Goal: Contribute content: Contribute content

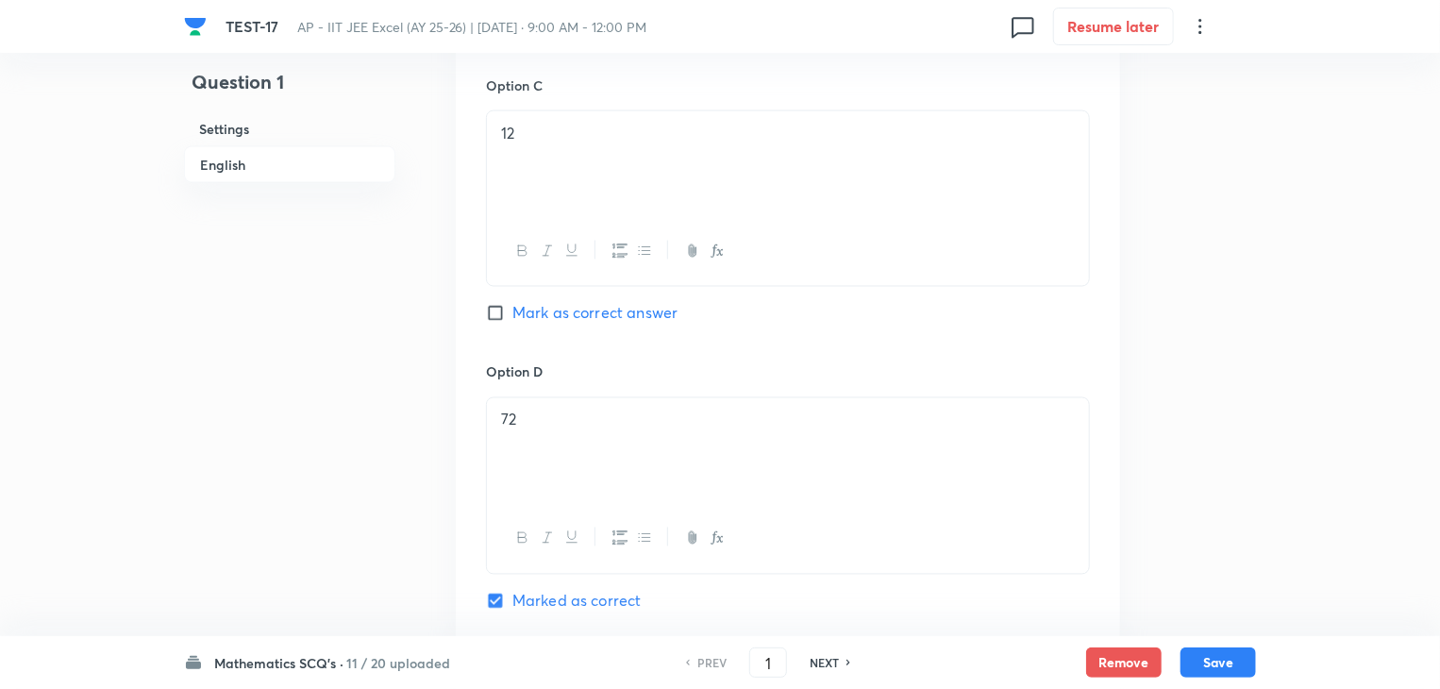
scroll to position [1509, 0]
click at [826, 659] on h6 "NEXT" at bounding box center [823, 662] width 29 height 17
type input "2"
checkbox input "true"
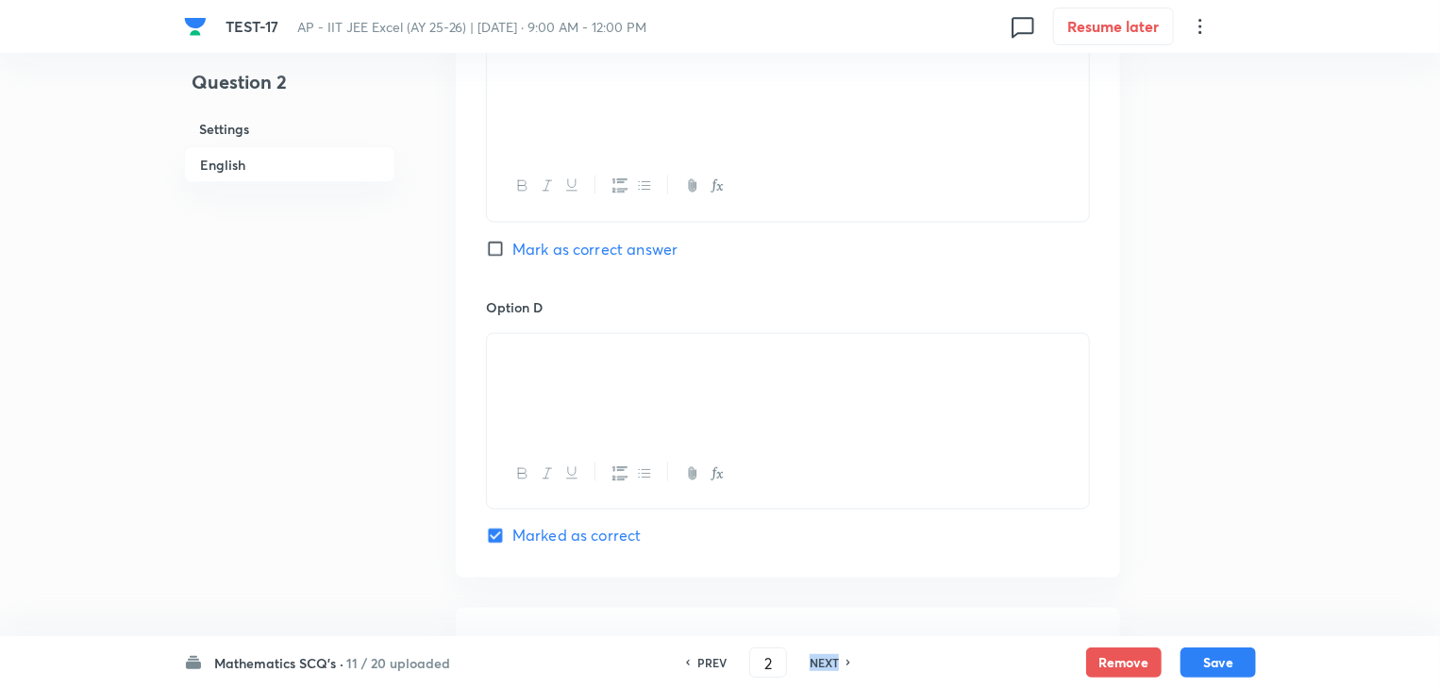
click at [826, 659] on h6 "NEXT" at bounding box center [823, 662] width 29 height 17
type input "3"
checkbox input "false"
checkbox input "true"
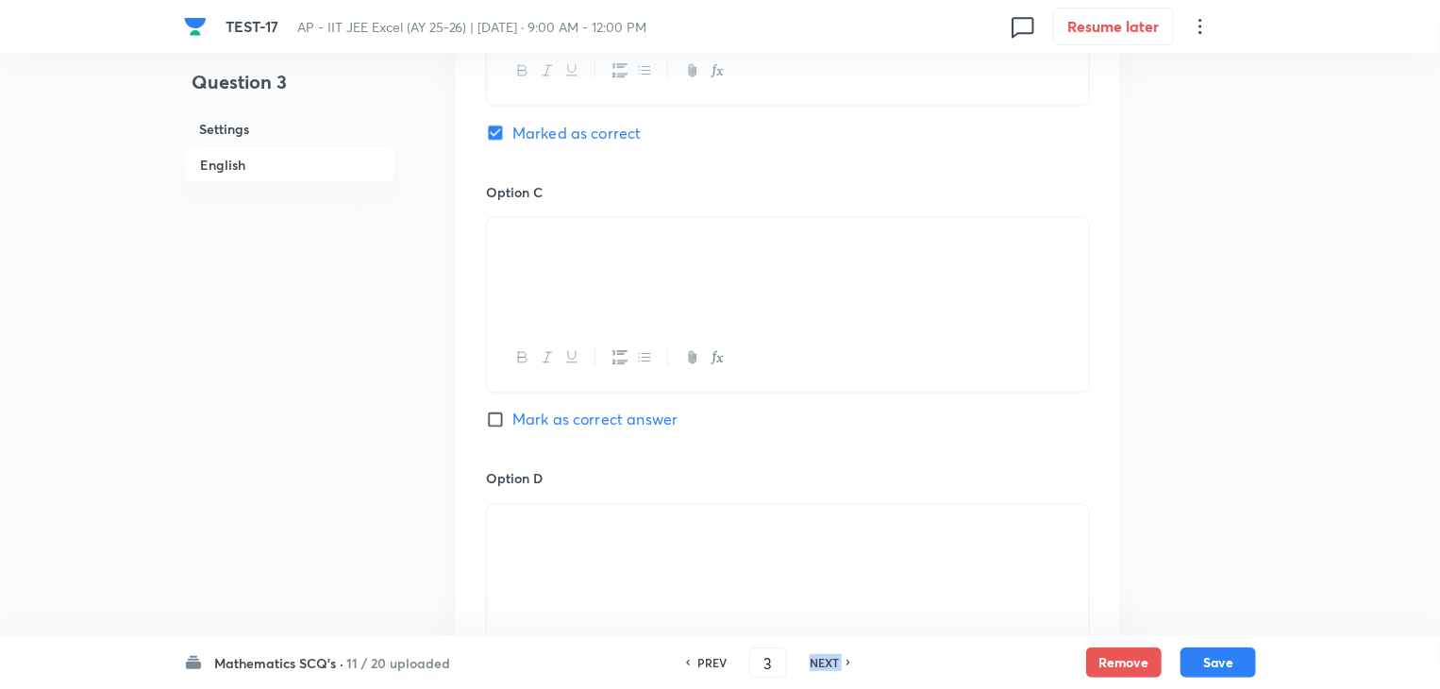
click at [826, 659] on h6 "NEXT" at bounding box center [823, 662] width 29 height 17
type input "4"
checkbox input "true"
checkbox input "false"
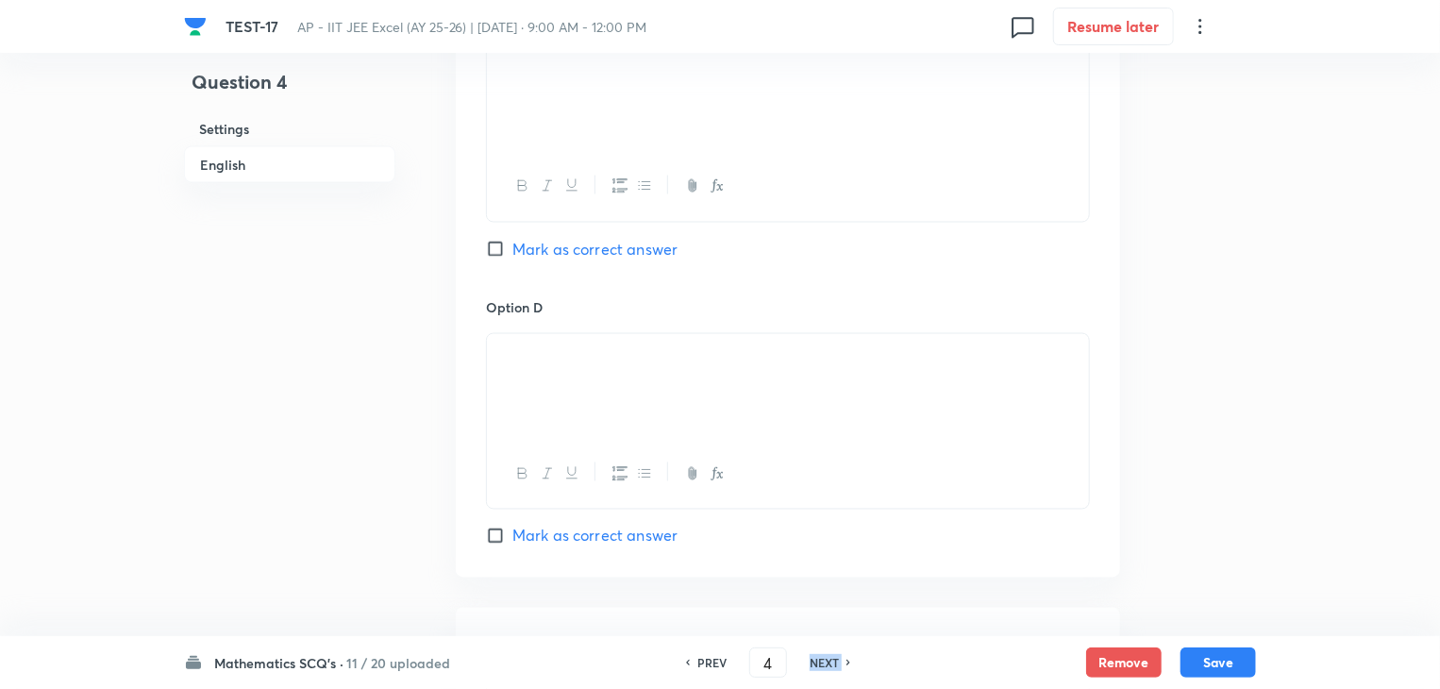
click at [826, 659] on h6 "NEXT" at bounding box center [823, 662] width 29 height 17
type input "5"
checkbox input "false"
checkbox input "true"
click at [826, 659] on h6 "NEXT" at bounding box center [823, 662] width 29 height 17
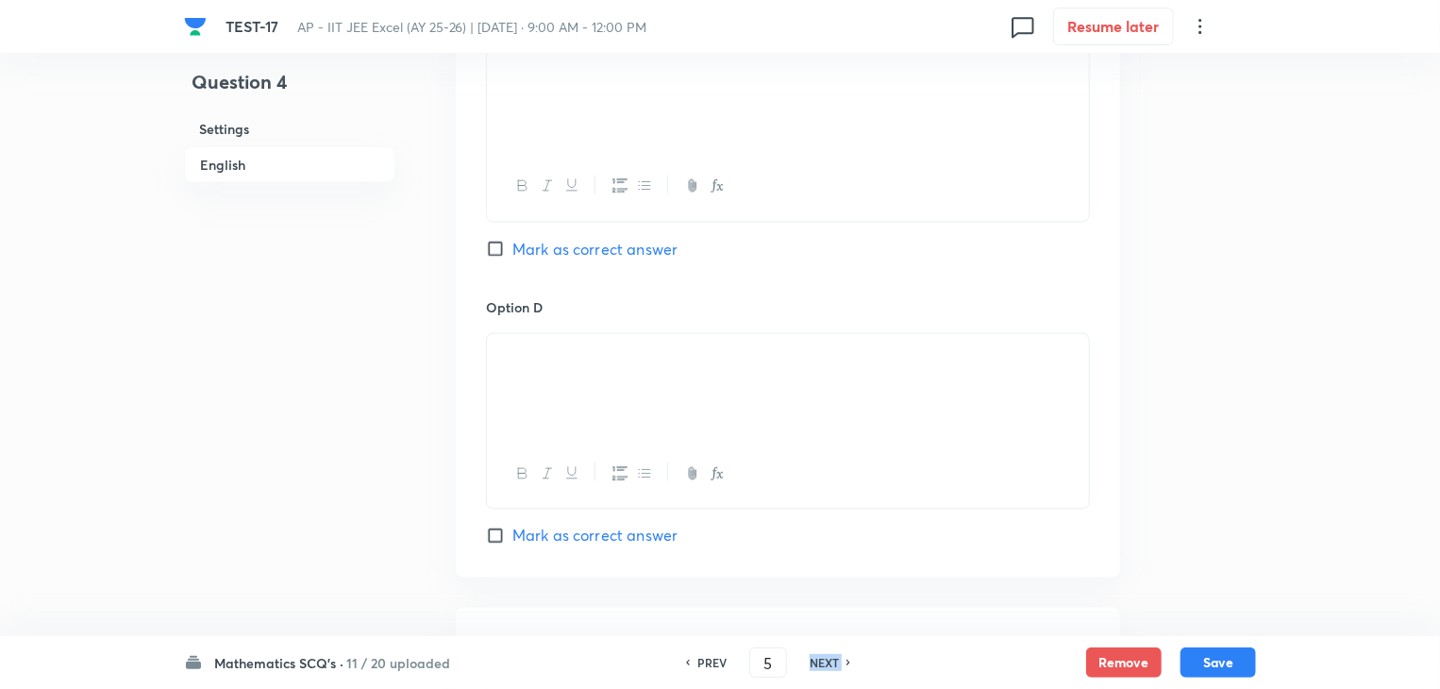
type input "6"
checkbox input "true"
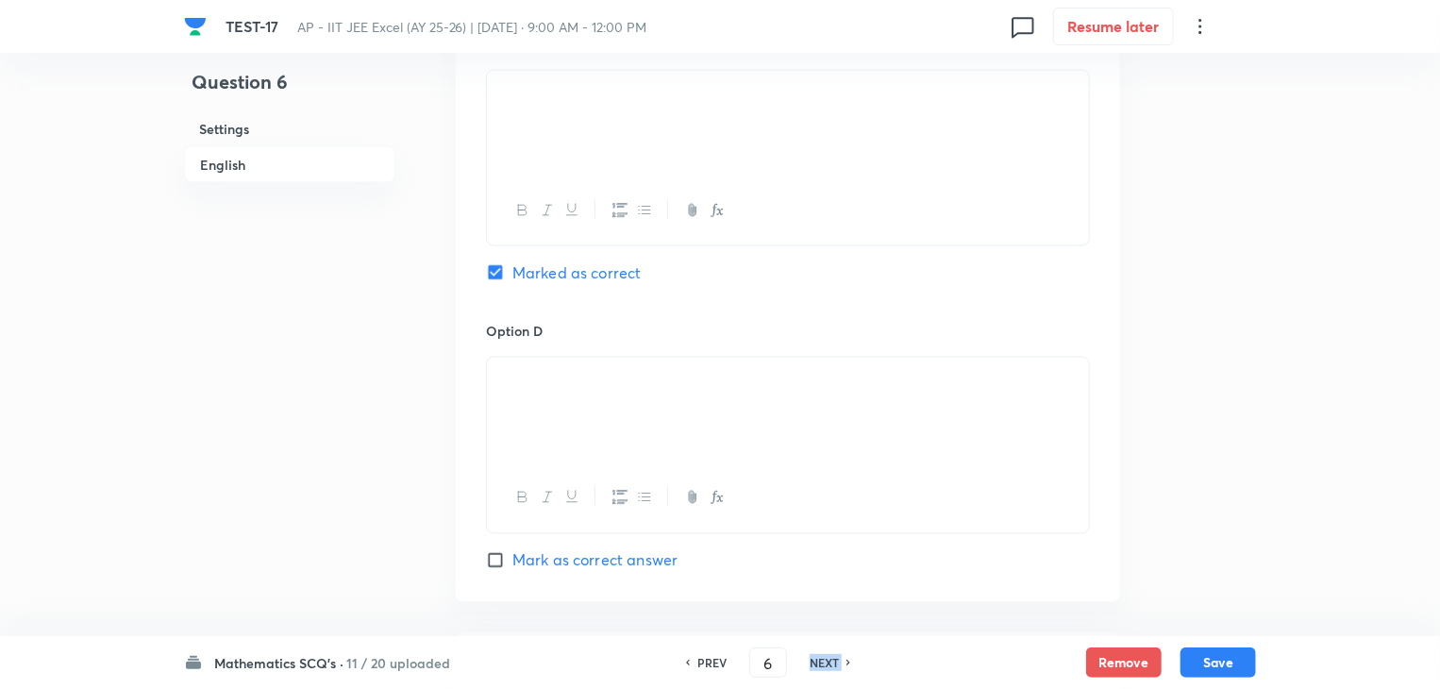
click at [826, 659] on h6 "NEXT" at bounding box center [823, 662] width 29 height 17
type input "7"
checkbox input "true"
checkbox input "false"
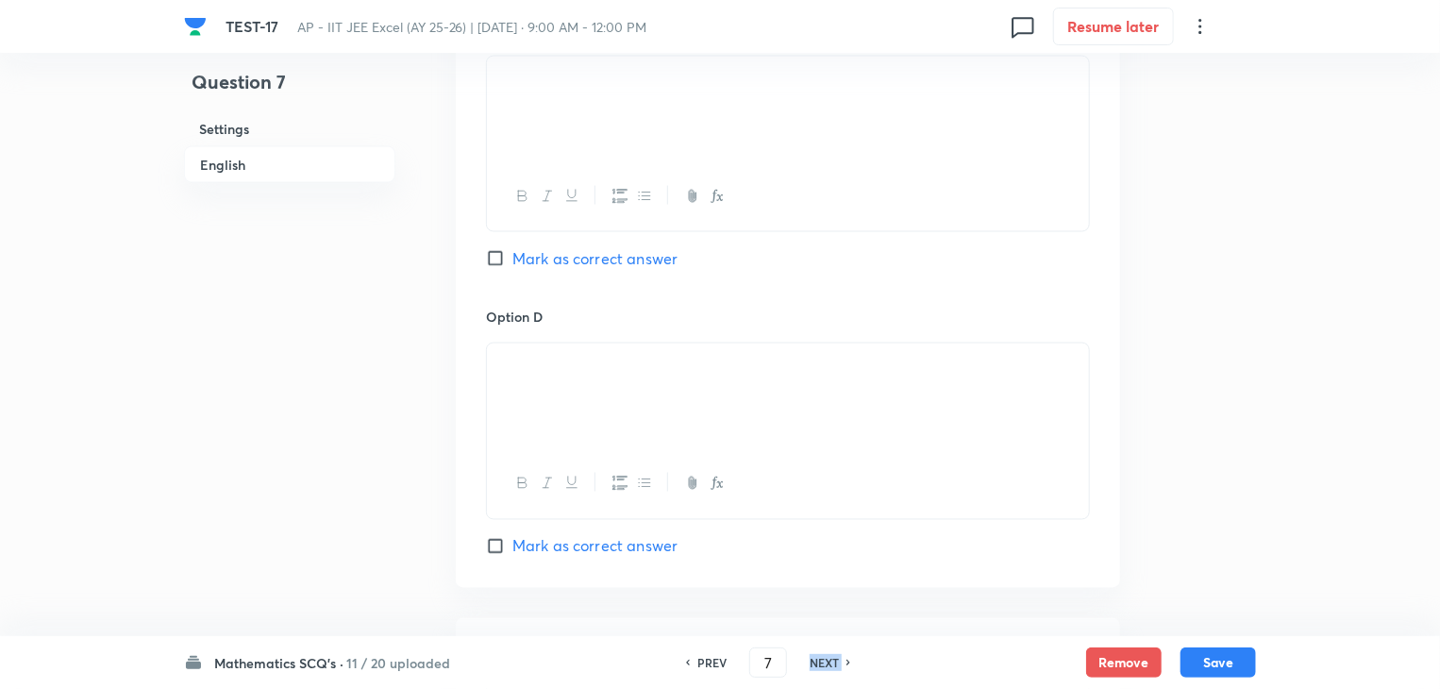
click at [826, 659] on h6 "NEXT" at bounding box center [823, 662] width 29 height 17
type input "8"
checkbox input "false"
checkbox input "true"
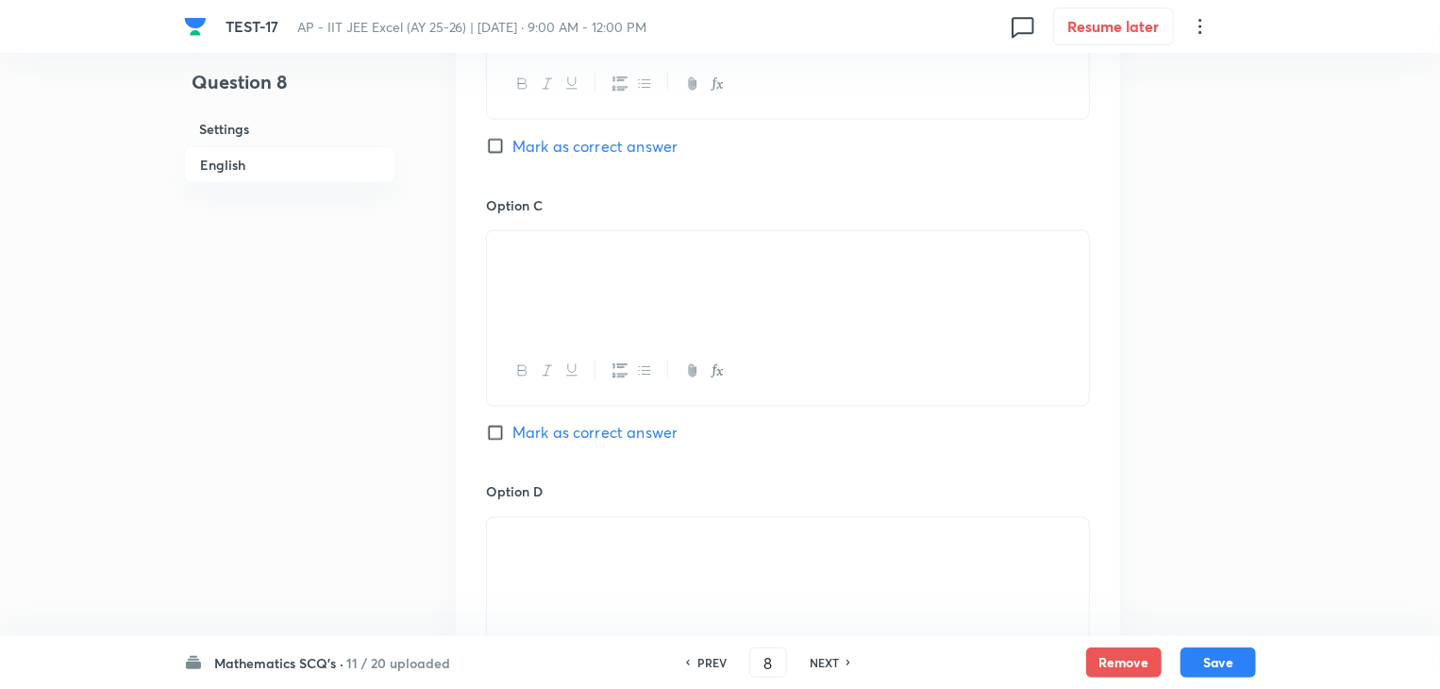
click at [826, 659] on h6 "NEXT" at bounding box center [823, 662] width 29 height 17
type input "9"
checkbox input "true"
checkbox input "false"
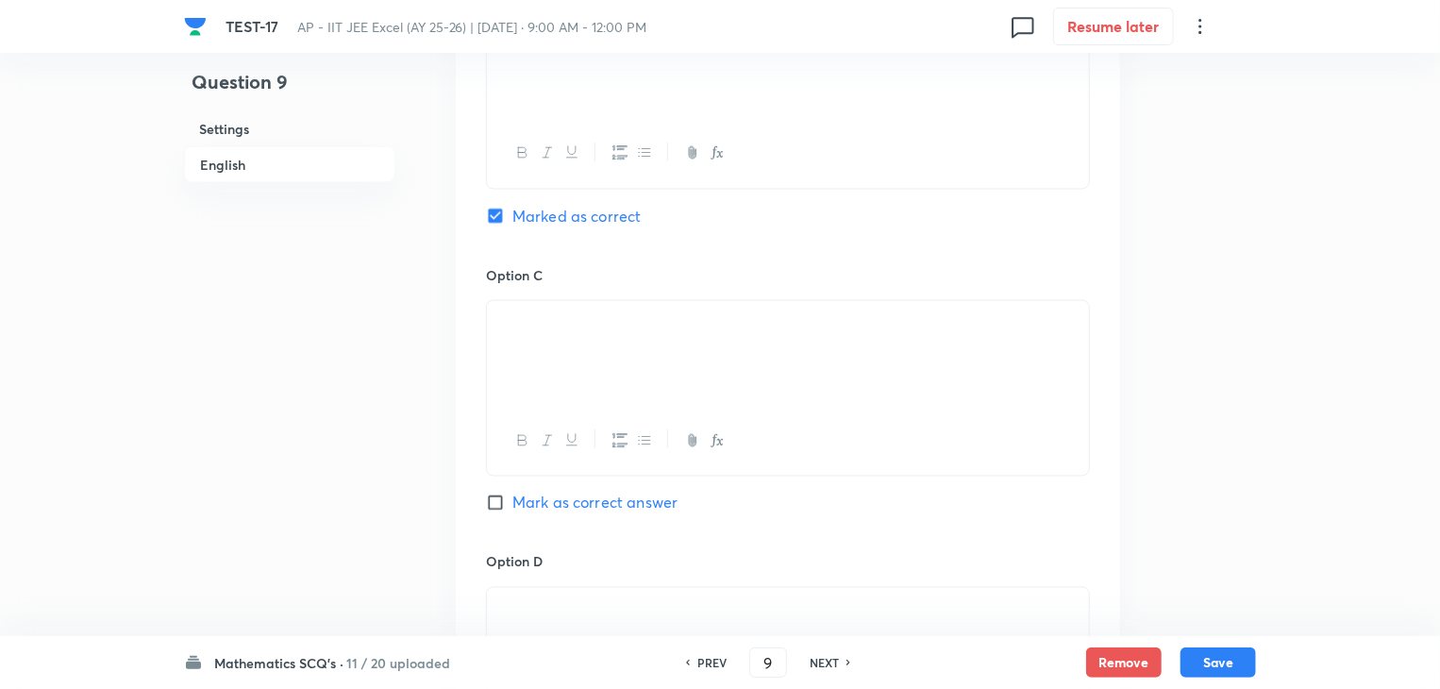
click at [826, 659] on h6 "NEXT" at bounding box center [823, 662] width 29 height 17
type input "10"
checkbox input "false"
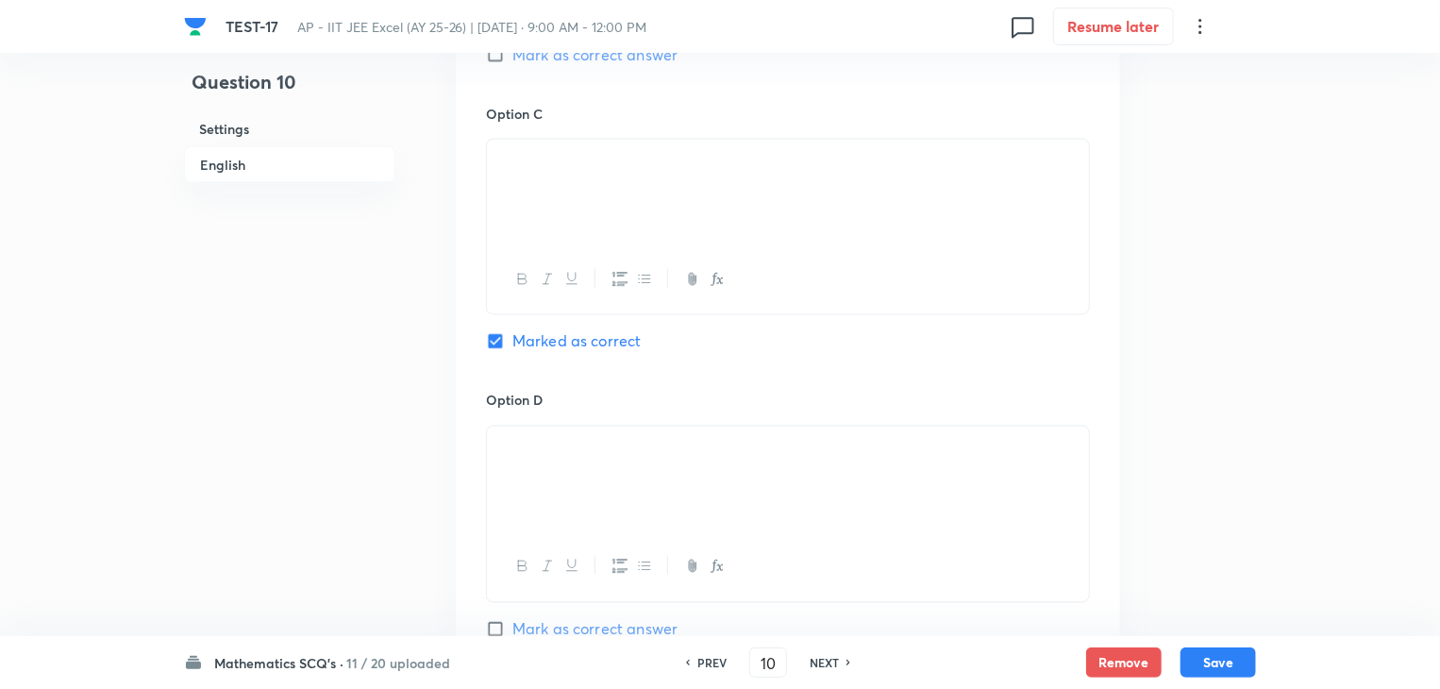
click at [826, 659] on h6 "NEXT" at bounding box center [823, 662] width 29 height 17
checkbox input "false"
type input "11"
checkbox input "true"
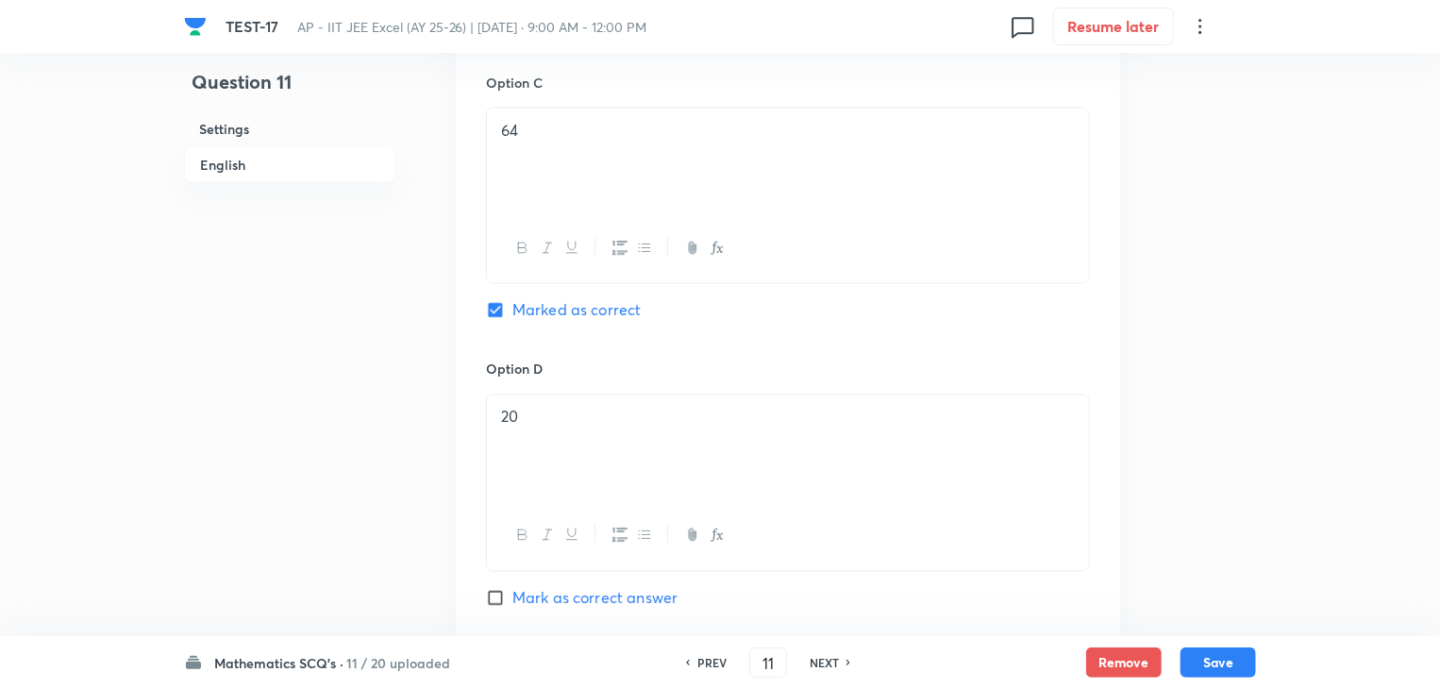
click at [826, 659] on h6 "NEXT" at bounding box center [823, 662] width 29 height 17
type input "12"
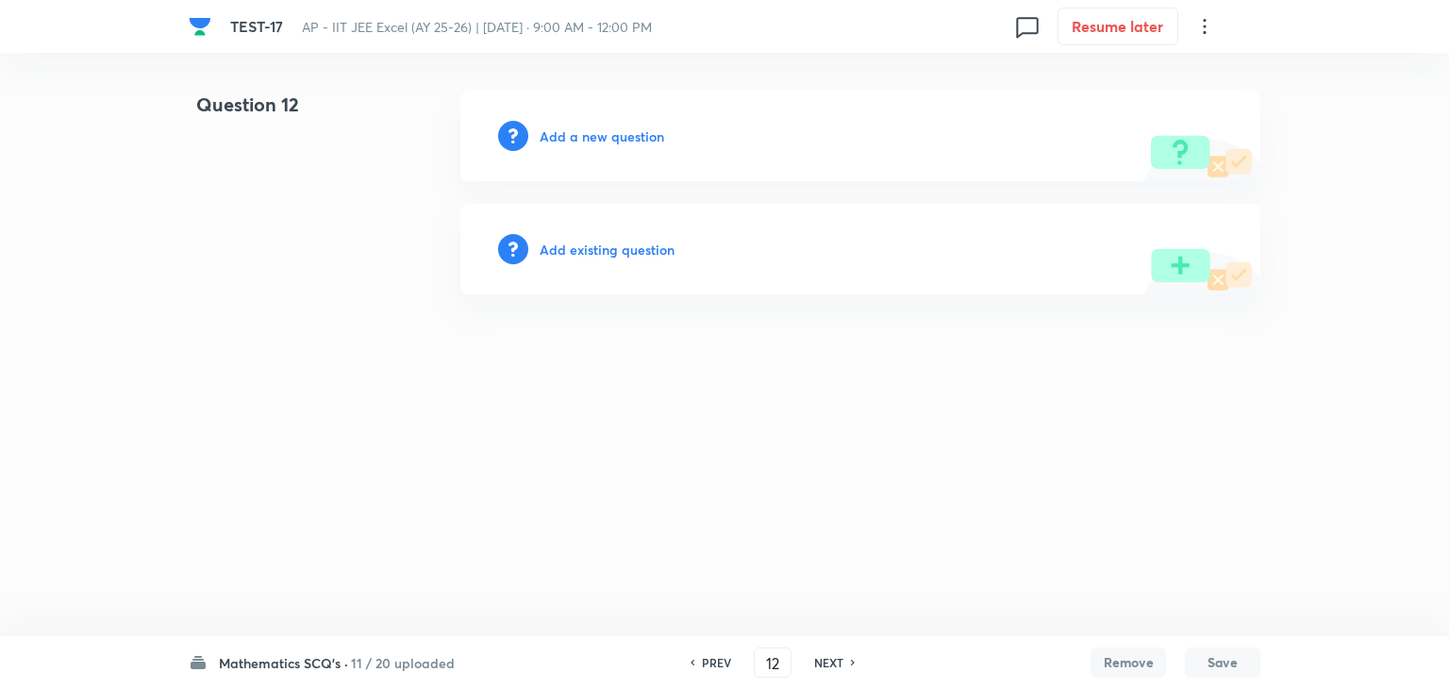
click at [601, 131] on h6 "Add a new question" at bounding box center [602, 136] width 125 height 20
click at [613, 130] on h6 "Choose a question type" at bounding box center [612, 136] width 145 height 20
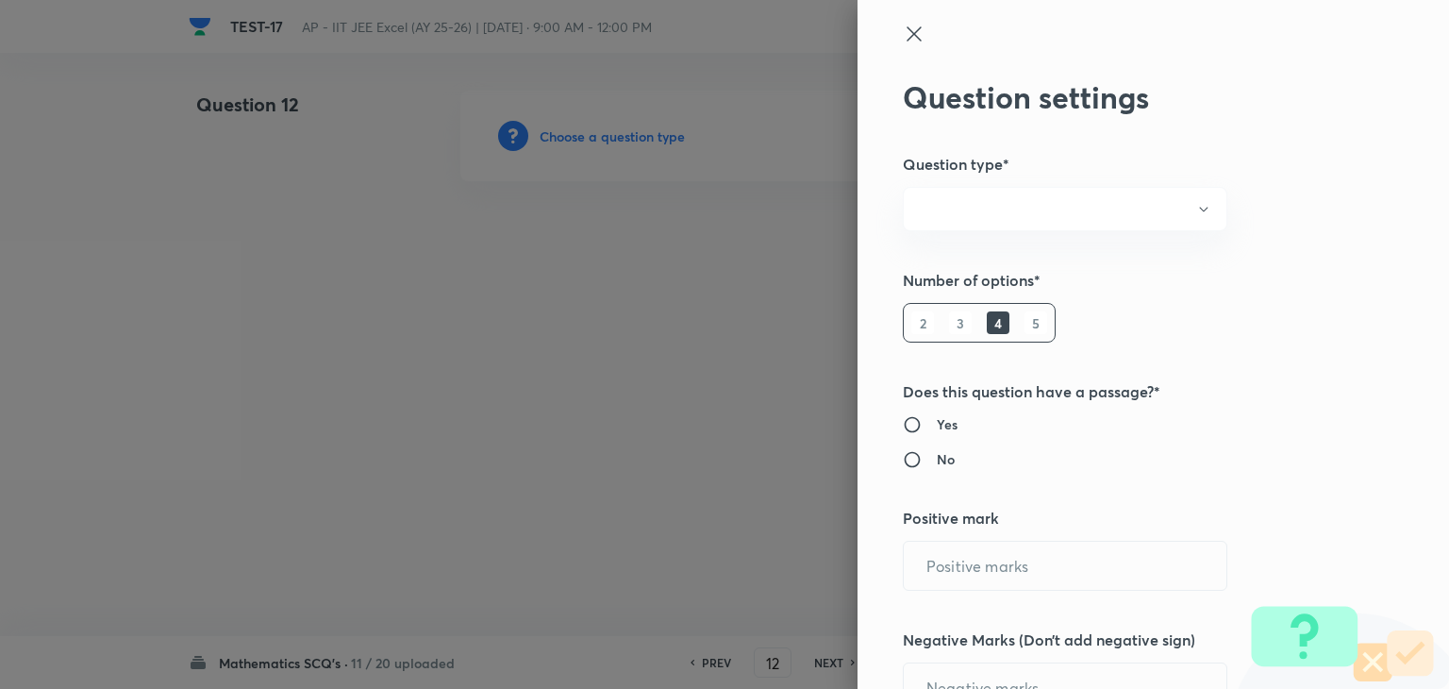
radio input "true"
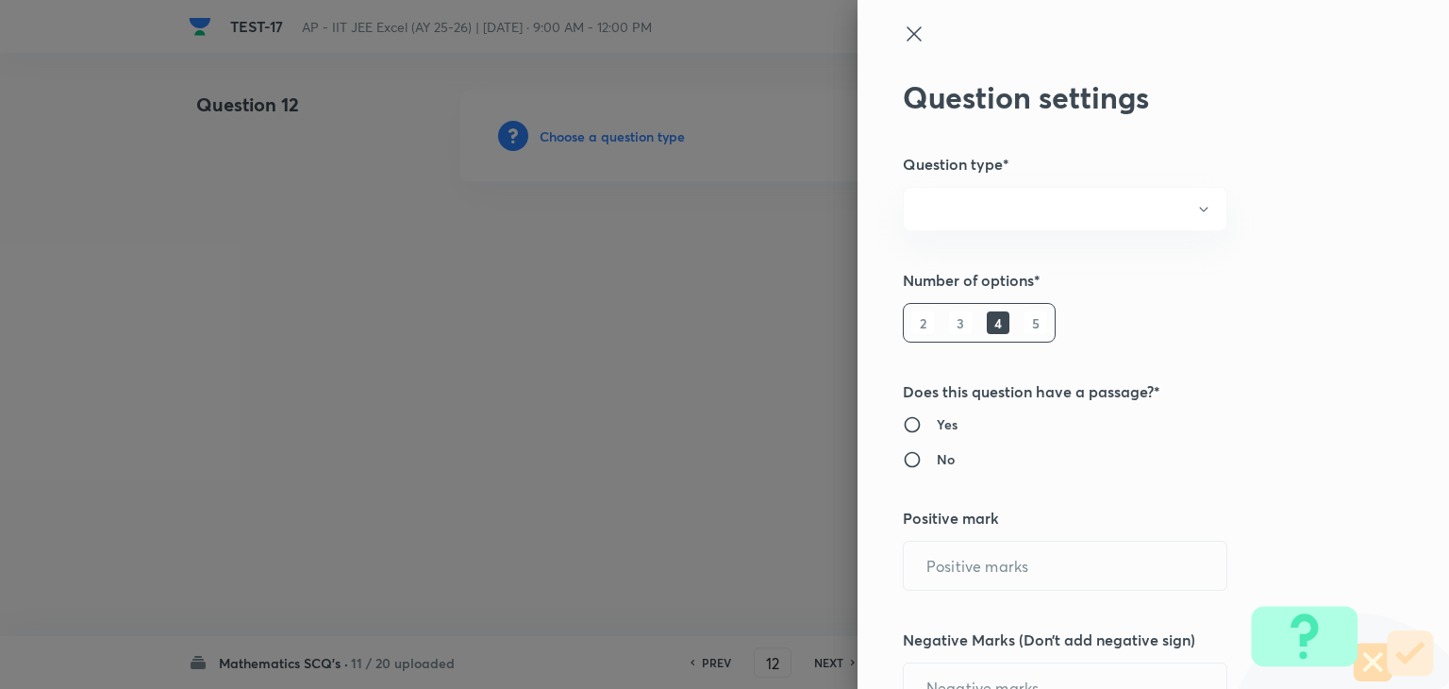
radio input "true"
type input "4"
type input "1"
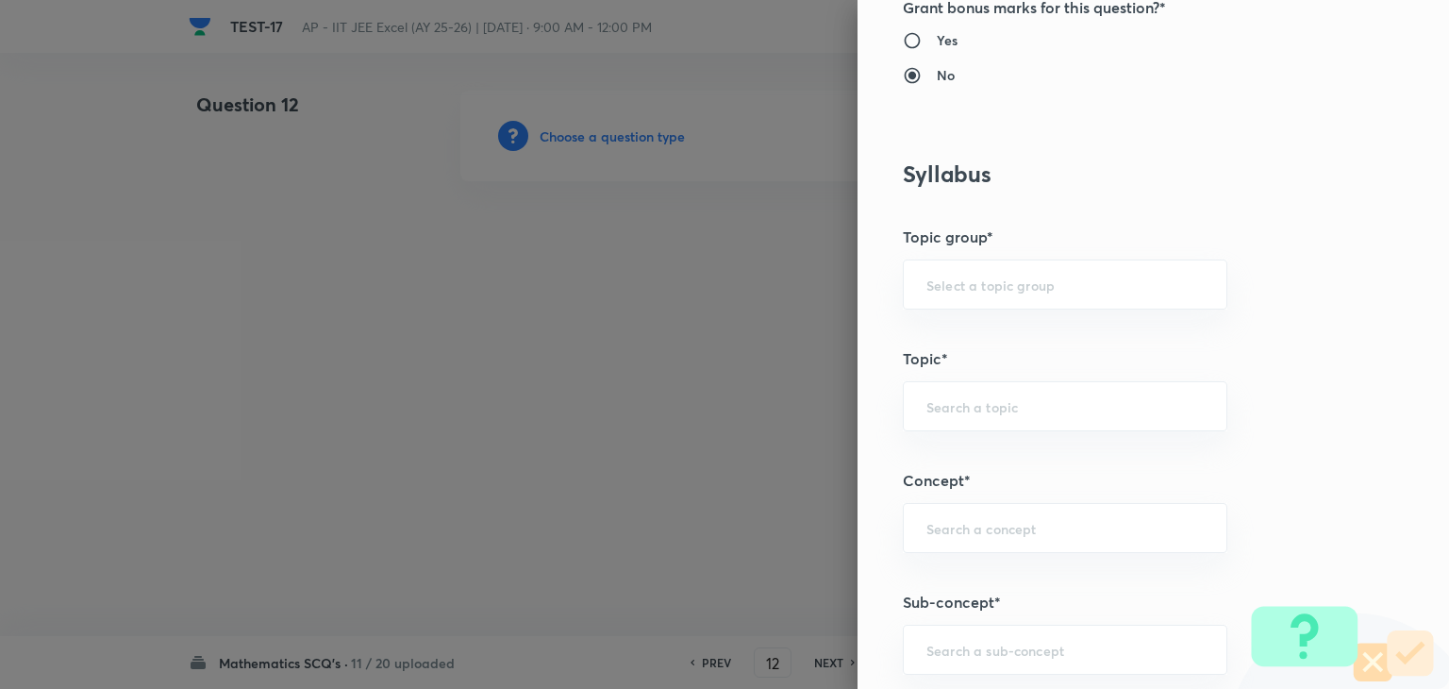
scroll to position [755, 0]
click at [926, 531] on input "text" at bounding box center [1064, 527] width 277 height 18
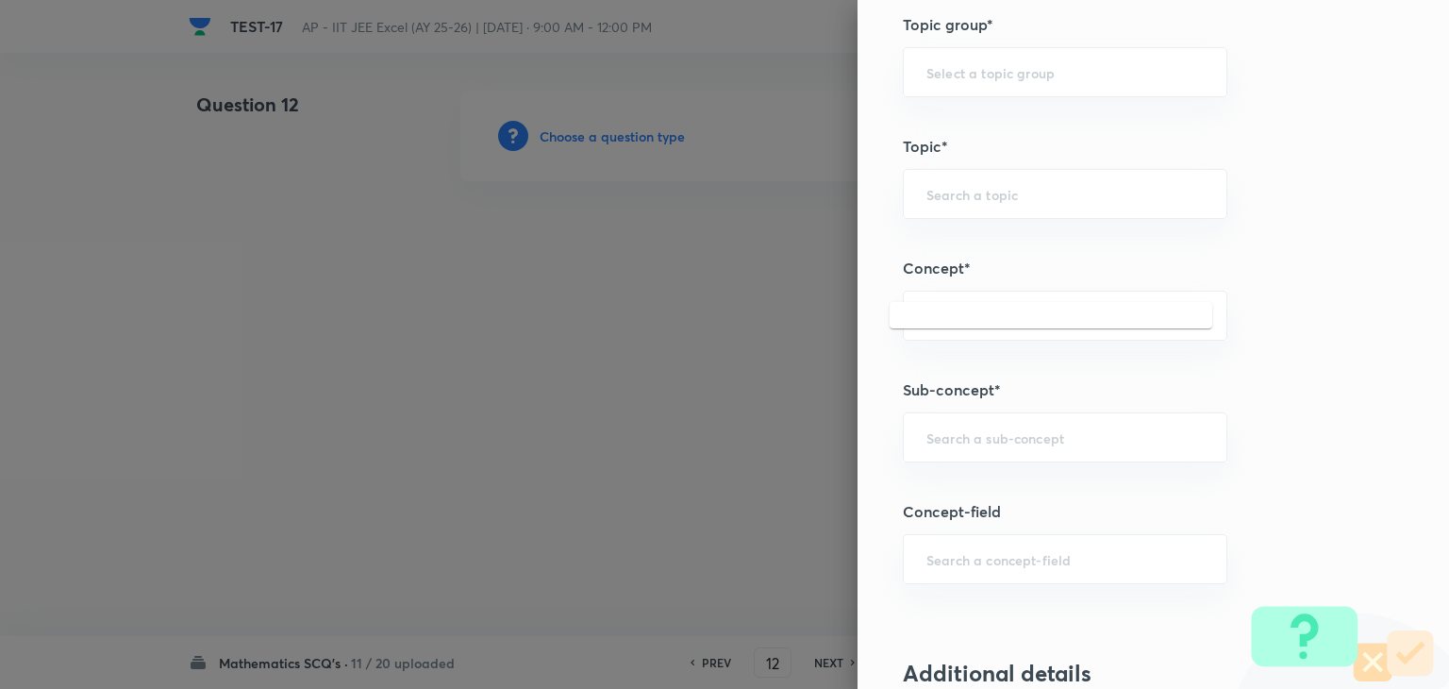
scroll to position [1038, 0]
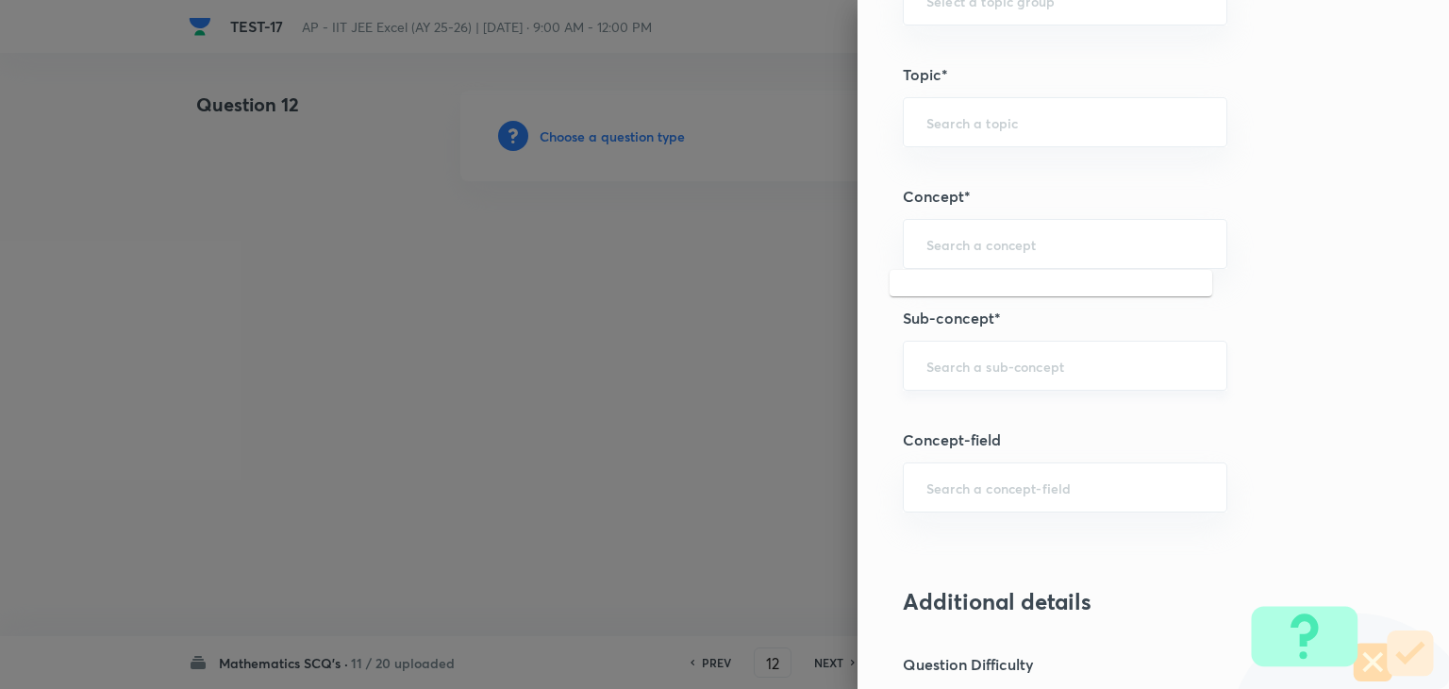
click at [929, 374] on div "​" at bounding box center [1065, 366] width 325 height 50
click at [979, 367] on input "text" at bounding box center [1064, 366] width 277 height 18
paste input "Probability"
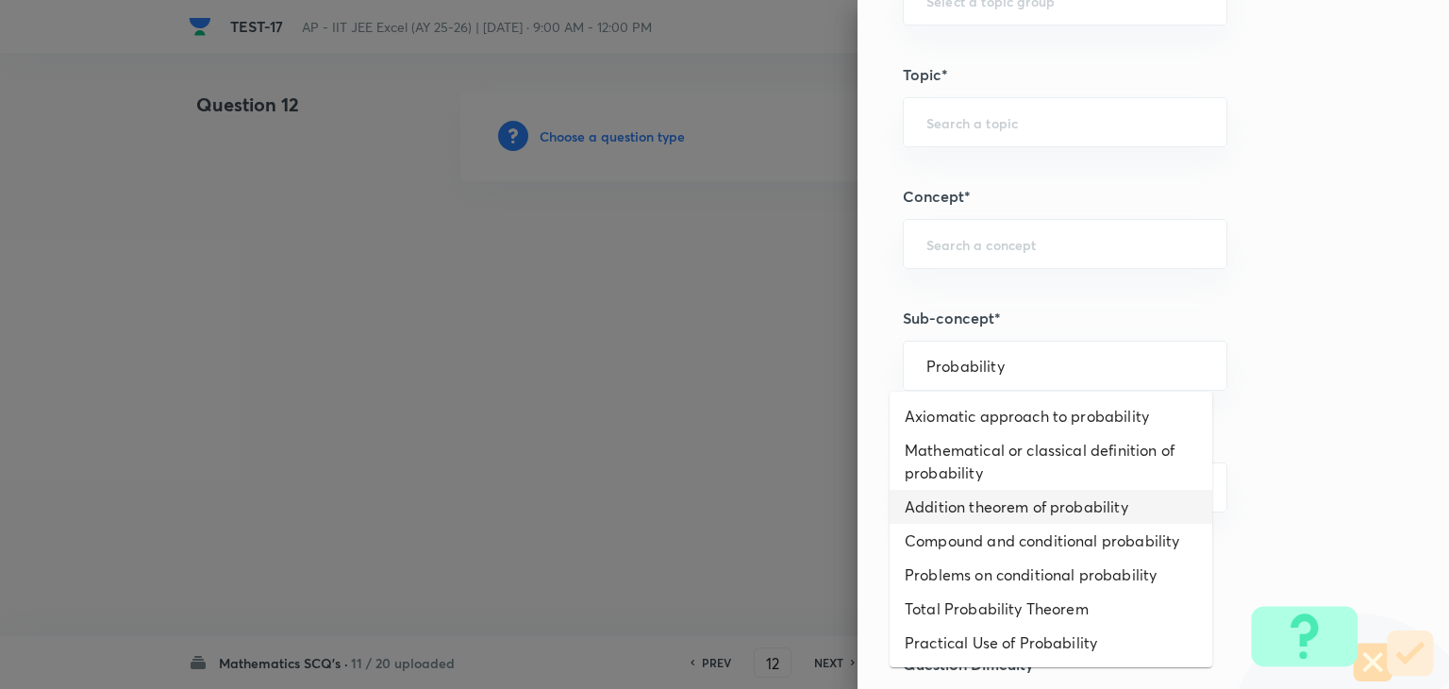
click at [979, 496] on li "Addition theorem of probability" at bounding box center [1051, 507] width 323 height 34
type input "Addition theorem of probability"
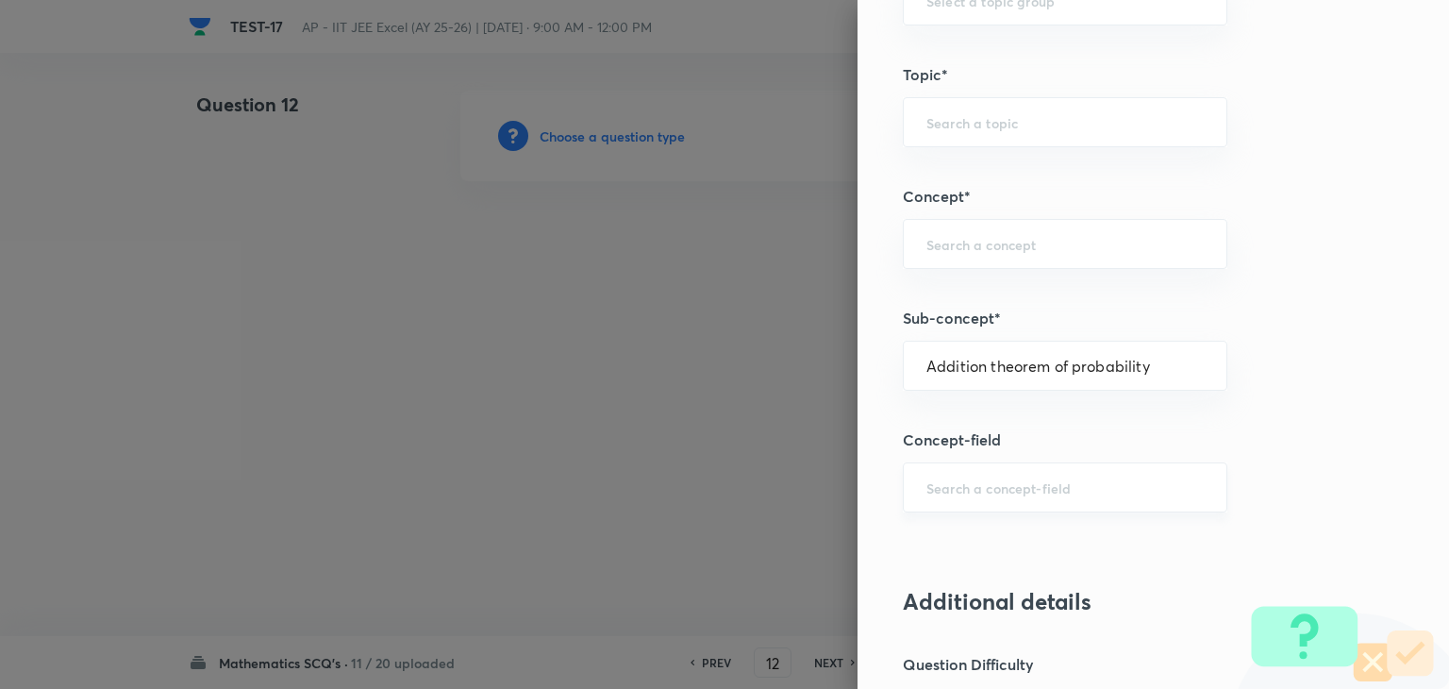
type input "Mathematics"
type input "Algebra"
type input "Probability"
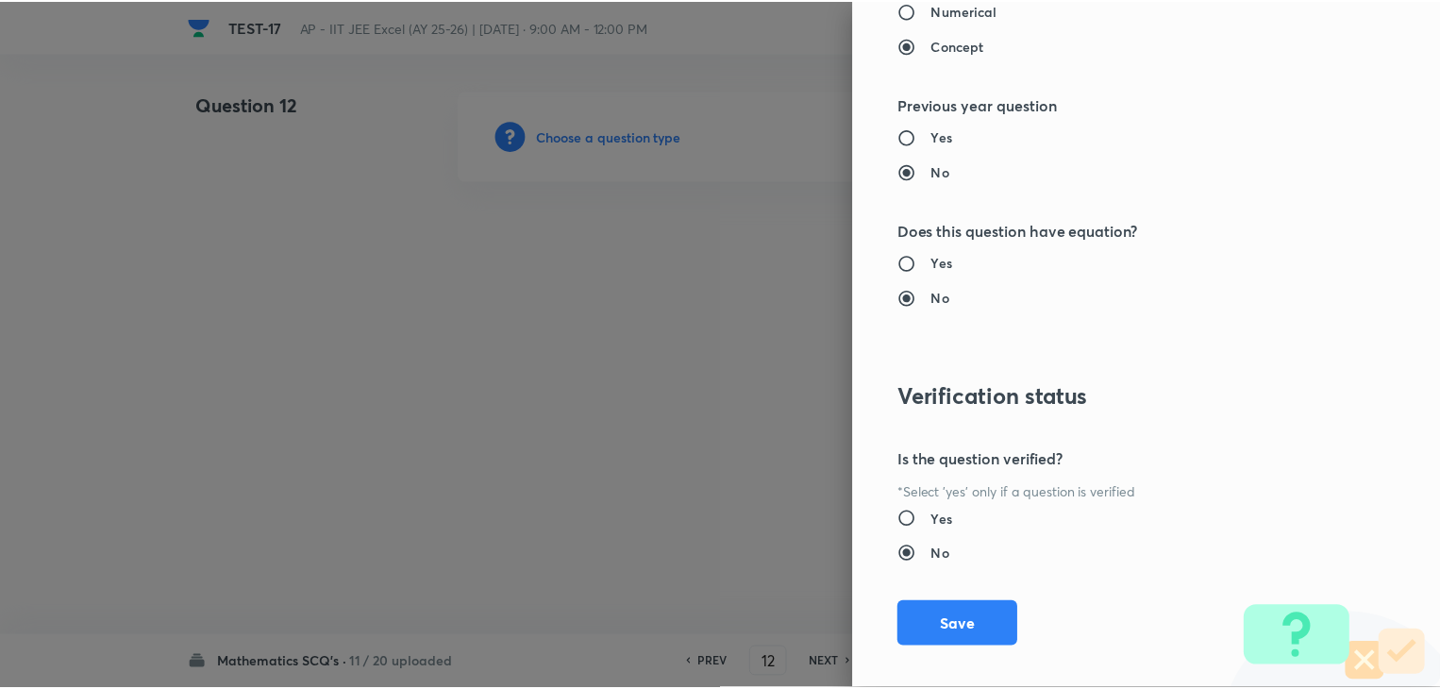
scroll to position [2007, 0]
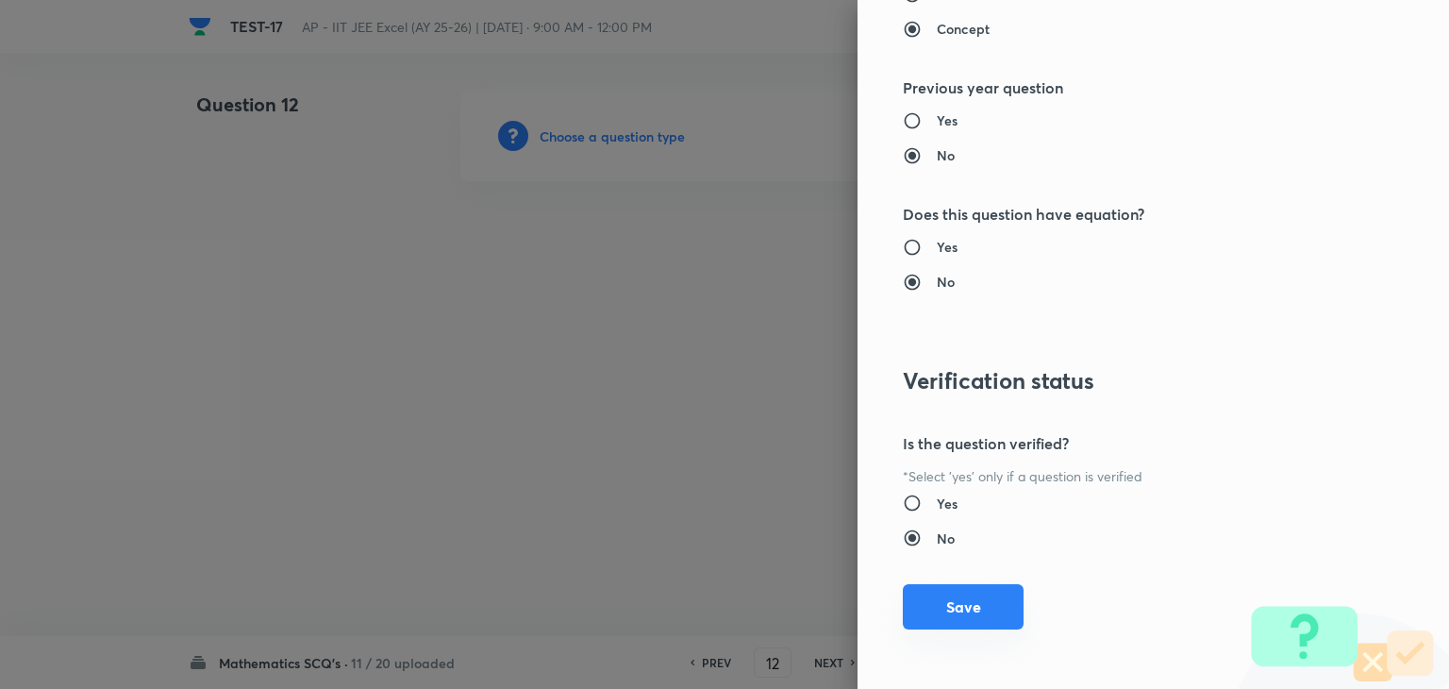
click at [928, 587] on button "Save" at bounding box center [963, 606] width 121 height 45
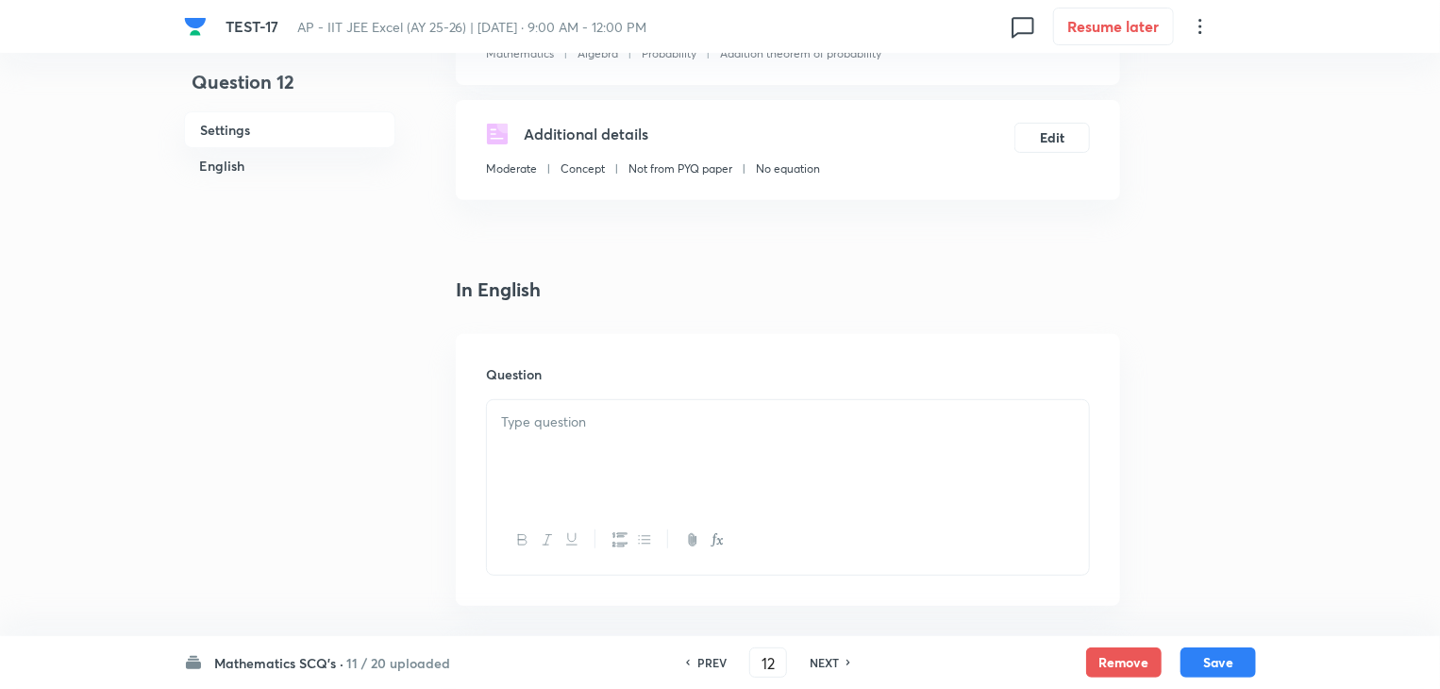
scroll to position [283, 0]
click at [631, 397] on div at bounding box center [788, 449] width 602 height 106
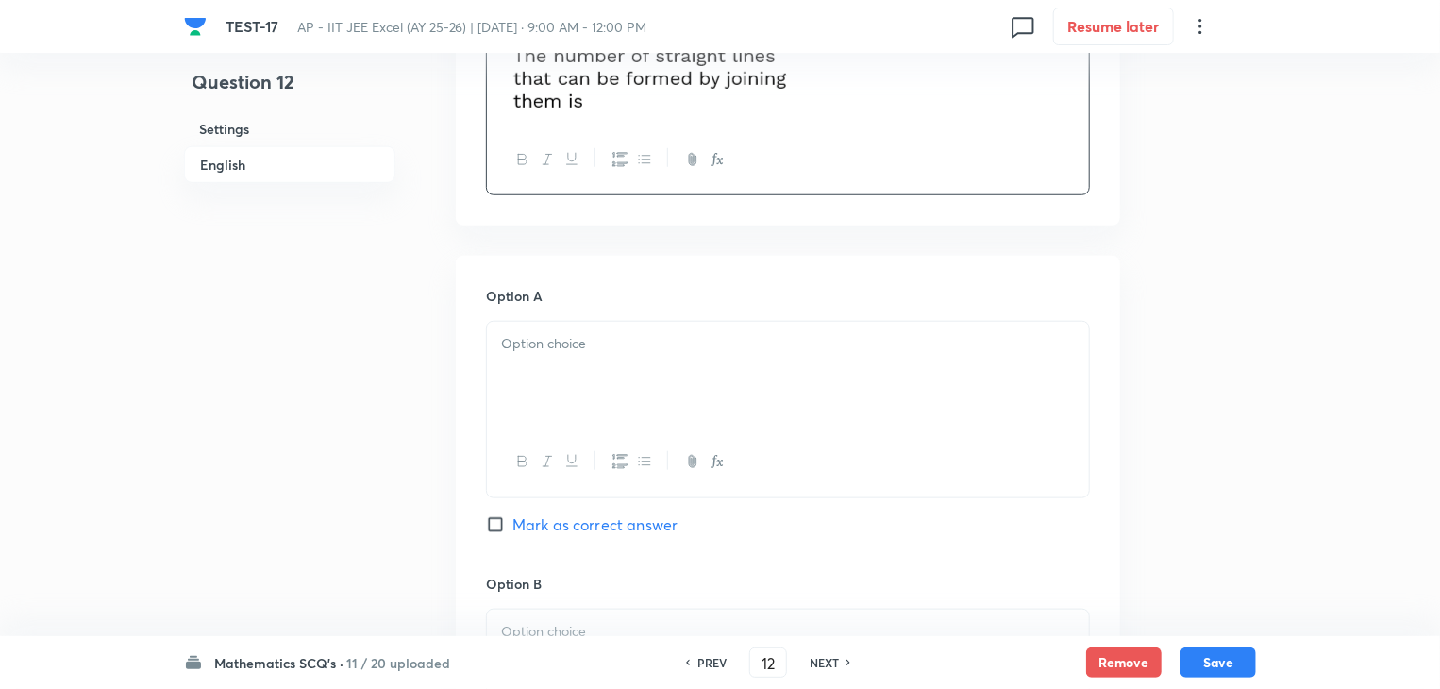
scroll to position [755, 0]
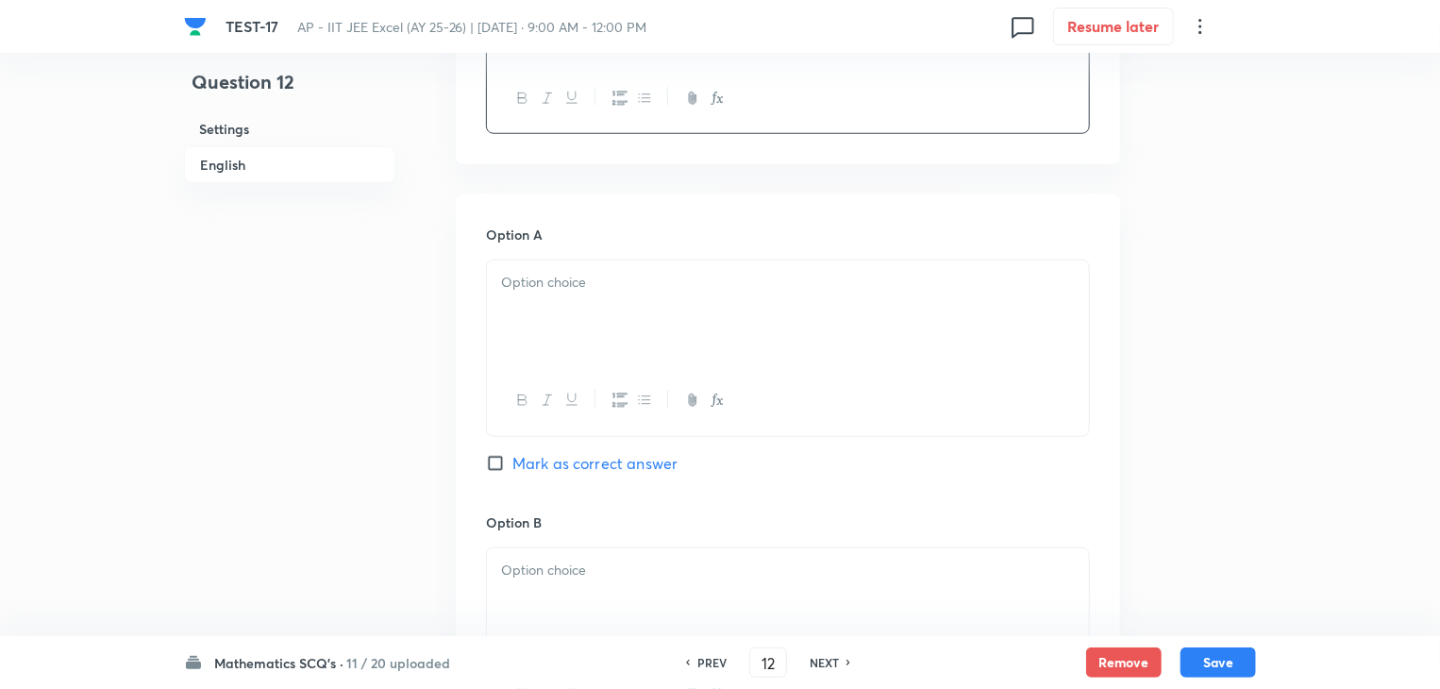
click at [643, 318] on div at bounding box center [788, 313] width 602 height 106
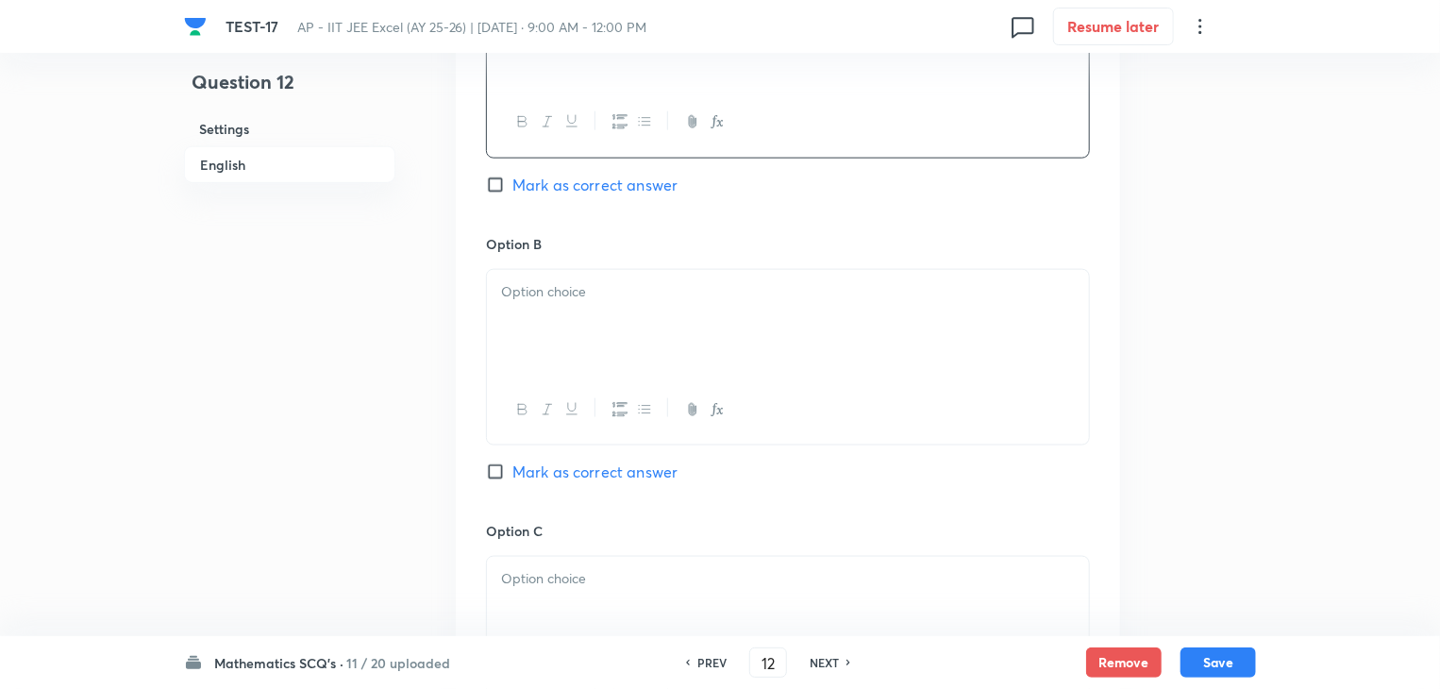
scroll to position [1038, 0]
click at [570, 309] on div at bounding box center [788, 318] width 602 height 106
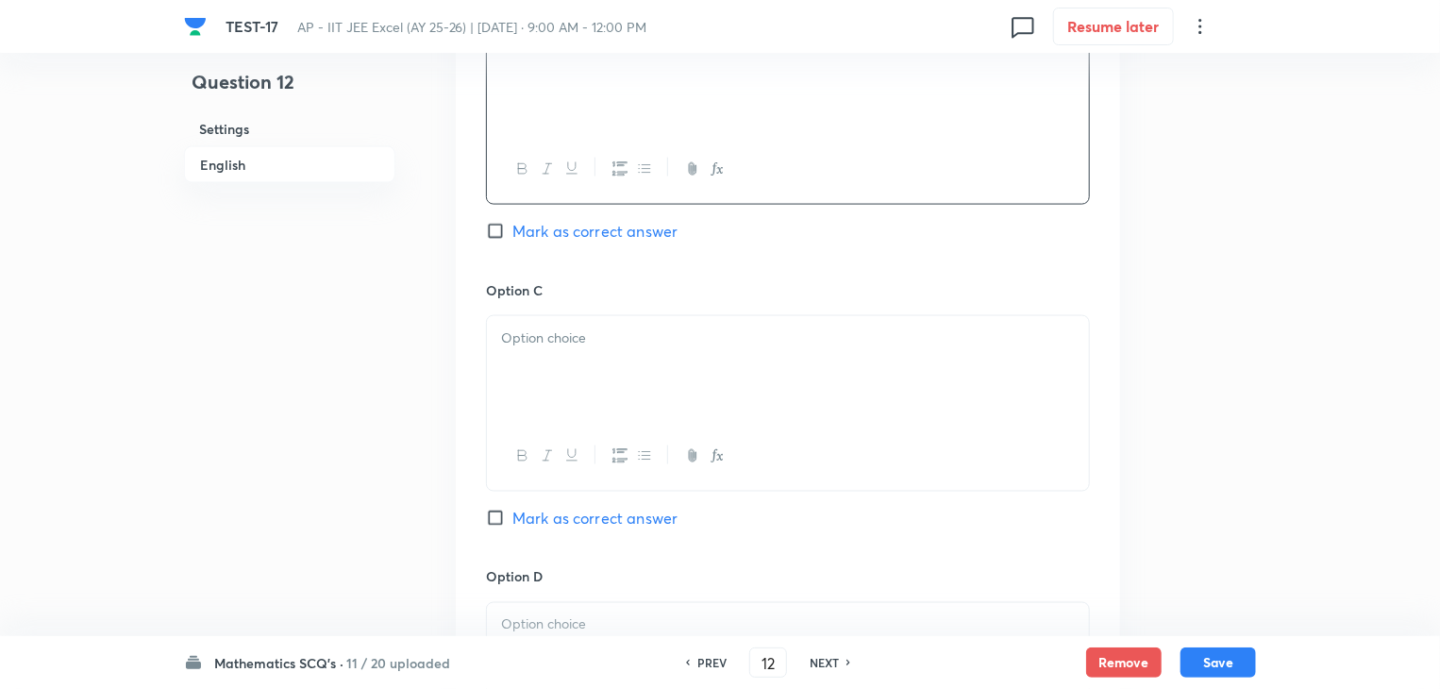
scroll to position [1321, 0]
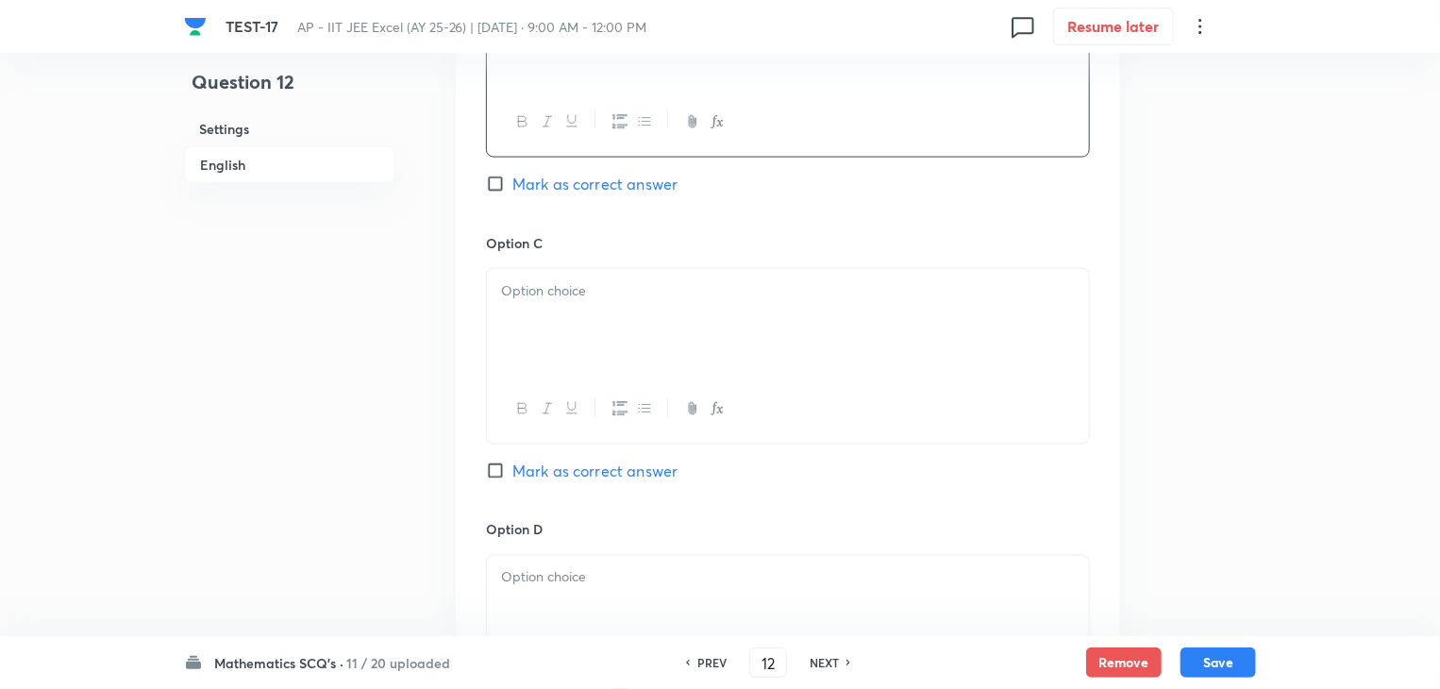
click at [555, 318] on div at bounding box center [788, 322] width 602 height 106
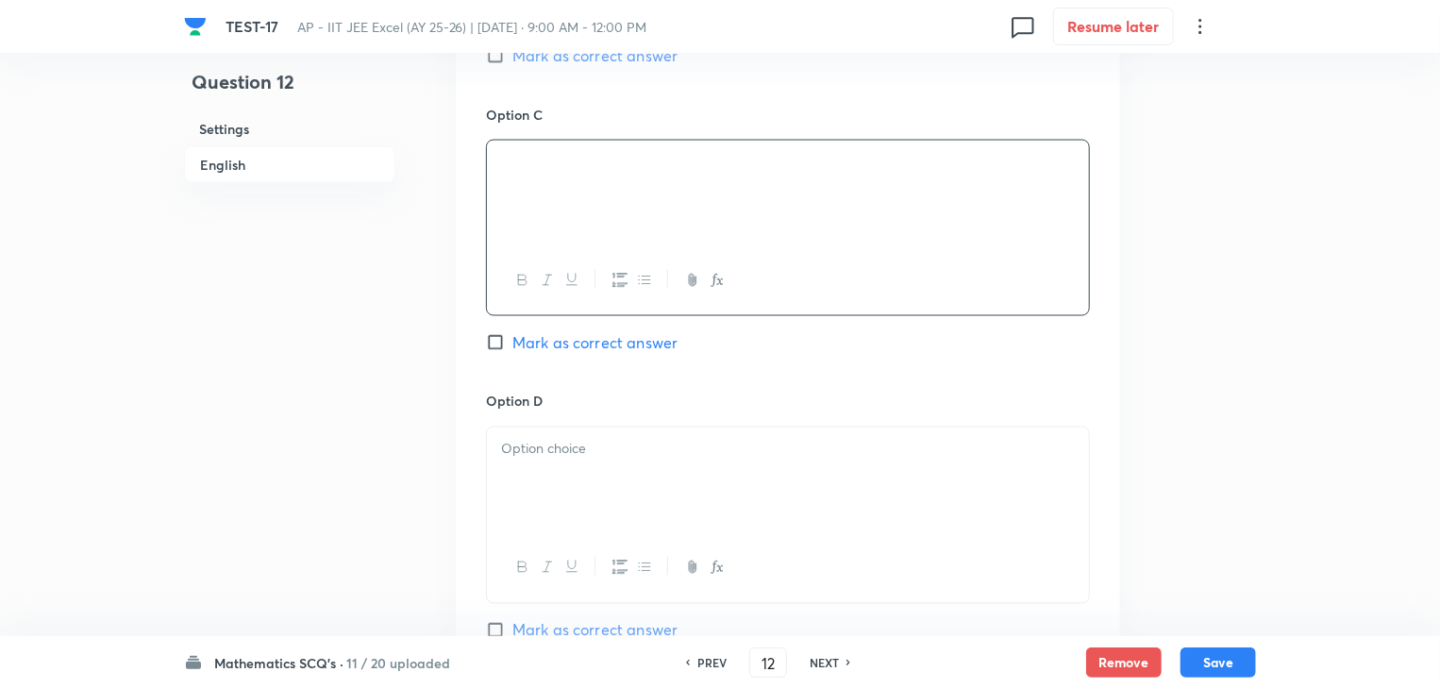
scroll to position [1604, 0]
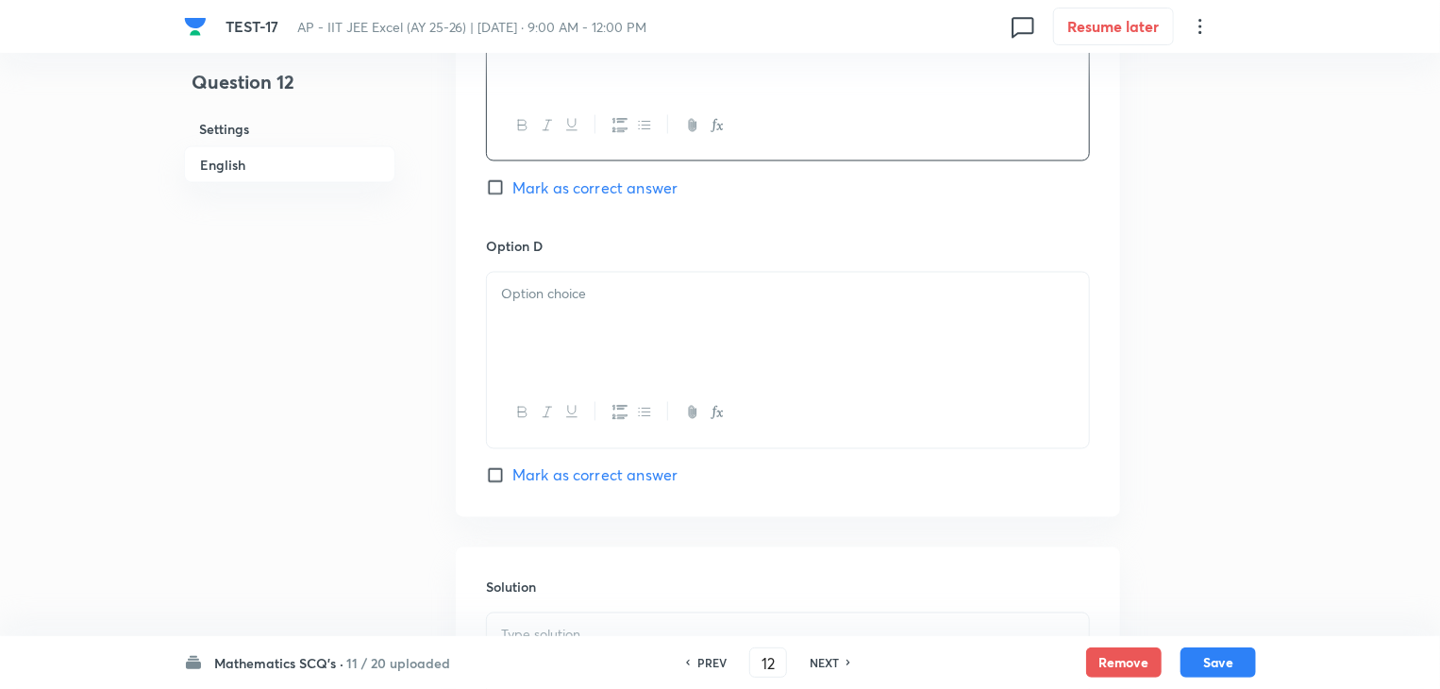
click at [574, 314] on div at bounding box center [788, 326] width 602 height 106
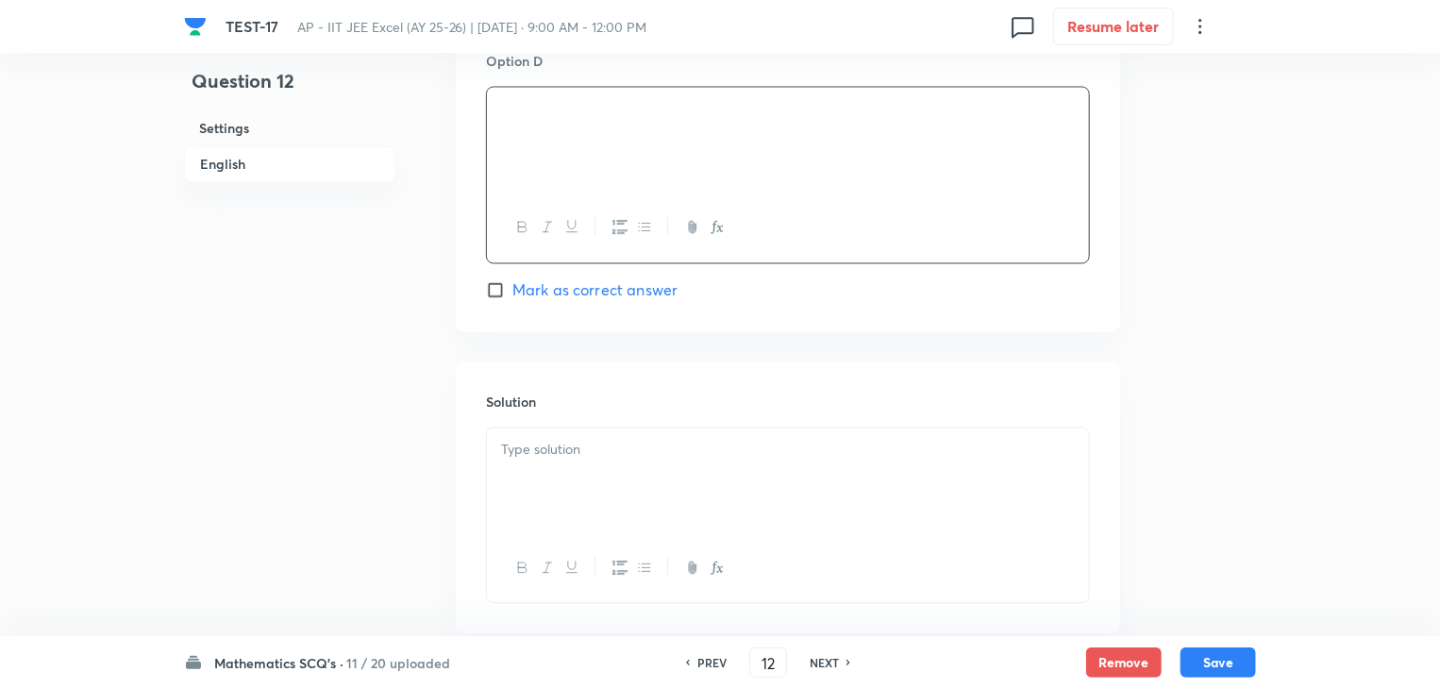
scroll to position [1792, 0]
click at [595, 450] on p at bounding box center [788, 447] width 574 height 22
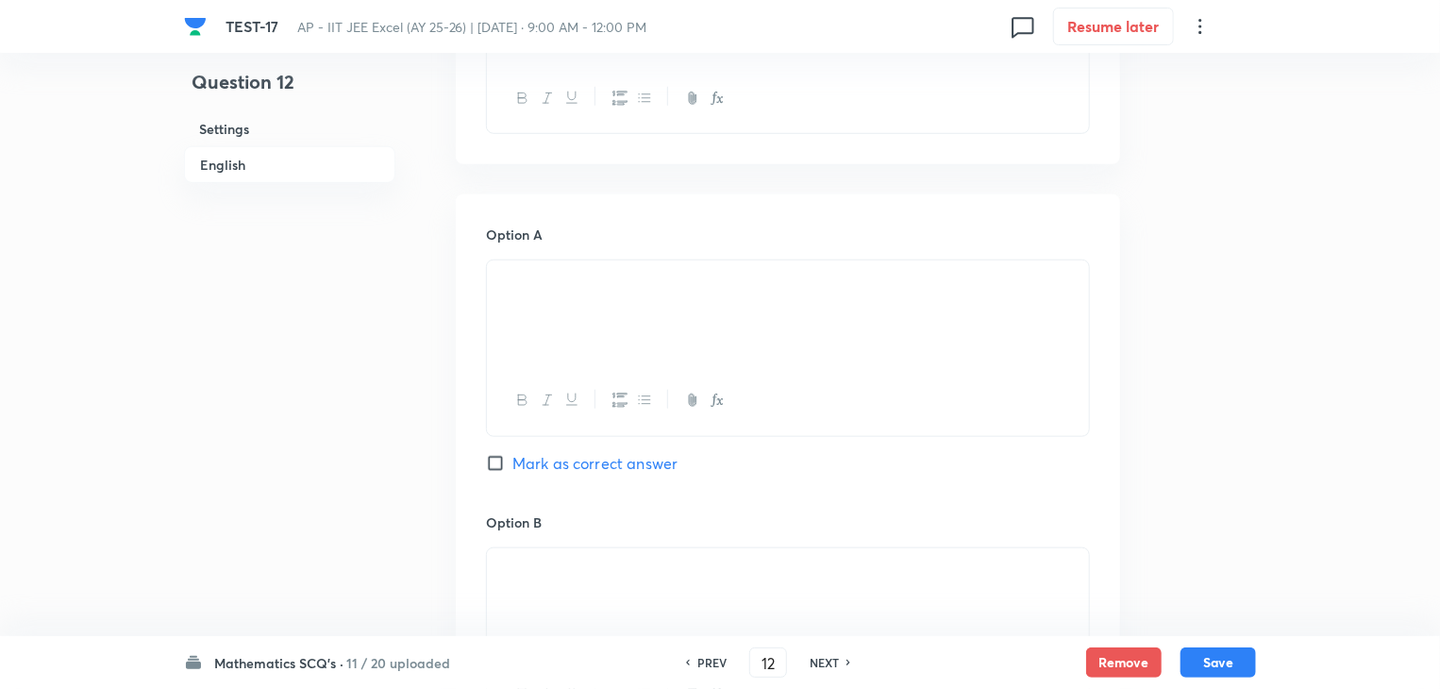
scroll to position [755, 0]
click at [497, 459] on input "Mark as correct answer" at bounding box center [499, 463] width 26 height 19
checkbox input "true"
click at [1219, 652] on button "Save" at bounding box center [1217, 660] width 75 height 30
type input "13"
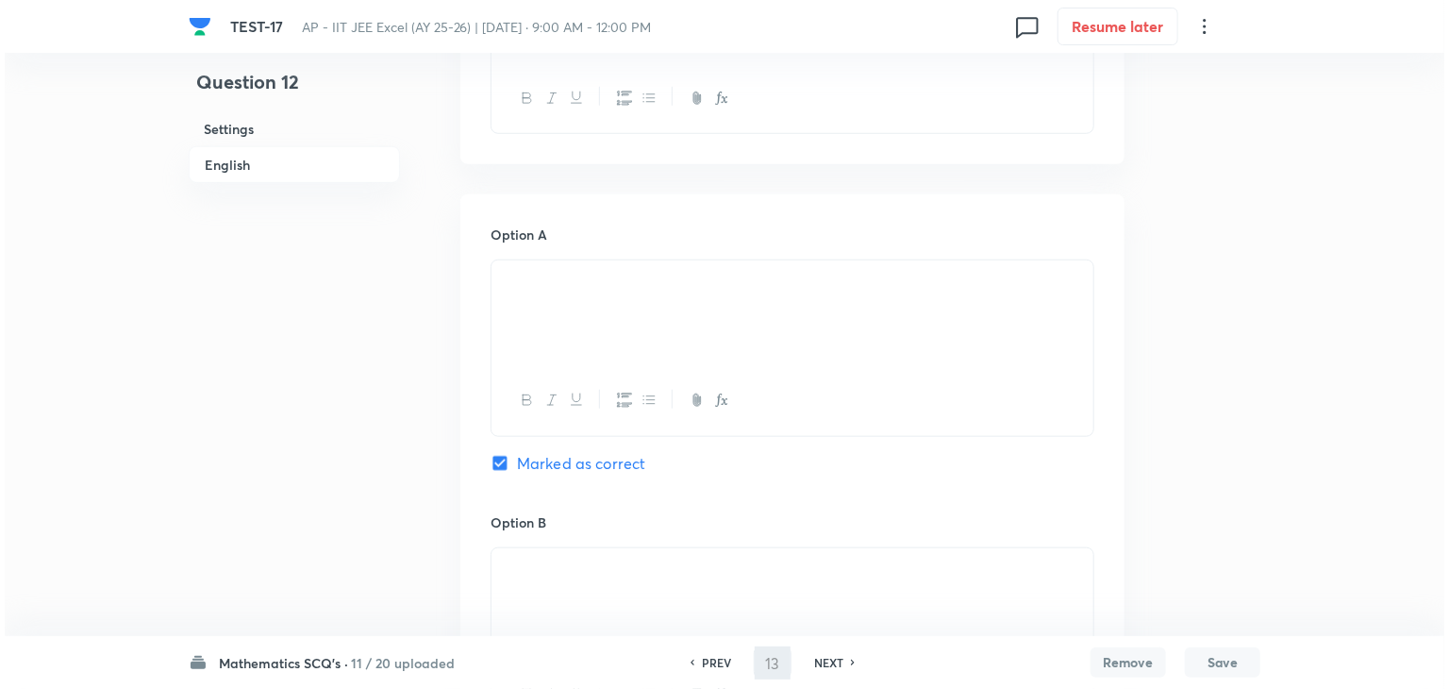
scroll to position [0, 0]
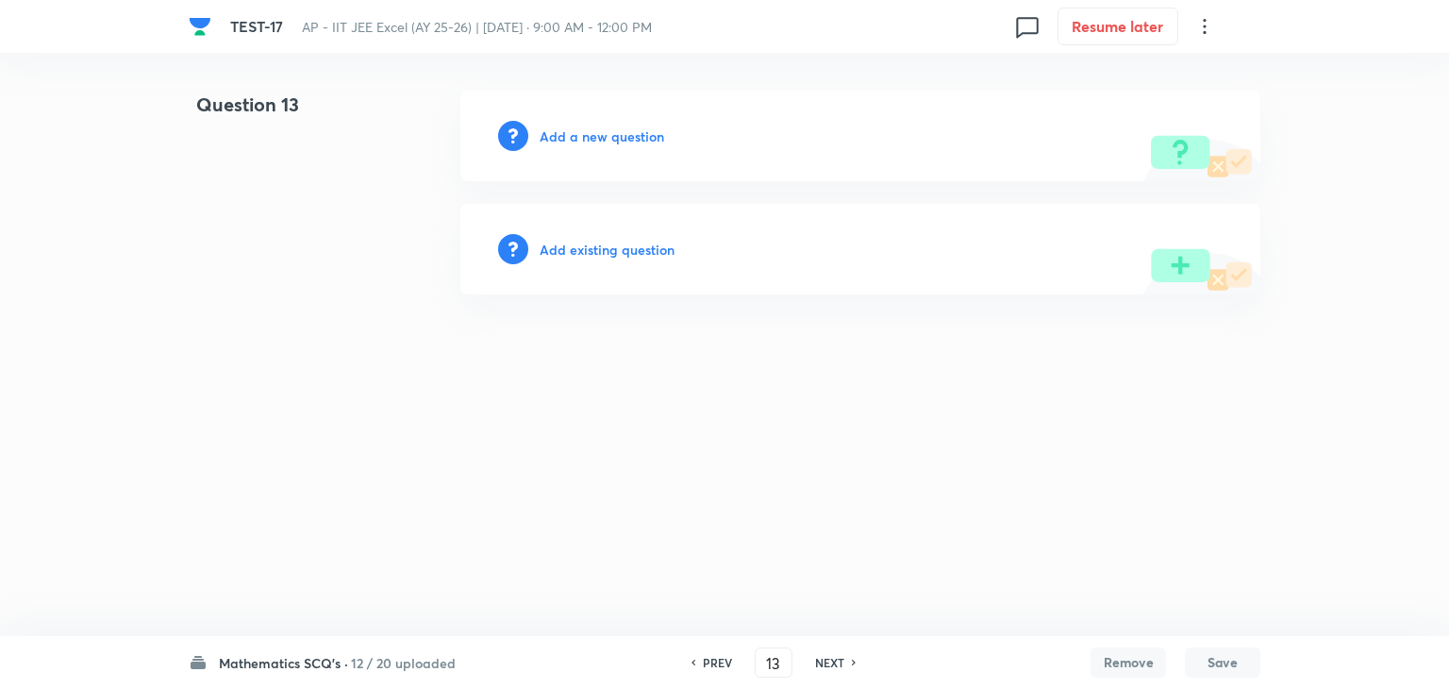
click at [611, 135] on h6 "Add a new question" at bounding box center [602, 136] width 125 height 20
click at [608, 133] on h6 "Choose a question type" at bounding box center [612, 136] width 145 height 20
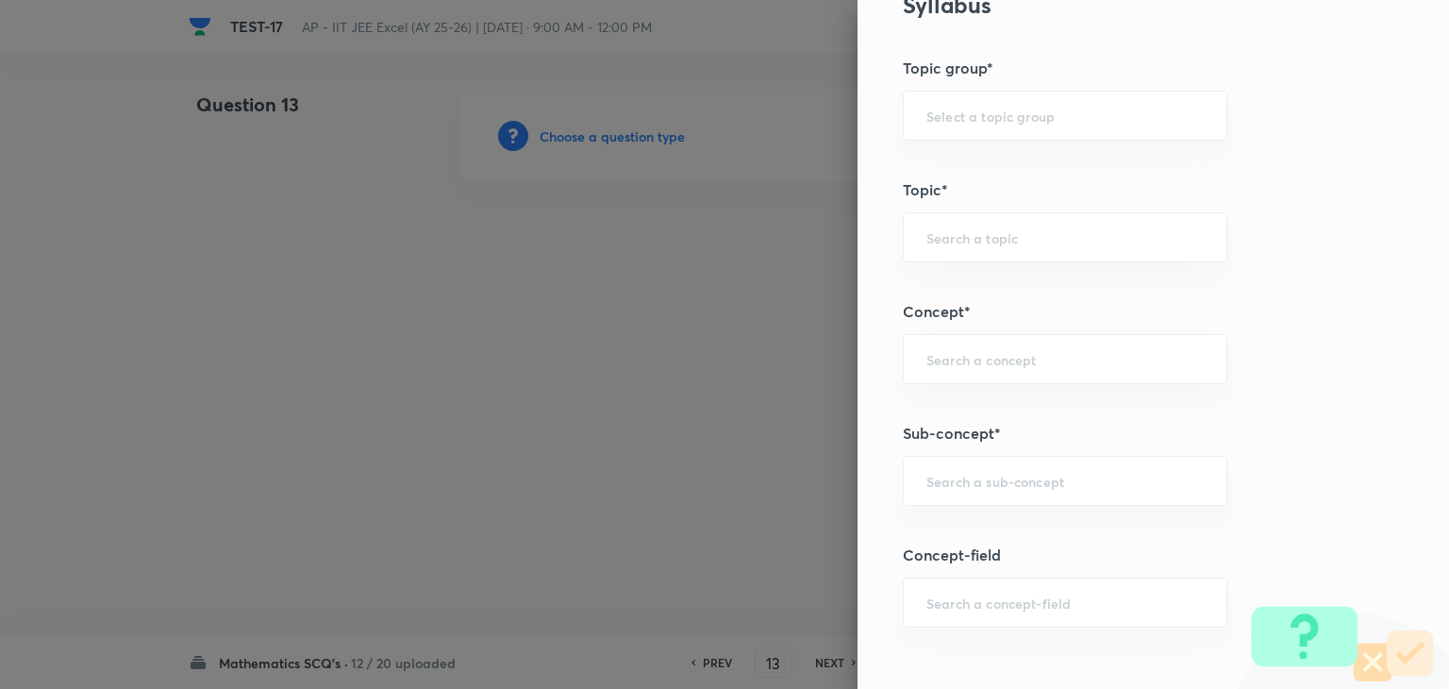
scroll to position [975, 0]
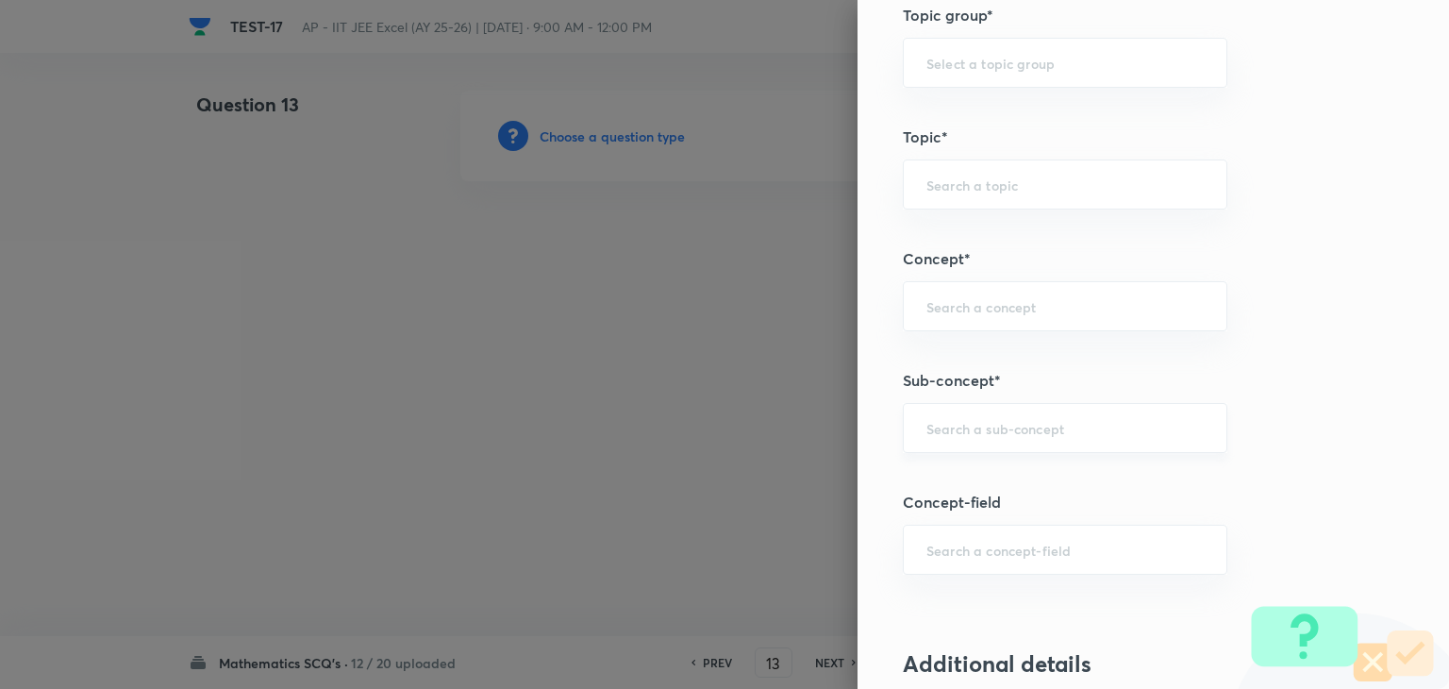
click at [983, 434] on div "​" at bounding box center [1065, 428] width 325 height 50
paste input "Probability"
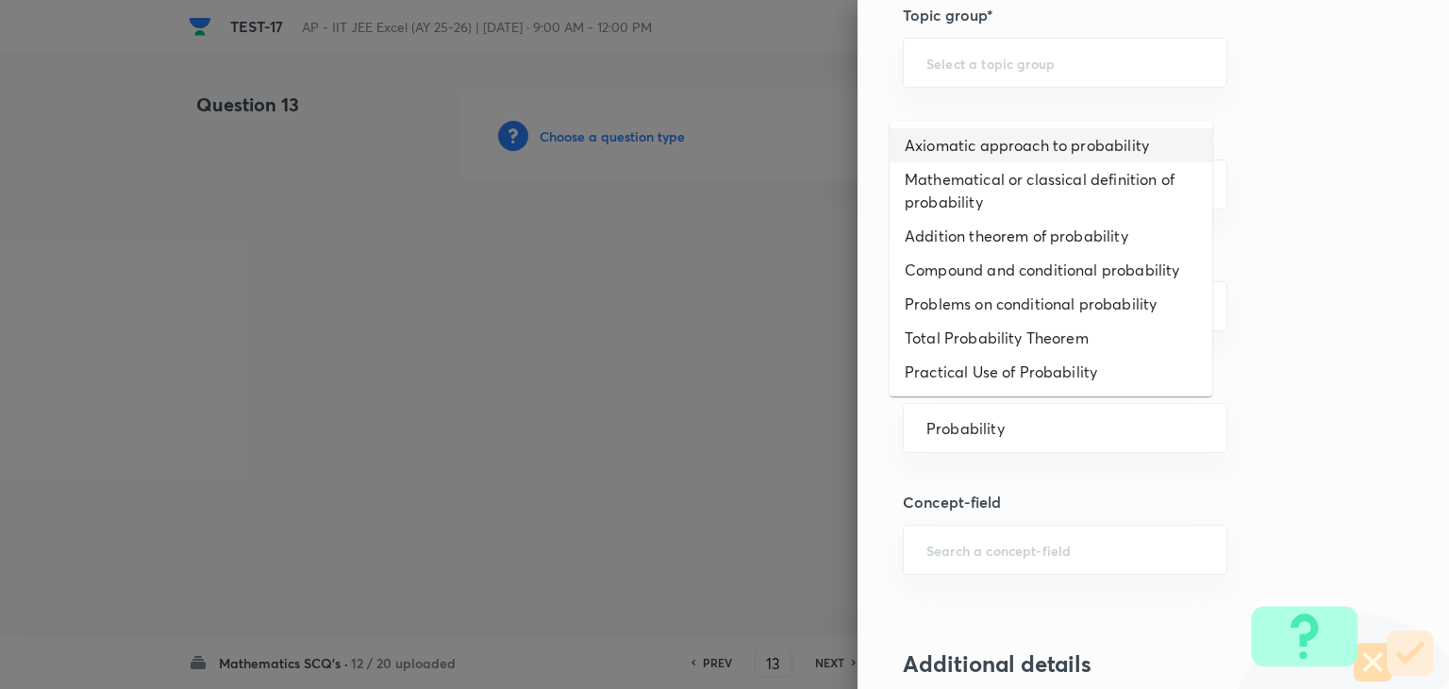
click at [979, 142] on li "Axiomatic approach to probability" at bounding box center [1051, 145] width 323 height 34
type input "Axiomatic approach to probability"
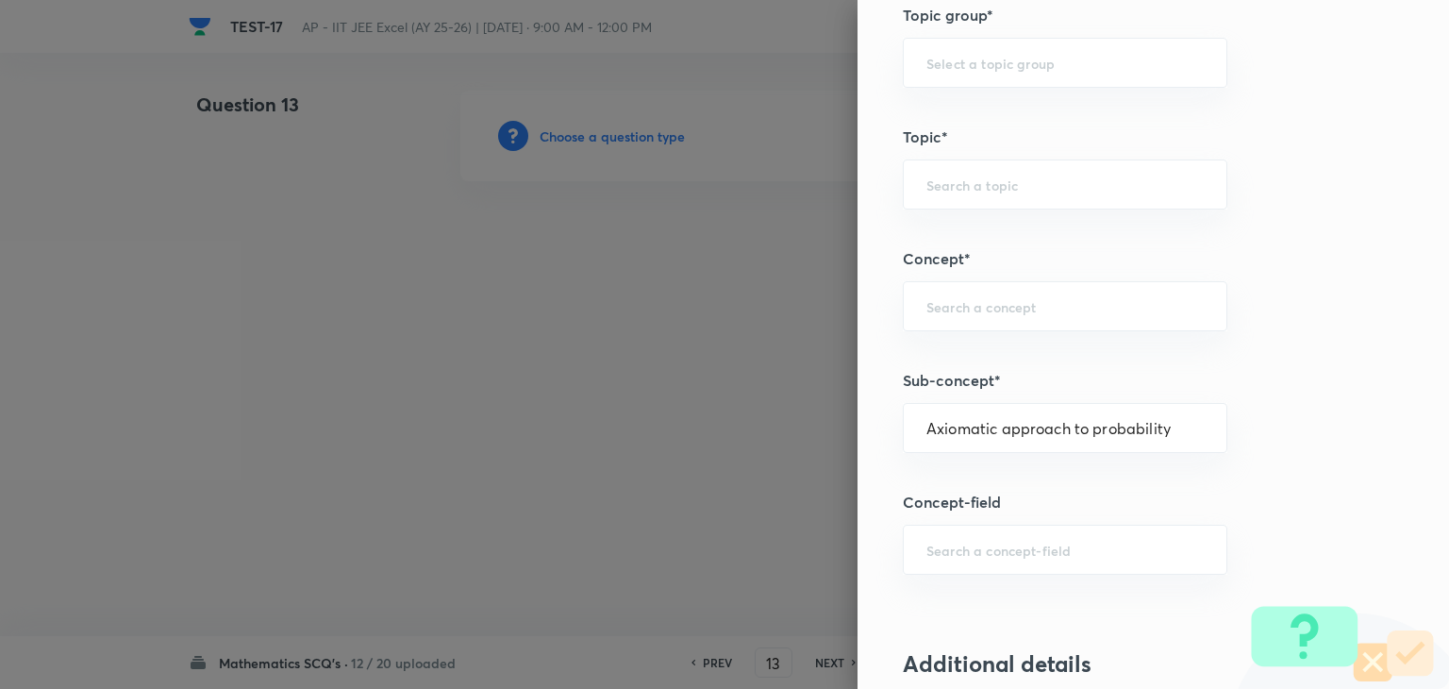
type input "Mathematics"
type input "Algebra"
type input "Probability"
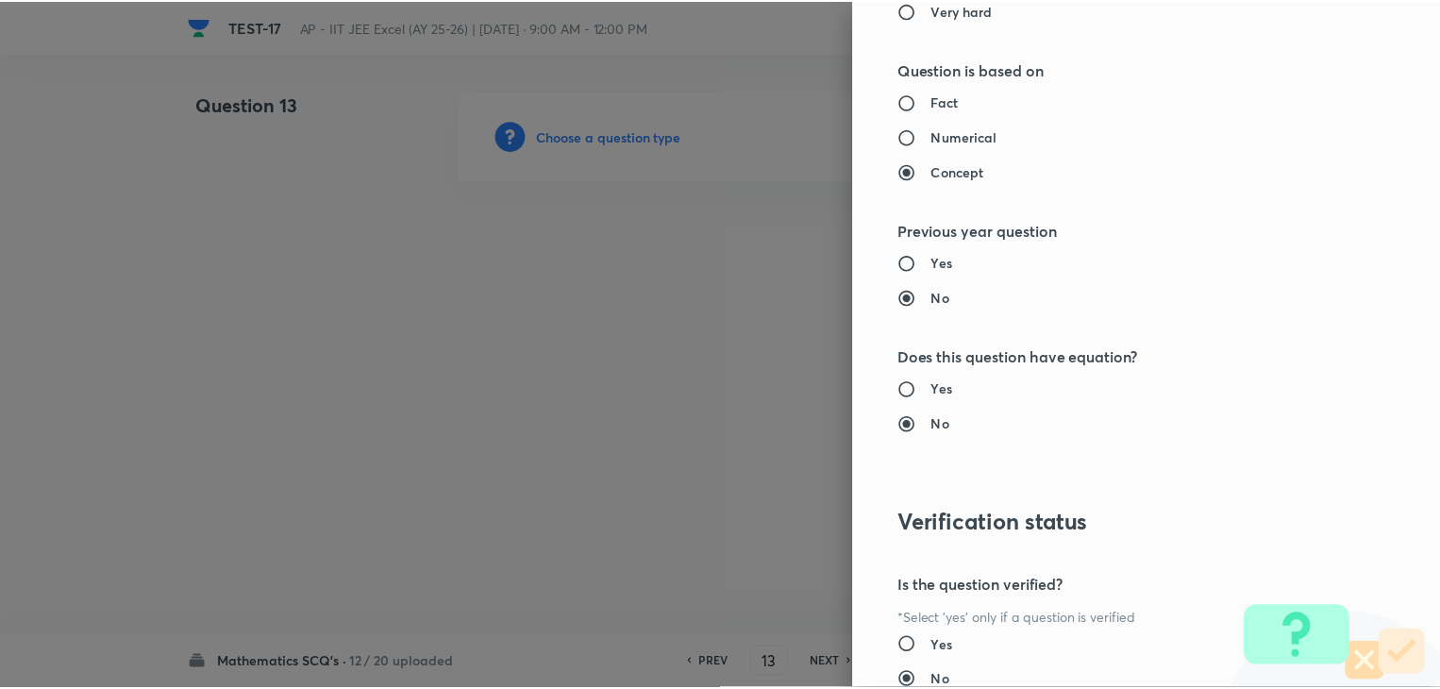
scroll to position [2007, 0]
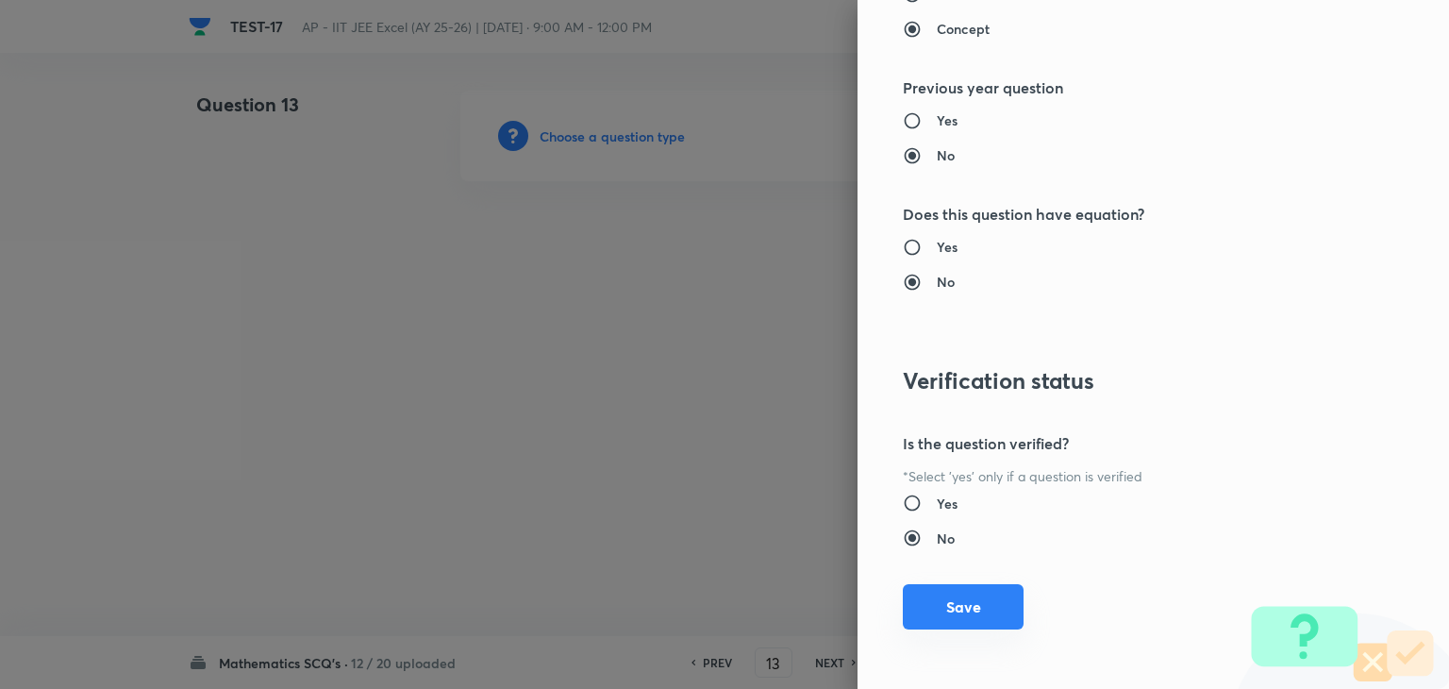
click at [936, 607] on button "Save" at bounding box center [963, 606] width 121 height 45
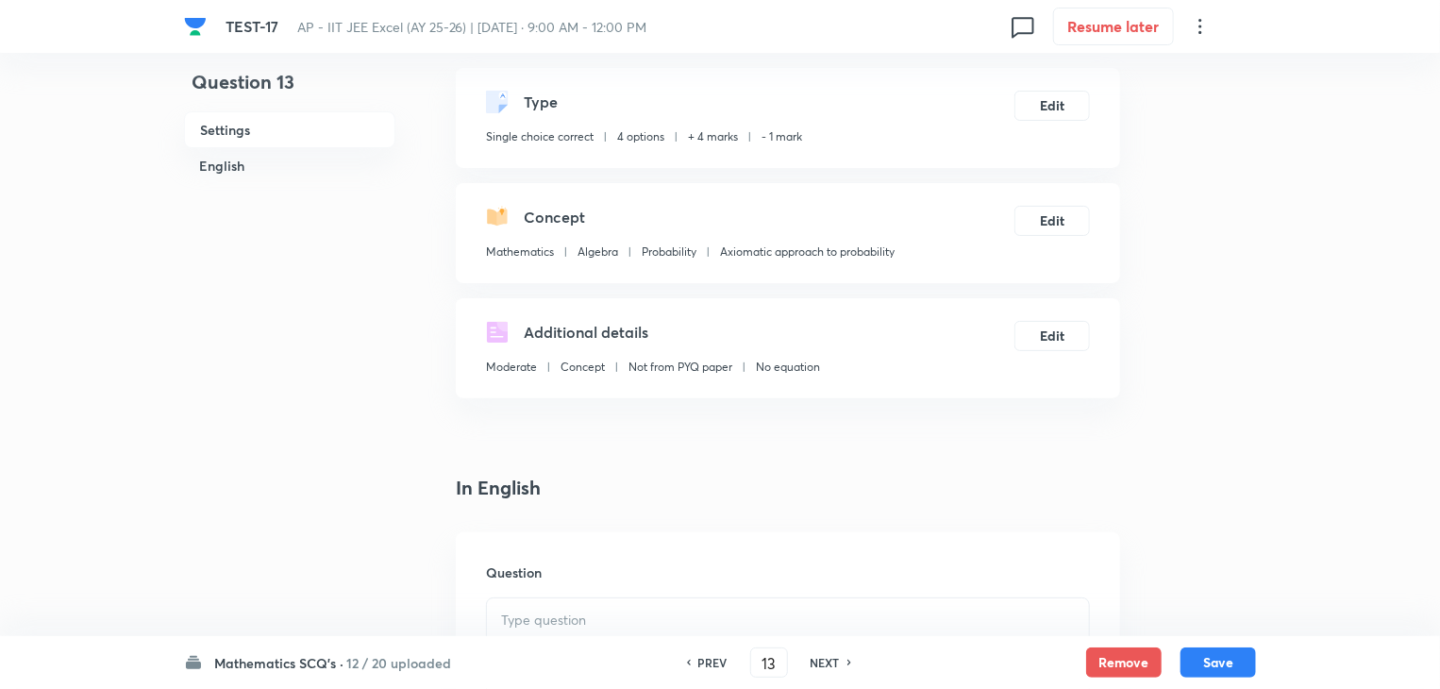
scroll to position [472, 0]
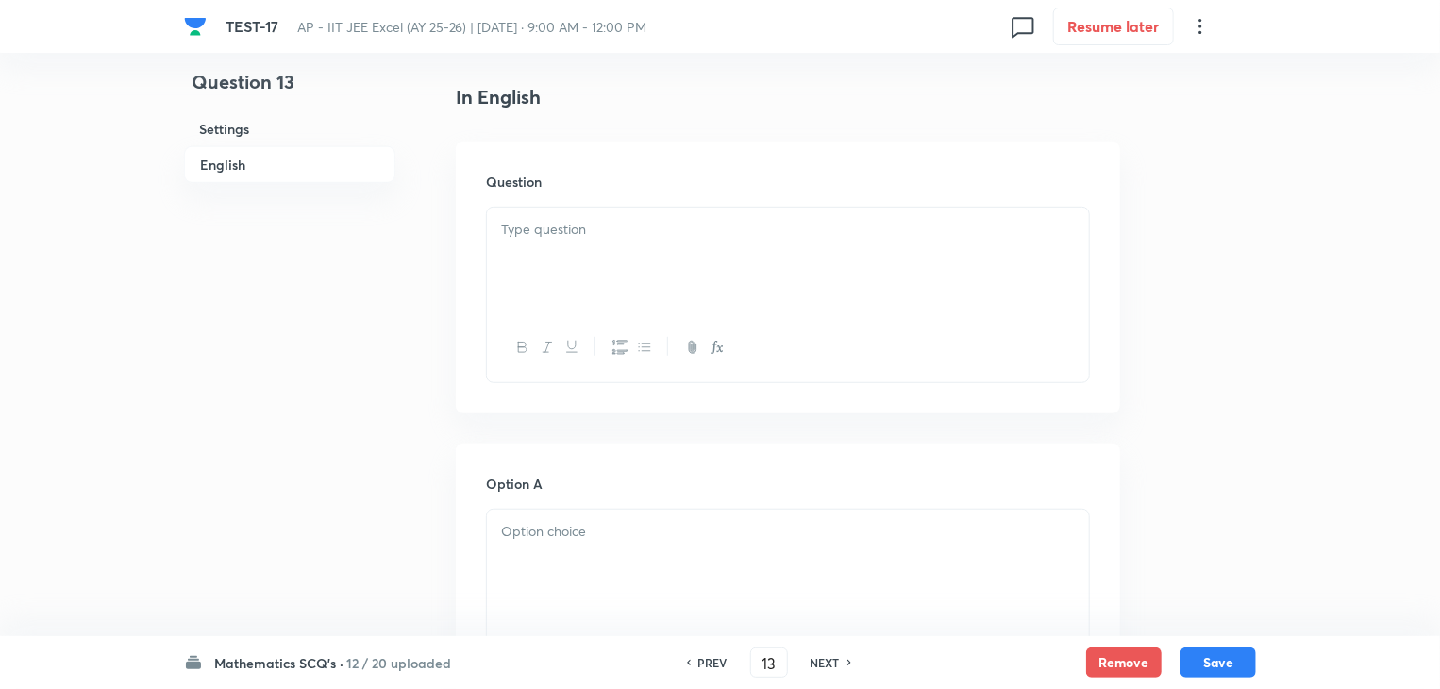
click at [540, 255] on div at bounding box center [788, 261] width 602 height 106
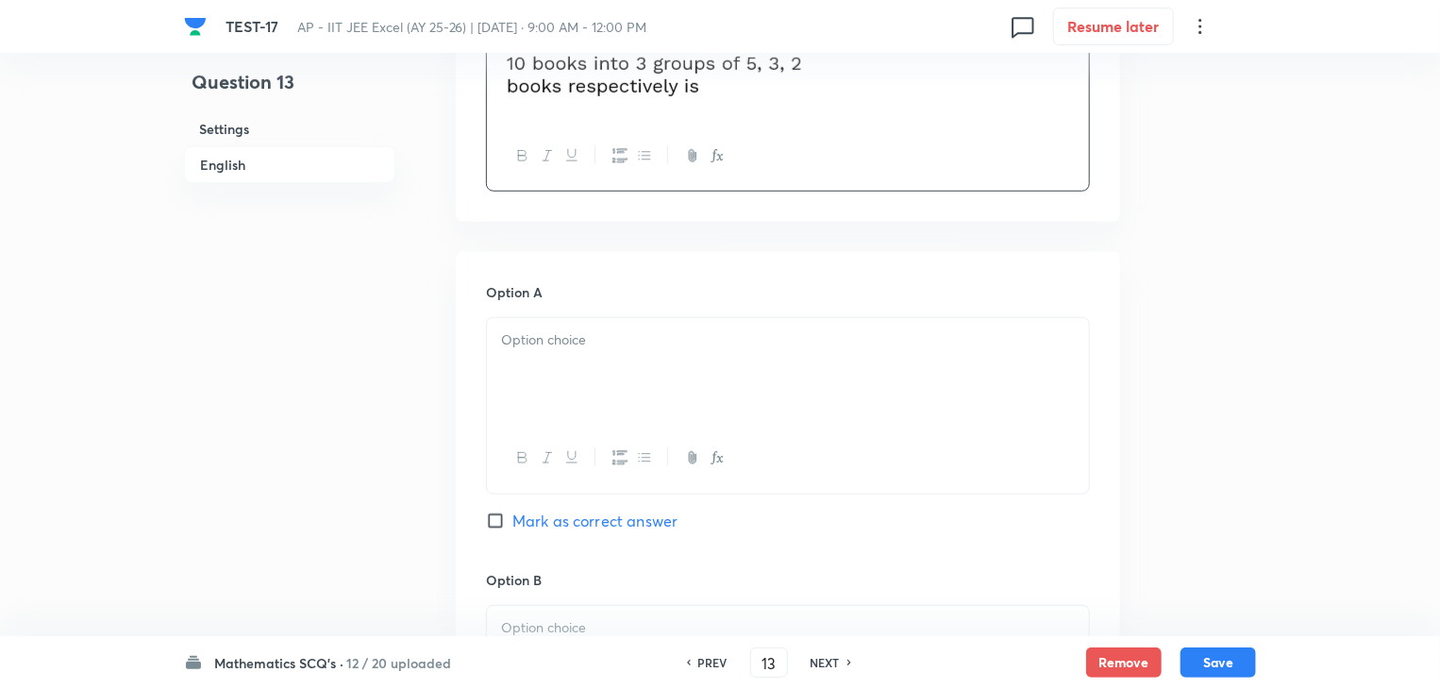
scroll to position [755, 0]
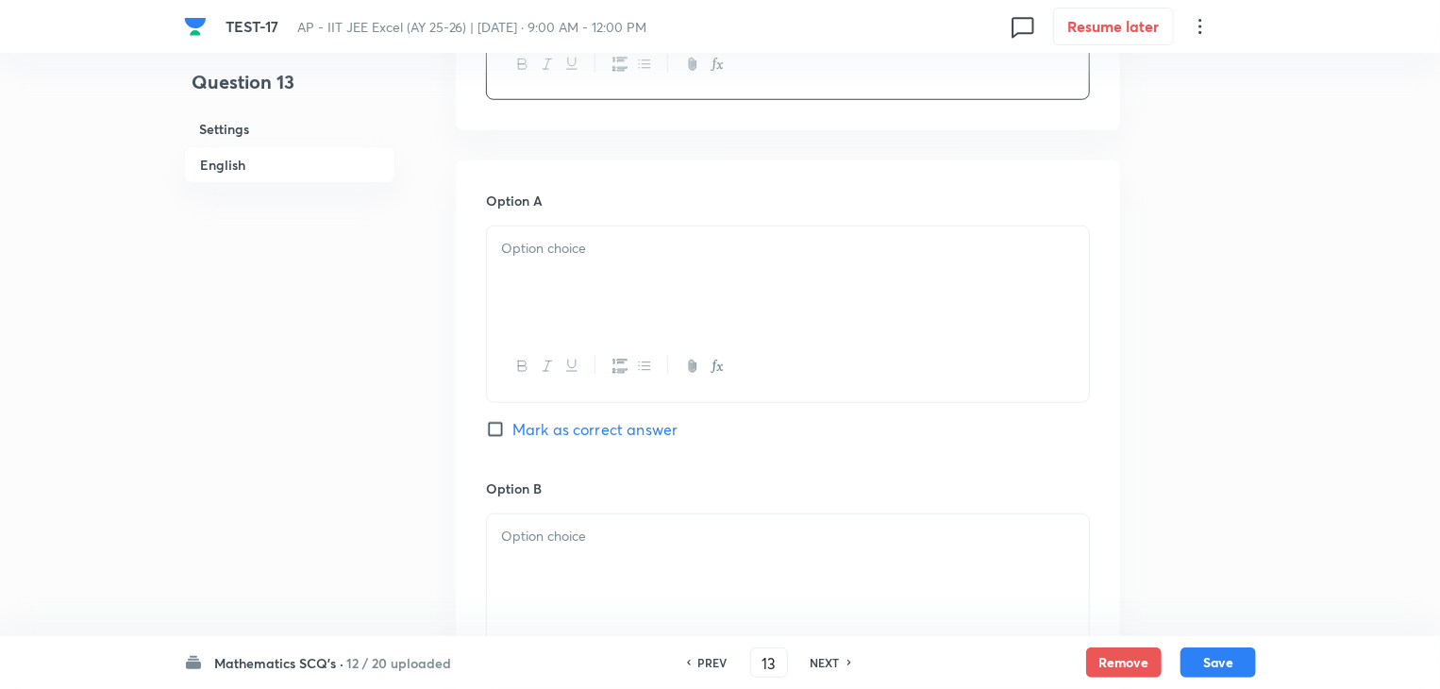
click at [628, 257] on p at bounding box center [788, 249] width 574 height 22
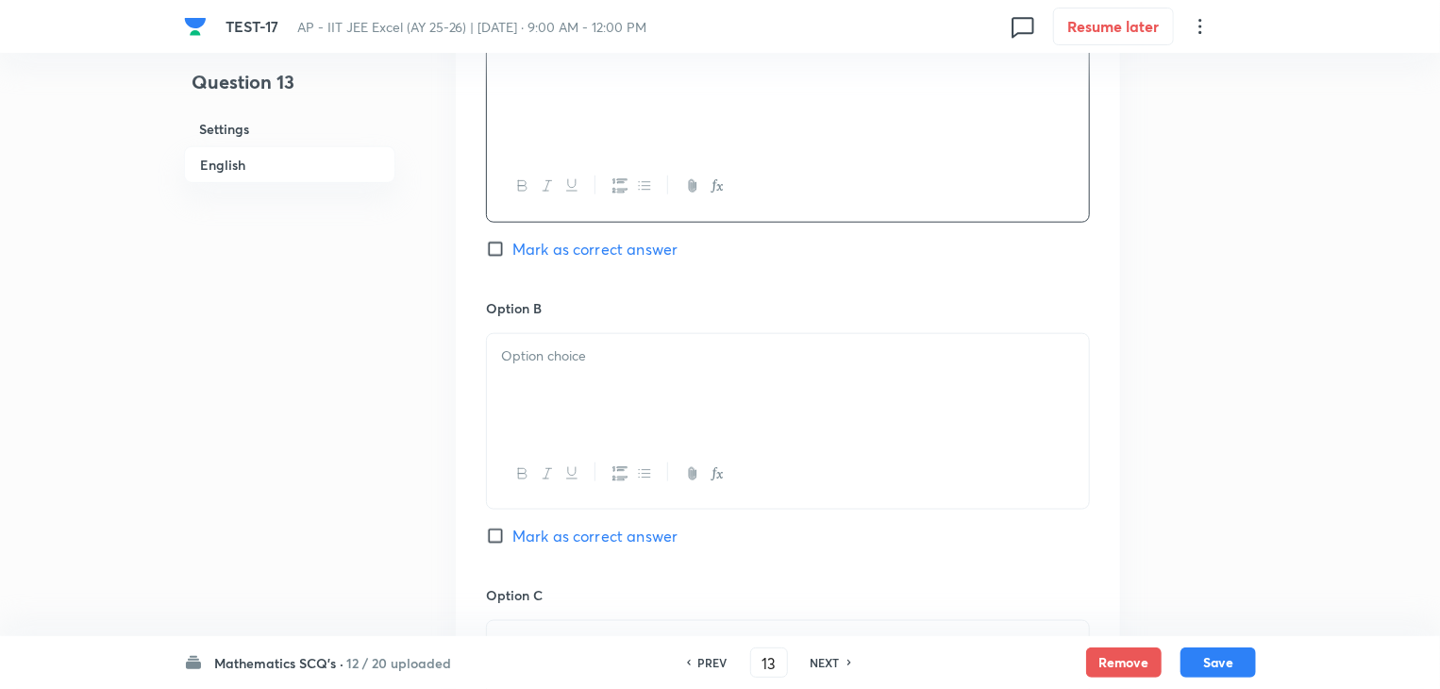
scroll to position [943, 0]
click at [591, 391] on div at bounding box center [788, 378] width 602 height 106
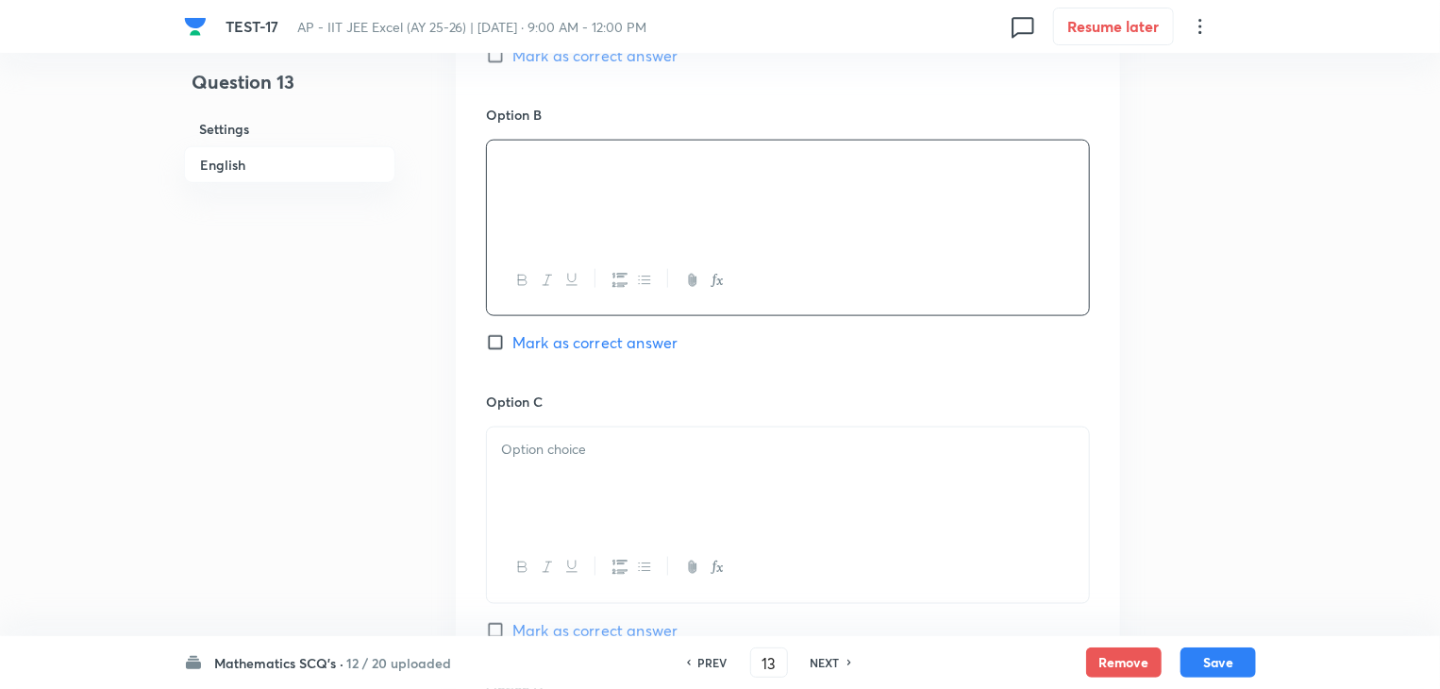
scroll to position [1226, 0]
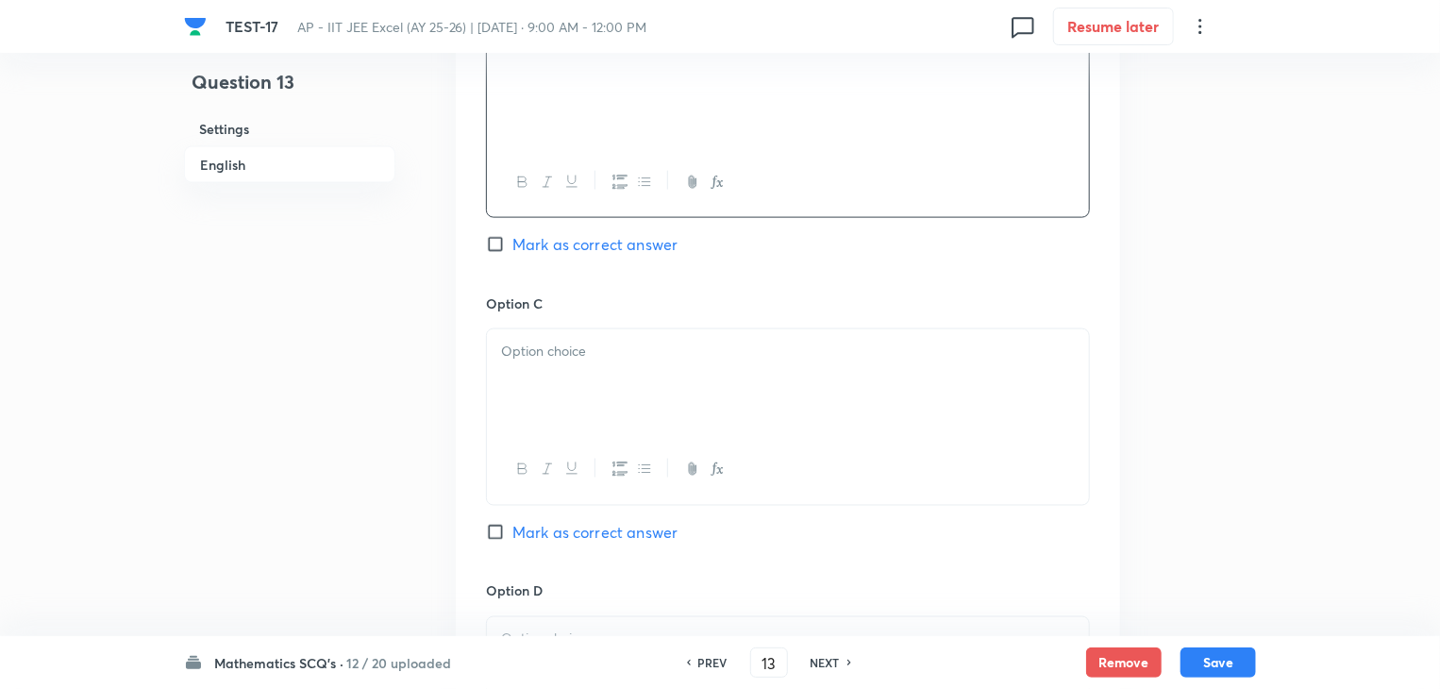
click at [687, 368] on div at bounding box center [788, 382] width 602 height 106
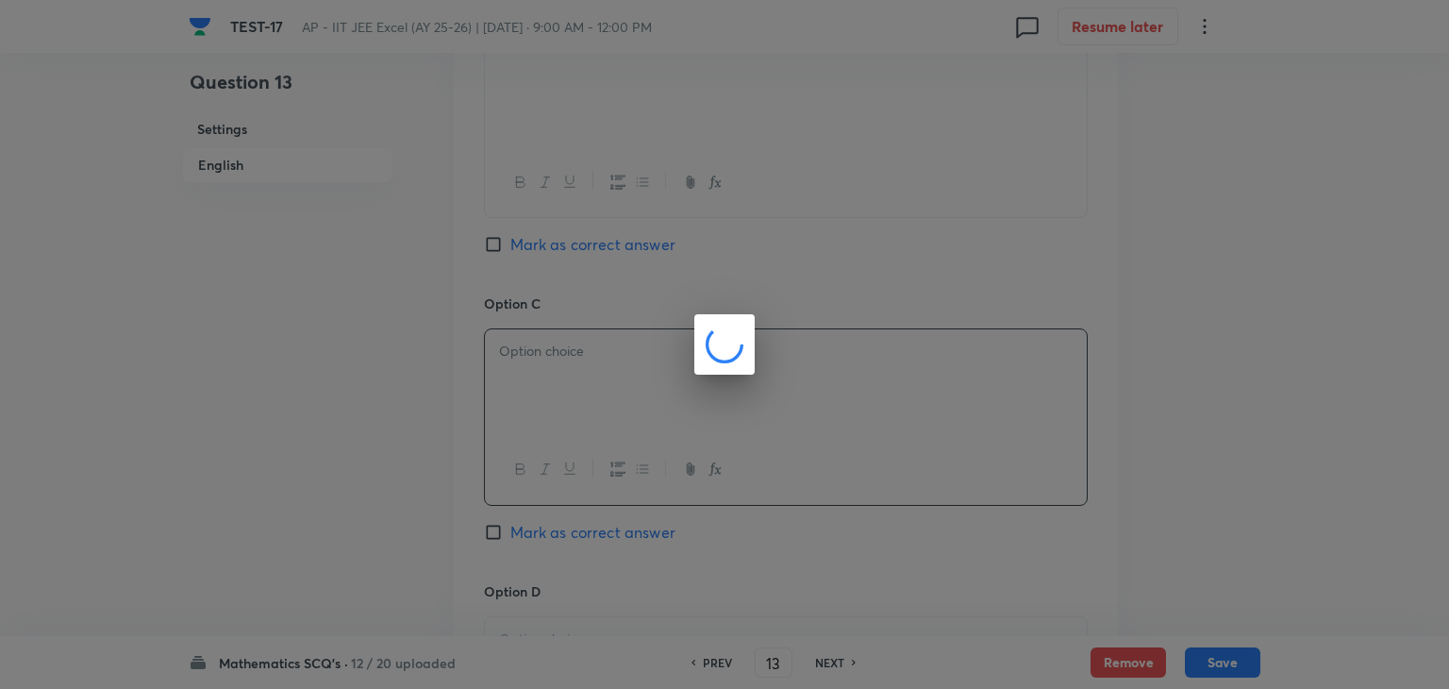
click at [748, 409] on div at bounding box center [724, 344] width 1449 height 689
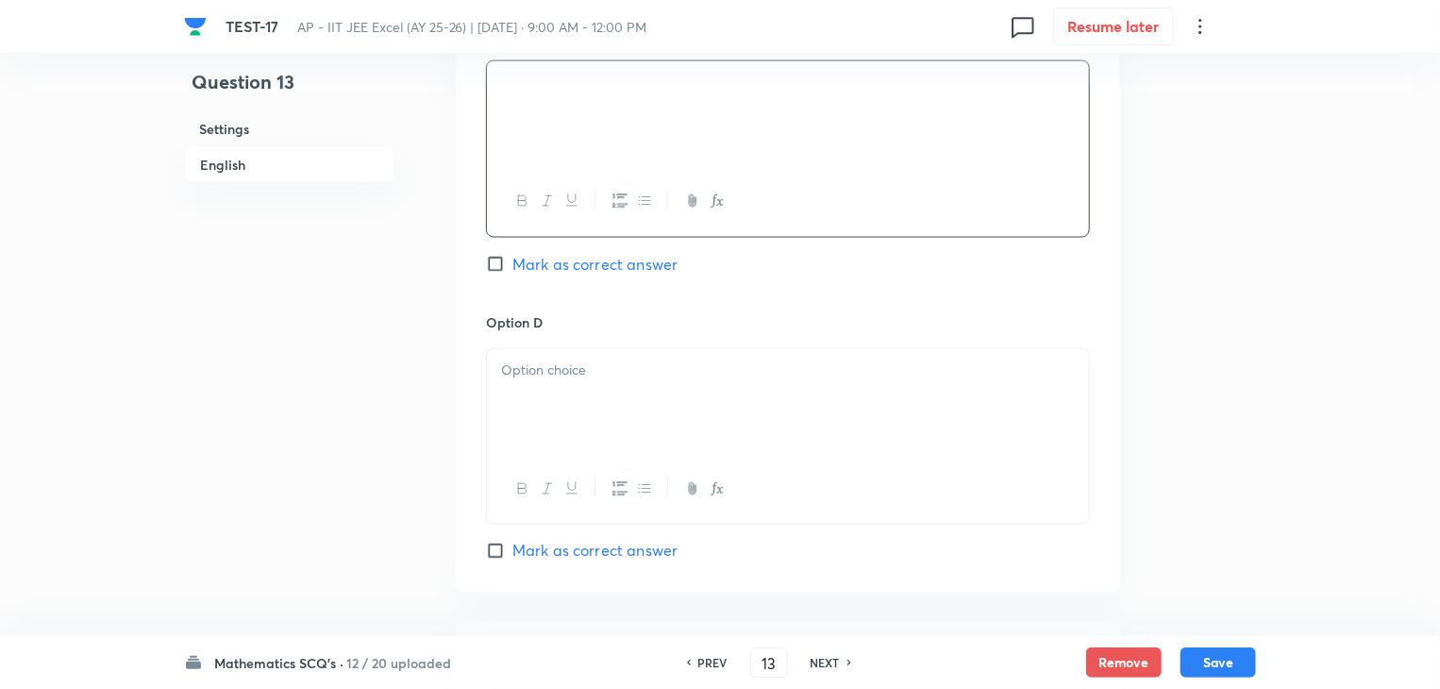
scroll to position [1509, 0]
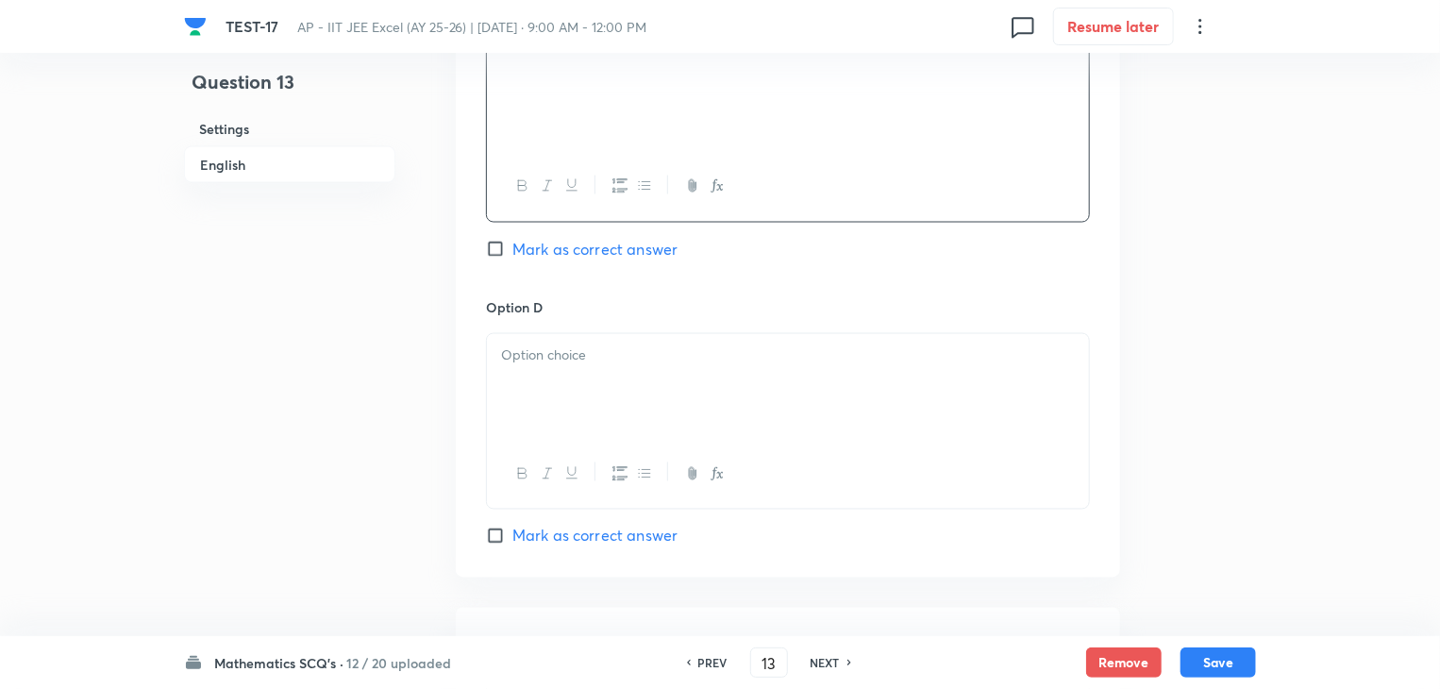
click at [656, 375] on div at bounding box center [788, 387] width 602 height 106
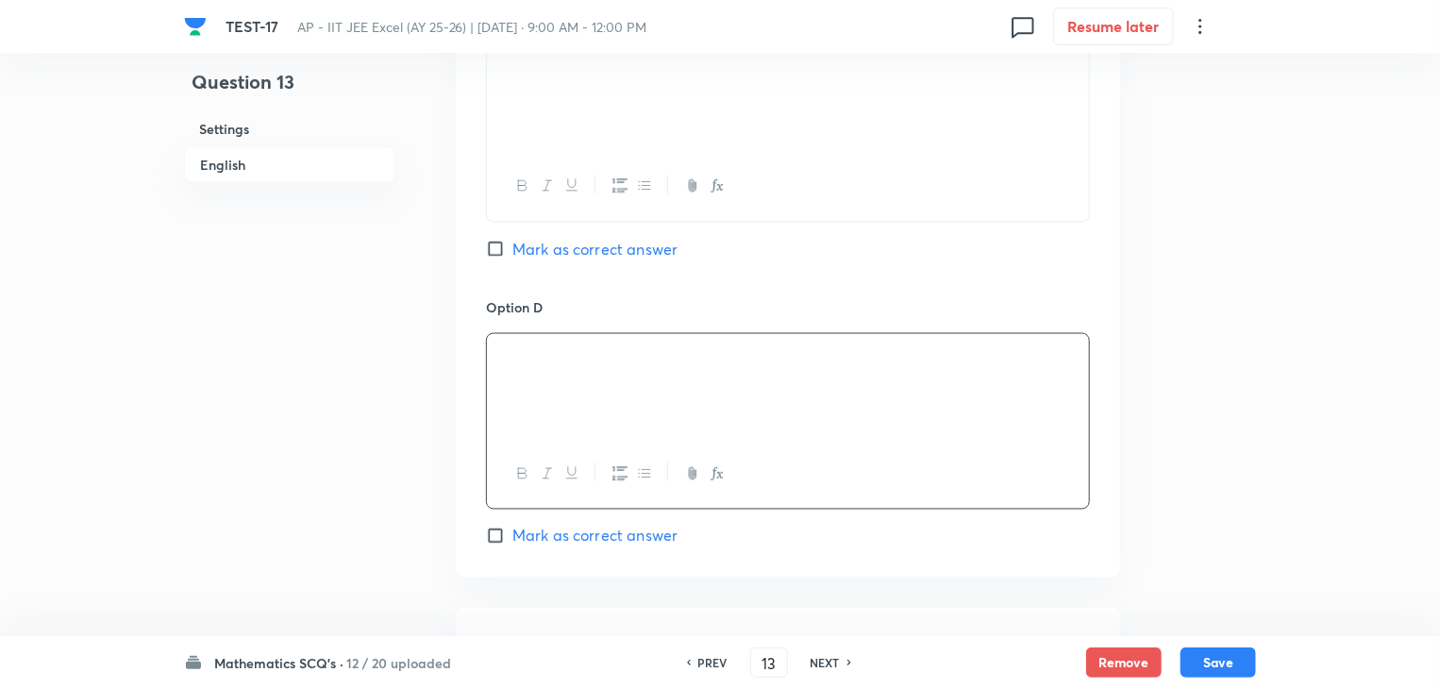
click at [500, 241] on input "Mark as correct answer" at bounding box center [499, 249] width 26 height 19
checkbox input "true"
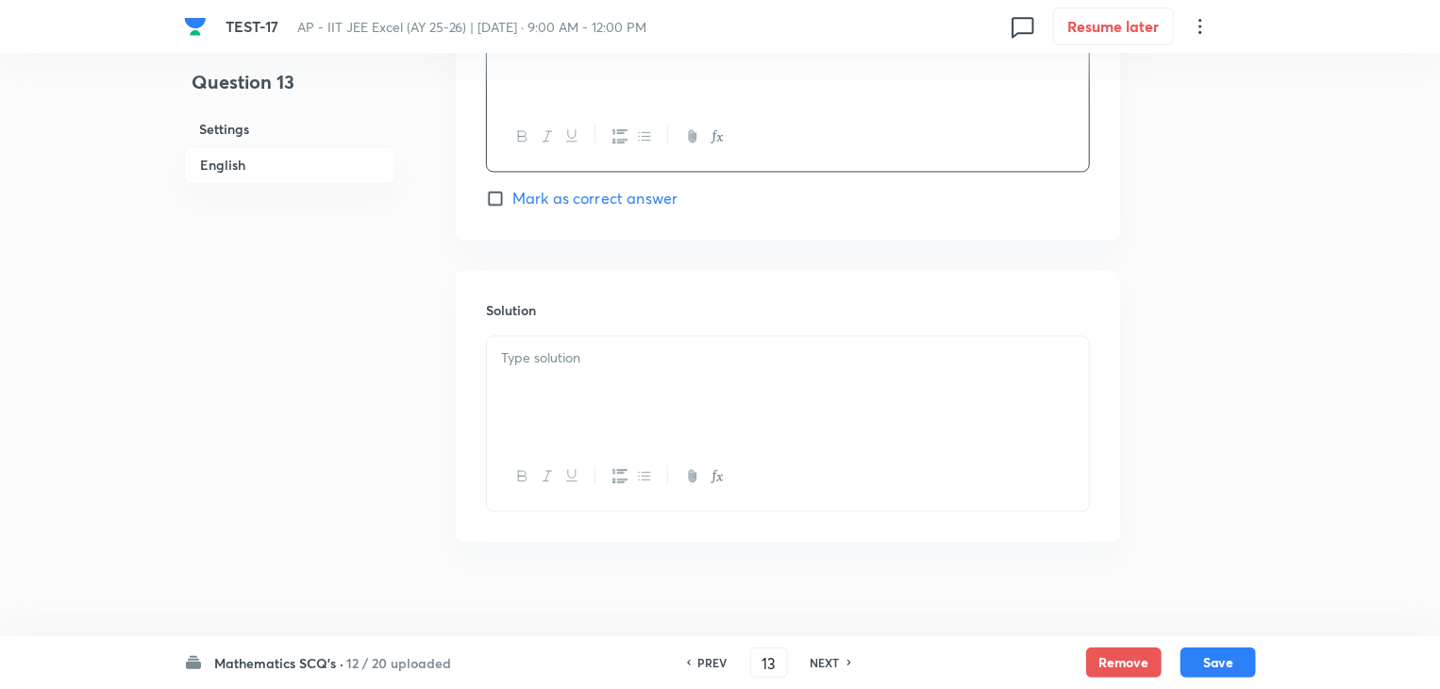
scroll to position [1863, 0]
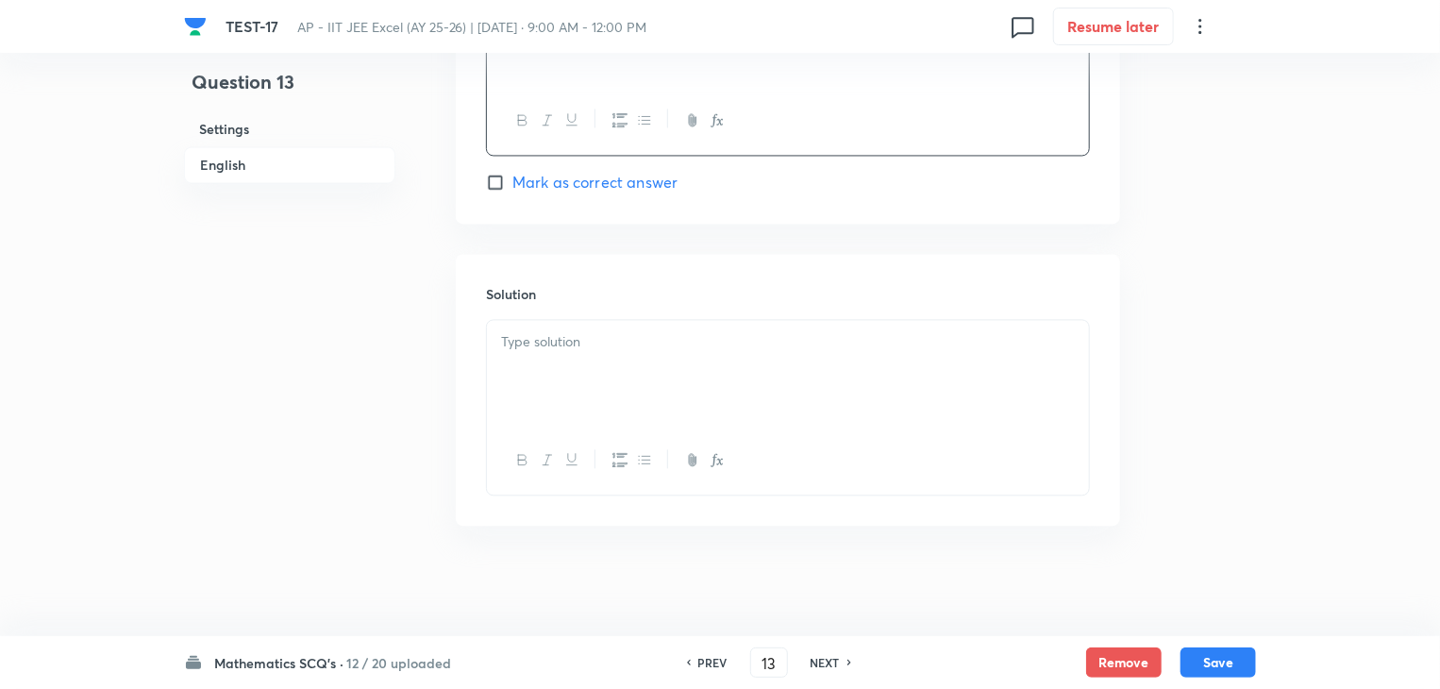
click at [628, 336] on p at bounding box center [788, 342] width 574 height 22
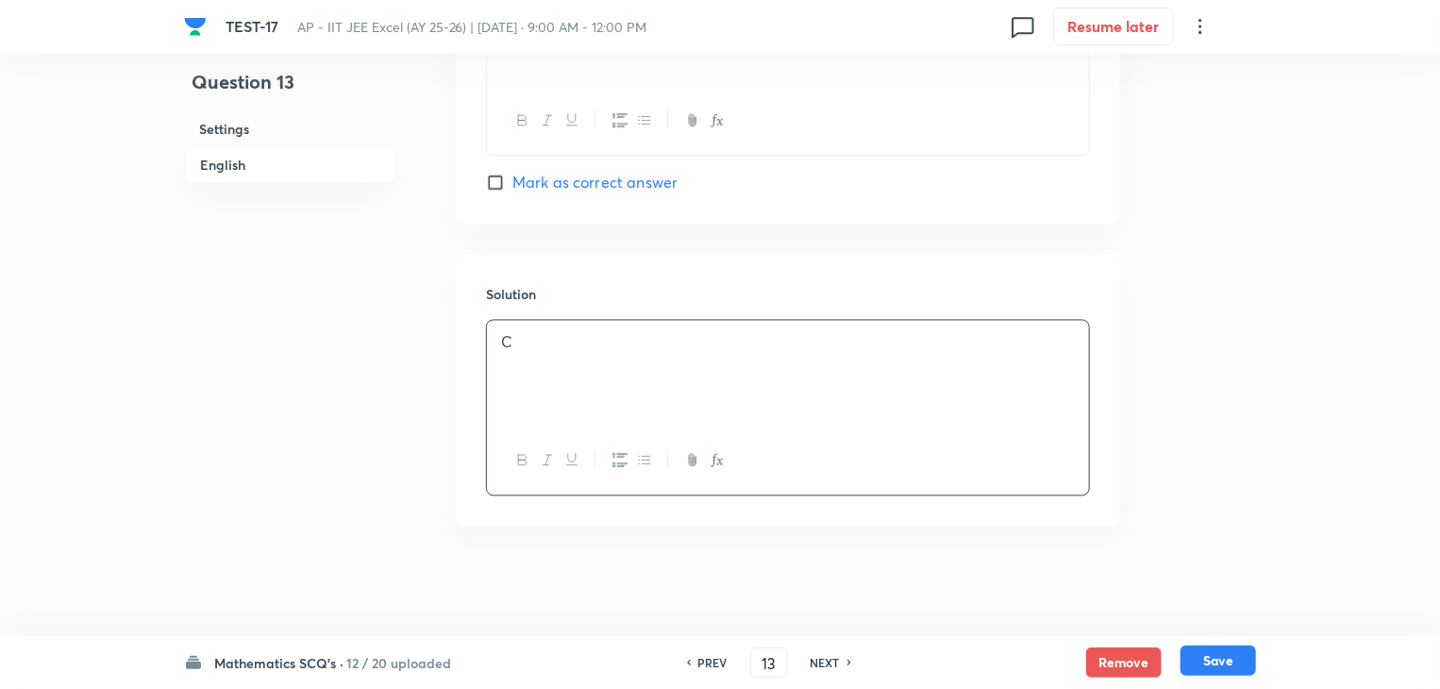
click at [1193, 654] on button "Save" at bounding box center [1217, 660] width 75 height 30
type input "14"
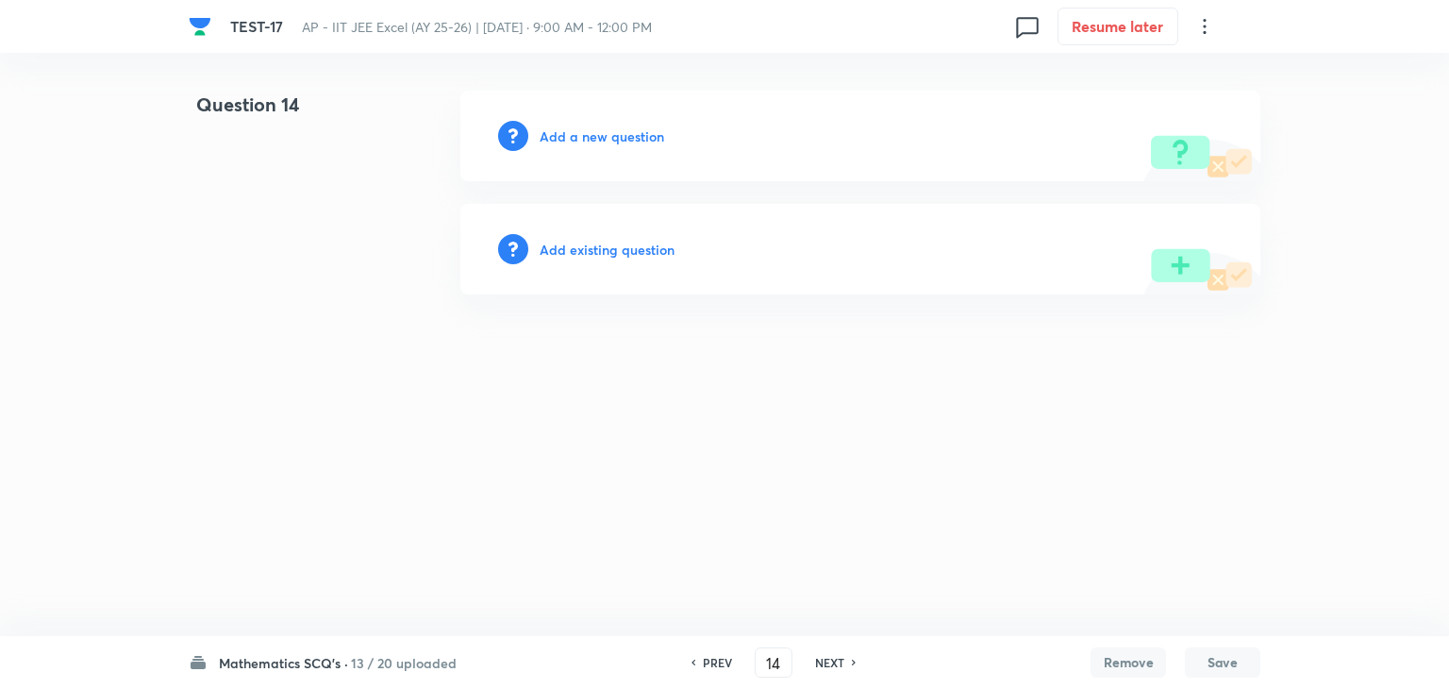
click at [643, 130] on h6 "Add a new question" at bounding box center [602, 136] width 125 height 20
click at [643, 130] on h6 "Choose a question type" at bounding box center [612, 136] width 145 height 20
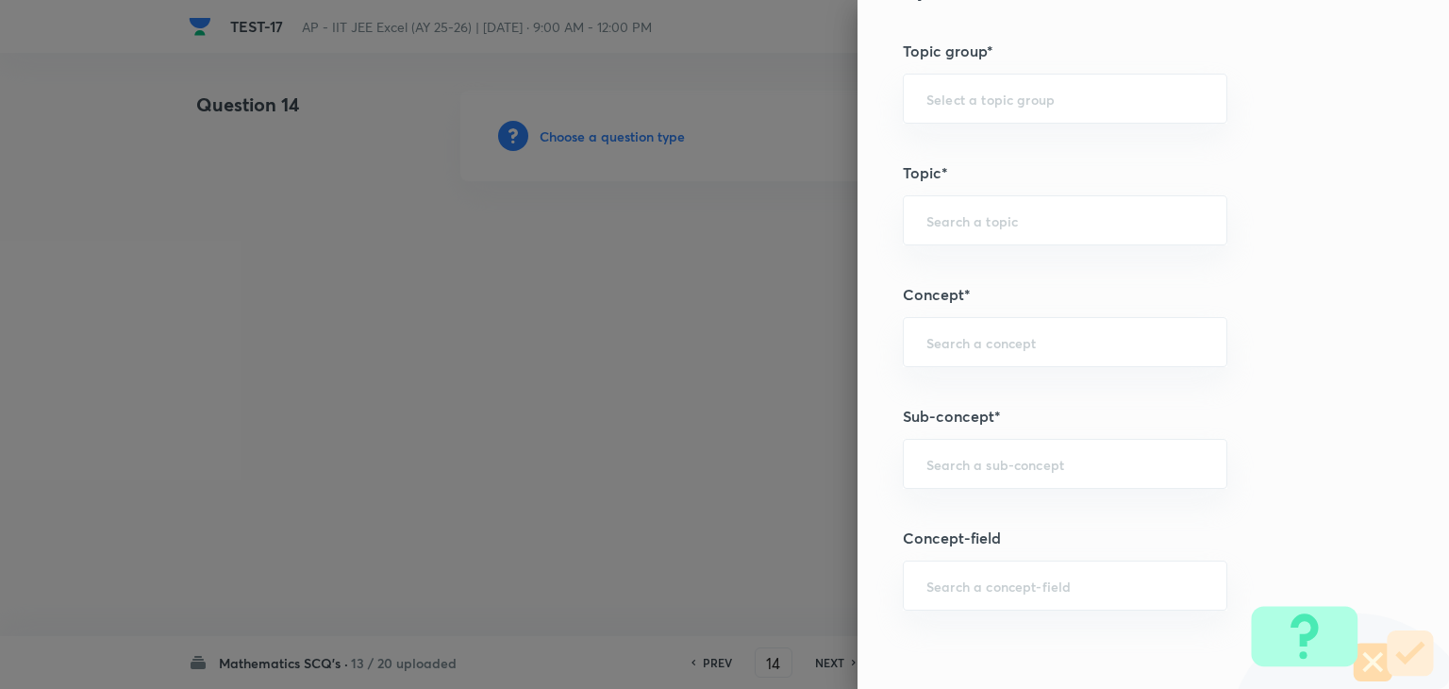
scroll to position [943, 0]
click at [969, 458] on input "text" at bounding box center [1064, 460] width 277 height 18
click at [1008, 474] on div "​" at bounding box center [1065, 460] width 325 height 50
paste input "Probability"
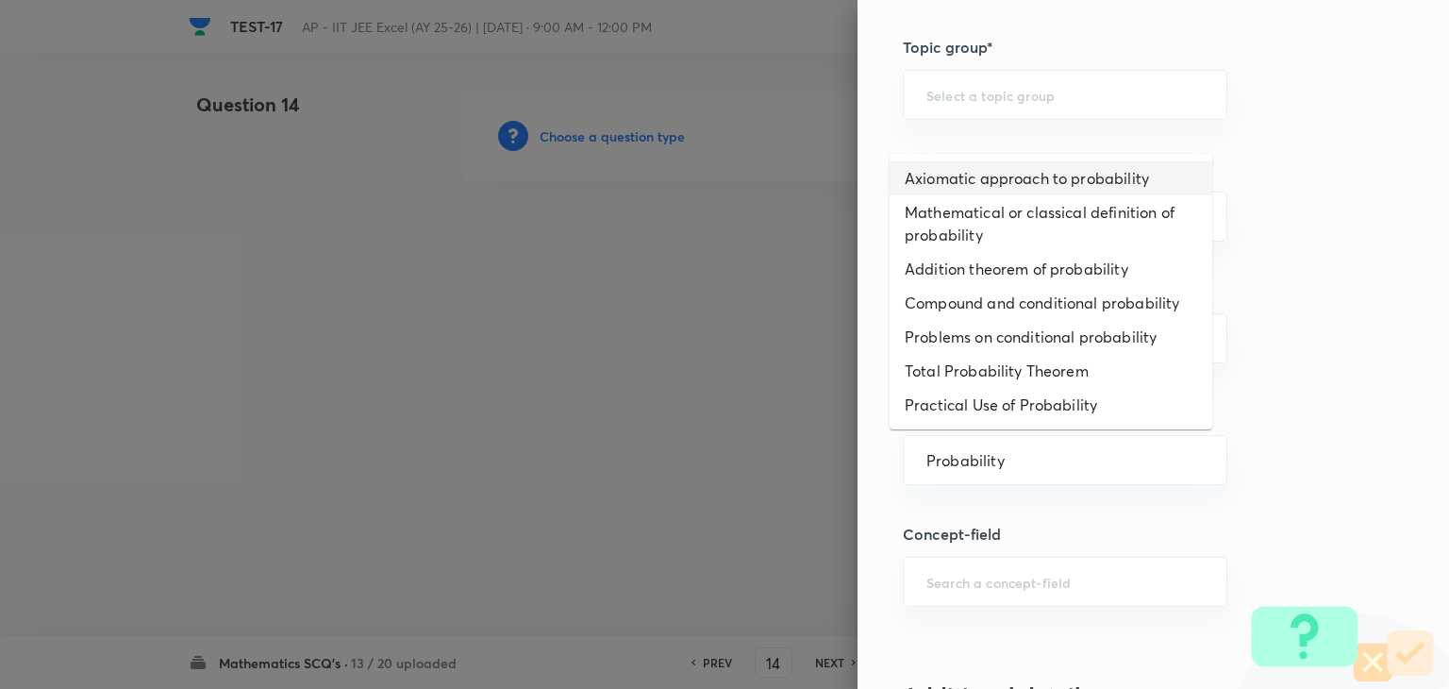
click at [1066, 189] on li "Axiomatic approach to probability" at bounding box center [1051, 178] width 323 height 34
type input "Axiomatic approach to probability"
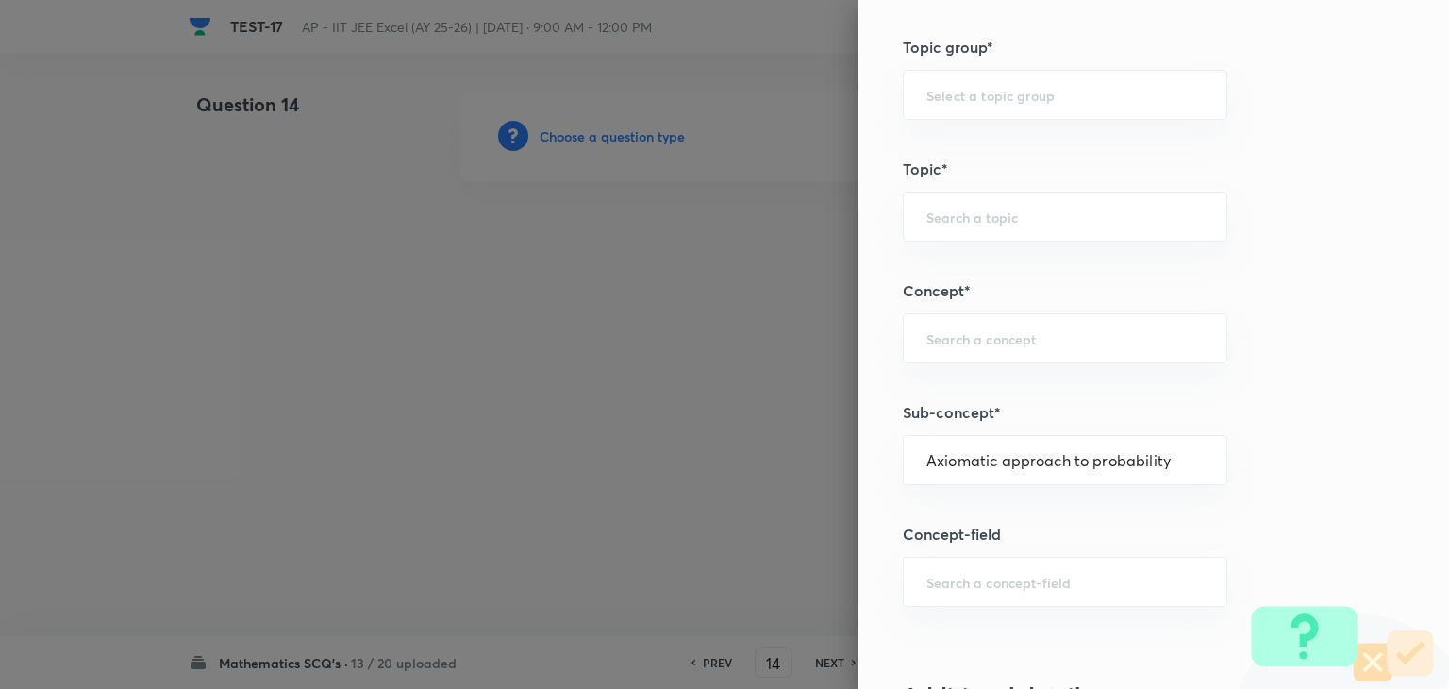
type input "Mathematics"
type input "Algebra"
type input "Probability"
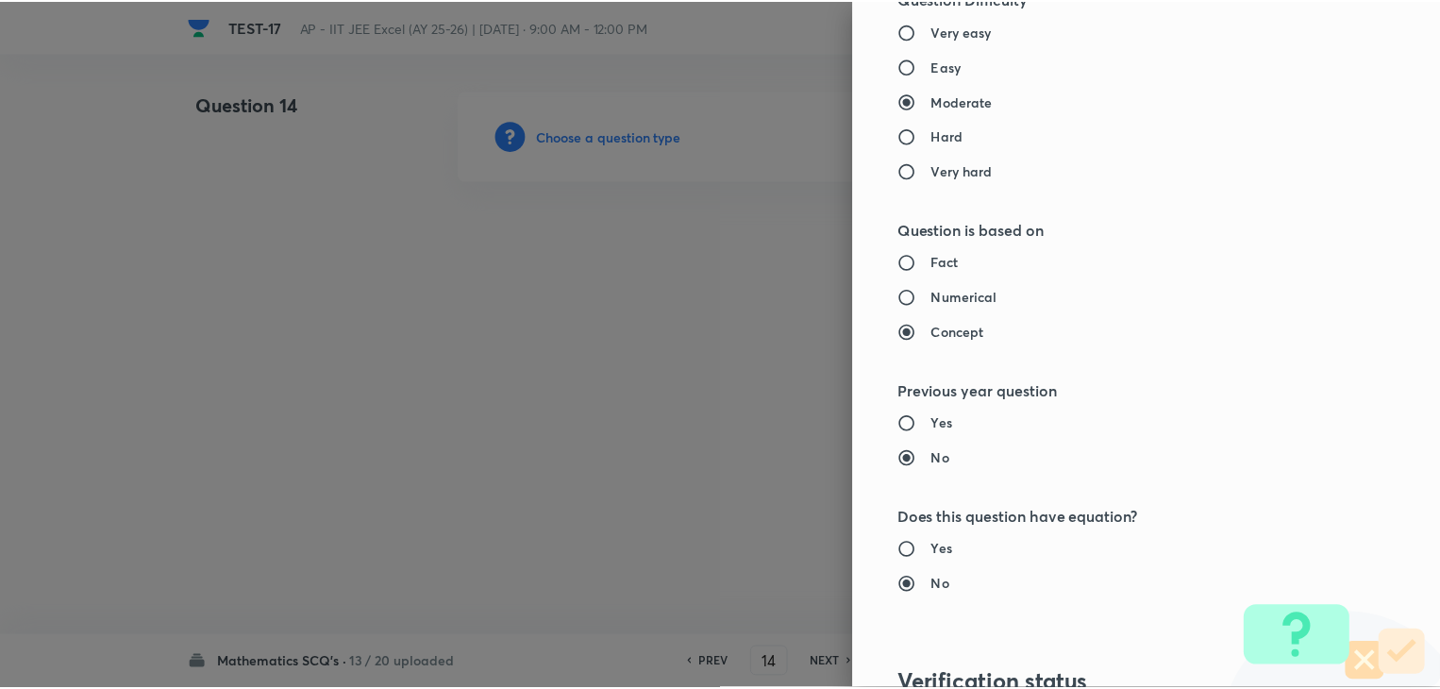
scroll to position [2007, 0]
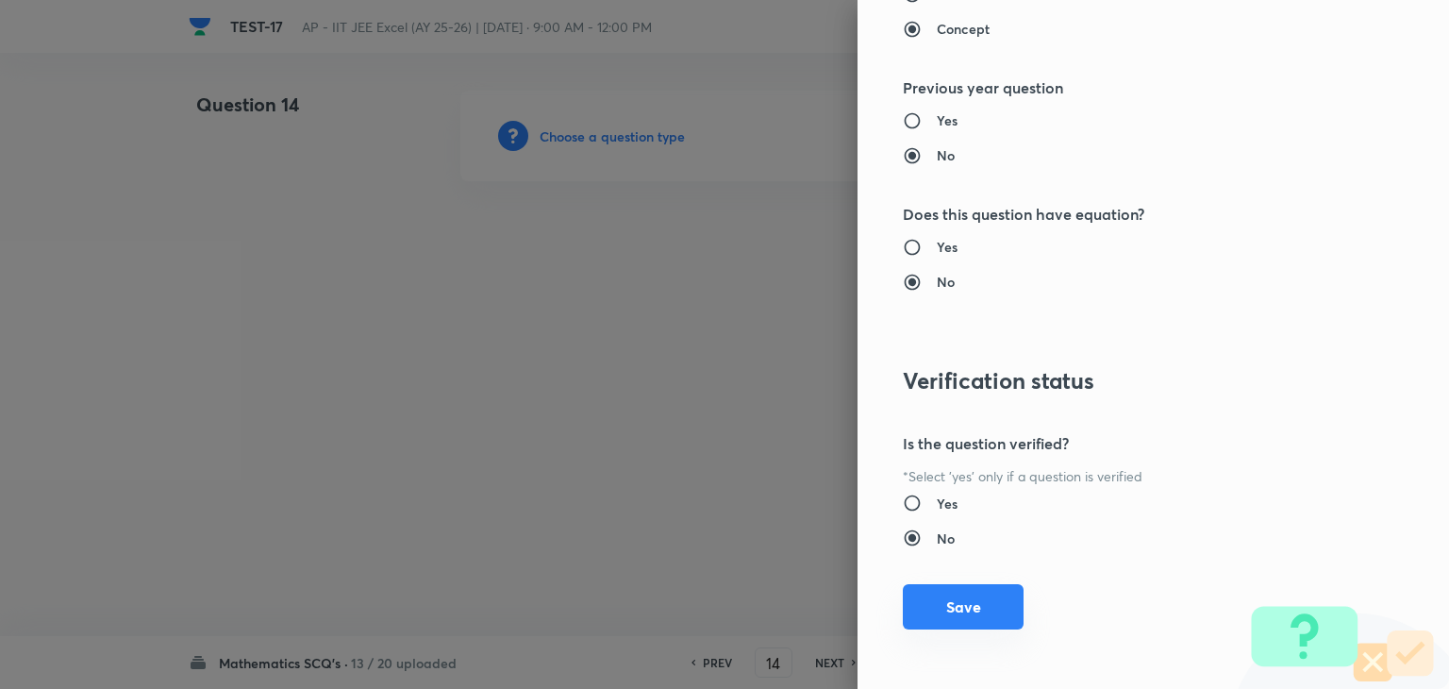
click at [991, 605] on button "Save" at bounding box center [963, 606] width 121 height 45
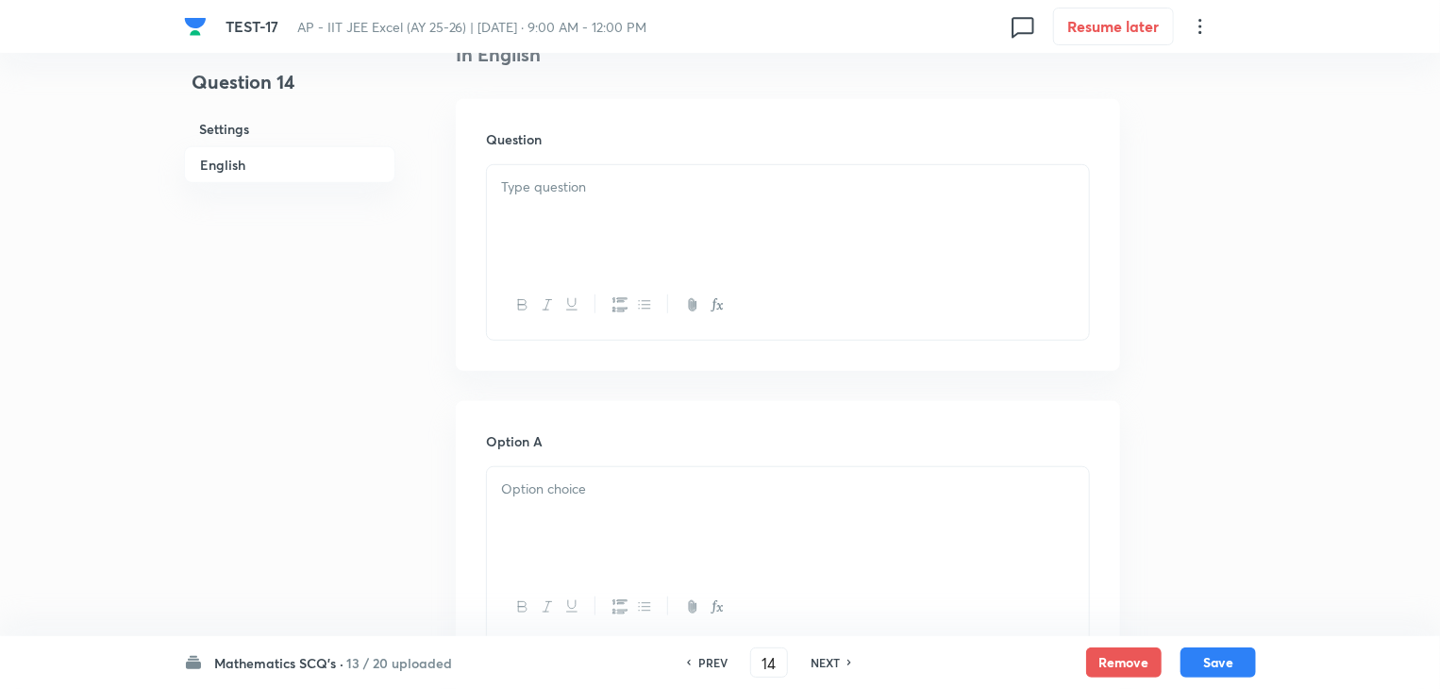
scroll to position [472, 0]
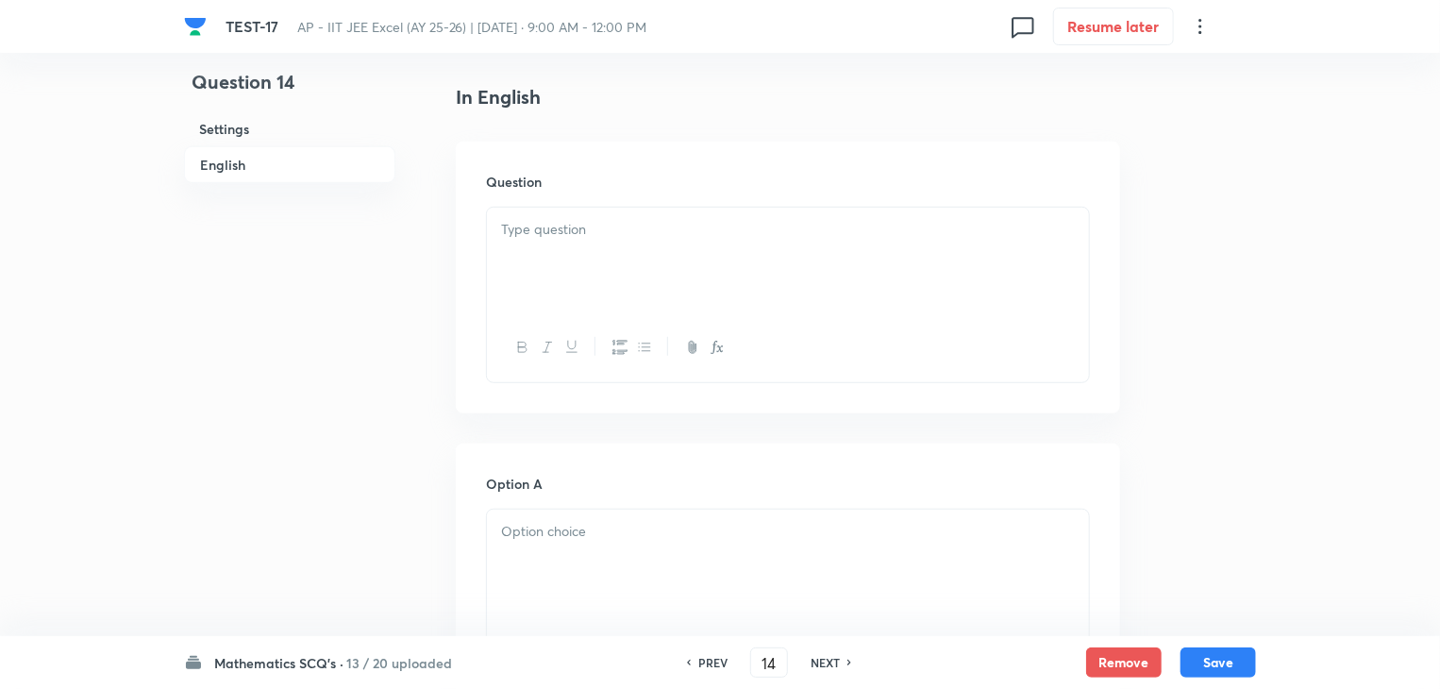
click at [915, 234] on p at bounding box center [788, 230] width 574 height 22
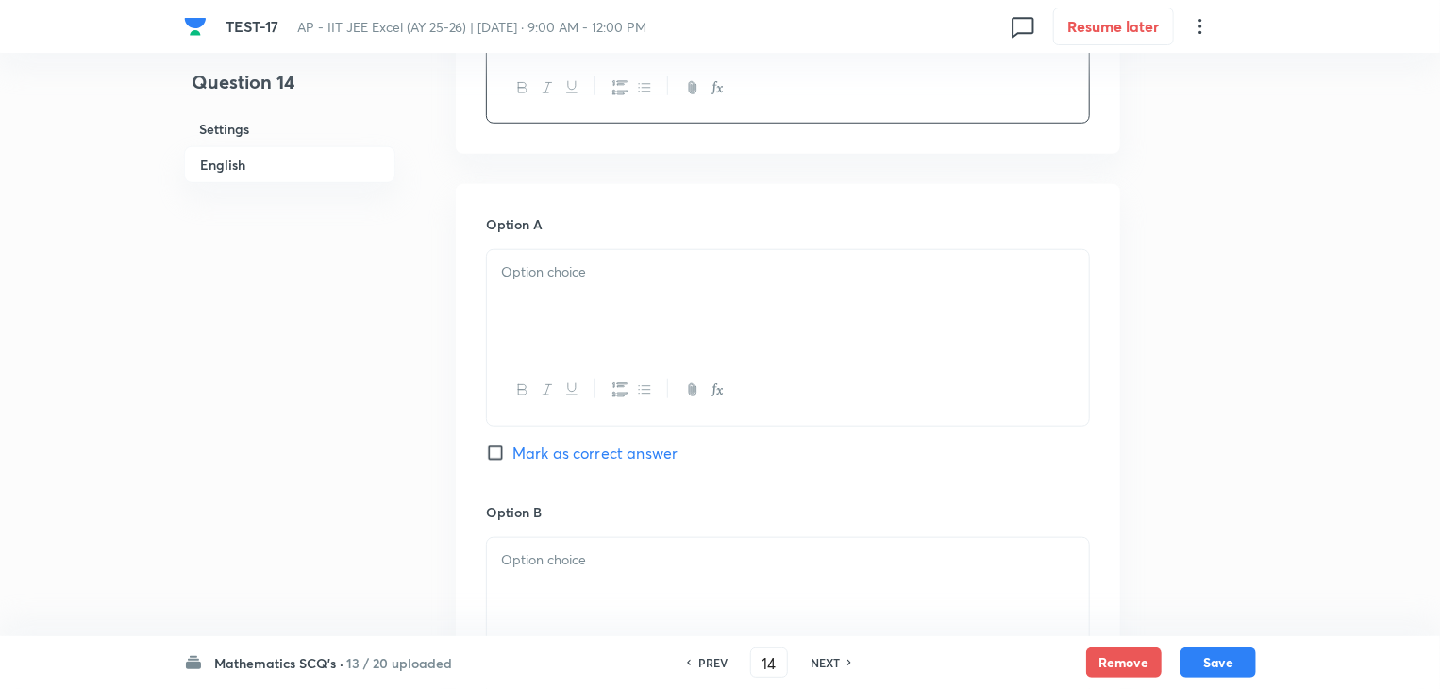
scroll to position [755, 0]
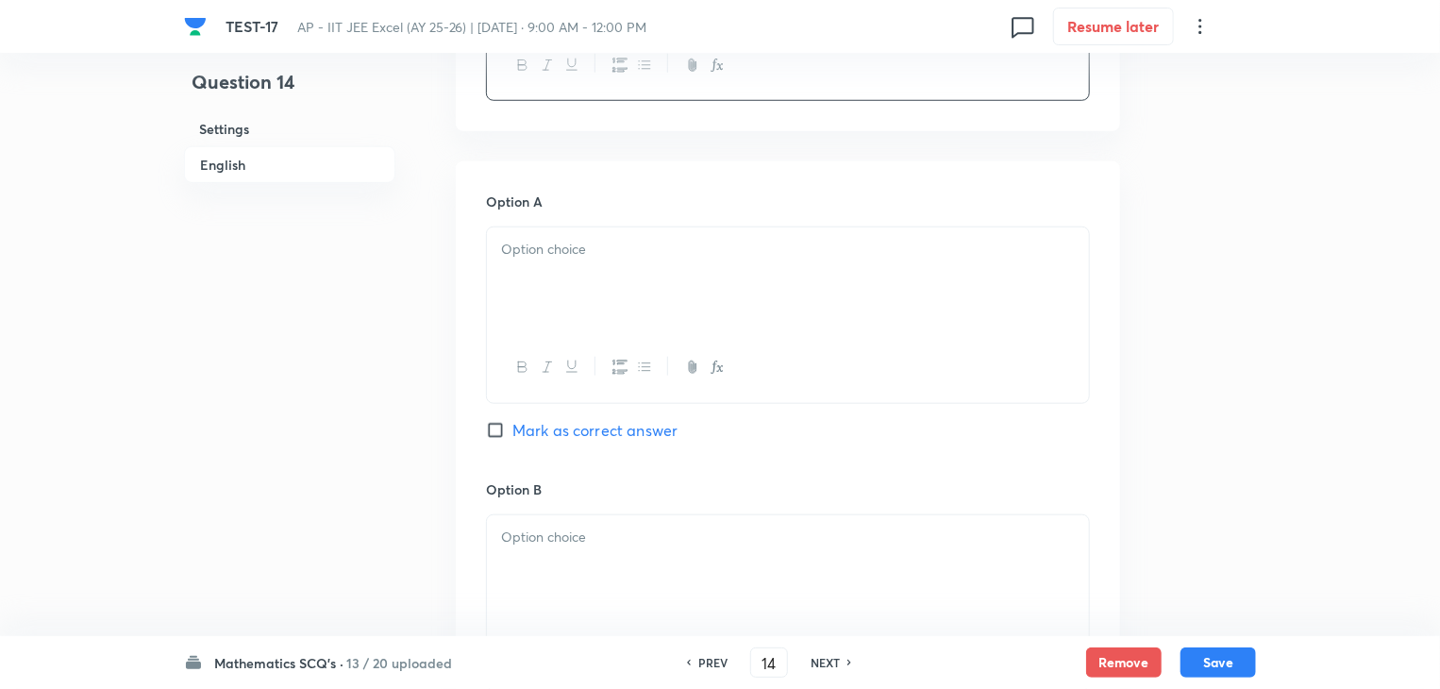
click at [751, 268] on div at bounding box center [788, 280] width 602 height 106
click at [616, 526] on p at bounding box center [788, 537] width 574 height 22
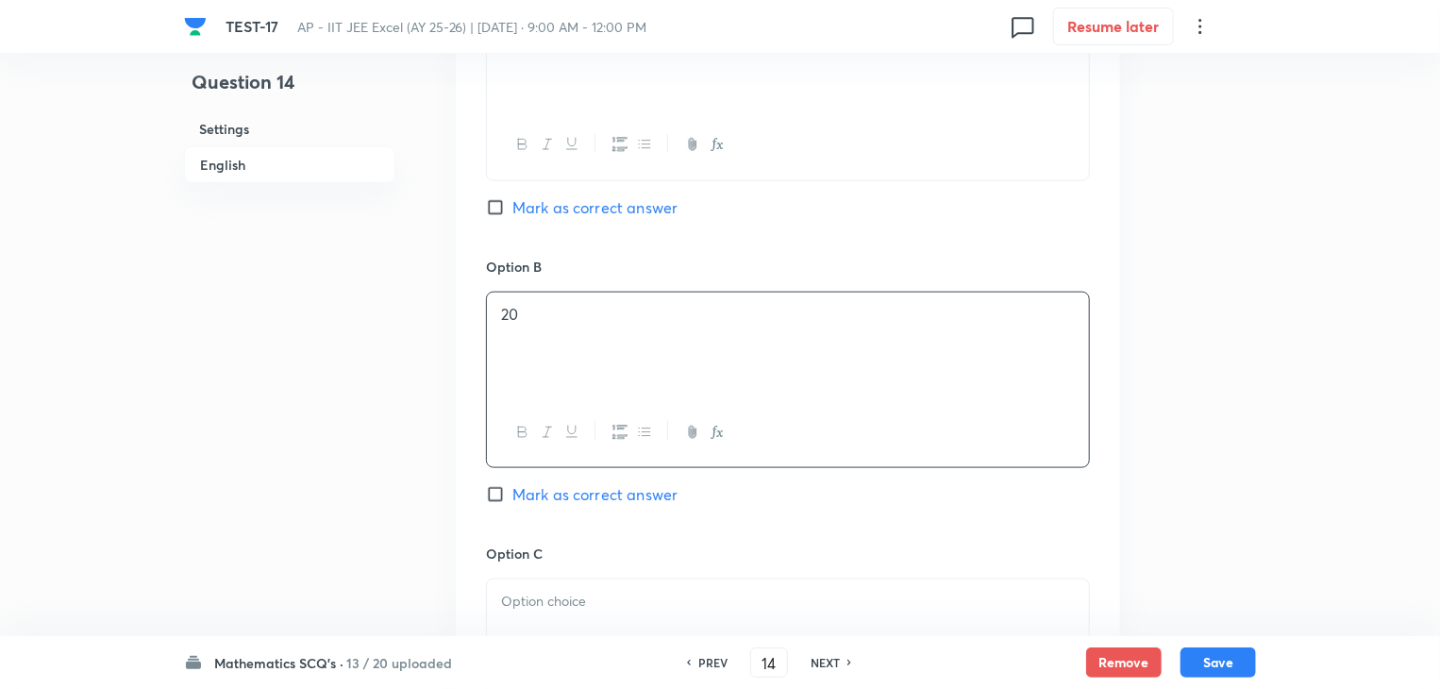
scroll to position [1038, 0]
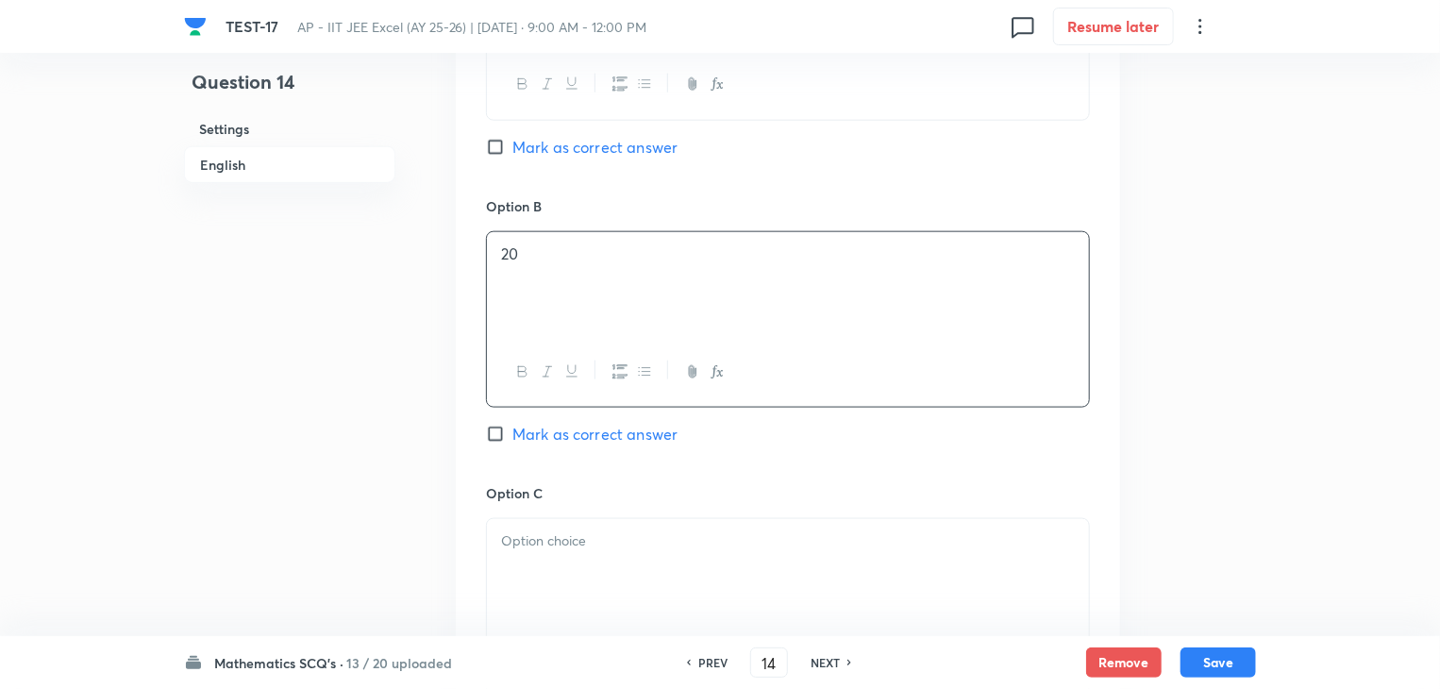
drag, startPoint x: 557, startPoint y: 560, endPoint x: 544, endPoint y: 552, distance: 14.9
click at [544, 552] on div at bounding box center [788, 572] width 602 height 106
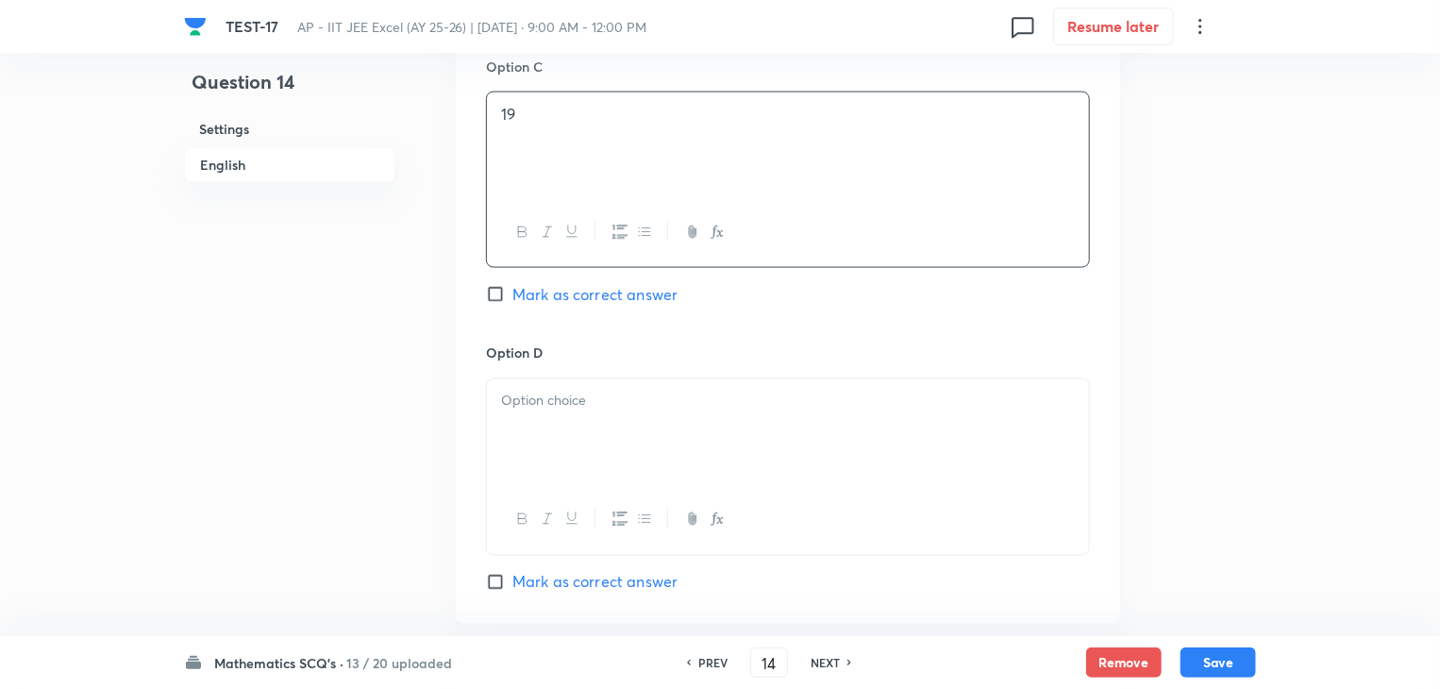
scroll to position [1509, 0]
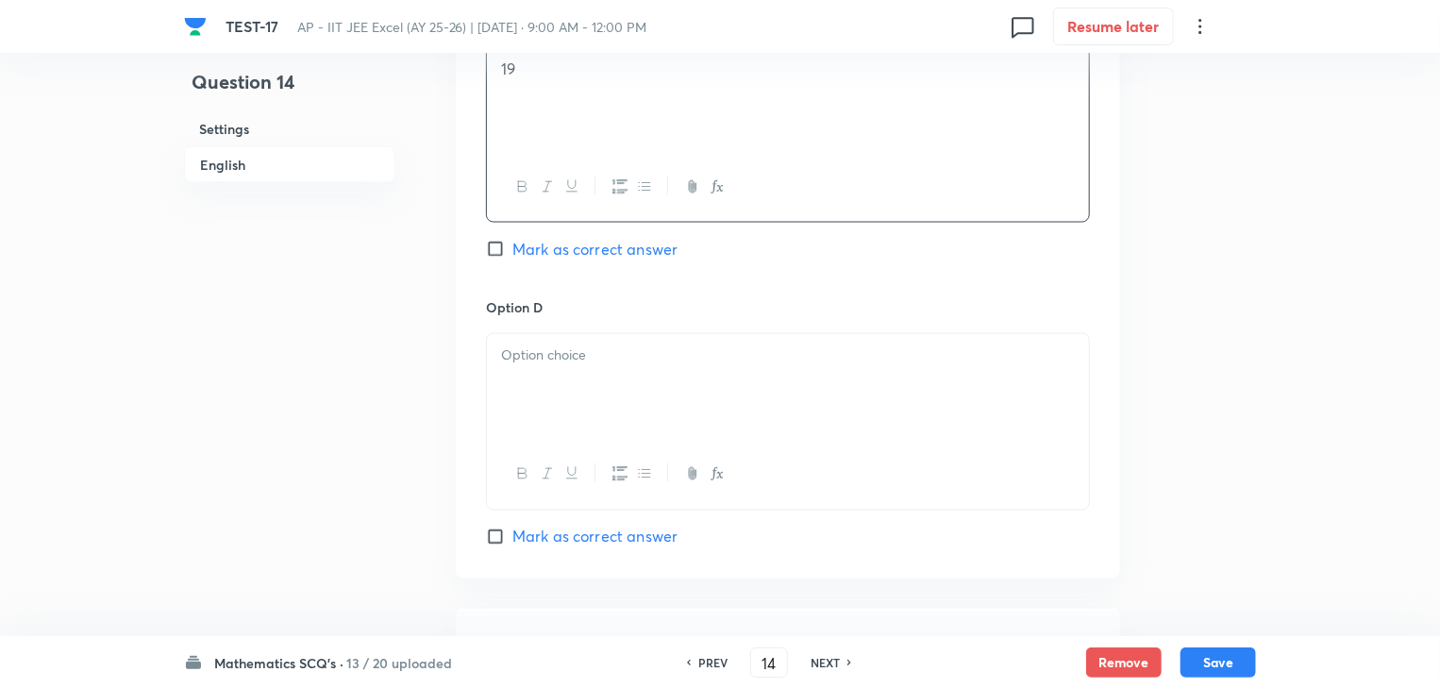
click at [577, 356] on p at bounding box center [788, 356] width 574 height 22
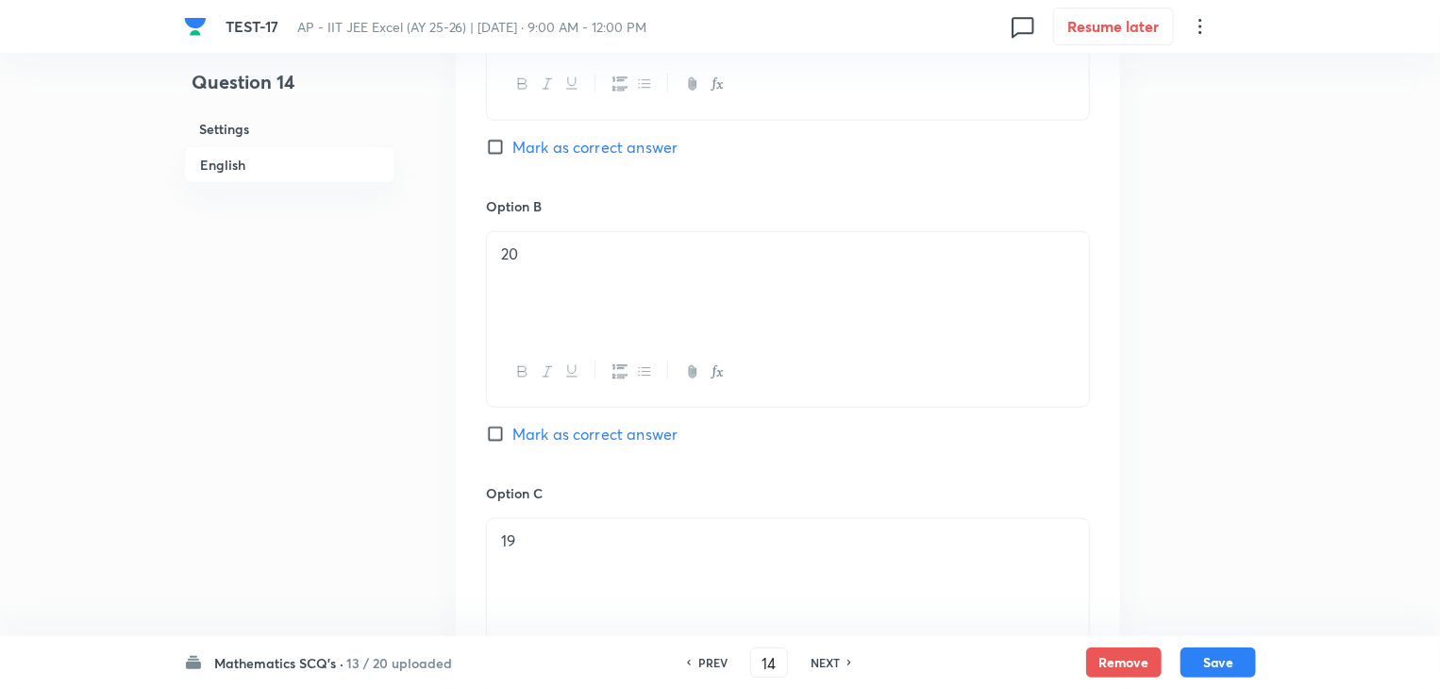
scroll to position [943, 0]
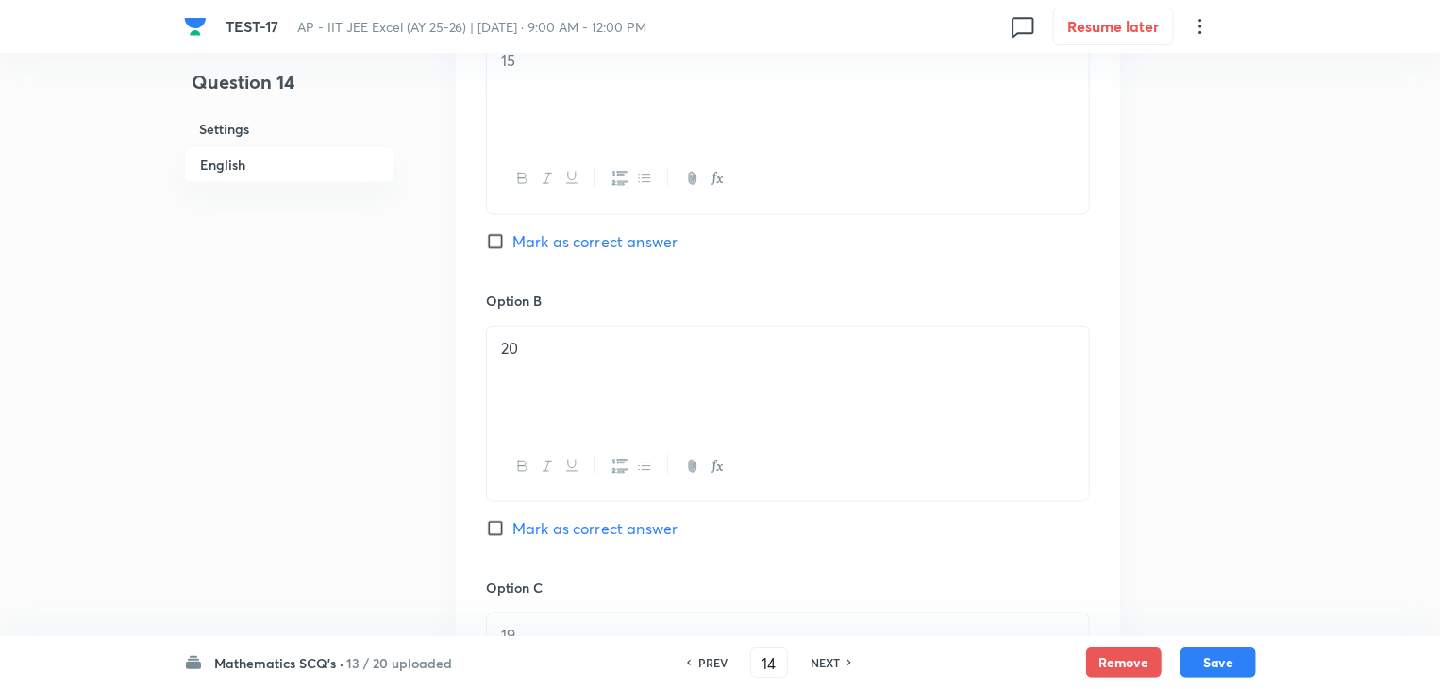
click at [502, 522] on input "Mark as correct answer" at bounding box center [499, 528] width 26 height 19
checkbox input "true"
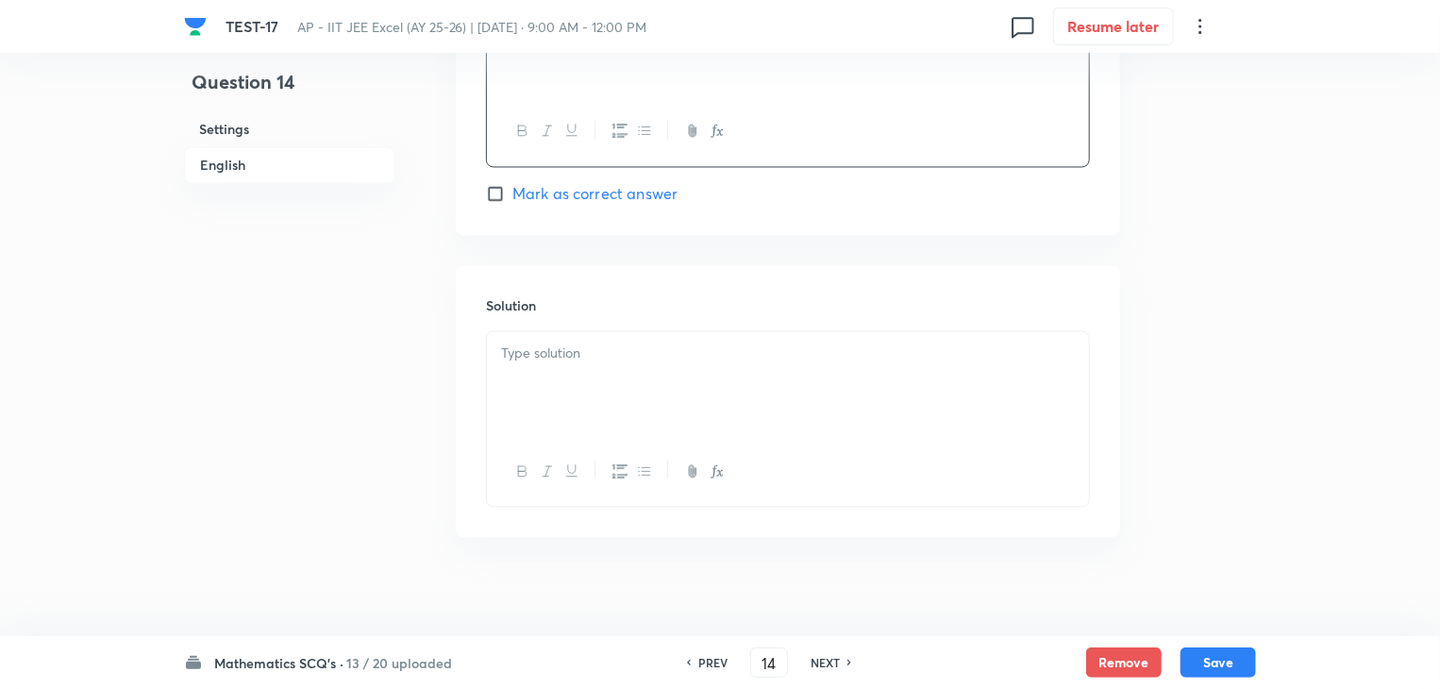
scroll to position [1864, 0]
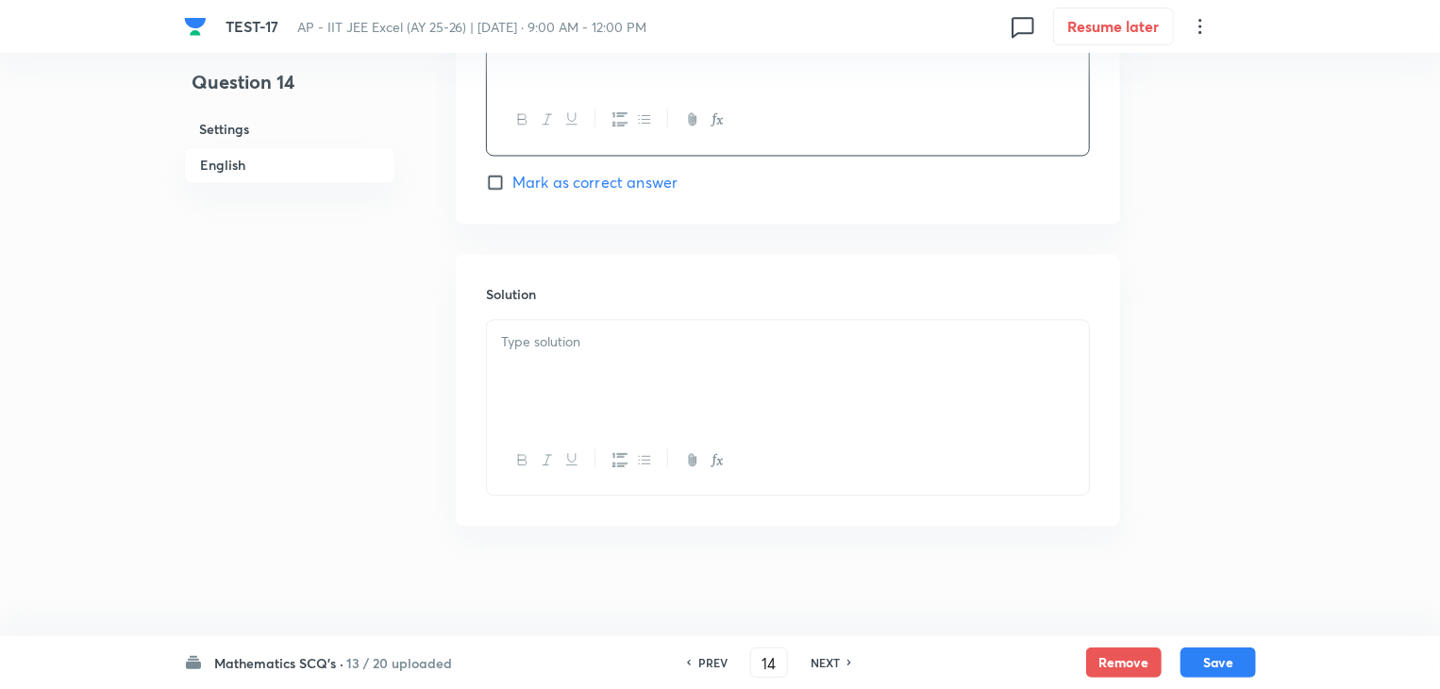
click at [591, 352] on div at bounding box center [788, 373] width 602 height 106
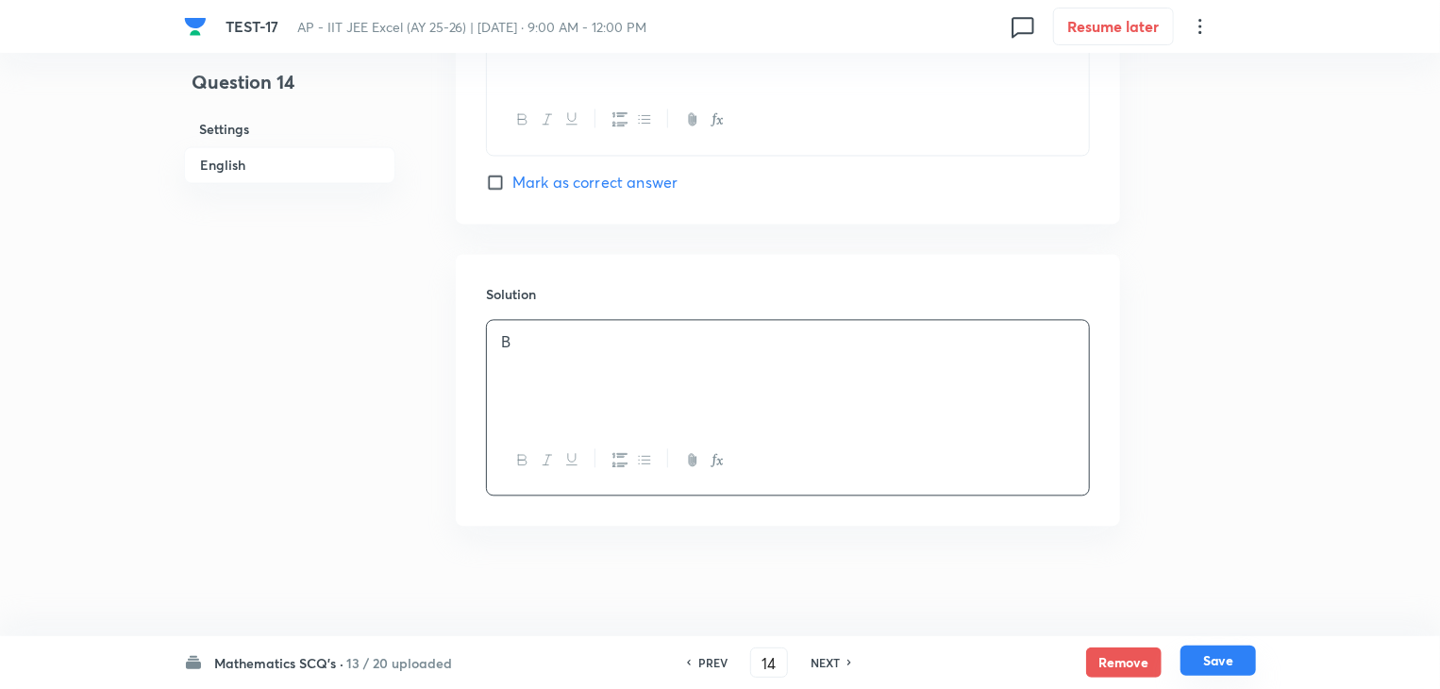
click at [1212, 651] on button "Save" at bounding box center [1217, 660] width 75 height 30
type input "15"
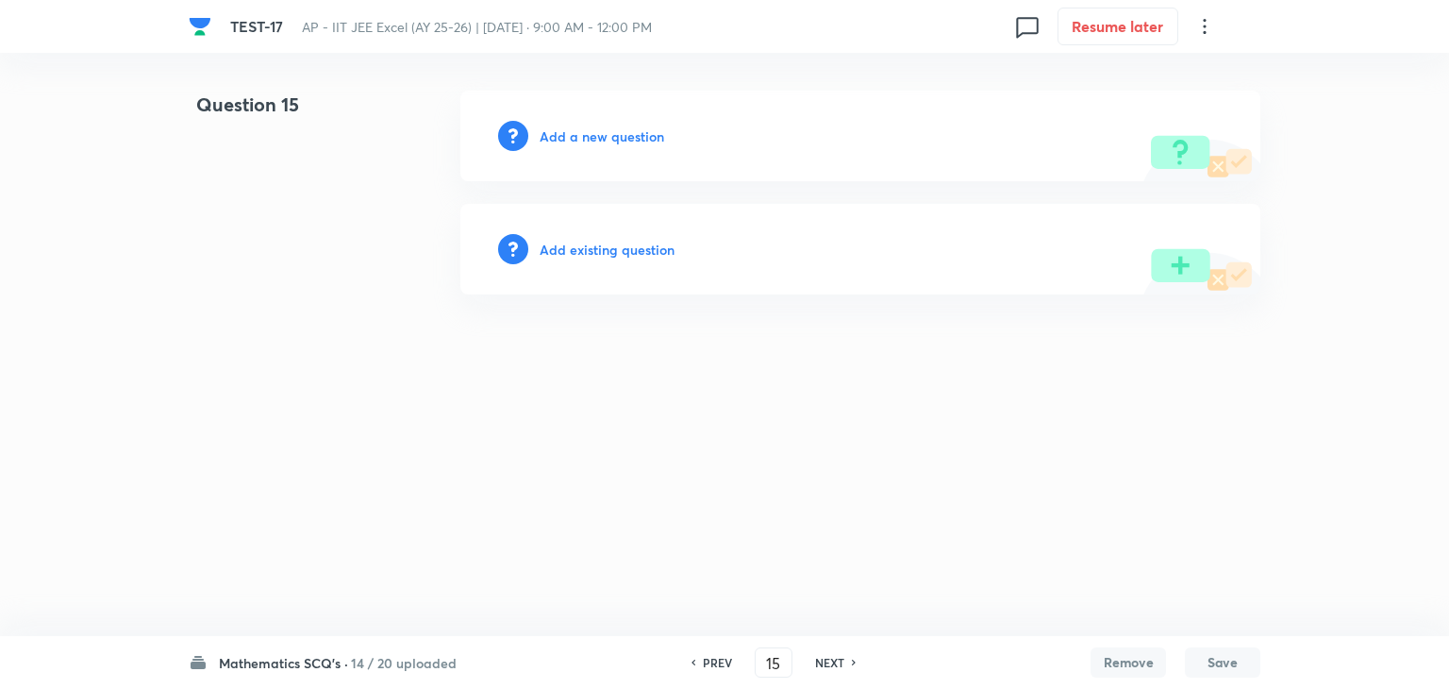
click at [563, 135] on h6 "Add a new question" at bounding box center [602, 136] width 125 height 20
click at [563, 135] on h6 "Choose a question type" at bounding box center [612, 136] width 145 height 20
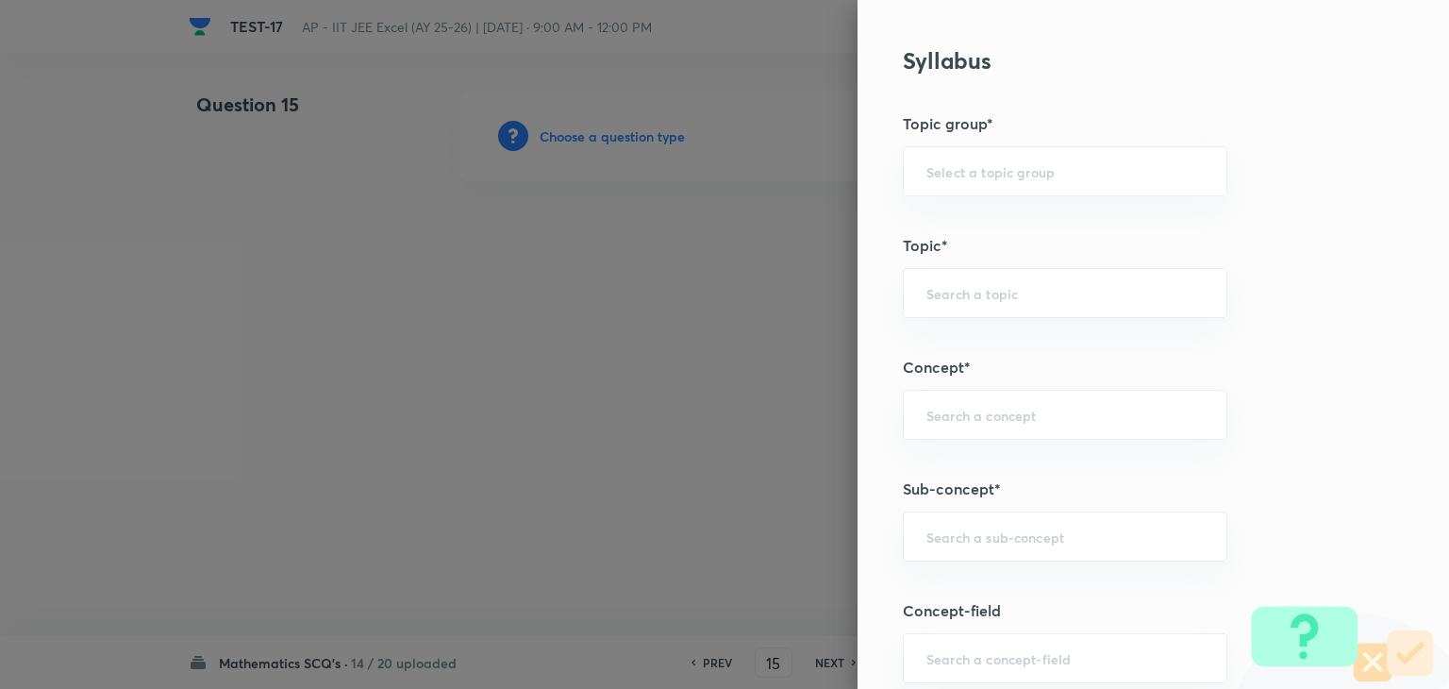
scroll to position [943, 0]
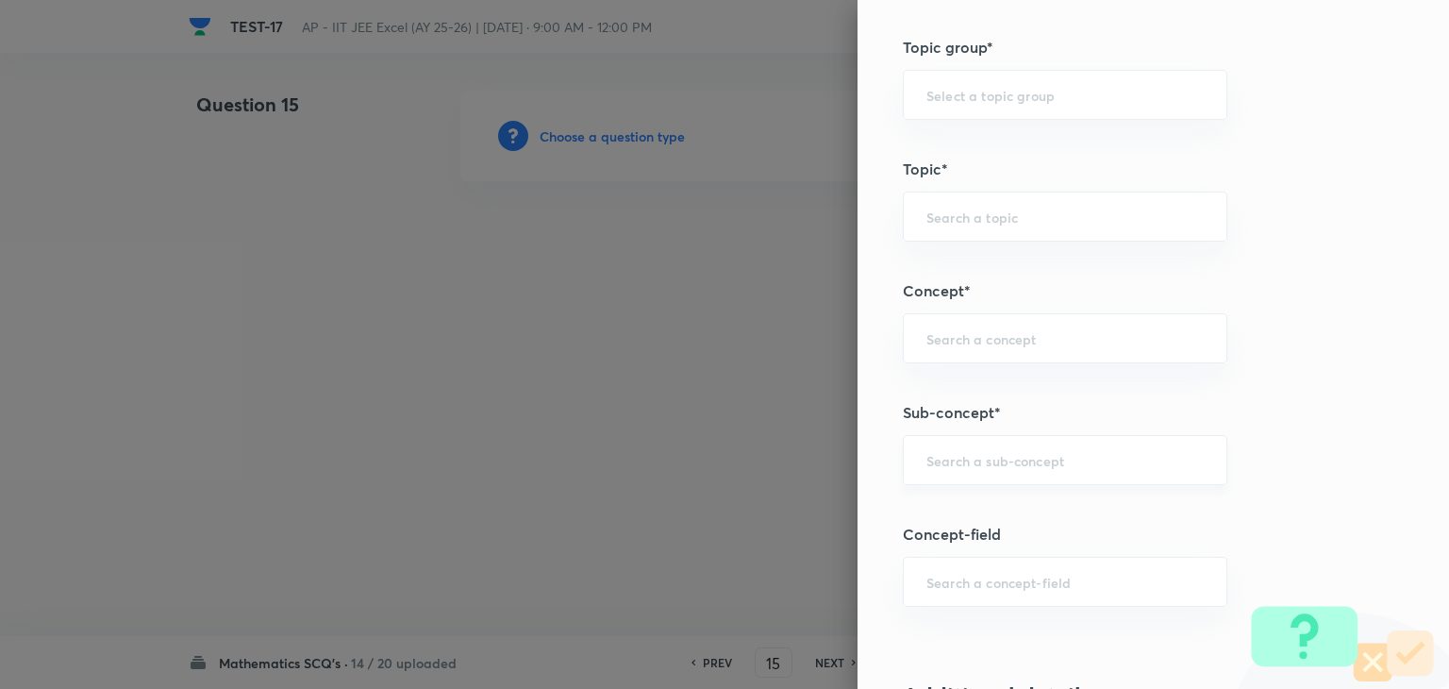
click at [980, 476] on div "​" at bounding box center [1065, 460] width 325 height 50
click at [986, 461] on input "text" at bounding box center [1064, 460] width 277 height 18
paste input "statistics"
click at [1013, 503] on li "Statistics" at bounding box center [1051, 510] width 323 height 34
type input "Statistics"
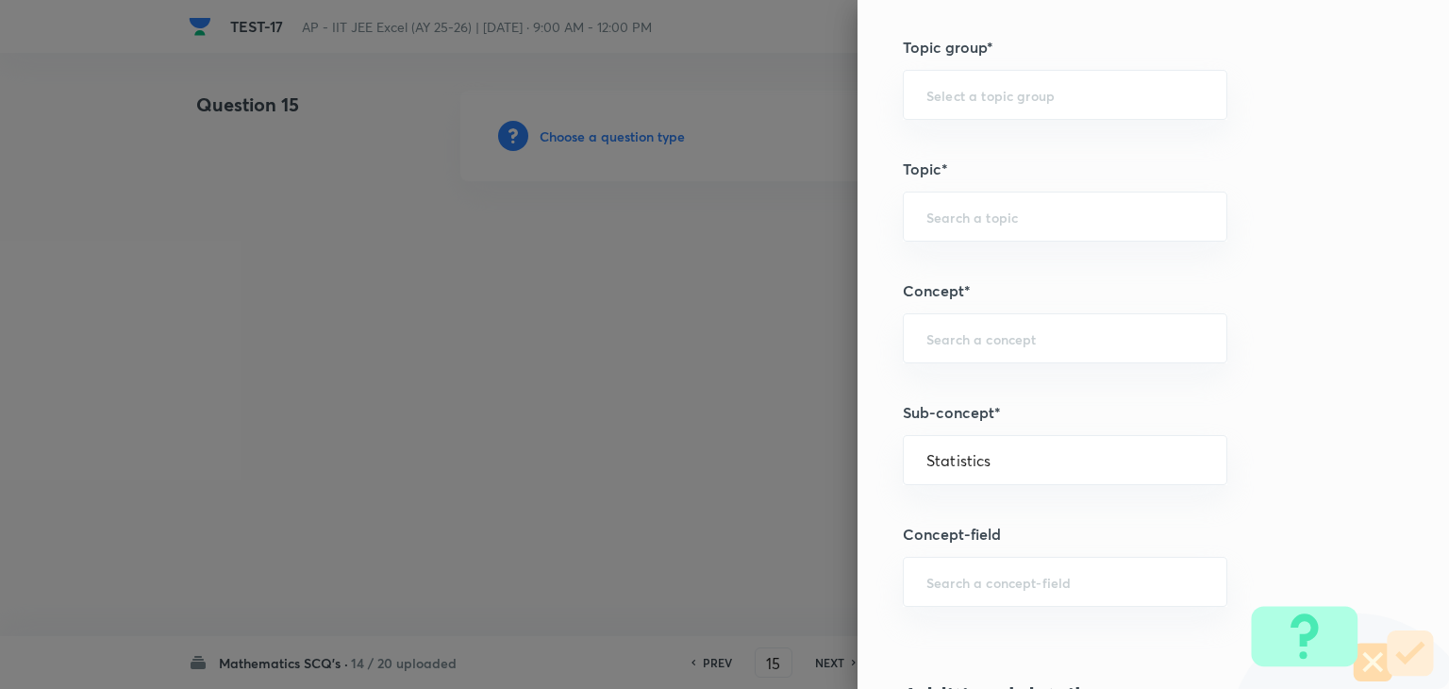
type input "Mathematics"
type input "Statistics"
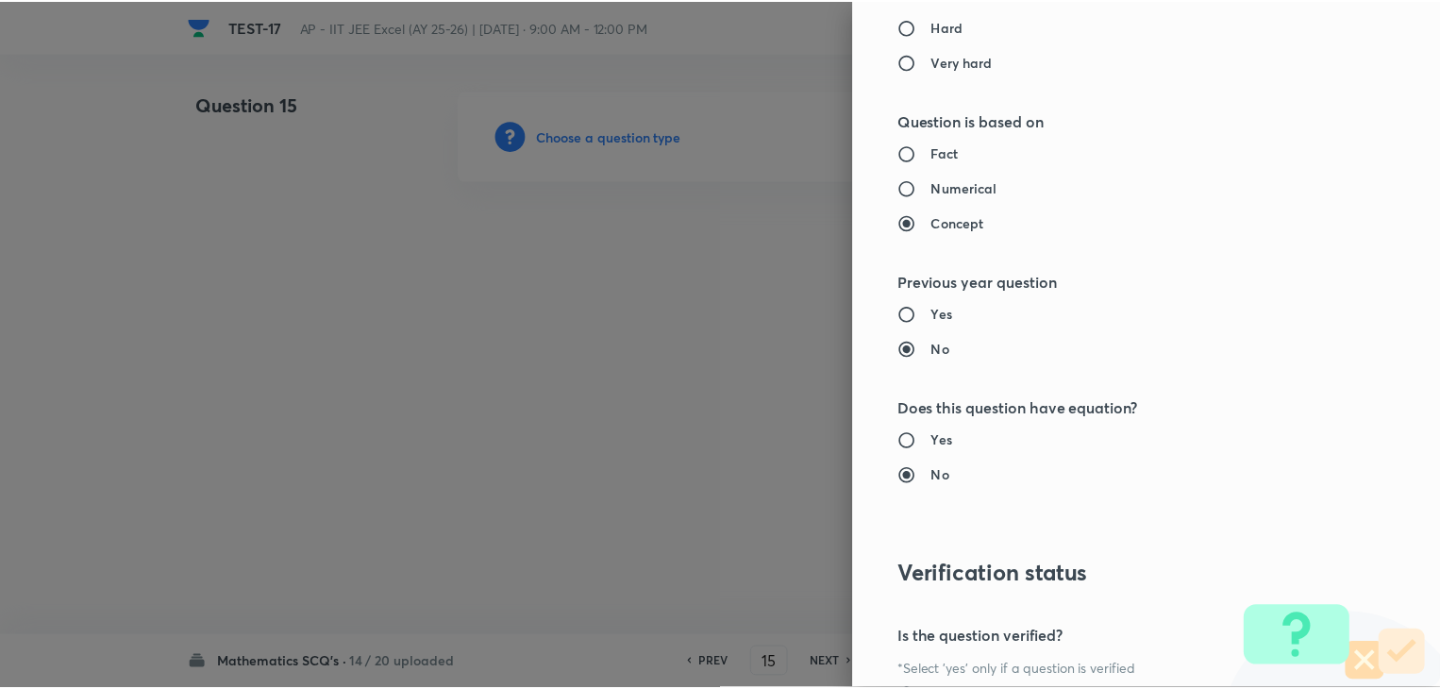
scroll to position [2007, 0]
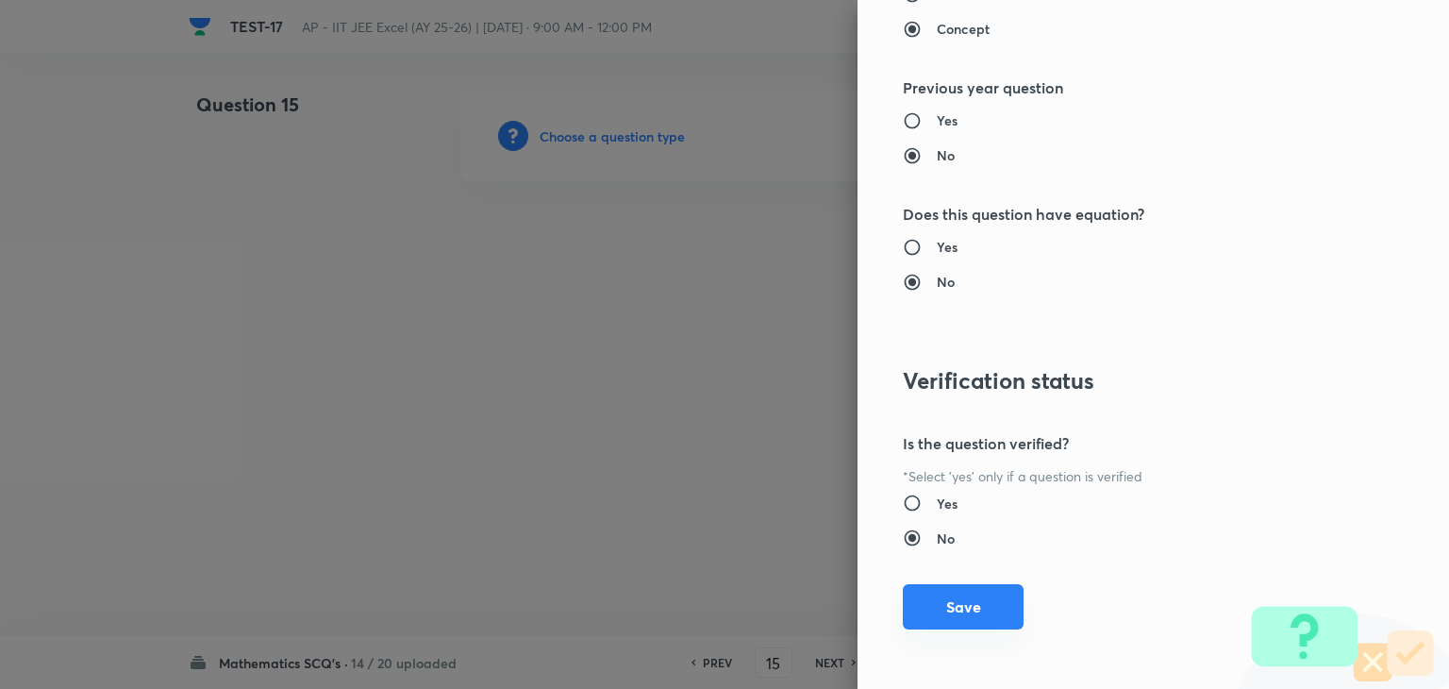
click at [963, 598] on button "Save" at bounding box center [963, 606] width 121 height 45
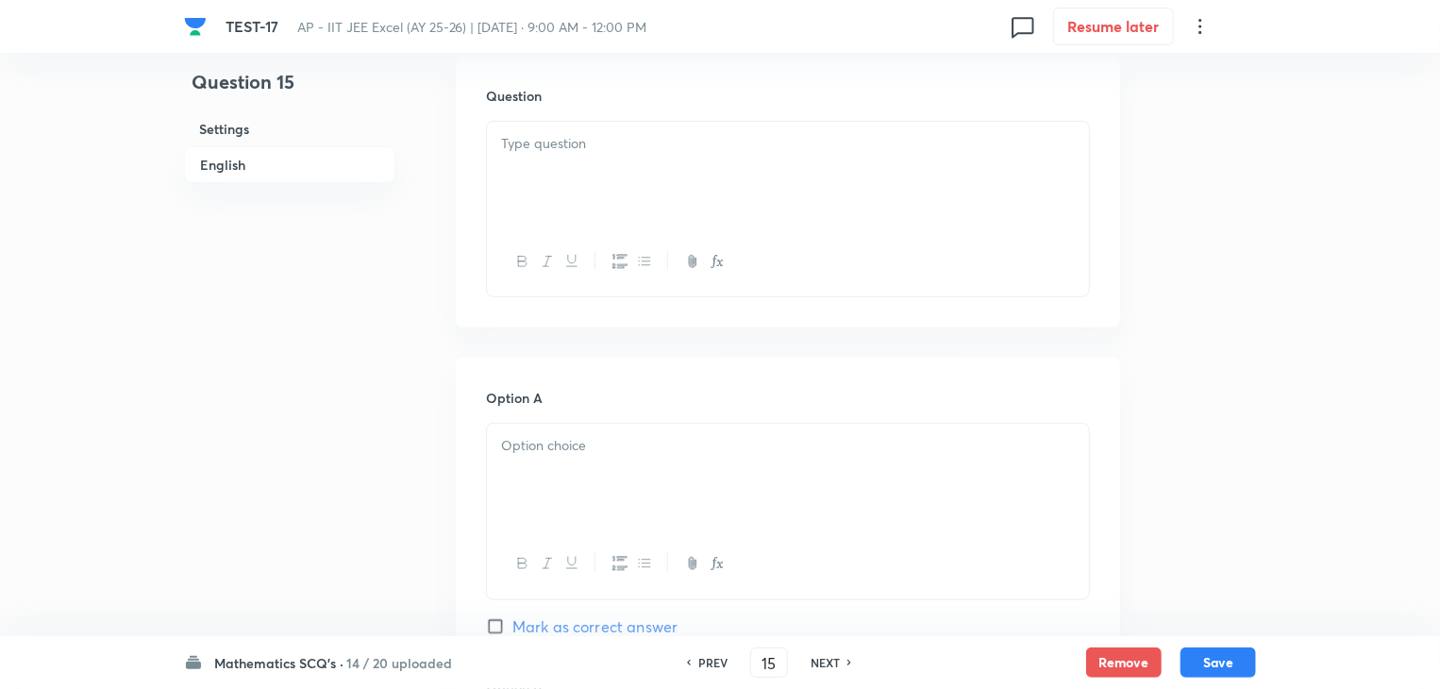
scroll to position [566, 0]
click at [618, 171] on div at bounding box center [788, 166] width 602 height 106
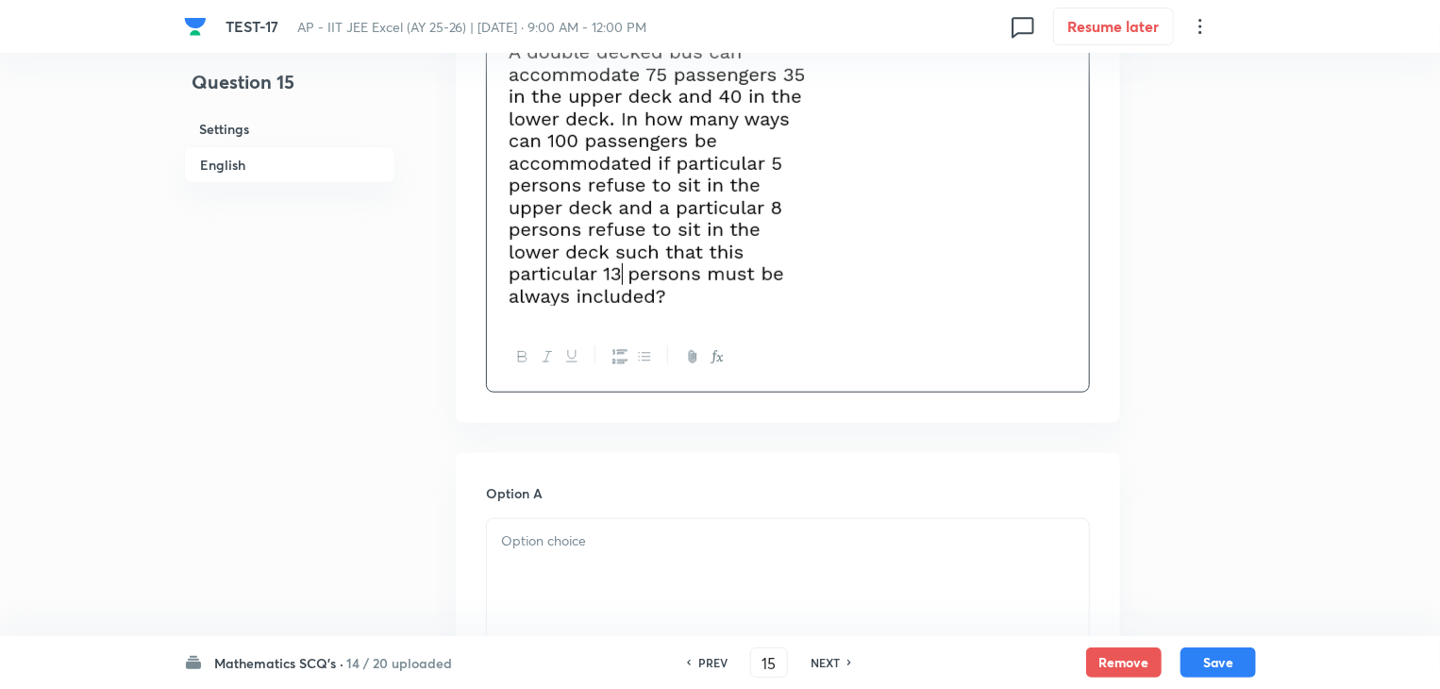
scroll to position [755, 0]
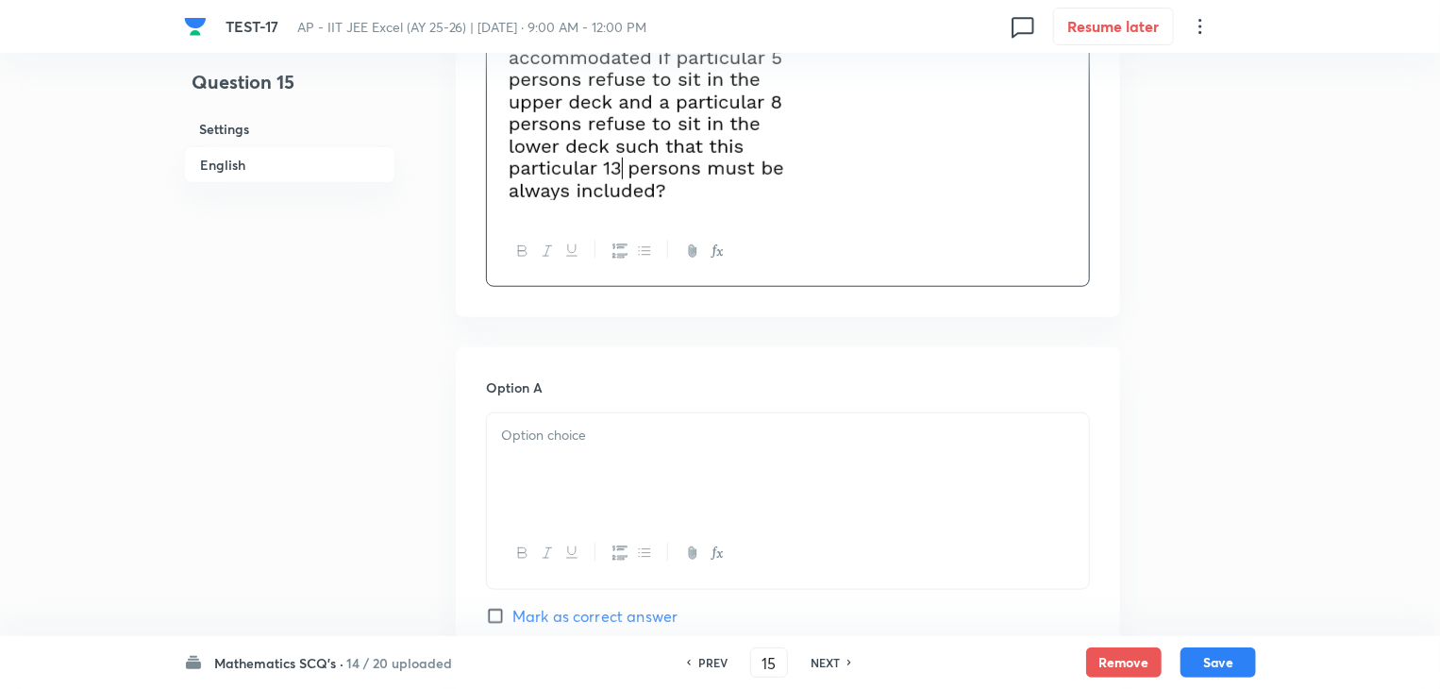
click at [644, 137] on img at bounding box center [655, 68] width 309 height 264
click at [611, 187] on img at bounding box center [655, 68] width 309 height 264
click at [633, 449] on p at bounding box center [788, 439] width 574 height 22
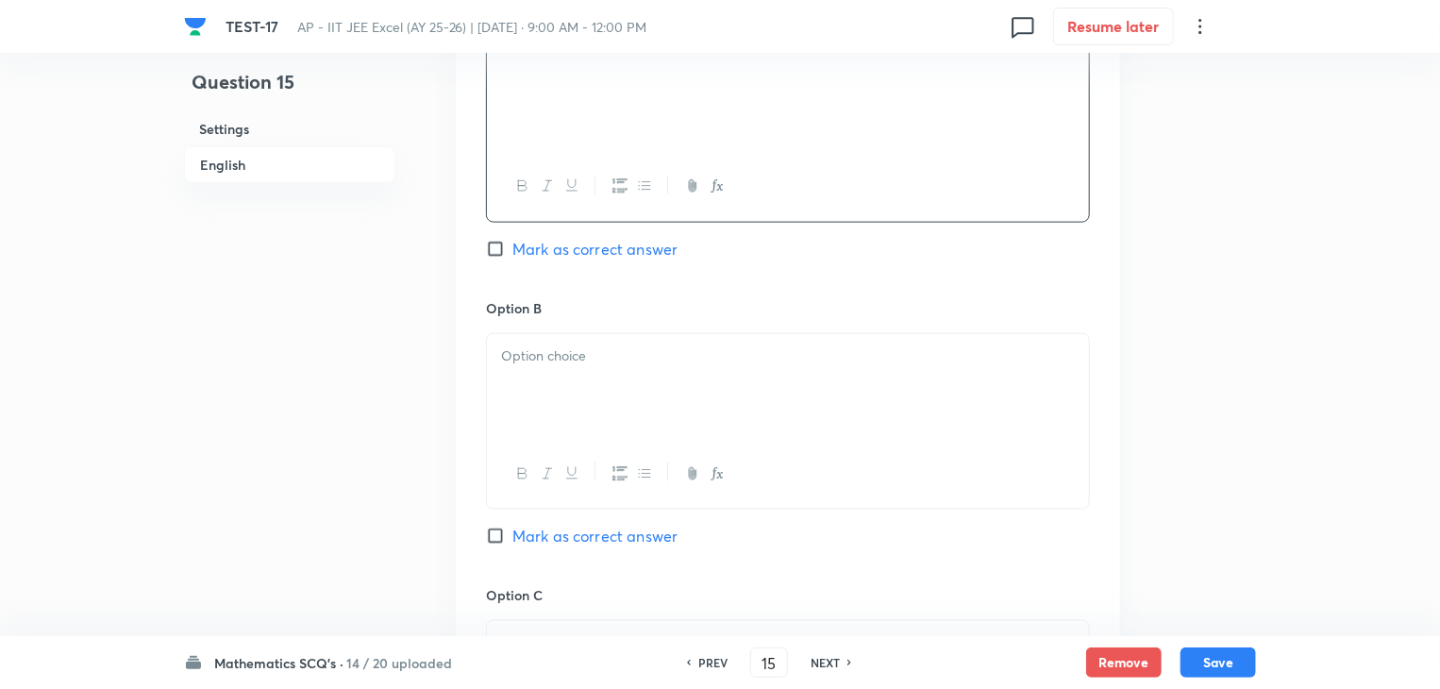
scroll to position [1132, 0]
click at [658, 369] on div at bounding box center [788, 380] width 602 height 106
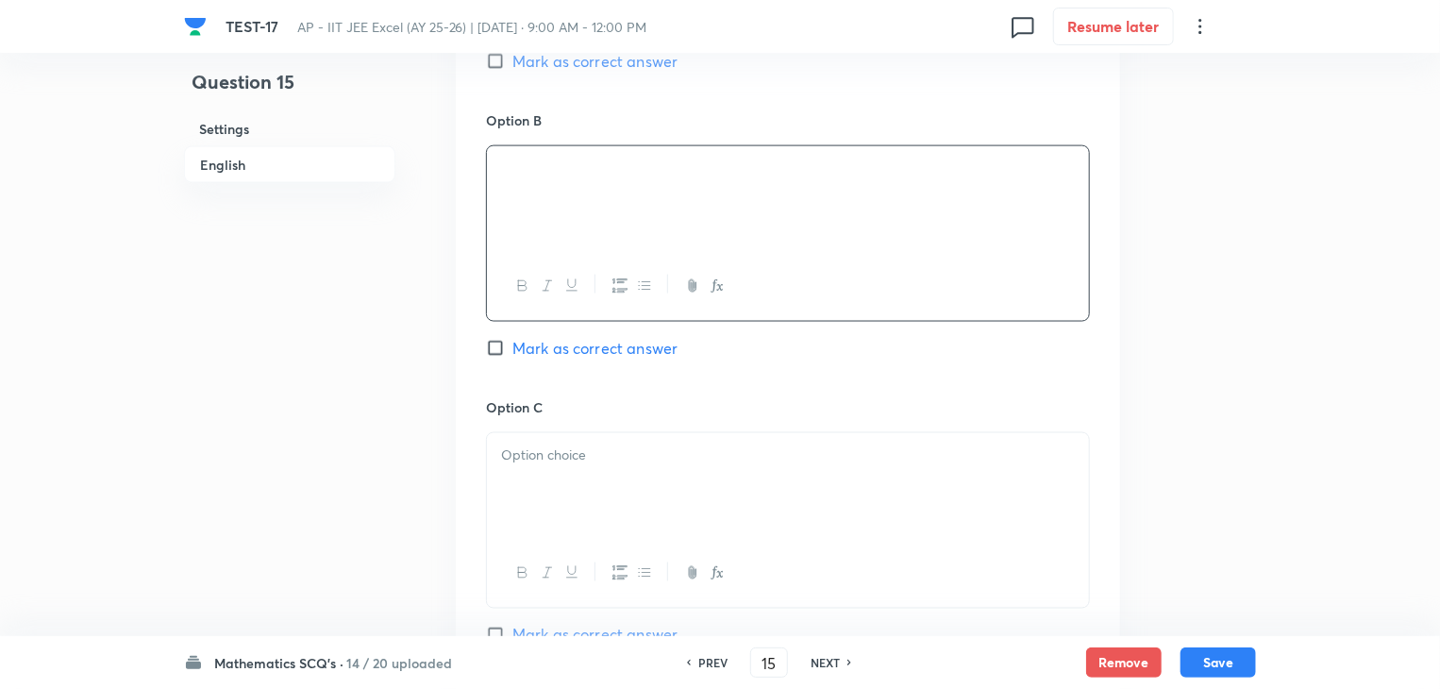
scroll to position [1321, 0]
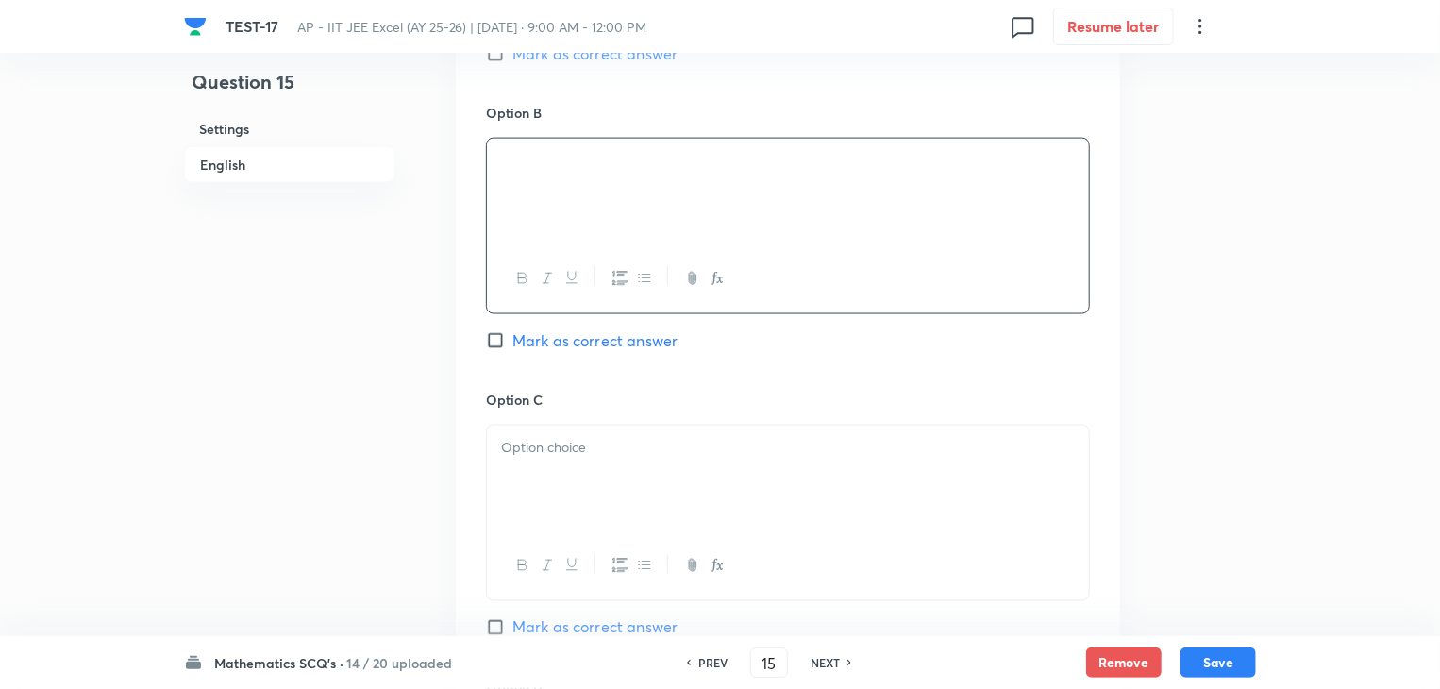
click at [591, 442] on p at bounding box center [788, 448] width 574 height 22
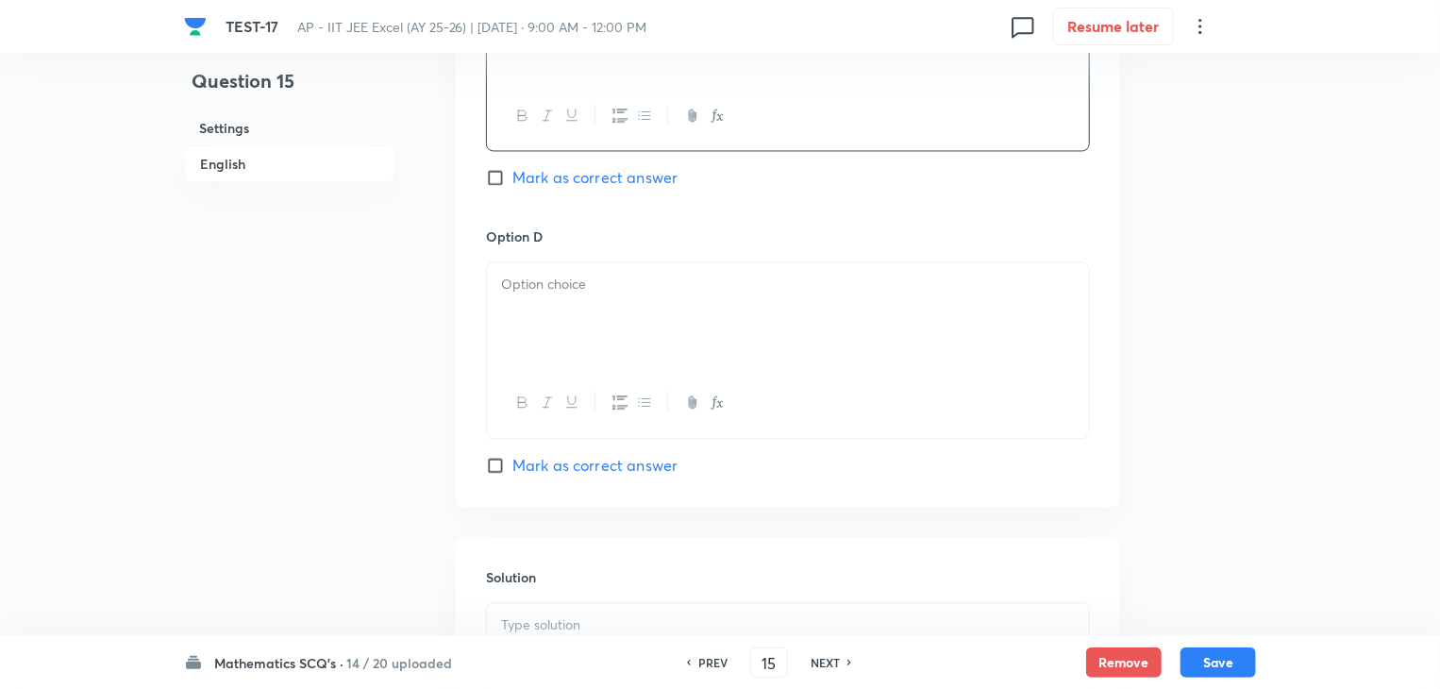
scroll to position [1792, 0]
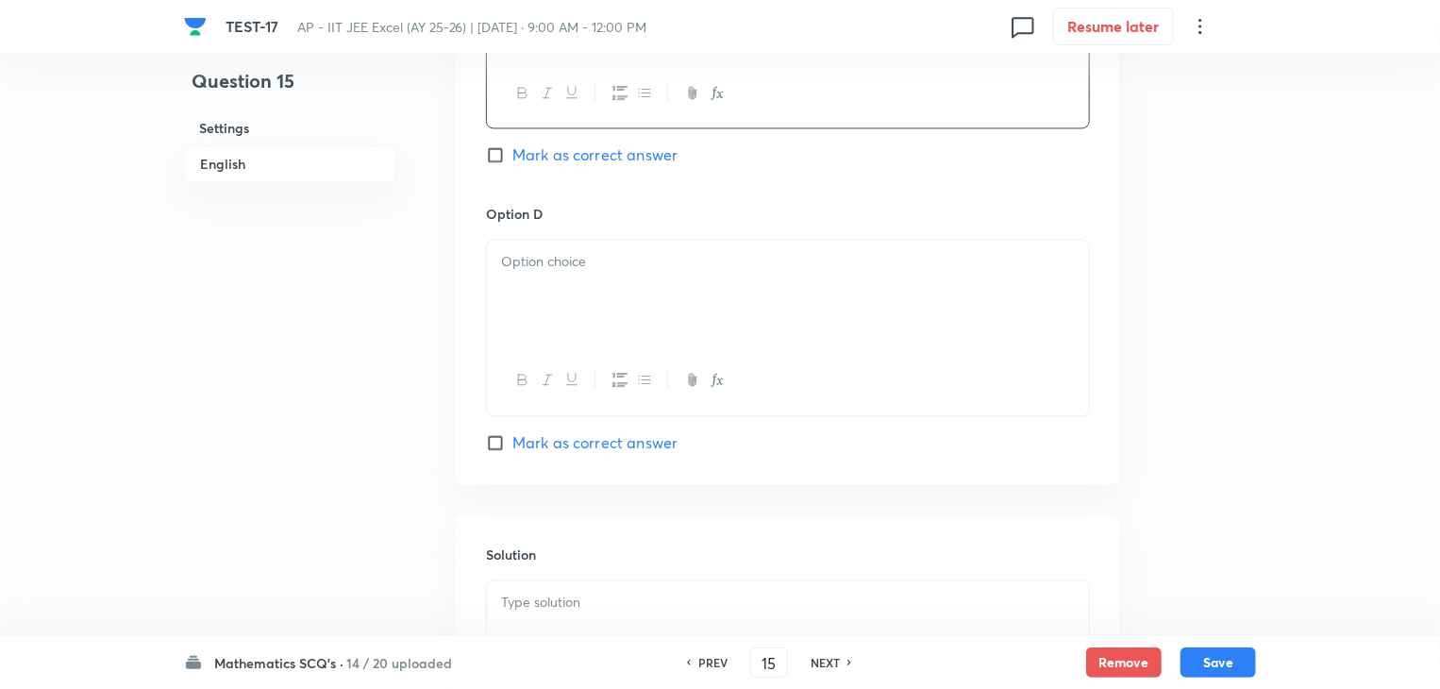
click at [620, 277] on div at bounding box center [788, 294] width 602 height 106
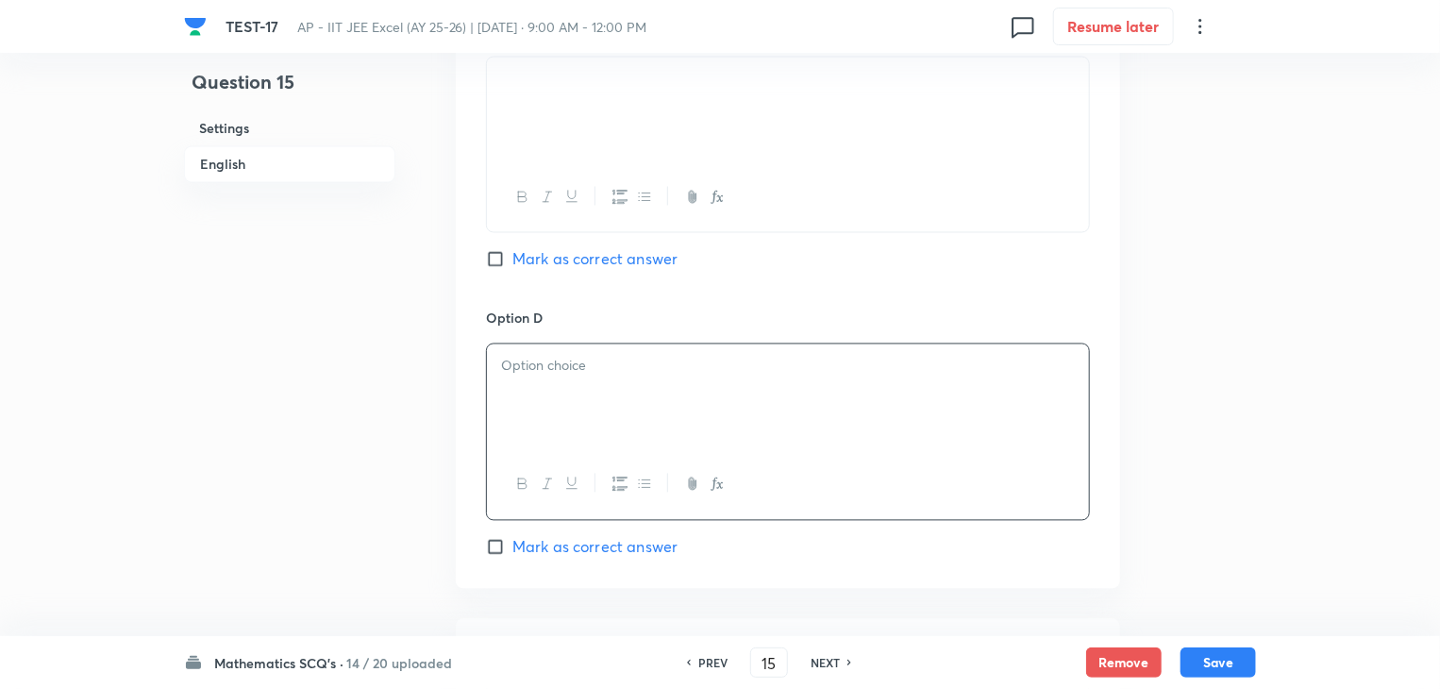
scroll to position [1698, 0]
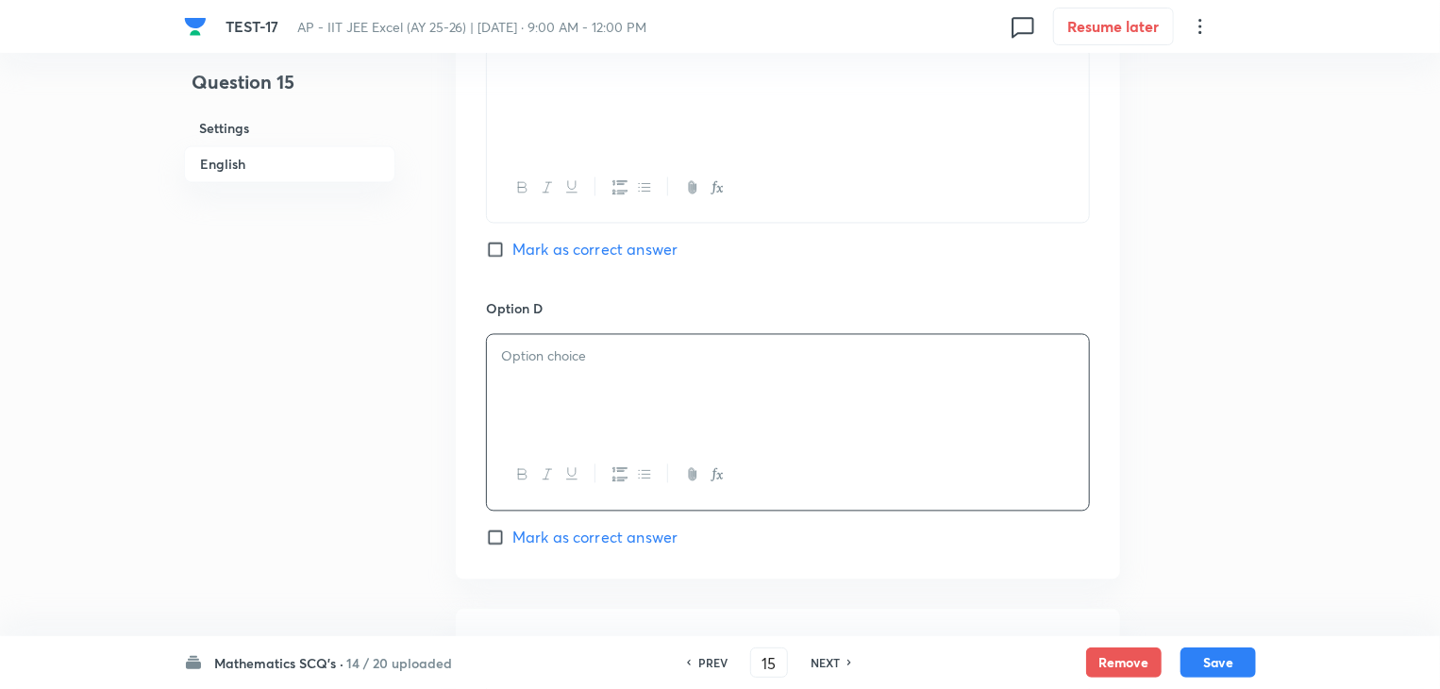
click at [660, 370] on div at bounding box center [788, 388] width 602 height 106
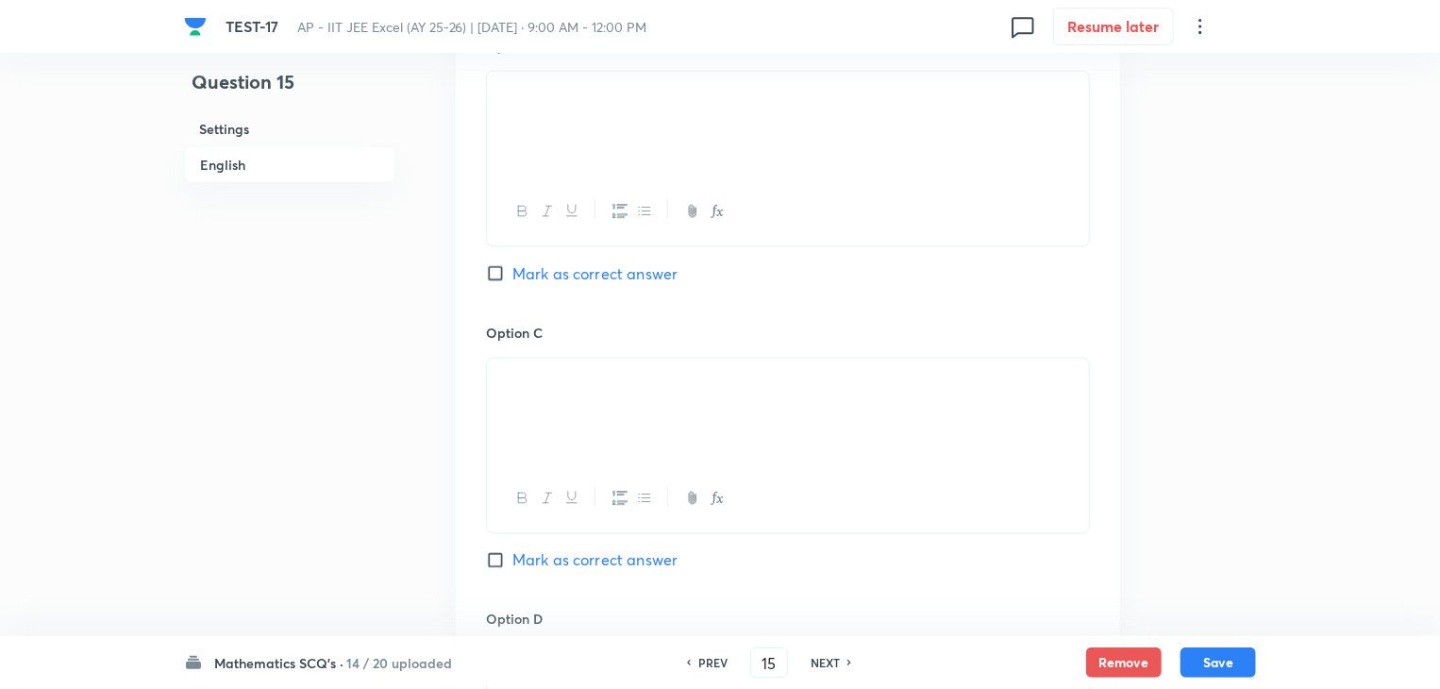
scroll to position [1487, 0]
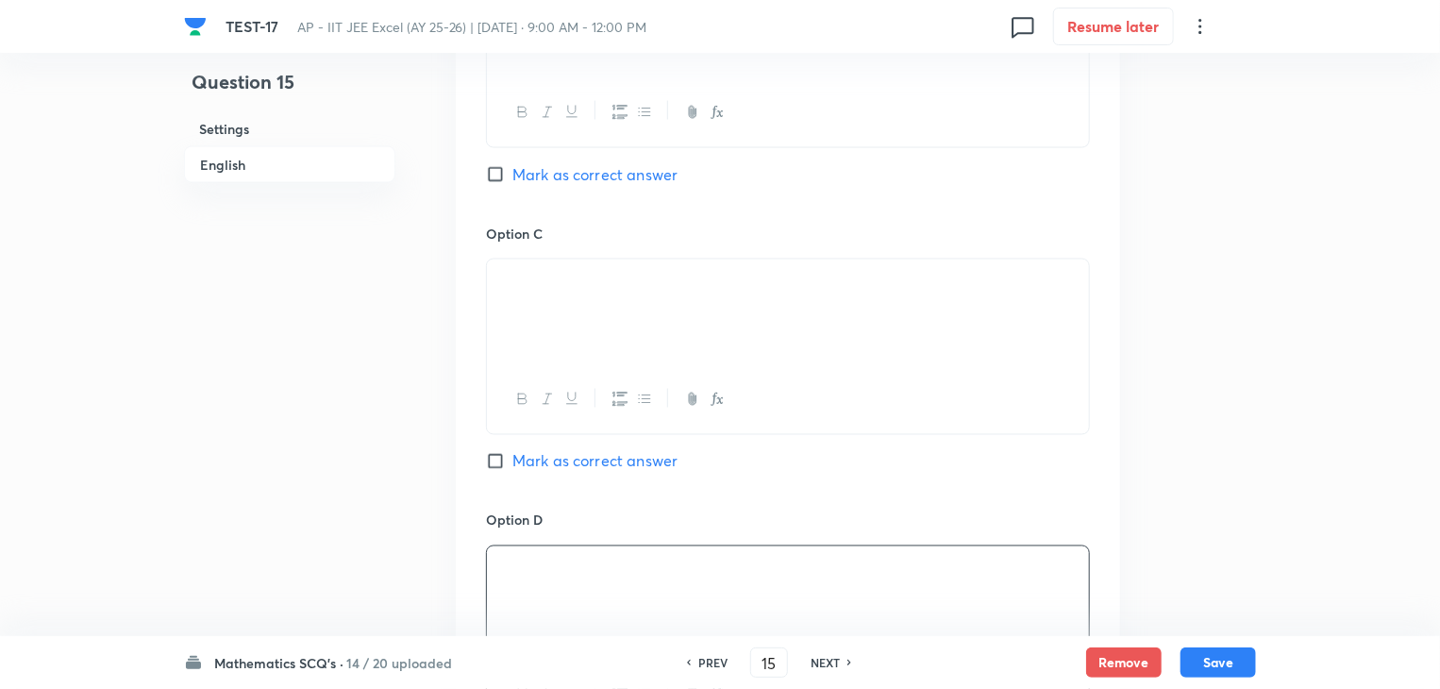
click at [500, 457] on input "Mark as correct answer" at bounding box center [499, 461] width 26 height 19
checkbox input "true"
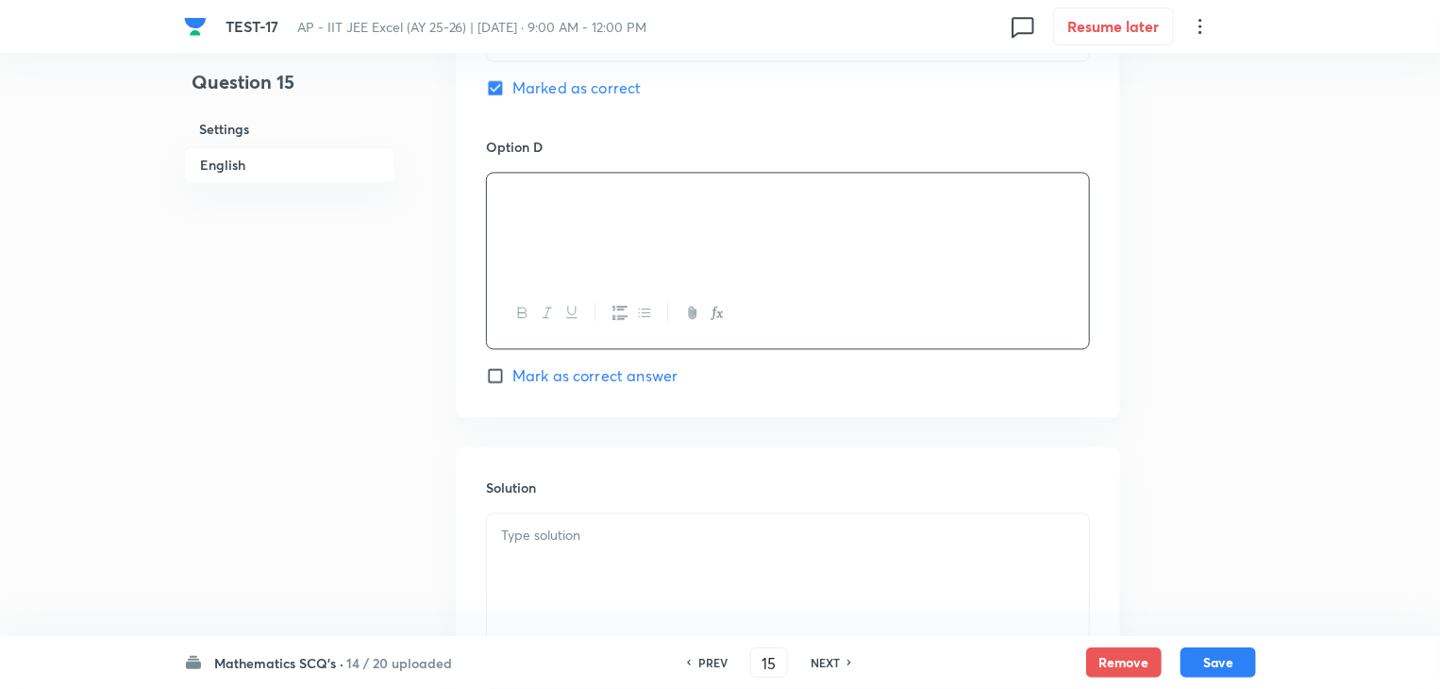
scroll to position [2053, 0]
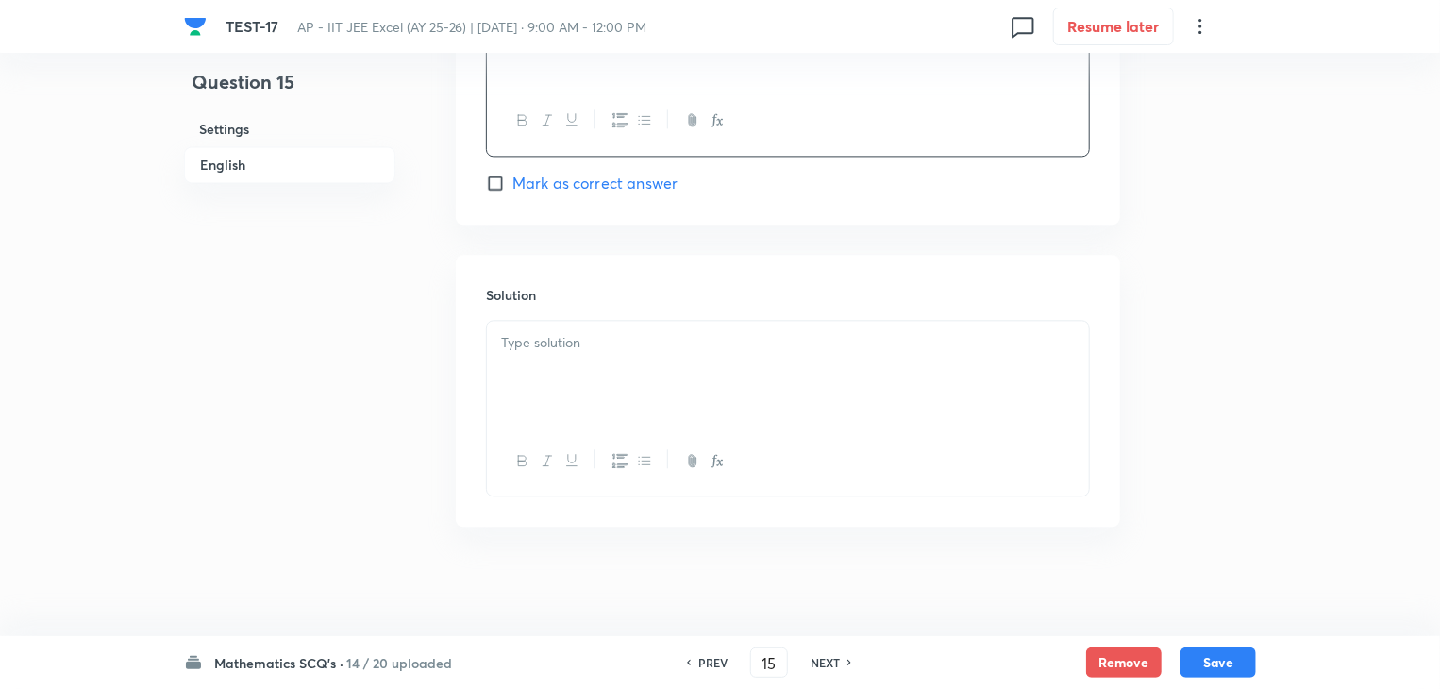
click at [536, 332] on p at bounding box center [788, 343] width 574 height 22
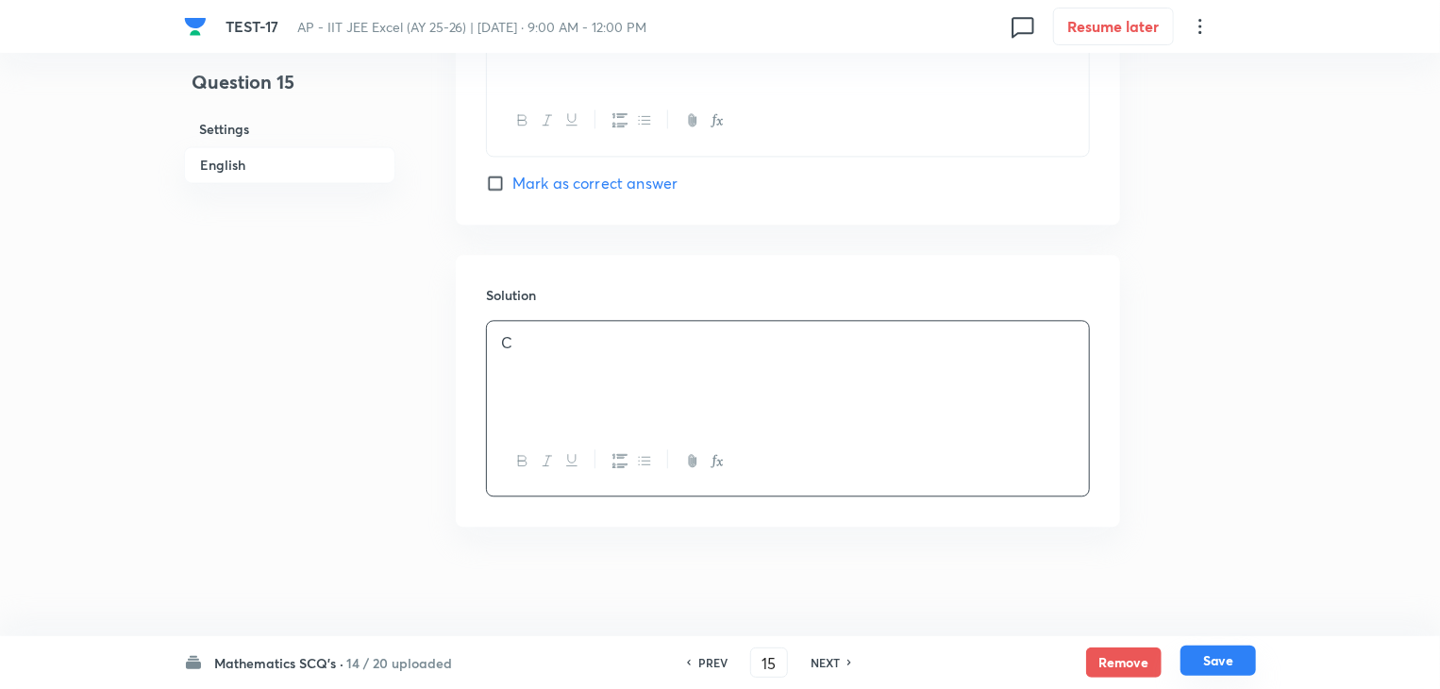
click at [1224, 654] on button "Save" at bounding box center [1217, 660] width 75 height 30
type input "16"
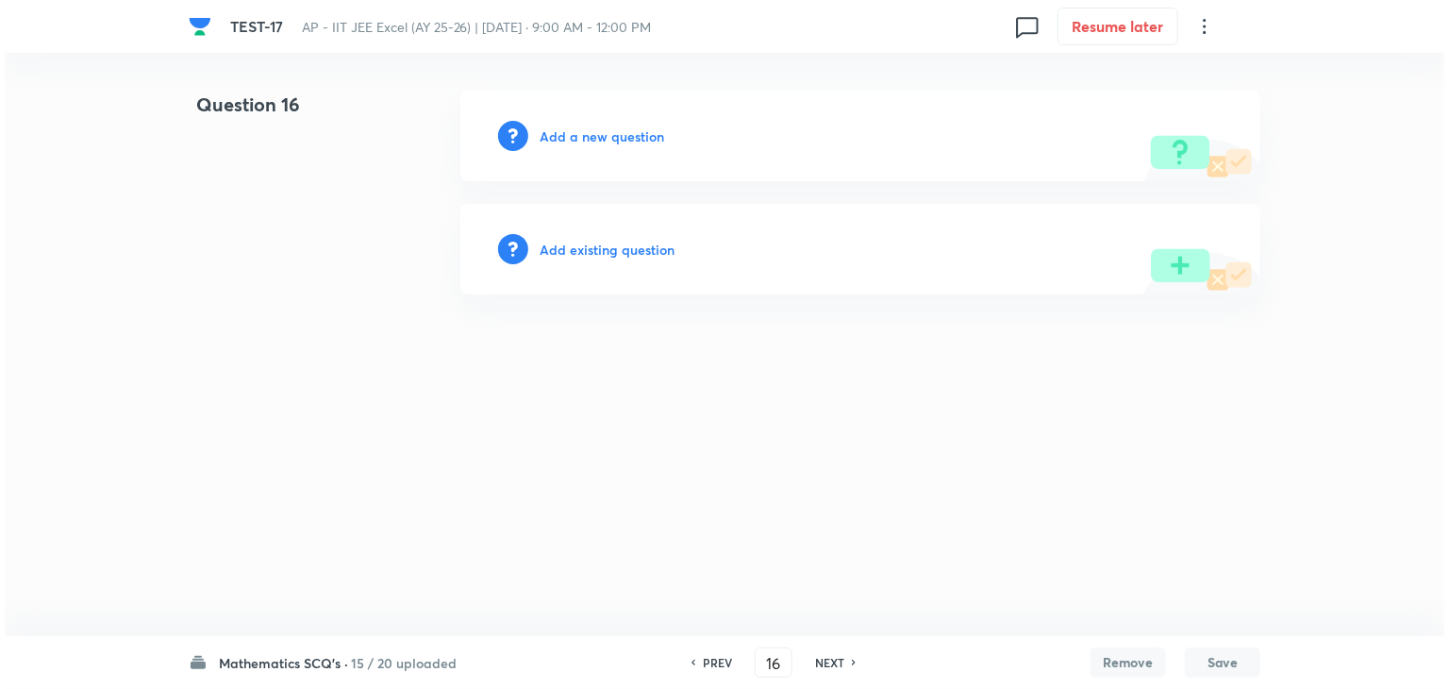
scroll to position [0, 0]
click at [541, 132] on h6 "Add a new question" at bounding box center [602, 136] width 125 height 20
click at [541, 132] on h6 "Choose a question type" at bounding box center [612, 136] width 145 height 20
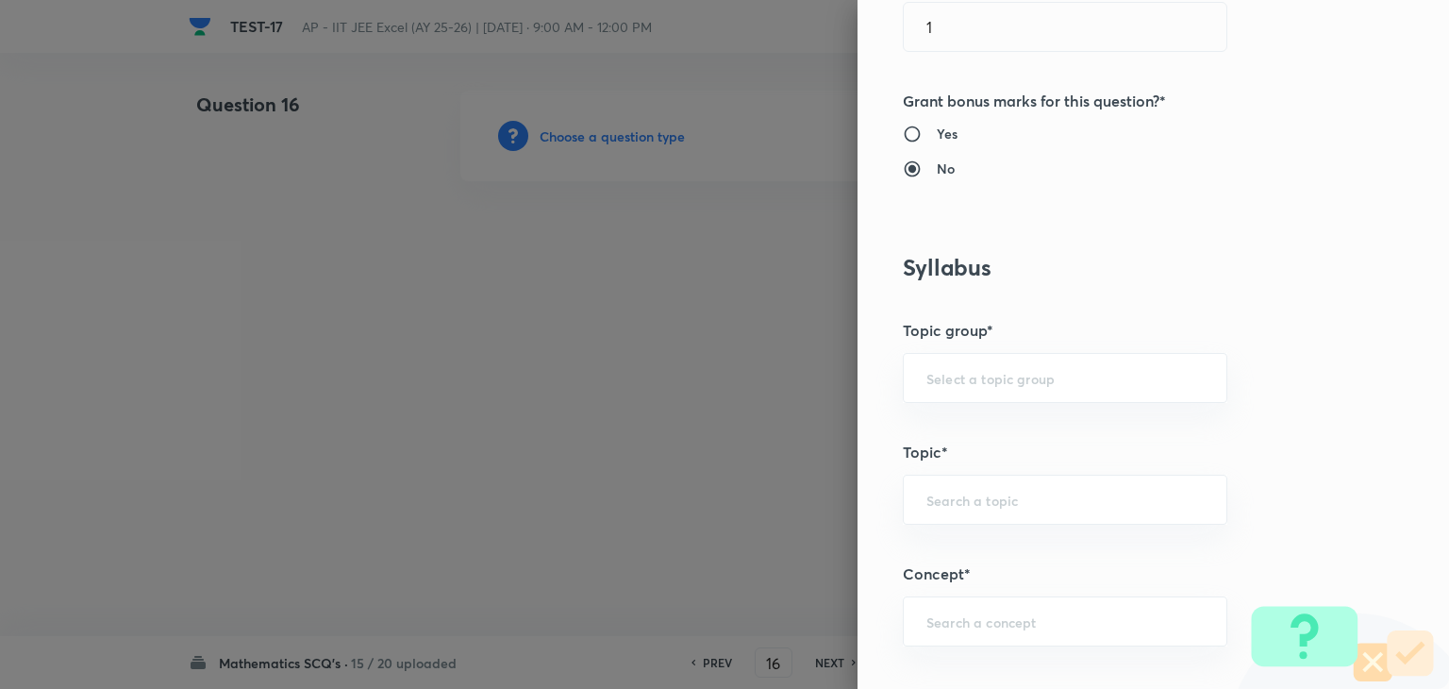
scroll to position [849, 0]
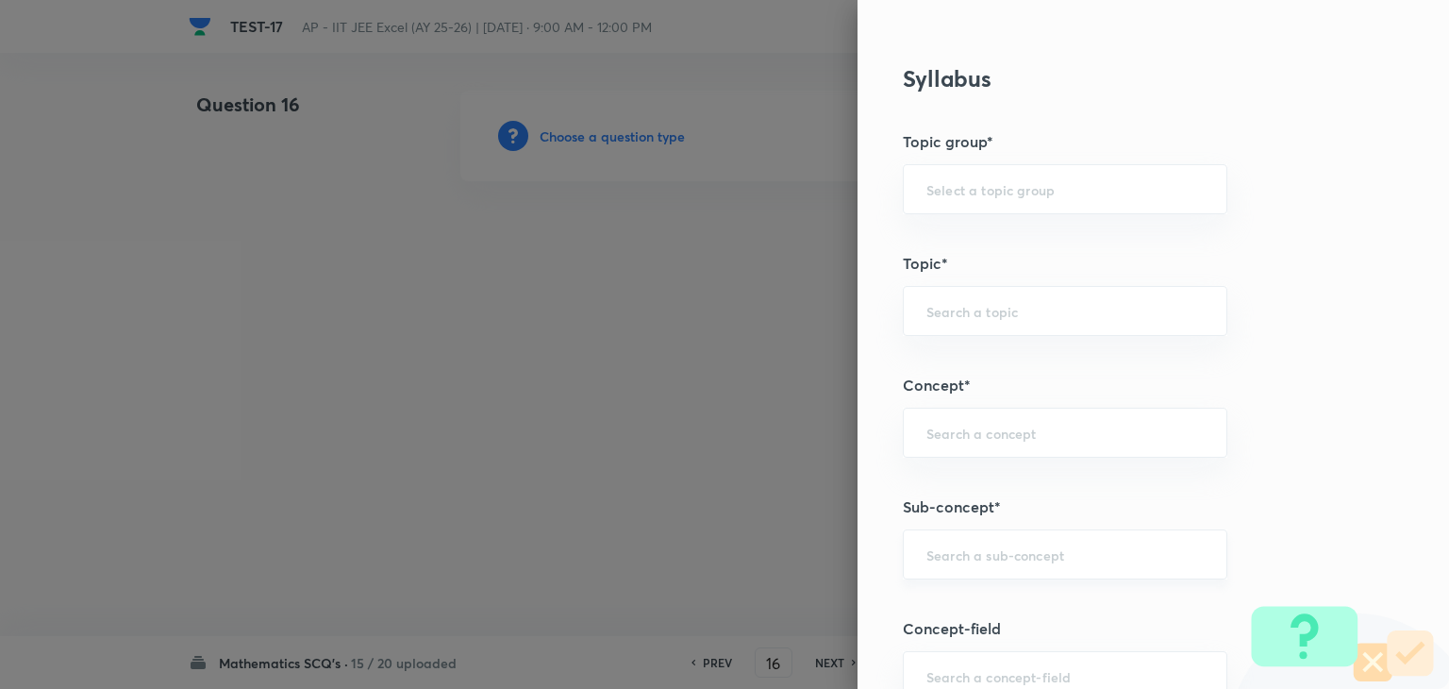
click at [953, 552] on input "text" at bounding box center [1064, 554] width 277 height 18
paste input "statistics"
click at [1008, 608] on li "Statistics" at bounding box center [1051, 605] width 323 height 34
type input "Statistics"
type input "Mathematics"
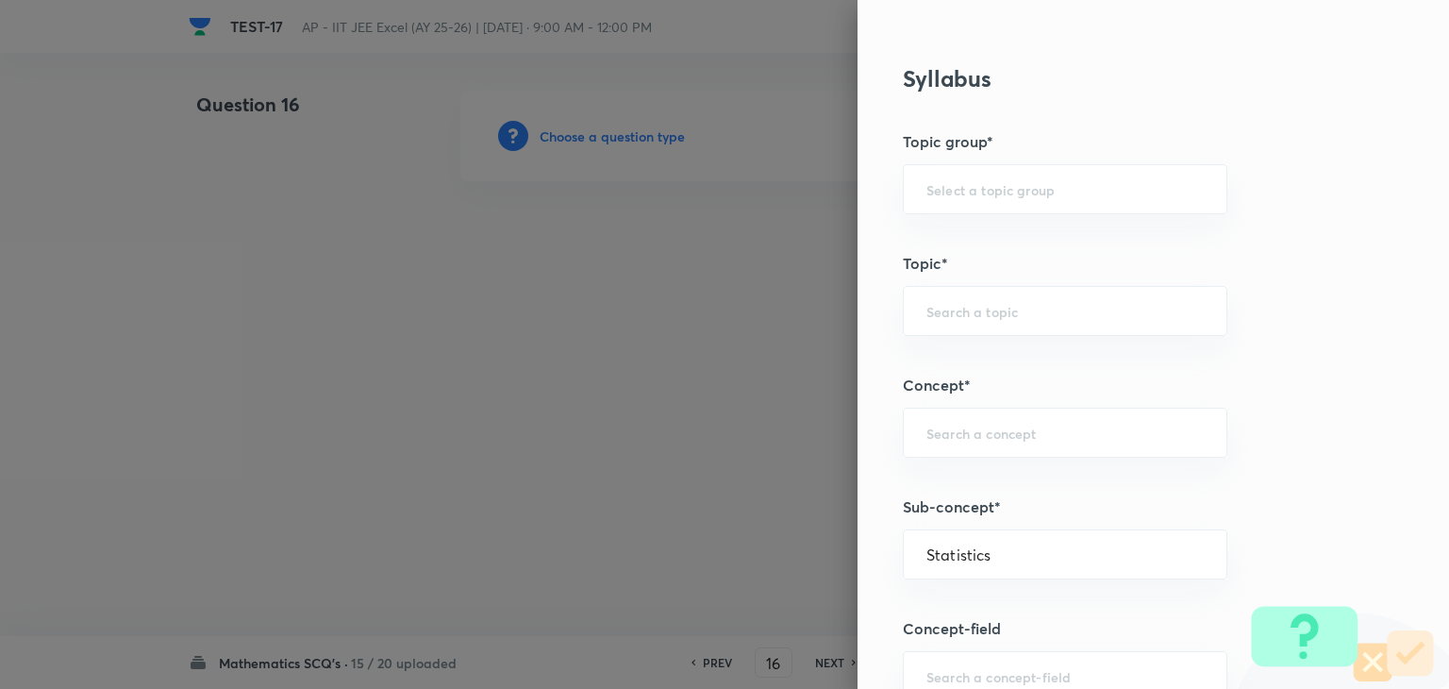
type input "Statistics"
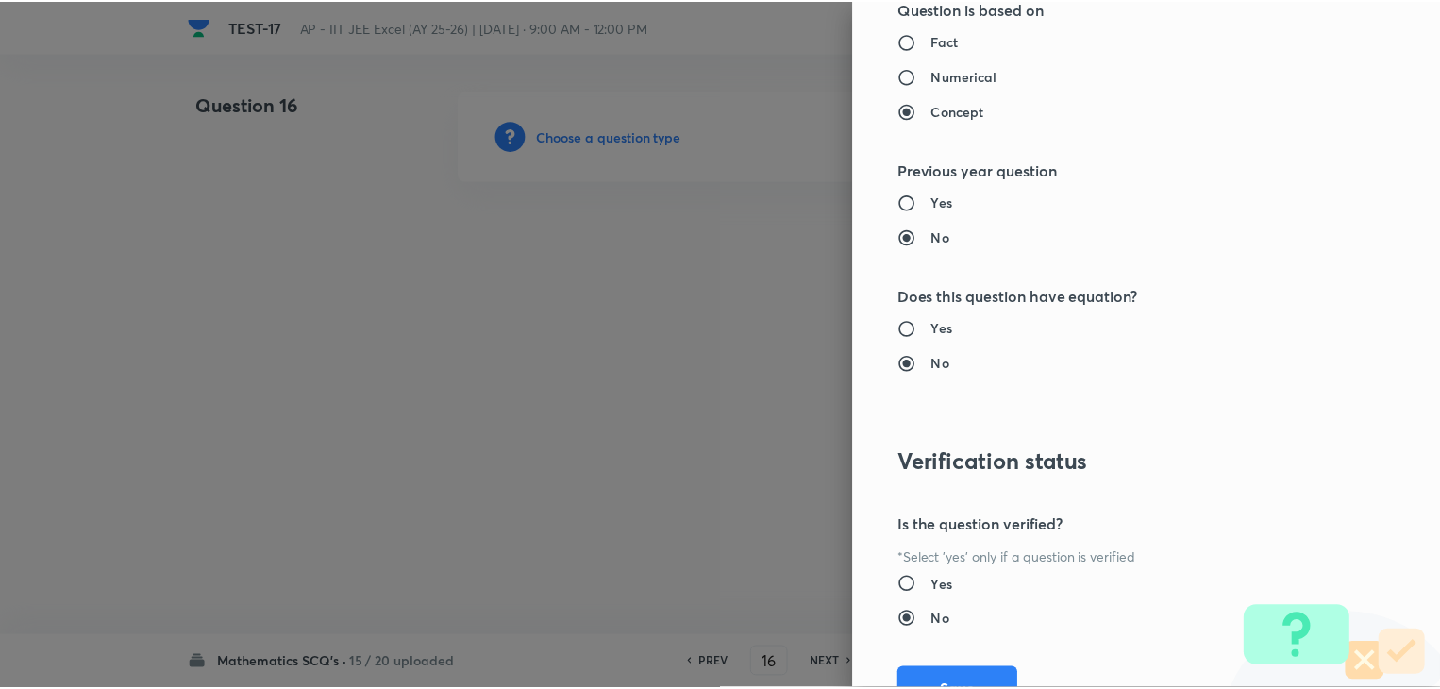
scroll to position [2007, 0]
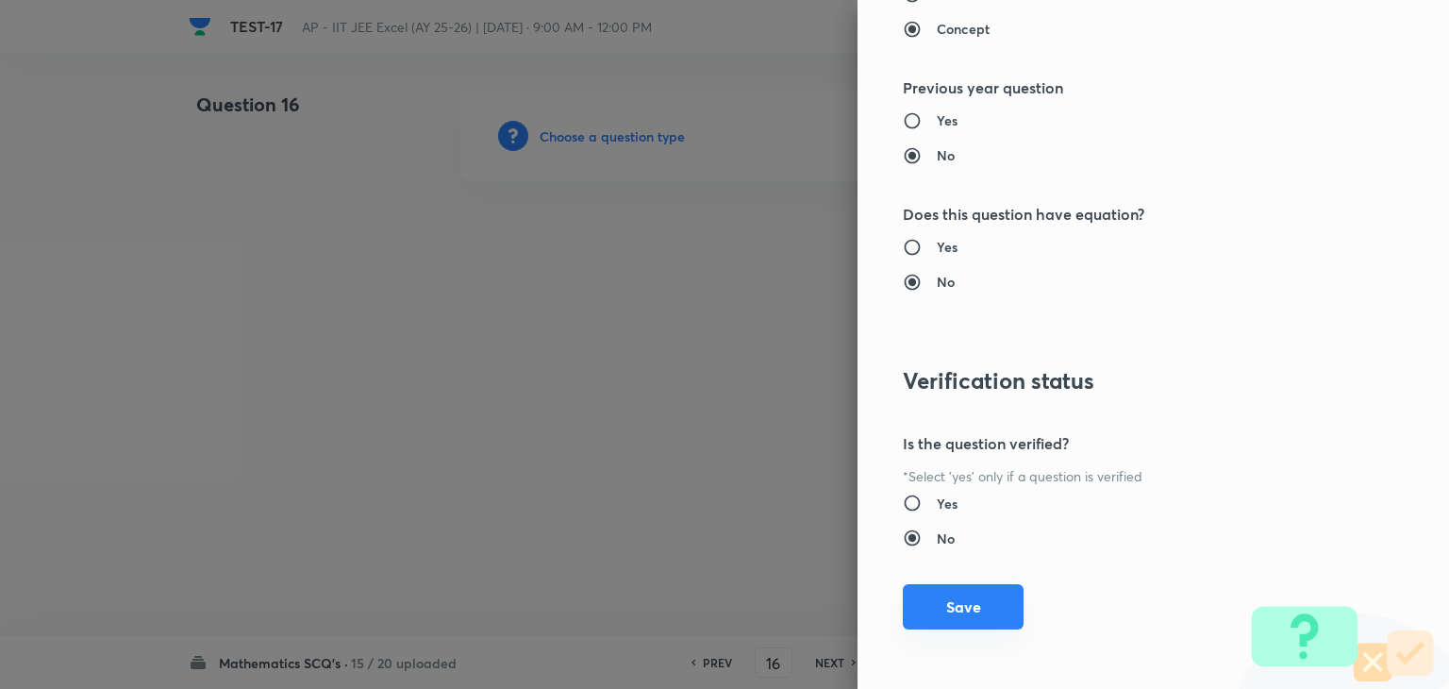
click at [962, 608] on button "Save" at bounding box center [963, 606] width 121 height 45
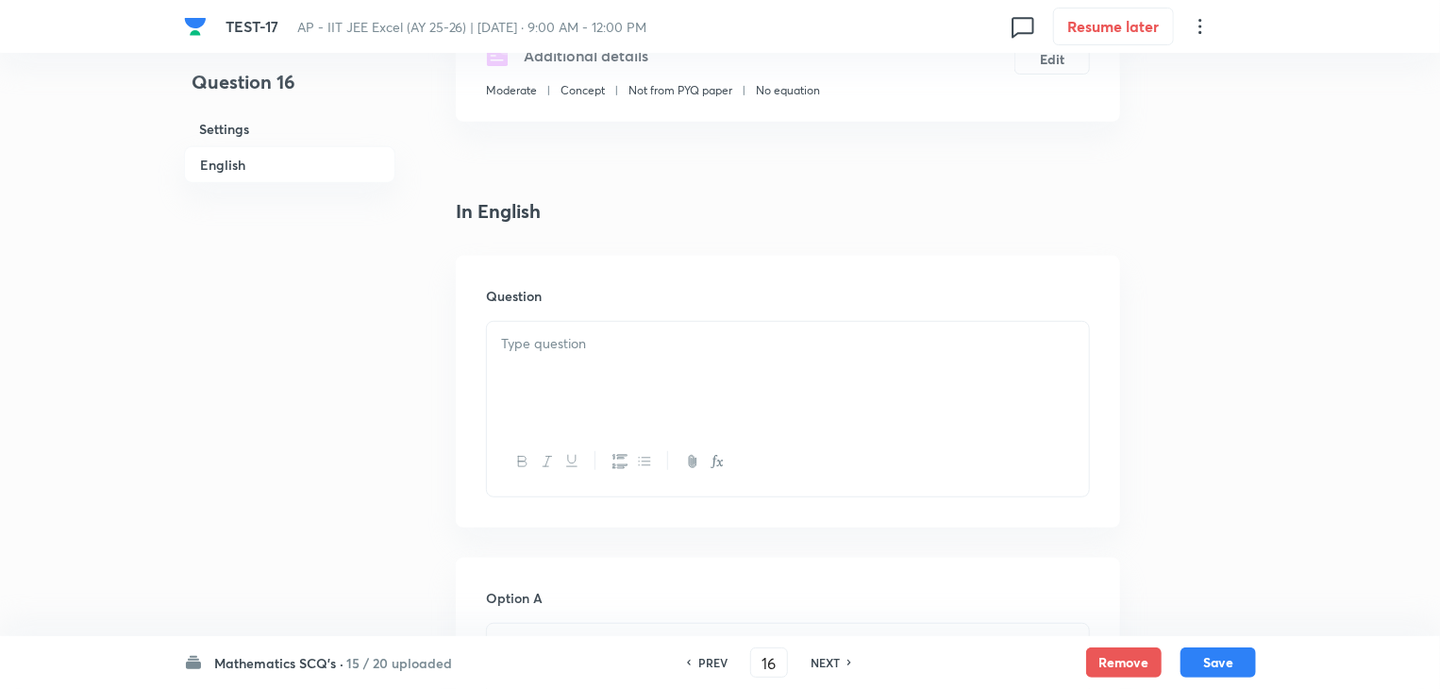
scroll to position [472, 0]
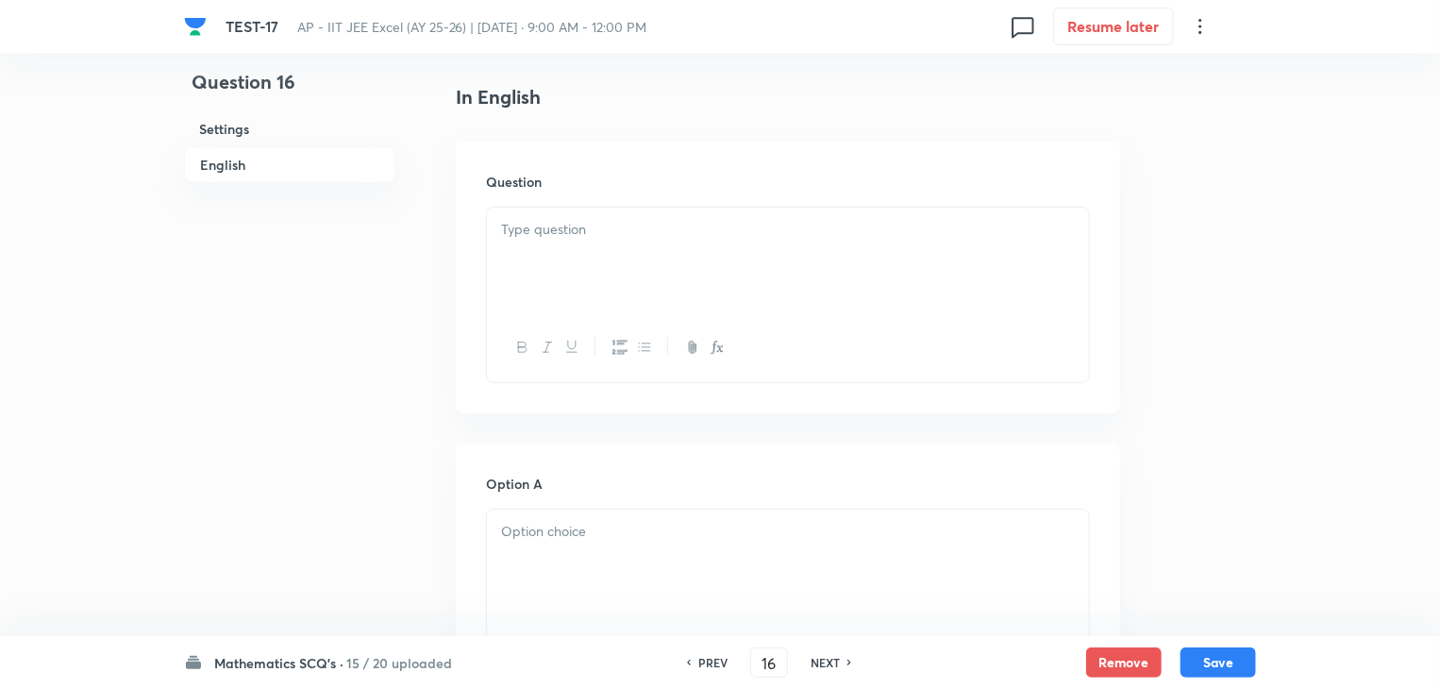
click at [580, 239] on p at bounding box center [788, 230] width 574 height 22
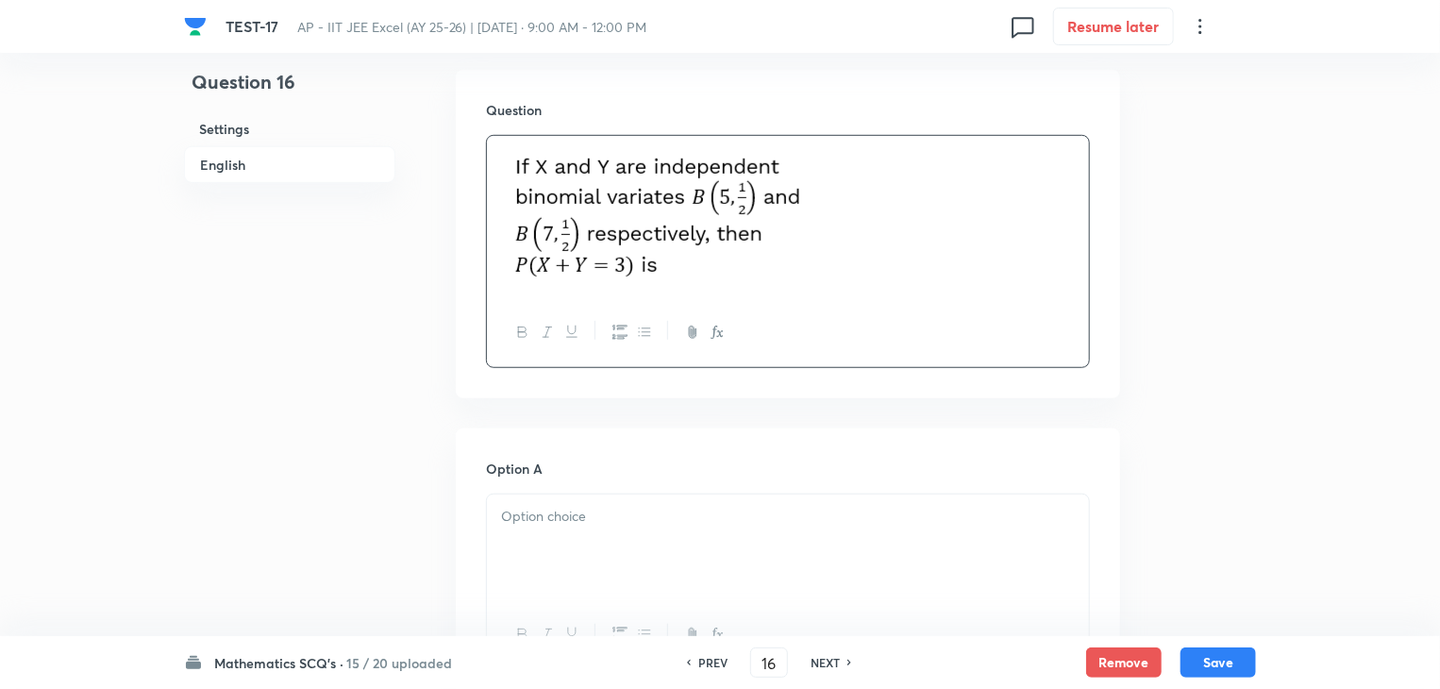
scroll to position [660, 0]
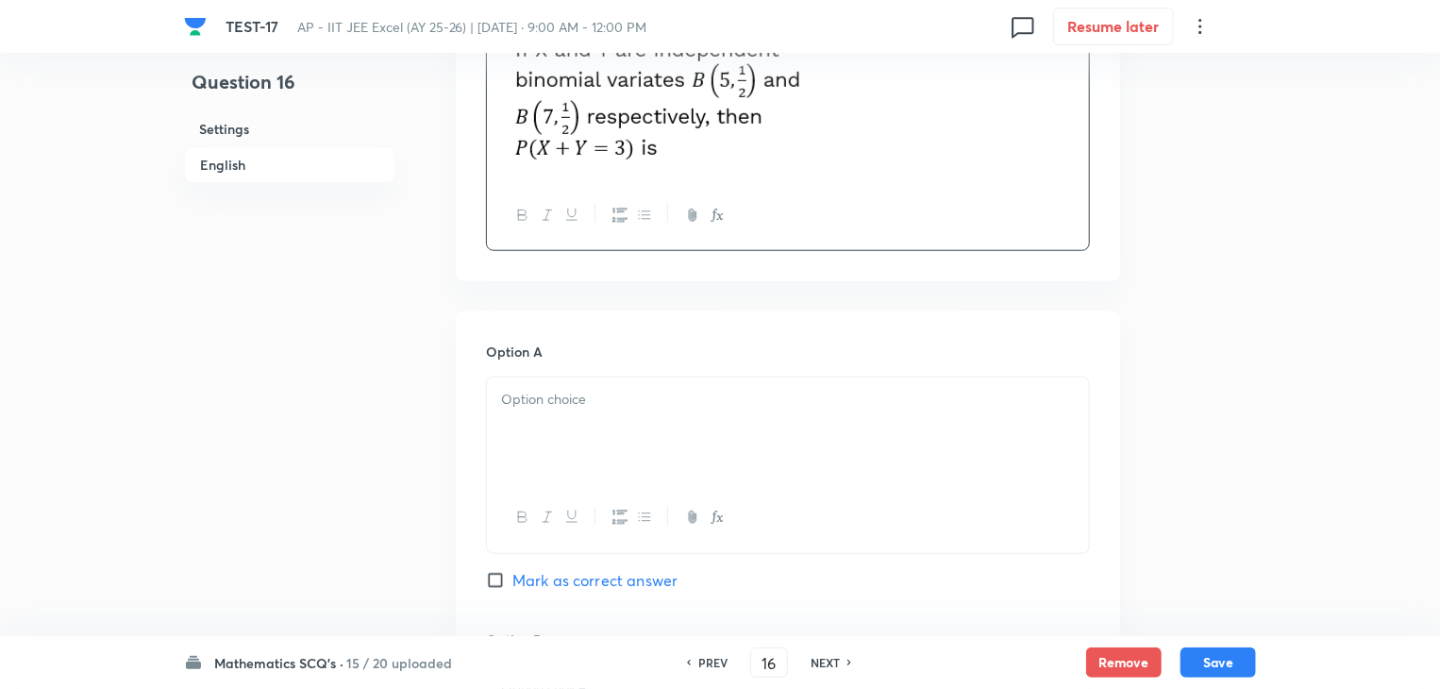
click at [578, 381] on div at bounding box center [788, 430] width 602 height 106
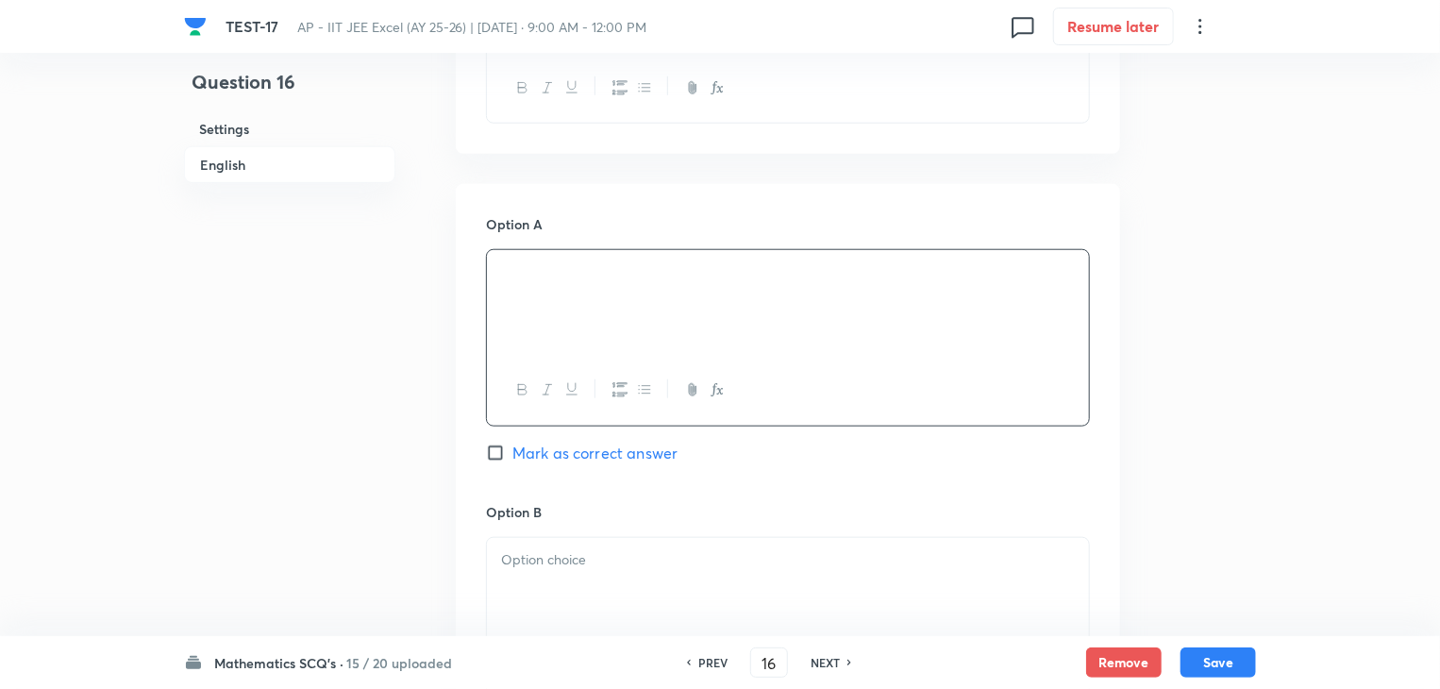
scroll to position [849, 0]
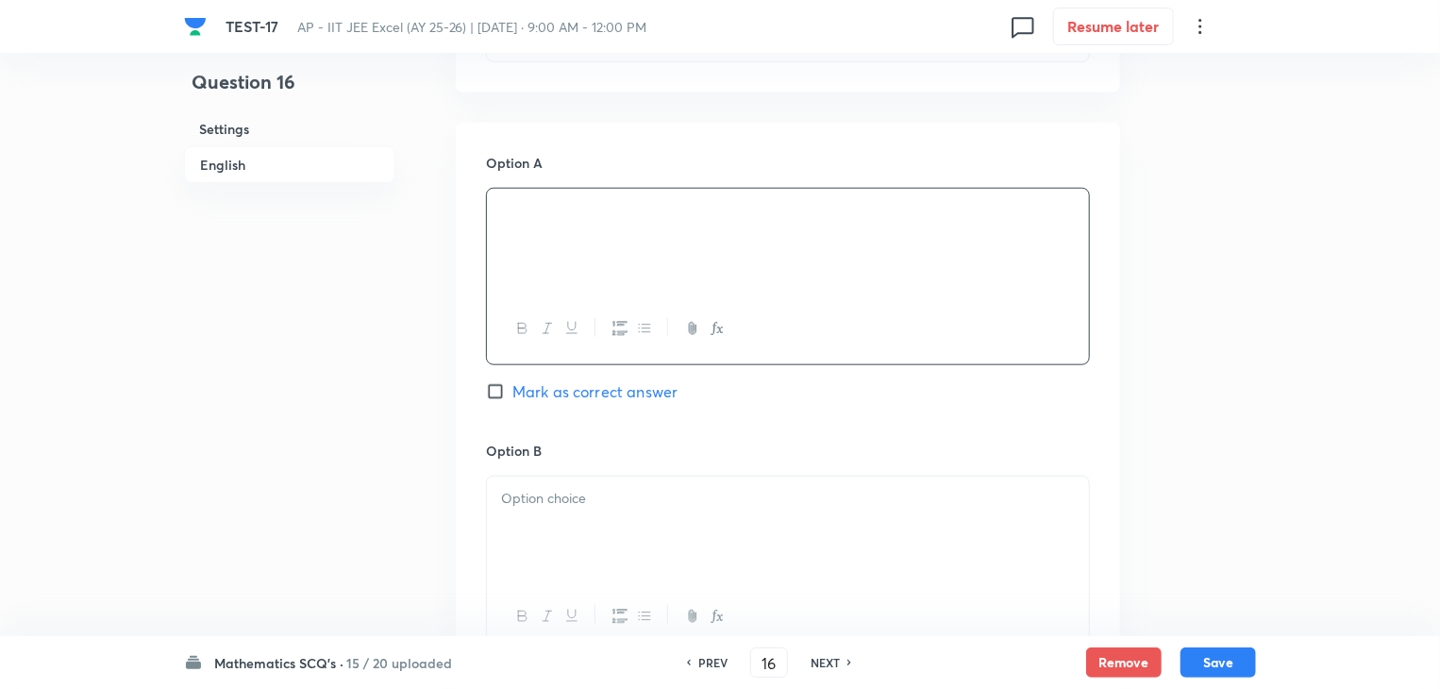
click at [618, 505] on p at bounding box center [788, 499] width 574 height 22
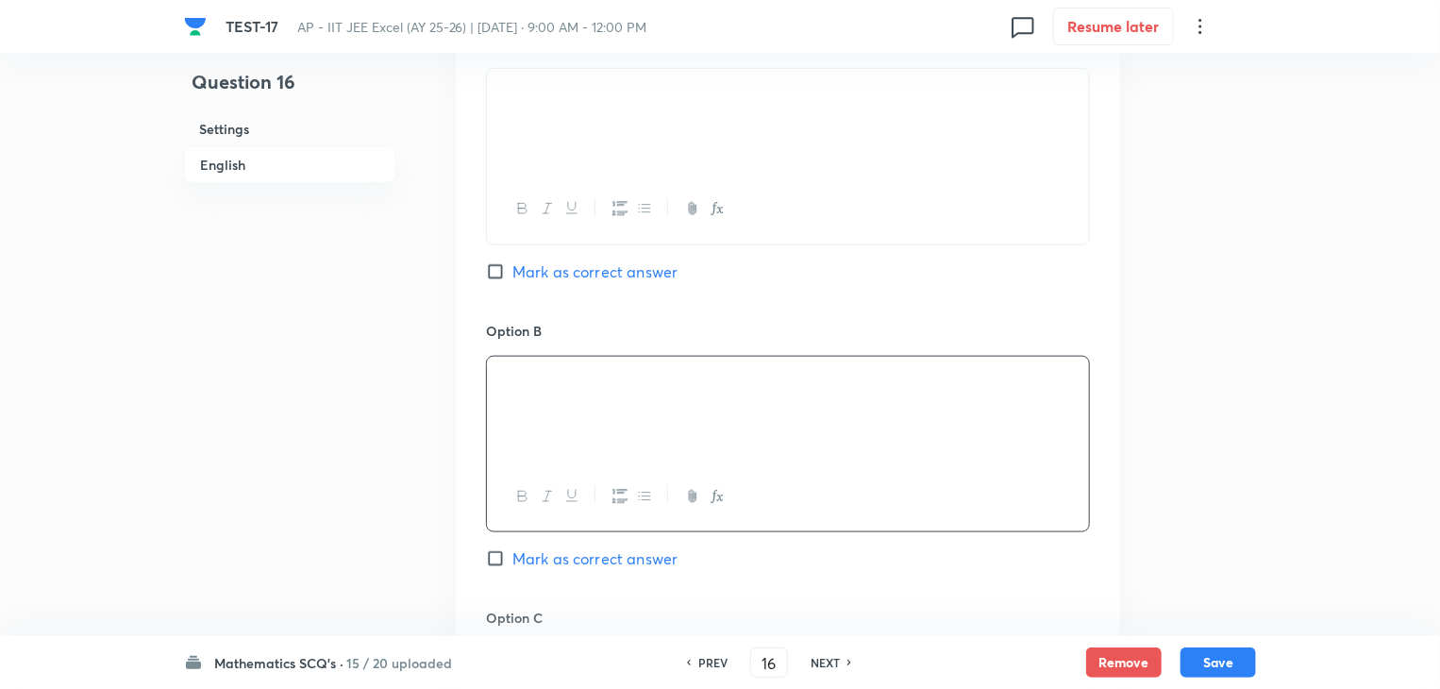
scroll to position [1321, 0]
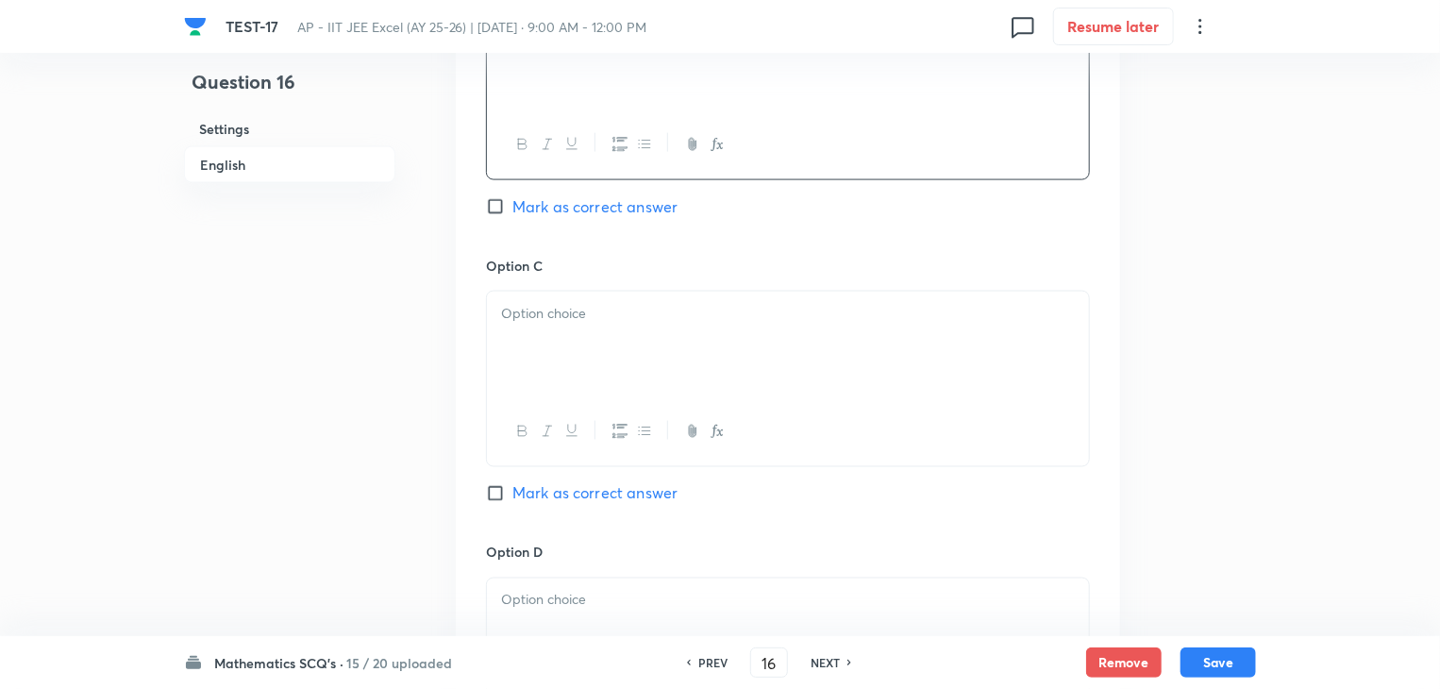
click at [660, 338] on div at bounding box center [788, 345] width 602 height 106
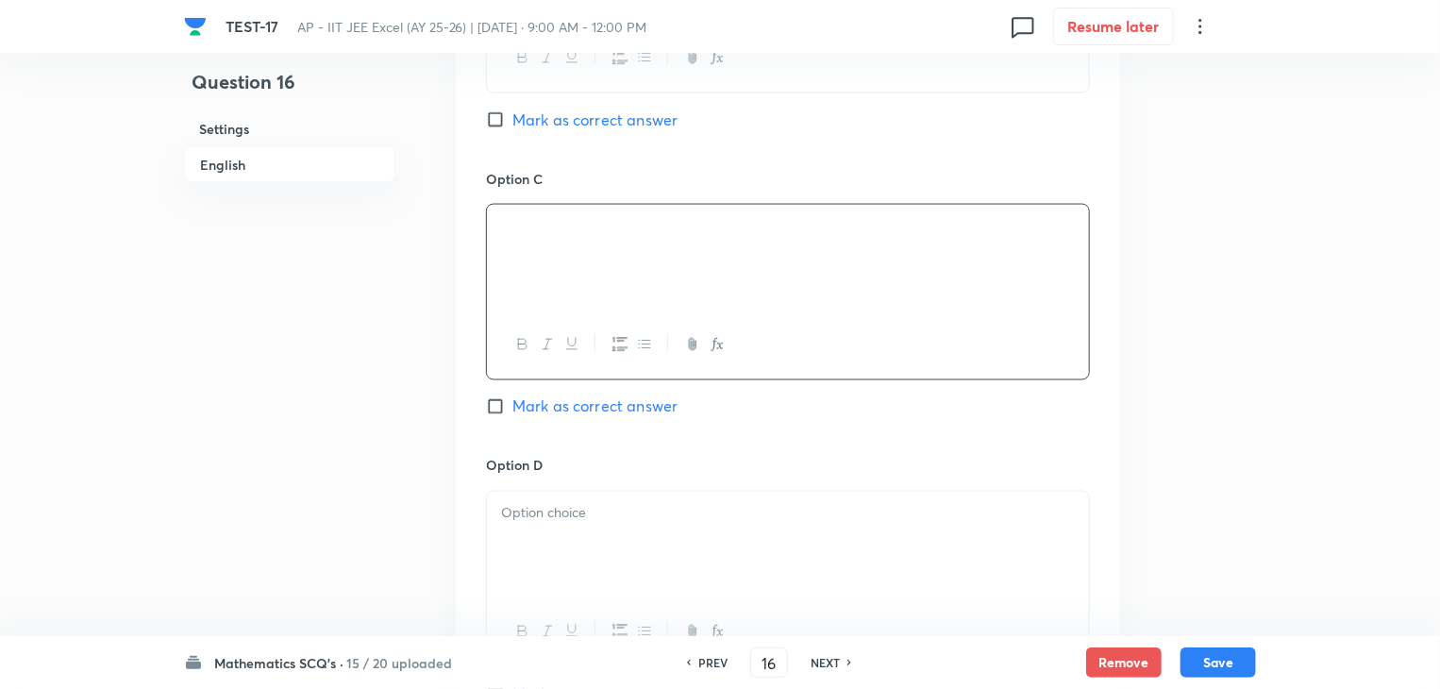
scroll to position [1509, 0]
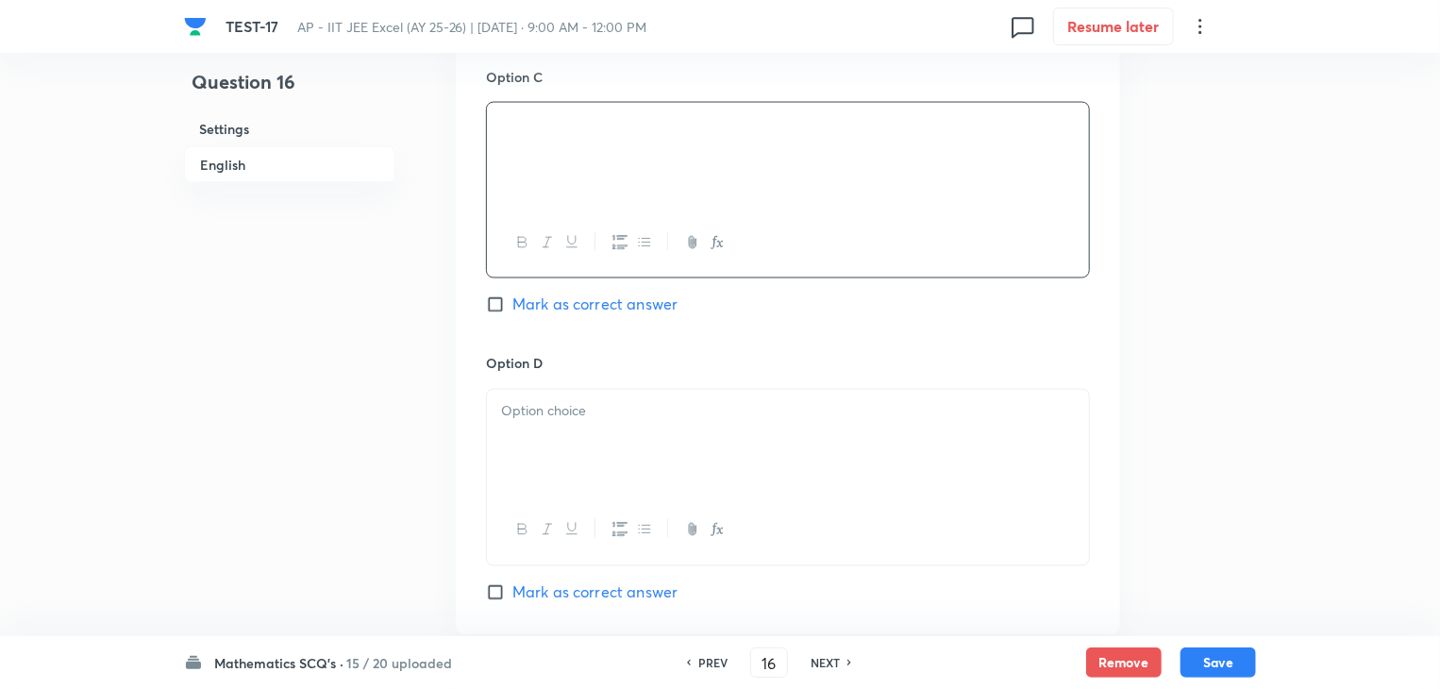
click at [549, 435] on div at bounding box center [788, 443] width 602 height 106
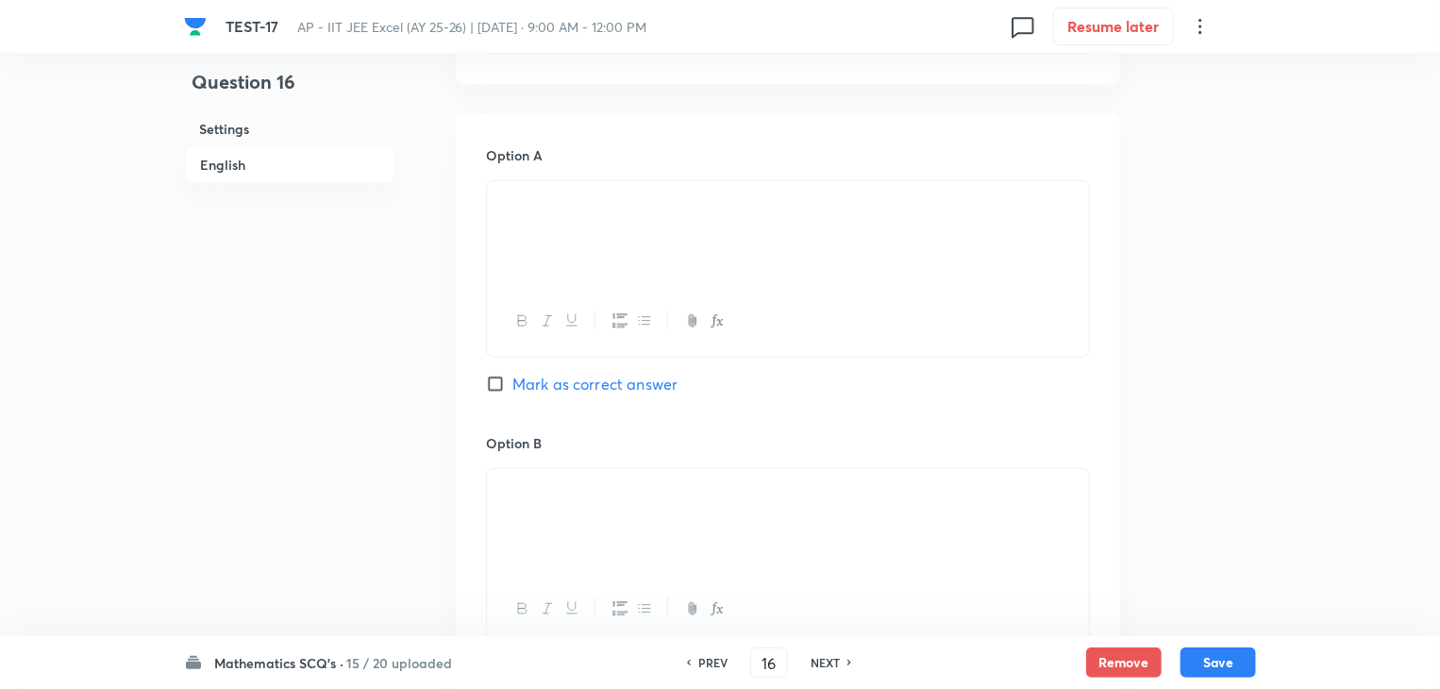
scroll to position [849, 0]
click at [494, 391] on input "Mark as correct answer" at bounding box center [499, 391] width 26 height 19
checkbox input "true"
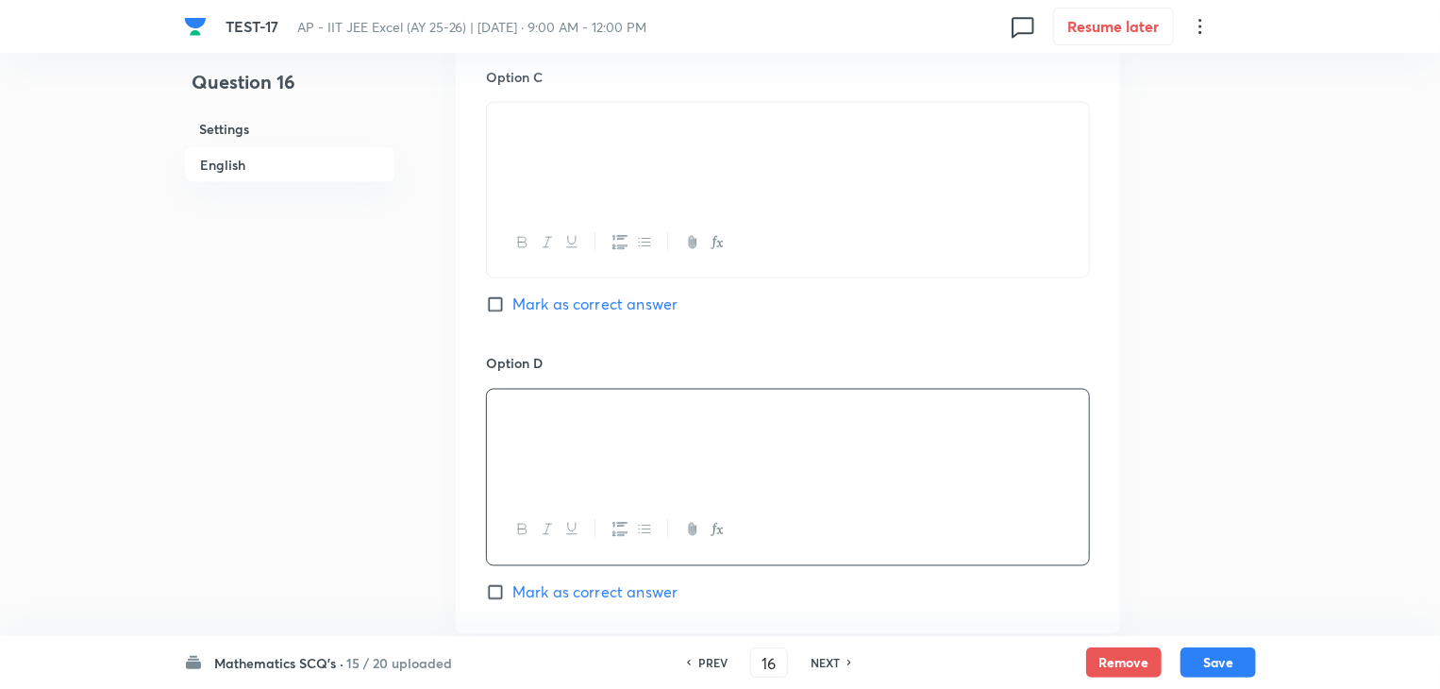
scroll to position [1920, 0]
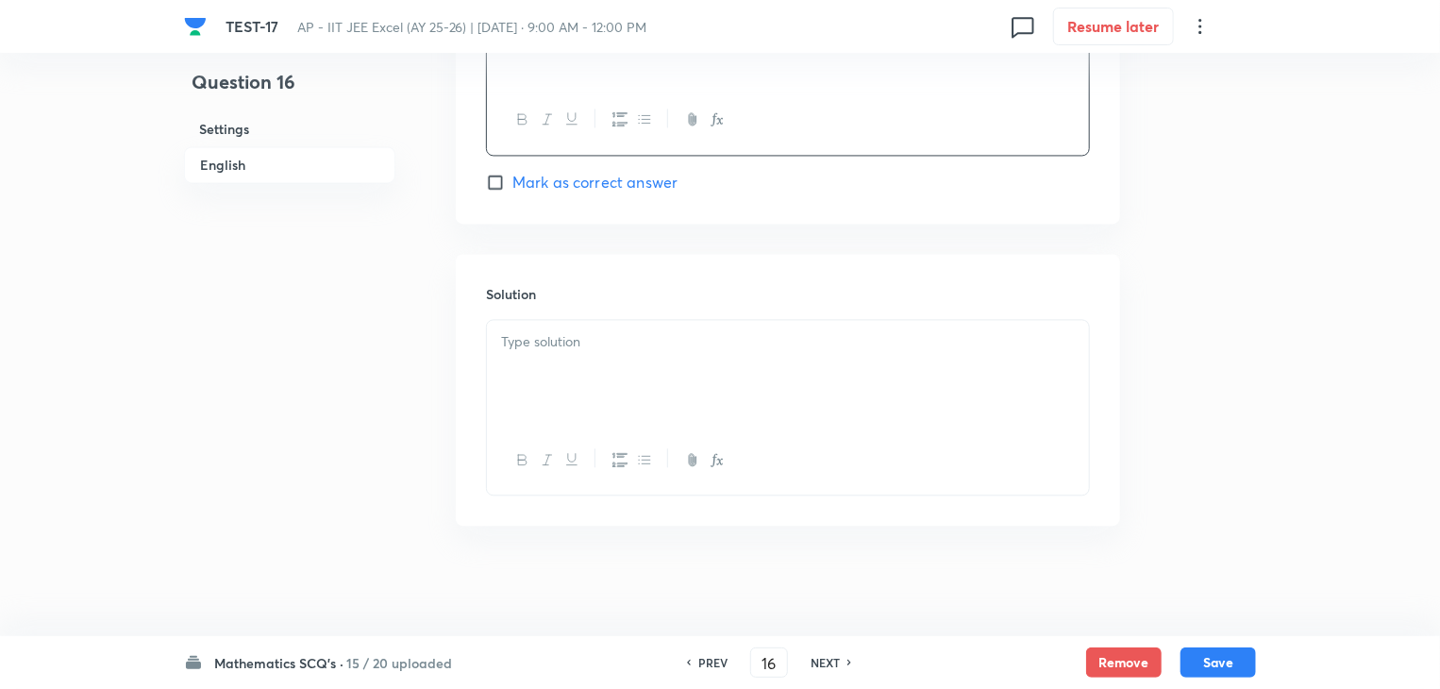
click at [560, 351] on div at bounding box center [788, 373] width 602 height 106
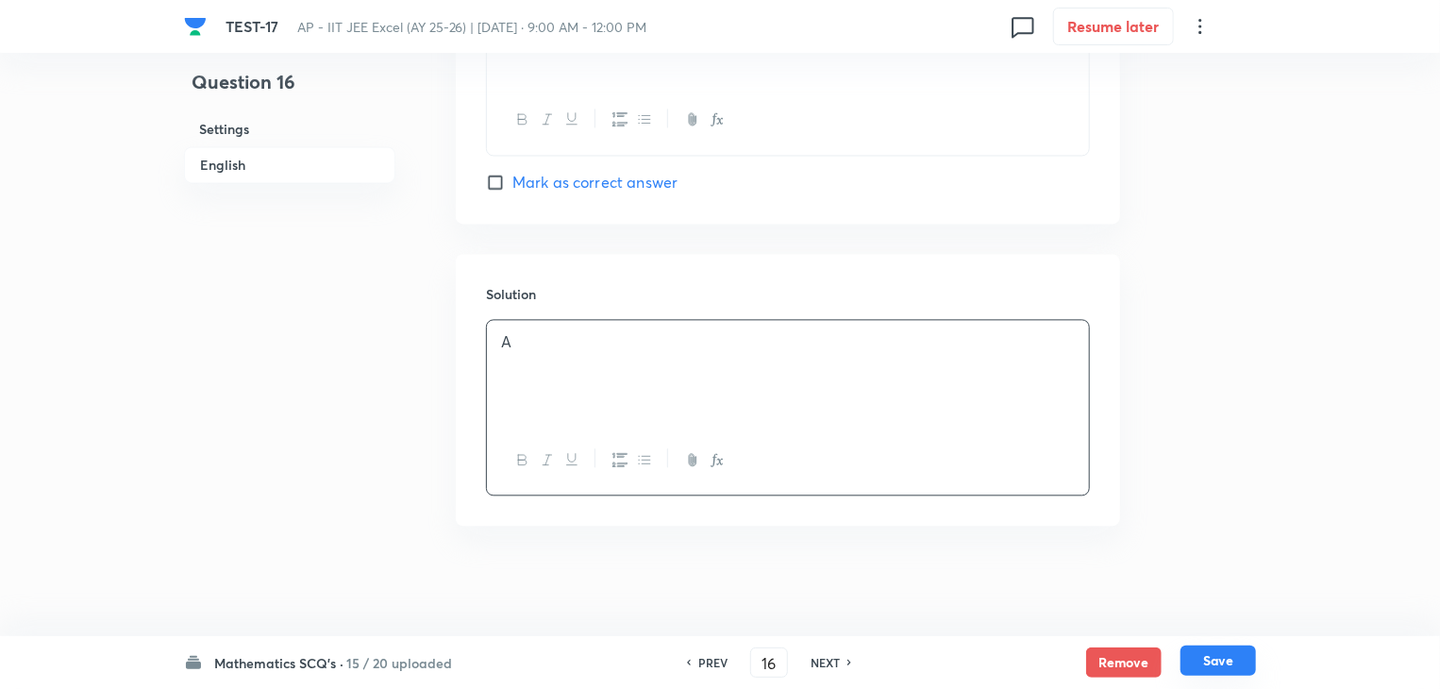
click at [1226, 660] on button "Save" at bounding box center [1217, 660] width 75 height 30
type input "17"
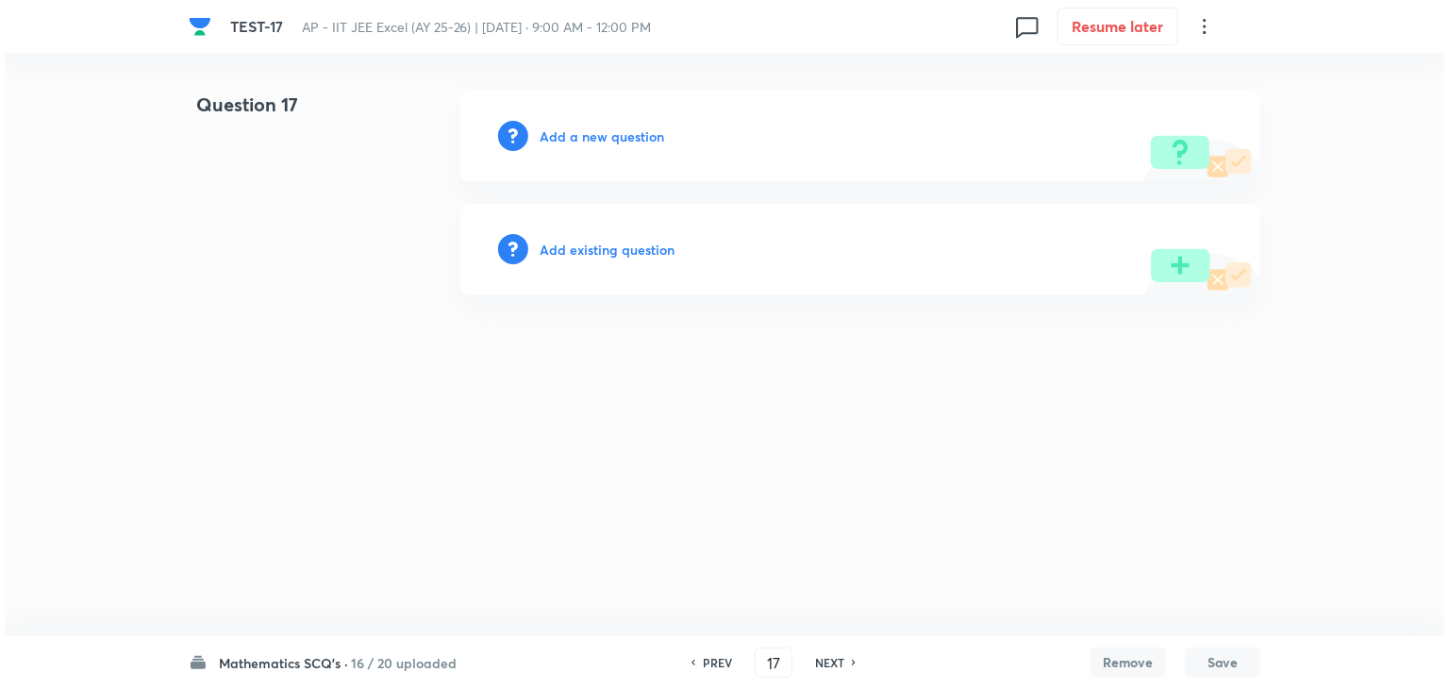
scroll to position [0, 0]
click at [570, 135] on h6 "Add a new question" at bounding box center [602, 136] width 125 height 20
click at [570, 133] on h6 "Choose a question type" at bounding box center [612, 136] width 145 height 20
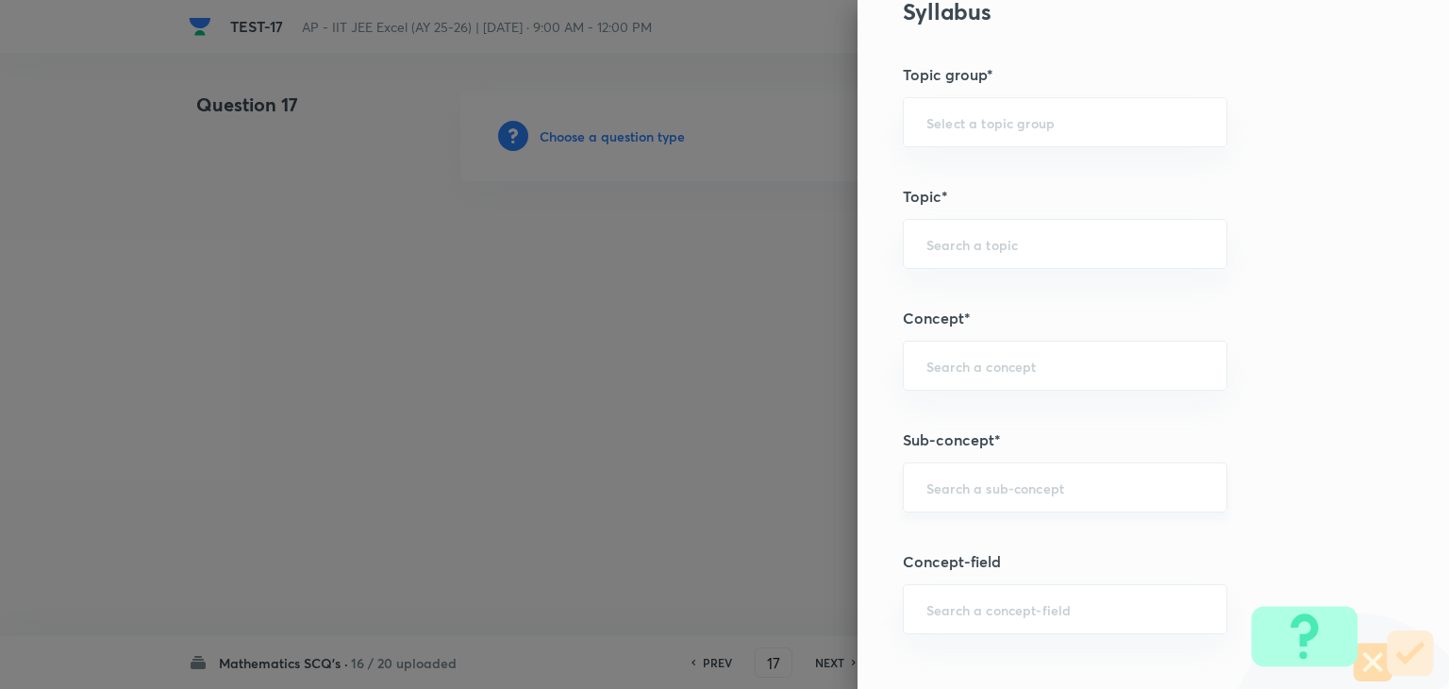
scroll to position [943, 0]
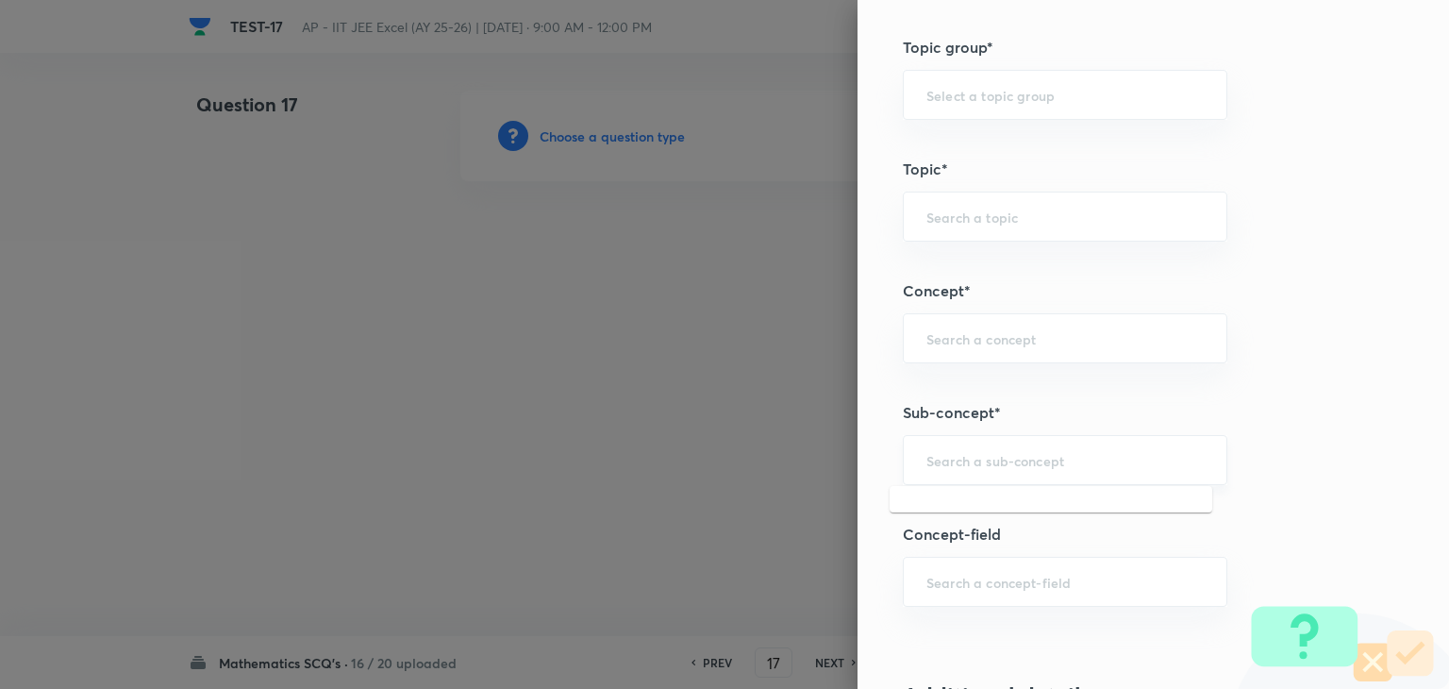
click at [972, 463] on input "text" at bounding box center [1064, 460] width 277 height 18
paste input "statistics"
click at [980, 512] on li "Statistics" at bounding box center [1051, 510] width 323 height 34
type input "Statistics"
type input "Mathematics"
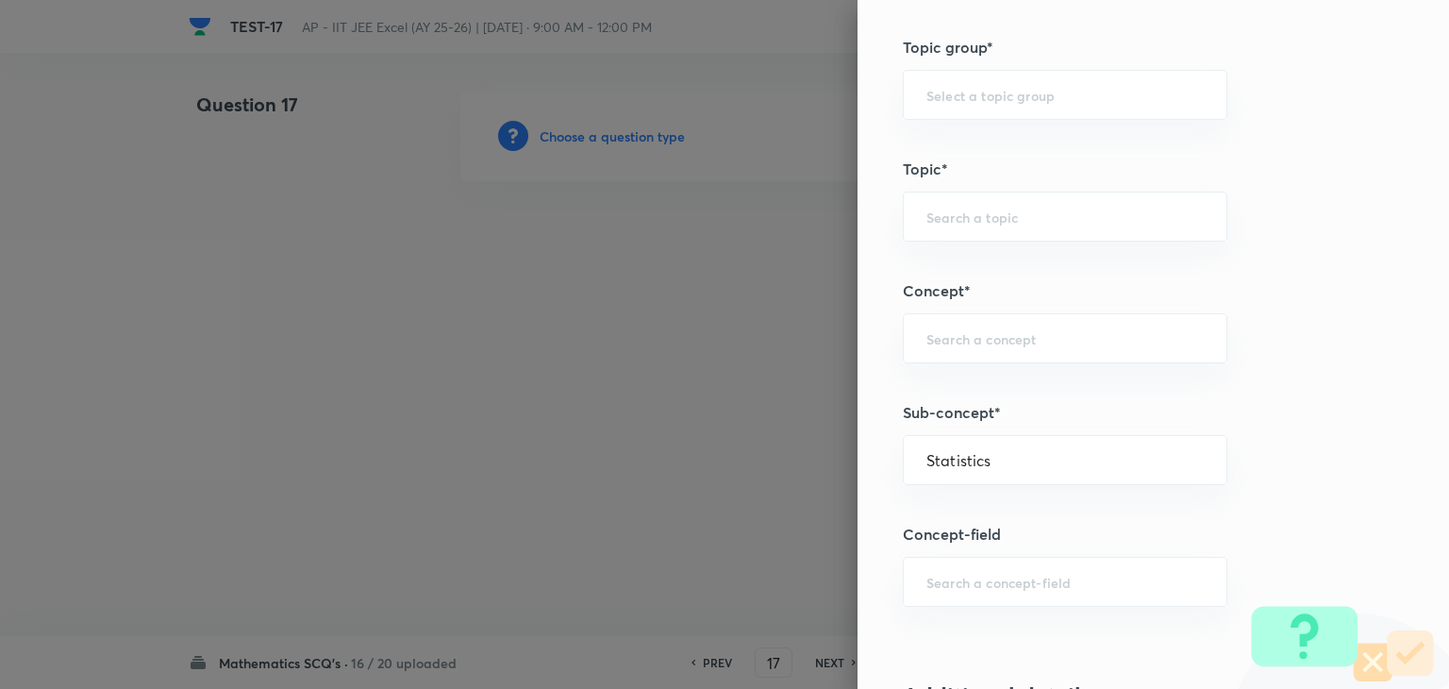
type input "Statistics"
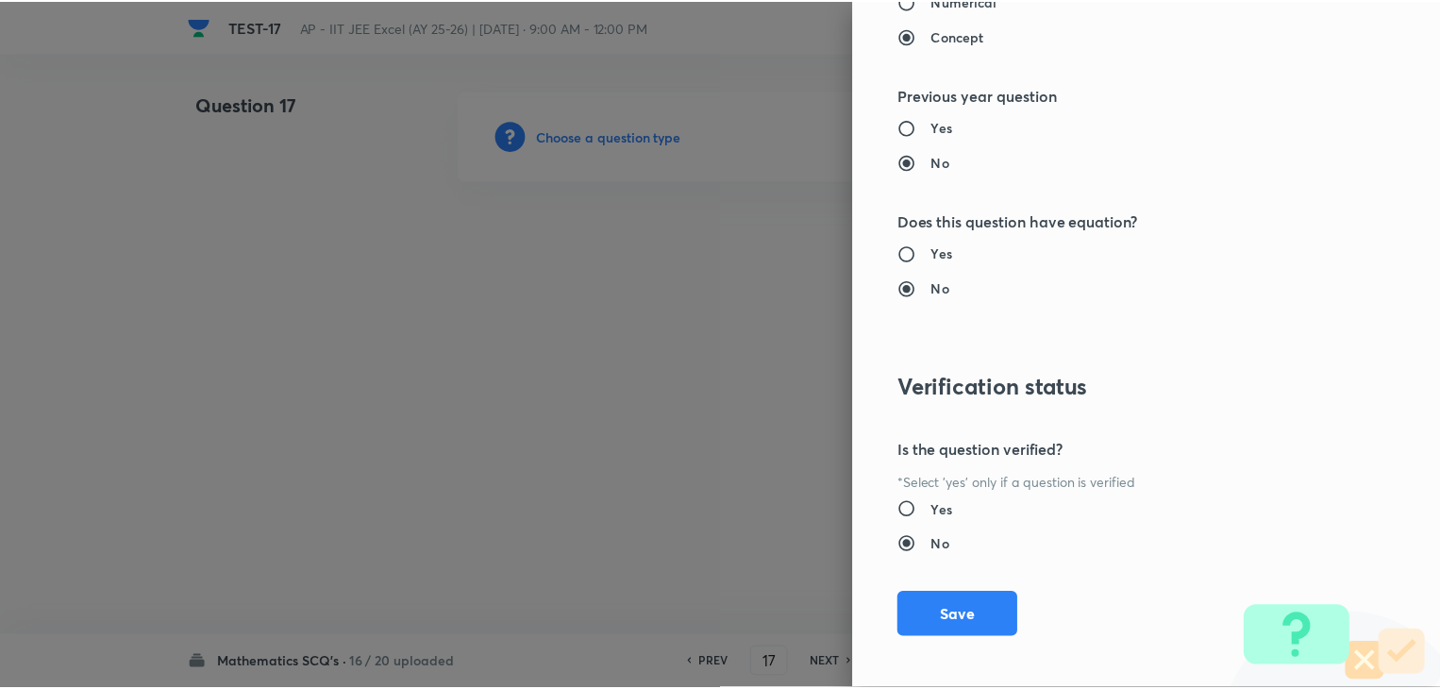
scroll to position [2007, 0]
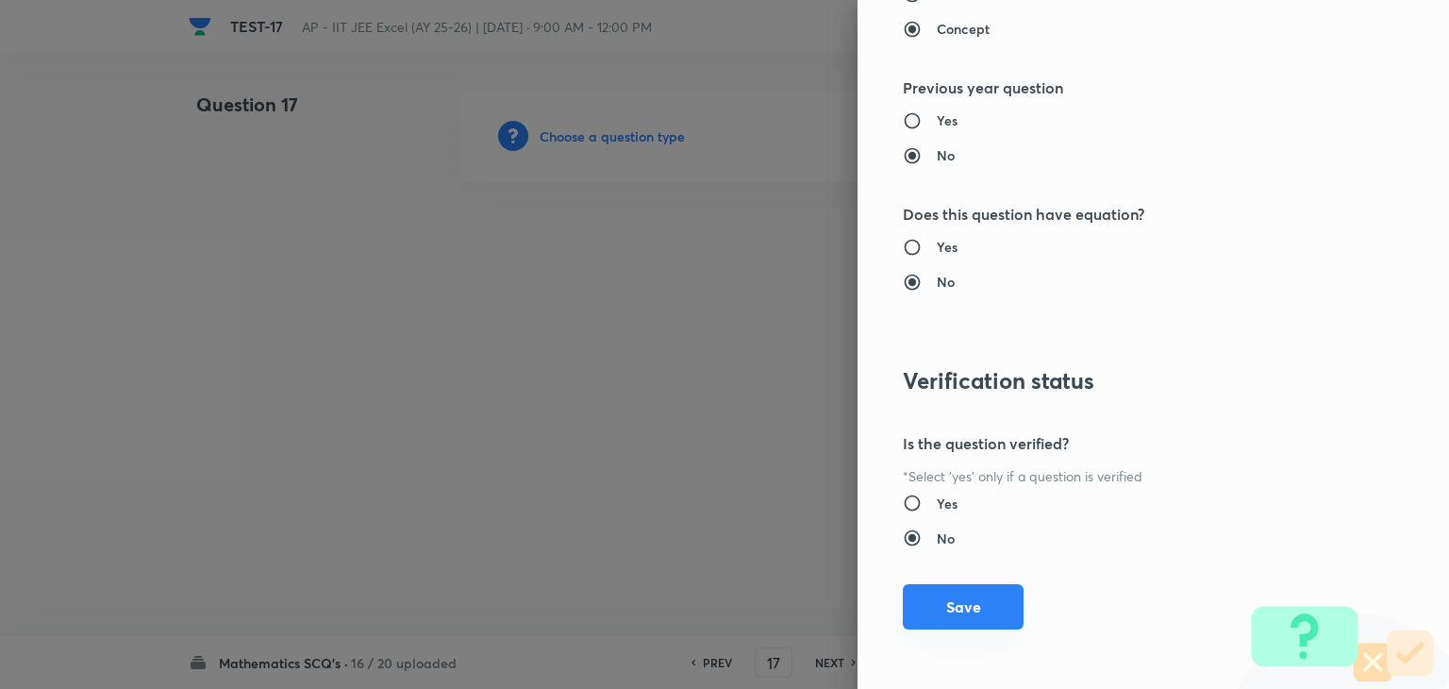
click at [942, 604] on button "Save" at bounding box center [963, 606] width 121 height 45
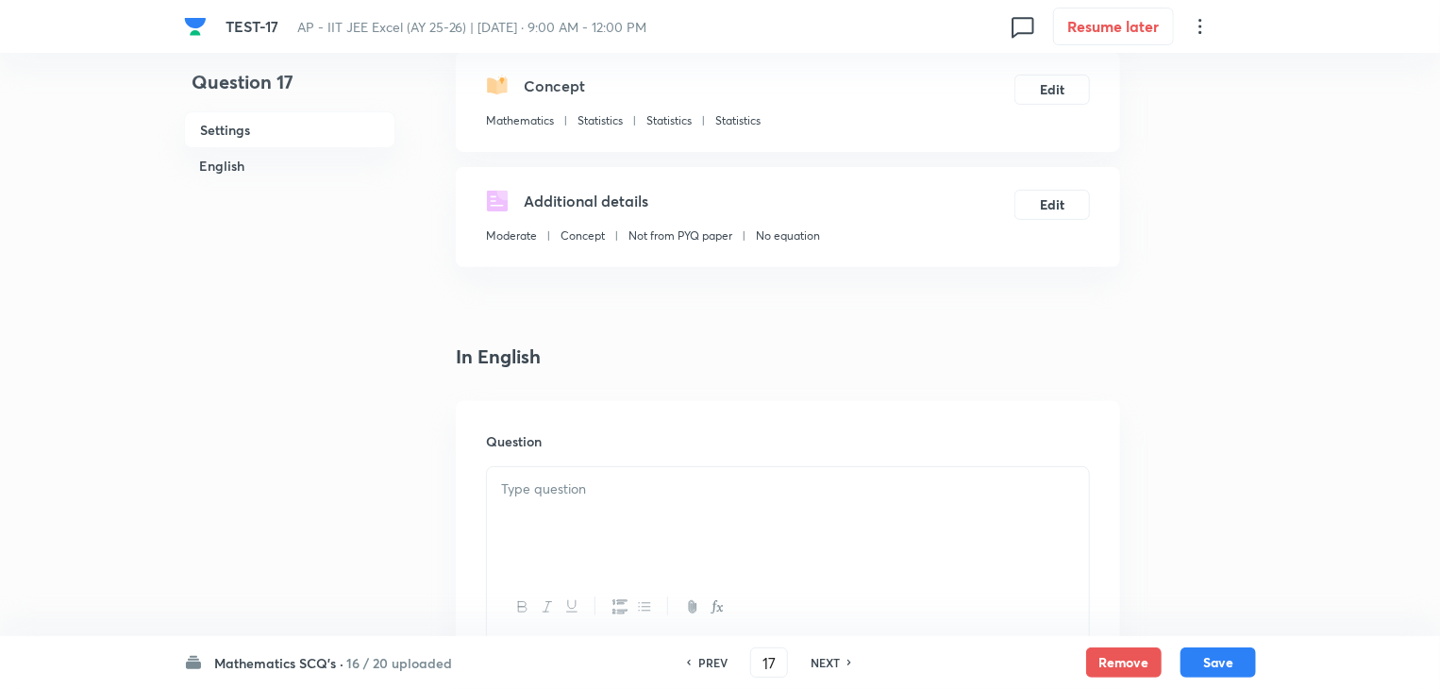
scroll to position [472, 0]
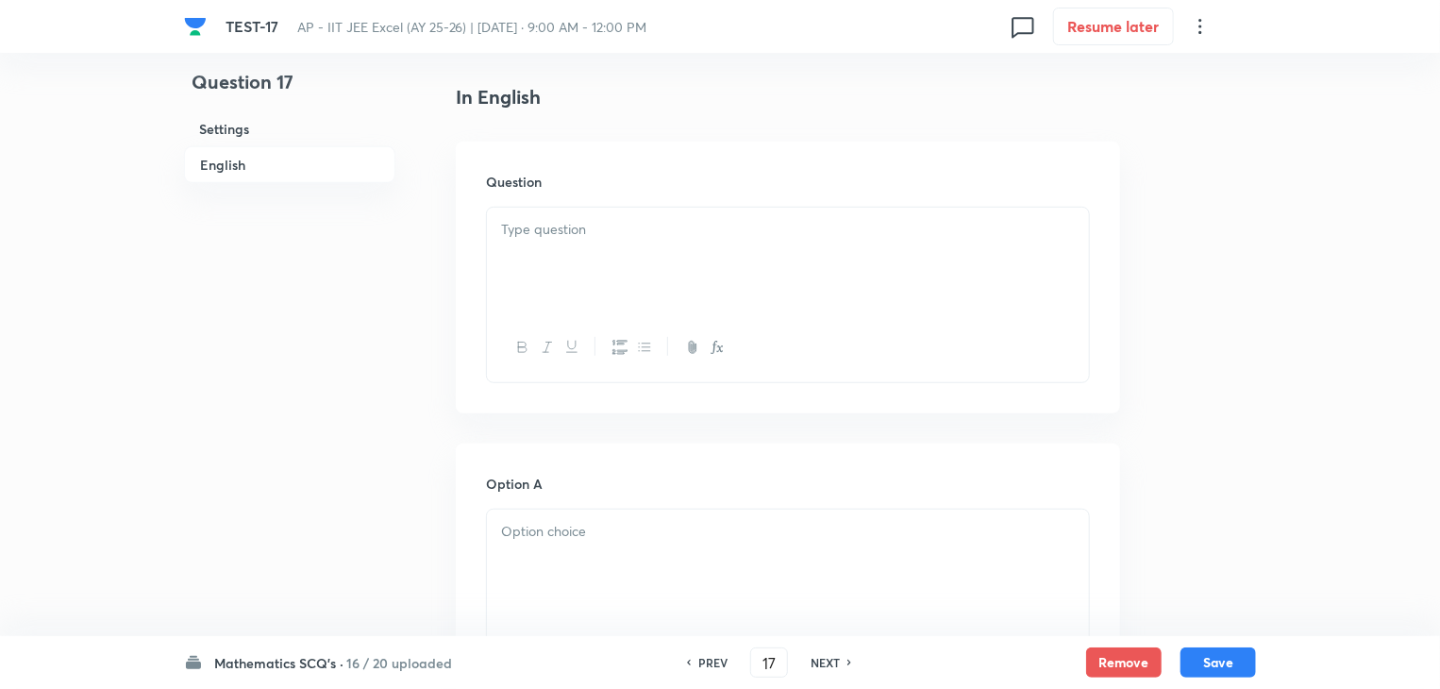
click at [604, 246] on div at bounding box center [788, 261] width 602 height 106
click at [725, 271] on div at bounding box center [788, 261] width 602 height 106
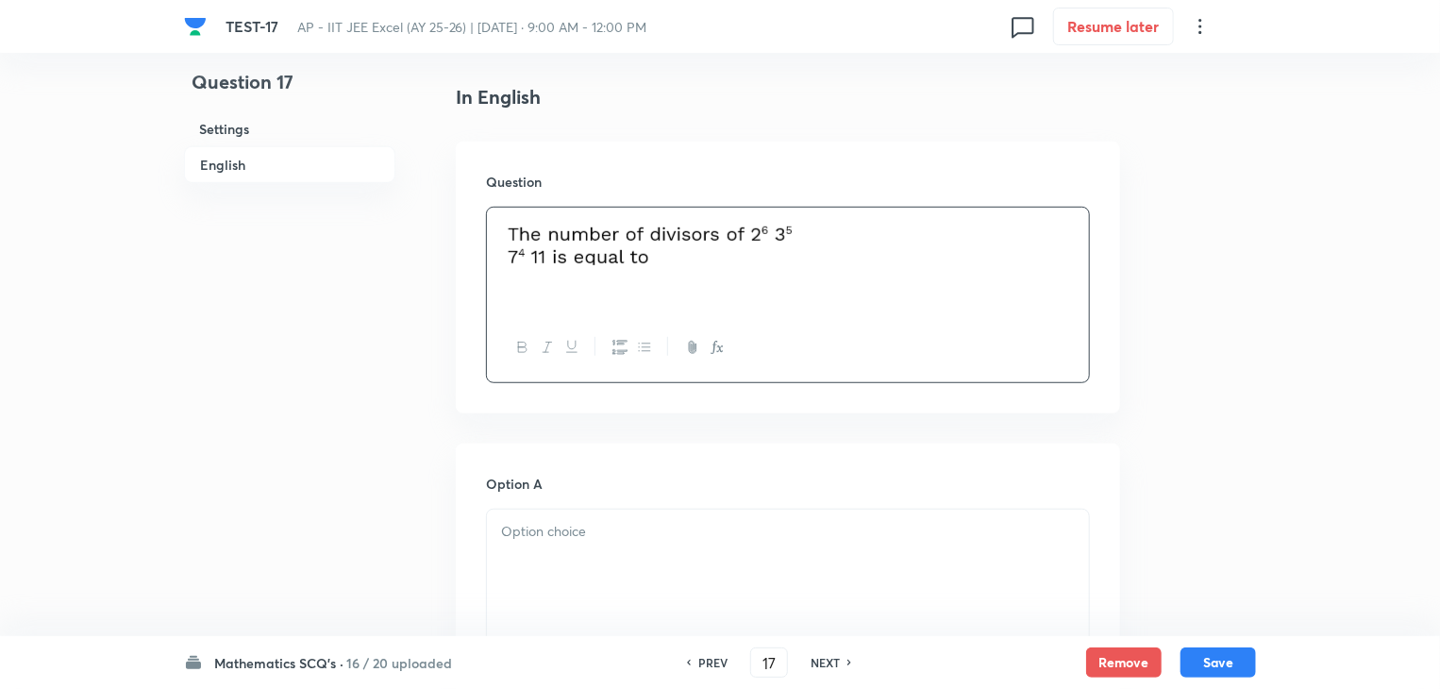
click at [630, 535] on p at bounding box center [788, 532] width 574 height 22
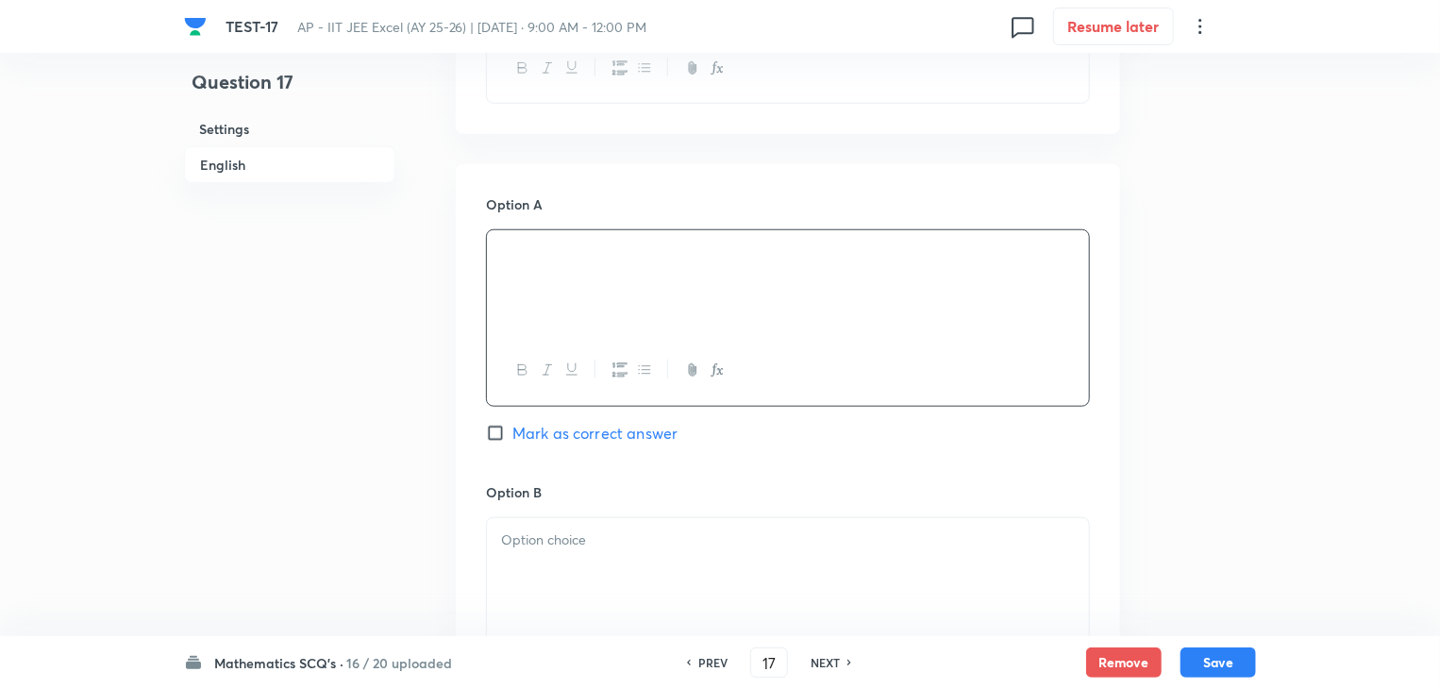
scroll to position [755, 0]
click at [641, 550] on div at bounding box center [788, 567] width 602 height 106
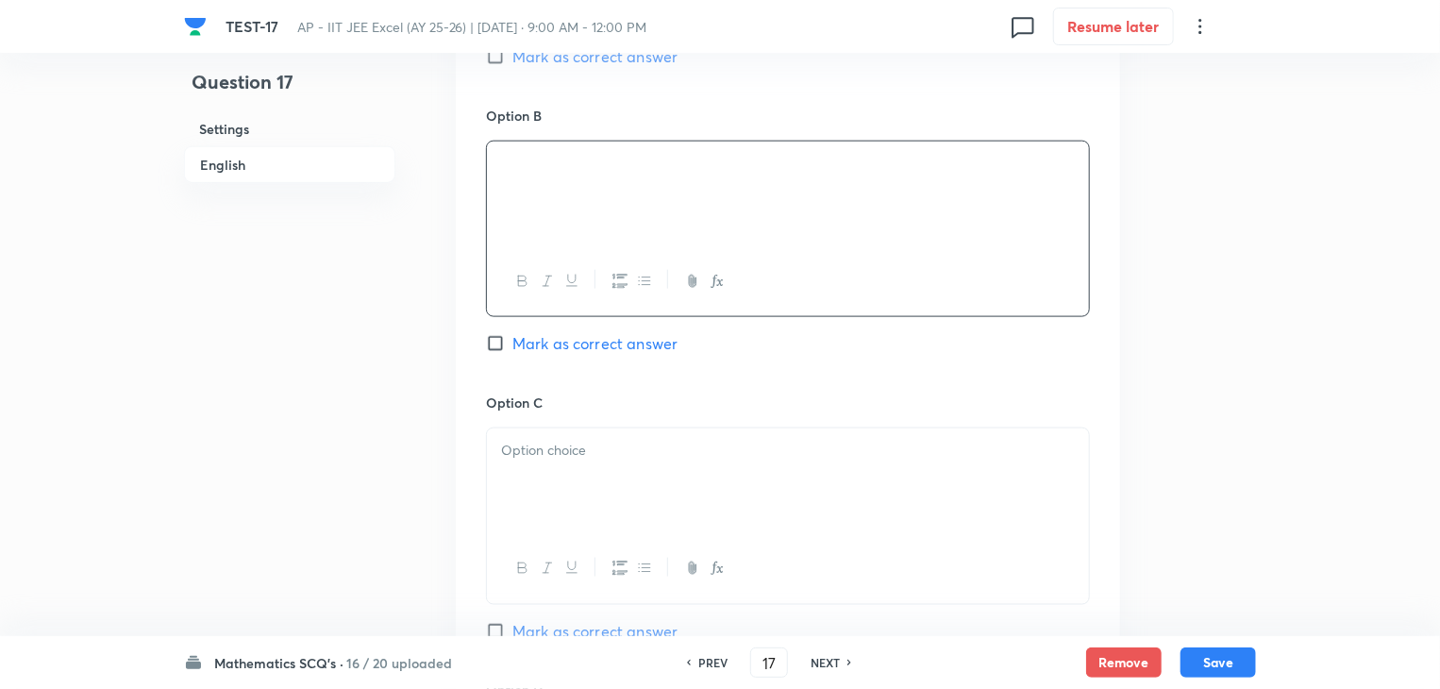
scroll to position [1132, 0]
click at [633, 466] on div at bounding box center [788, 477] width 602 height 106
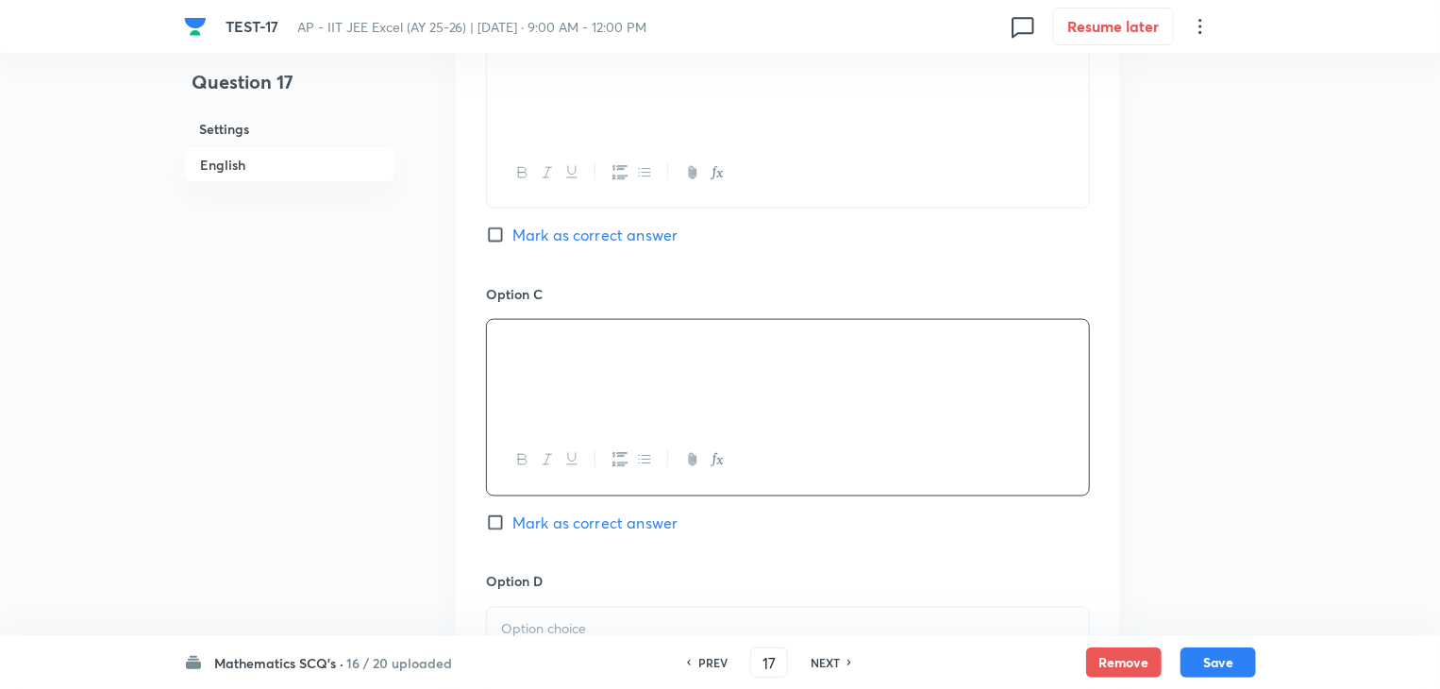
scroll to position [1415, 0]
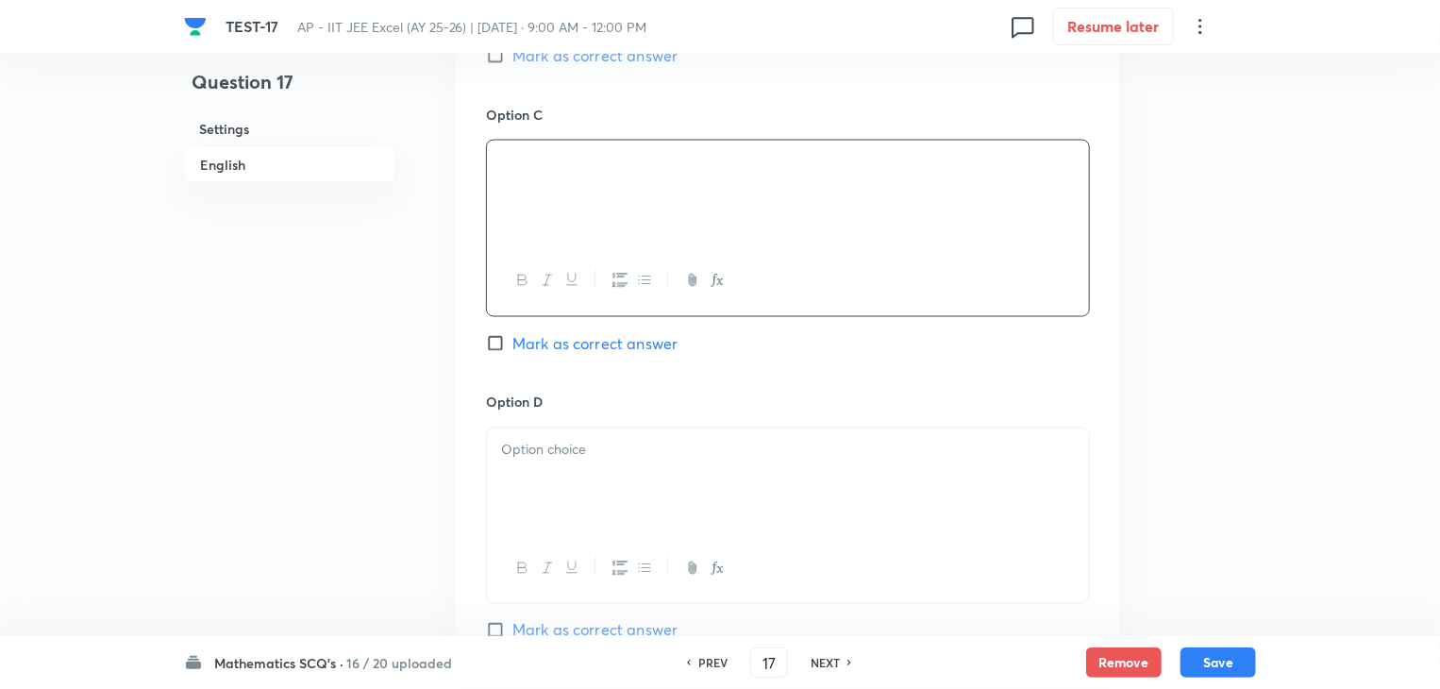
click at [633, 488] on div at bounding box center [788, 481] width 602 height 106
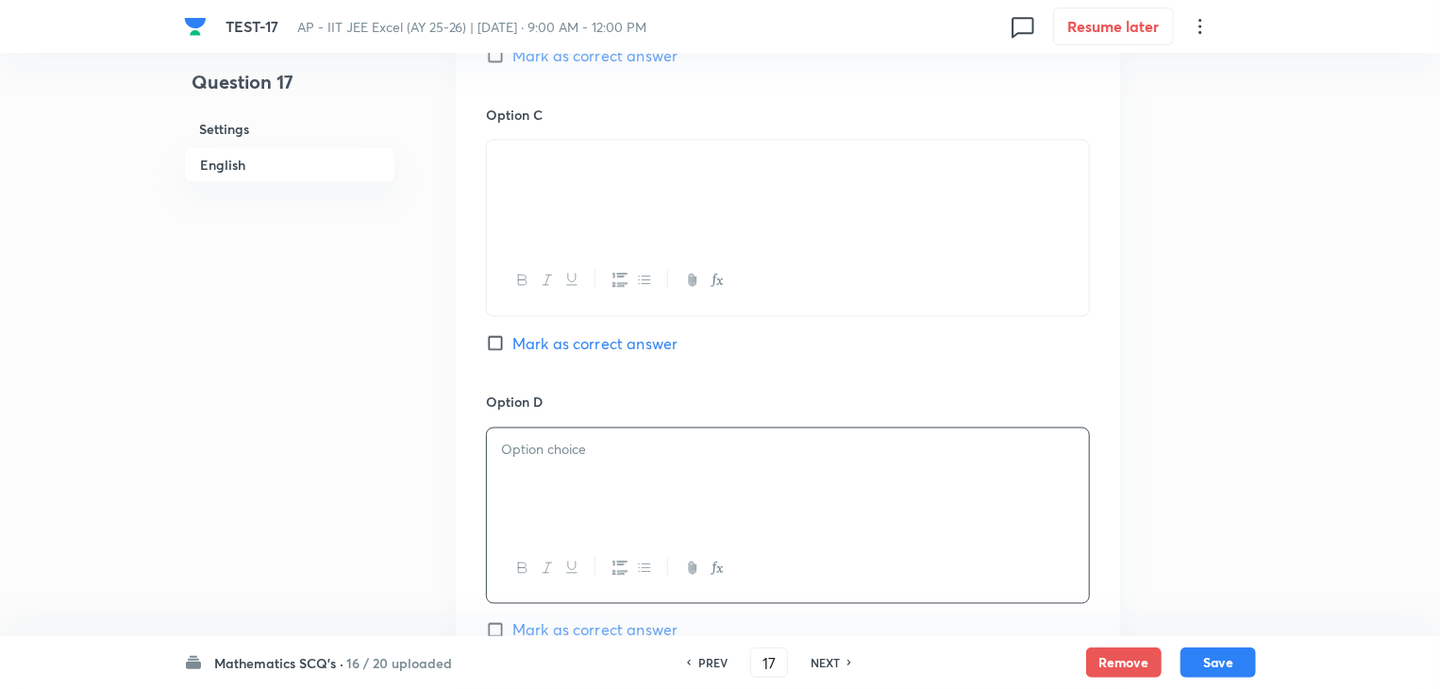
click at [658, 475] on div at bounding box center [788, 481] width 602 height 106
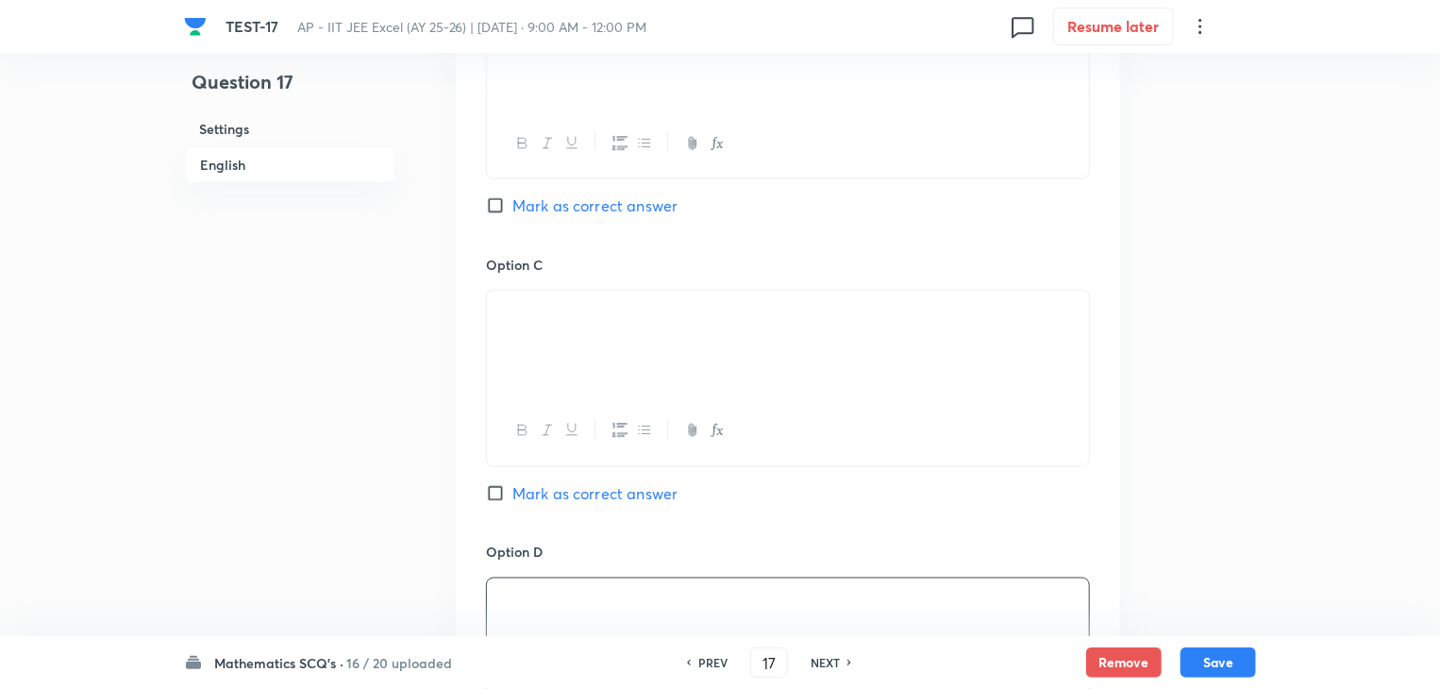
scroll to position [1604, 0]
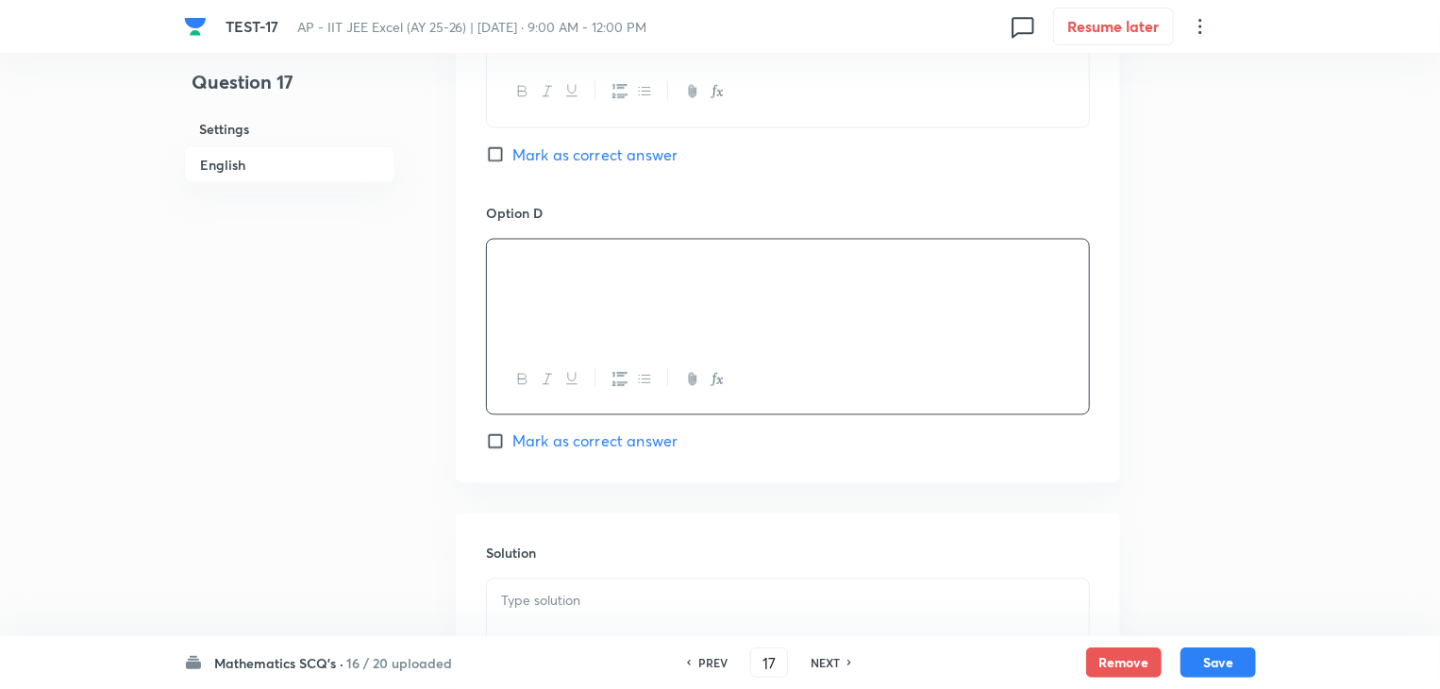
click at [497, 441] on input "Mark as correct answer" at bounding box center [499, 441] width 26 height 19
checkbox input "true"
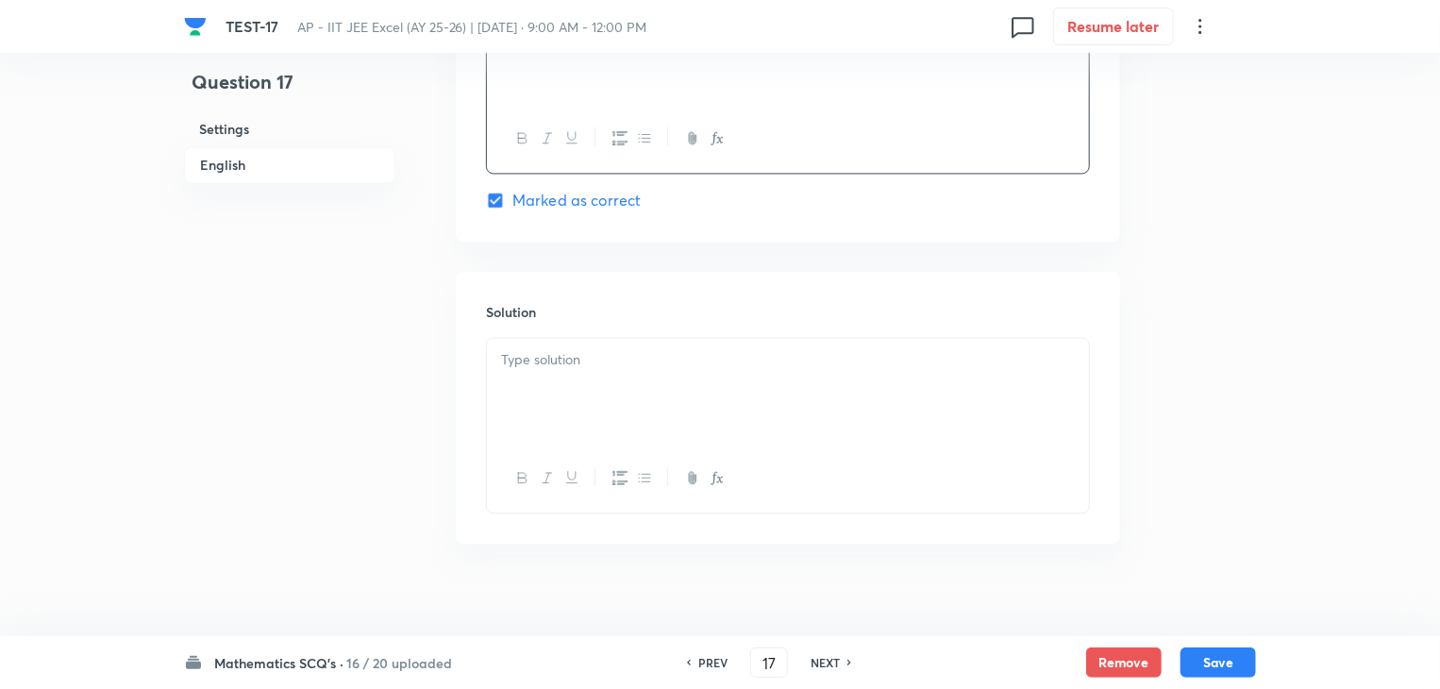
scroll to position [1863, 0]
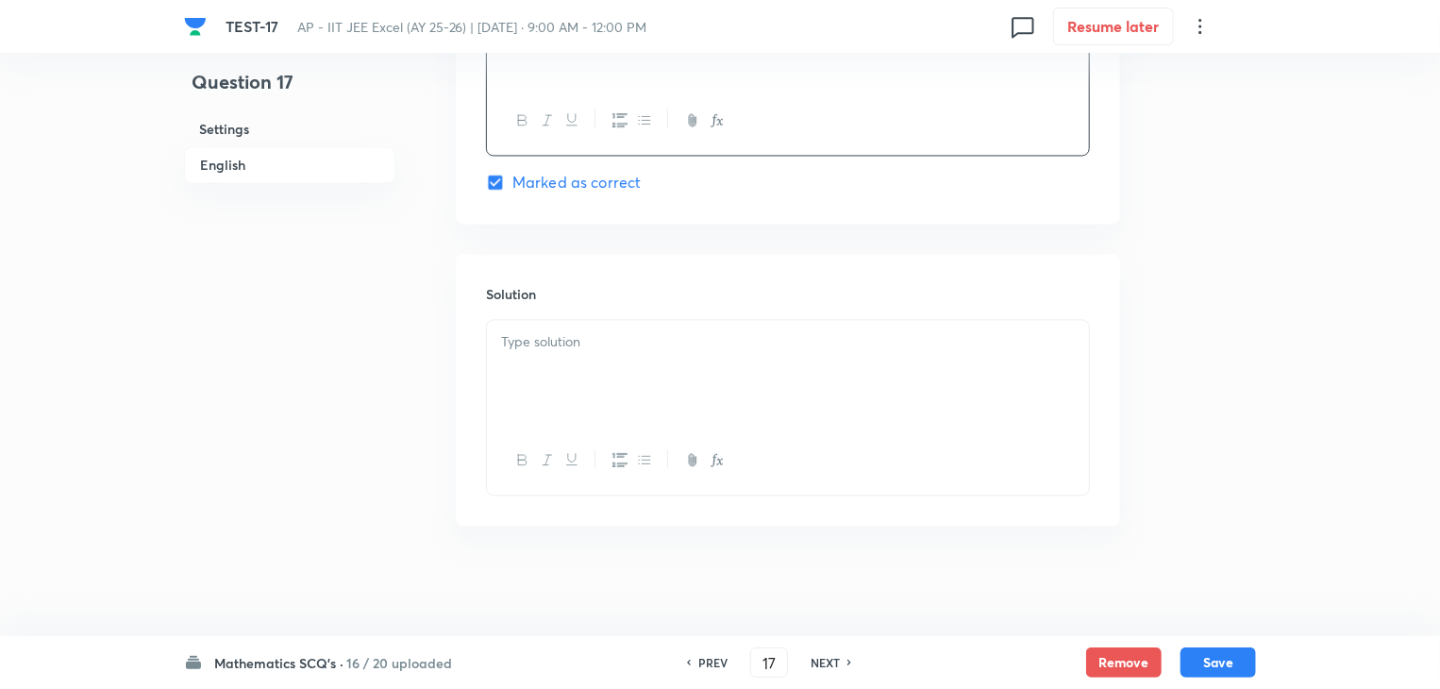
click at [538, 369] on div at bounding box center [788, 373] width 602 height 106
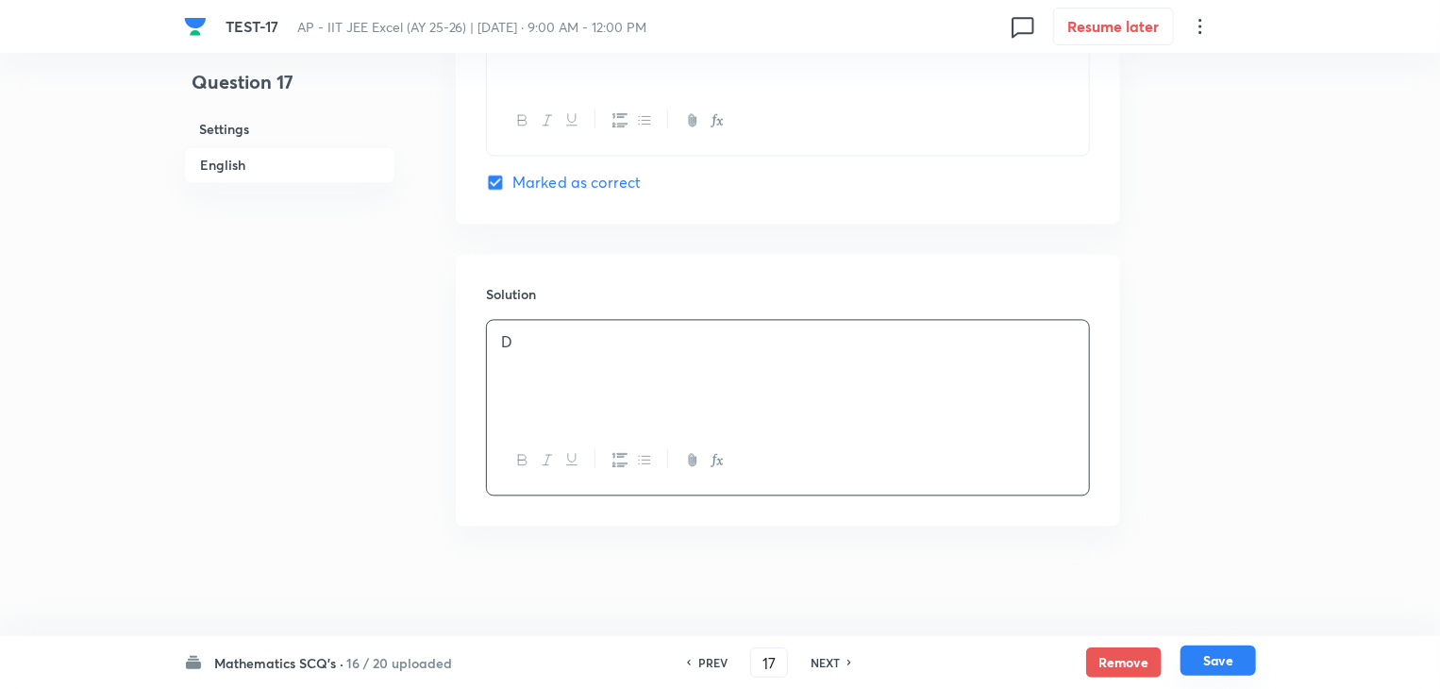
click at [1230, 661] on button "Save" at bounding box center [1217, 660] width 75 height 30
type input "18"
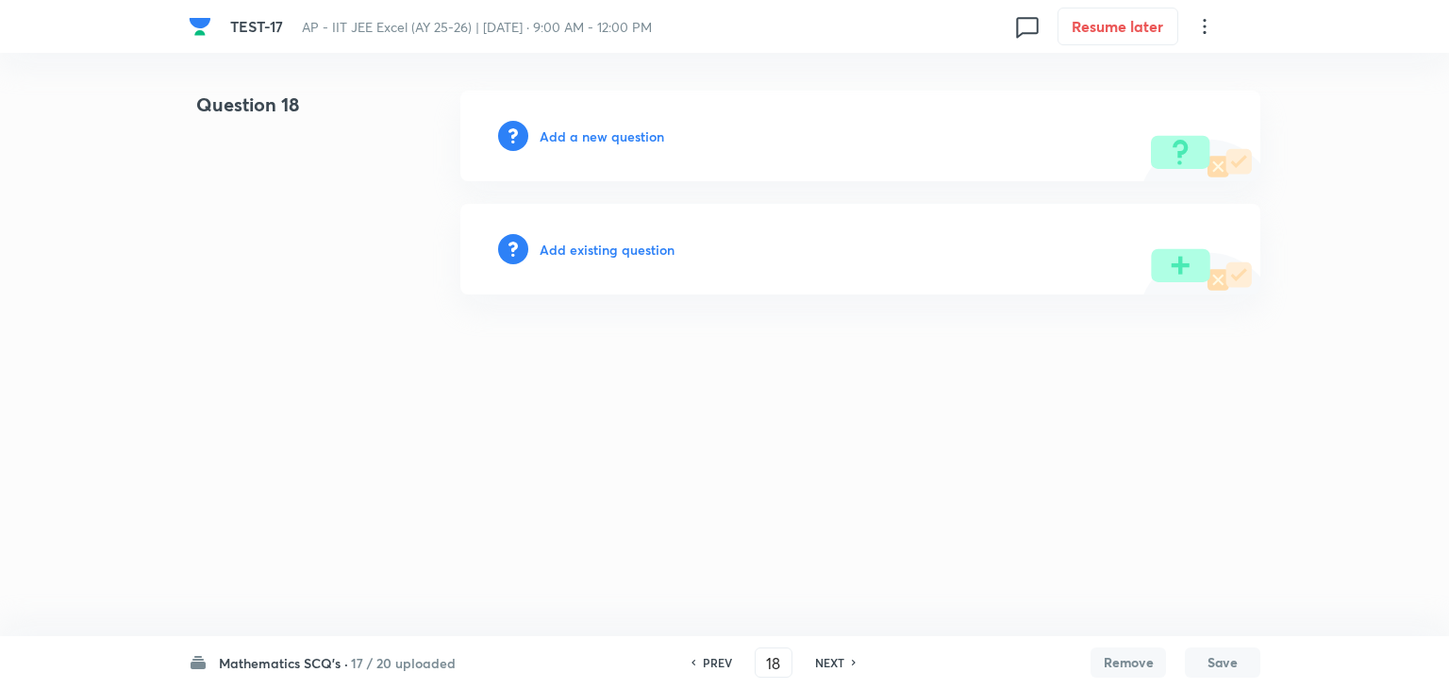
click at [609, 144] on h6 "Add a new question" at bounding box center [602, 136] width 125 height 20
click at [592, 137] on h6 "Choose a question type" at bounding box center [612, 136] width 145 height 20
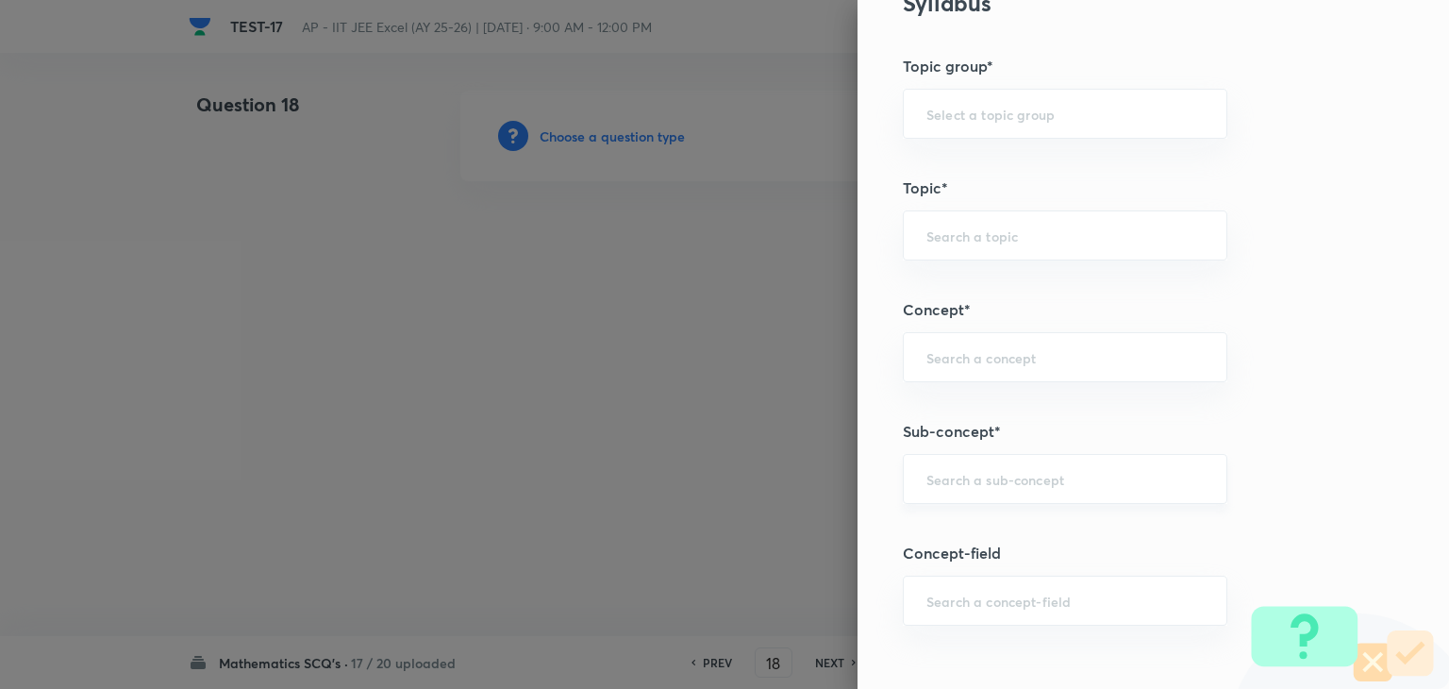
scroll to position [943, 0]
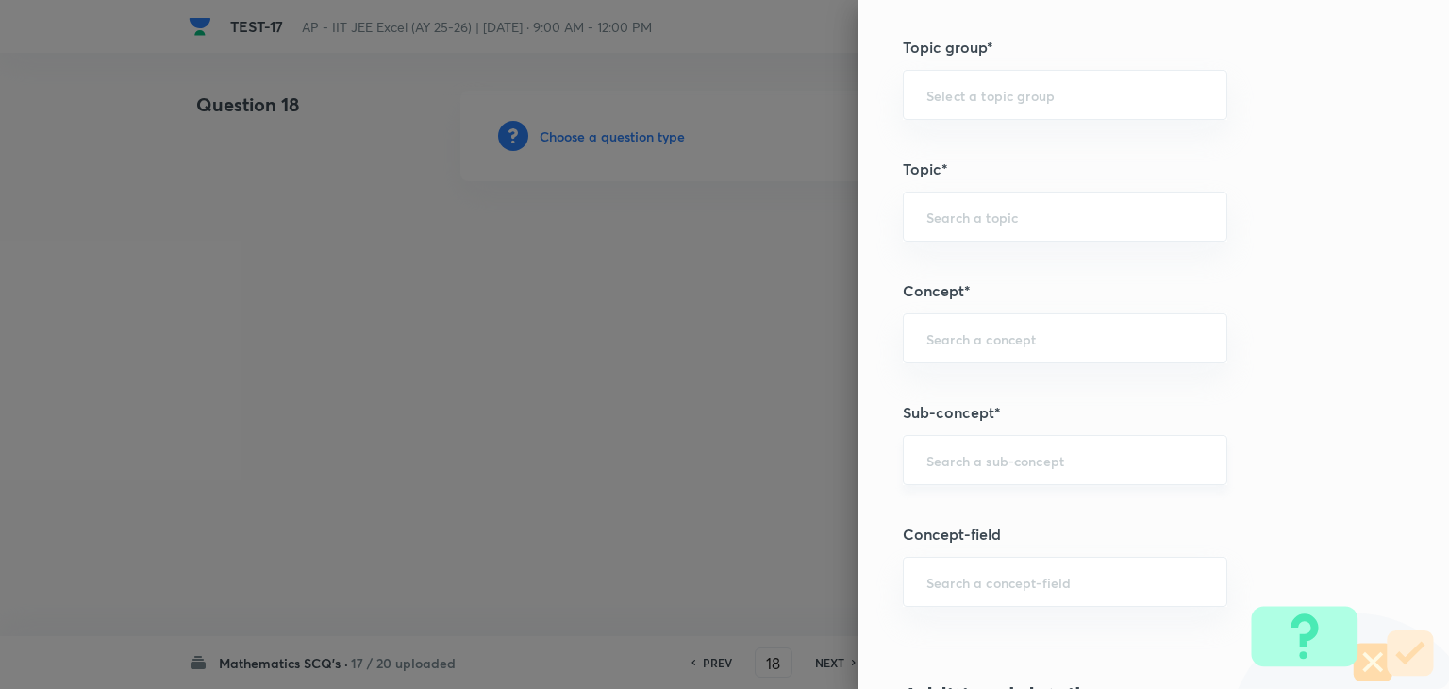
click at [966, 443] on div "​" at bounding box center [1065, 460] width 325 height 50
paste input "statistics"
click at [962, 508] on li "Statistics" at bounding box center [1051, 510] width 323 height 34
type input "Statistics"
type input "Mathematics"
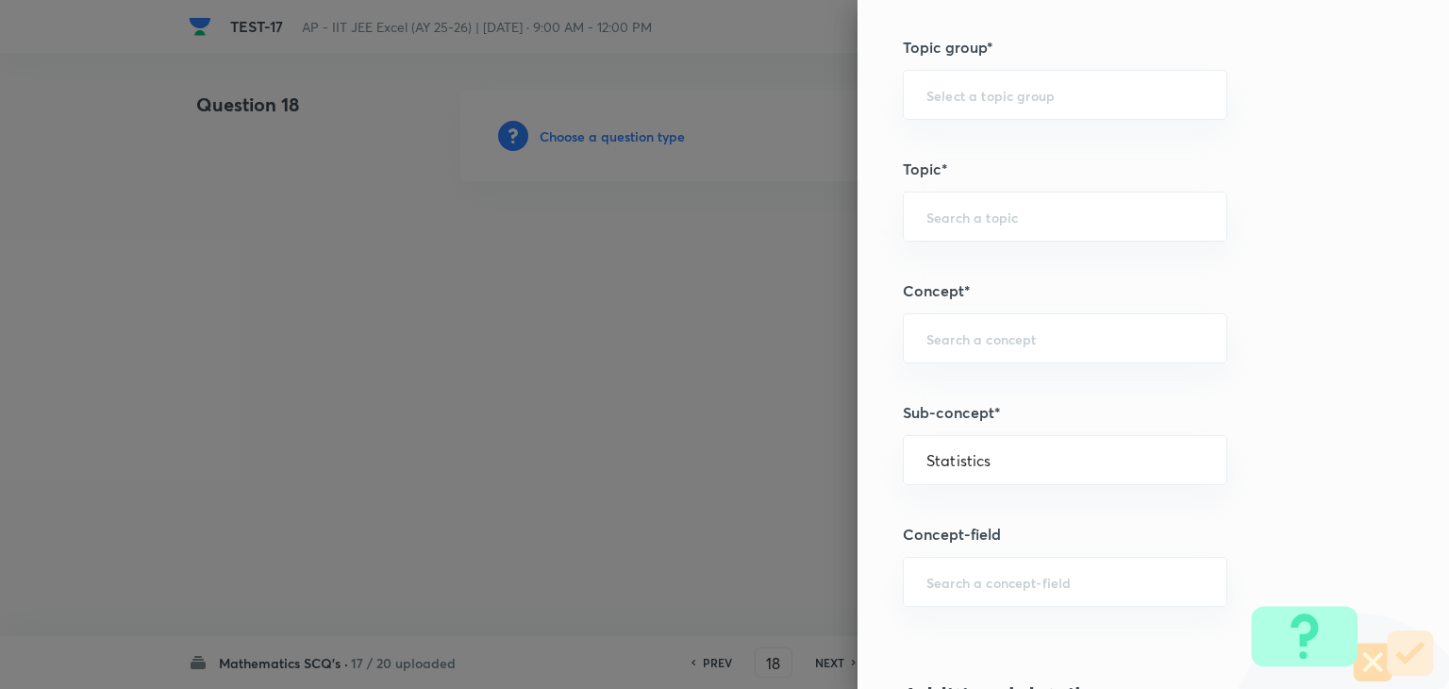
type input "Statistics"
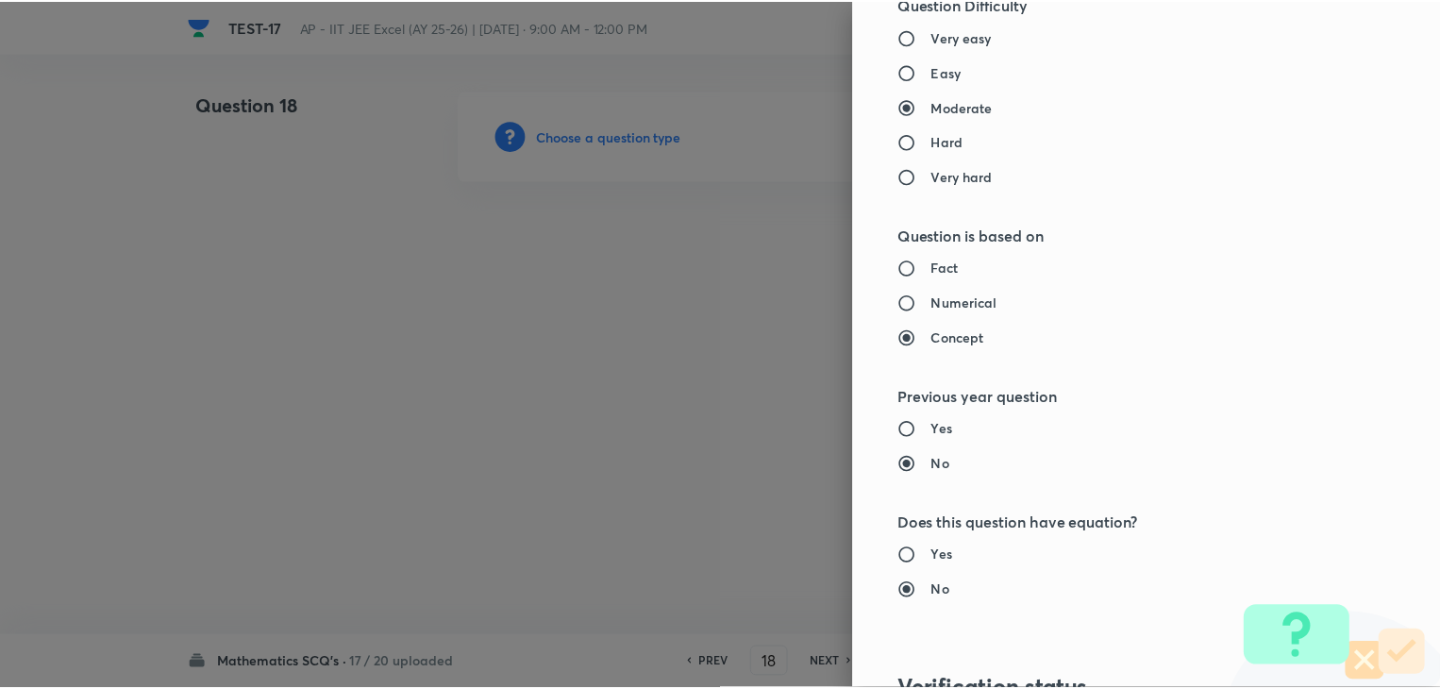
scroll to position [2007, 0]
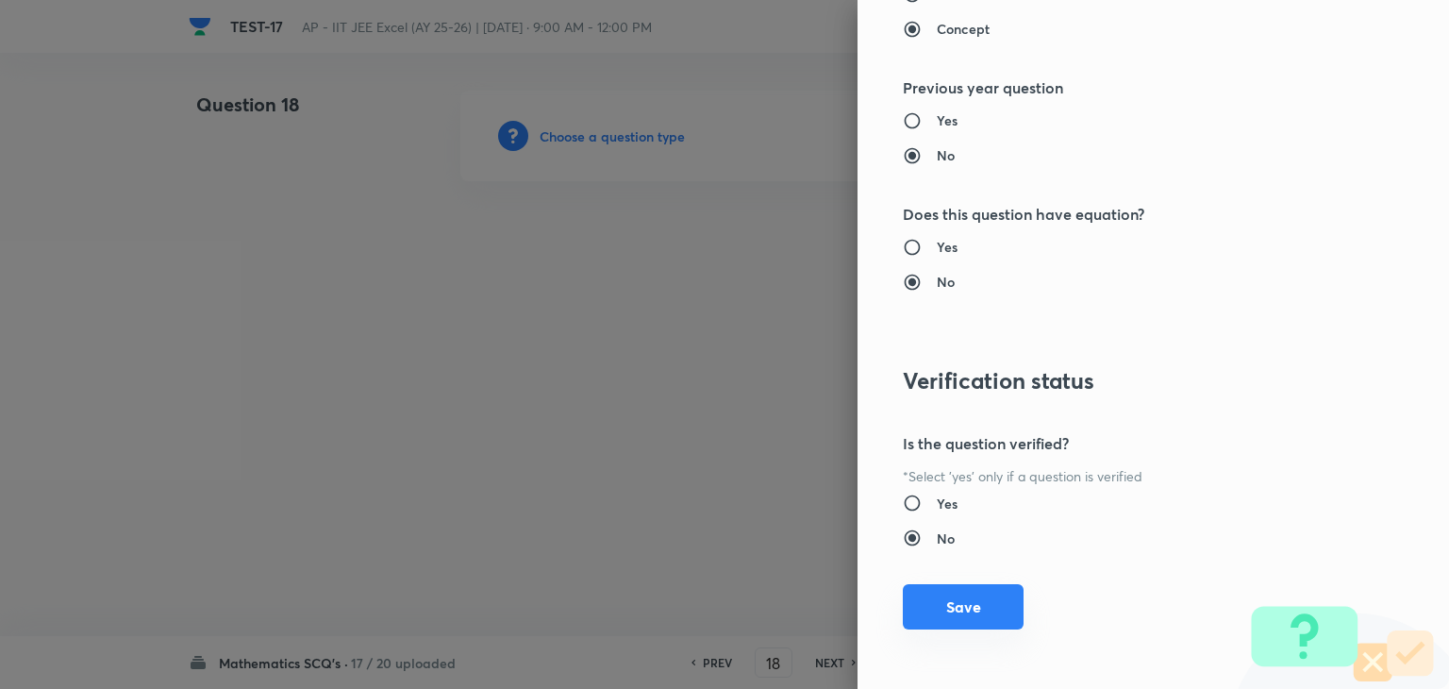
click at [924, 597] on button "Save" at bounding box center [963, 606] width 121 height 45
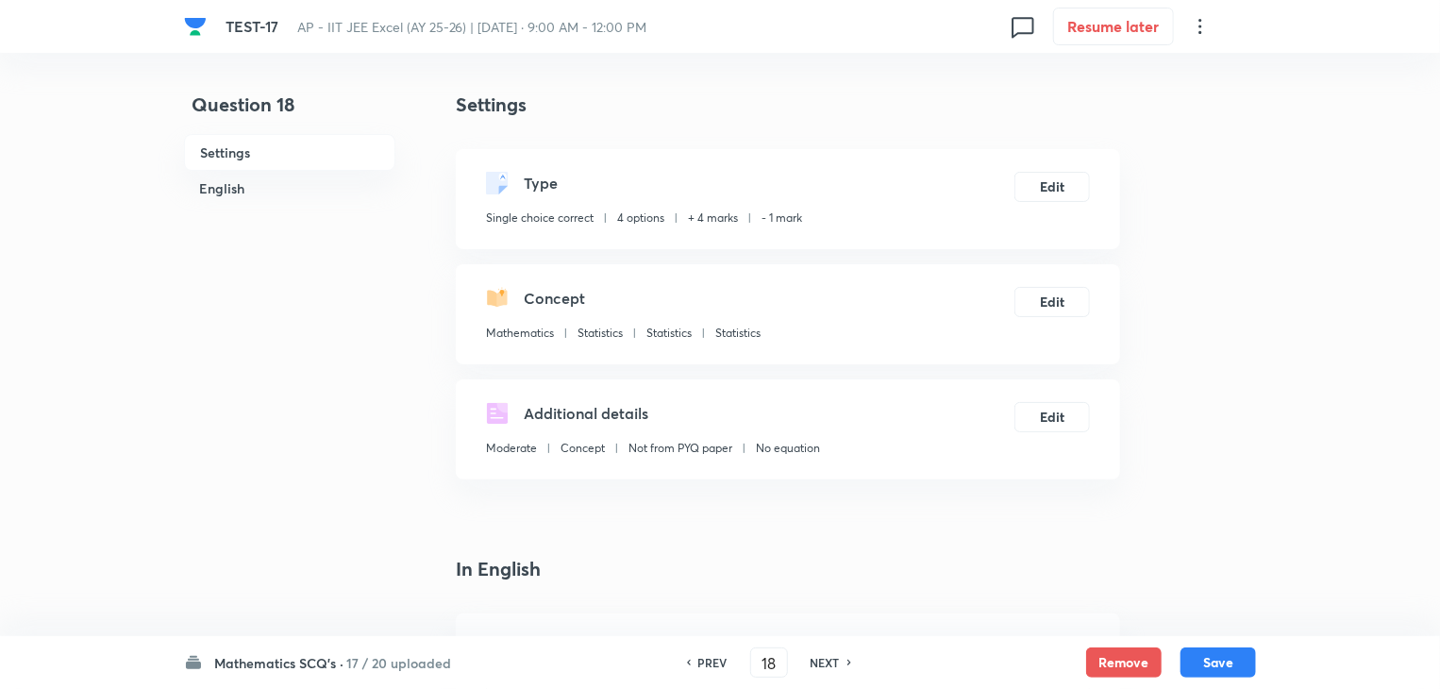
scroll to position [566, 0]
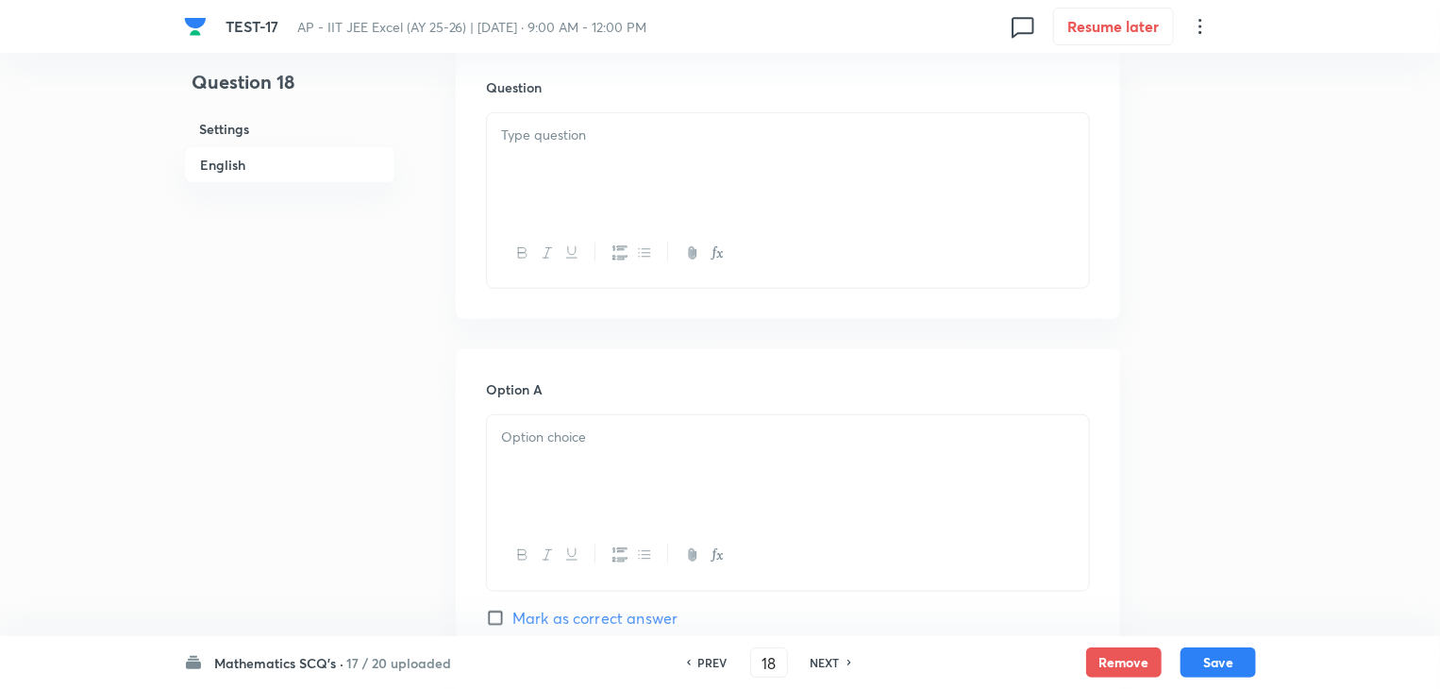
click at [612, 432] on p at bounding box center [788, 437] width 574 height 22
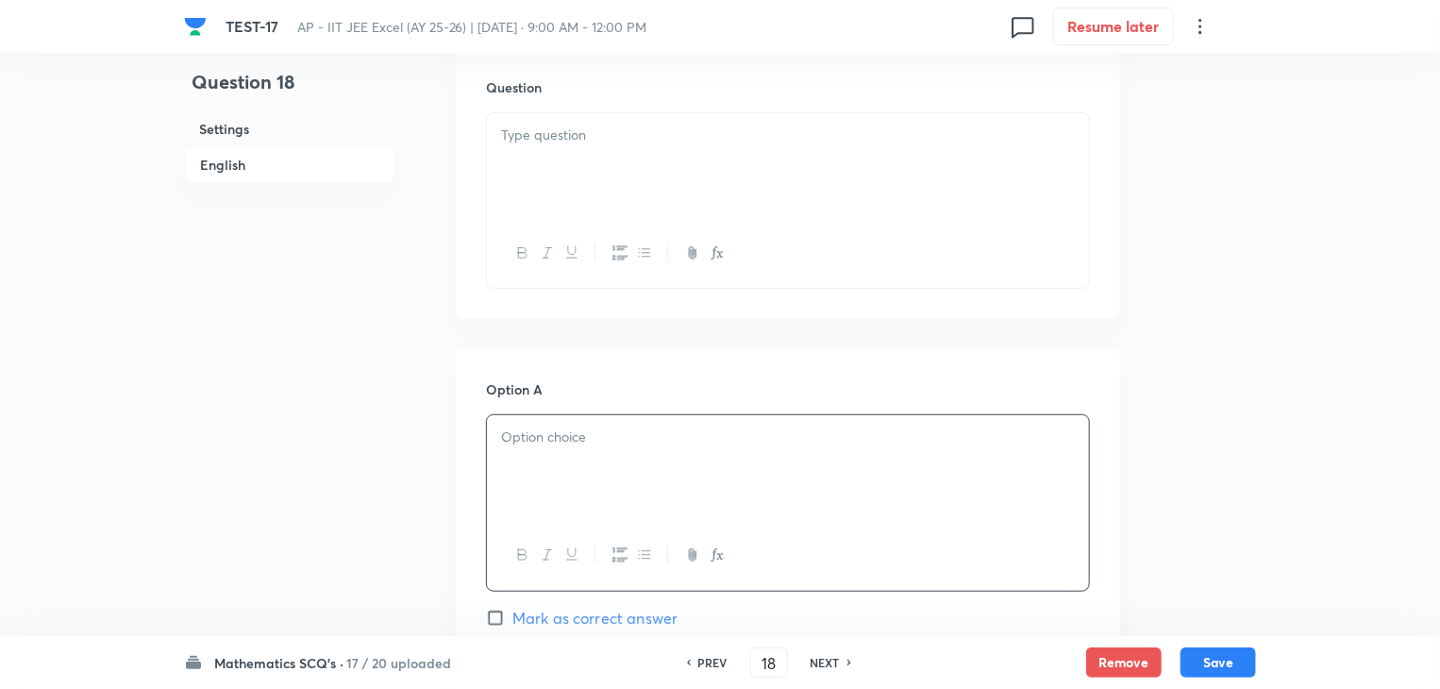
click at [656, 171] on div at bounding box center [788, 166] width 602 height 106
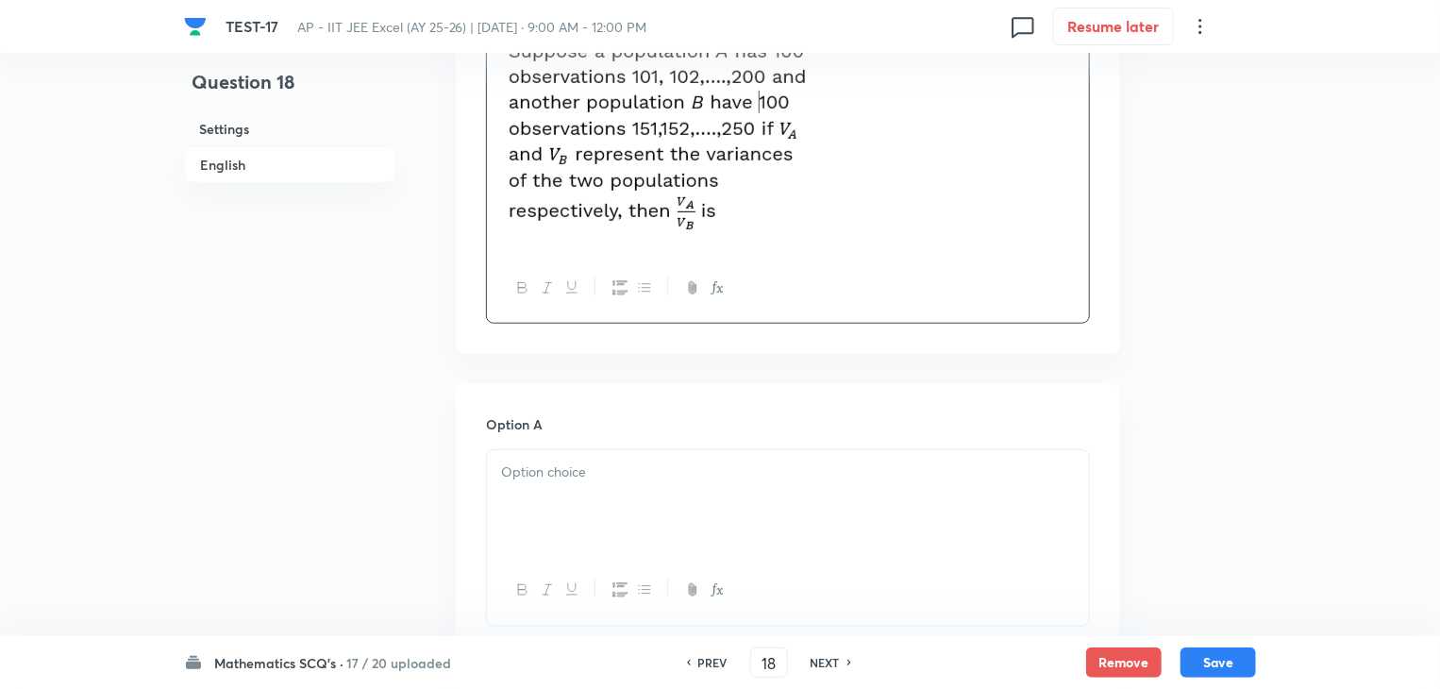
scroll to position [755, 0]
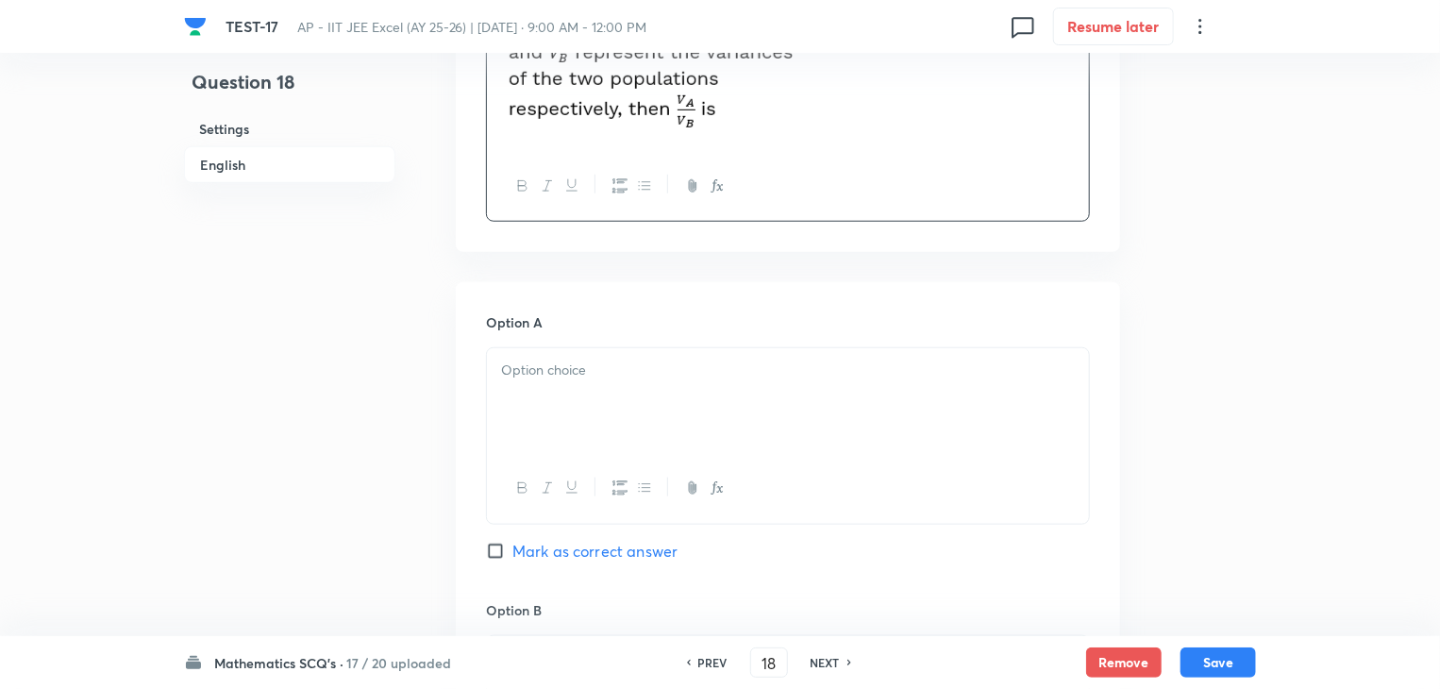
click at [581, 383] on div at bounding box center [788, 401] width 602 height 106
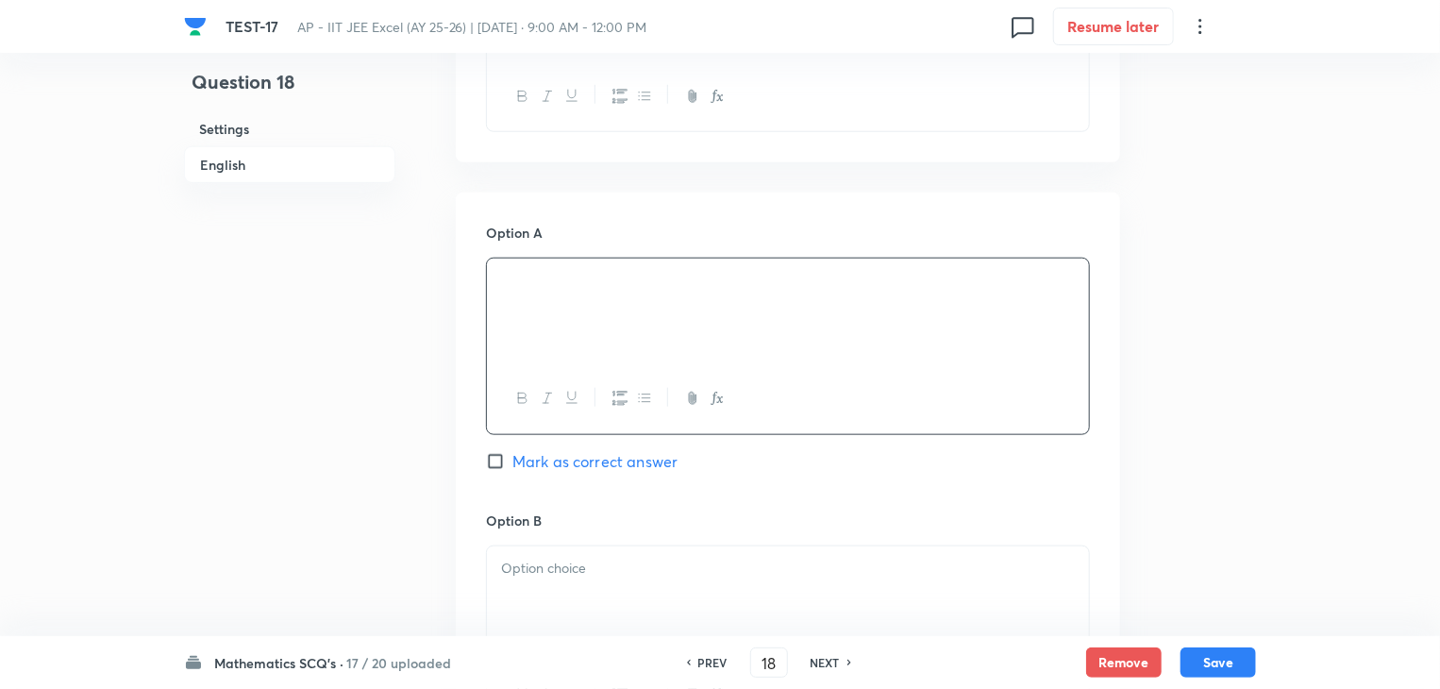
scroll to position [943, 0]
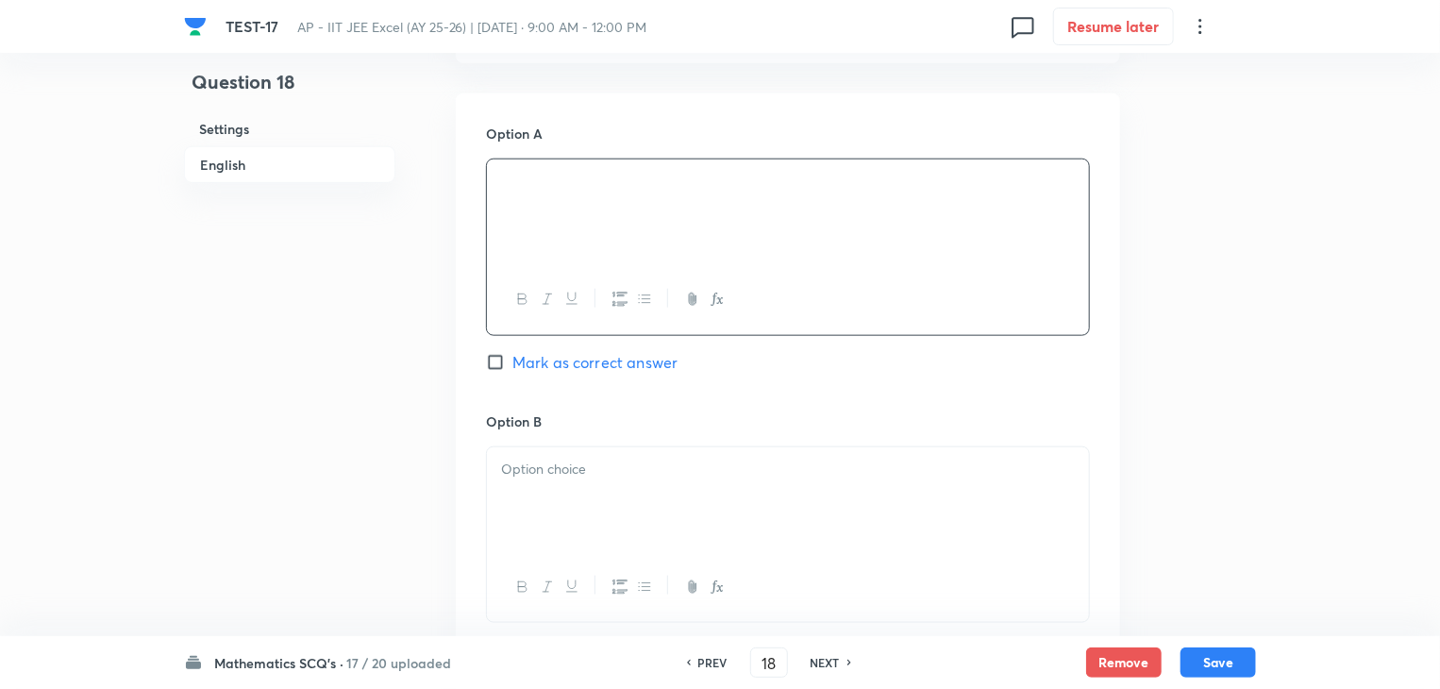
click at [549, 464] on p at bounding box center [788, 469] width 574 height 22
click at [766, 499] on div at bounding box center [788, 504] width 602 height 106
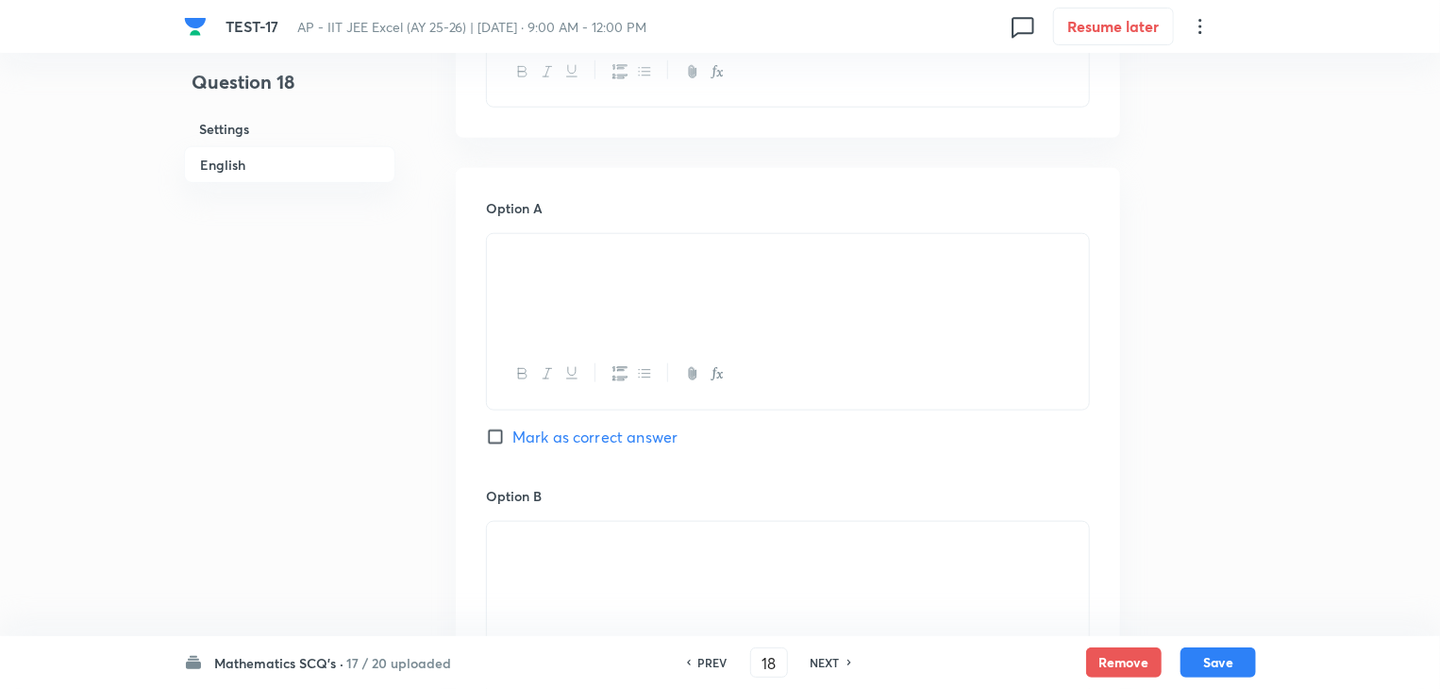
scroll to position [849, 0]
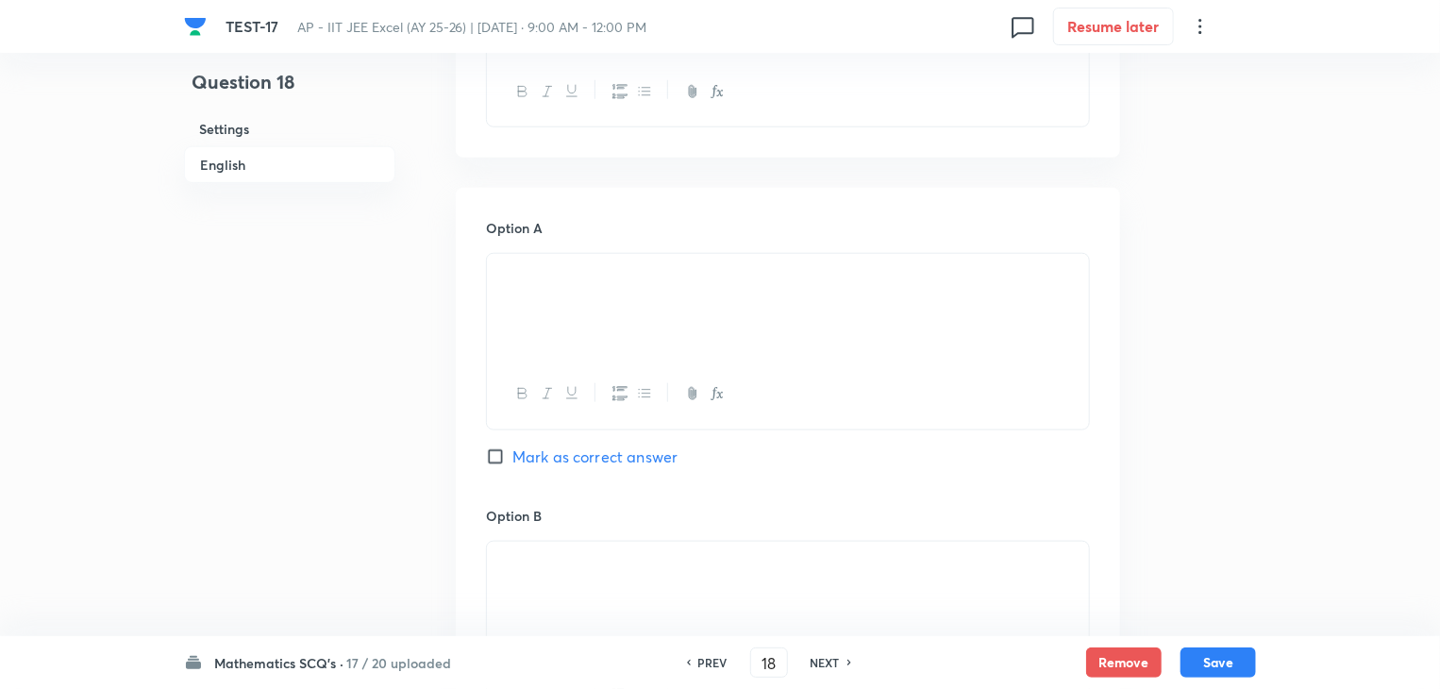
click at [502, 281] on img at bounding box center [501, 280] width 1 height 1
click at [555, 287] on p at bounding box center [788, 276] width 574 height 22
click at [555, 288] on div at bounding box center [788, 307] width 602 height 106
click at [683, 315] on div at bounding box center [788, 307] width 602 height 106
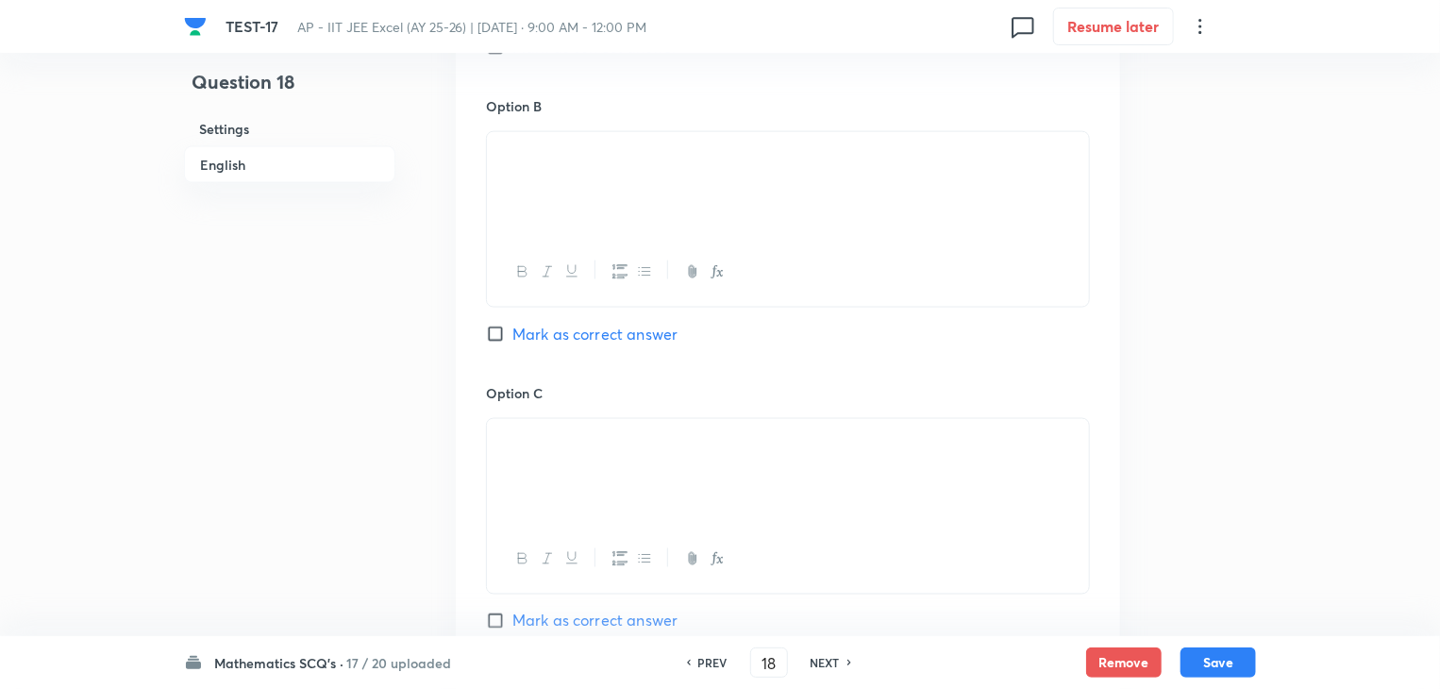
scroll to position [1226, 0]
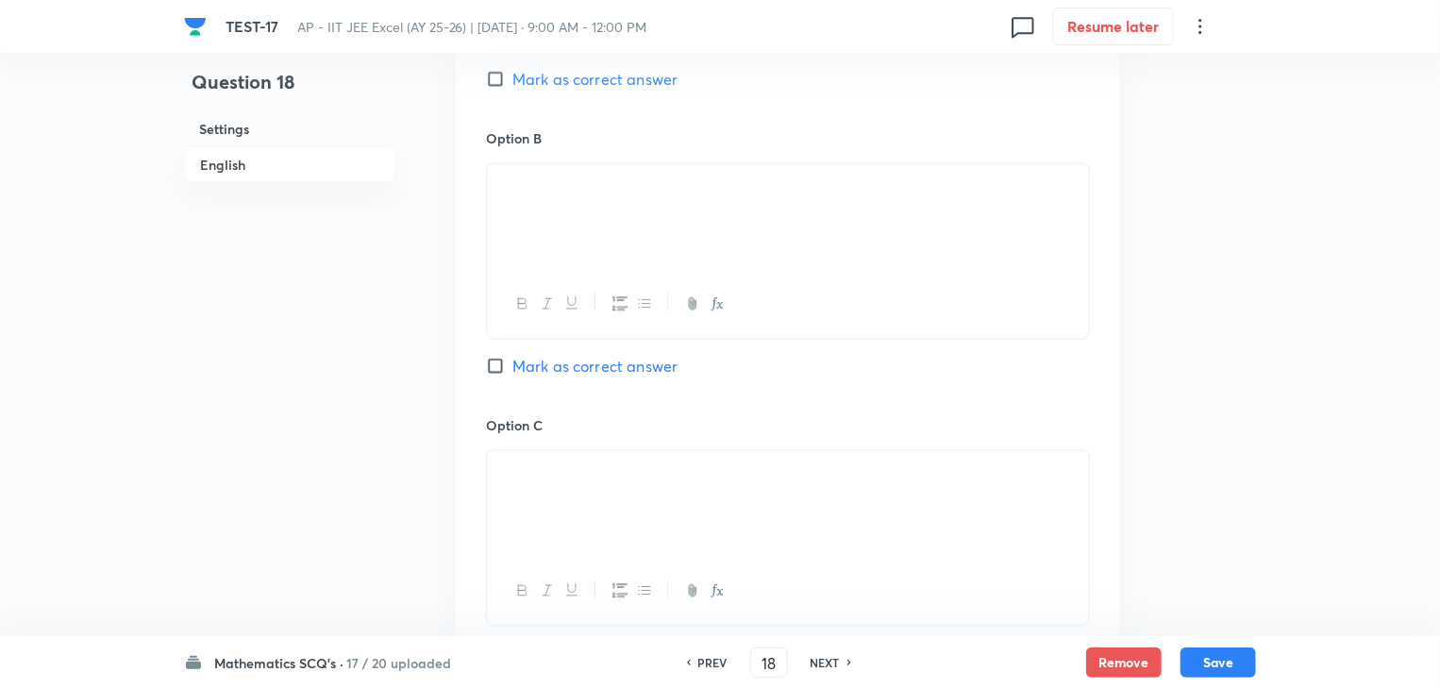
click at [542, 197] on p at bounding box center [788, 186] width 574 height 22
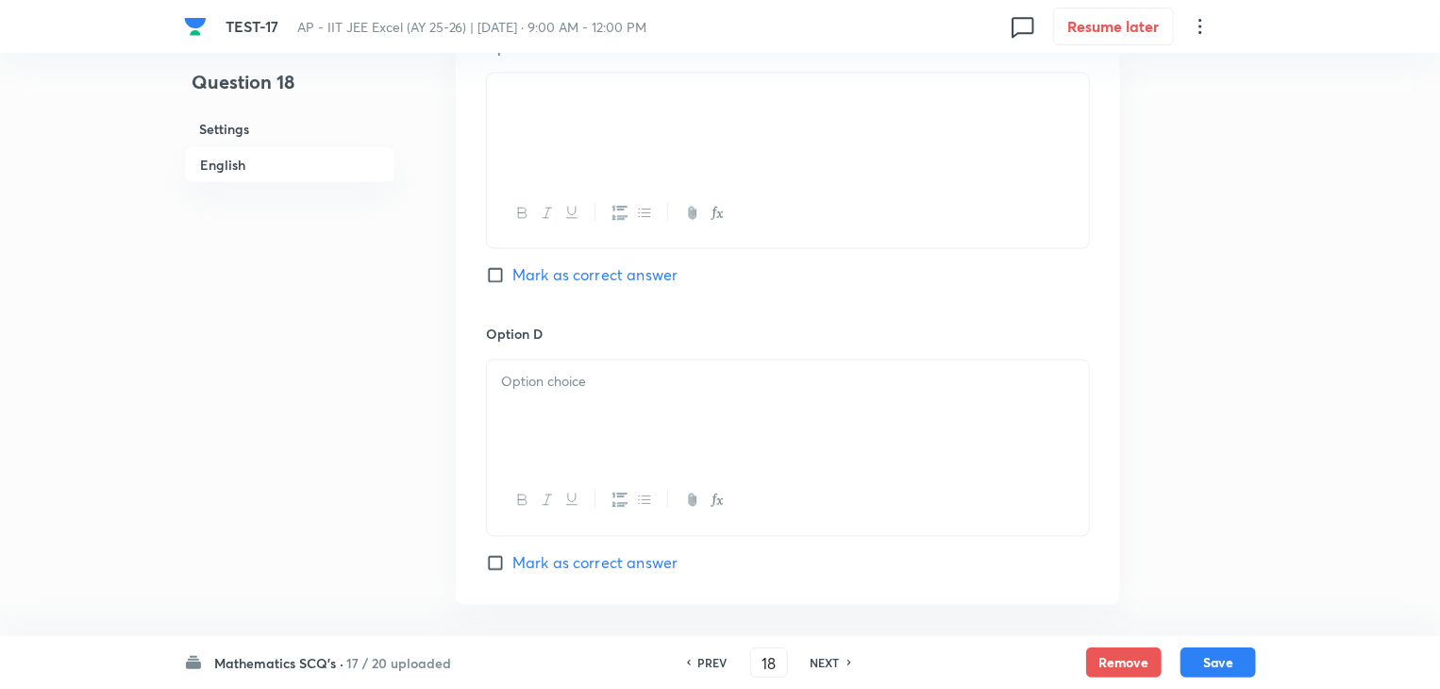
click at [687, 466] on div at bounding box center [788, 413] width 602 height 106
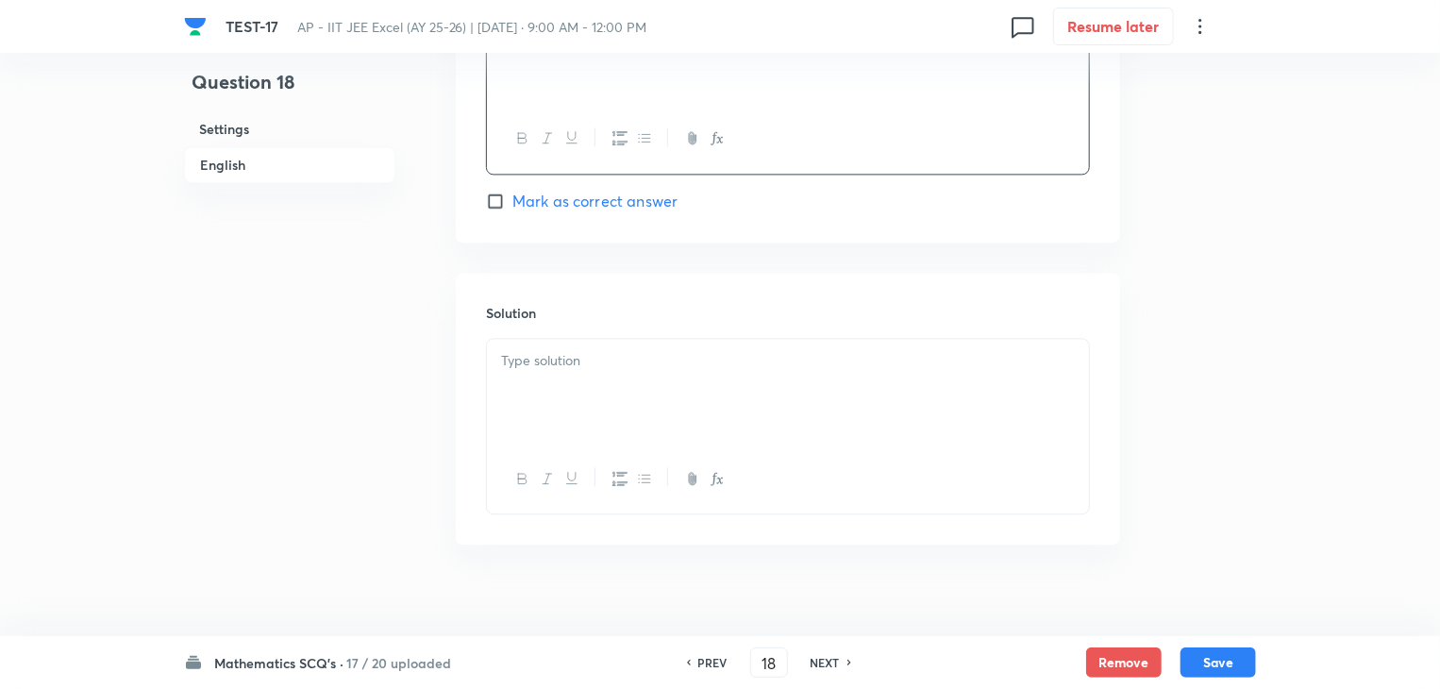
scroll to position [1839, 0]
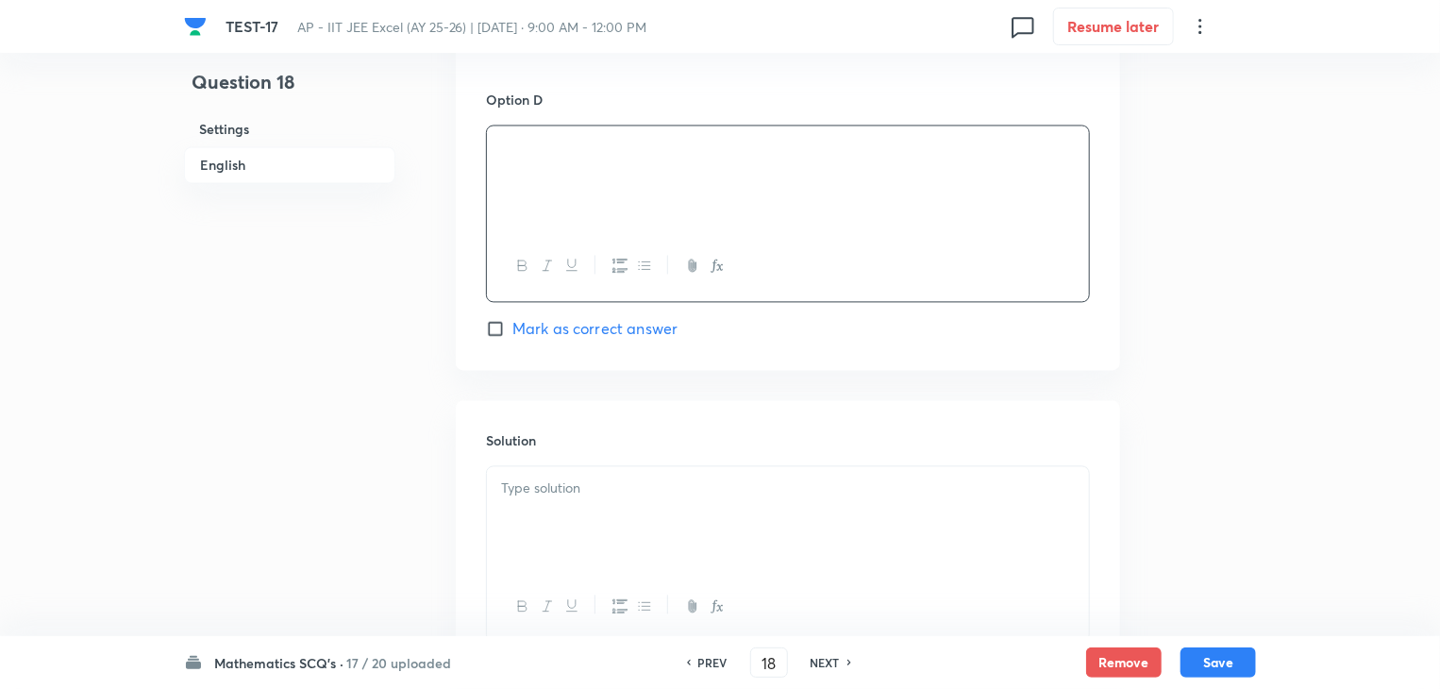
click at [626, 557] on div at bounding box center [788, 519] width 602 height 106
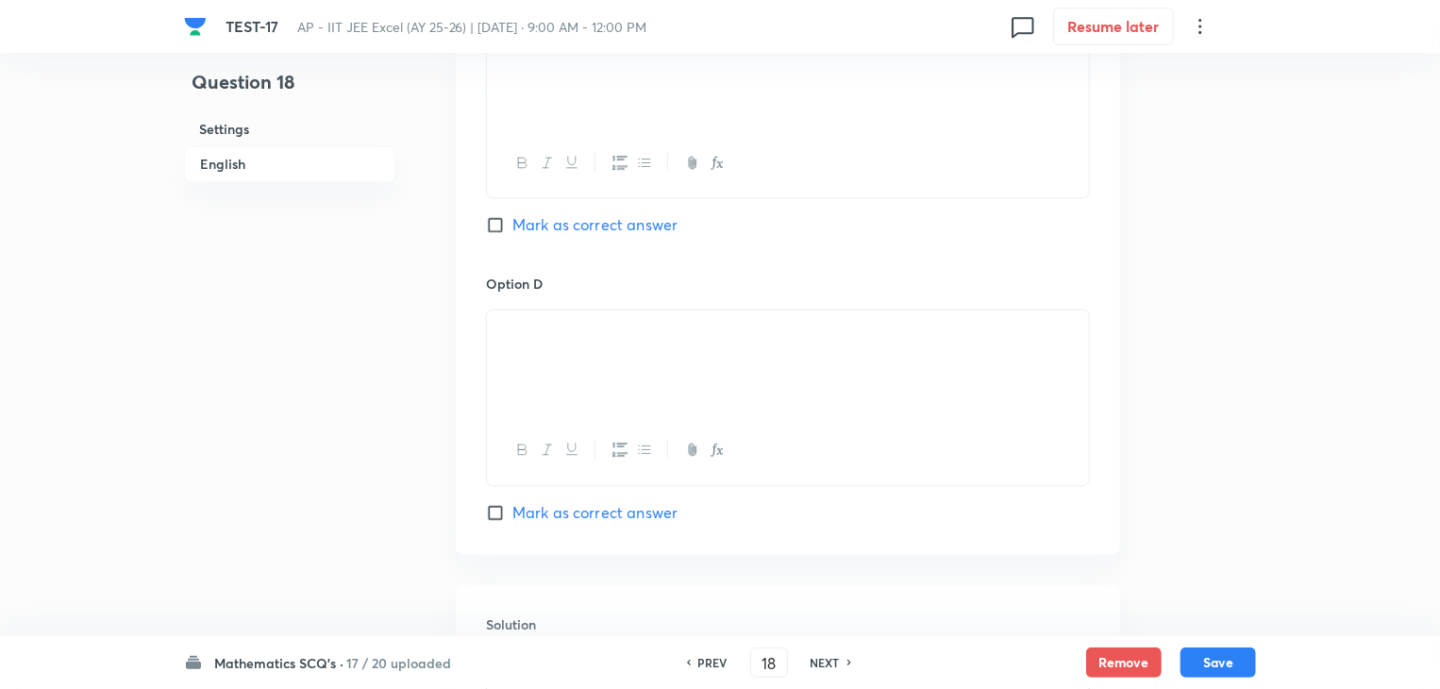
scroll to position [1650, 0]
click at [497, 526] on input "Mark as correct answer" at bounding box center [499, 517] width 26 height 19
checkbox input "true"
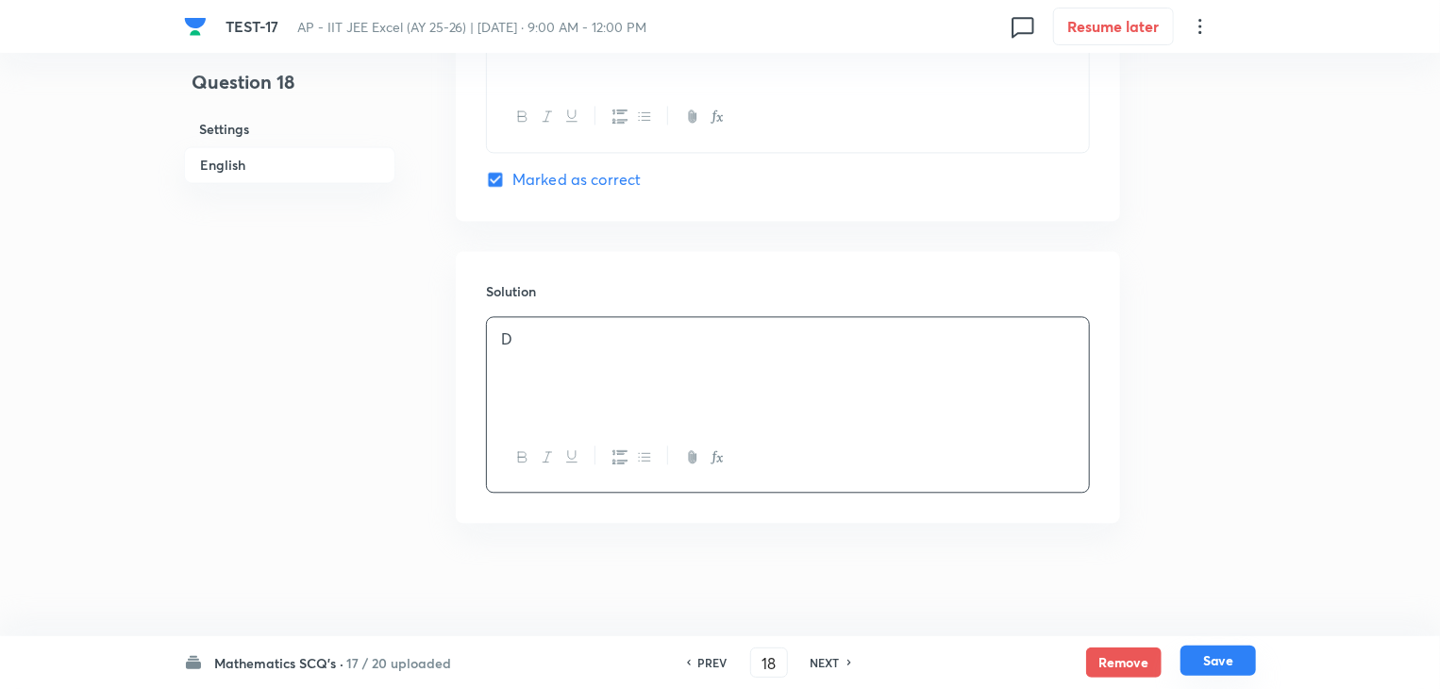
click at [1209, 659] on button "Save" at bounding box center [1217, 660] width 75 height 30
type input "19"
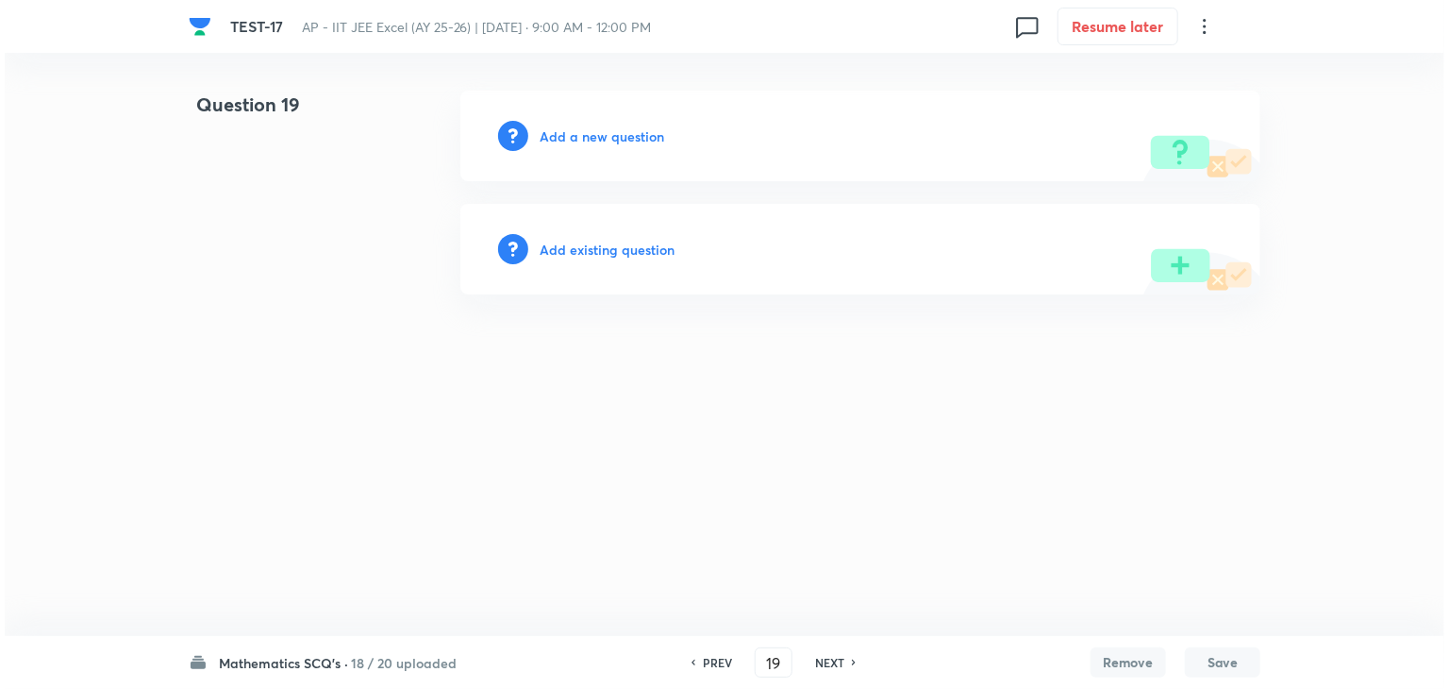
scroll to position [0, 0]
click at [598, 129] on h6 "Add a new question" at bounding box center [602, 136] width 125 height 20
click at [625, 129] on h6 "Choose a question type" at bounding box center [612, 136] width 145 height 20
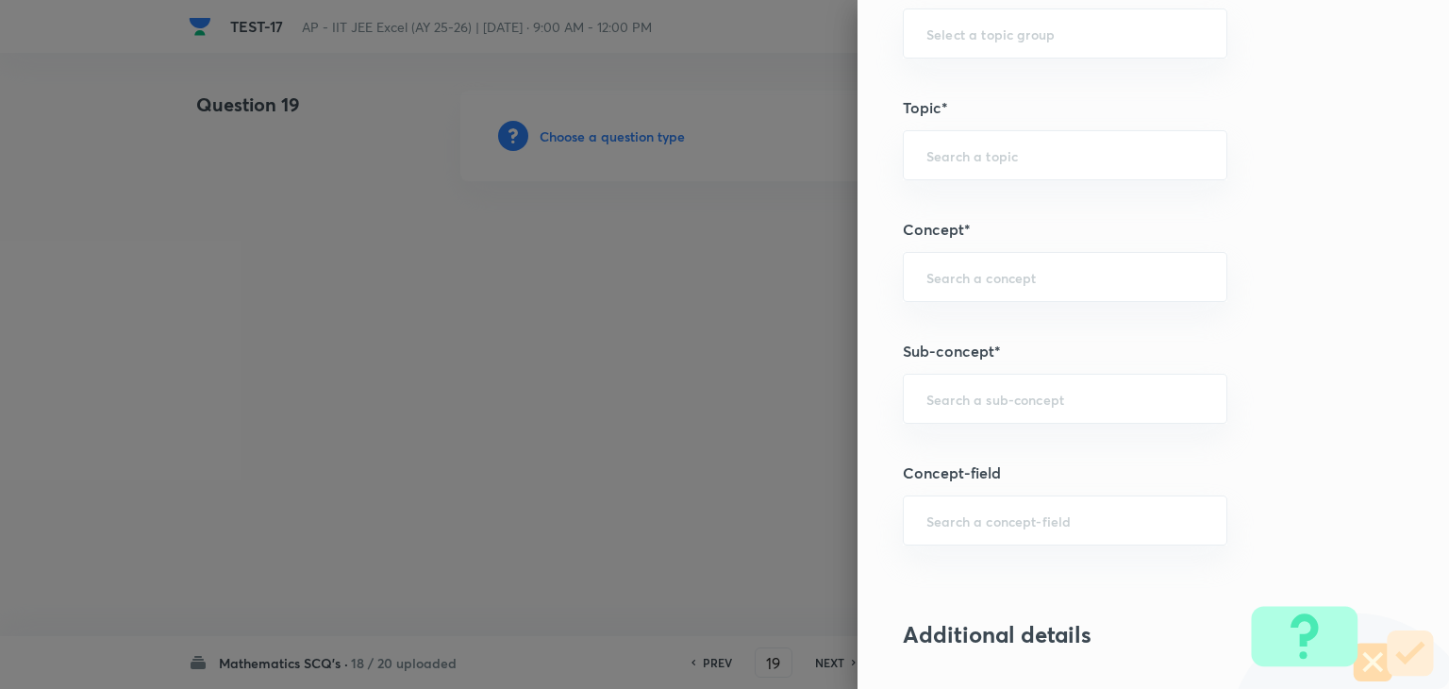
scroll to position [1038, 0]
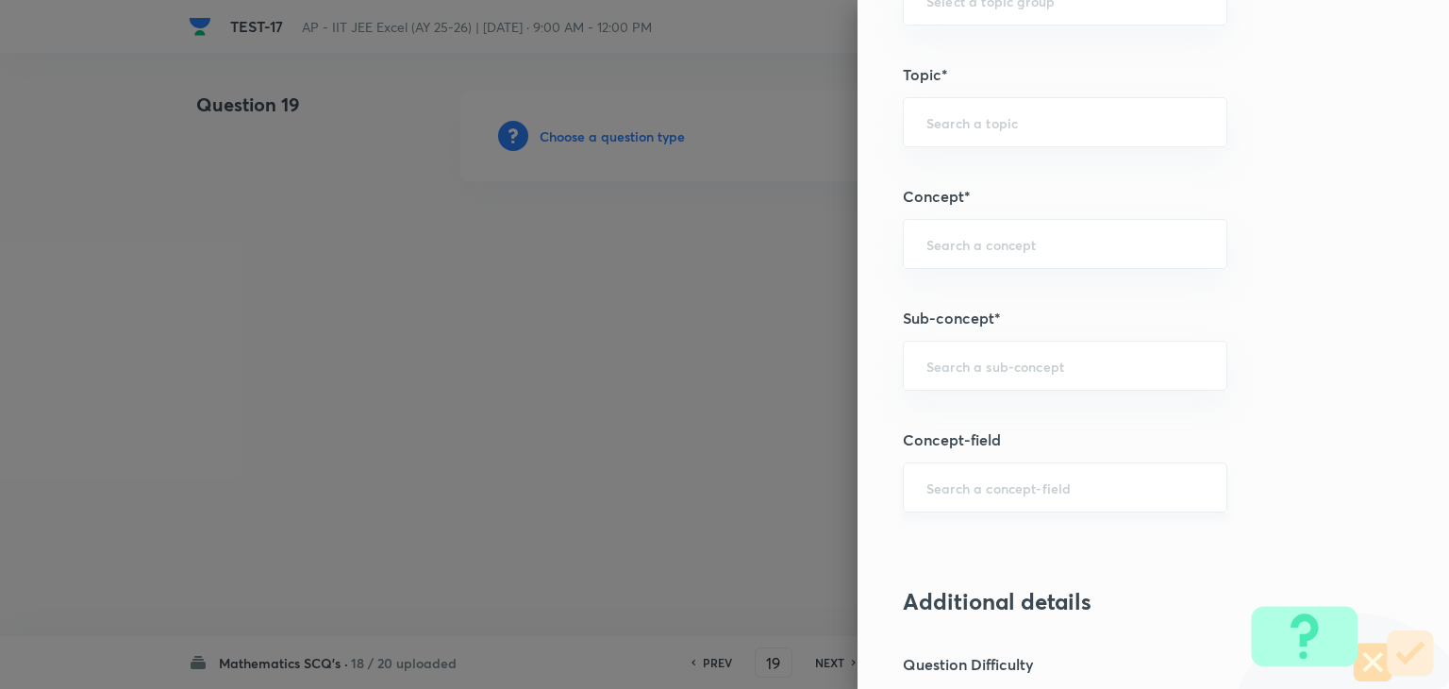
click at [976, 471] on div "​" at bounding box center [1065, 487] width 325 height 50
click at [971, 345] on div "​" at bounding box center [1065, 366] width 325 height 50
paste input "statistics"
click at [958, 420] on li "Statistics" at bounding box center [1051, 416] width 323 height 34
type input "Statistics"
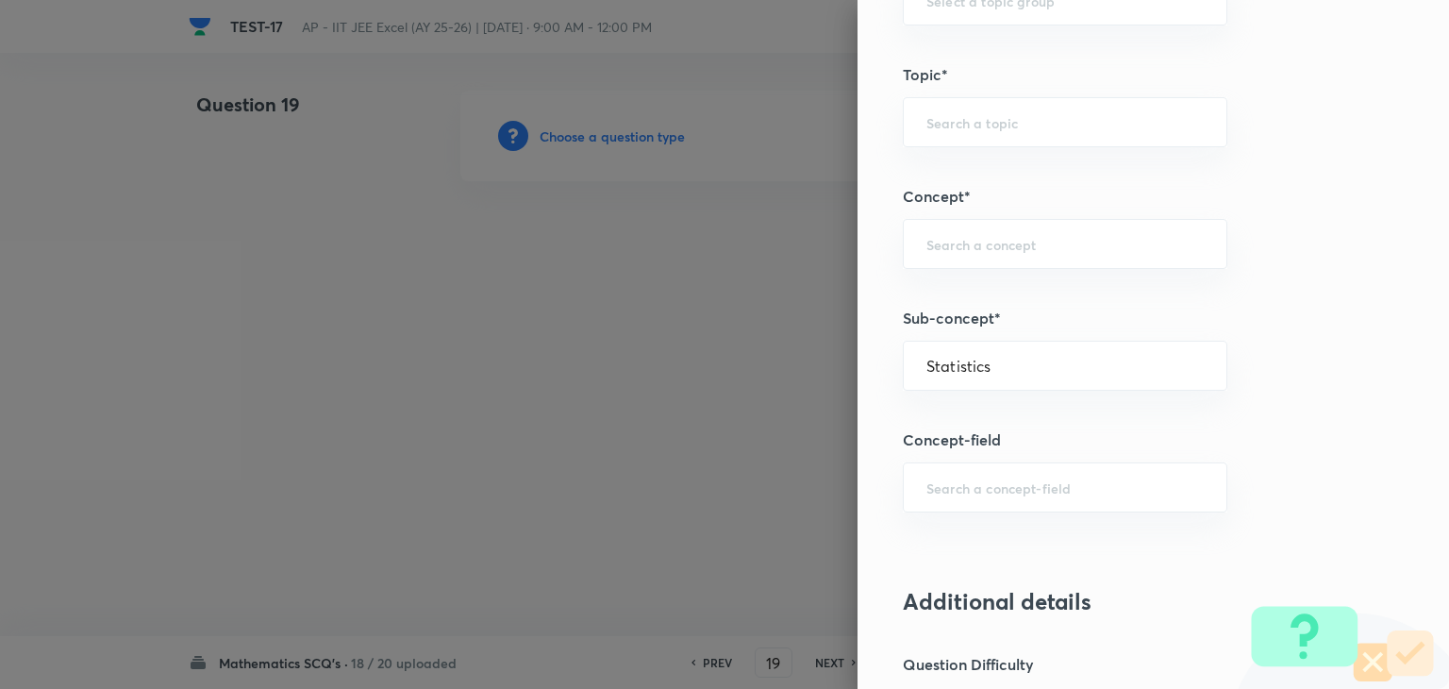
type input "Mathematics"
type input "Statistics"
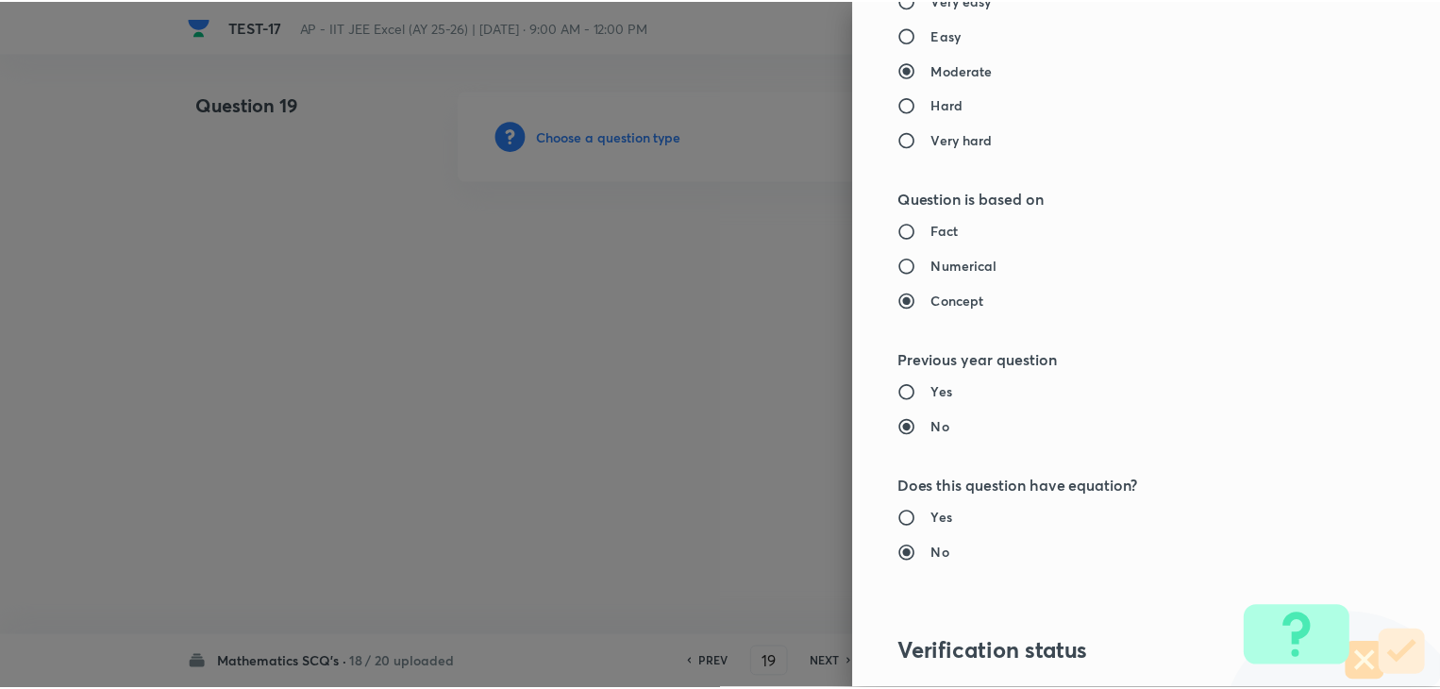
scroll to position [2007, 0]
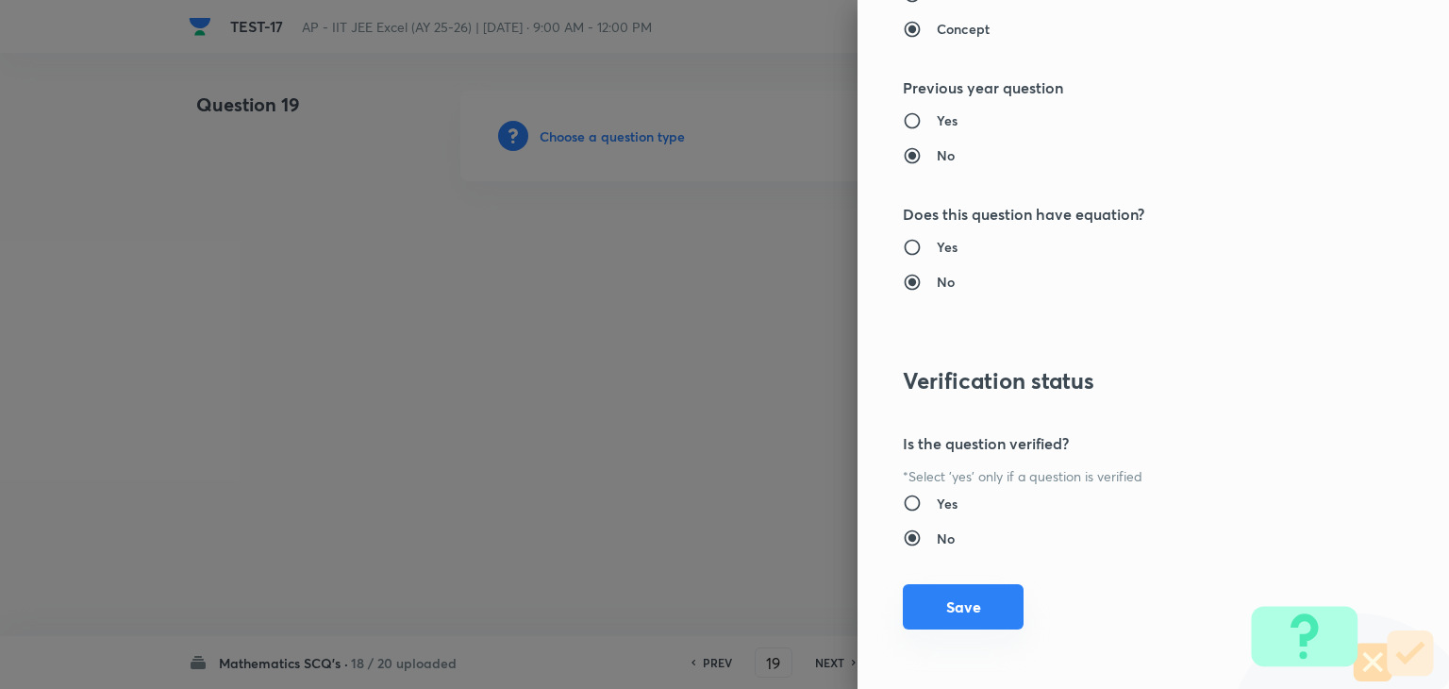
click at [973, 608] on button "Save" at bounding box center [963, 606] width 121 height 45
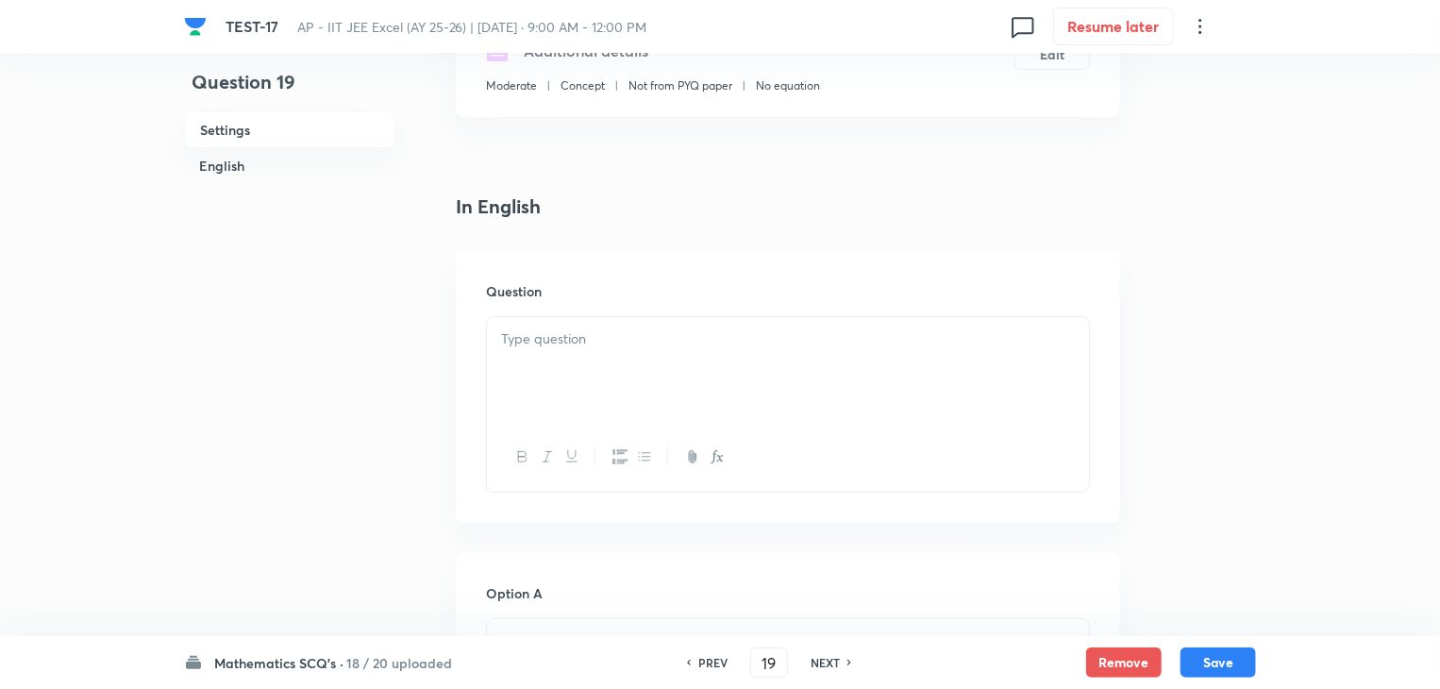
scroll to position [377, 0]
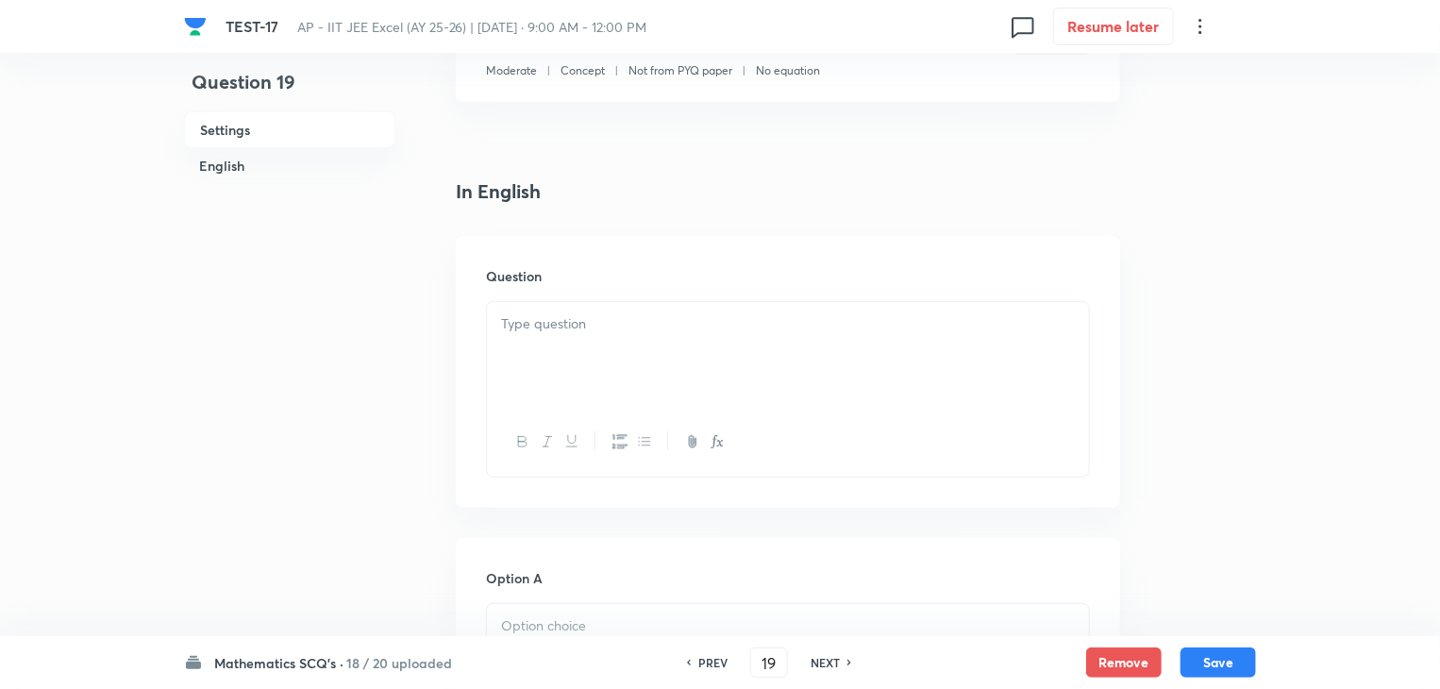
click at [553, 306] on div at bounding box center [788, 355] width 602 height 106
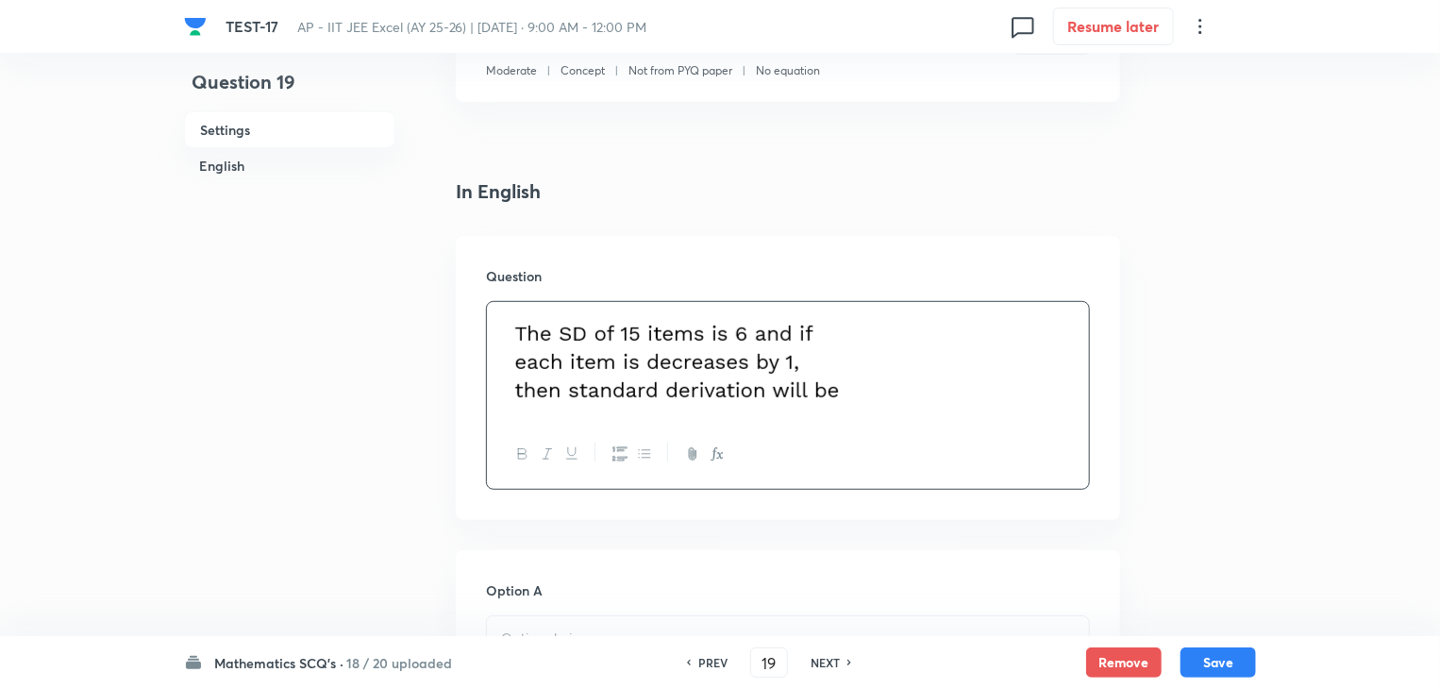
scroll to position [472, 0]
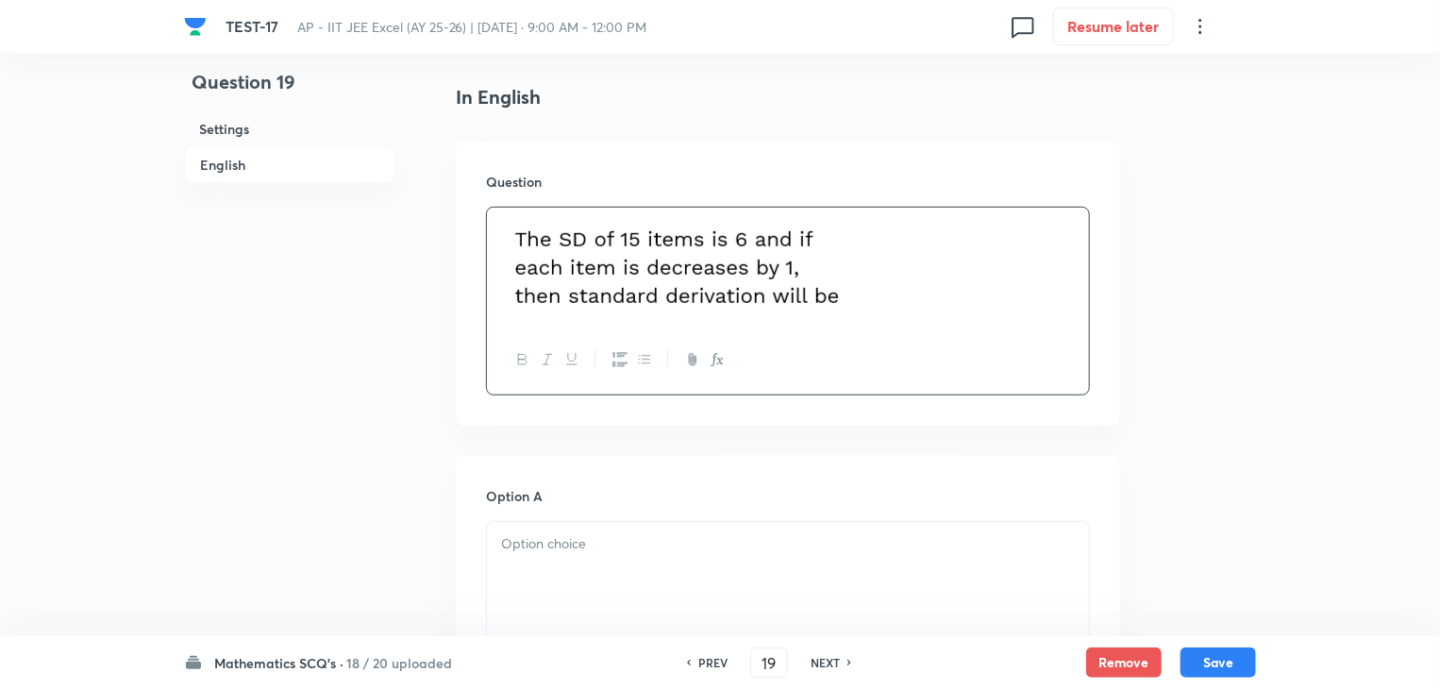
click at [566, 546] on p at bounding box center [788, 544] width 574 height 22
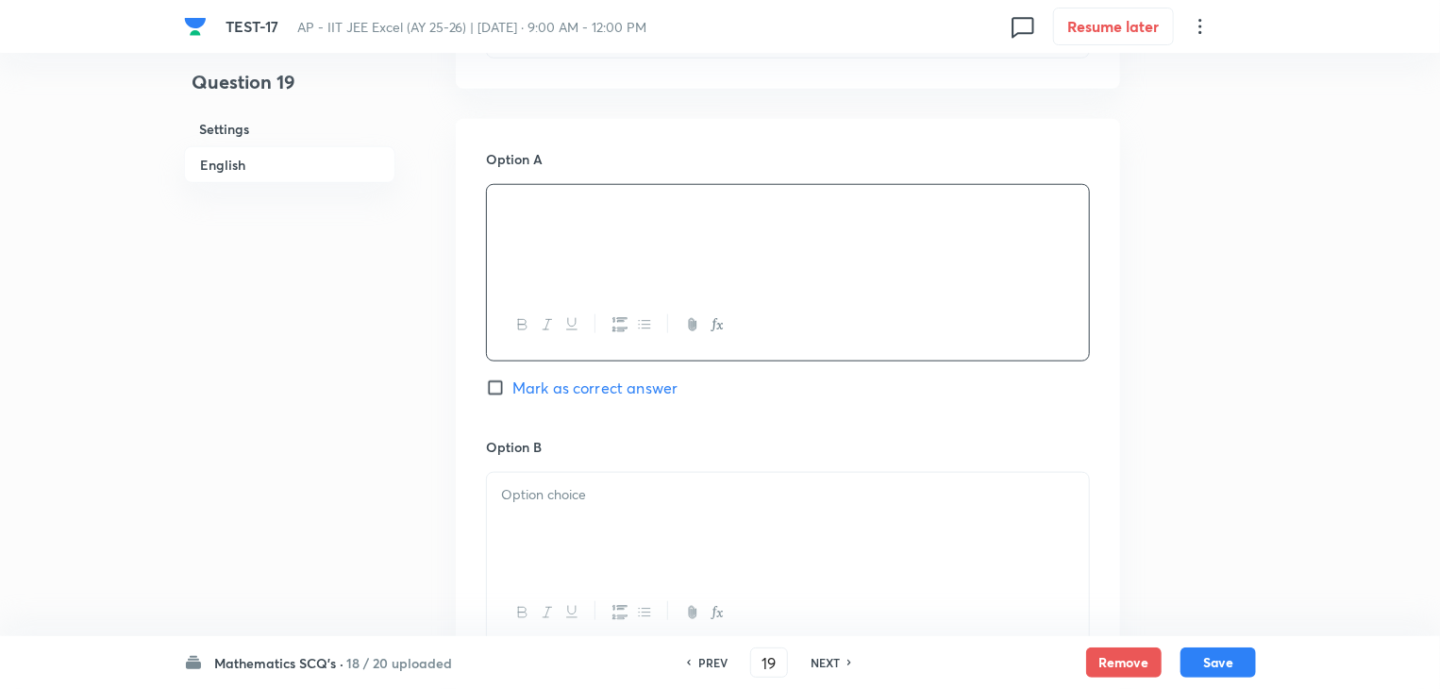
scroll to position [849, 0]
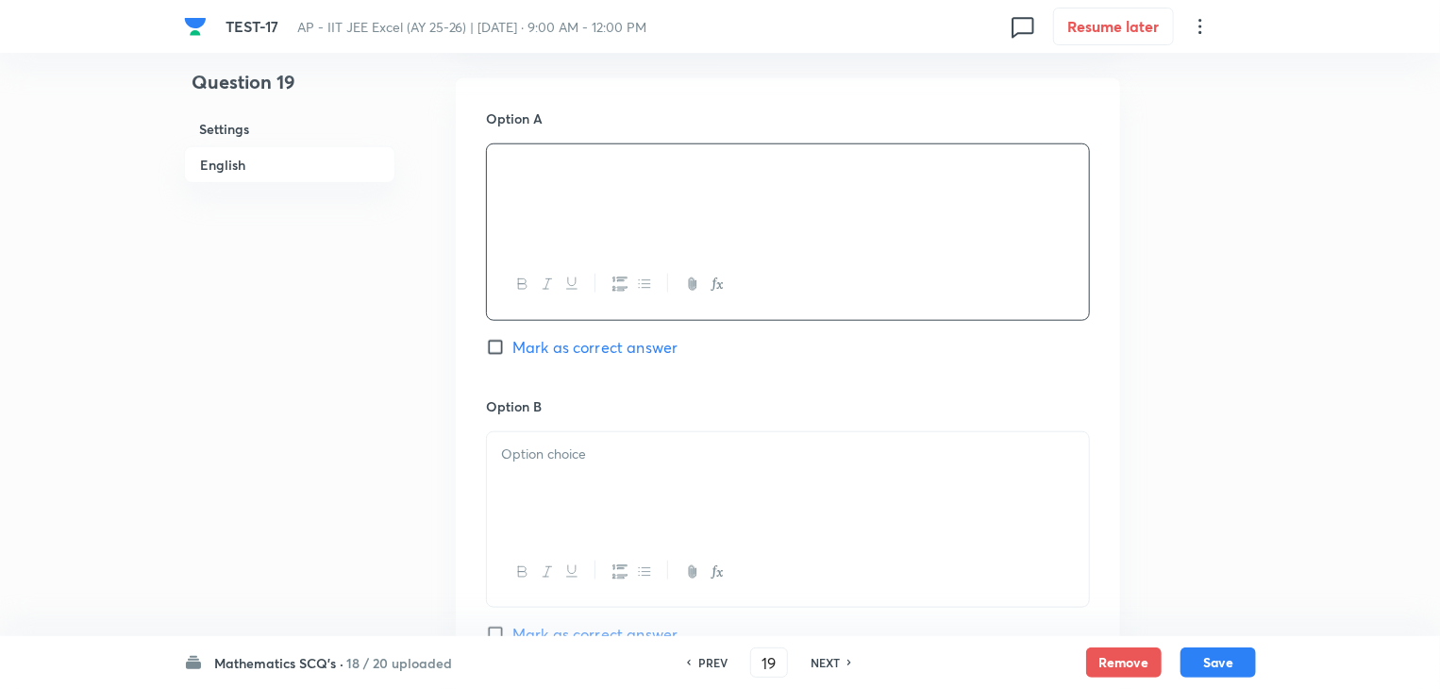
click at [552, 481] on div at bounding box center [788, 485] width 602 height 106
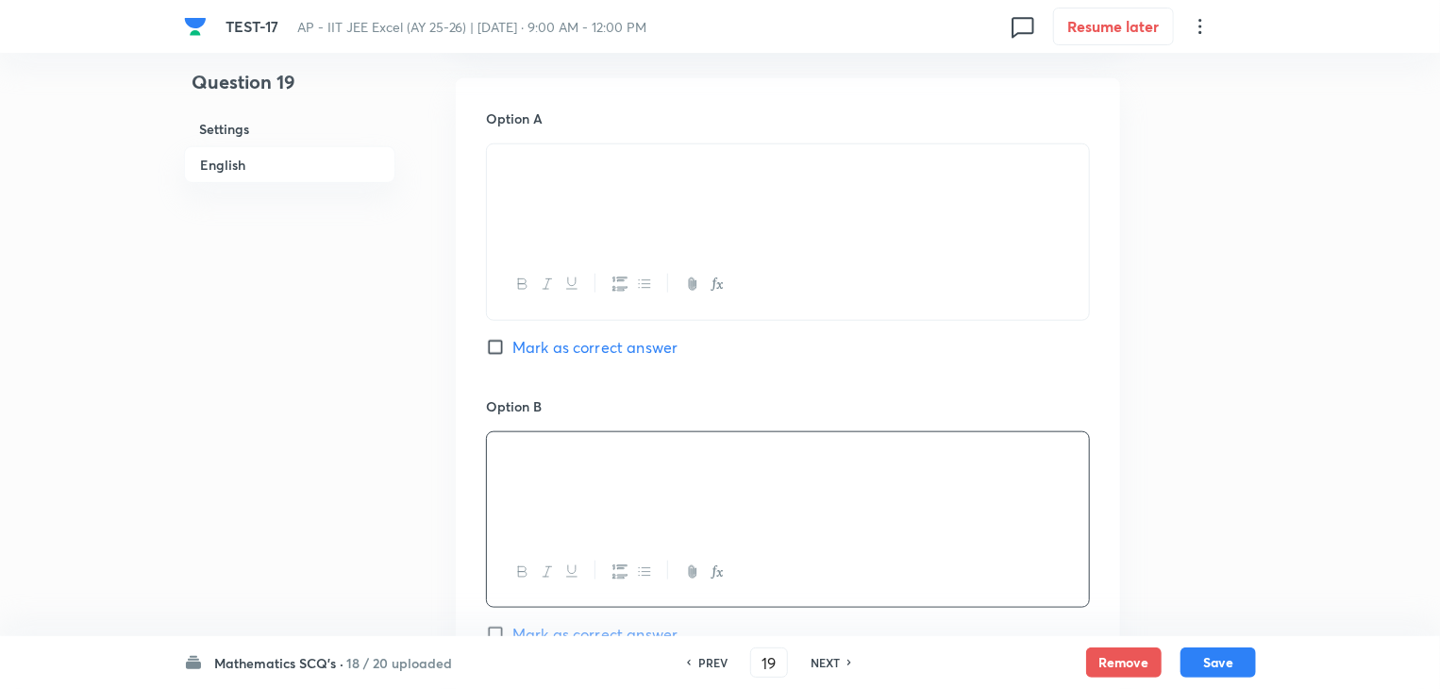
scroll to position [1038, 0]
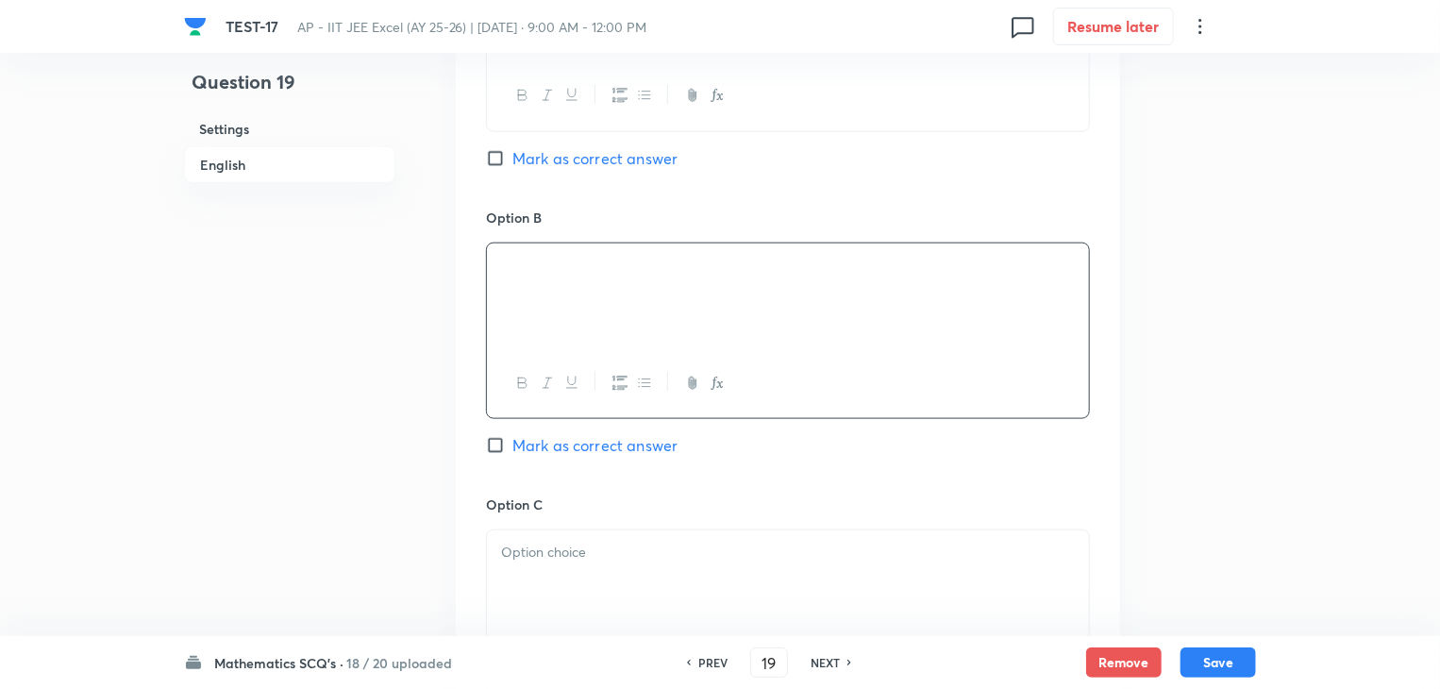
click at [691, 557] on p at bounding box center [788, 552] width 574 height 22
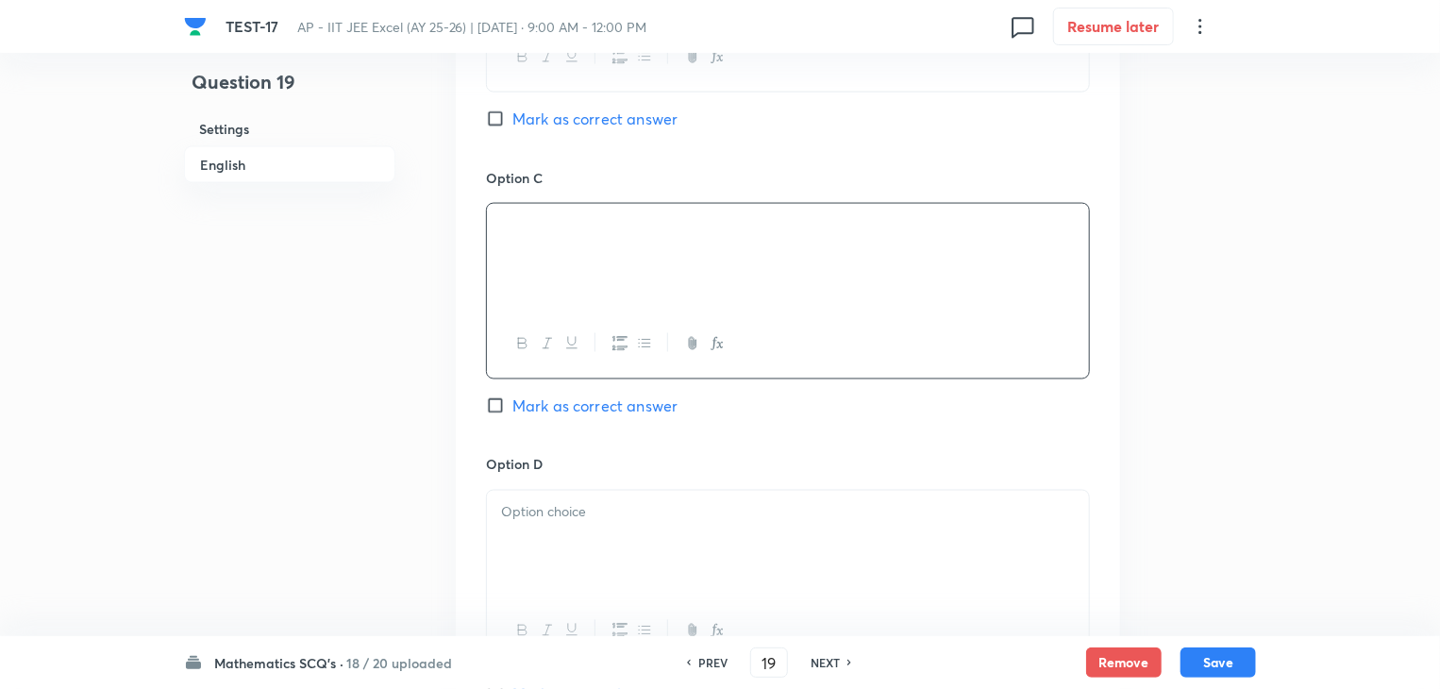
scroll to position [1415, 0]
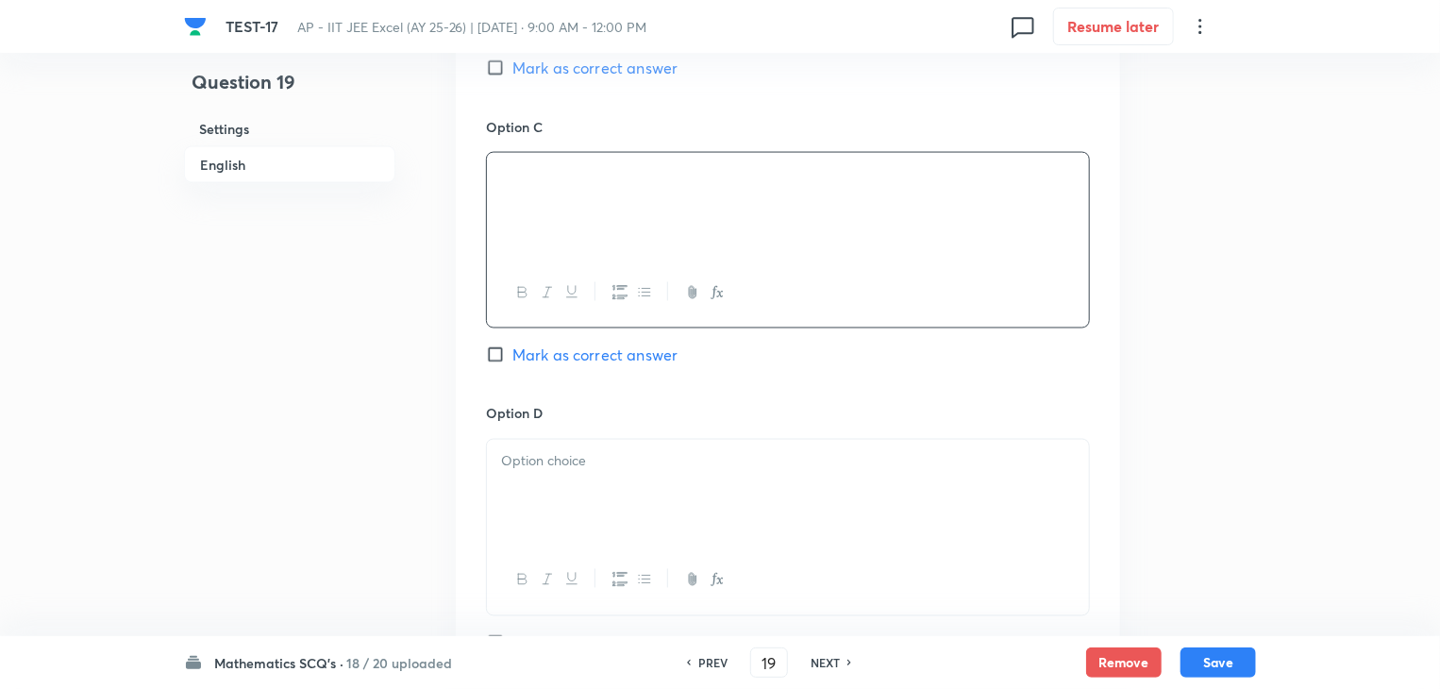
click at [569, 467] on p at bounding box center [788, 462] width 574 height 22
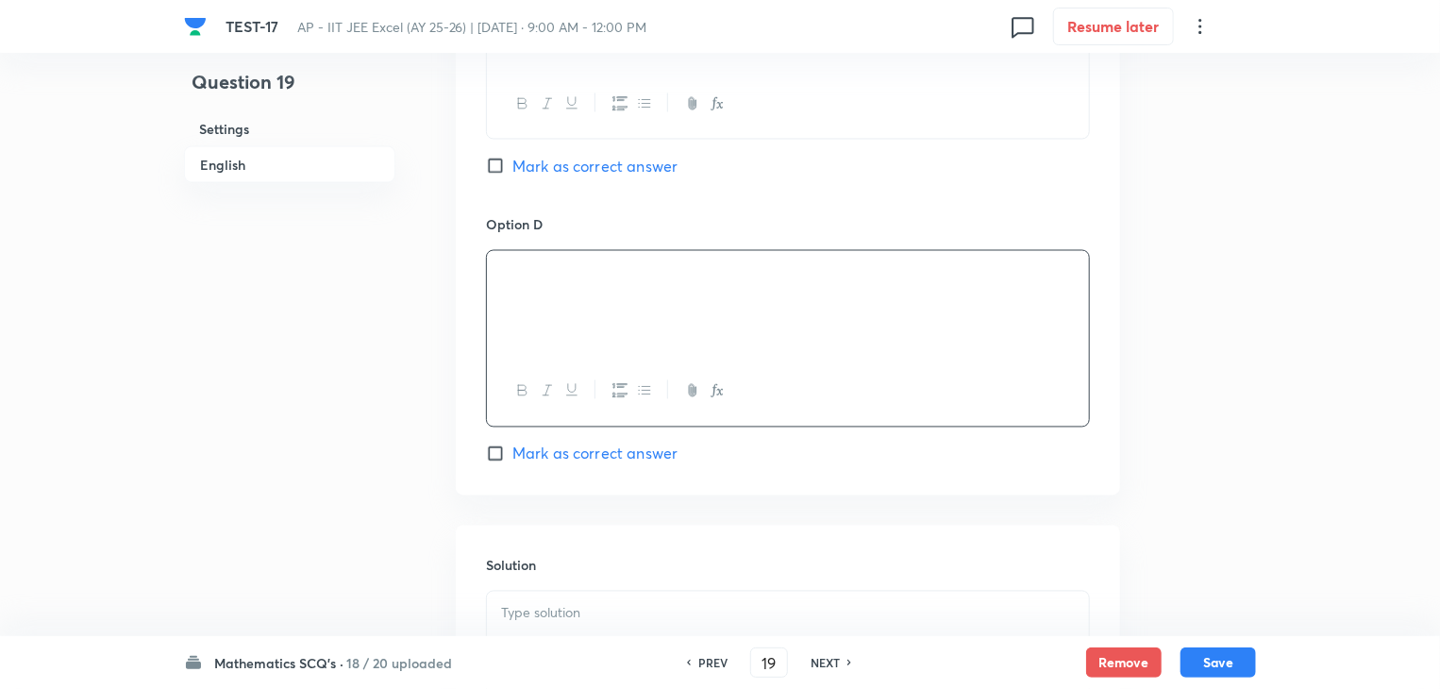
scroll to position [1875, 0]
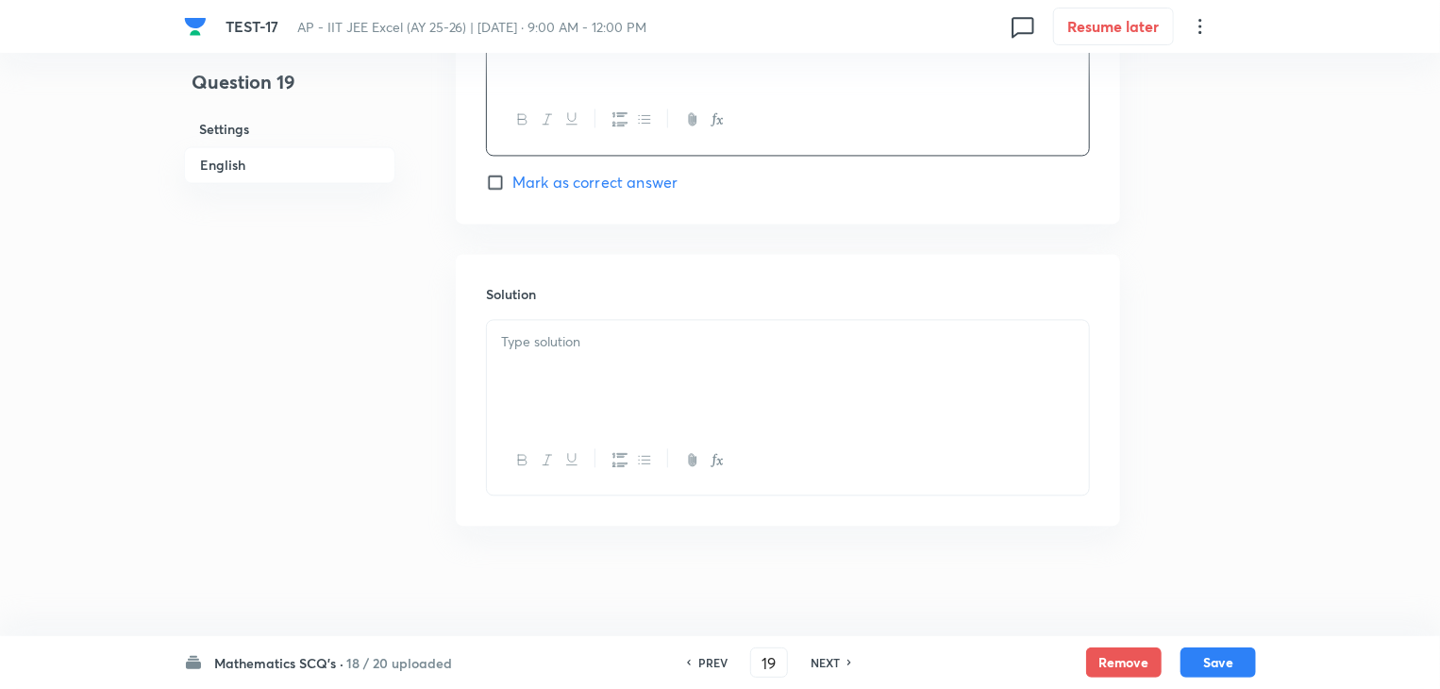
click at [617, 368] on div at bounding box center [788, 373] width 602 height 106
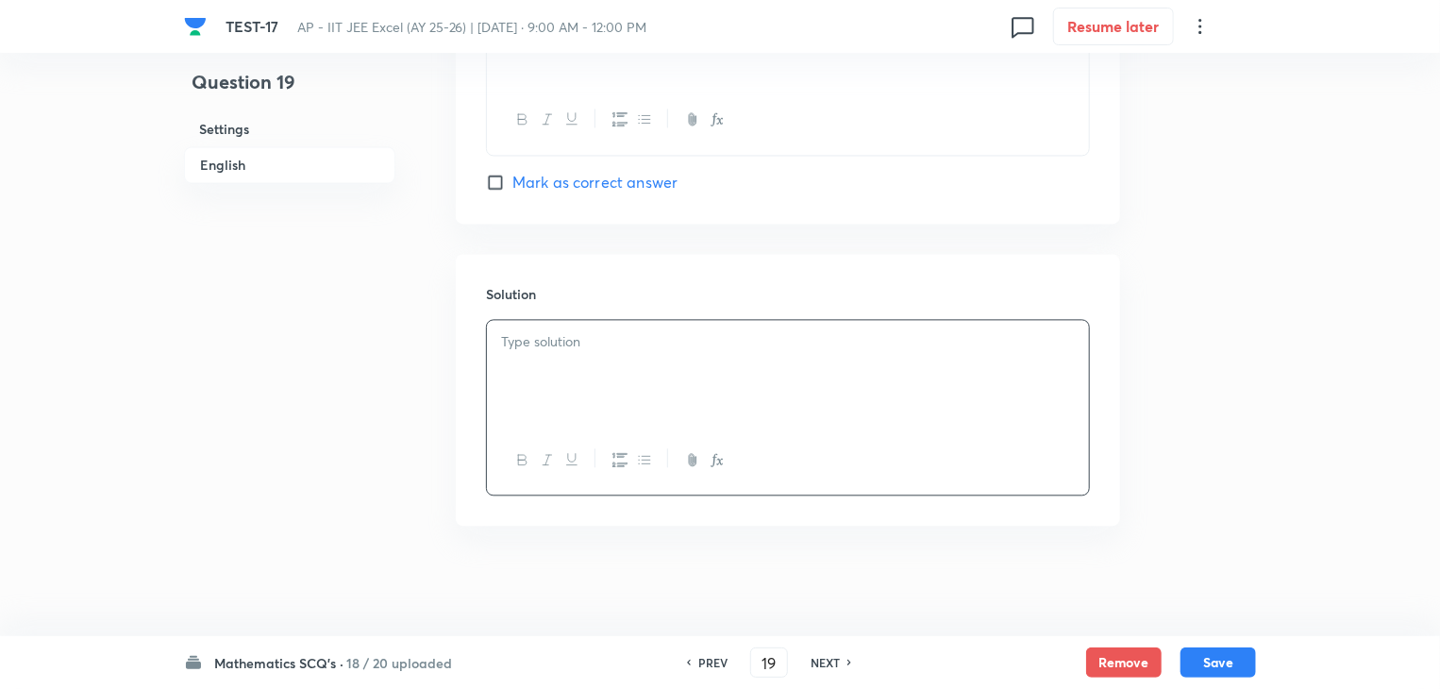
scroll to position [1687, 0]
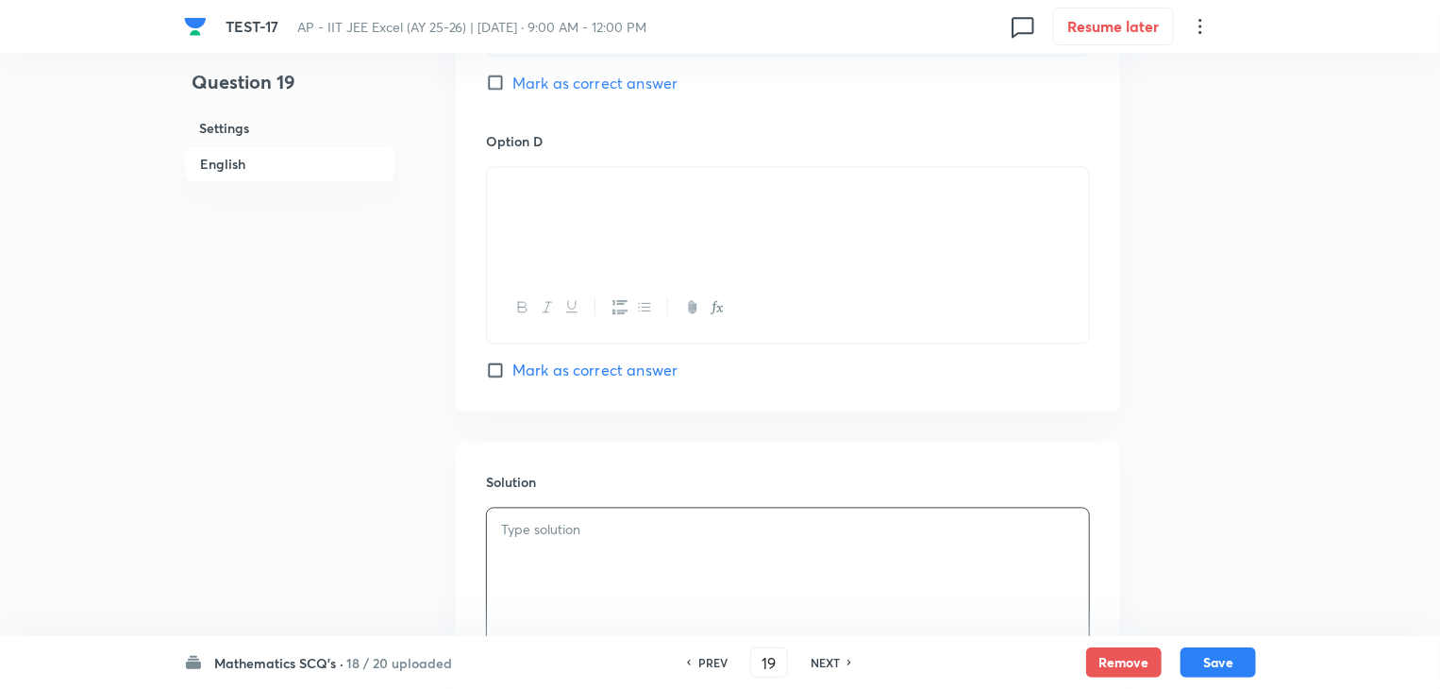
click at [495, 363] on input "Mark as correct answer" at bounding box center [499, 370] width 26 height 19
checkbox input "true"
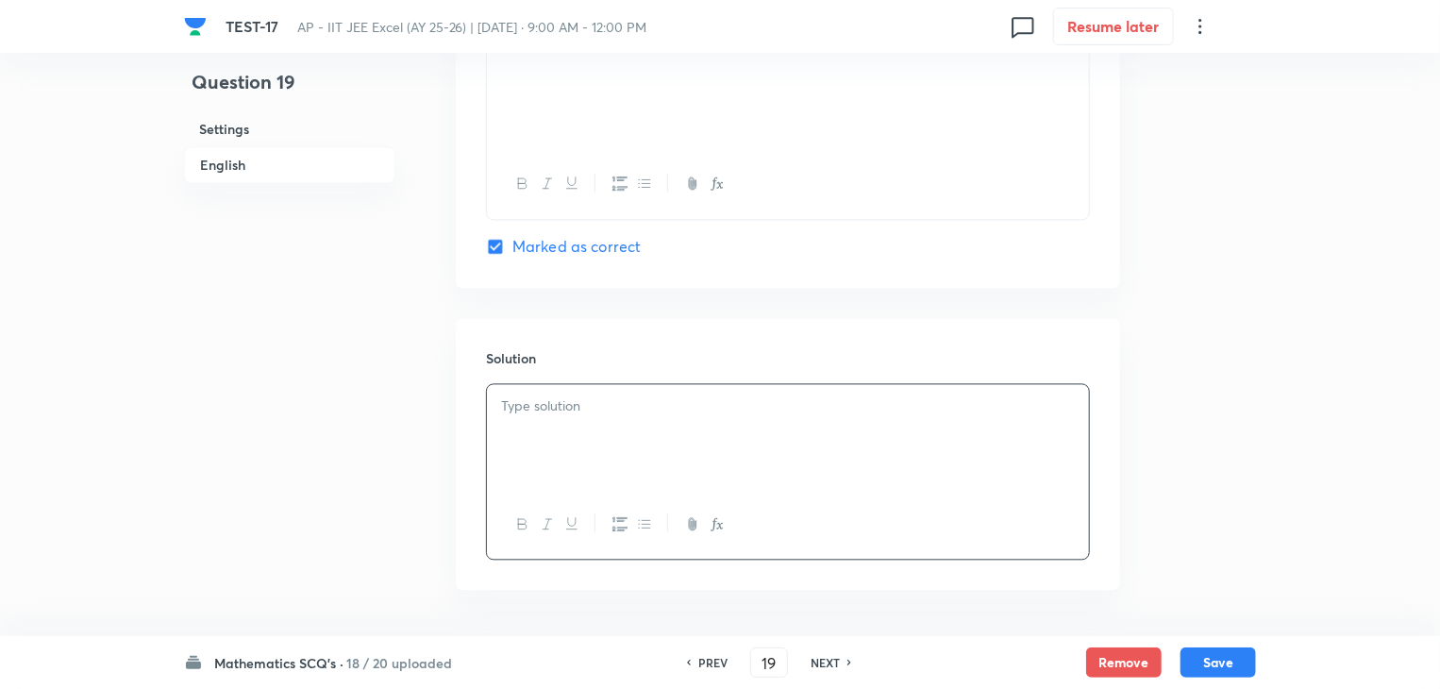
scroll to position [1875, 0]
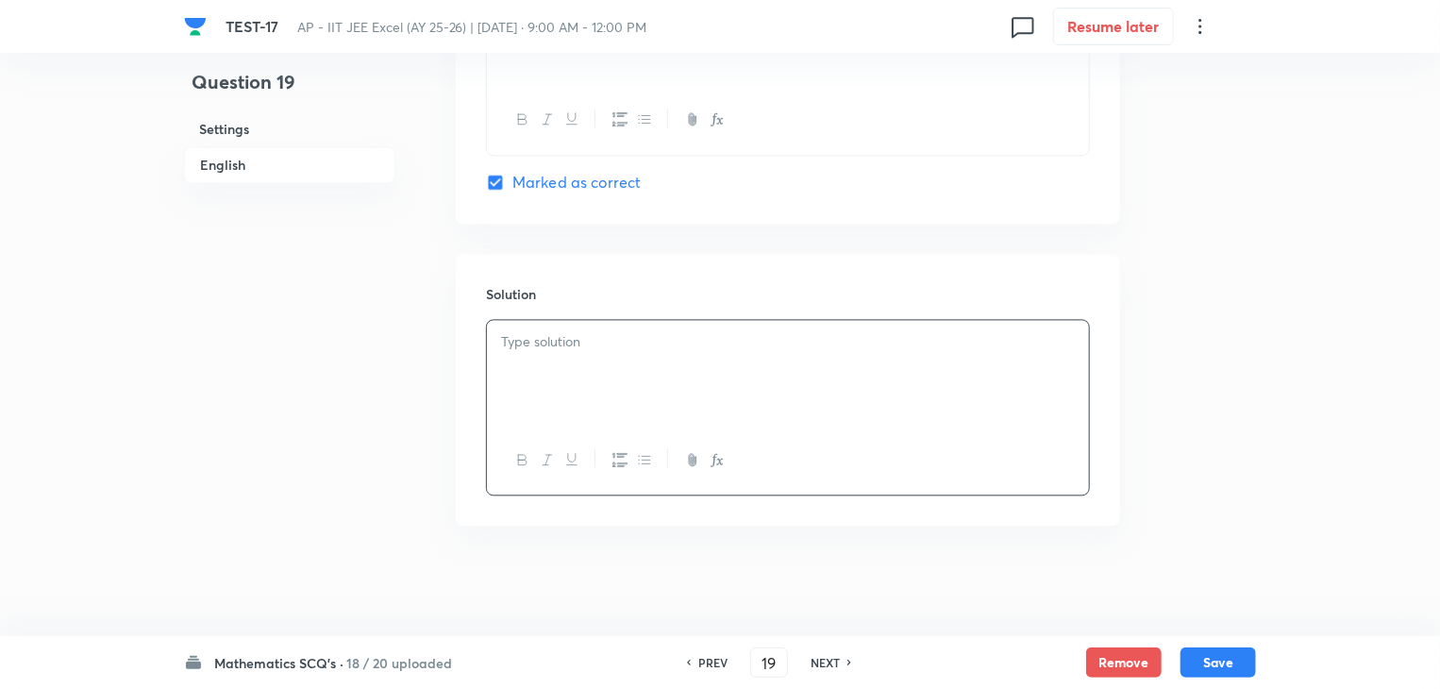
click at [599, 342] on p at bounding box center [788, 342] width 574 height 22
click at [1208, 662] on button "Save" at bounding box center [1217, 660] width 75 height 30
type input "20"
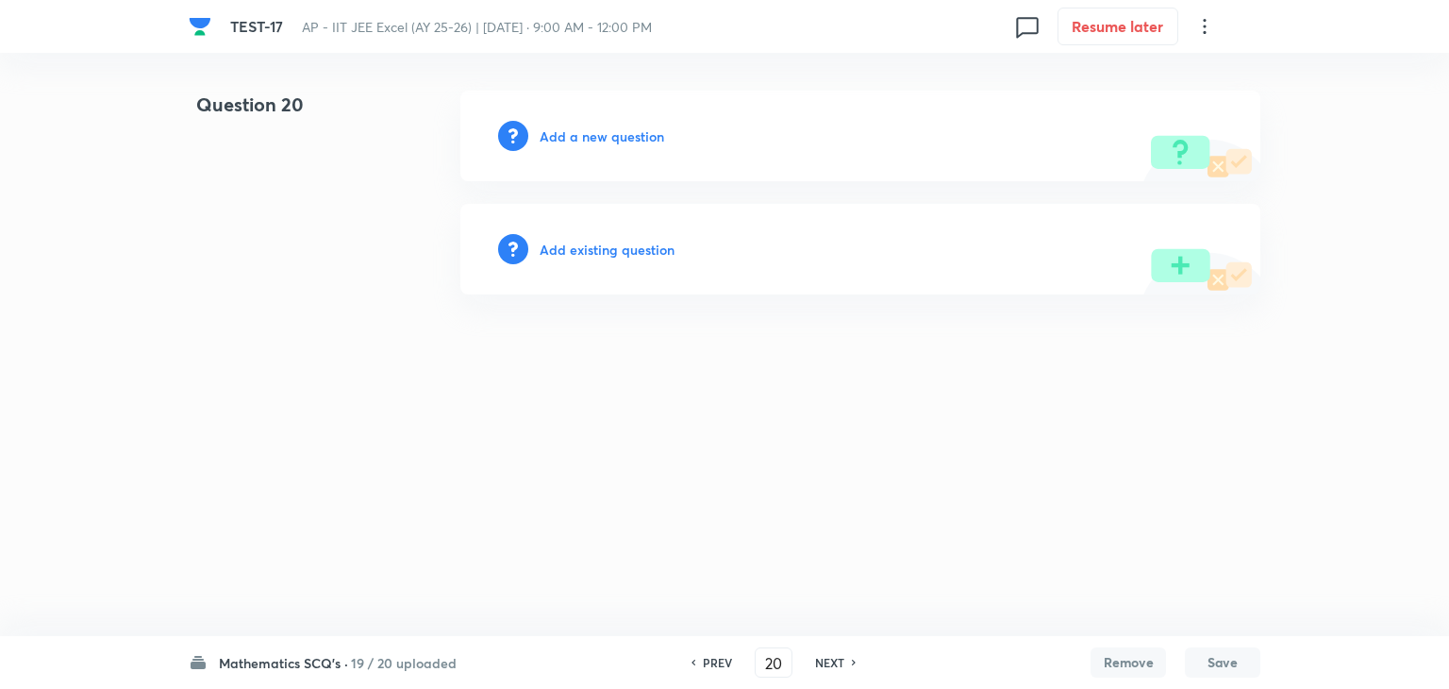
click at [632, 135] on h6 "Add a new question" at bounding box center [602, 136] width 125 height 20
click at [631, 135] on h6 "Choose a question type" at bounding box center [612, 136] width 145 height 20
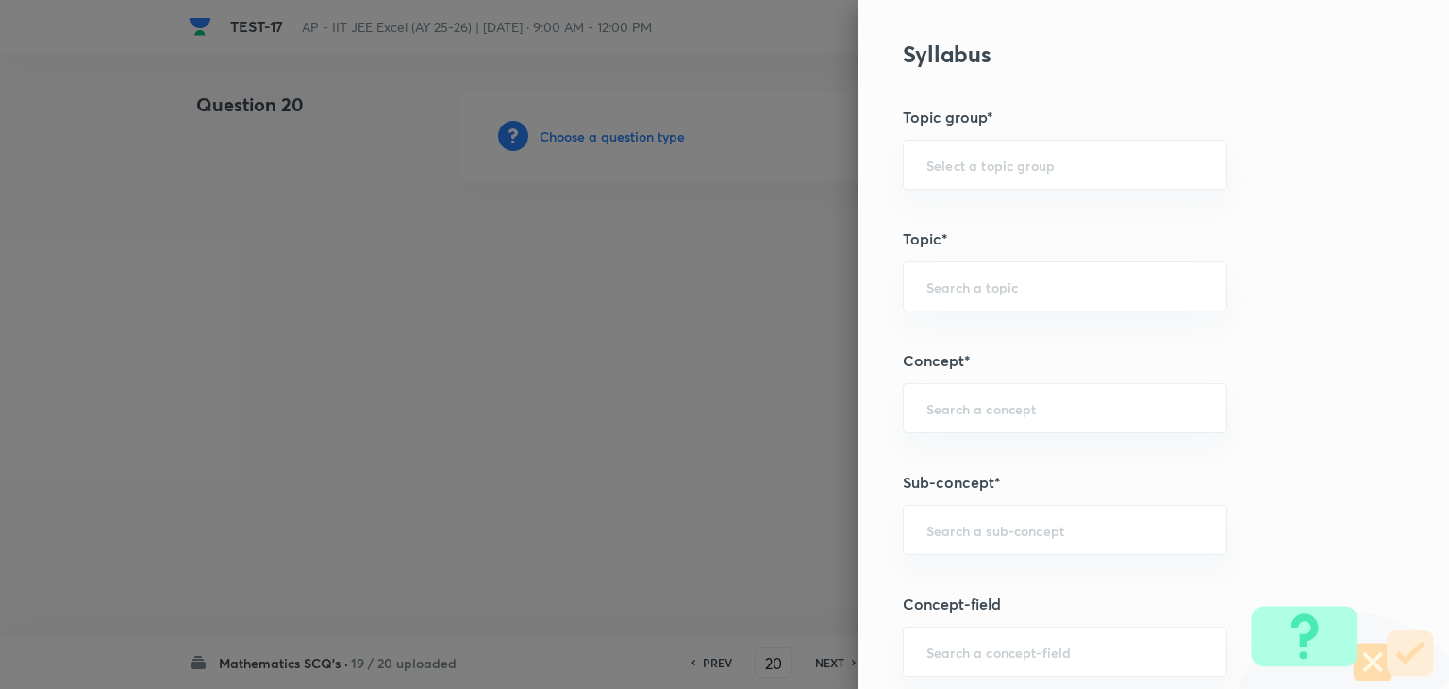
scroll to position [943, 0]
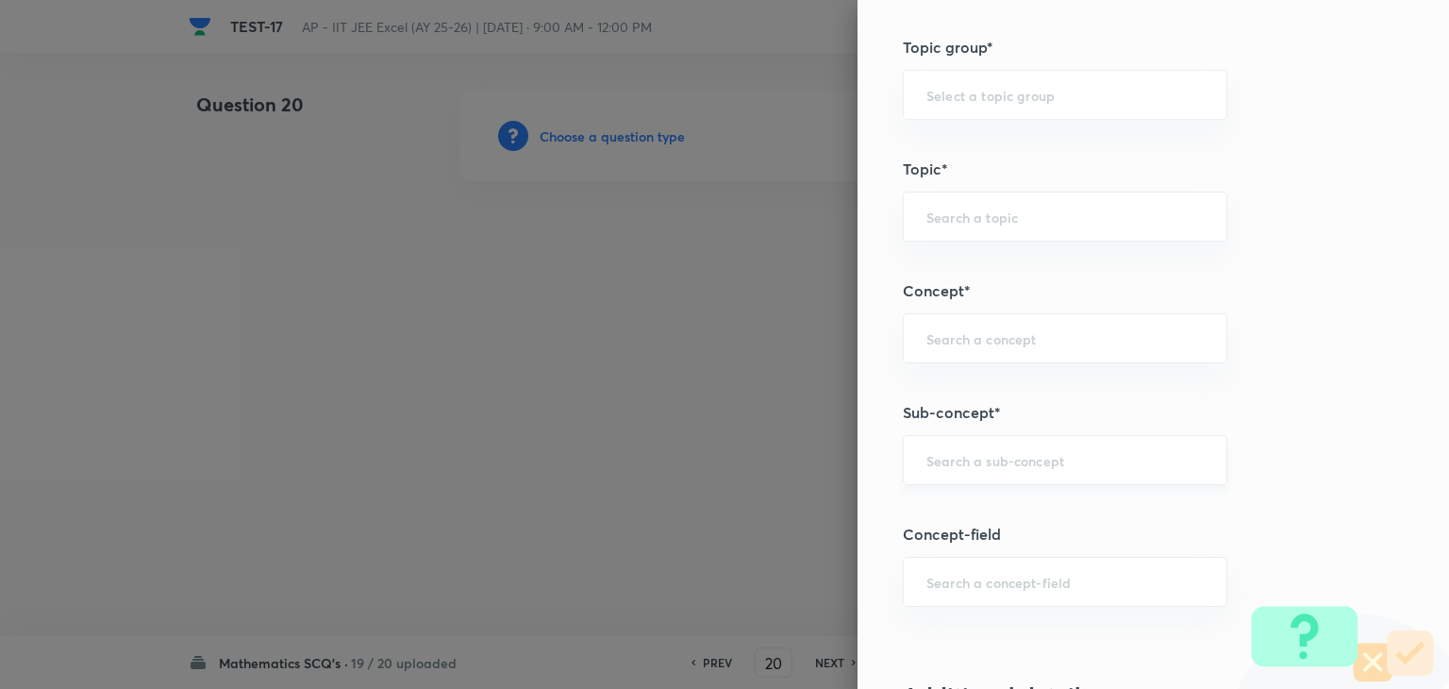
click at [942, 458] on input "text" at bounding box center [1064, 460] width 277 height 18
paste input "statistics"
click at [974, 524] on li "Statistics" at bounding box center [1051, 510] width 323 height 34
type input "Statistics"
type input "Mathematics"
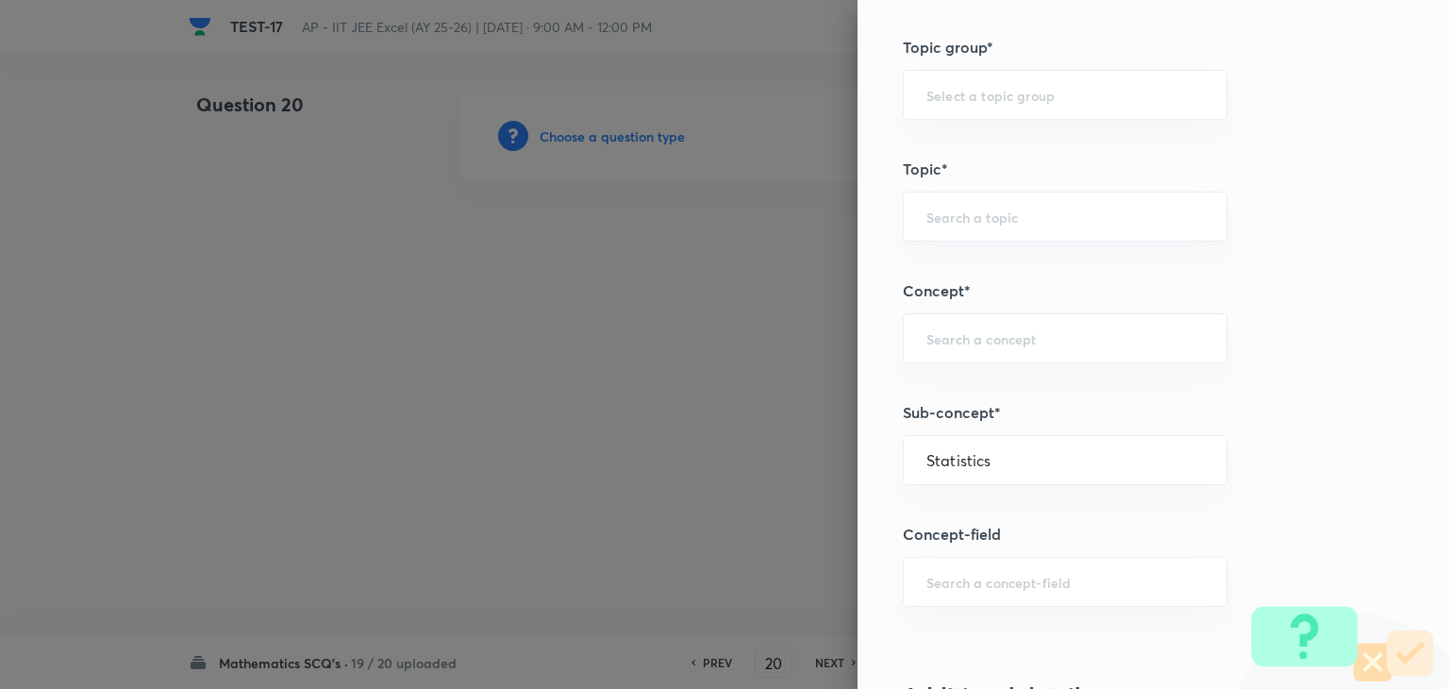
type input "Statistics"
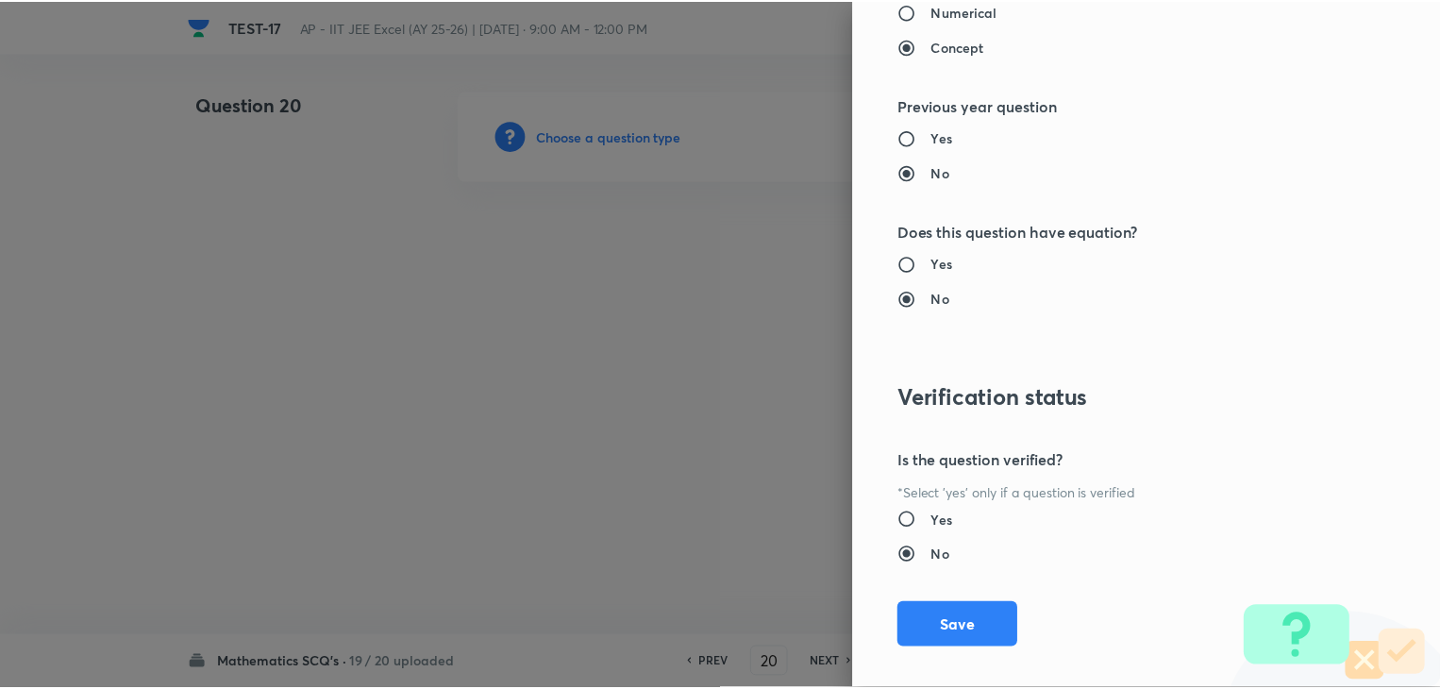
scroll to position [2007, 0]
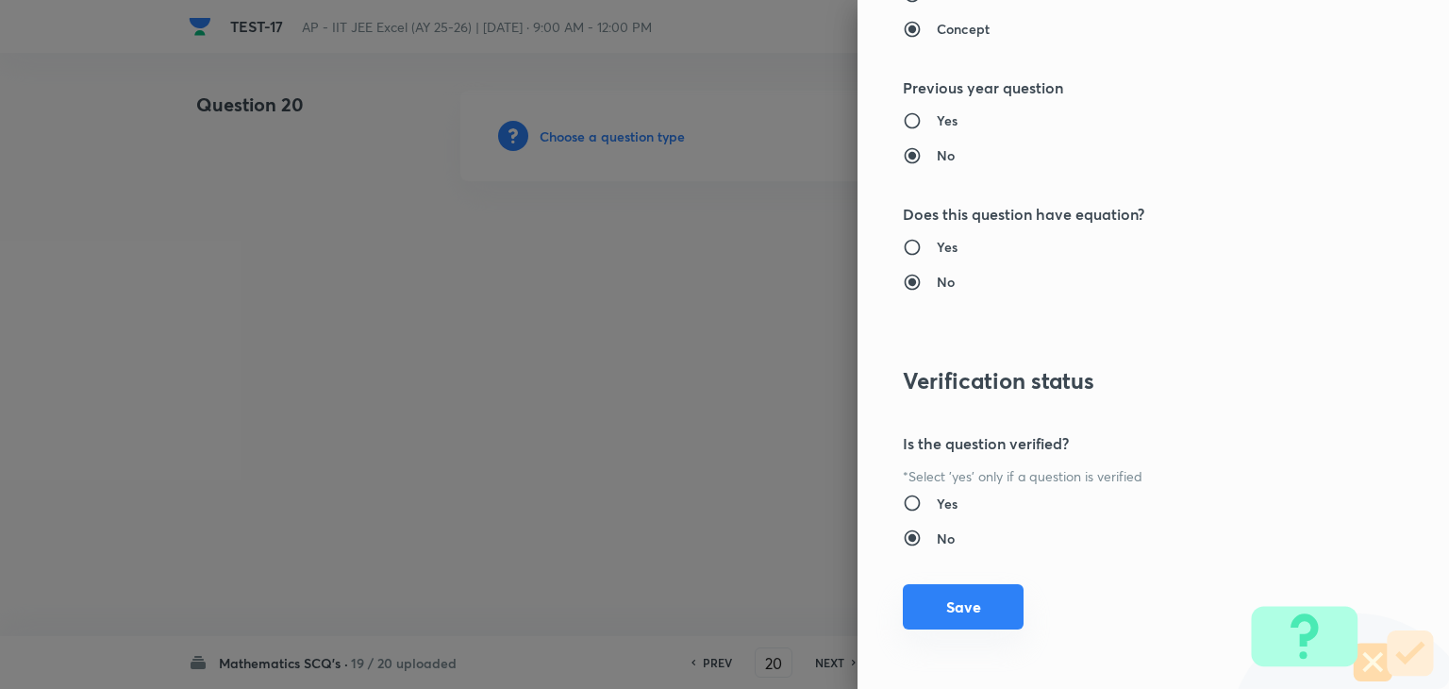
click at [967, 589] on button "Save" at bounding box center [963, 606] width 121 height 45
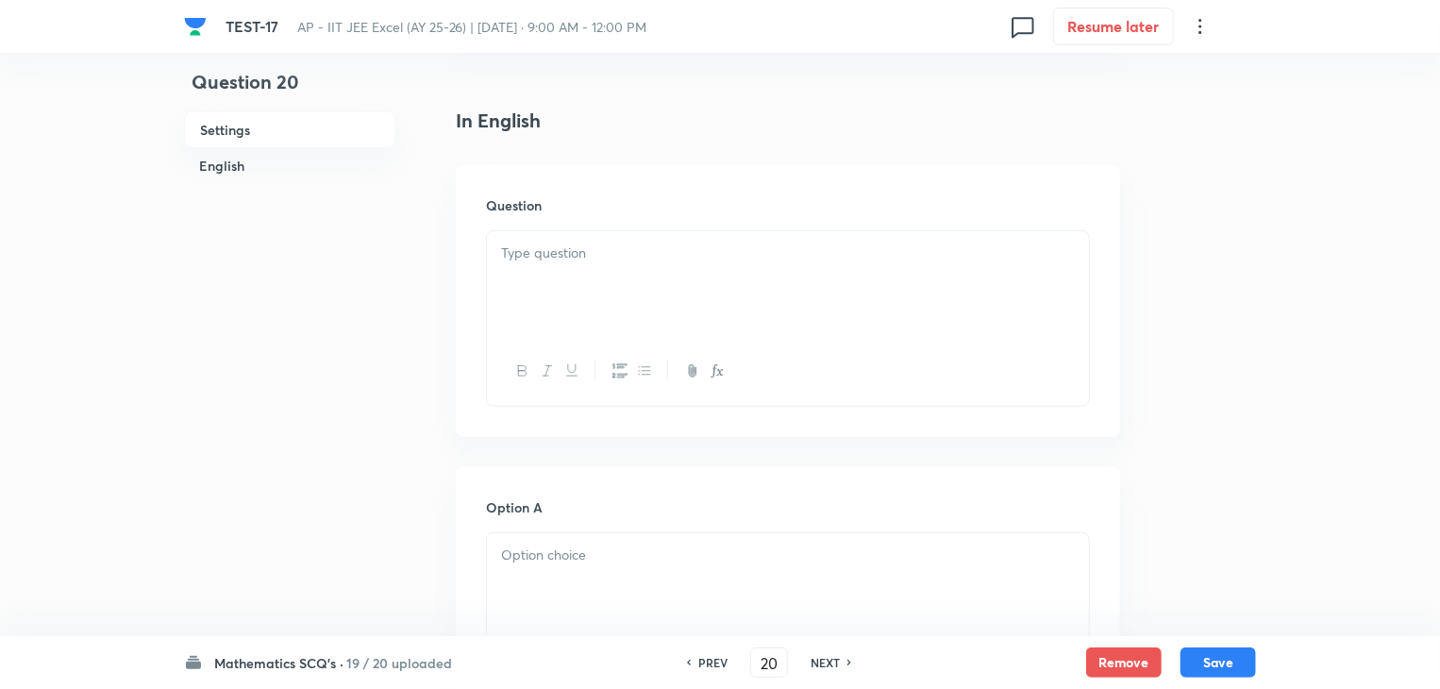
scroll to position [472, 0]
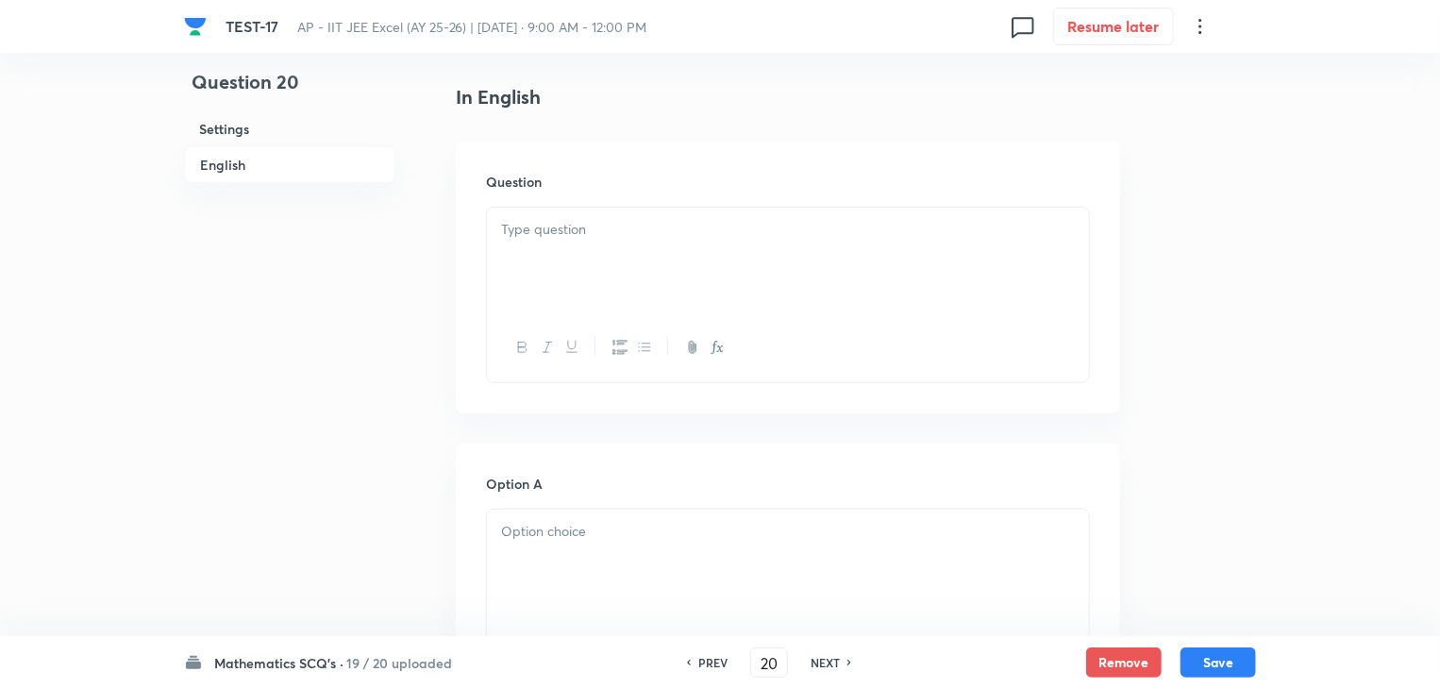
click at [774, 264] on div at bounding box center [788, 261] width 602 height 106
click at [819, 266] on div at bounding box center [788, 261] width 602 height 106
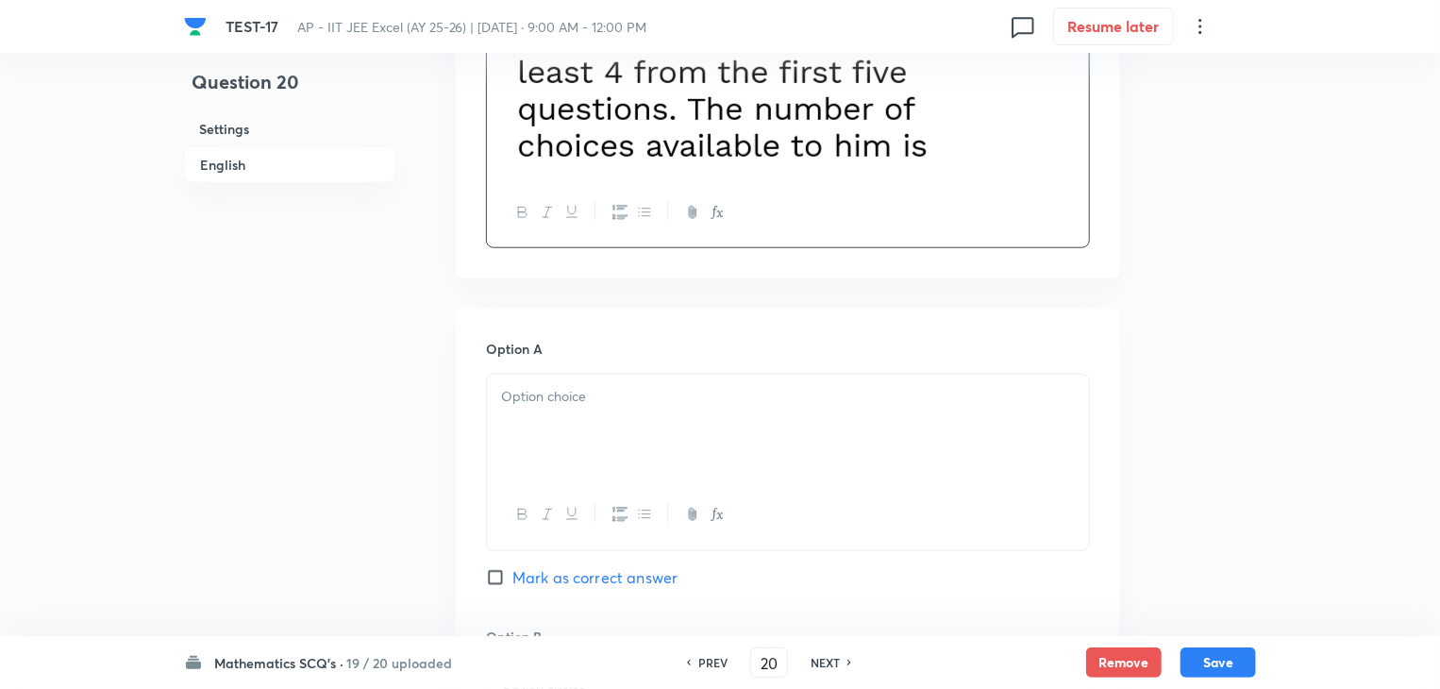
scroll to position [755, 0]
click at [647, 380] on div at bounding box center [788, 426] width 602 height 106
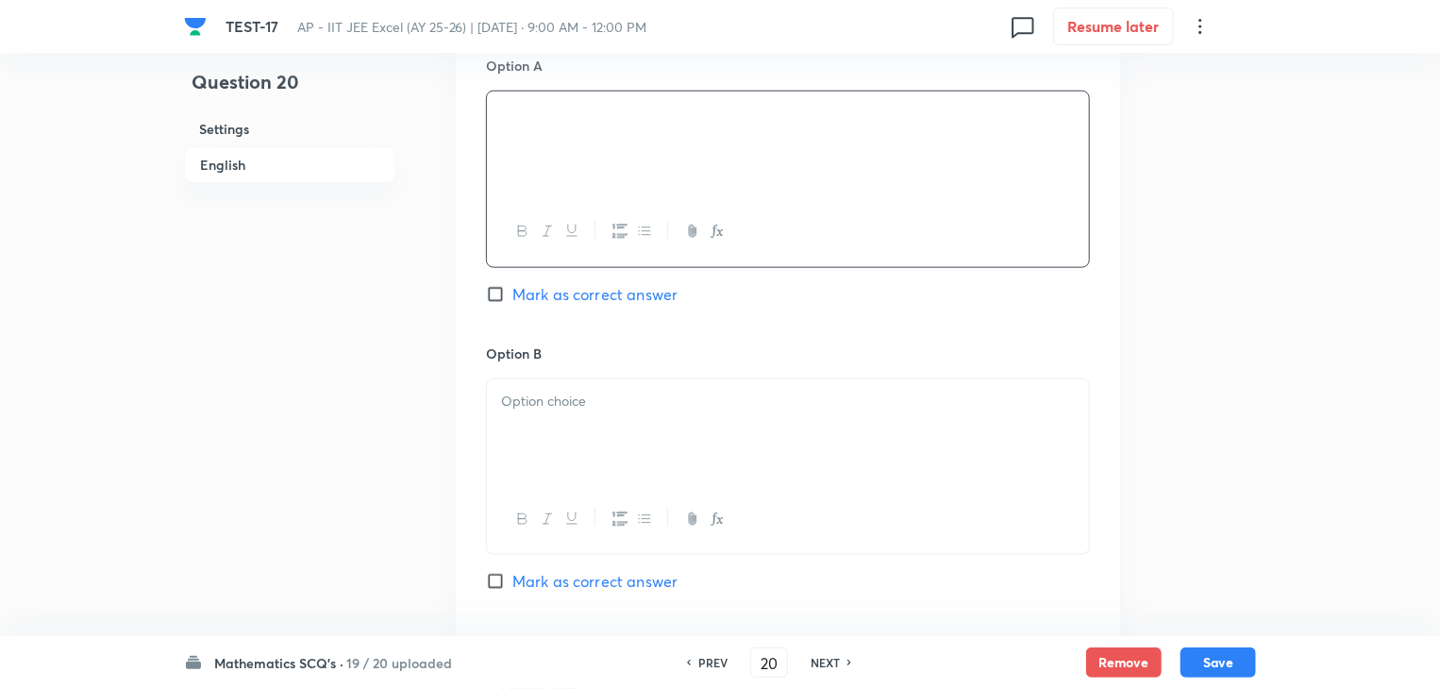
scroll to position [1038, 0]
click at [632, 423] on div at bounding box center [788, 430] width 602 height 106
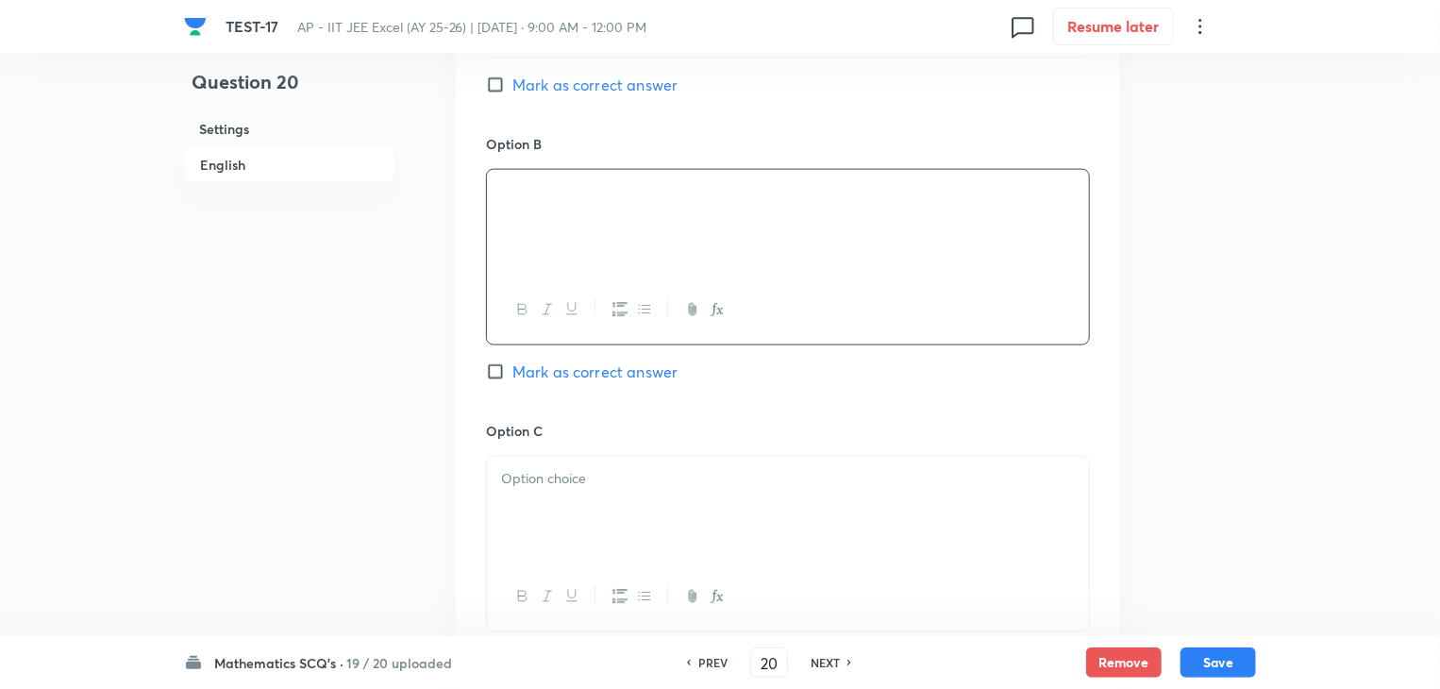
scroll to position [1321, 0]
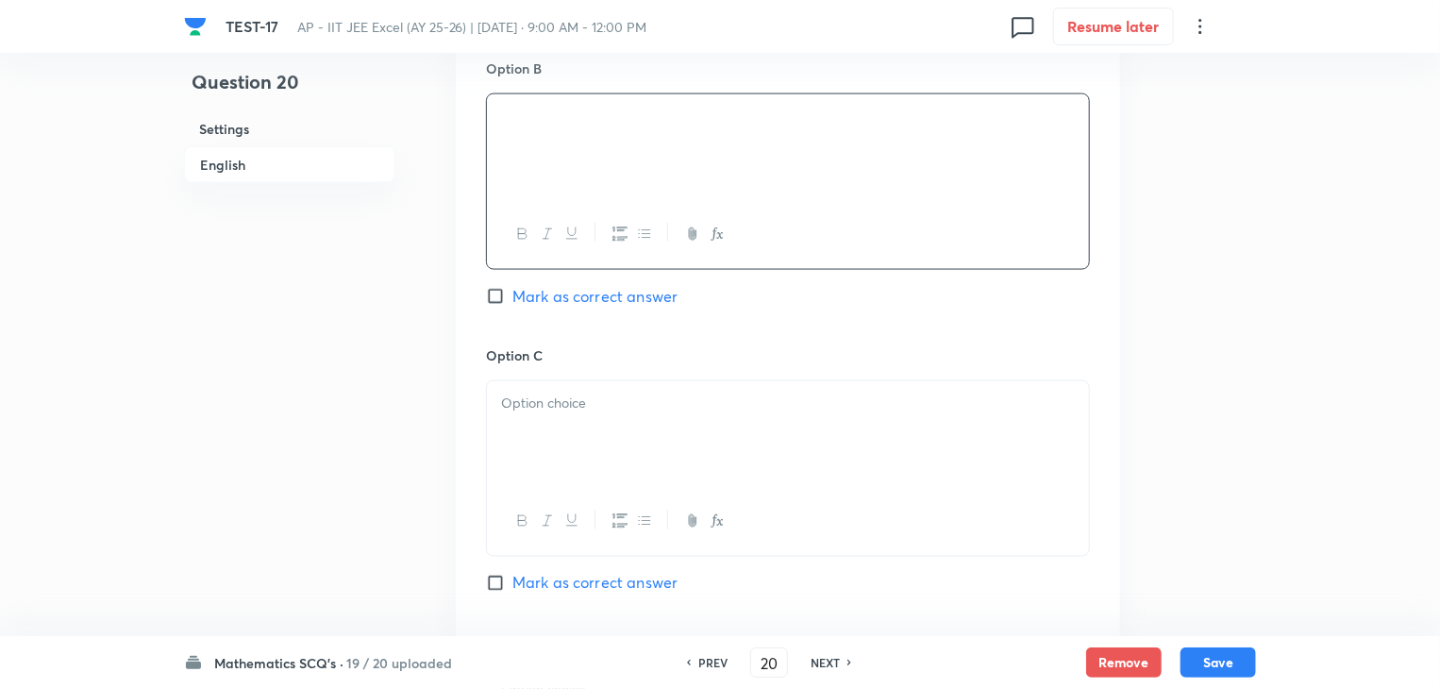
click at [684, 455] on div at bounding box center [788, 434] width 602 height 106
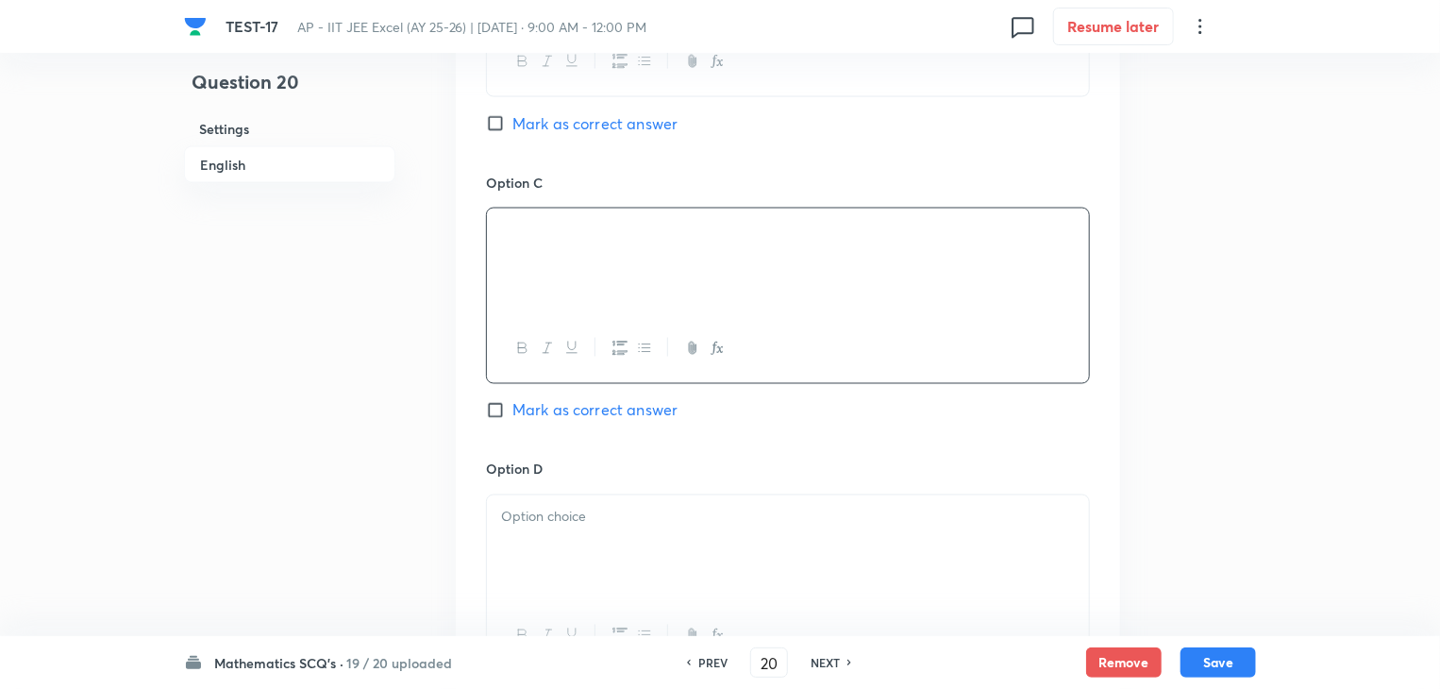
scroll to position [1509, 0]
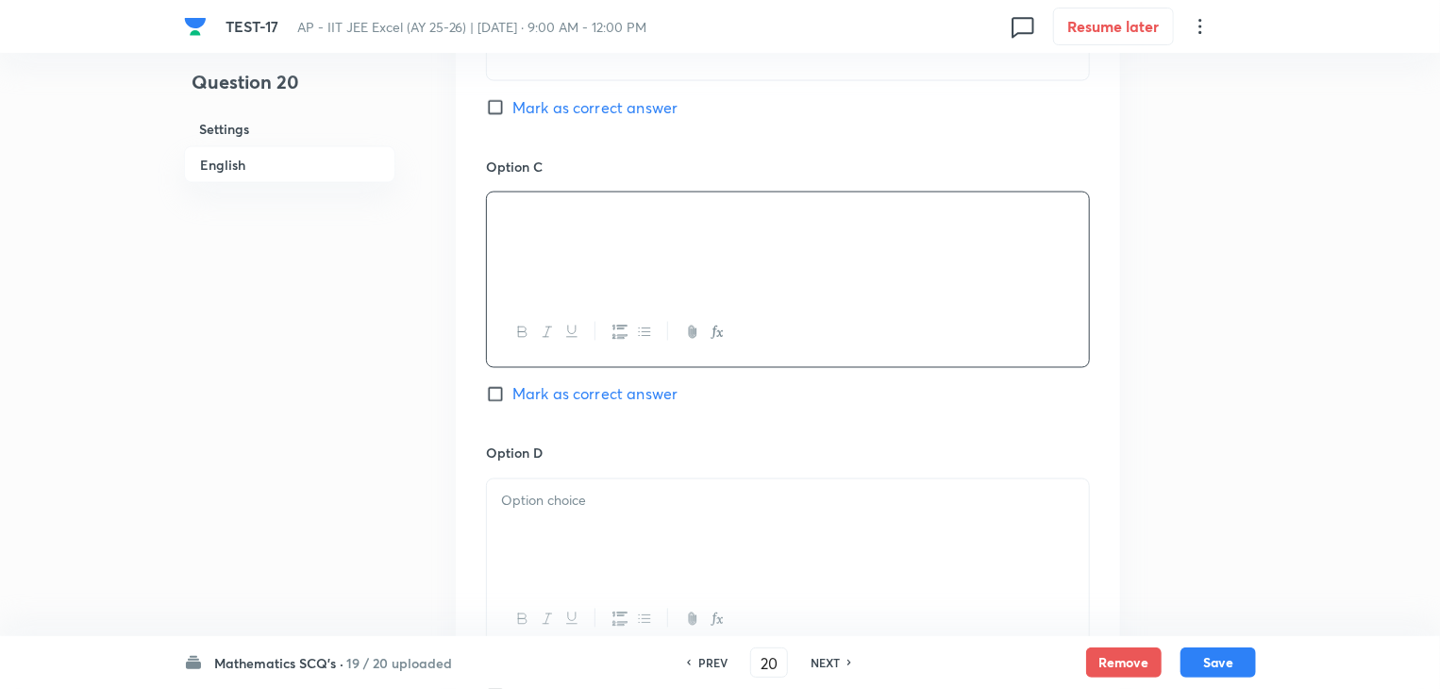
click at [655, 529] on div at bounding box center [788, 532] width 602 height 106
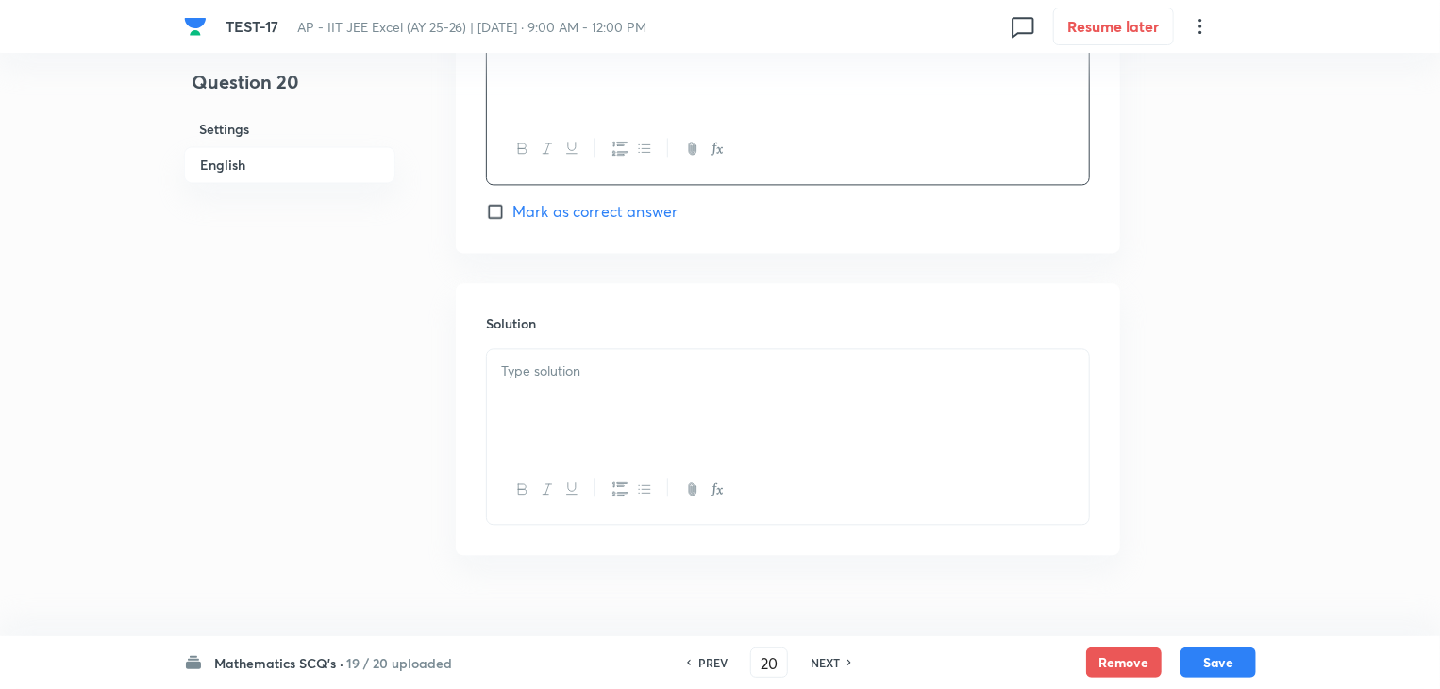
scroll to position [1981, 0]
click at [728, 386] on div at bounding box center [788, 401] width 602 height 106
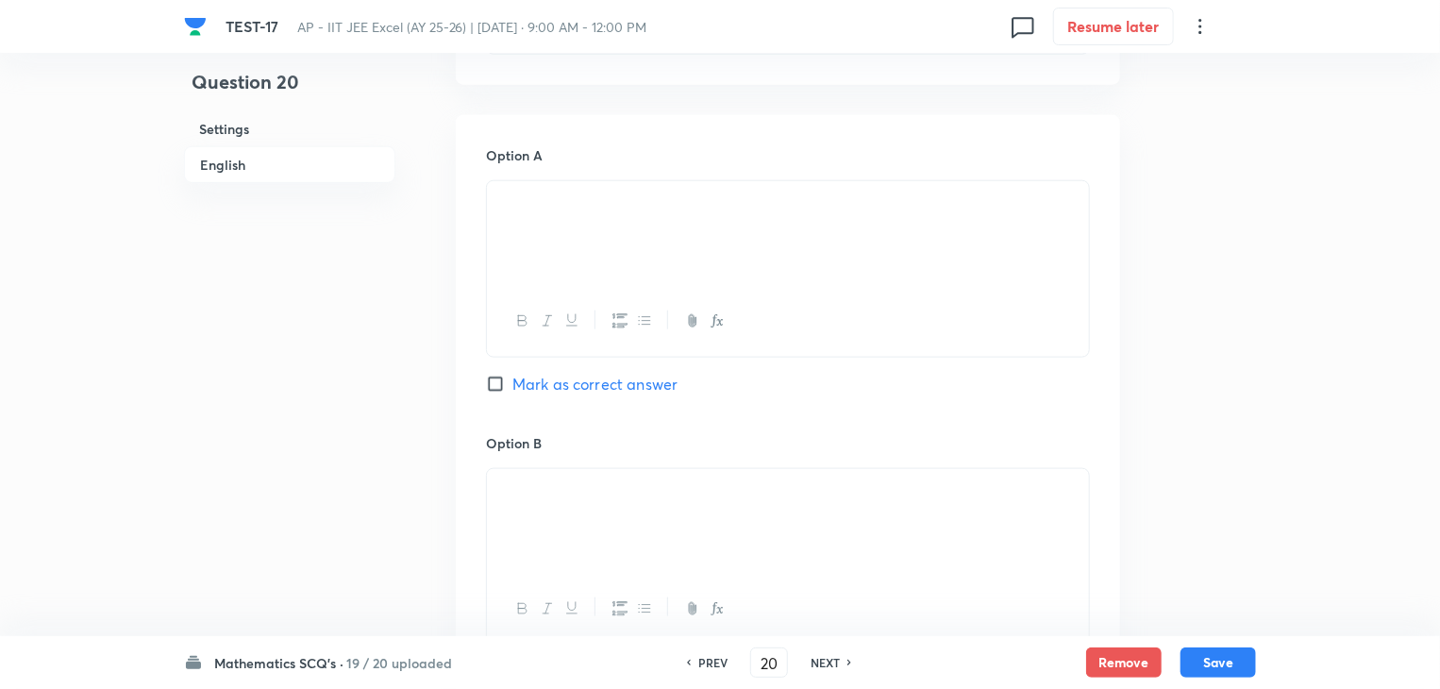
scroll to position [849, 0]
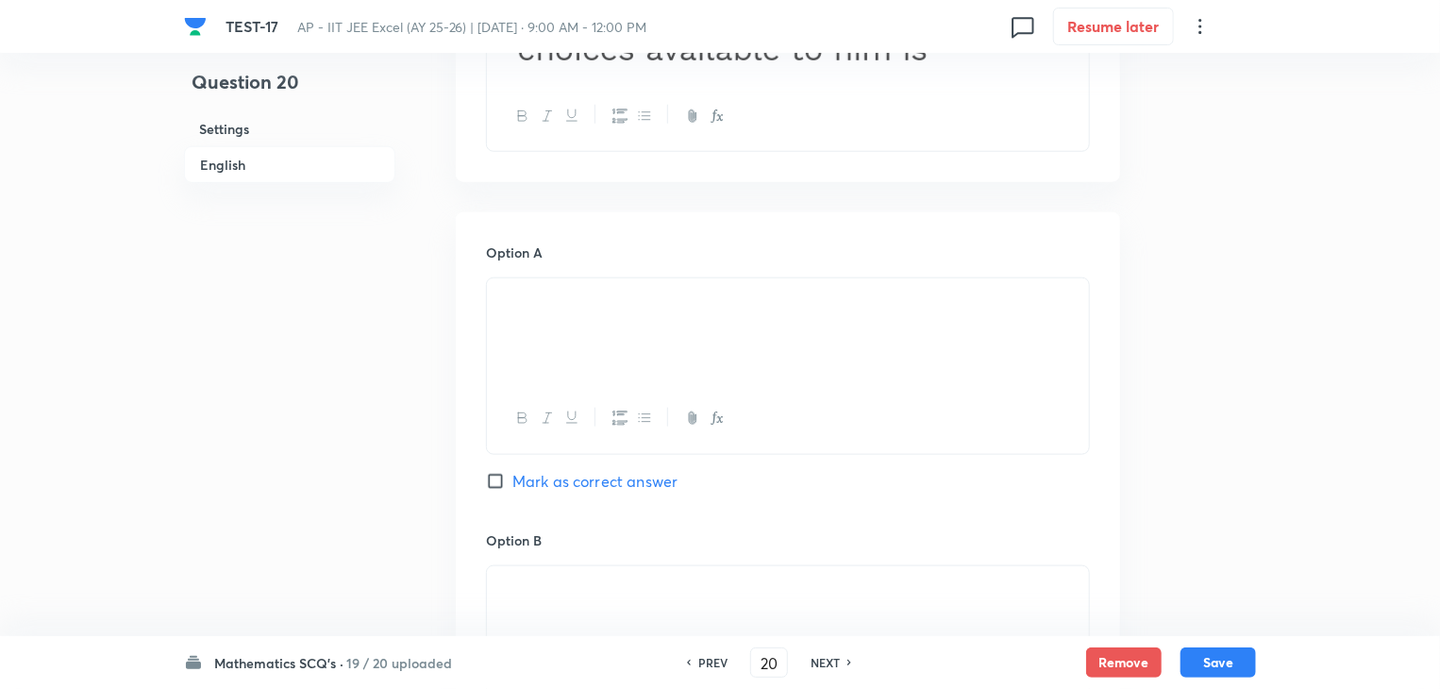
click at [489, 480] on input "Mark as correct answer" at bounding box center [499, 481] width 26 height 19
checkbox input "true"
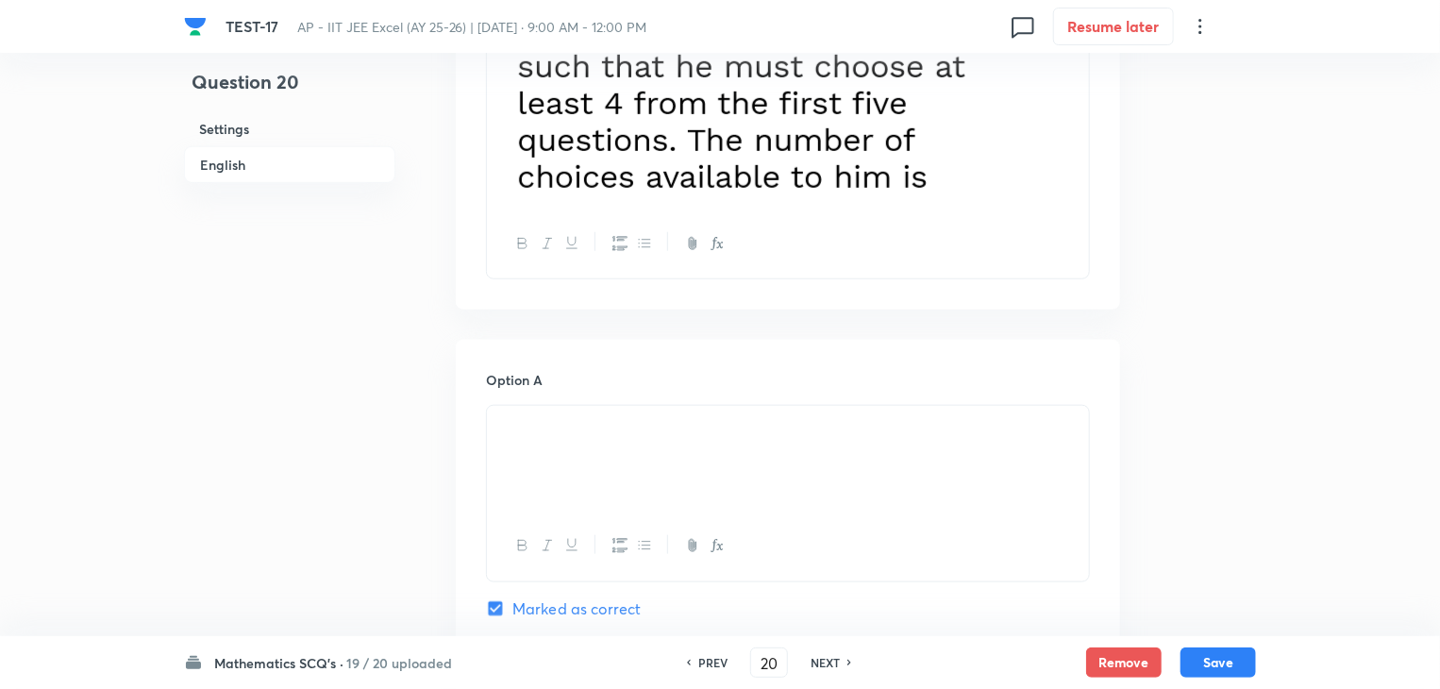
scroll to position [755, 0]
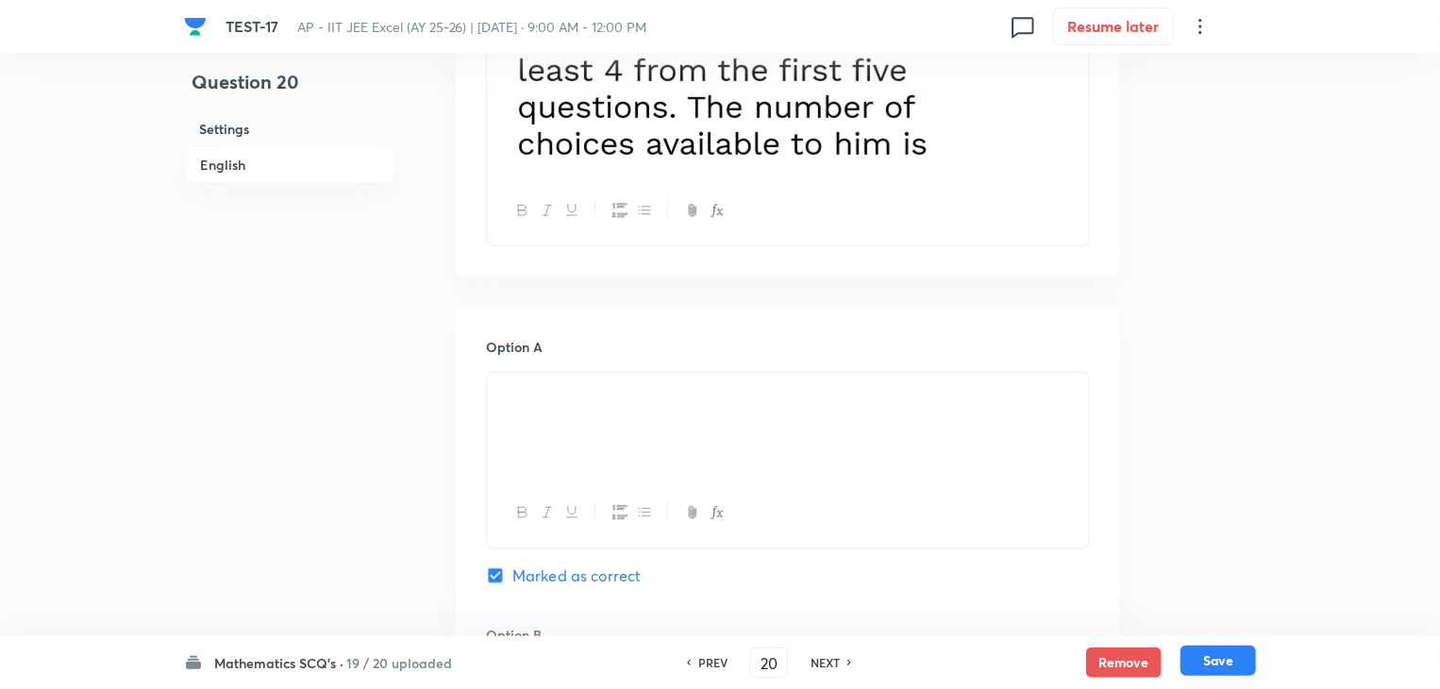
click at [1210, 660] on button "Save" at bounding box center [1217, 660] width 75 height 30
type input "21"
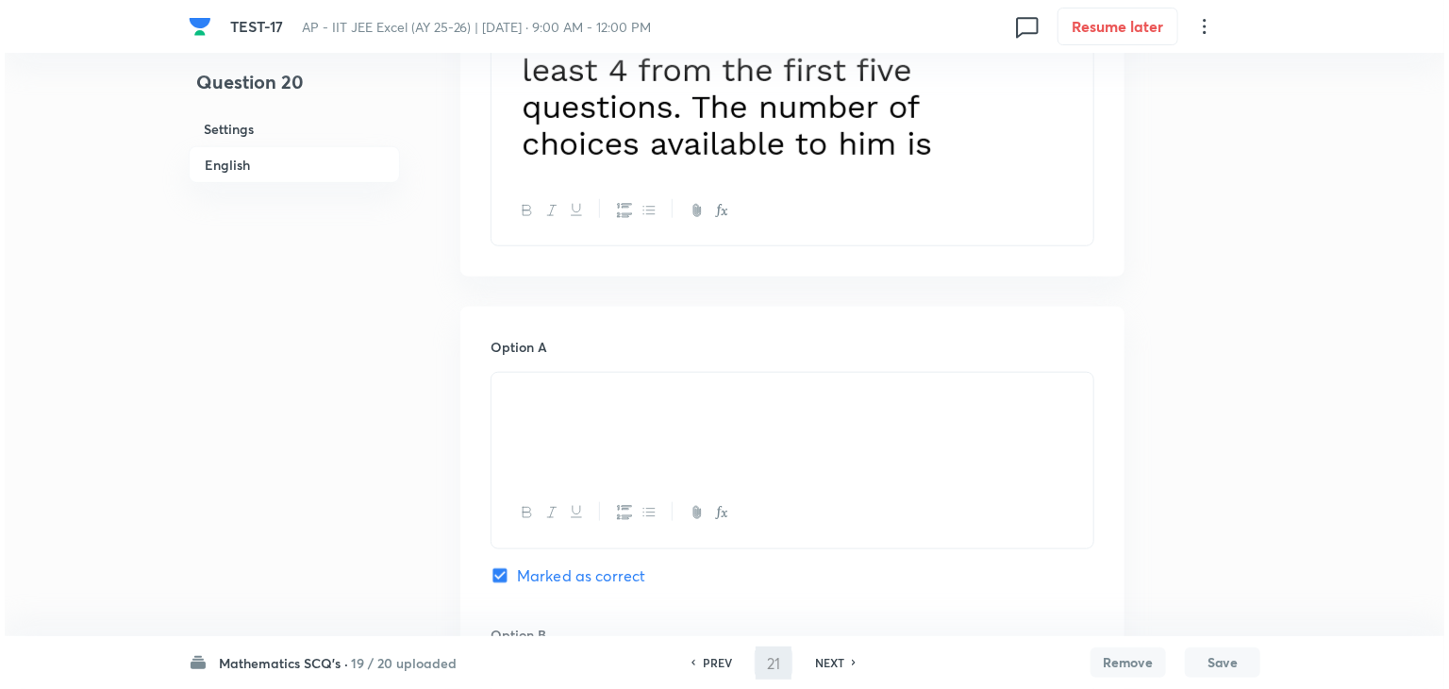
scroll to position [0, 0]
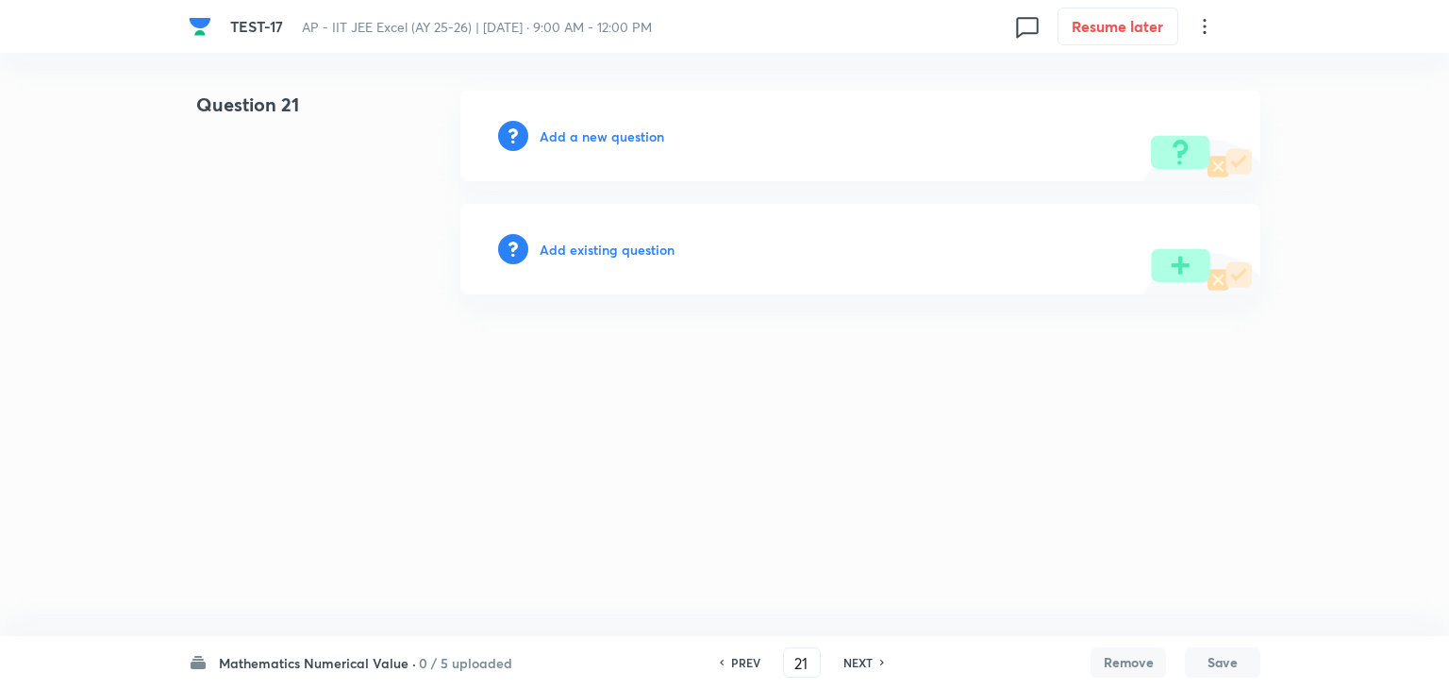
click at [551, 129] on h6 "Add a new question" at bounding box center [602, 136] width 125 height 20
click at [551, 129] on h6 "Choose a question type" at bounding box center [612, 136] width 145 height 20
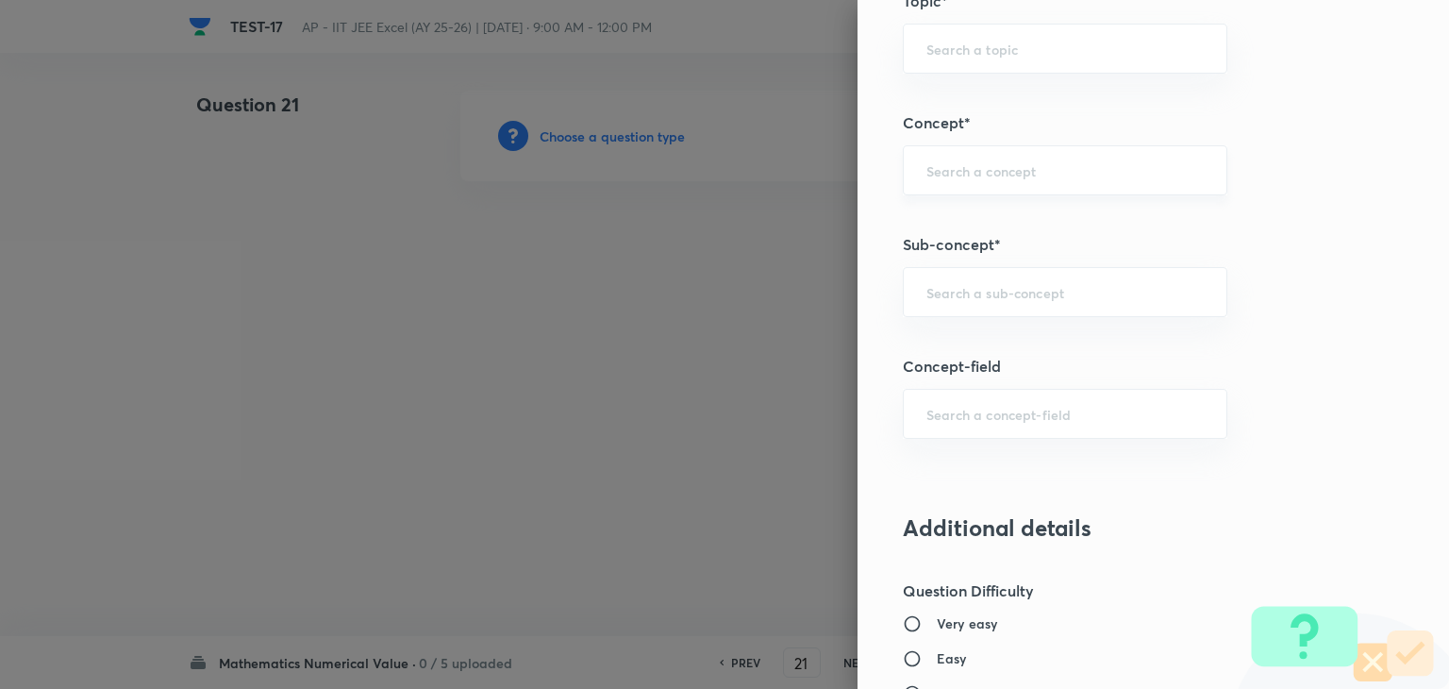
scroll to position [1132, 0]
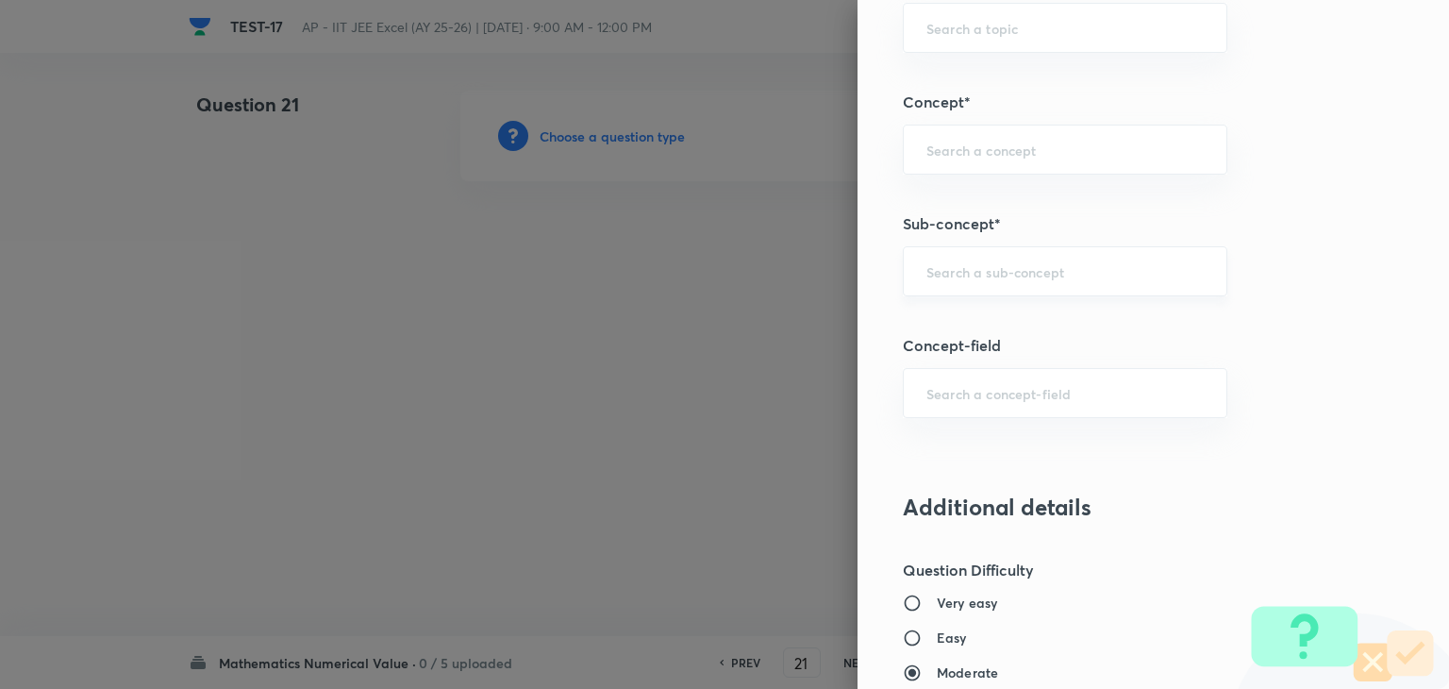
click at [1023, 272] on input "text" at bounding box center [1064, 271] width 277 height 18
paste input "statistics"
click at [981, 314] on li "Statistics" at bounding box center [1051, 322] width 323 height 34
type input "Statistics"
type input "Mathematics"
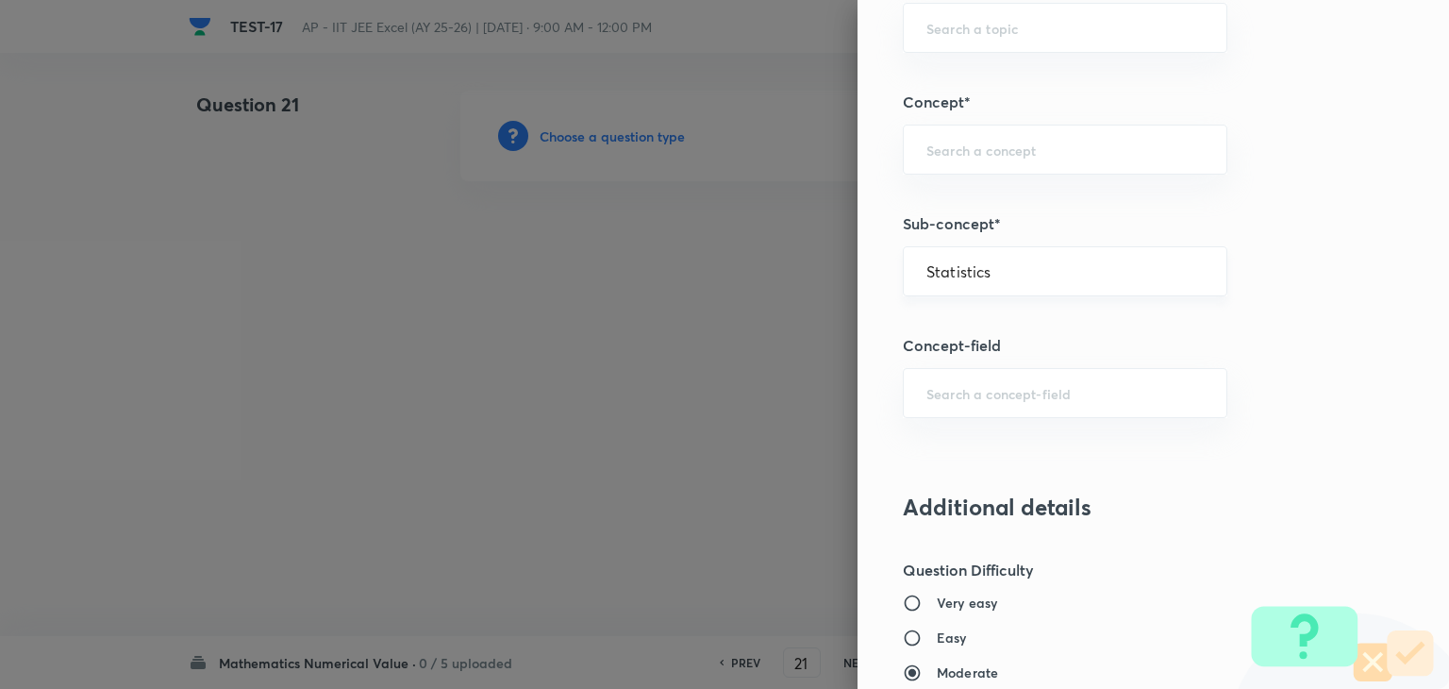
type input "Statistics"
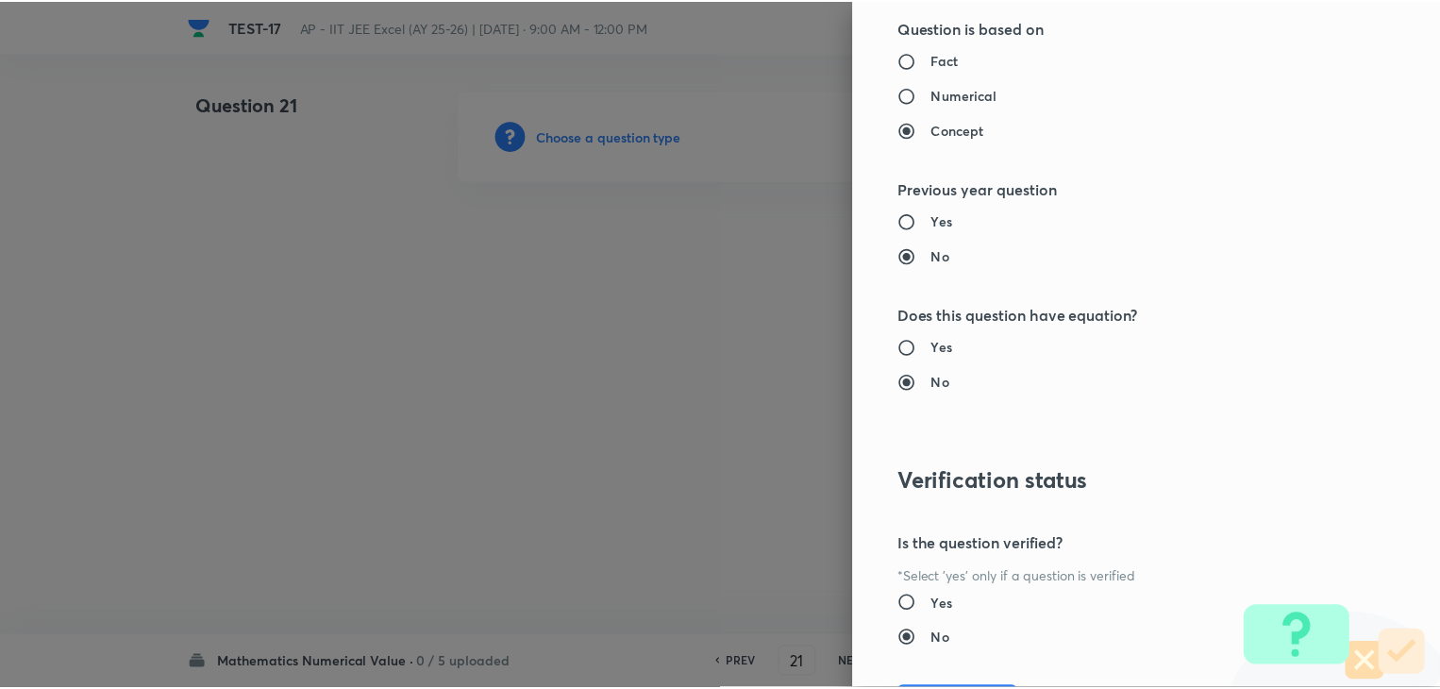
scroll to position [2007, 0]
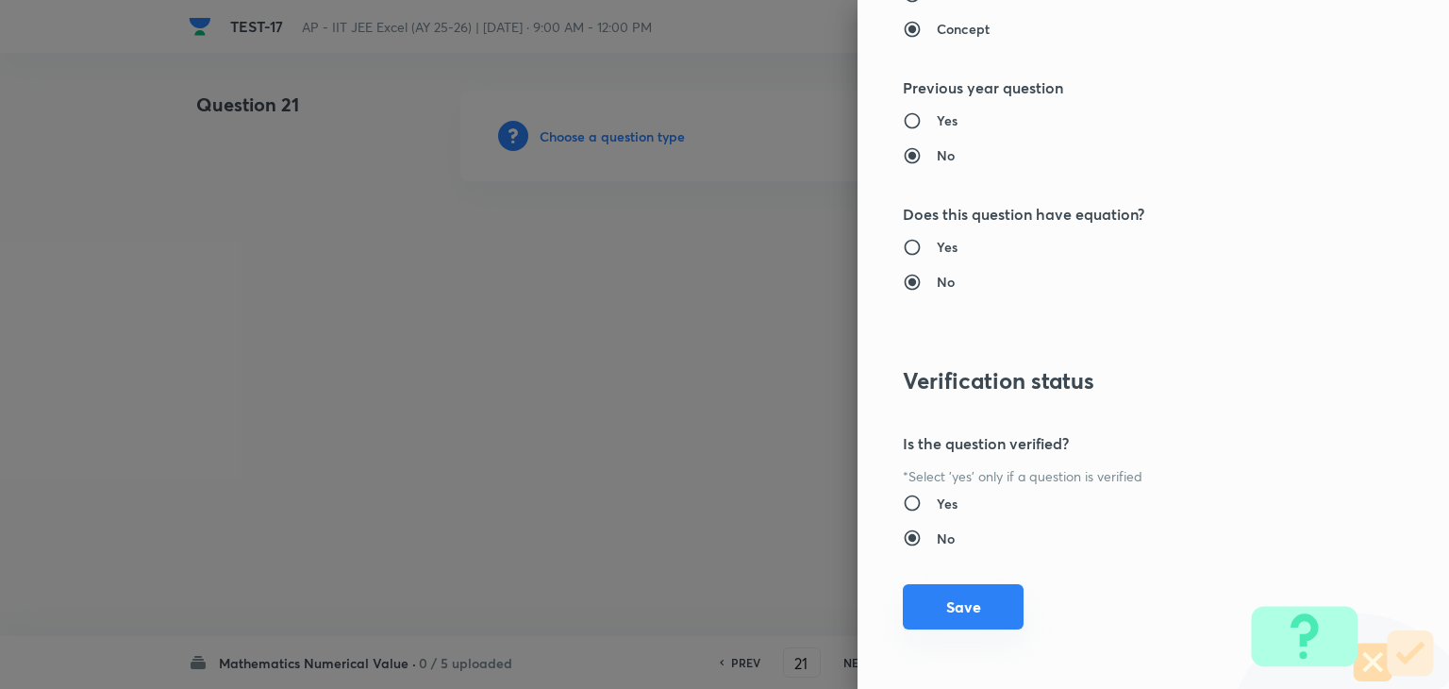
click at [932, 584] on button "Save" at bounding box center [963, 606] width 121 height 45
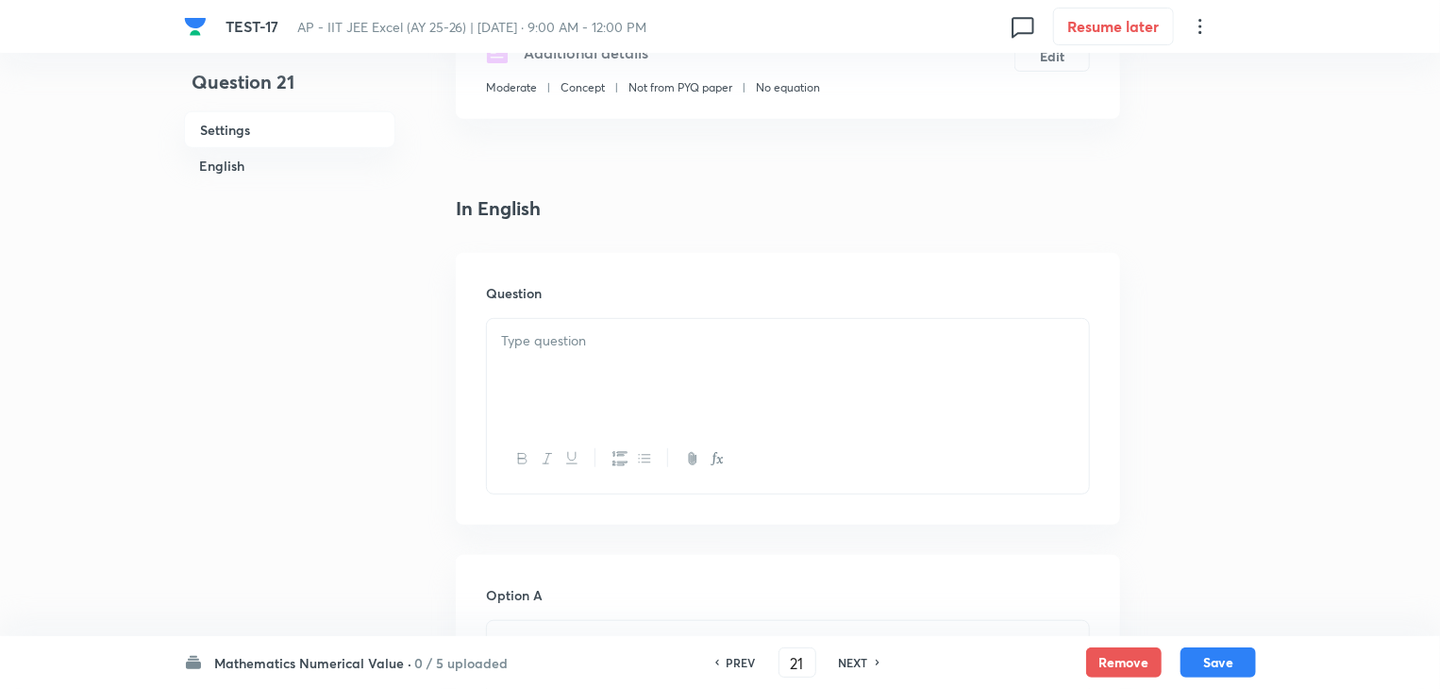
scroll to position [377, 0]
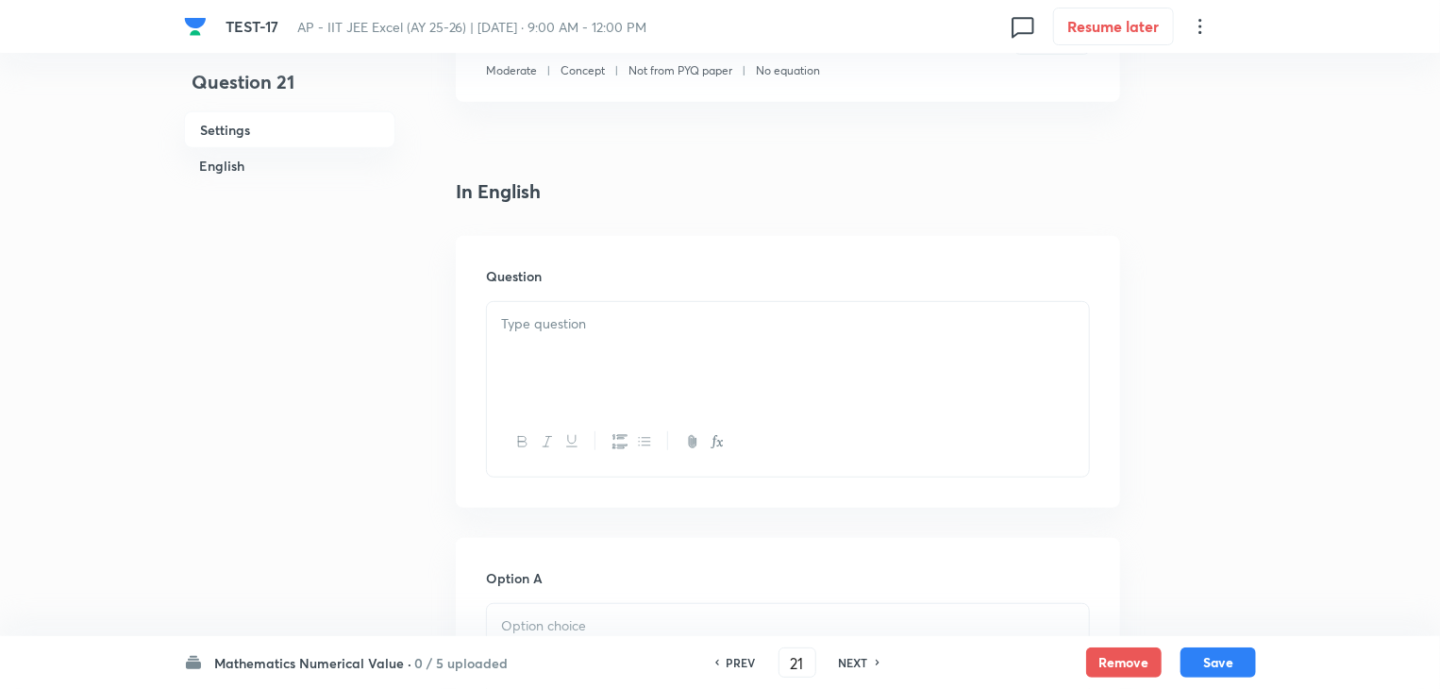
click at [600, 343] on div at bounding box center [788, 355] width 602 height 106
click at [721, 370] on div at bounding box center [788, 355] width 602 height 106
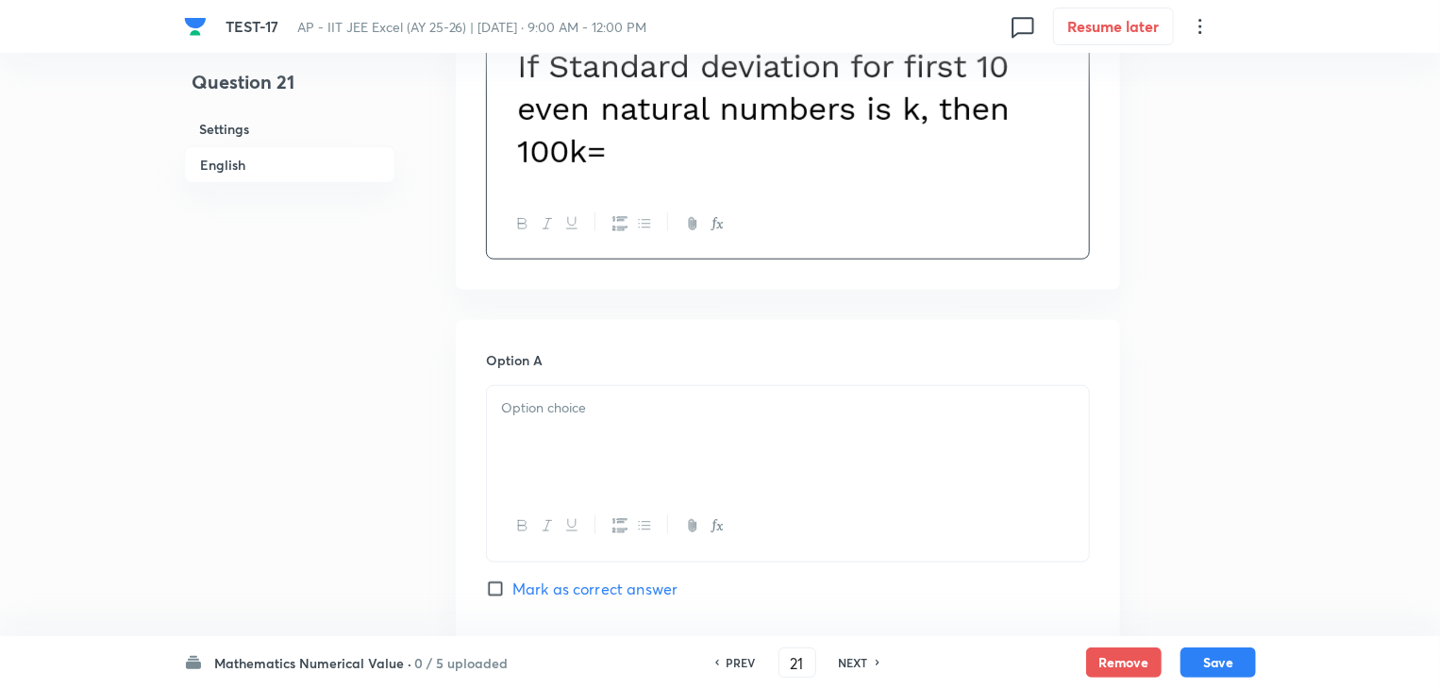
scroll to position [660, 0]
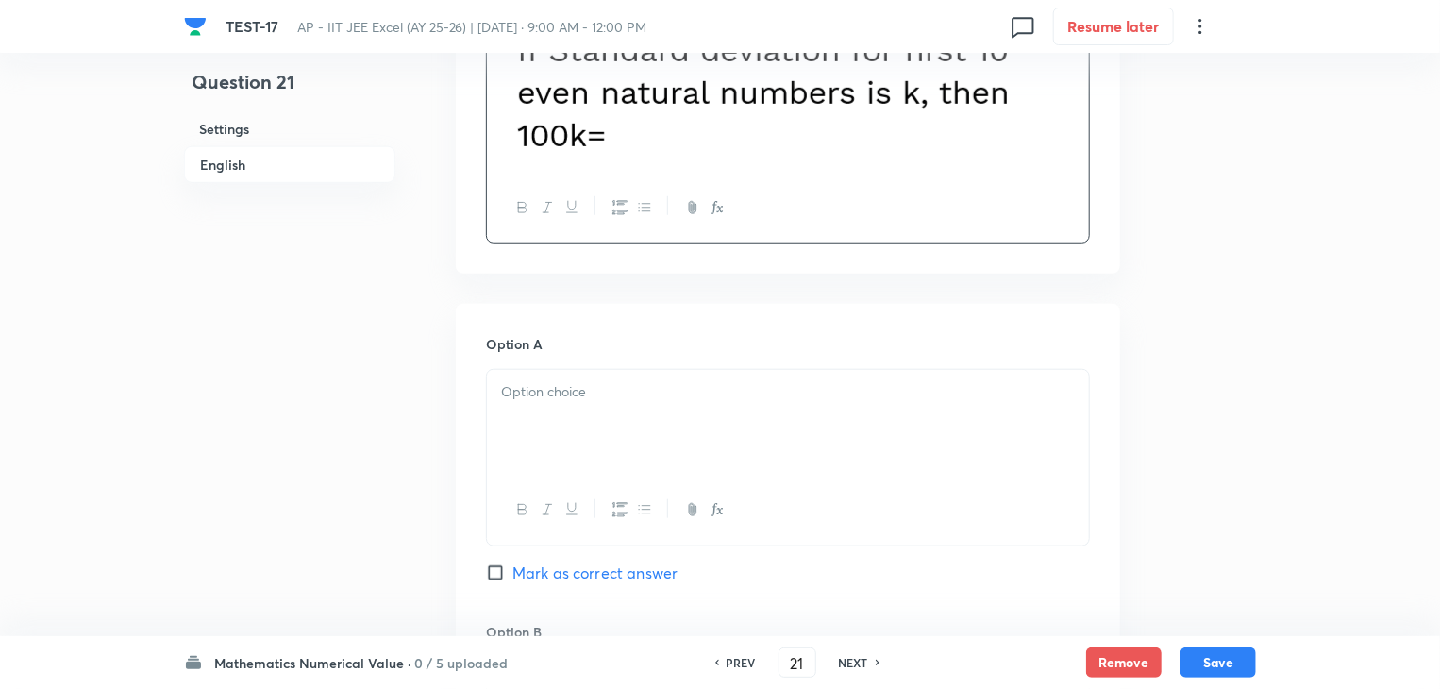
click at [596, 413] on div at bounding box center [788, 423] width 602 height 106
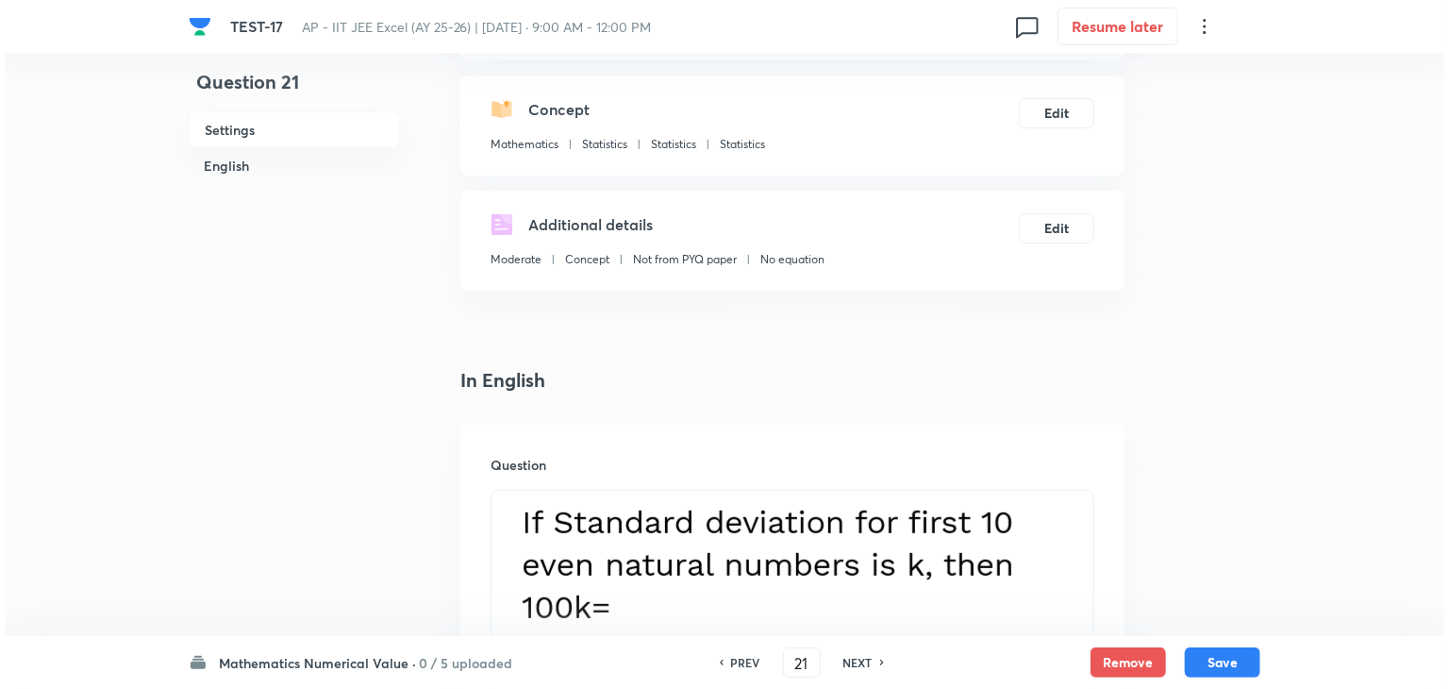
scroll to position [0, 0]
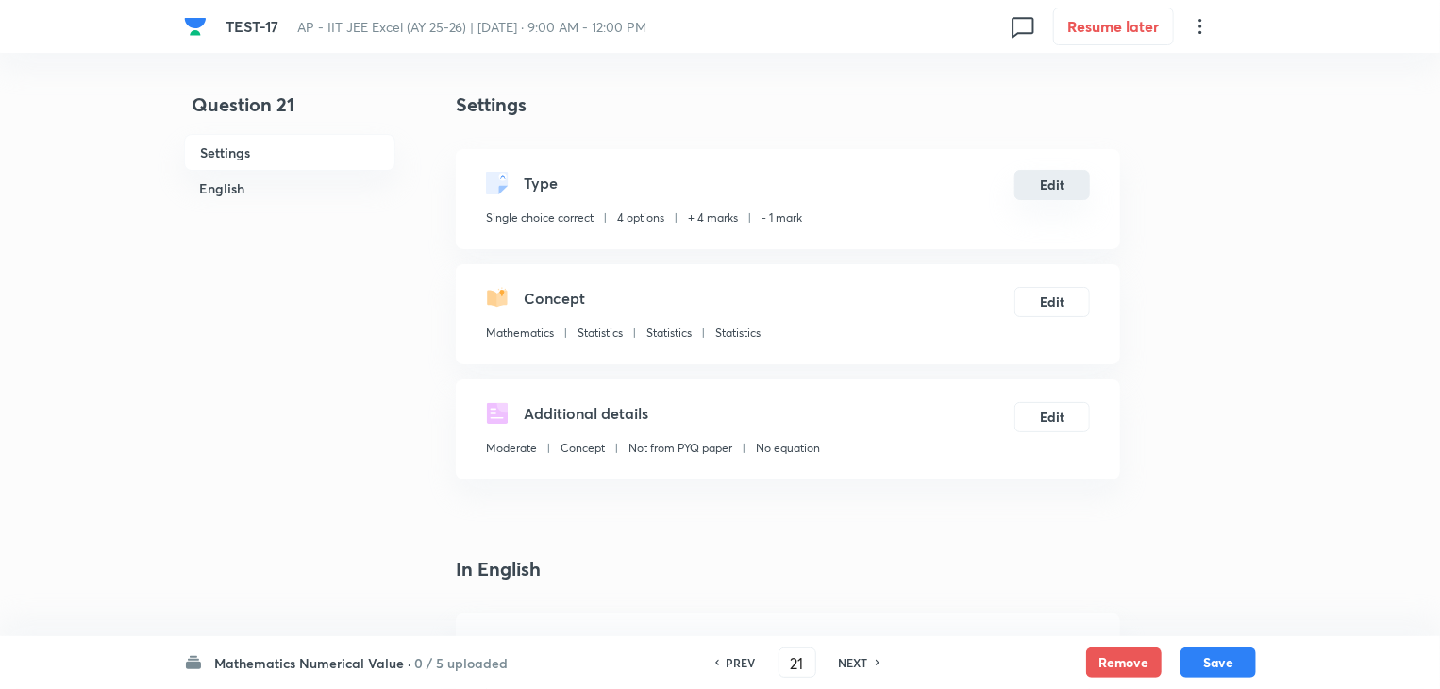
click at [1066, 191] on button "Edit" at bounding box center [1051, 185] width 75 height 30
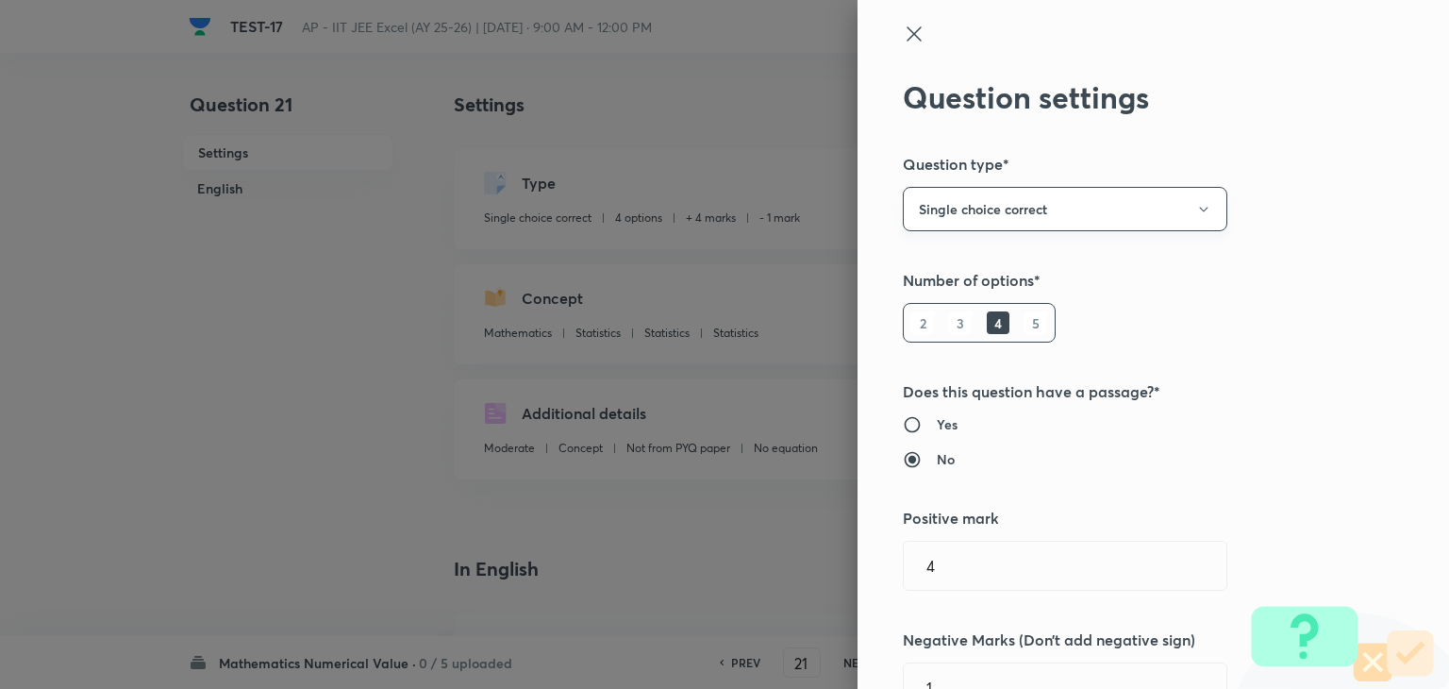
click at [1080, 212] on button "Single choice correct" at bounding box center [1065, 209] width 325 height 44
click at [1041, 338] on span "Integer" at bounding box center [1051, 336] width 300 height 20
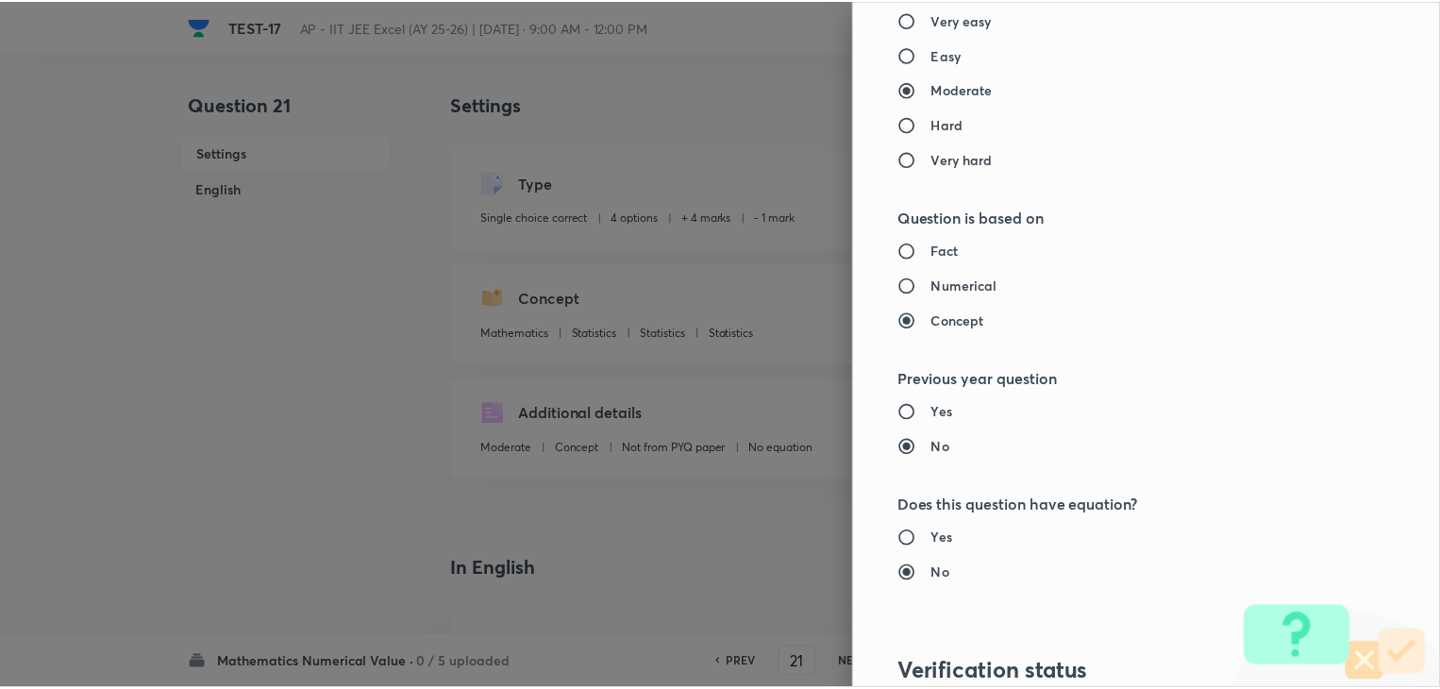
scroll to position [1895, 0]
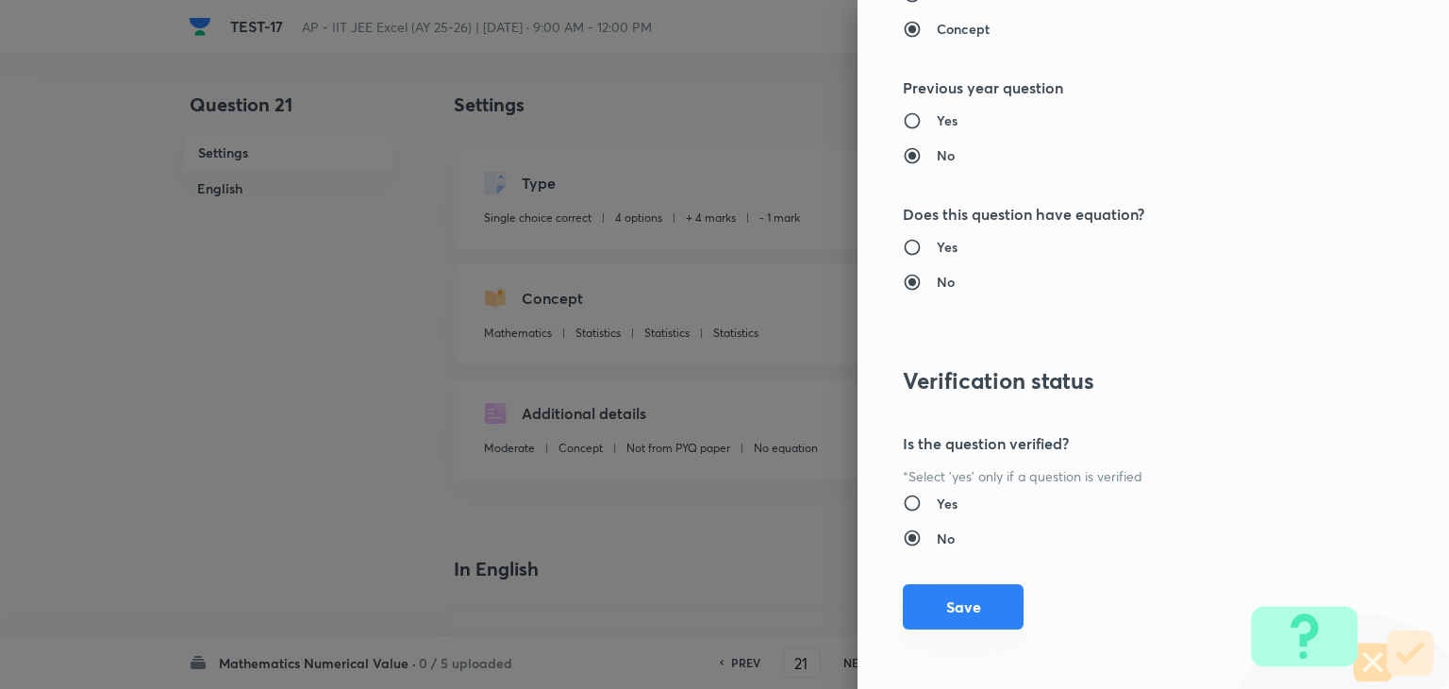
click at [947, 602] on button "Save" at bounding box center [963, 606] width 121 height 45
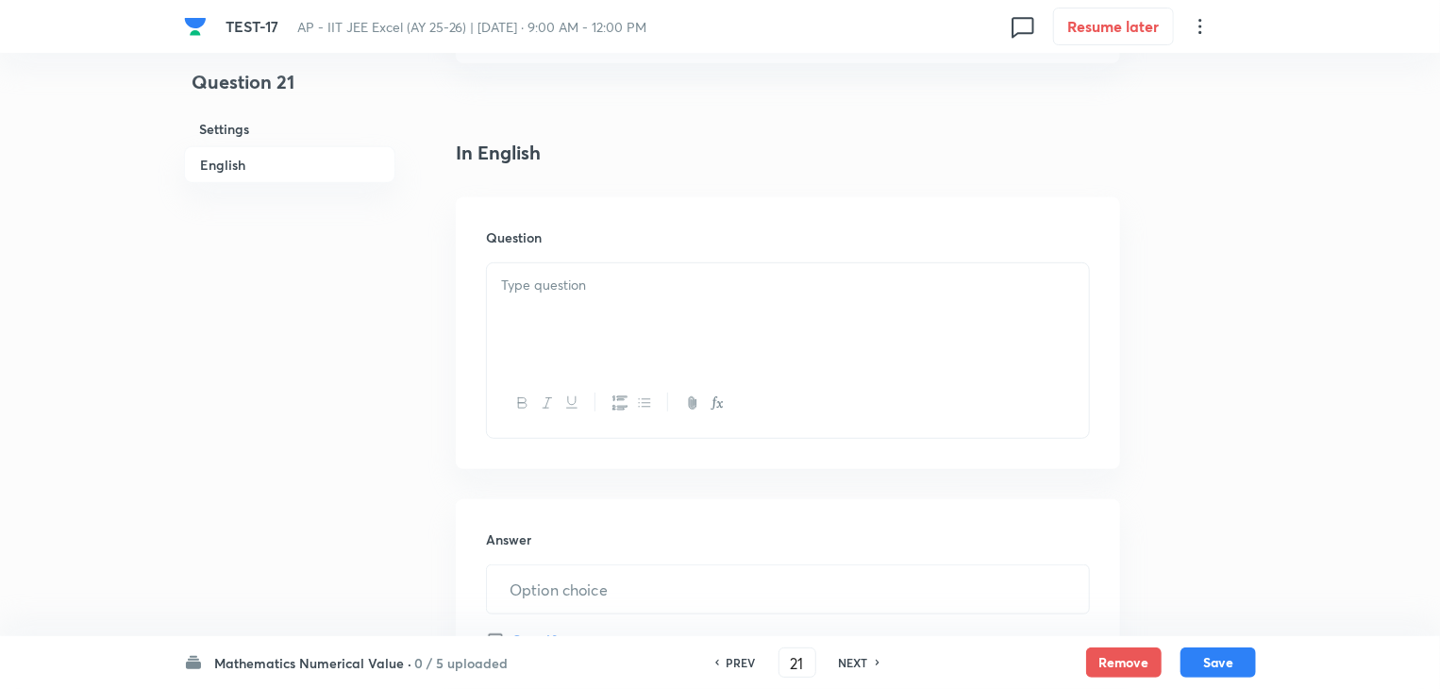
scroll to position [405, 0]
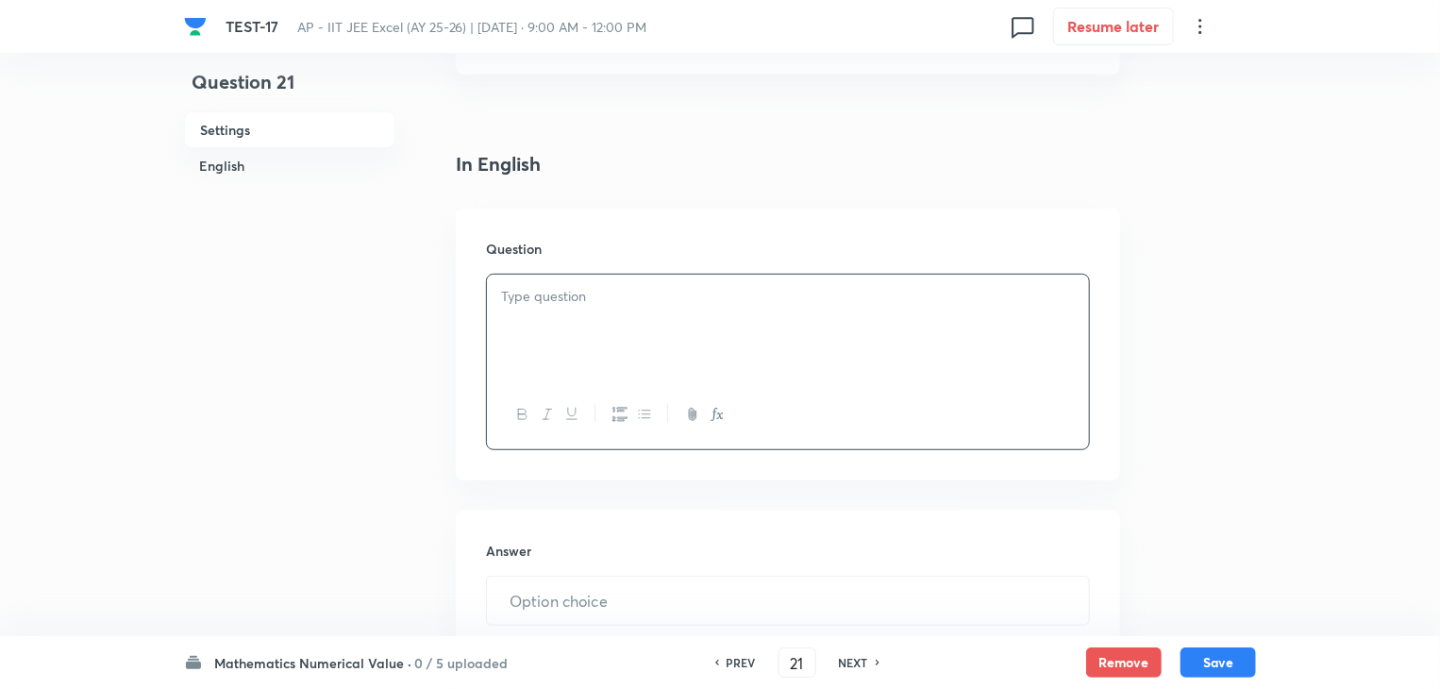
click at [738, 334] on div at bounding box center [788, 328] width 602 height 106
click at [786, 328] on div at bounding box center [788, 328] width 602 height 106
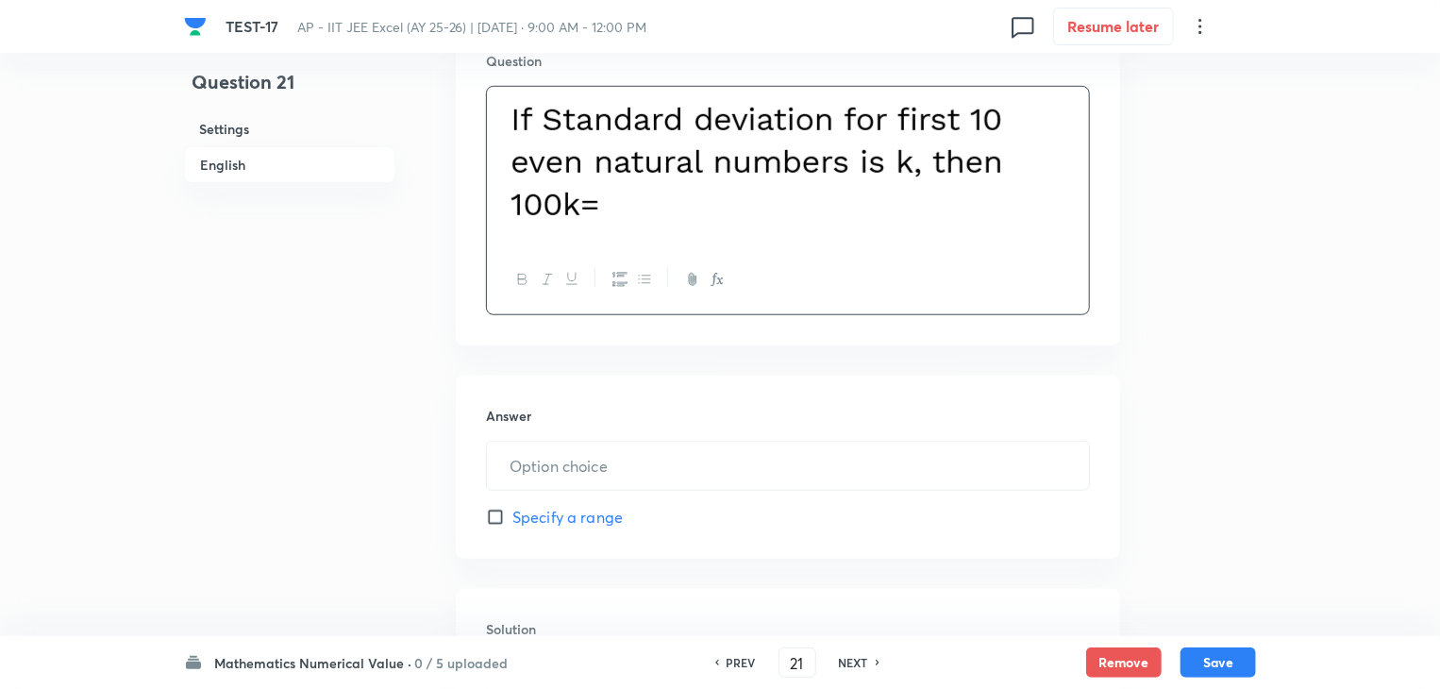
scroll to position [593, 0]
click at [557, 469] on input "text" at bounding box center [788, 465] width 602 height 48
click at [660, 470] on input "text" at bounding box center [788, 465] width 602 height 48
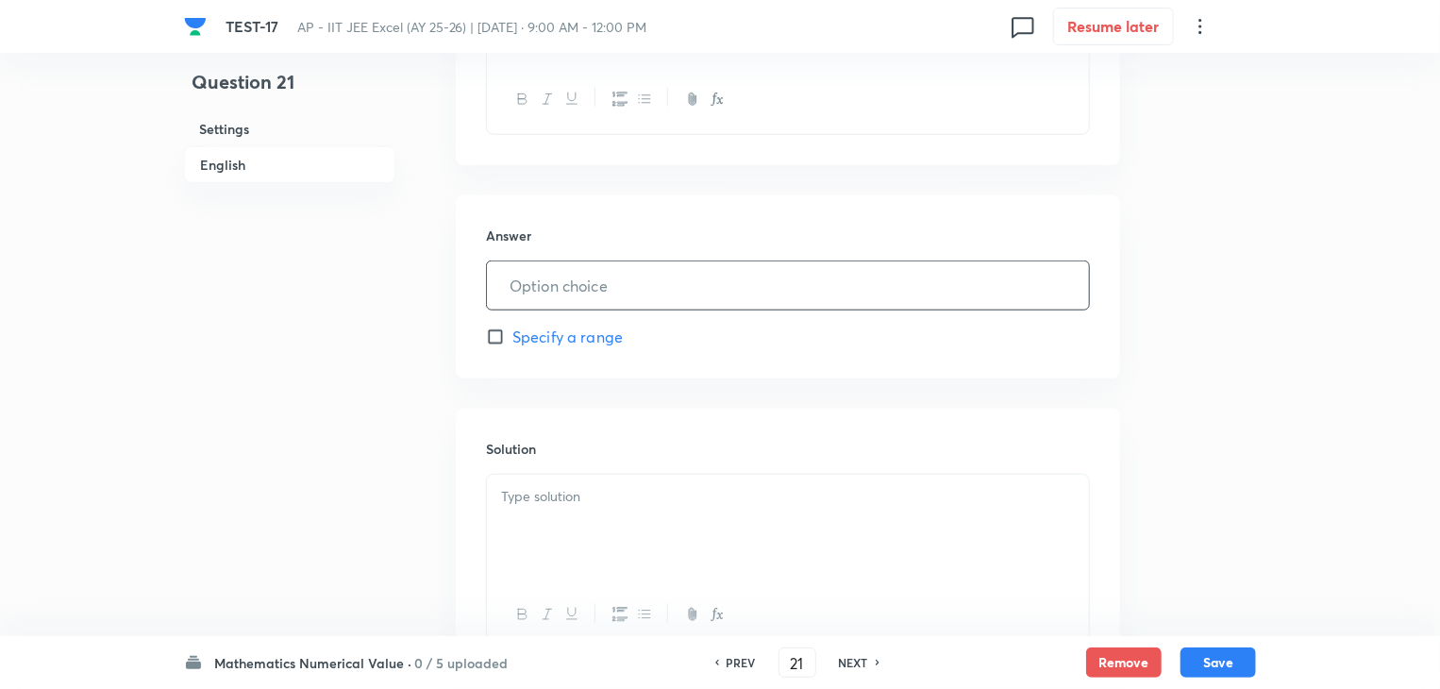
scroll to position [782, 0]
click at [609, 281] on input "text" at bounding box center [788, 276] width 602 height 48
type input "574"
click at [674, 497] on div at bounding box center [788, 518] width 602 height 106
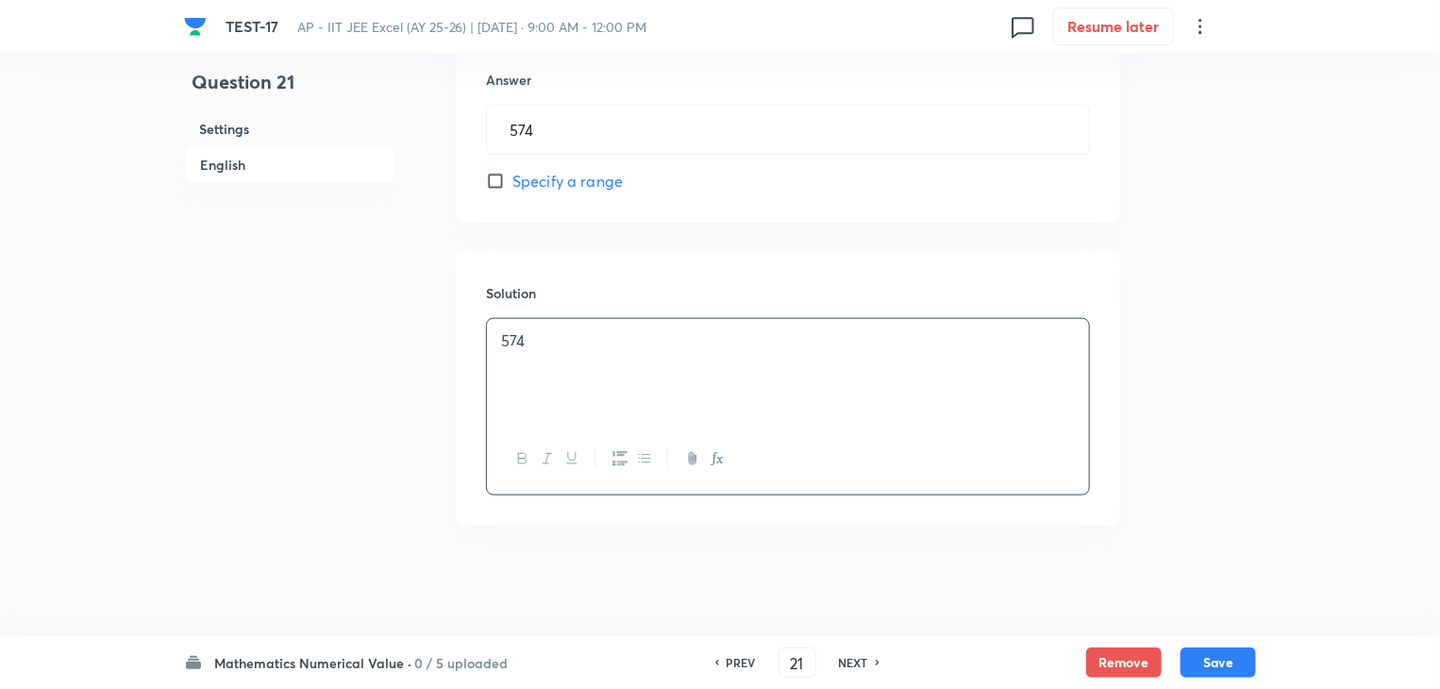
scroll to position [929, 0]
click at [1237, 658] on button "Save" at bounding box center [1217, 660] width 75 height 30
type input "22"
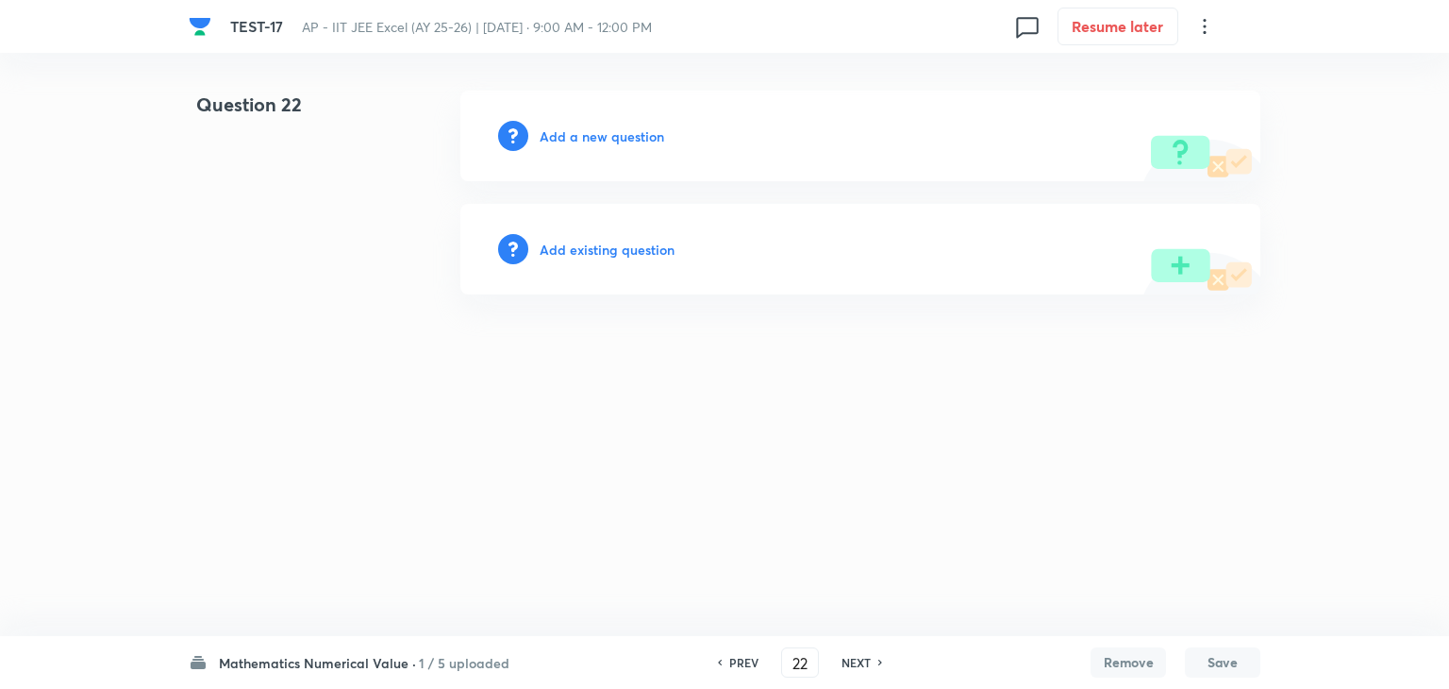
click at [578, 132] on h6 "Add a new question" at bounding box center [602, 136] width 125 height 20
click at [626, 133] on h6 "Choose a question type" at bounding box center [612, 136] width 145 height 20
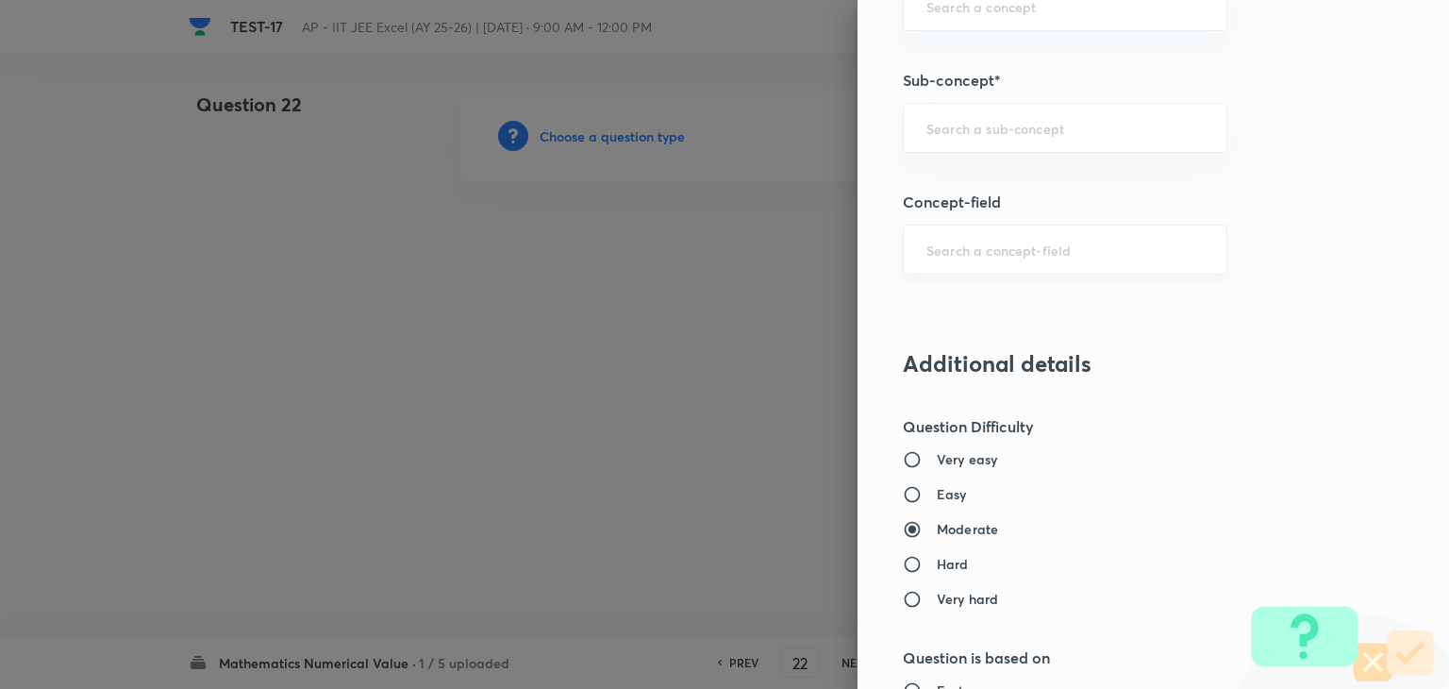
scroll to position [1132, 0]
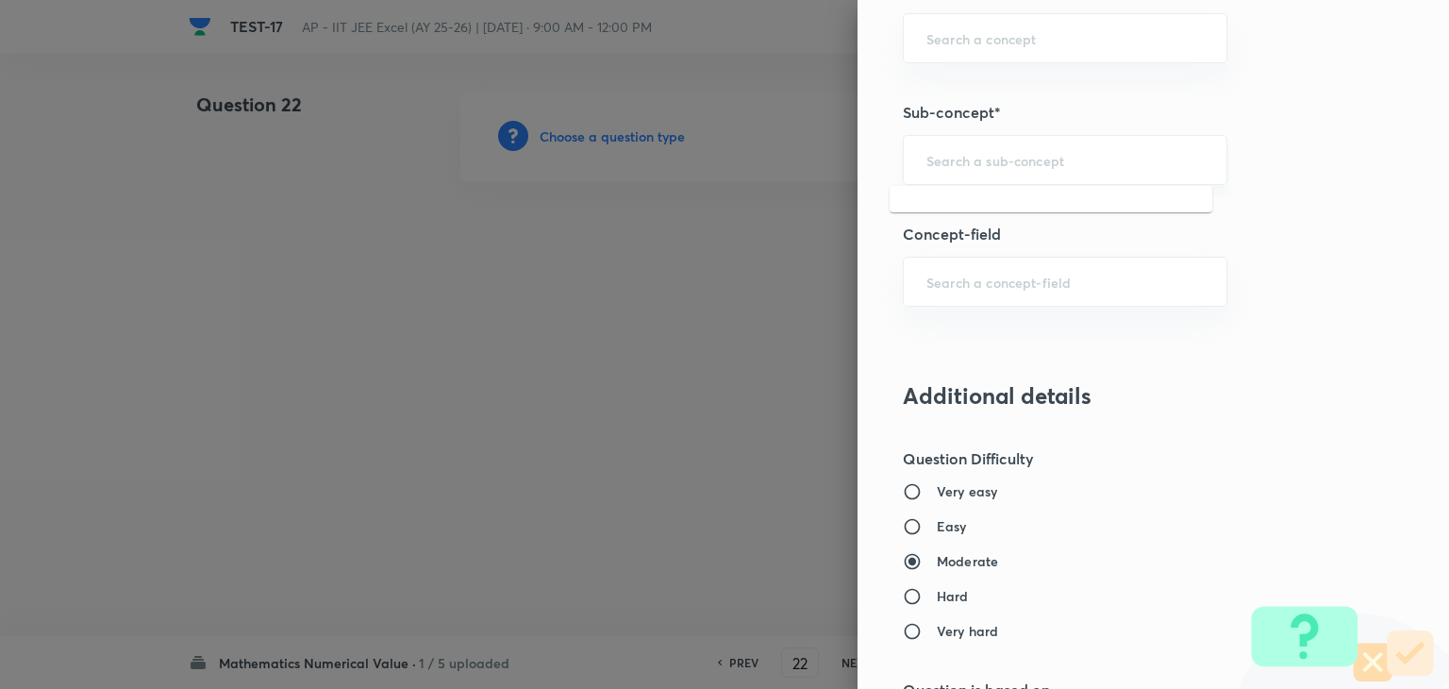
click at [988, 161] on input "text" at bounding box center [1064, 160] width 277 height 18
paste input "statistics"
click at [998, 200] on ul "Statistics" at bounding box center [1051, 210] width 323 height 49
click at [998, 200] on li "Statistics" at bounding box center [1051, 210] width 323 height 34
type input "Statistics"
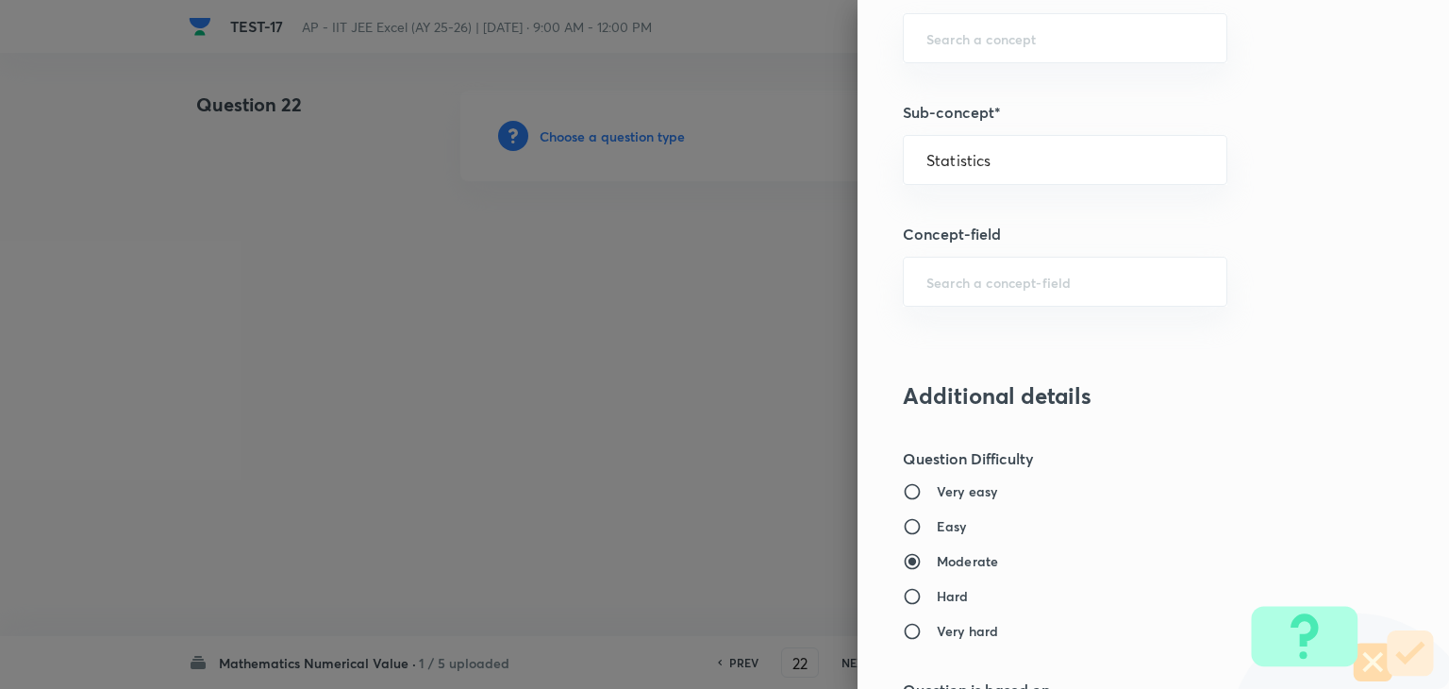
type input "Mathematics"
type input "Statistics"
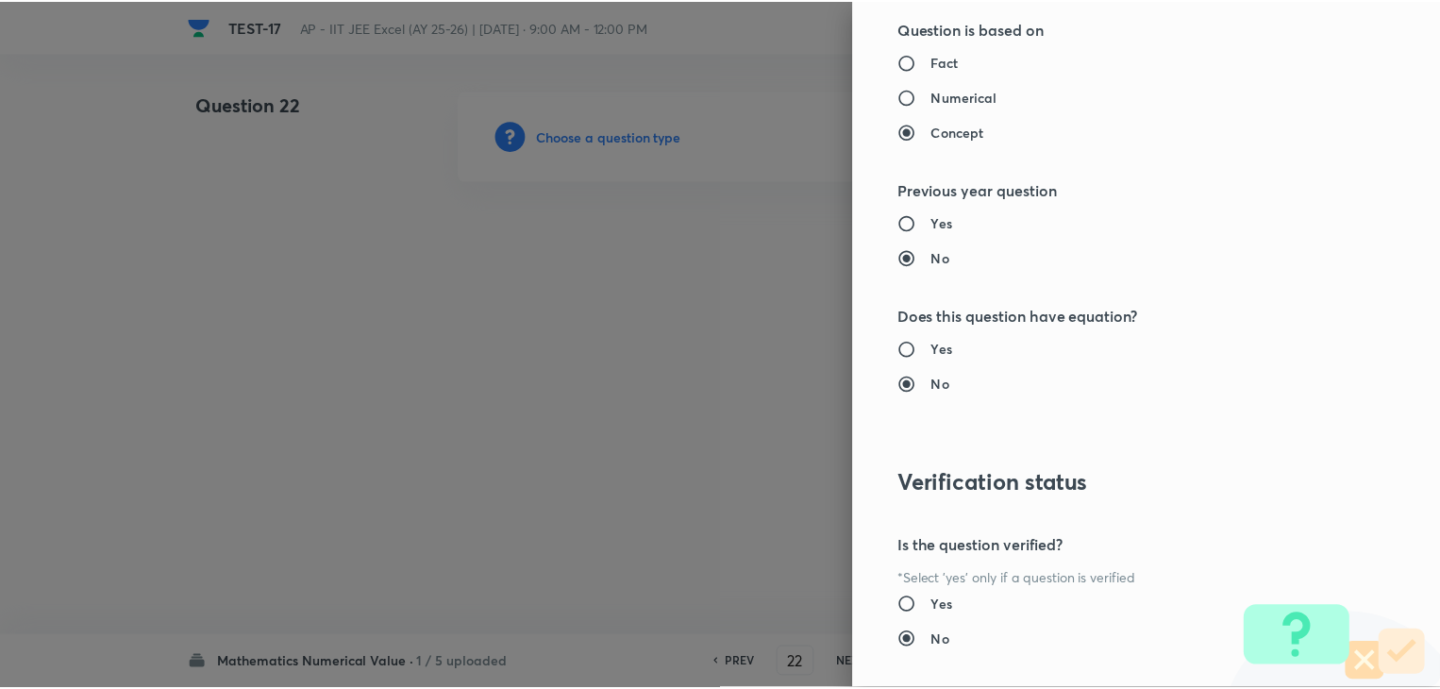
scroll to position [1895, 0]
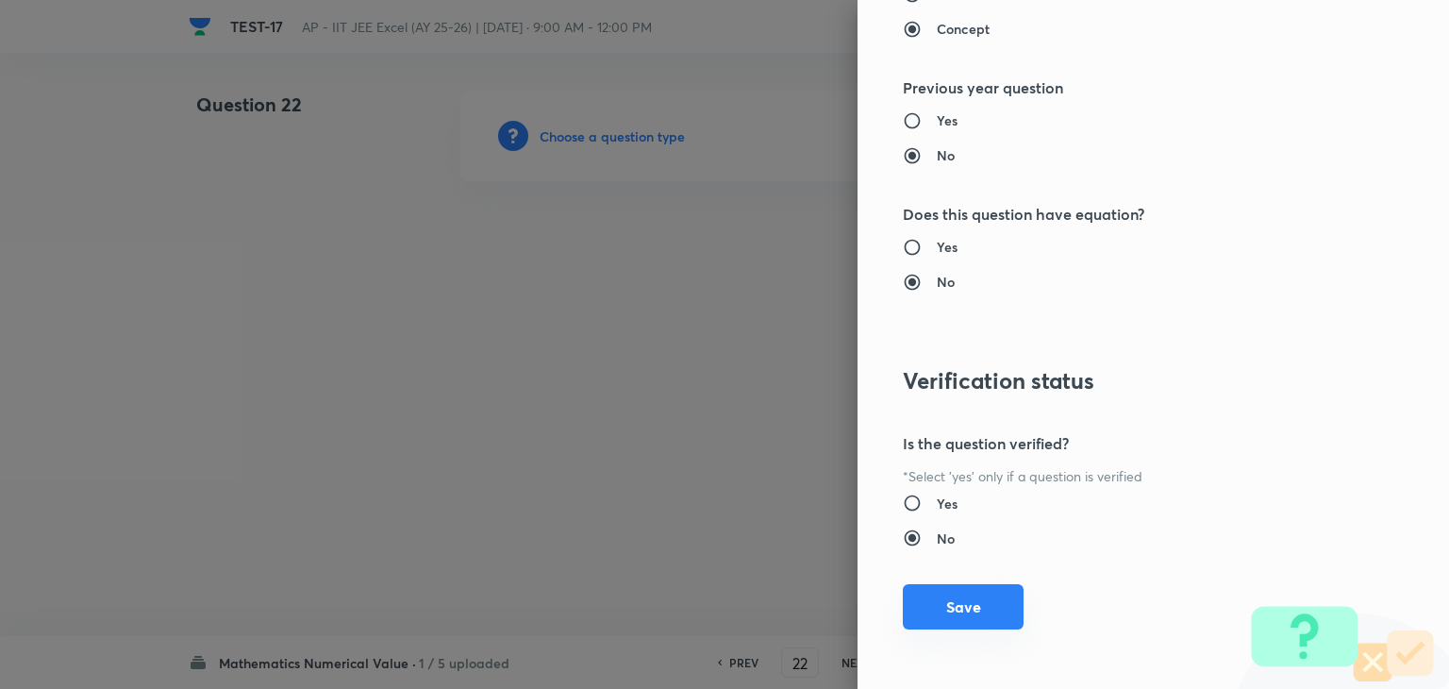
click at [967, 592] on button "Save" at bounding box center [963, 606] width 121 height 45
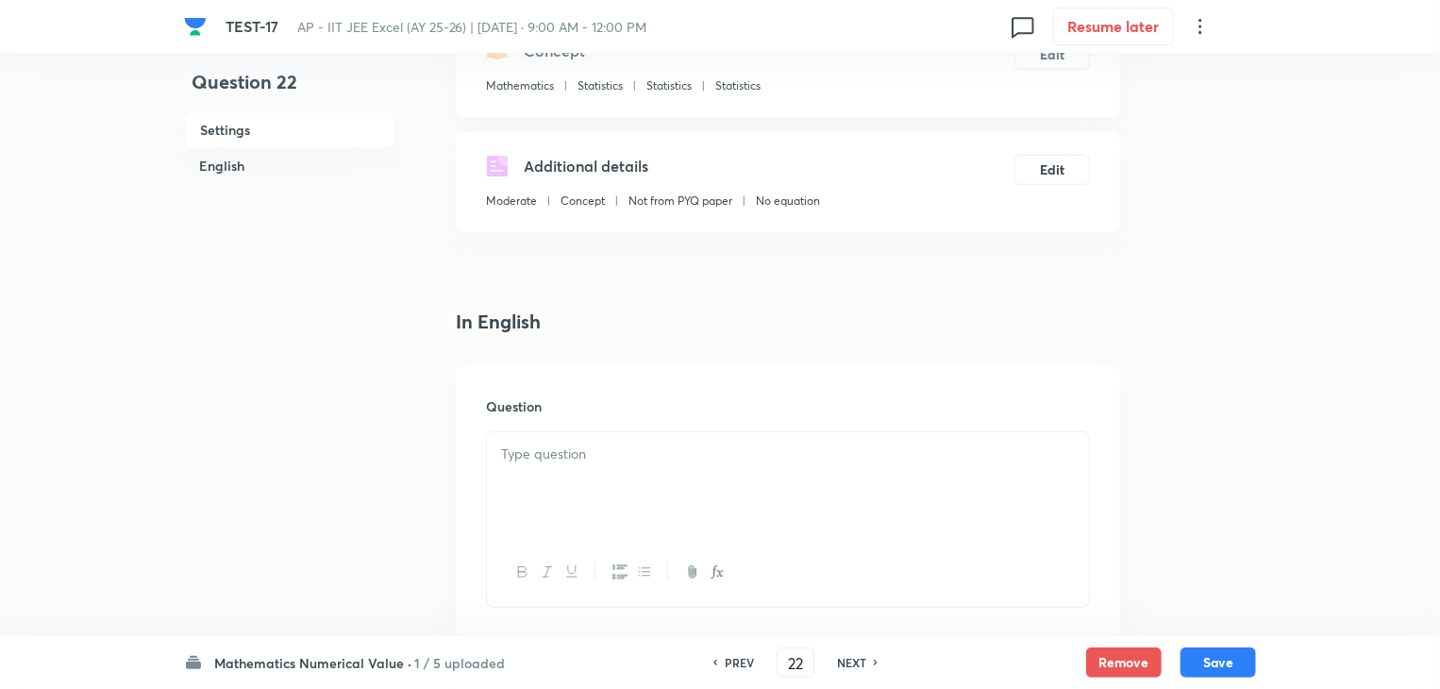
scroll to position [472, 0]
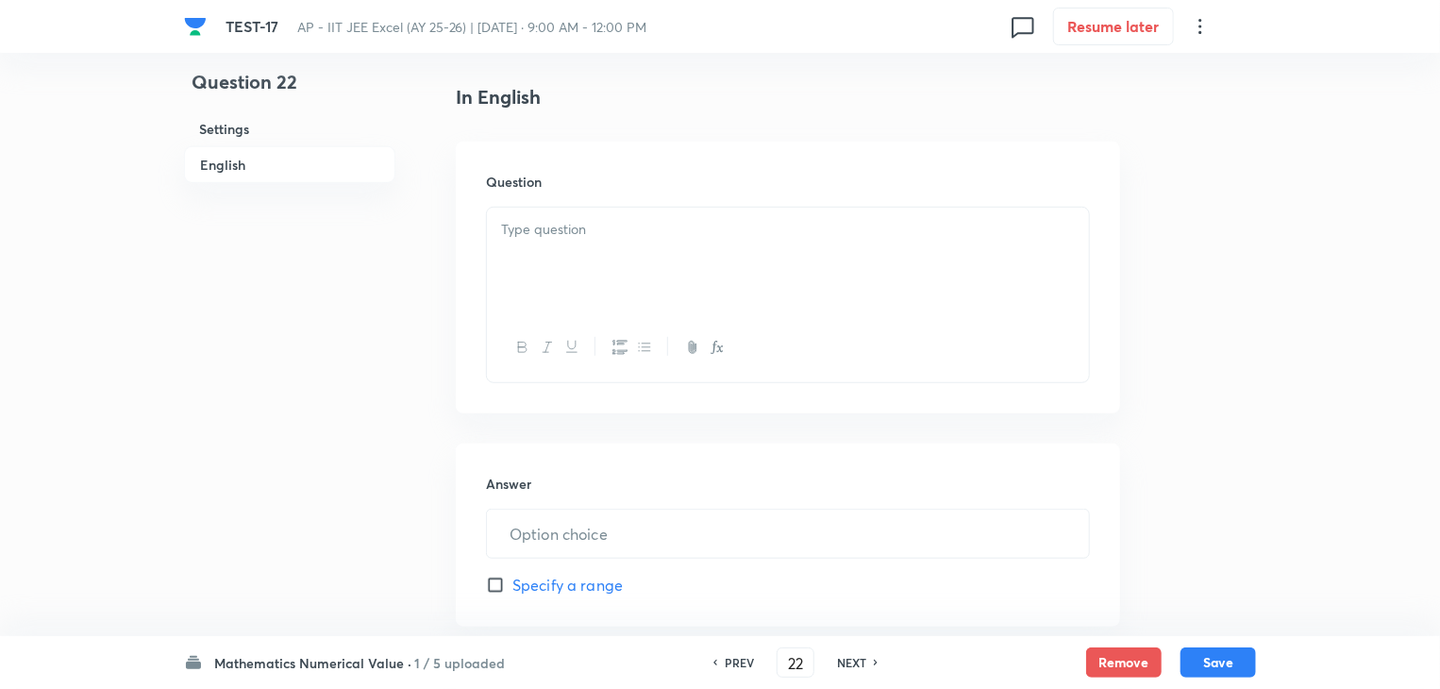
drag, startPoint x: 660, startPoint y: 190, endPoint x: 650, endPoint y: 223, distance: 34.6
click at [660, 190] on h6 "Question" at bounding box center [788, 182] width 604 height 20
click at [641, 239] on p at bounding box center [788, 230] width 574 height 22
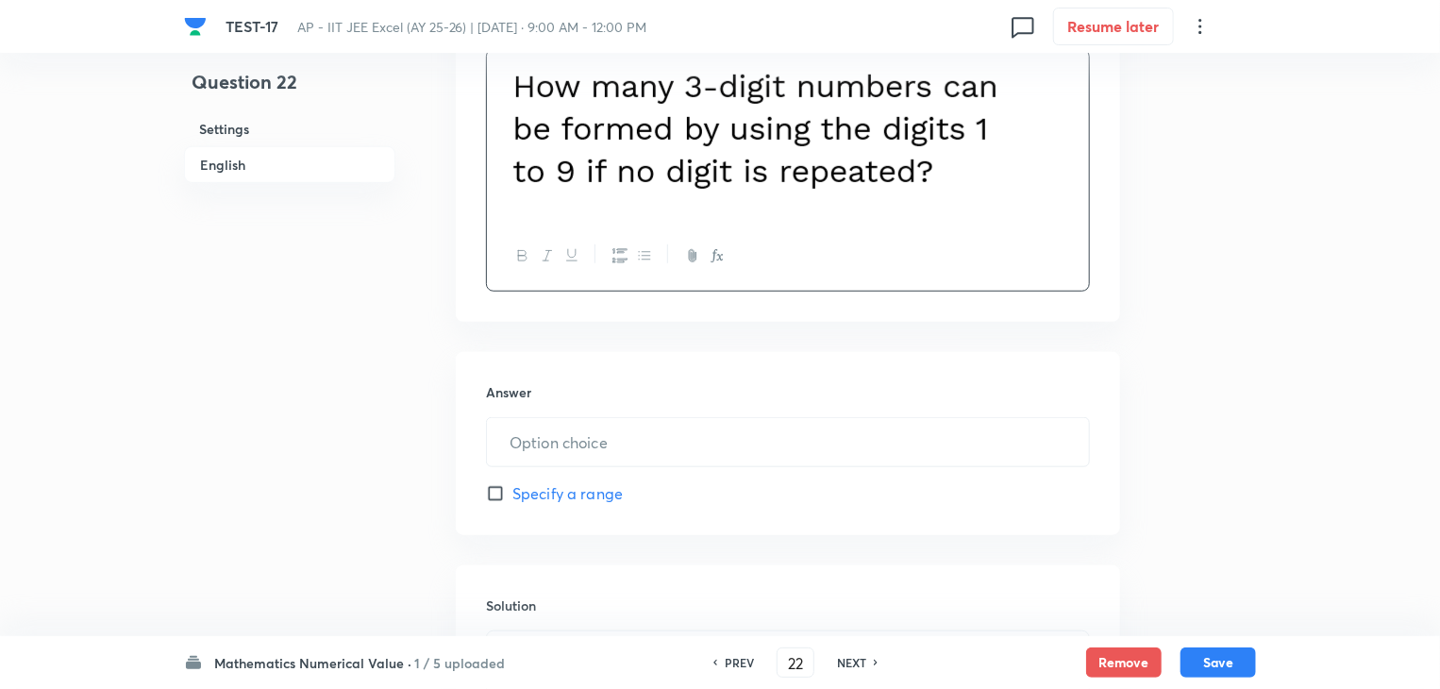
scroll to position [660, 0]
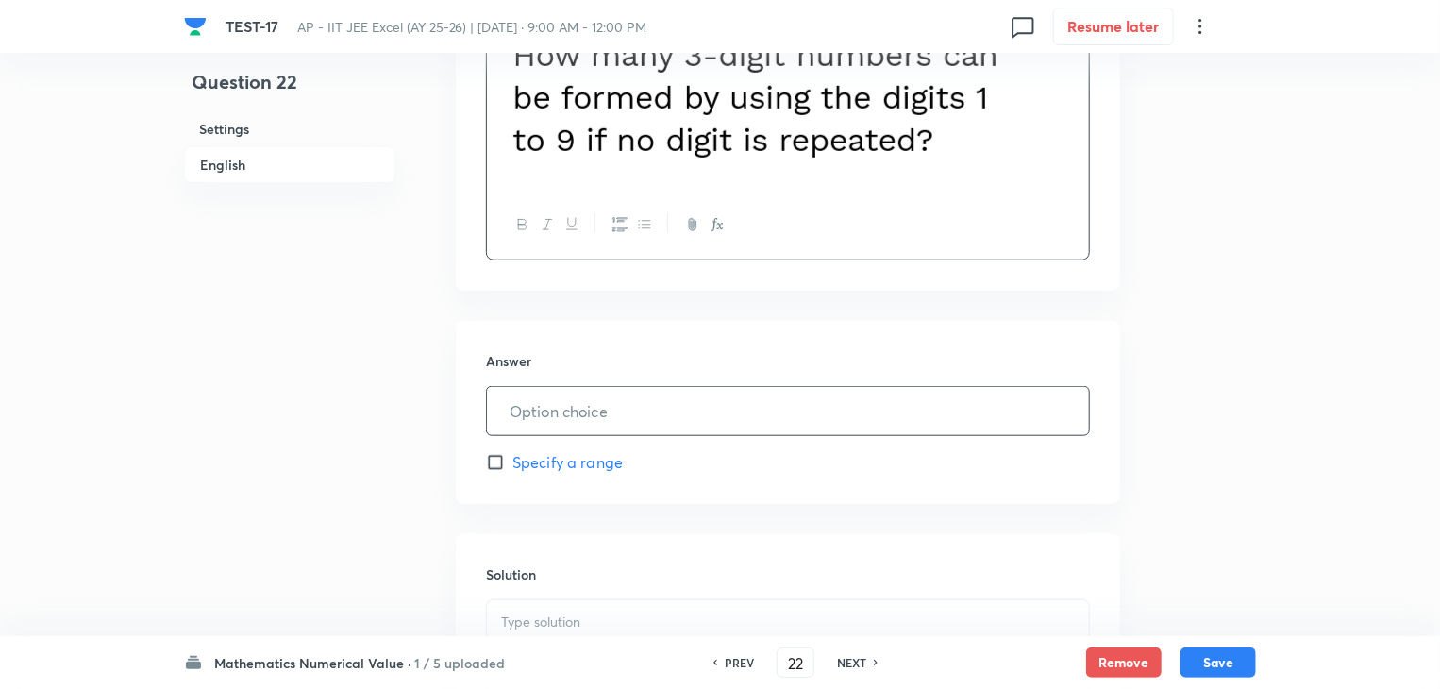
click at [625, 423] on input "text" at bounding box center [788, 411] width 602 height 48
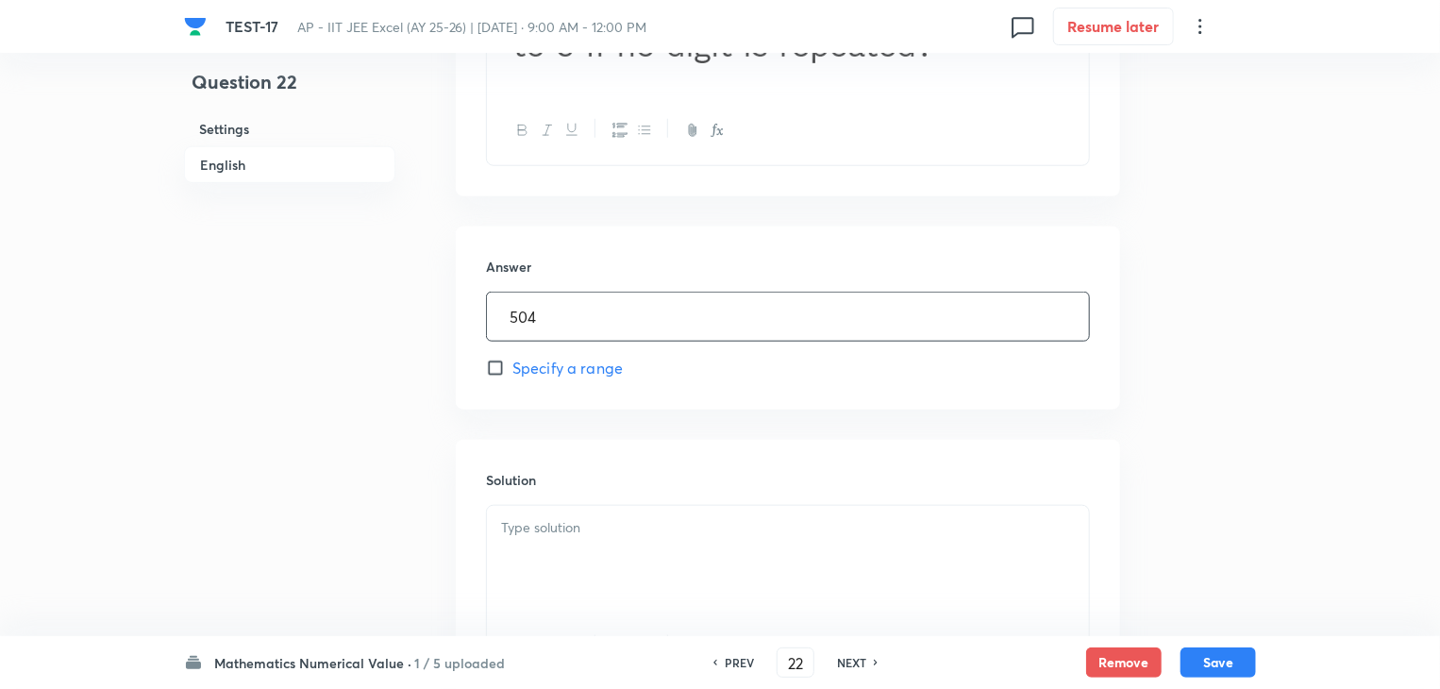
scroll to position [849, 0]
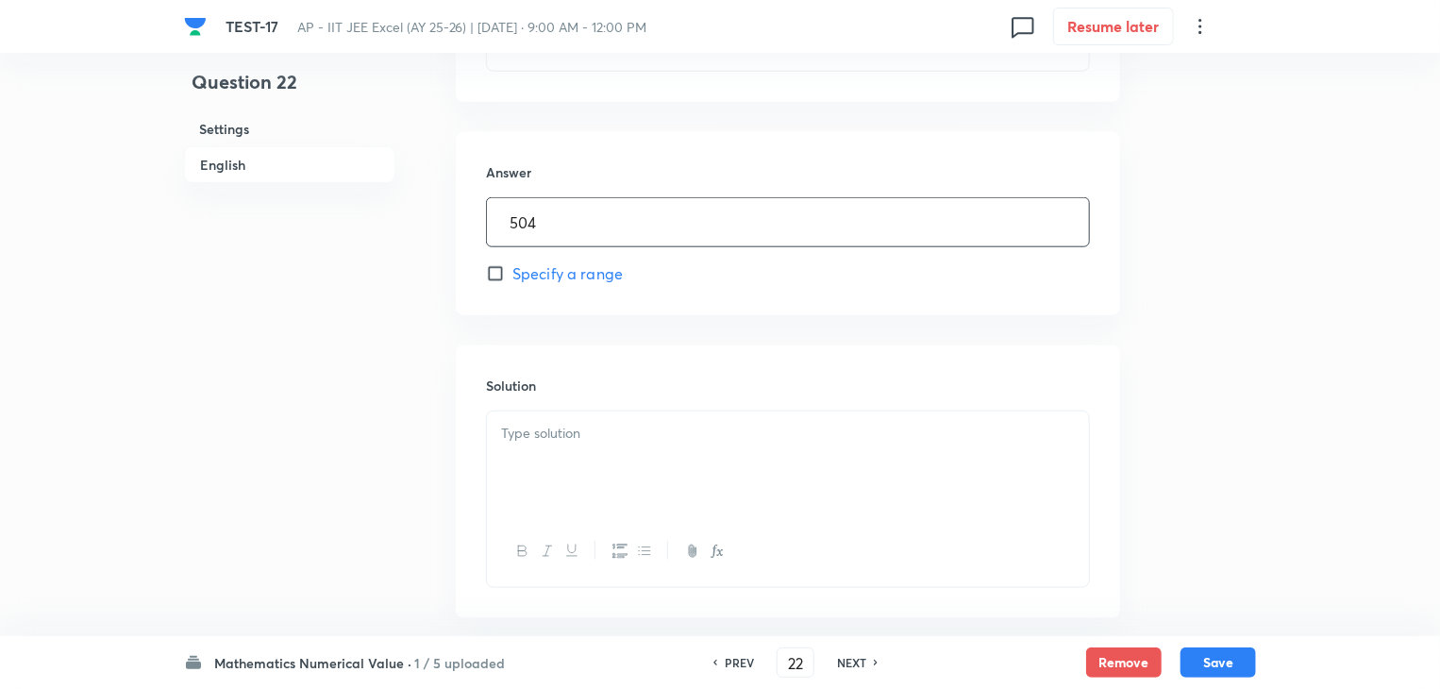
type input "504"
click at [621, 441] on p at bounding box center [788, 434] width 574 height 22
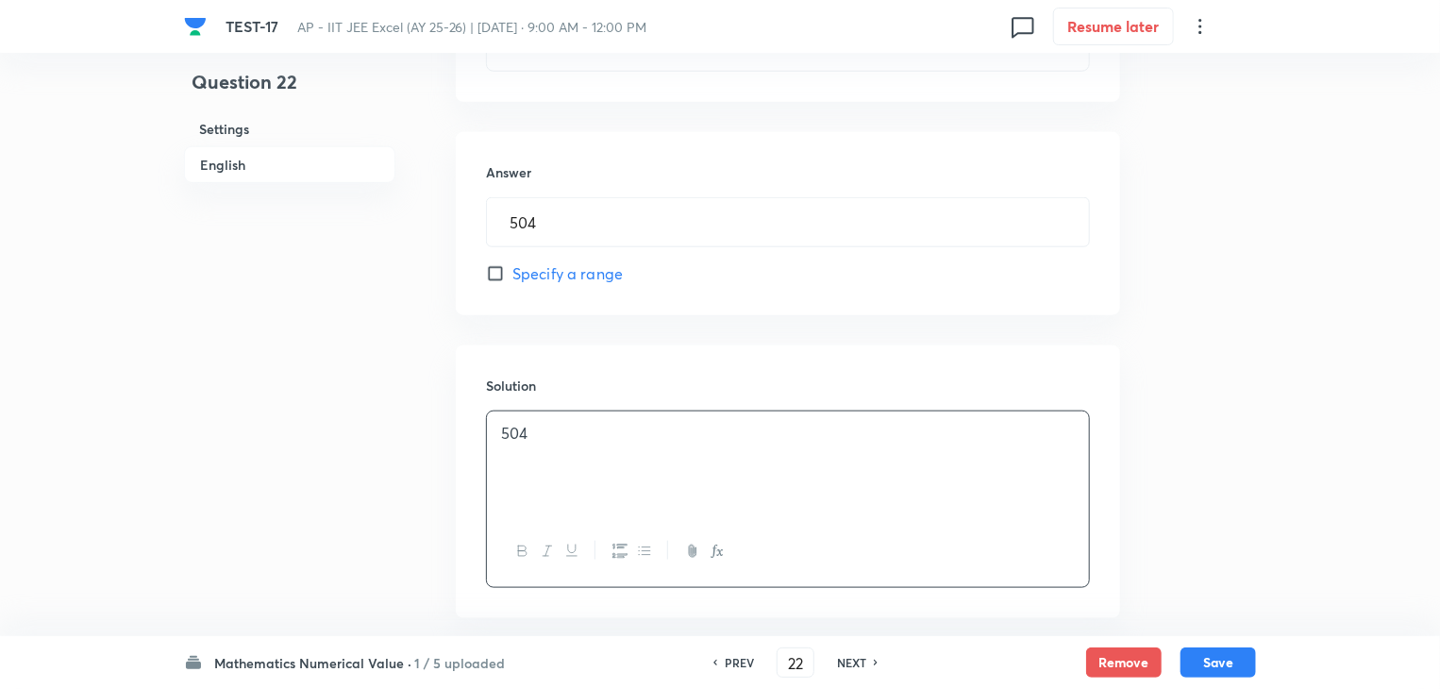
scroll to position [942, 0]
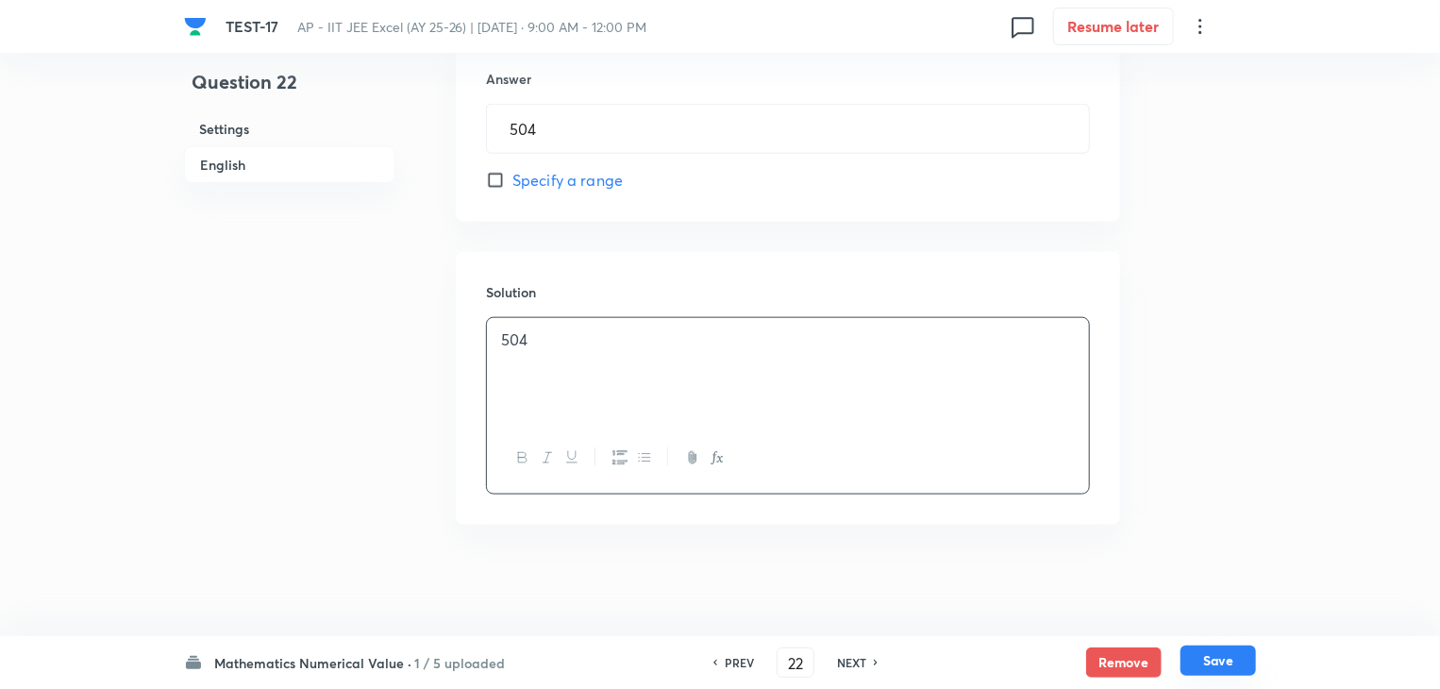
click at [1217, 660] on button "Save" at bounding box center [1217, 660] width 75 height 30
type input "23"
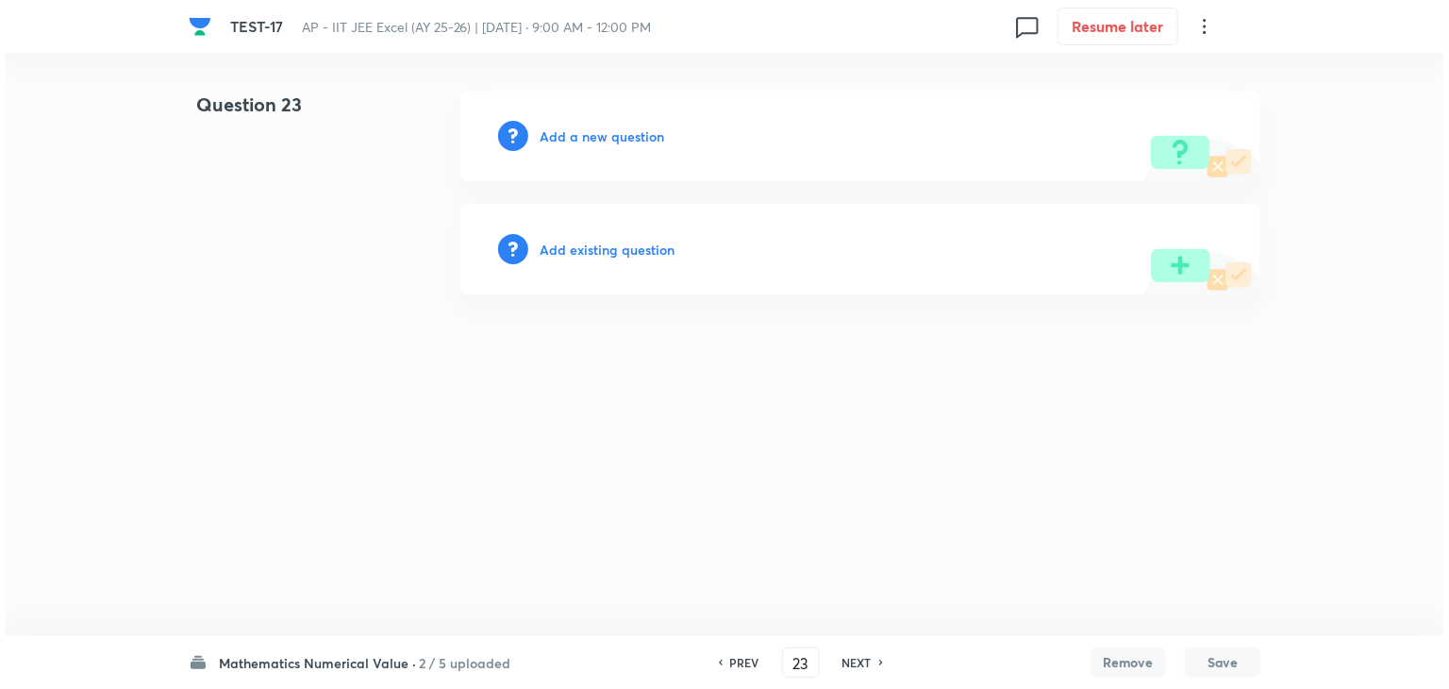
scroll to position [0, 0]
click at [571, 129] on h6 "Add a new question" at bounding box center [602, 136] width 125 height 20
click at [571, 129] on h6 "Choose a question type" at bounding box center [612, 136] width 145 height 20
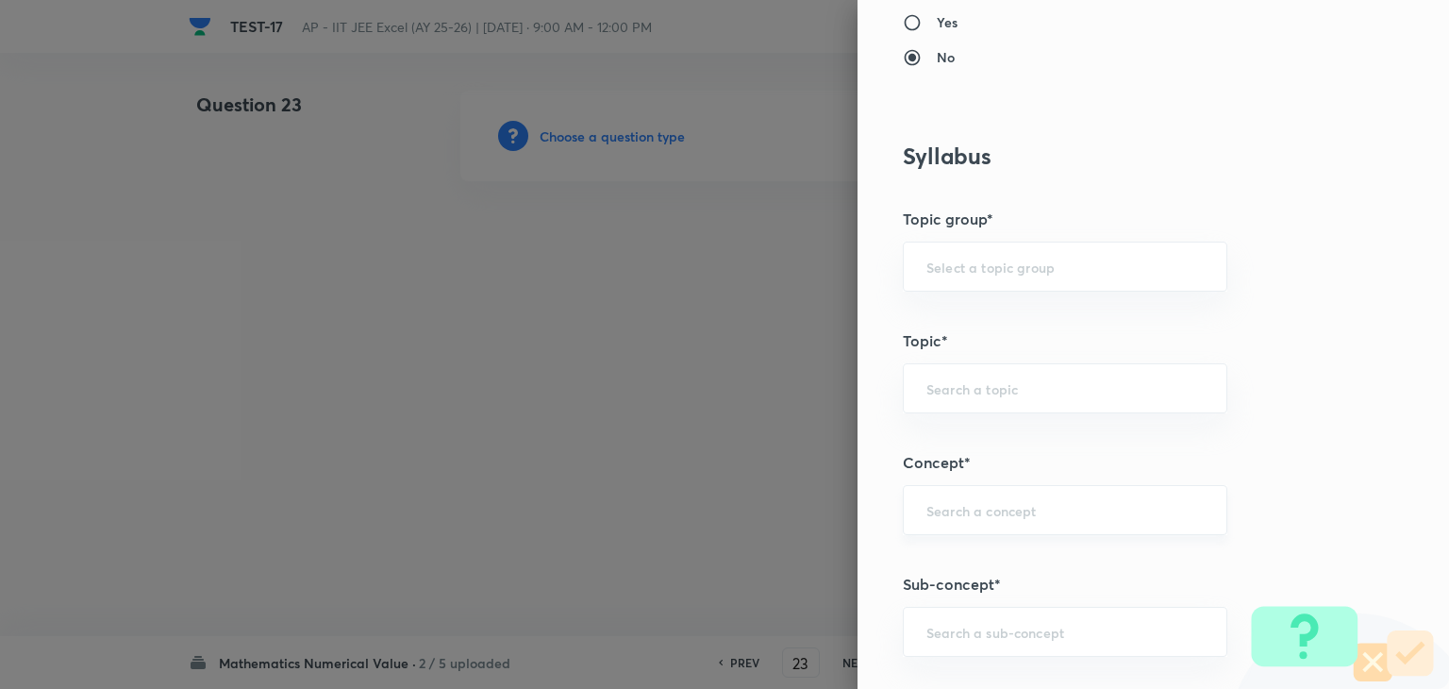
scroll to position [849, 0]
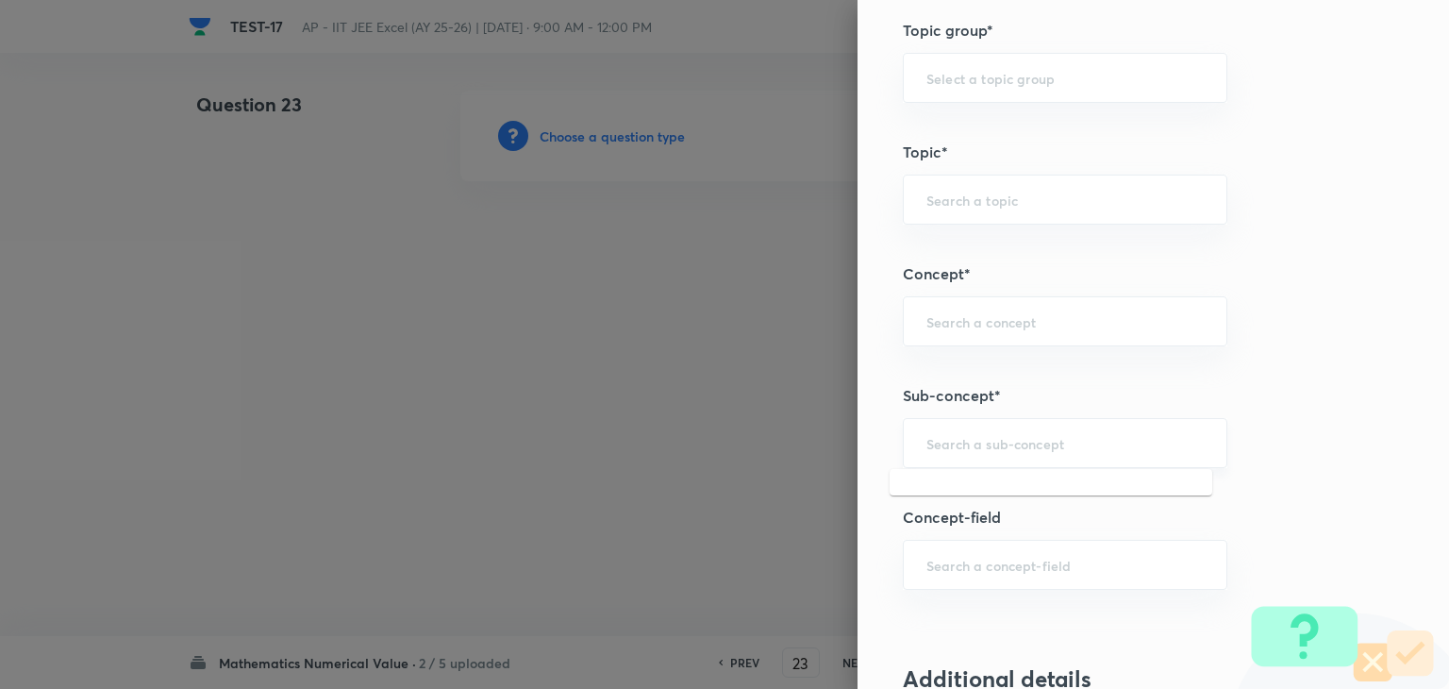
click at [982, 443] on input "text" at bounding box center [1064, 443] width 277 height 18
paste input "statistics"
click at [988, 495] on li "Statistics" at bounding box center [1051, 493] width 323 height 34
type input "Statistics"
type input "Mathematics"
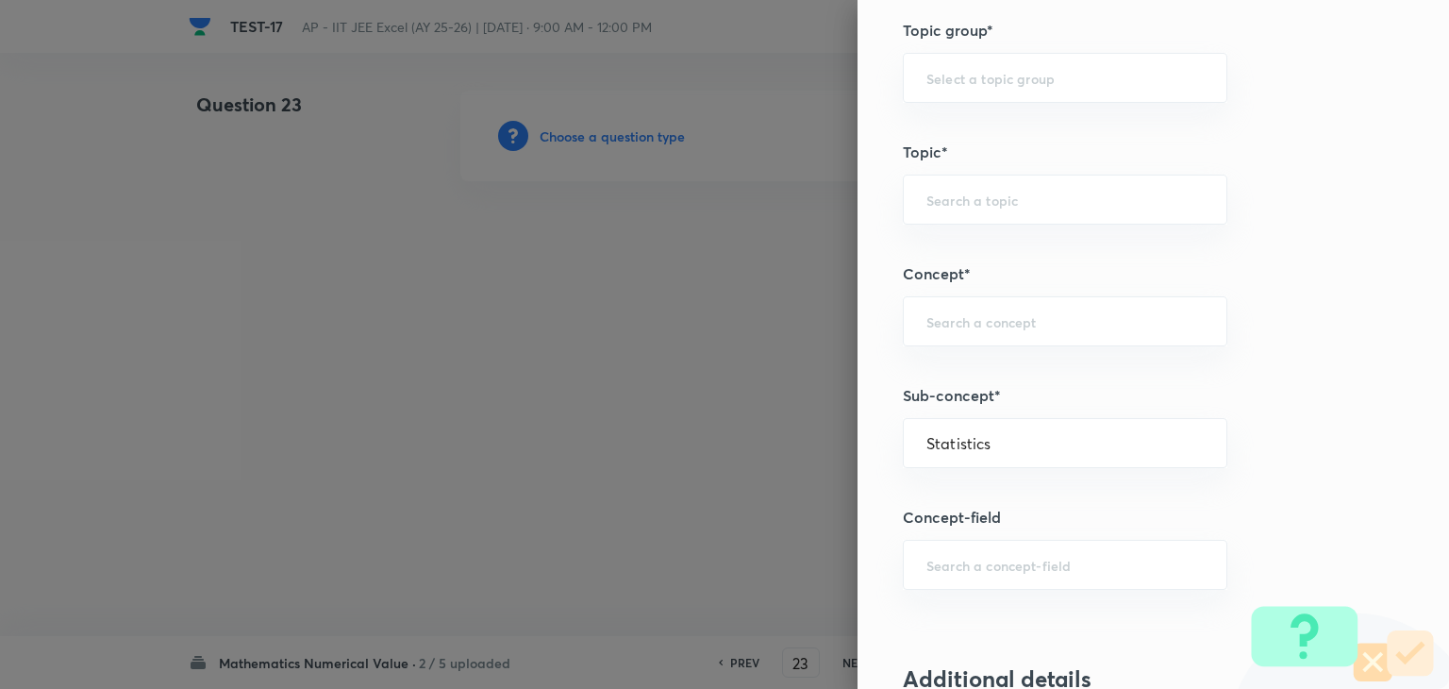
type input "Statistics"
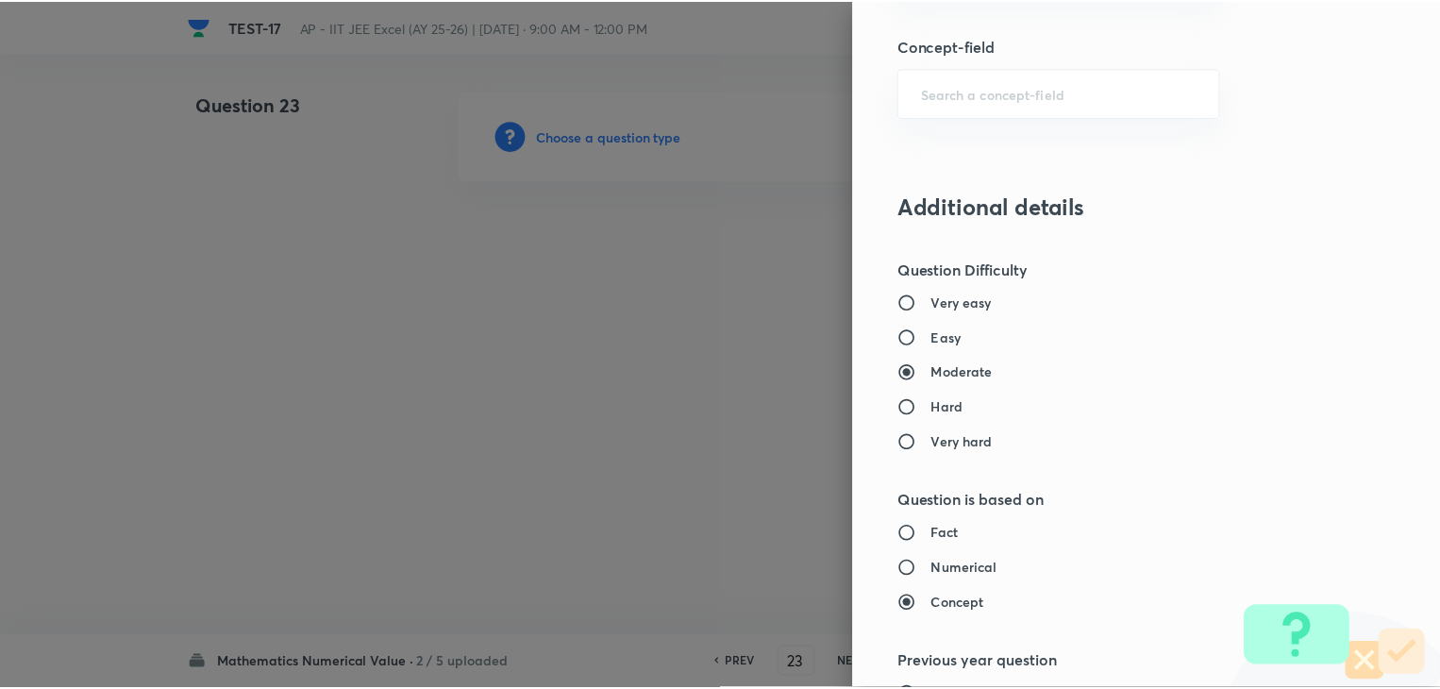
scroll to position [1895, 0]
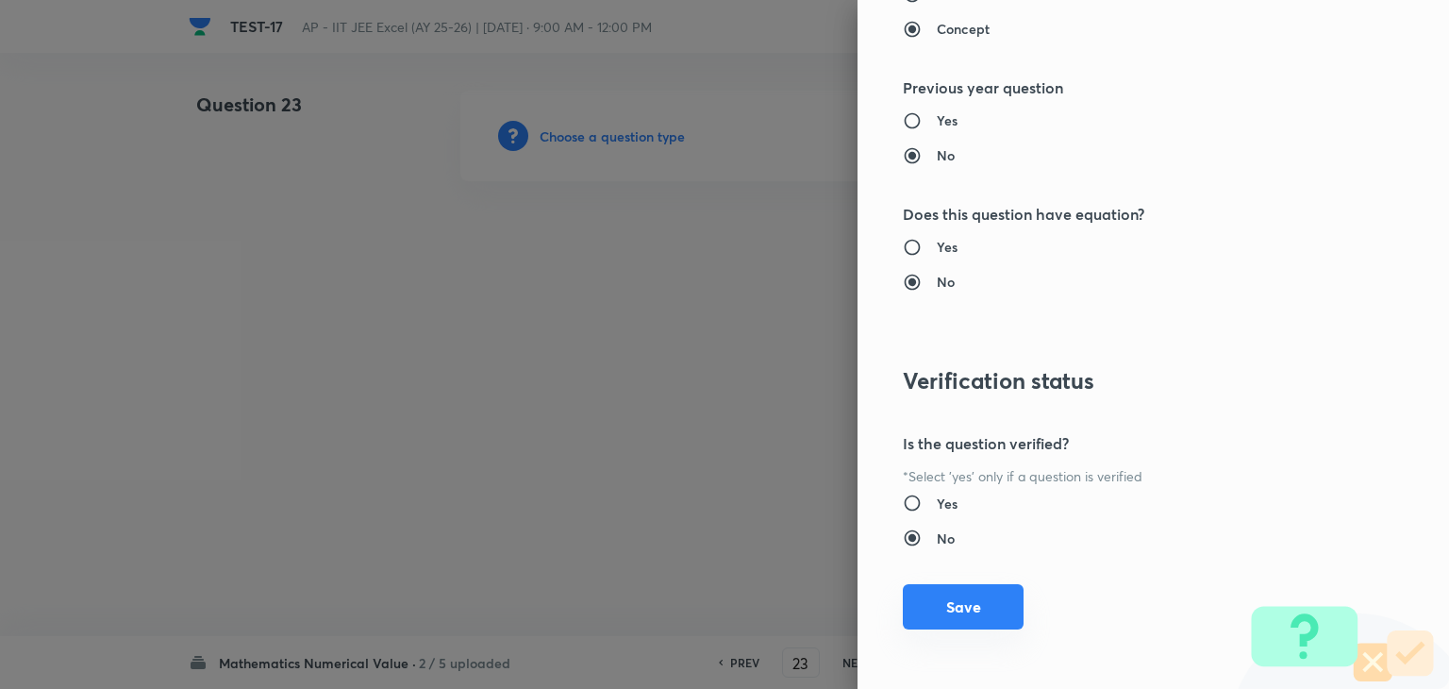
click at [933, 605] on button "Save" at bounding box center [963, 606] width 121 height 45
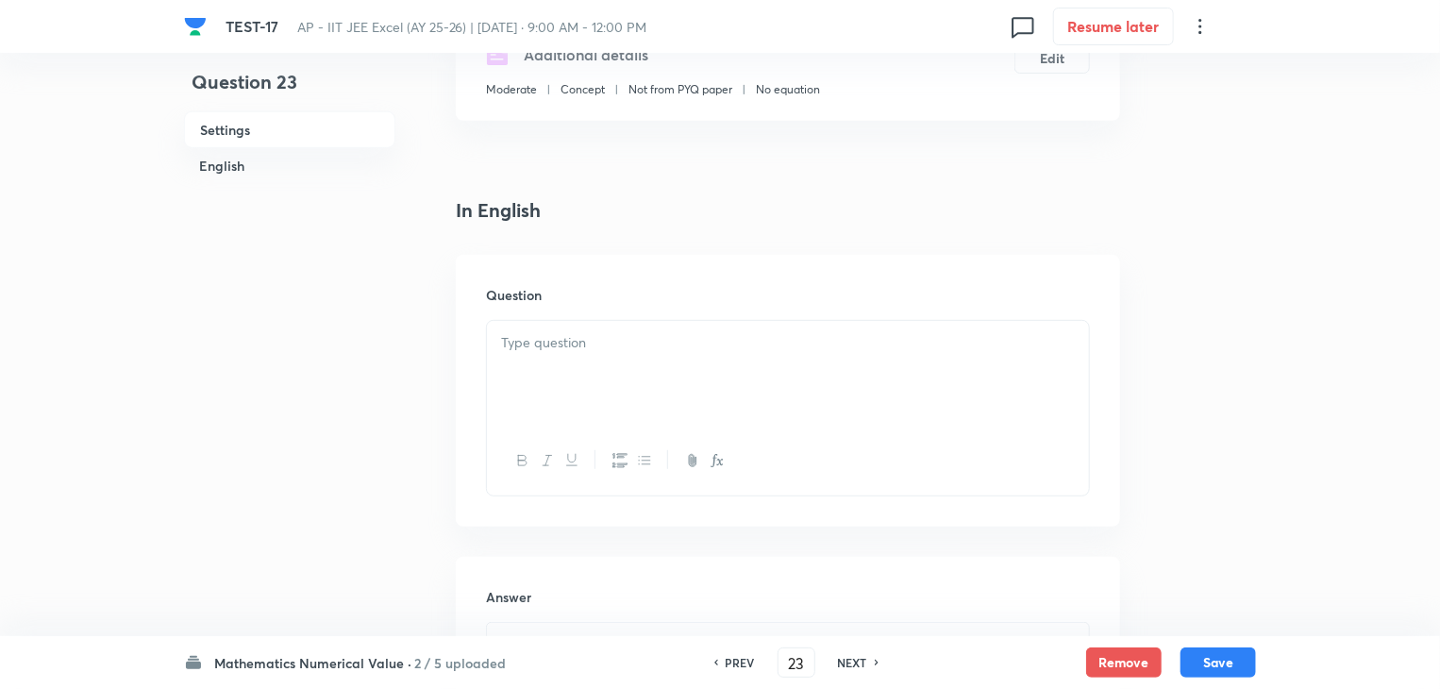
scroll to position [377, 0]
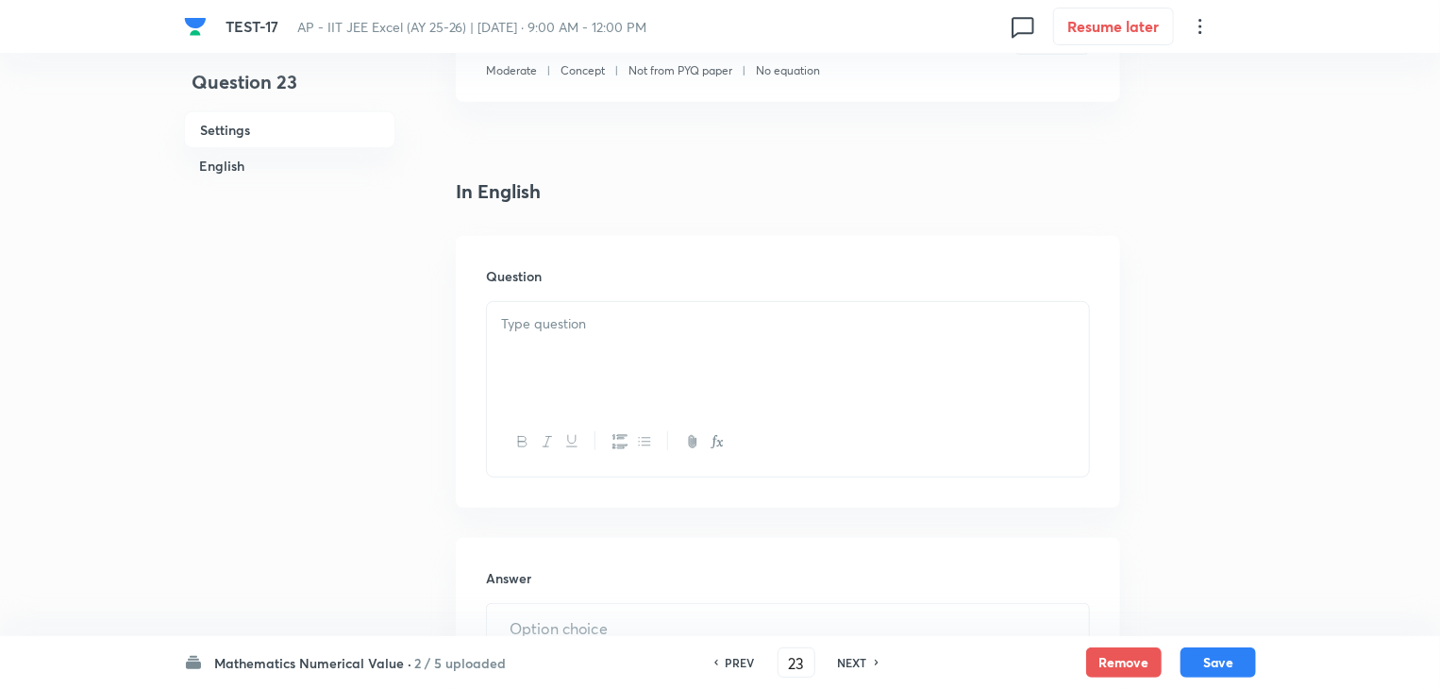
click at [769, 363] on div at bounding box center [788, 355] width 602 height 106
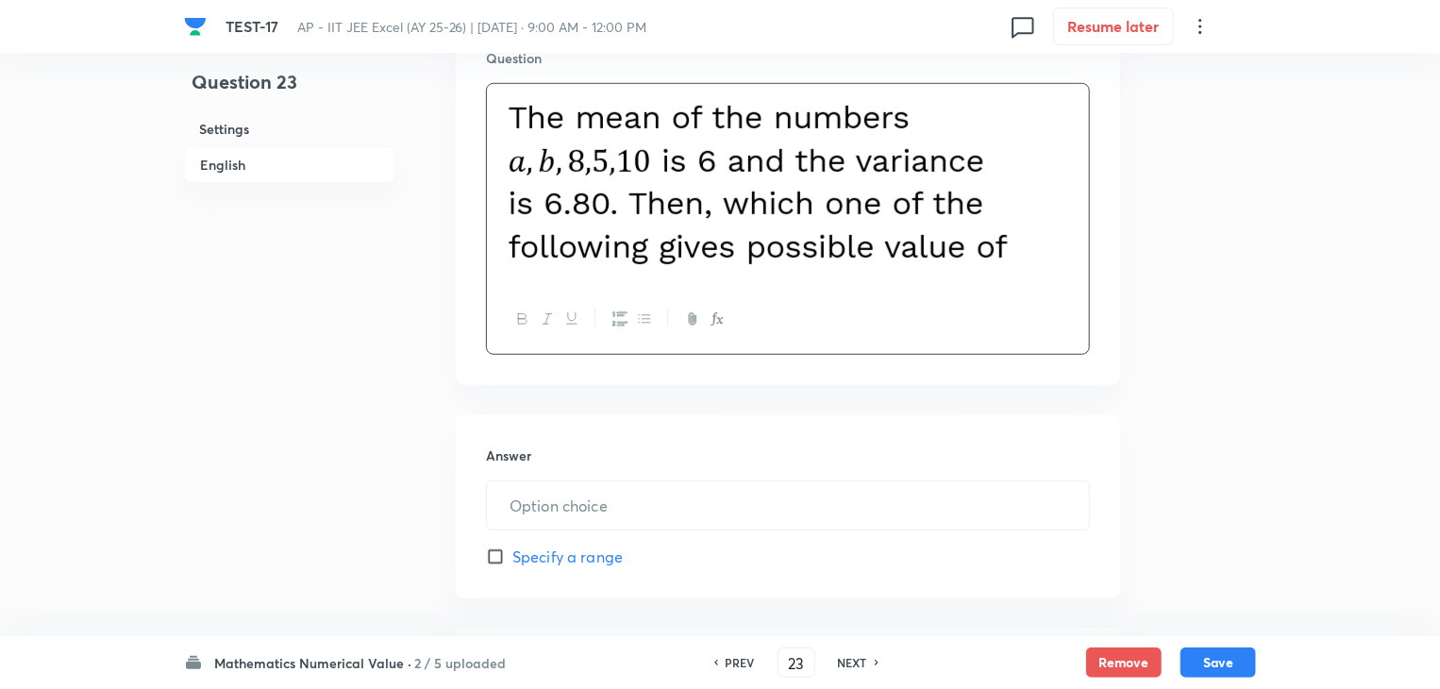
scroll to position [660, 0]
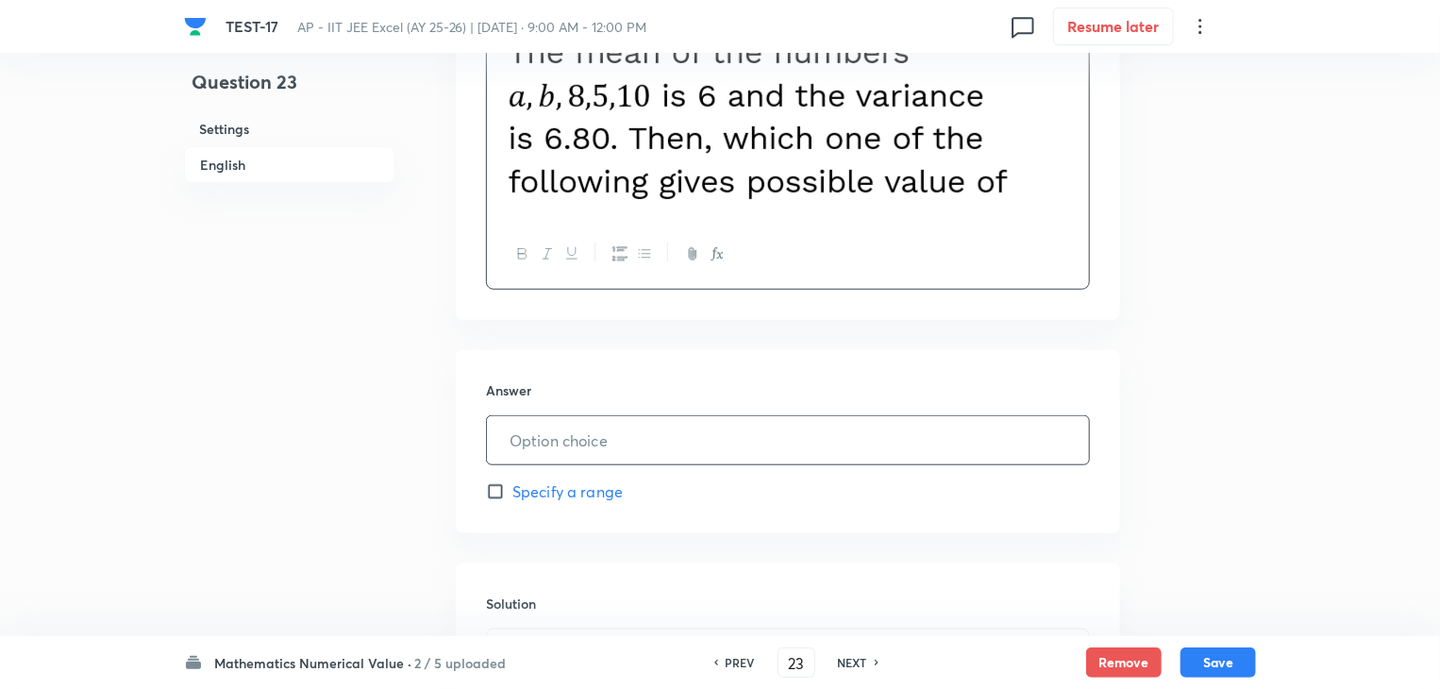
click at [643, 454] on input "text" at bounding box center [788, 440] width 602 height 48
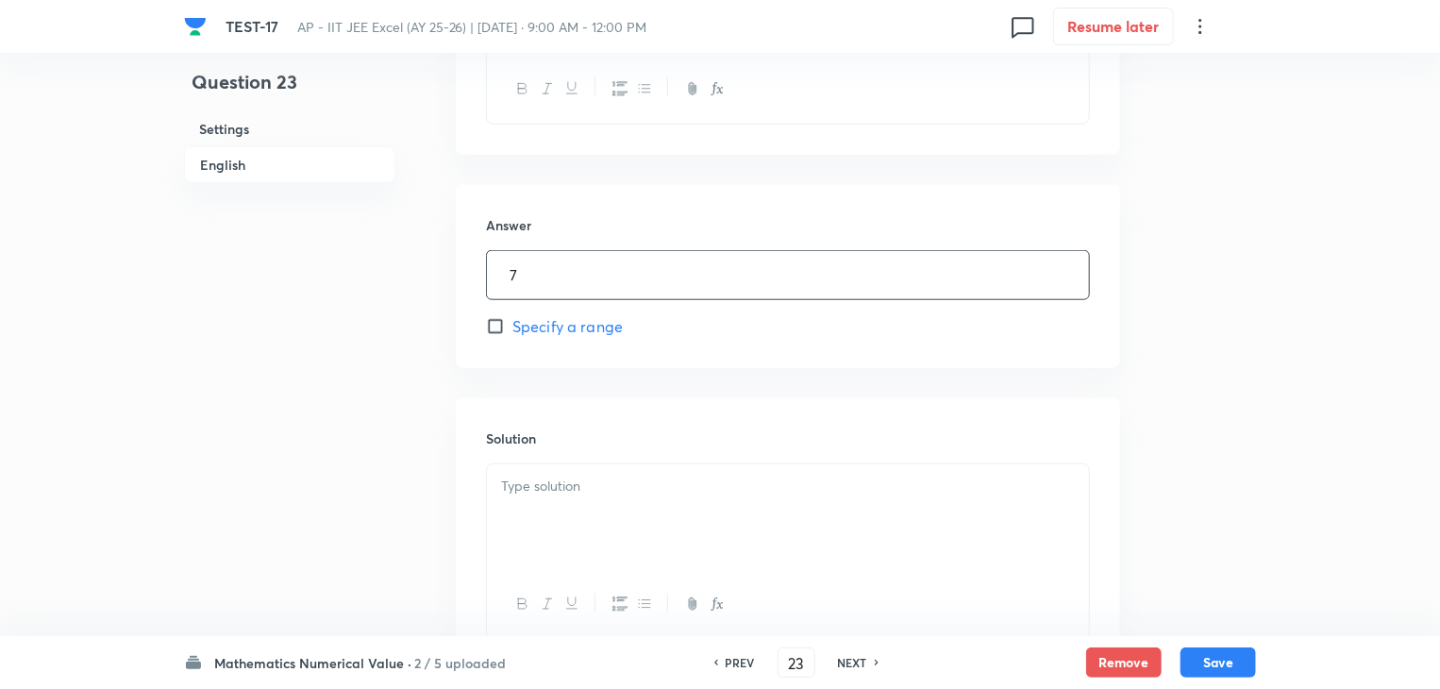
scroll to position [849, 0]
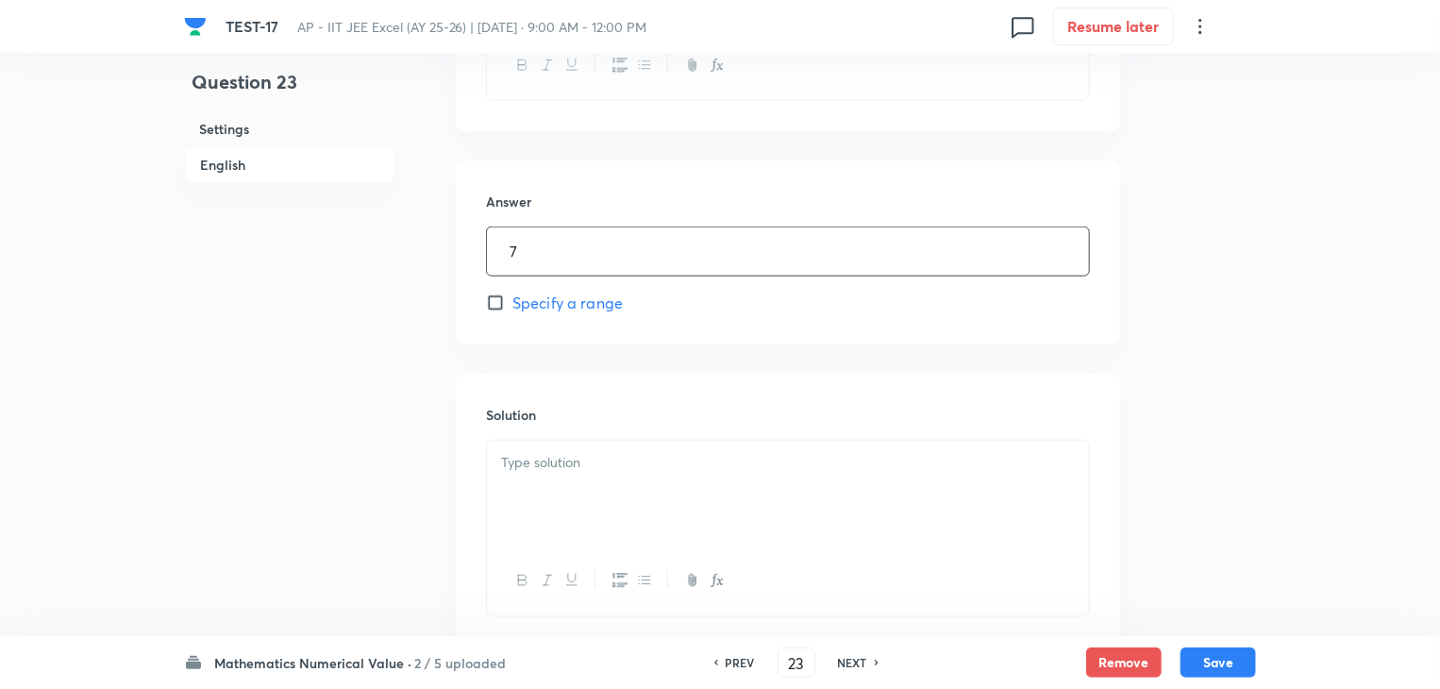
type input "7"
click at [775, 524] on div at bounding box center [788, 494] width 602 height 106
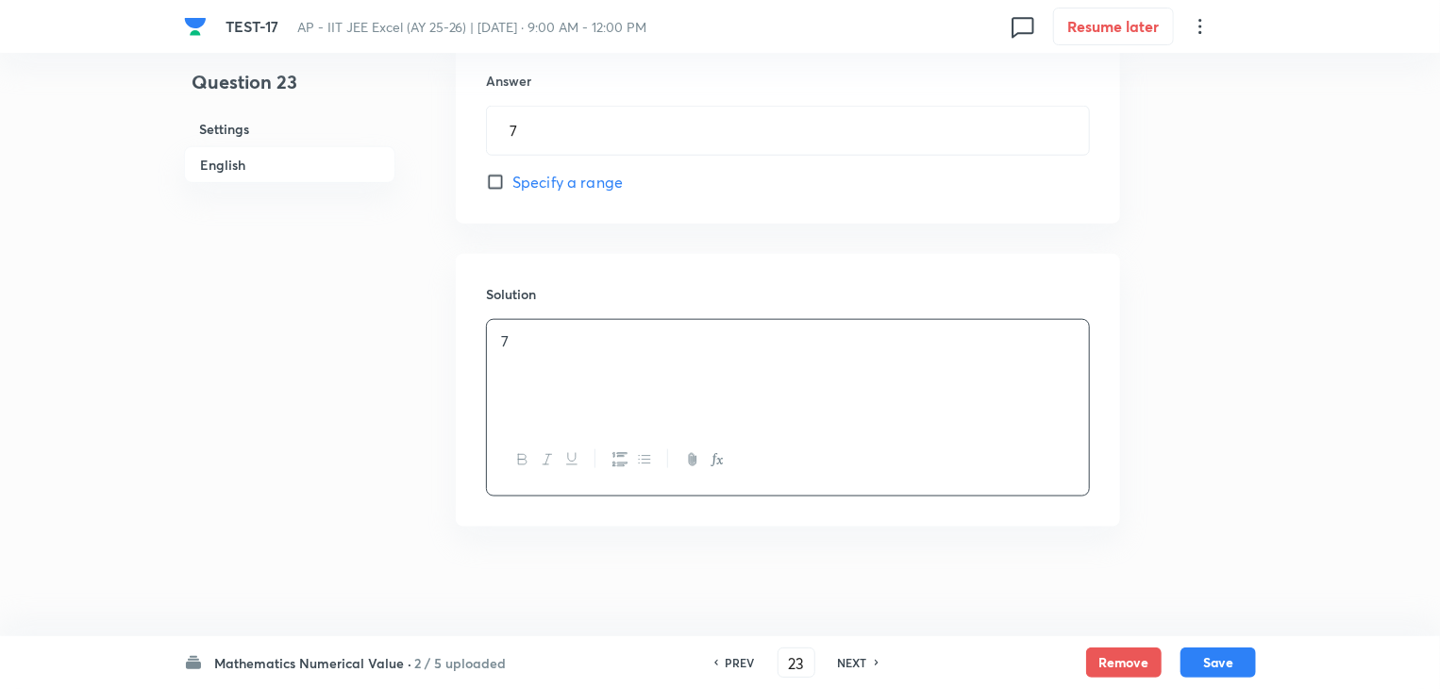
scroll to position [972, 0]
click at [1214, 658] on button "Save" at bounding box center [1217, 660] width 75 height 30
type input "24"
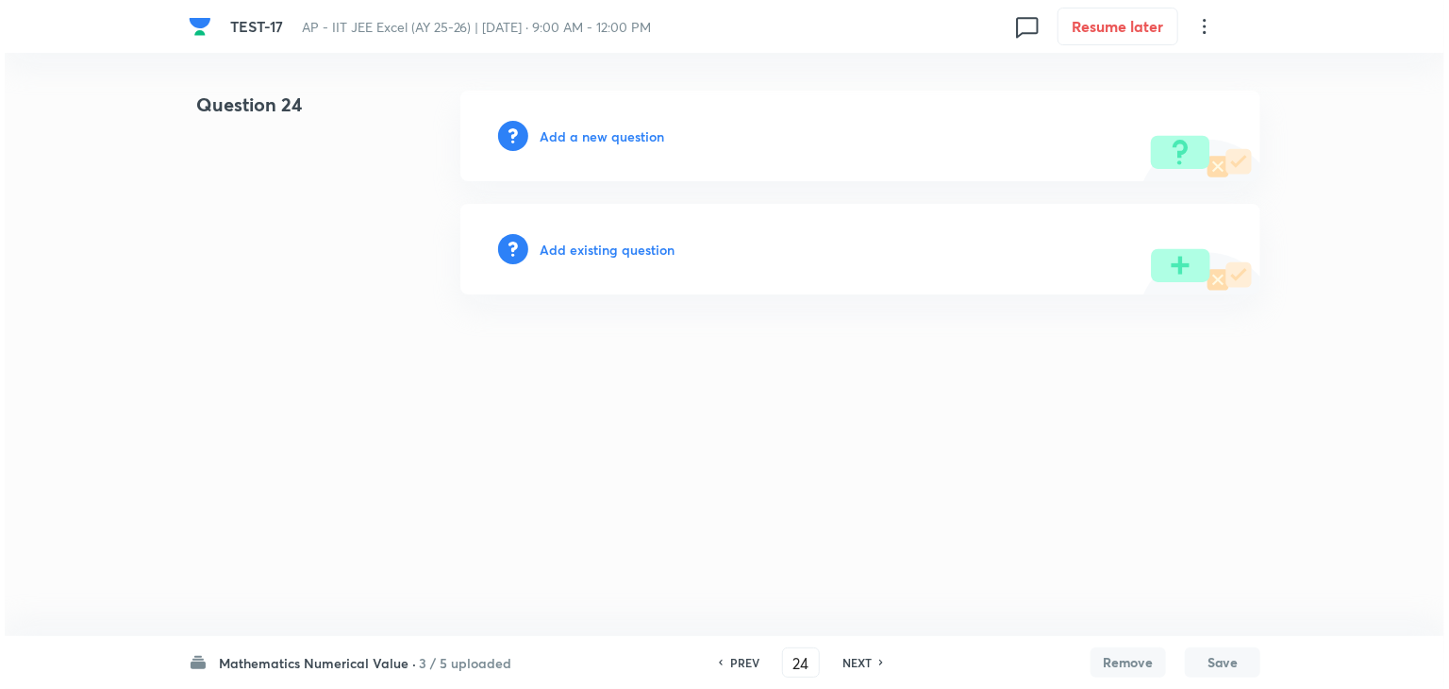
scroll to position [0, 0]
click at [596, 137] on h6 "Add a new question" at bounding box center [602, 136] width 125 height 20
click at [596, 137] on h6 "Choose a question type" at bounding box center [612, 136] width 145 height 20
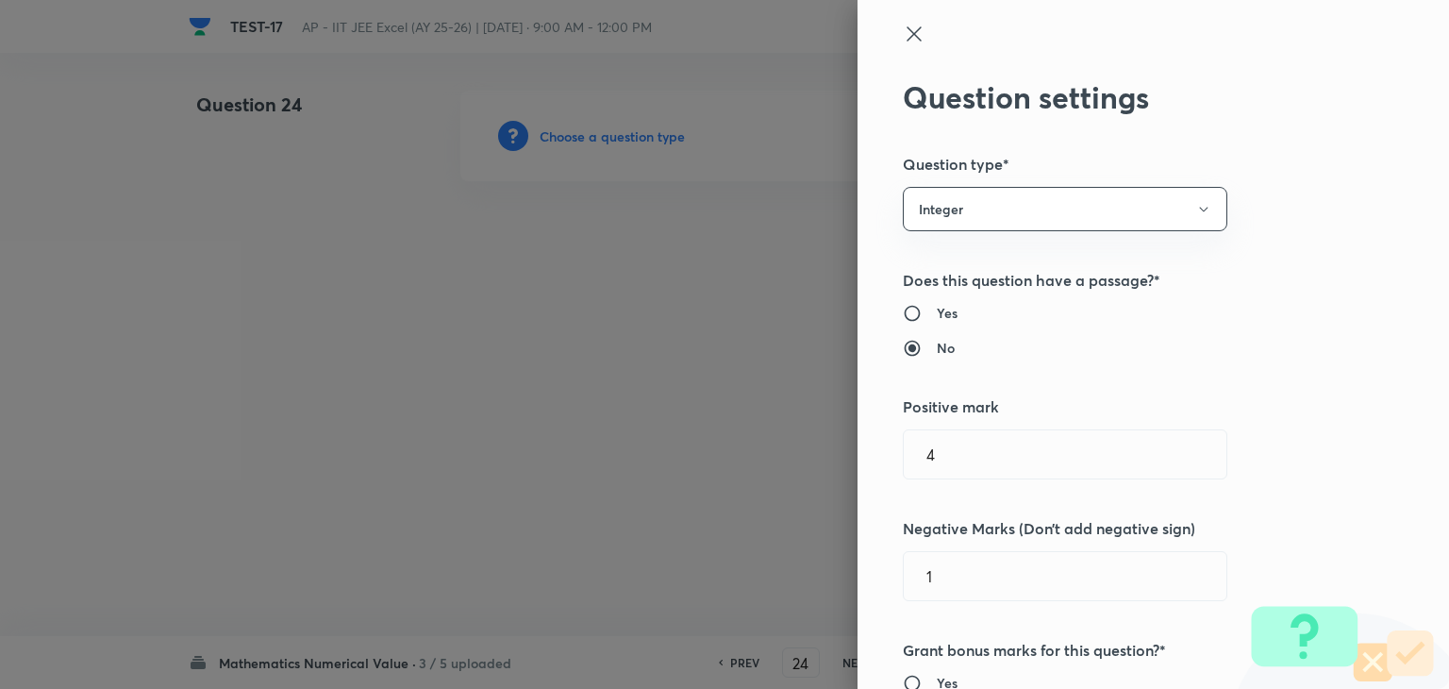
type input "Mathematics"
type input "Statistics"
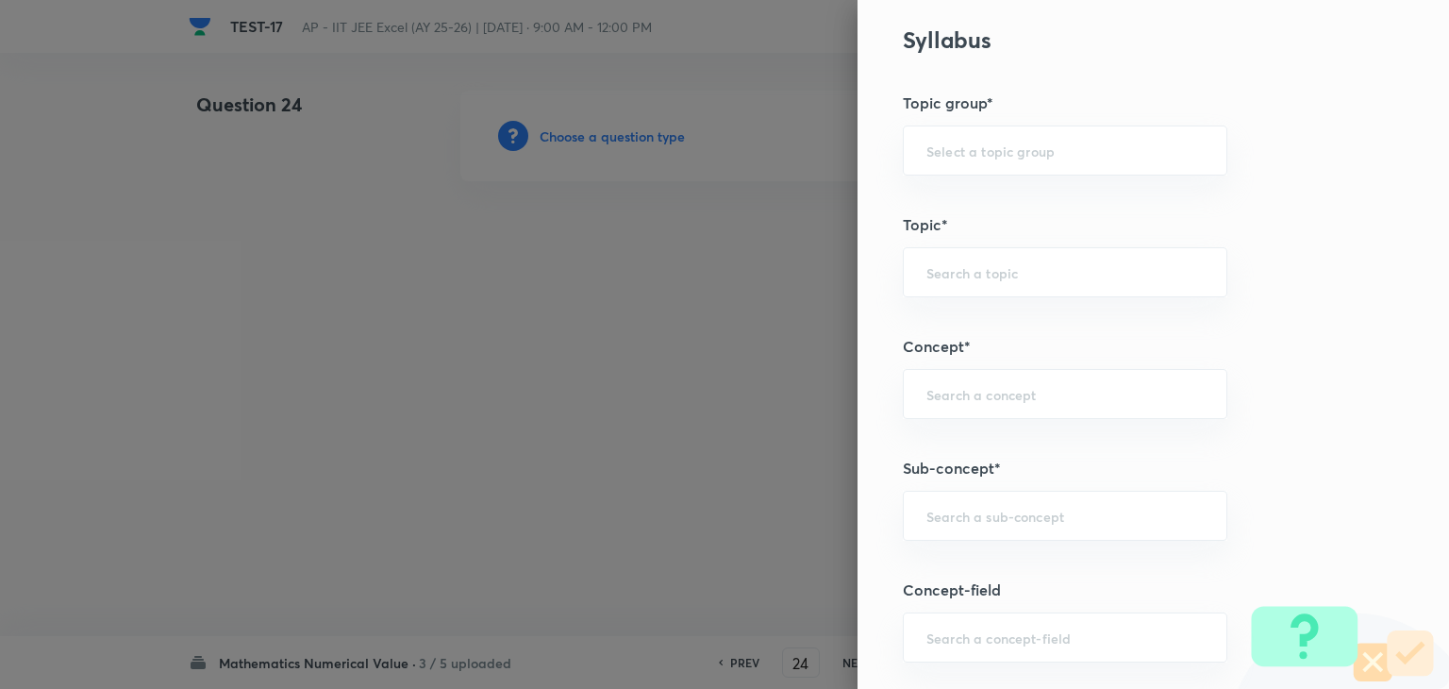
scroll to position [849, 0]
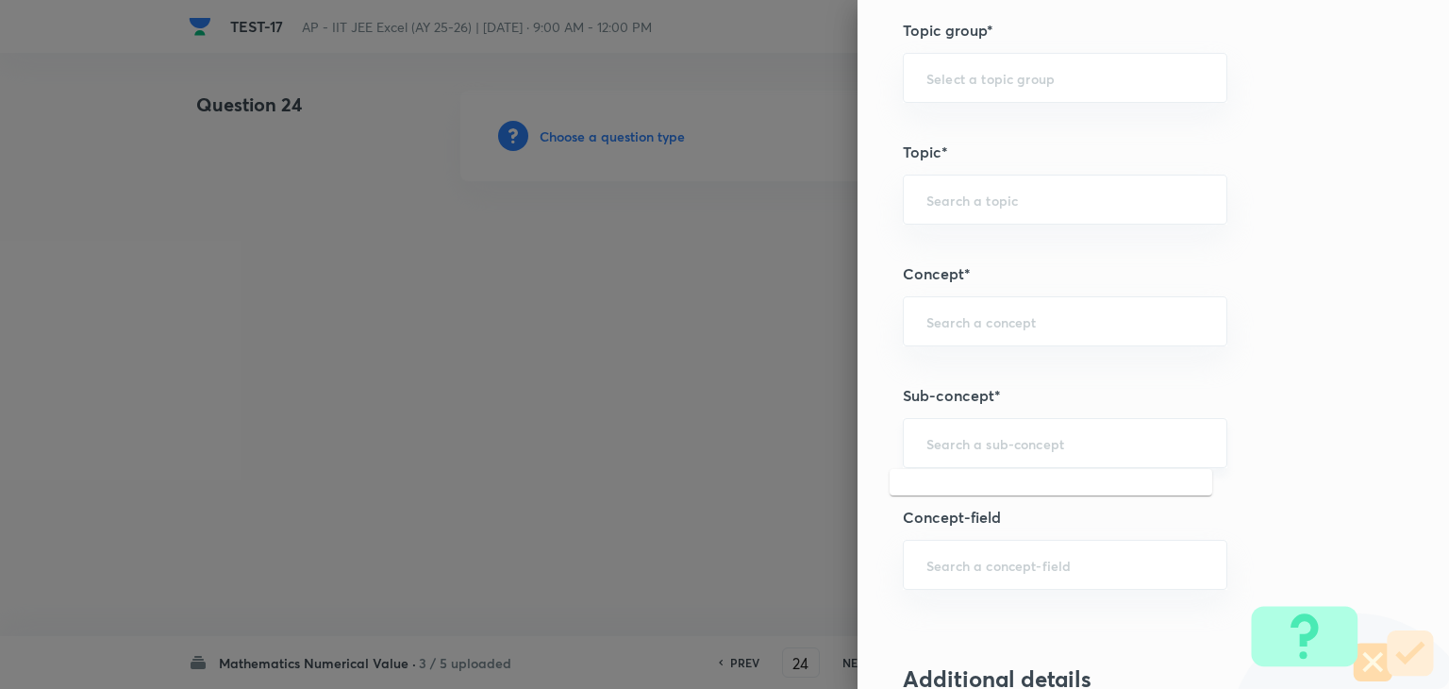
click at [990, 434] on input "text" at bounding box center [1064, 443] width 277 height 18
paste input "statistics"
click at [984, 492] on li "Statistics" at bounding box center [1051, 493] width 323 height 34
type input "Statistics"
type input "Mathematics"
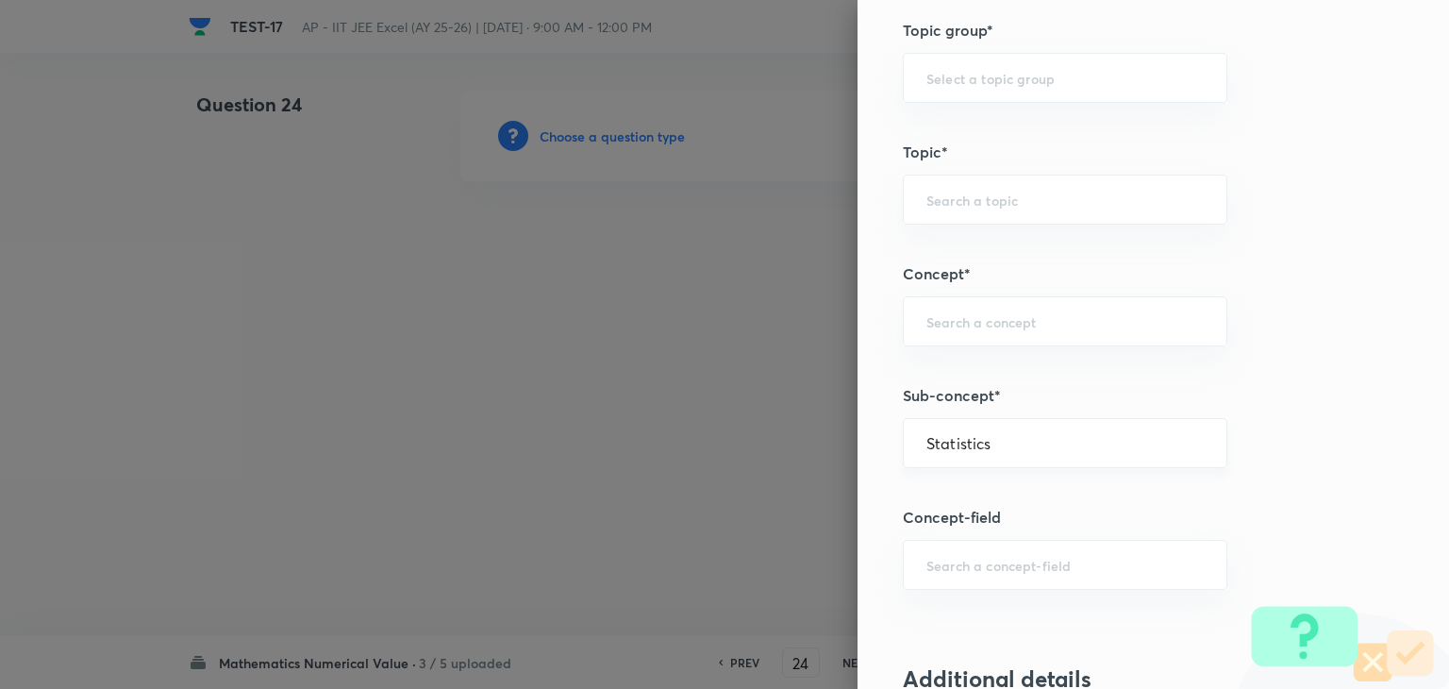
type input "Statistics"
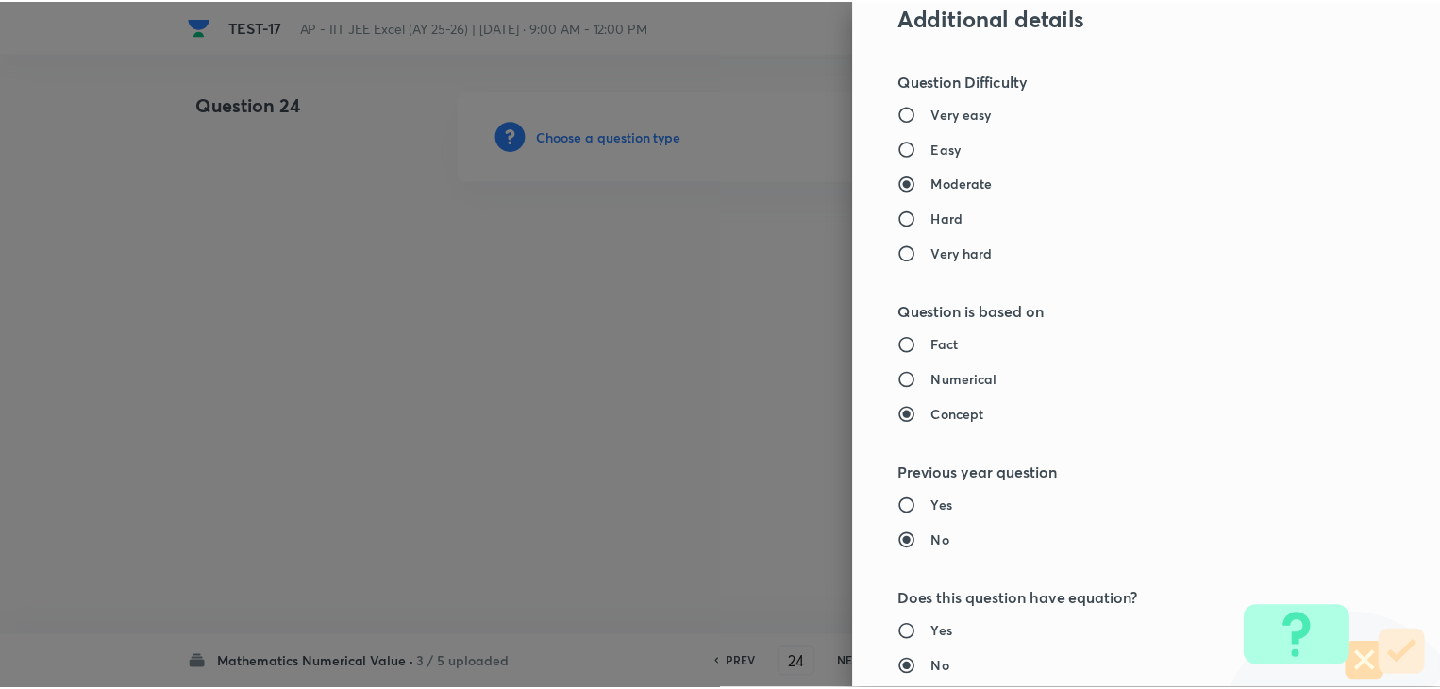
scroll to position [1895, 0]
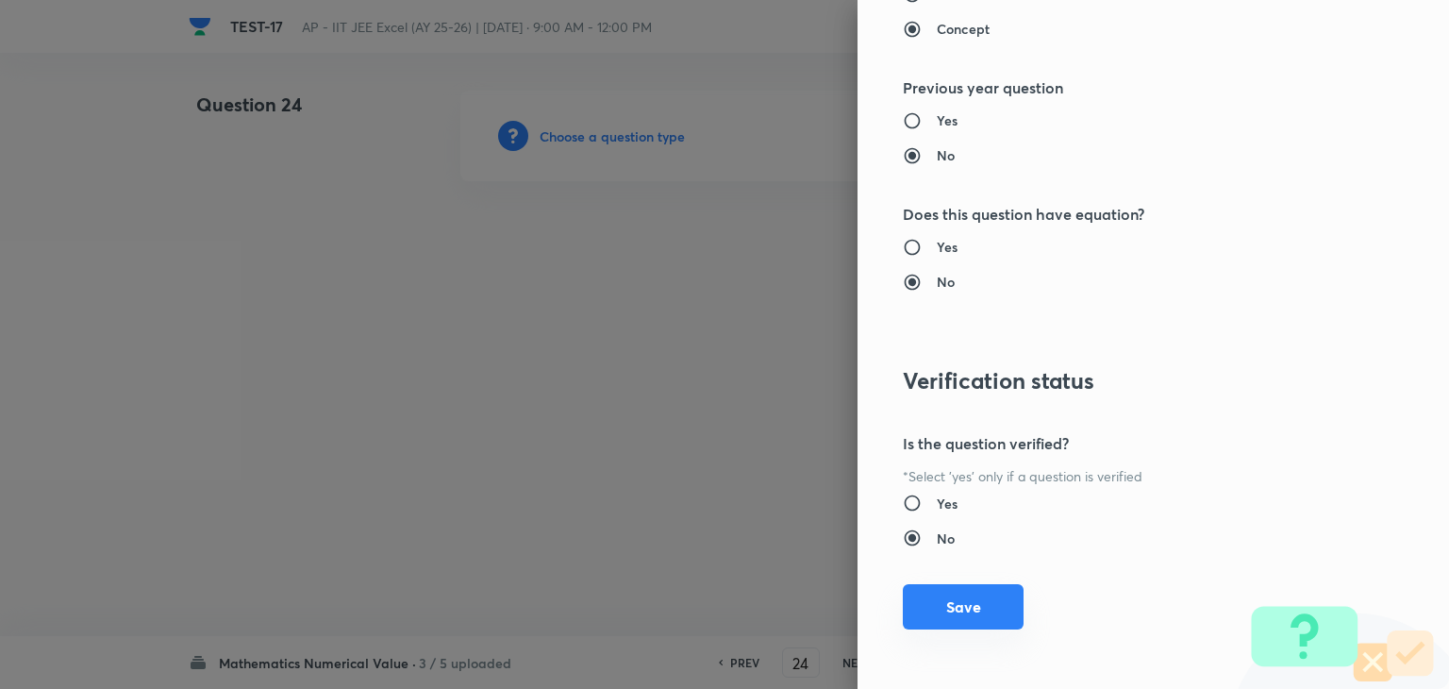
click at [928, 616] on button "Save" at bounding box center [963, 606] width 121 height 45
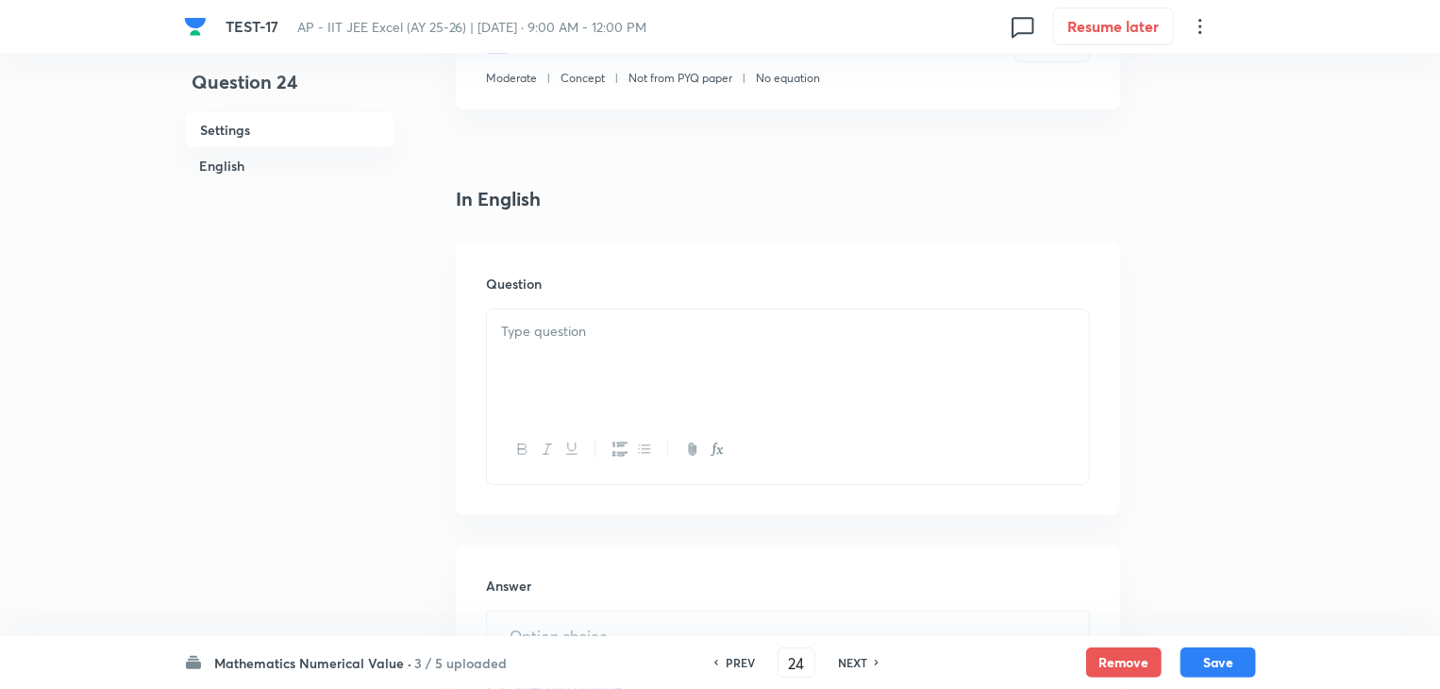
scroll to position [472, 0]
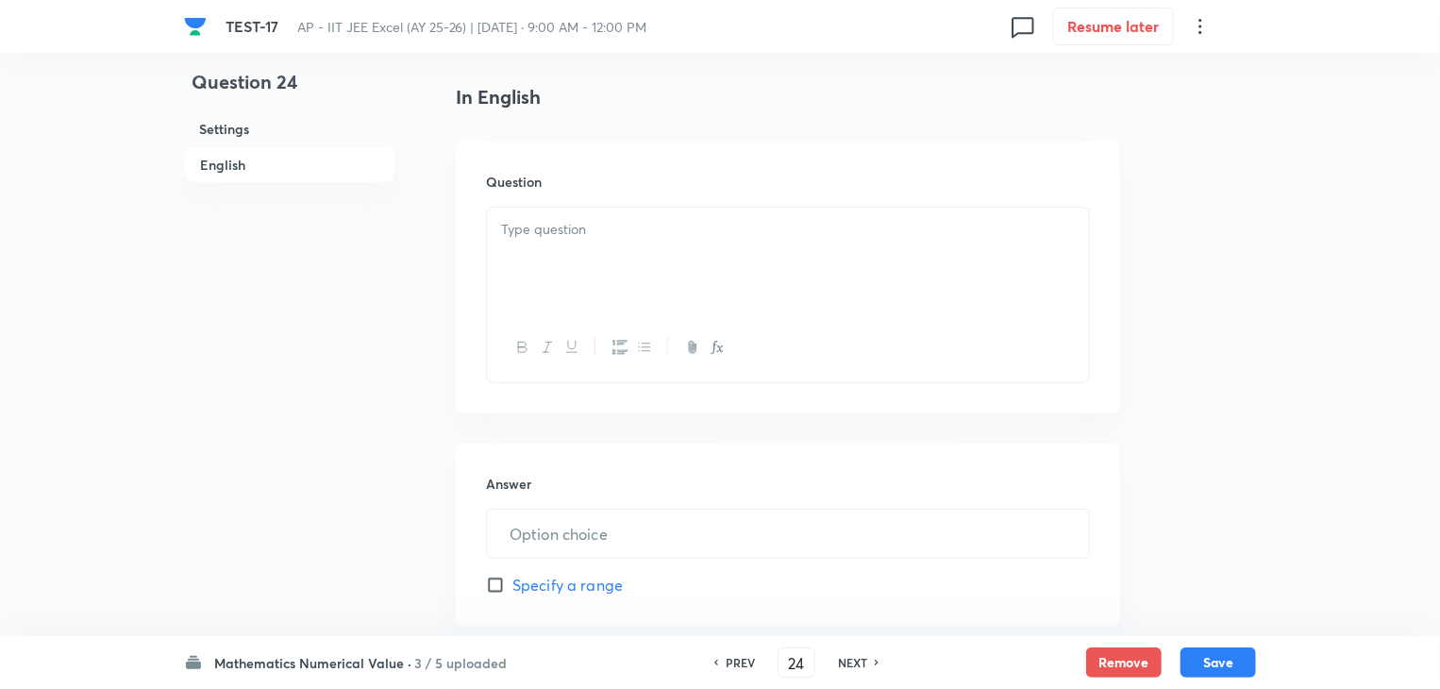
click at [754, 286] on div at bounding box center [788, 261] width 602 height 106
click at [697, 294] on div at bounding box center [788, 261] width 602 height 106
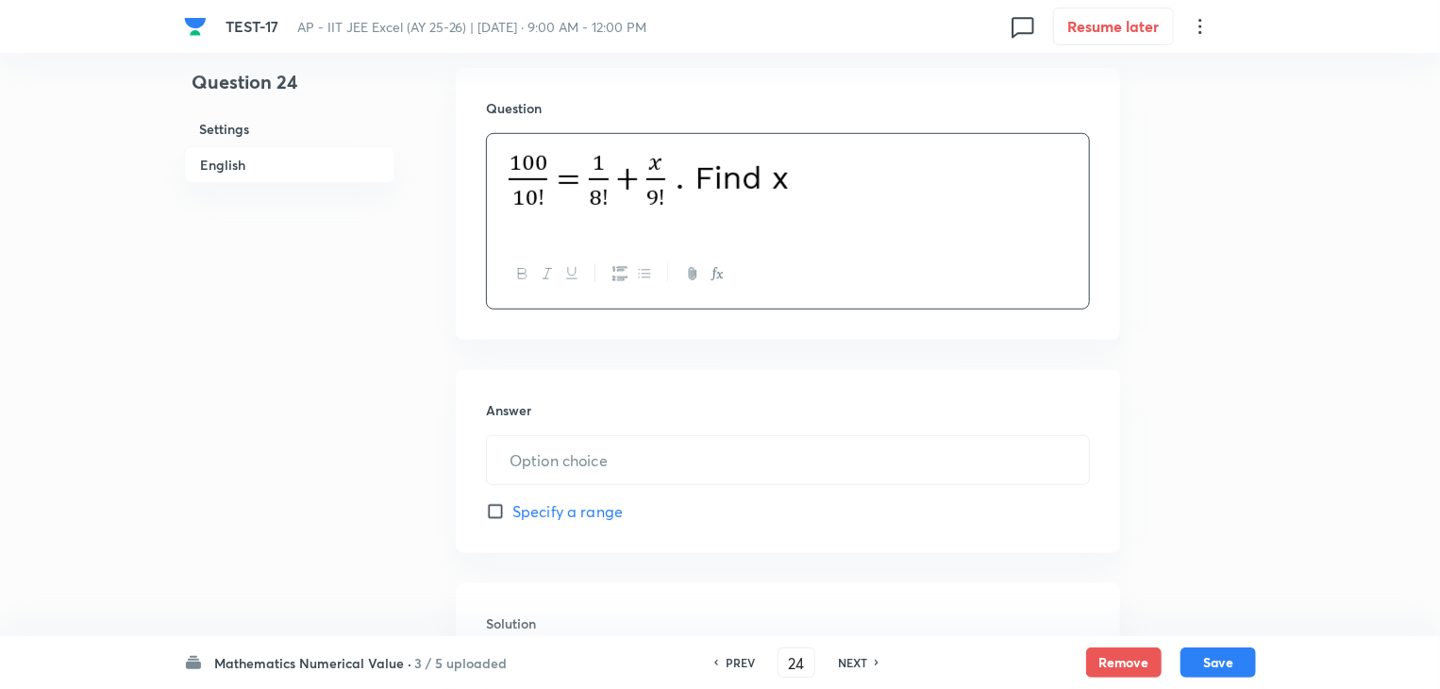
scroll to position [660, 0]
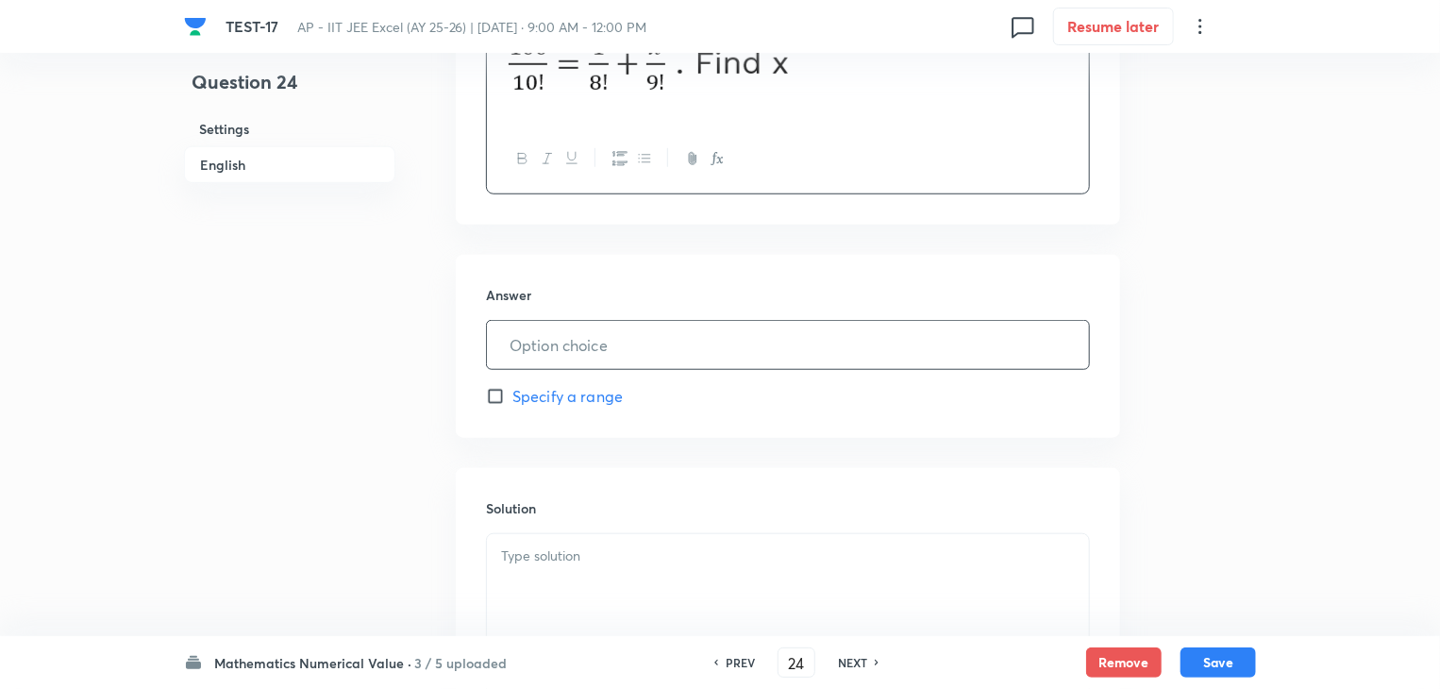
click at [658, 334] on input "text" at bounding box center [788, 345] width 602 height 48
type input "1"
click at [656, 578] on div at bounding box center [788, 587] width 602 height 106
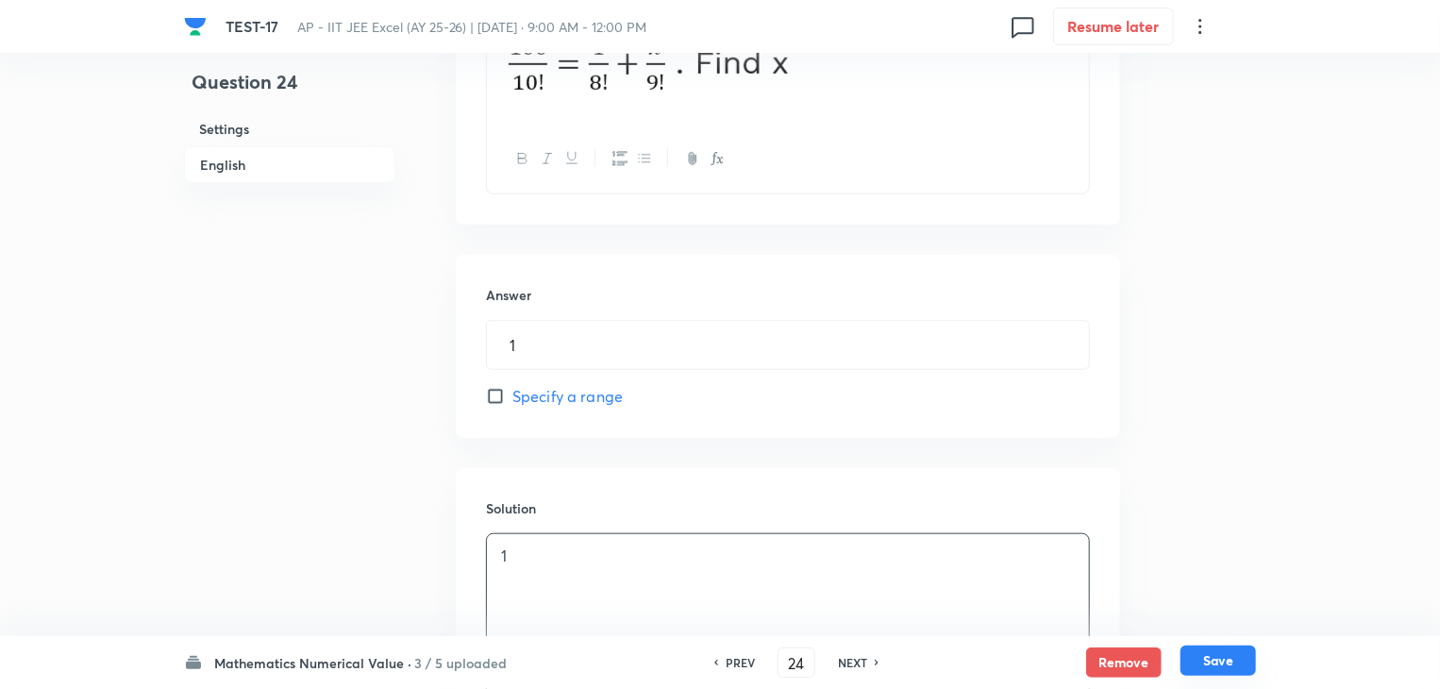
click at [1207, 661] on button "Save" at bounding box center [1217, 660] width 75 height 30
type input "25"
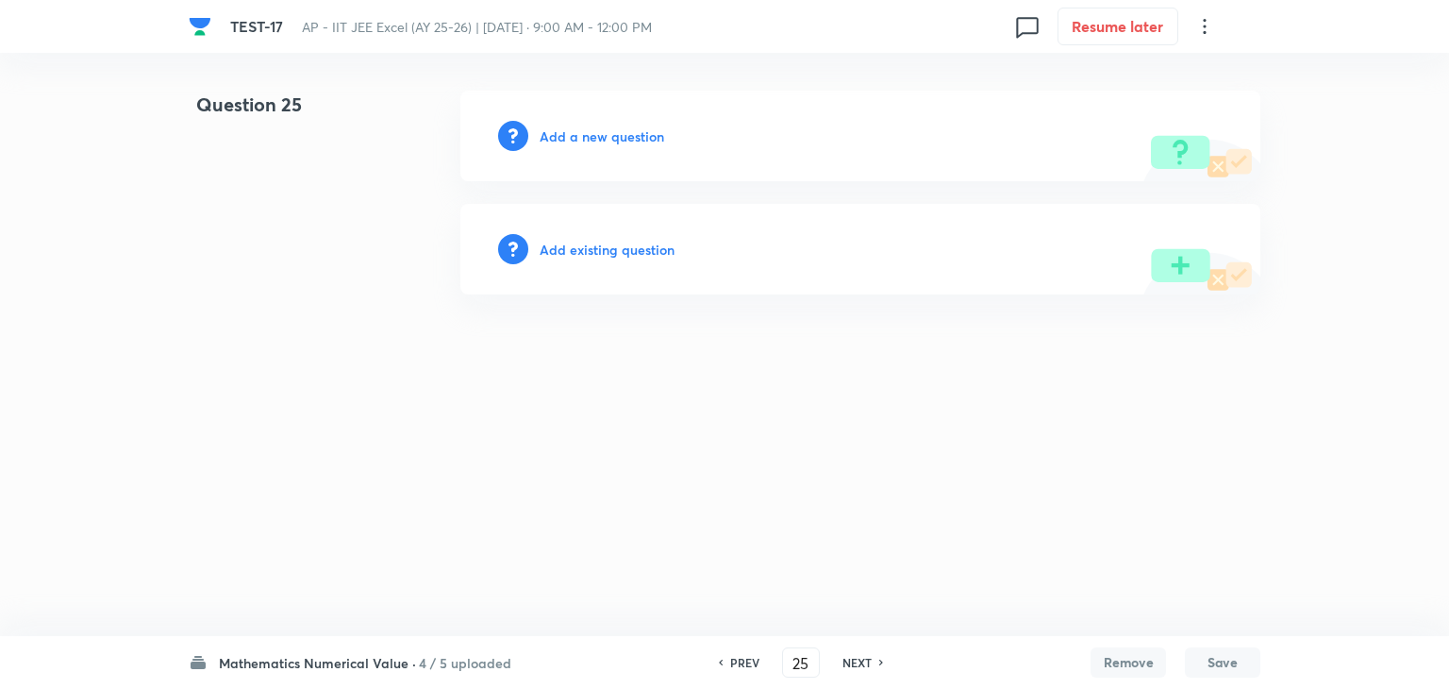
click at [596, 133] on h6 "Add a new question" at bounding box center [602, 136] width 125 height 20
click at [593, 141] on h6 "Choose a question type" at bounding box center [612, 136] width 145 height 20
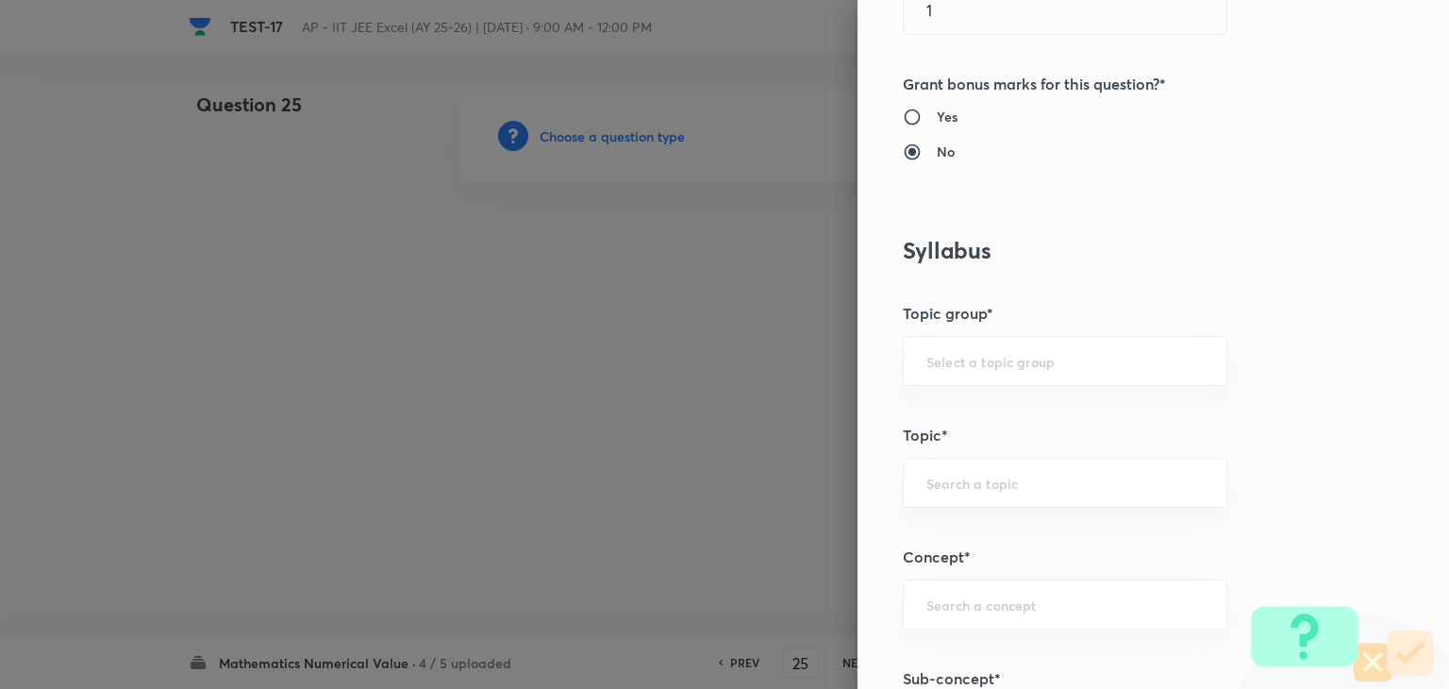
scroll to position [755, 0]
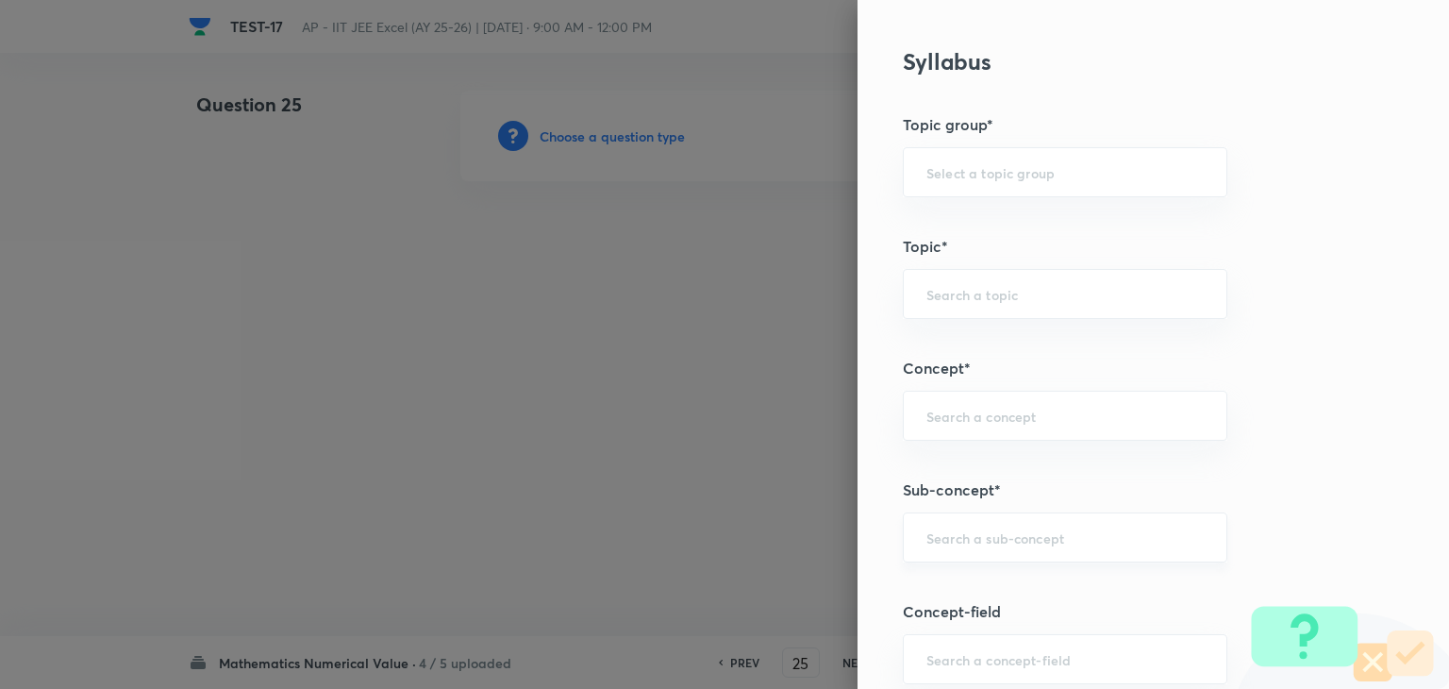
click at [936, 537] on input "text" at bounding box center [1064, 537] width 277 height 18
paste input "statistics"
click at [985, 591] on li "Statistics" at bounding box center [1051, 588] width 323 height 34
type input "Statistics"
type input "Mathematics"
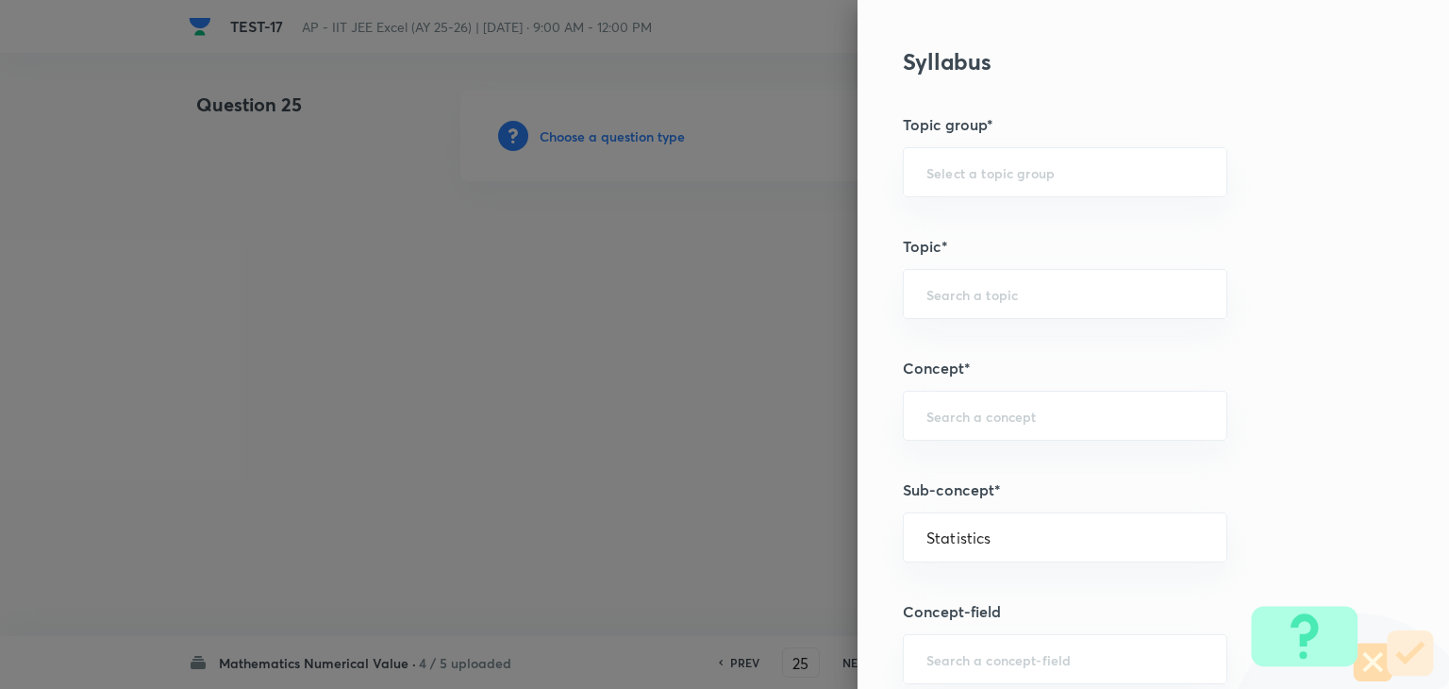
type input "Statistics"
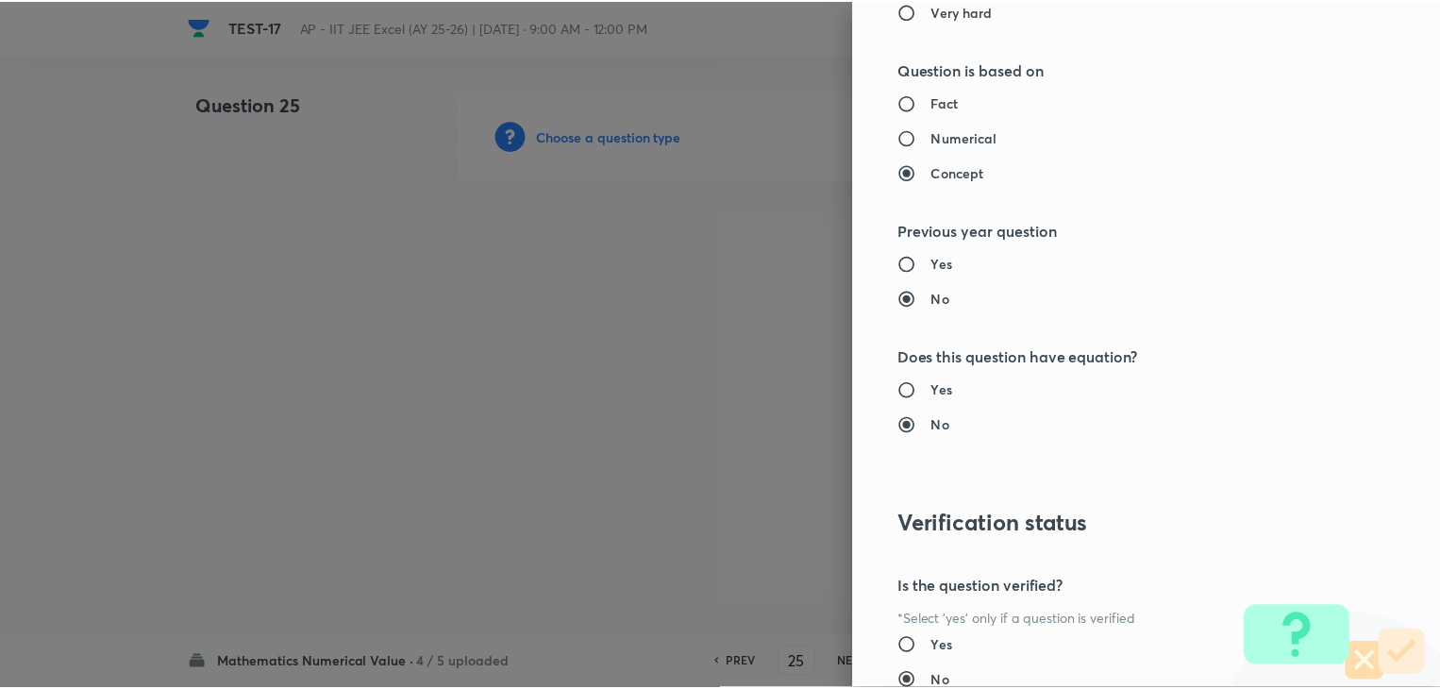
scroll to position [1895, 0]
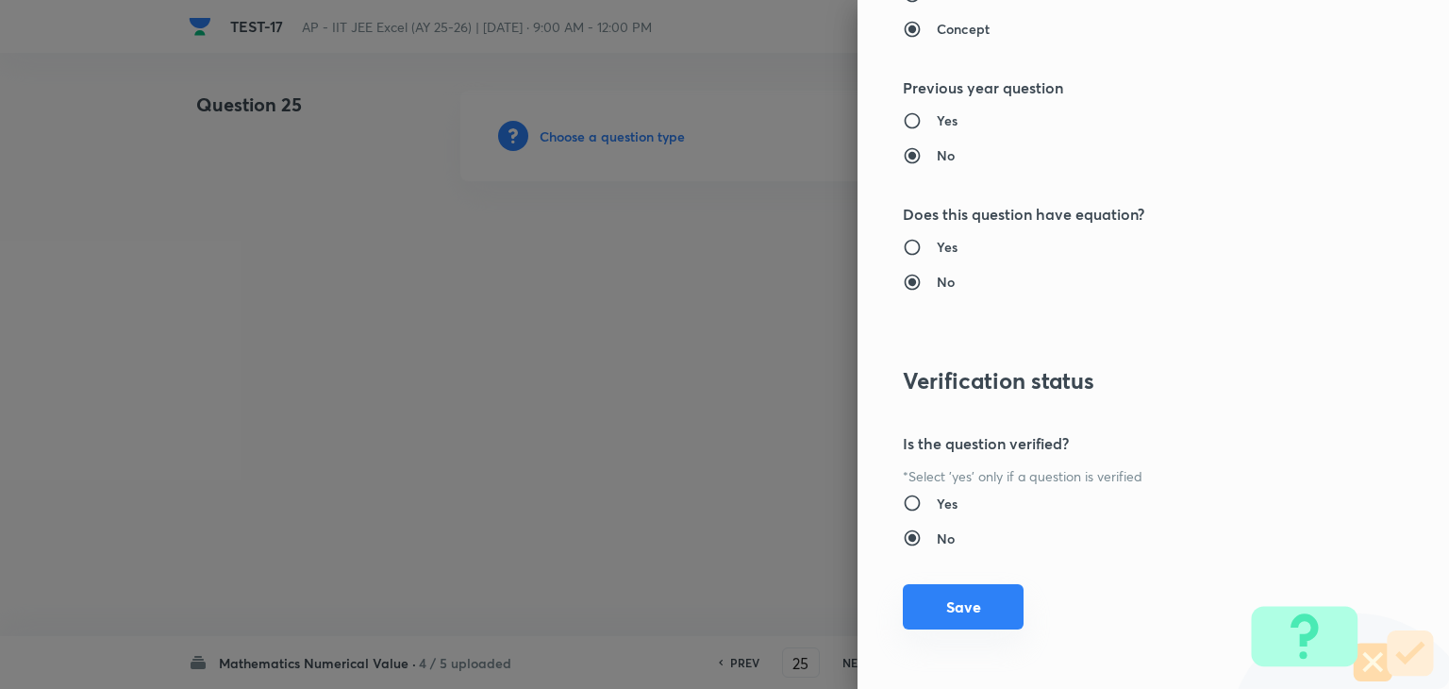
click at [958, 589] on button "Save" at bounding box center [963, 606] width 121 height 45
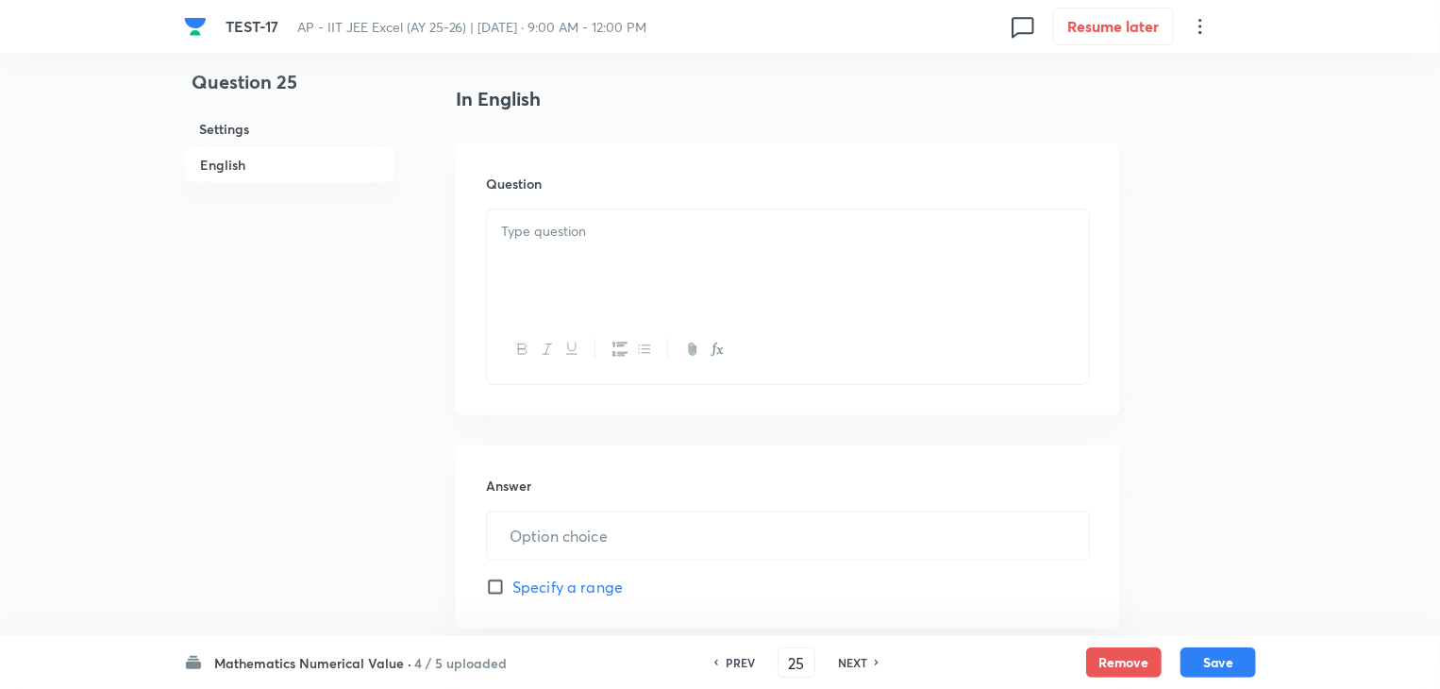
scroll to position [566, 0]
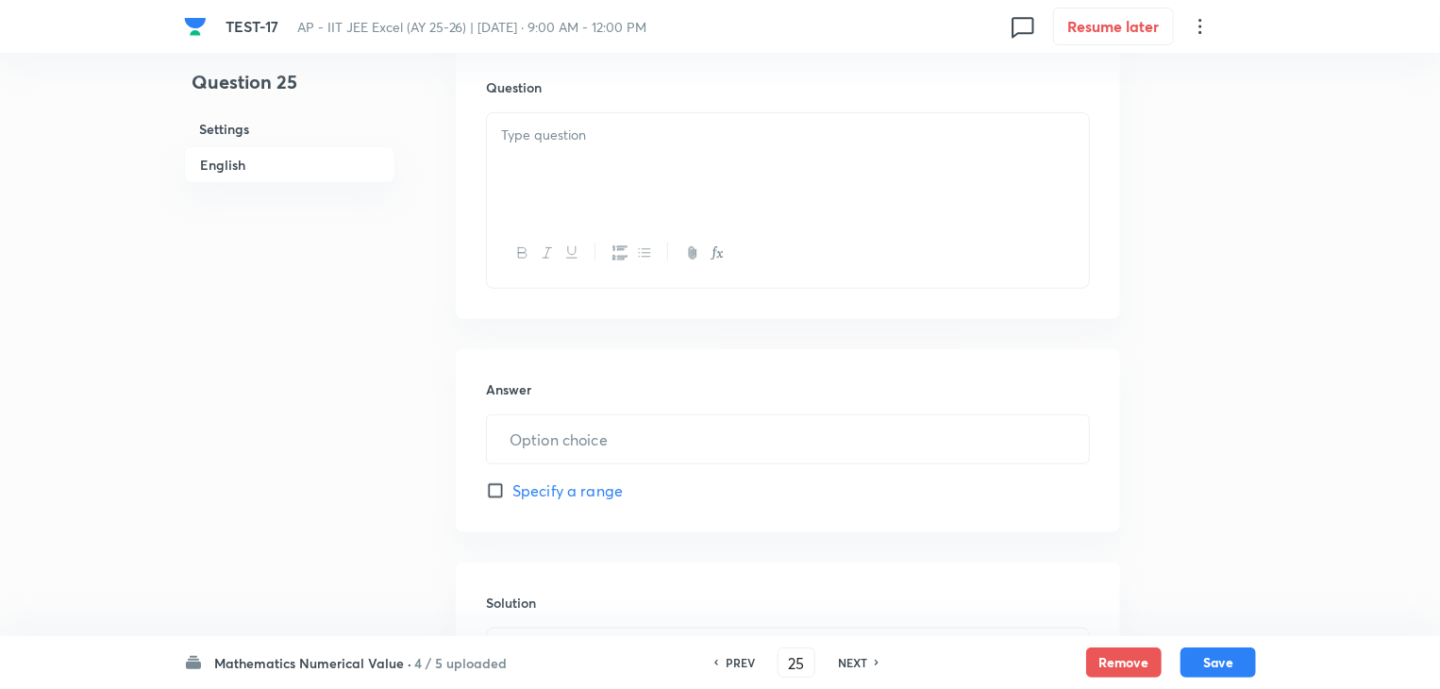
click at [749, 142] on p at bounding box center [788, 136] width 574 height 22
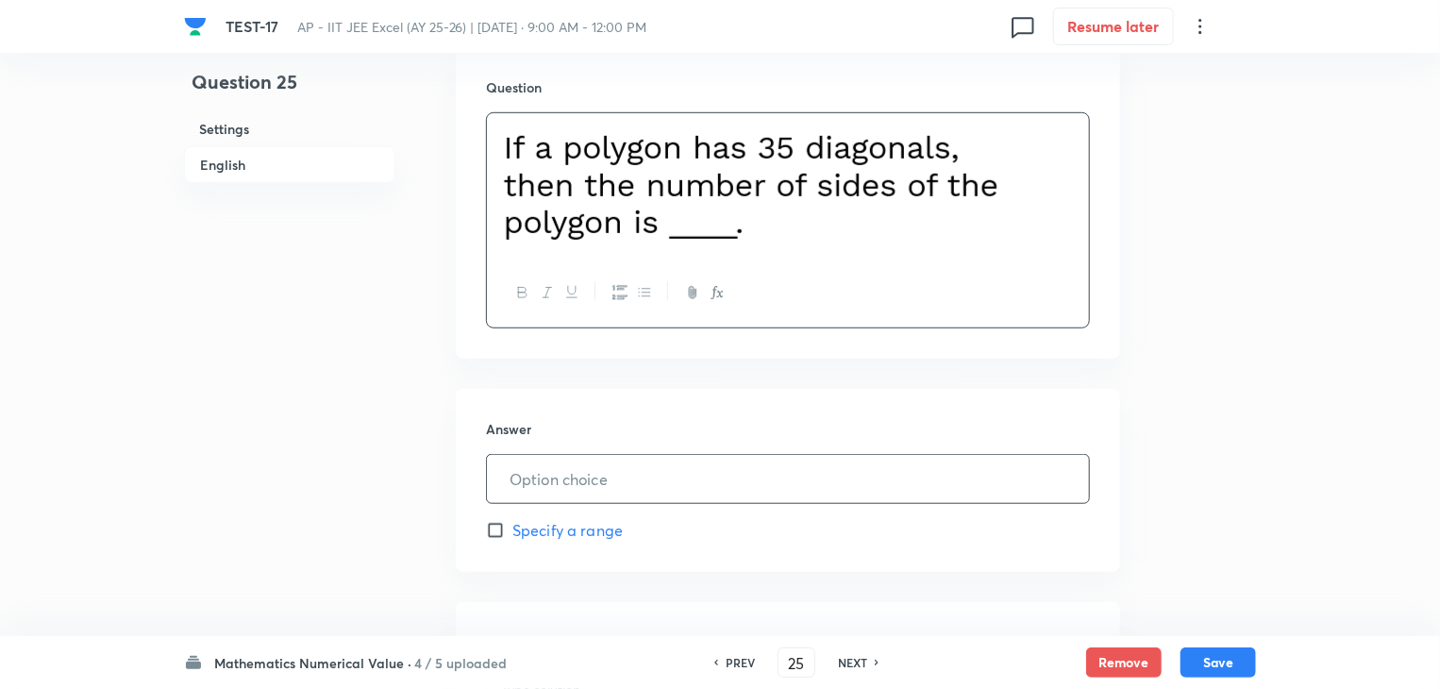
click at [658, 476] on input "text" at bounding box center [788, 479] width 602 height 48
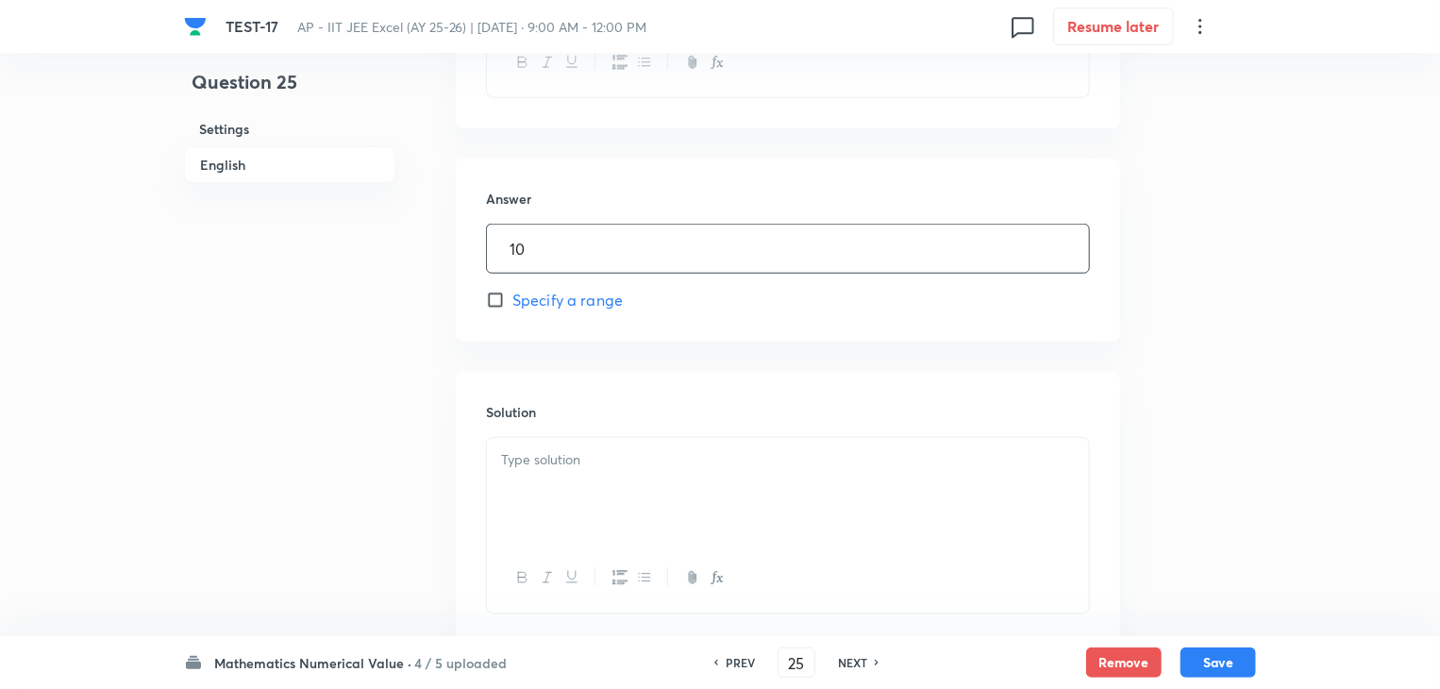
scroll to position [849, 0]
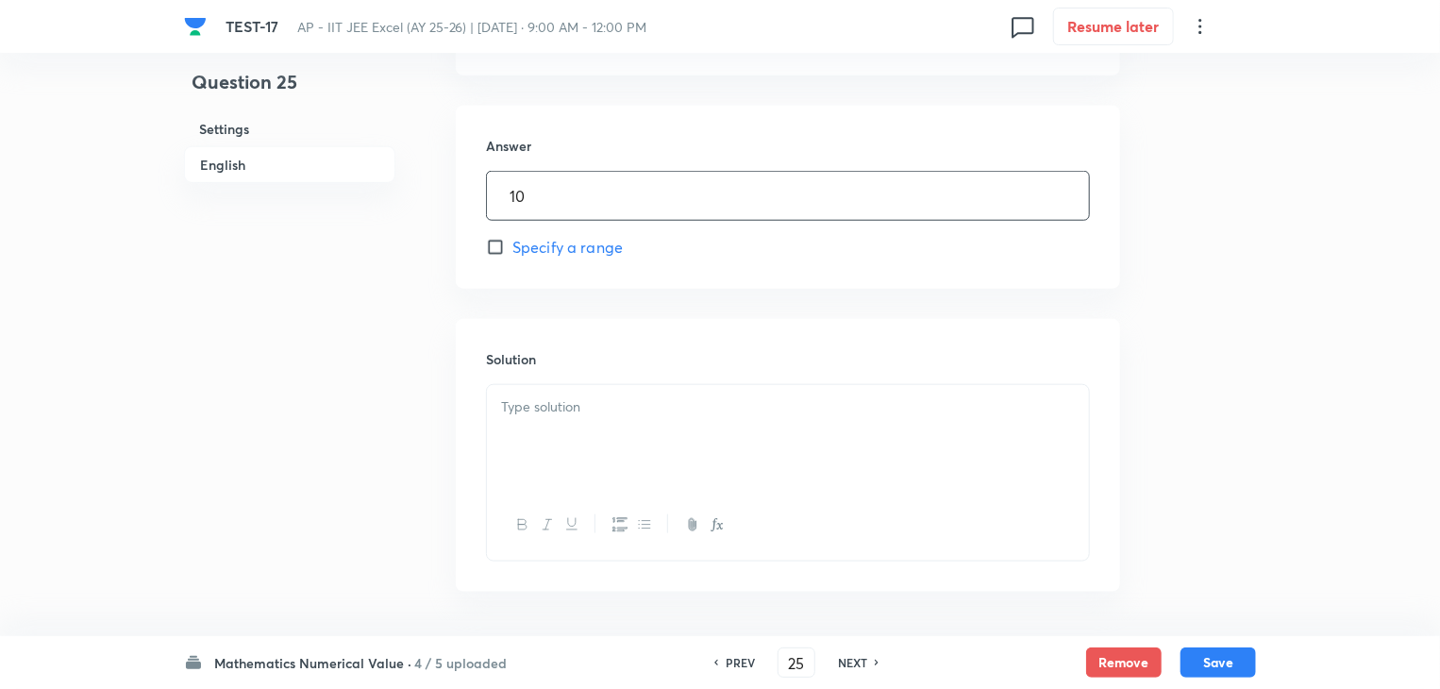
type input "10"
click at [631, 441] on div at bounding box center [788, 438] width 602 height 106
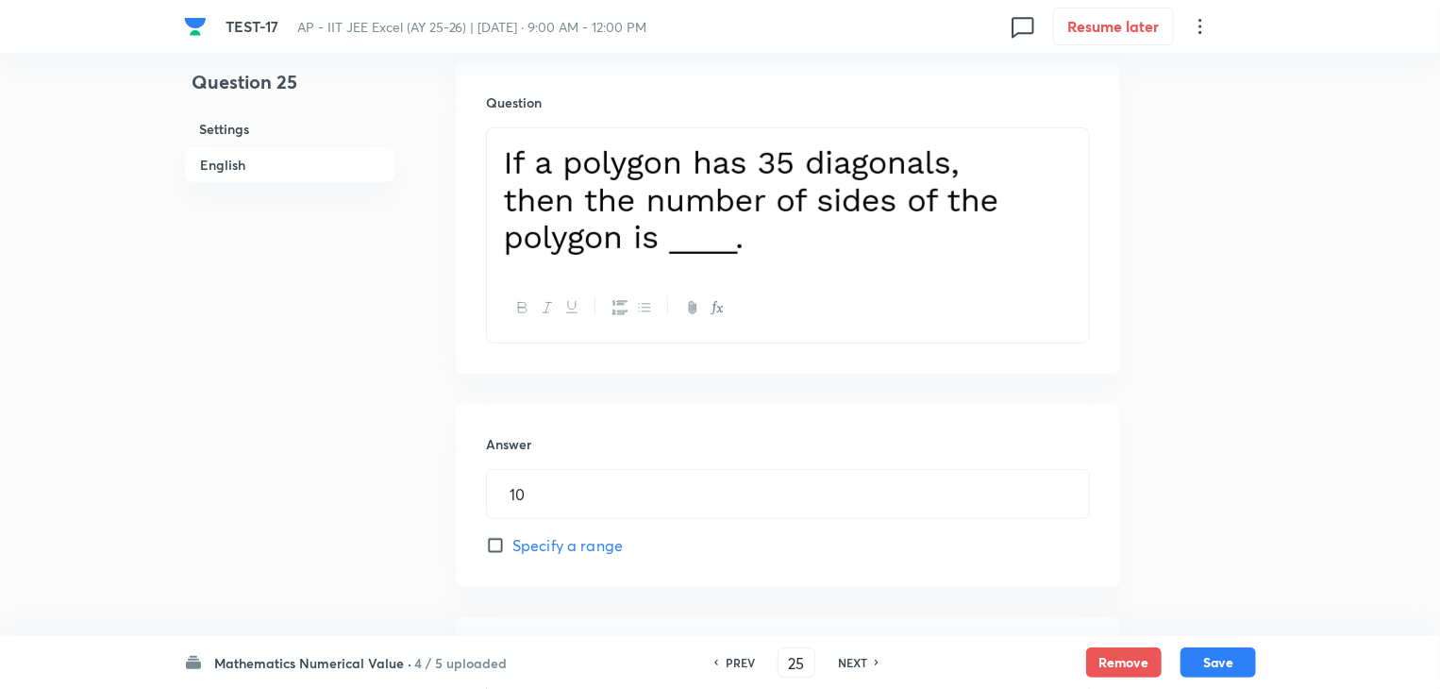
scroll to position [566, 0]
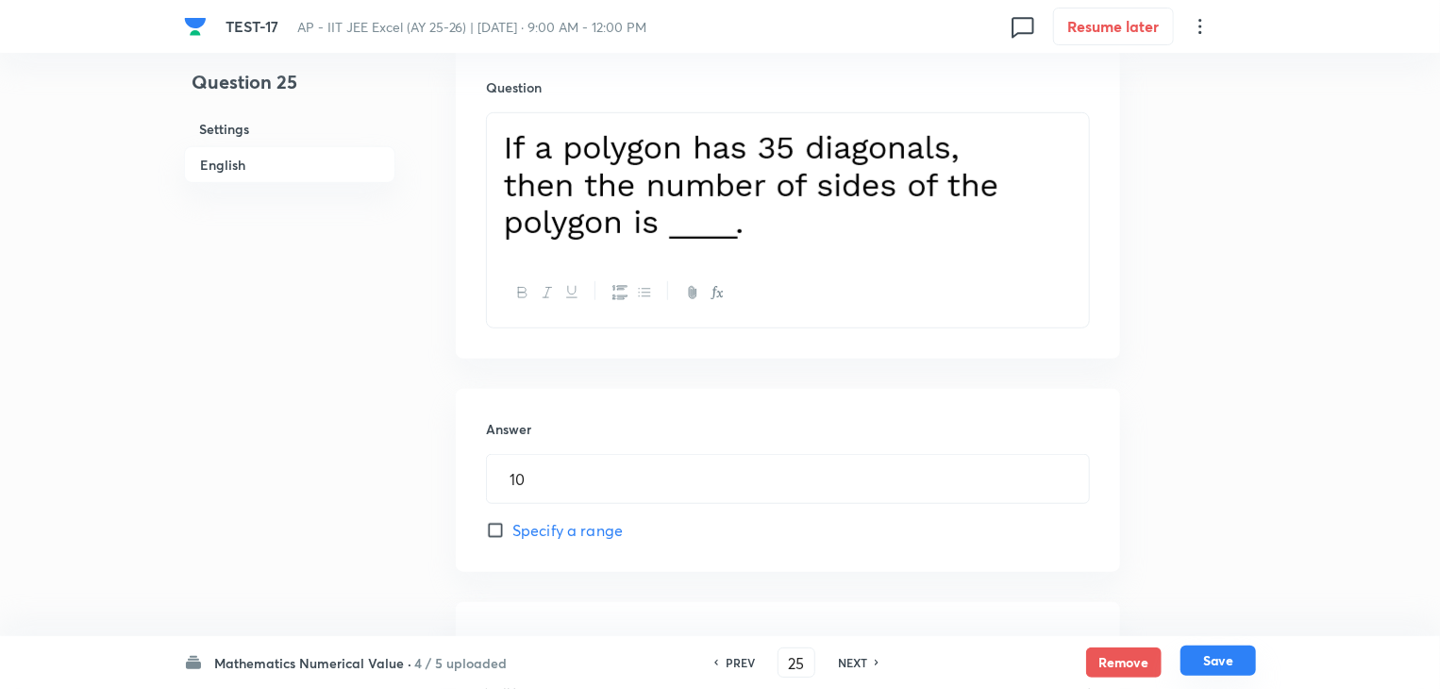
click at [1187, 649] on button "Save" at bounding box center [1217, 660] width 75 height 30
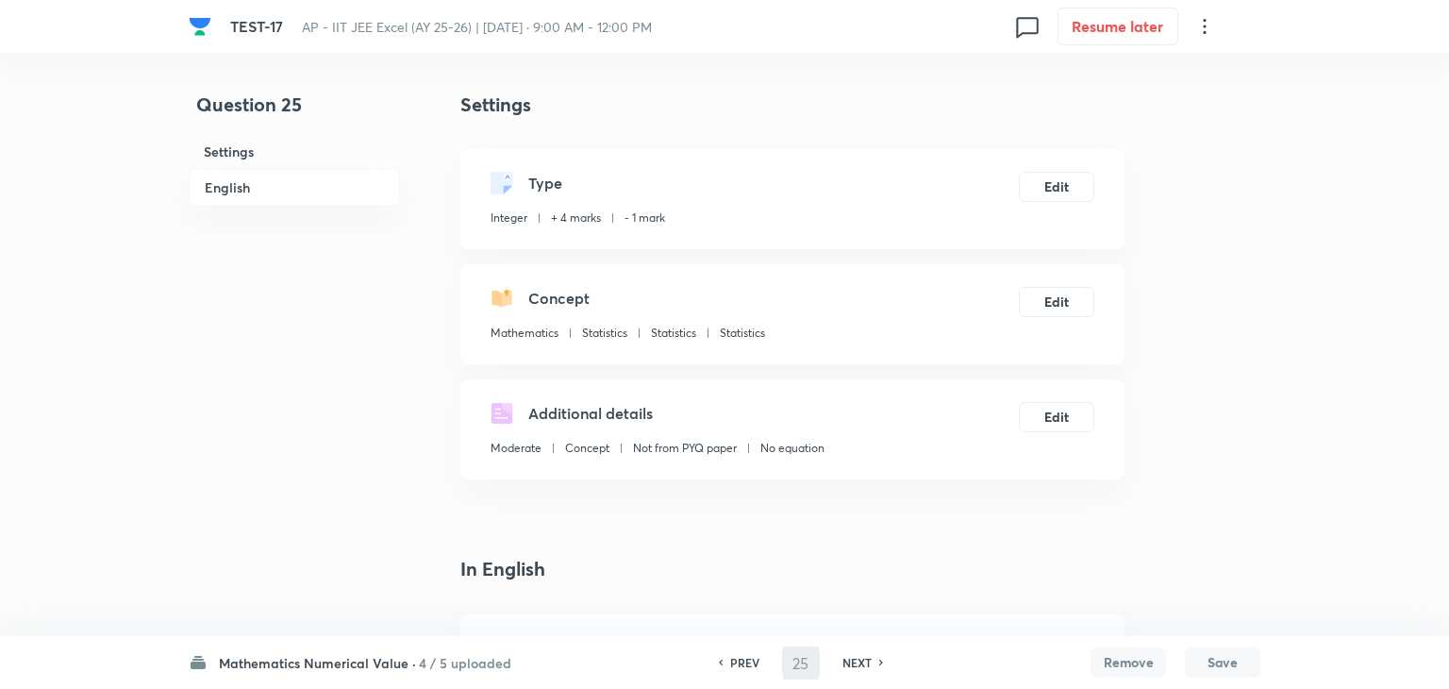
type input "26"
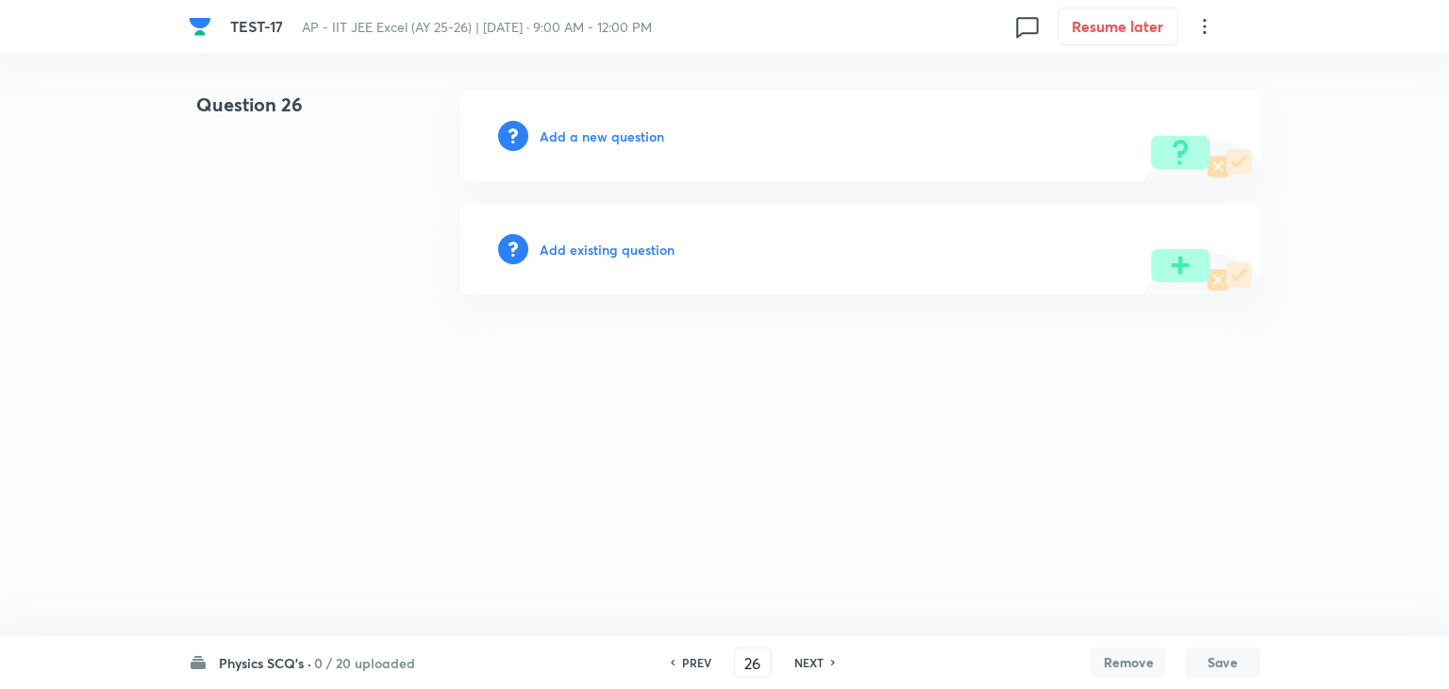
click at [563, 131] on h6 "Add a new question" at bounding box center [602, 136] width 125 height 20
click at [563, 131] on h6 "Choose a question type" at bounding box center [612, 136] width 145 height 20
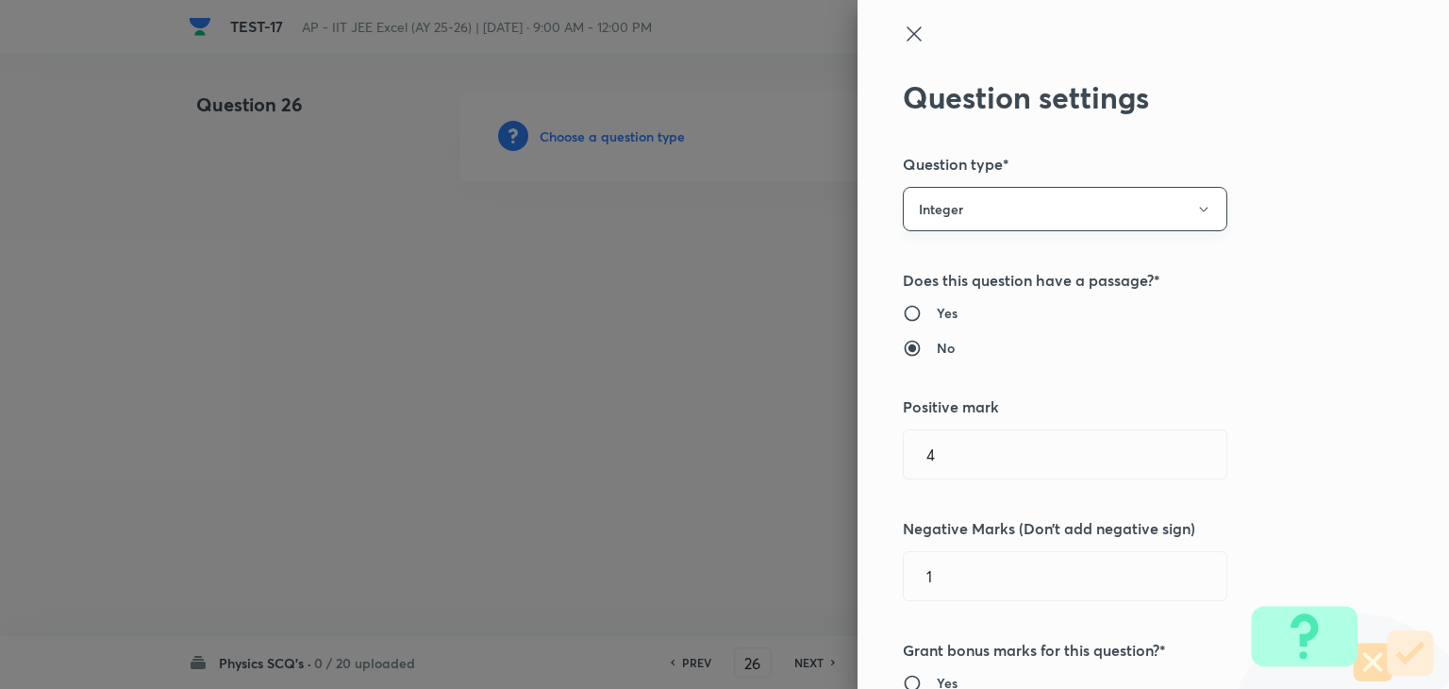
click at [939, 216] on button "Integer" at bounding box center [1065, 209] width 325 height 44
click at [955, 268] on span "Single choice correct" at bounding box center [1051, 267] width 300 height 20
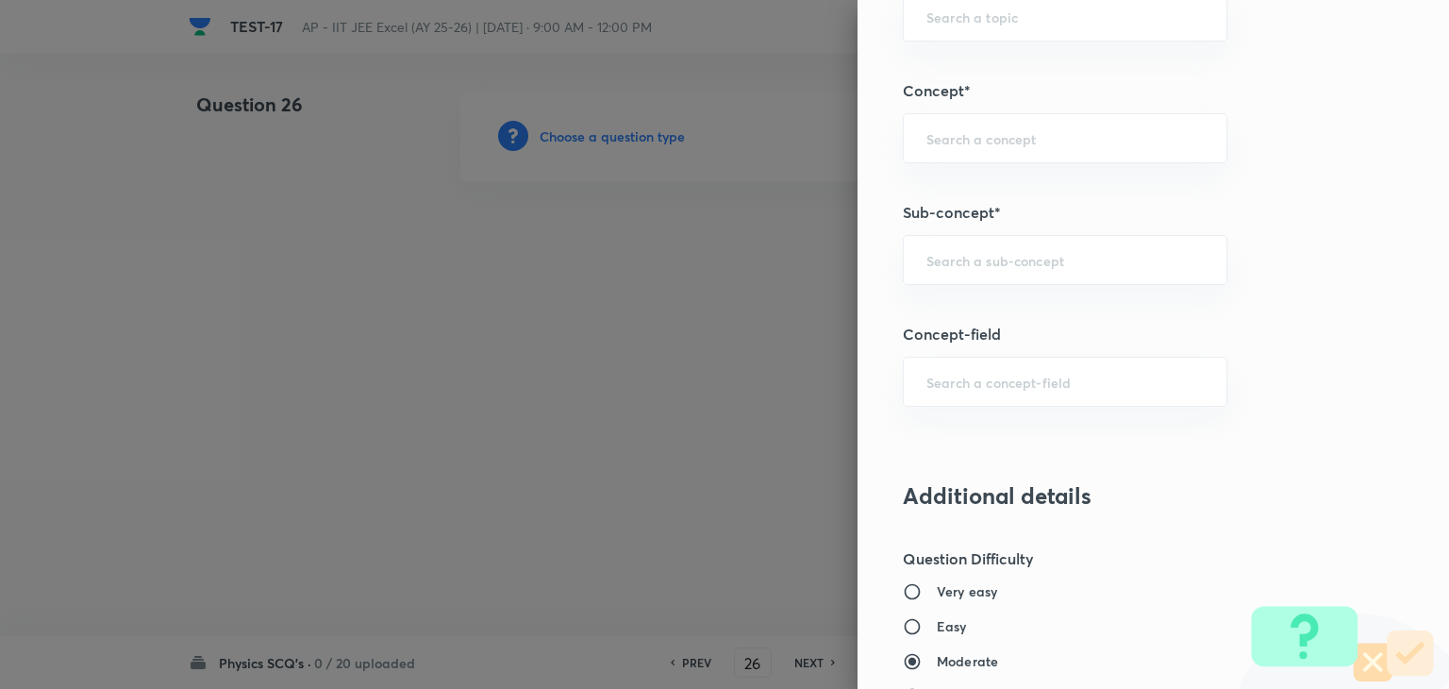
scroll to position [1132, 0]
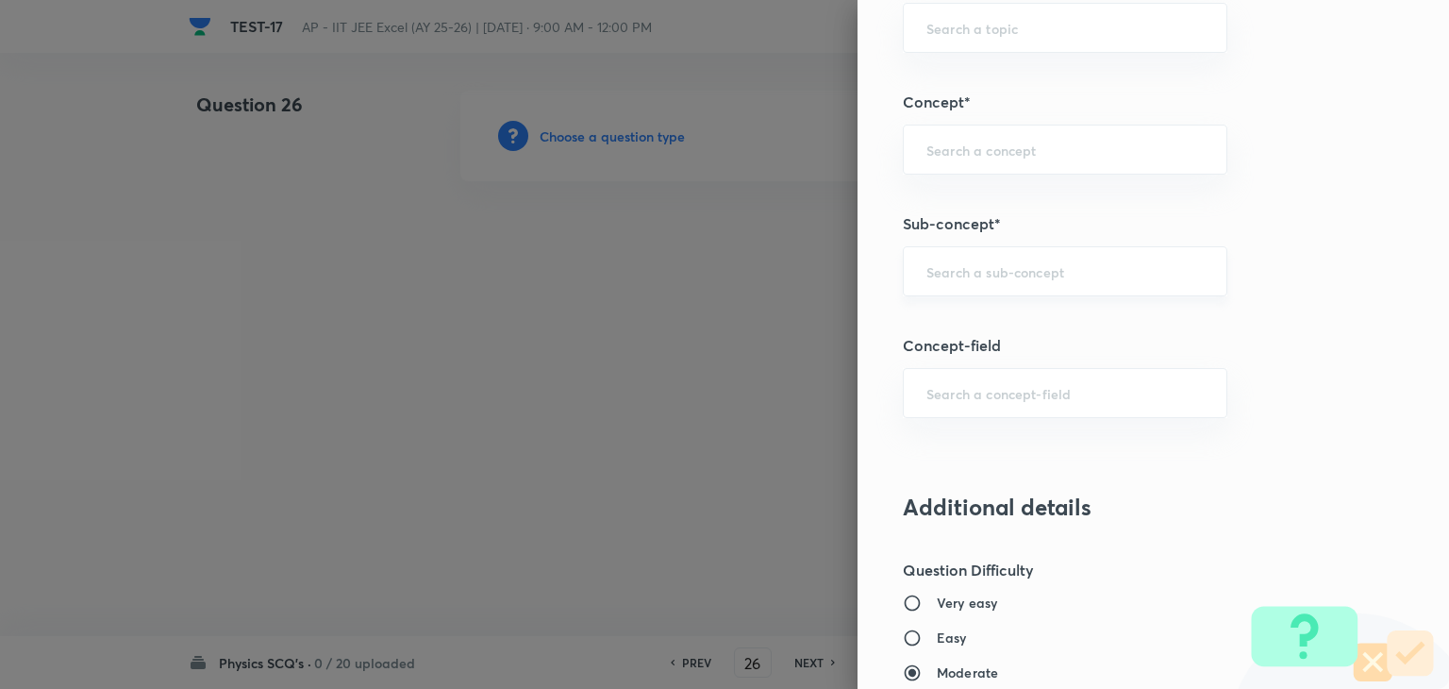
click at [944, 262] on input "text" at bounding box center [1064, 271] width 277 height 18
type input "A"
type input "a"
click at [1000, 378] on li "Nuclear Physics" at bounding box center [1051, 378] width 323 height 34
type input "Nuclear Physics"
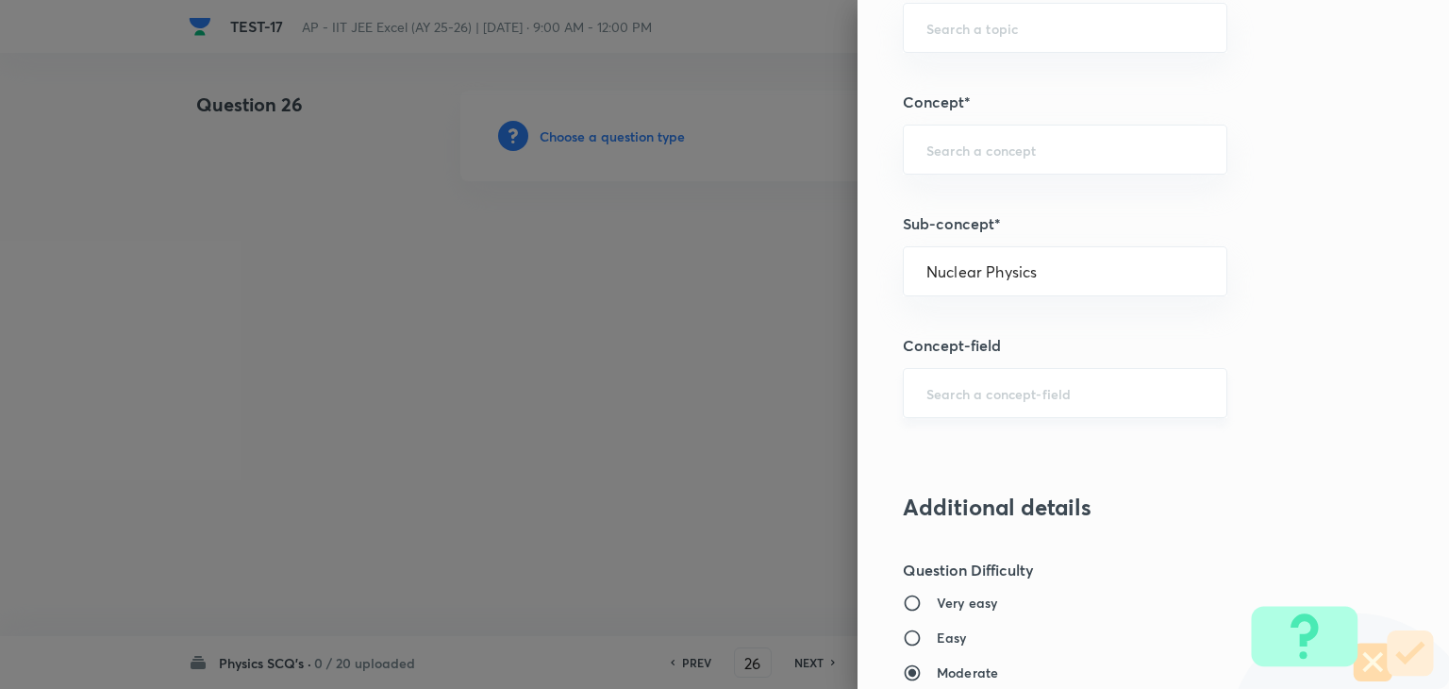
type input "Physics"
type input "Modern Physics - 2"
type input "Nuclear Physics"
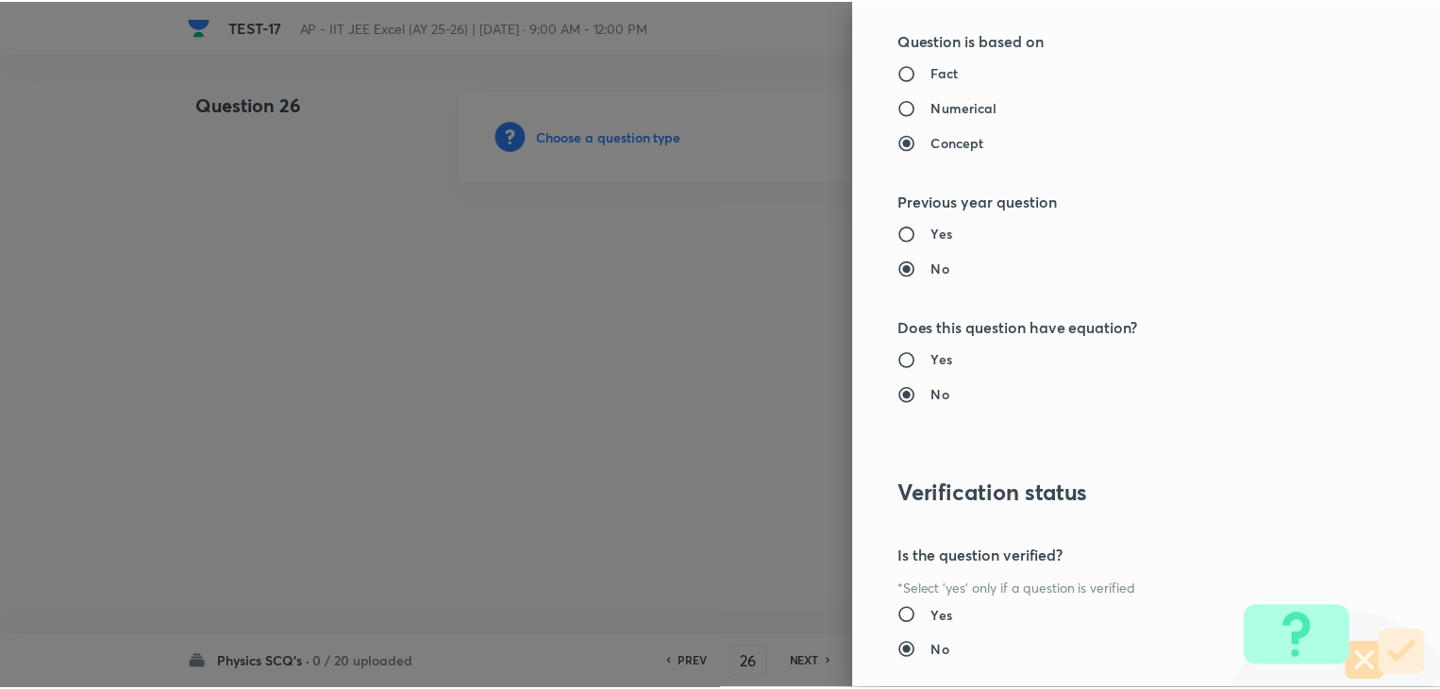
scroll to position [2007, 0]
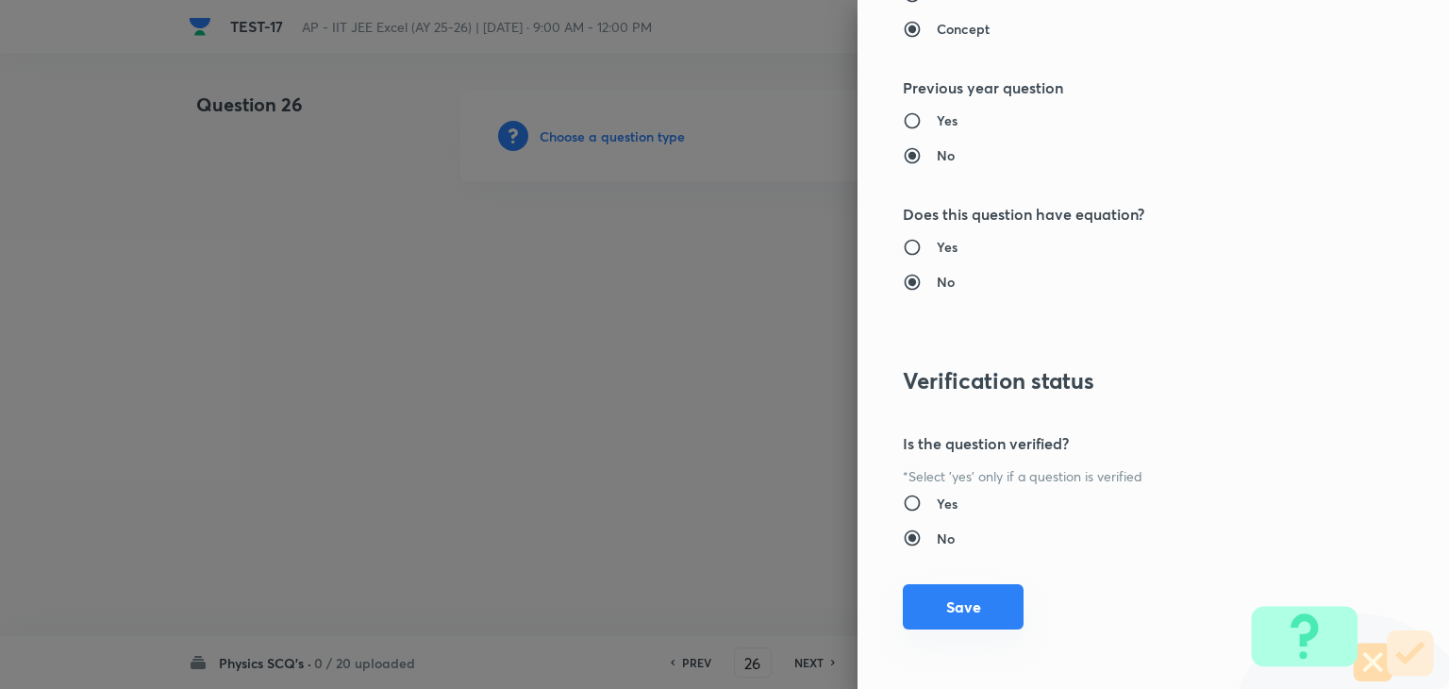
click at [916, 589] on button "Save" at bounding box center [963, 606] width 121 height 45
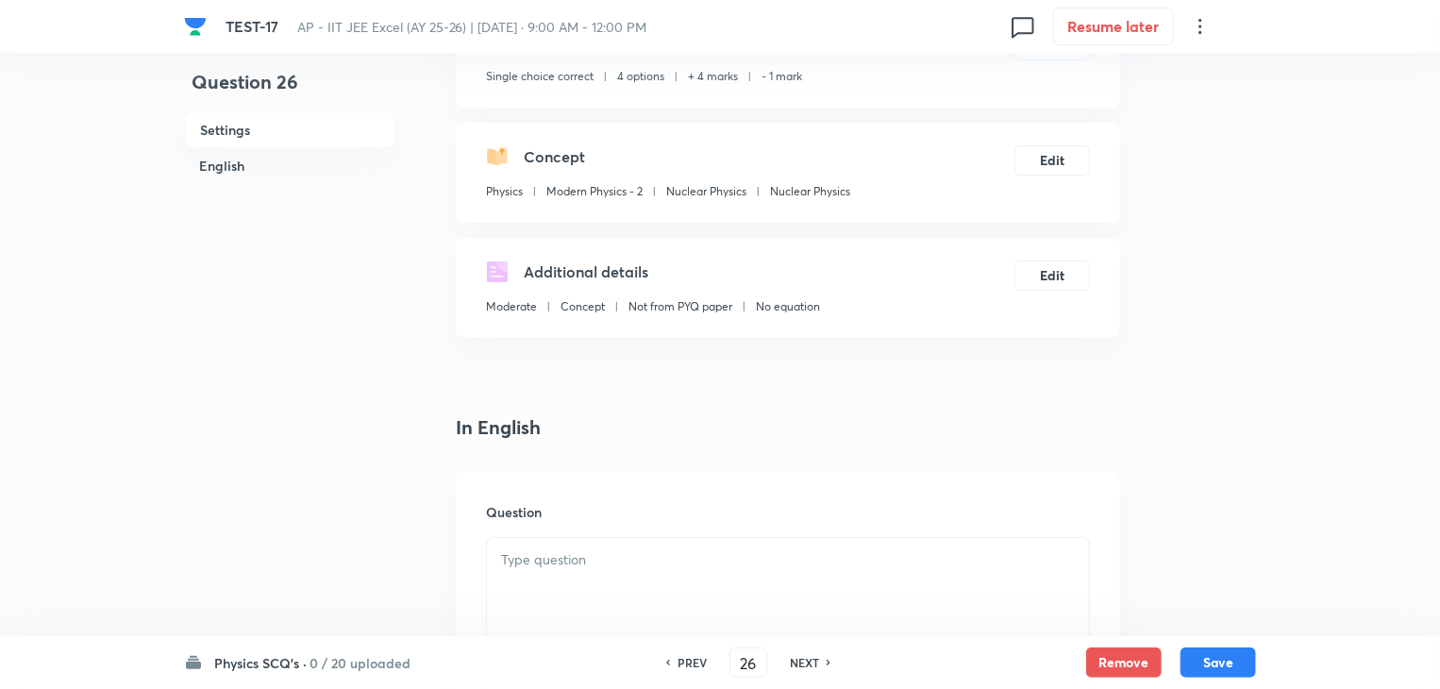
scroll to position [189, 0]
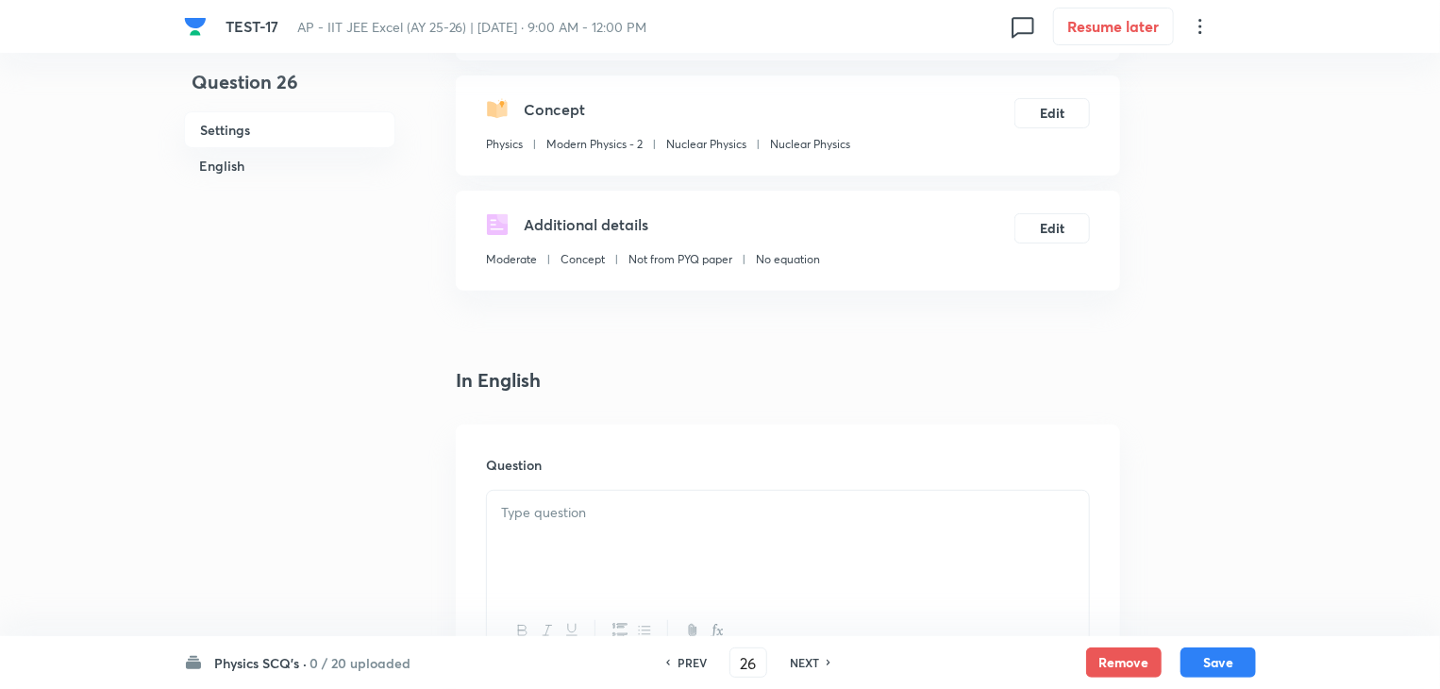
click at [657, 507] on p at bounding box center [788, 513] width 574 height 22
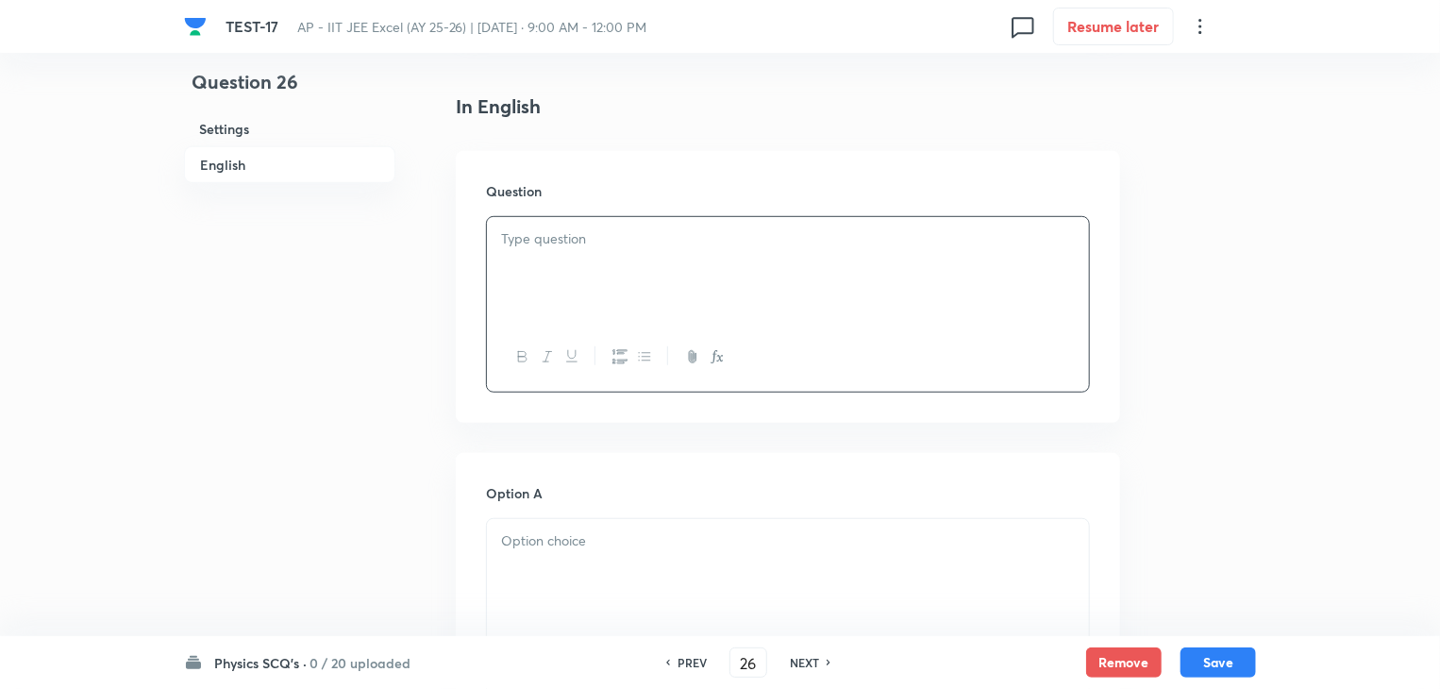
scroll to position [472, 0]
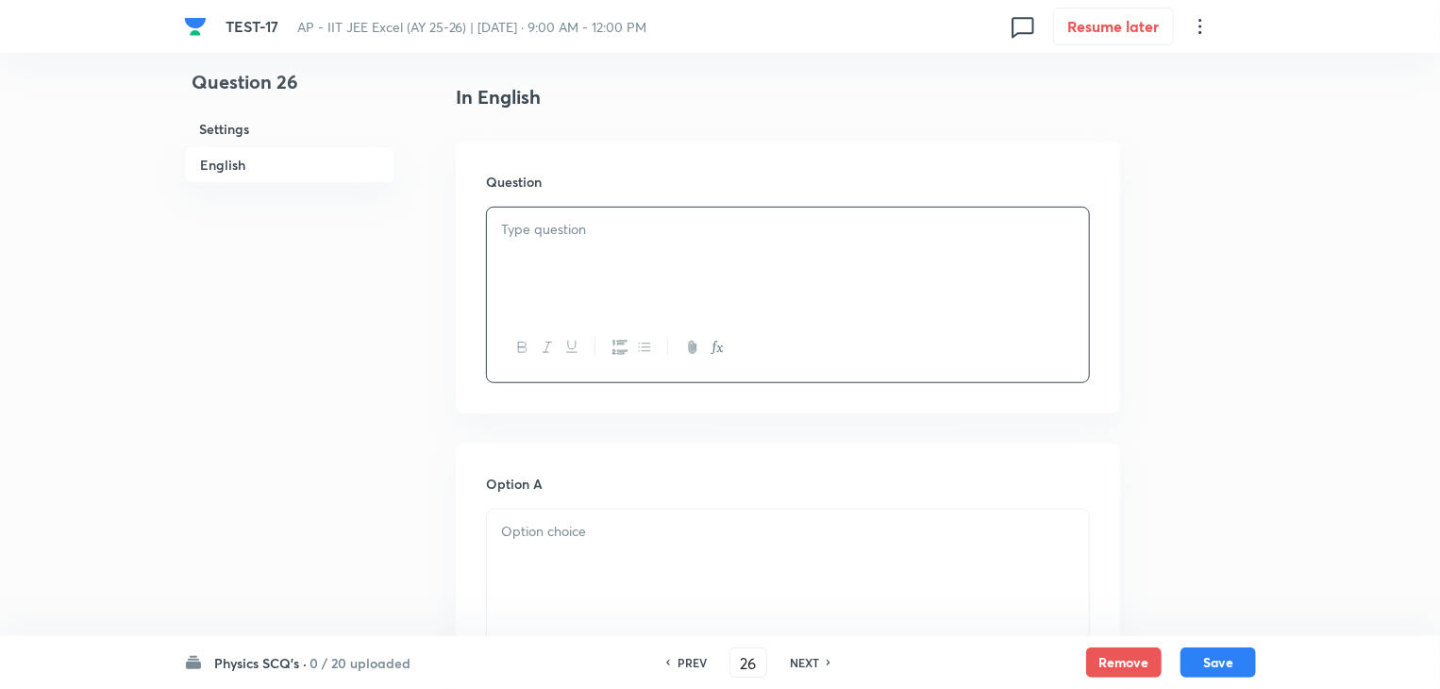
click at [770, 237] on p at bounding box center [788, 230] width 574 height 22
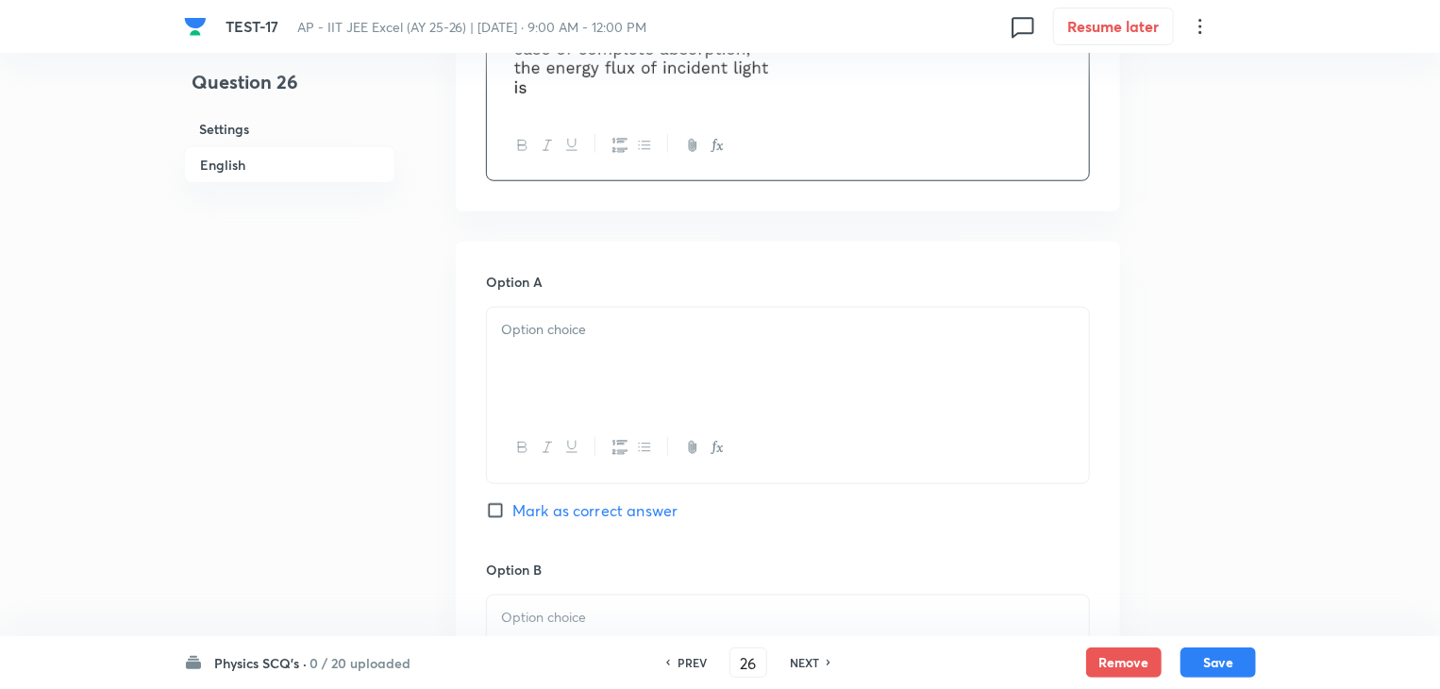
scroll to position [849, 0]
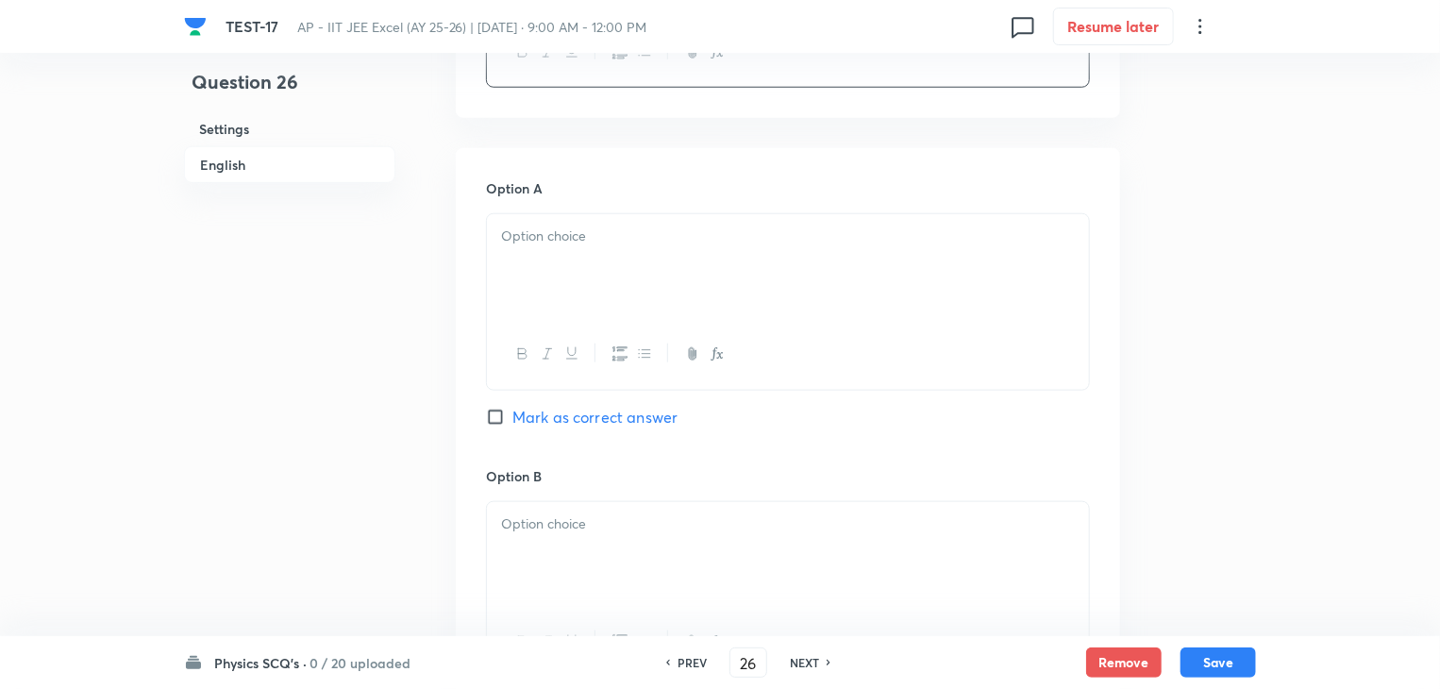
click at [676, 251] on div at bounding box center [788, 267] width 602 height 106
click at [619, 244] on p at bounding box center [788, 236] width 574 height 22
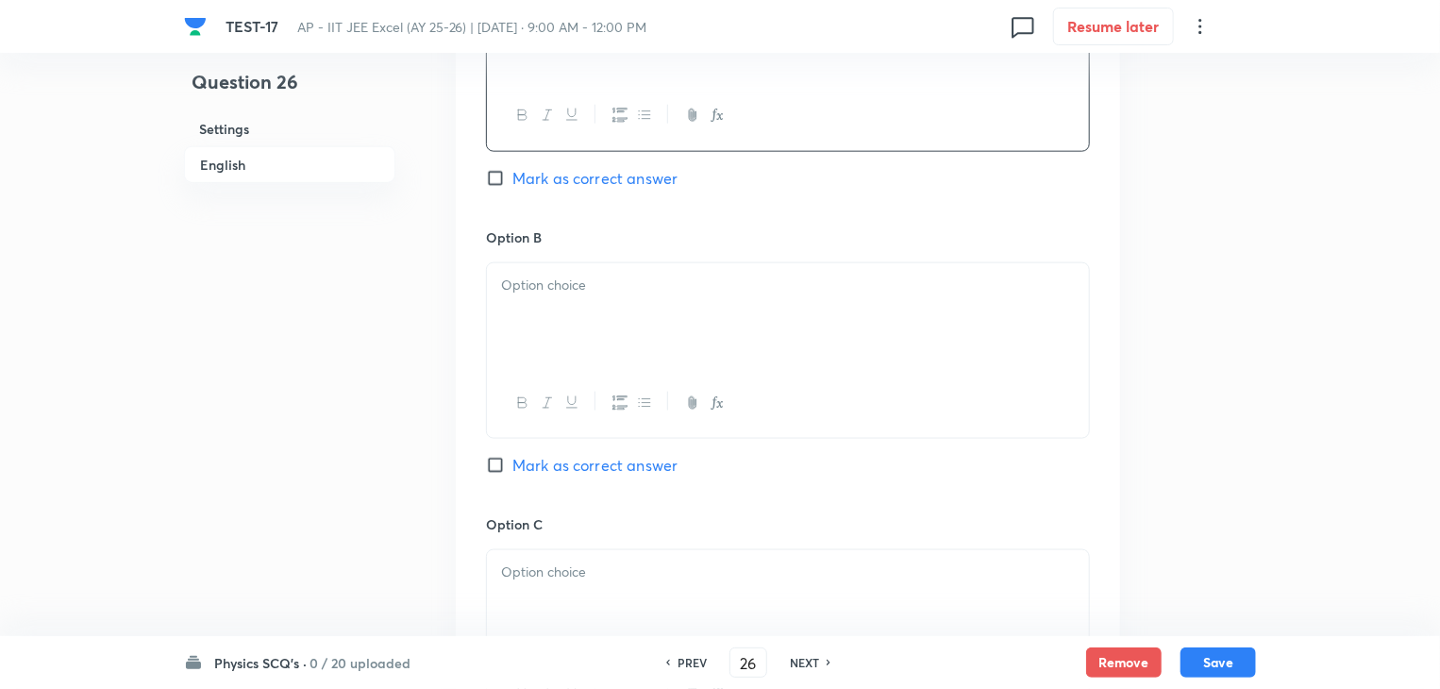
scroll to position [1132, 0]
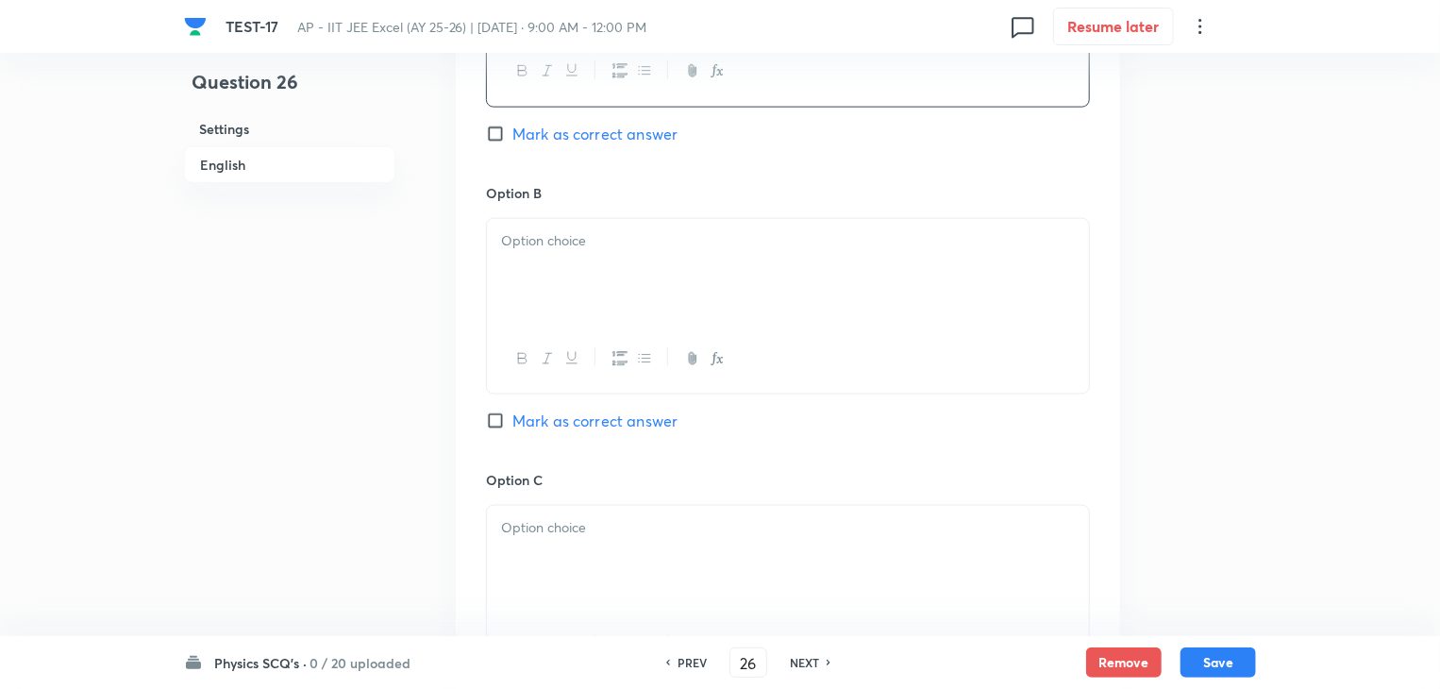
click at [635, 271] on div at bounding box center [788, 272] width 602 height 106
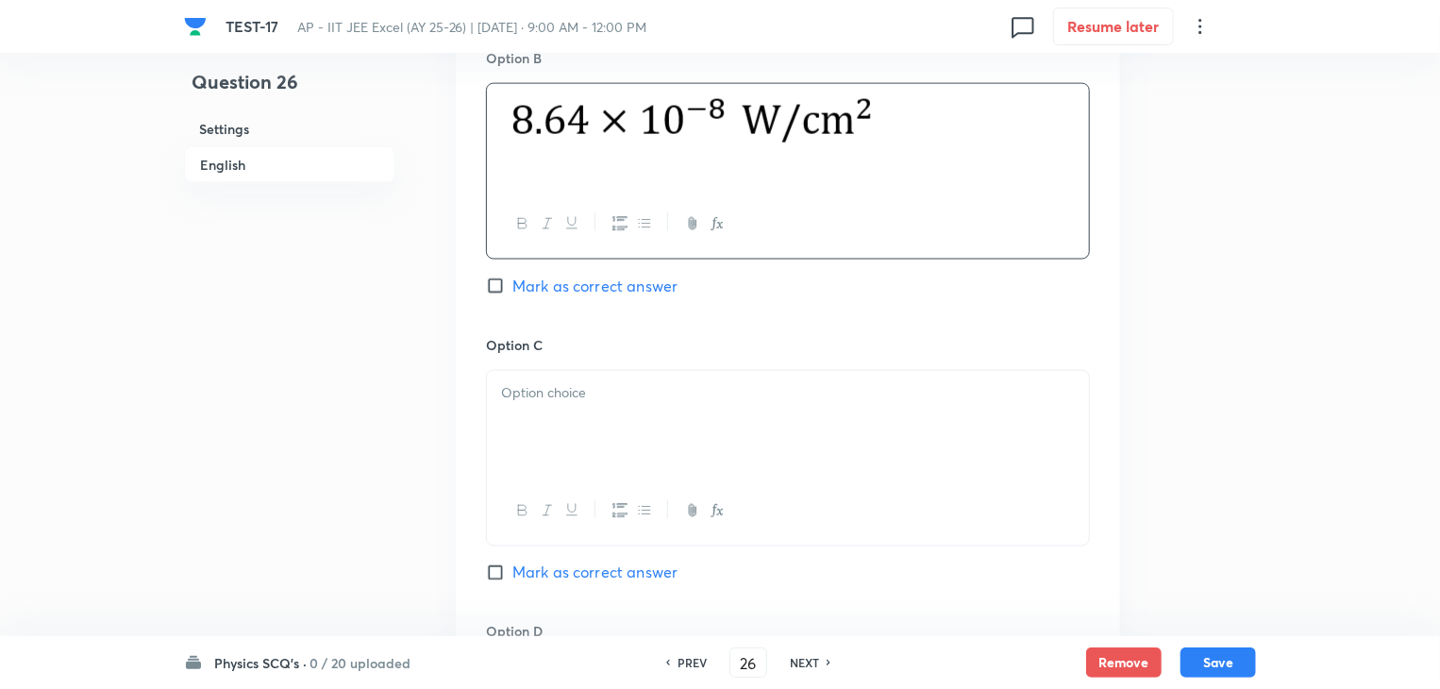
scroll to position [1321, 0]
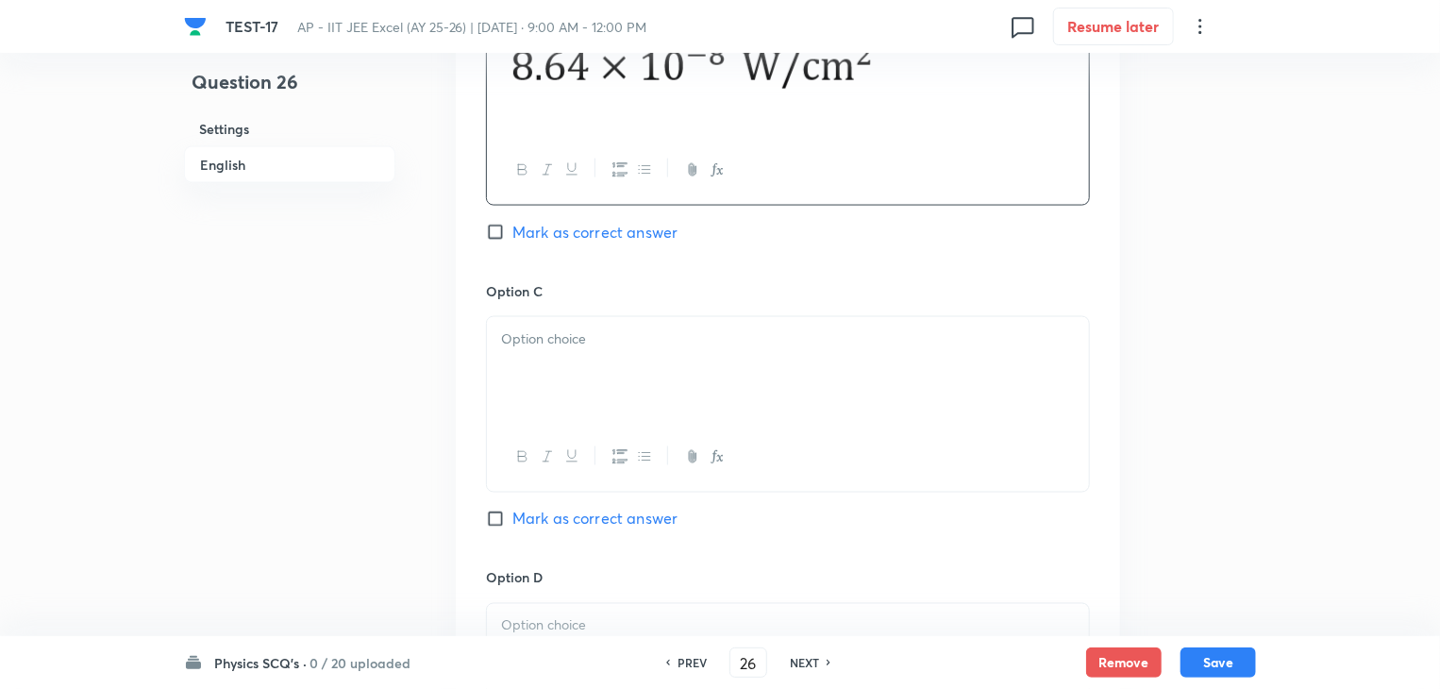
click at [585, 352] on div at bounding box center [788, 370] width 602 height 106
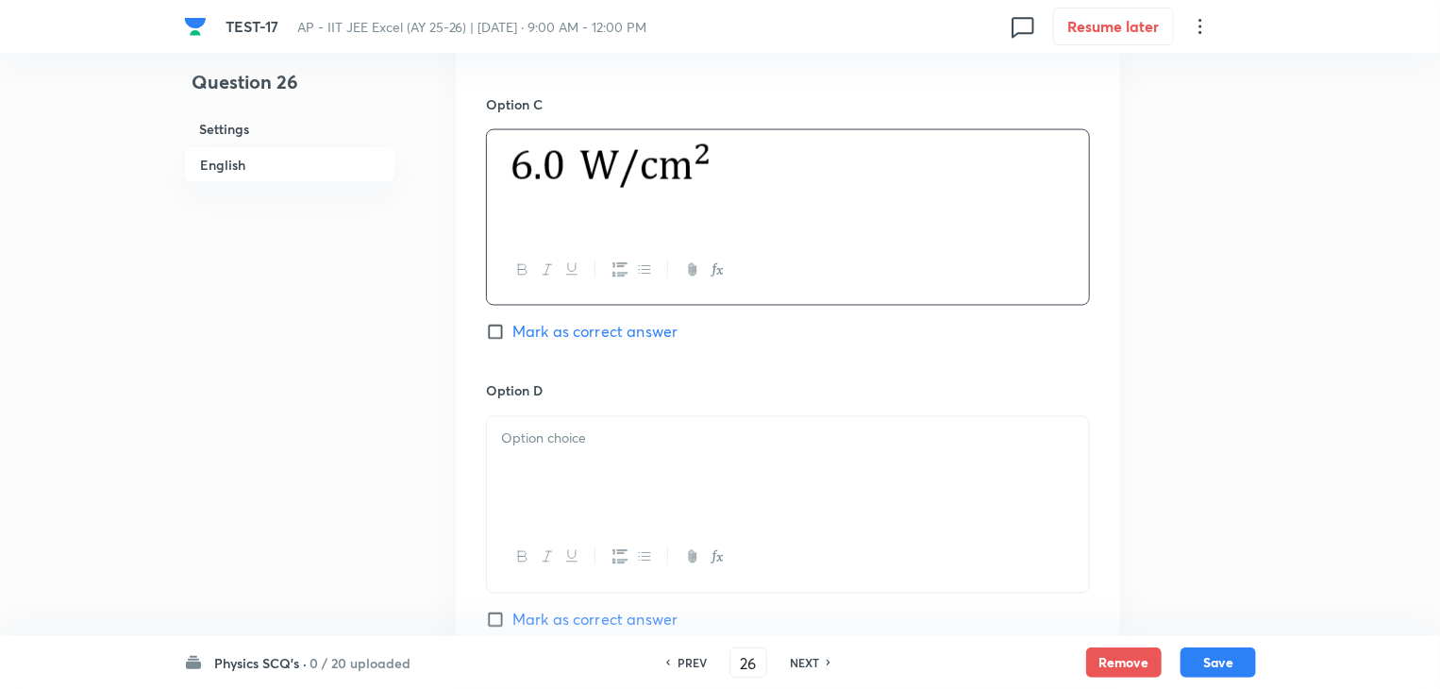
scroll to position [1509, 0]
click at [747, 491] on div at bounding box center [788, 468] width 602 height 106
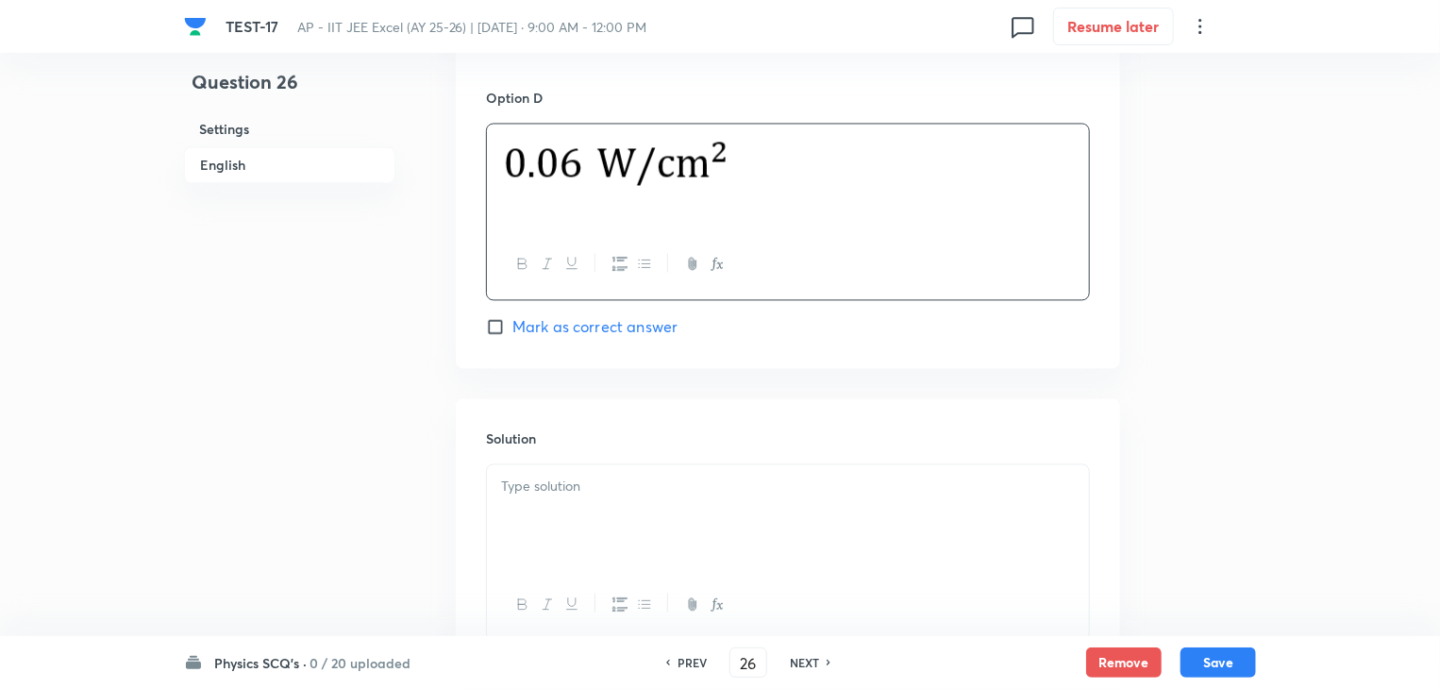
scroll to position [1887, 0]
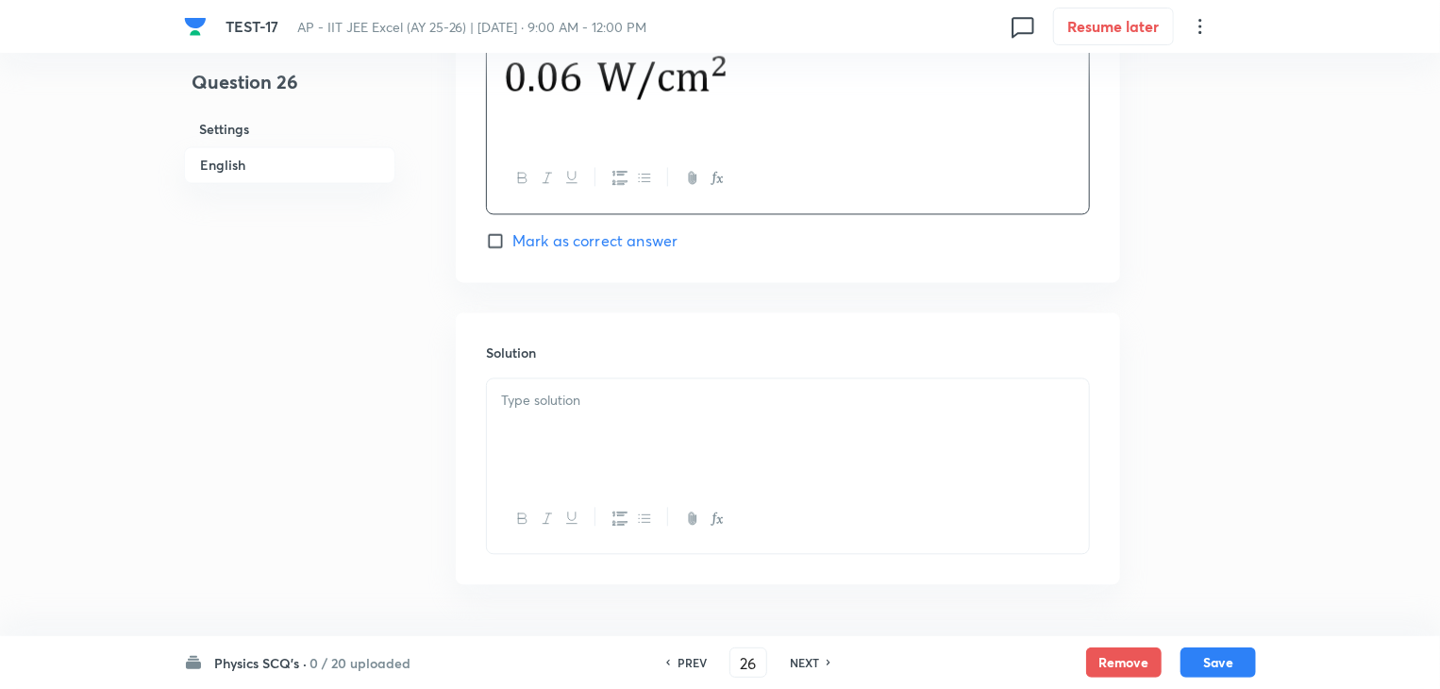
click at [693, 451] on div at bounding box center [788, 431] width 602 height 106
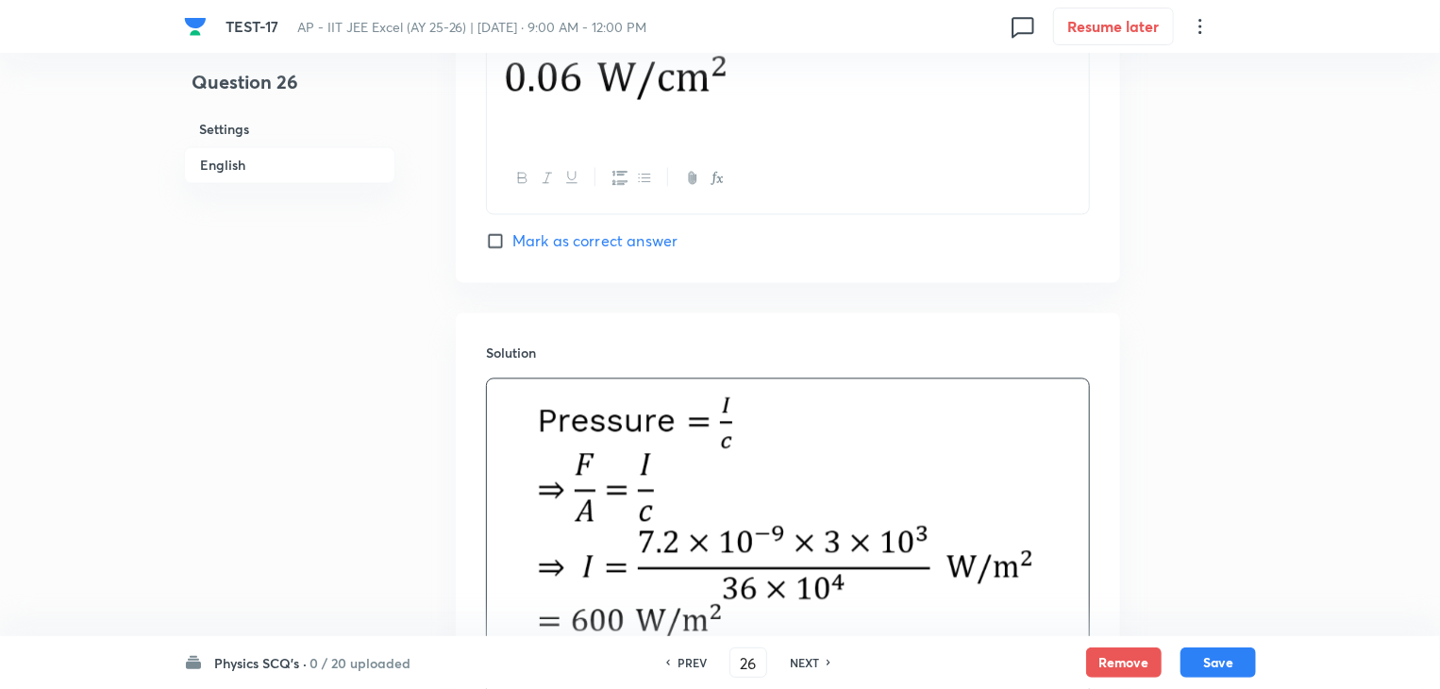
click at [491, 235] on input "Mark as correct answer" at bounding box center [499, 240] width 26 height 19
checkbox input "true"
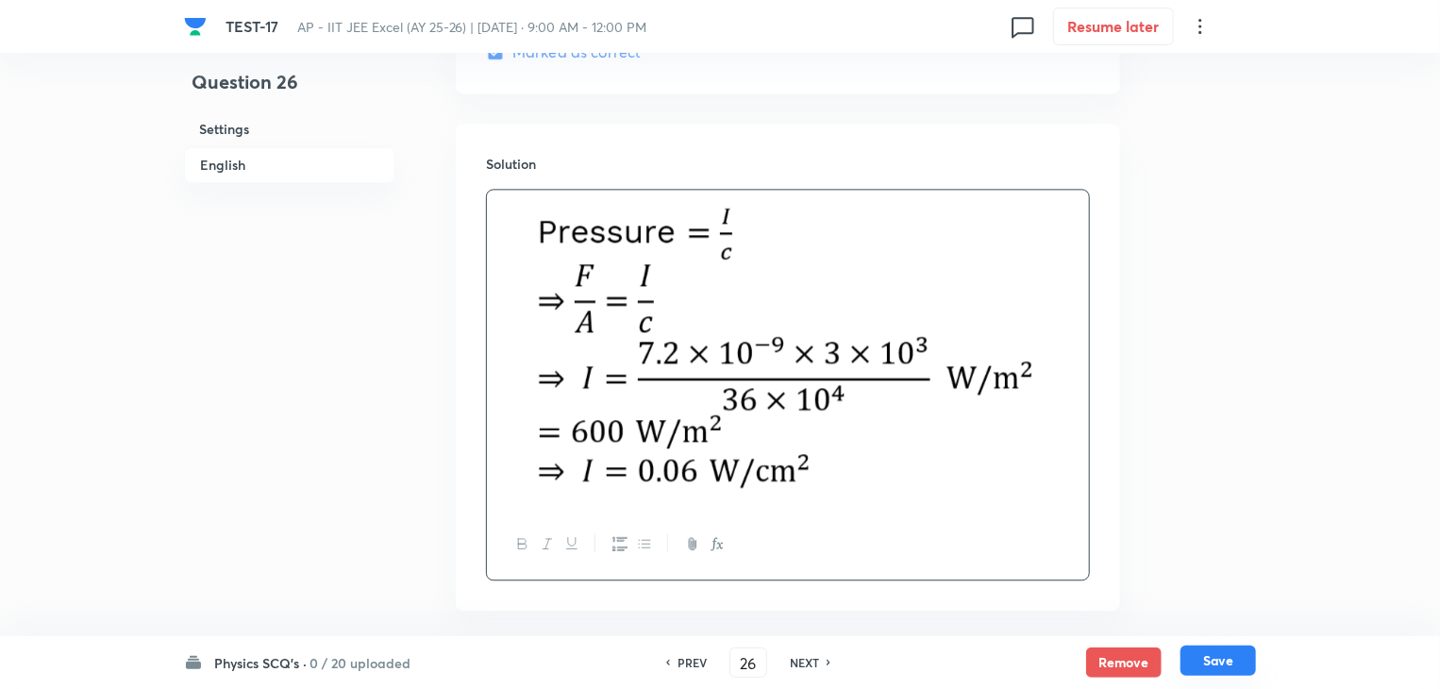
click at [1215, 655] on button "Save" at bounding box center [1217, 660] width 75 height 30
type input "27"
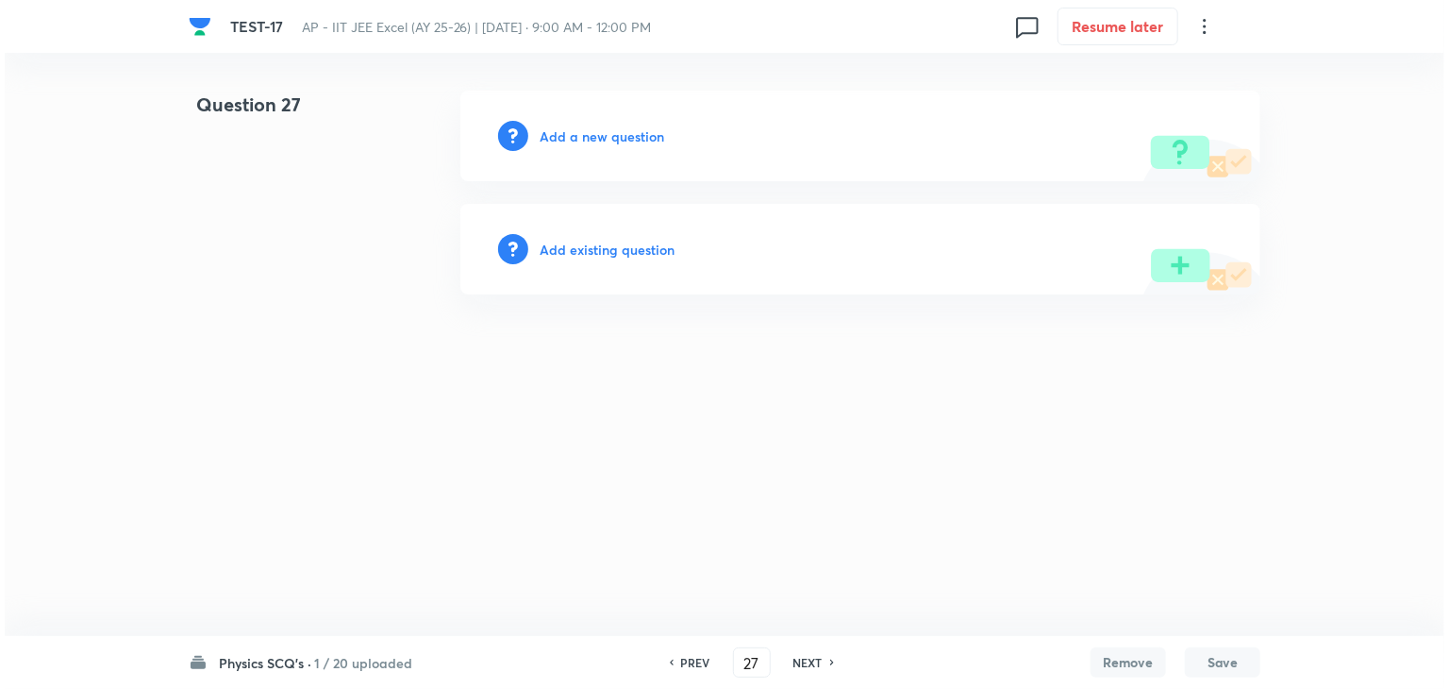
scroll to position [0, 0]
click at [625, 139] on h6 "Add a new question" at bounding box center [602, 136] width 125 height 20
click at [627, 139] on h6 "Choose a question type" at bounding box center [612, 136] width 145 height 20
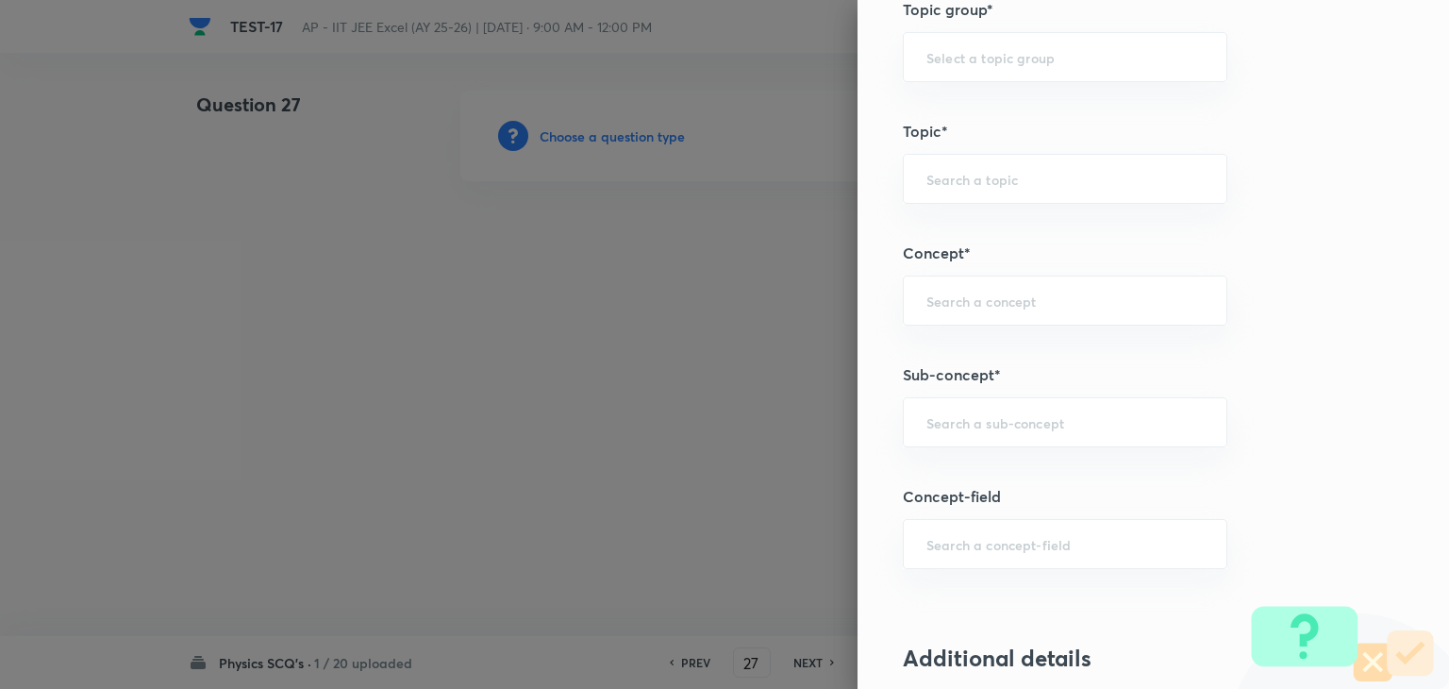
scroll to position [1226, 0]
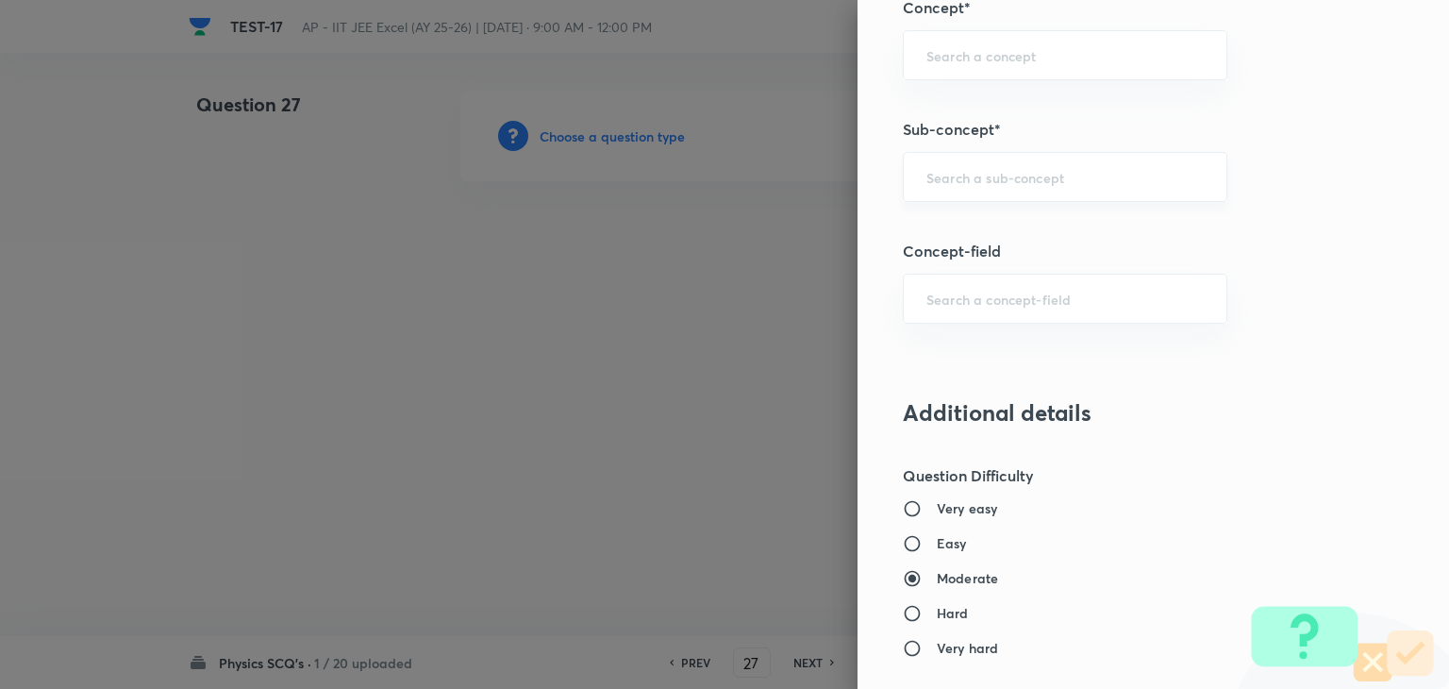
click at [989, 175] on input "text" at bounding box center [1064, 177] width 277 height 18
paste input "Atomic physics"
type input "Atomic physics"
paste input "Atomic physics"
type input "Atomic physics"
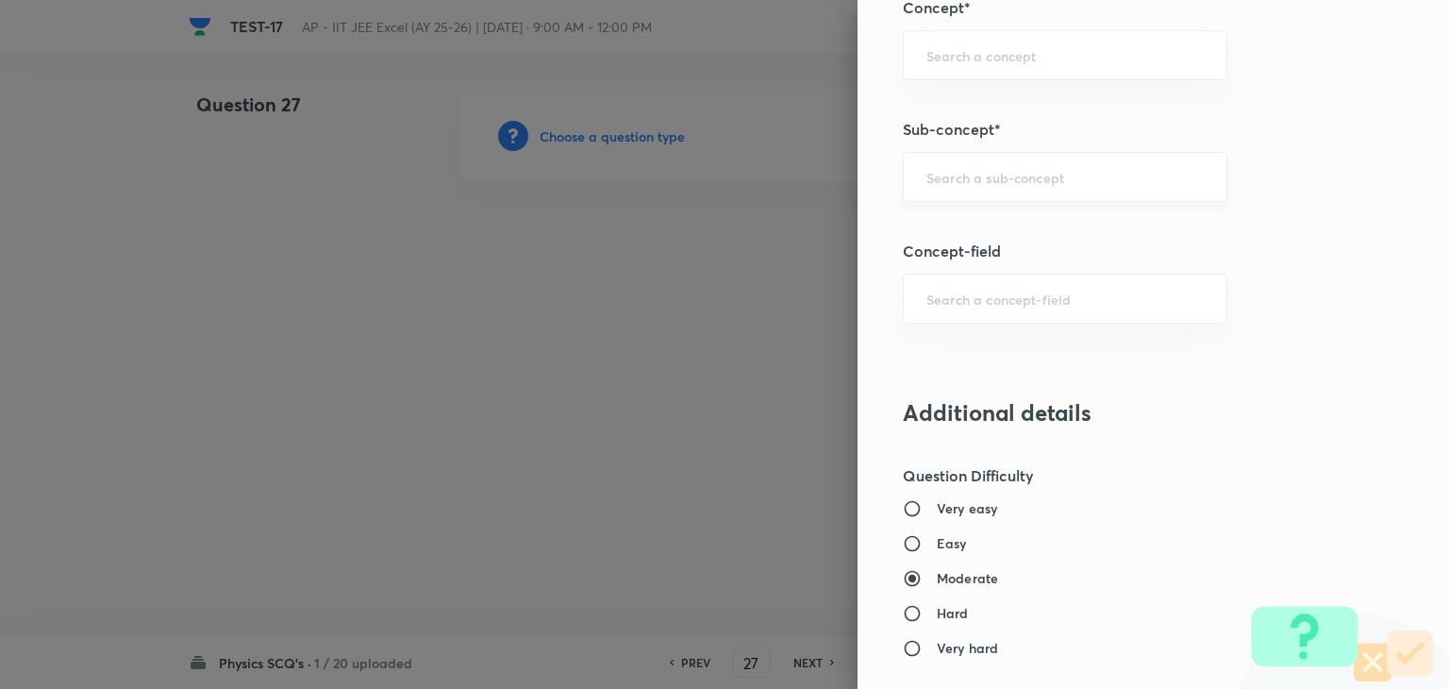
paste input "semiconductor"
click at [1021, 227] on li "Semiconductors" at bounding box center [1051, 227] width 323 height 34
type input "Semiconductors"
type input "Physics"
type input "Modern Physics"
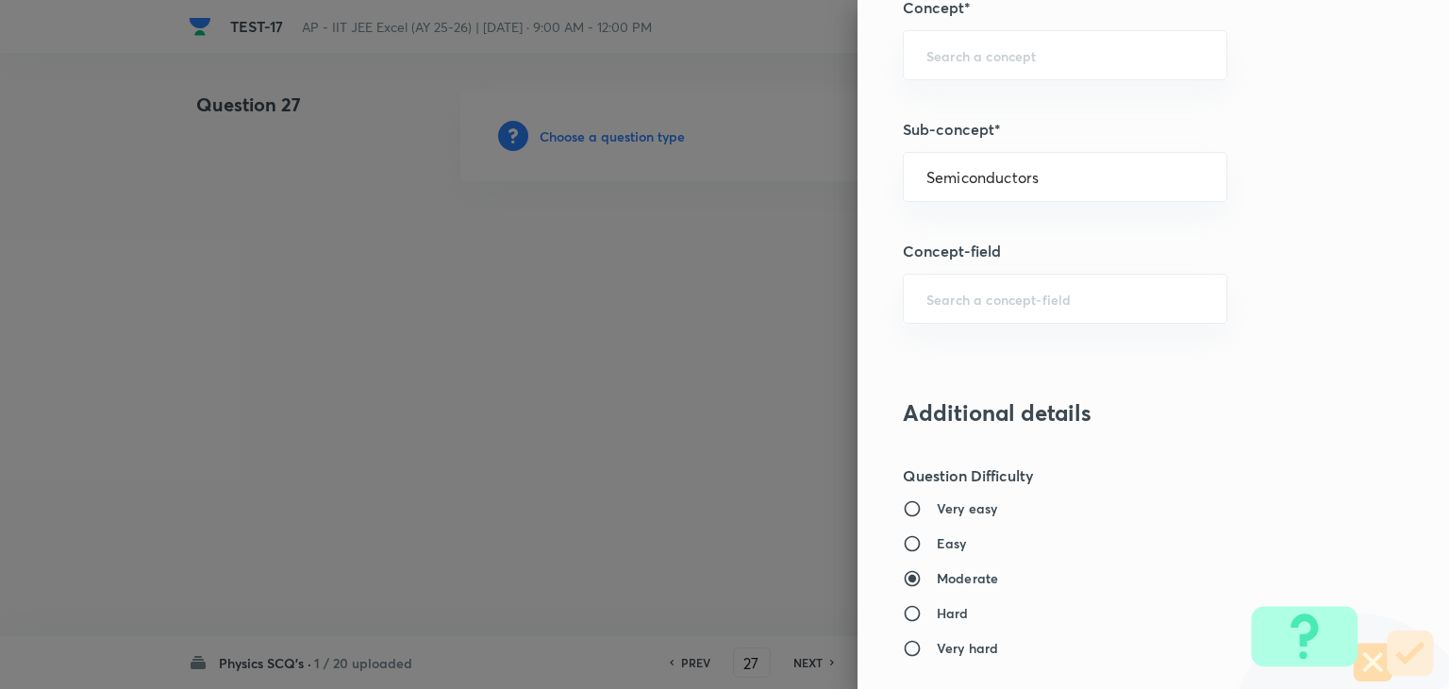
type input "Semiconductors & Devices"
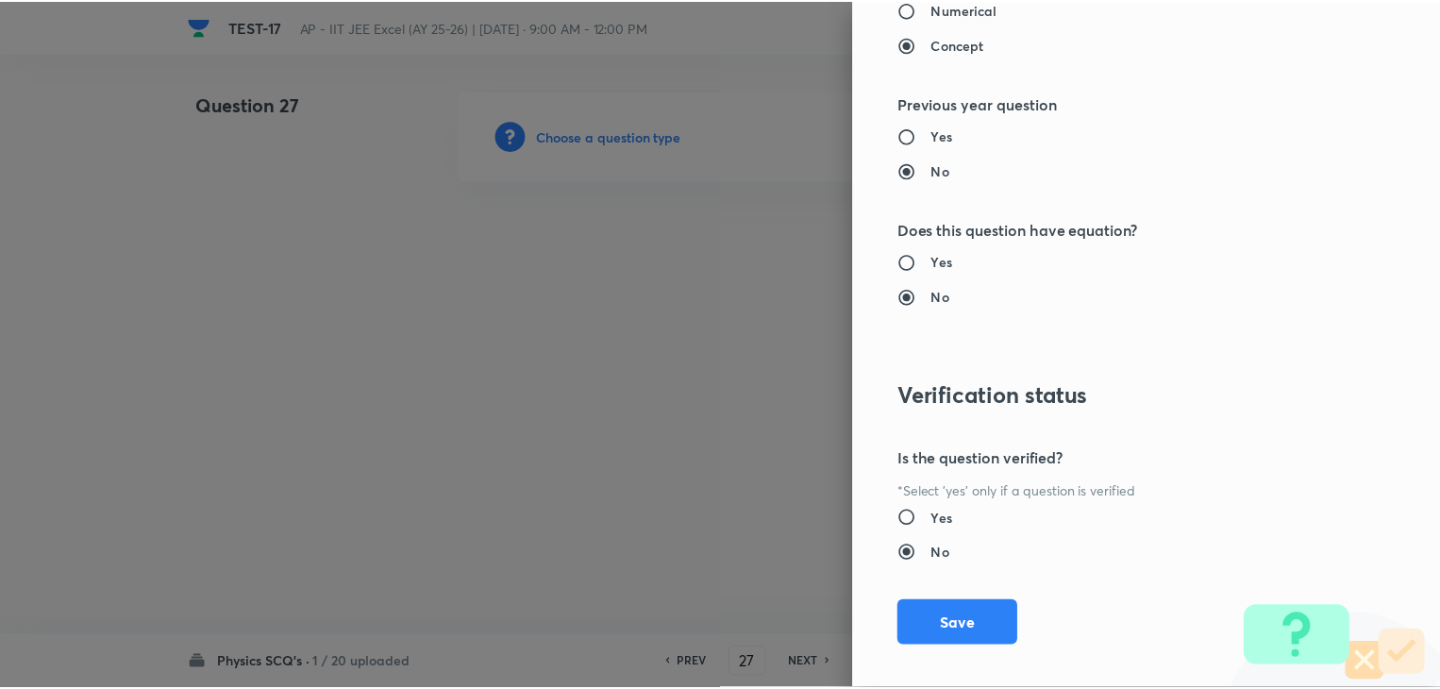
scroll to position [2007, 0]
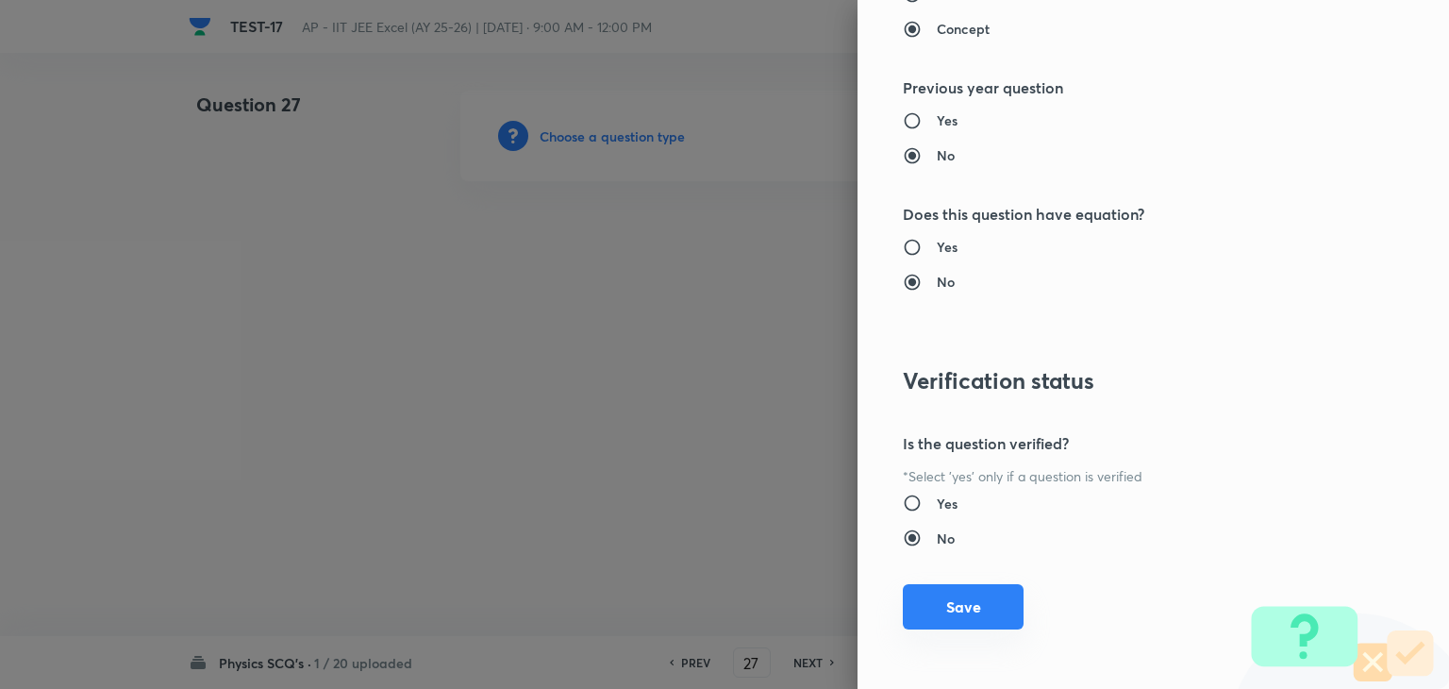
click at [939, 596] on button "Save" at bounding box center [963, 606] width 121 height 45
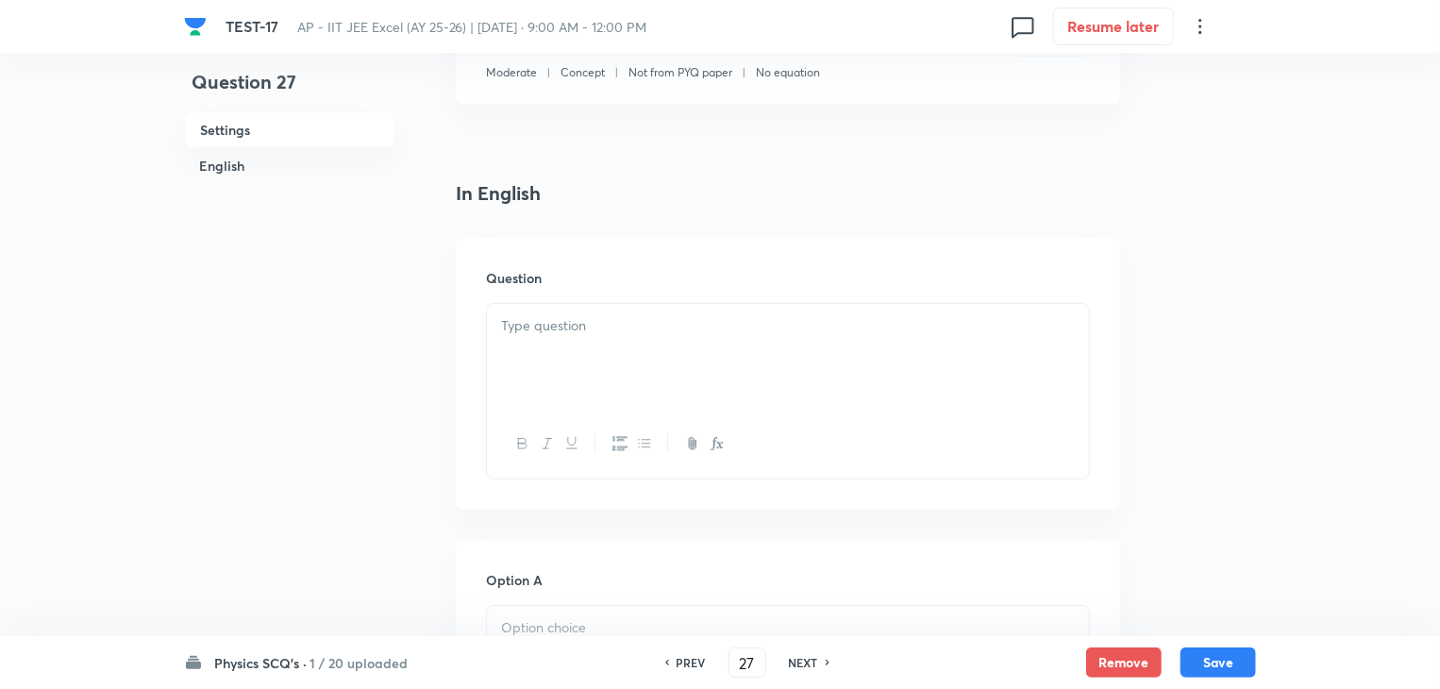
scroll to position [377, 0]
click at [649, 356] on div at bounding box center [788, 355] width 602 height 106
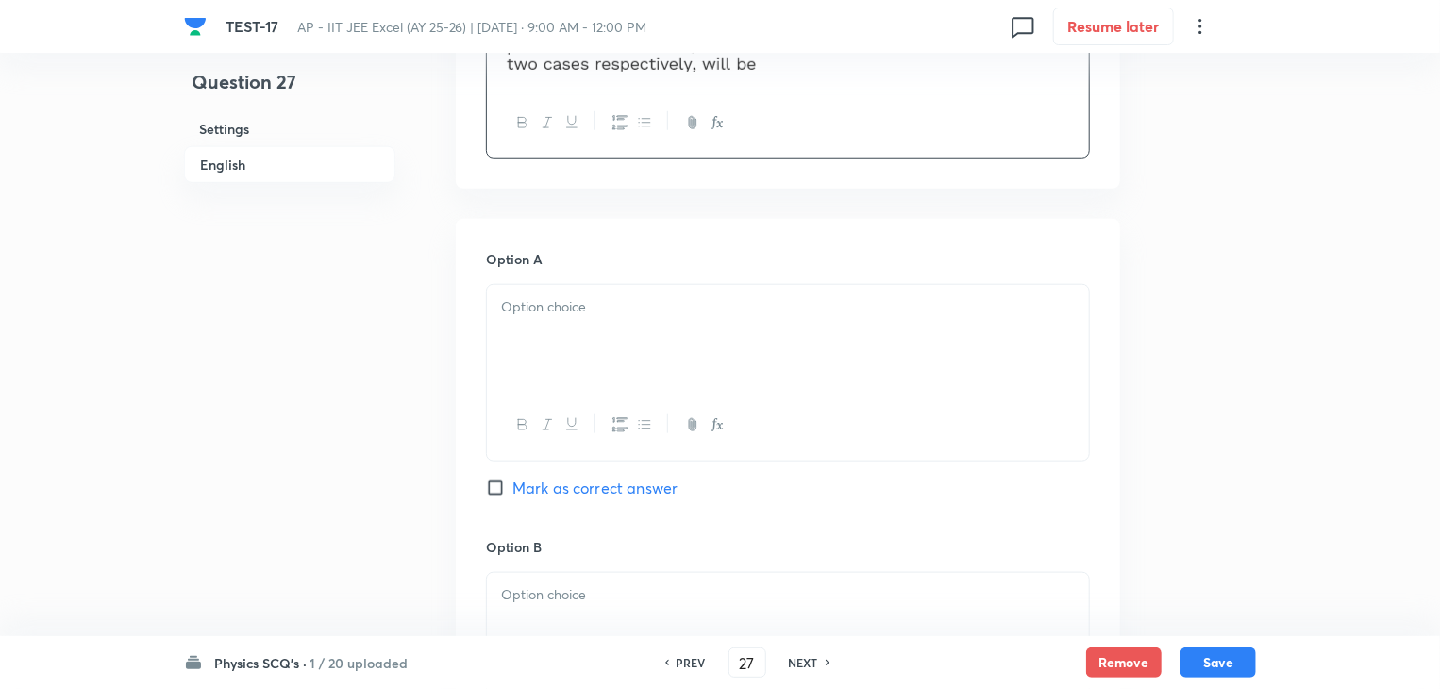
scroll to position [849, 0]
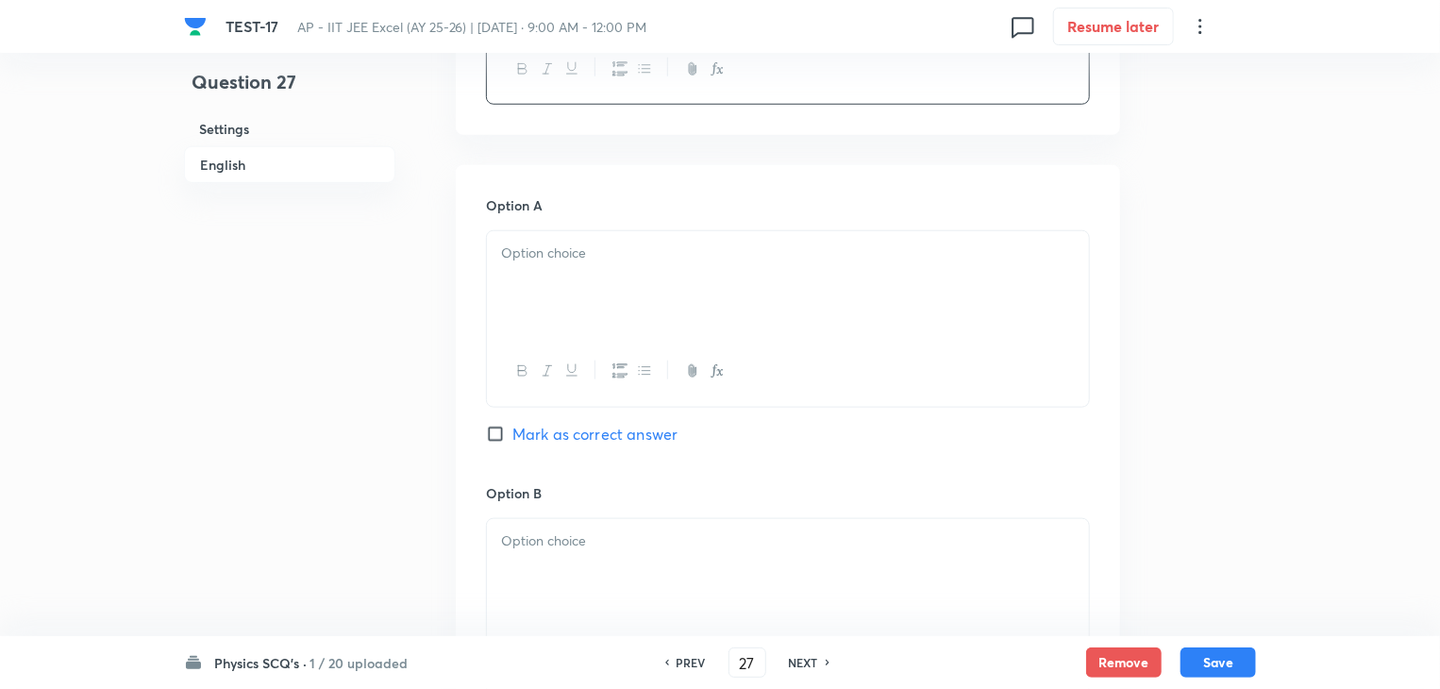
click at [638, 276] on div at bounding box center [788, 284] width 602 height 106
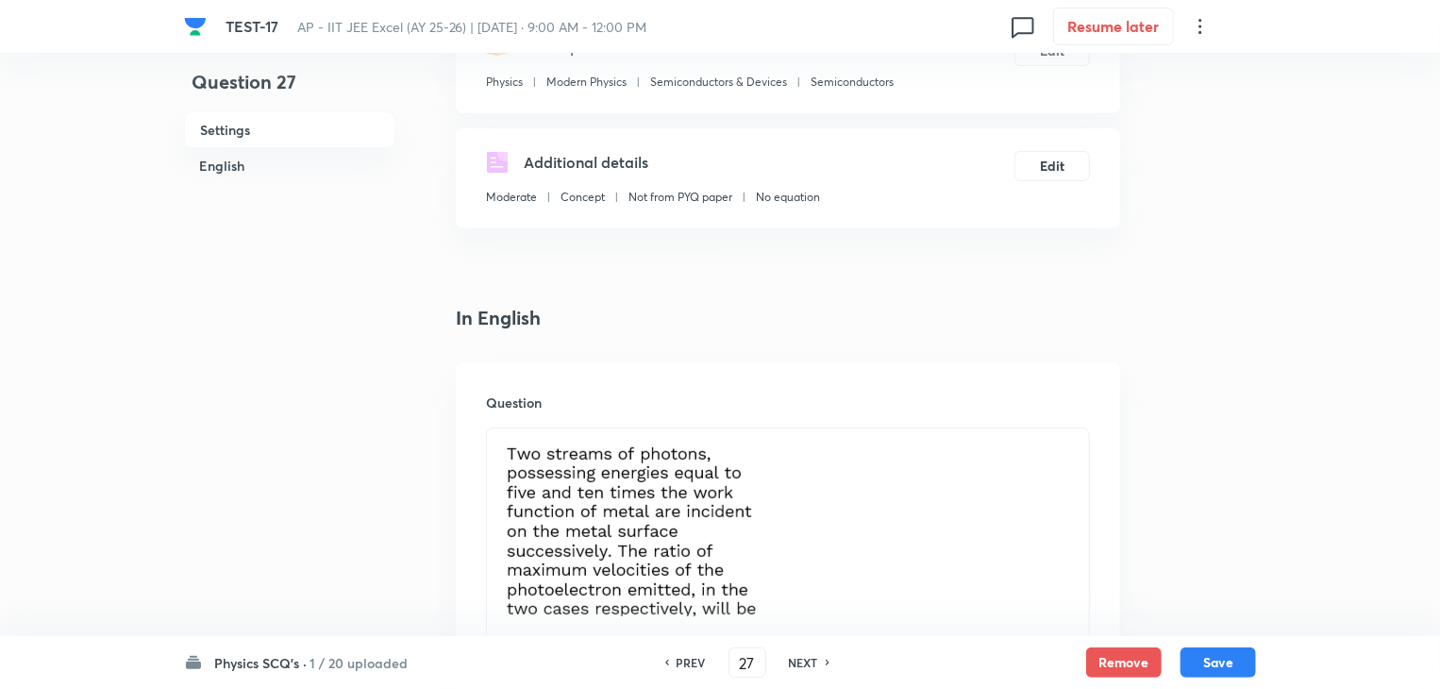
scroll to position [472, 0]
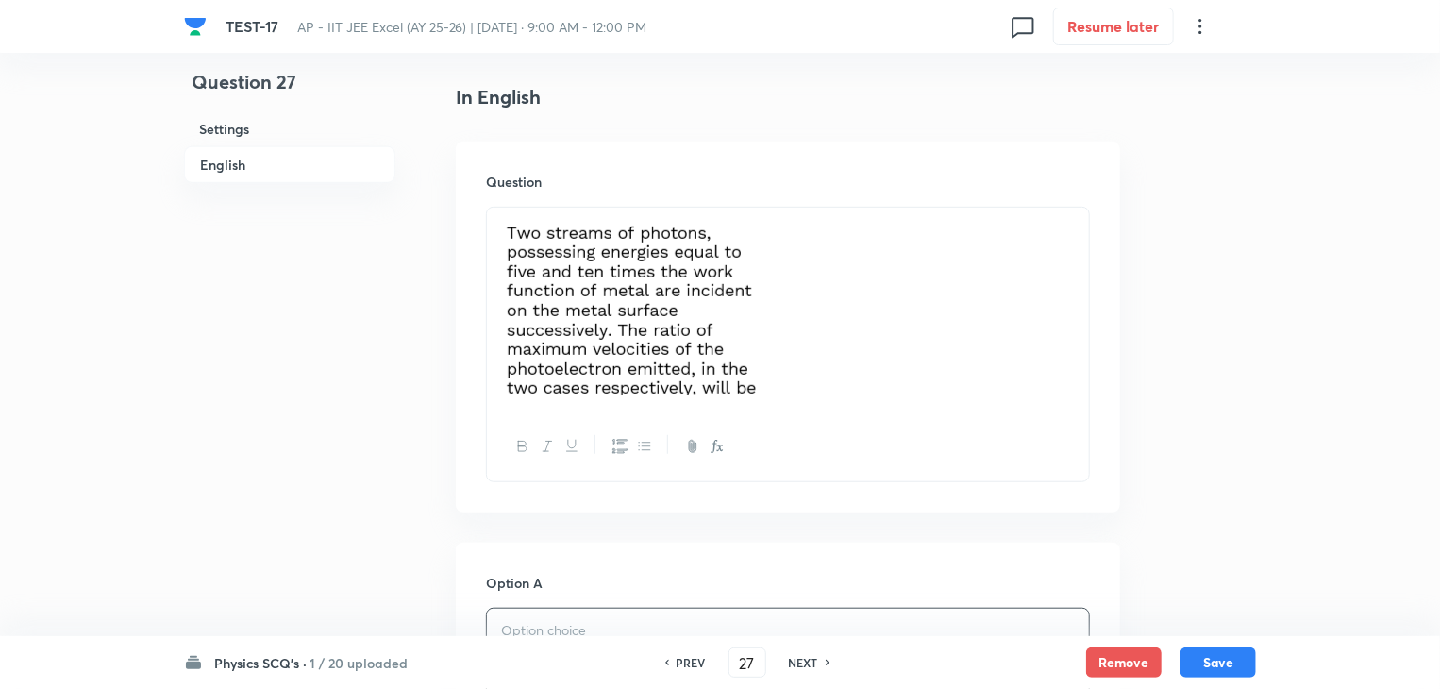
click at [675, 656] on div "PREV" at bounding box center [688, 662] width 50 height 17
type input "26"
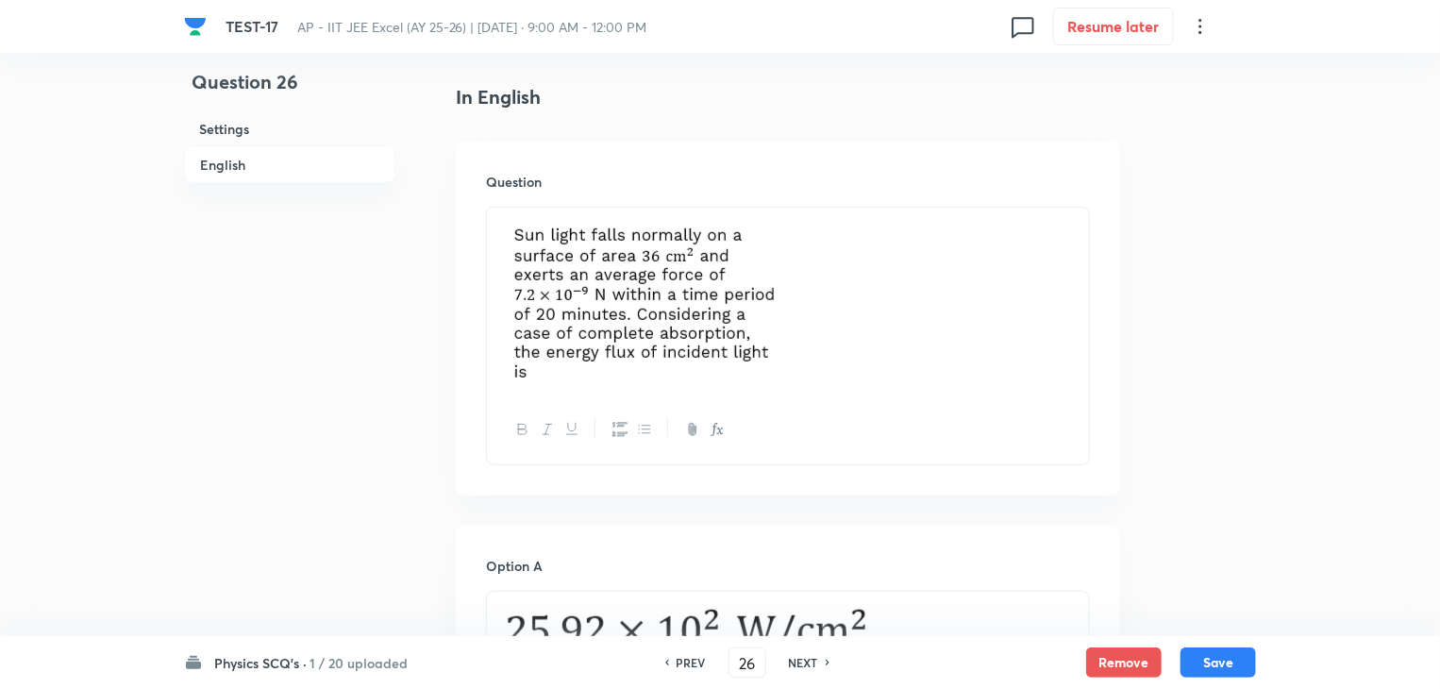
checkbox input "true"
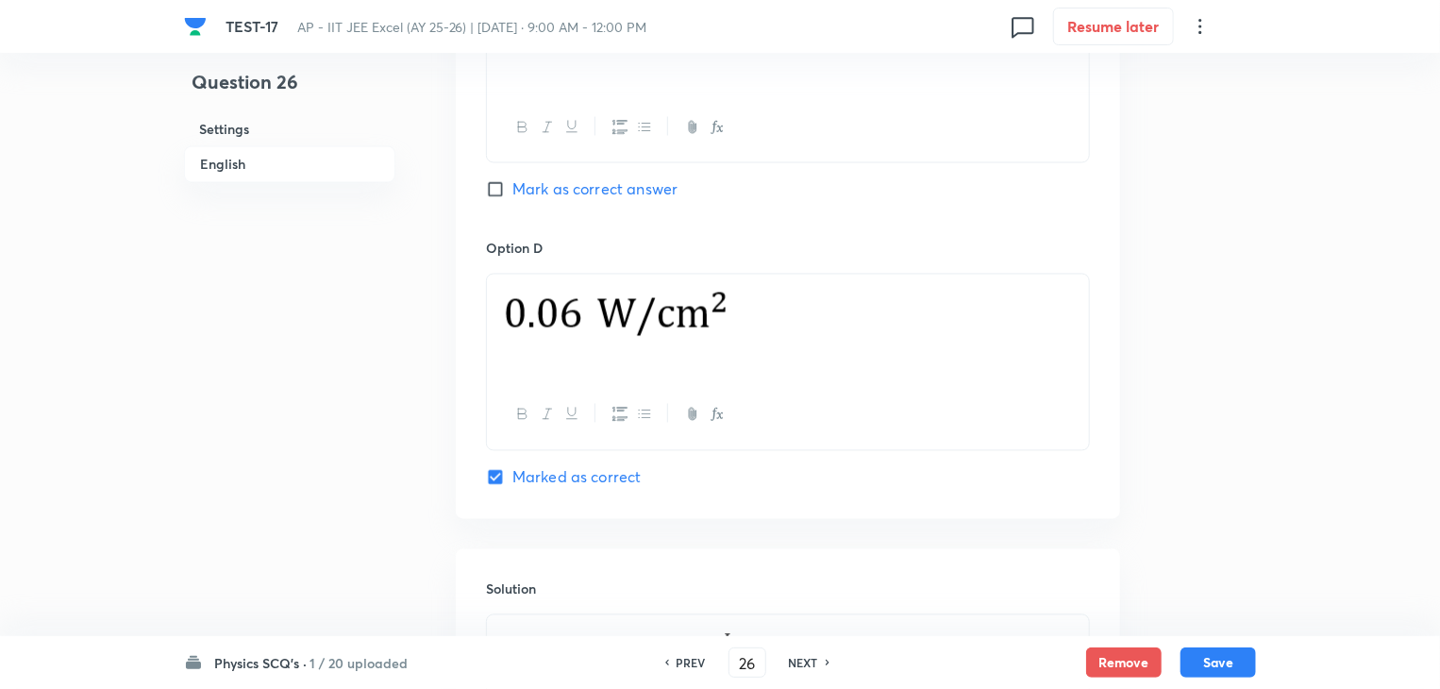
scroll to position [1593, 0]
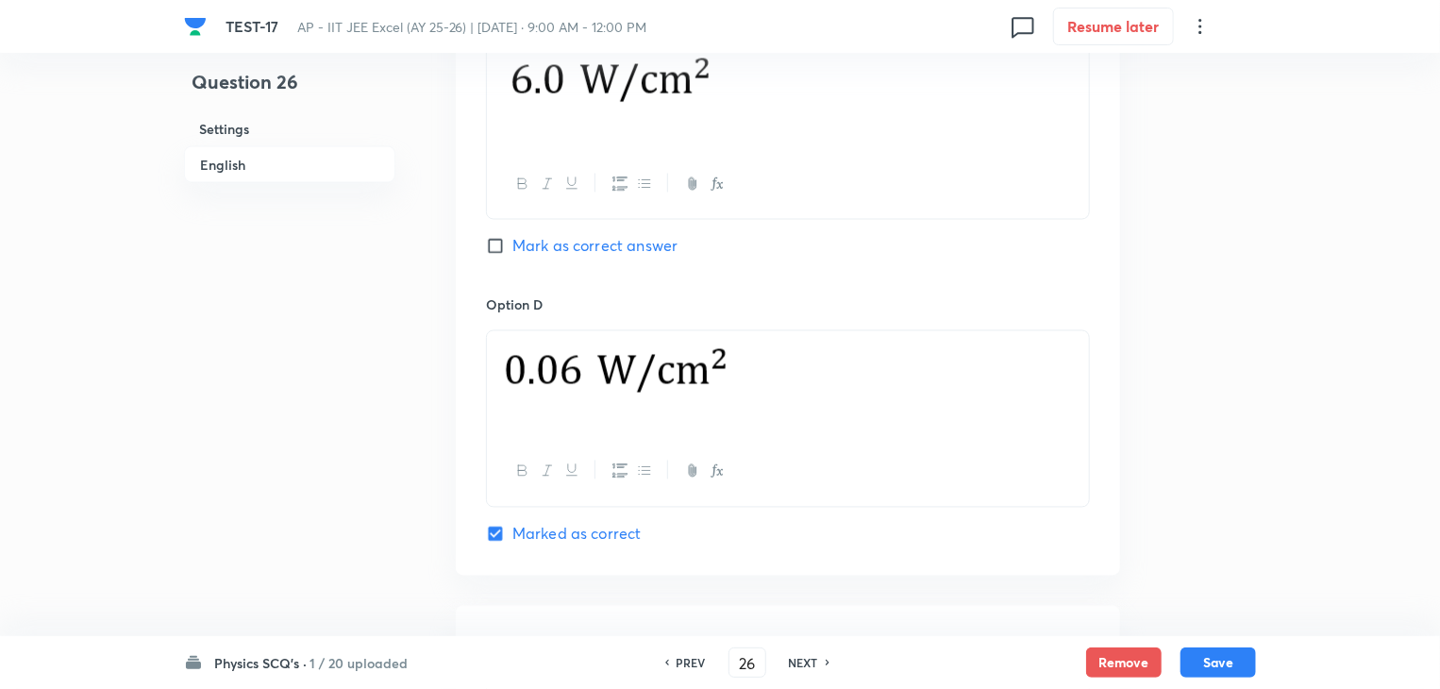
click at [800, 660] on h6 "NEXT" at bounding box center [803, 662] width 29 height 17
type input "27"
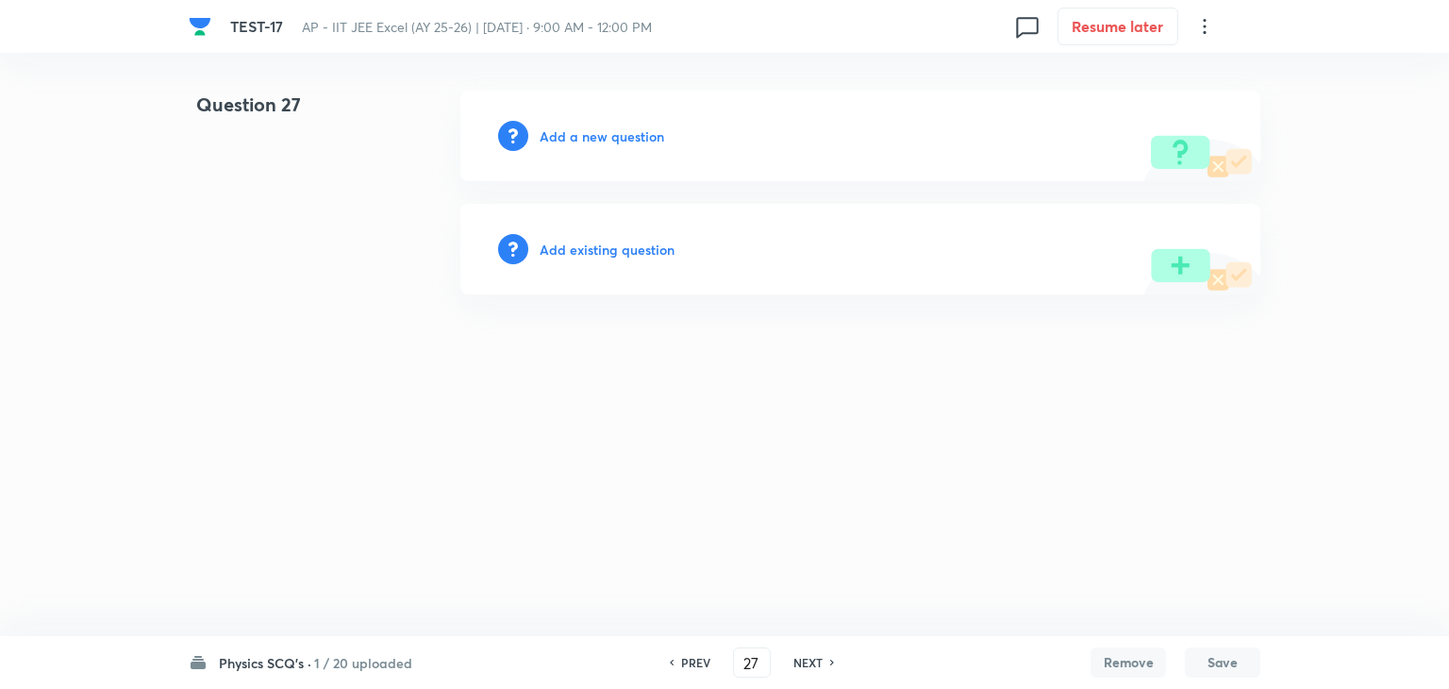
click at [641, 141] on h6 "Add a new question" at bounding box center [602, 136] width 125 height 20
click at [641, 141] on h6 "Choose a question type" at bounding box center [612, 136] width 145 height 20
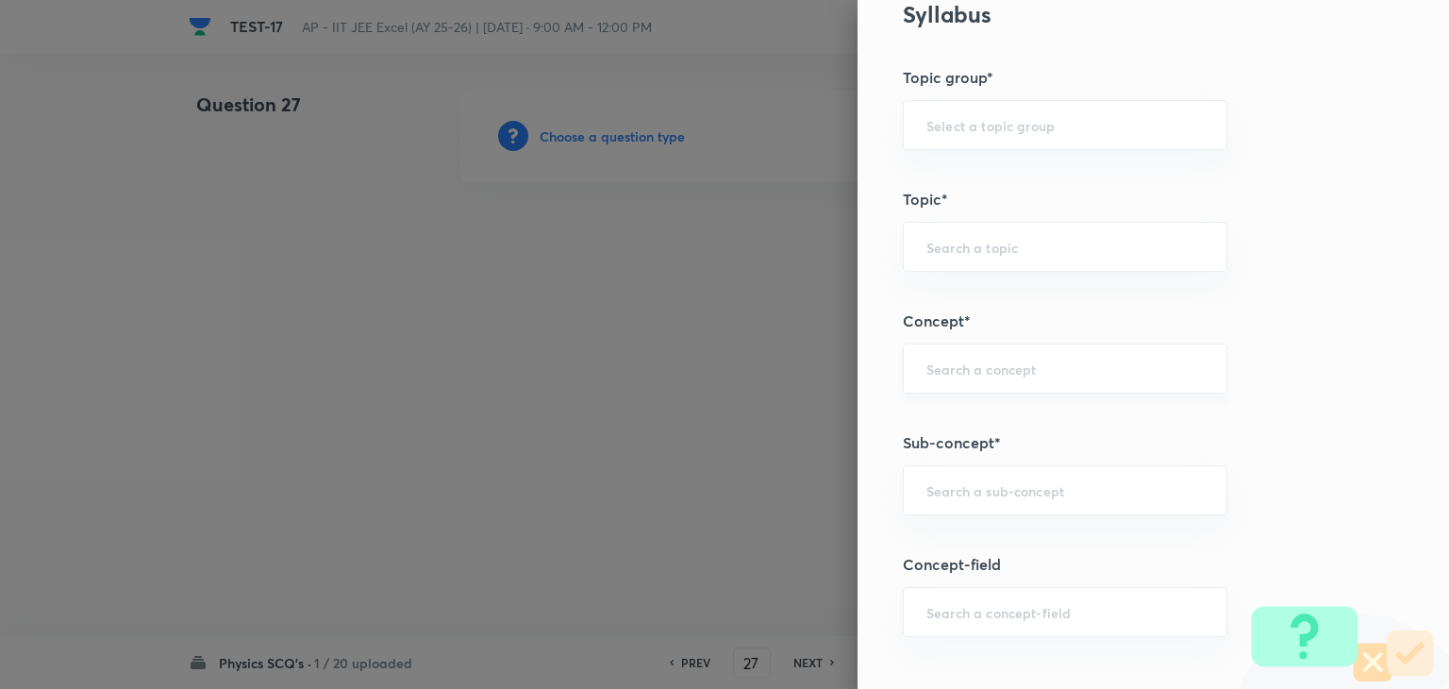
scroll to position [943, 0]
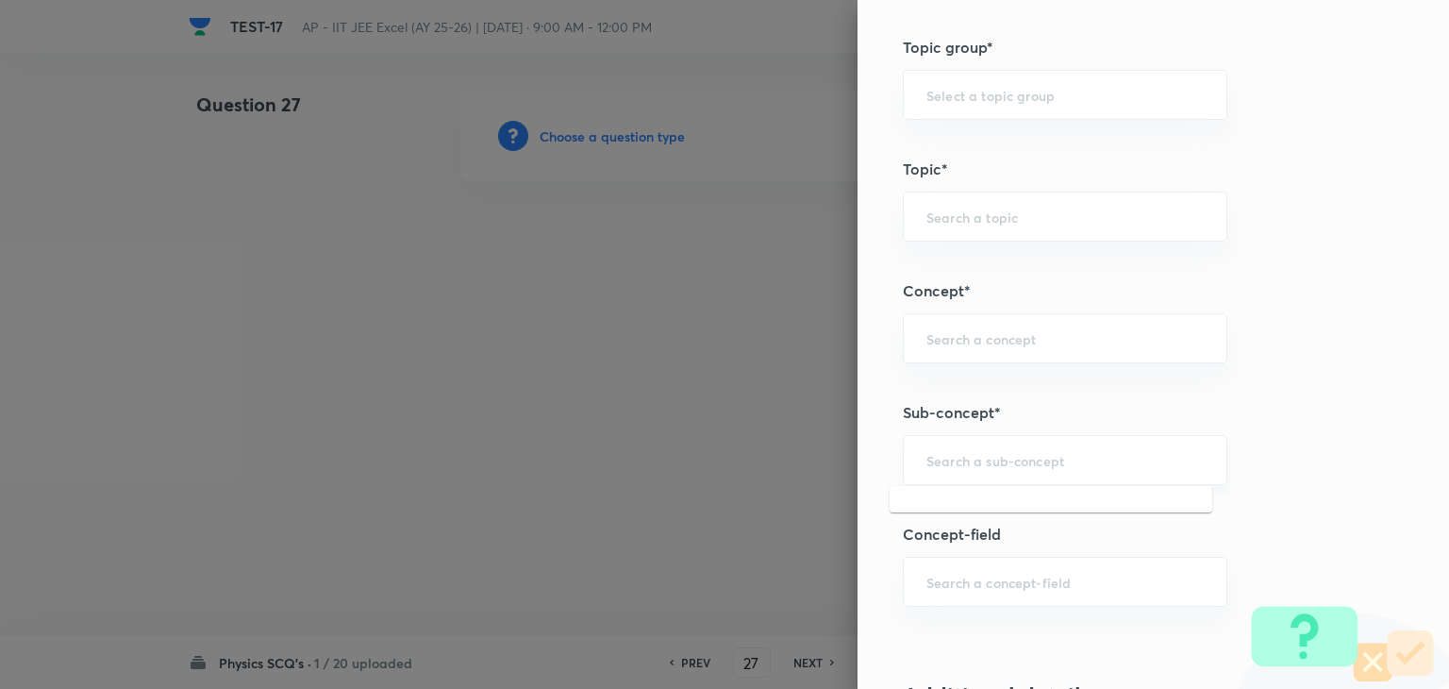
click at [947, 455] on input "text" at bounding box center [1064, 460] width 277 height 18
paste input "semiconductor"
click at [958, 514] on li "Semiconductors" at bounding box center [1051, 510] width 323 height 34
type input "Semiconductors"
type input "Physics"
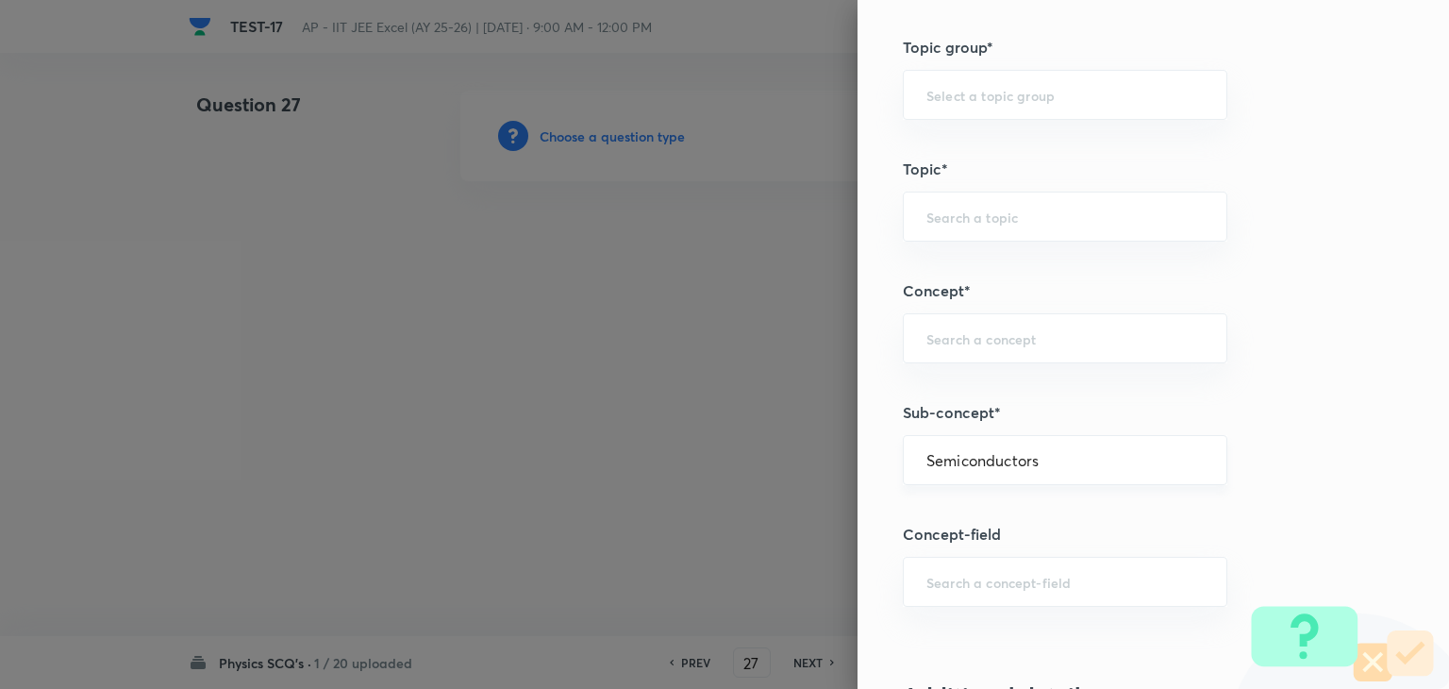
type input "Modern Physics"
type input "Semiconductors & Devices"
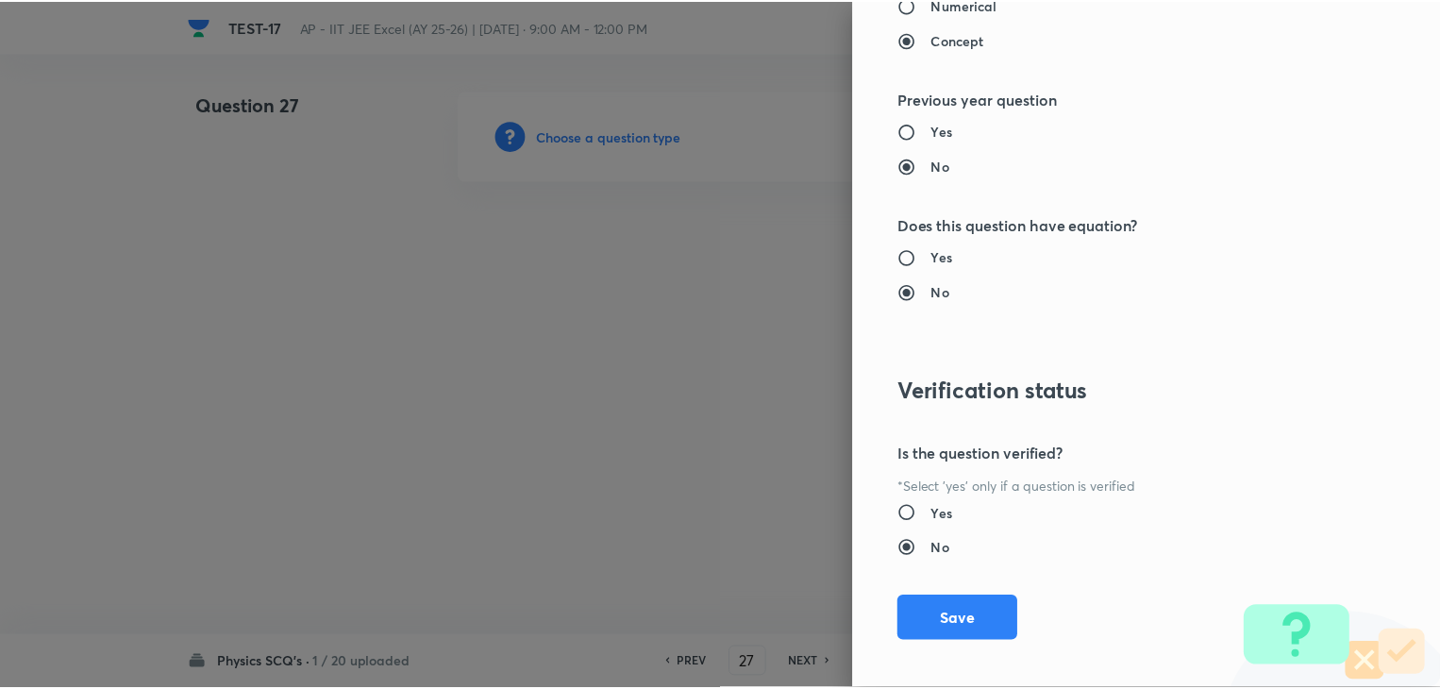
scroll to position [2007, 0]
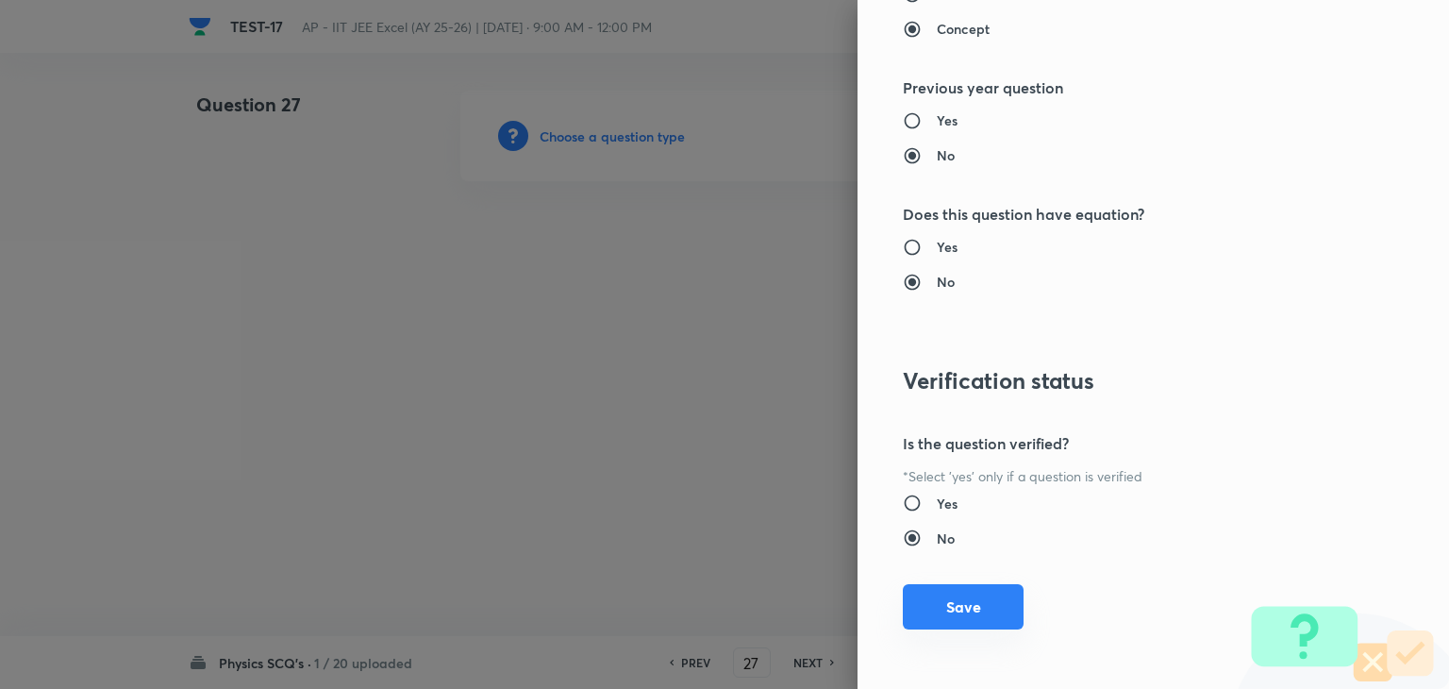
click at [943, 603] on button "Save" at bounding box center [963, 606] width 121 height 45
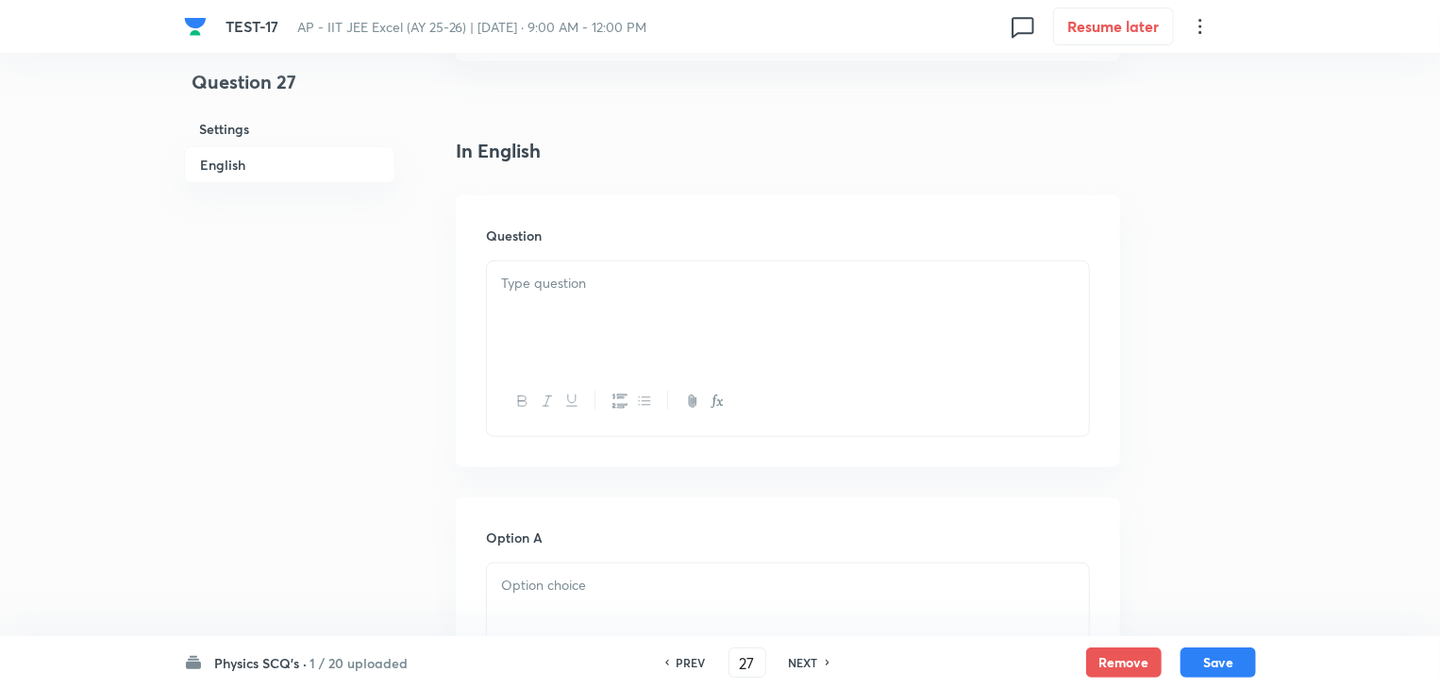
scroll to position [472, 0]
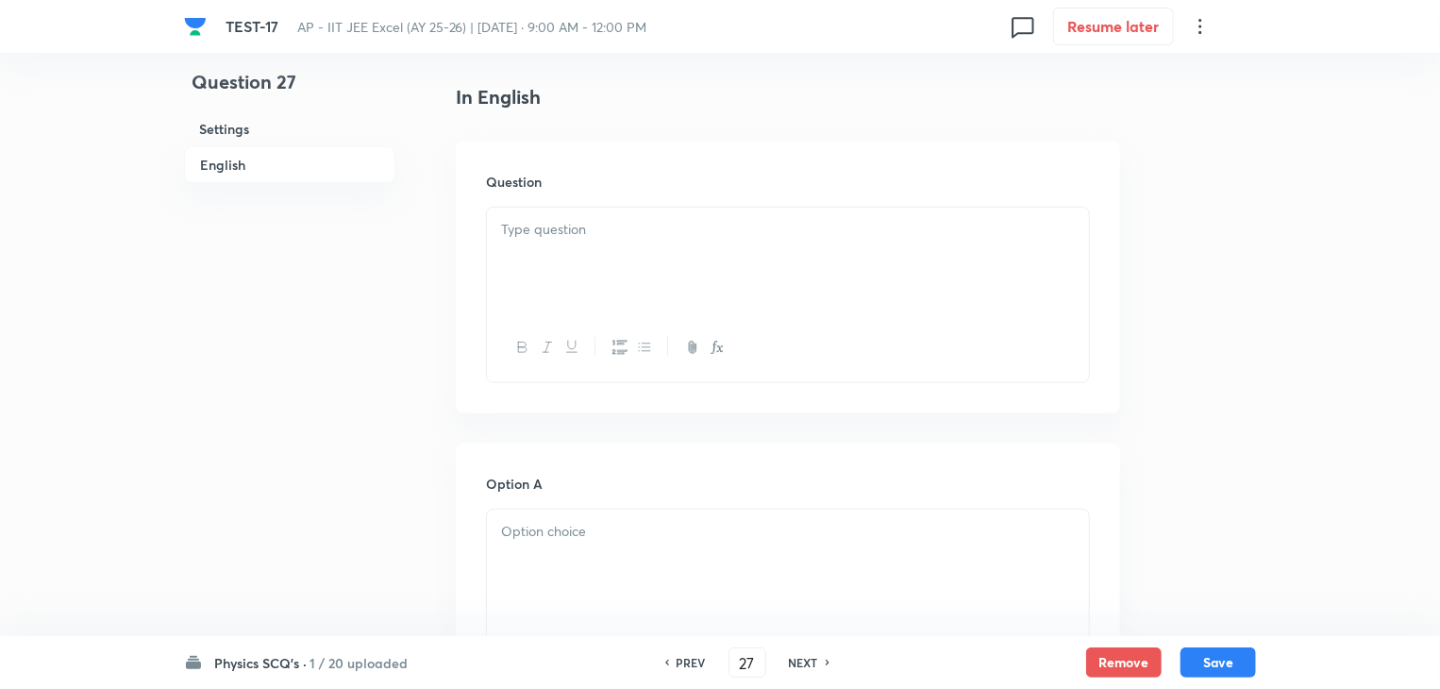
click at [581, 236] on p at bounding box center [788, 230] width 574 height 22
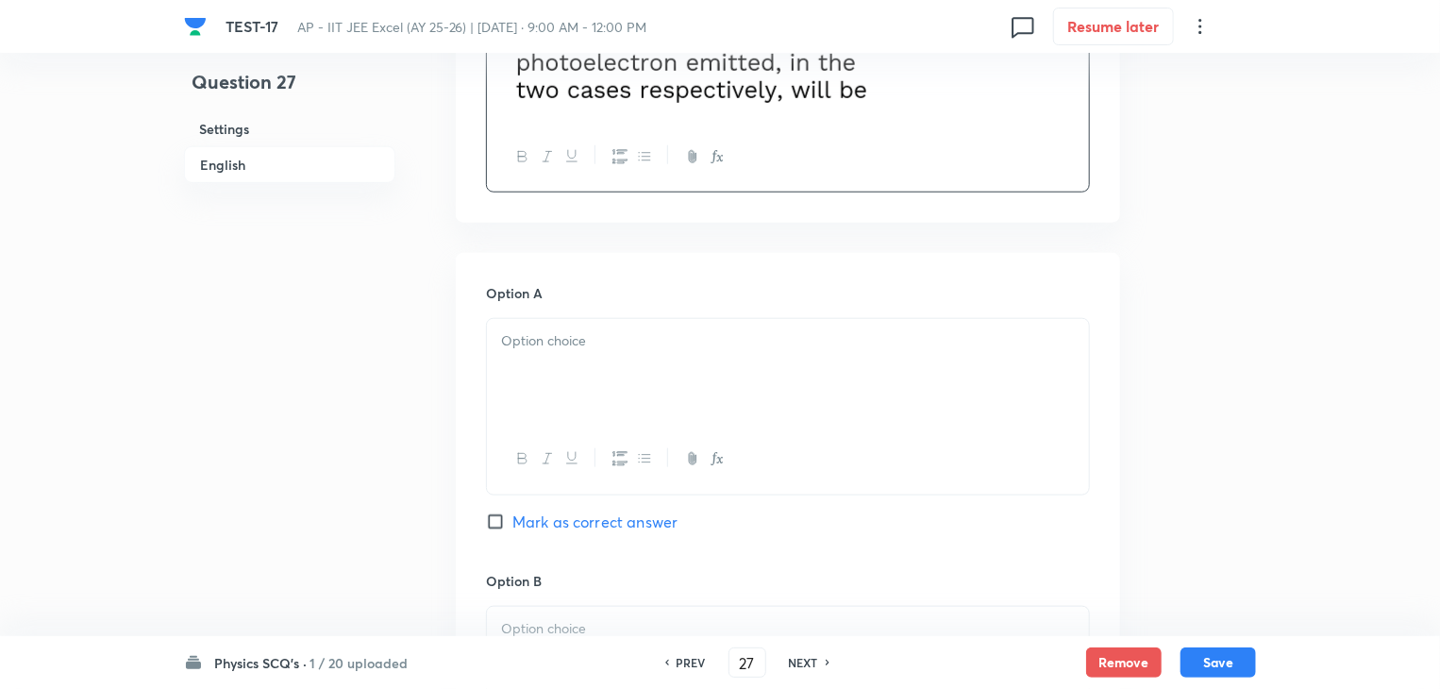
scroll to position [849, 0]
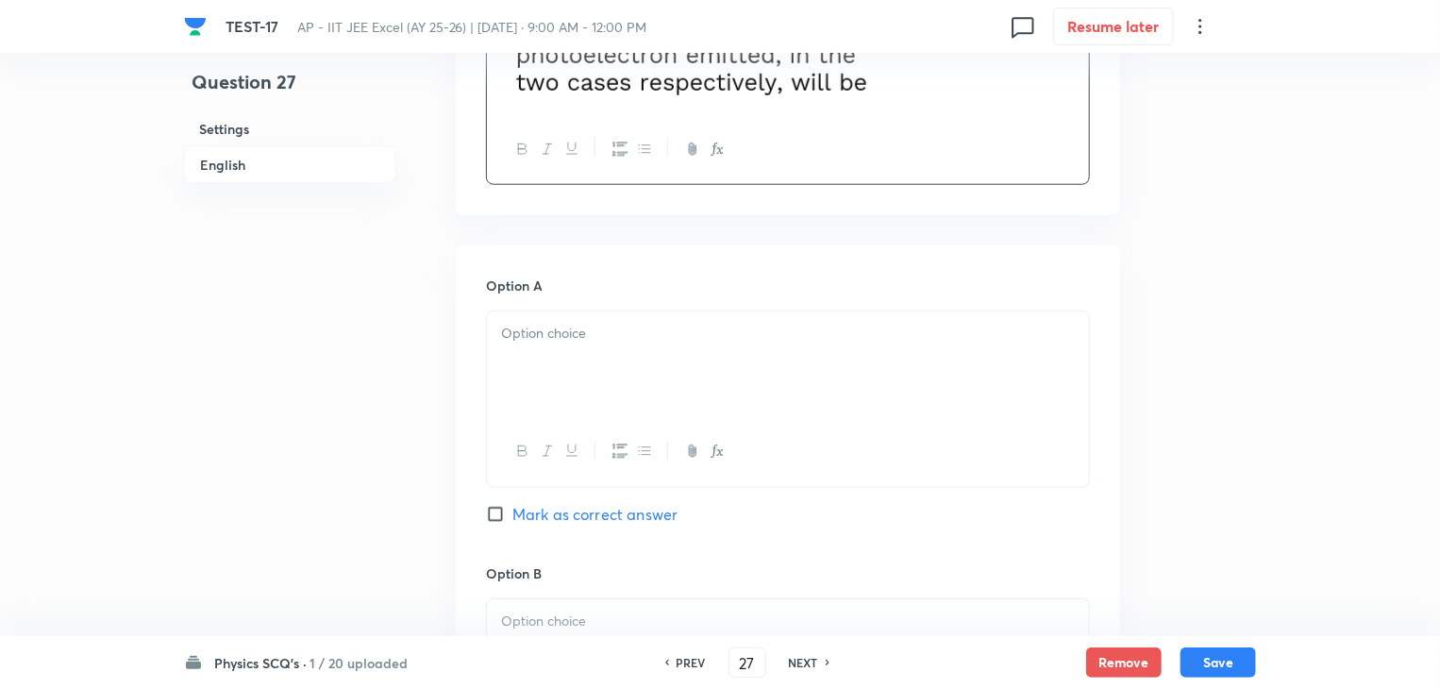
click at [631, 355] on div at bounding box center [788, 364] width 602 height 106
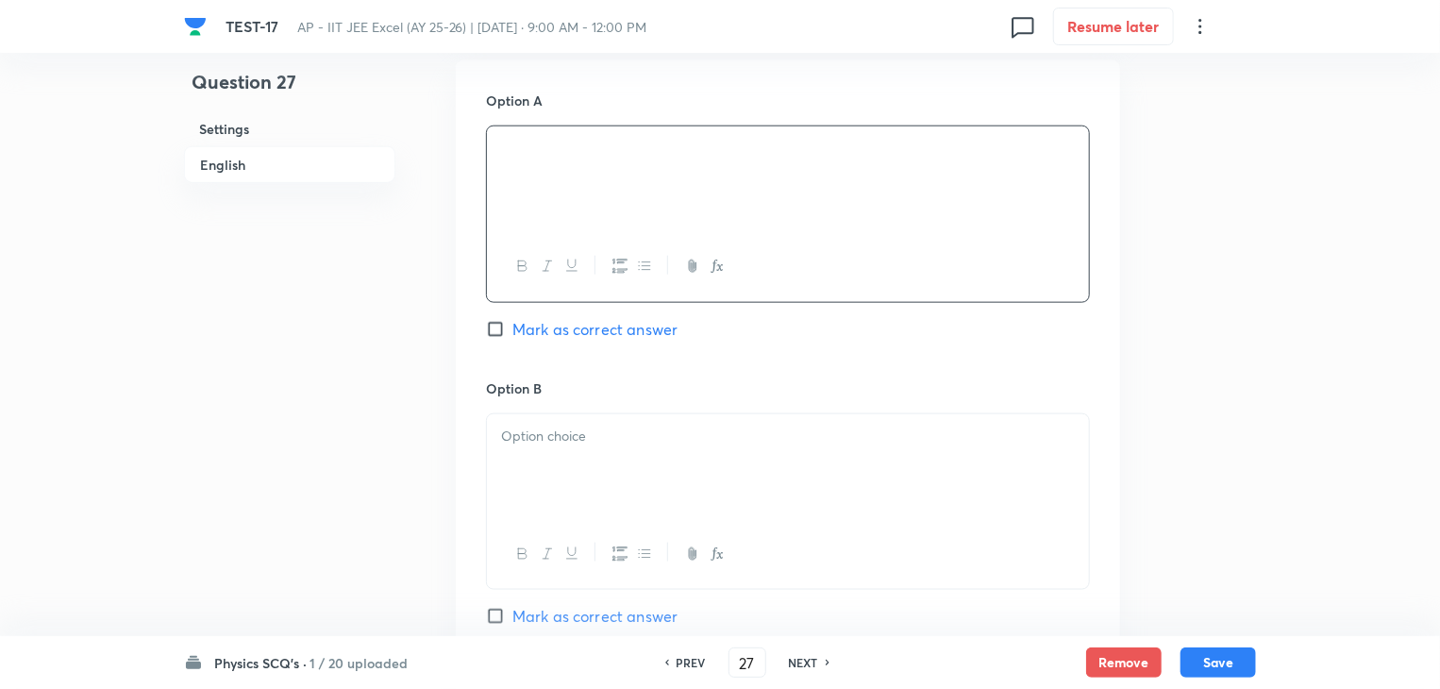
scroll to position [1038, 0]
click at [676, 478] on div at bounding box center [788, 463] width 602 height 106
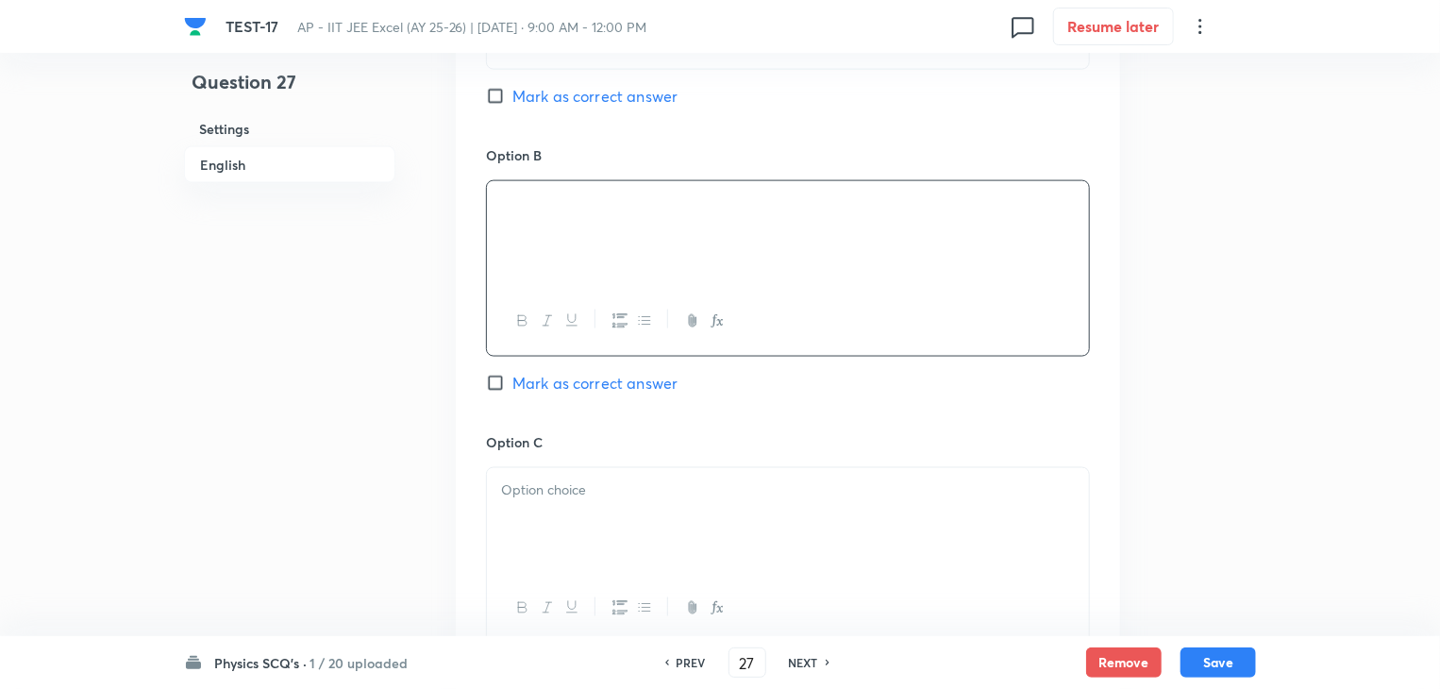
scroll to position [1321, 0]
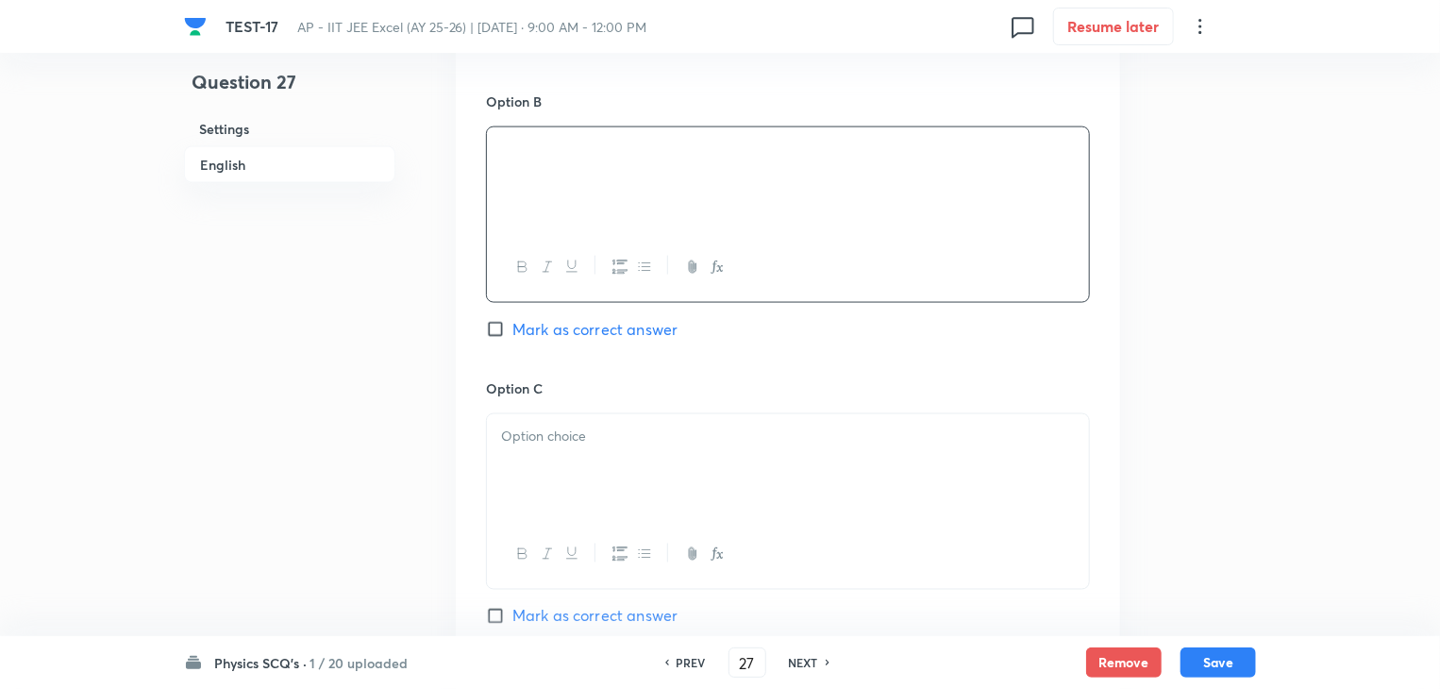
click at [732, 488] on div at bounding box center [788, 467] width 602 height 106
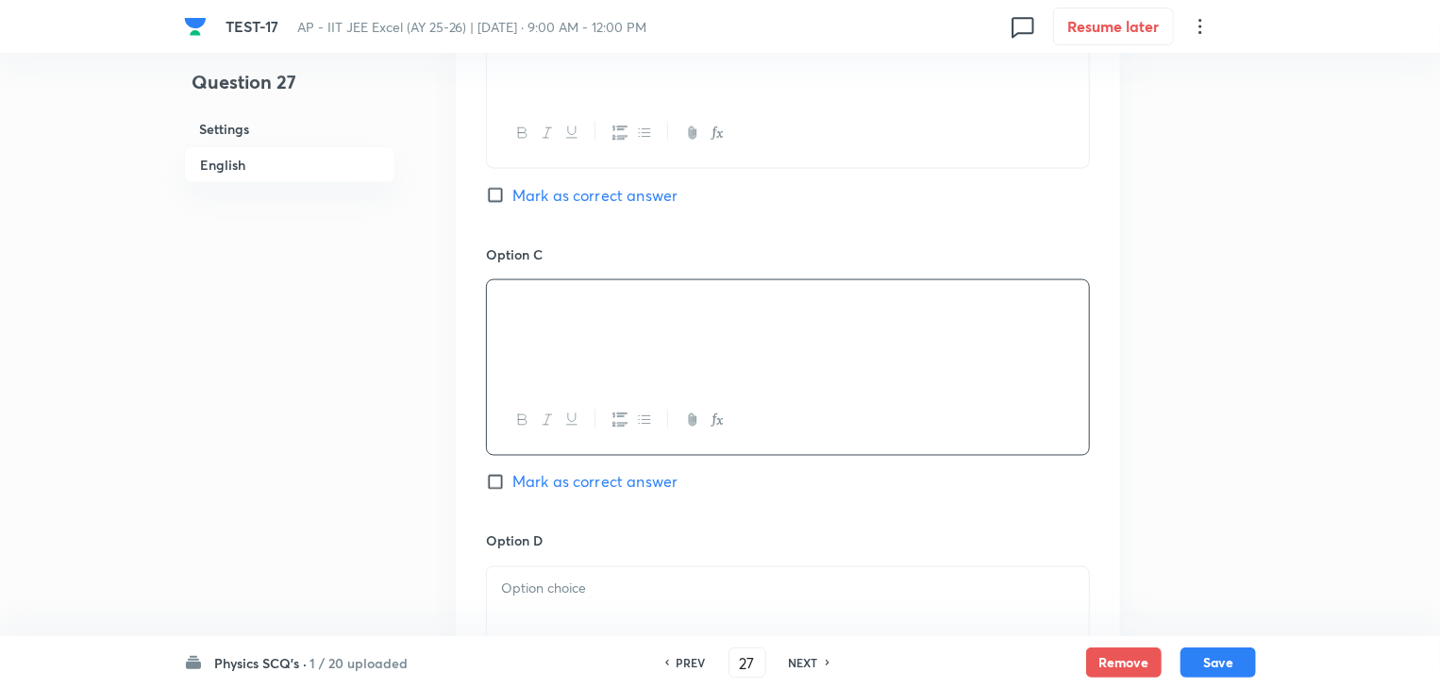
scroll to position [1509, 0]
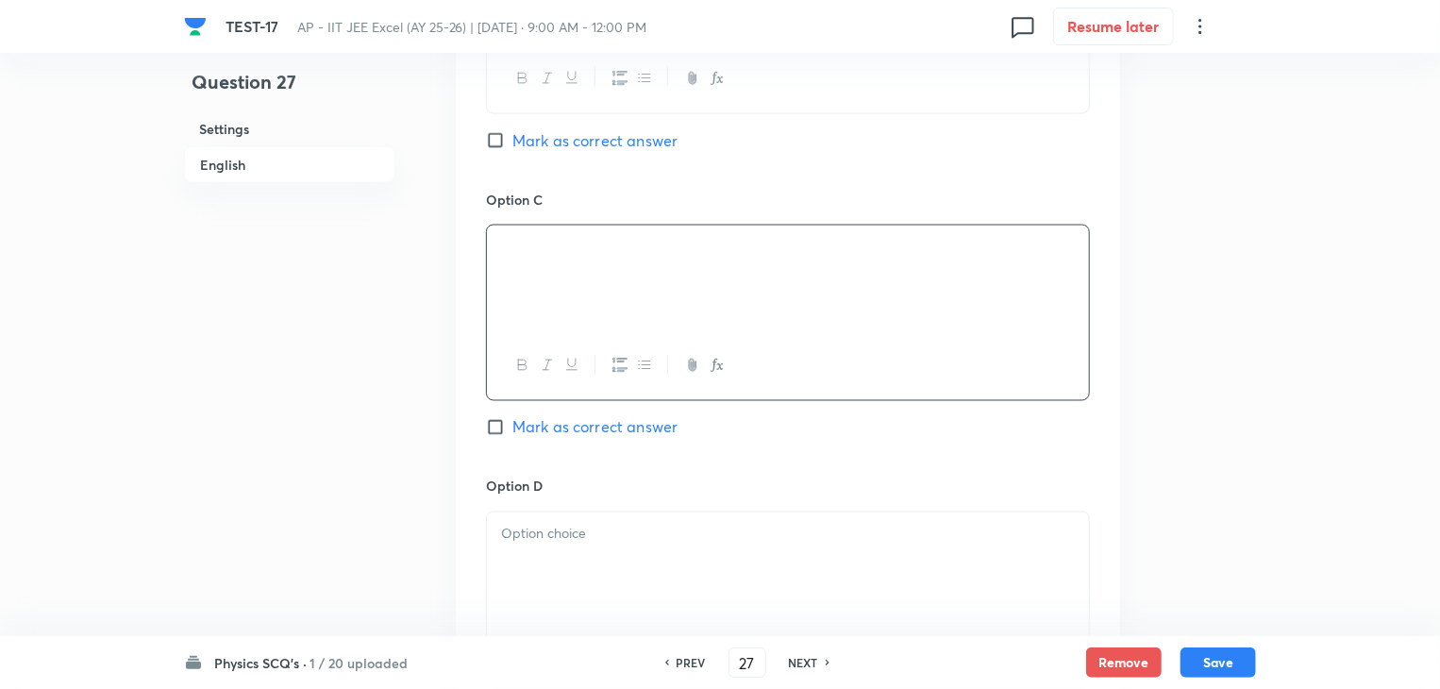
click at [644, 519] on div at bounding box center [788, 565] width 602 height 106
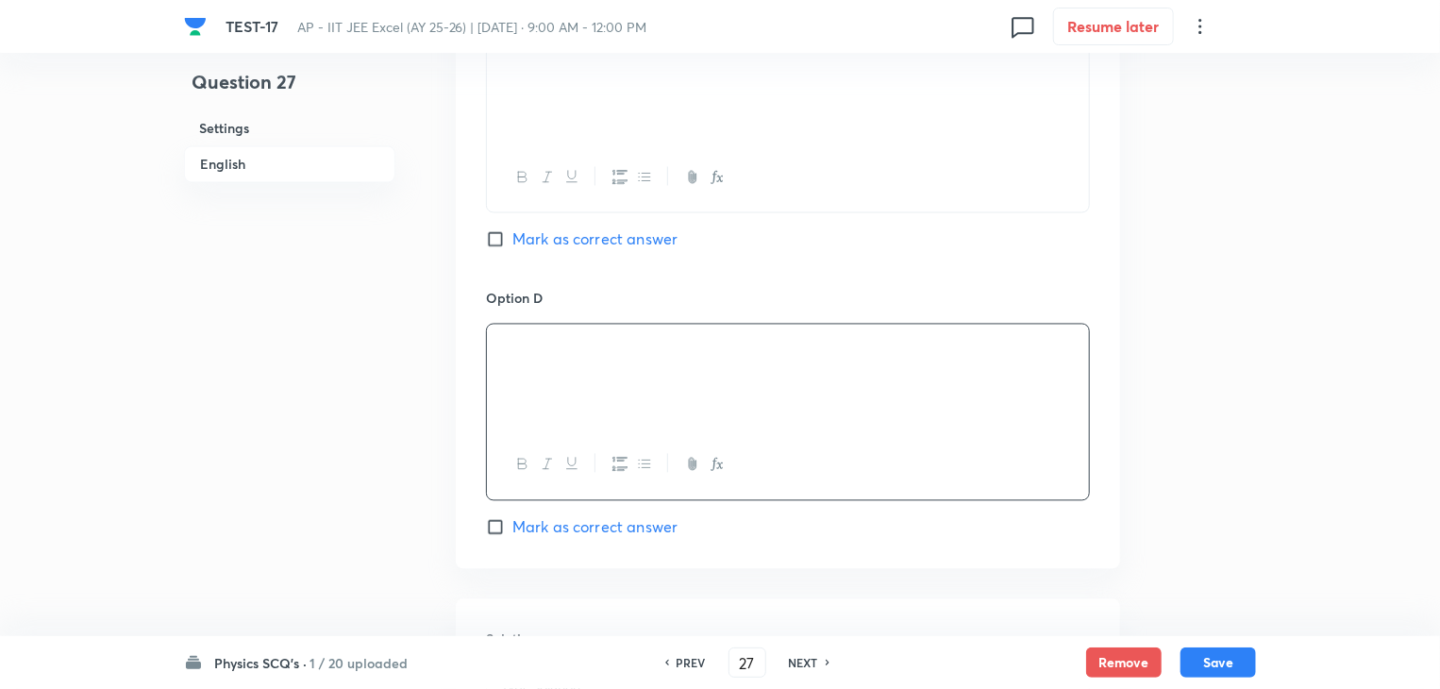
scroll to position [1887, 0]
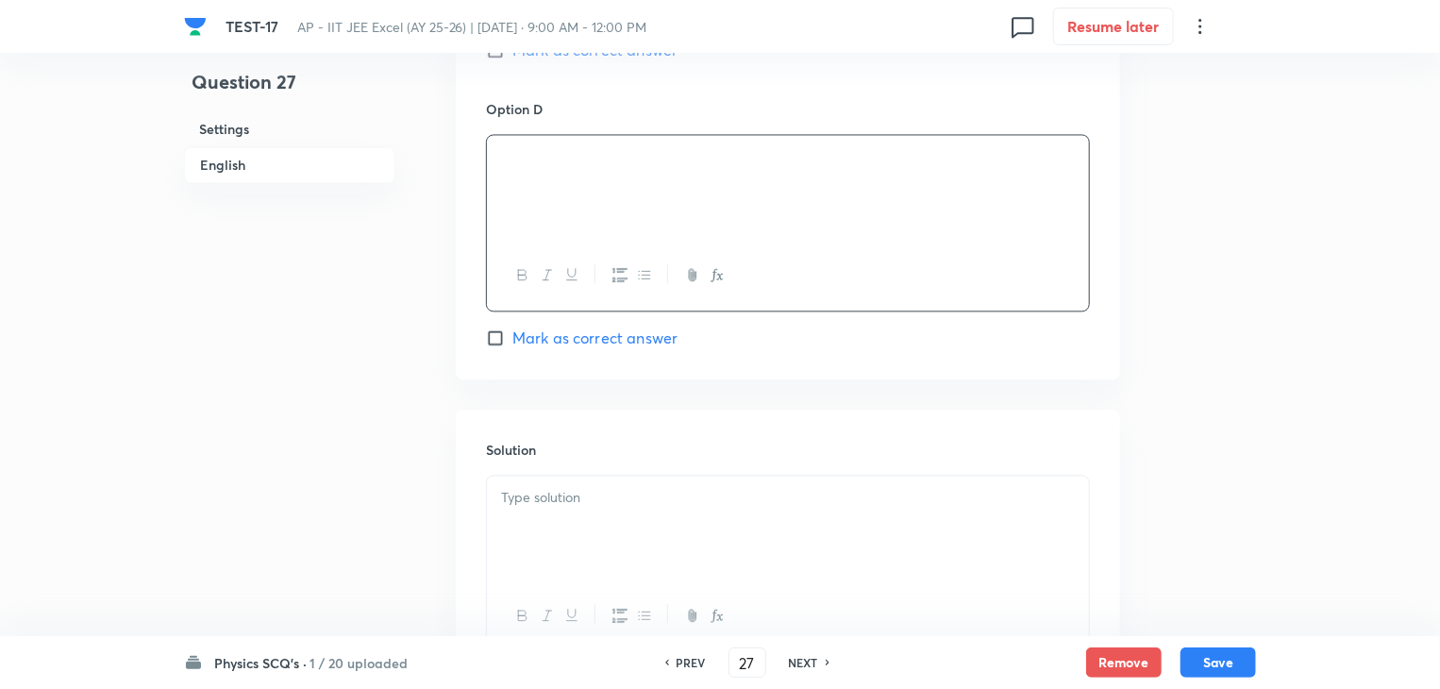
click at [704, 525] on div at bounding box center [788, 528] width 602 height 106
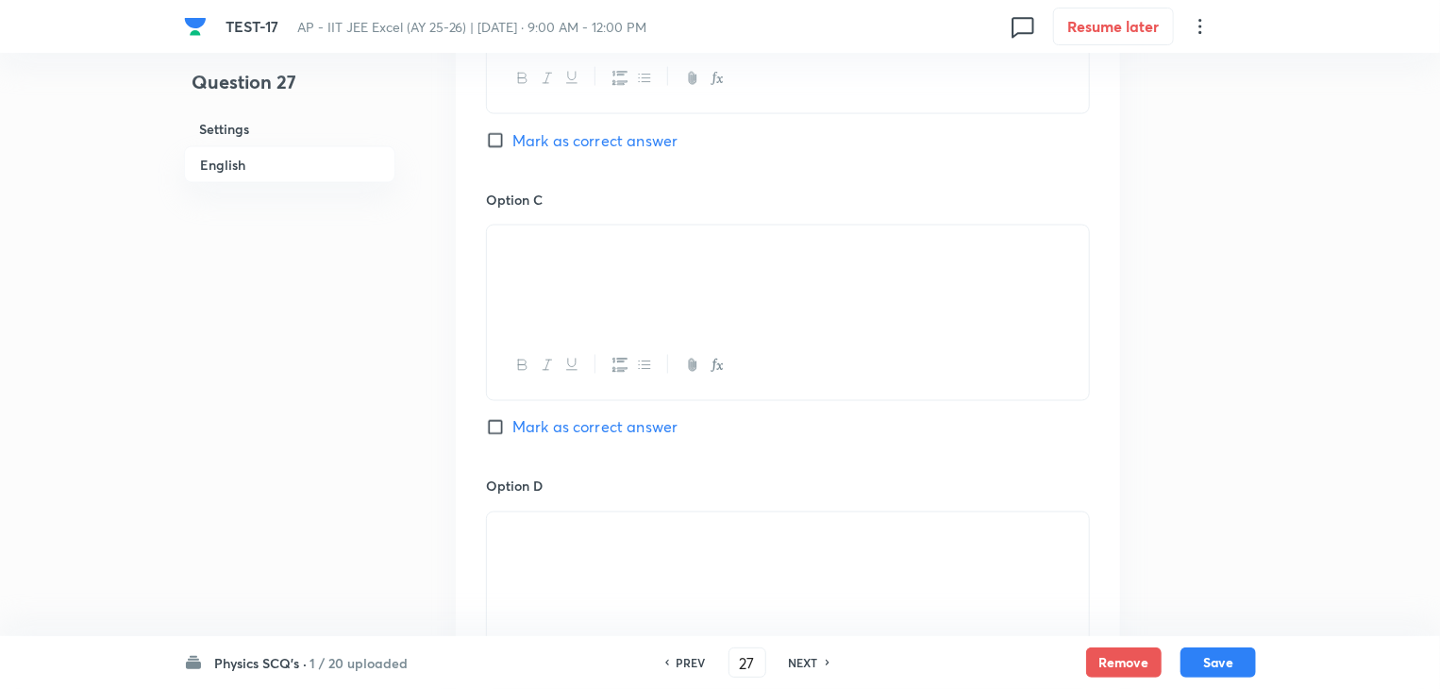
click at [497, 425] on input "Mark as correct answer" at bounding box center [499, 427] width 26 height 19
checkbox input "true"
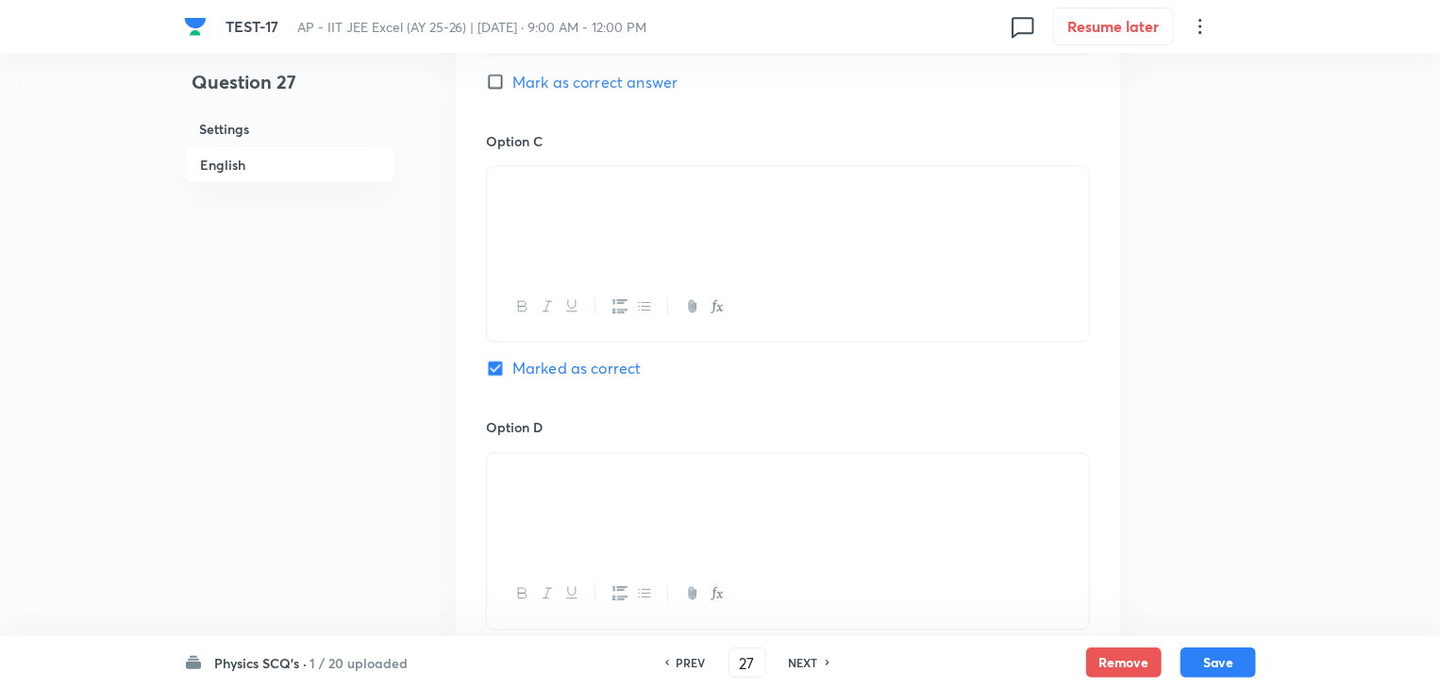
scroll to position [1570, 0]
click at [1227, 660] on button "Save" at bounding box center [1217, 660] width 75 height 30
type input "28"
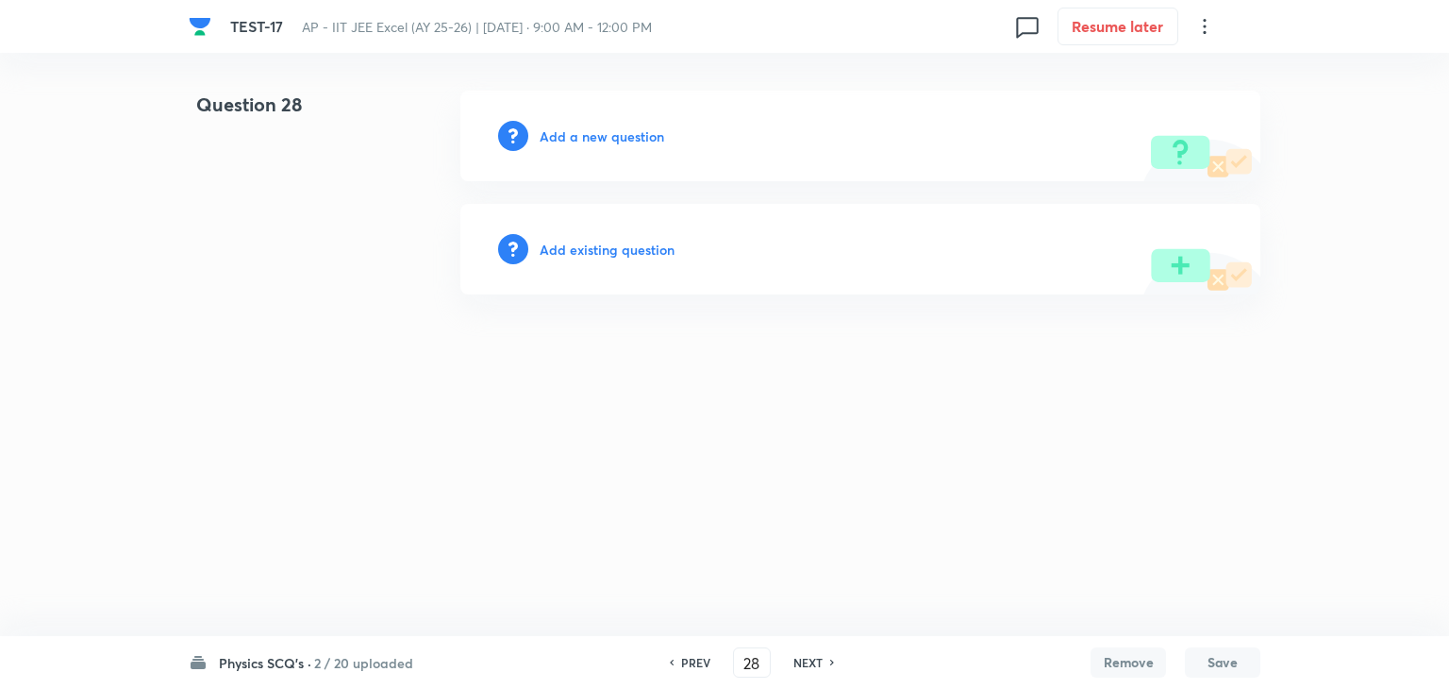
click at [622, 127] on h6 "Add a new question" at bounding box center [602, 136] width 125 height 20
click at [622, 127] on h6 "Choose a question type" at bounding box center [612, 136] width 145 height 20
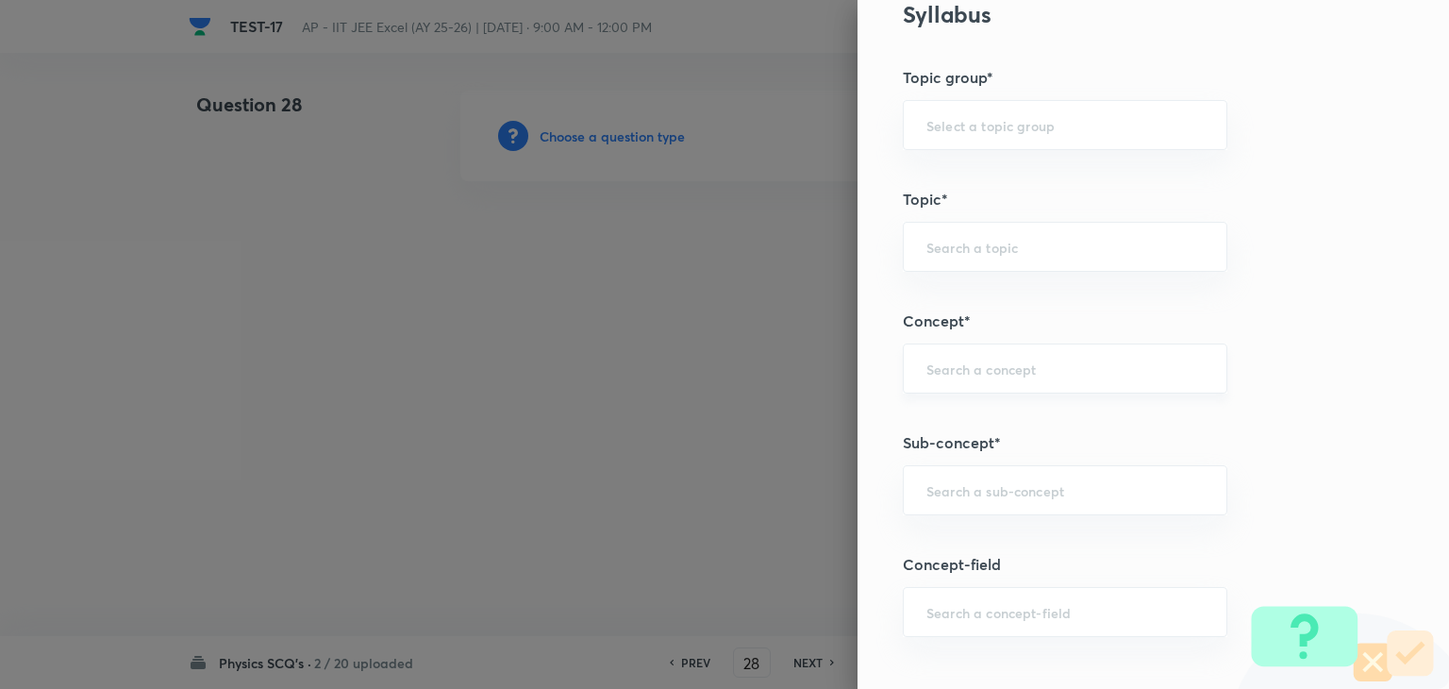
scroll to position [943, 0]
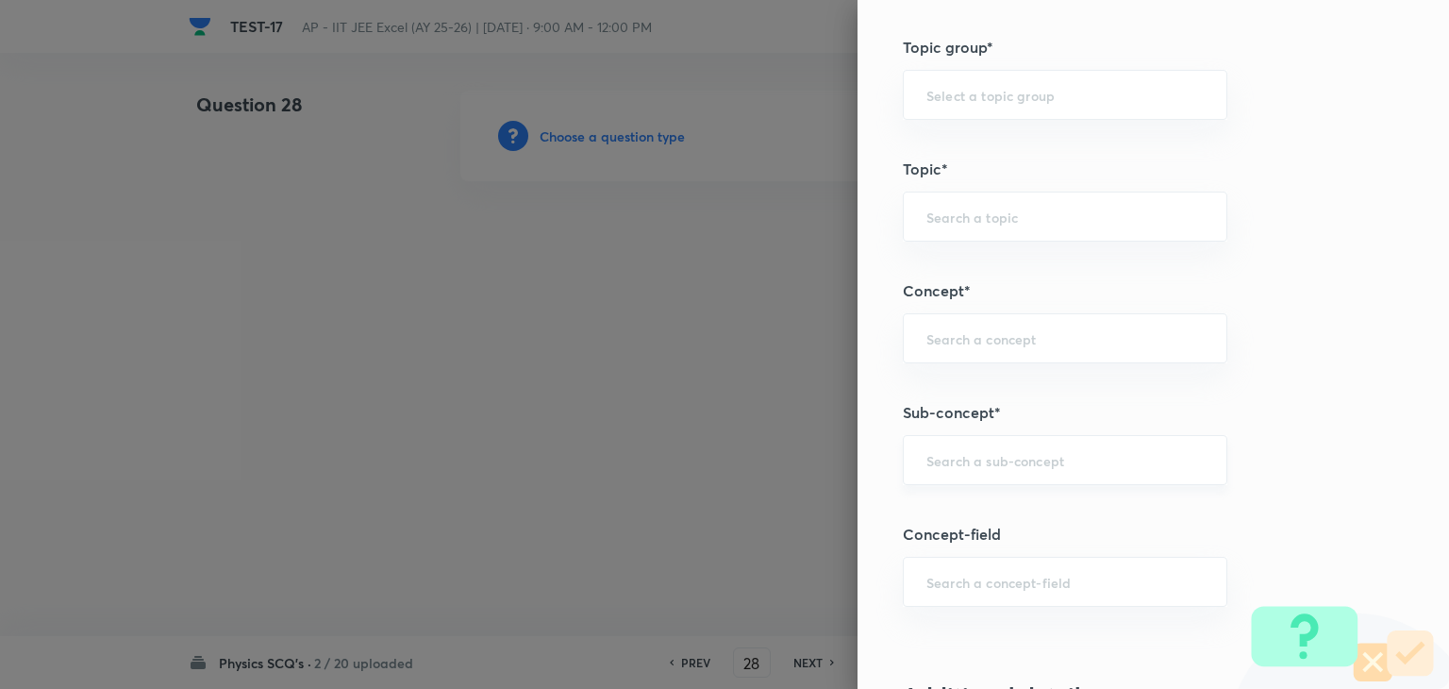
click at [996, 481] on div "​" at bounding box center [1065, 460] width 325 height 50
click at [1041, 473] on div "​" at bounding box center [1065, 460] width 325 height 50
paste input "semiconductor"
click at [1027, 500] on li "Semiconductors" at bounding box center [1051, 510] width 323 height 34
type input "Semiconductors"
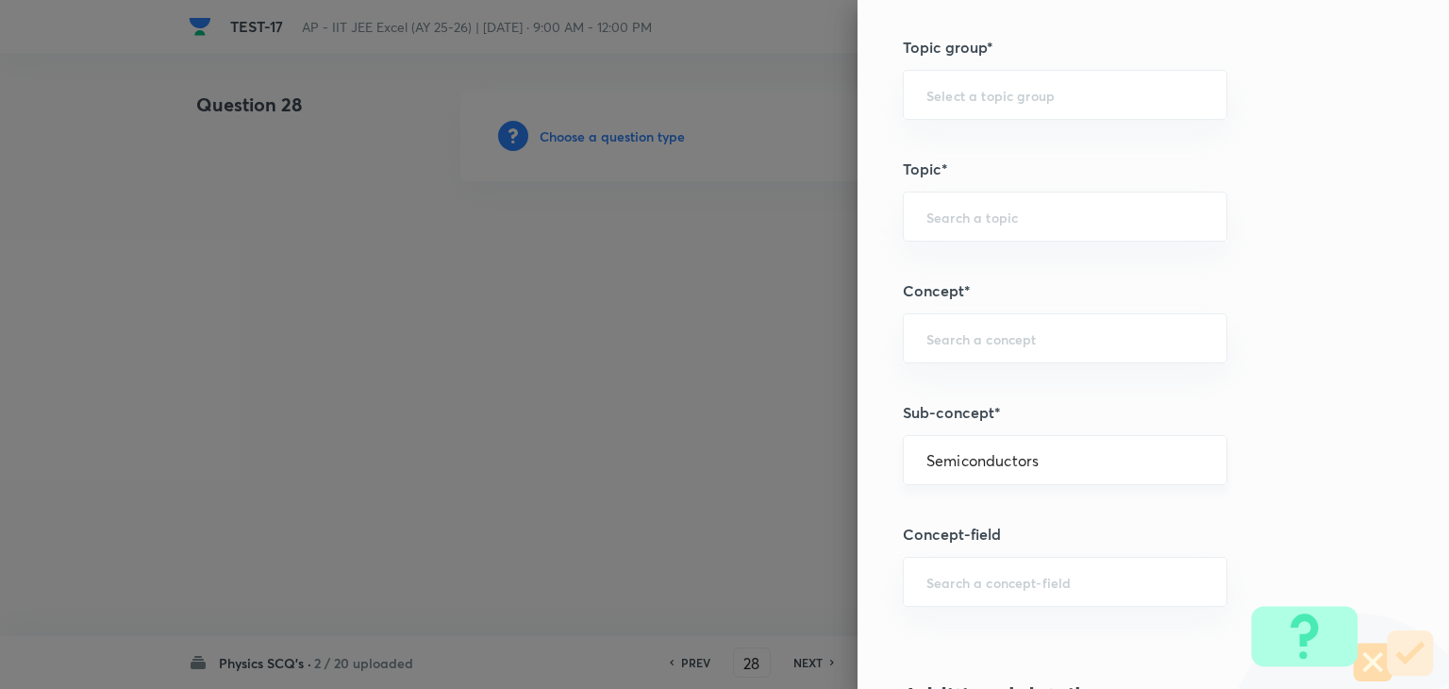
type input "Physics"
type input "Modern Physics"
type input "Semiconductors & Devices"
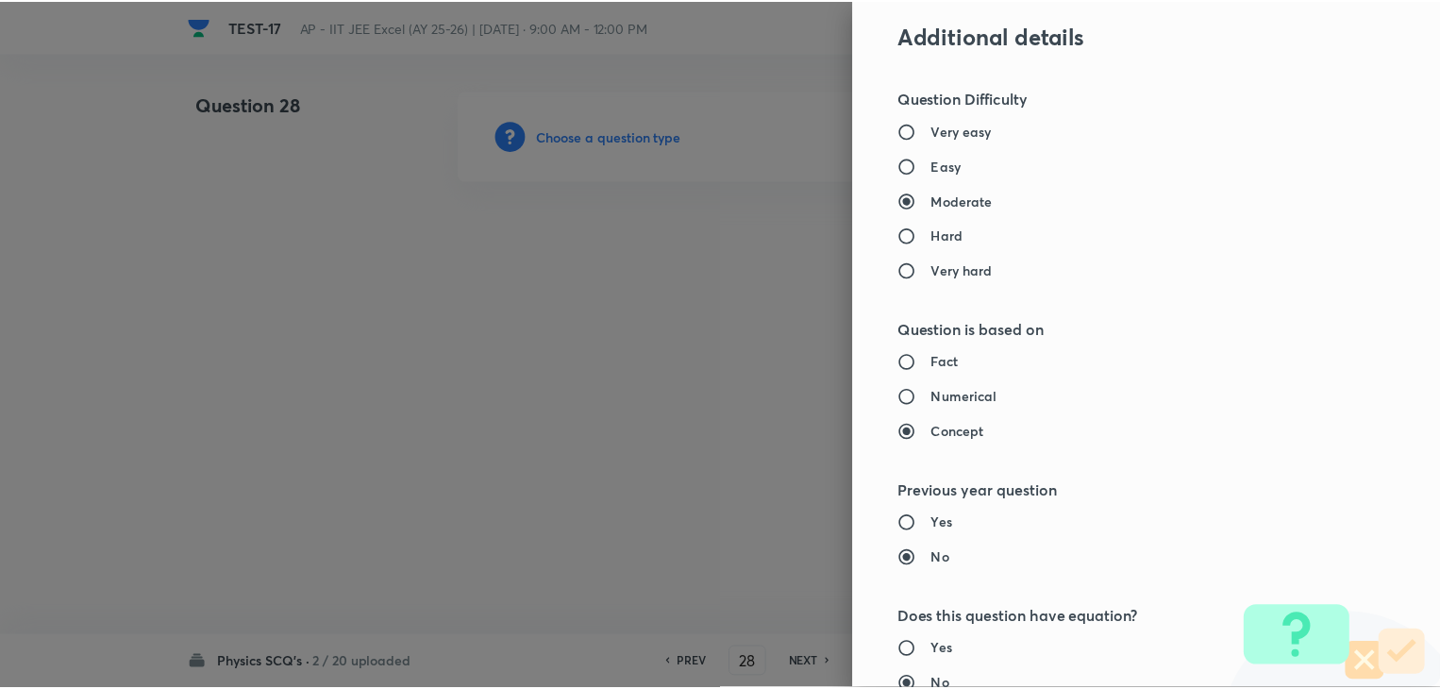
scroll to position [2007, 0]
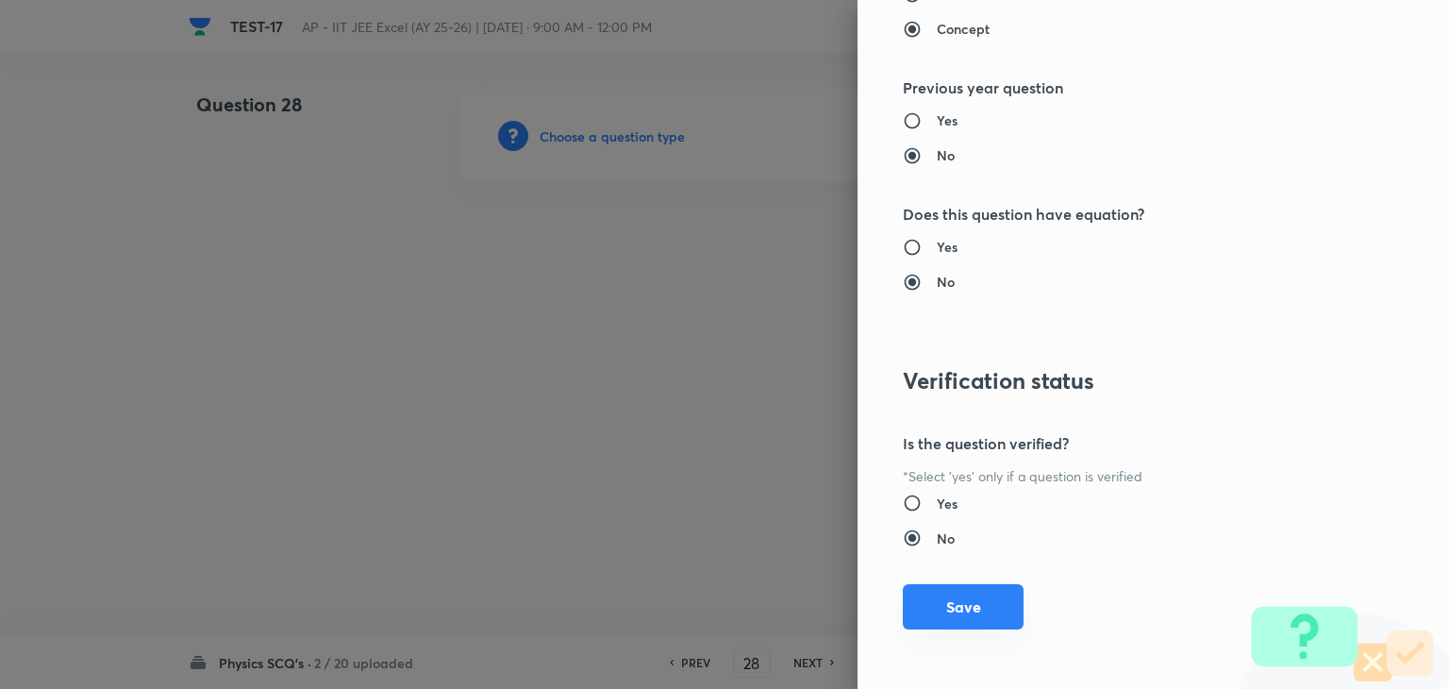
click at [956, 624] on button "Save" at bounding box center [963, 606] width 121 height 45
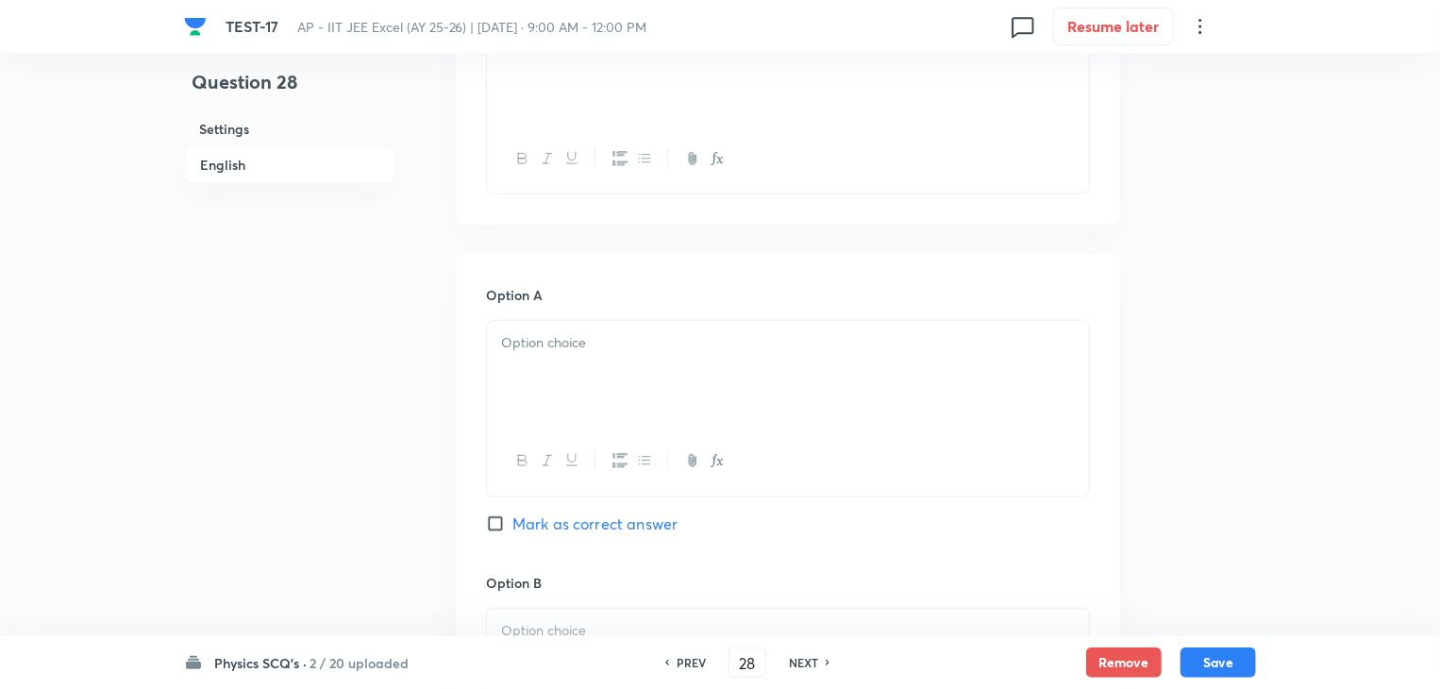
scroll to position [377, 0]
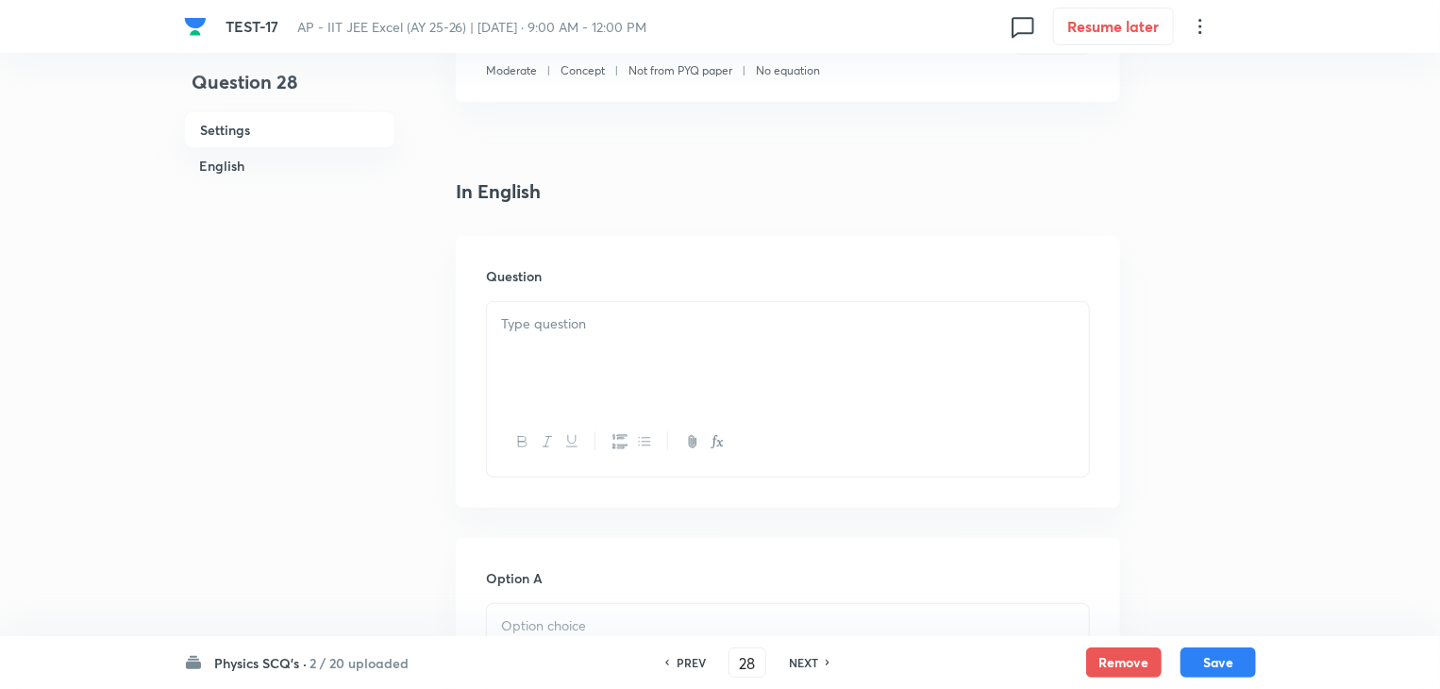
click at [861, 389] on div at bounding box center [788, 355] width 602 height 106
click at [691, 360] on div at bounding box center [788, 355] width 602 height 106
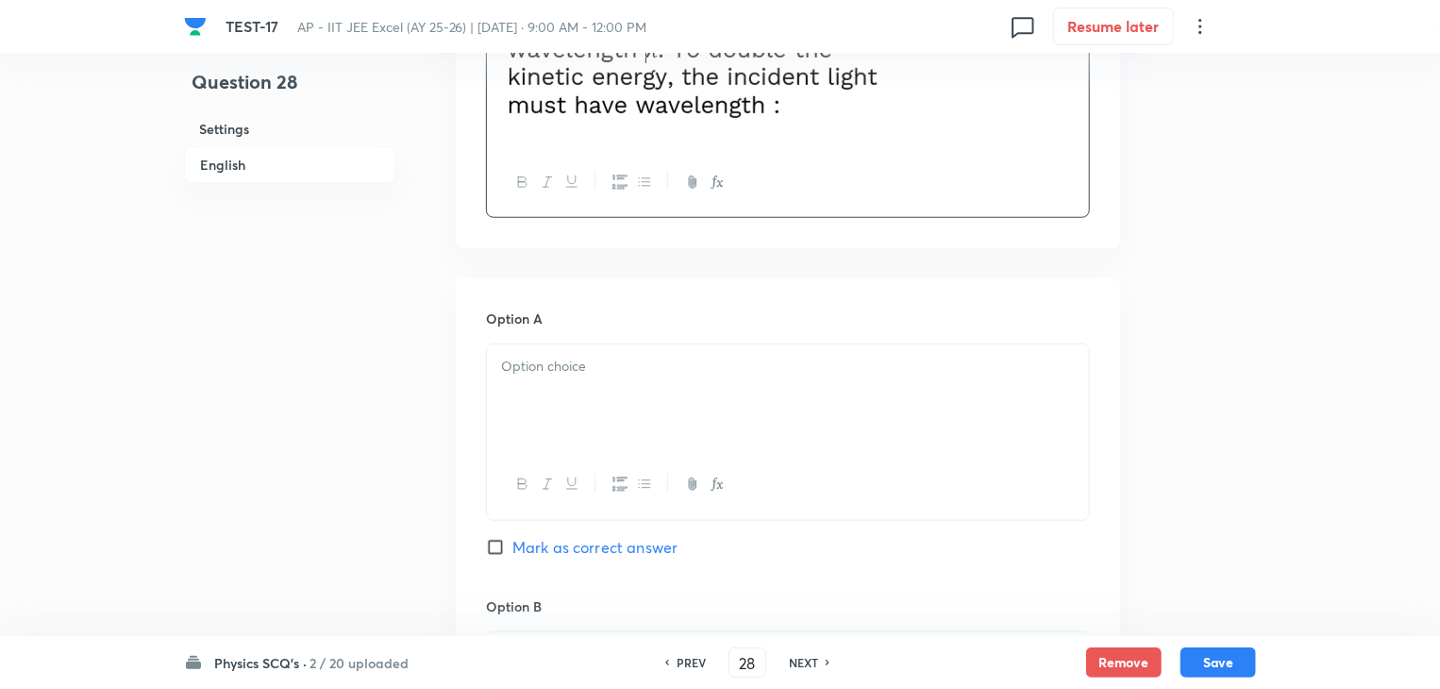
scroll to position [849, 0]
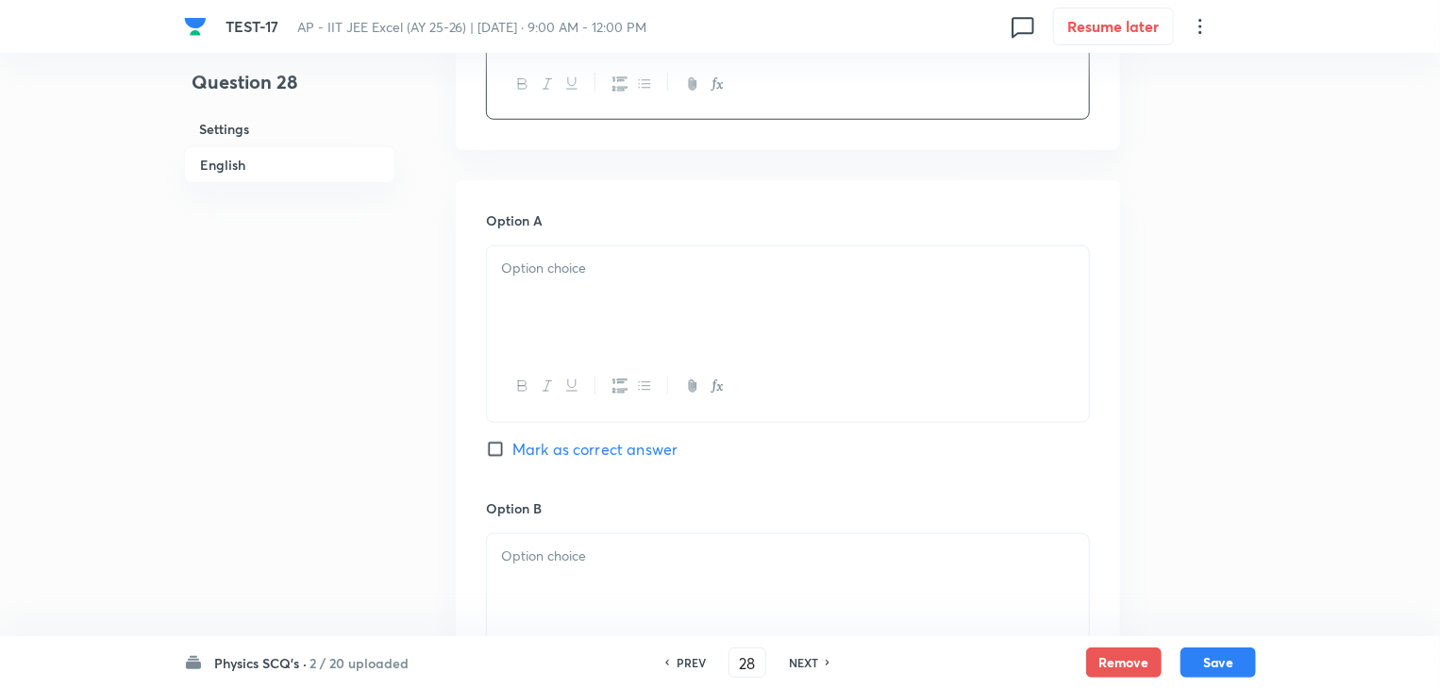
click at [667, 315] on div at bounding box center [788, 299] width 602 height 106
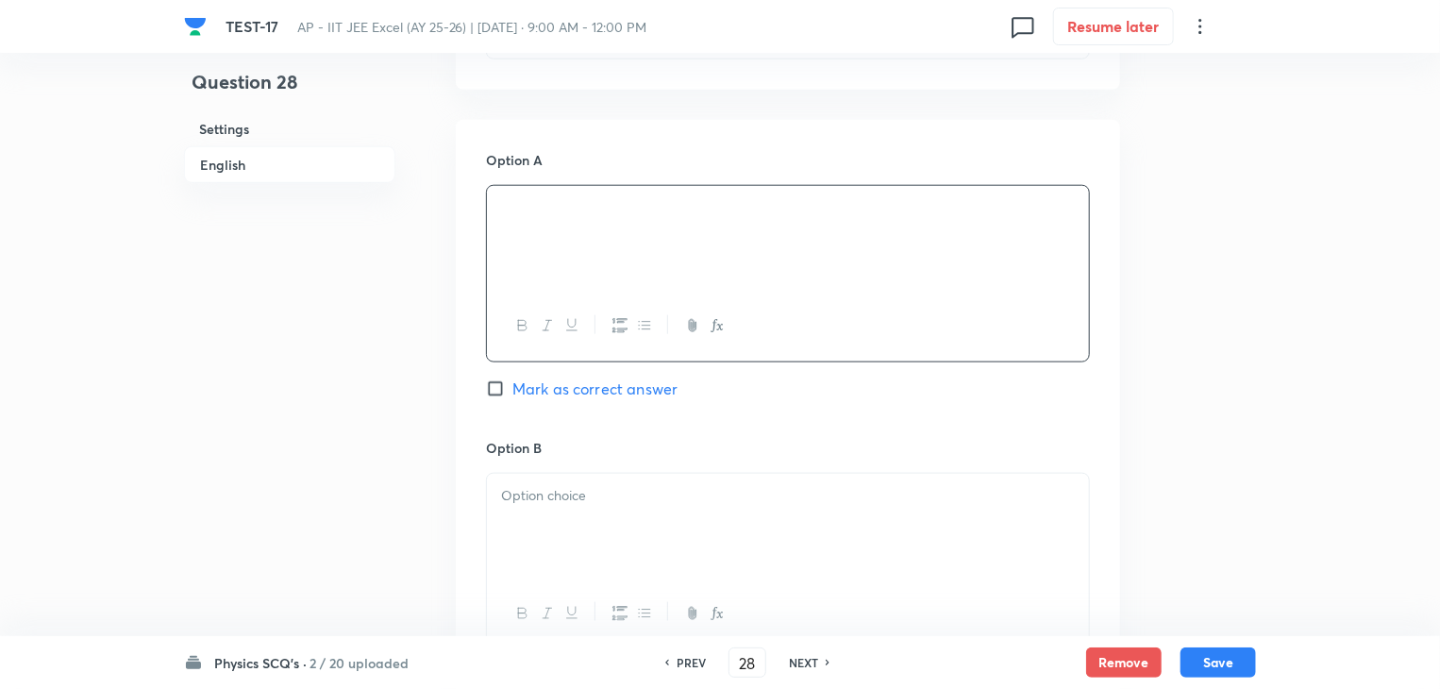
scroll to position [943, 0]
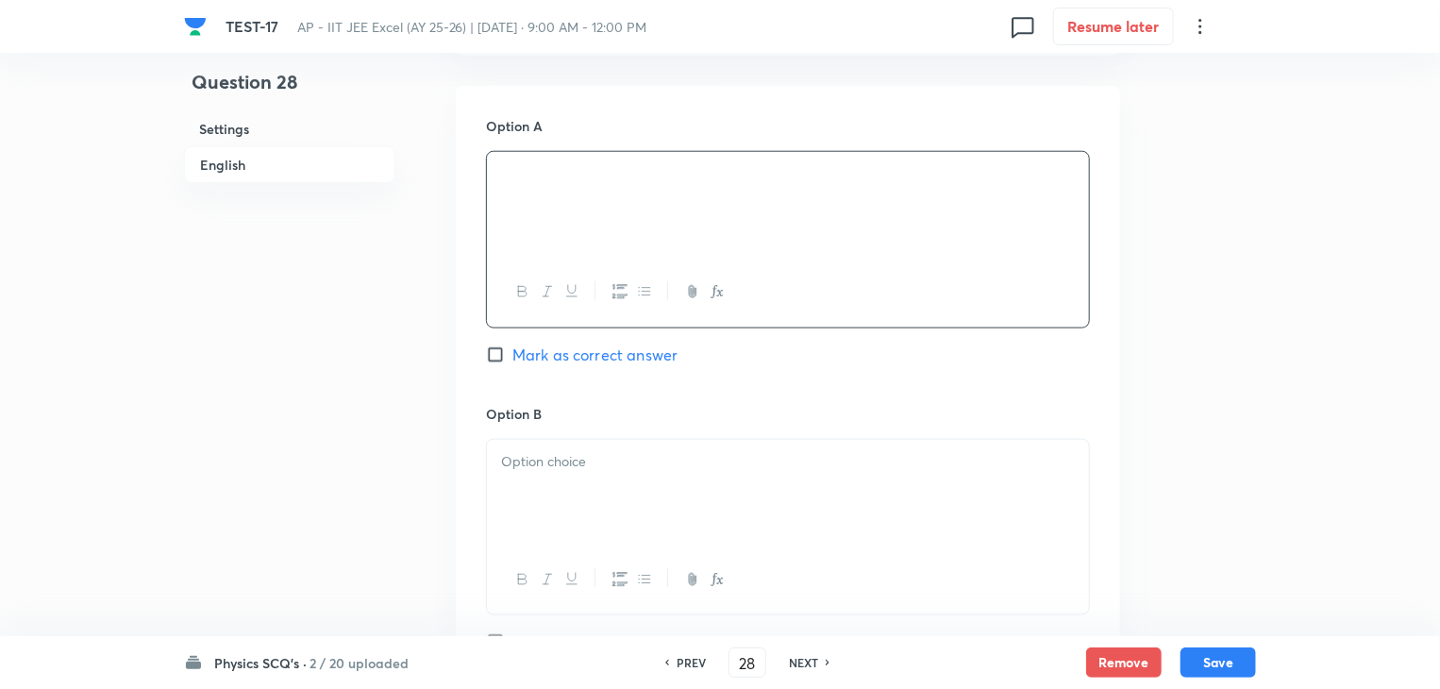
click at [698, 476] on div at bounding box center [788, 493] width 602 height 106
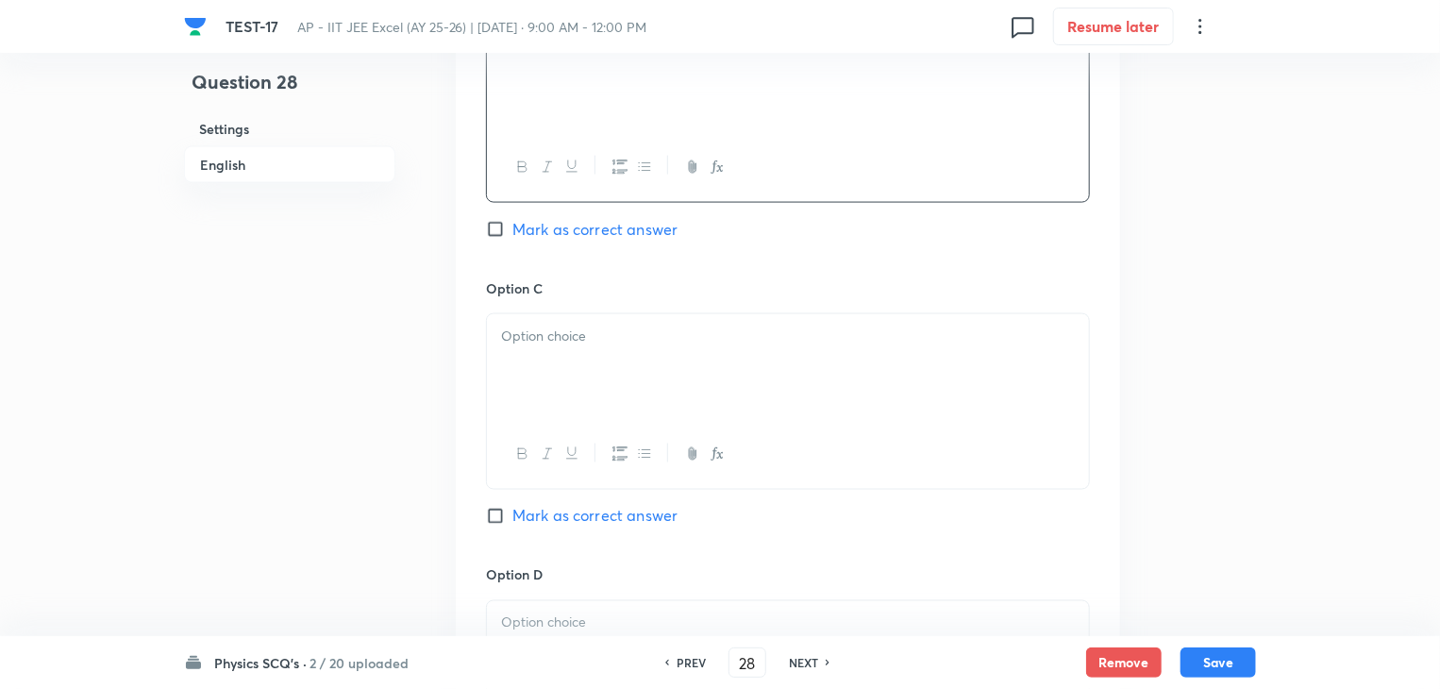
scroll to position [1415, 0]
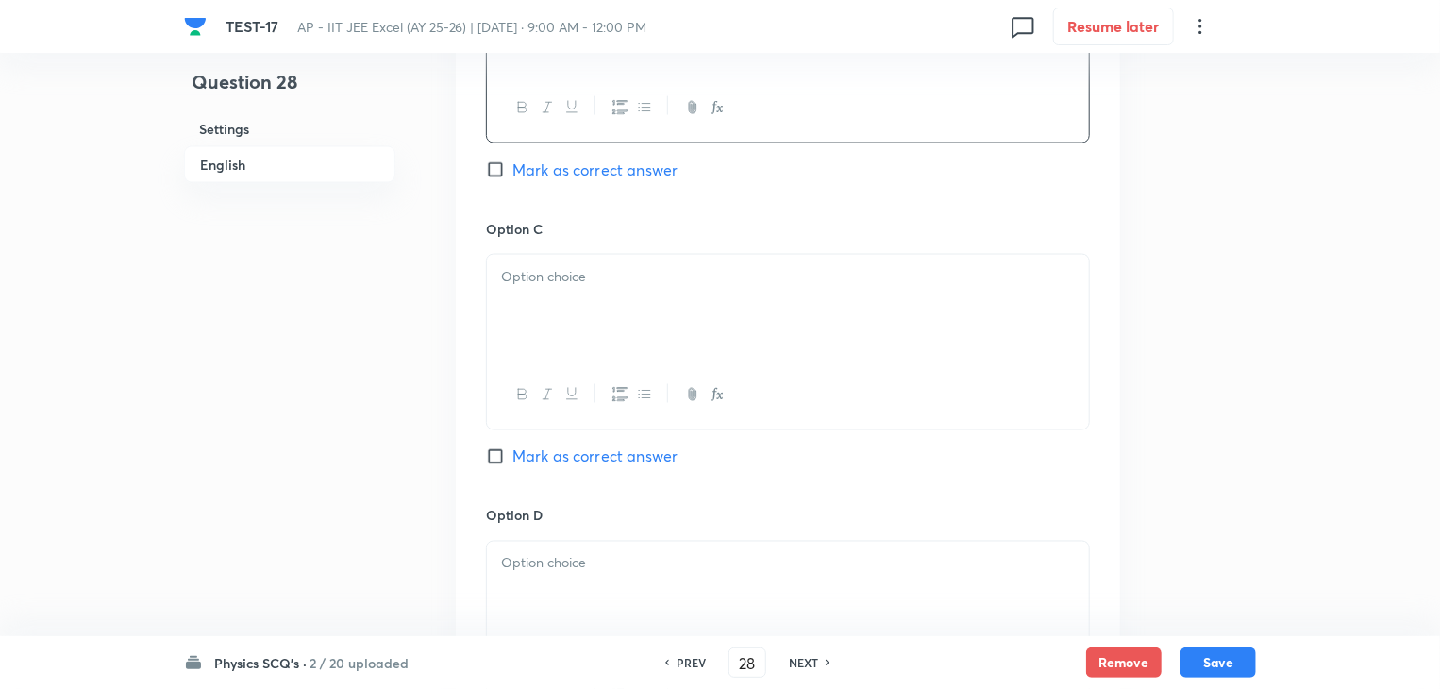
click at [589, 303] on div at bounding box center [788, 308] width 602 height 106
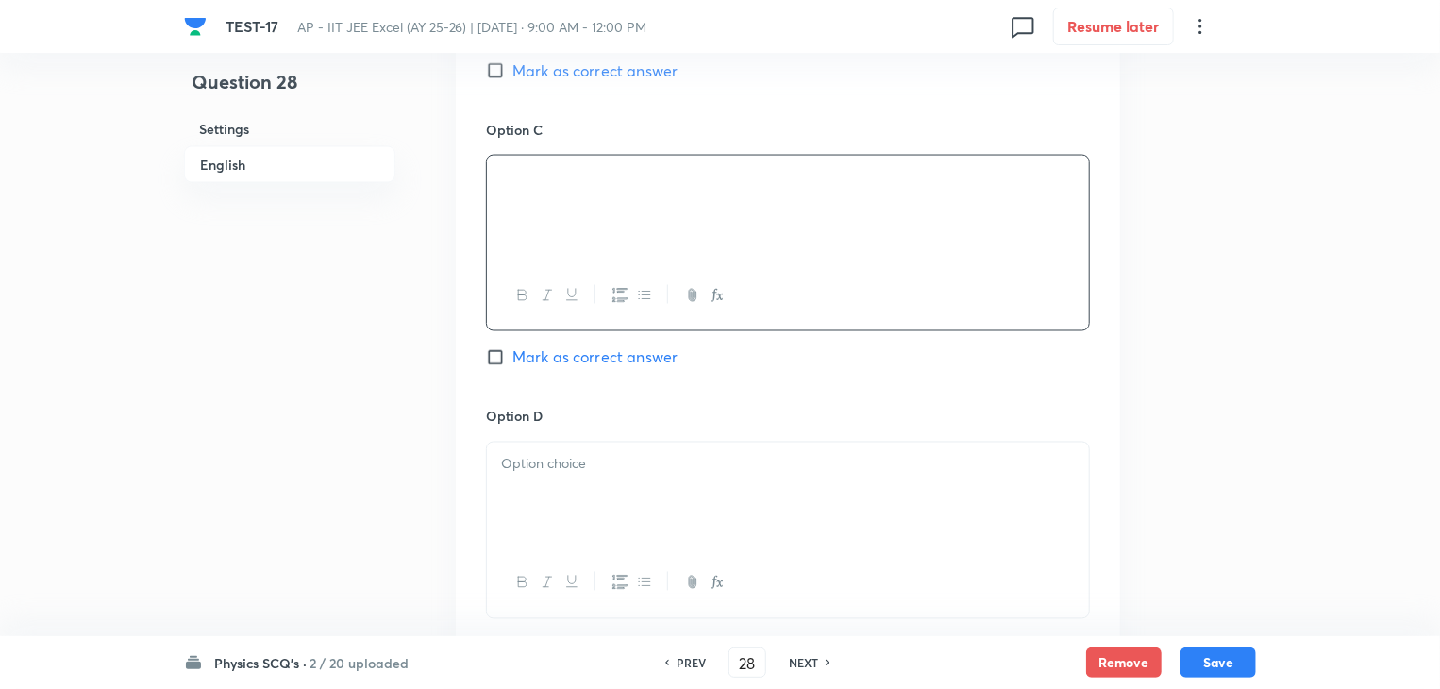
scroll to position [1698, 0]
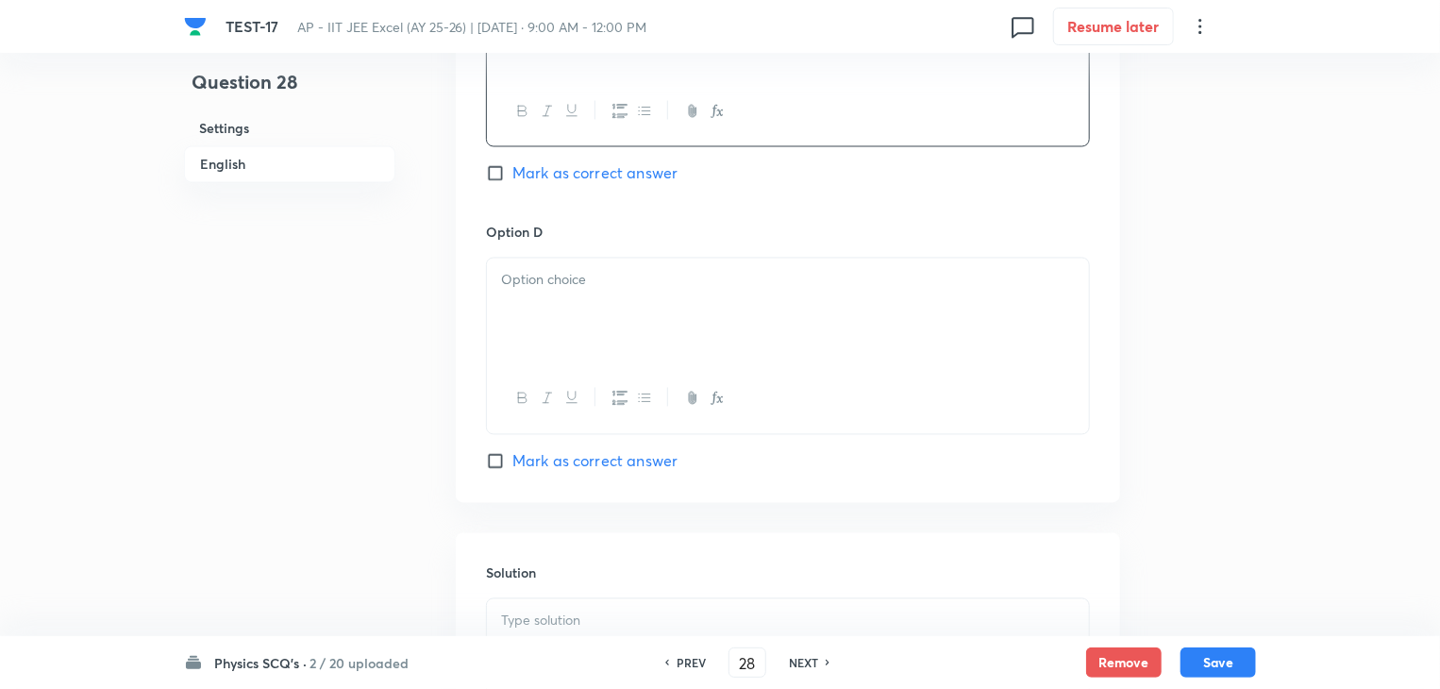
click at [650, 284] on p at bounding box center [788, 281] width 574 height 22
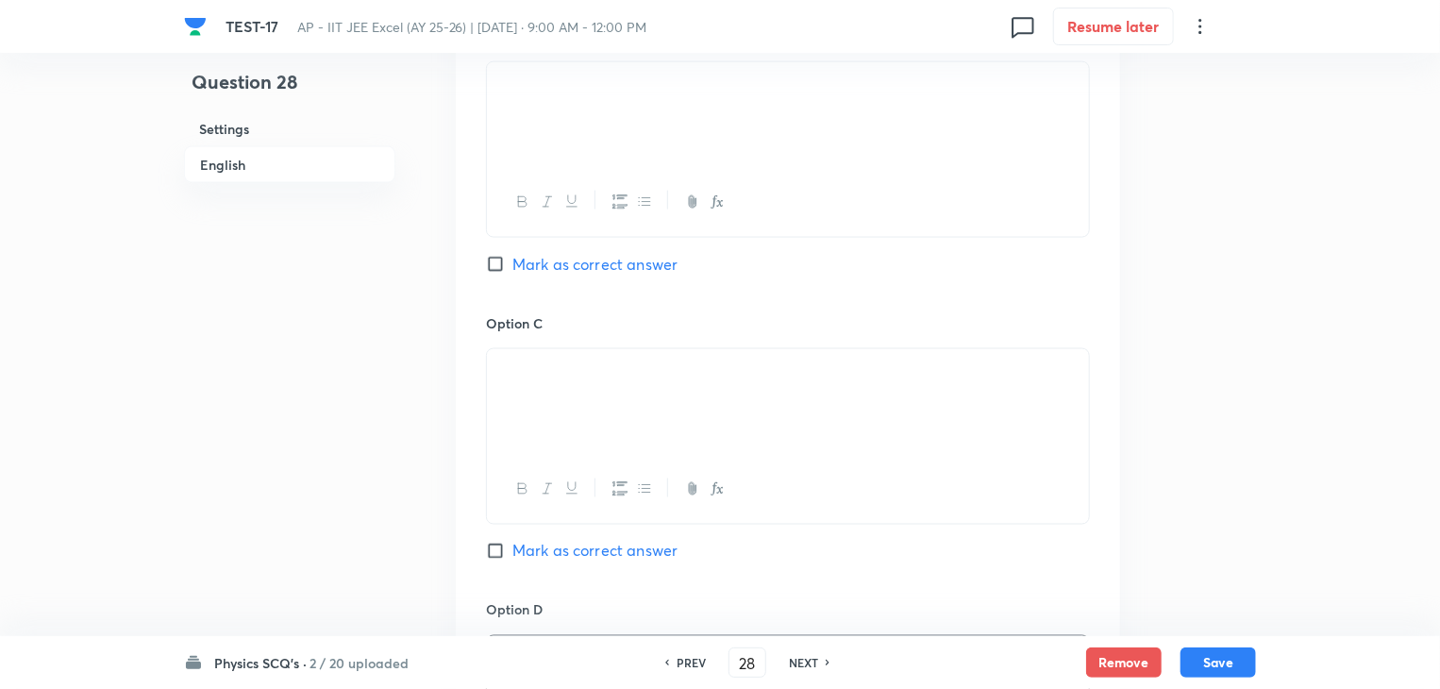
scroll to position [1226, 0]
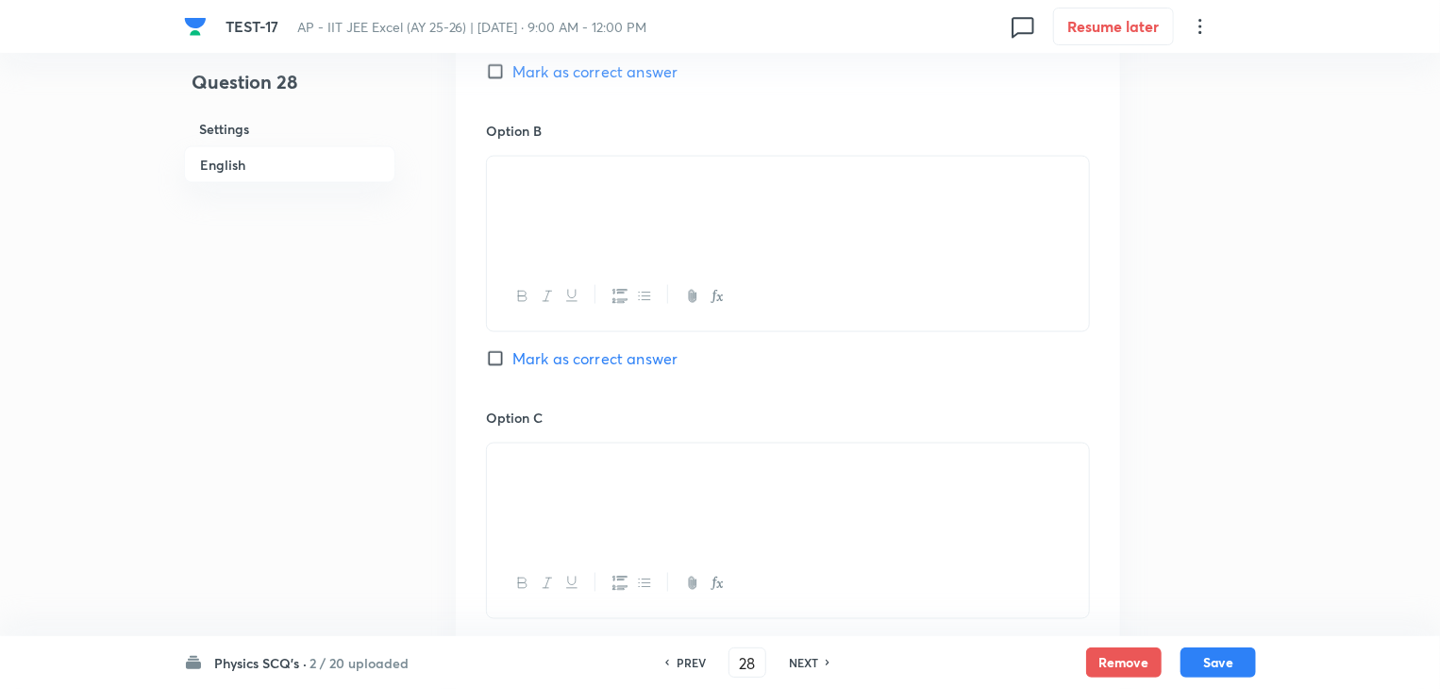
click at [494, 358] on input "Mark as correct answer" at bounding box center [499, 358] width 26 height 19
checkbox input "true"
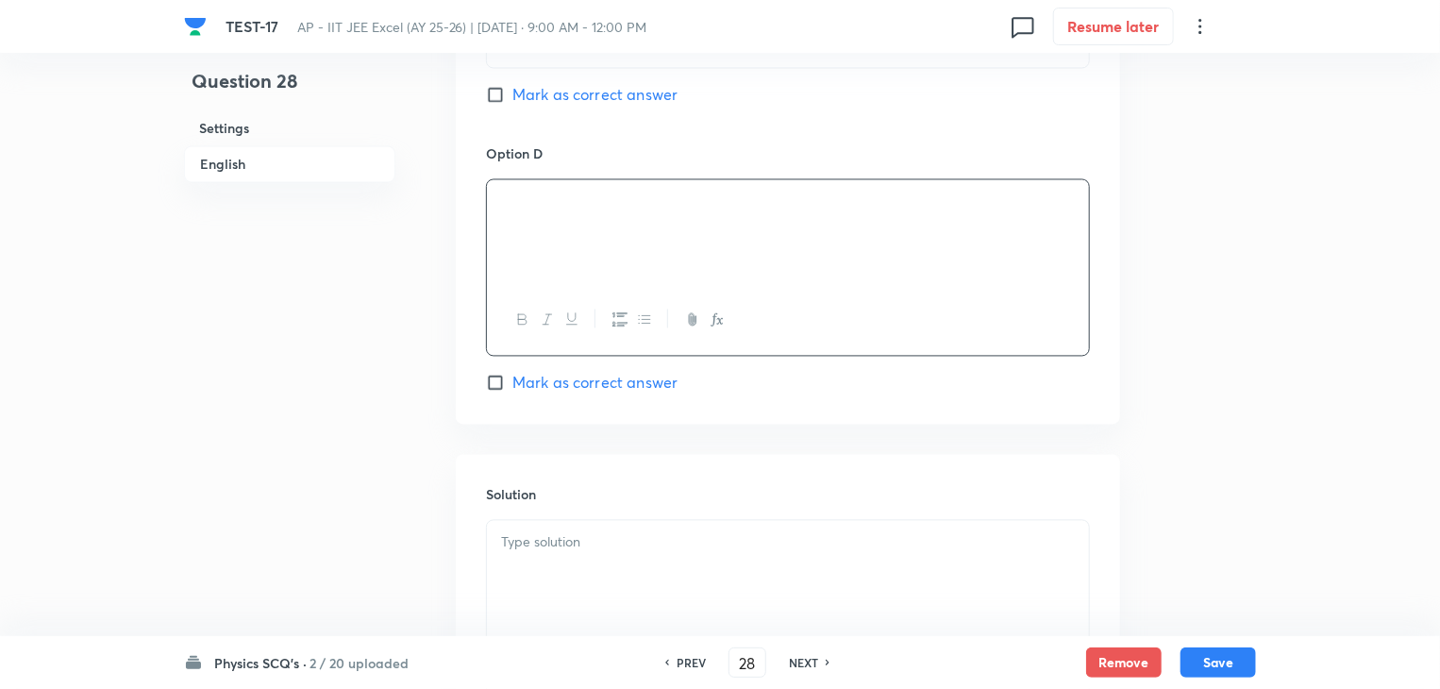
scroll to position [1887, 0]
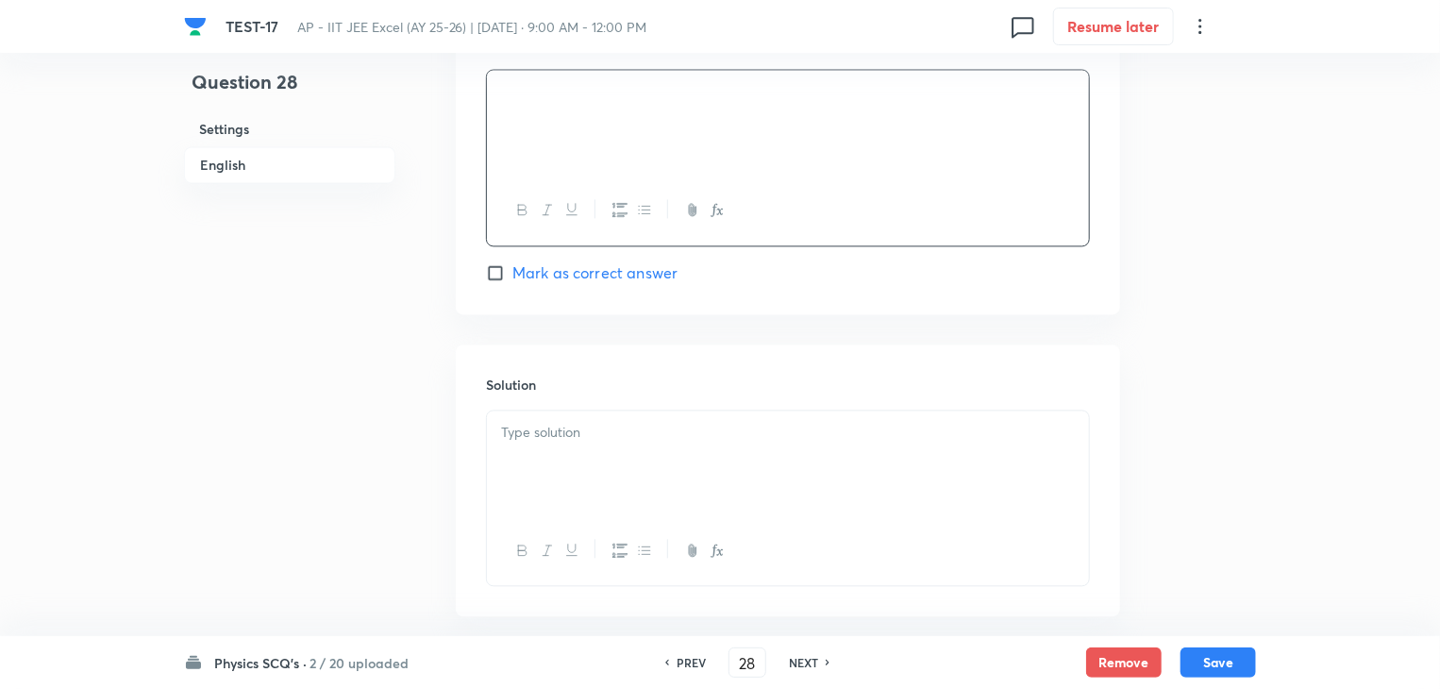
click at [553, 447] on div at bounding box center [788, 463] width 602 height 106
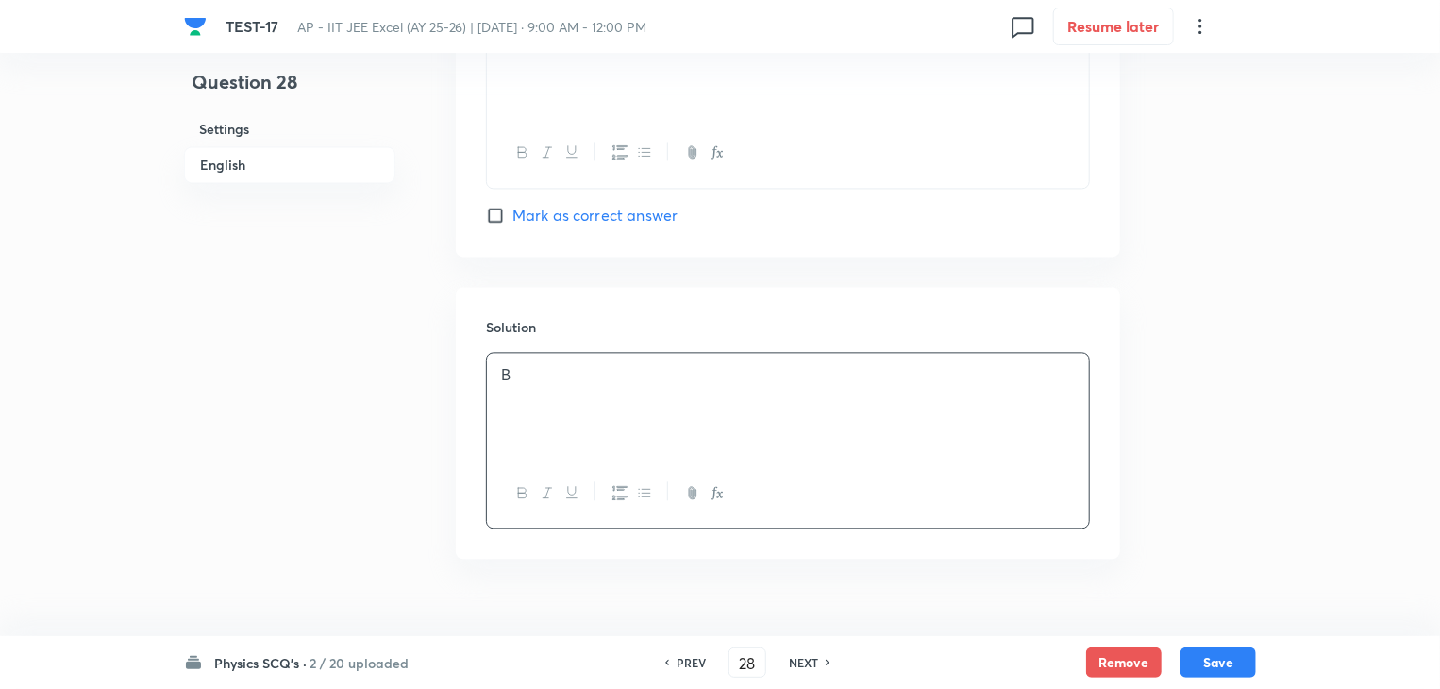
scroll to position [1977, 0]
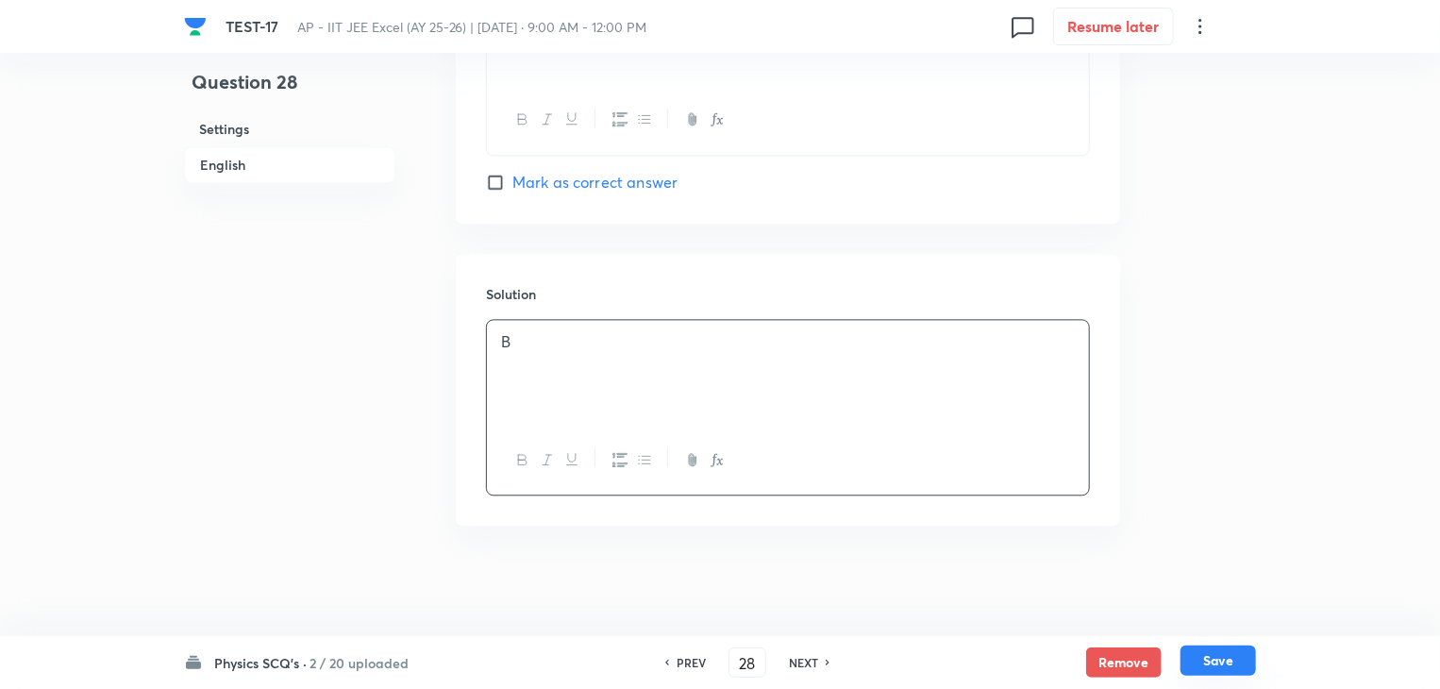
click at [1229, 656] on button "Save" at bounding box center [1217, 660] width 75 height 30
type input "29"
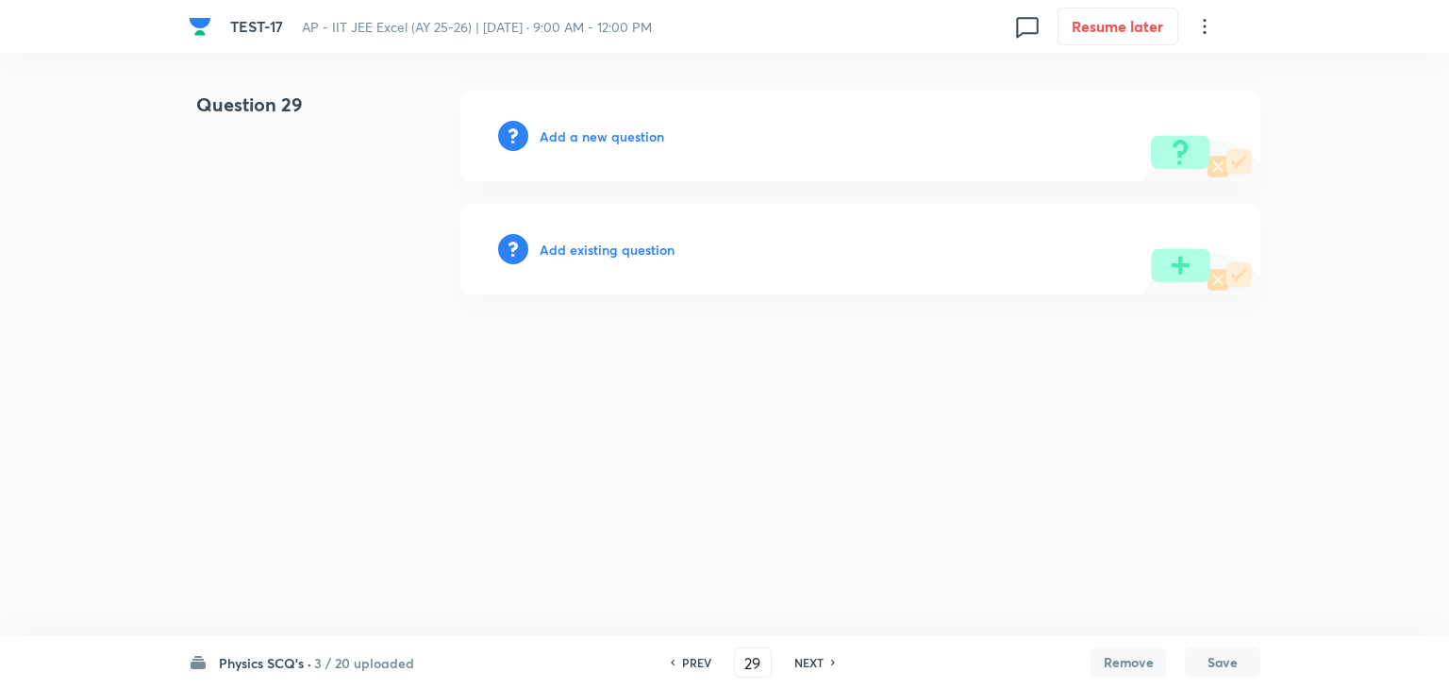
click at [629, 133] on h6 "Add a new question" at bounding box center [602, 136] width 125 height 20
click at [629, 131] on h6 "Choose a question type" at bounding box center [612, 136] width 145 height 20
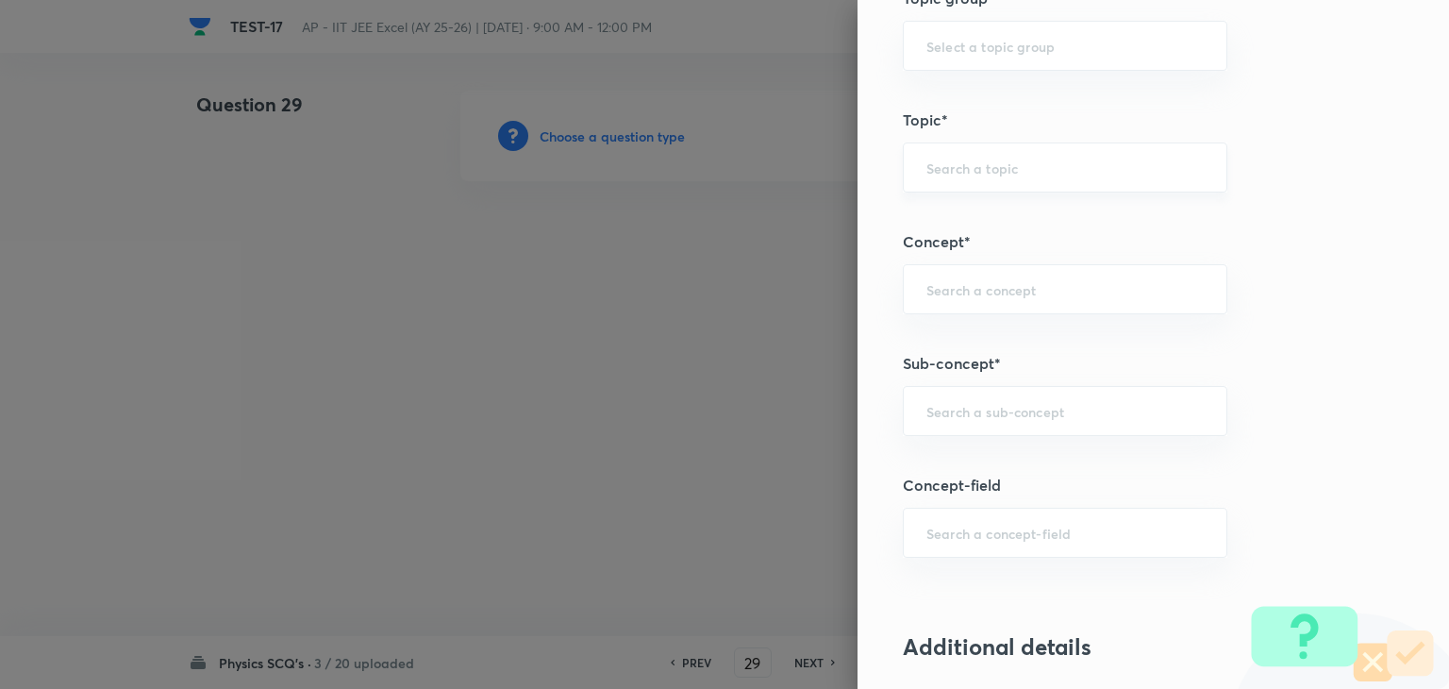
scroll to position [1038, 0]
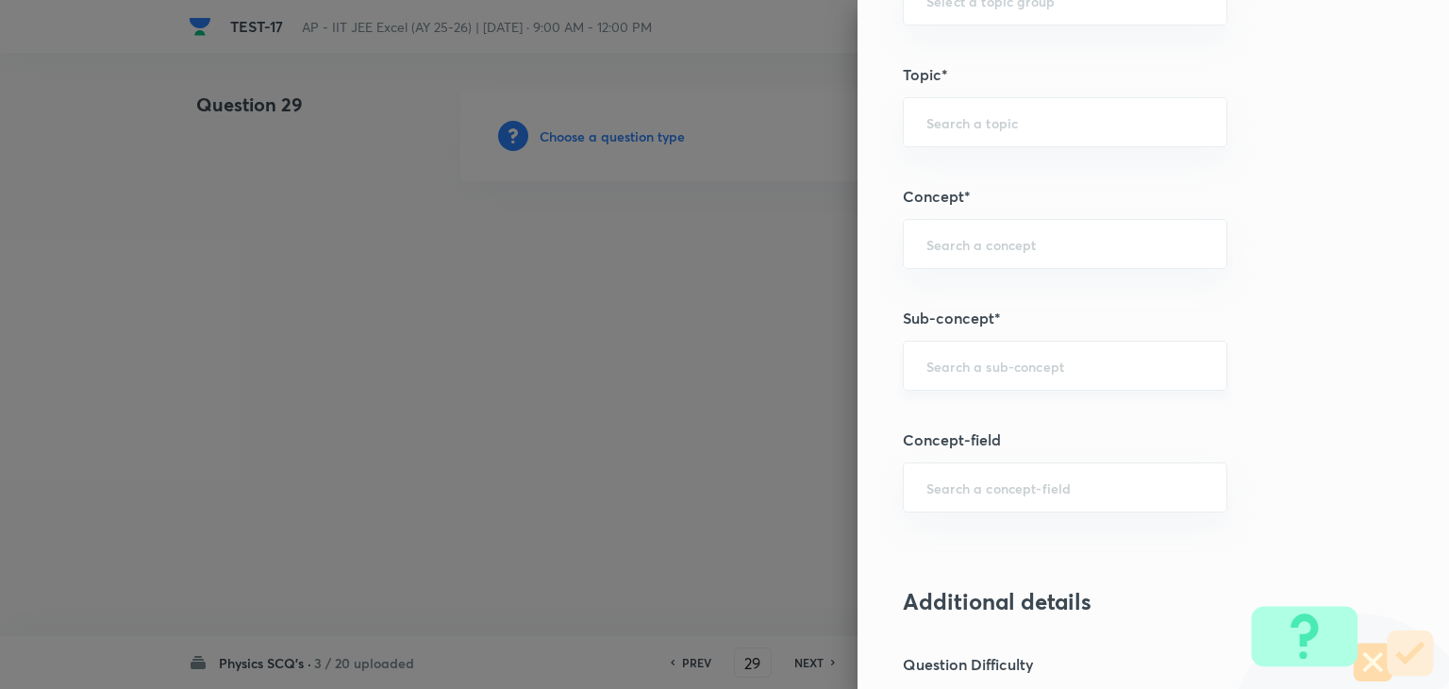
click at [1008, 357] on input "text" at bounding box center [1064, 366] width 277 height 18
click at [1045, 366] on input "text" at bounding box center [1064, 366] width 277 height 18
paste input "semiconductor"
click at [1041, 407] on li "Semiconductors" at bounding box center [1051, 416] width 323 height 34
type input "Semiconductors"
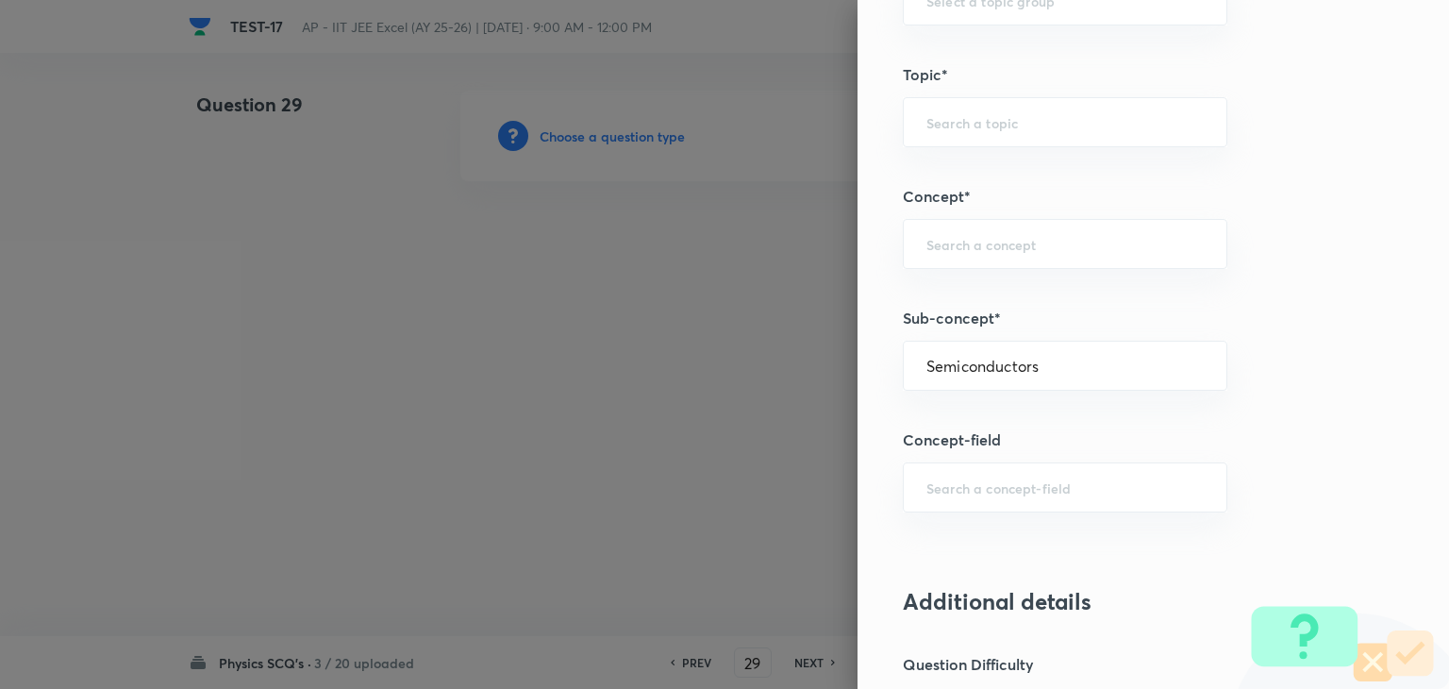
type input "Physics"
type input "Modern Physics"
type input "Semiconductors & Devices"
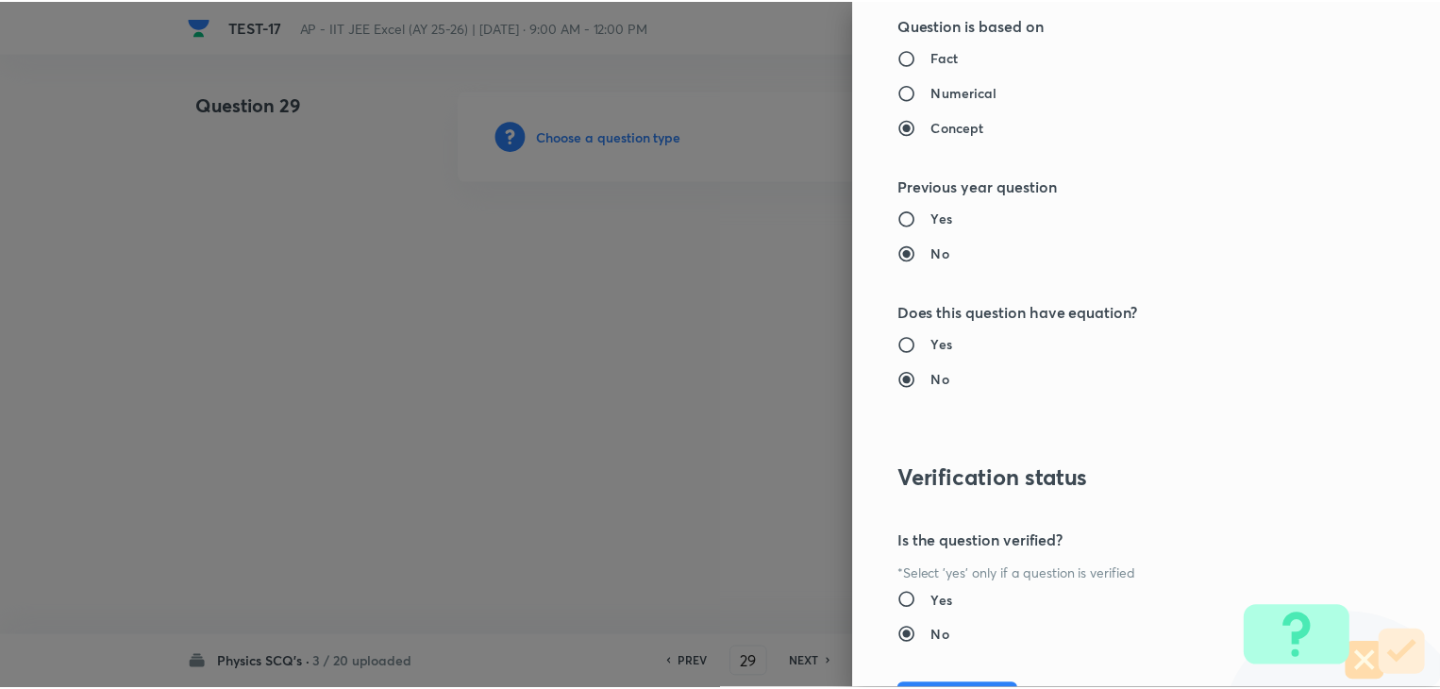
scroll to position [2007, 0]
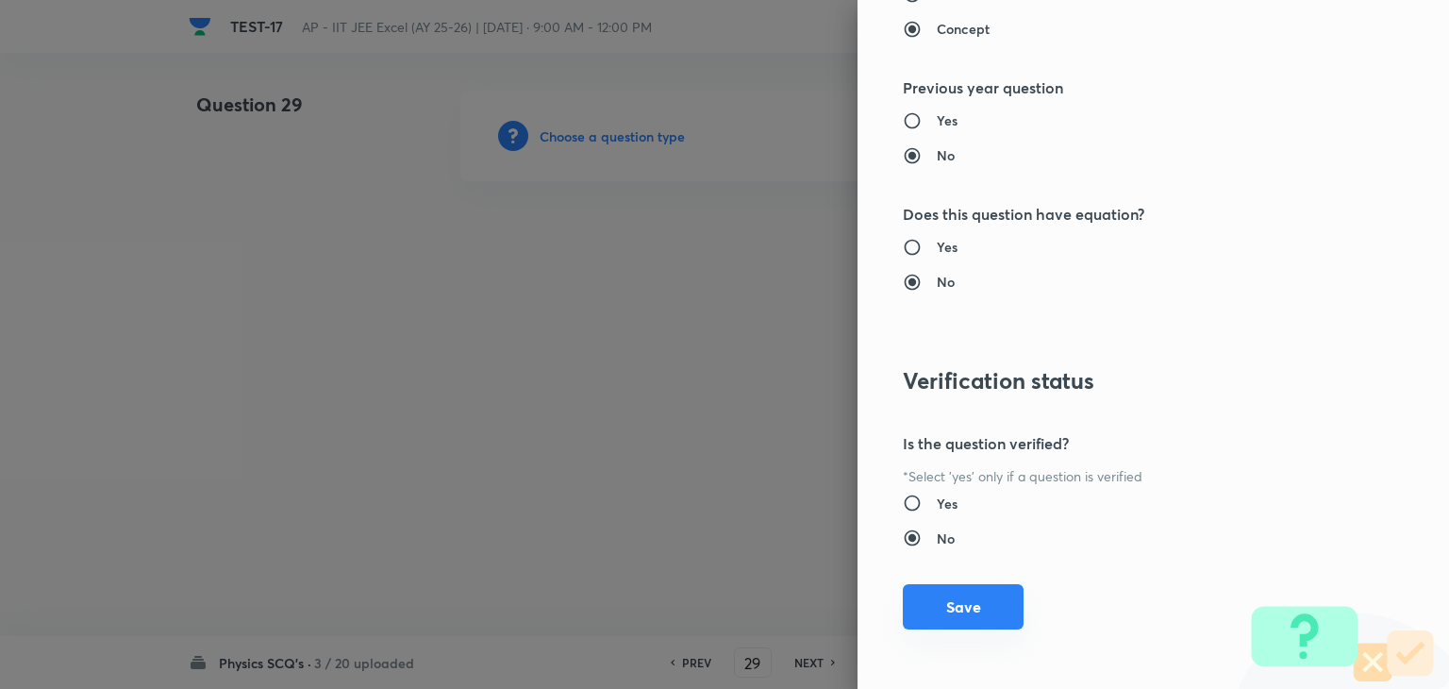
click at [940, 594] on button "Save" at bounding box center [963, 606] width 121 height 45
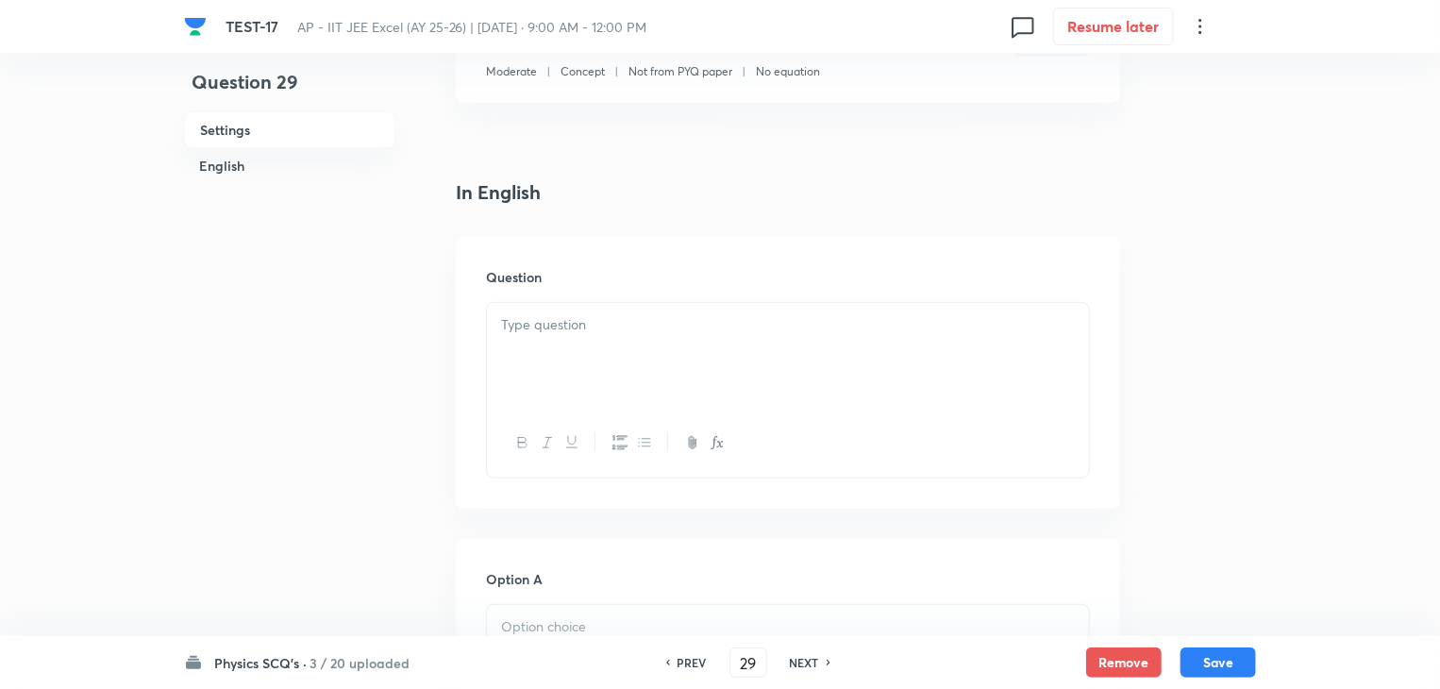
scroll to position [377, 0]
click at [760, 325] on p at bounding box center [788, 324] width 574 height 22
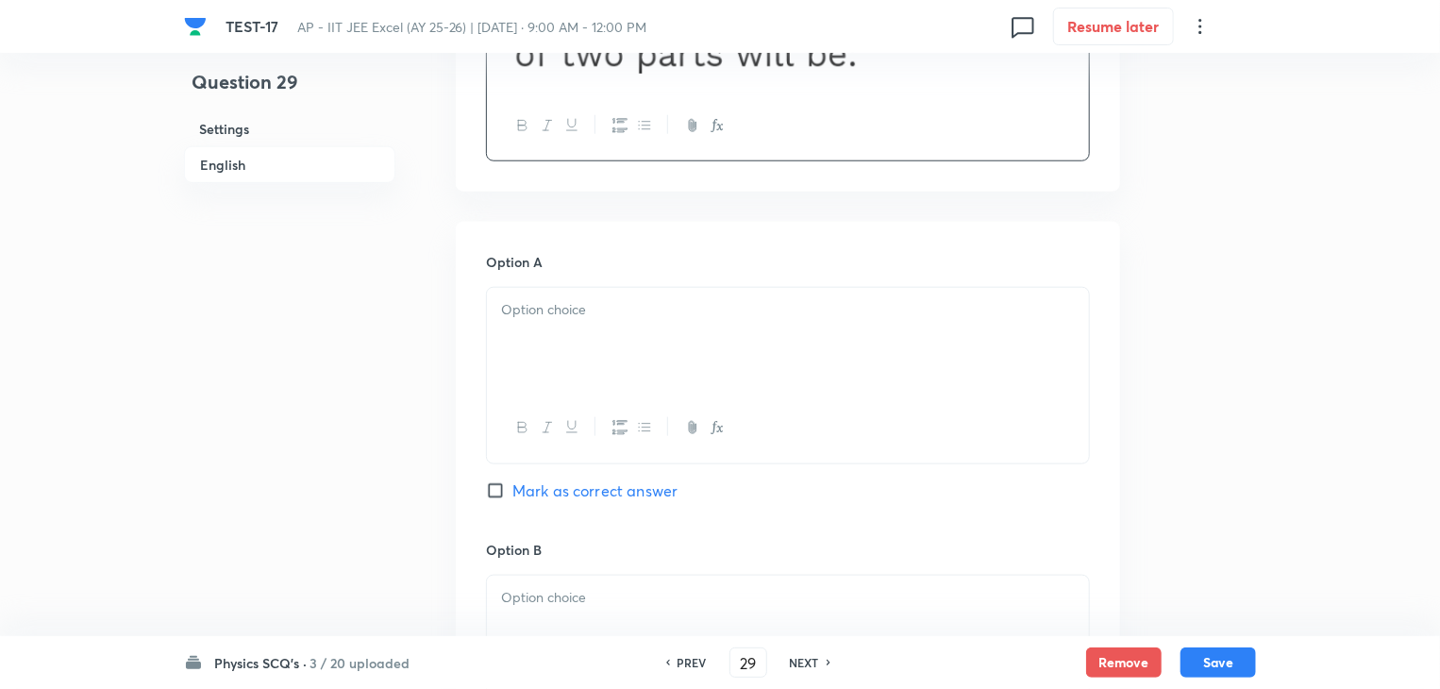
scroll to position [849, 0]
click at [614, 333] on div at bounding box center [788, 340] width 602 height 106
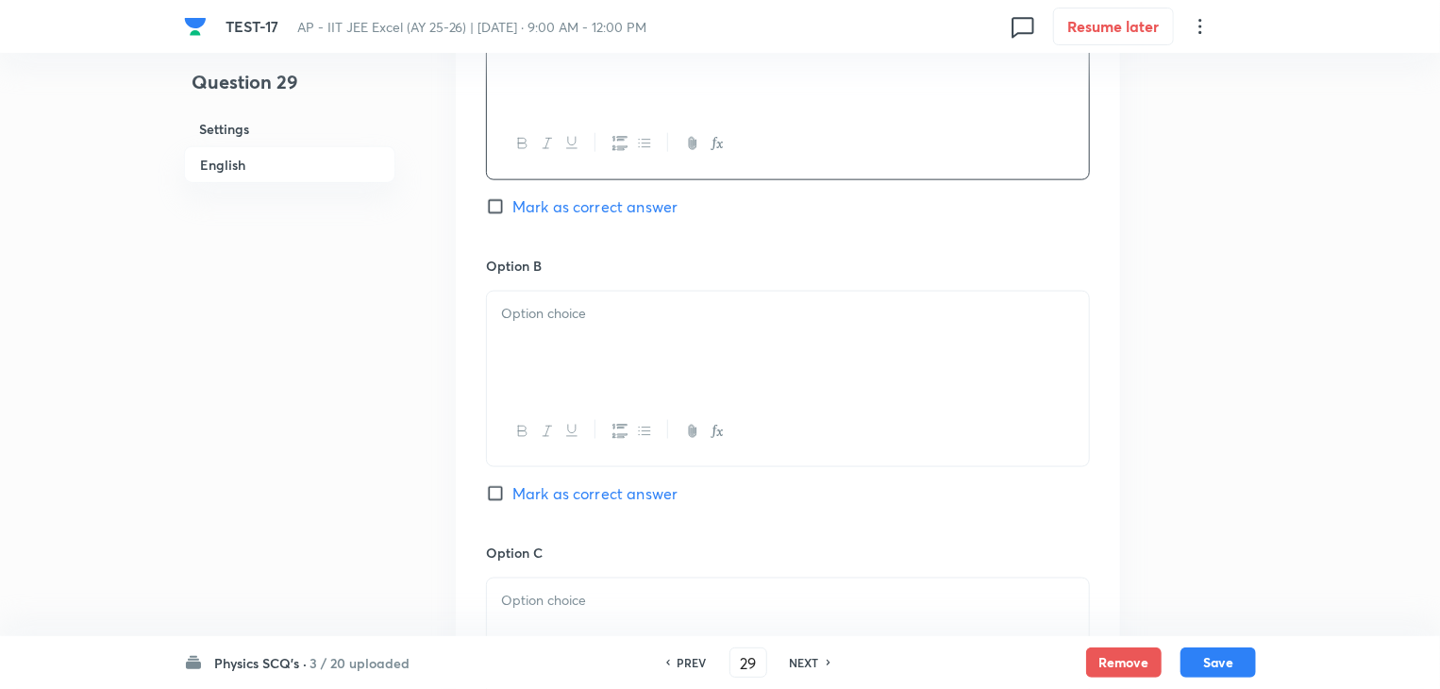
click at [665, 317] on p at bounding box center [788, 314] width 574 height 22
click at [646, 353] on div at bounding box center [788, 348] width 602 height 106
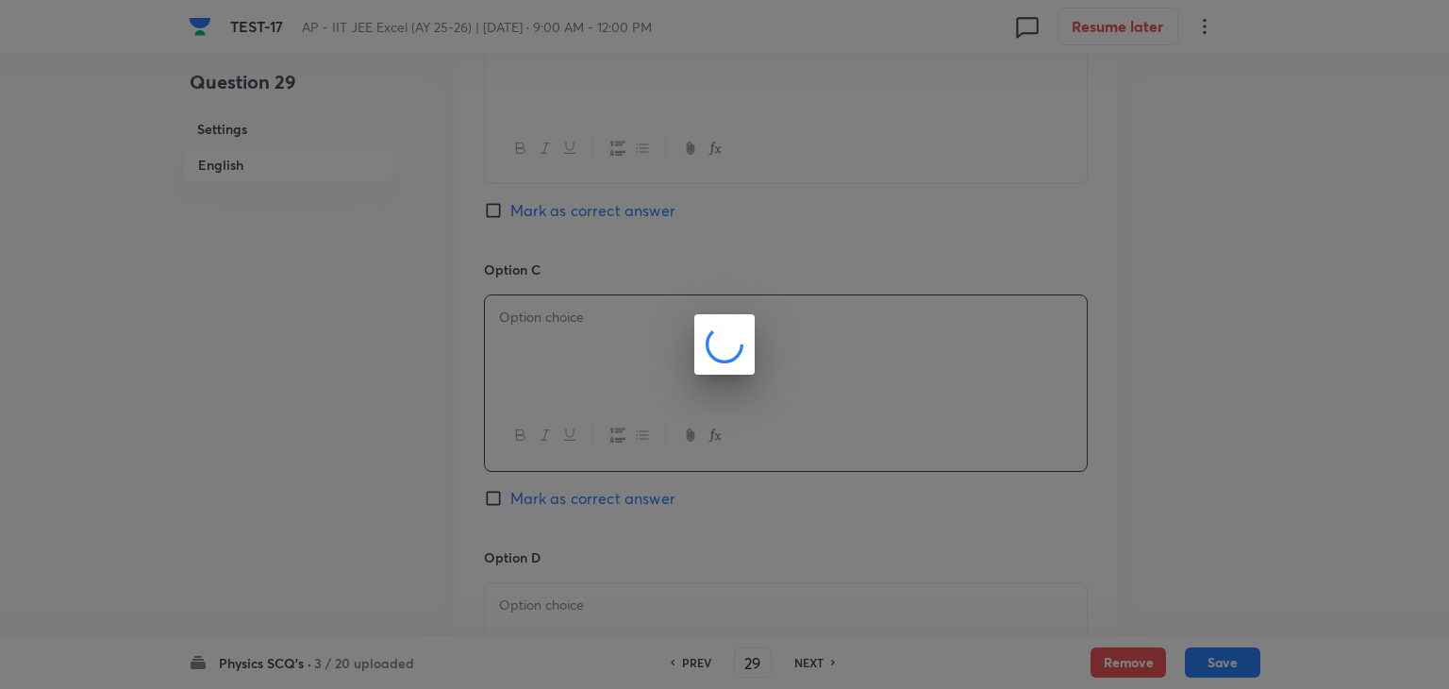
click at [912, 491] on div at bounding box center [724, 344] width 1449 height 689
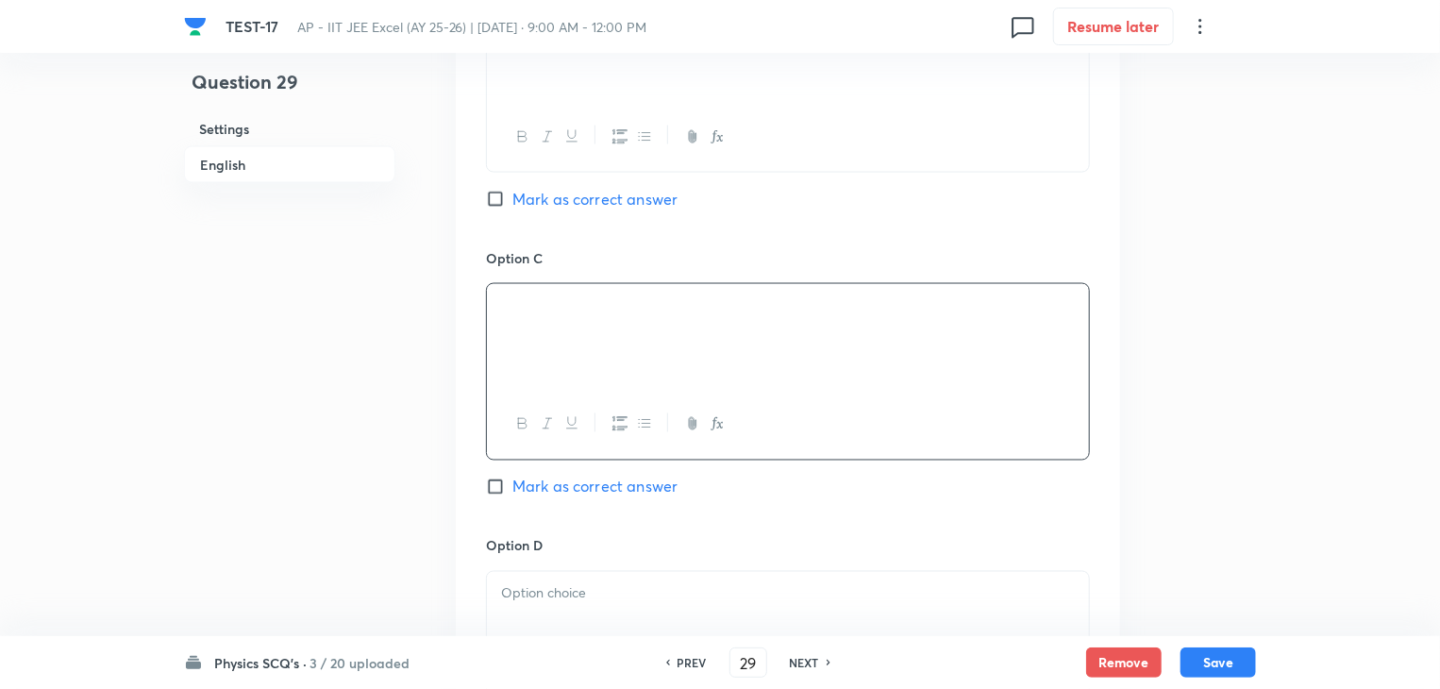
scroll to position [1604, 0]
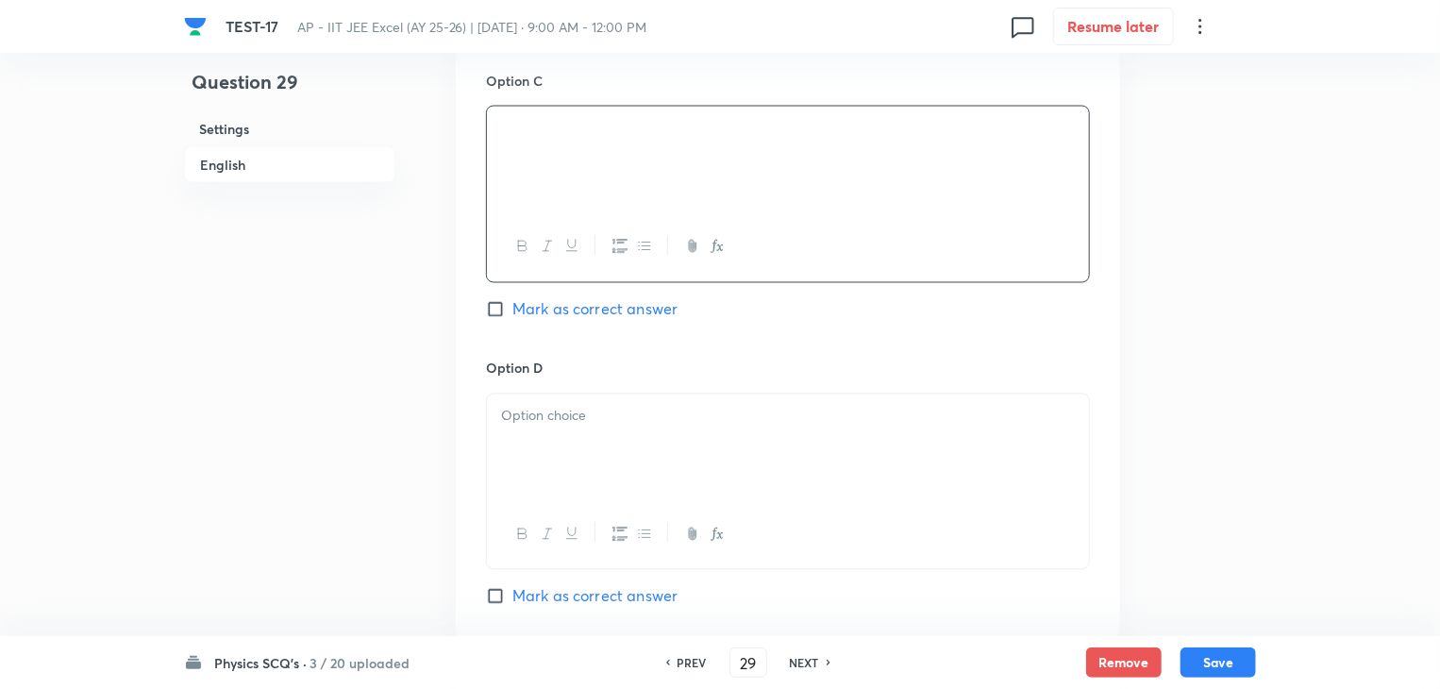
click at [652, 436] on div at bounding box center [788, 447] width 602 height 106
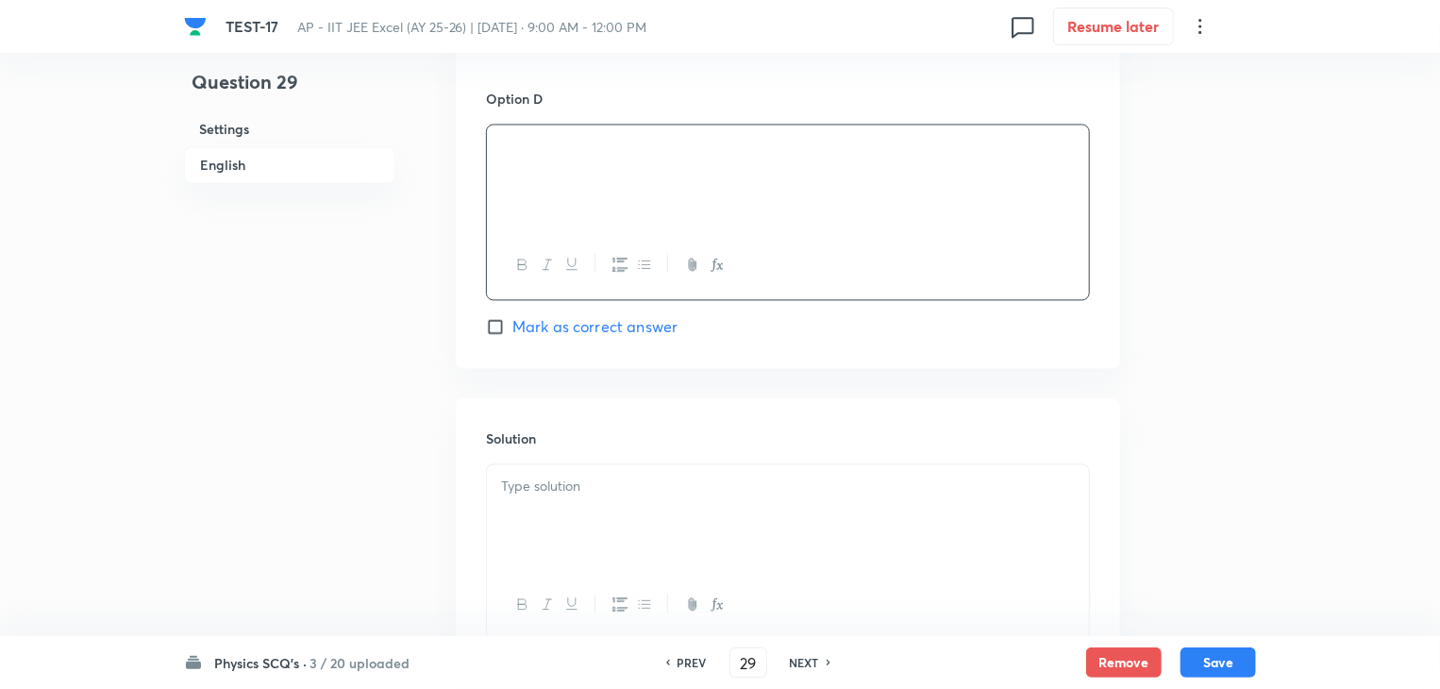
scroll to position [1887, 0]
click at [627, 483] on div at bounding box center [788, 504] width 602 height 106
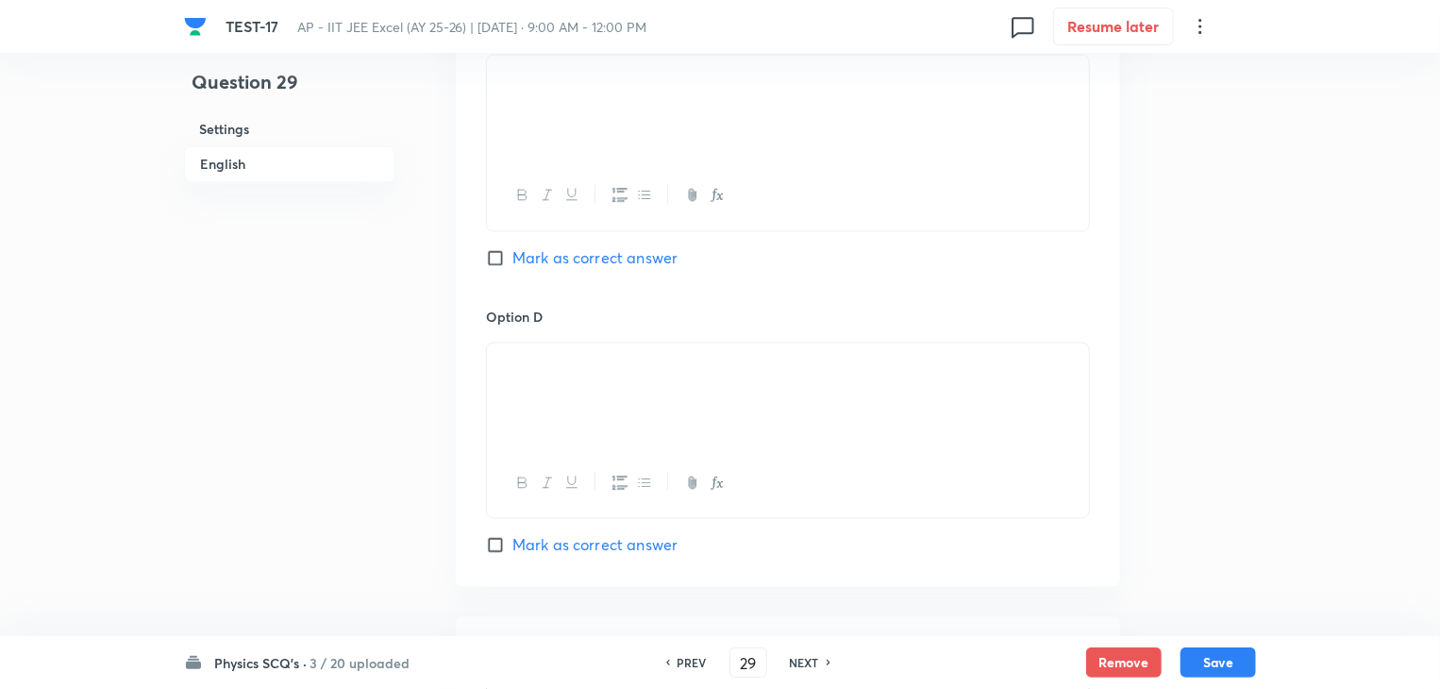
scroll to position [1604, 0]
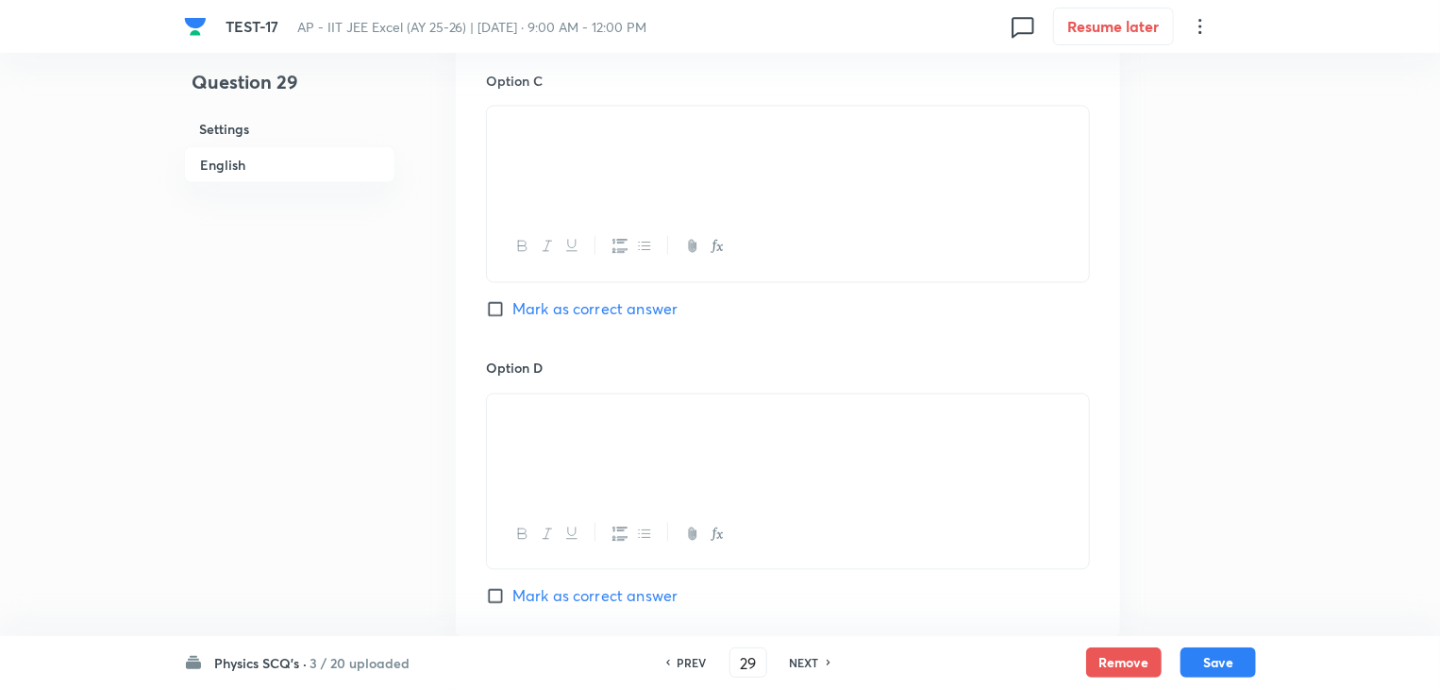
click at [502, 303] on input "Mark as correct answer" at bounding box center [499, 309] width 26 height 19
checkbox input "true"
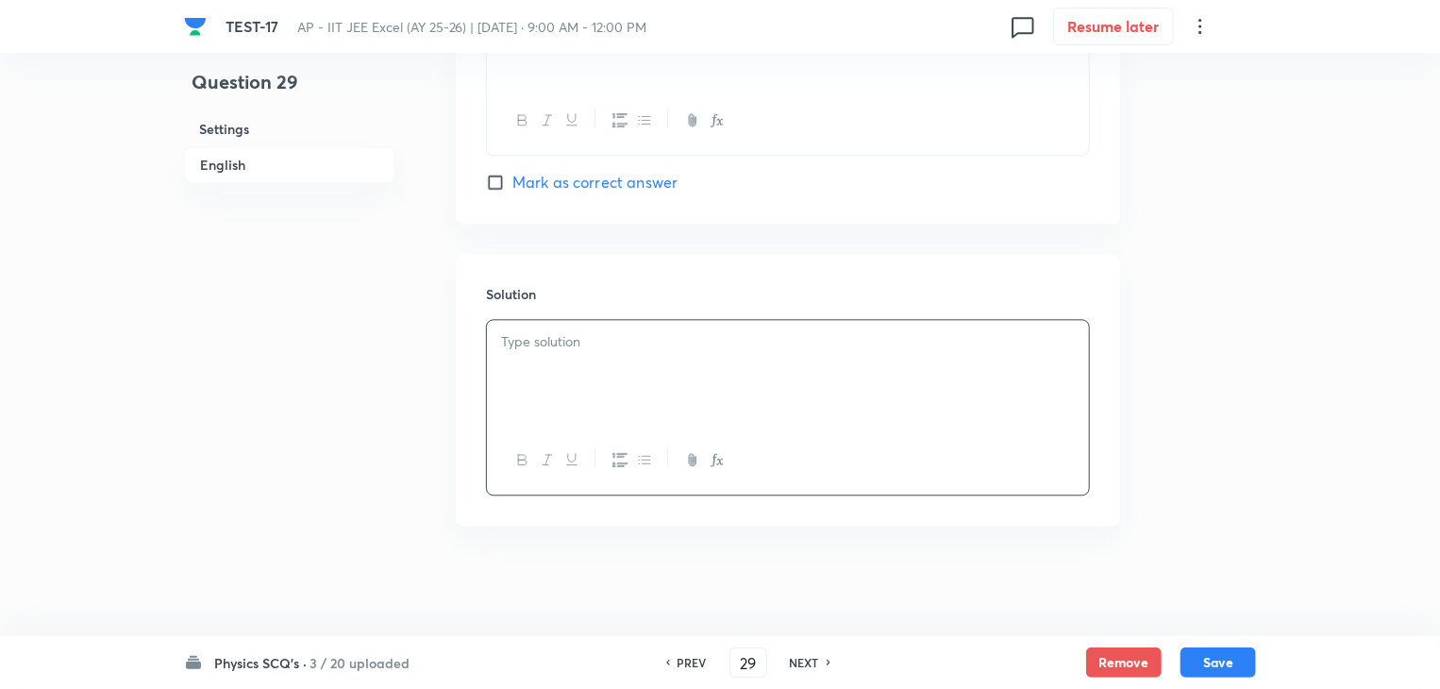
click at [605, 335] on p at bounding box center [788, 342] width 574 height 22
click at [1229, 657] on button "Save" at bounding box center [1217, 660] width 75 height 30
type input "30"
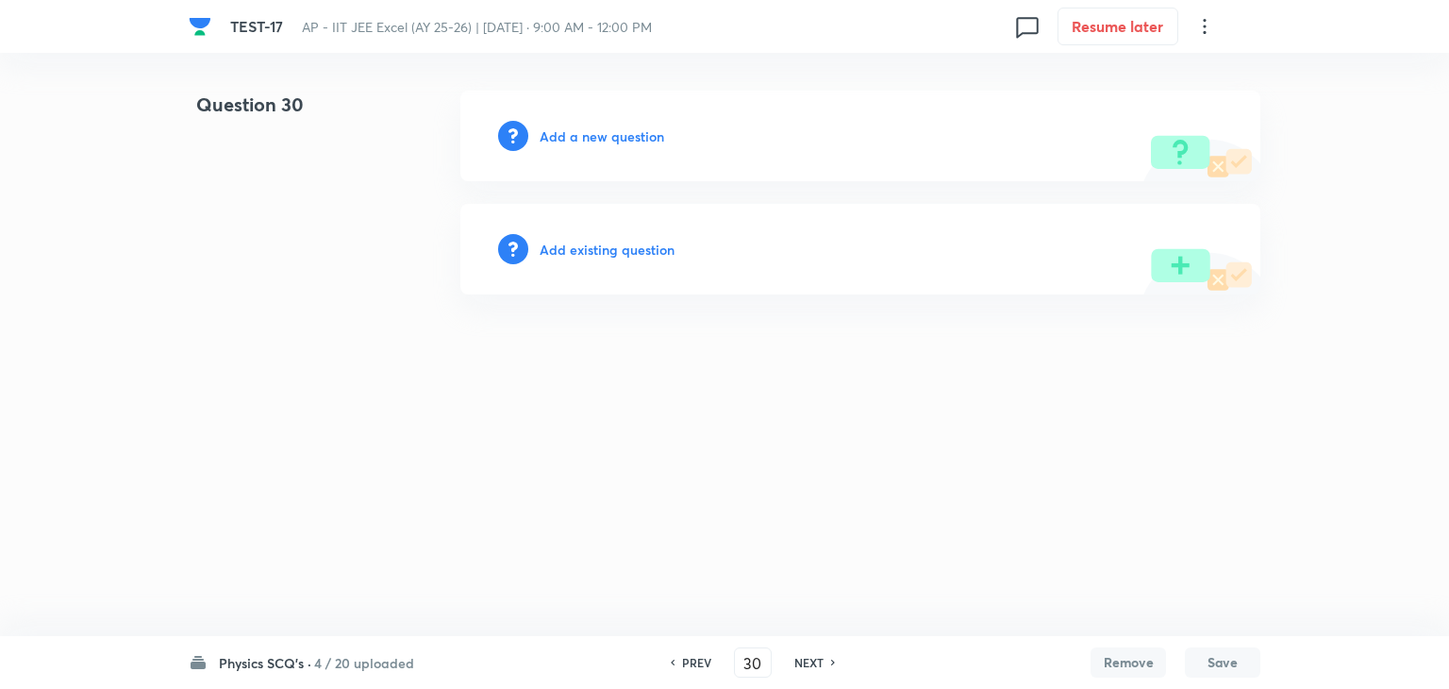
click at [649, 141] on h6 "Add a new question" at bounding box center [602, 136] width 125 height 20
click at [649, 141] on h6 "Choose a question type" at bounding box center [612, 136] width 145 height 20
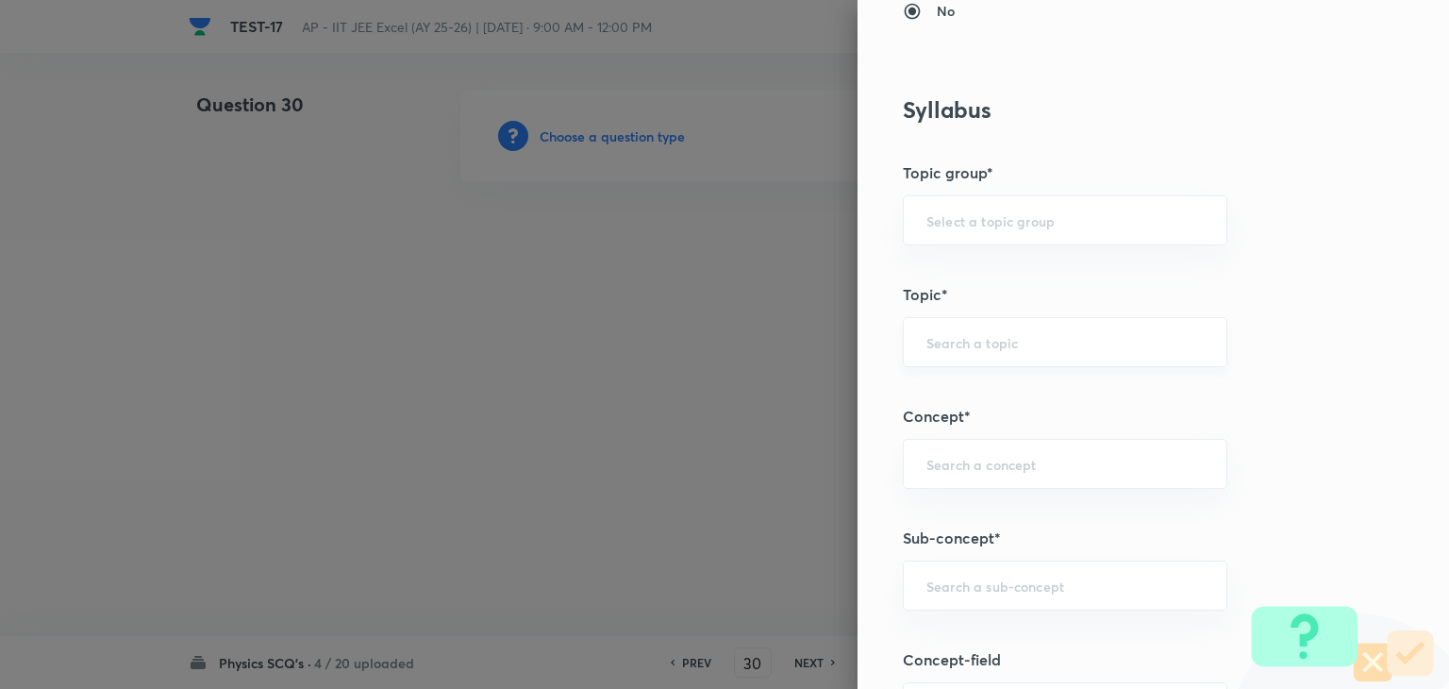
scroll to position [849, 0]
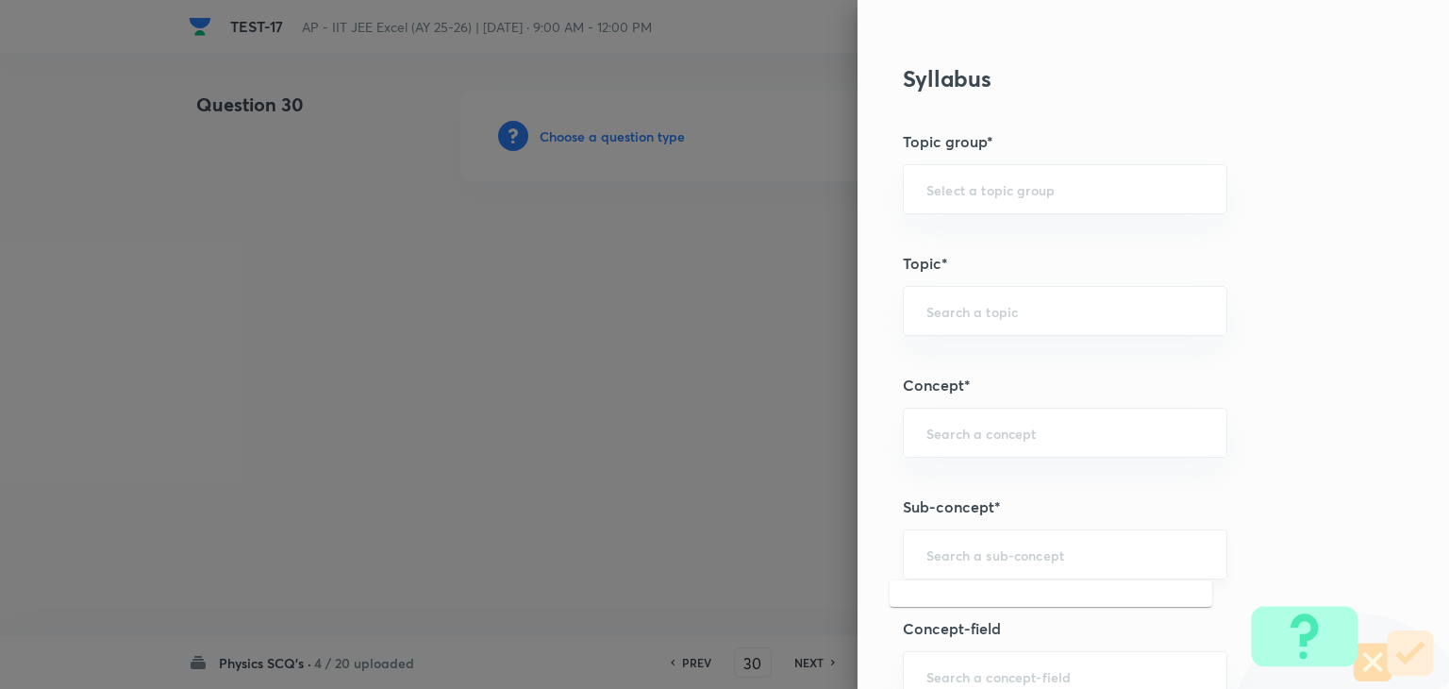
click at [1021, 558] on input "text" at bounding box center [1064, 554] width 277 height 18
paste input "semiconductor"
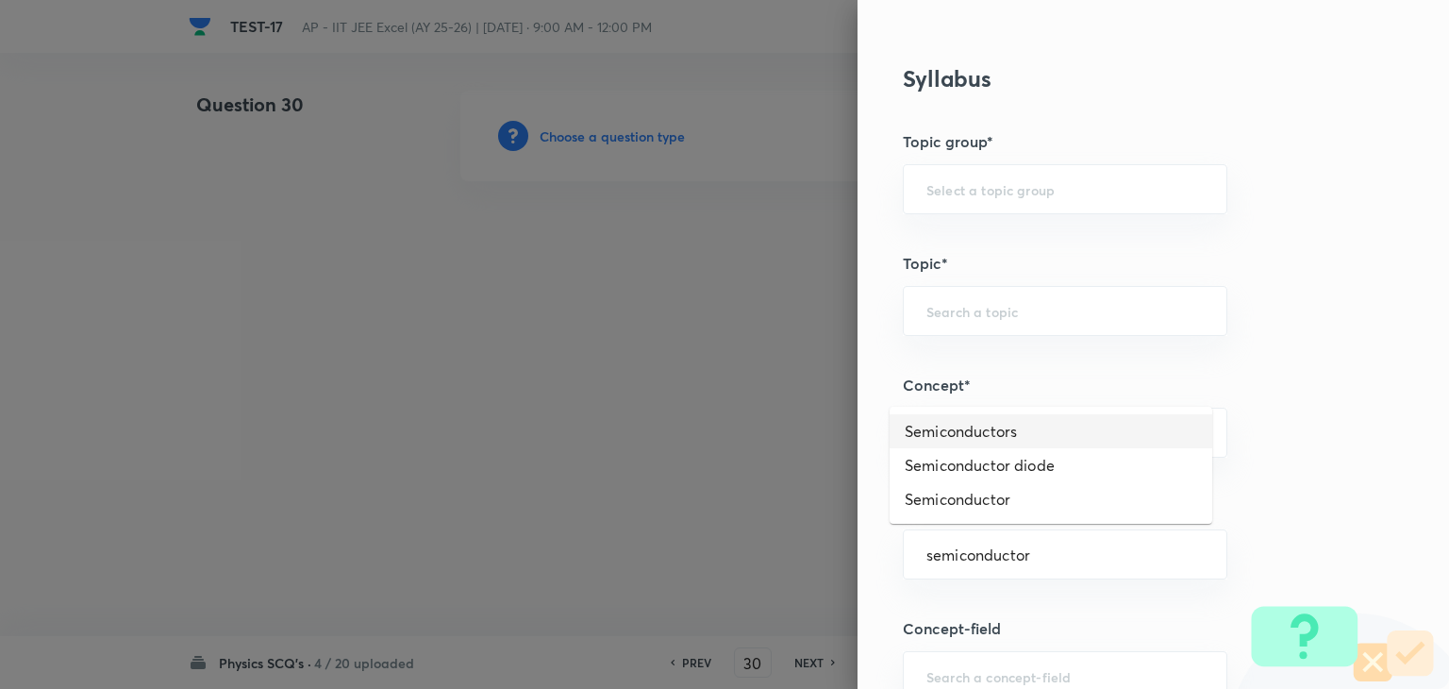
click at [985, 426] on li "Semiconductors" at bounding box center [1051, 431] width 323 height 34
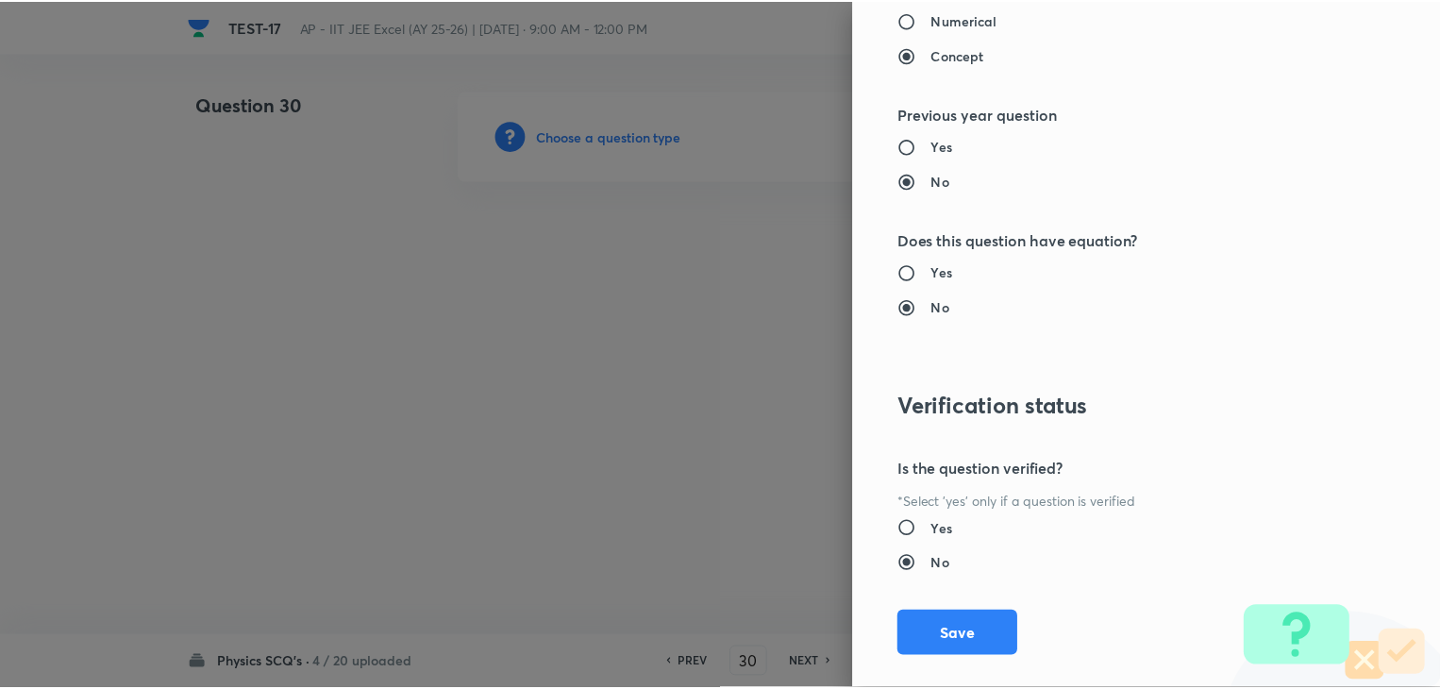
scroll to position [2007, 0]
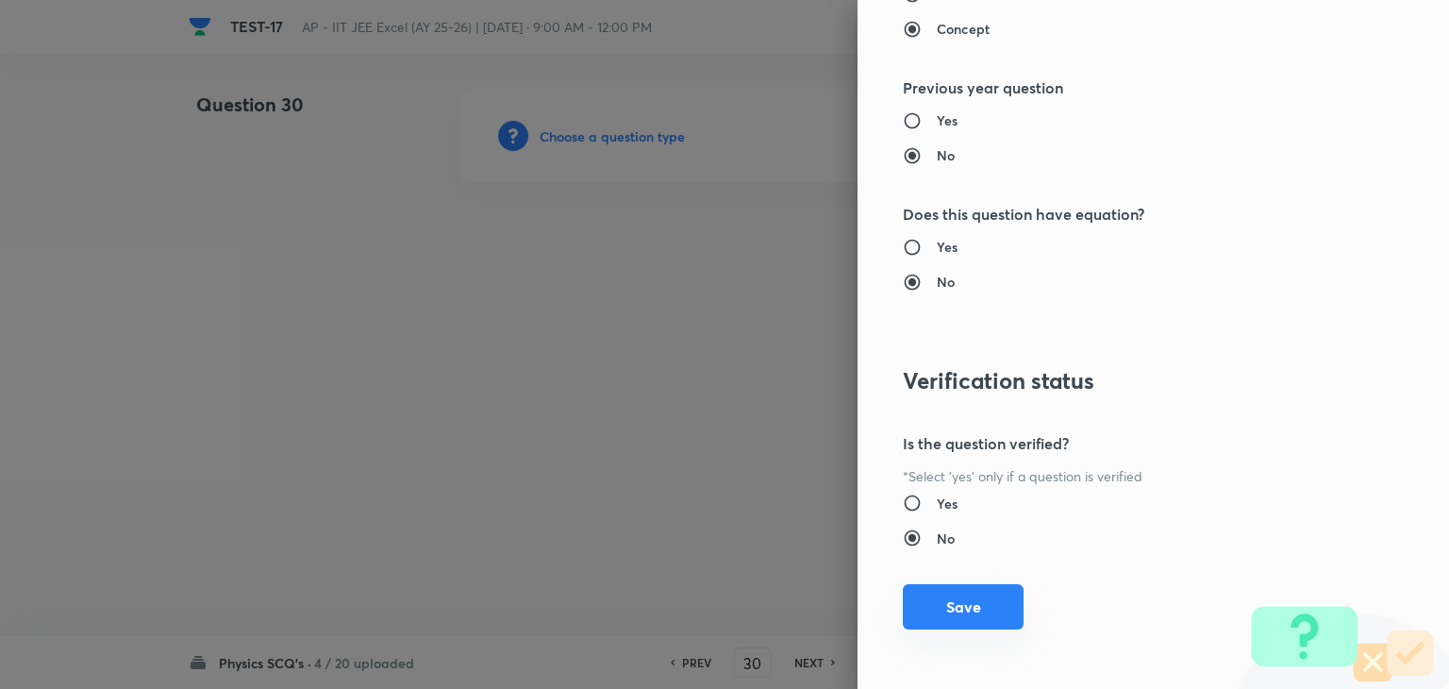
click at [938, 601] on button "Save" at bounding box center [963, 606] width 121 height 45
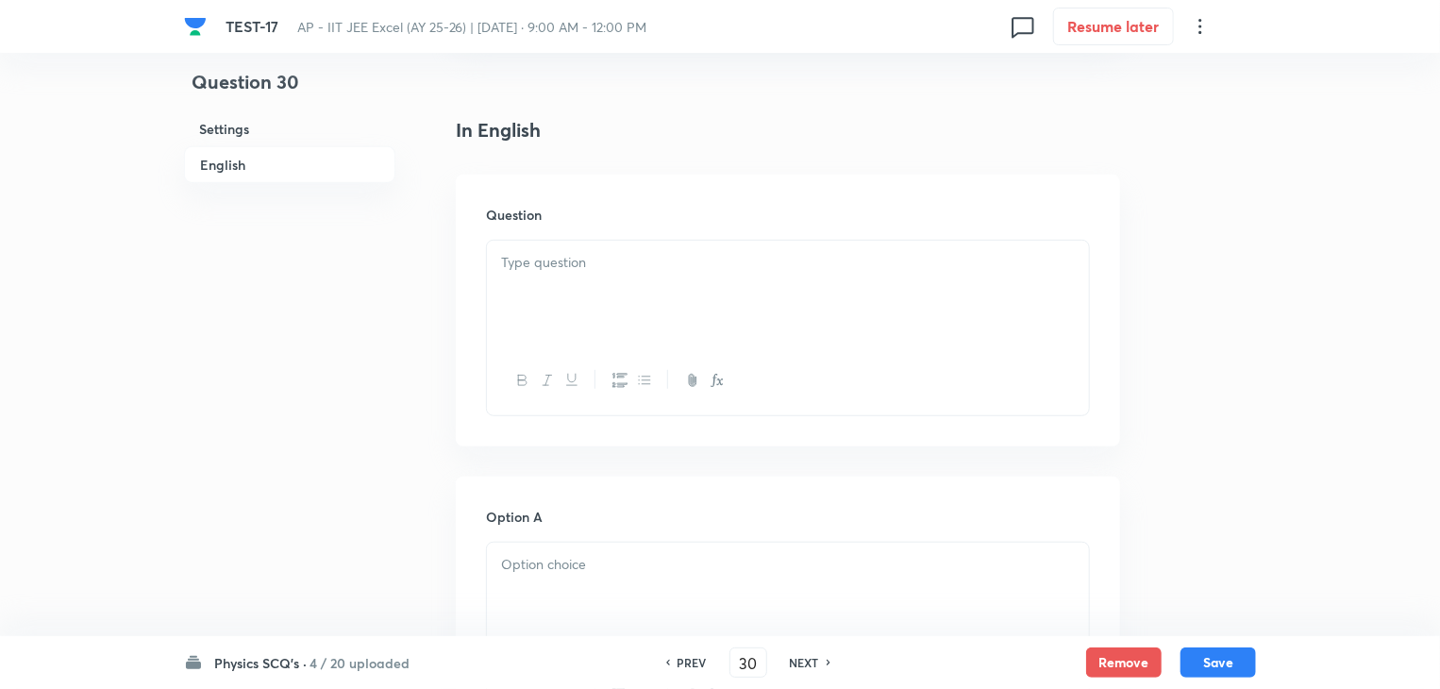
scroll to position [472, 0]
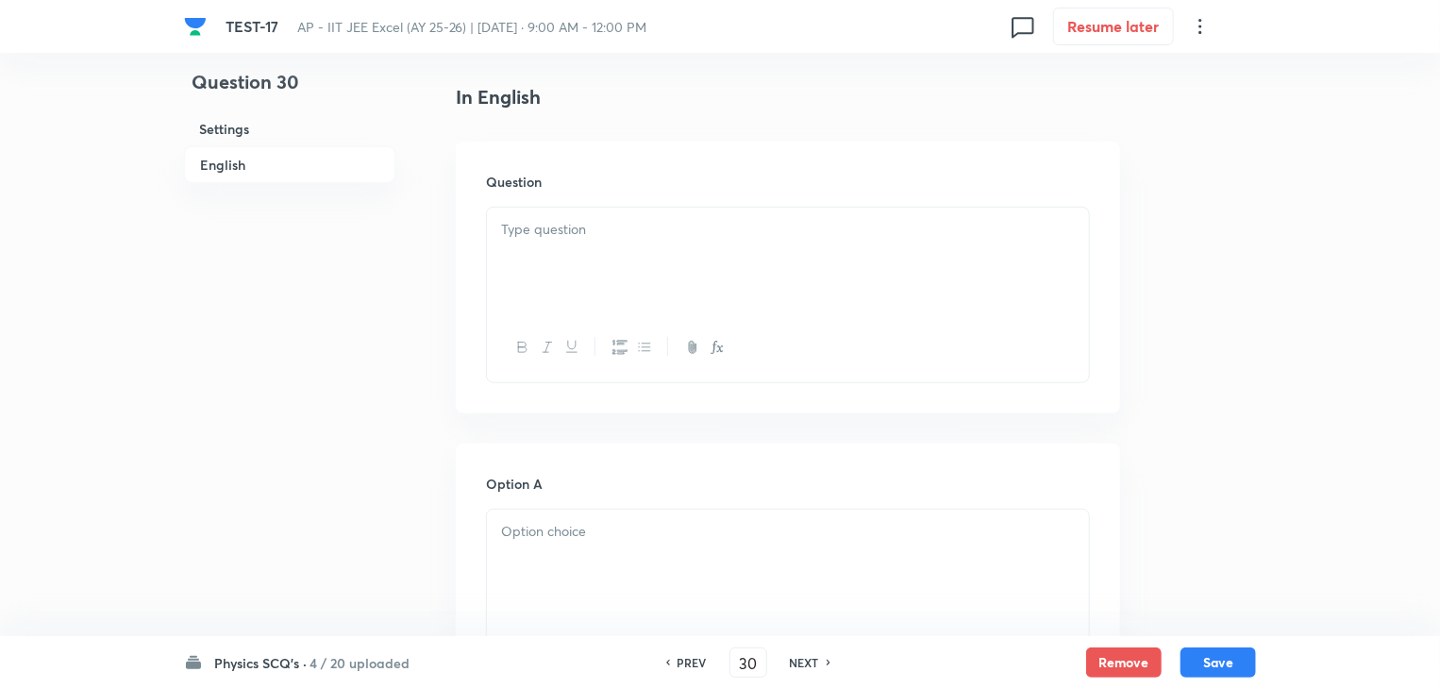
click at [663, 242] on div at bounding box center [788, 261] width 602 height 106
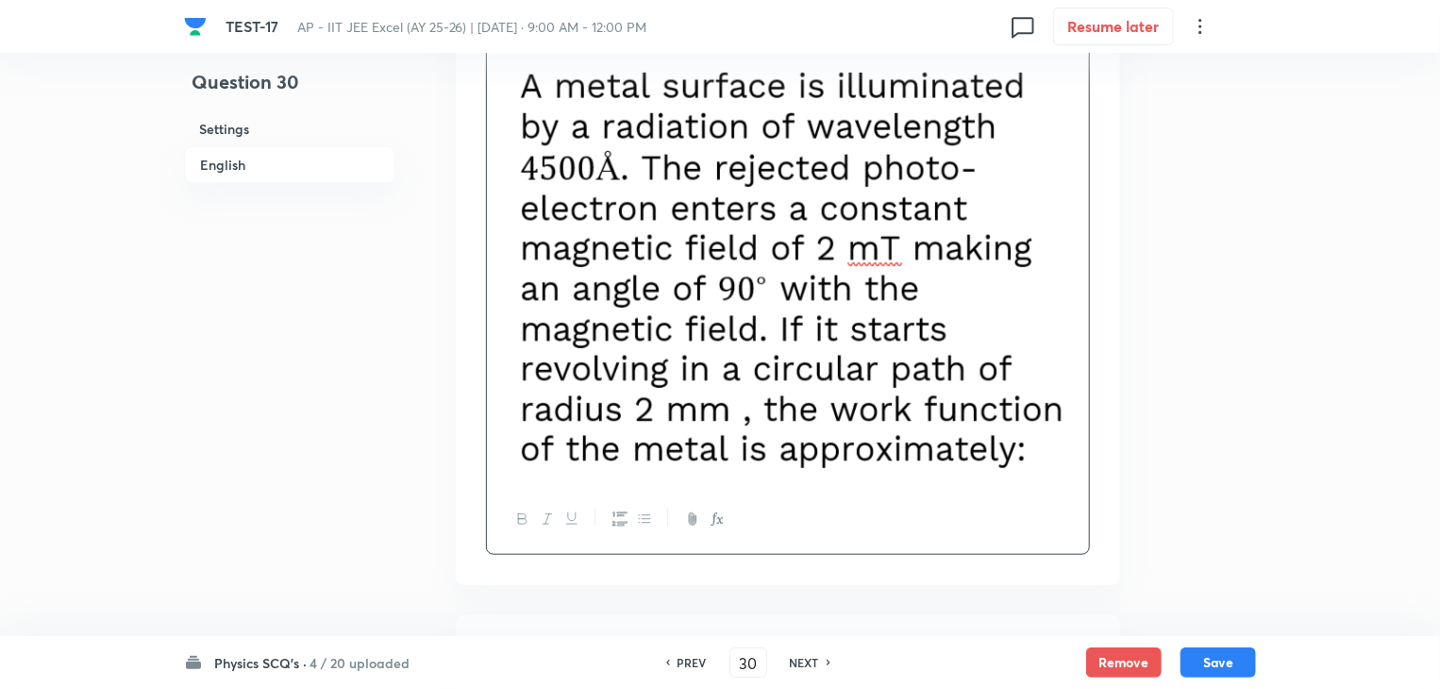
scroll to position [849, 0]
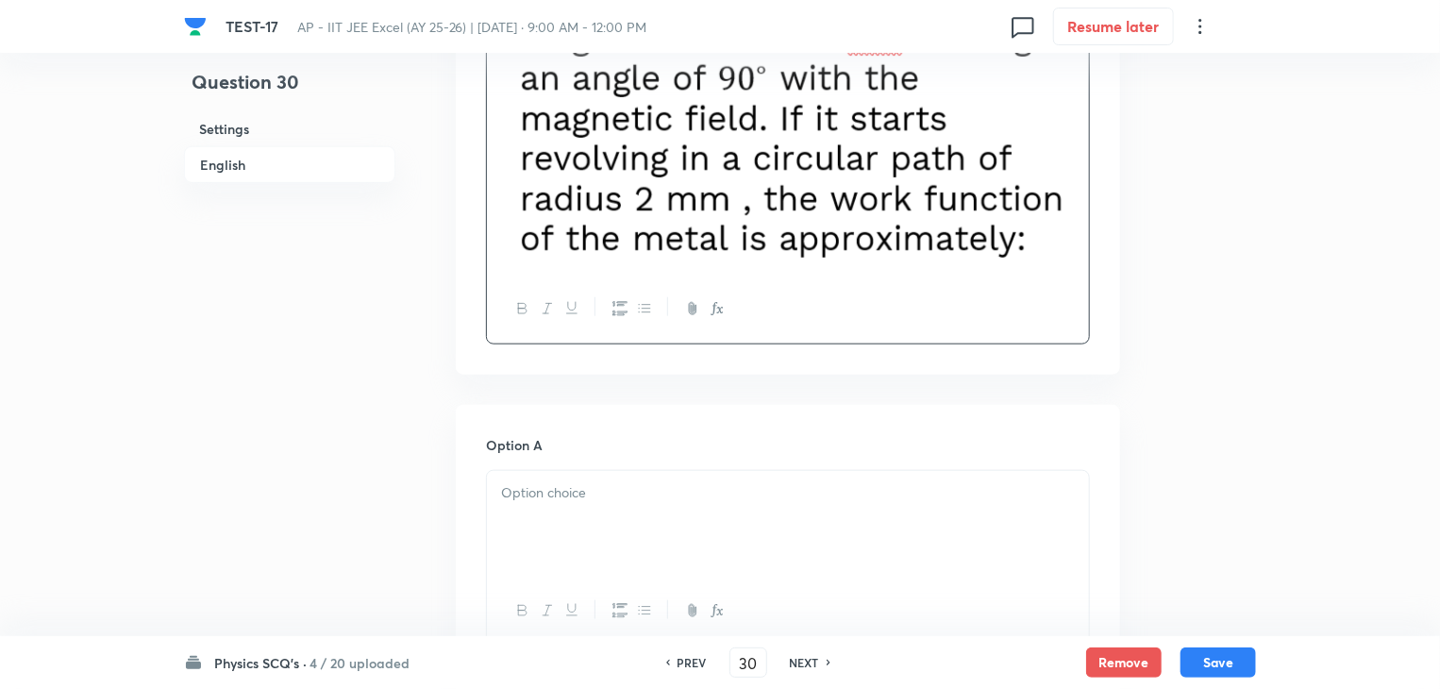
click at [626, 518] on div at bounding box center [788, 524] width 602 height 106
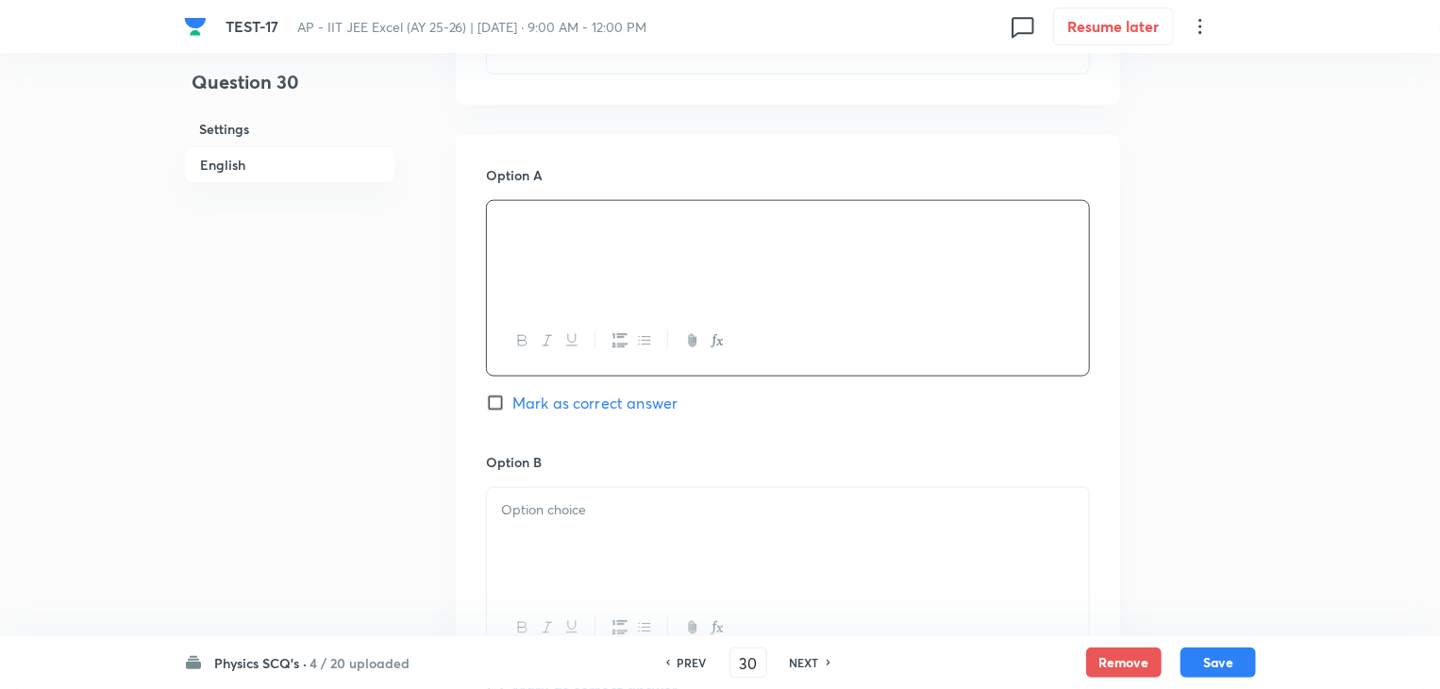
scroll to position [1132, 0]
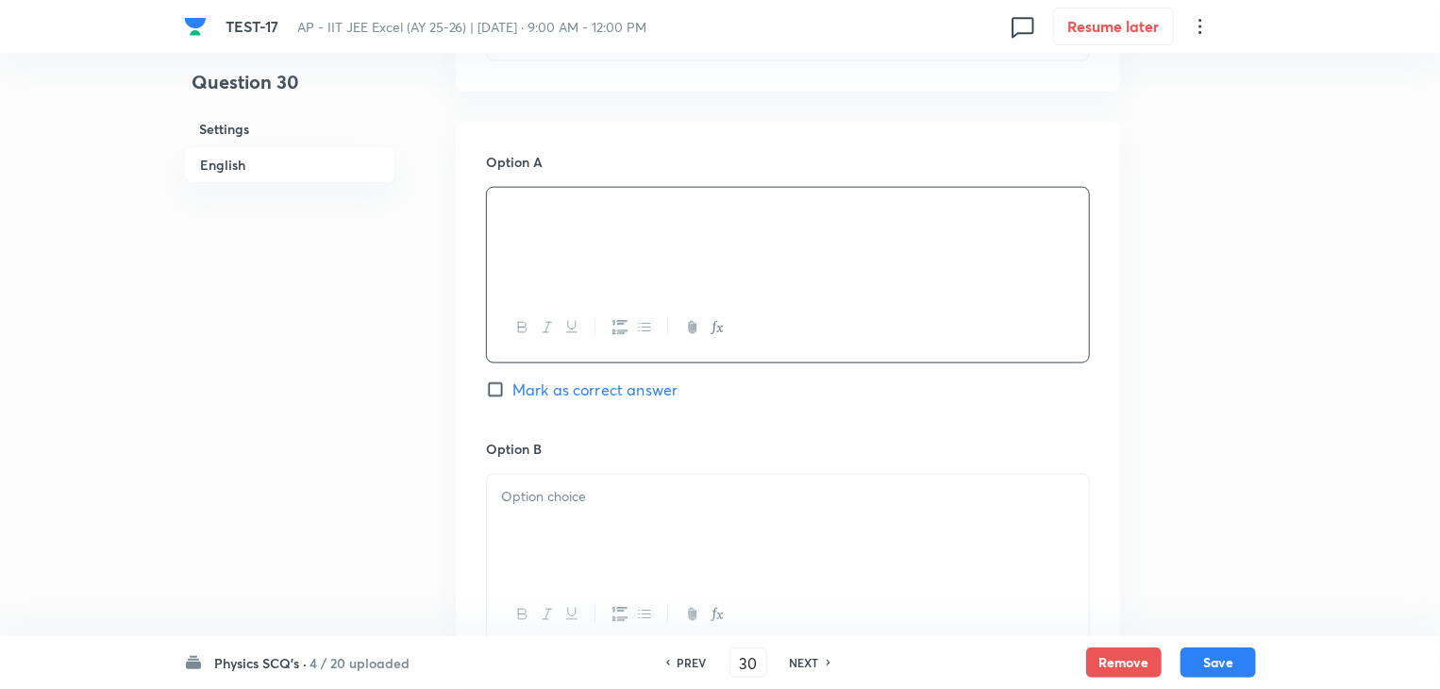
click at [717, 518] on div at bounding box center [788, 528] width 602 height 106
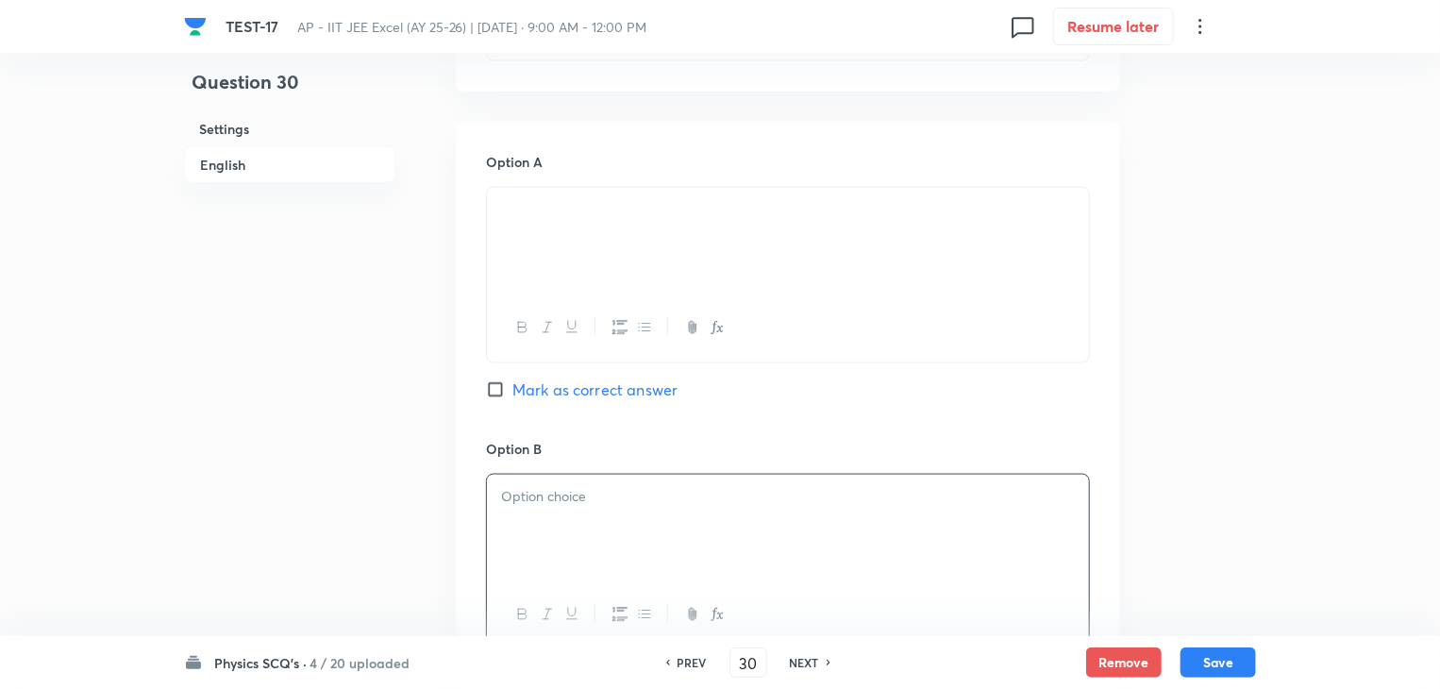
click at [782, 513] on div at bounding box center [788, 528] width 602 height 106
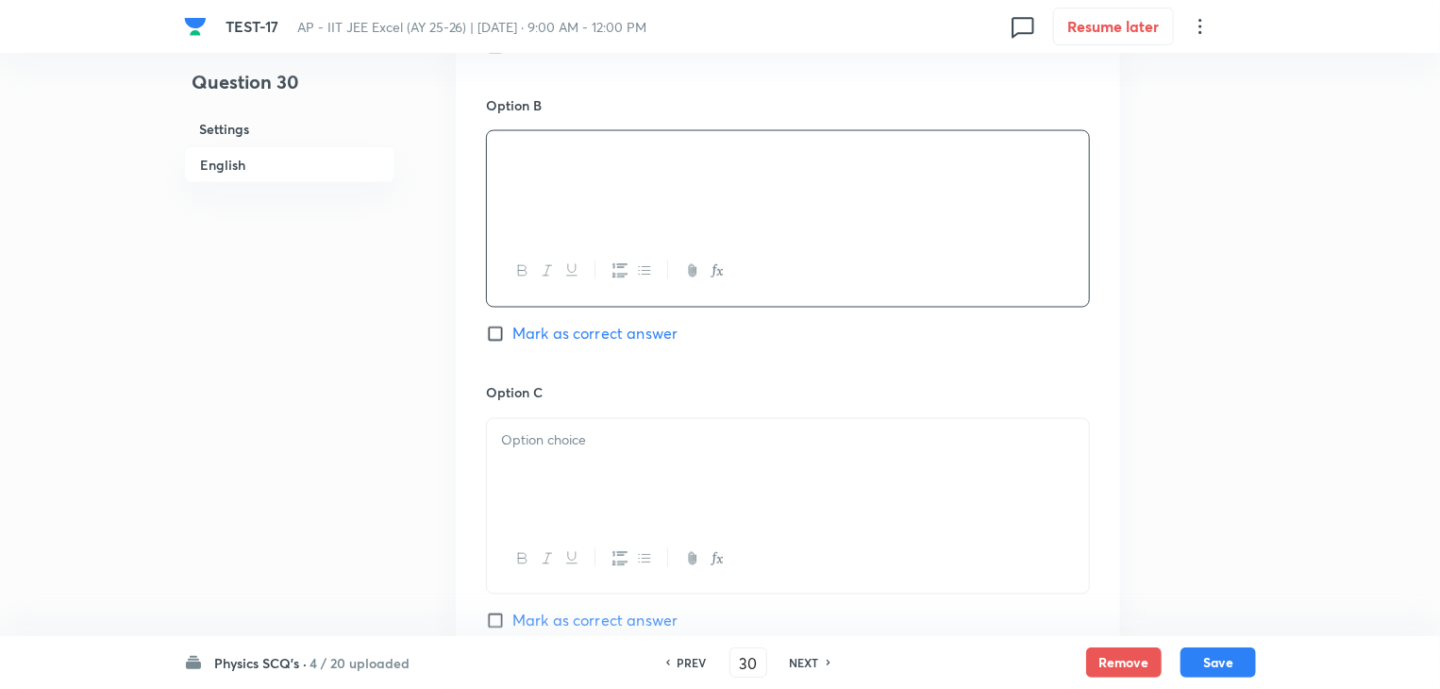
scroll to position [1509, 0]
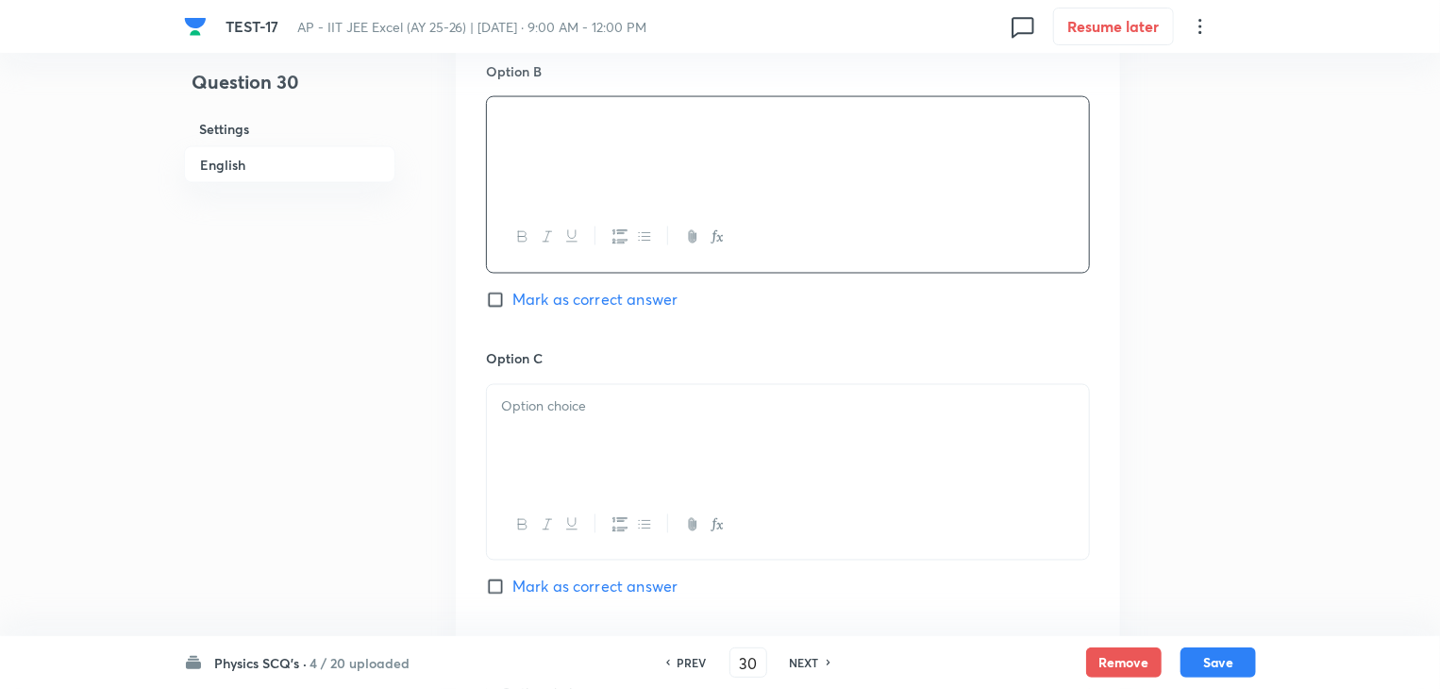
click at [768, 449] on div at bounding box center [788, 438] width 602 height 106
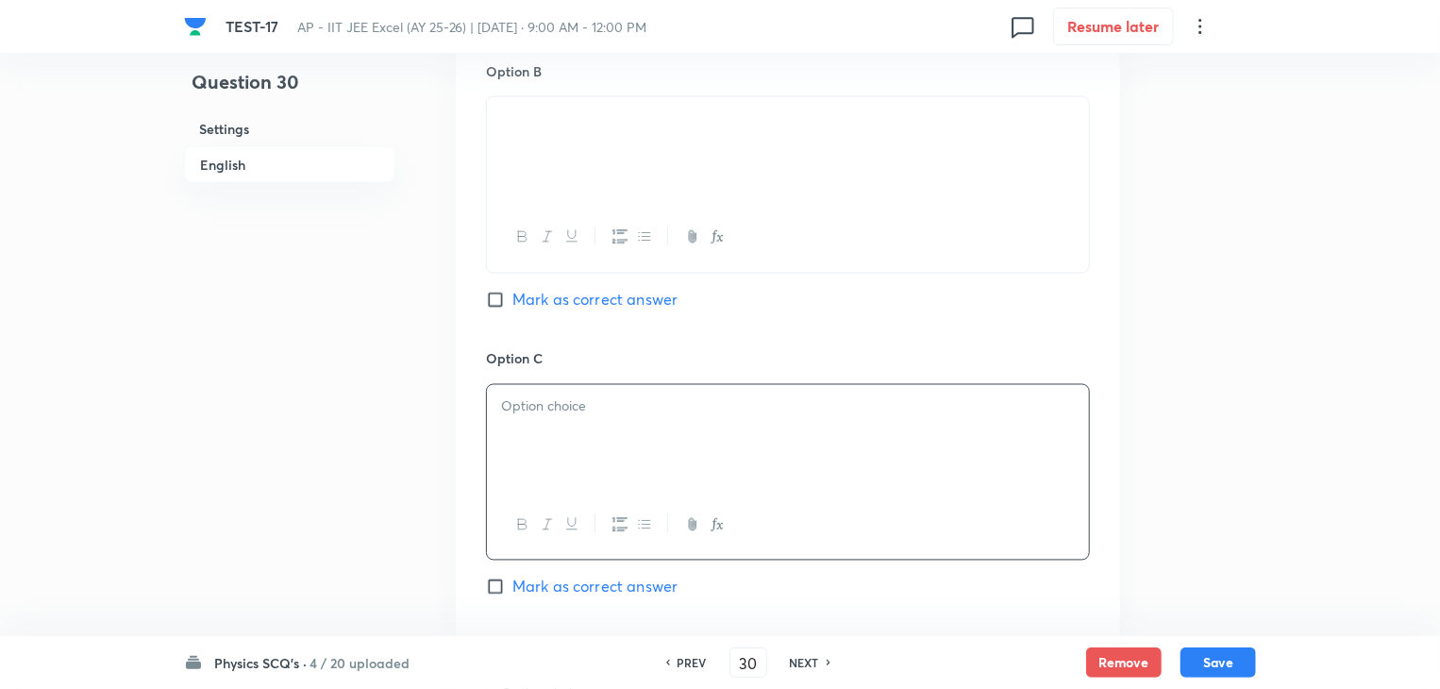
click at [641, 408] on p at bounding box center [788, 407] width 574 height 22
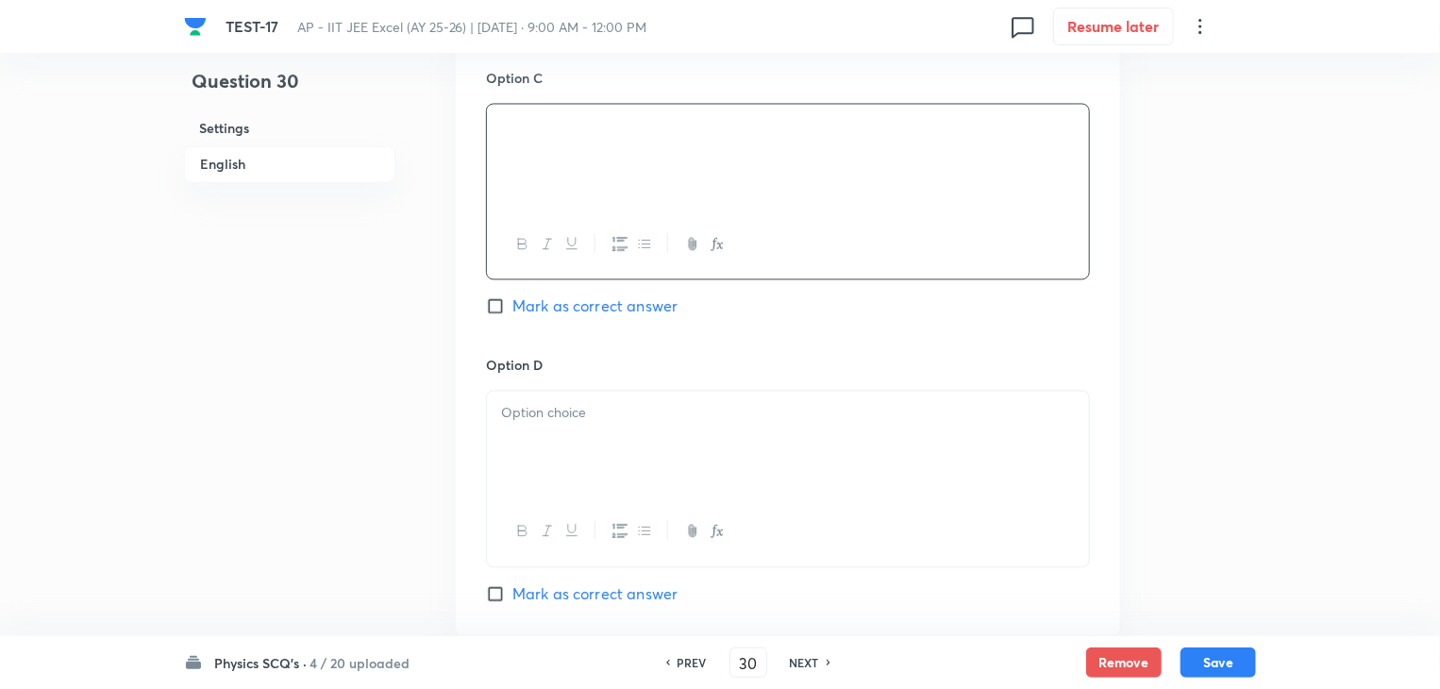
scroll to position [1792, 0]
click at [630, 435] on div at bounding box center [788, 442] width 602 height 106
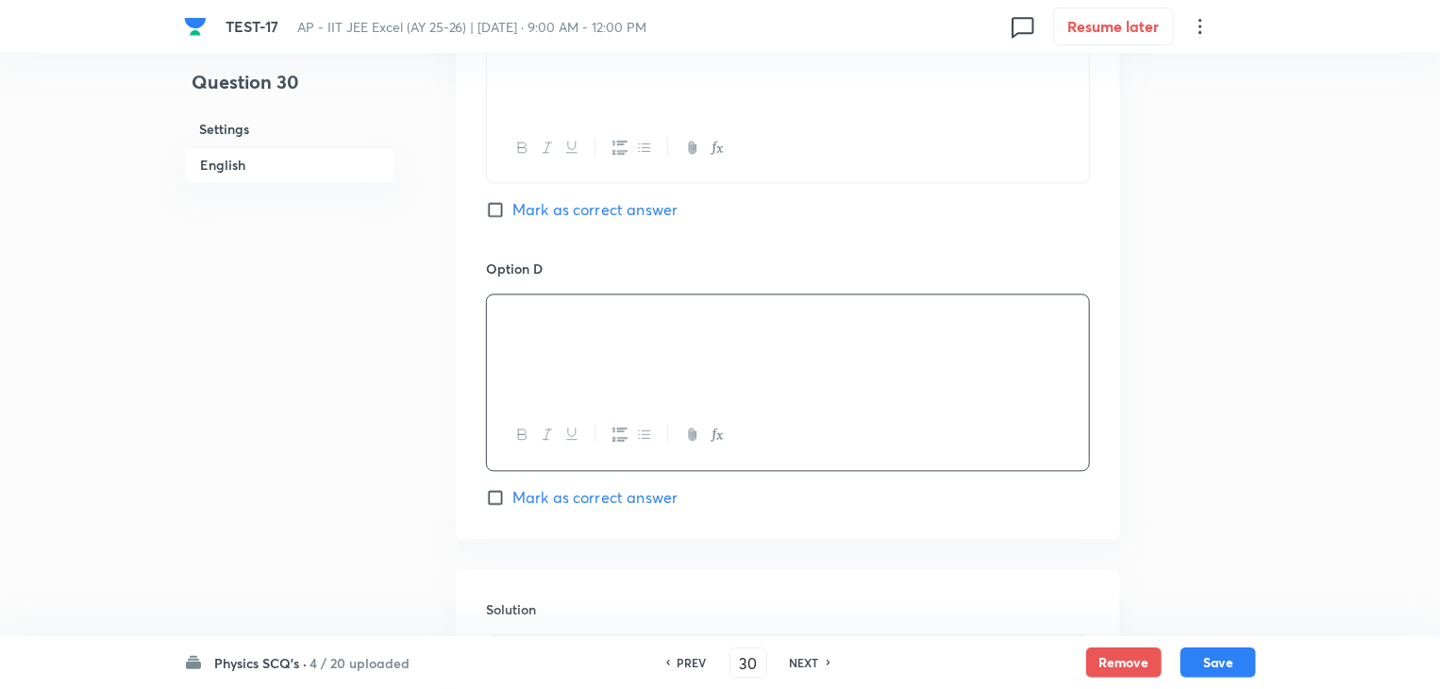
scroll to position [1981, 0]
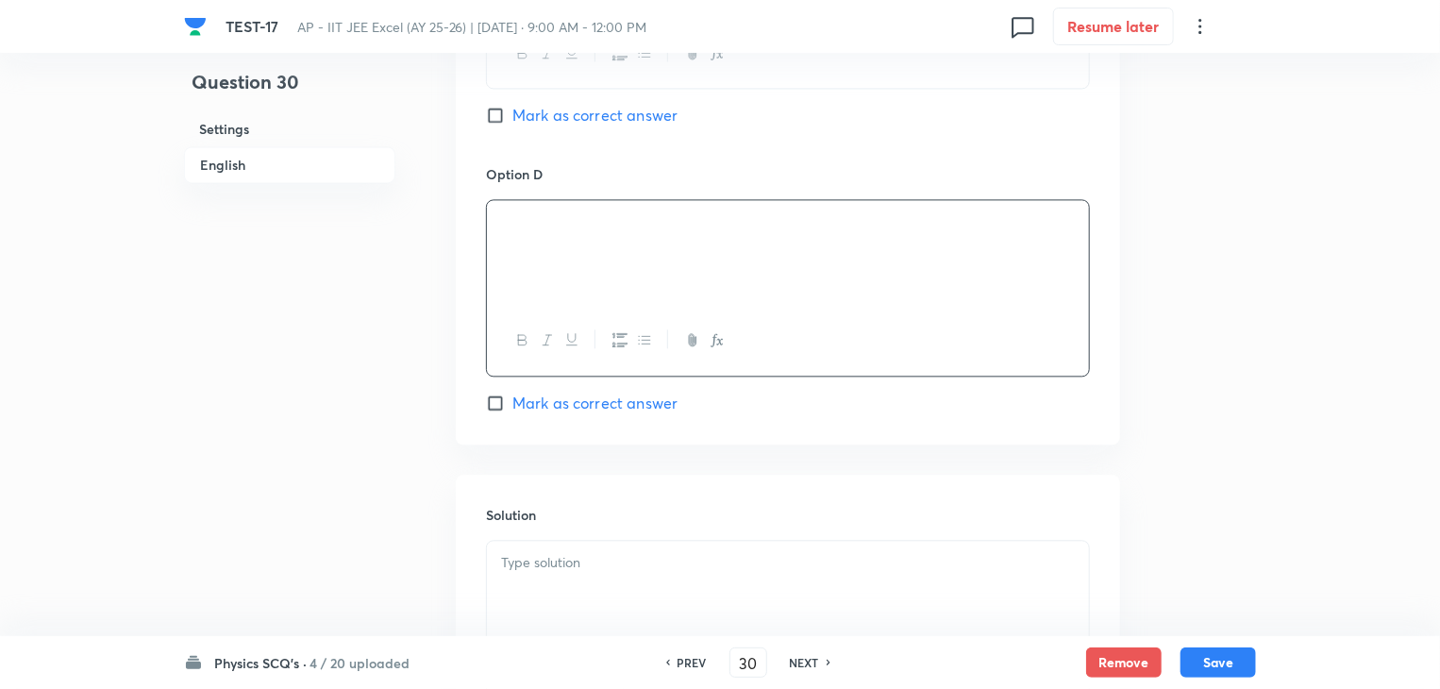
click at [702, 578] on div at bounding box center [788, 594] width 602 height 106
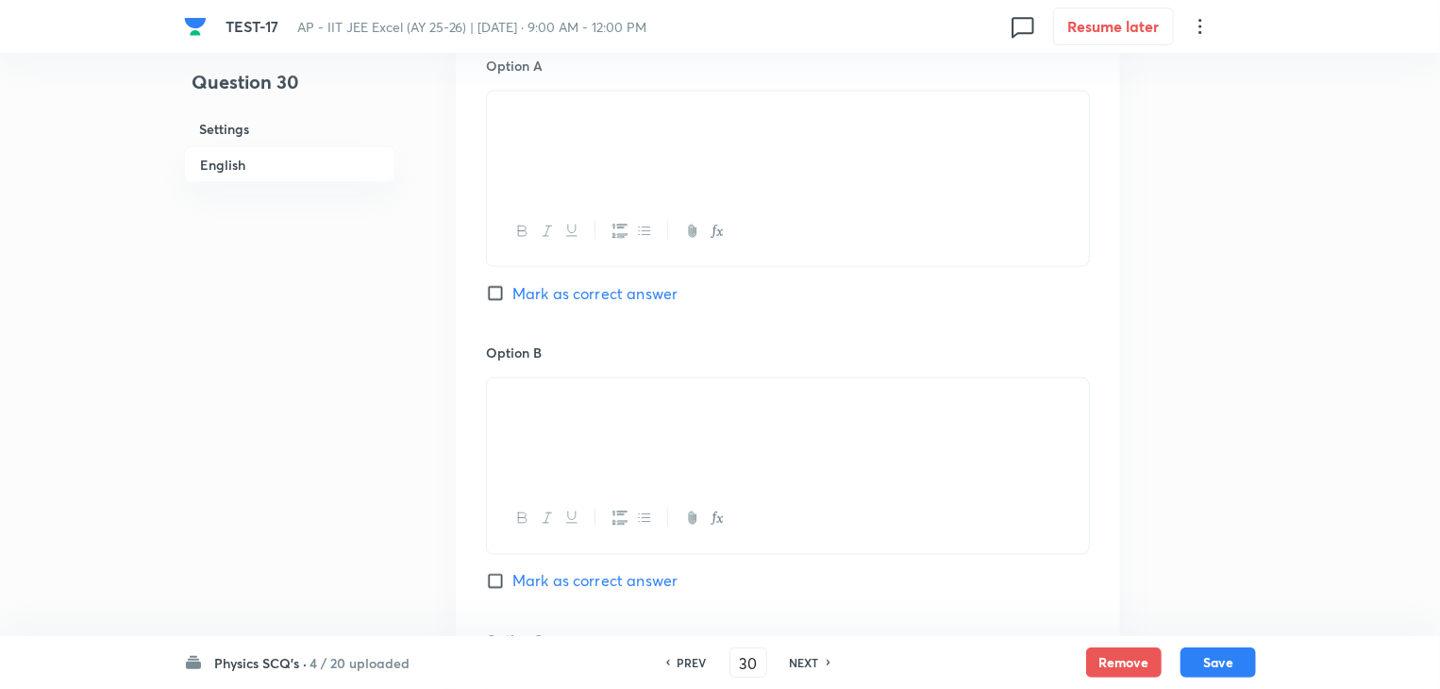
scroll to position [1132, 0]
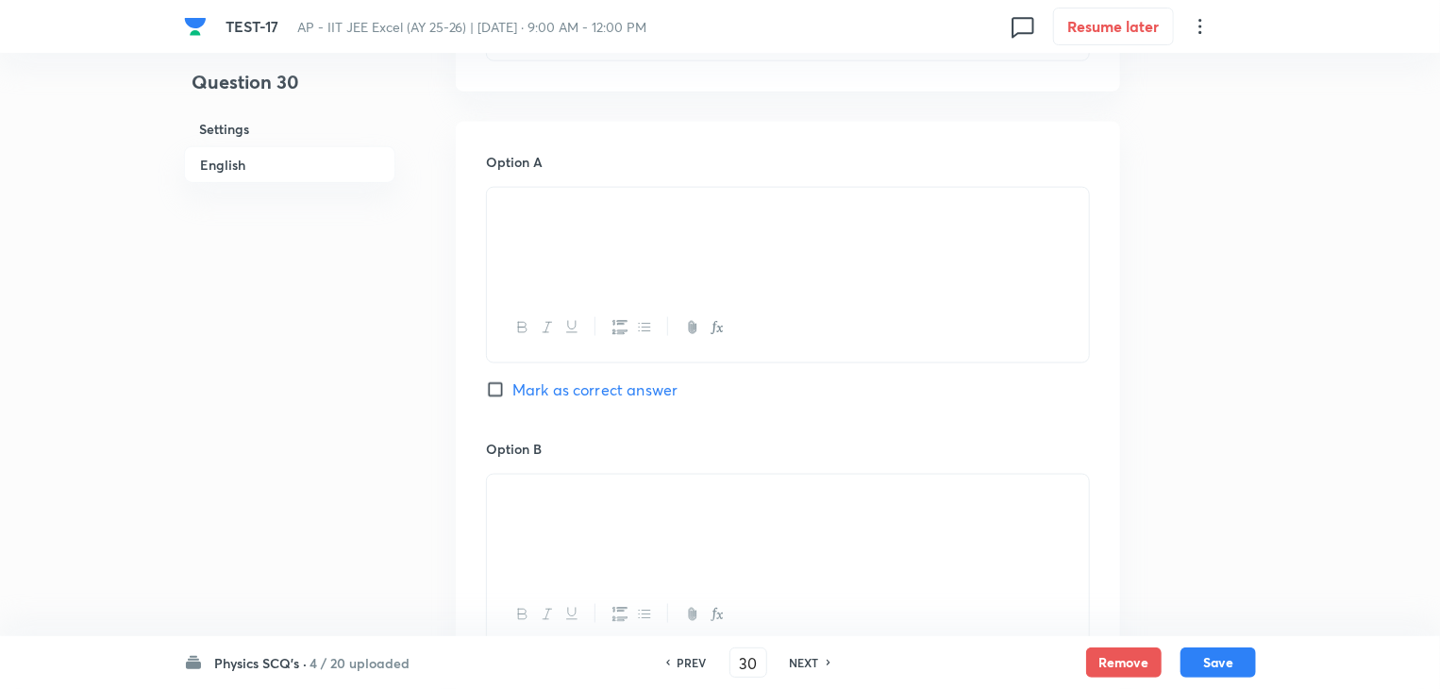
click at [487, 385] on input "Mark as correct answer" at bounding box center [499, 389] width 26 height 19
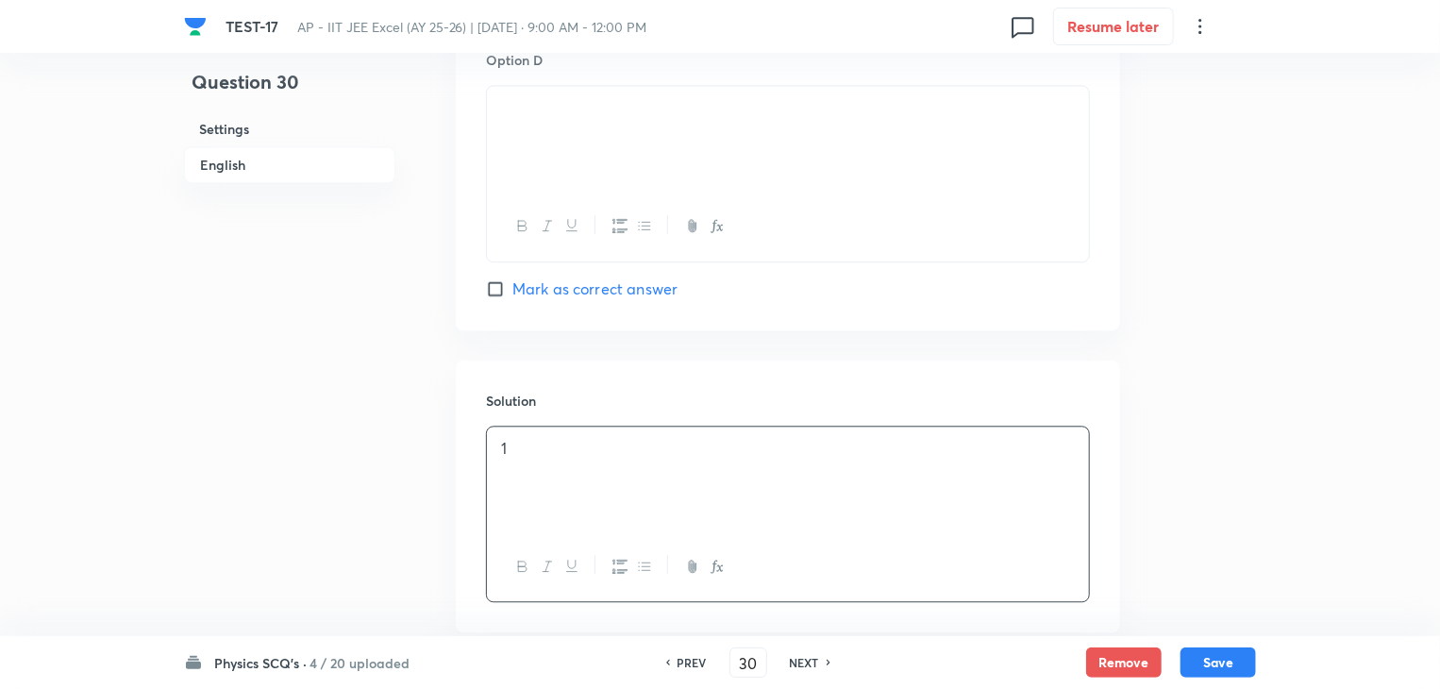
scroll to position [2202, 0]
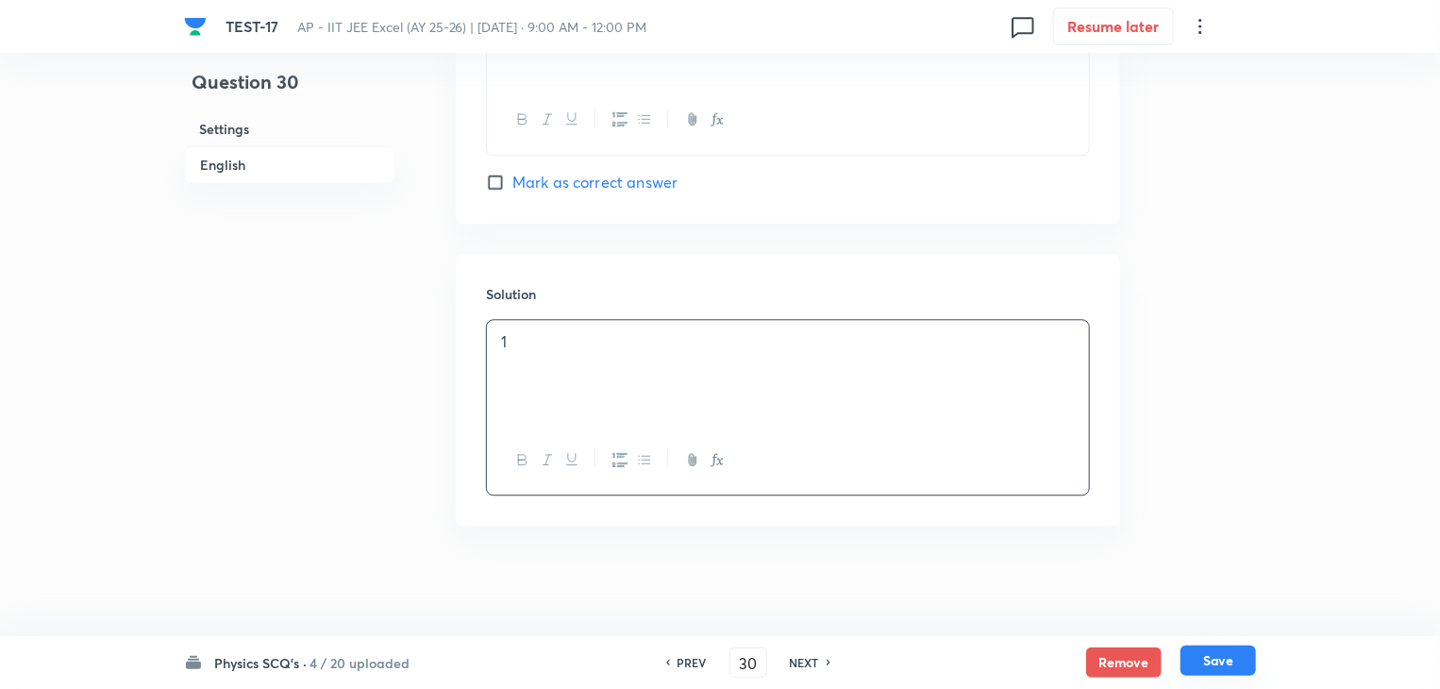
click at [1234, 658] on button "Save" at bounding box center [1217, 660] width 75 height 30
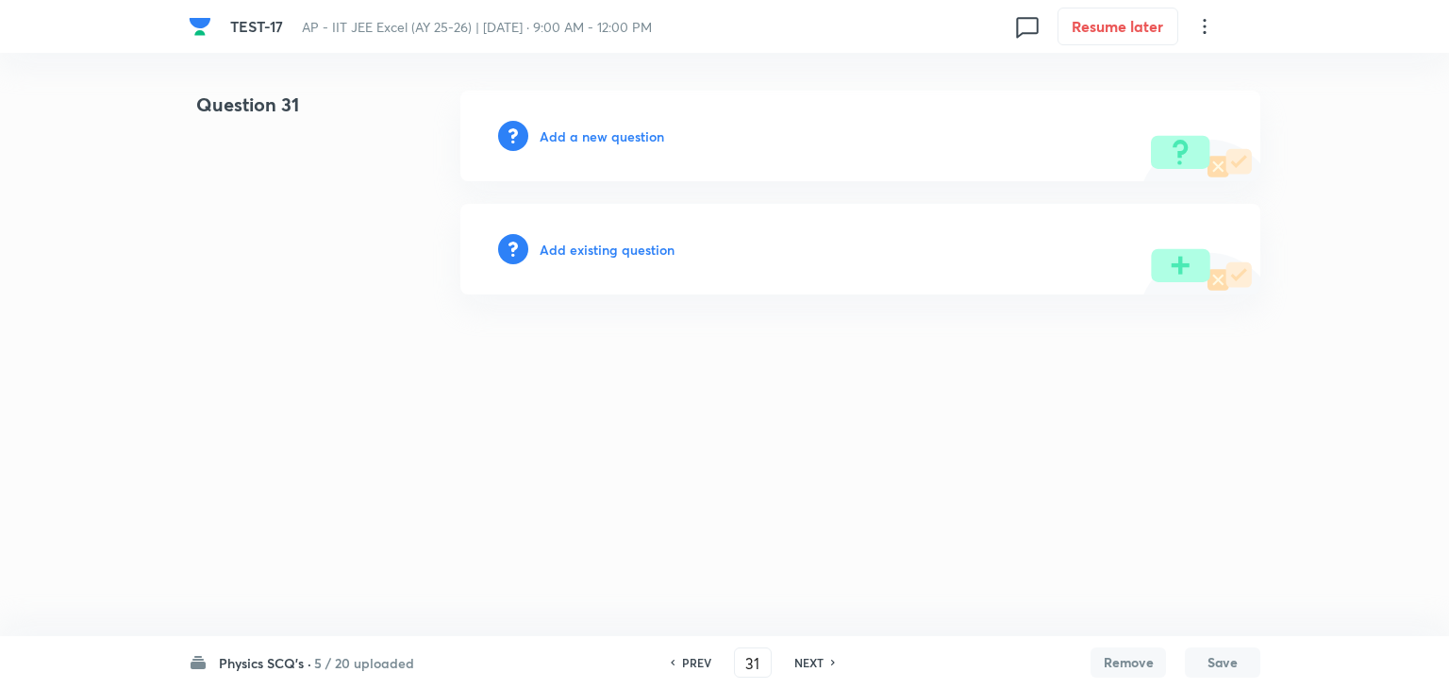
click at [569, 138] on h6 "Add a new question" at bounding box center [602, 136] width 125 height 20
click at [571, 137] on h6 "Choose a question type" at bounding box center [612, 136] width 145 height 20
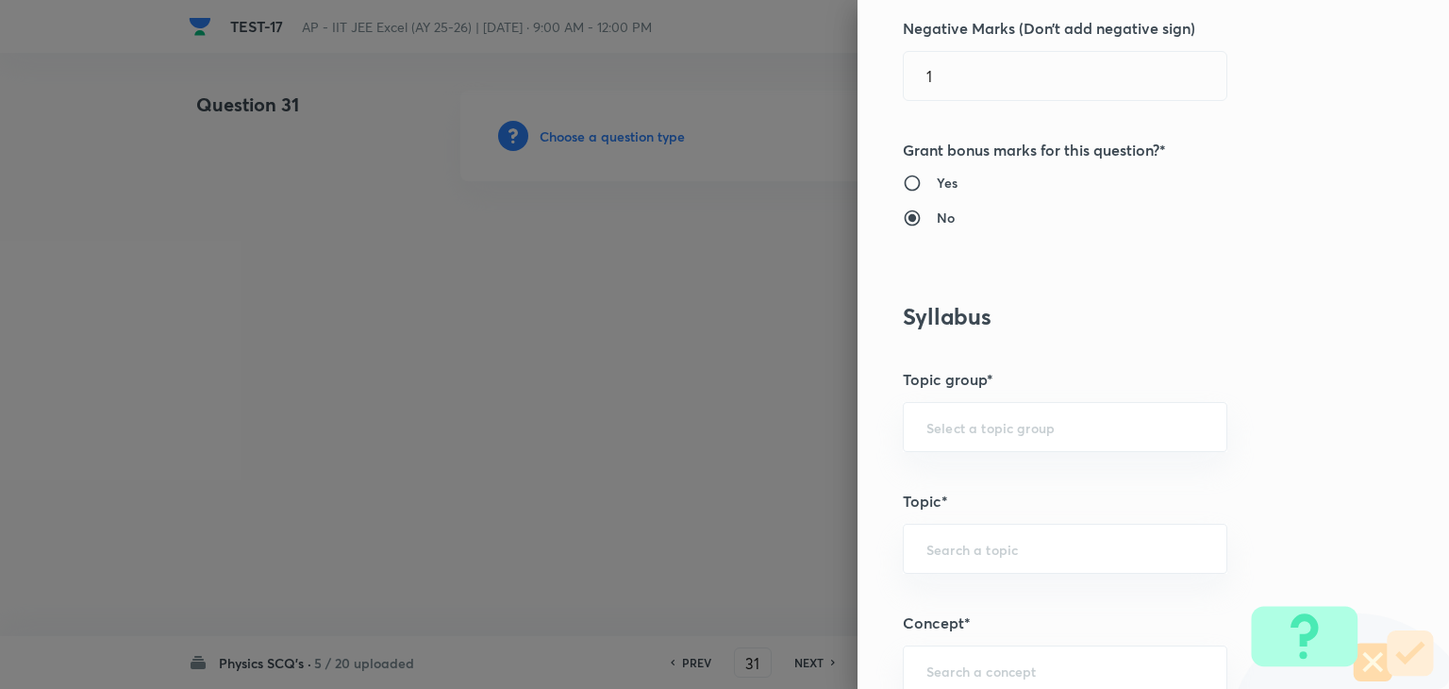
scroll to position [849, 0]
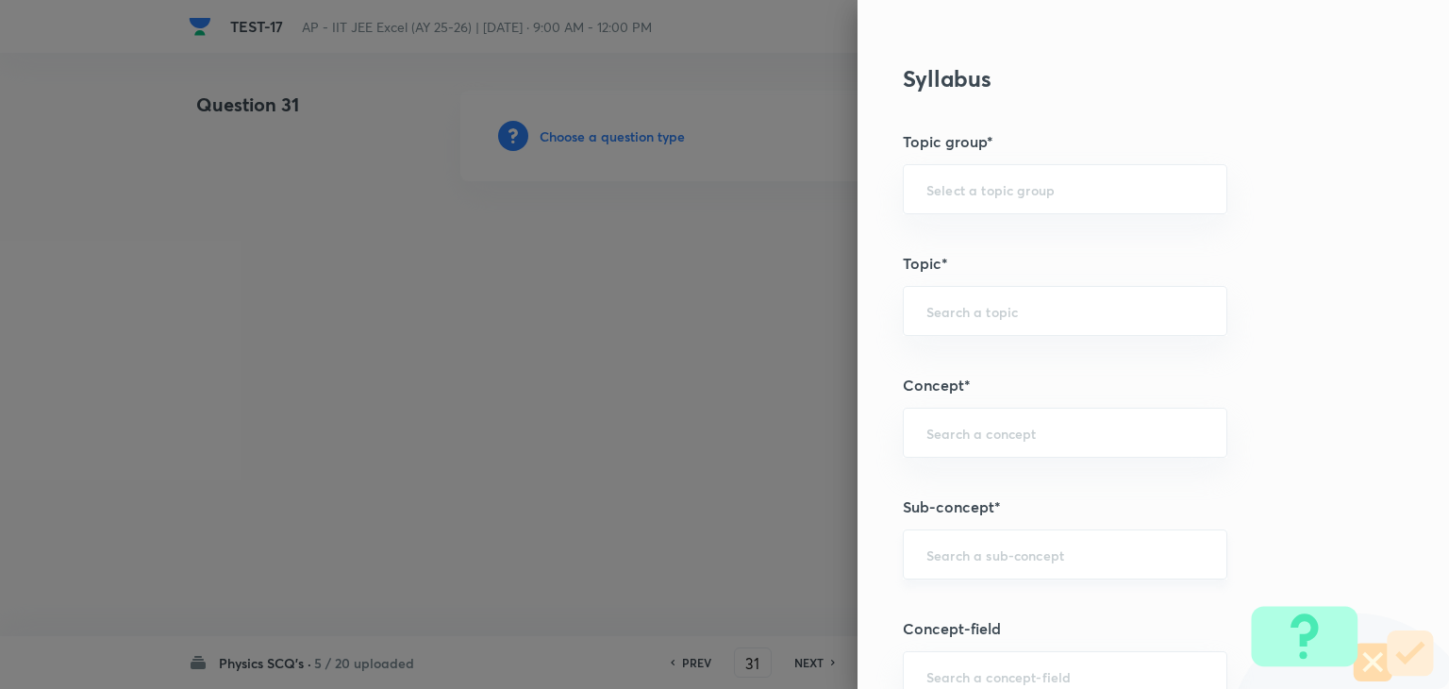
click at [1018, 552] on input "text" at bounding box center [1064, 554] width 277 height 18
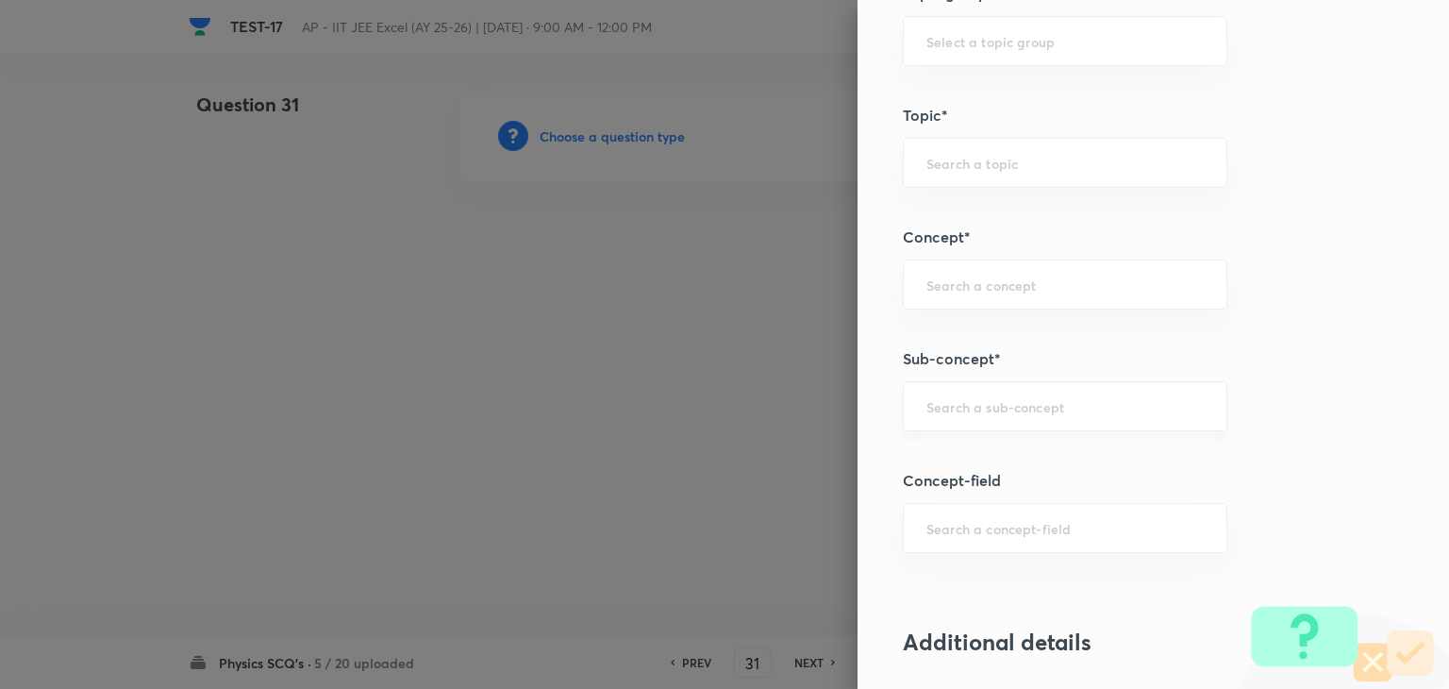
scroll to position [1038, 0]
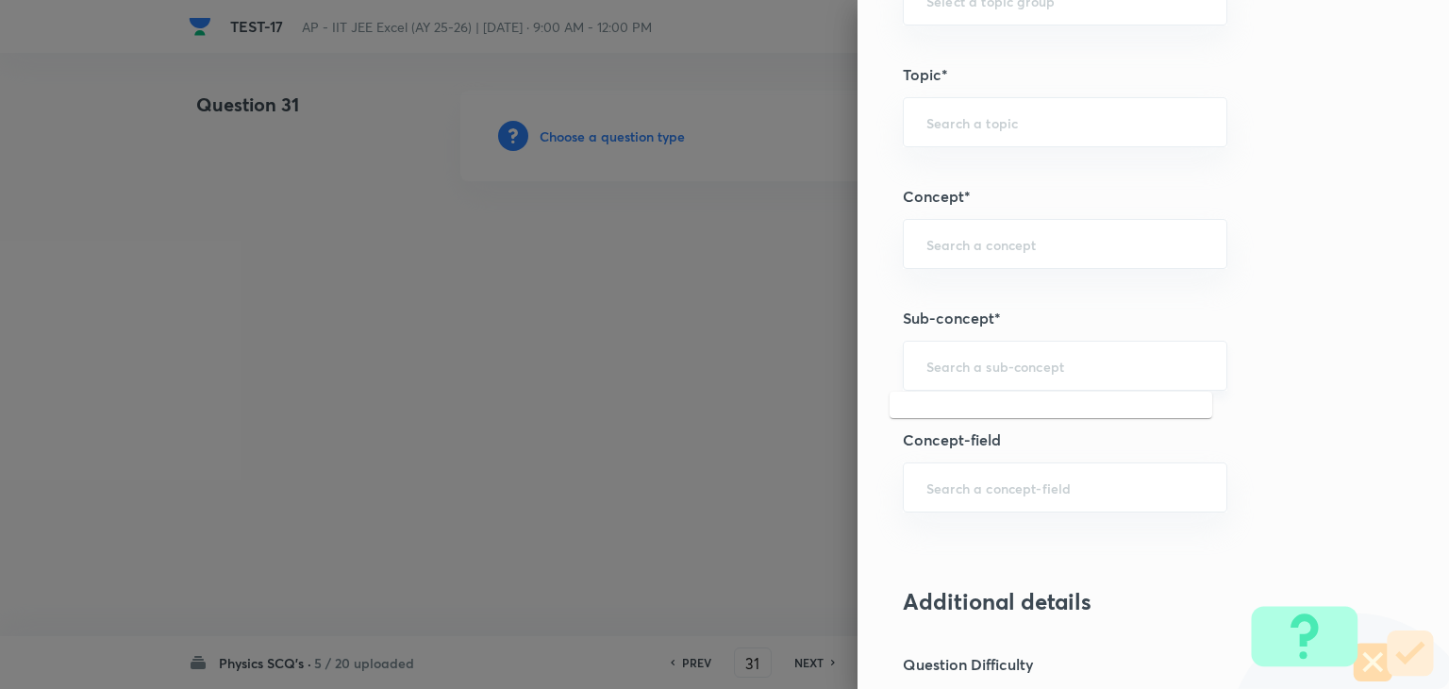
click at [1026, 363] on input "text" at bounding box center [1064, 366] width 277 height 18
paste input "semiconductor"
click at [1016, 408] on li "Semiconductors" at bounding box center [1051, 416] width 323 height 34
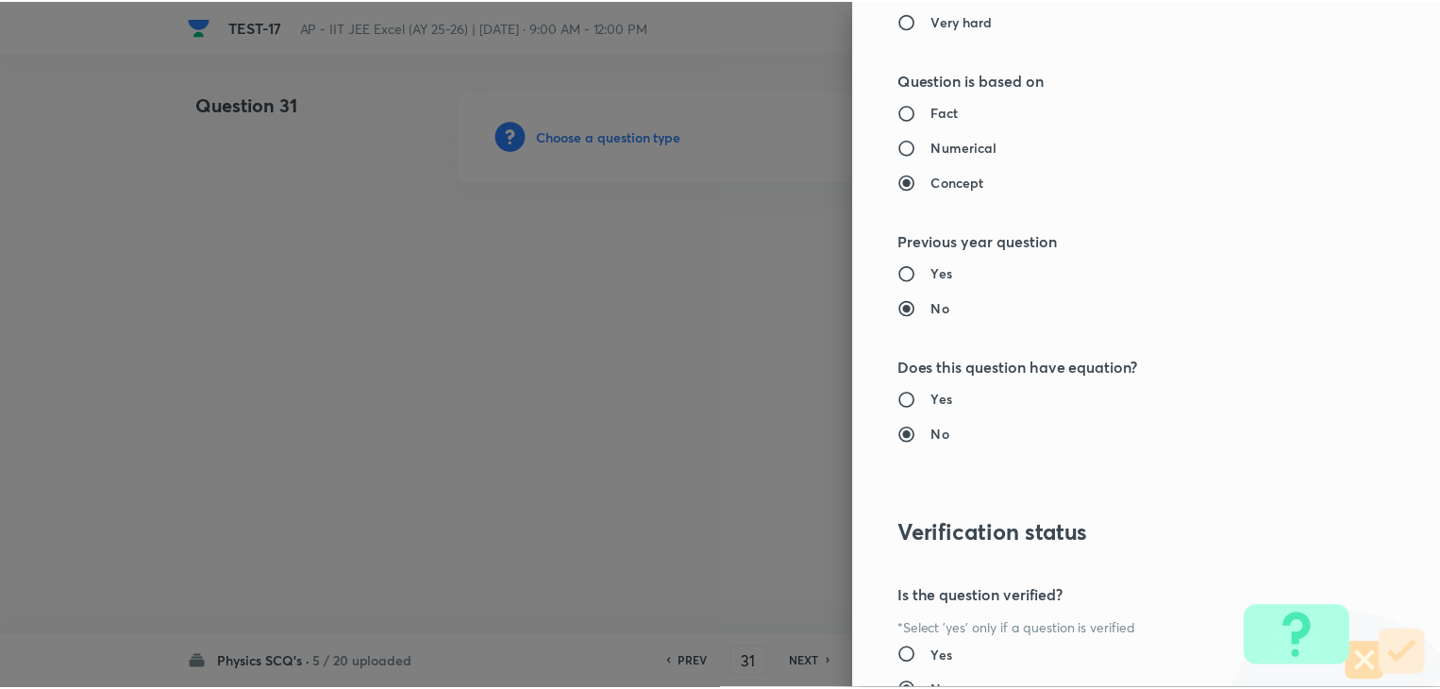
scroll to position [2007, 0]
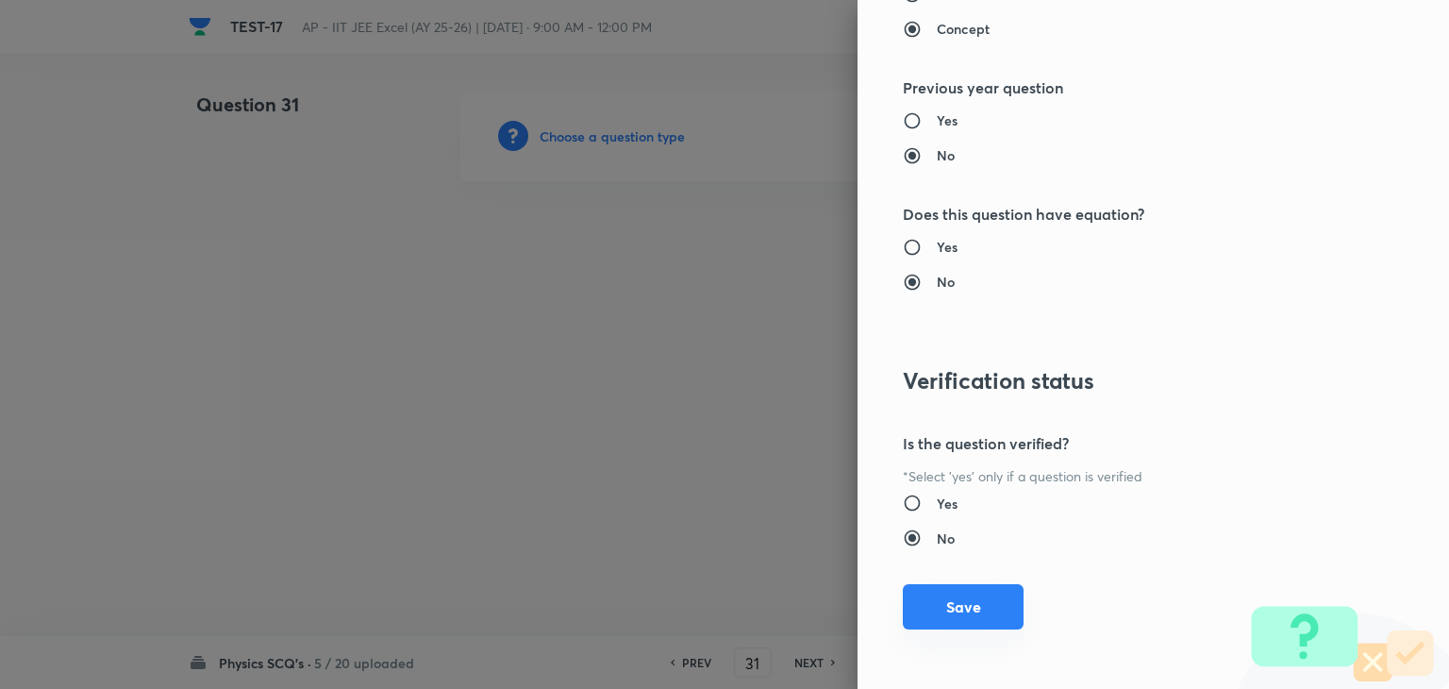
click at [960, 599] on button "Save" at bounding box center [963, 606] width 121 height 45
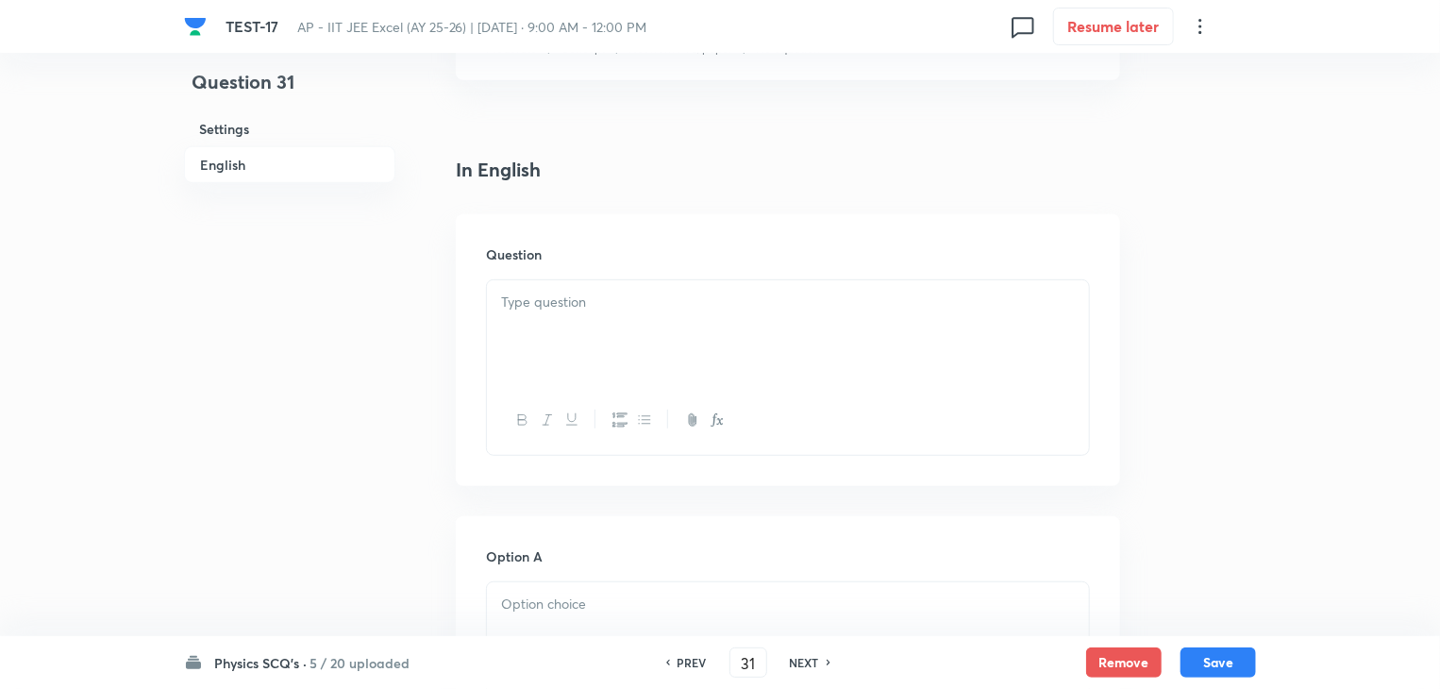
scroll to position [566, 0]
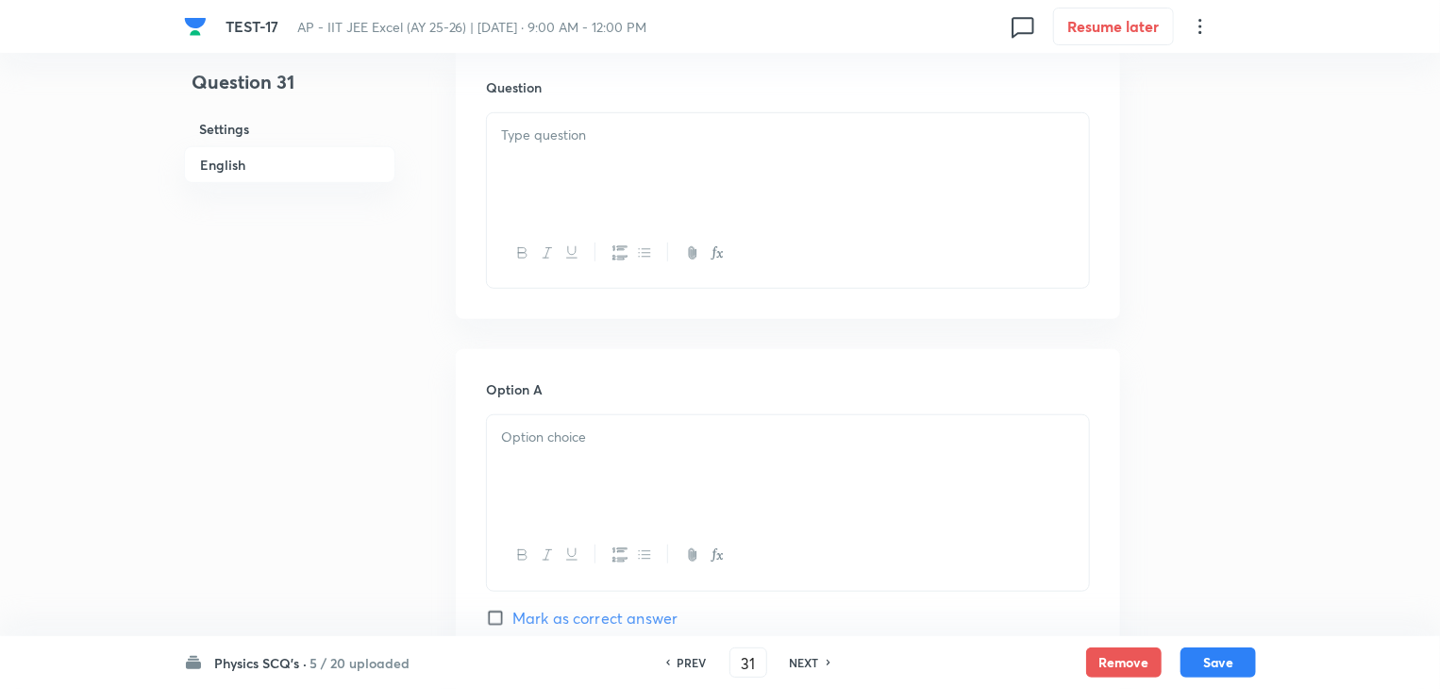
click at [720, 125] on p at bounding box center [788, 136] width 574 height 22
click at [679, 658] on h6 "PREV" at bounding box center [691, 662] width 29 height 17
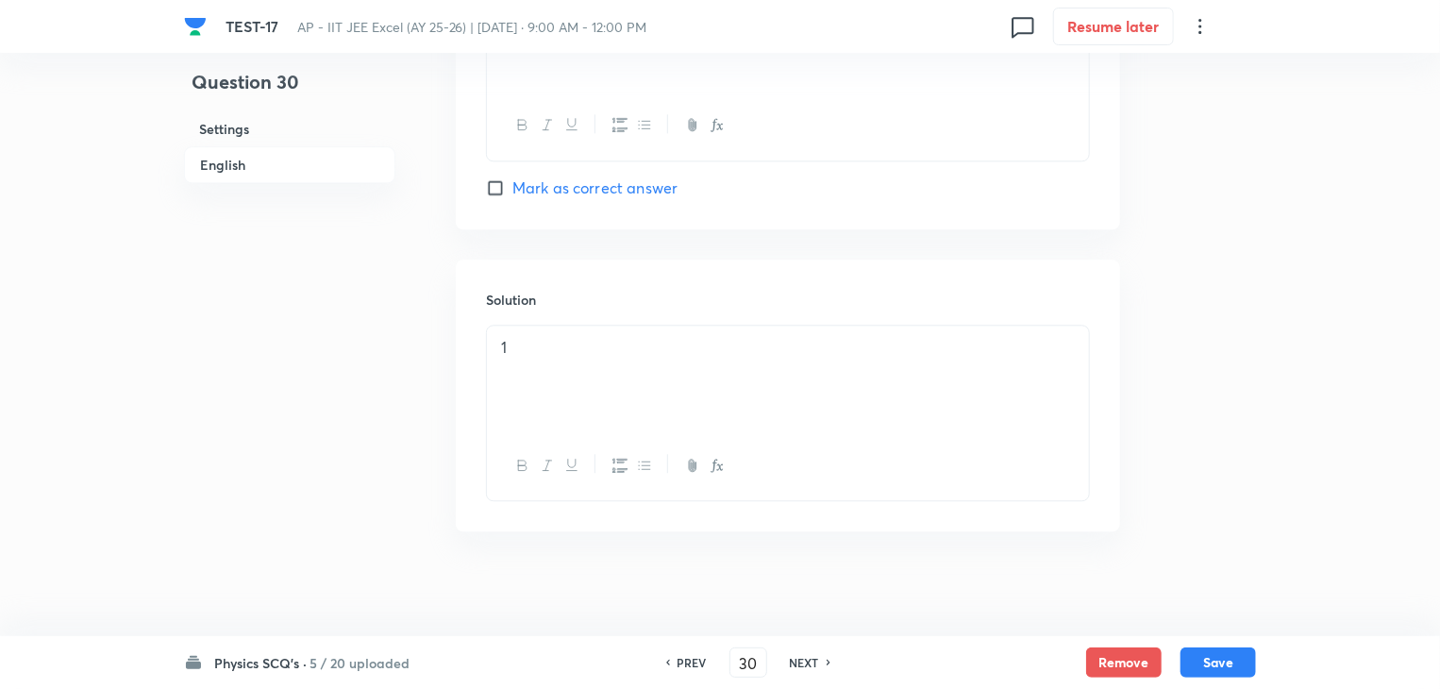
scroll to position [2202, 0]
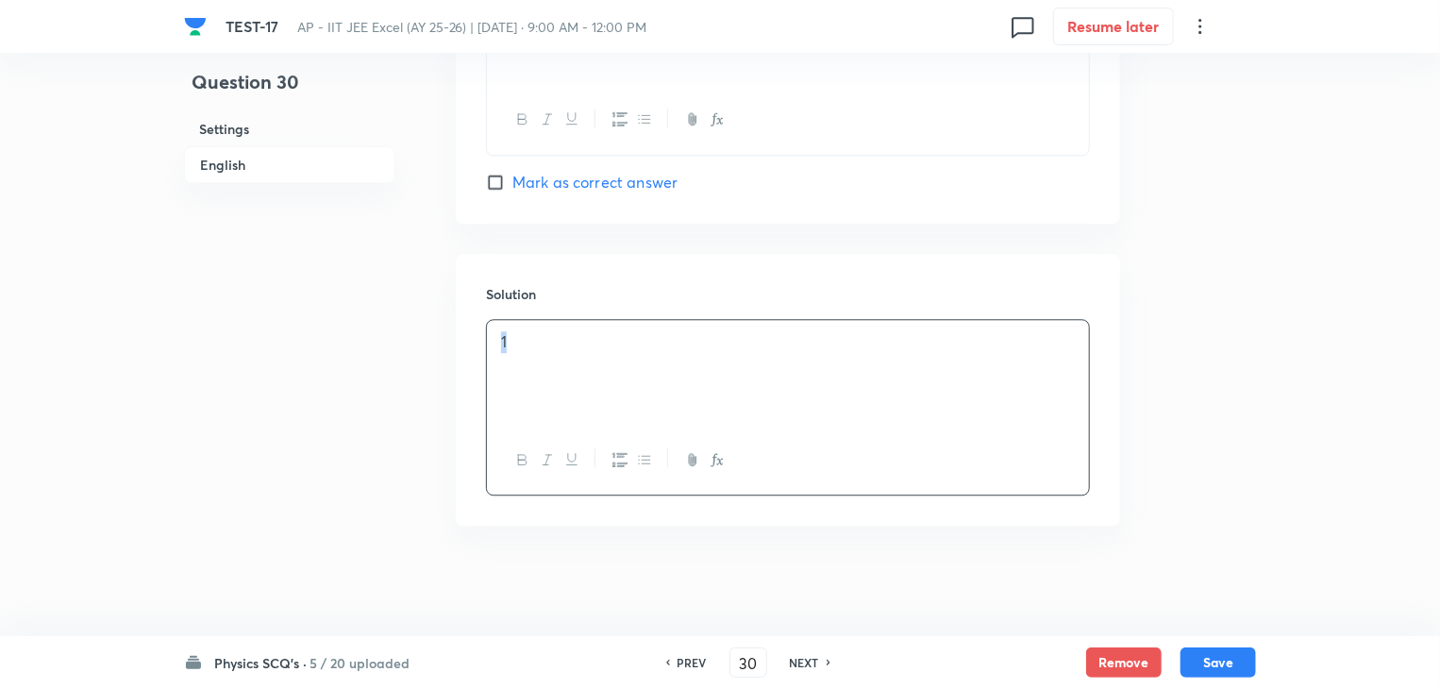
drag, startPoint x: 615, startPoint y: 357, endPoint x: 463, endPoint y: 358, distance: 151.9
click at [463, 358] on div "Solution 1" at bounding box center [788, 390] width 664 height 272
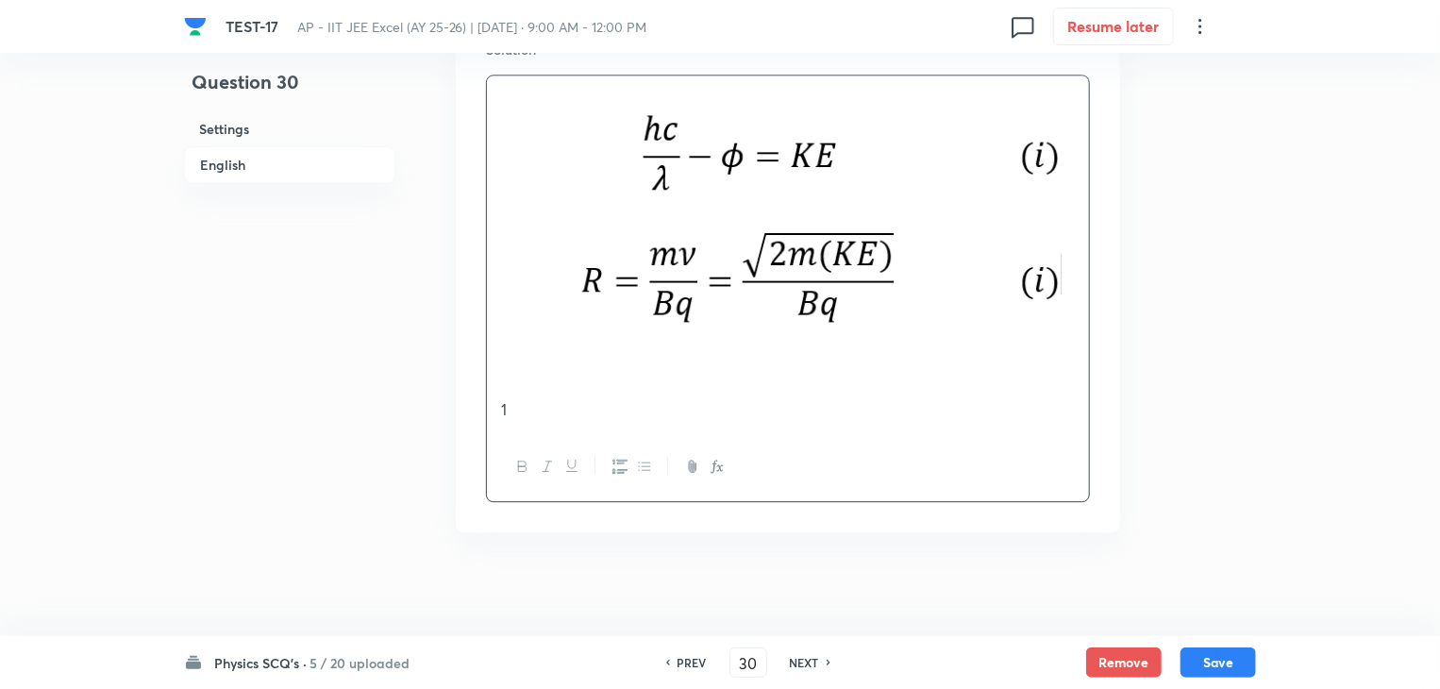
scroll to position [2453, 0]
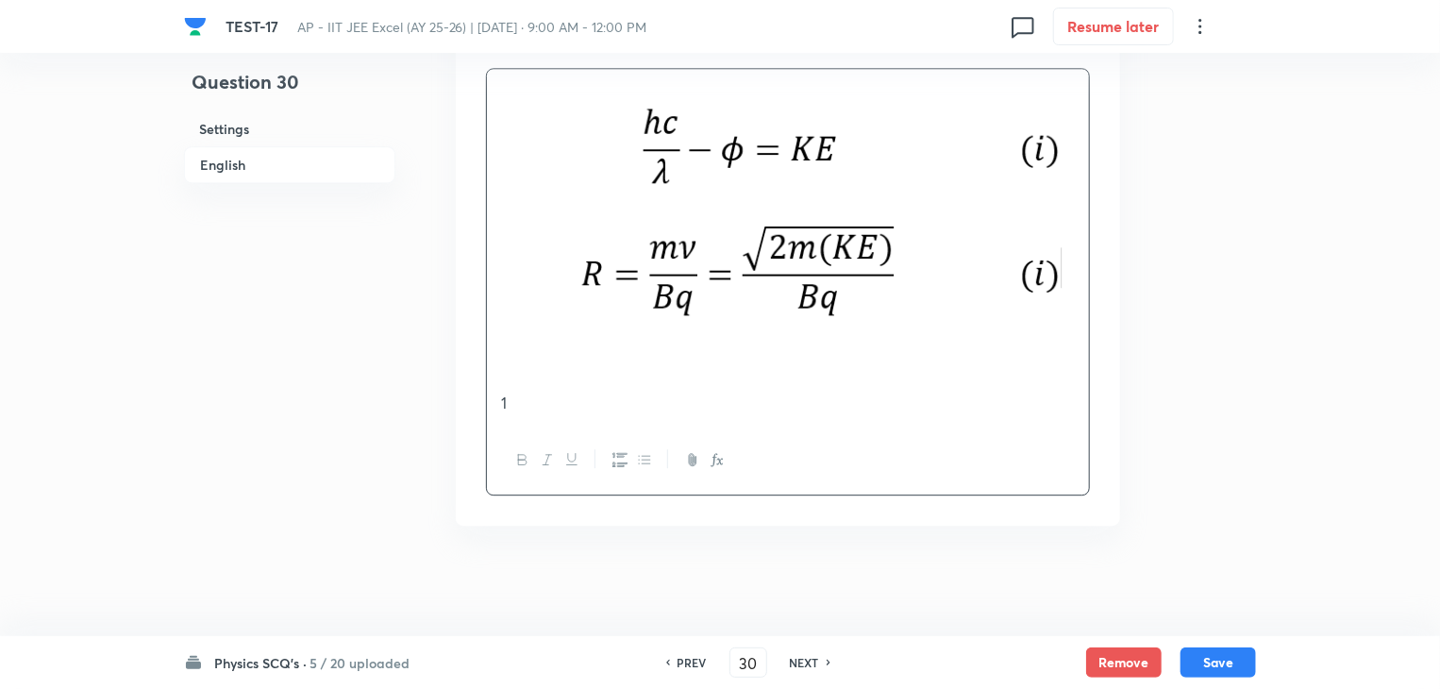
click at [517, 398] on p "1" at bounding box center [788, 247] width 574 height 334
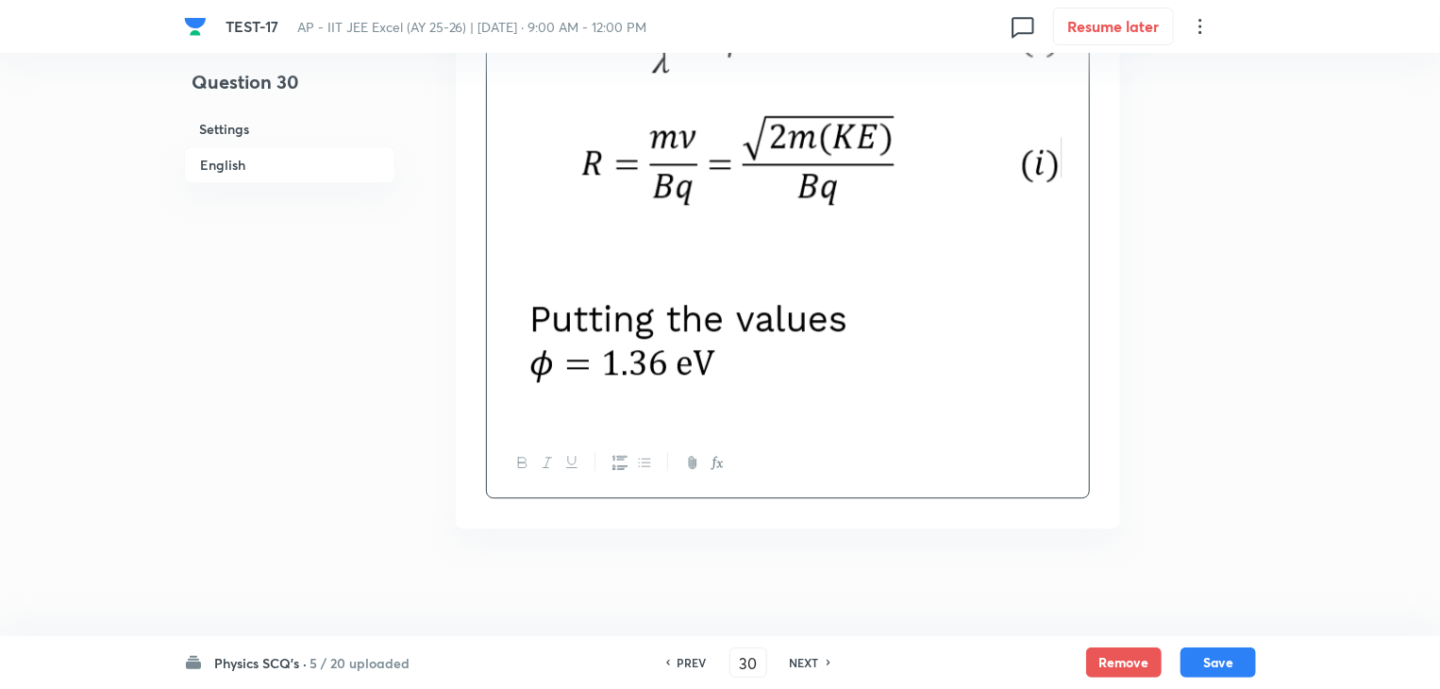
scroll to position [2566, 0]
click at [1219, 659] on button "Save" at bounding box center [1217, 660] width 75 height 30
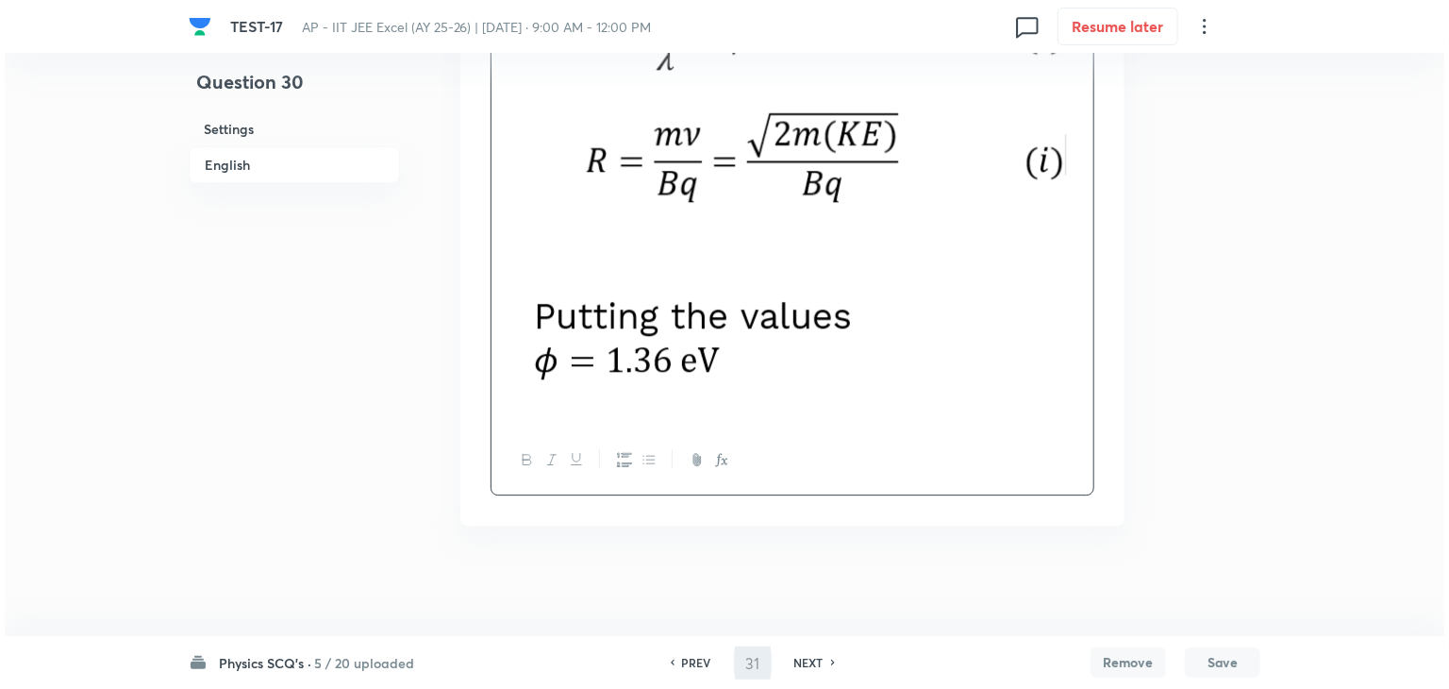
scroll to position [0, 0]
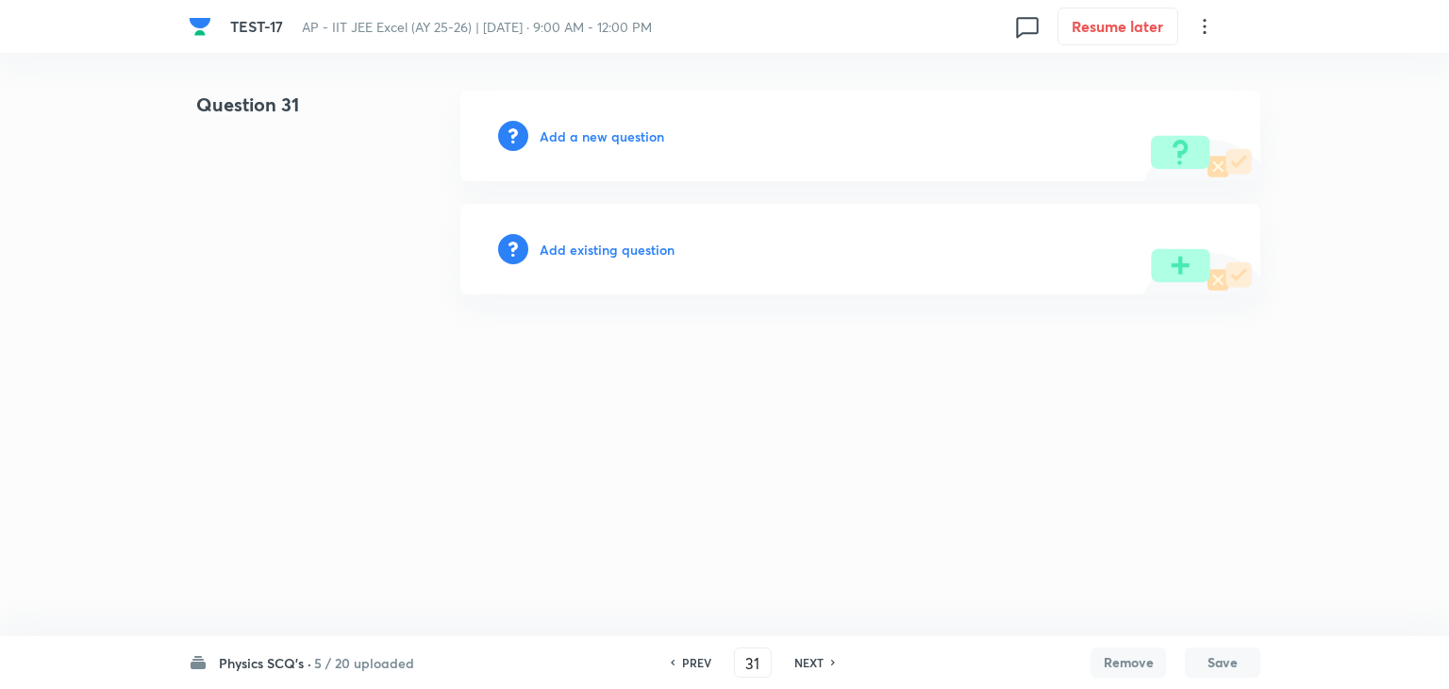
click at [619, 145] on div "Add a new question" at bounding box center [860, 136] width 800 height 91
click at [619, 133] on h6 "Add a new question" at bounding box center [602, 136] width 125 height 20
click at [616, 131] on h6 "Choose a question type" at bounding box center [612, 136] width 145 height 20
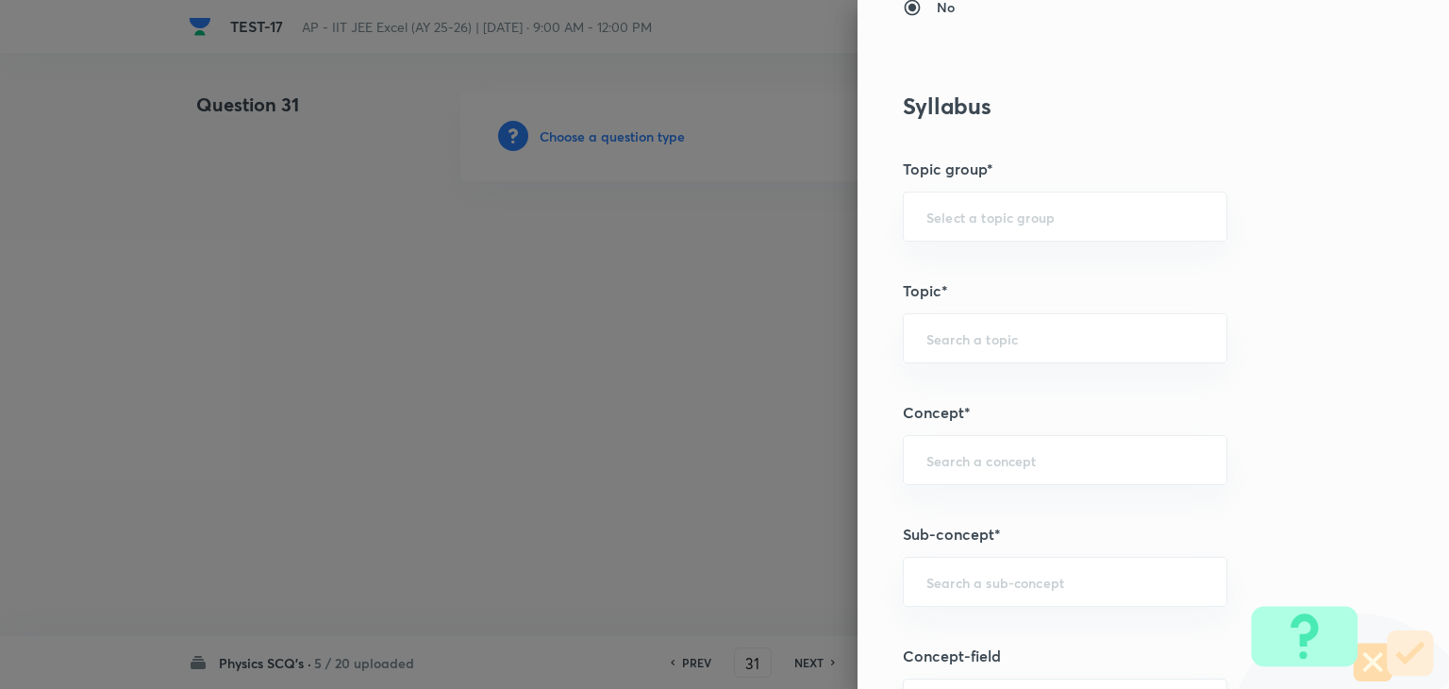
scroll to position [849, 0]
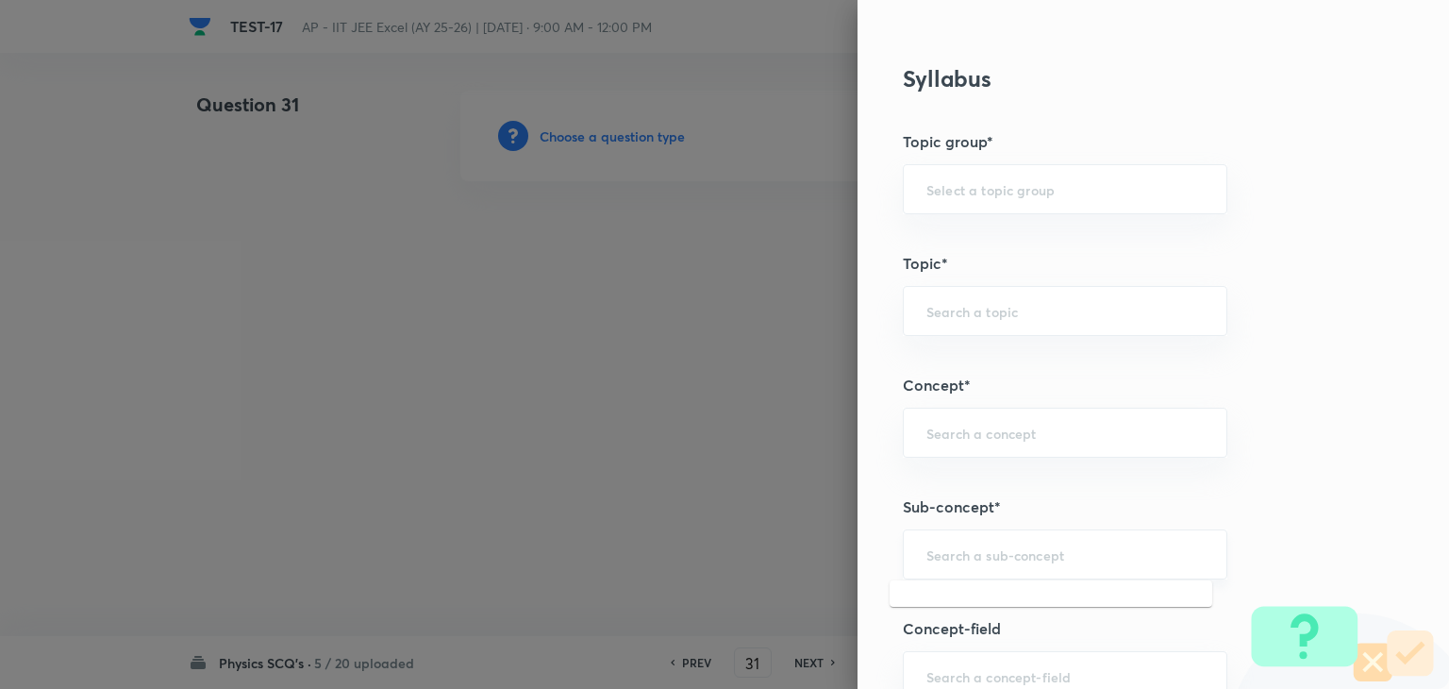
click at [968, 556] on input "text" at bounding box center [1064, 554] width 277 height 18
paste input "semiconductor"
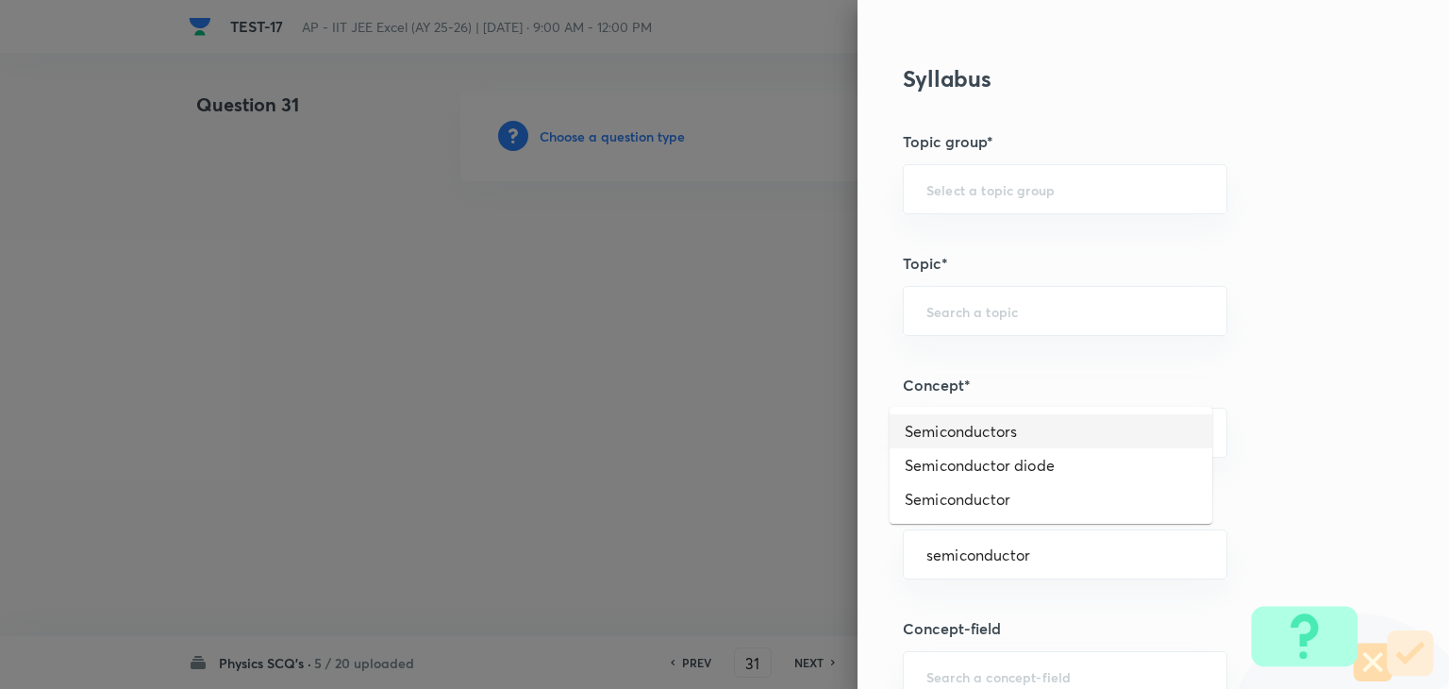
click at [979, 435] on li "Semiconductors" at bounding box center [1051, 431] width 323 height 34
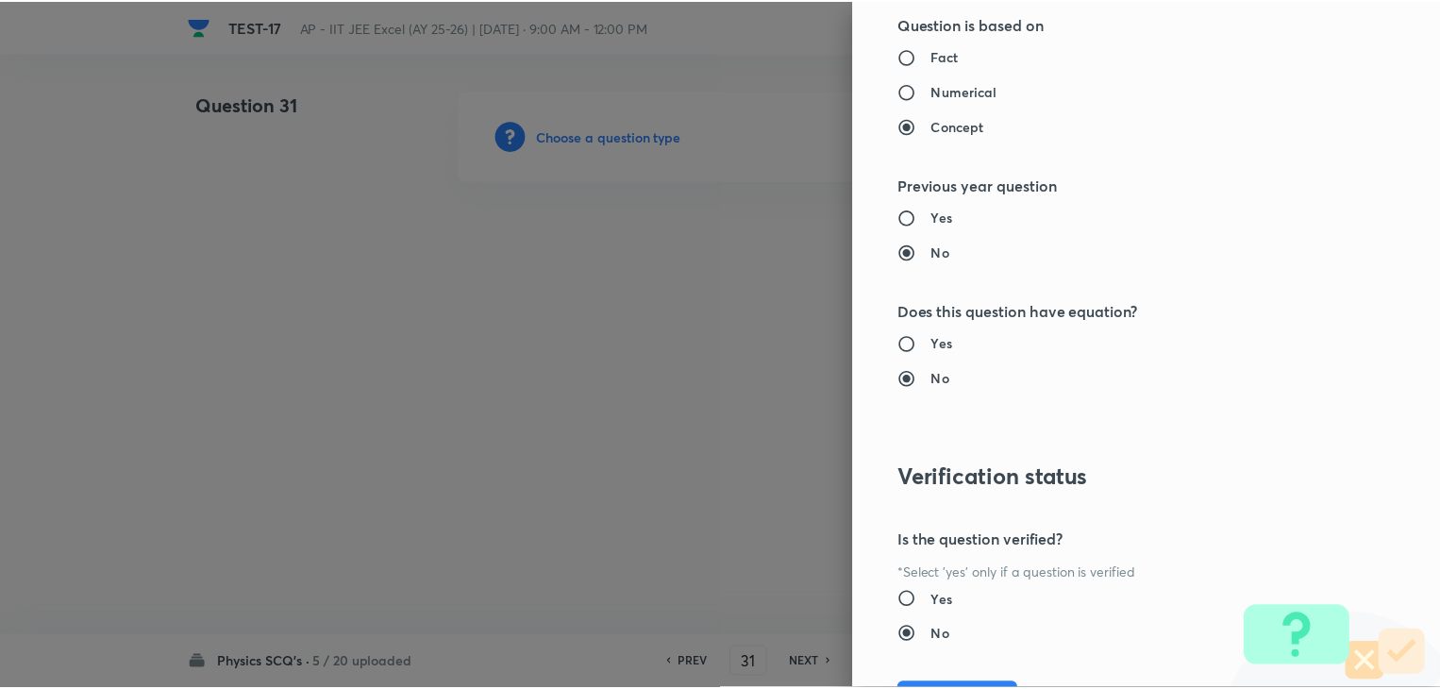
scroll to position [2007, 0]
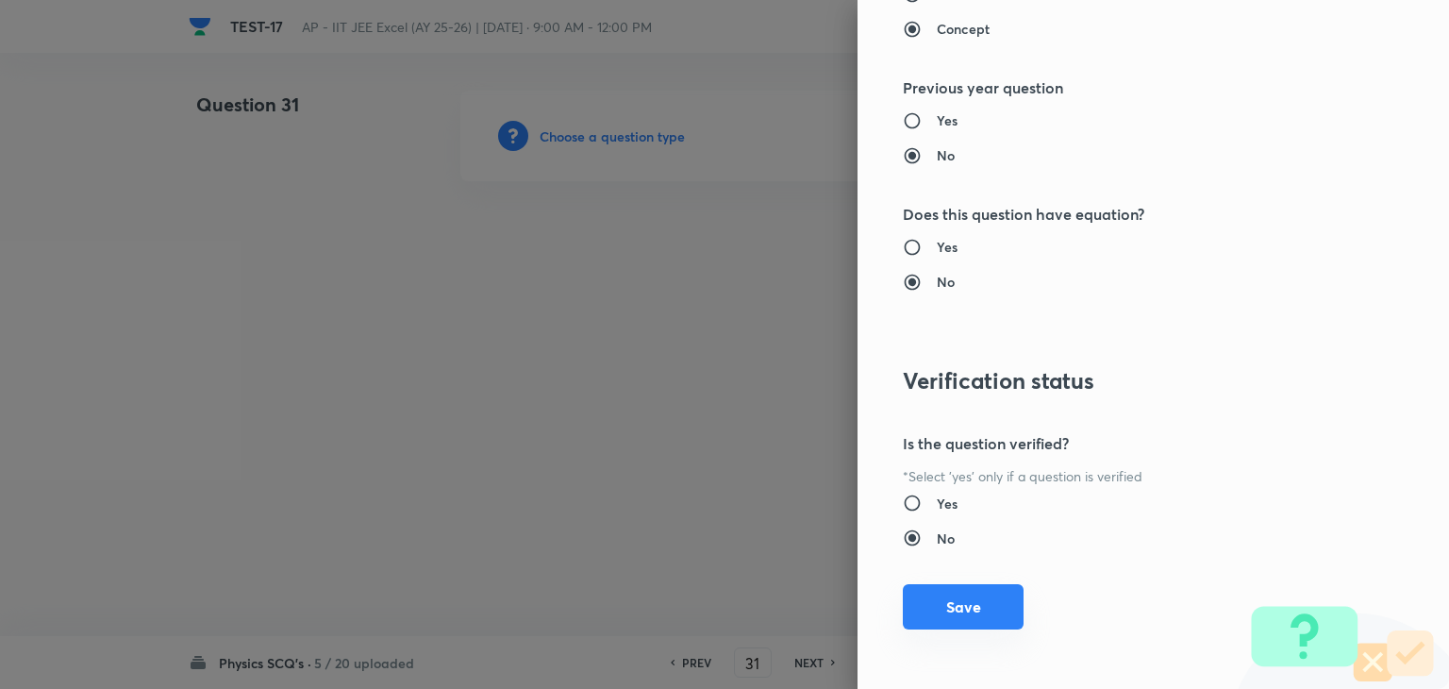
click at [956, 610] on button "Save" at bounding box center [963, 606] width 121 height 45
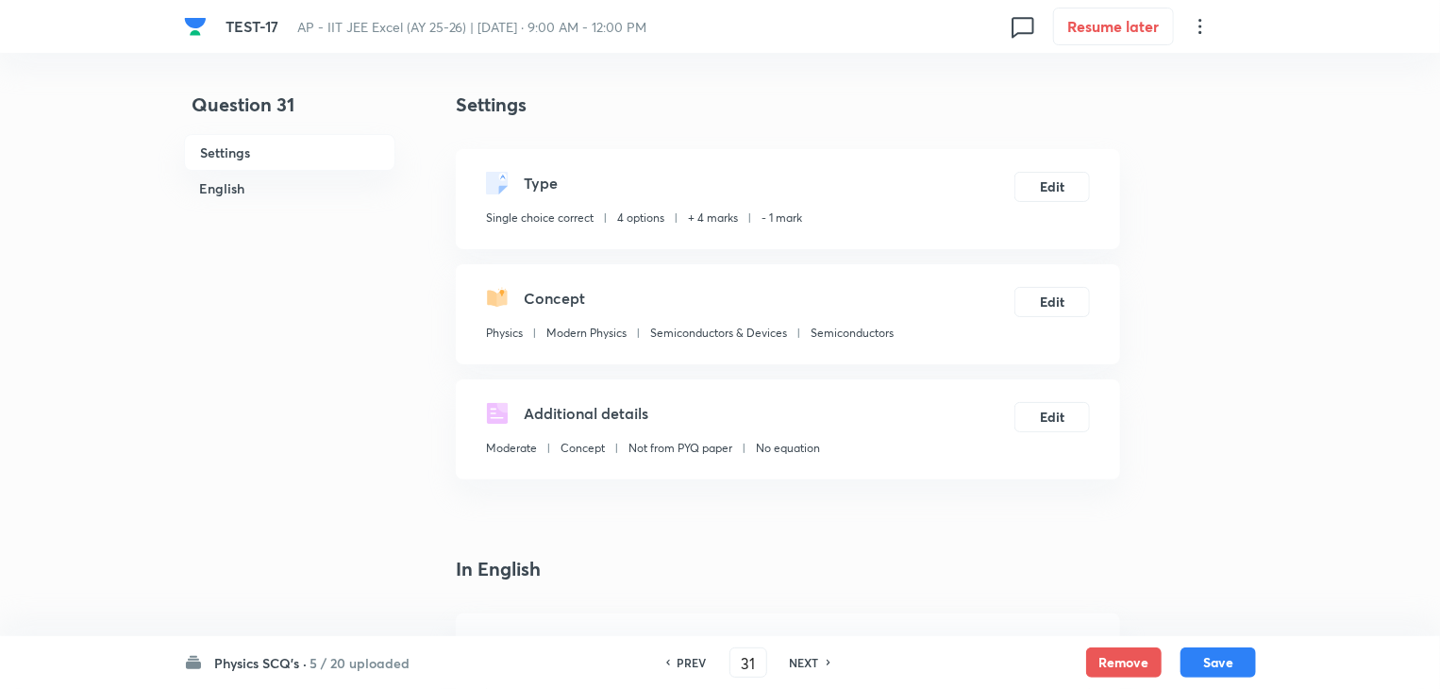
scroll to position [472, 0]
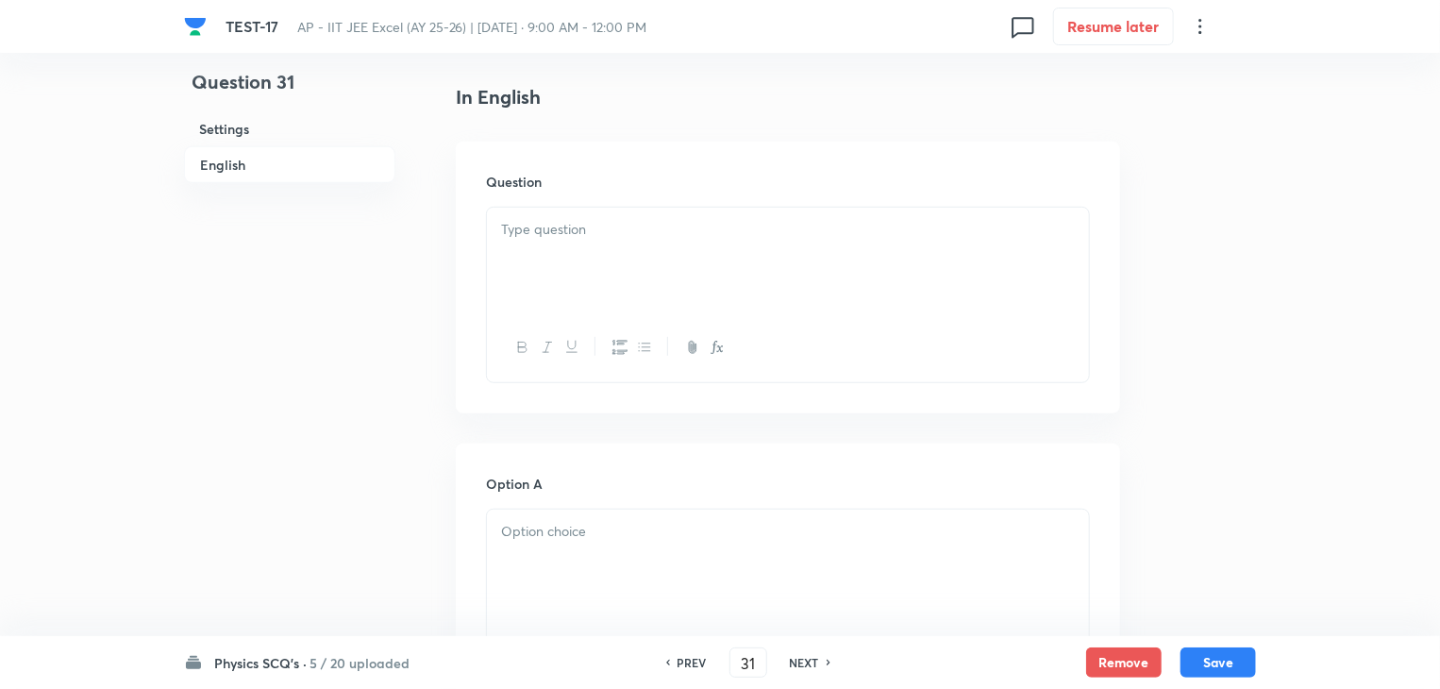
click at [597, 265] on div at bounding box center [788, 261] width 602 height 106
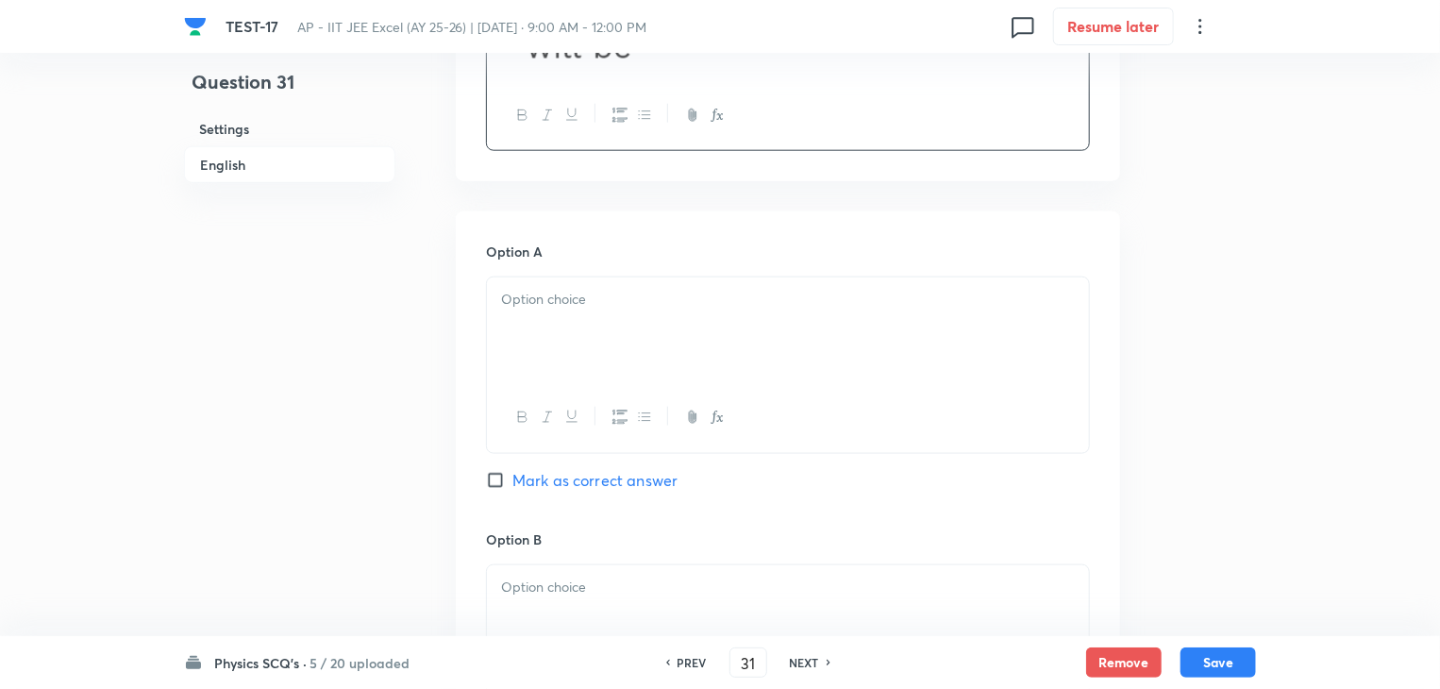
scroll to position [1038, 0]
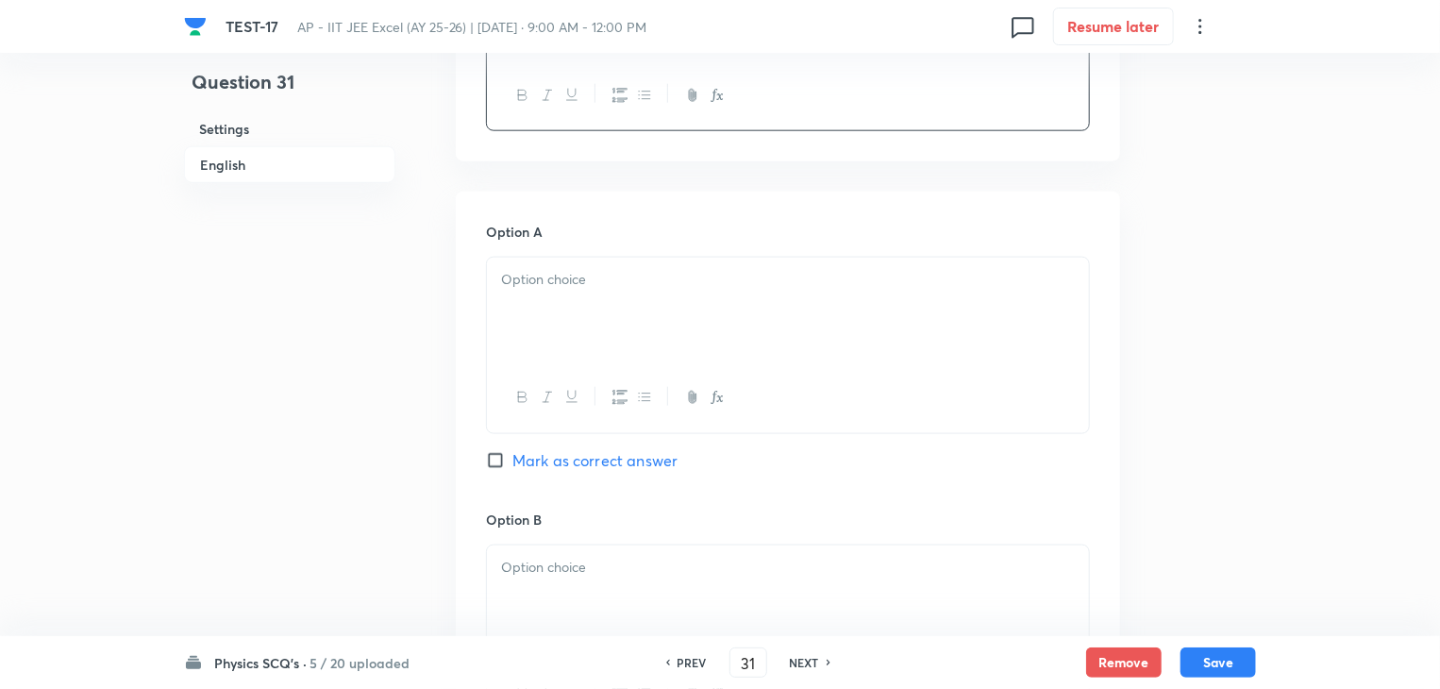
click at [687, 339] on div at bounding box center [788, 311] width 602 height 106
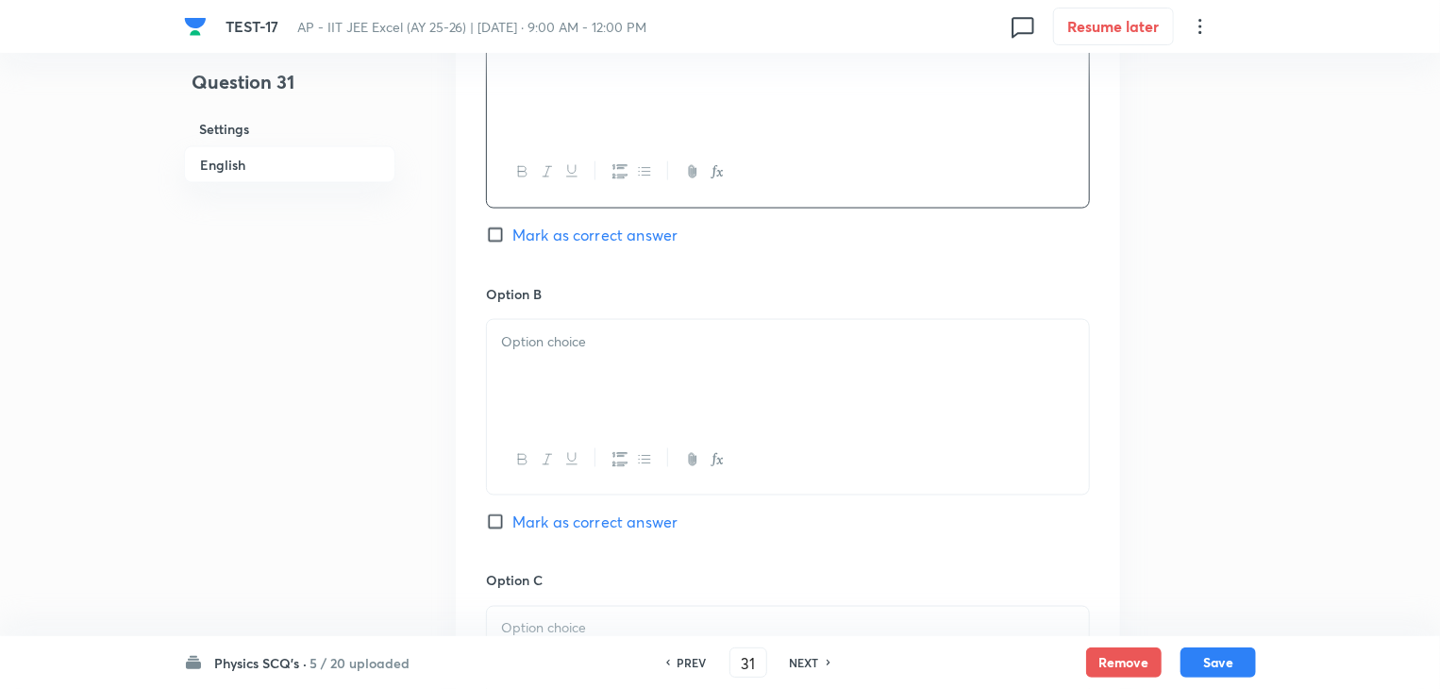
scroll to position [1321, 0]
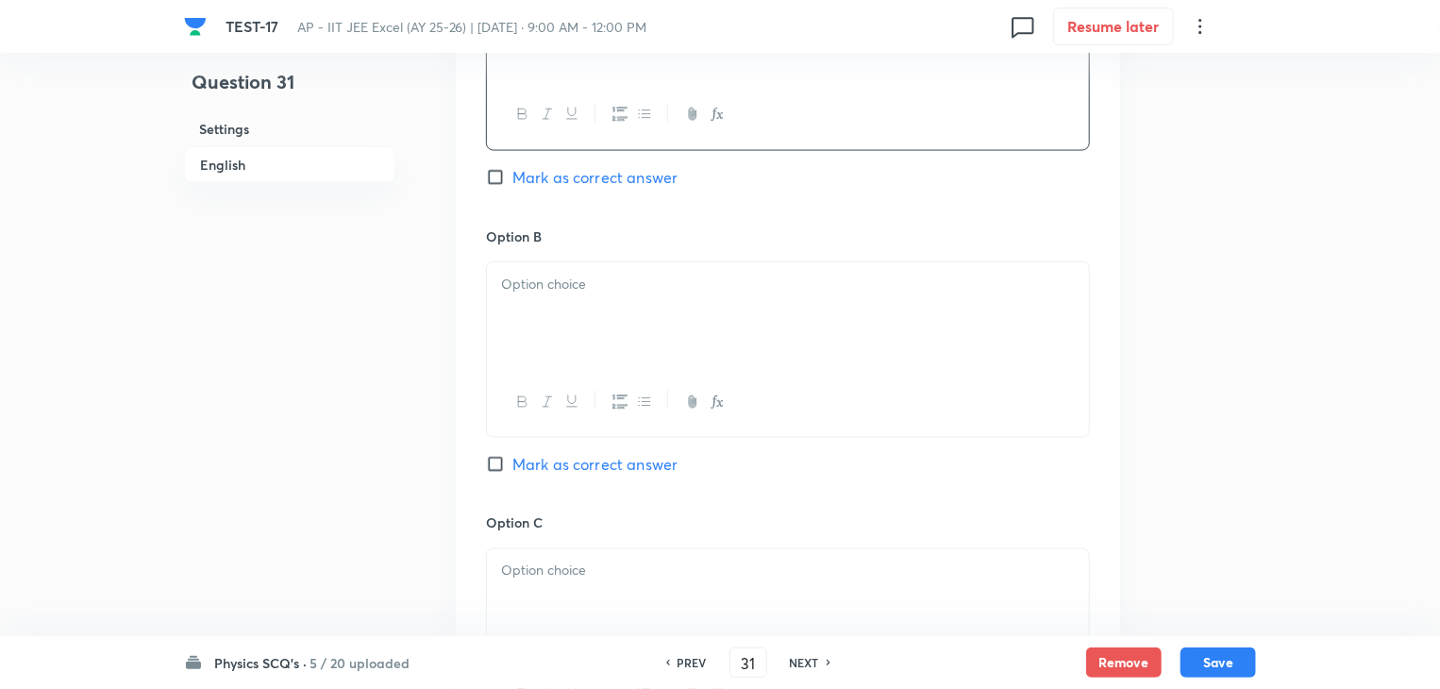
click at [672, 318] on div at bounding box center [788, 315] width 602 height 106
click at [746, 361] on div at bounding box center [788, 319] width 602 height 106
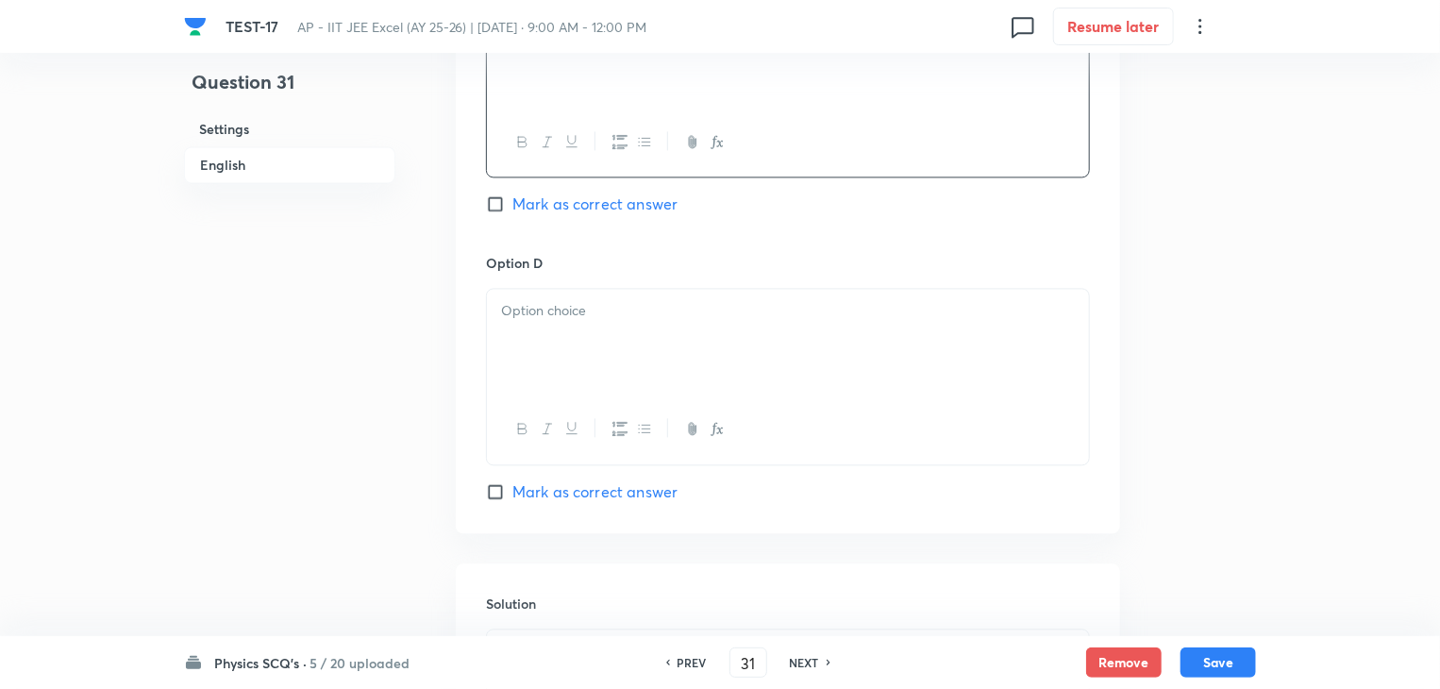
scroll to position [1887, 0]
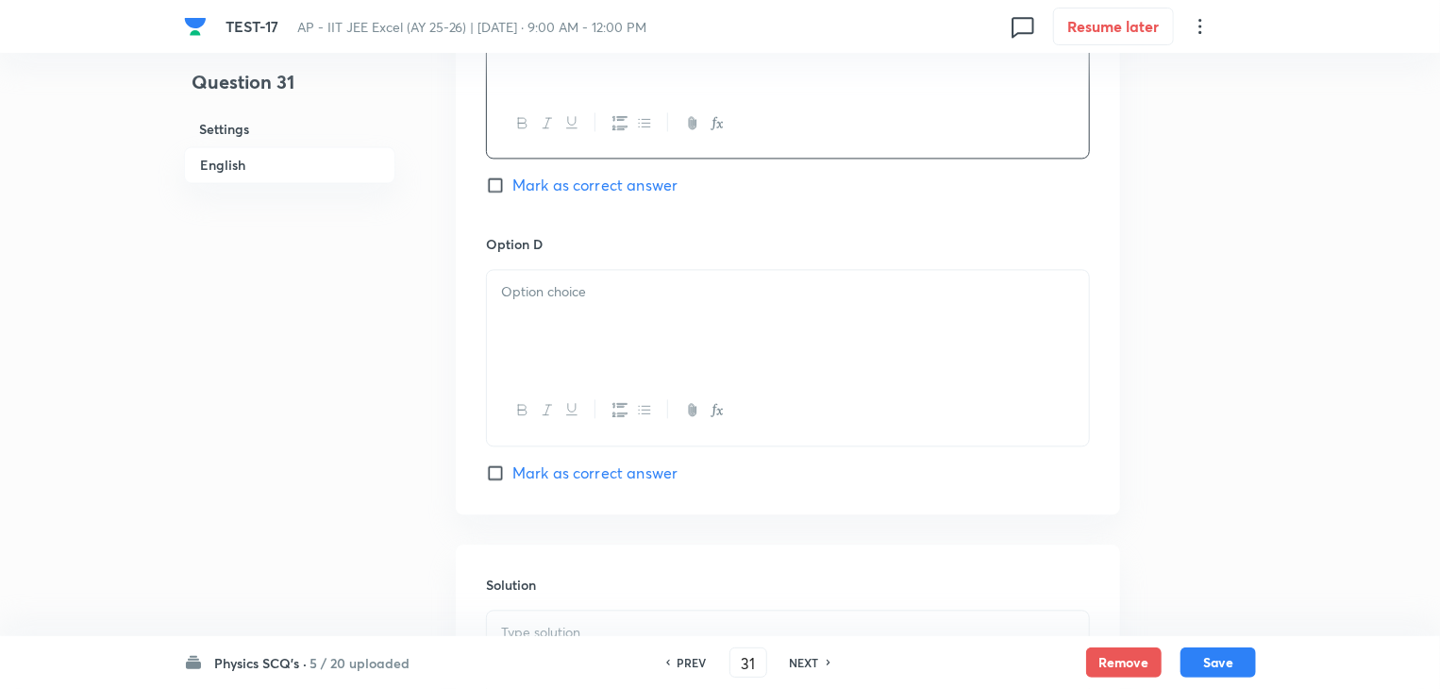
click at [725, 334] on div at bounding box center [788, 323] width 602 height 106
click at [732, 386] on div at bounding box center [788, 373] width 602 height 106
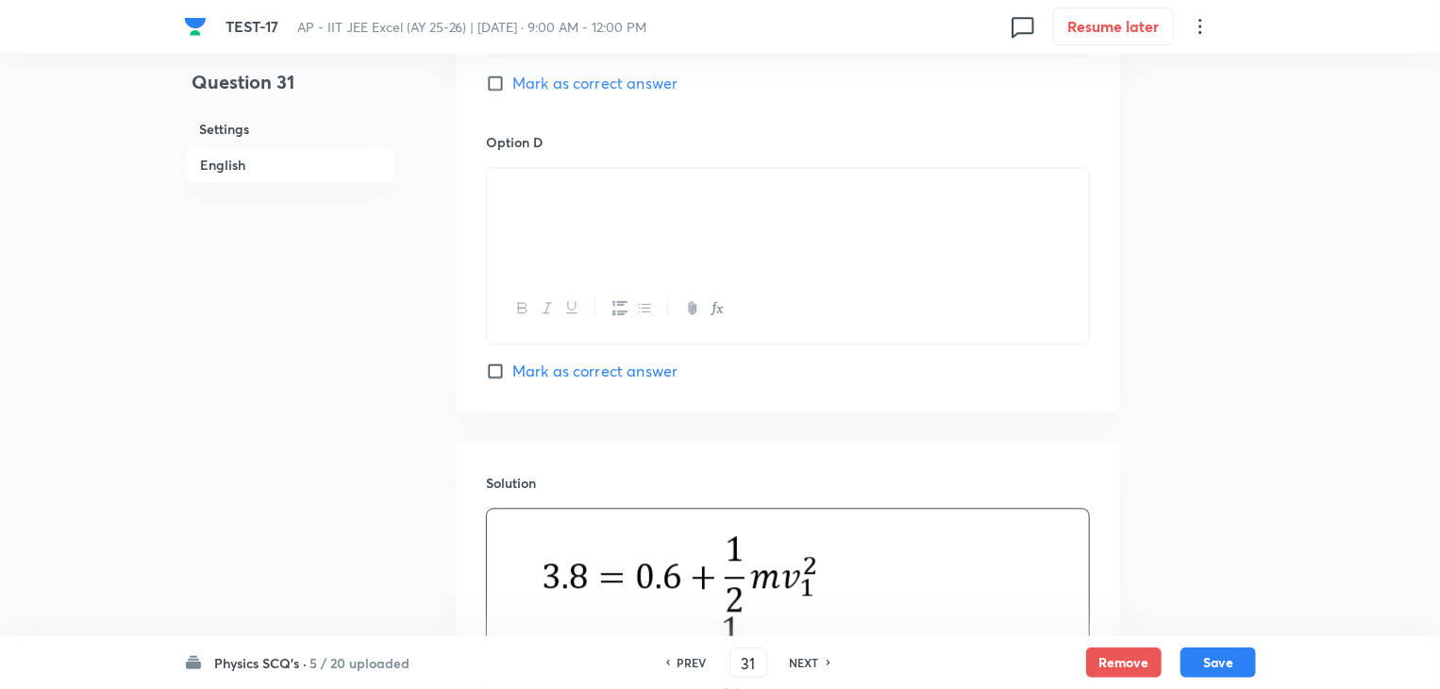
scroll to position [1423, 0]
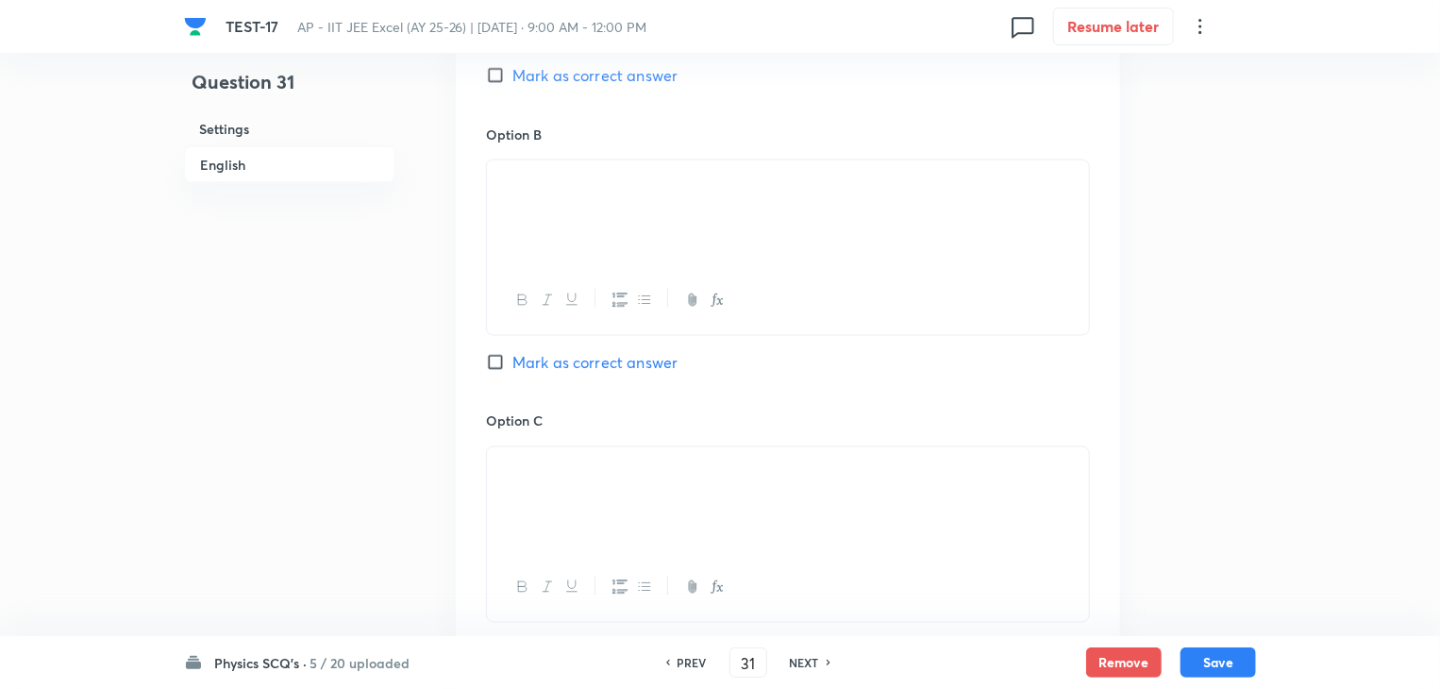
click at [487, 353] on input "Mark as correct answer" at bounding box center [499, 362] width 26 height 19
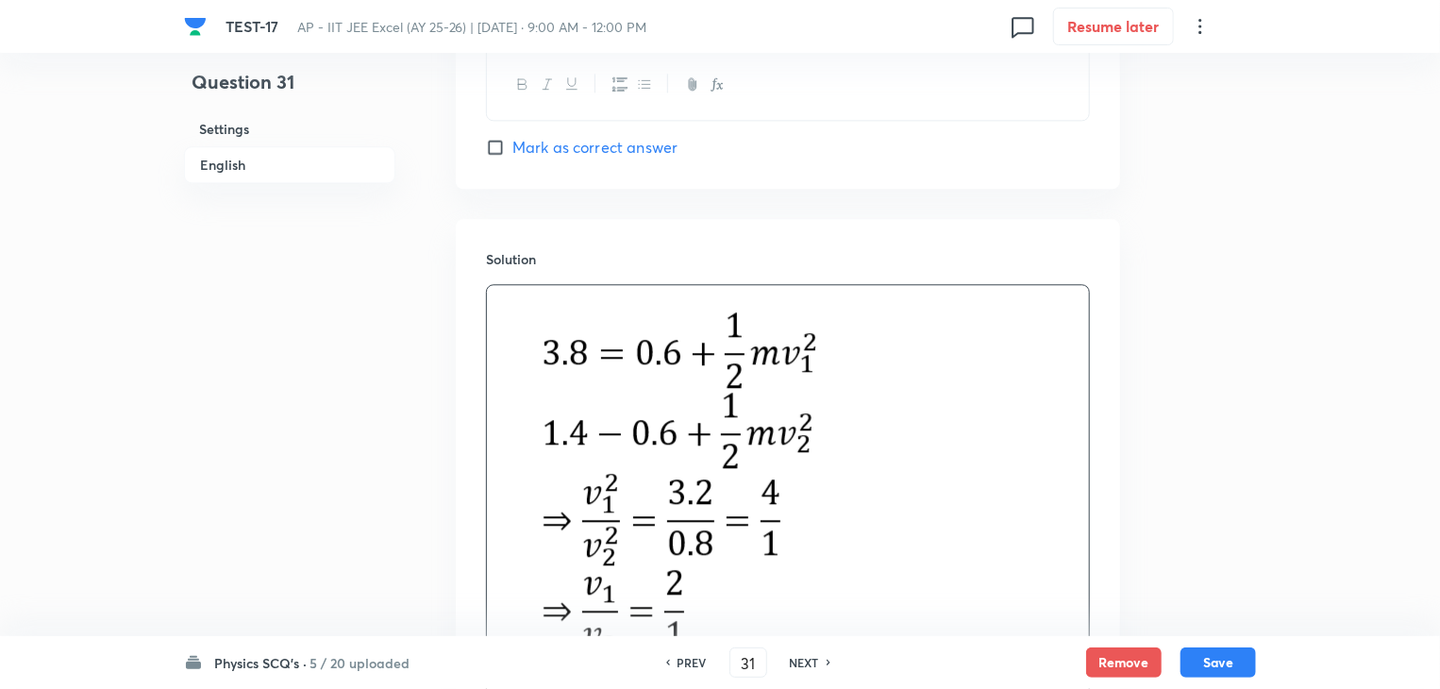
scroll to position [2496, 0]
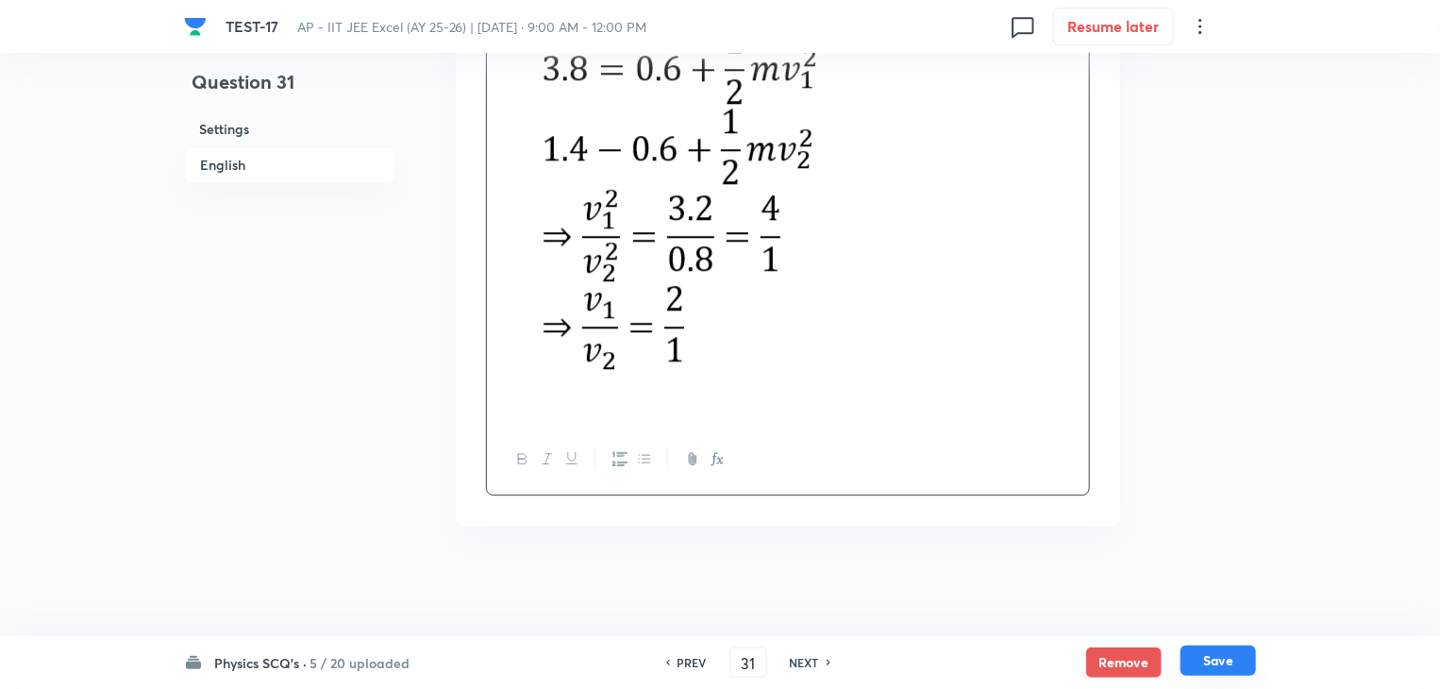
click at [1225, 663] on button "Save" at bounding box center [1217, 660] width 75 height 30
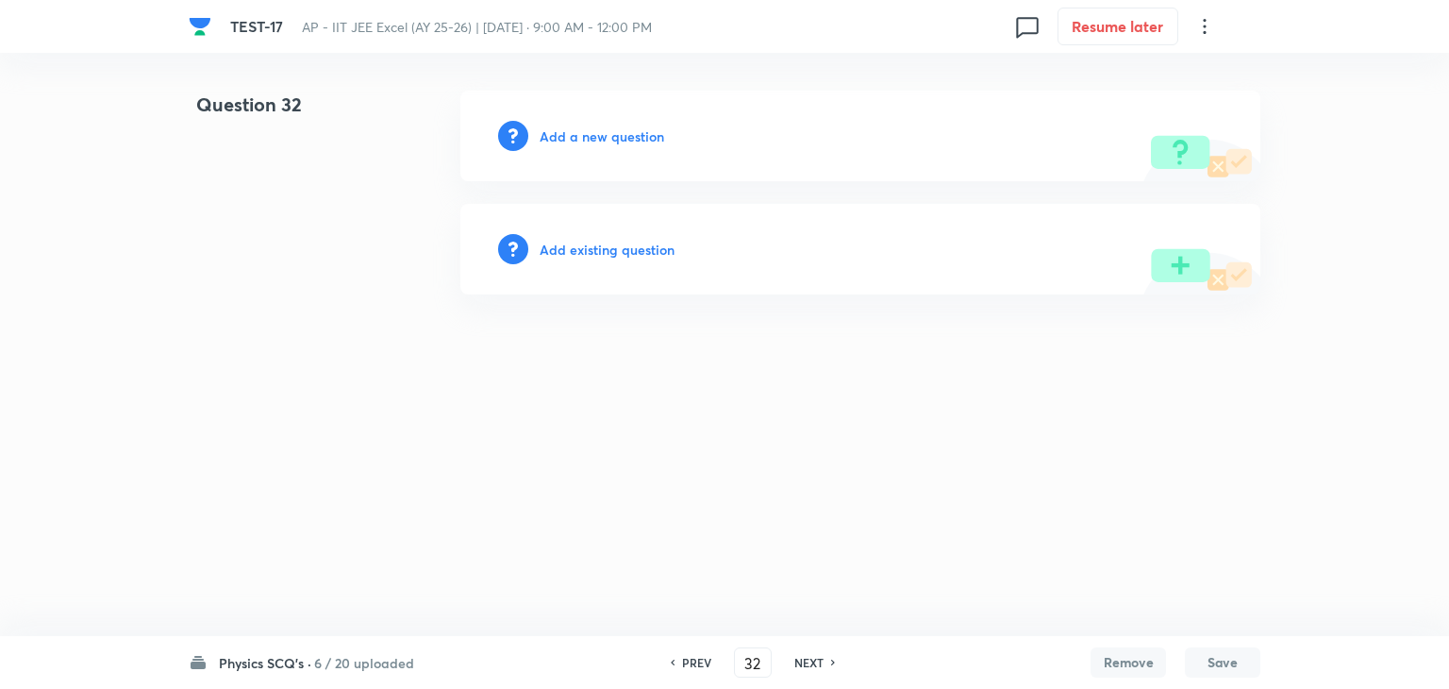
click at [611, 137] on h6 "Add a new question" at bounding box center [602, 136] width 125 height 20
click at [611, 135] on h6 "Choose a question type" at bounding box center [612, 136] width 145 height 20
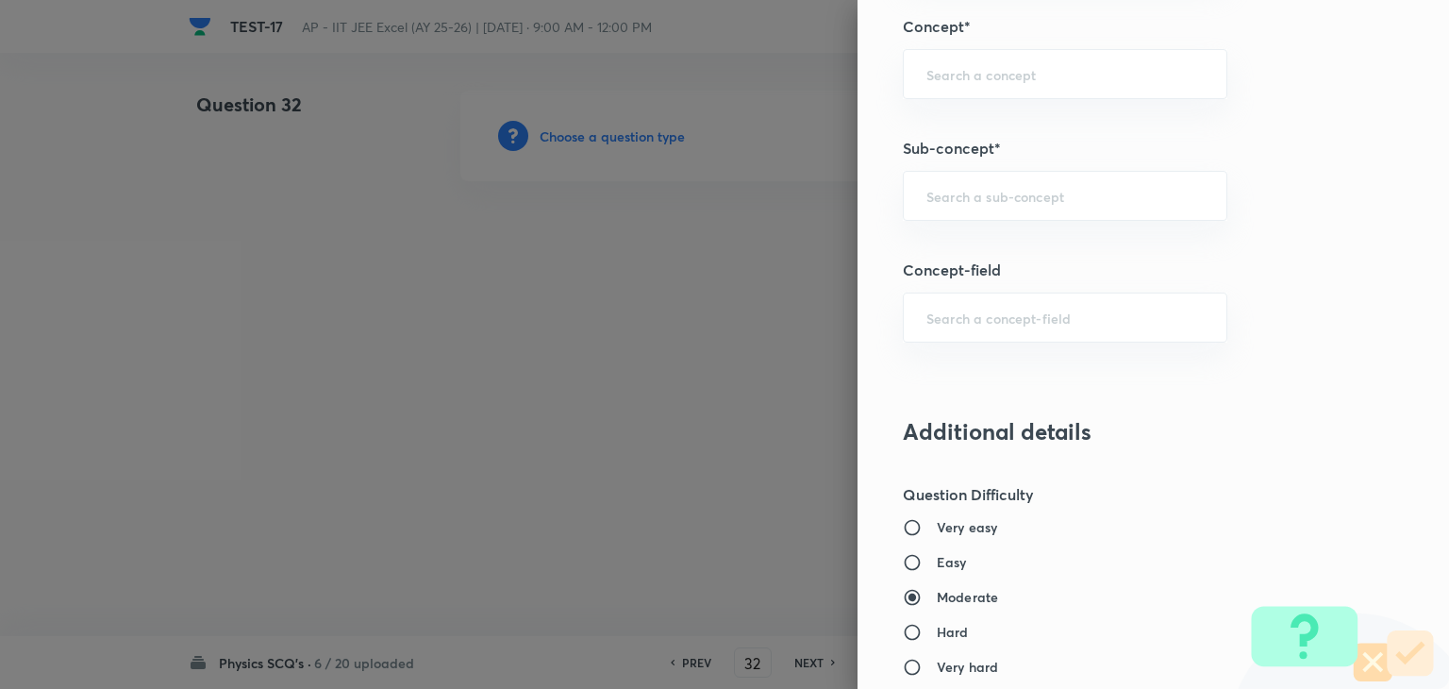
scroll to position [1226, 0]
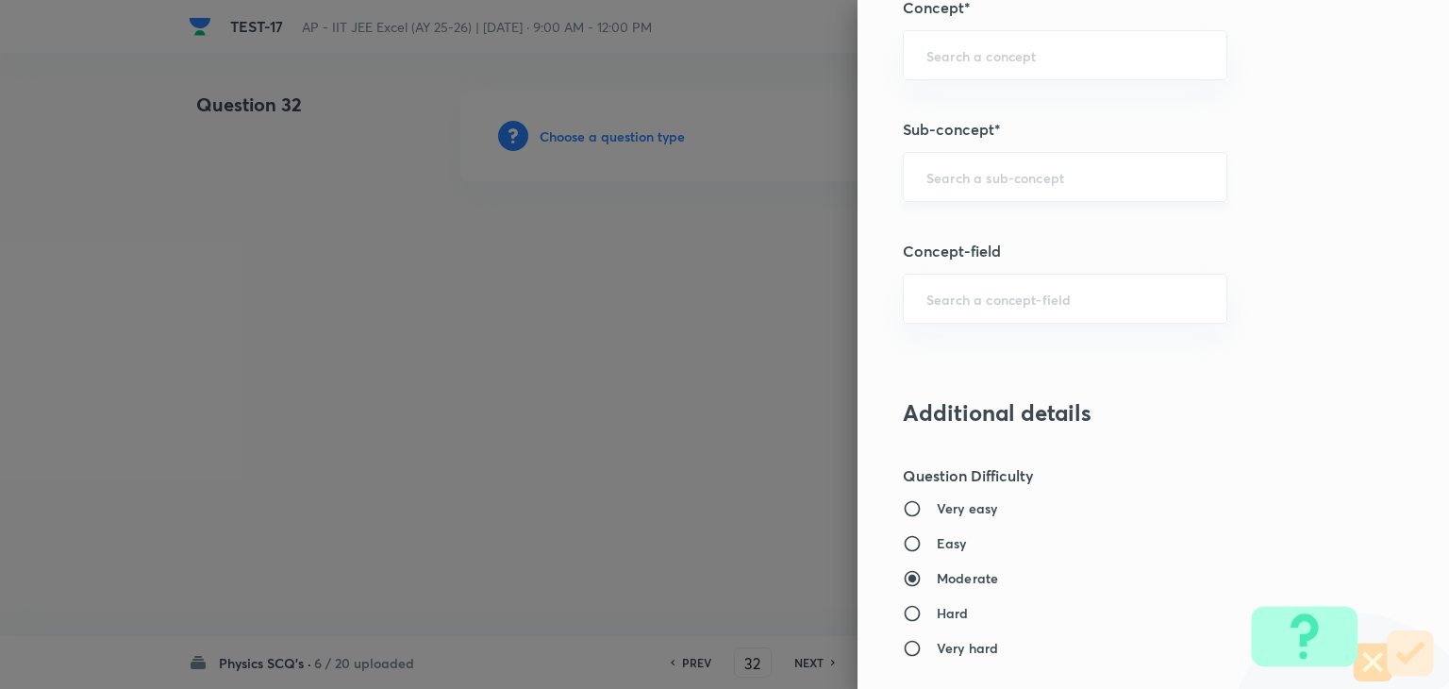
click at [950, 188] on div "​" at bounding box center [1065, 177] width 325 height 50
click at [1019, 179] on input "text" at bounding box center [1064, 177] width 277 height 18
paste input "semiconductor"
click at [1009, 220] on li "Semiconductors" at bounding box center [1051, 227] width 323 height 34
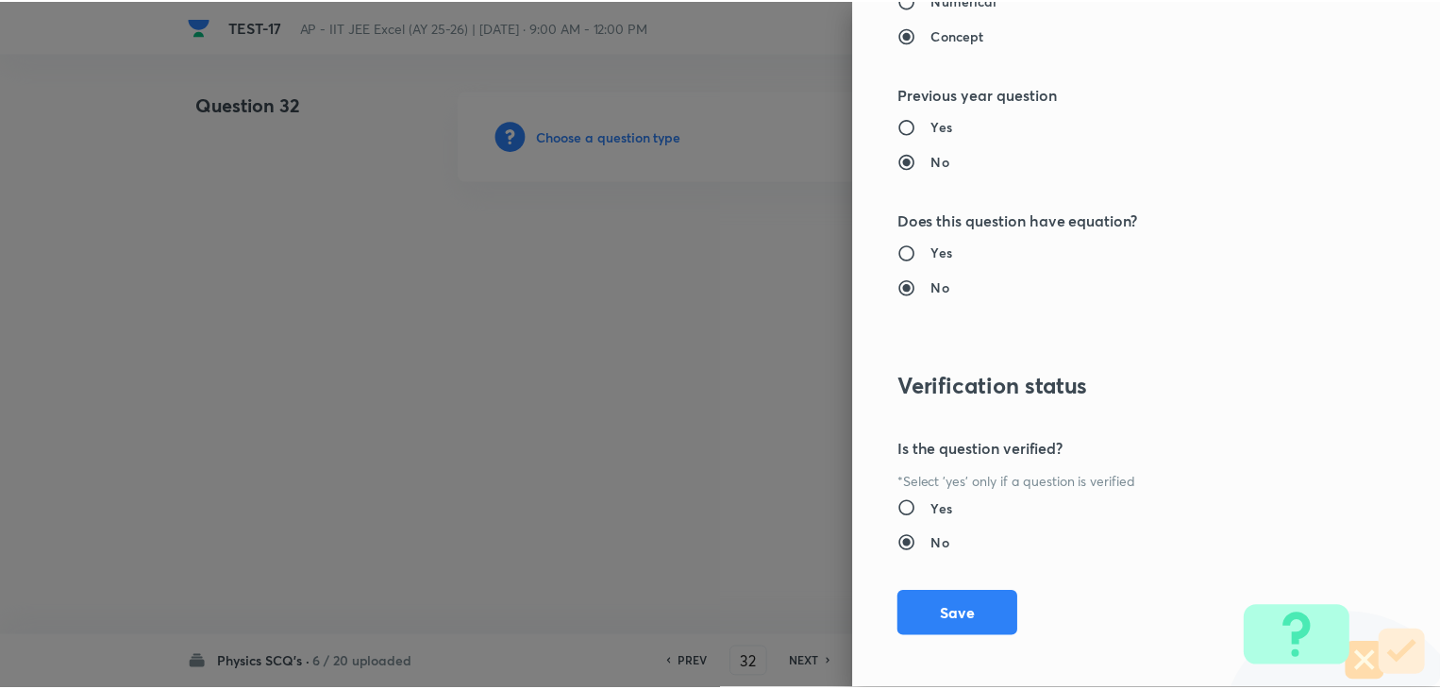
scroll to position [2007, 0]
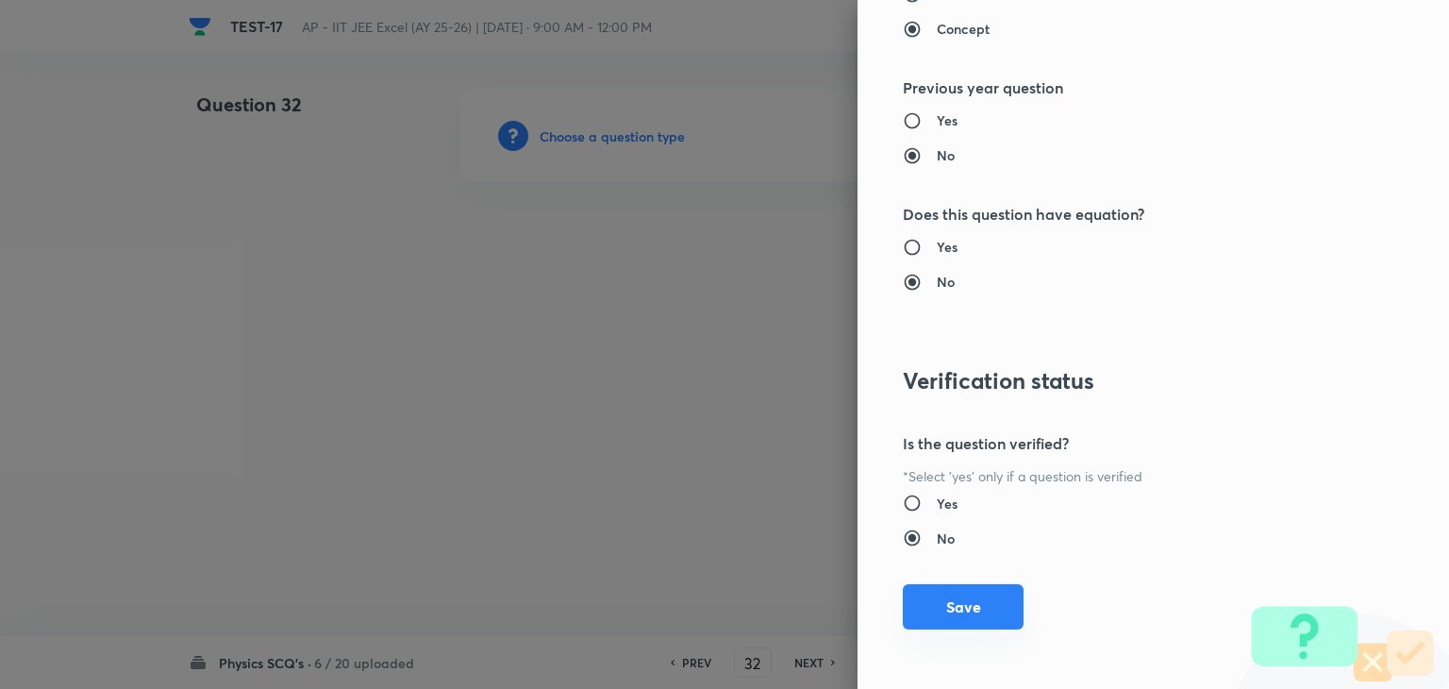
click at [940, 608] on button "Save" at bounding box center [963, 606] width 121 height 45
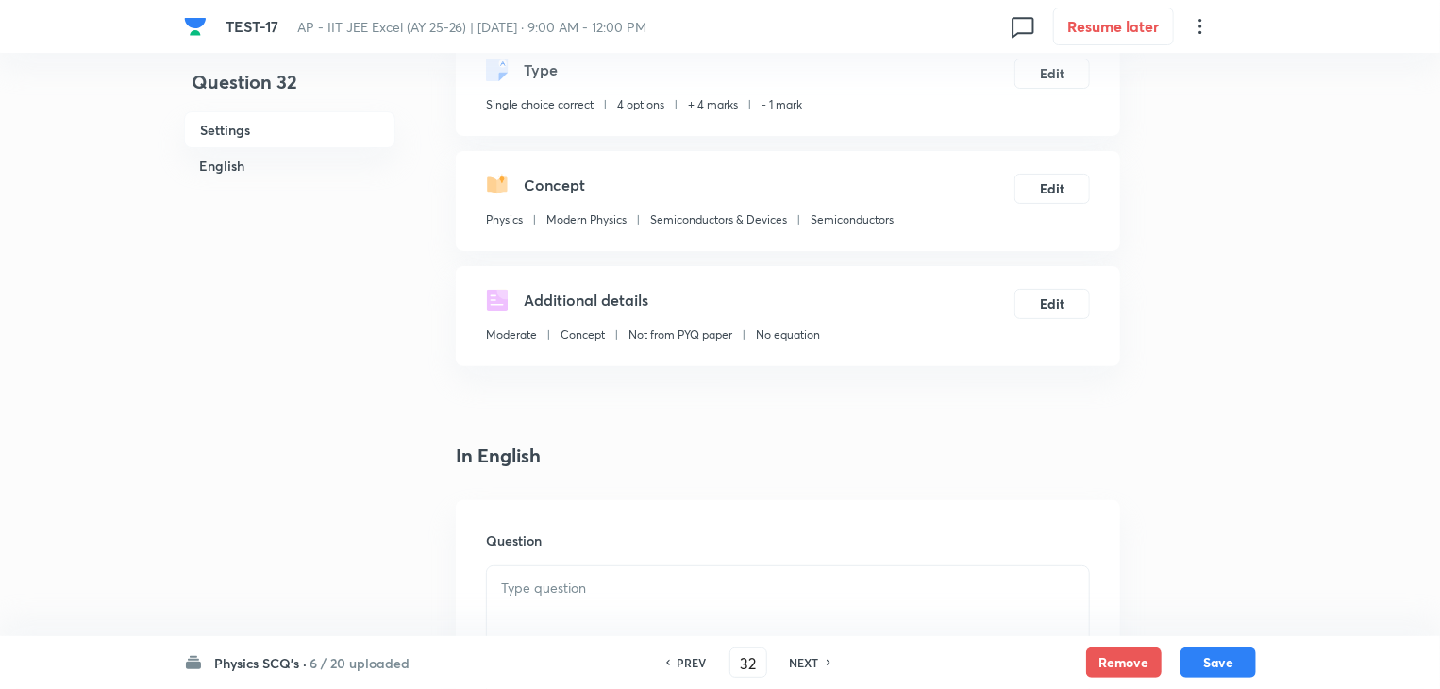
scroll to position [566, 0]
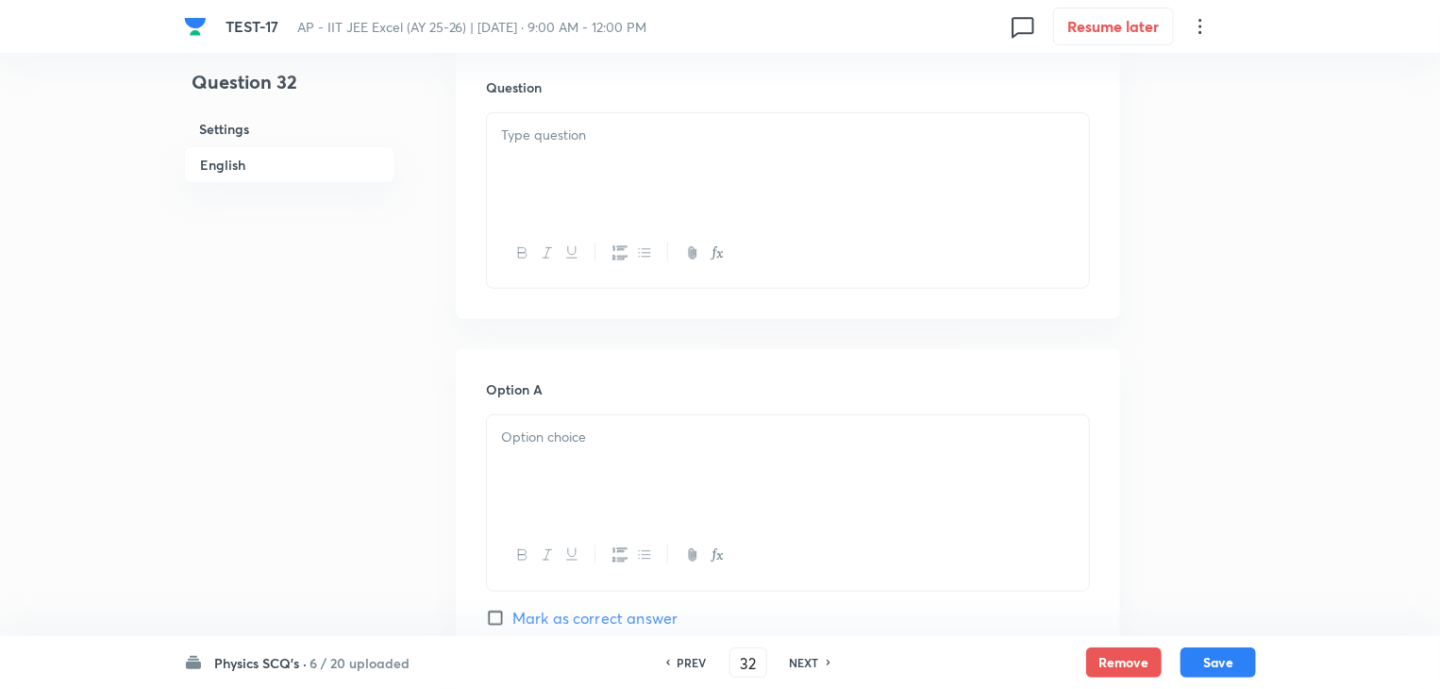
click at [843, 110] on div "Question" at bounding box center [788, 183] width 664 height 272
click at [842, 142] on p at bounding box center [788, 136] width 574 height 22
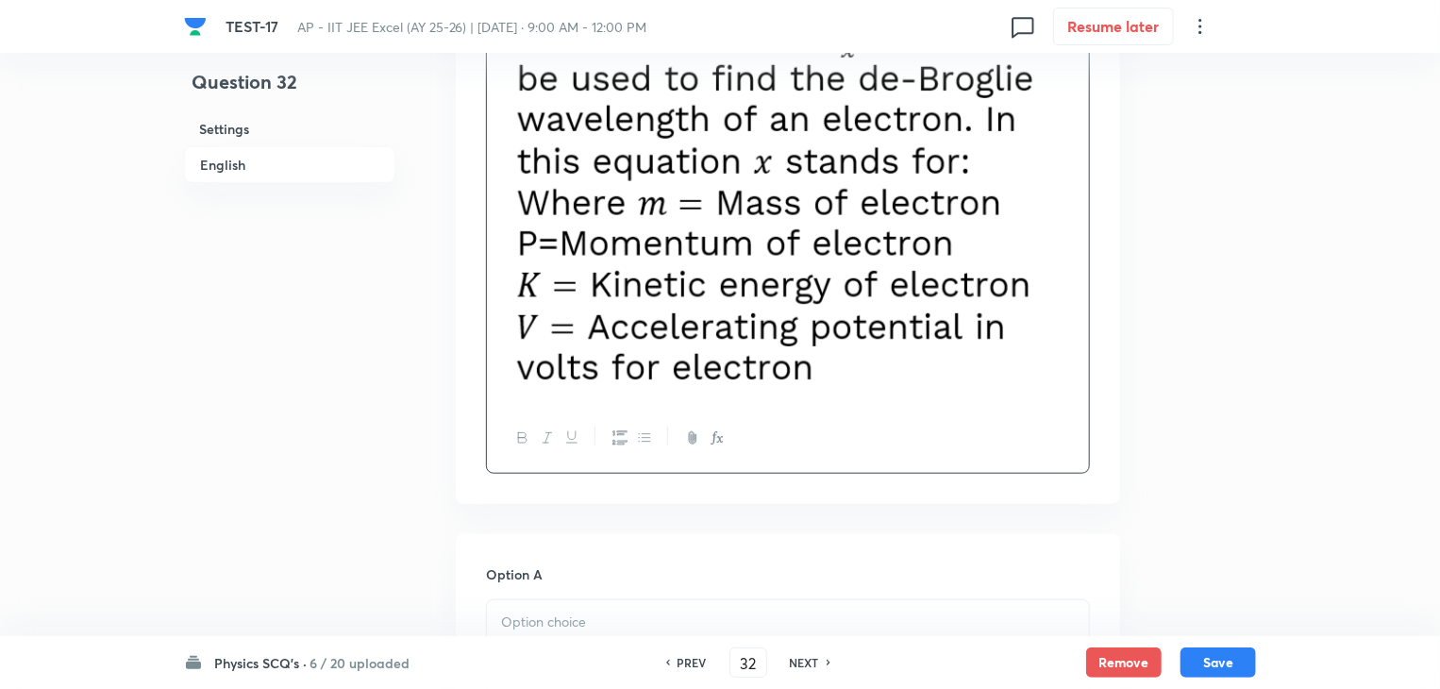
scroll to position [943, 0]
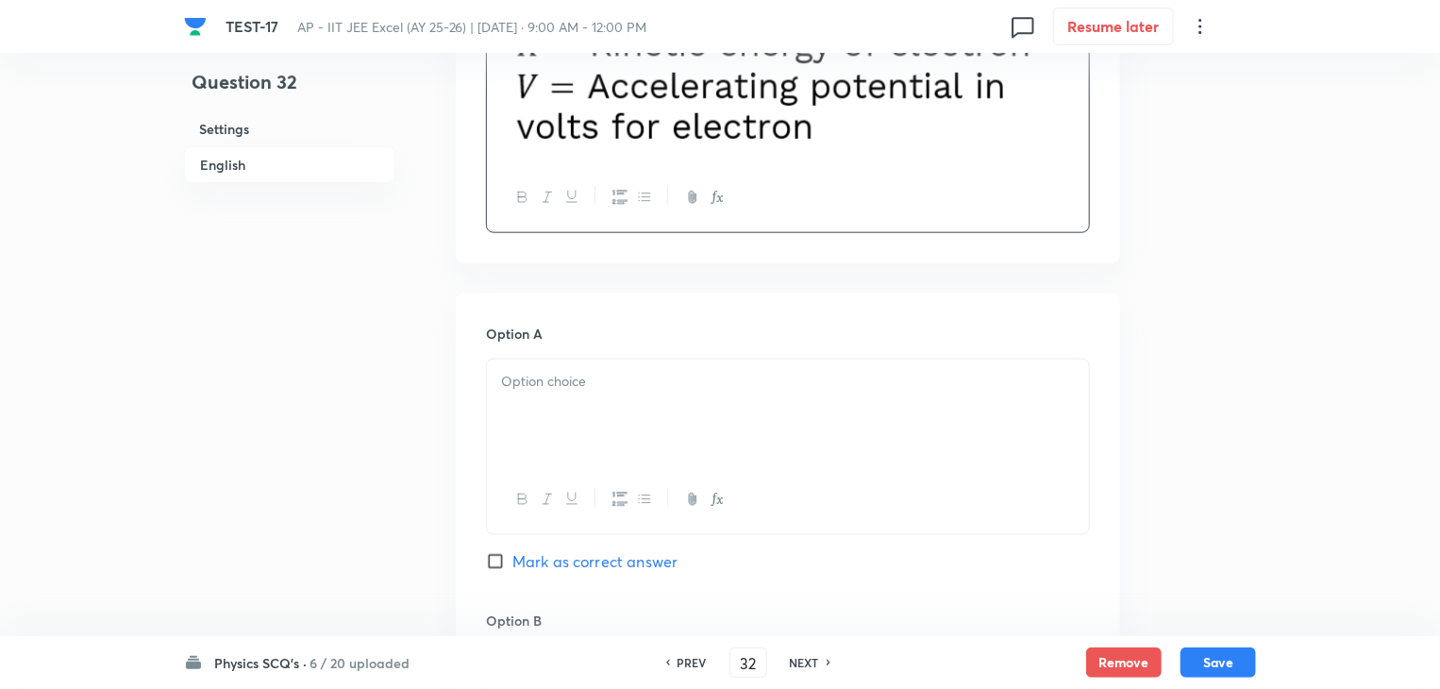
click at [601, 386] on p at bounding box center [788, 382] width 574 height 22
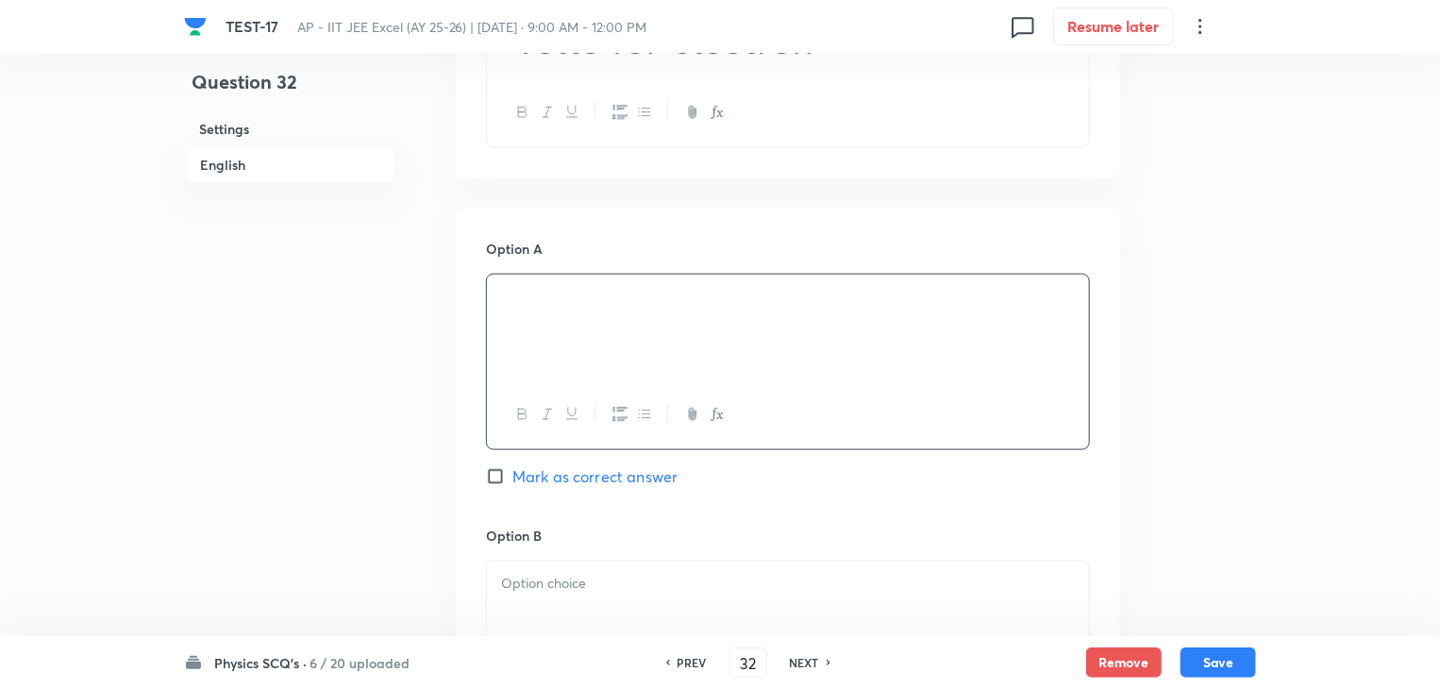
scroll to position [1321, 0]
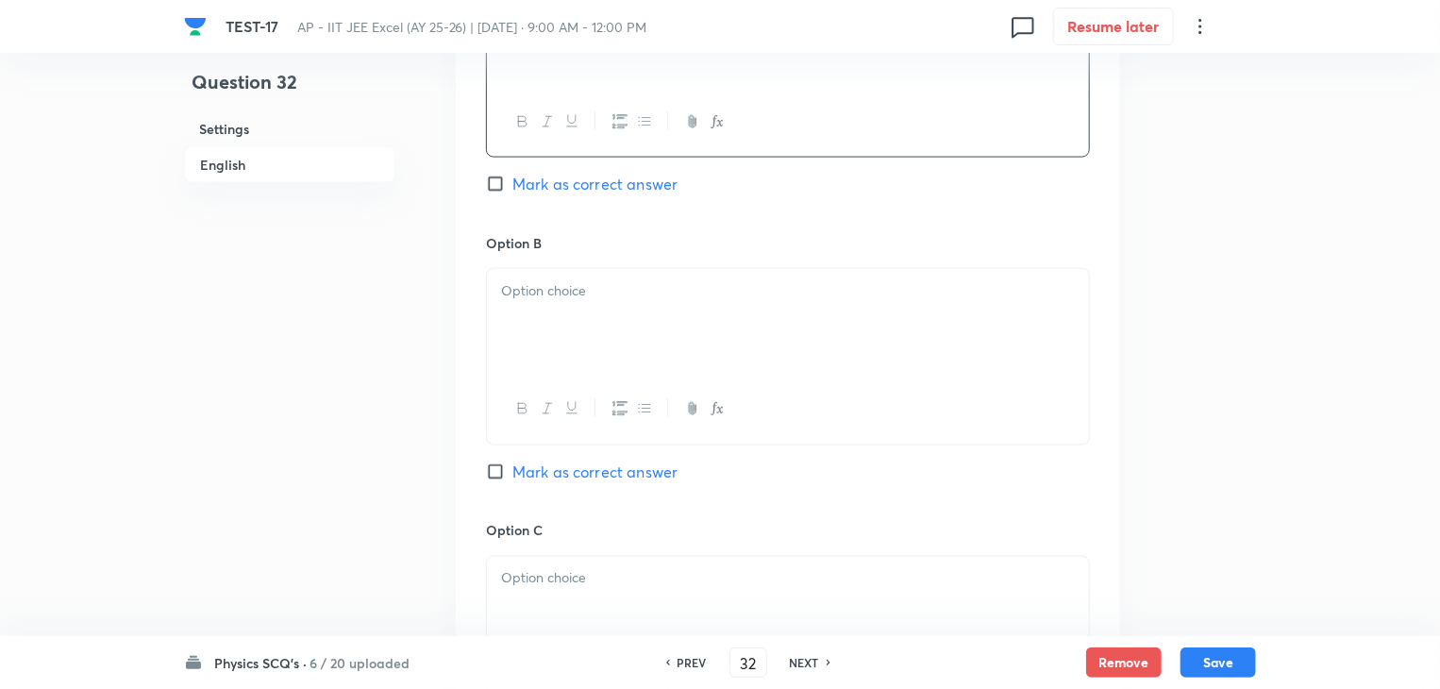
click at [817, 352] on div at bounding box center [788, 322] width 602 height 106
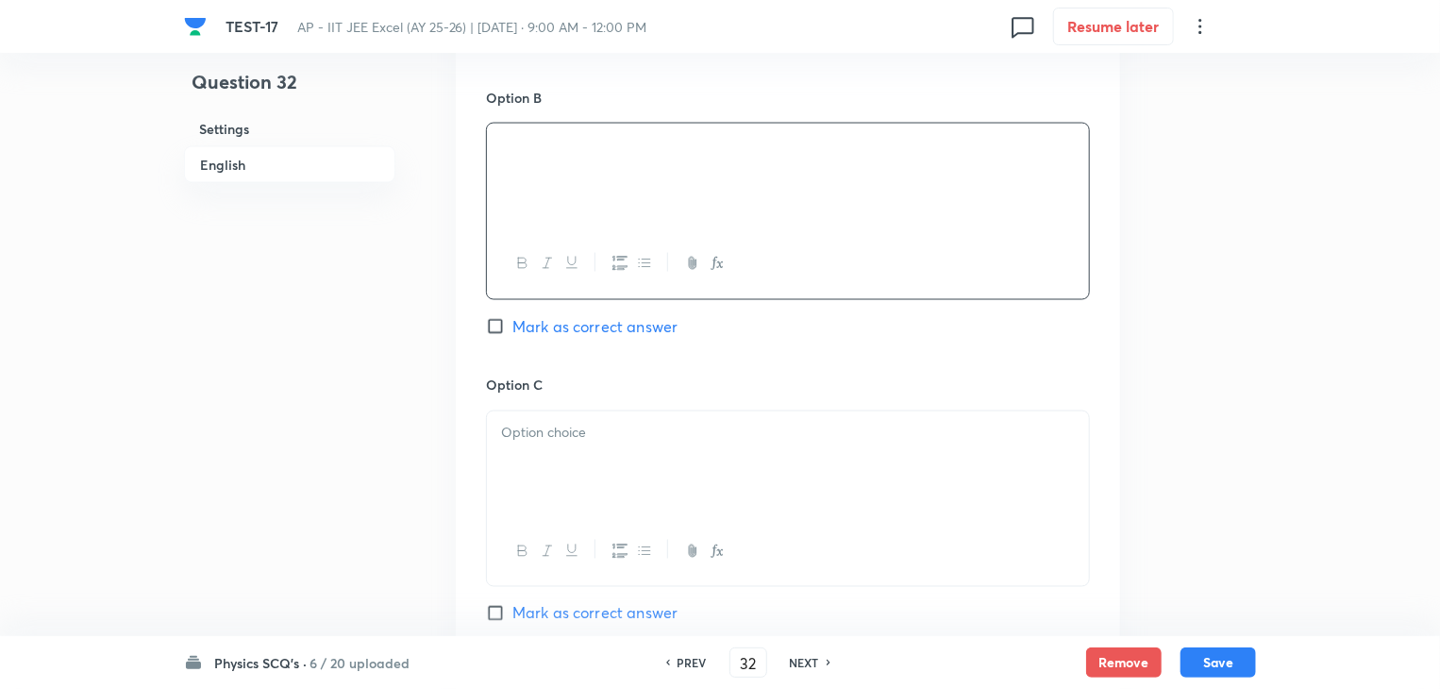
scroll to position [1509, 0]
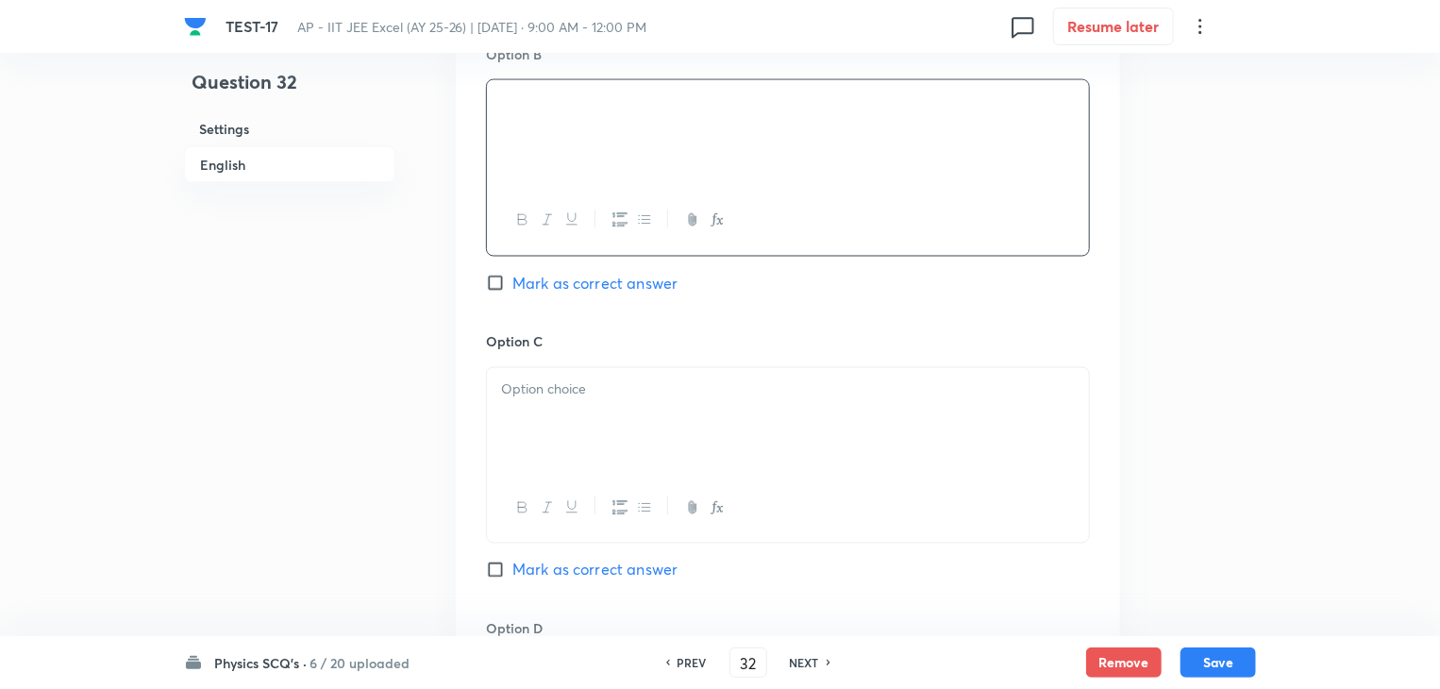
click at [680, 415] on div at bounding box center [788, 421] width 602 height 106
click at [800, 425] on div at bounding box center [788, 425] width 602 height 106
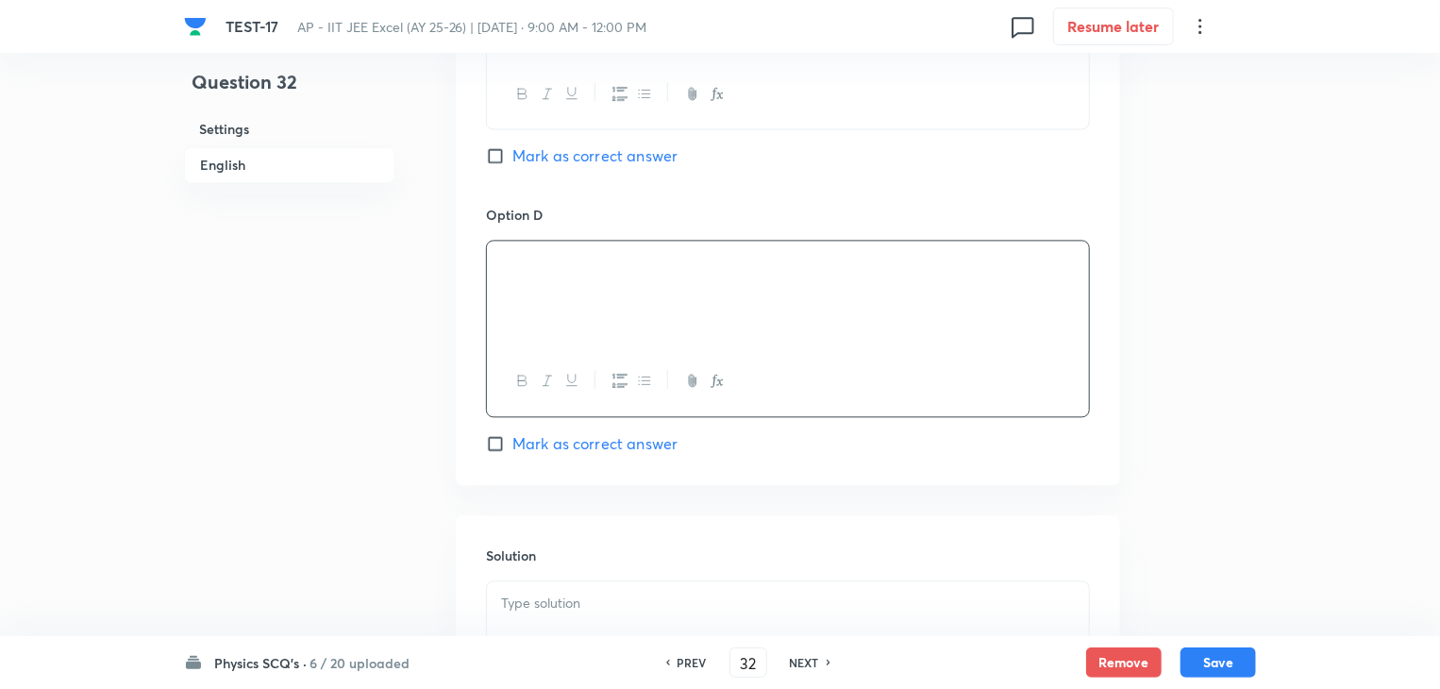
scroll to position [2170, 0]
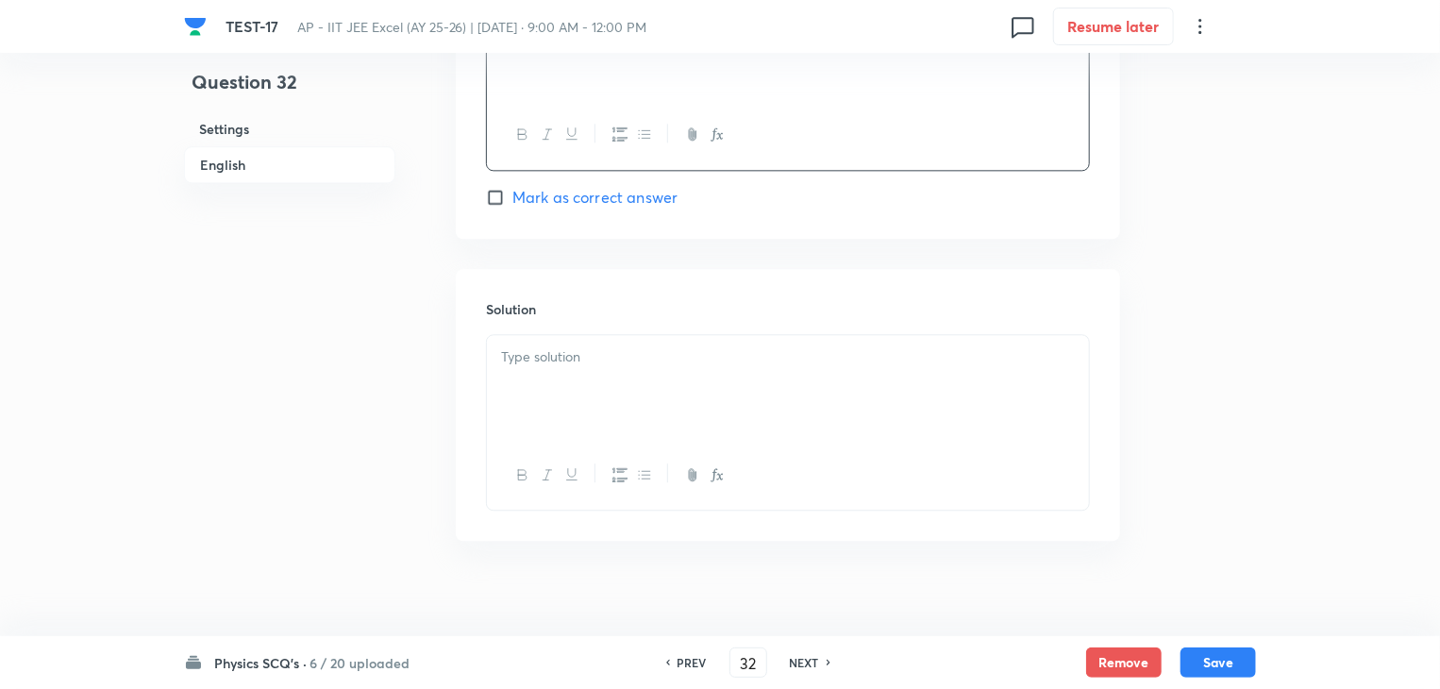
click at [606, 359] on p at bounding box center [788, 357] width 574 height 22
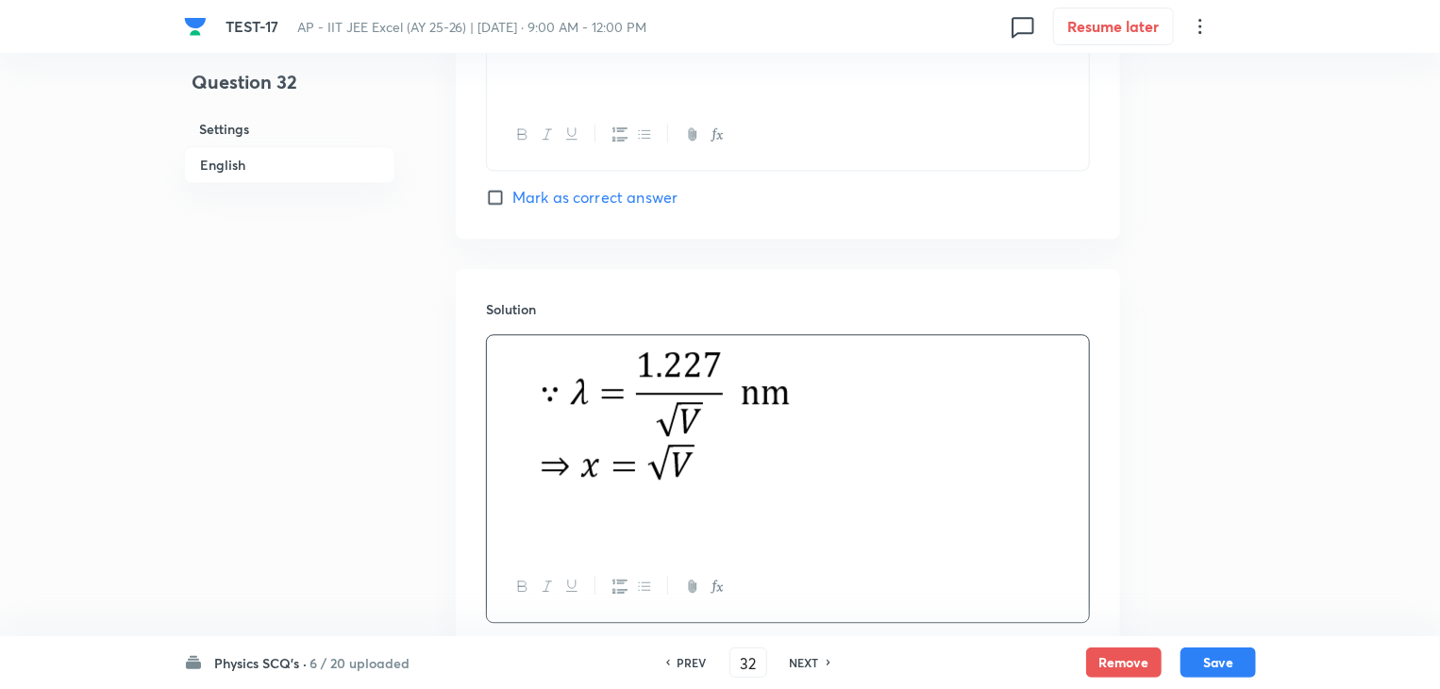
click at [491, 199] on input "Mark as correct answer" at bounding box center [499, 197] width 26 height 19
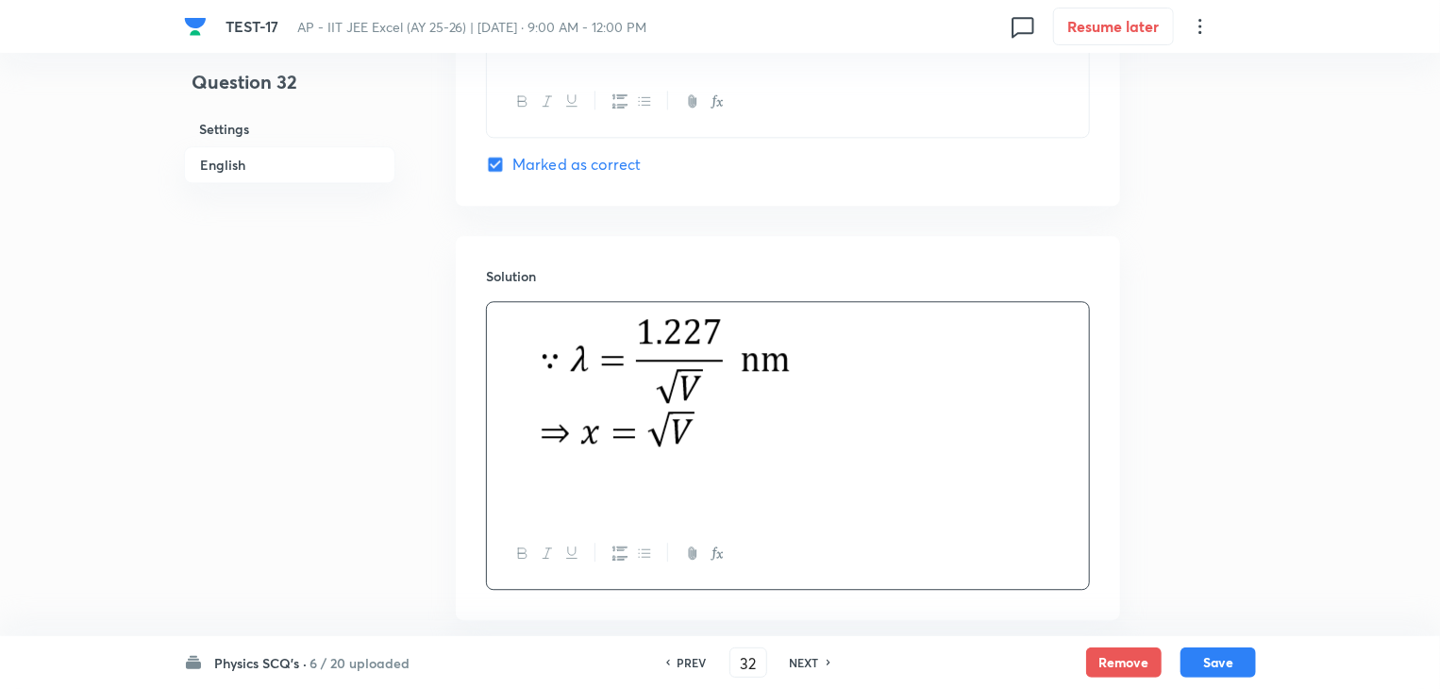
scroll to position [2014, 0]
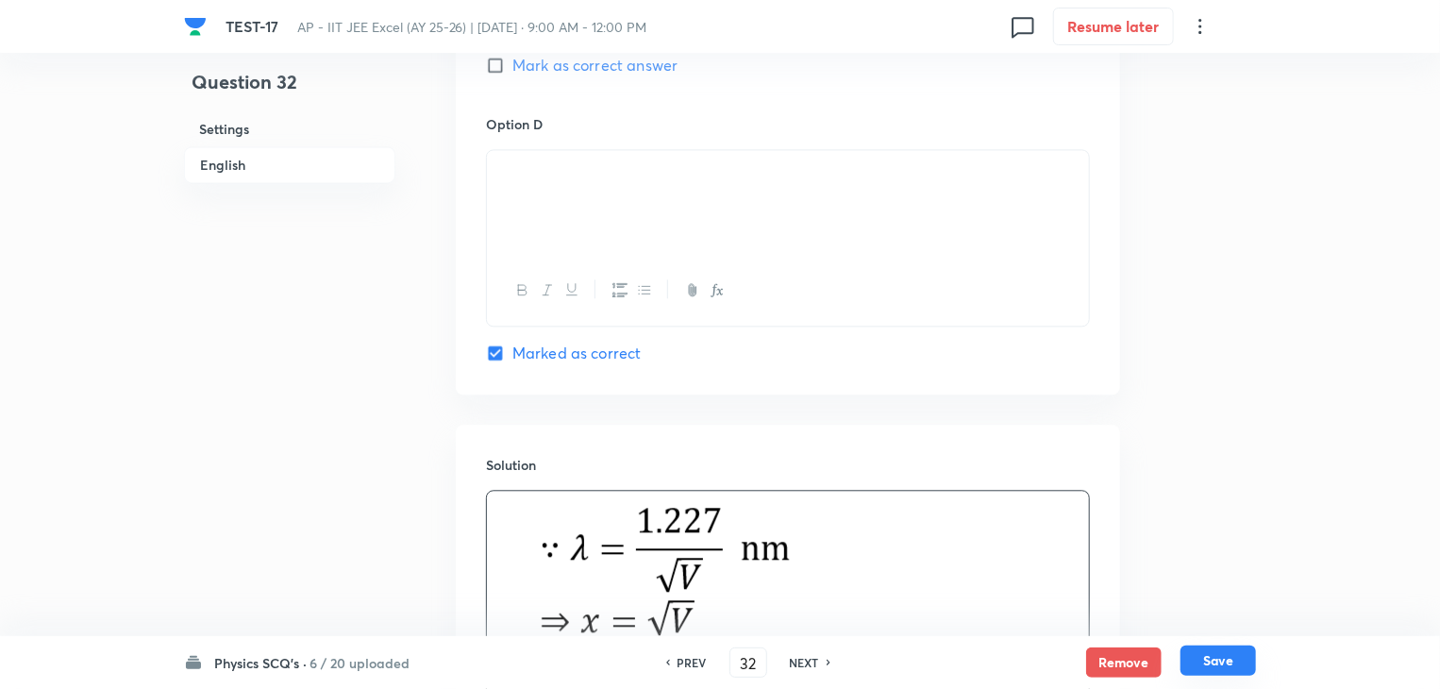
click at [1222, 658] on button "Save" at bounding box center [1217, 660] width 75 height 30
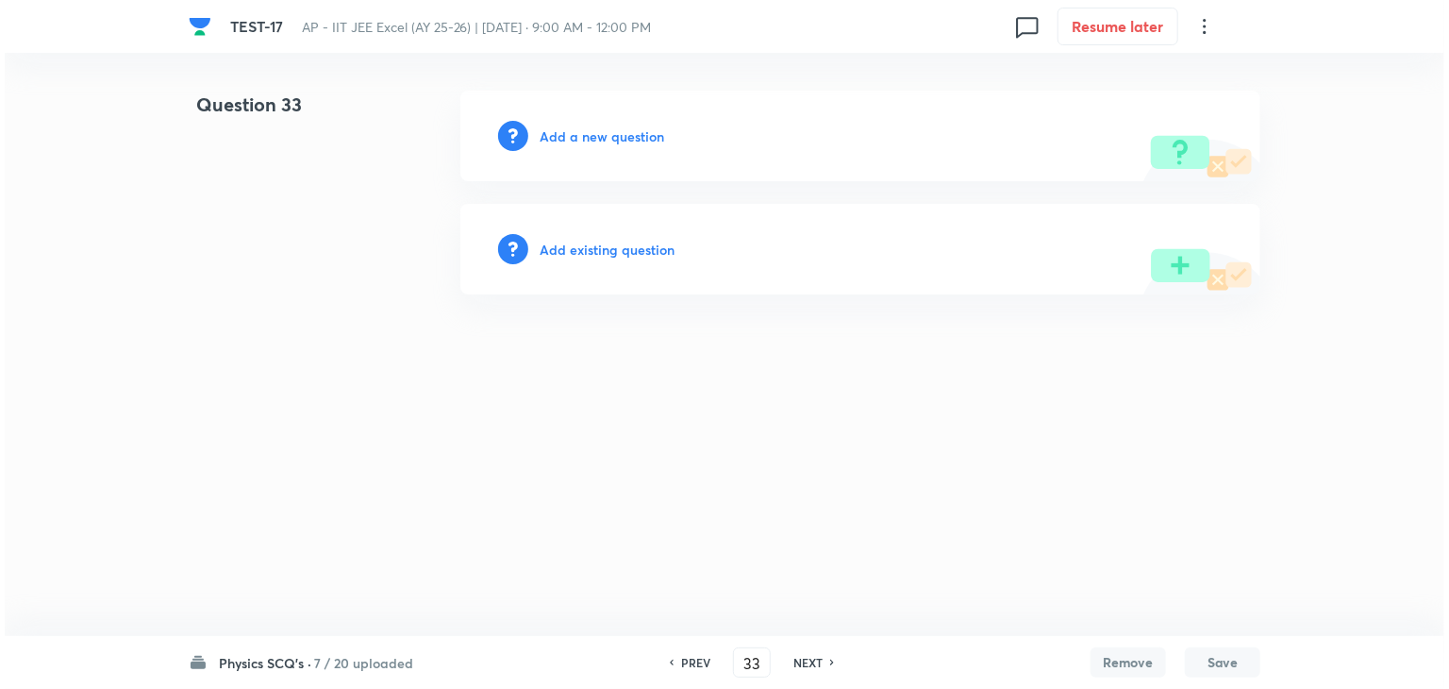
scroll to position [0, 0]
click at [532, 134] on div "Add a new question" at bounding box center [860, 136] width 800 height 91
click at [559, 137] on h6 "Add a new question" at bounding box center [602, 136] width 125 height 20
click at [559, 137] on h6 "Choose a question type" at bounding box center [612, 136] width 145 height 20
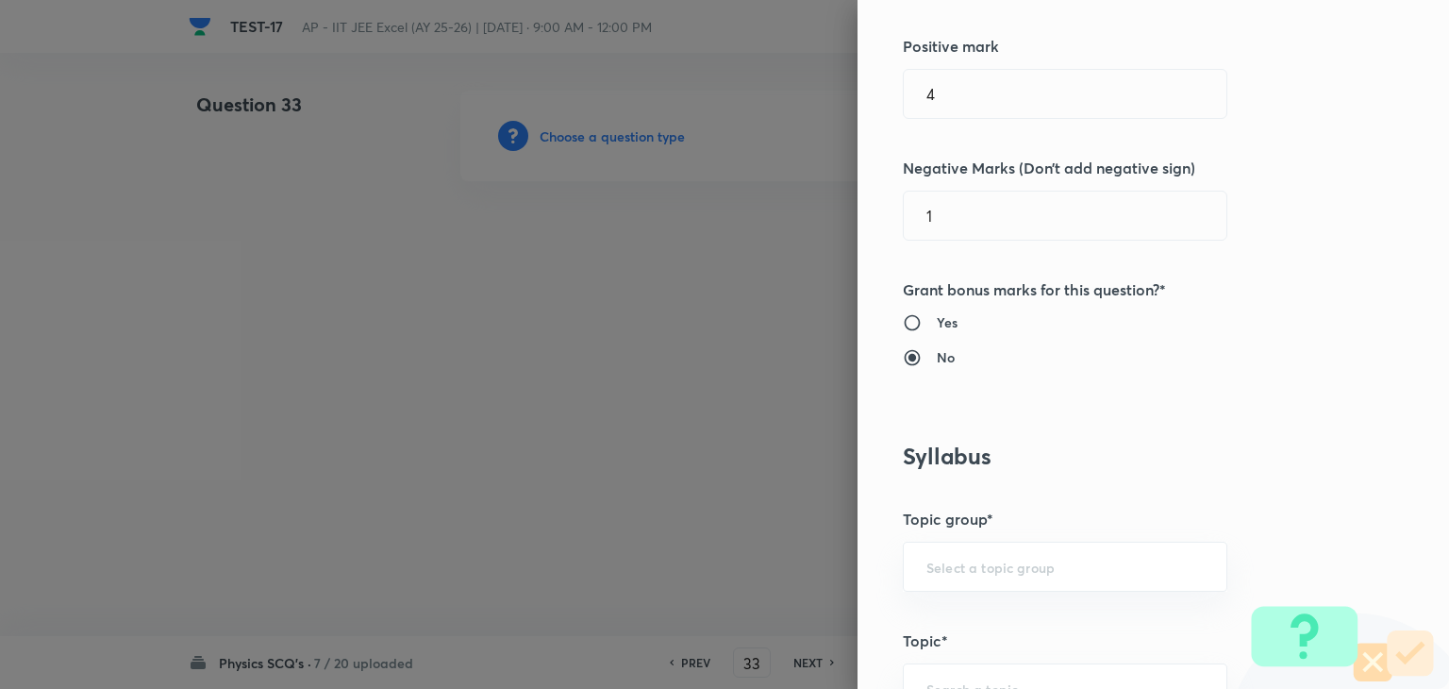
scroll to position [849, 0]
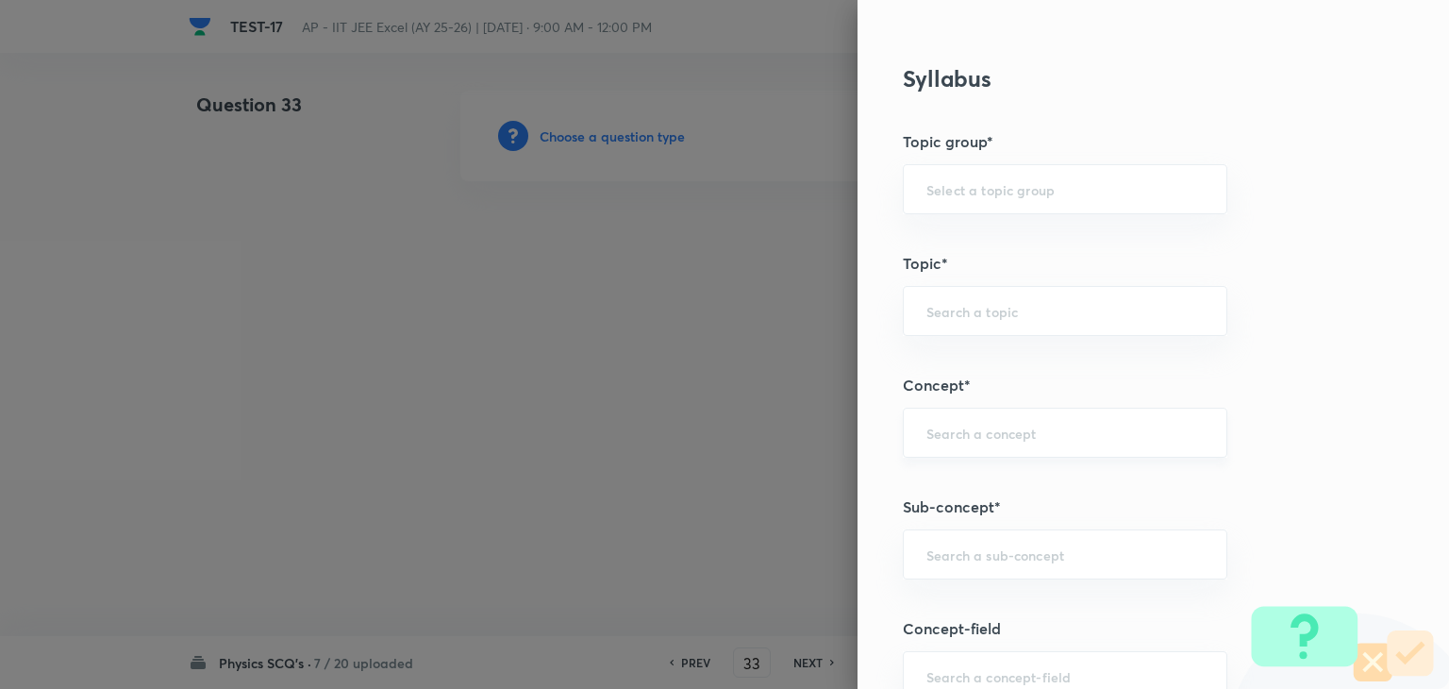
click at [963, 427] on input "text" at bounding box center [1064, 433] width 277 height 18
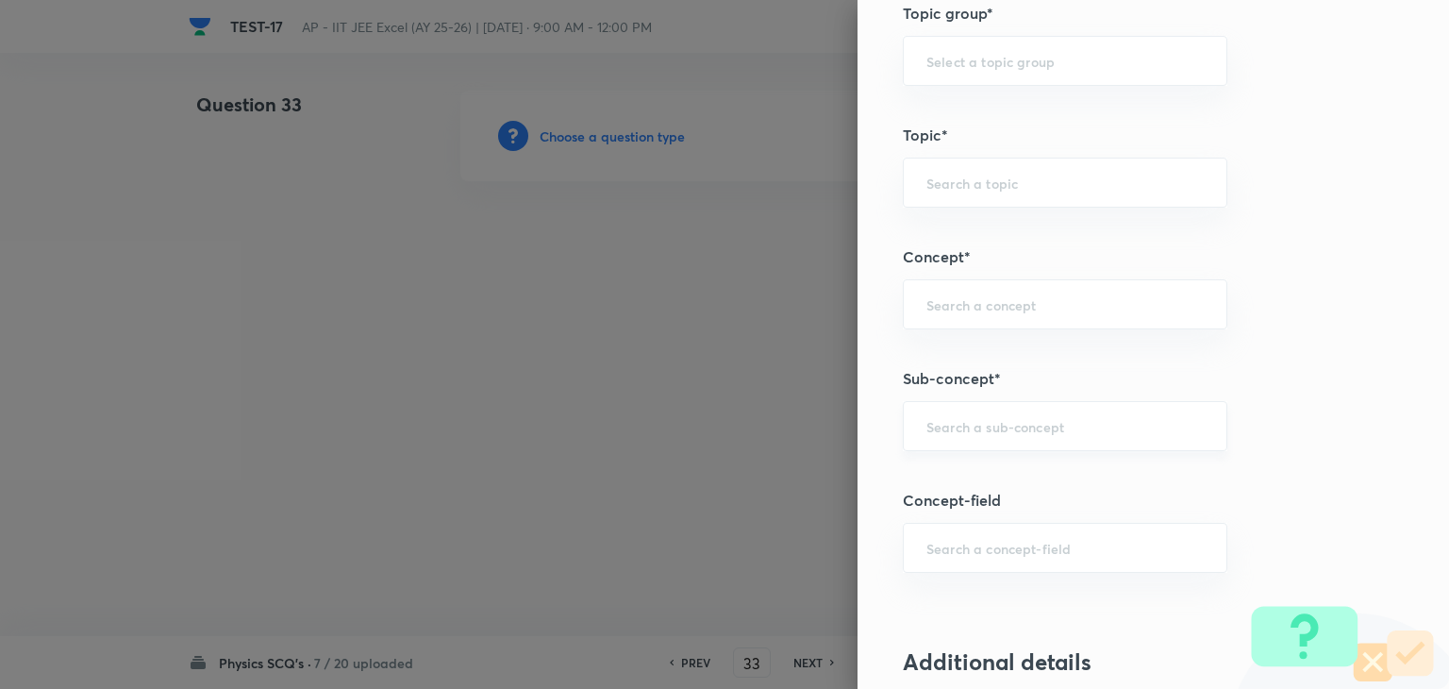
scroll to position [1038, 0]
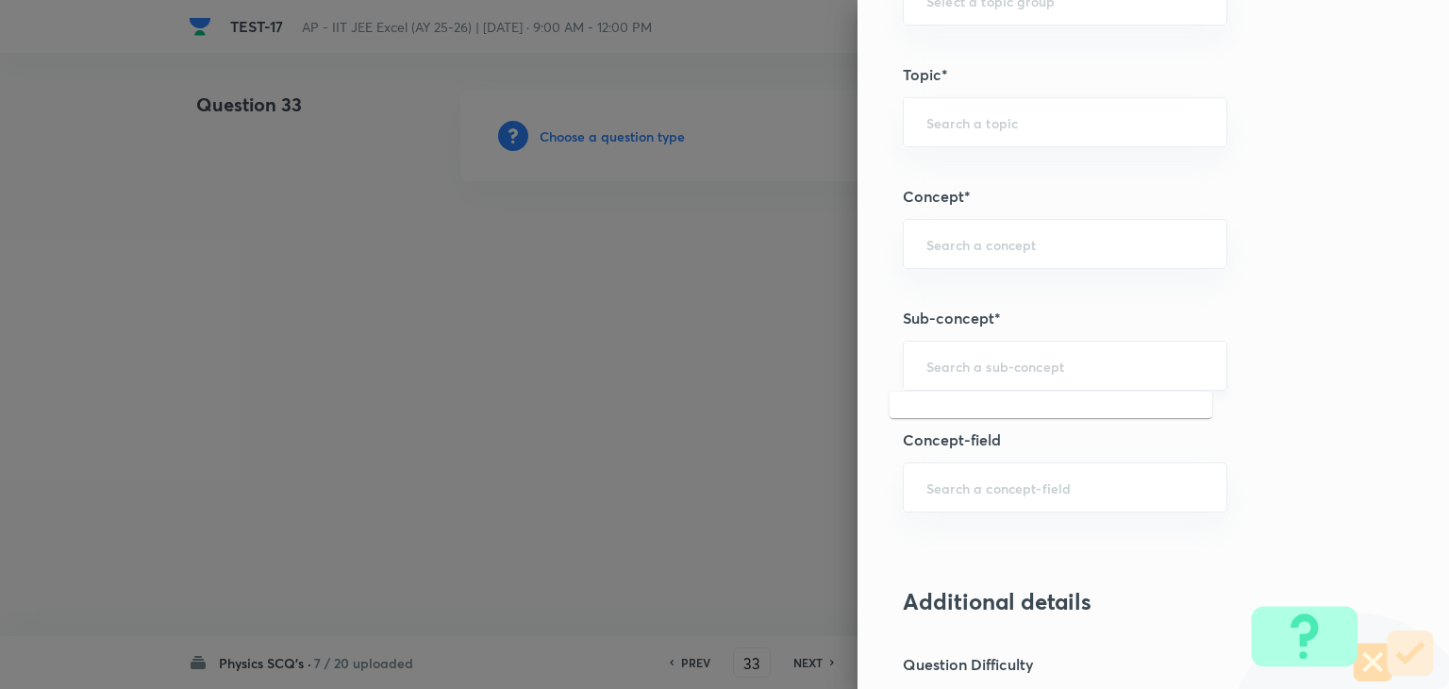
click at [941, 357] on input "text" at bounding box center [1064, 366] width 277 height 18
paste input "semiconductor"
click at [955, 408] on li "Semiconductors" at bounding box center [1051, 416] width 323 height 34
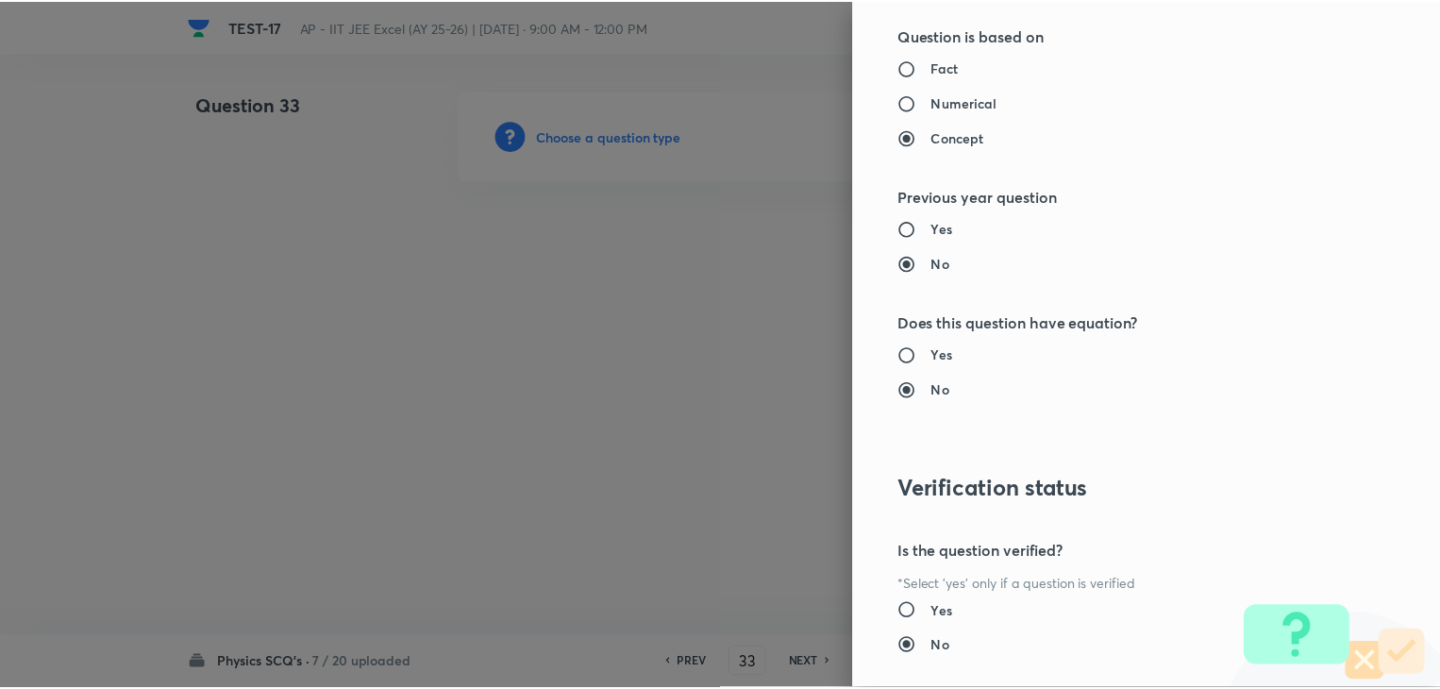
scroll to position [2007, 0]
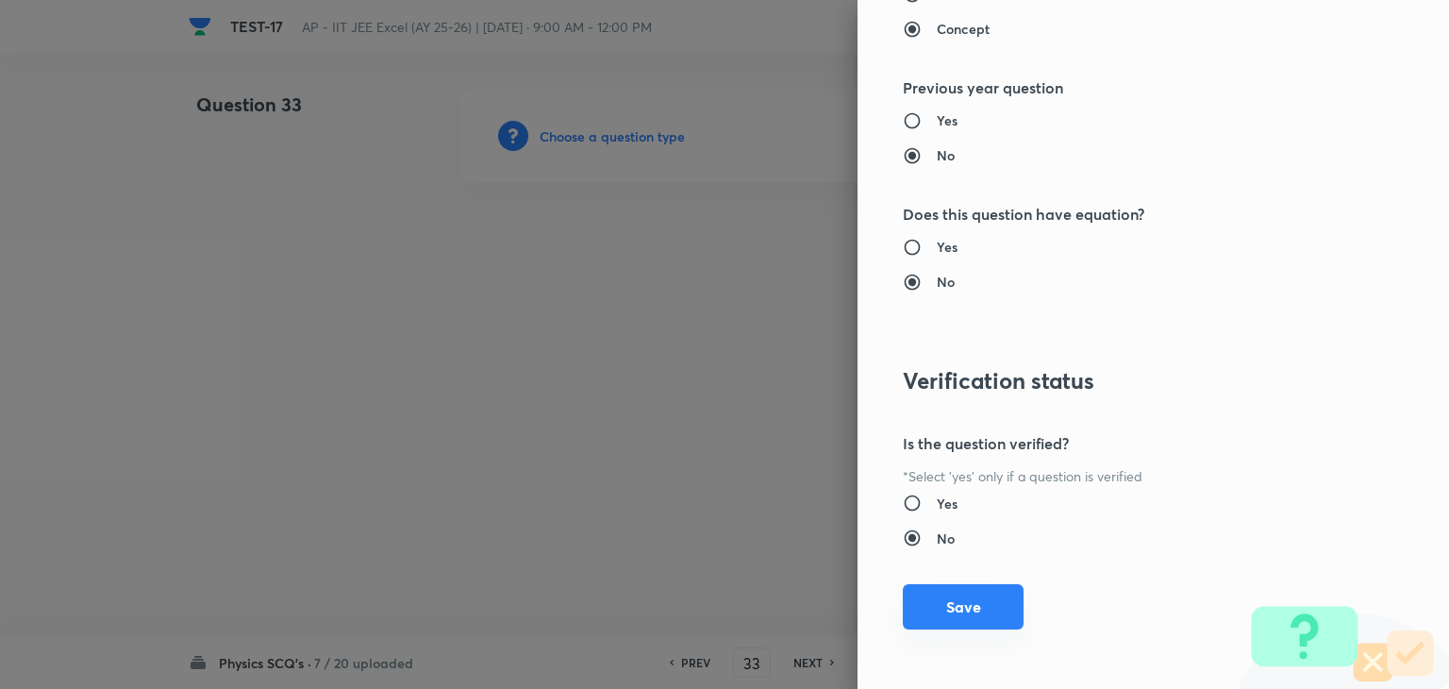
click at [964, 607] on button "Save" at bounding box center [963, 606] width 121 height 45
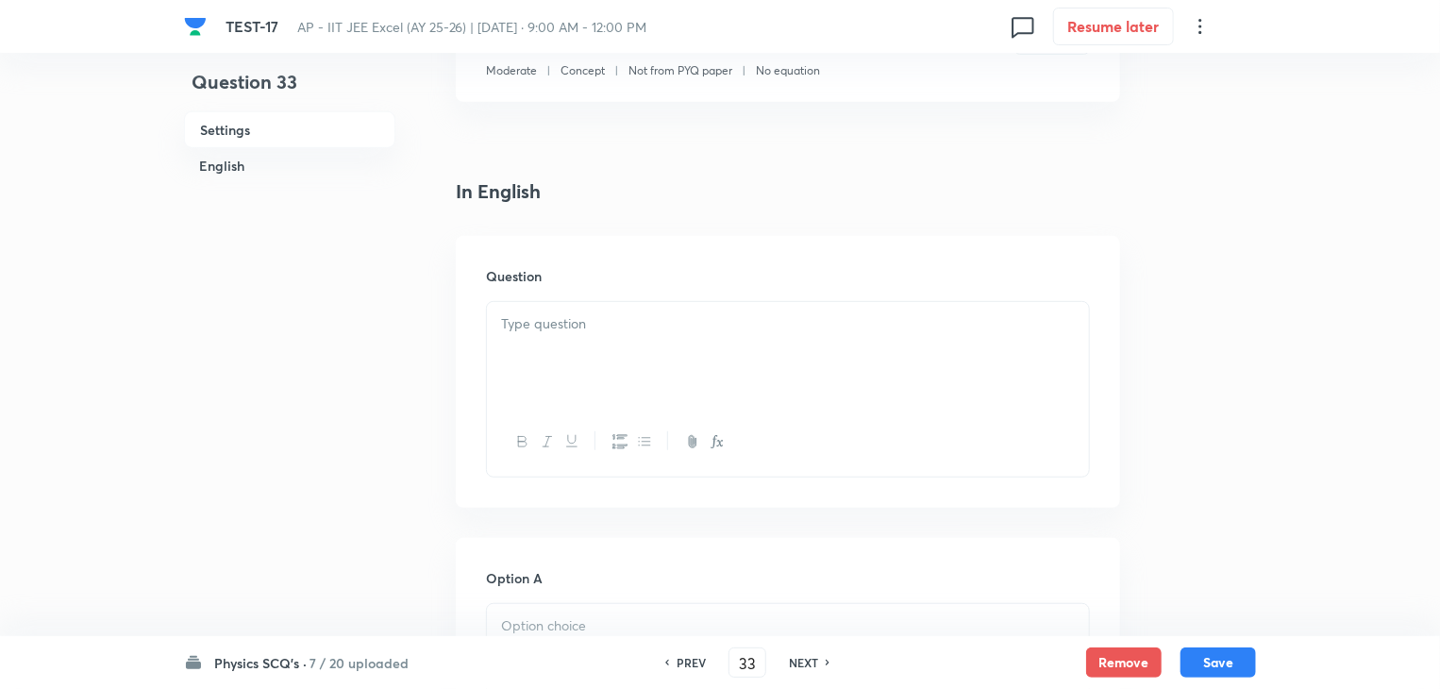
scroll to position [472, 0]
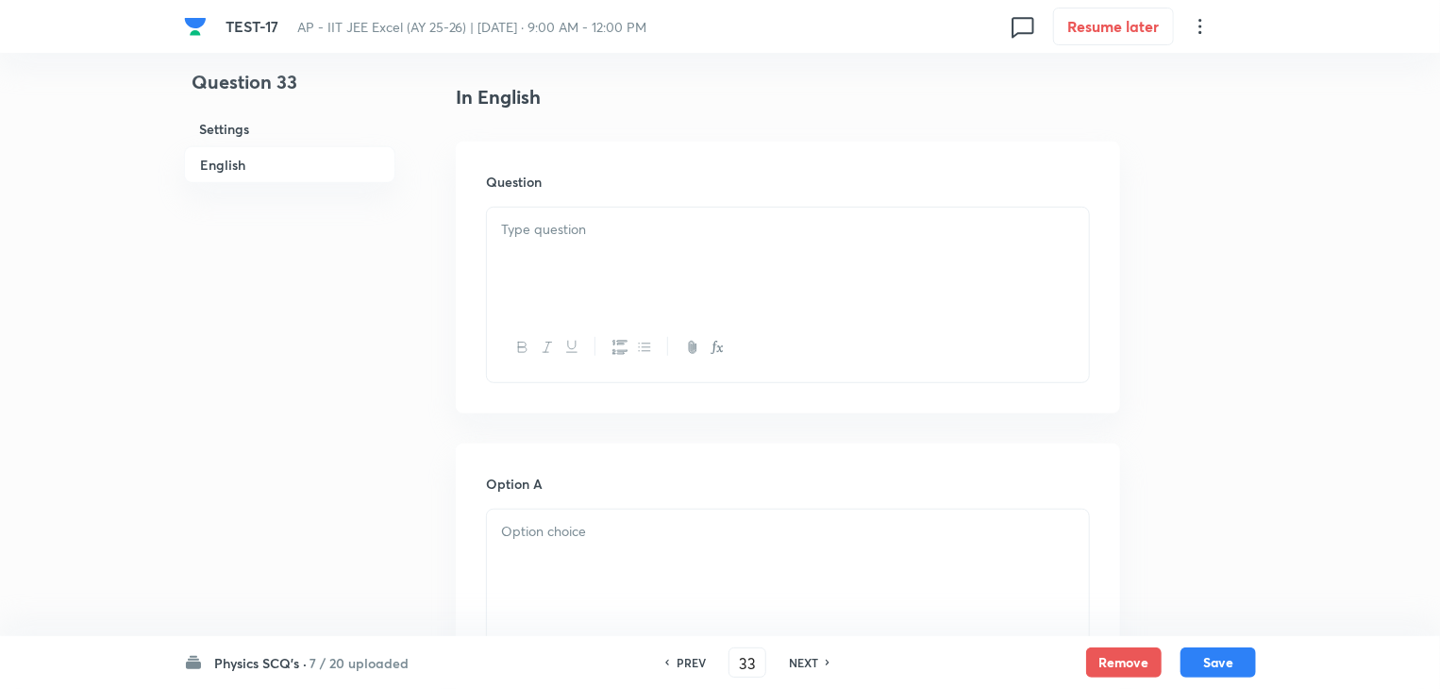
click at [527, 237] on p at bounding box center [788, 230] width 574 height 22
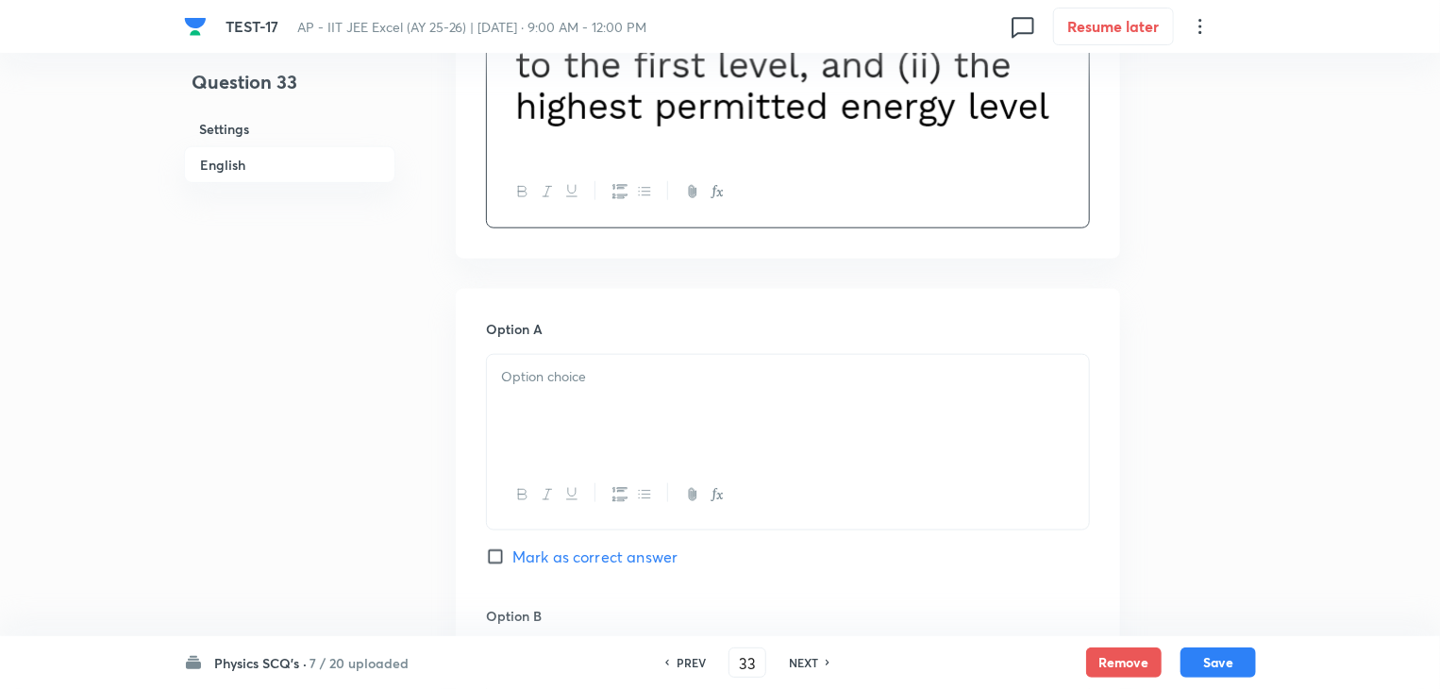
scroll to position [943, 0]
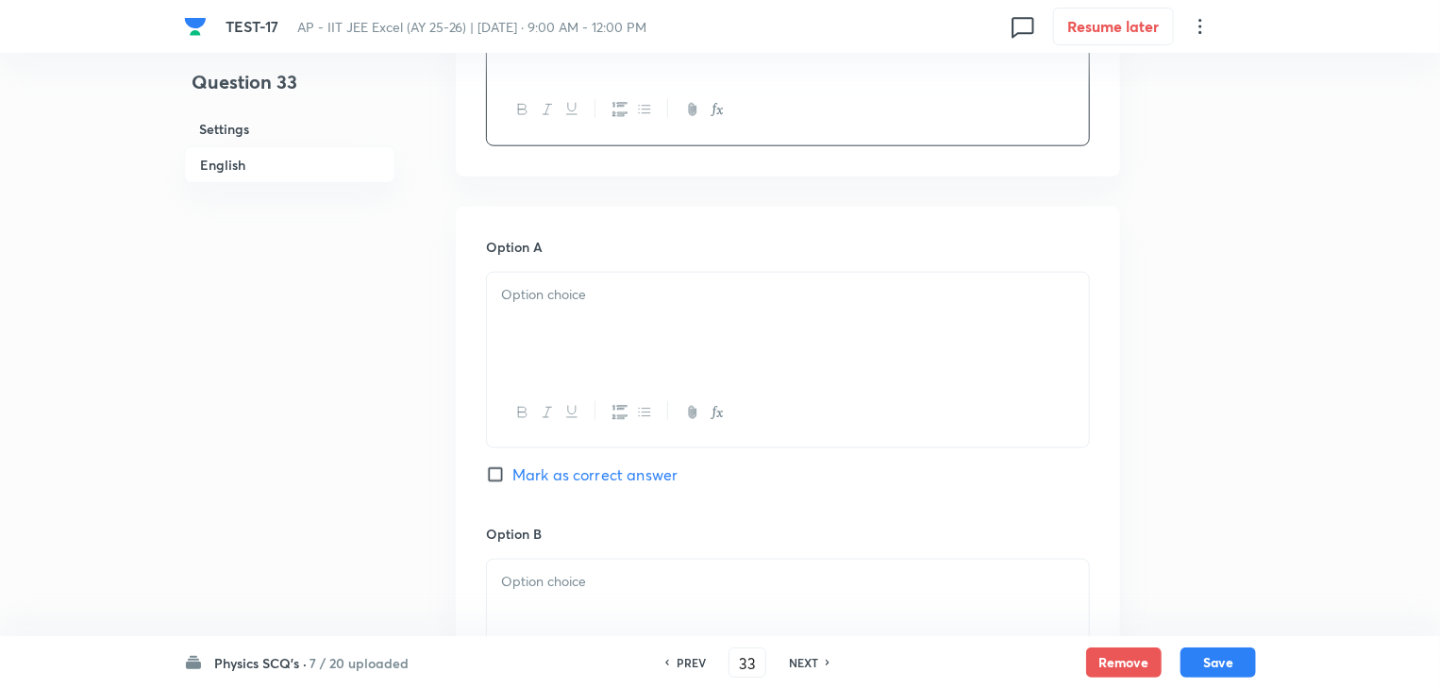
click at [742, 310] on div at bounding box center [788, 326] width 602 height 106
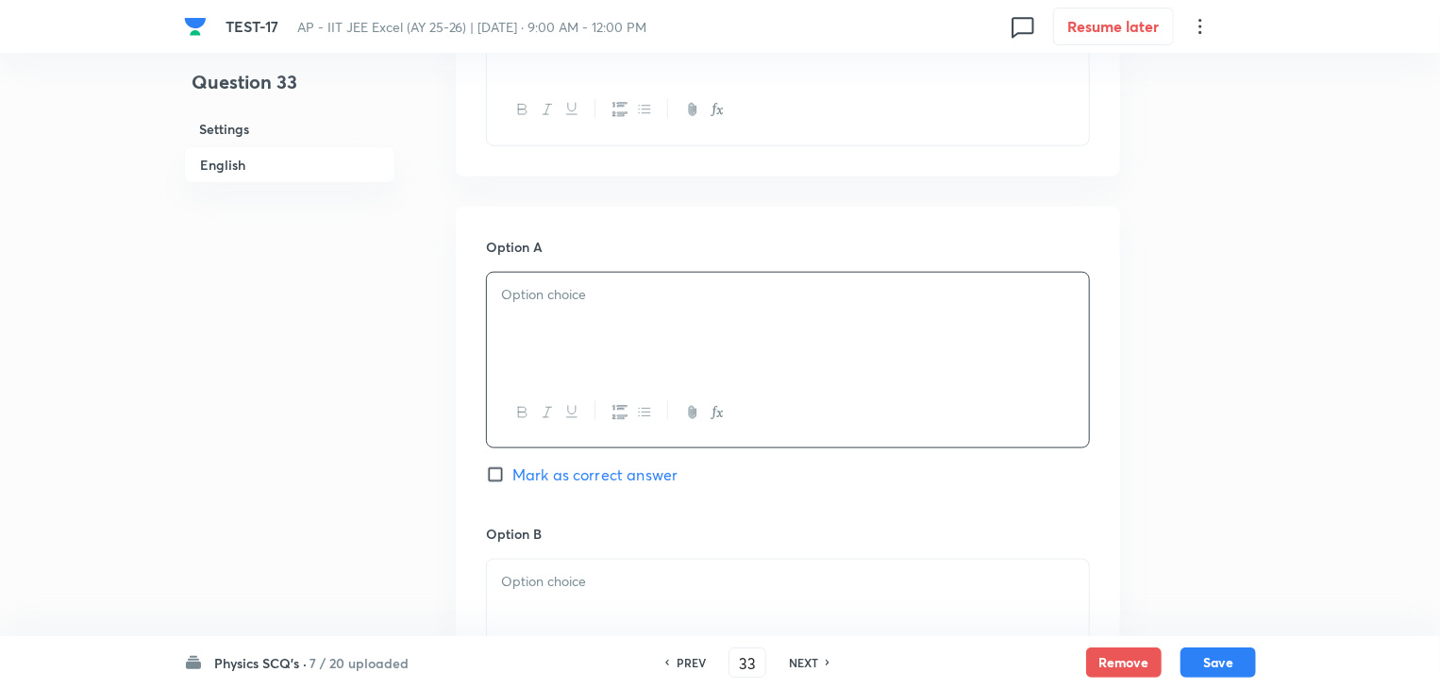
click at [668, 287] on p at bounding box center [788, 295] width 574 height 22
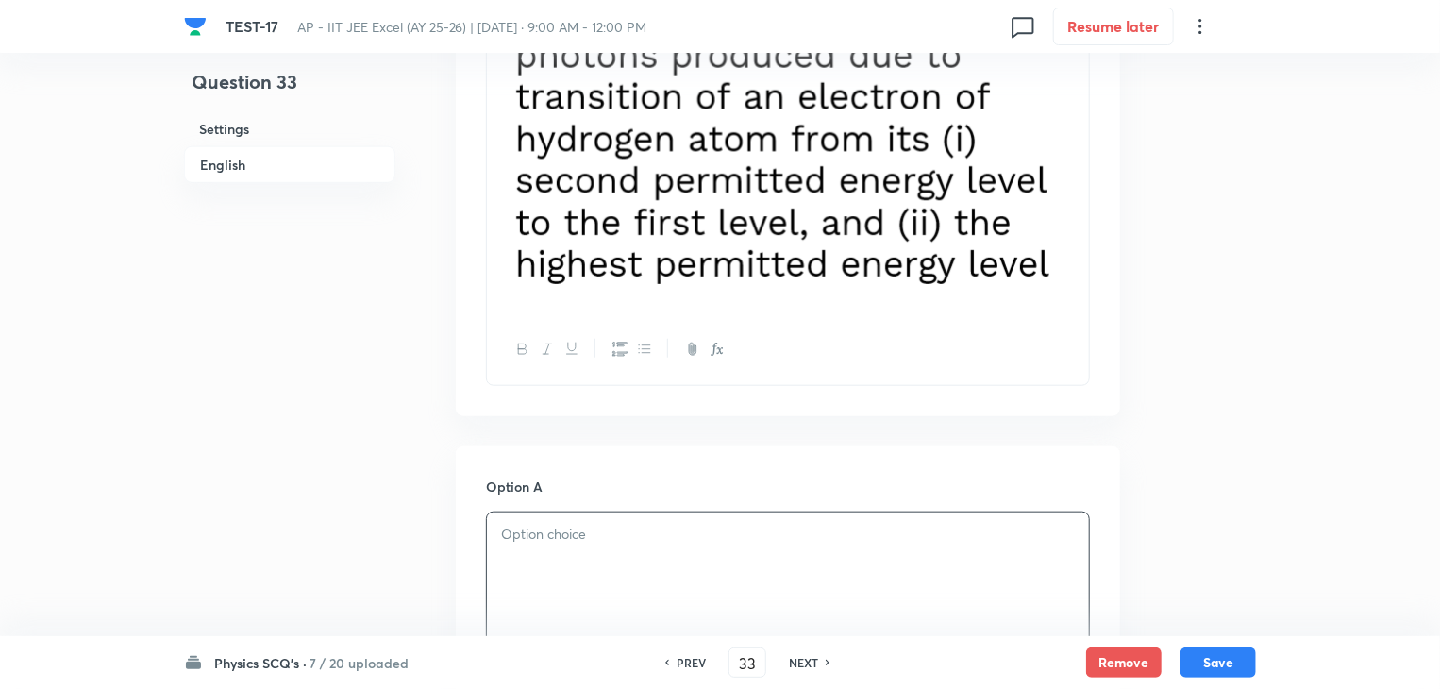
scroll to position [660, 0]
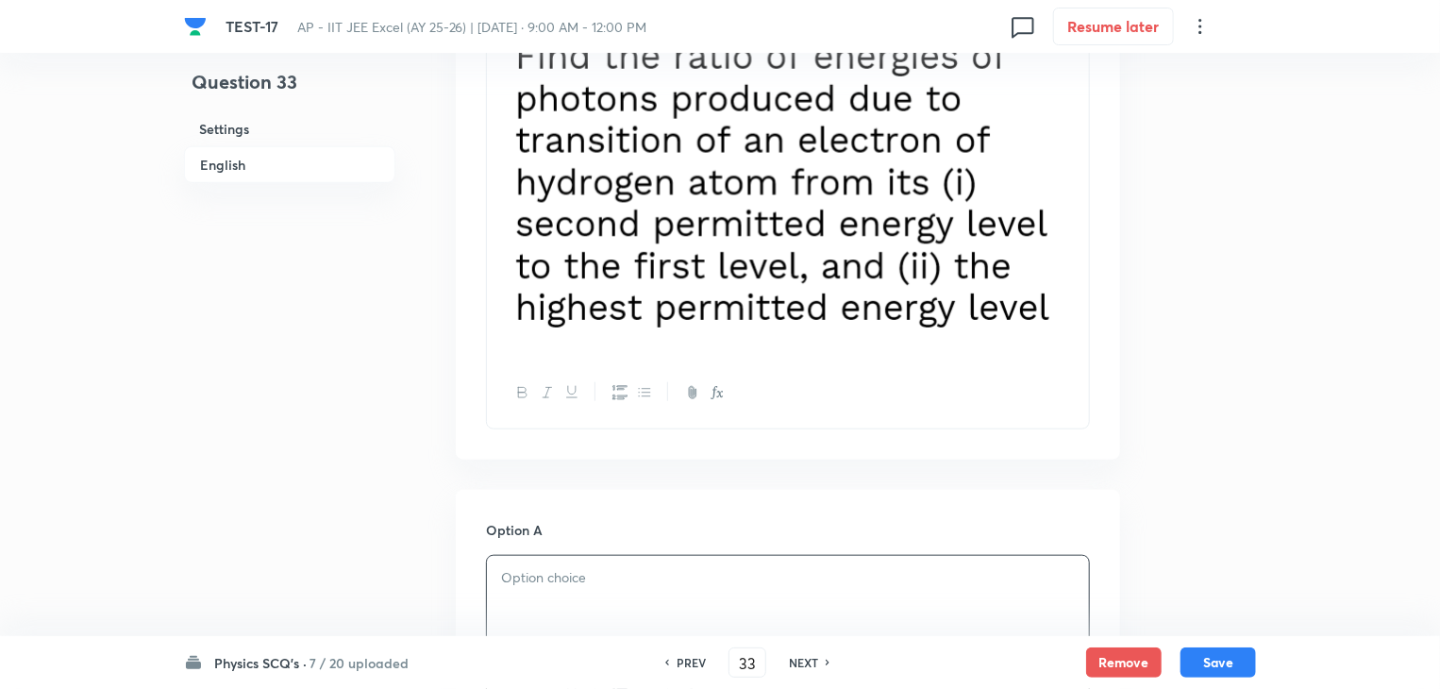
click at [1063, 318] on img at bounding box center [788, 185] width 574 height 311
click at [1061, 313] on img at bounding box center [788, 185] width 574 height 311
click at [0, 0] on div at bounding box center [0, 0] width 0 height 0
click at [955, 329] on img at bounding box center [788, 185] width 574 height 311
click at [954, 345] on p at bounding box center [788, 188] width 574 height 317
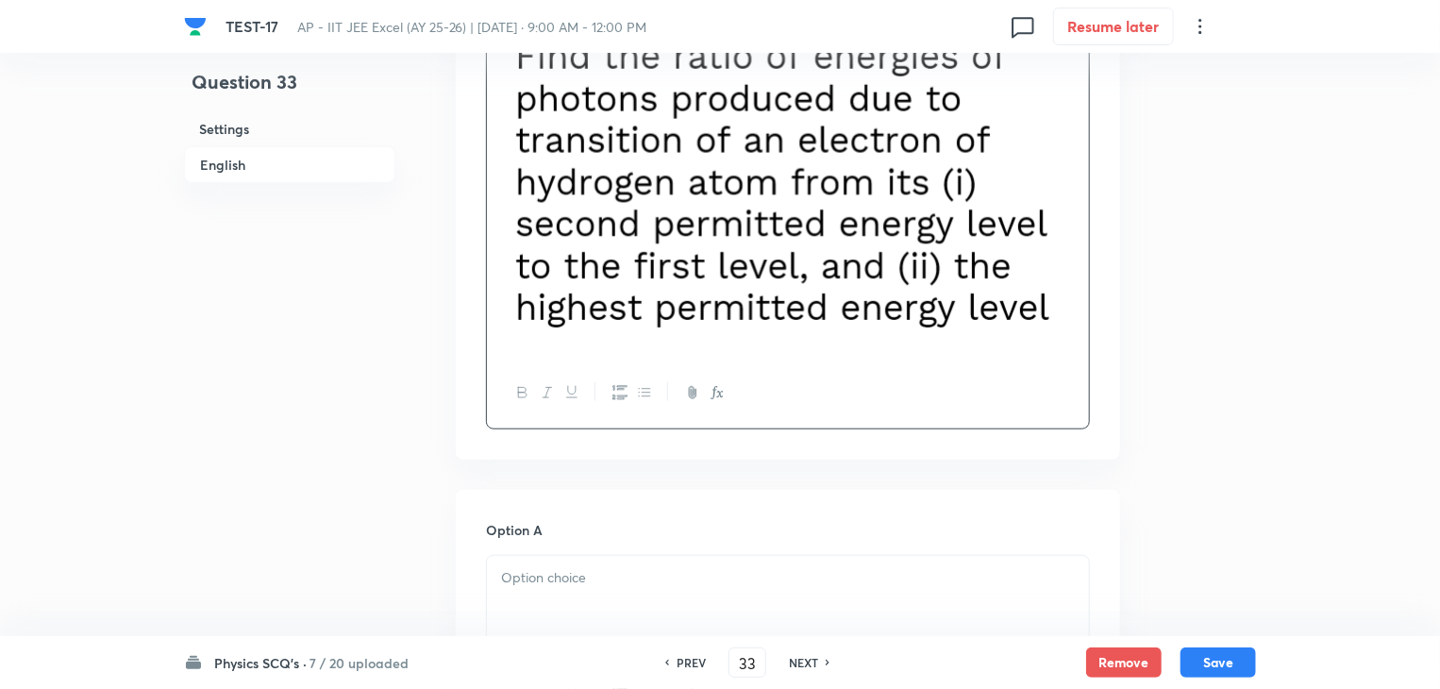
click at [954, 345] on p at bounding box center [788, 188] width 574 height 317
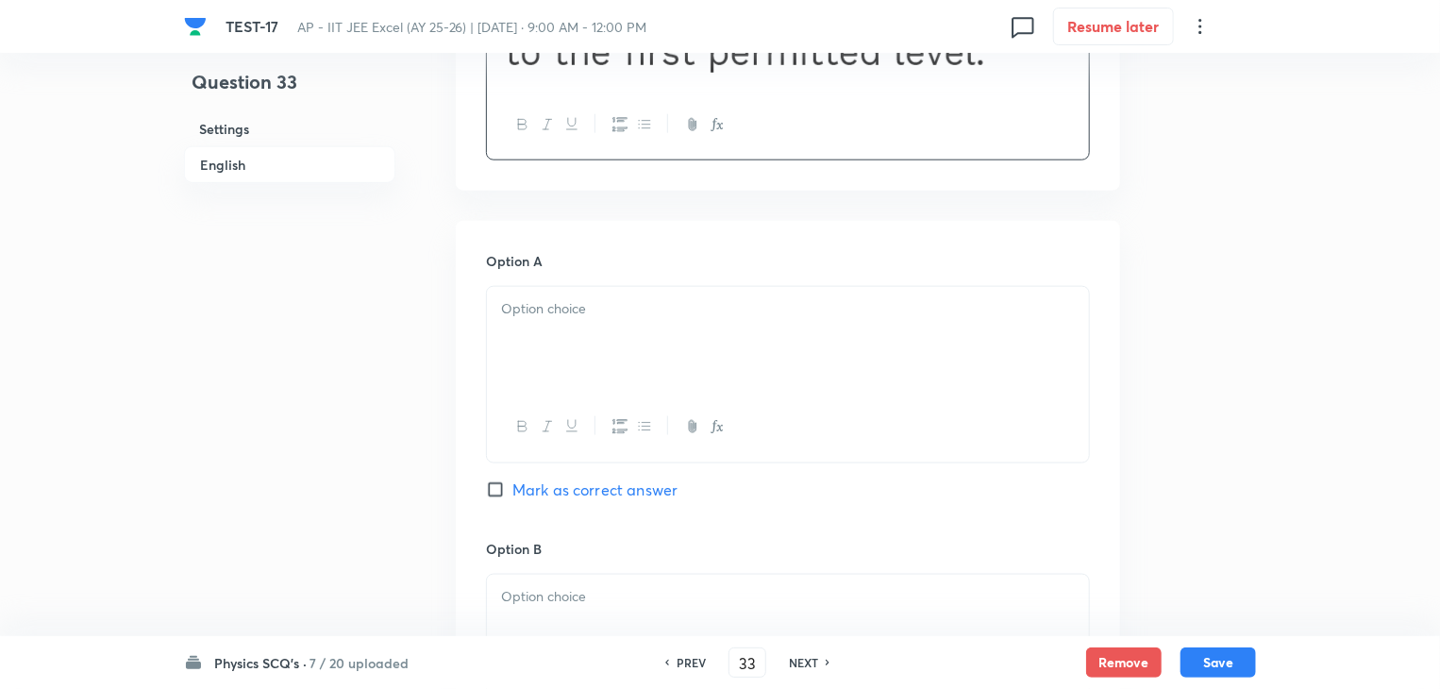
scroll to position [1038, 0]
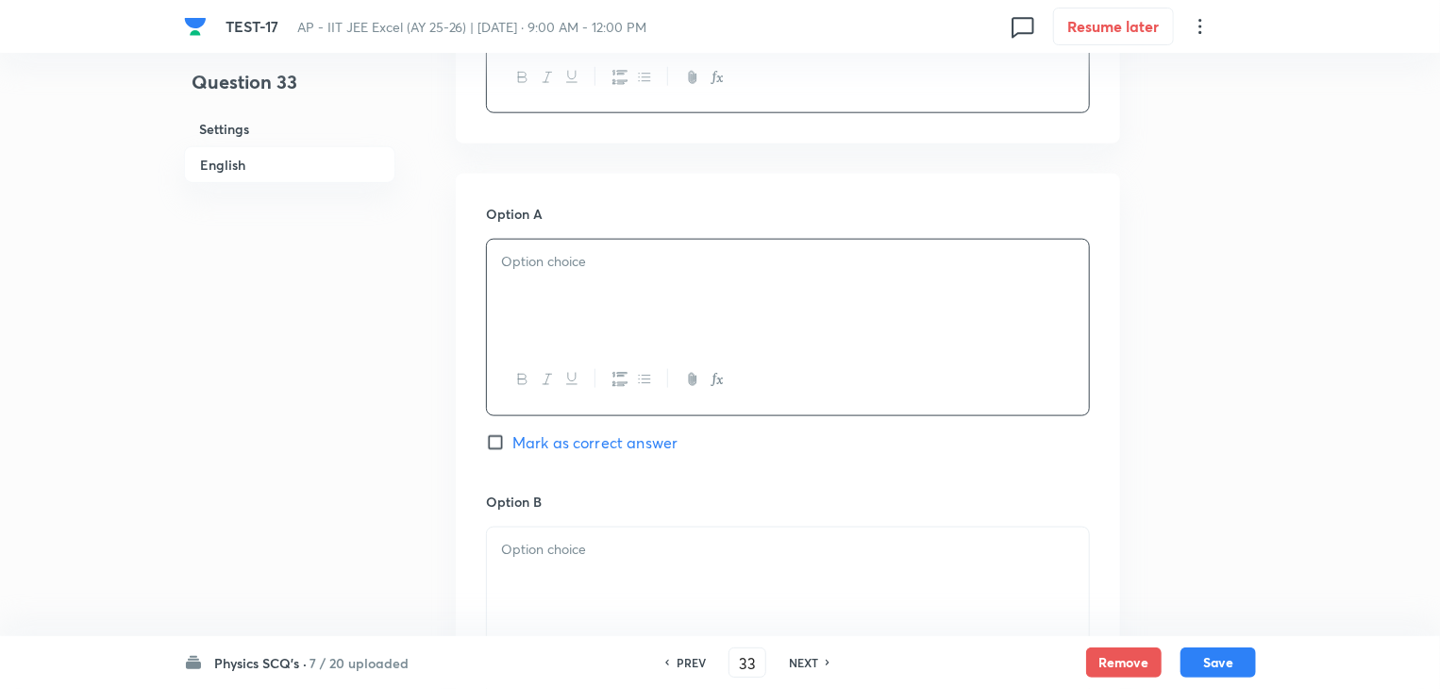
click at [647, 304] on div at bounding box center [788, 293] width 602 height 106
click at [559, 281] on div at bounding box center [788, 293] width 602 height 106
click at [546, 544] on p at bounding box center [788, 550] width 574 height 22
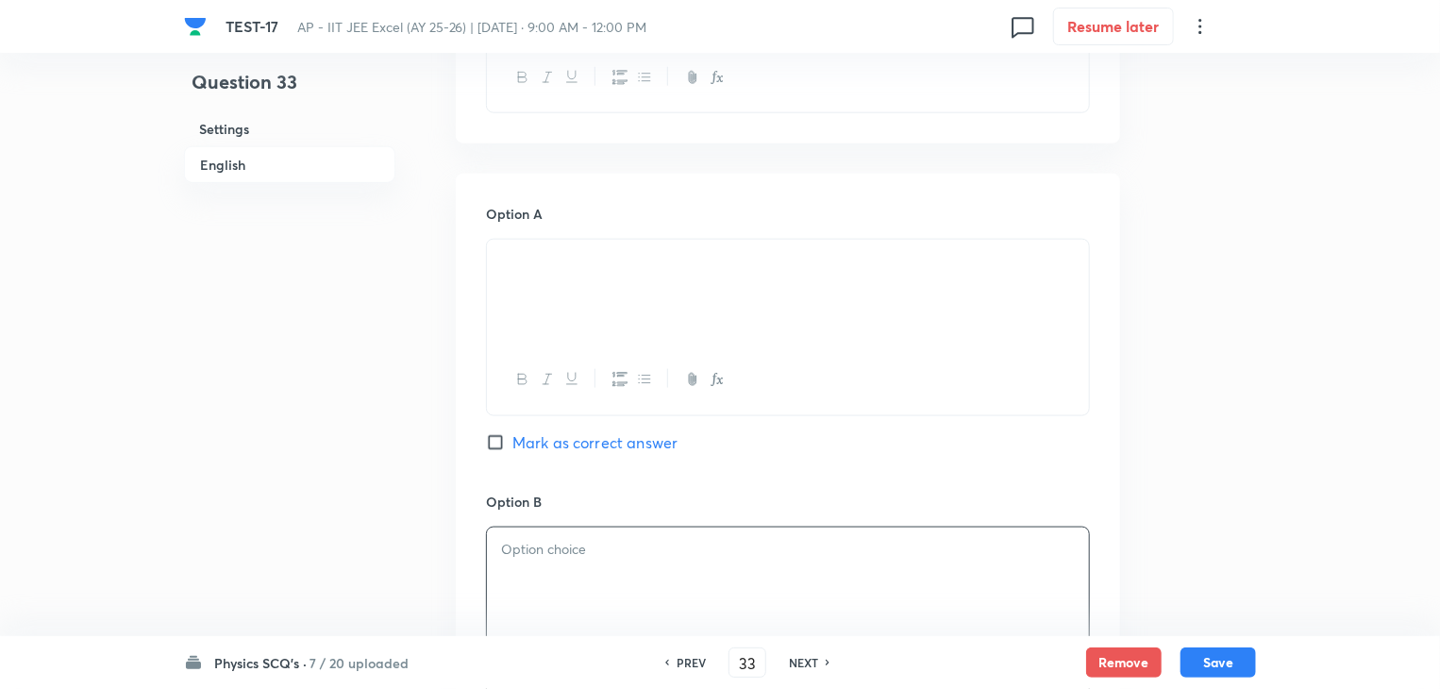
click at [738, 561] on div at bounding box center [788, 580] width 602 height 106
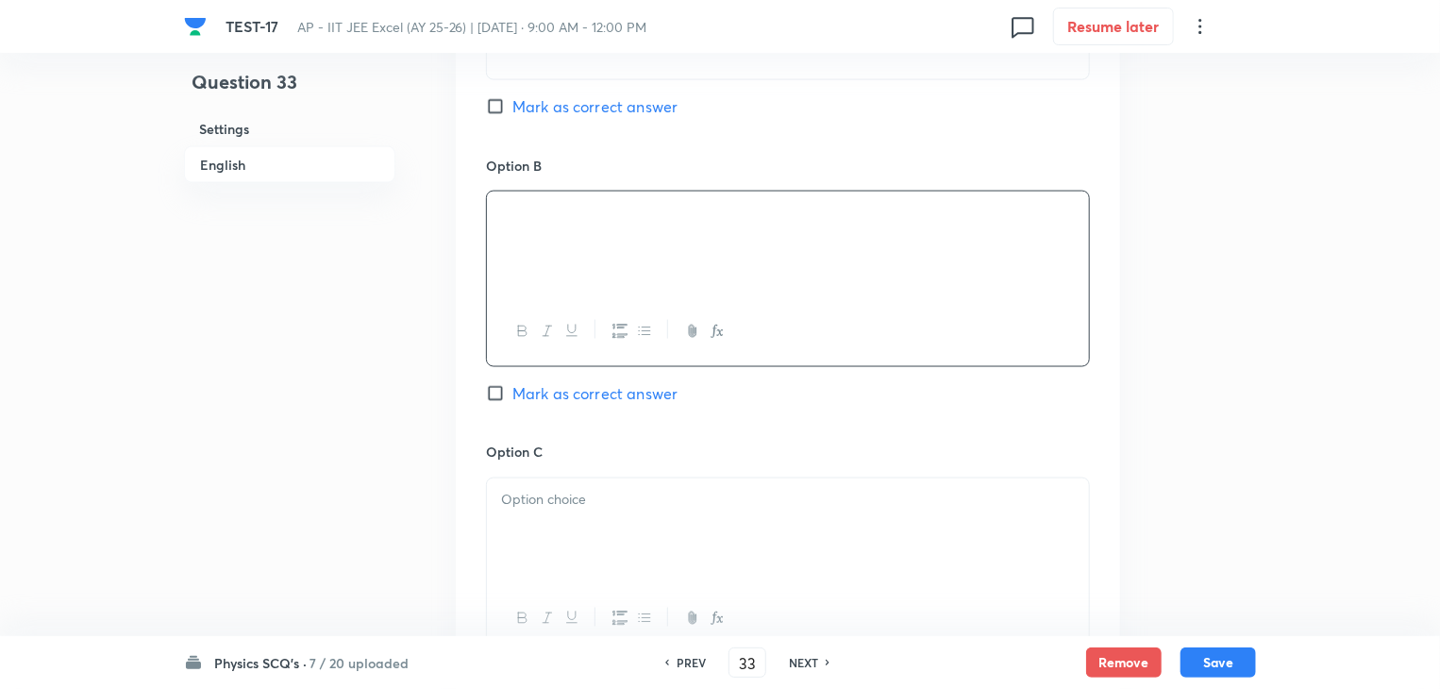
scroll to position [1415, 0]
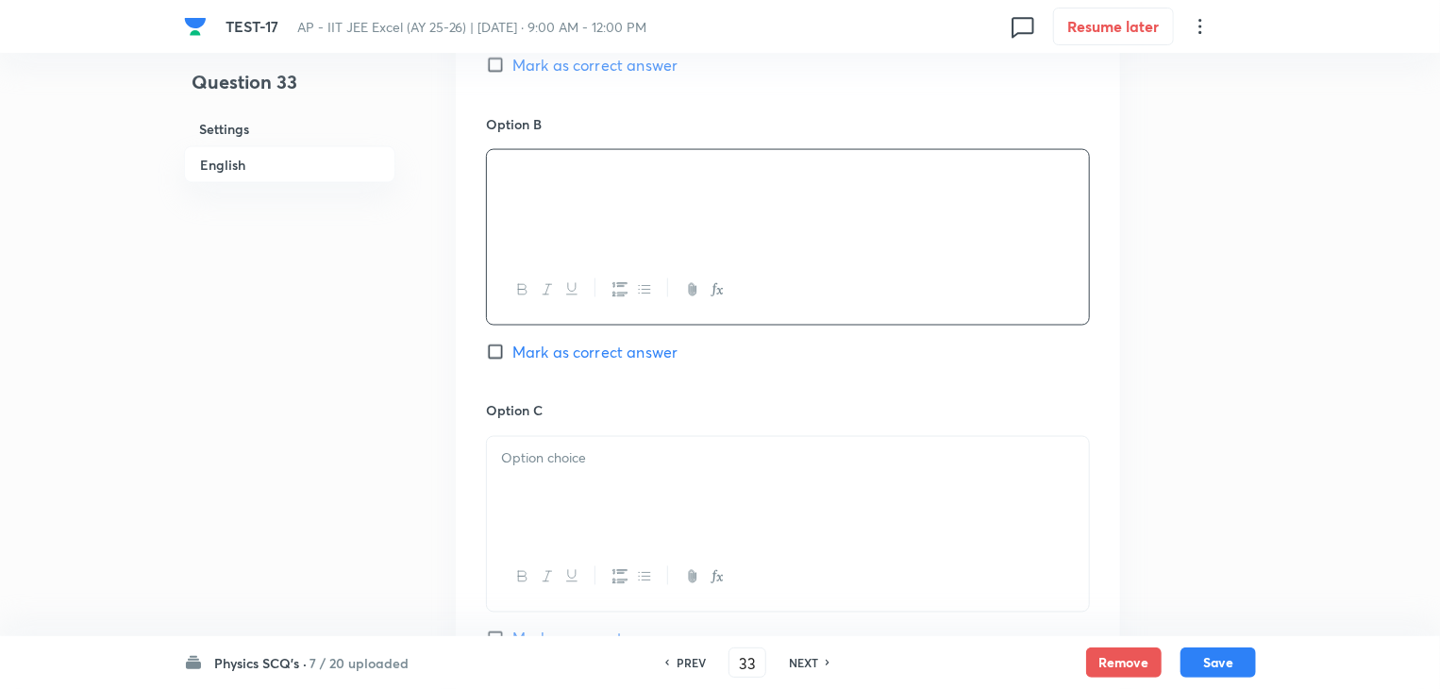
click at [687, 451] on p at bounding box center [788, 459] width 574 height 22
click at [743, 486] on div at bounding box center [788, 490] width 602 height 106
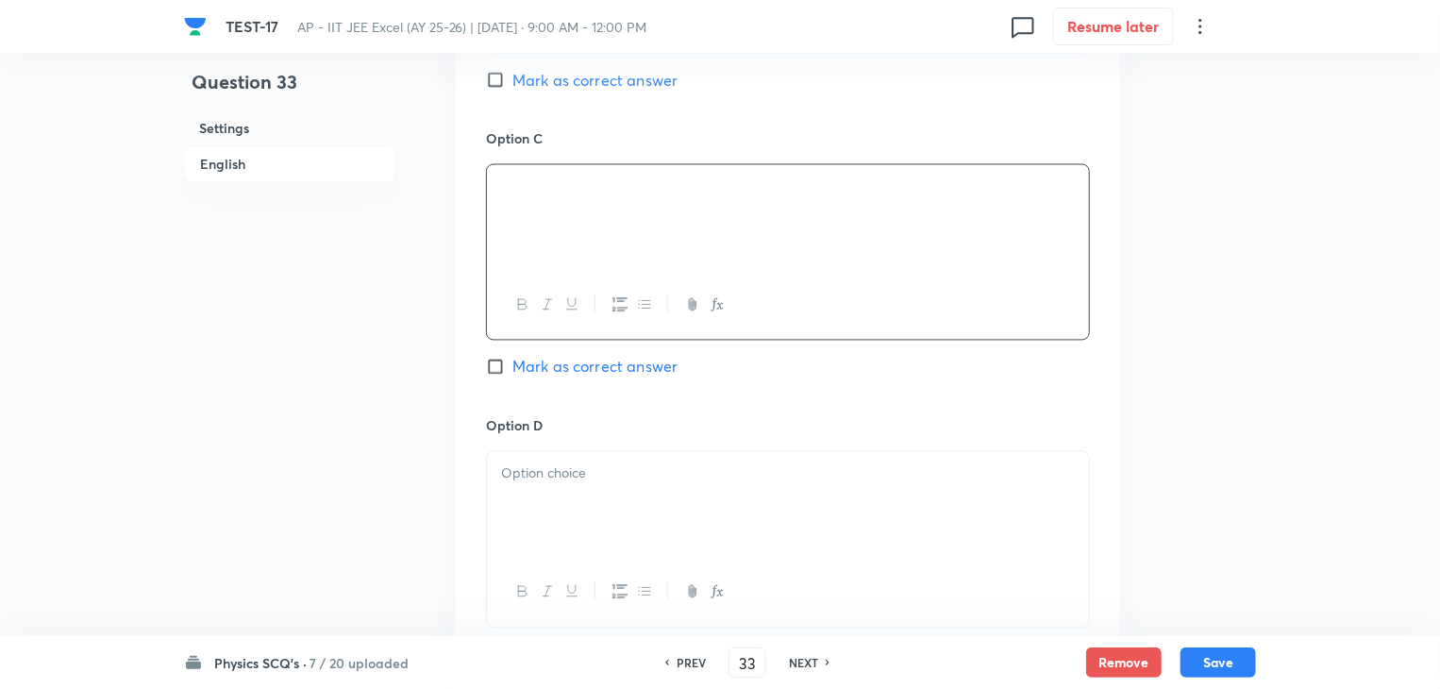
scroll to position [1792, 0]
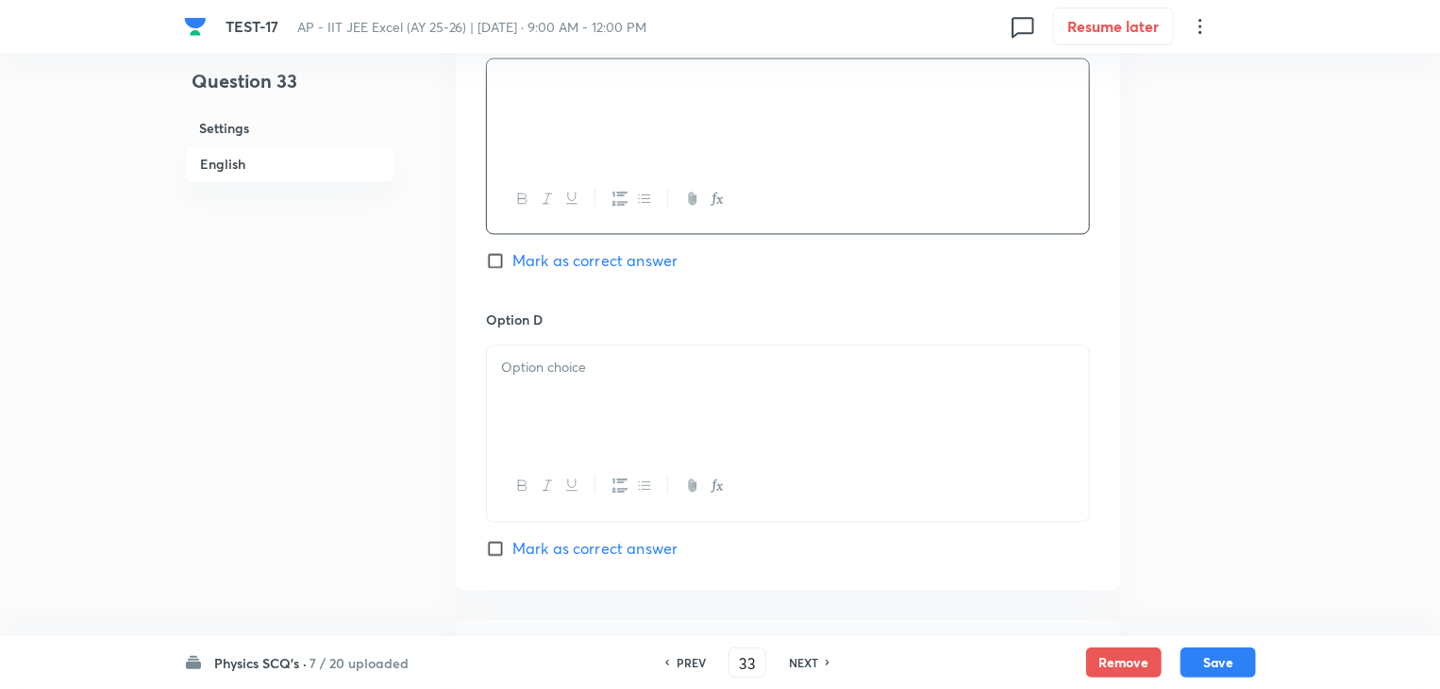
click at [644, 388] on div at bounding box center [788, 399] width 602 height 106
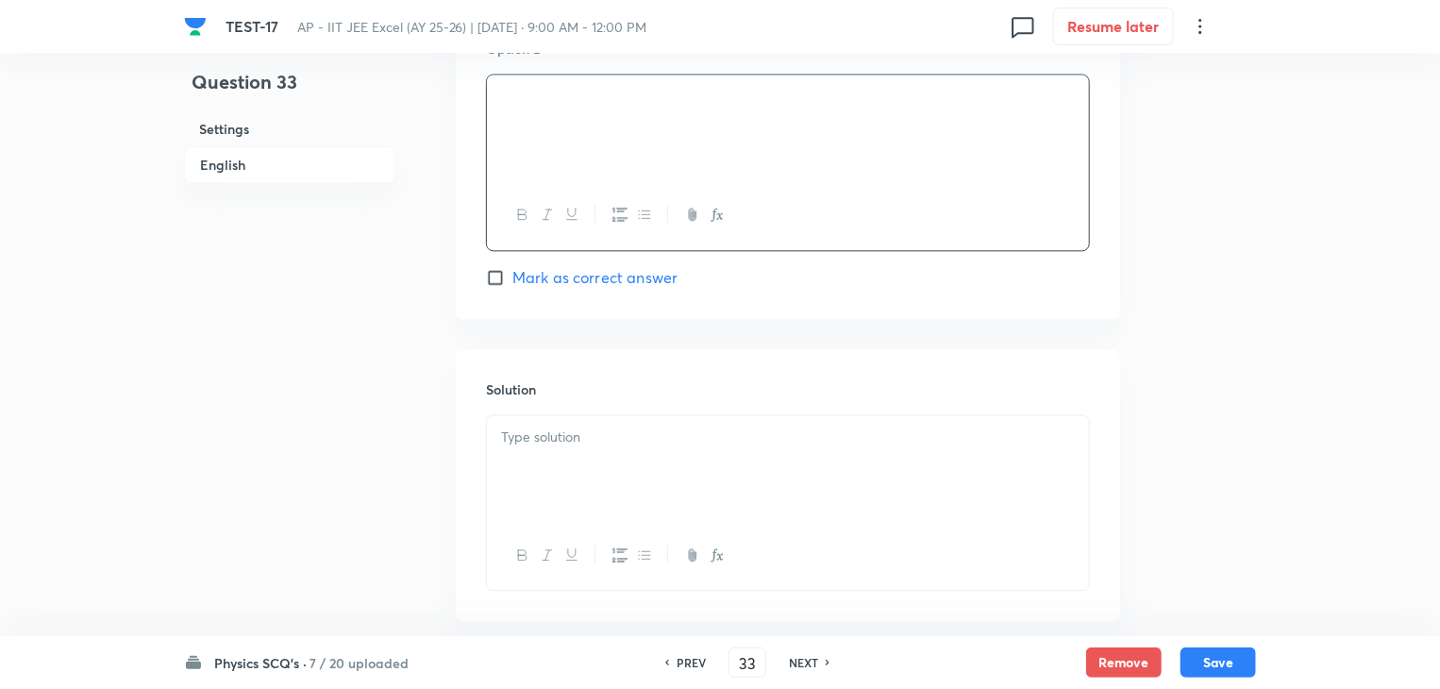
scroll to position [2159, 0]
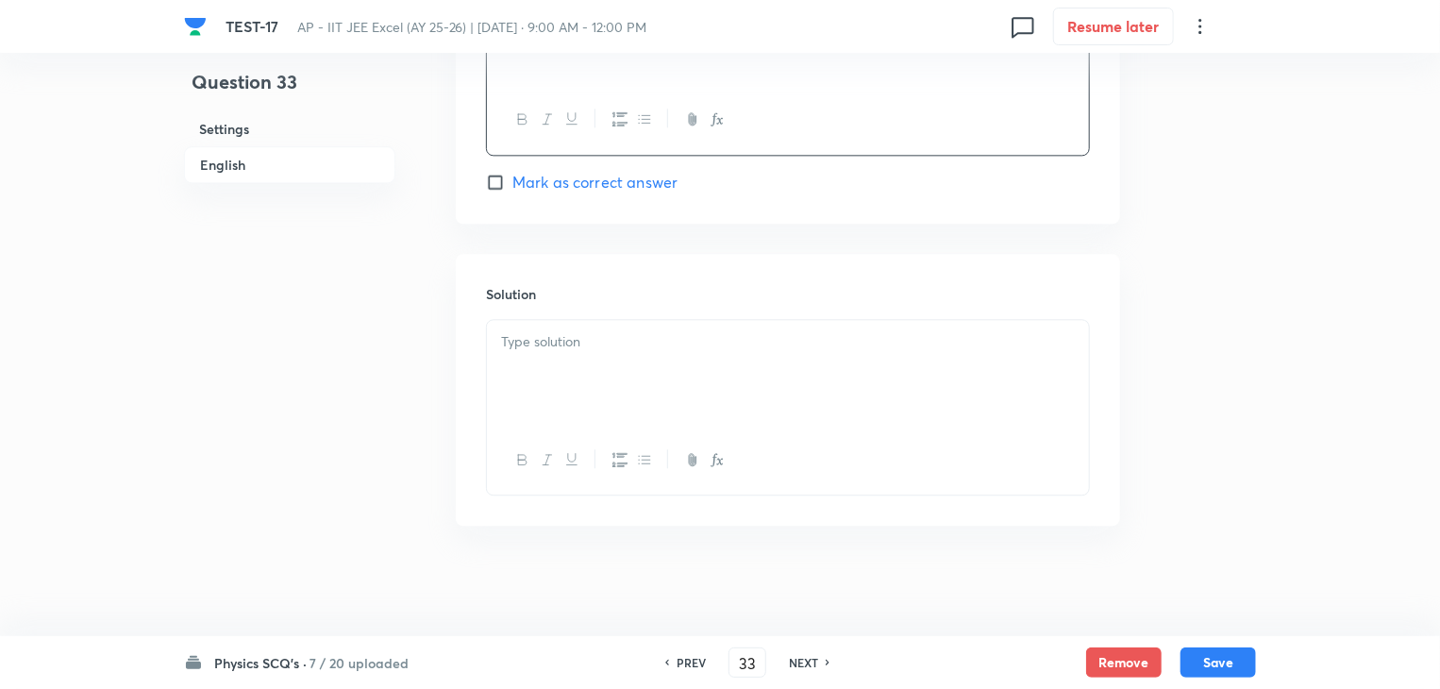
click at [738, 352] on div at bounding box center [788, 373] width 602 height 106
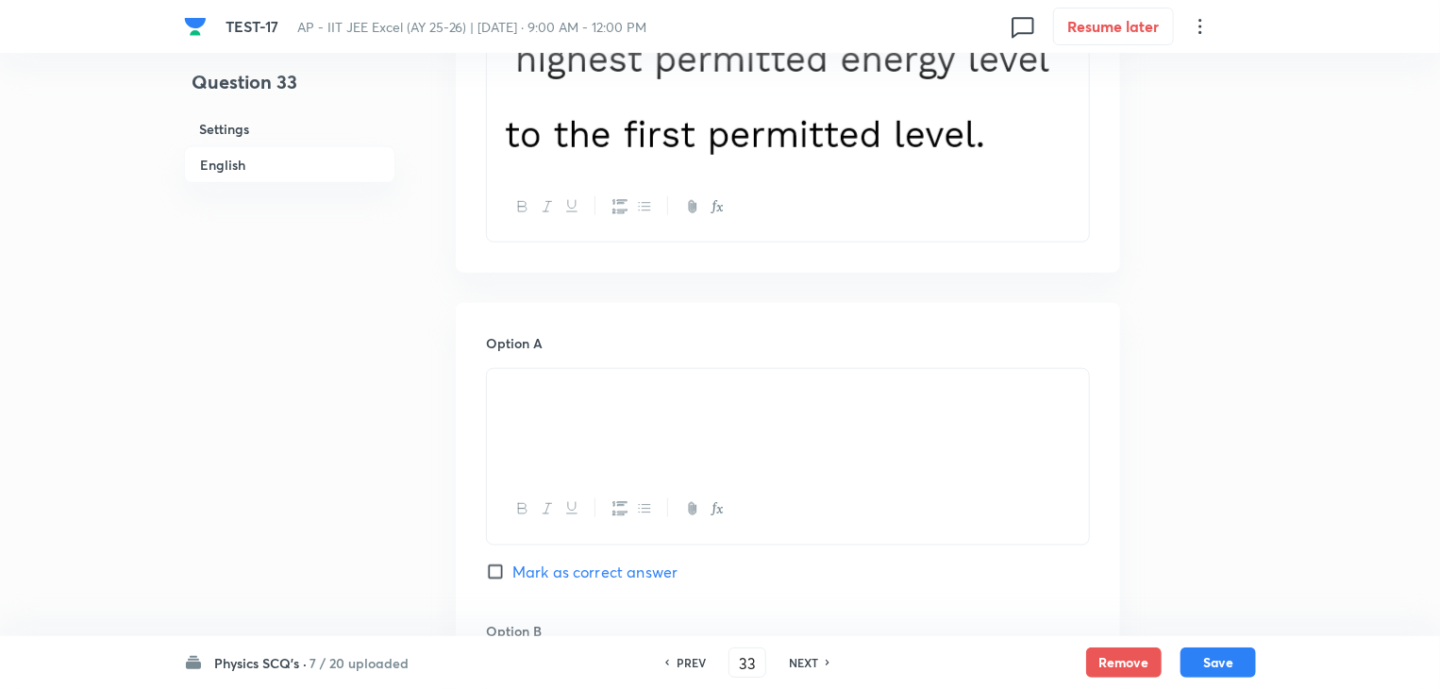
scroll to position [943, 0]
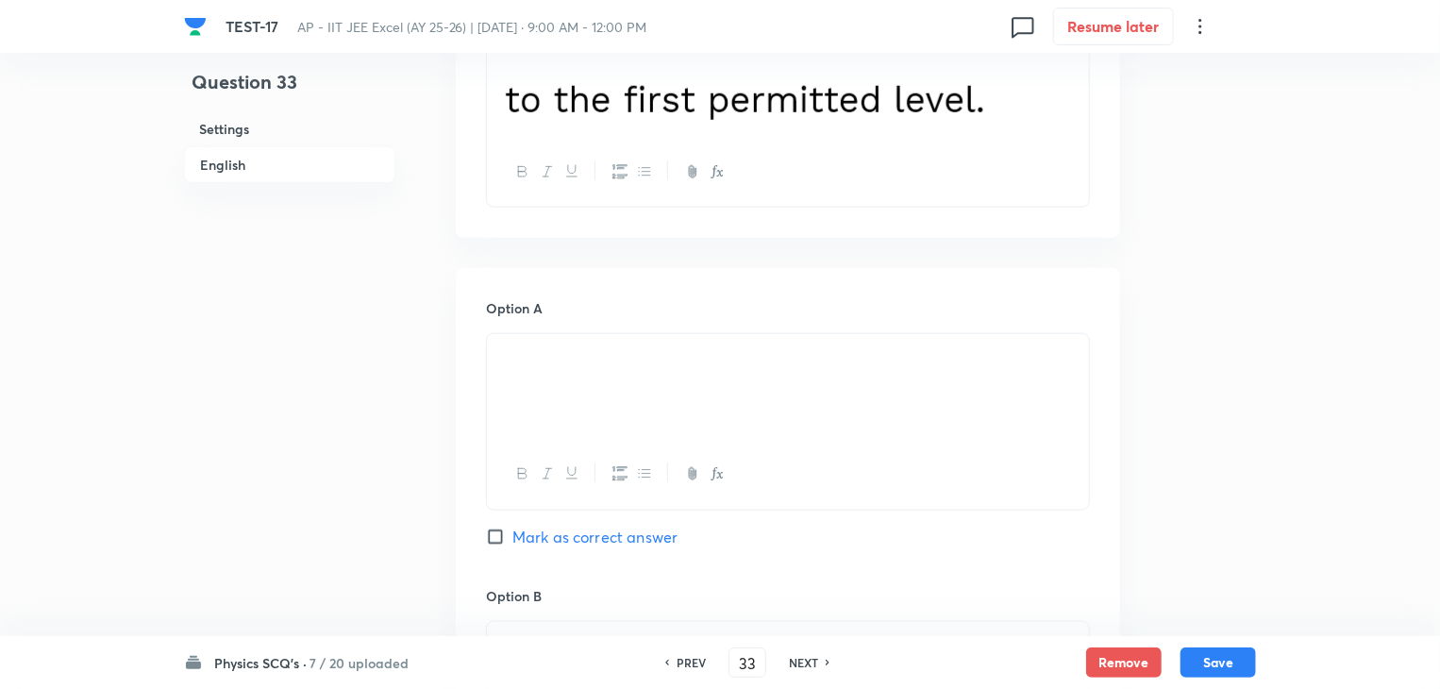
drag, startPoint x: 490, startPoint y: 540, endPoint x: 499, endPoint y: 541, distance: 9.6
click at [499, 537] on input "Mark as correct answer" at bounding box center [499, 536] width 26 height 19
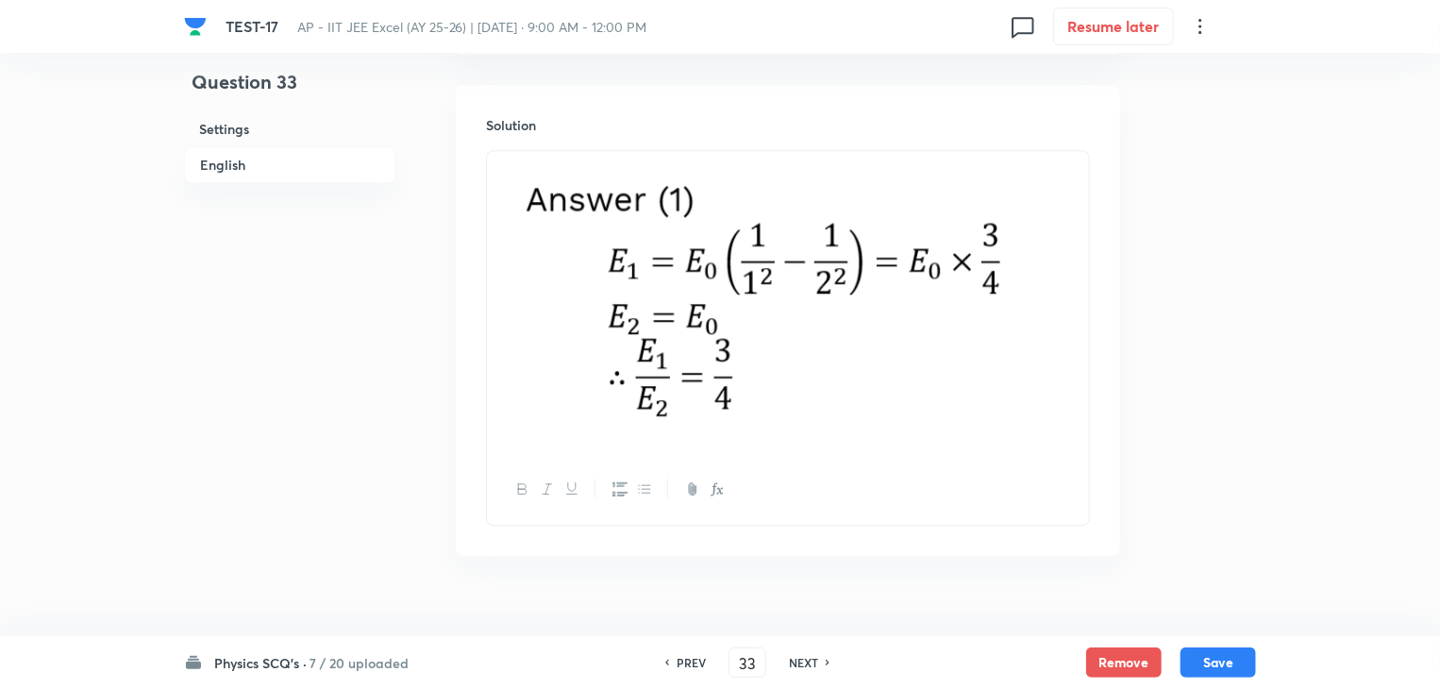
scroll to position [2358, 0]
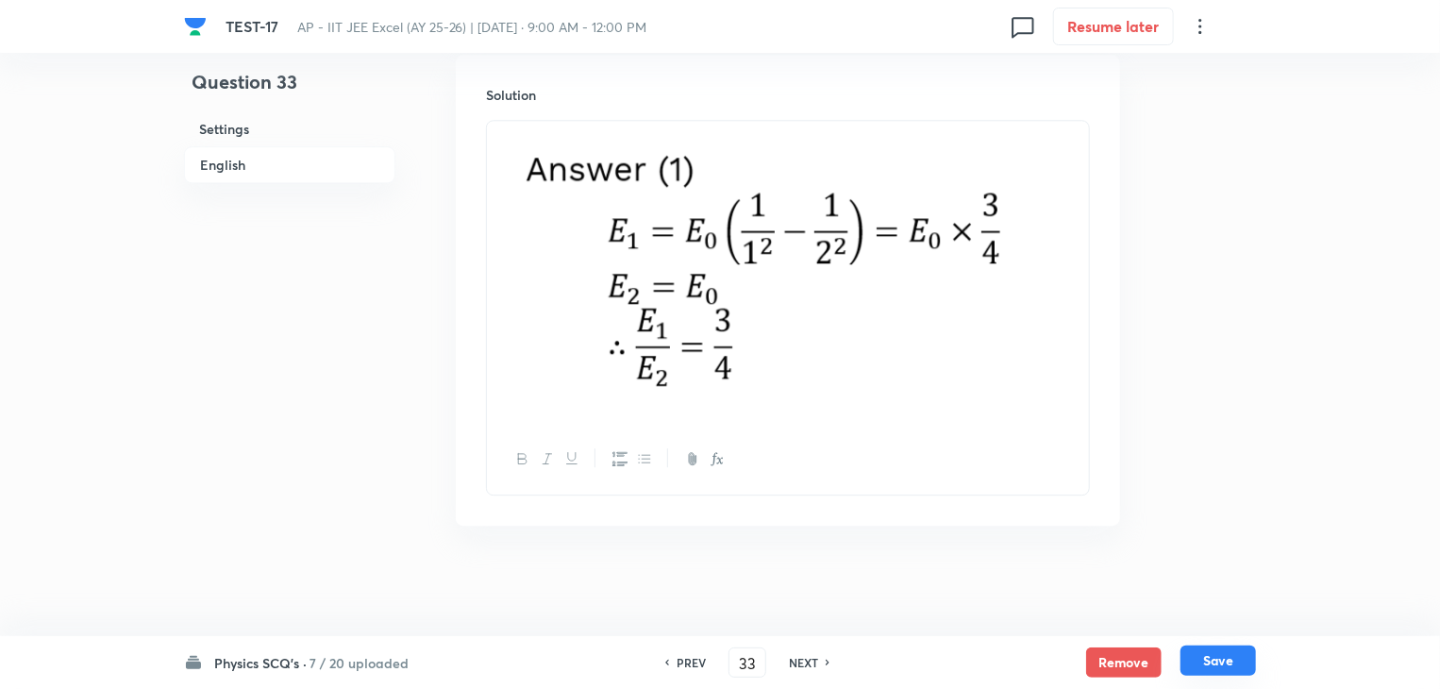
click at [1210, 663] on button "Save" at bounding box center [1217, 660] width 75 height 30
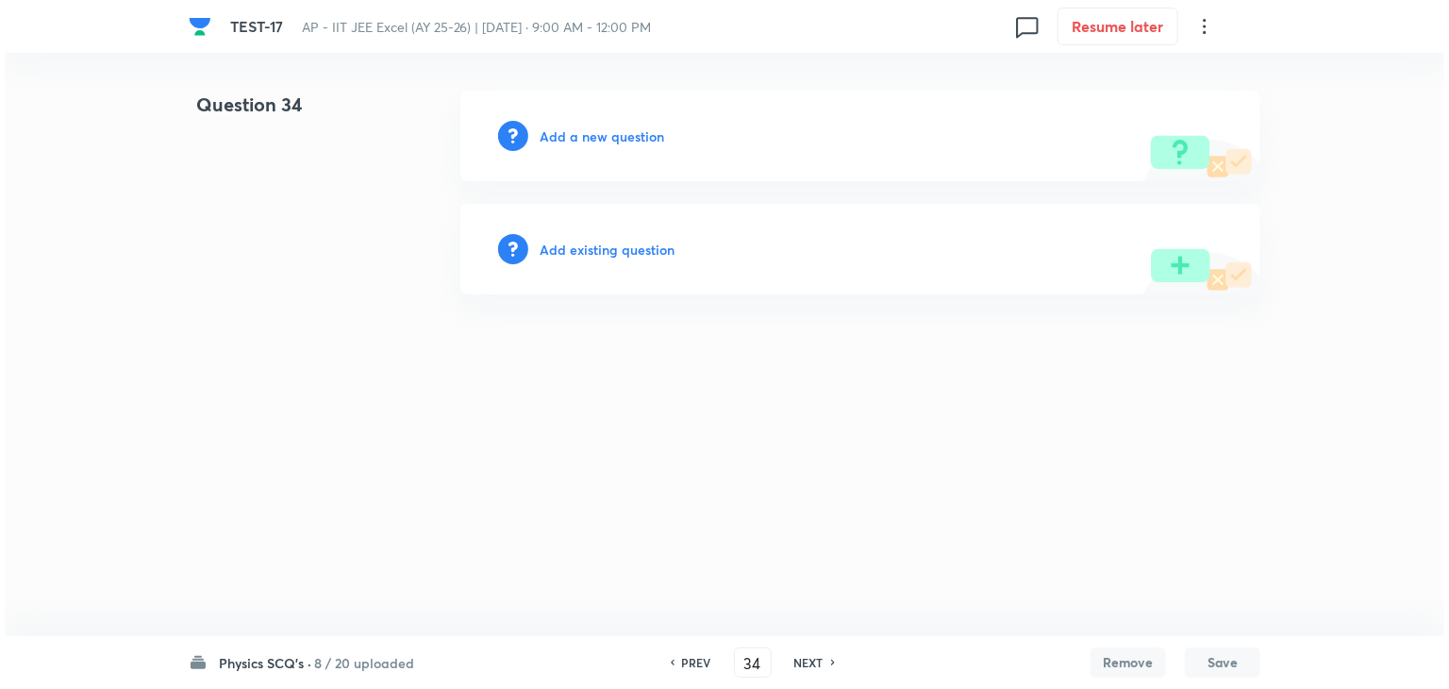
scroll to position [0, 0]
click at [593, 132] on h6 "Add a new question" at bounding box center [602, 136] width 125 height 20
click at [661, 139] on h6 "Choose a question type" at bounding box center [612, 136] width 145 height 20
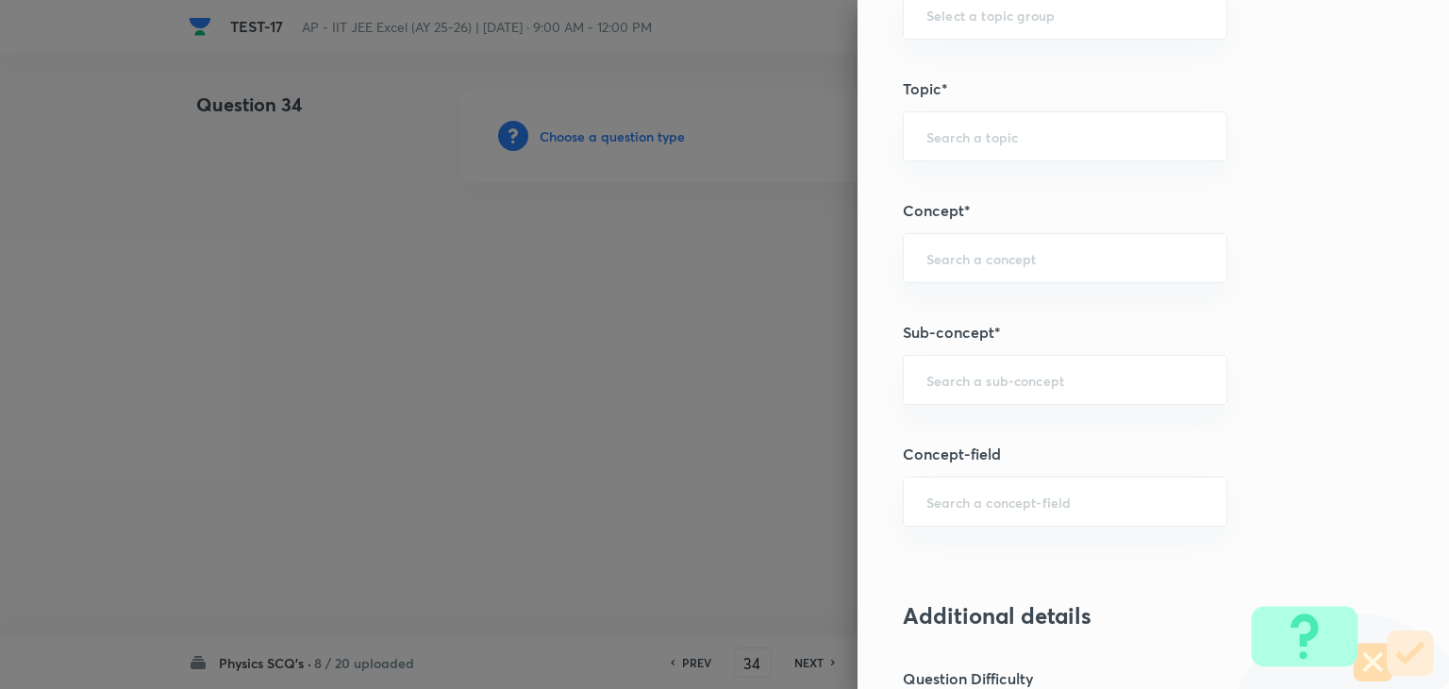
scroll to position [1038, 0]
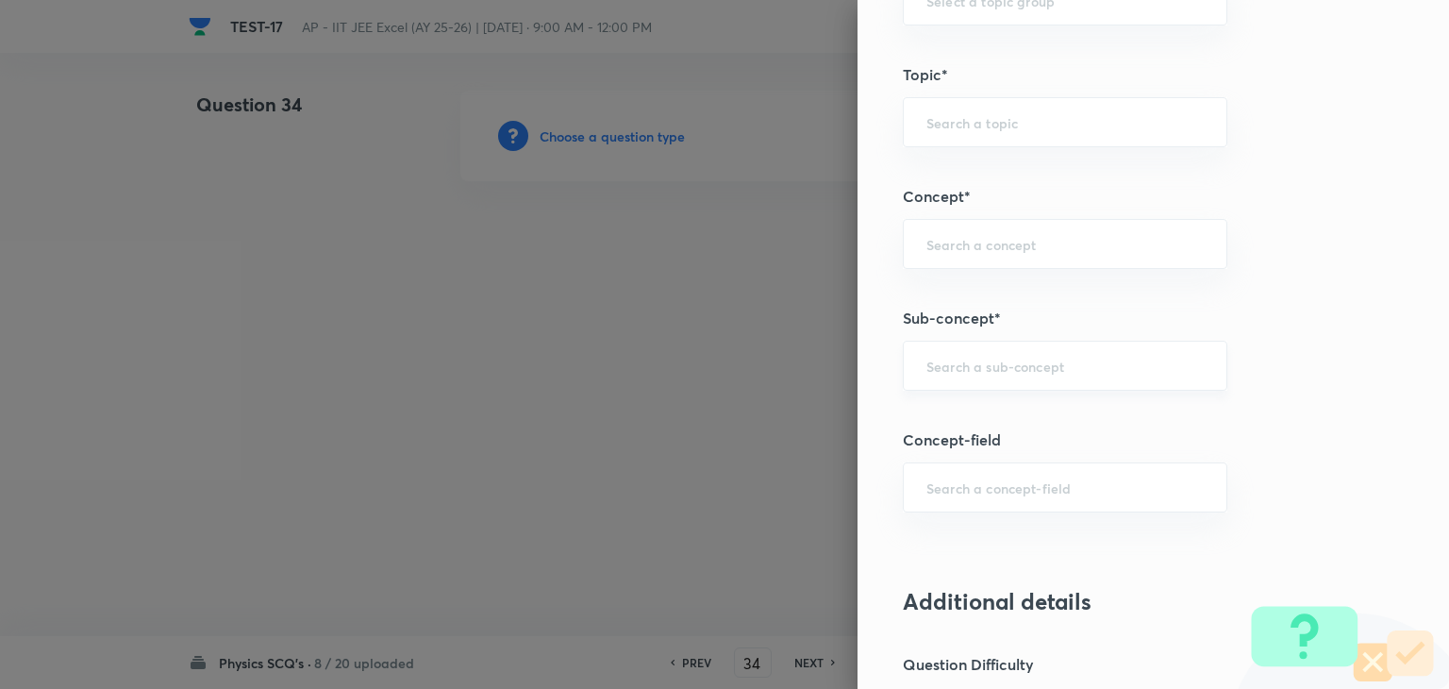
click at [978, 352] on div "​" at bounding box center [1065, 366] width 325 height 50
paste input "semiconductor"
click at [978, 415] on li "Semiconductors" at bounding box center [1051, 416] width 323 height 34
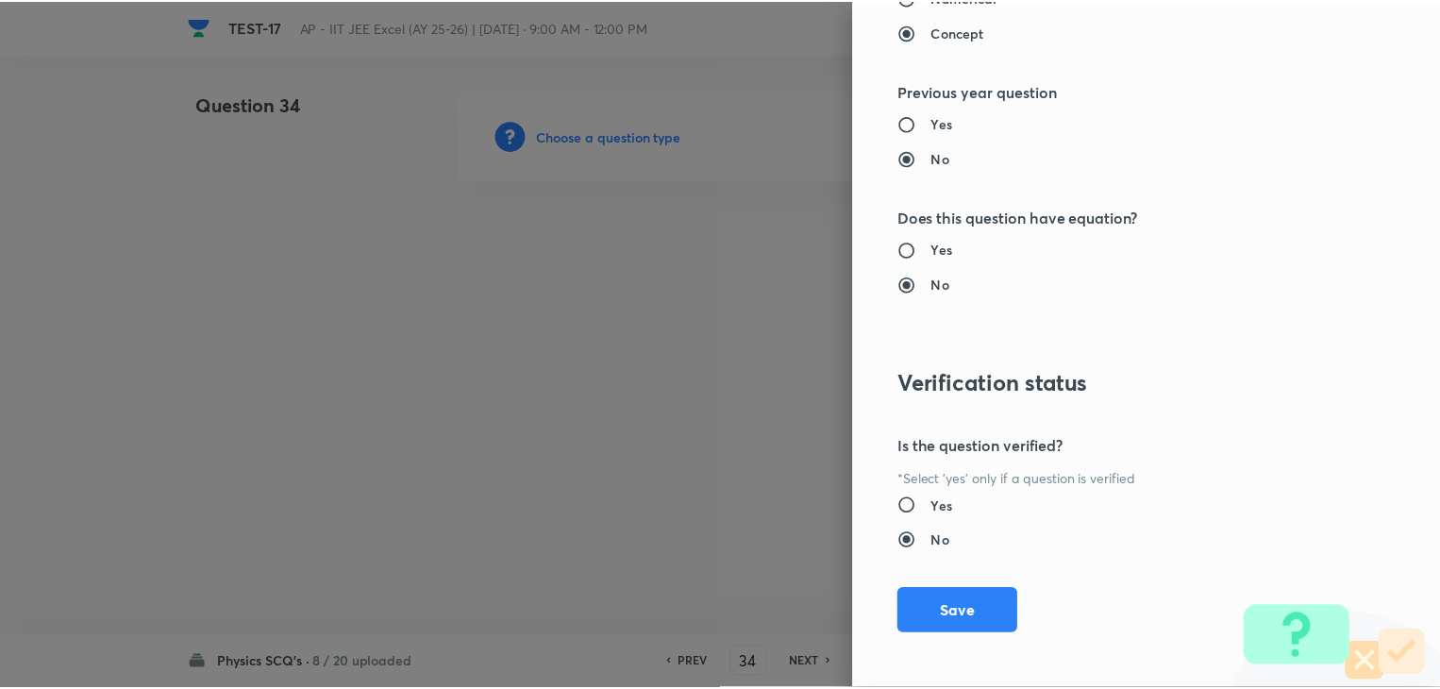
scroll to position [2007, 0]
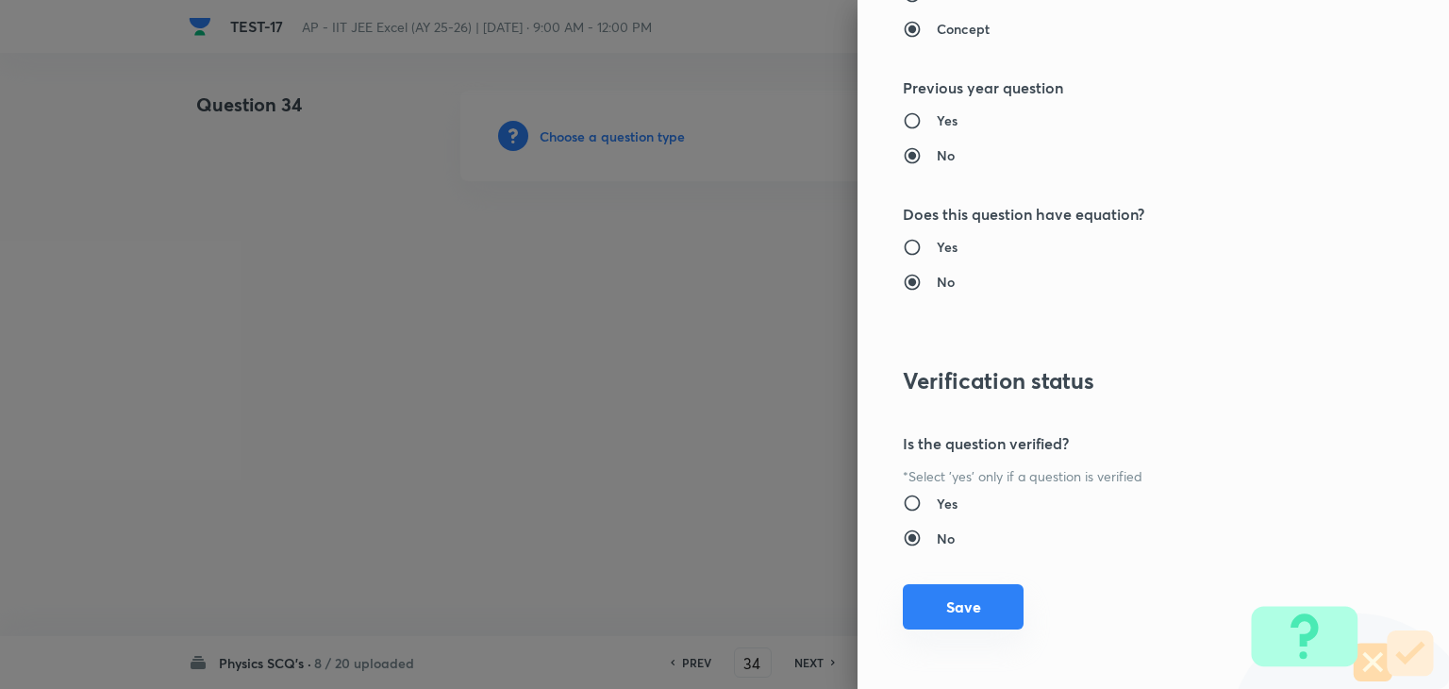
click at [909, 605] on button "Save" at bounding box center [963, 606] width 121 height 45
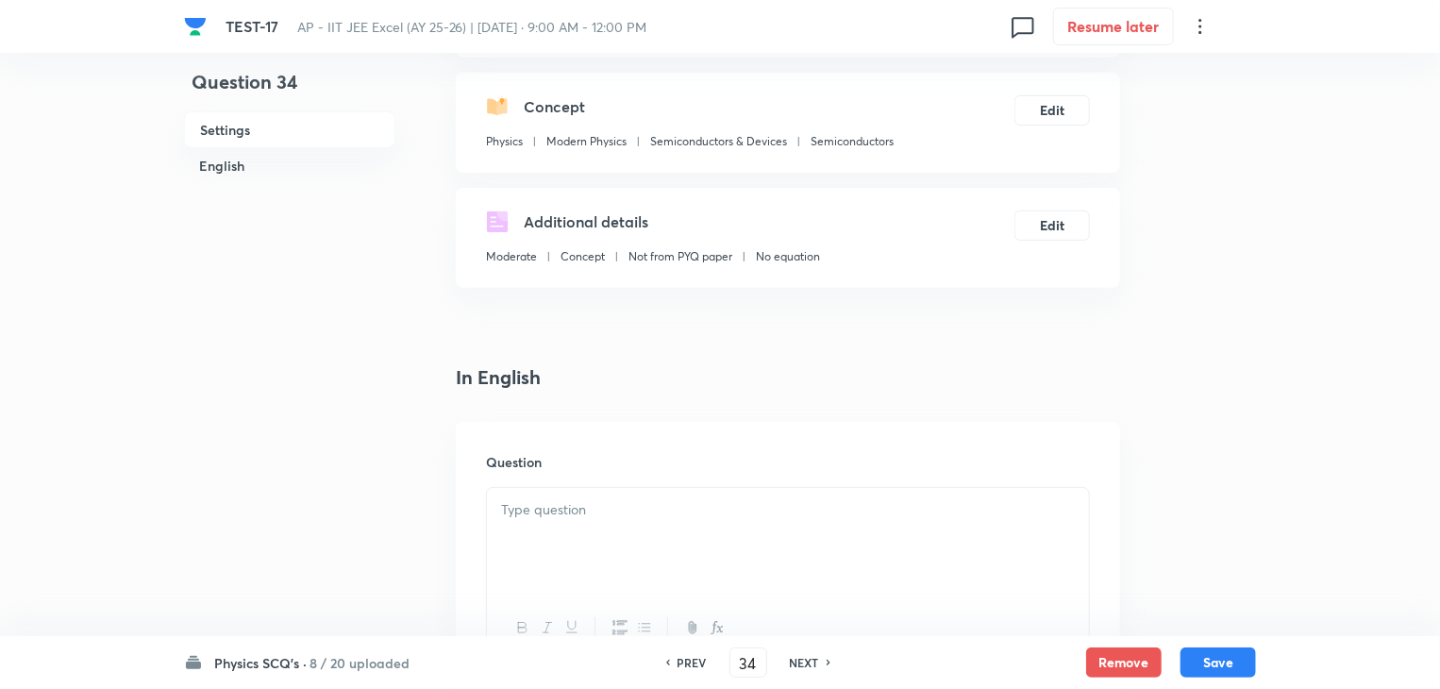
scroll to position [189, 0]
click at [543, 502] on p at bounding box center [788, 513] width 574 height 22
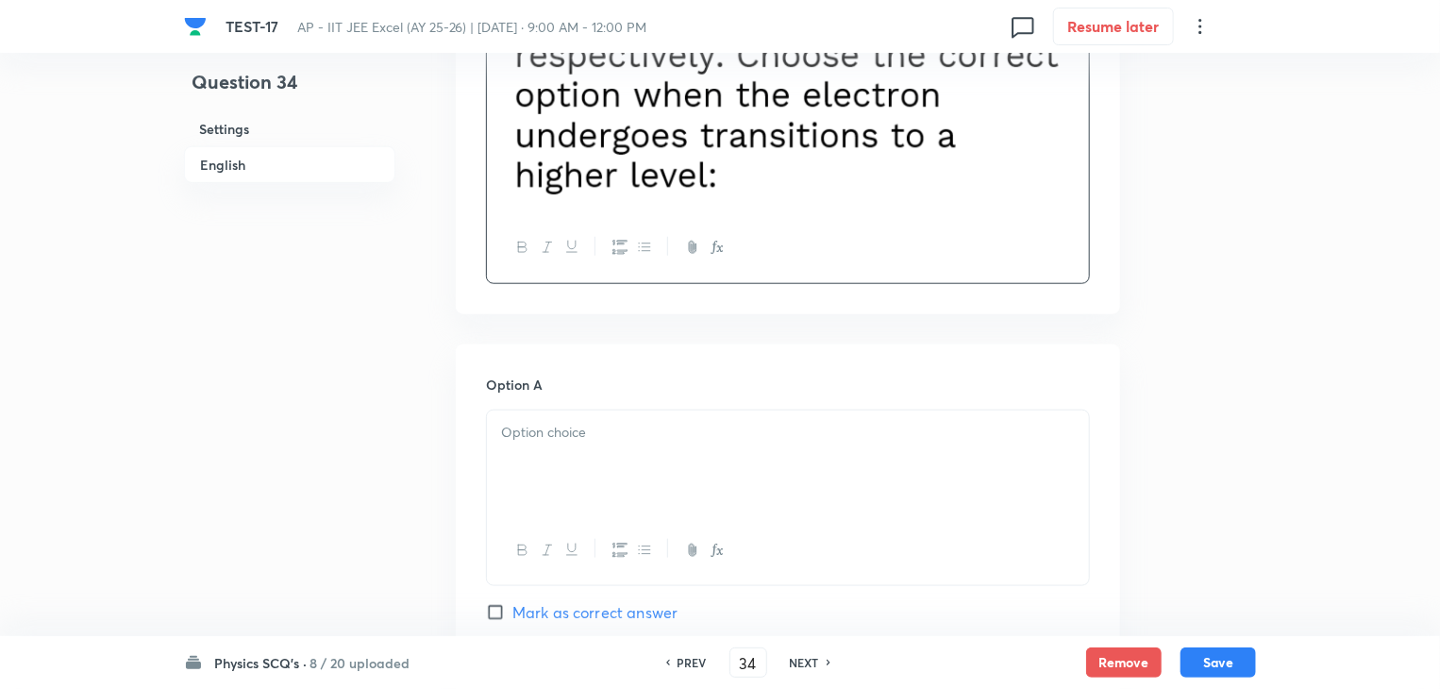
scroll to position [943, 0]
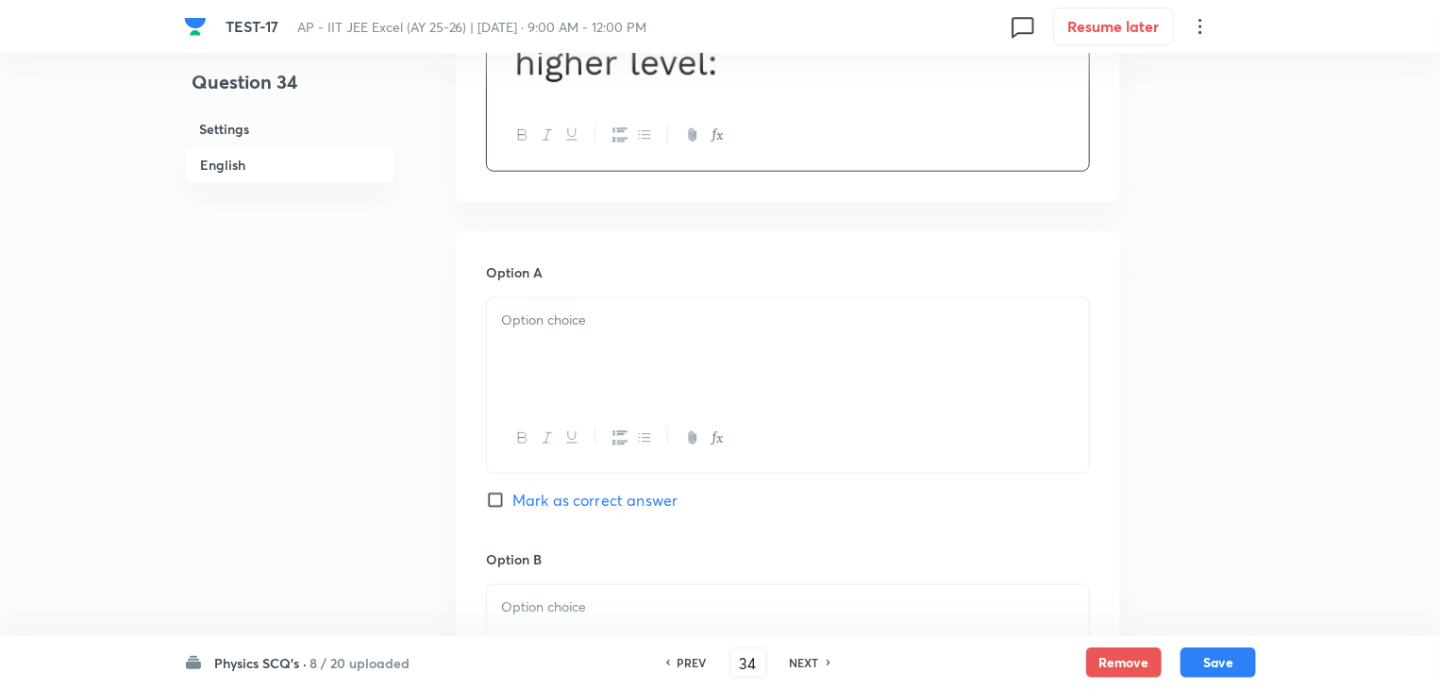
click at [629, 355] on div at bounding box center [788, 351] width 602 height 106
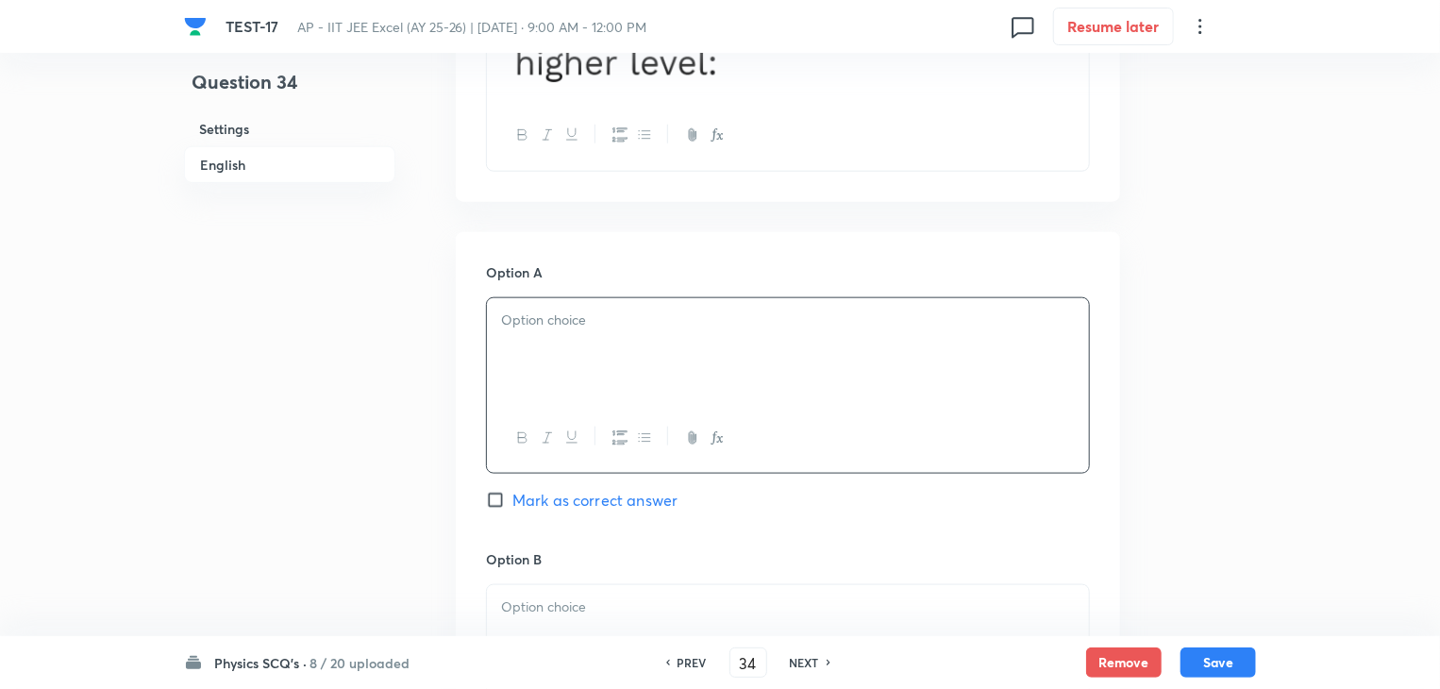
click at [752, 343] on div at bounding box center [788, 351] width 602 height 106
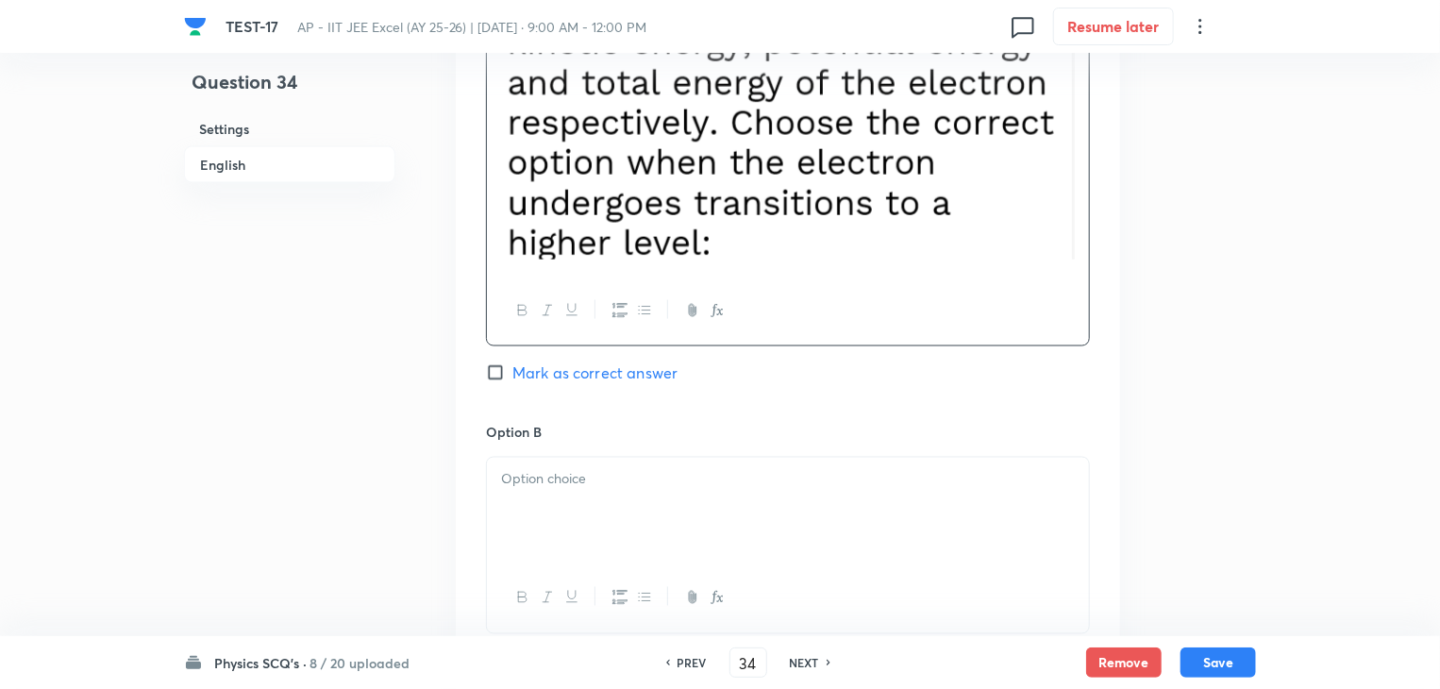
scroll to position [1415, 0]
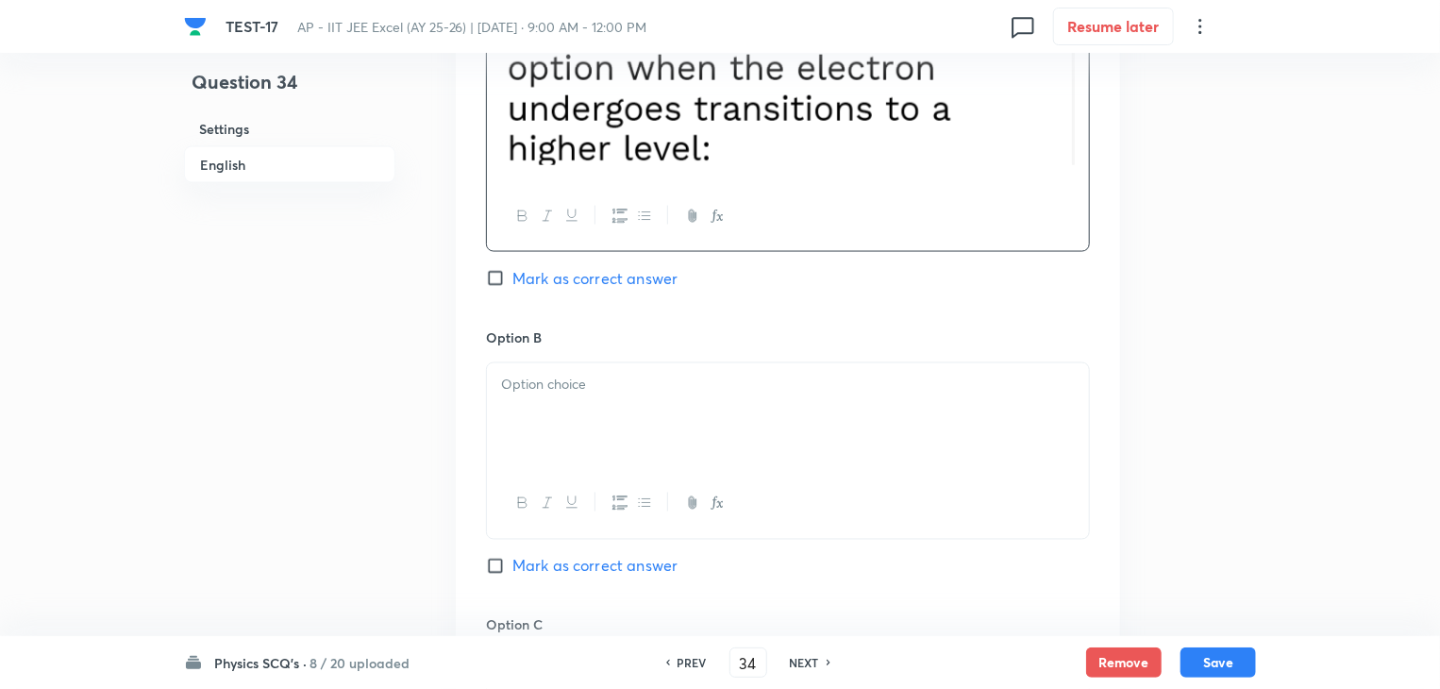
click at [610, 396] on div at bounding box center [788, 416] width 602 height 106
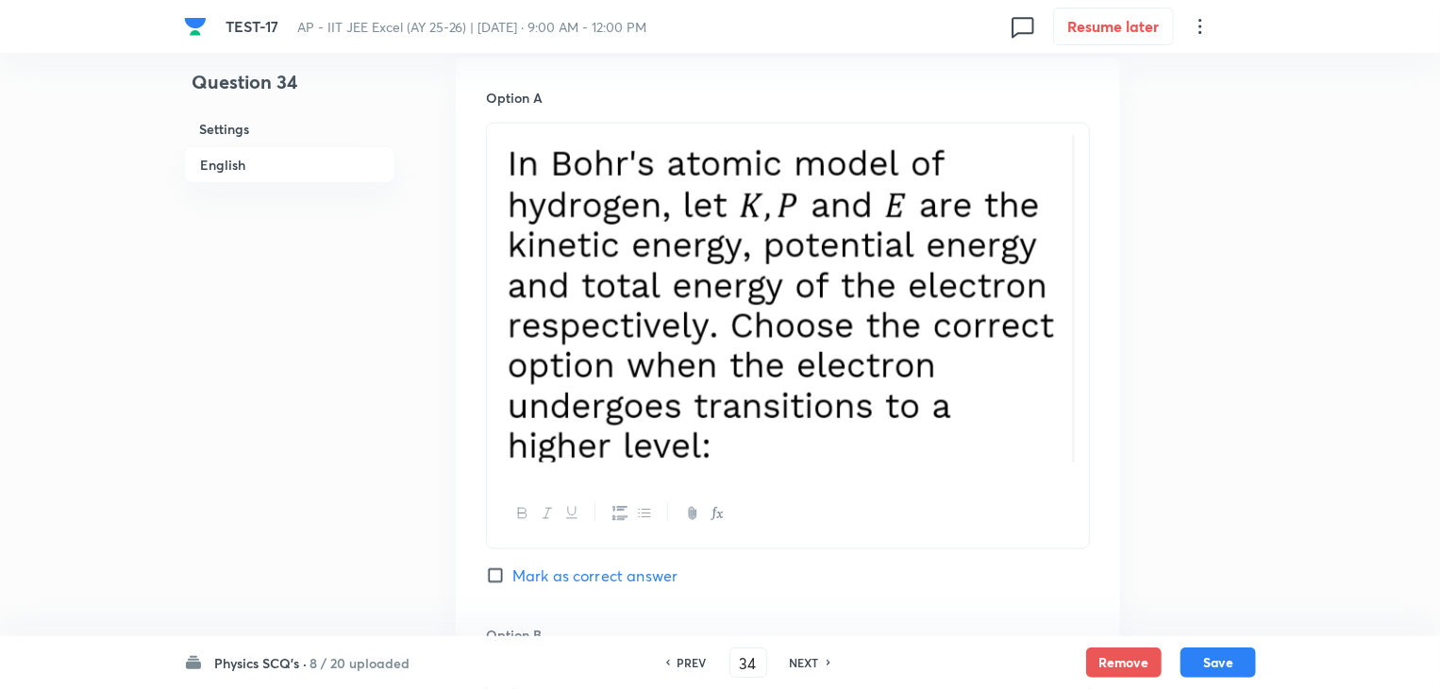
scroll to position [1132, 0]
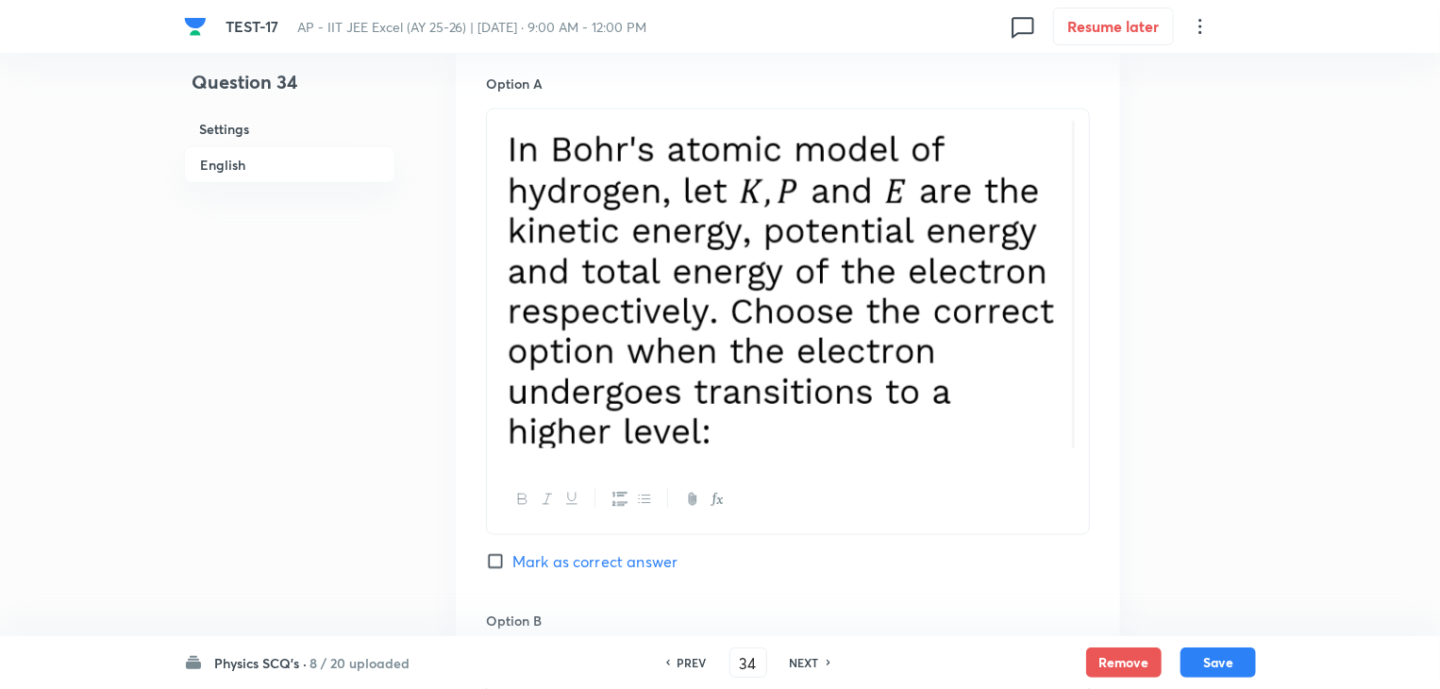
click at [688, 364] on img at bounding box center [788, 285] width 574 height 328
click at [795, 318] on img at bounding box center [788, 285] width 574 height 328
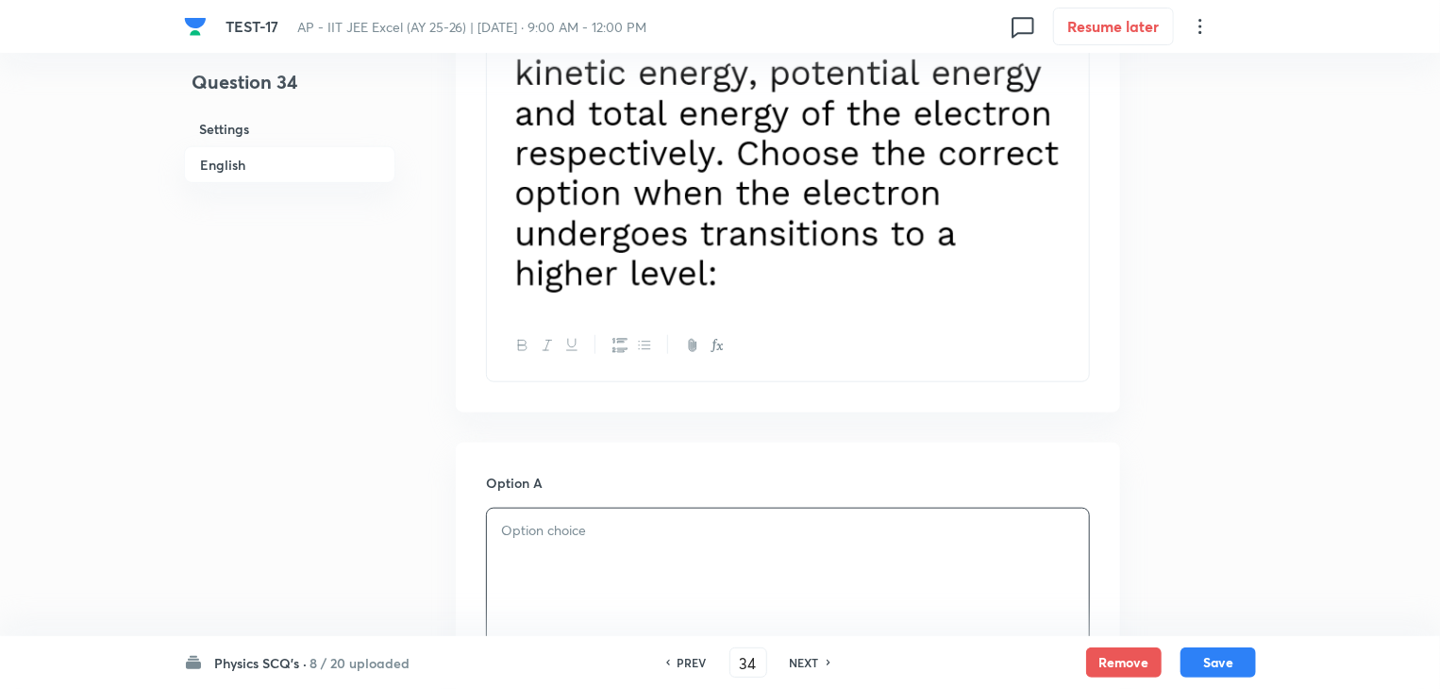
scroll to position [943, 0]
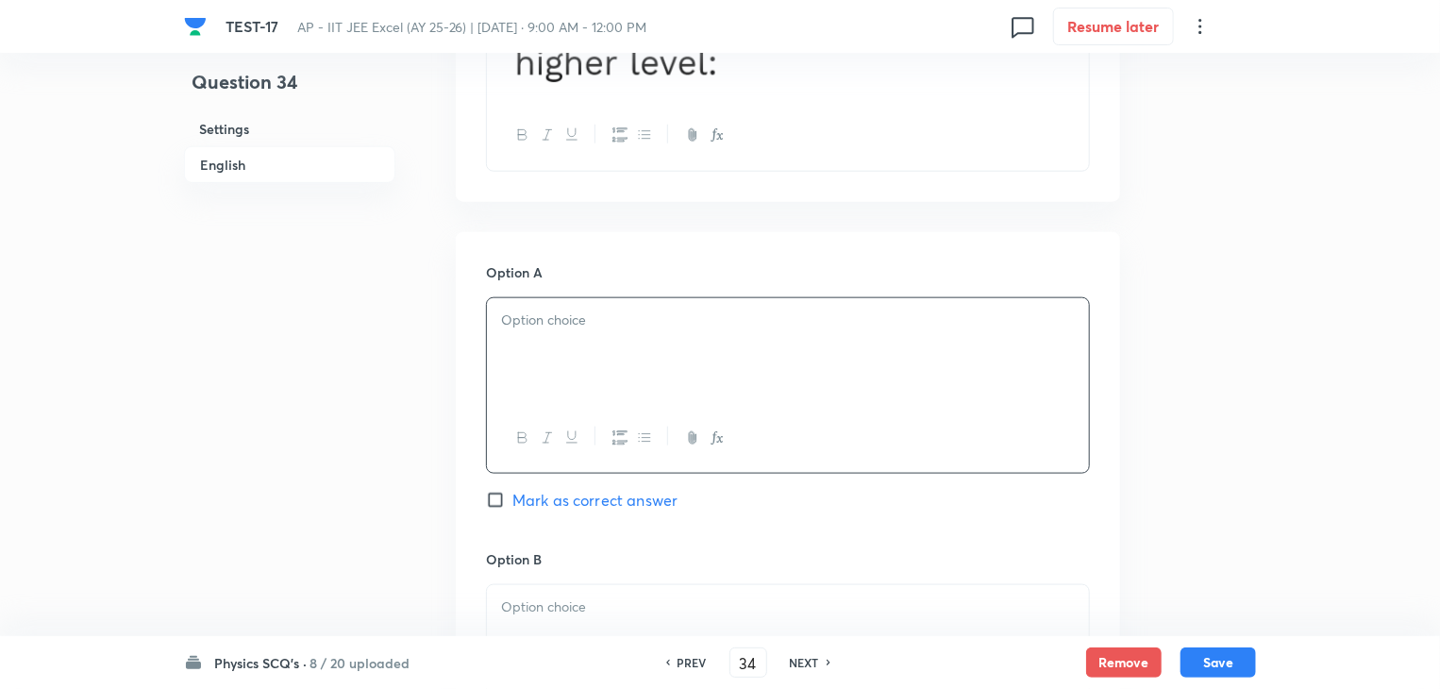
click at [752, 369] on div at bounding box center [788, 351] width 602 height 106
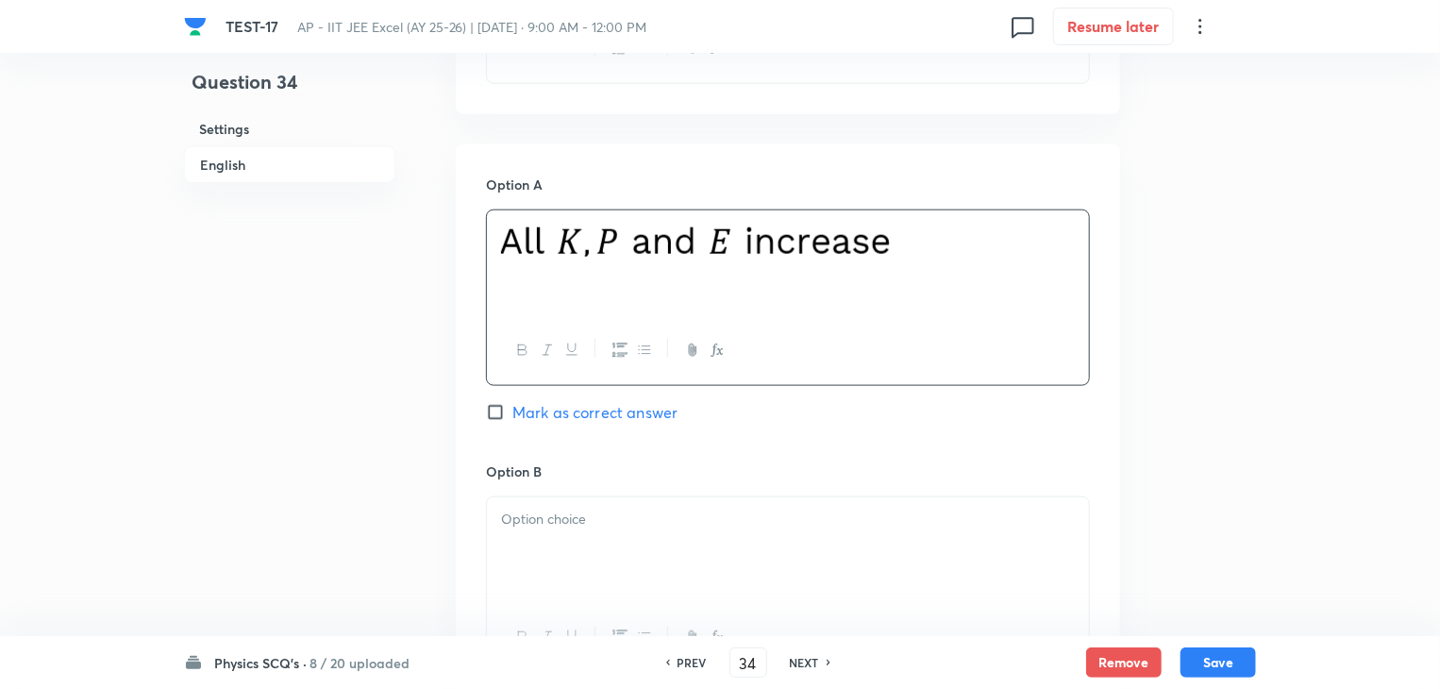
scroll to position [1132, 0]
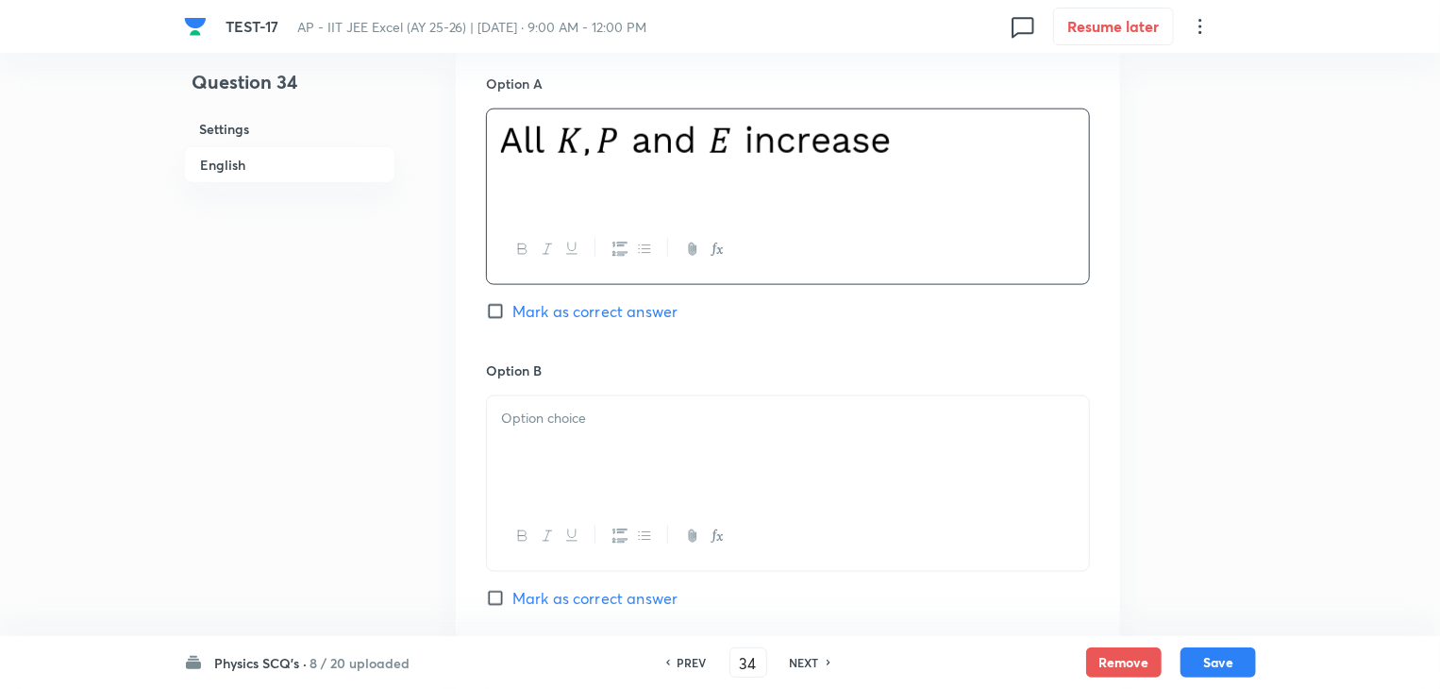
click at [618, 442] on div at bounding box center [788, 449] width 602 height 106
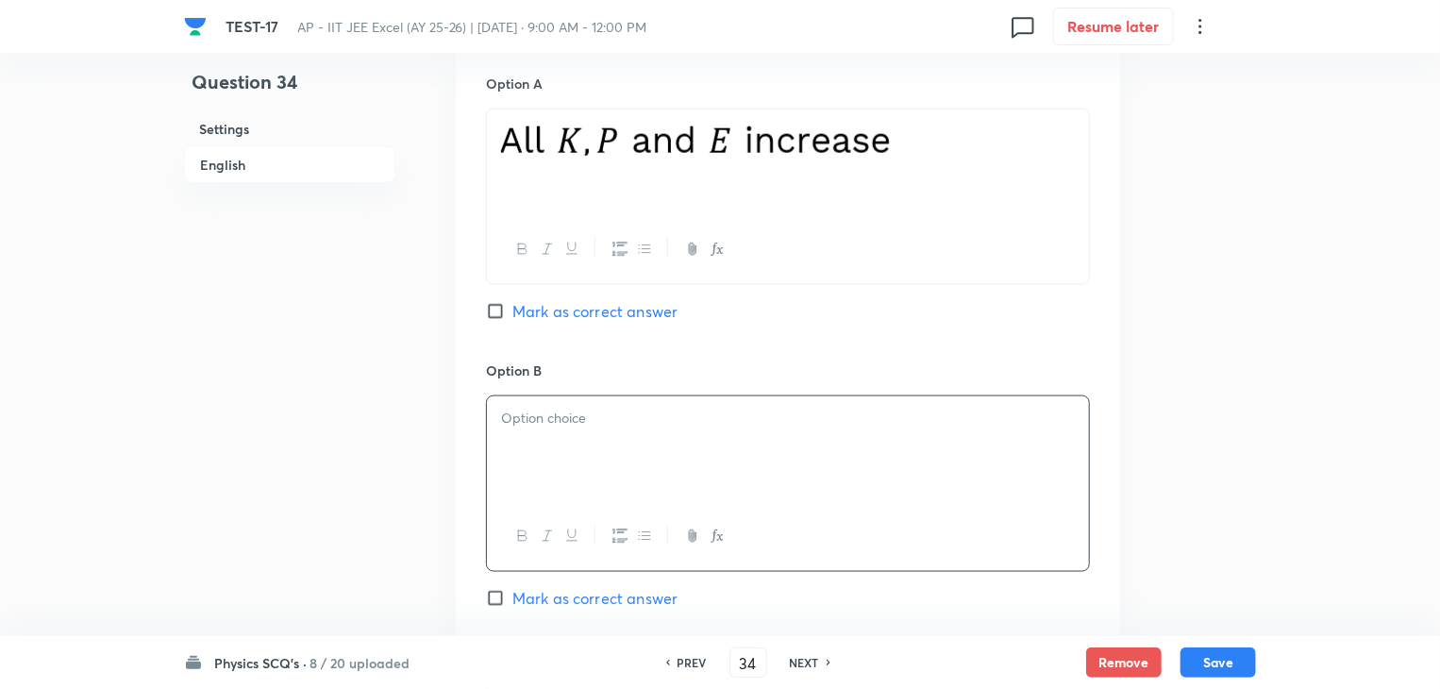
click at [797, 469] on div at bounding box center [788, 449] width 602 height 106
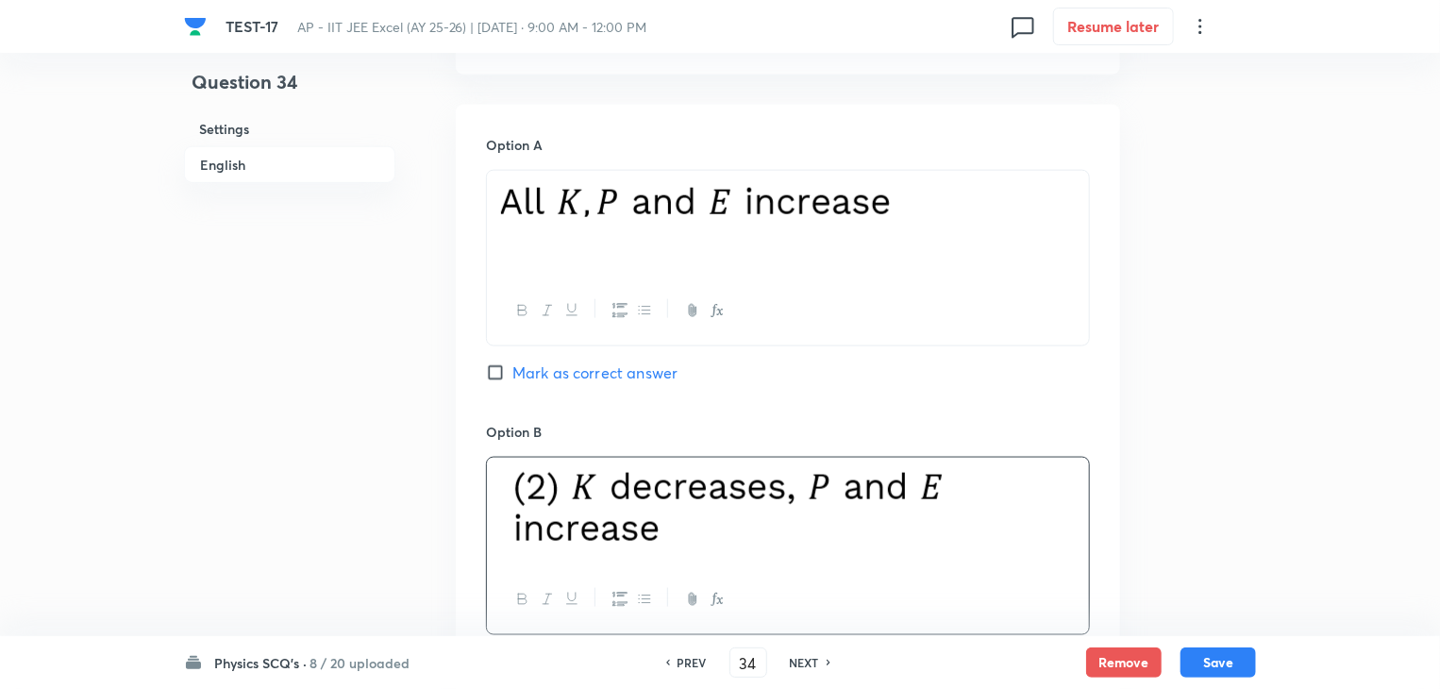
scroll to position [1038, 0]
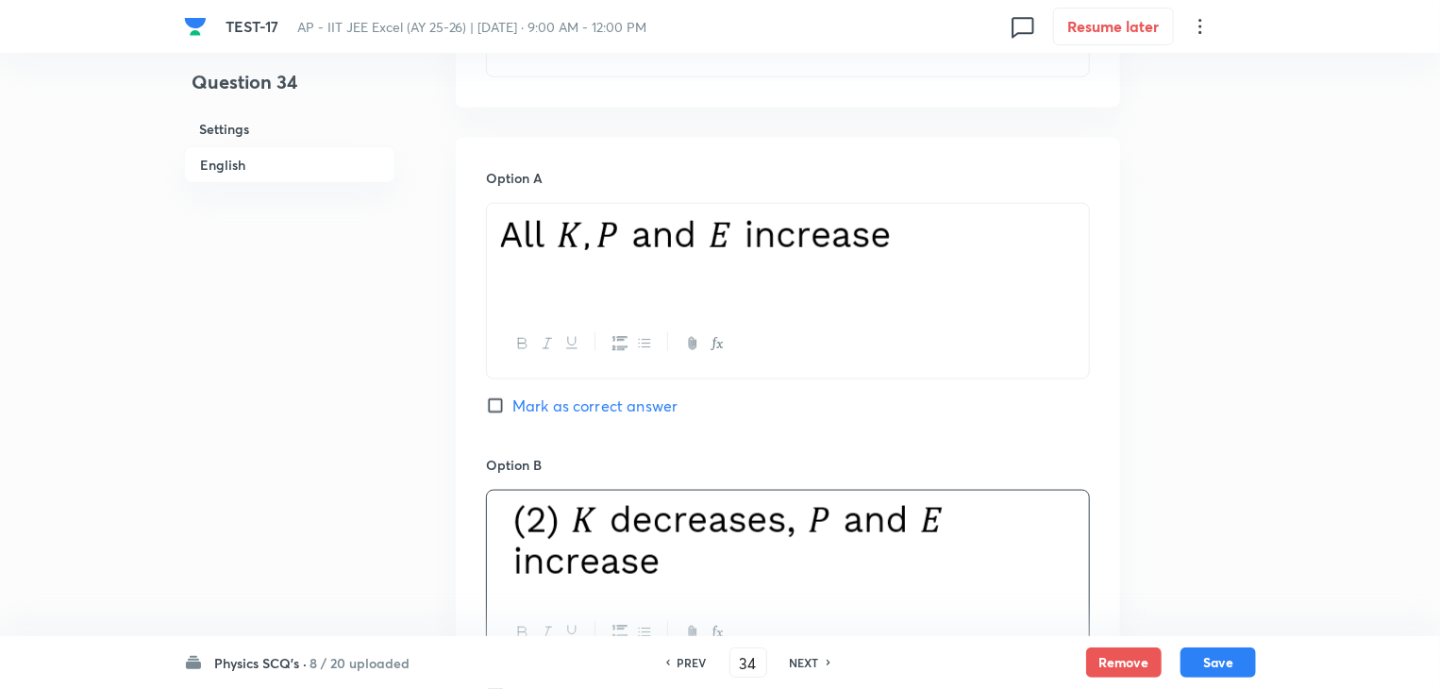
click at [563, 507] on img at bounding box center [730, 541] width 458 height 79
click at [817, 236] on img at bounding box center [702, 232] width 402 height 35
drag, startPoint x: 507, startPoint y: 231, endPoint x: 838, endPoint y: 251, distance: 331.7
click at [838, 251] on p at bounding box center [788, 235] width 574 height 41
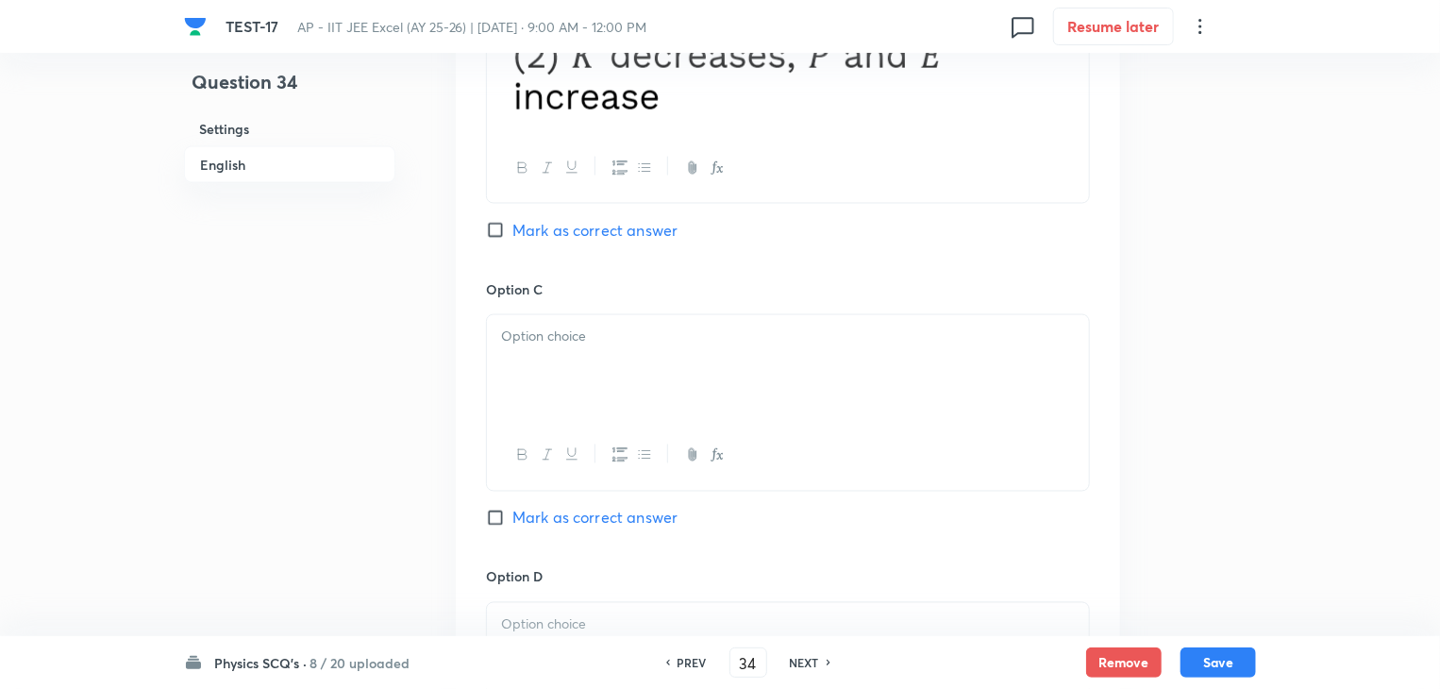
scroll to position [1509, 0]
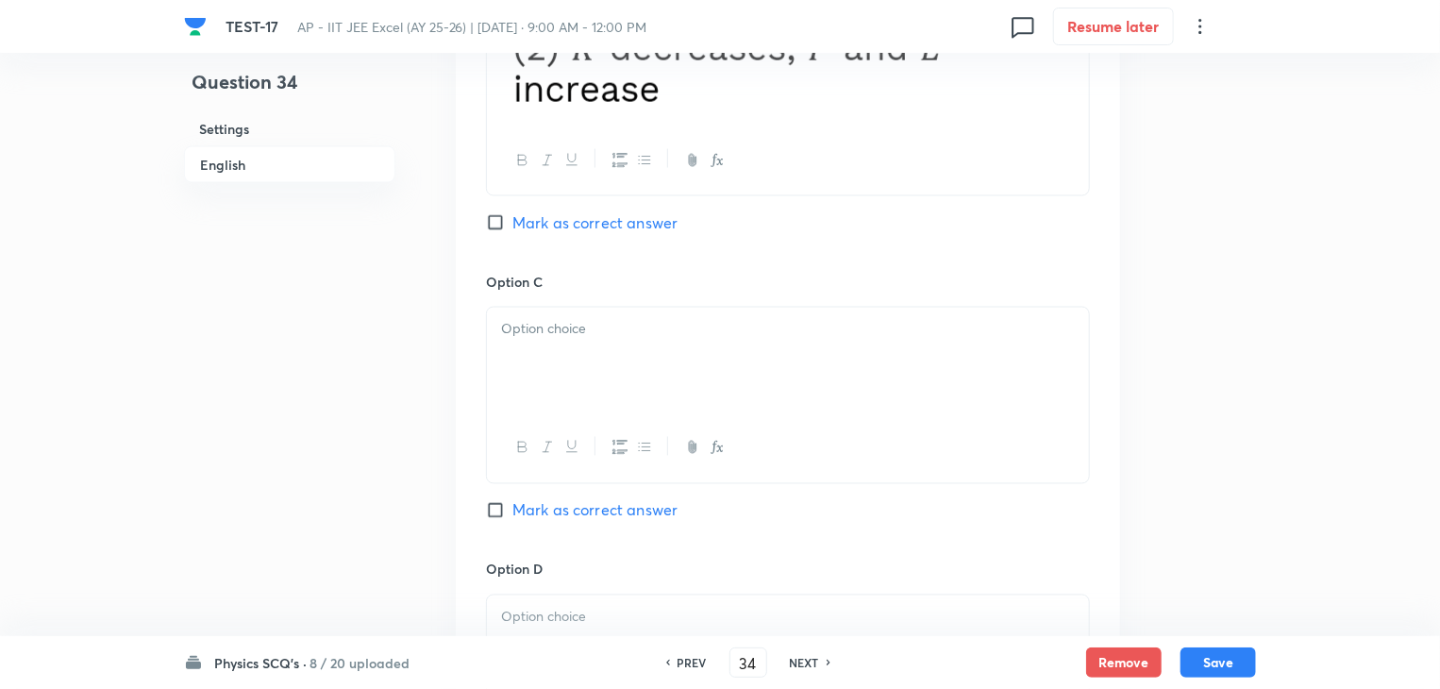
click at [617, 363] on div at bounding box center [788, 361] width 602 height 106
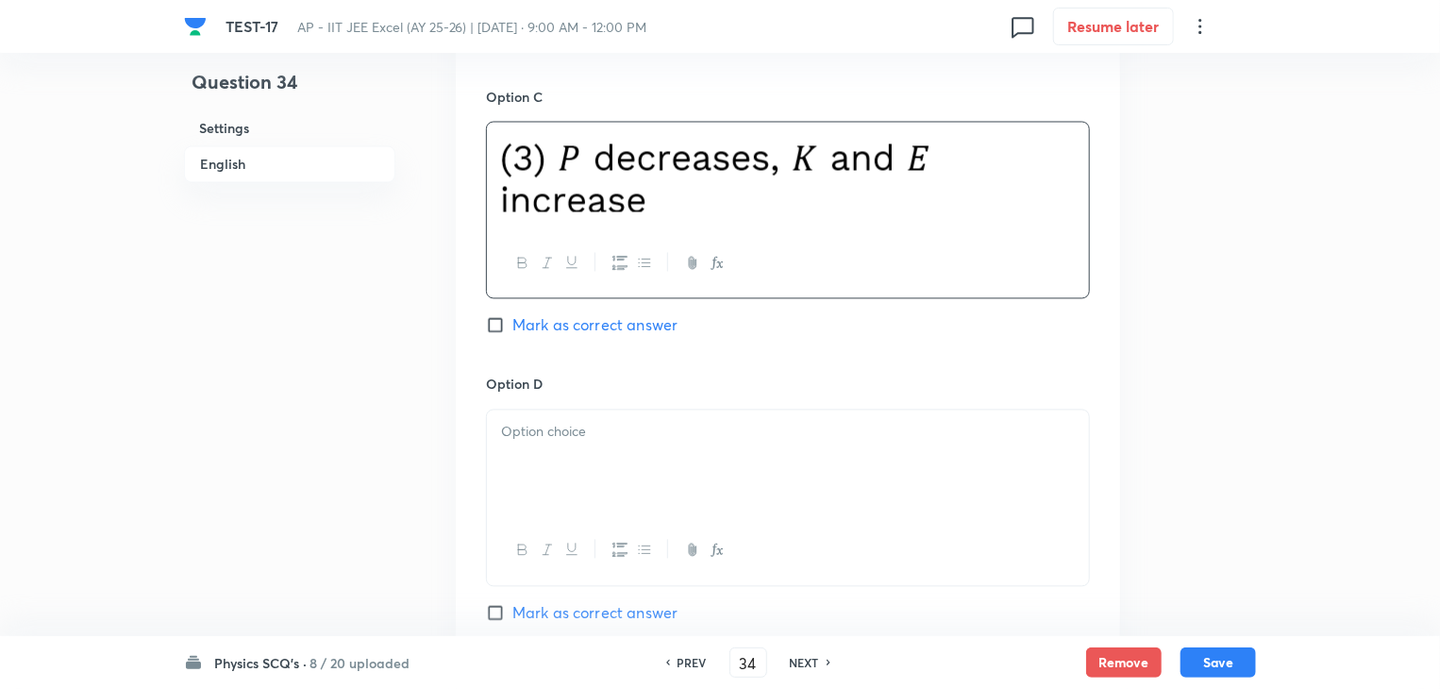
scroll to position [1698, 0]
click at [608, 445] on div at bounding box center [788, 460] width 602 height 106
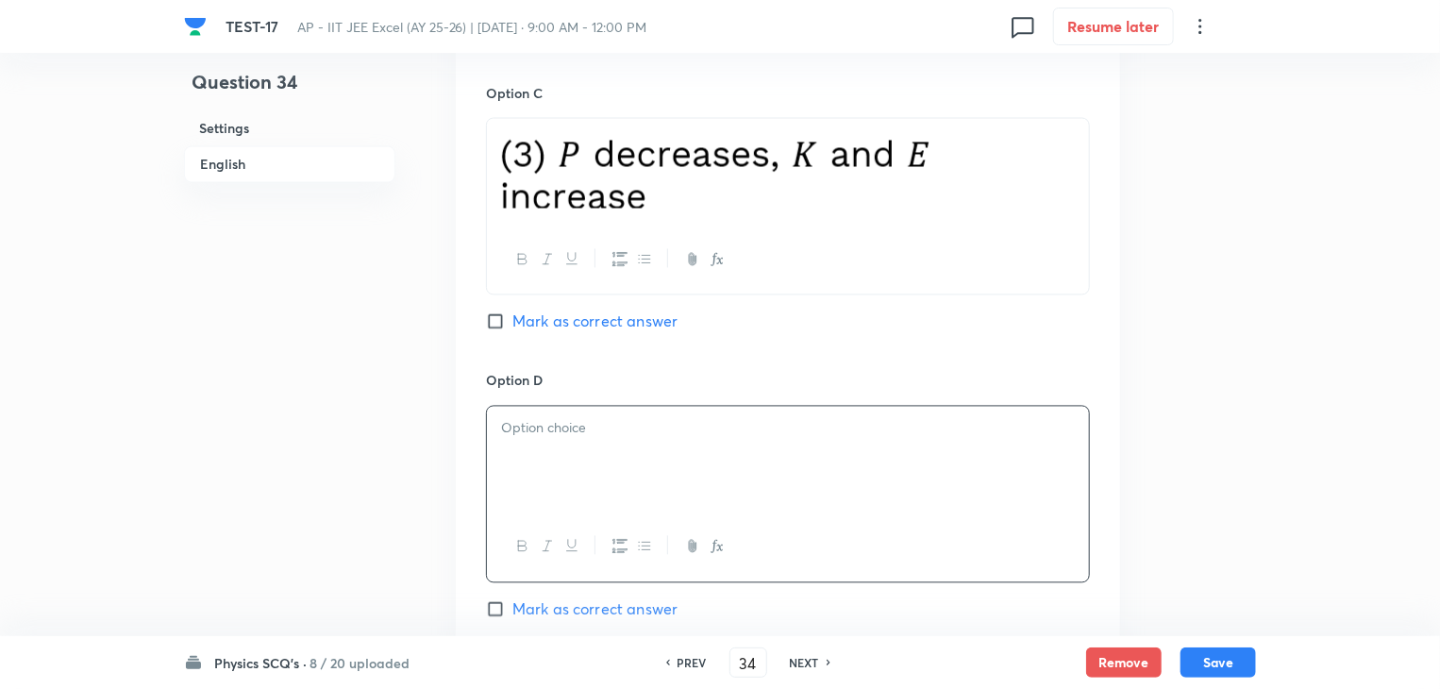
click at [853, 482] on div at bounding box center [788, 460] width 602 height 106
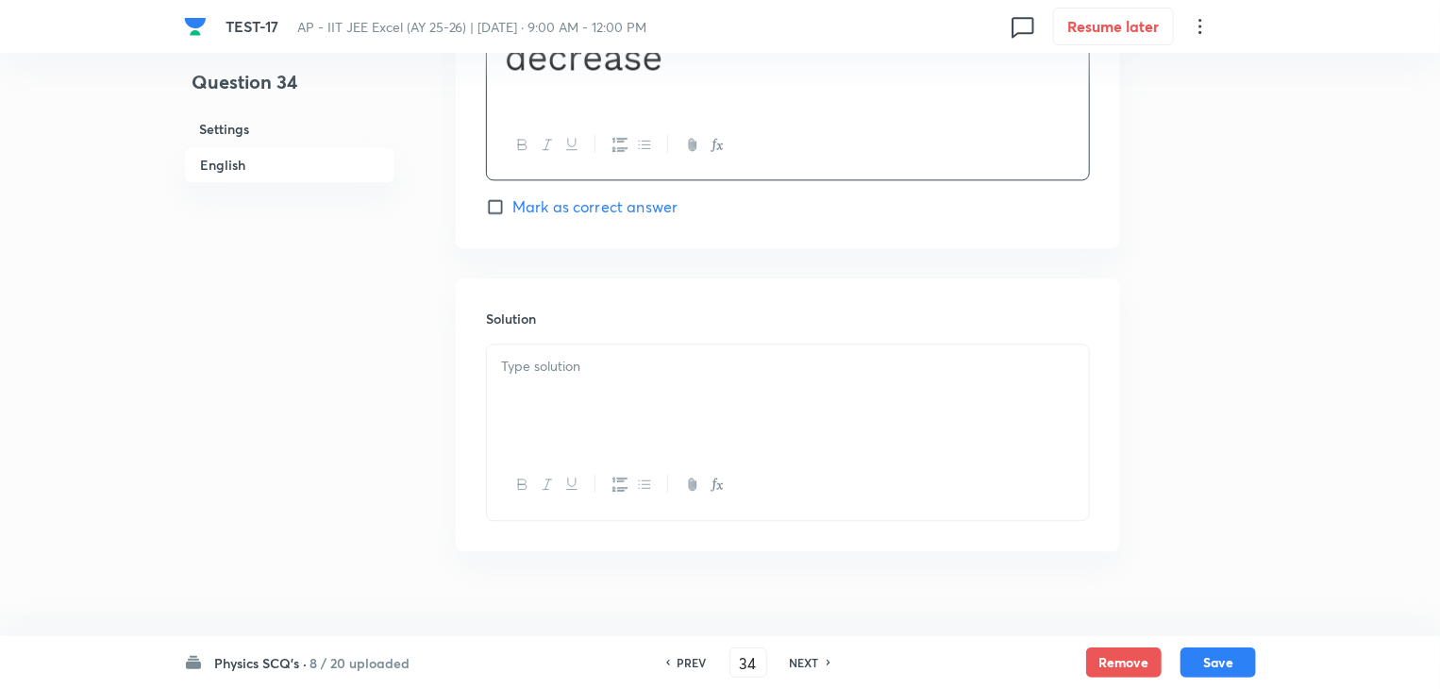
scroll to position [2146, 0]
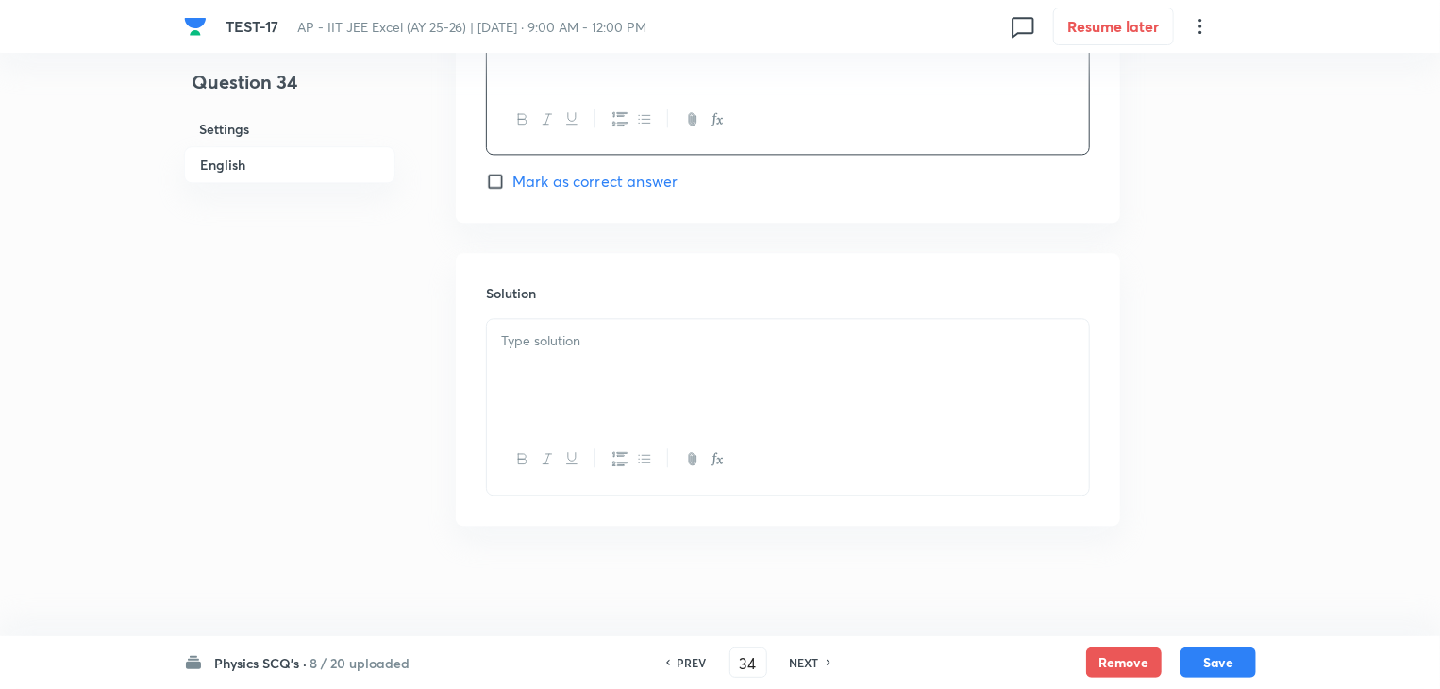
click at [725, 386] on div at bounding box center [788, 372] width 602 height 106
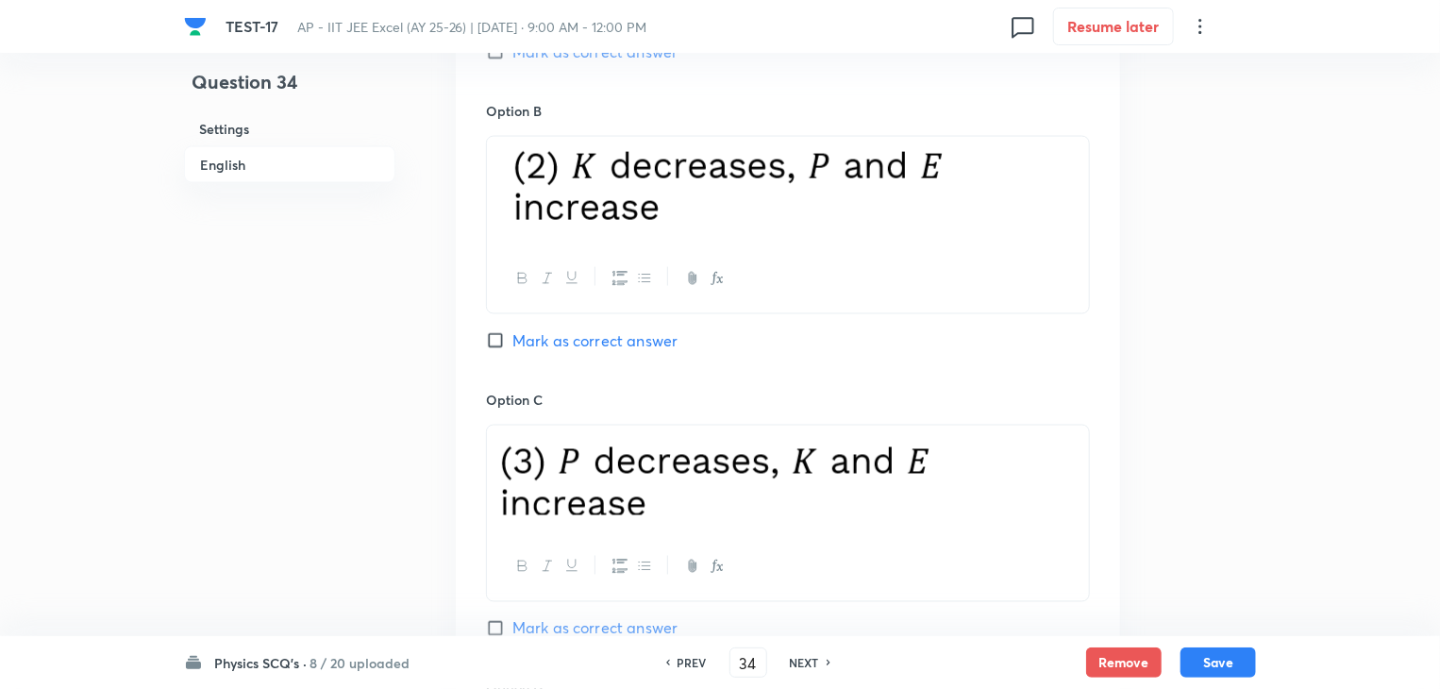
scroll to position [1203, 0]
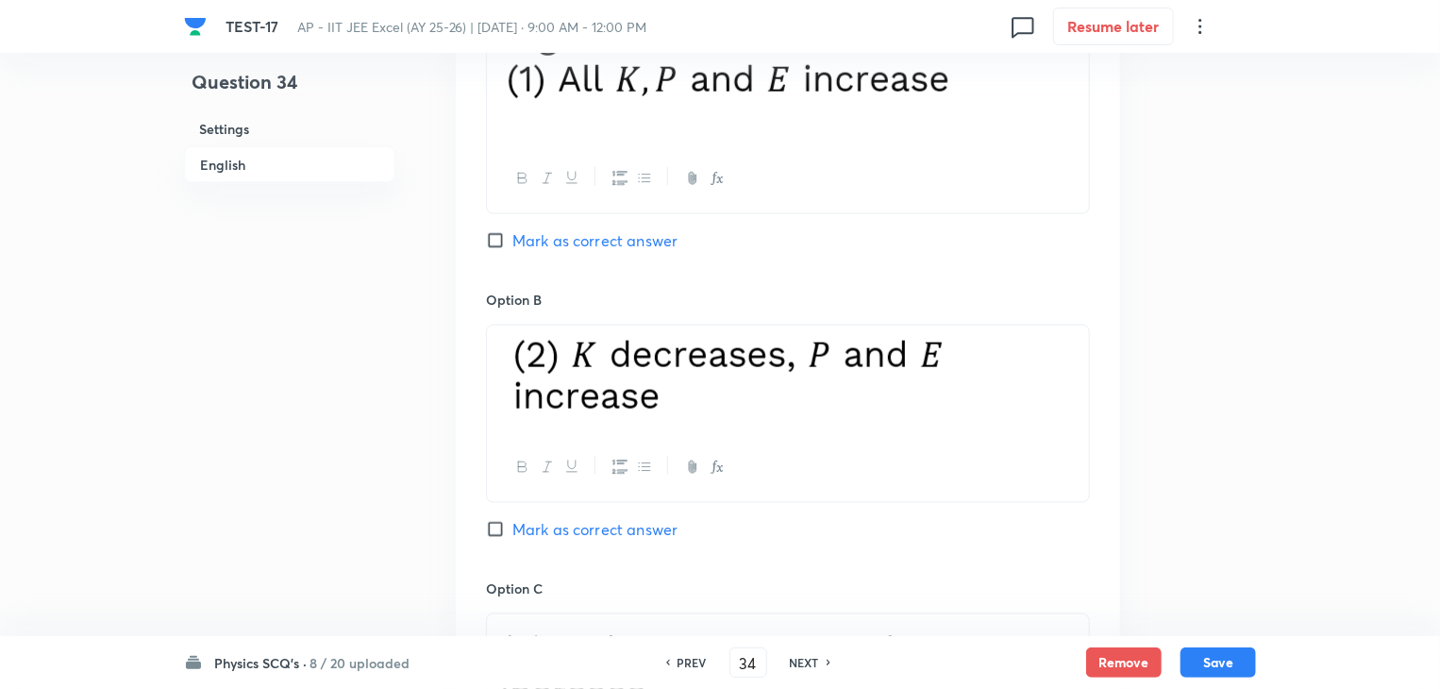
click at [492, 532] on input "Mark as correct answer" at bounding box center [499, 529] width 26 height 19
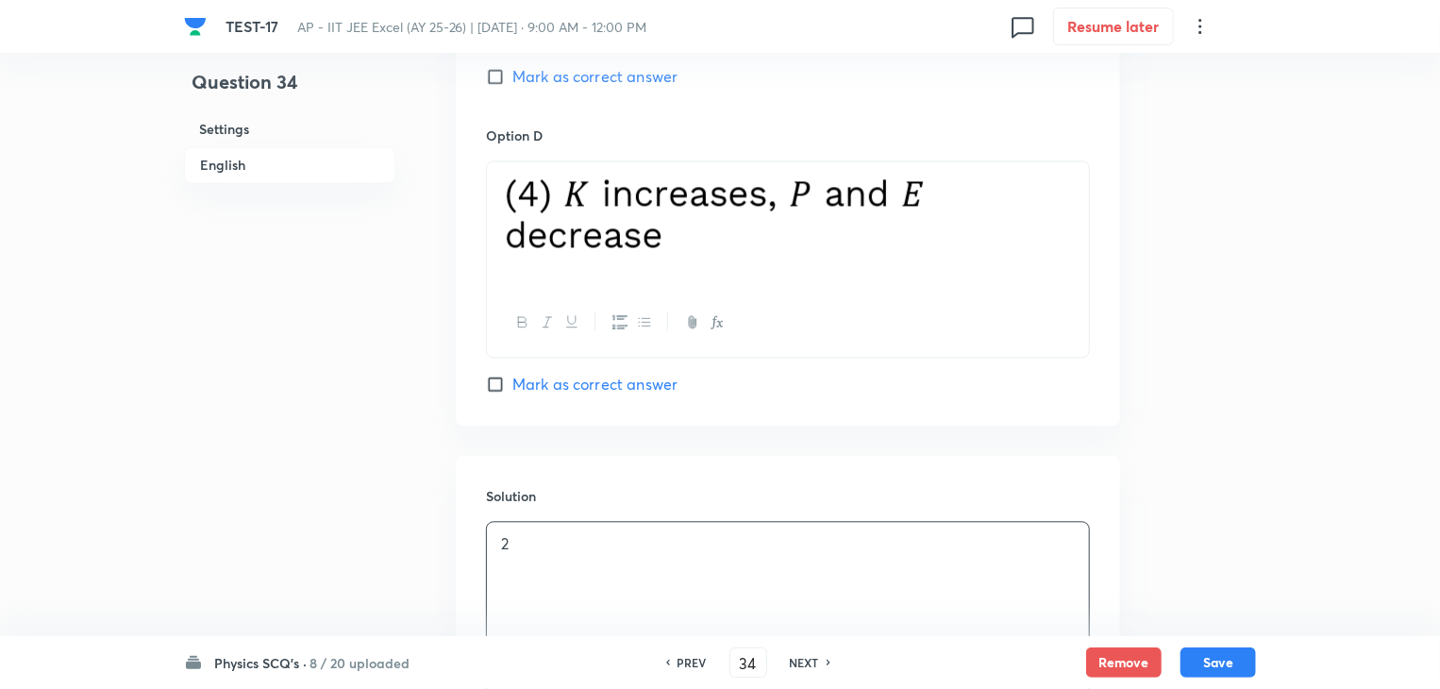
scroll to position [2146, 0]
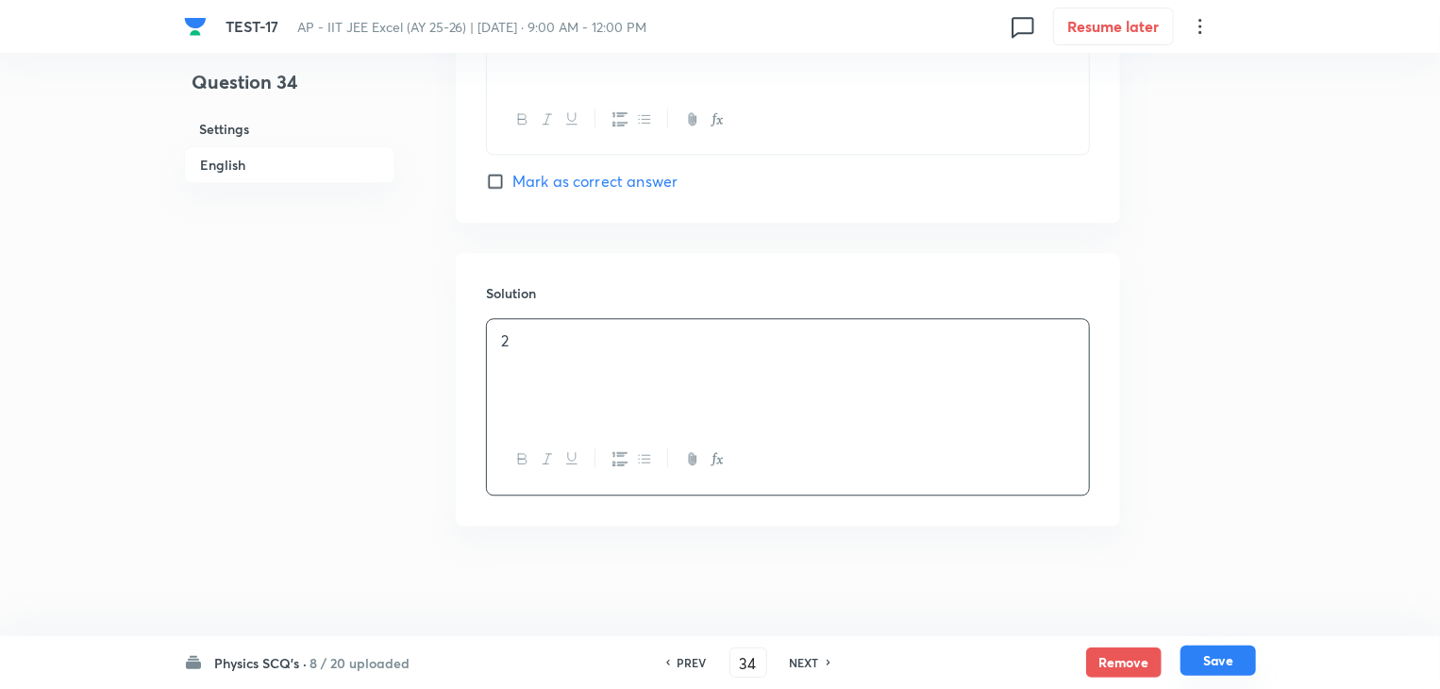
click at [1226, 655] on button "Save" at bounding box center [1217, 660] width 75 height 30
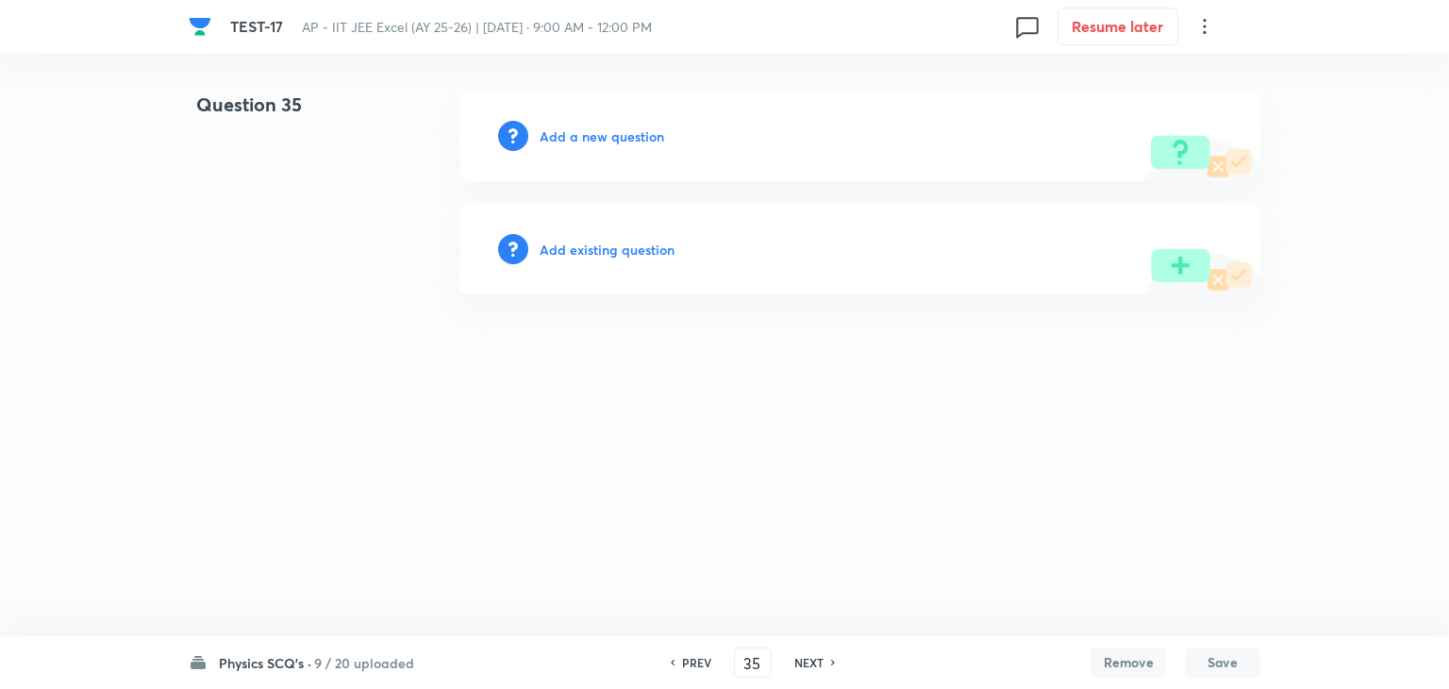
click at [563, 124] on div "Add a new question" at bounding box center [860, 136] width 800 height 91
click at [564, 133] on h6 "Add a new question" at bounding box center [602, 136] width 125 height 20
click at [564, 133] on h6 "Choose a question type" at bounding box center [612, 136] width 145 height 20
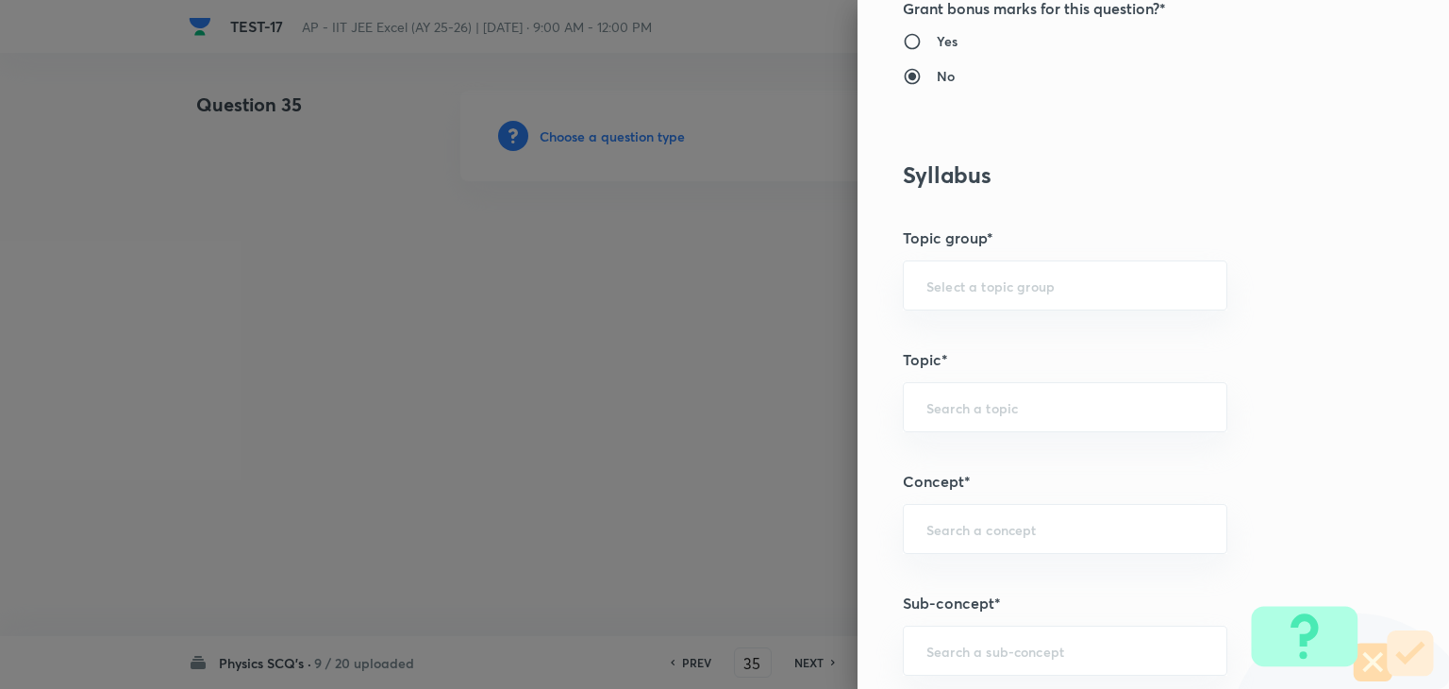
scroll to position [755, 0]
click at [955, 655] on div "​" at bounding box center [1065, 649] width 325 height 50
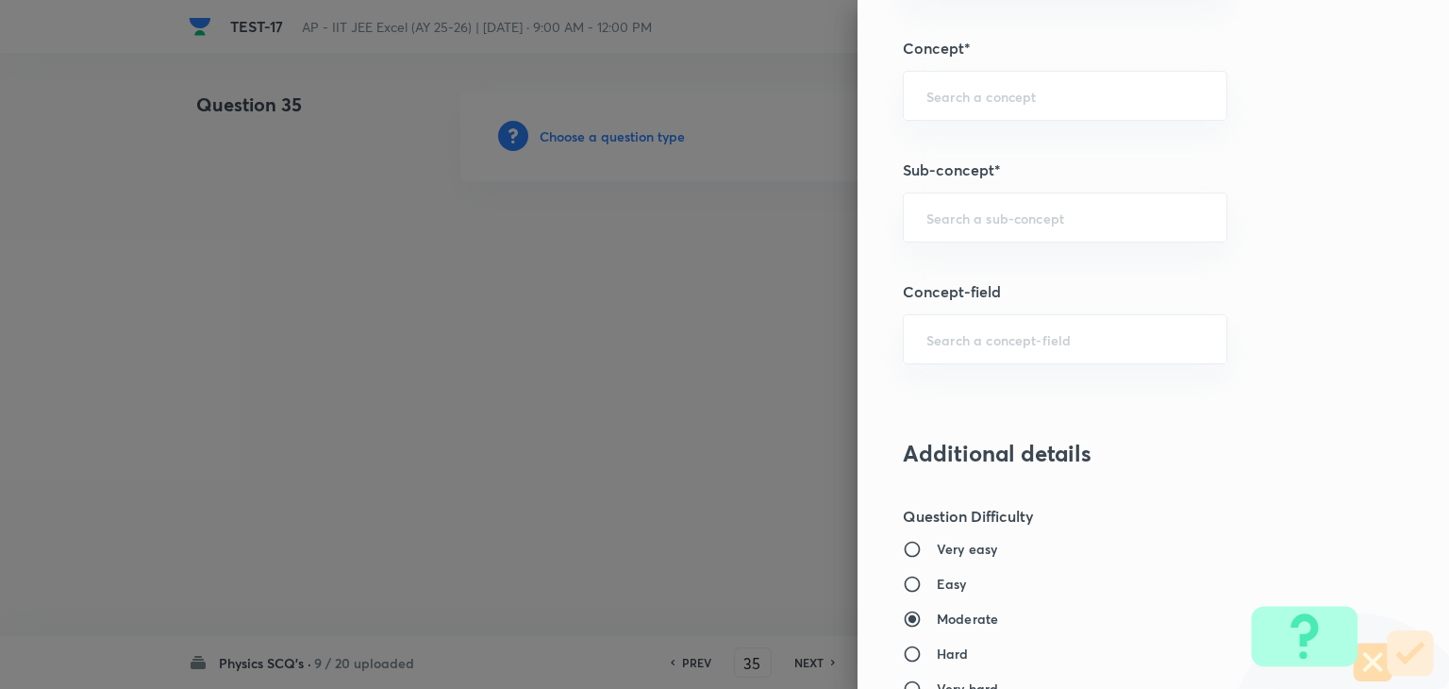
scroll to position [1226, 0]
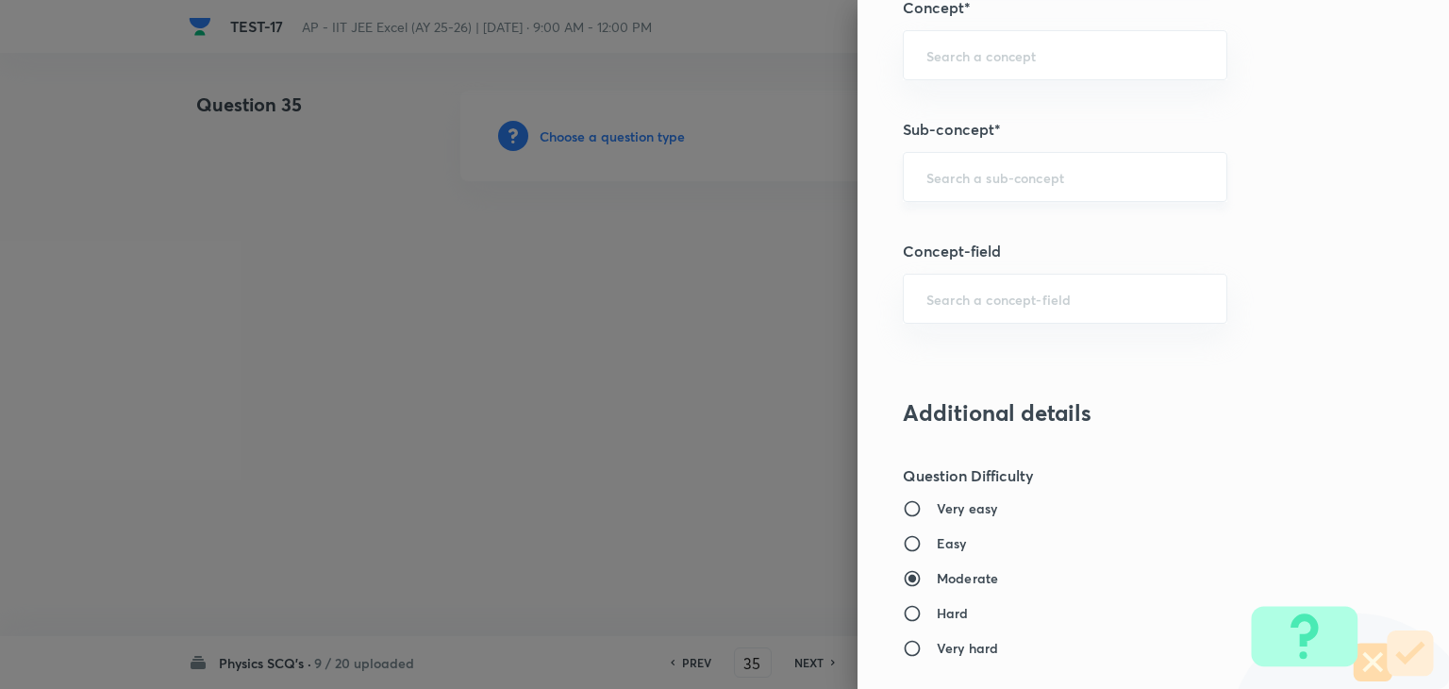
click at [991, 186] on div "​" at bounding box center [1065, 177] width 325 height 50
paste input "semiconductor"
click at [996, 226] on li "Semiconductors" at bounding box center [1051, 227] width 323 height 34
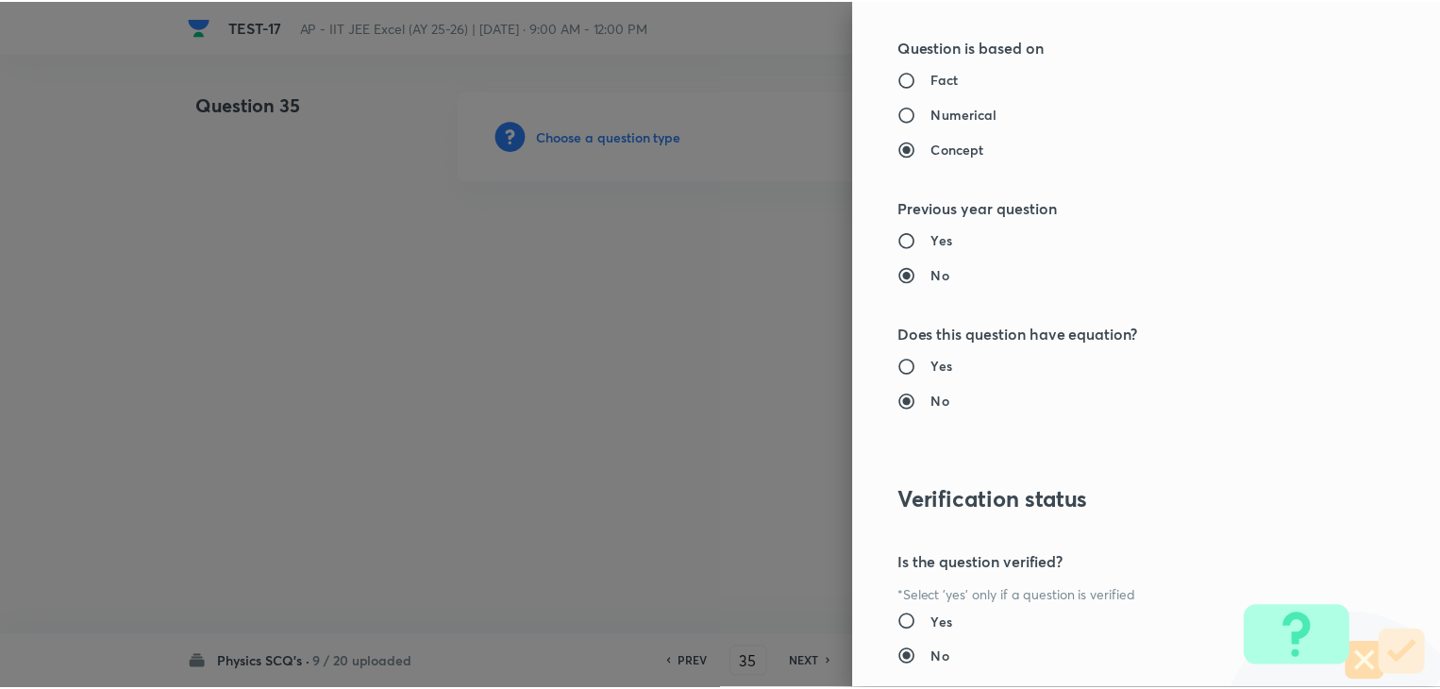
scroll to position [2007, 0]
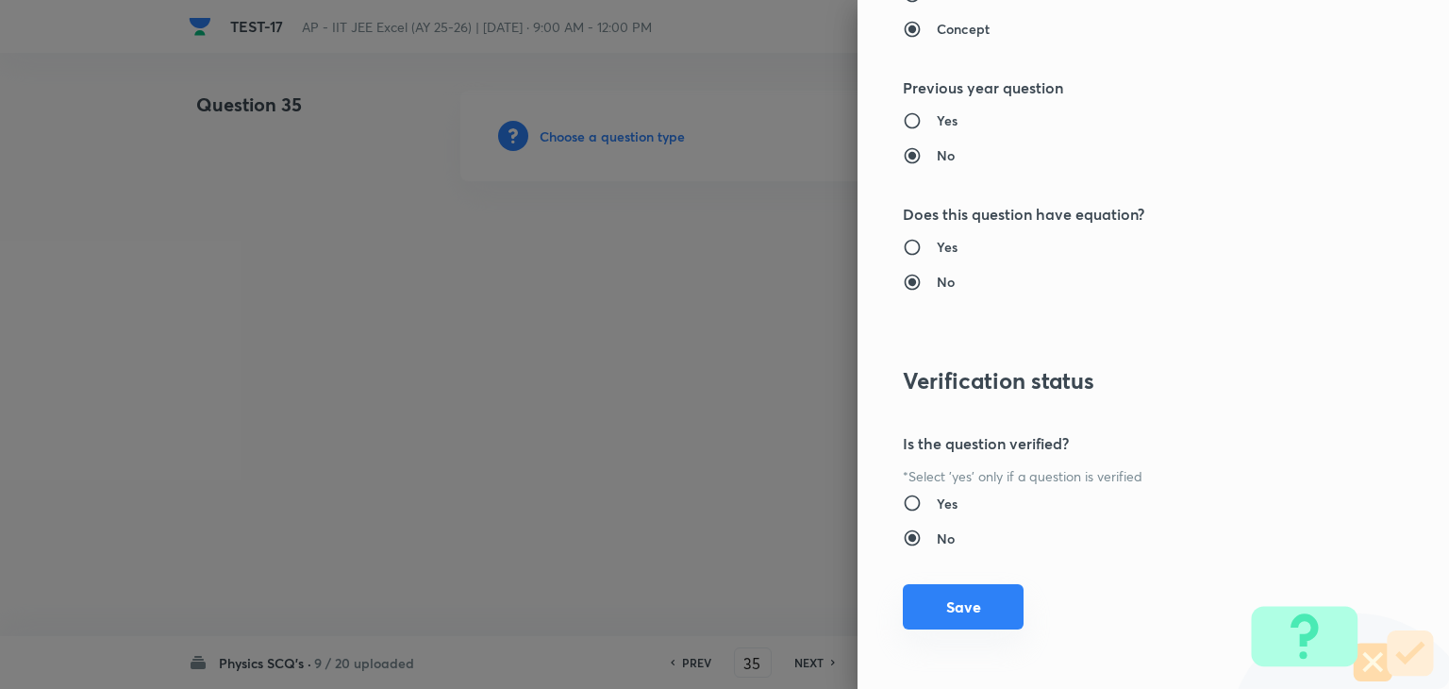
click at [932, 609] on button "Save" at bounding box center [963, 606] width 121 height 45
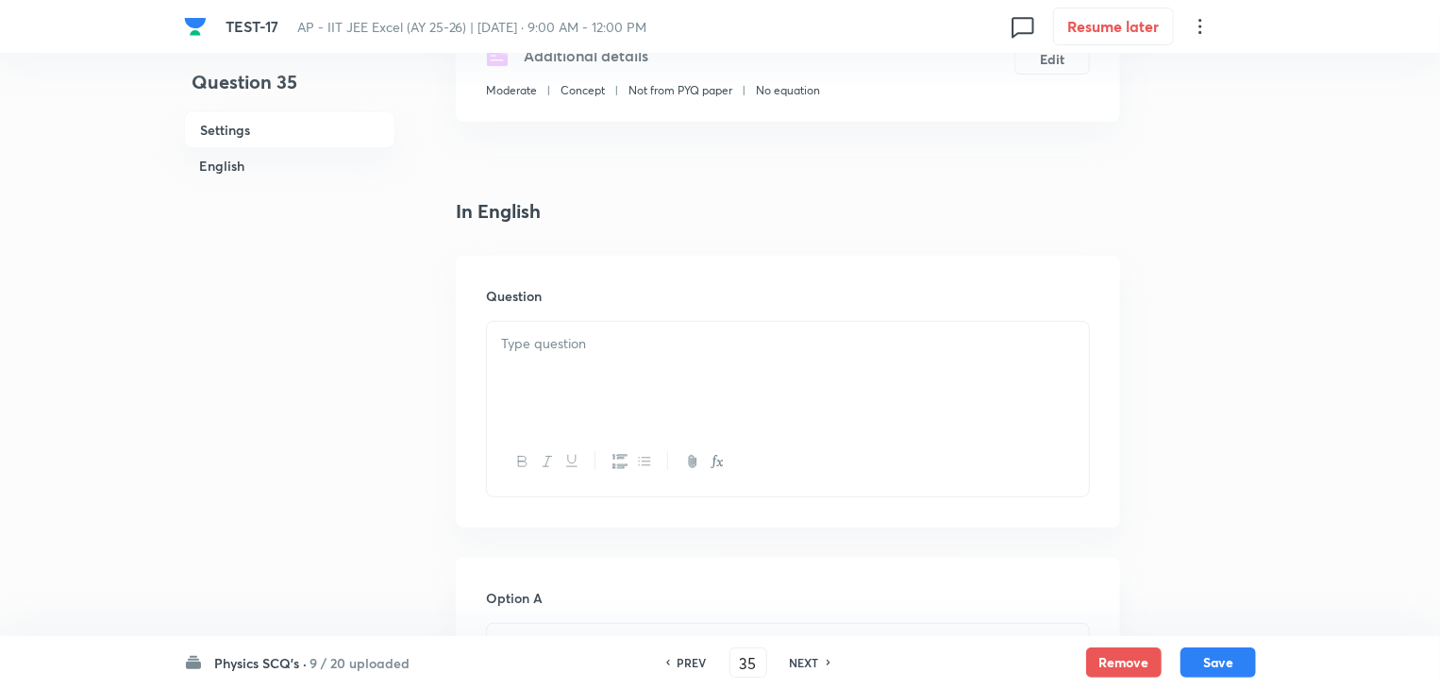
scroll to position [377, 0]
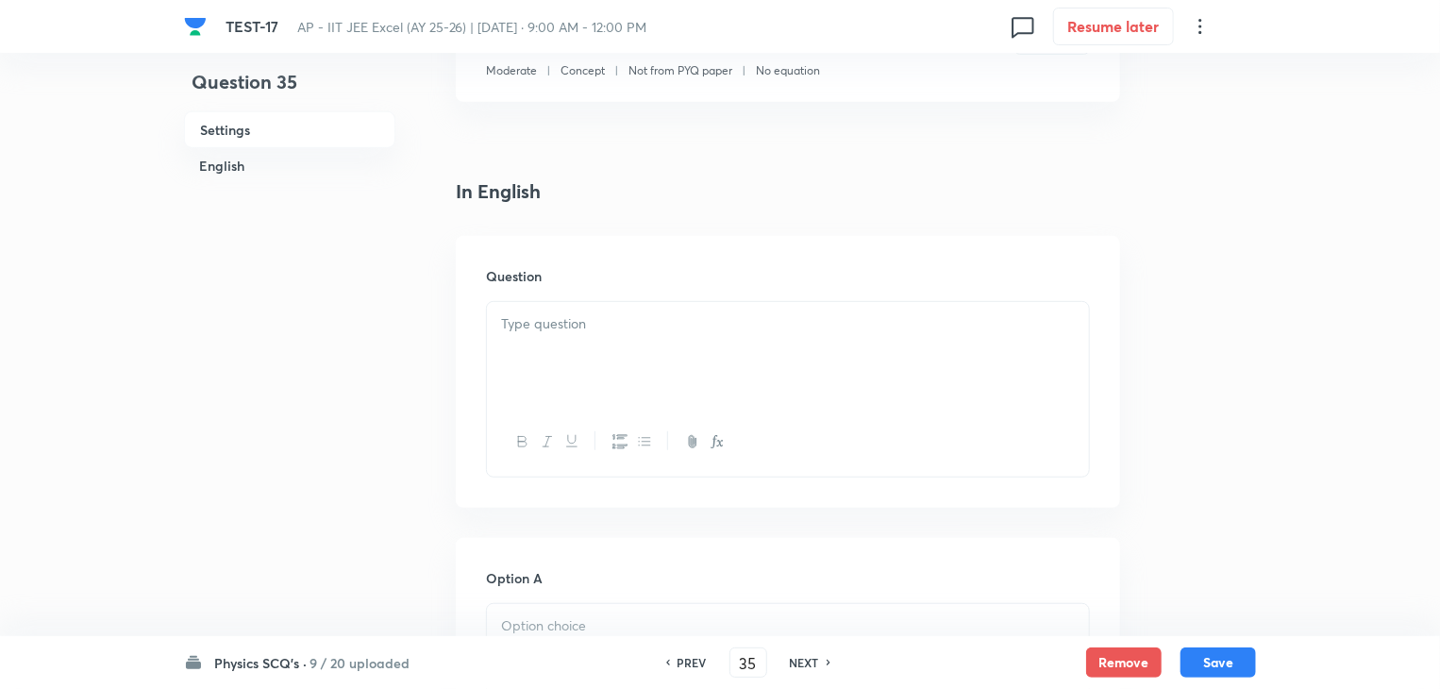
click at [567, 344] on div at bounding box center [788, 355] width 602 height 106
click at [748, 375] on div at bounding box center [788, 355] width 602 height 106
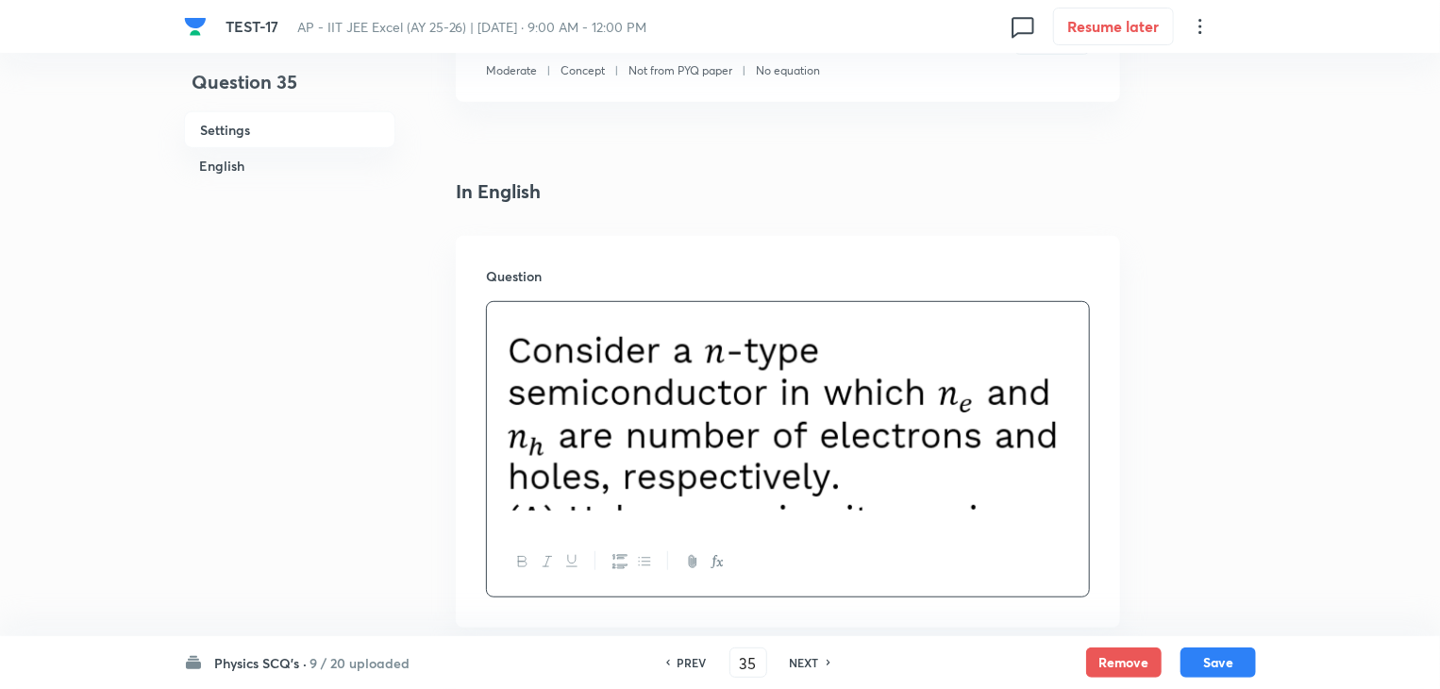
click at [888, 486] on img at bounding box center [788, 411] width 574 height 197
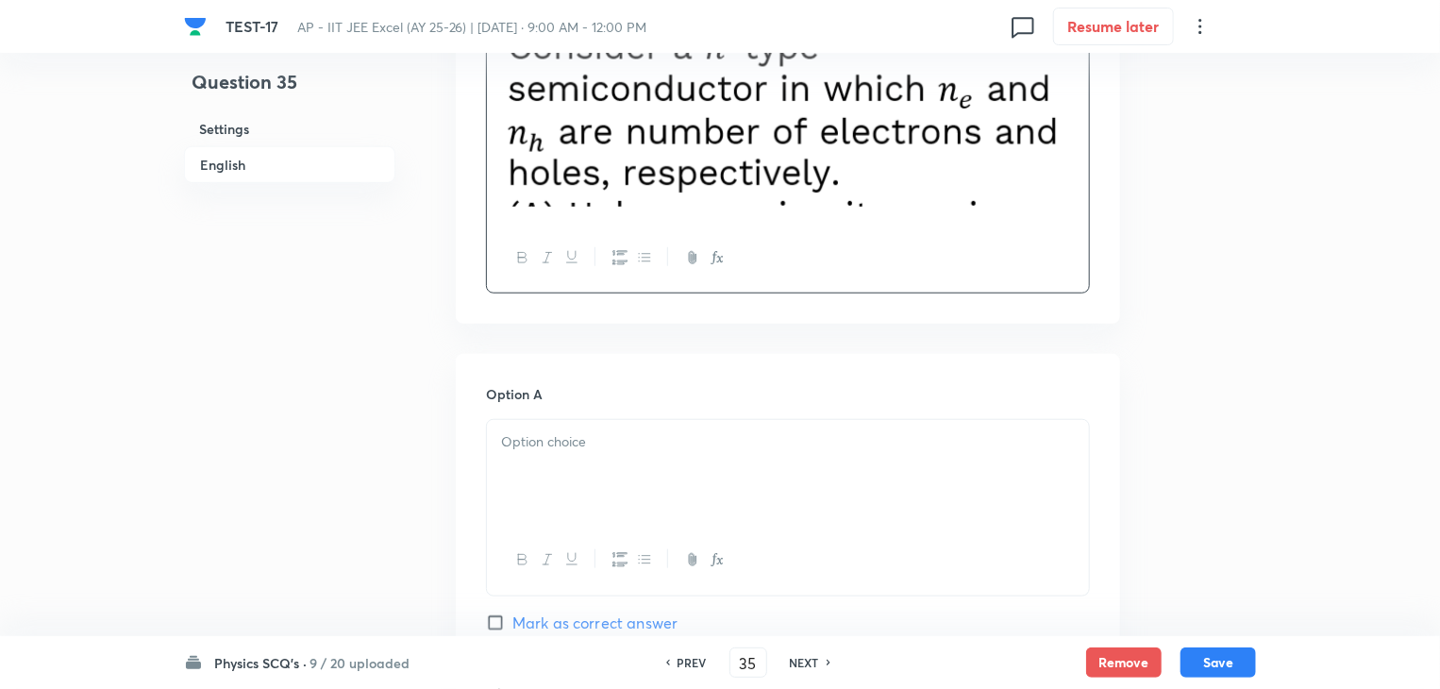
scroll to position [755, 0]
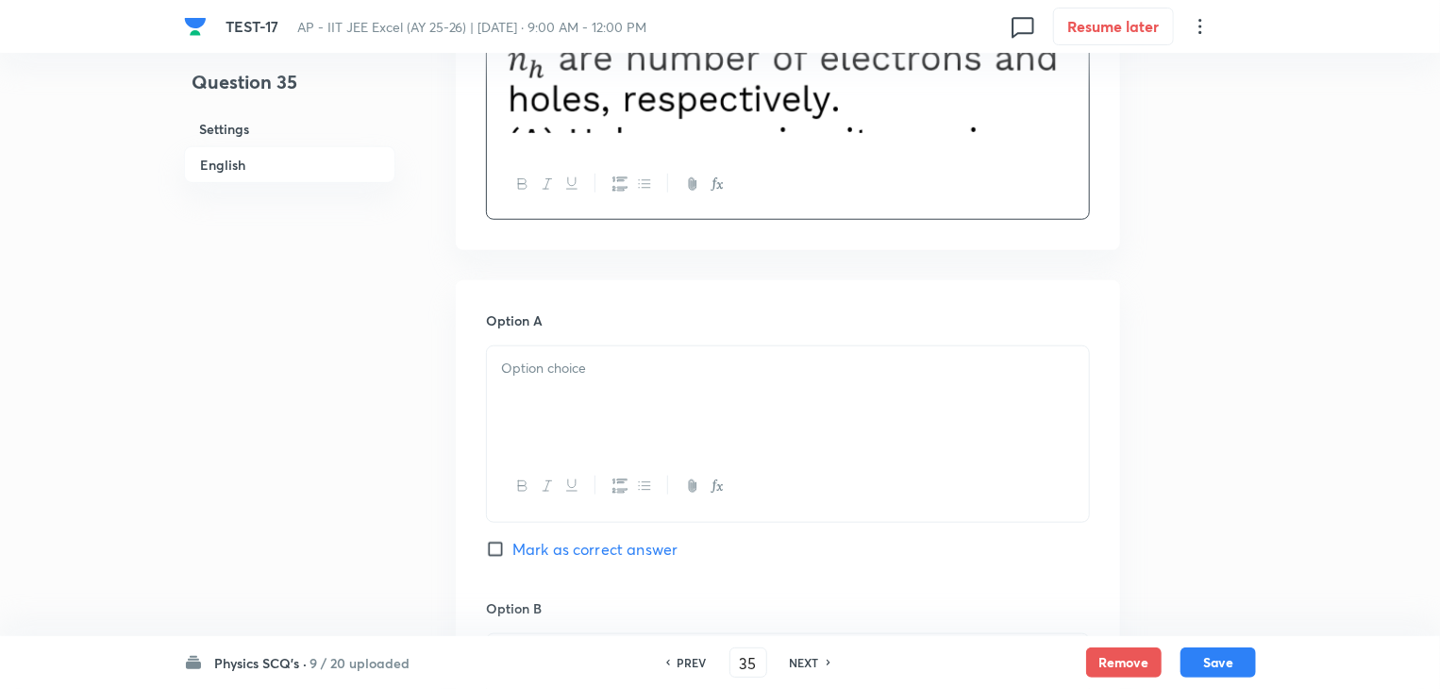
click at [644, 352] on div at bounding box center [788, 399] width 602 height 106
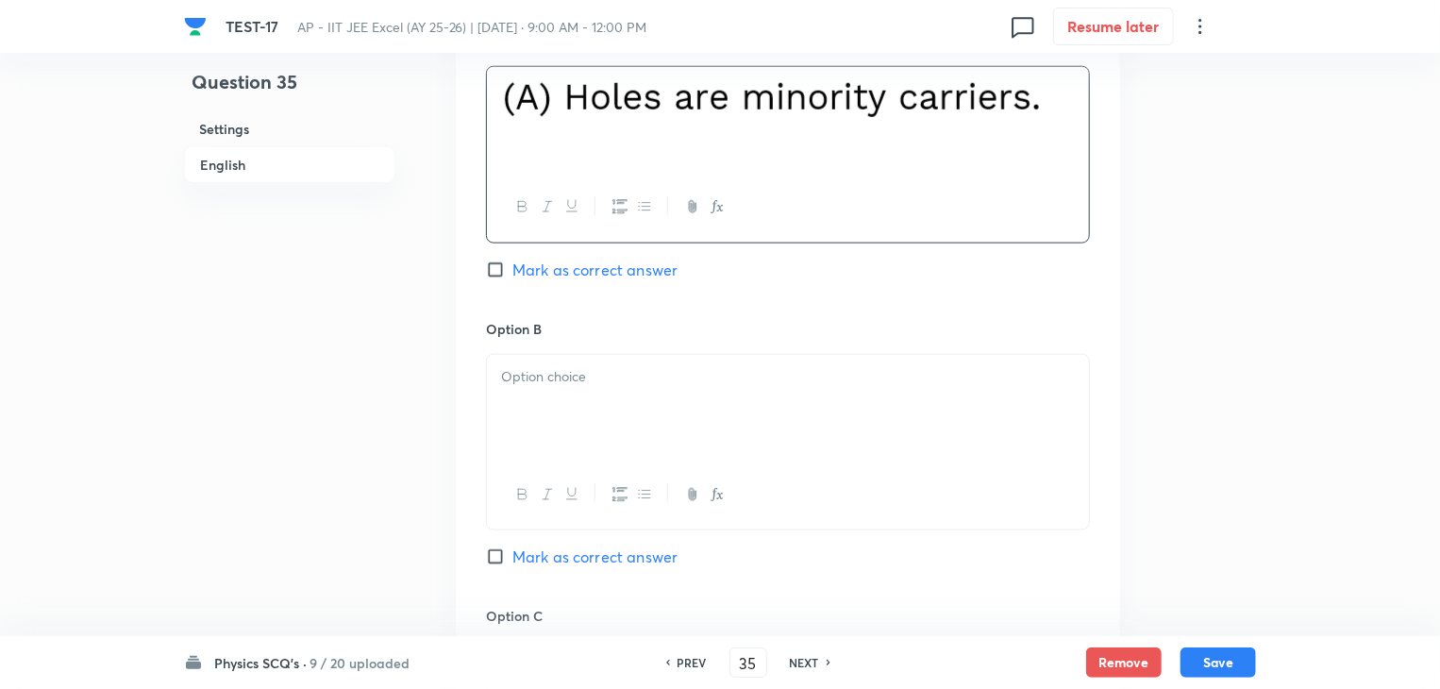
scroll to position [1038, 0]
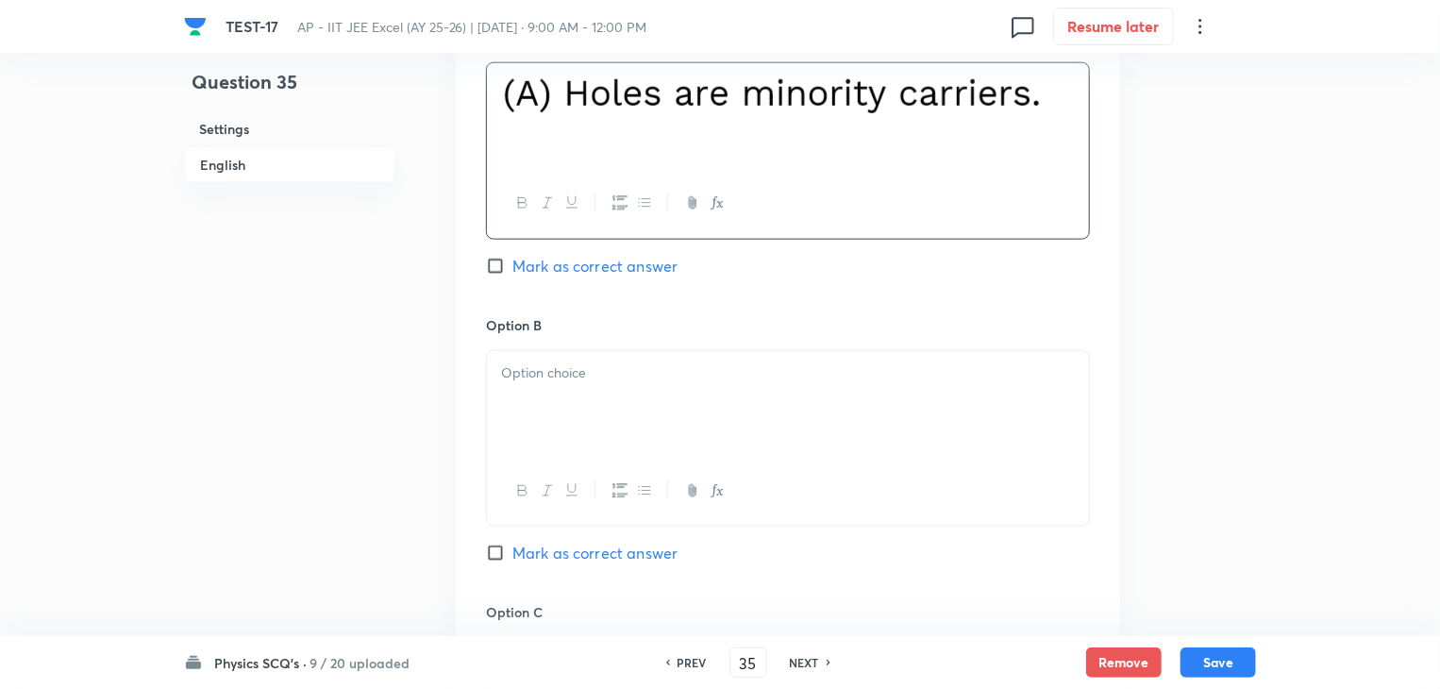
click at [696, 376] on p at bounding box center [788, 373] width 574 height 22
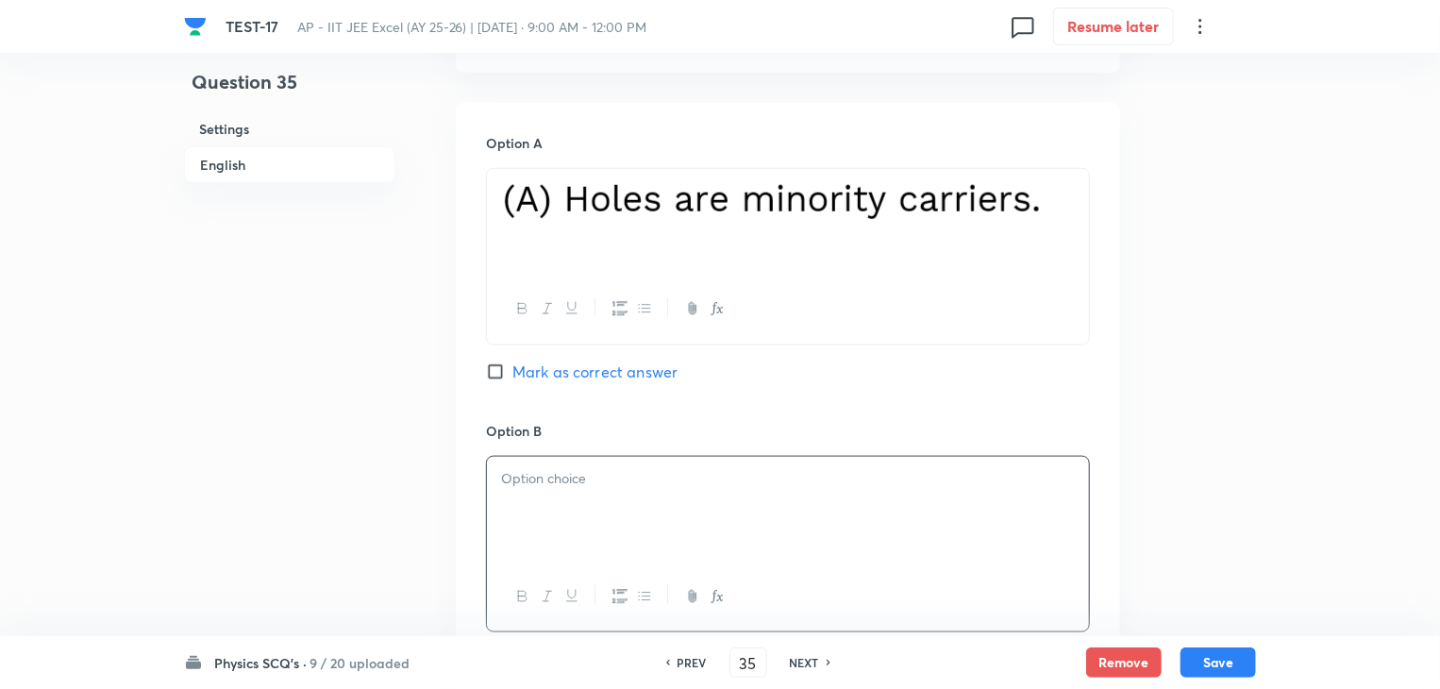
scroll to position [943, 0]
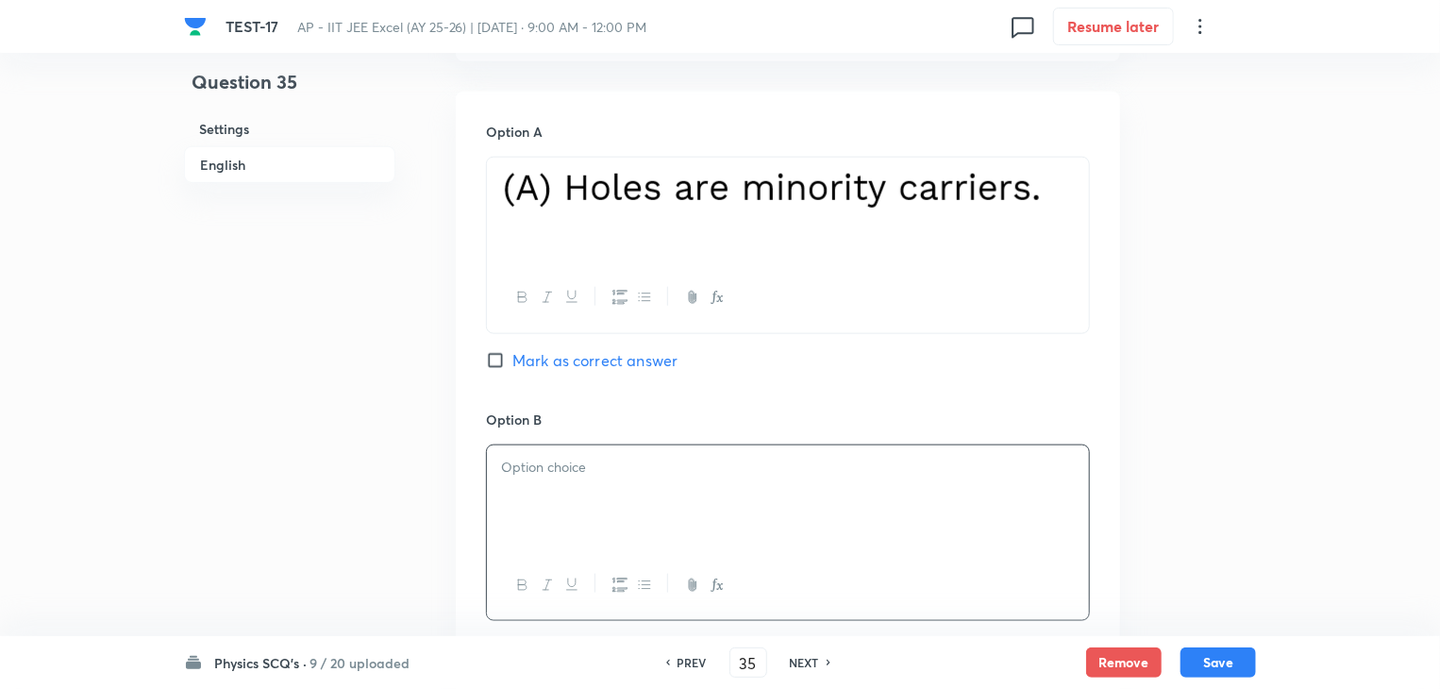
click at [673, 485] on div at bounding box center [788, 498] width 602 height 106
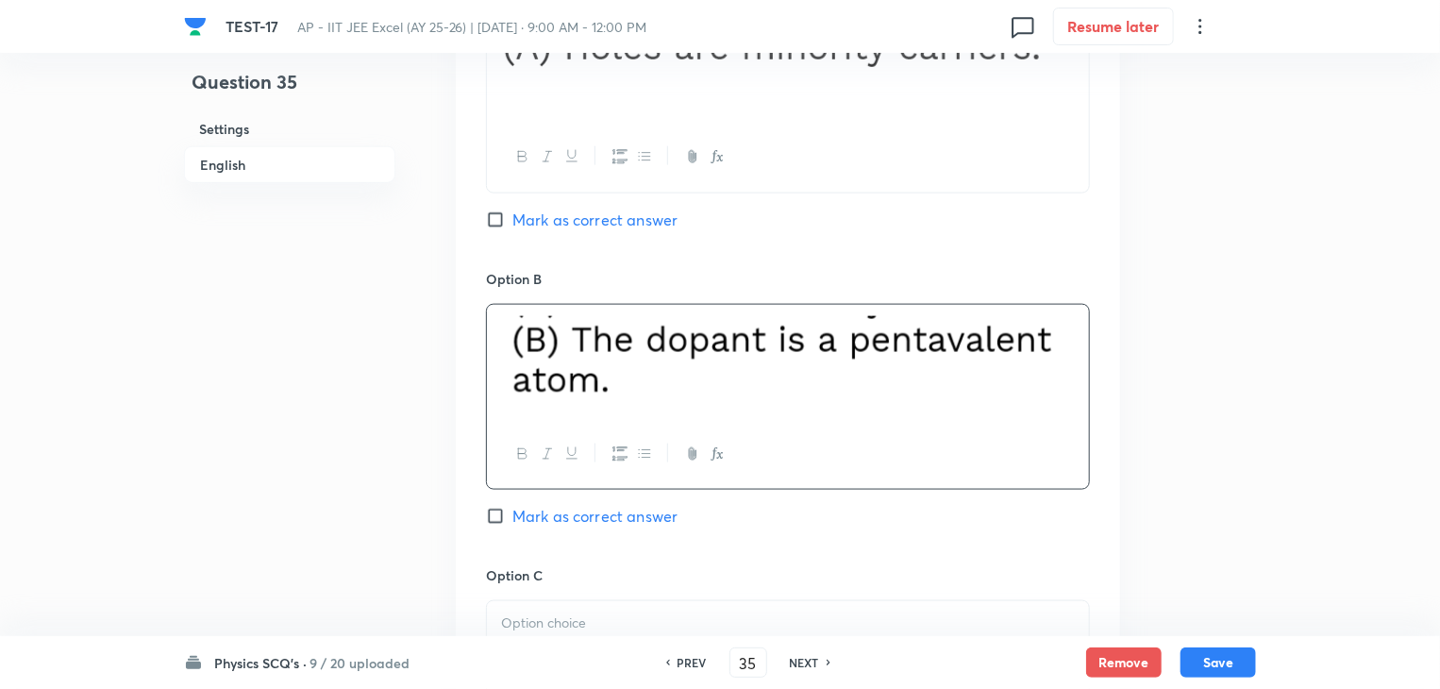
scroll to position [1321, 0]
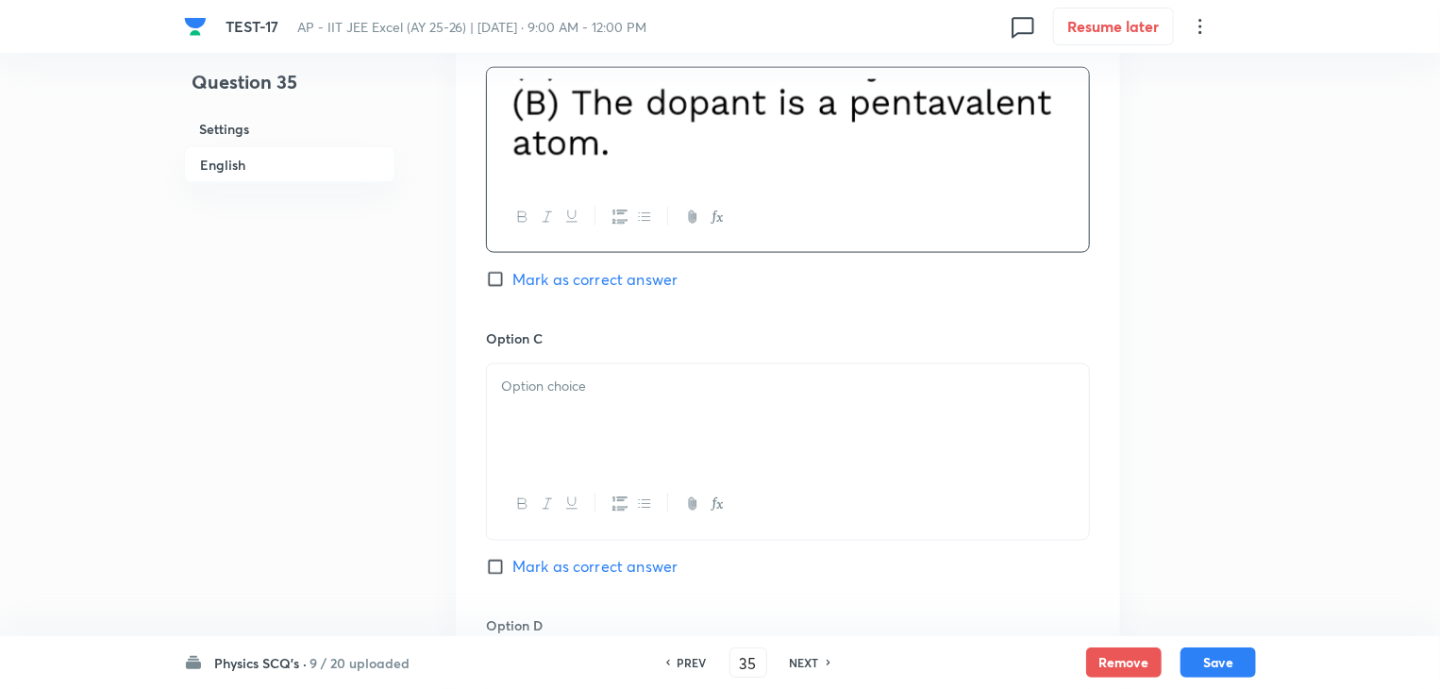
click at [789, 389] on p at bounding box center [788, 386] width 574 height 22
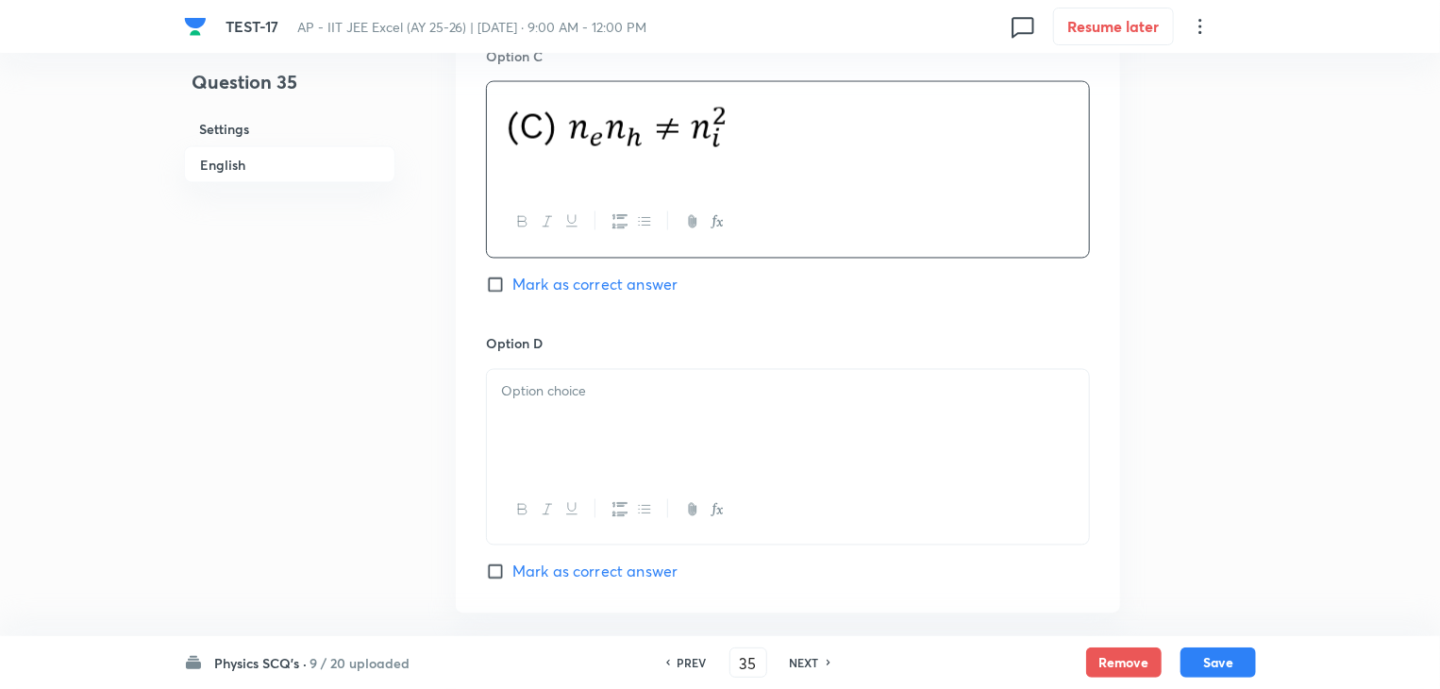
scroll to position [1604, 0]
click at [615, 420] on div at bounding box center [788, 422] width 602 height 106
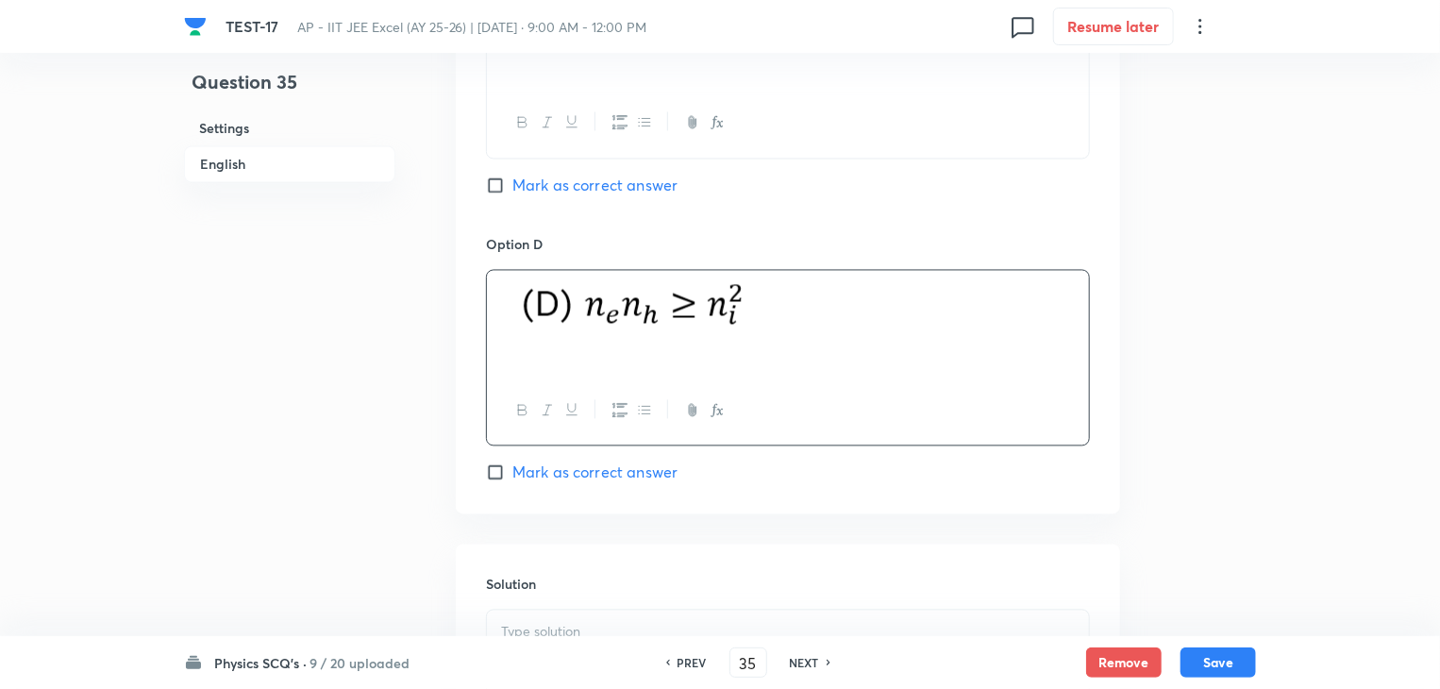
scroll to position [1981, 0]
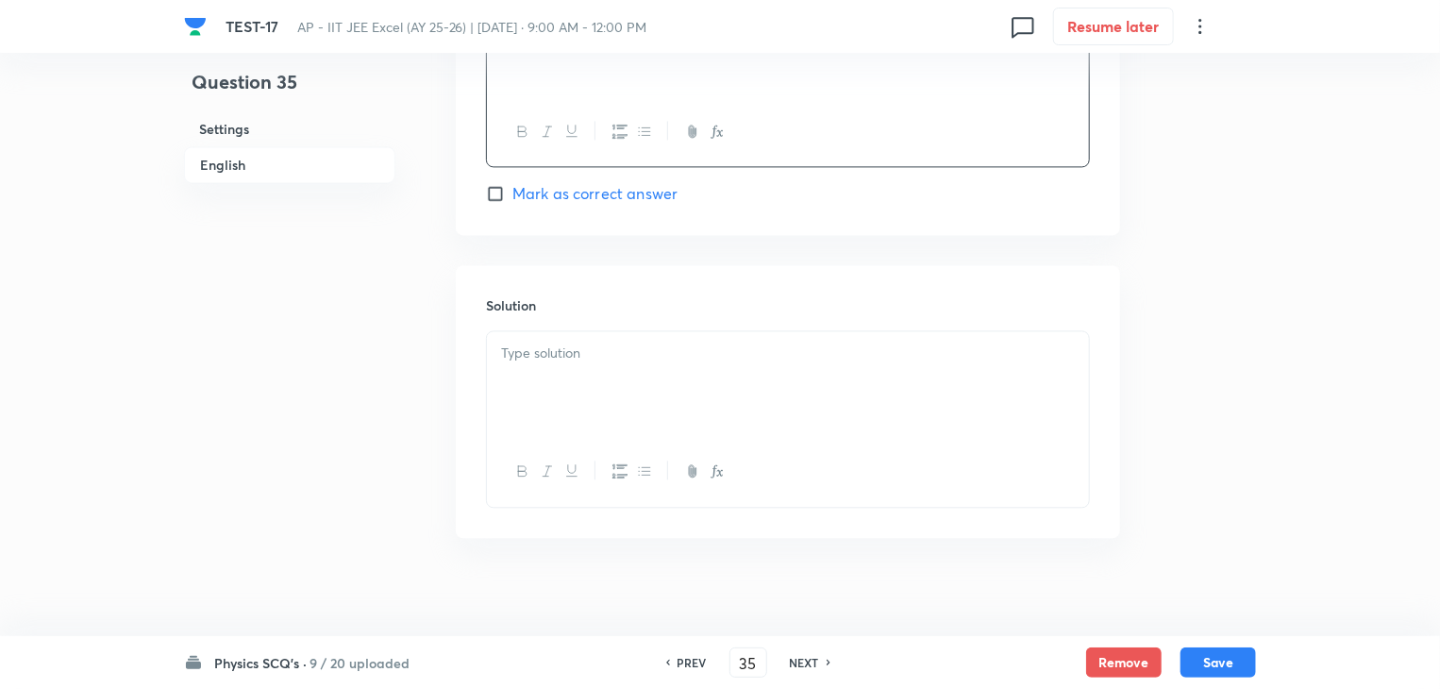
click at [672, 346] on p at bounding box center [788, 353] width 574 height 22
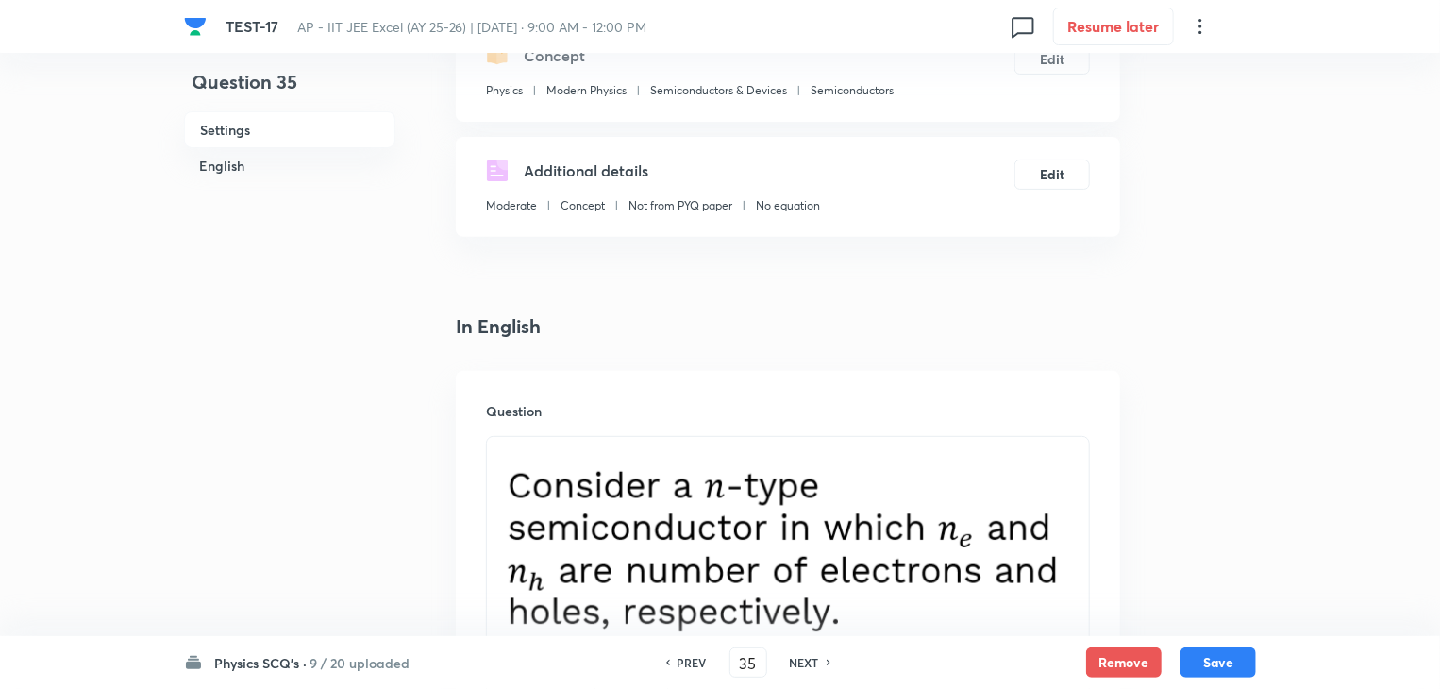
scroll to position [377, 0]
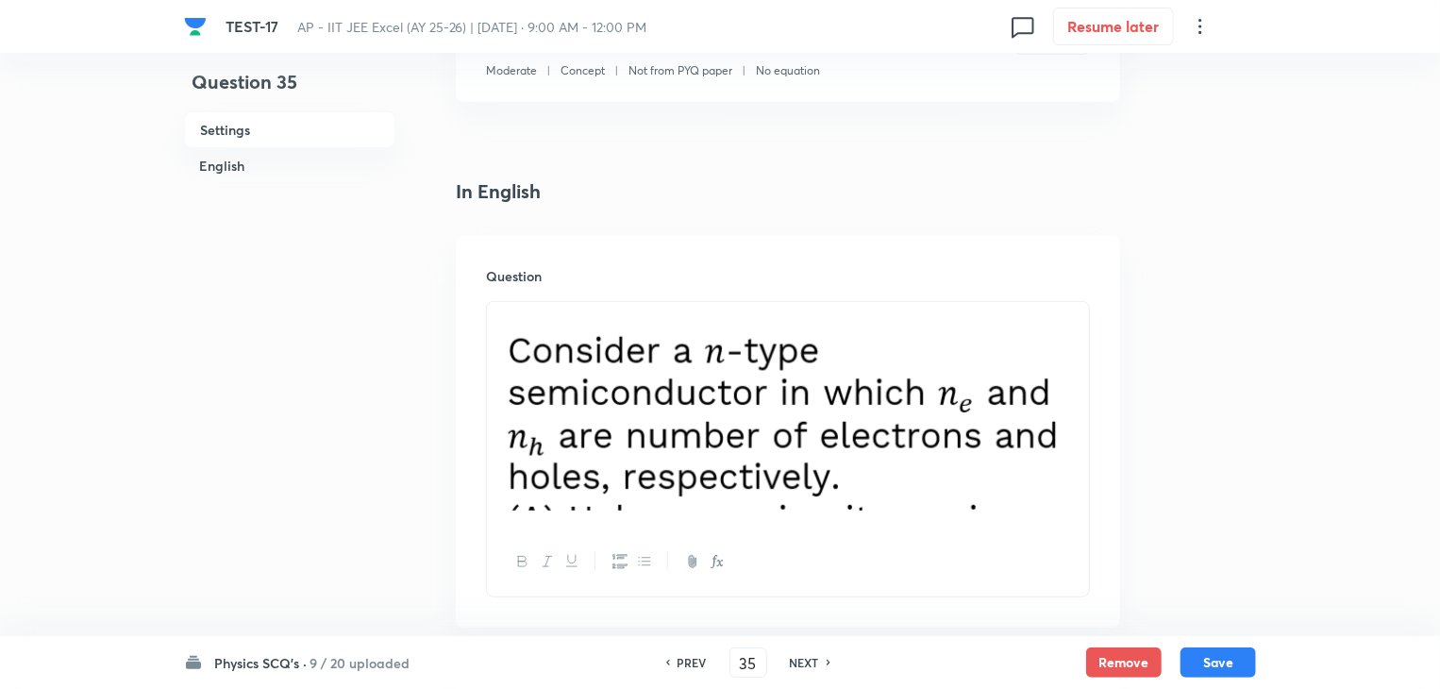
click at [694, 424] on img at bounding box center [788, 411] width 574 height 197
click at [714, 420] on img at bounding box center [788, 411] width 574 height 197
click at [468, 333] on div "Question" at bounding box center [788, 431] width 664 height 391
click at [579, 405] on img at bounding box center [788, 411] width 574 height 197
click at [652, 408] on img at bounding box center [788, 411] width 574 height 197
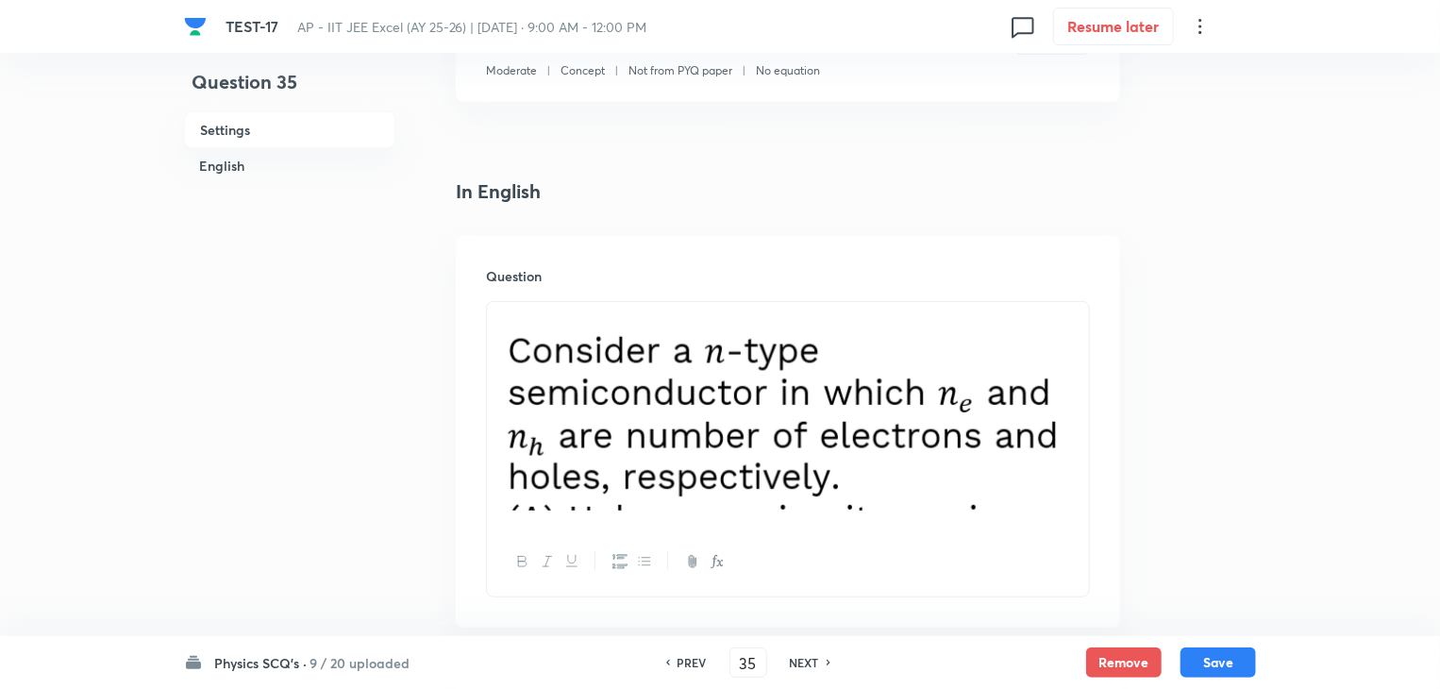
click at [652, 408] on img at bounding box center [788, 411] width 574 height 197
click at [657, 407] on img at bounding box center [788, 411] width 574 height 197
click at [934, 506] on img at bounding box center [788, 411] width 574 height 197
click at [1058, 420] on img at bounding box center [788, 411] width 574 height 197
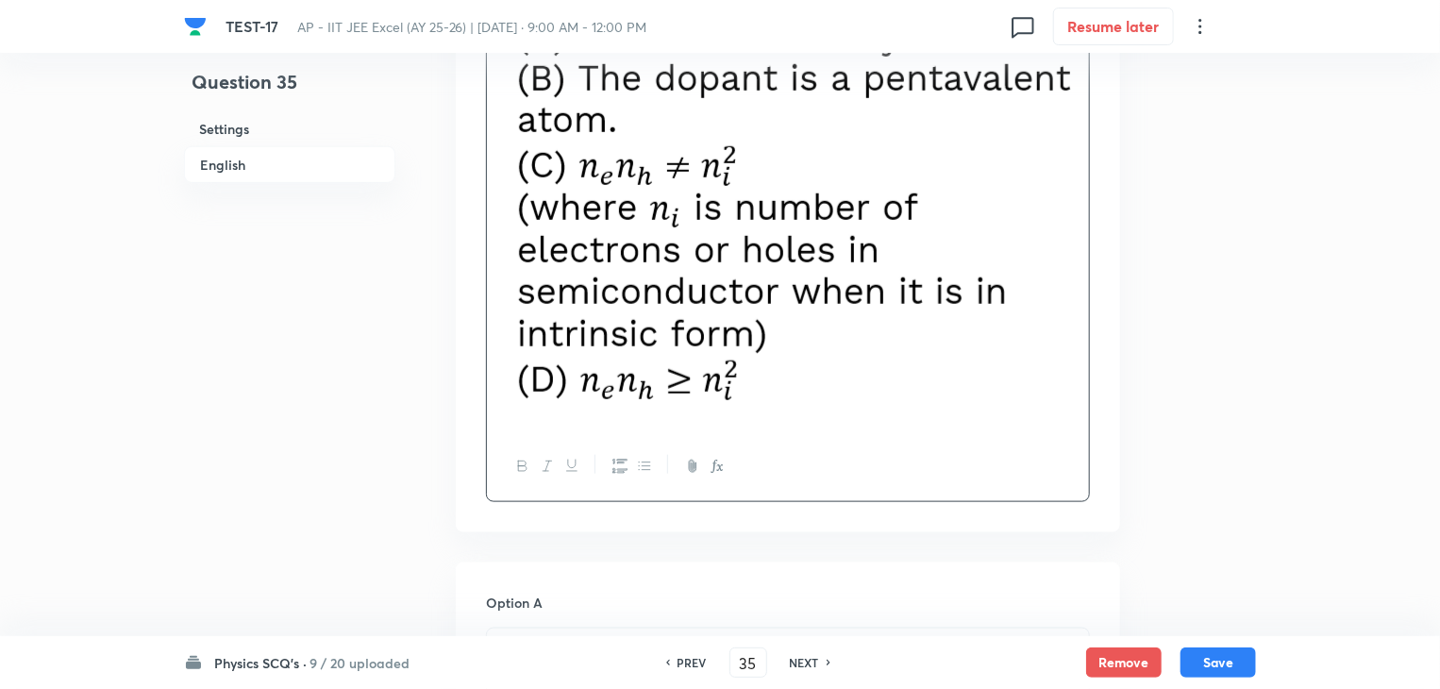
scroll to position [1226, 0]
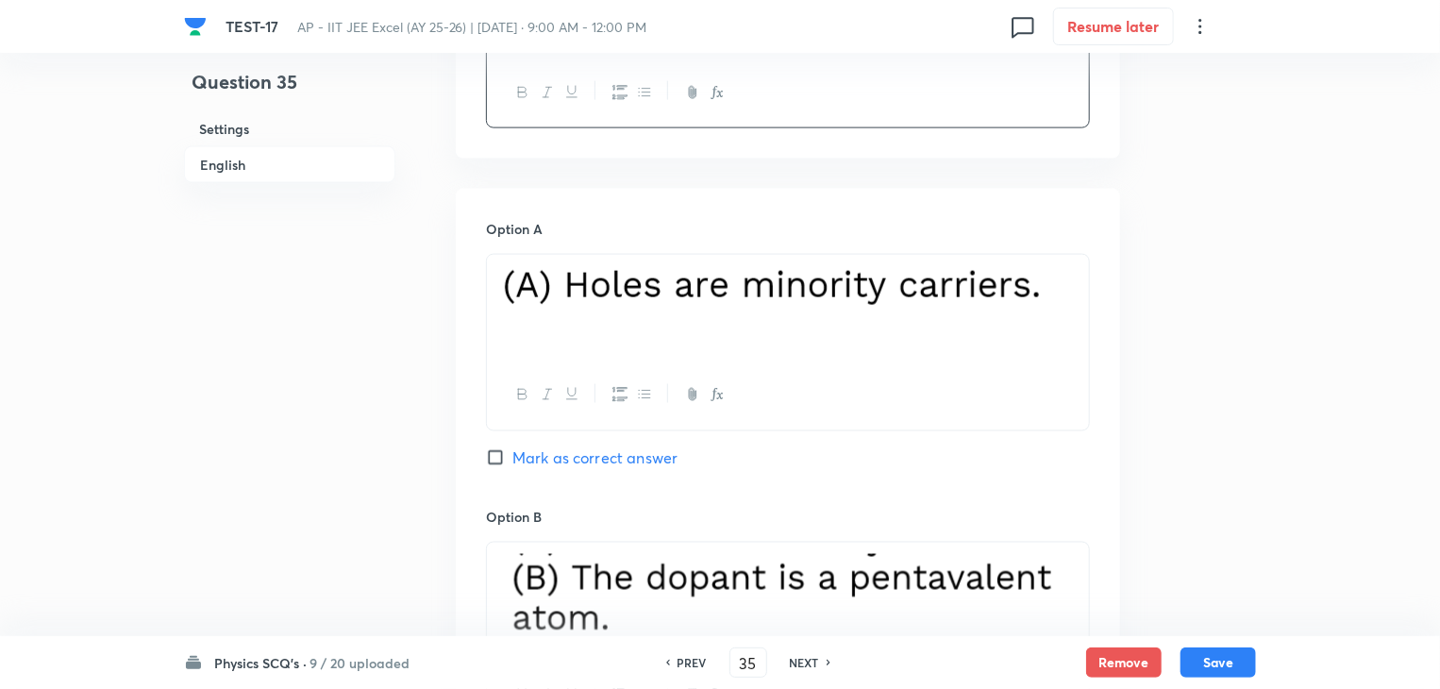
click at [803, 299] on img at bounding box center [781, 286] width 560 height 40
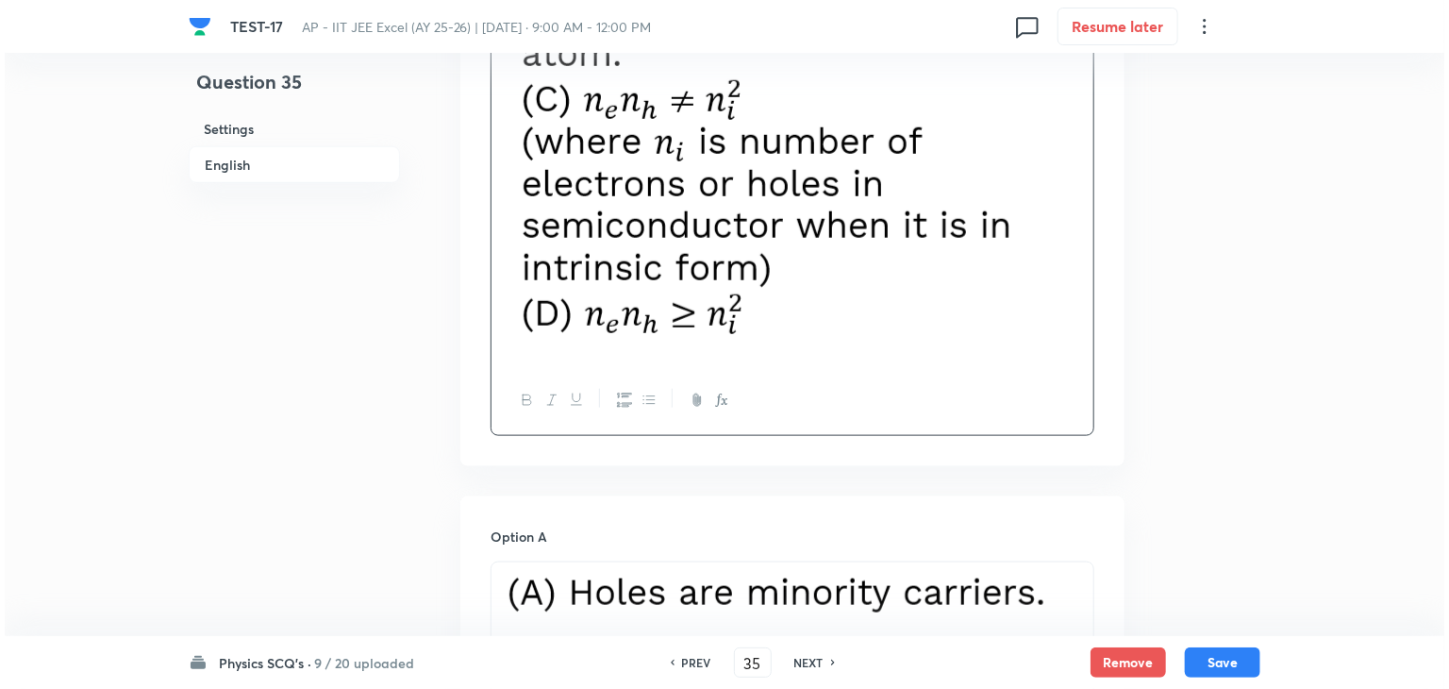
scroll to position [849, 0]
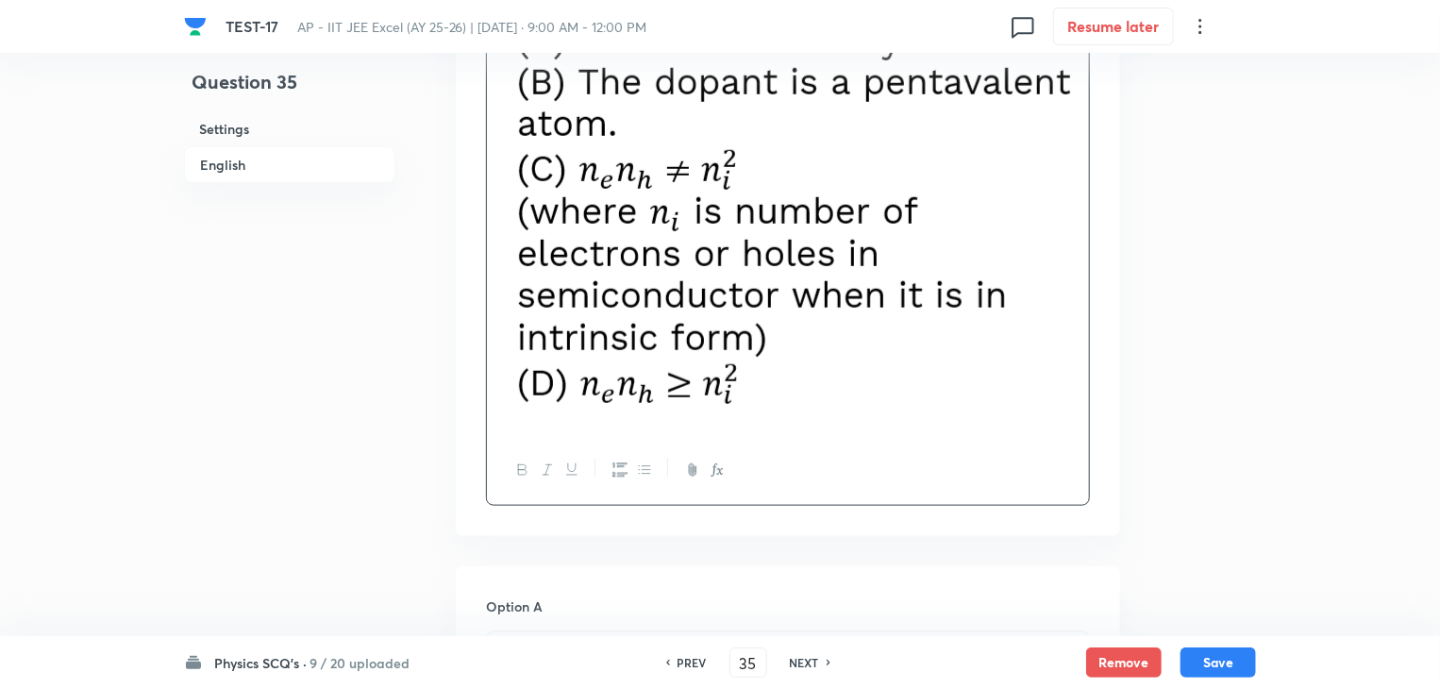
click at [1006, 293] on img at bounding box center [787, 130] width 573 height 577
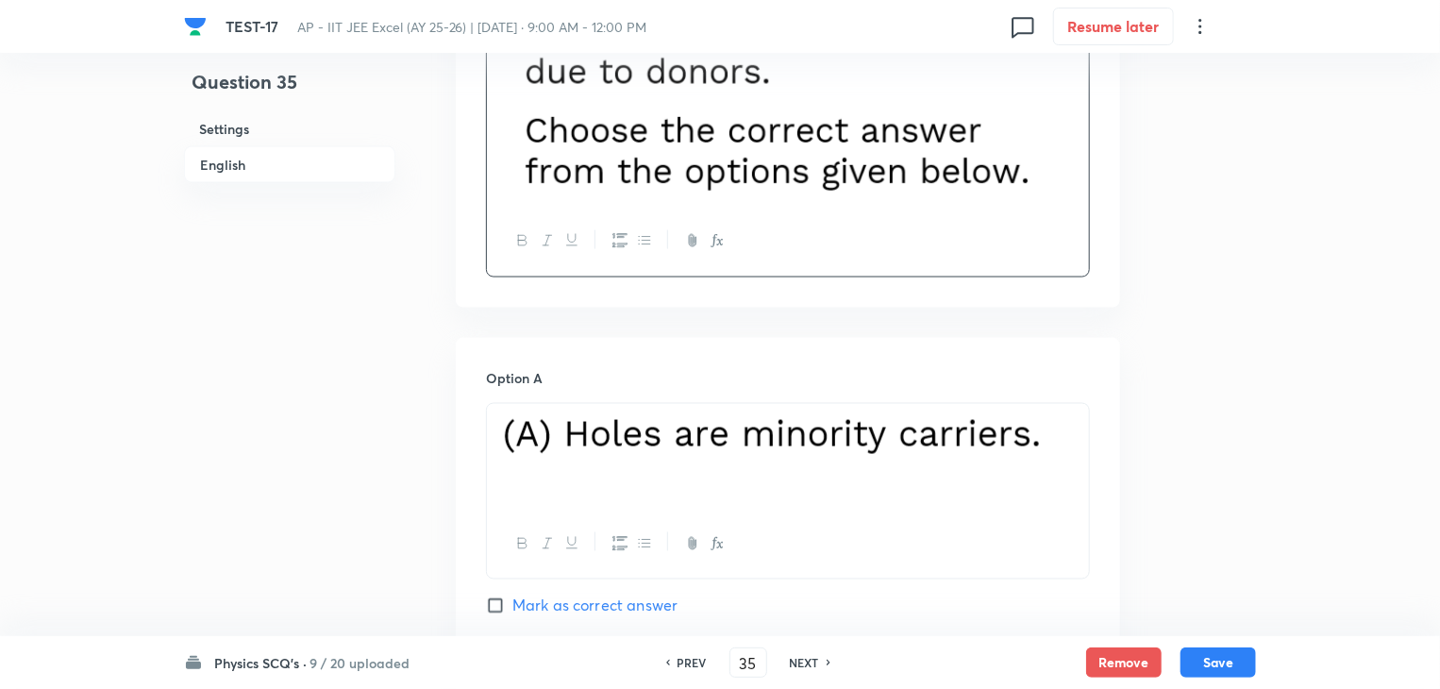
scroll to position [1539, 0]
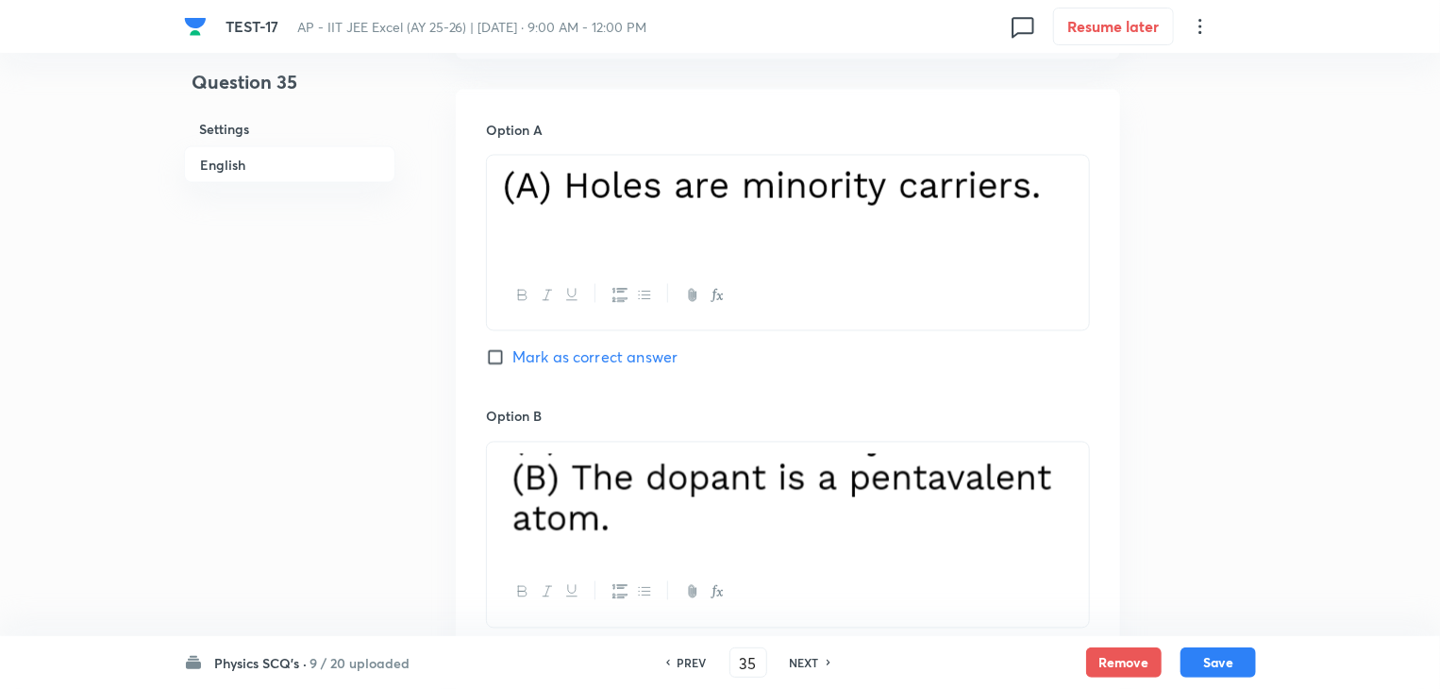
click at [916, 197] on img at bounding box center [781, 187] width 560 height 40
click at [932, 182] on img at bounding box center [781, 187] width 560 height 40
click at [532, 175] on img at bounding box center [781, 187] width 560 height 40
click at [622, 186] on img at bounding box center [781, 187] width 560 height 40
click at [1064, 185] on p at bounding box center [788, 189] width 574 height 45
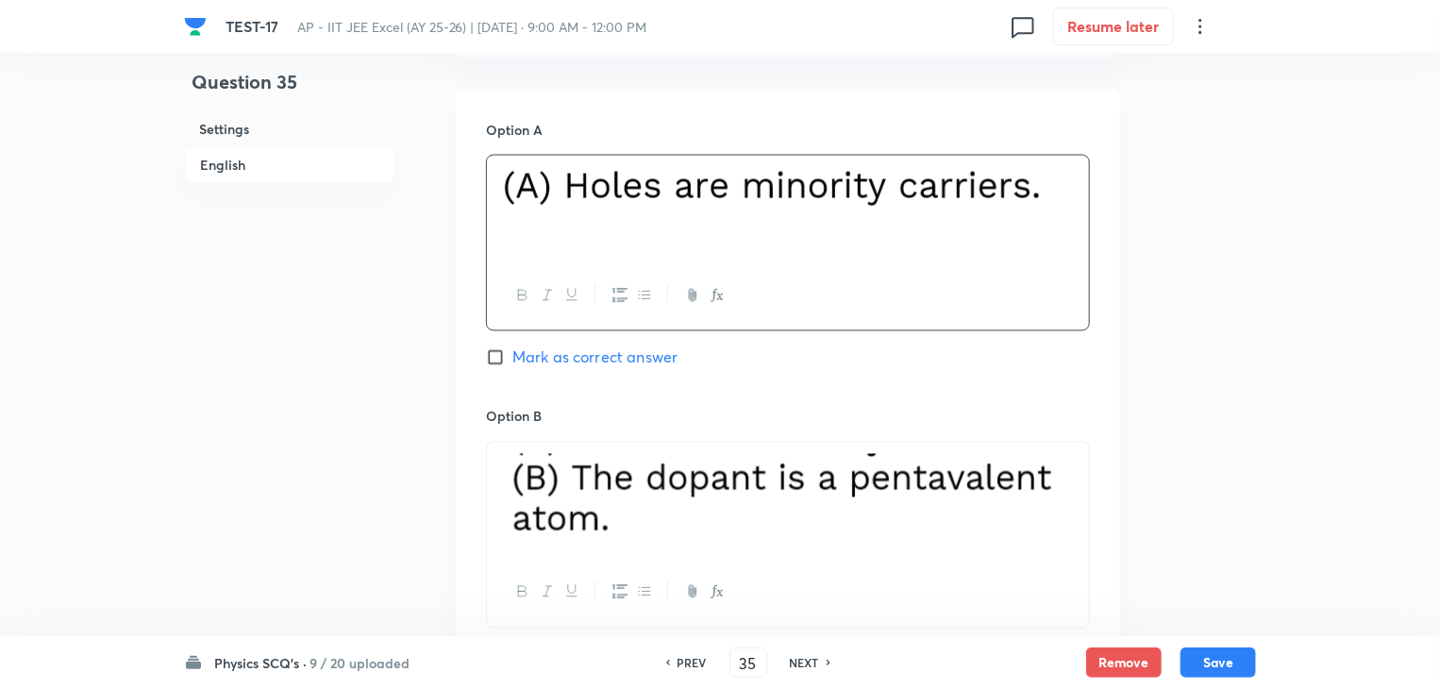
drag, startPoint x: 1064, startPoint y: 185, endPoint x: 495, endPoint y: 192, distance: 568.9
click at [495, 192] on div at bounding box center [788, 209] width 602 height 106
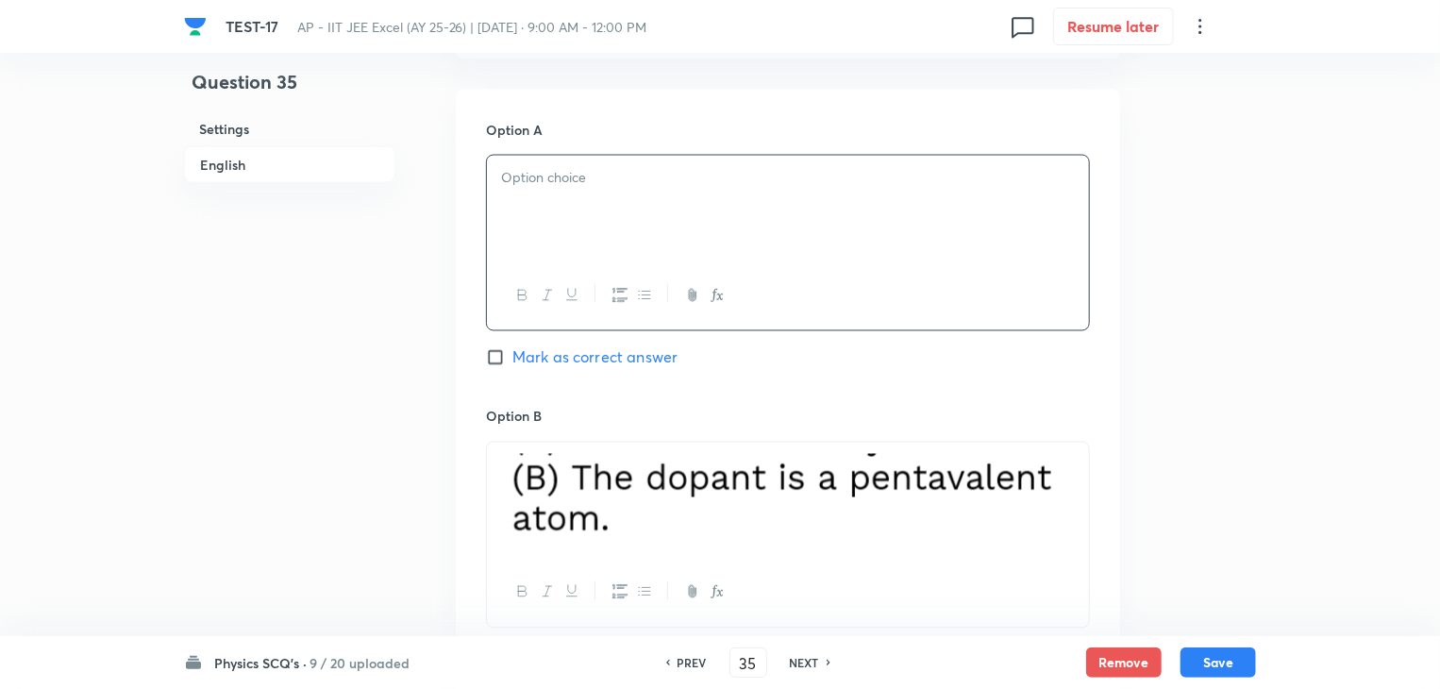
click at [783, 528] on img at bounding box center [788, 498] width 574 height 88
click at [1081, 480] on div at bounding box center [788, 499] width 602 height 115
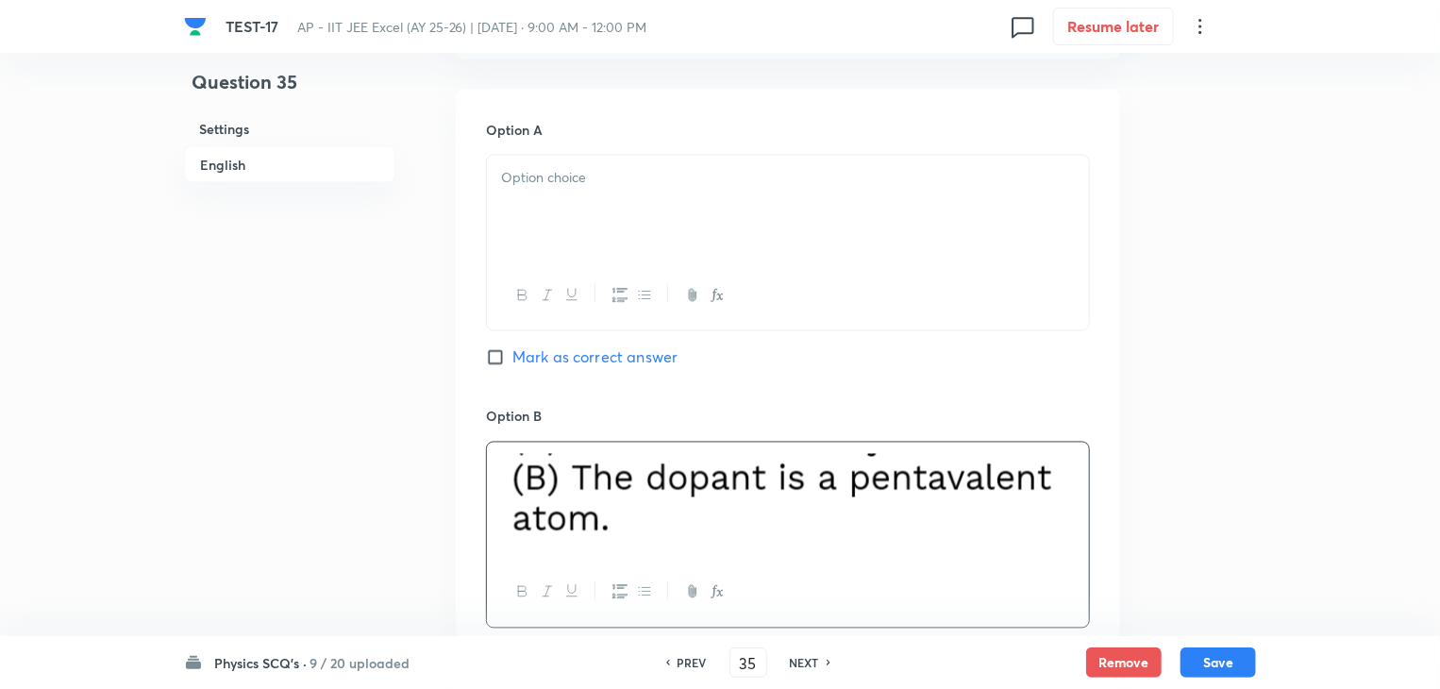
click at [1081, 480] on div at bounding box center [788, 499] width 602 height 115
drag, startPoint x: 1076, startPoint y: 475, endPoint x: 468, endPoint y: 482, distance: 608.5
click at [468, 483] on div "Option A Mark as correct answer Option B Mark as correct answer Option C Mark a…" at bounding box center [788, 680] width 664 height 1181
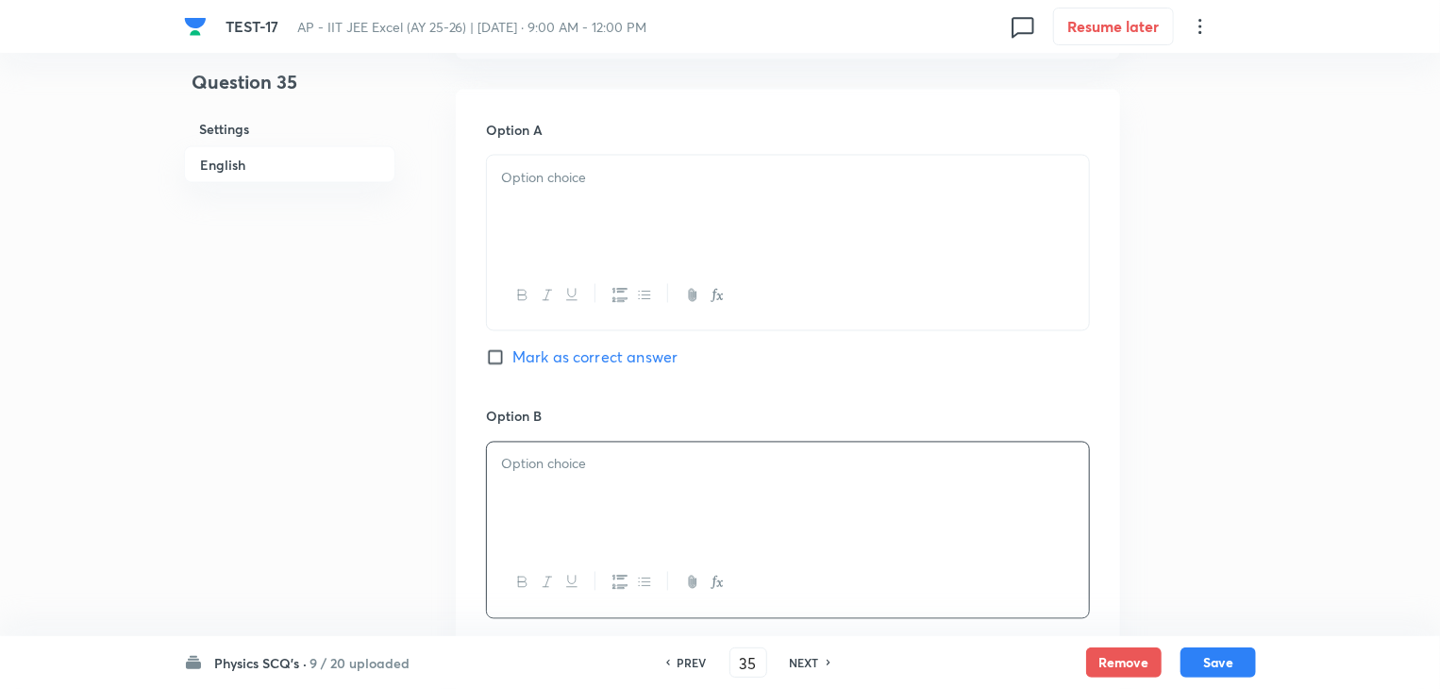
scroll to position [2010, 0]
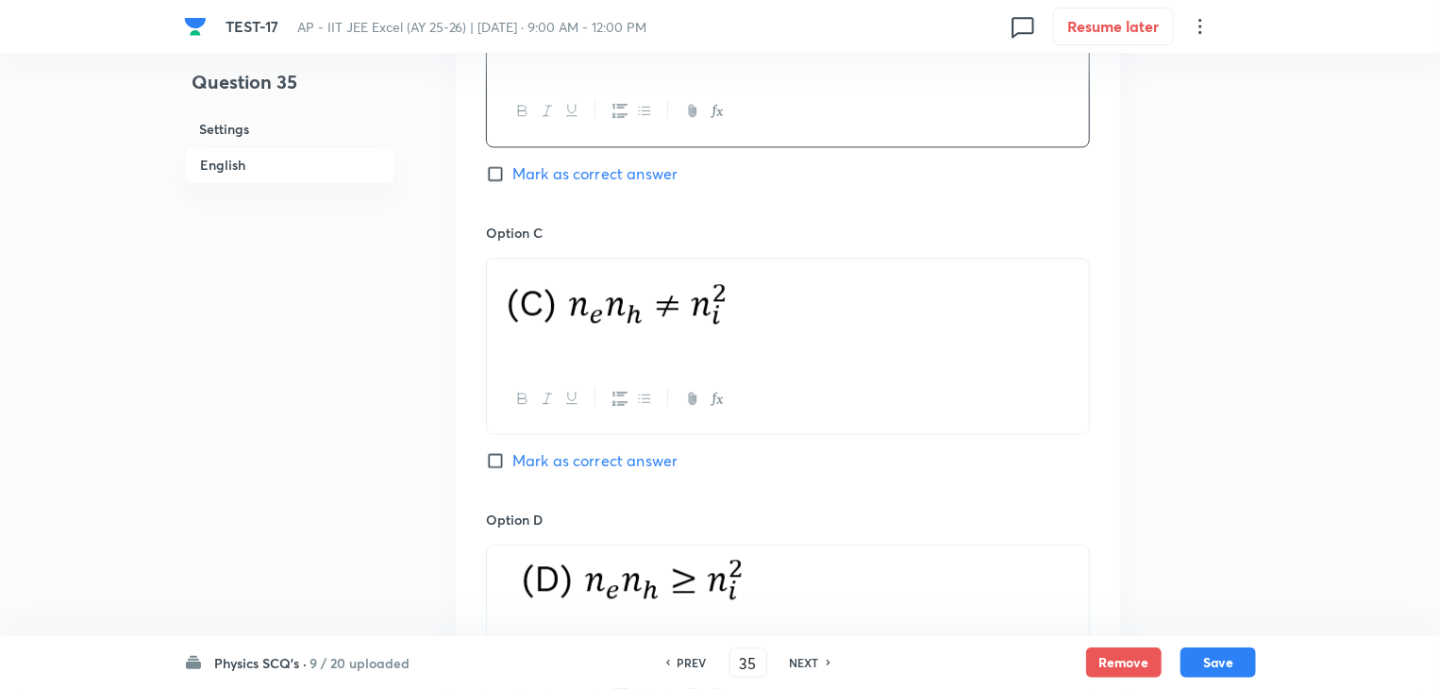
drag, startPoint x: 861, startPoint y: 292, endPoint x: 434, endPoint y: 304, distance: 427.5
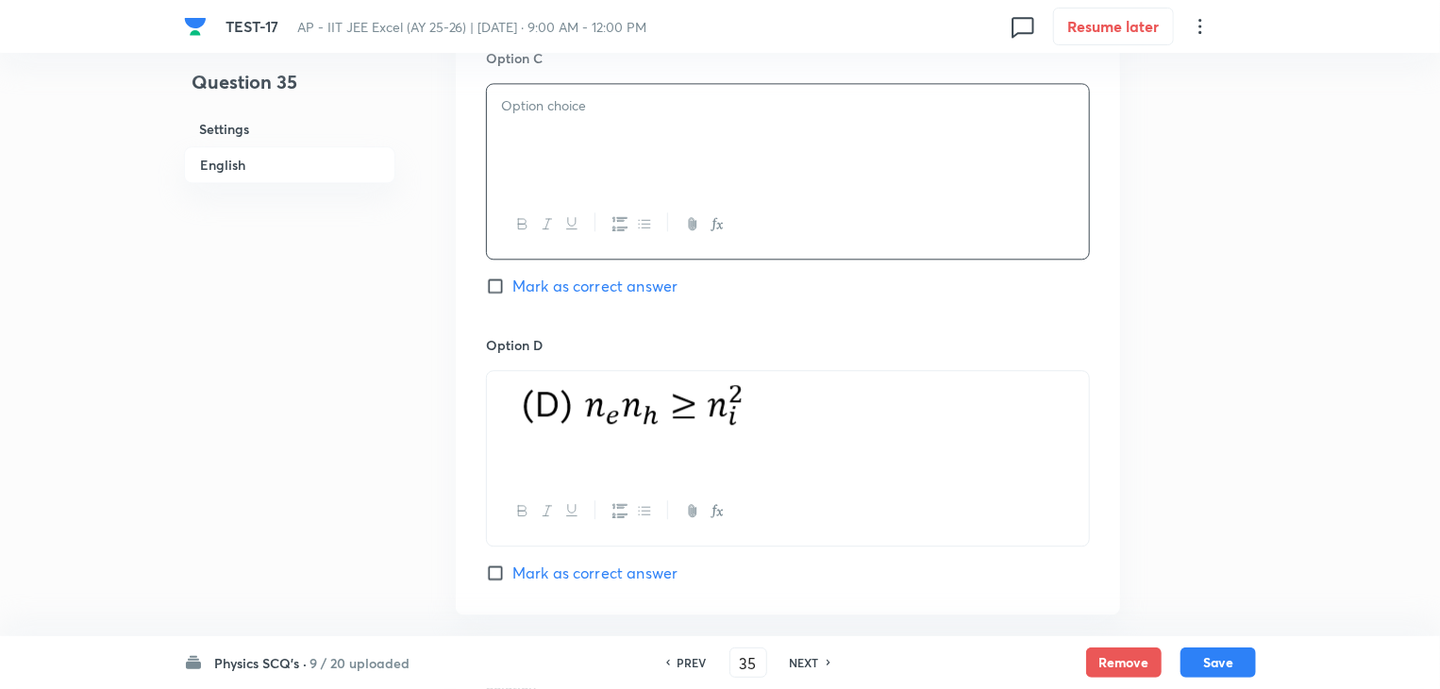
scroll to position [2293, 0]
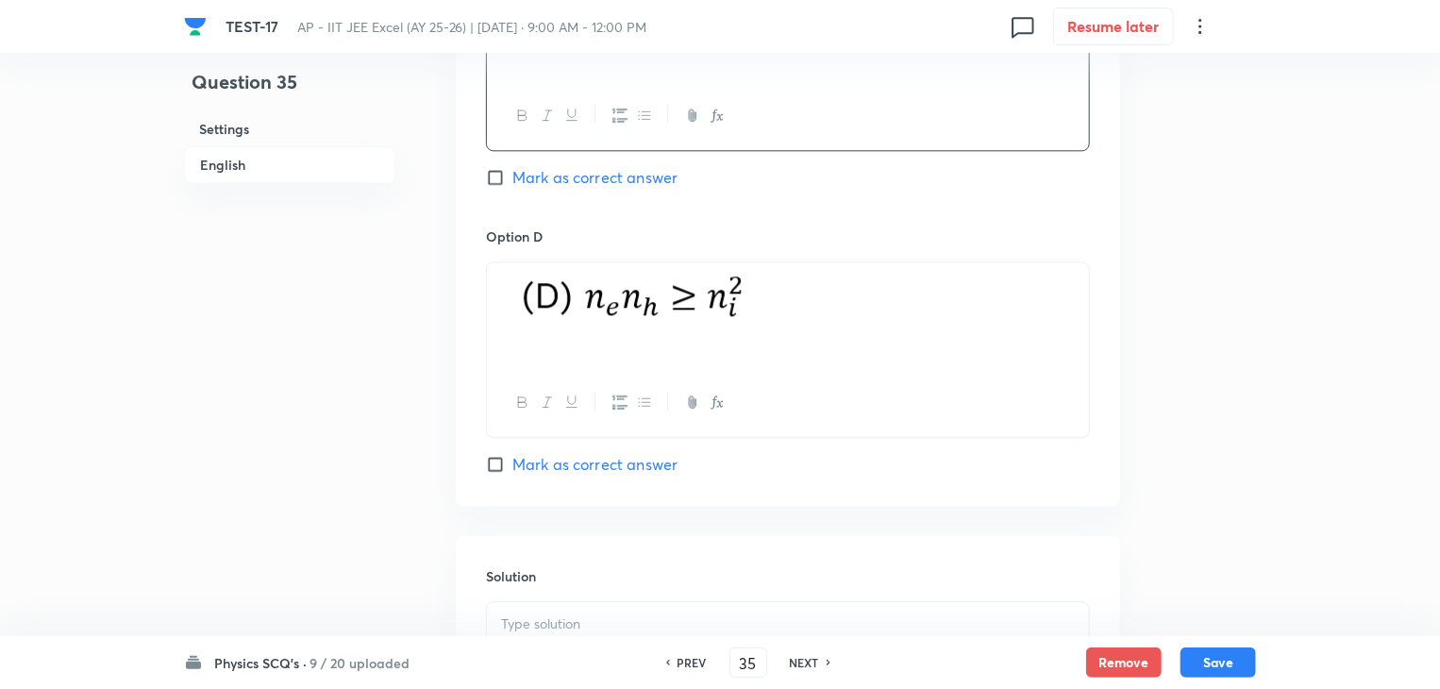
drag, startPoint x: 807, startPoint y: 316, endPoint x: 386, endPoint y: 313, distance: 420.8
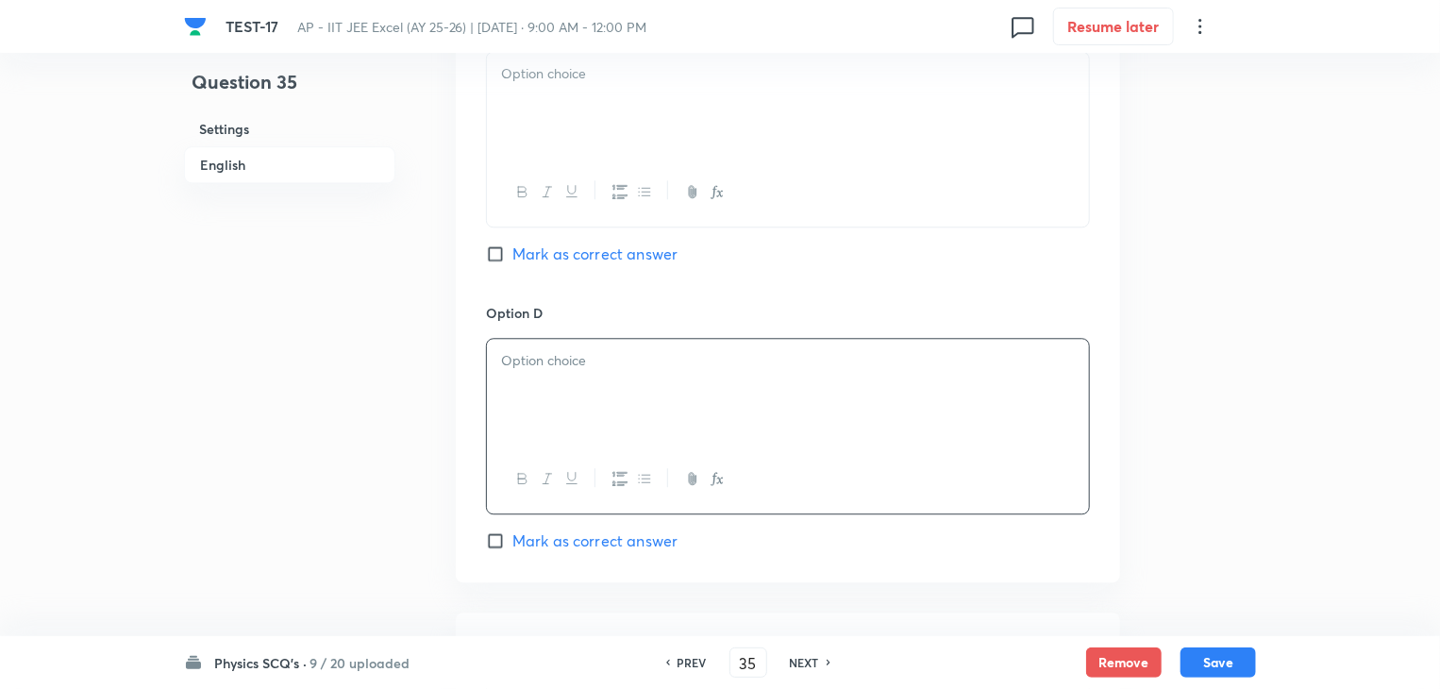
scroll to position [2010, 0]
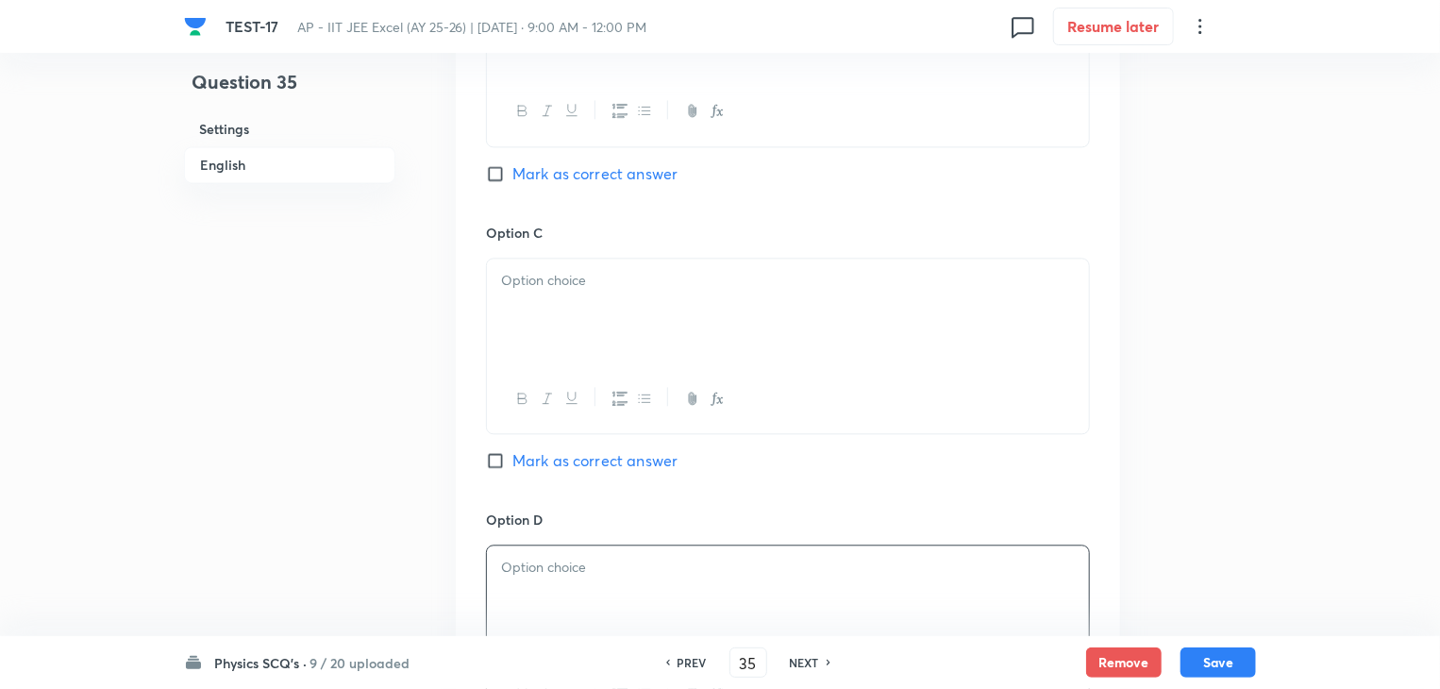
drag, startPoint x: 777, startPoint y: 268, endPoint x: 785, endPoint y: 286, distance: 19.4
click at [785, 284] on p at bounding box center [788, 281] width 574 height 22
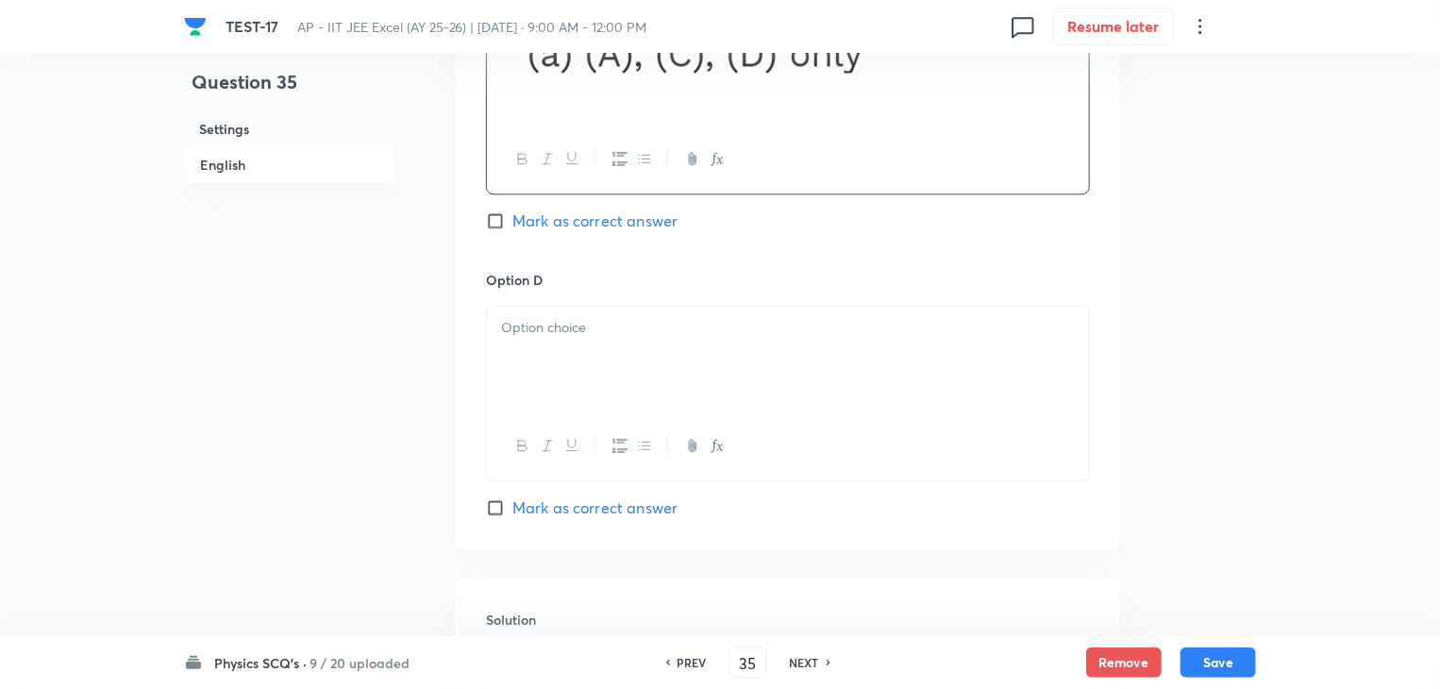
scroll to position [2293, 0]
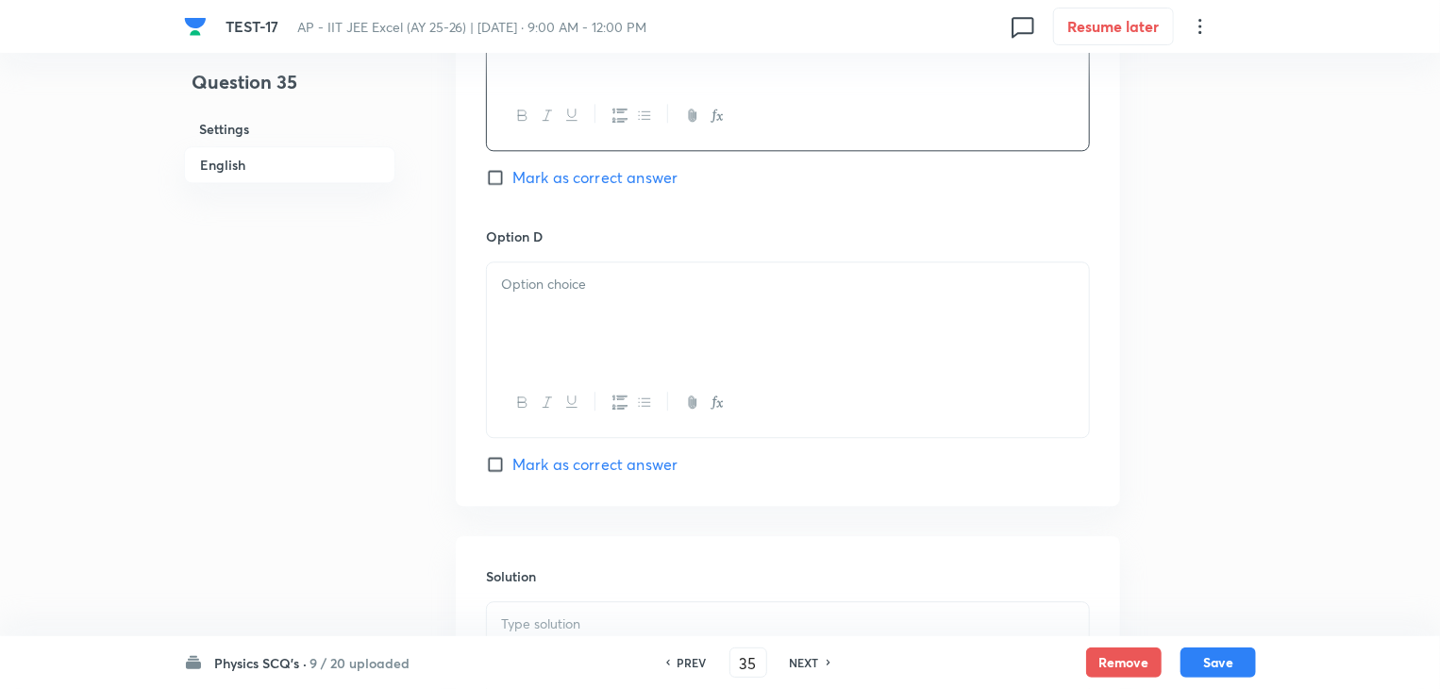
click at [679, 306] on div at bounding box center [788, 315] width 602 height 106
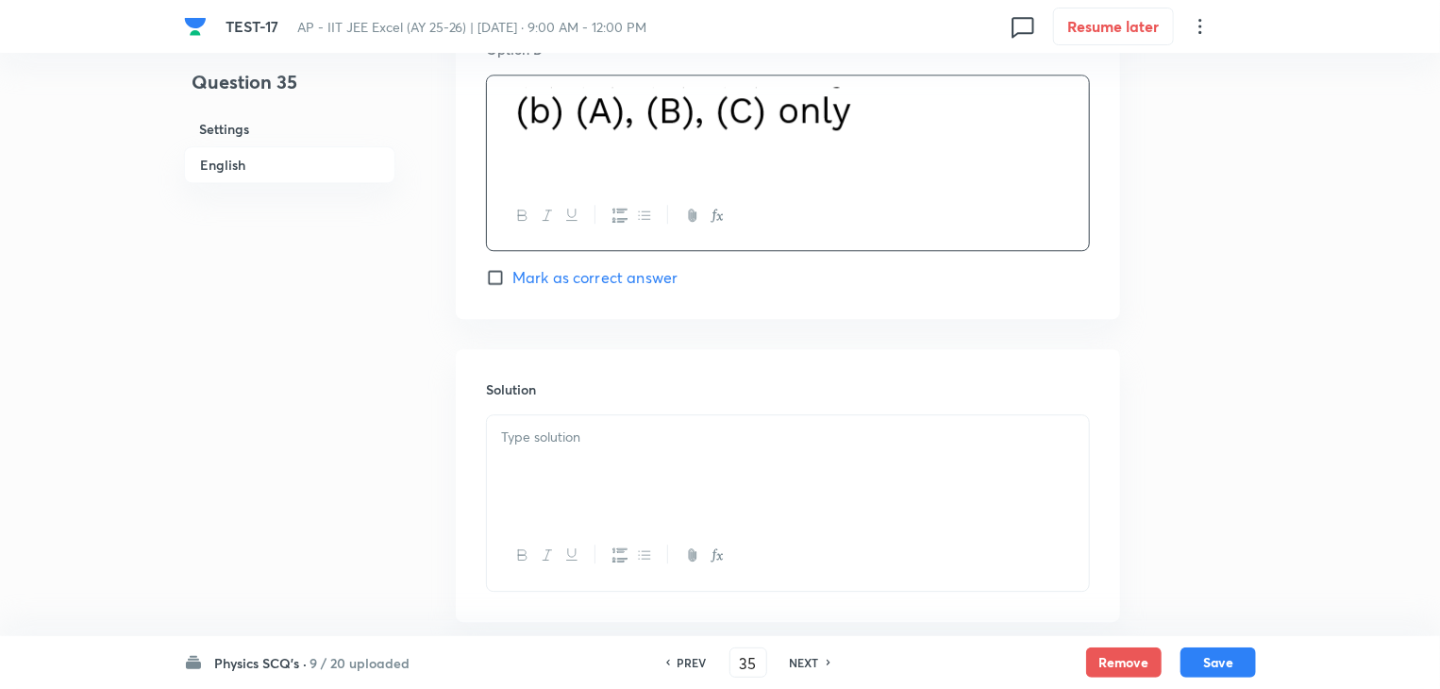
scroll to position [2482, 0]
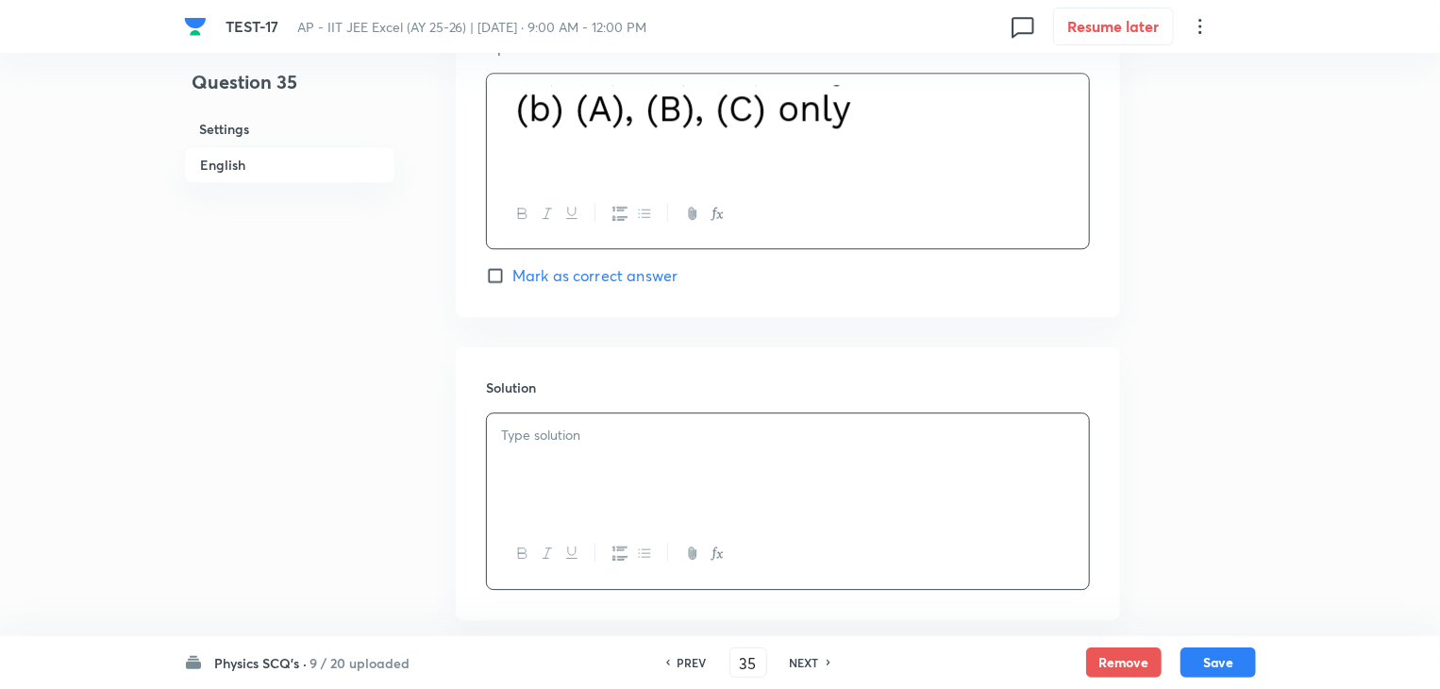
click at [573, 440] on p at bounding box center [788, 436] width 574 height 22
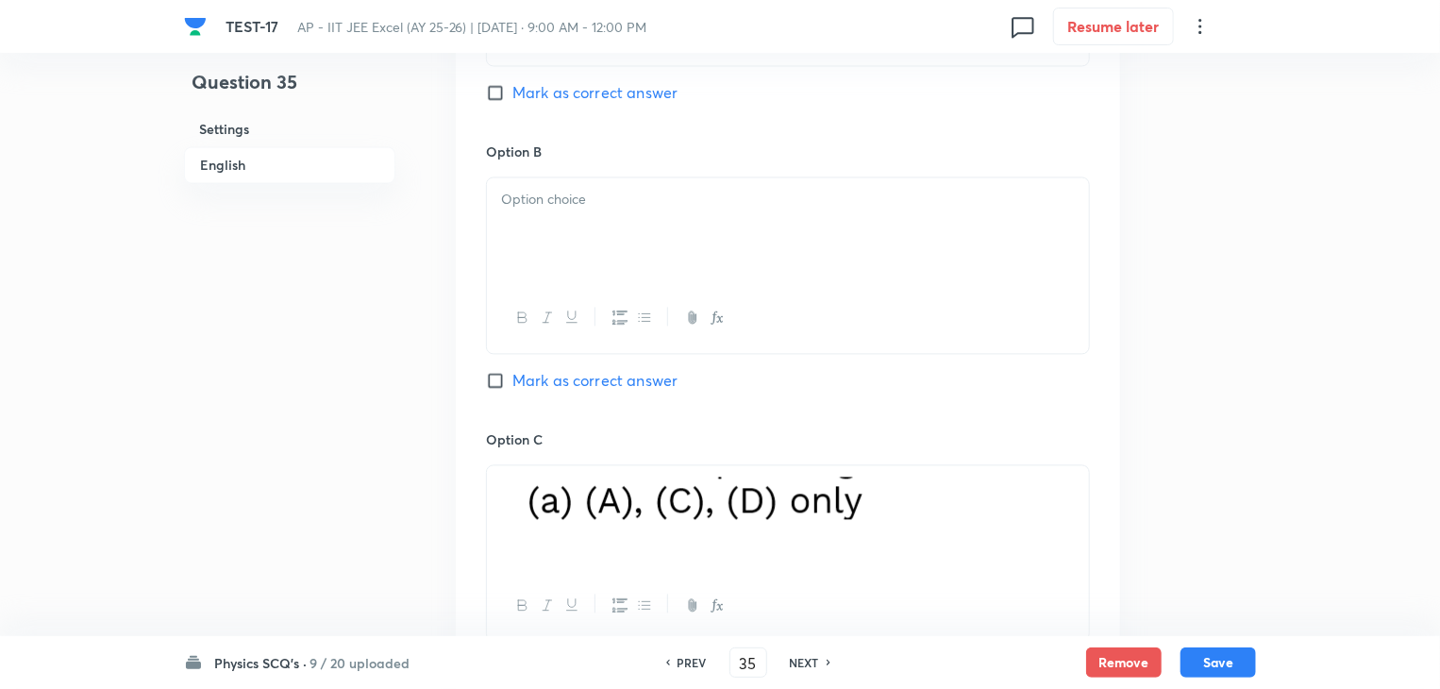
scroll to position [1822, 0]
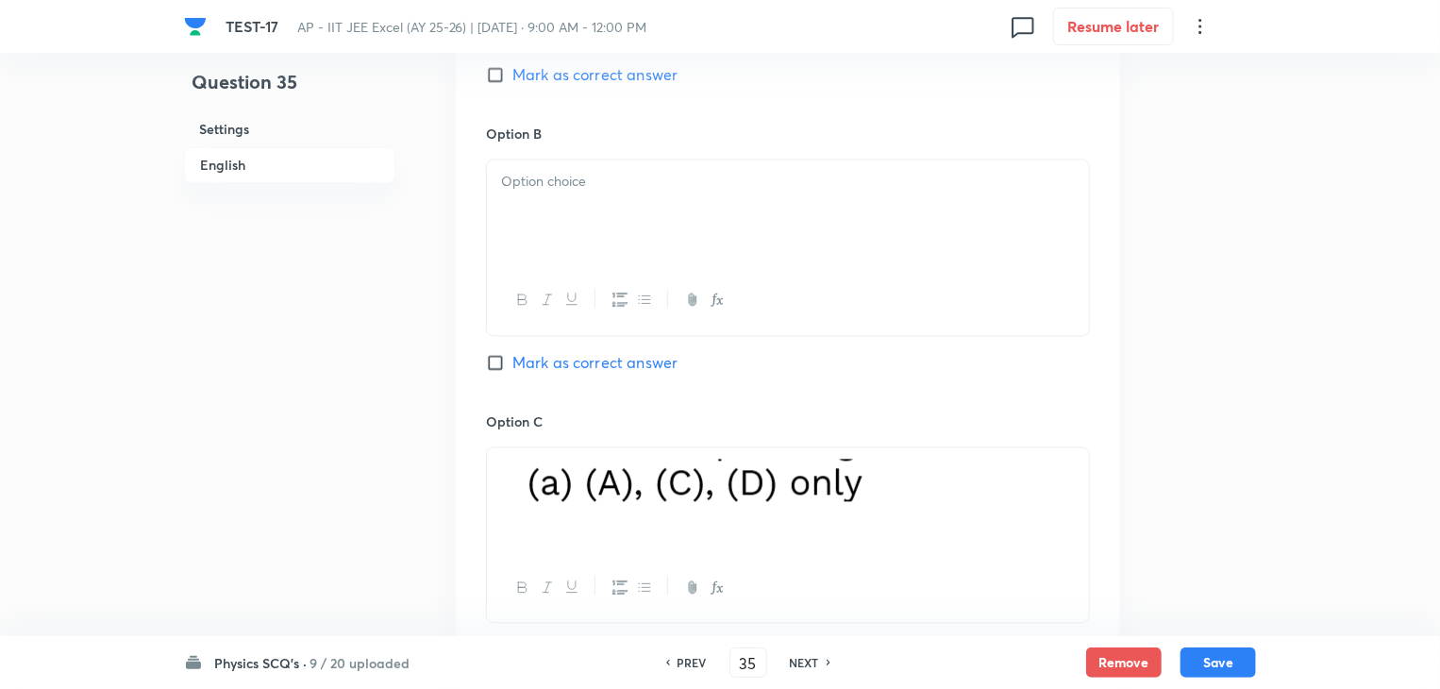
click at [654, 476] on img at bounding box center [686, 479] width 371 height 42
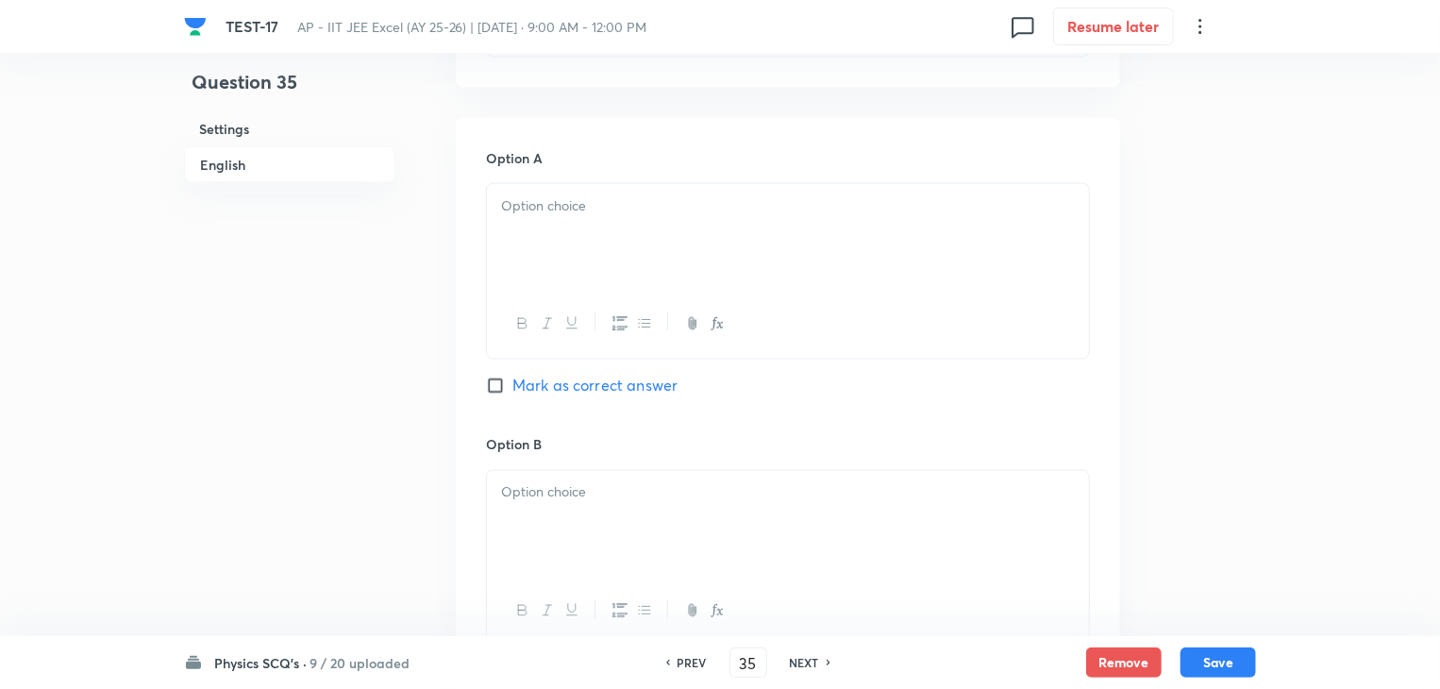
scroll to position [1444, 0]
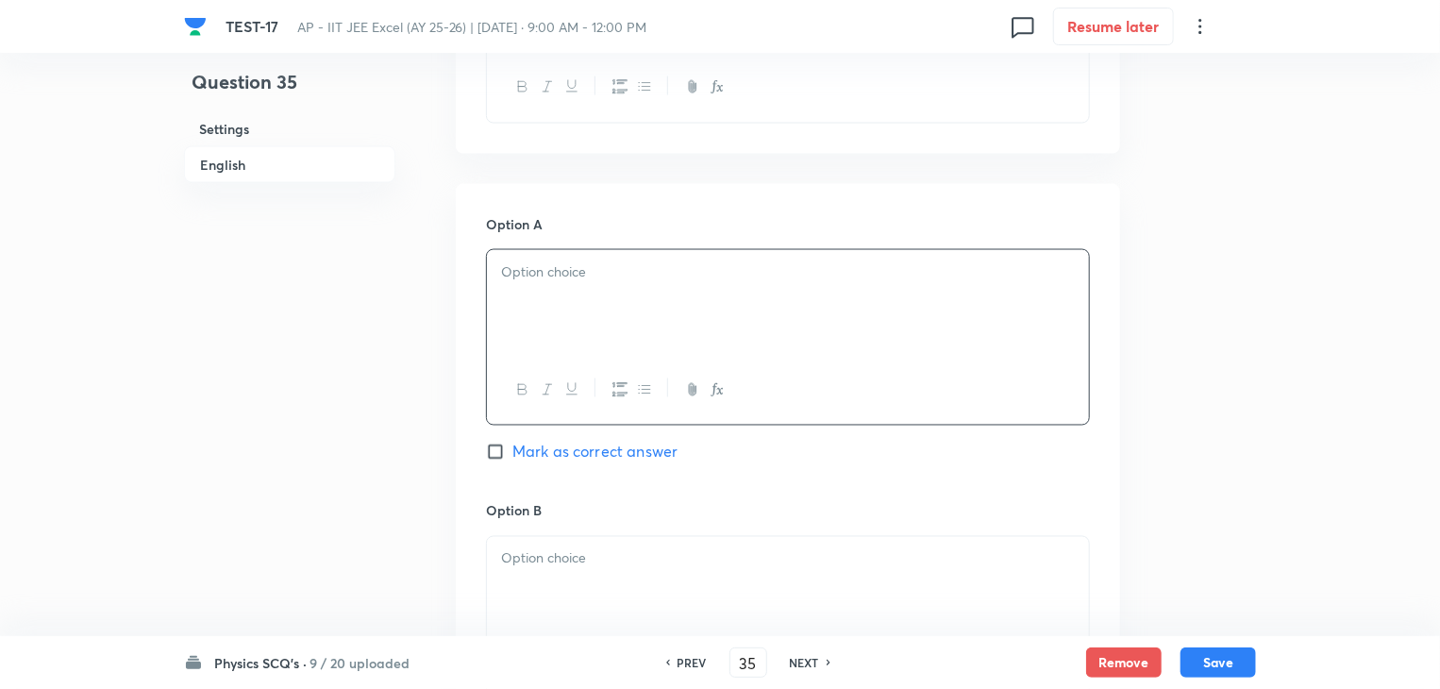
click at [657, 307] on div at bounding box center [788, 303] width 602 height 106
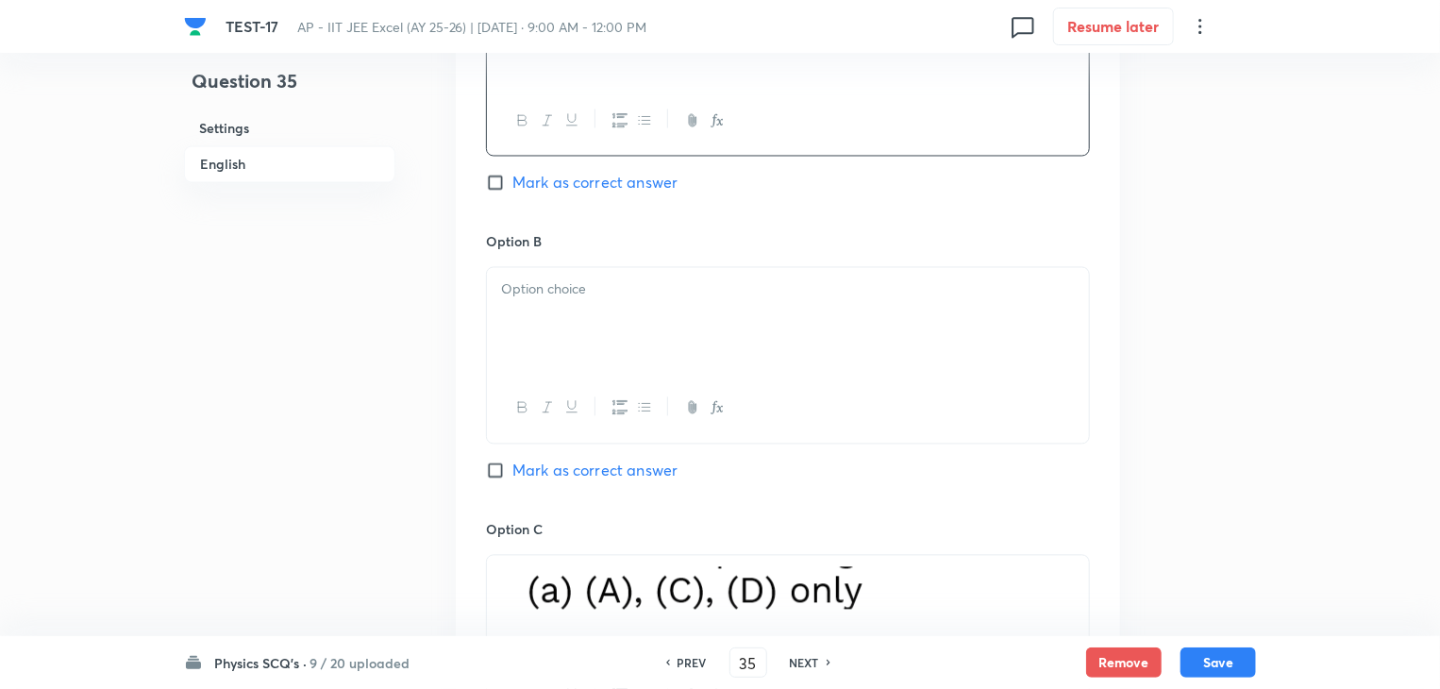
scroll to position [1727, 0]
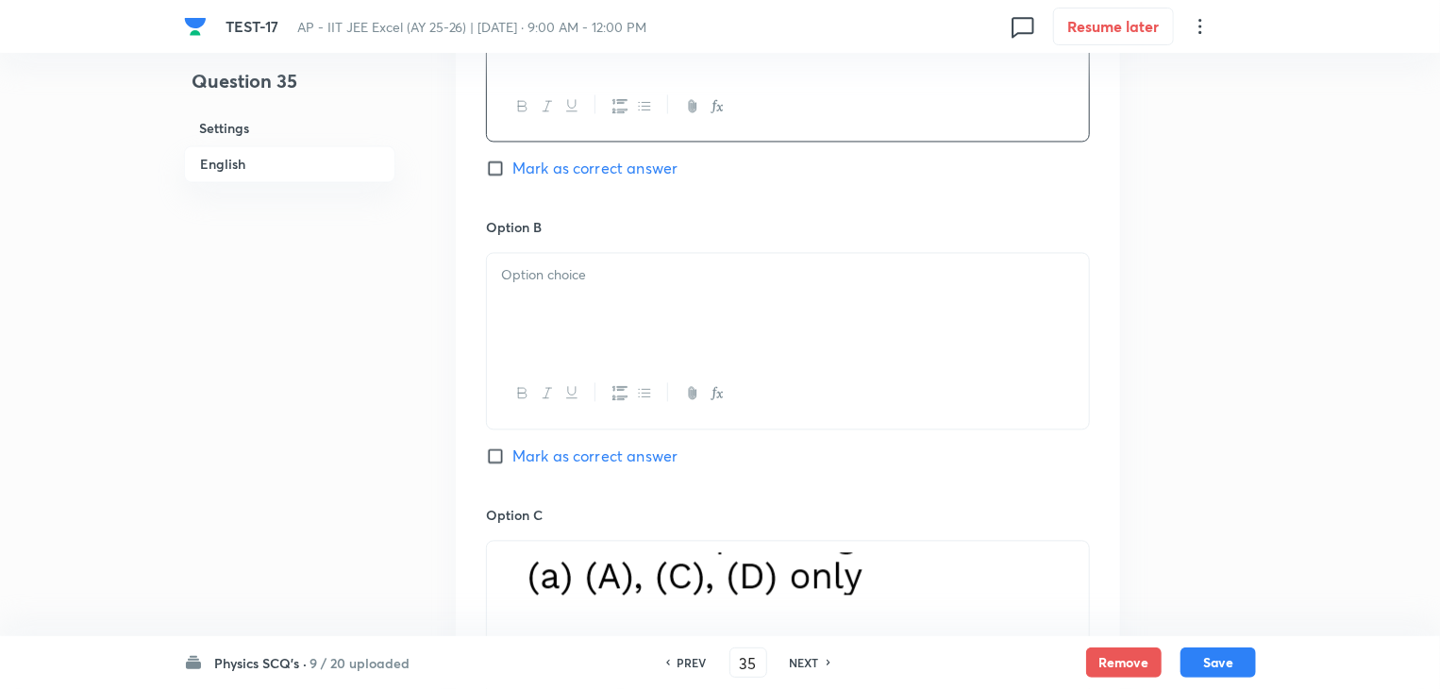
click at [693, 295] on div at bounding box center [788, 307] width 602 height 106
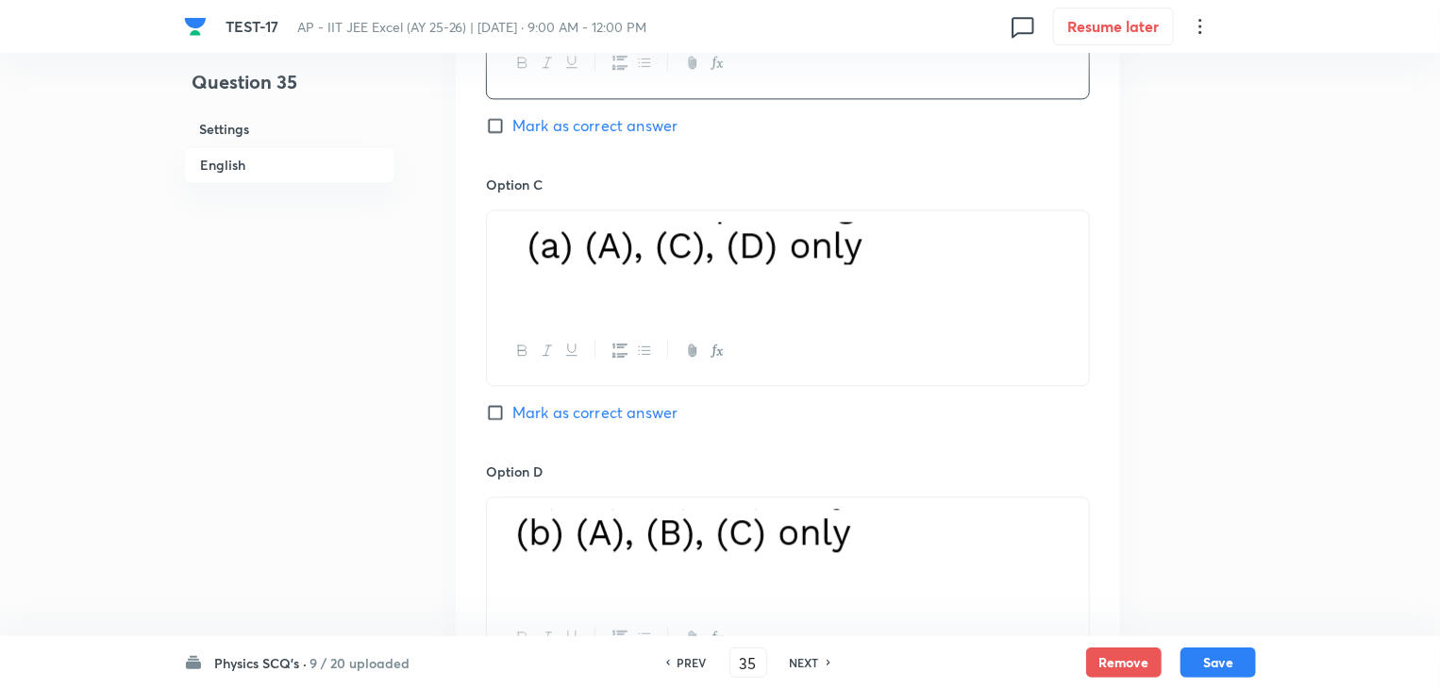
scroll to position [2105, 0]
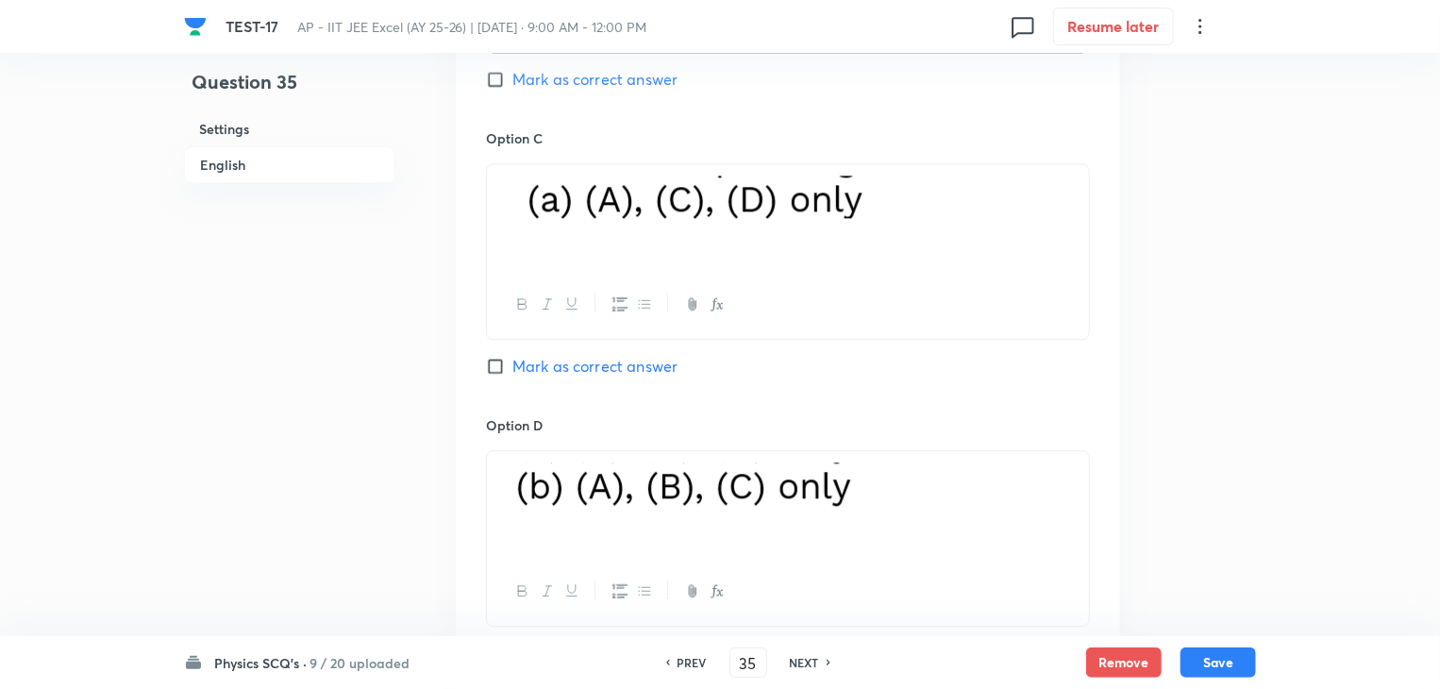
click at [666, 487] on img at bounding box center [693, 484] width 384 height 45
click at [679, 476] on img at bounding box center [693, 484] width 384 height 45
click at [887, 471] on p at bounding box center [788, 487] width 574 height 51
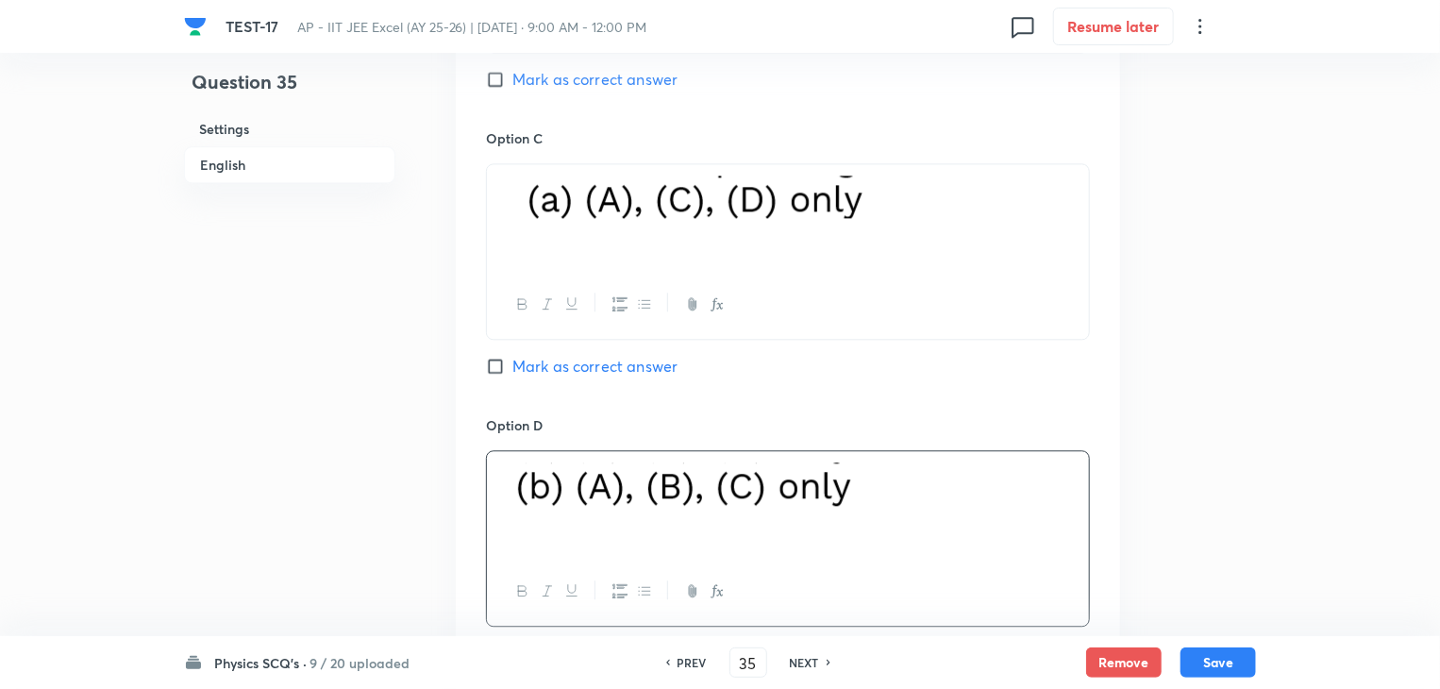
click at [891, 471] on p at bounding box center [788, 487] width 574 height 51
drag, startPoint x: 891, startPoint y: 471, endPoint x: 622, endPoint y: 481, distance: 269.1
click at [622, 481] on p at bounding box center [788, 487] width 574 height 51
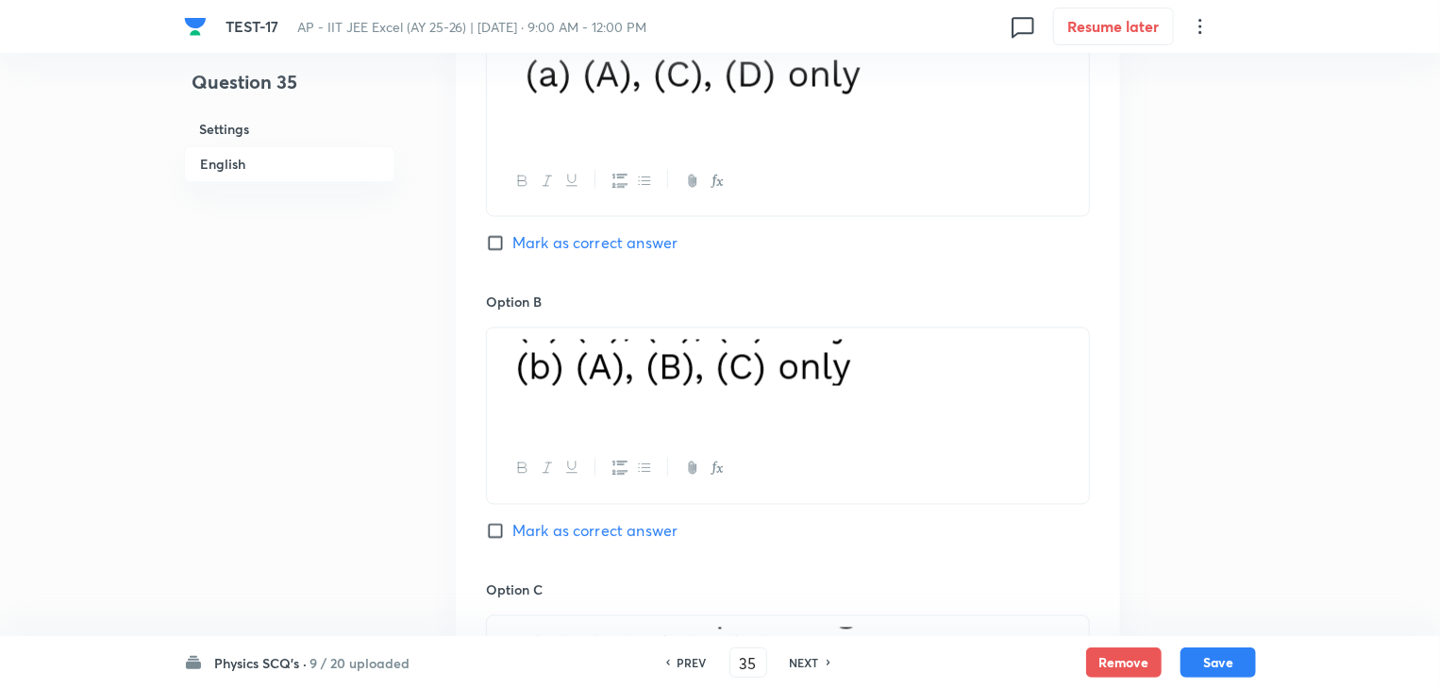
scroll to position [1633, 0]
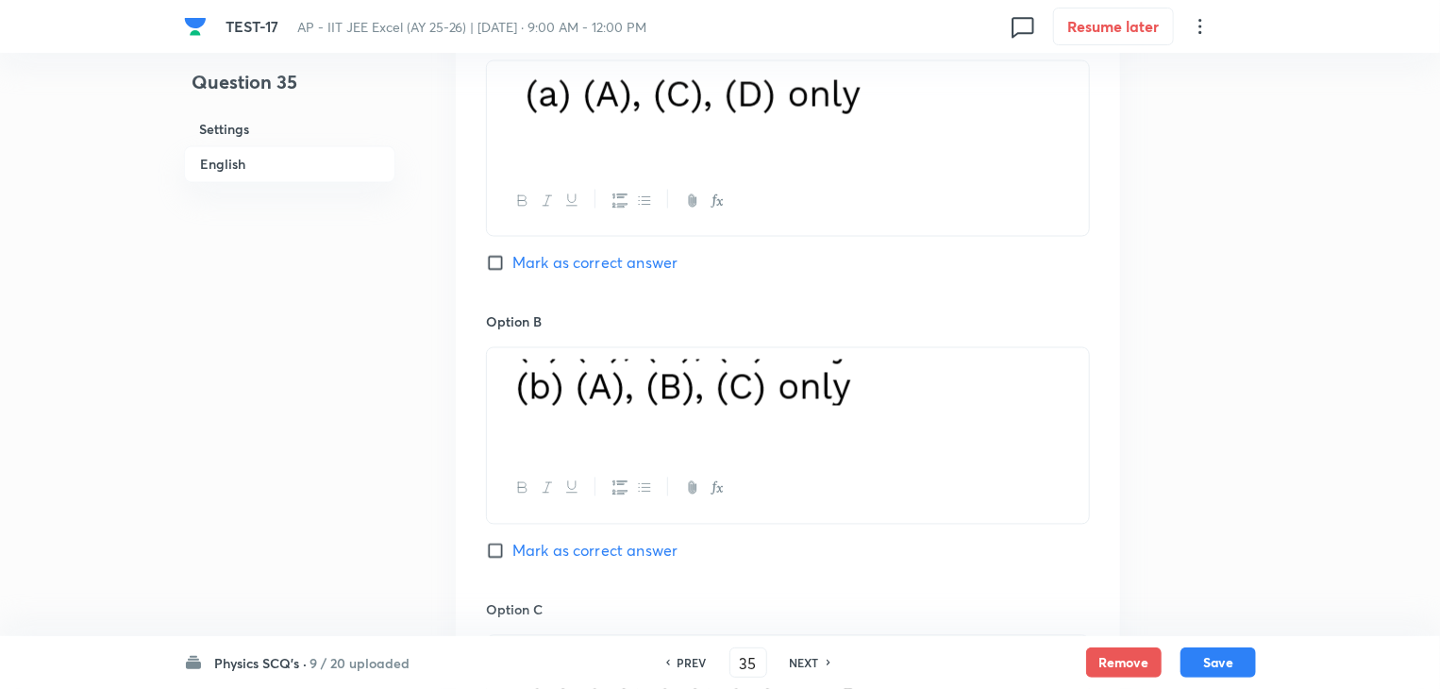
click at [746, 388] on img at bounding box center [689, 382] width 377 height 46
click at [902, 382] on p at bounding box center [788, 385] width 574 height 52
click at [902, 381] on p at bounding box center [788, 385] width 574 height 52
drag, startPoint x: 902, startPoint y: 381, endPoint x: 583, endPoint y: 380, distance: 318.9
click at [583, 380] on p at bounding box center [788, 385] width 574 height 52
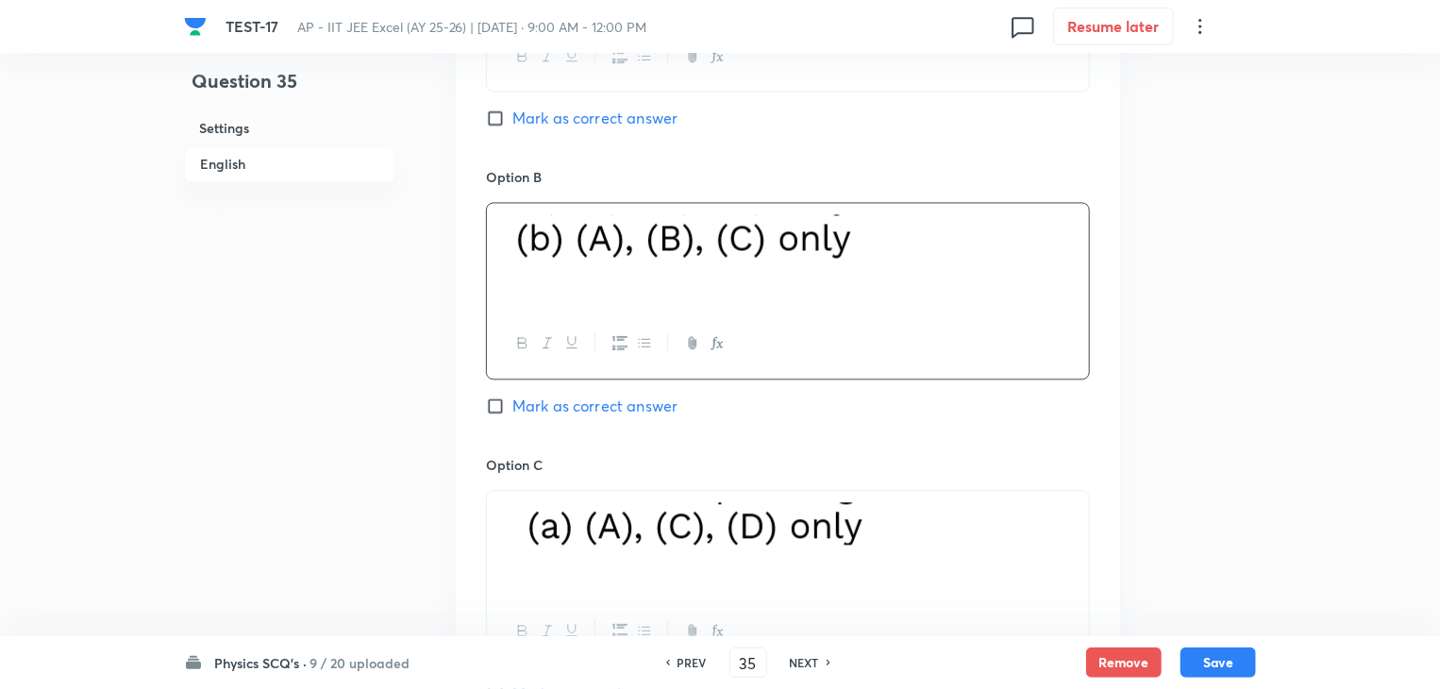
scroll to position [1822, 0]
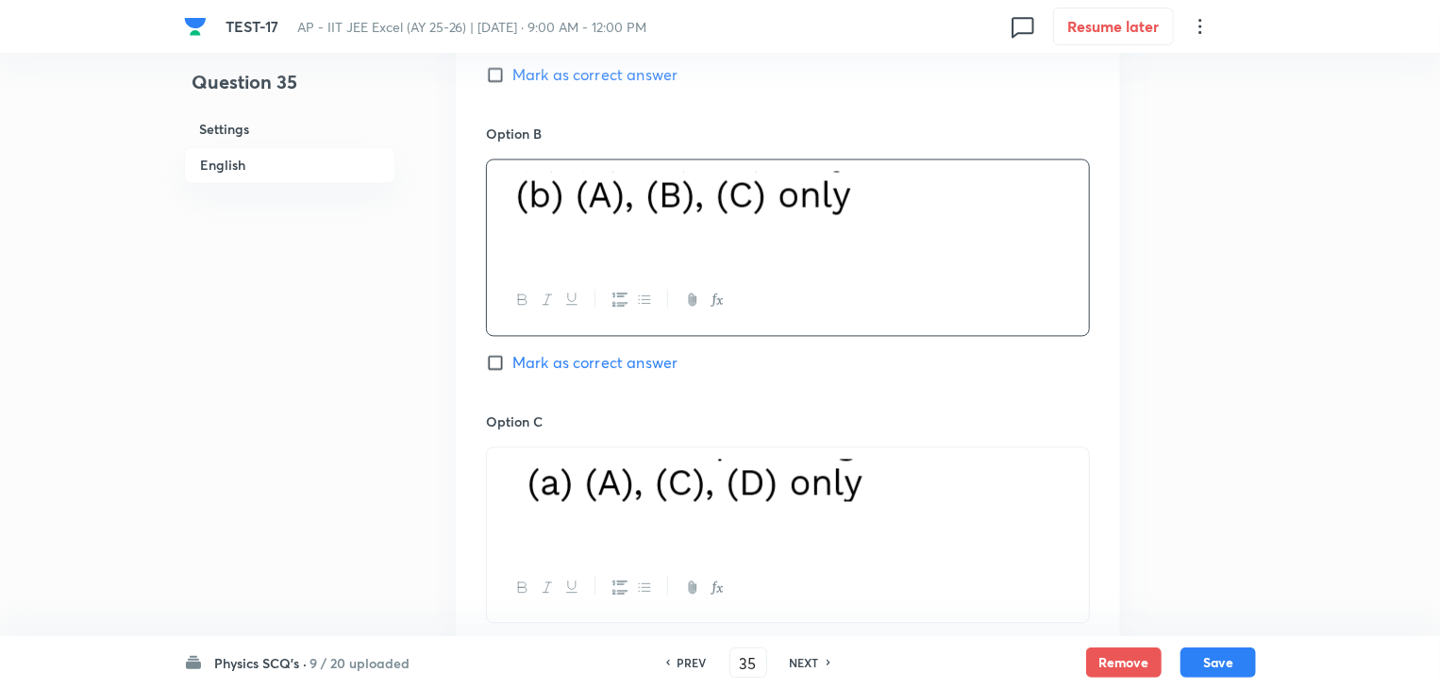
click at [812, 484] on img at bounding box center [686, 479] width 371 height 42
click at [923, 491] on p at bounding box center [788, 482] width 574 height 48
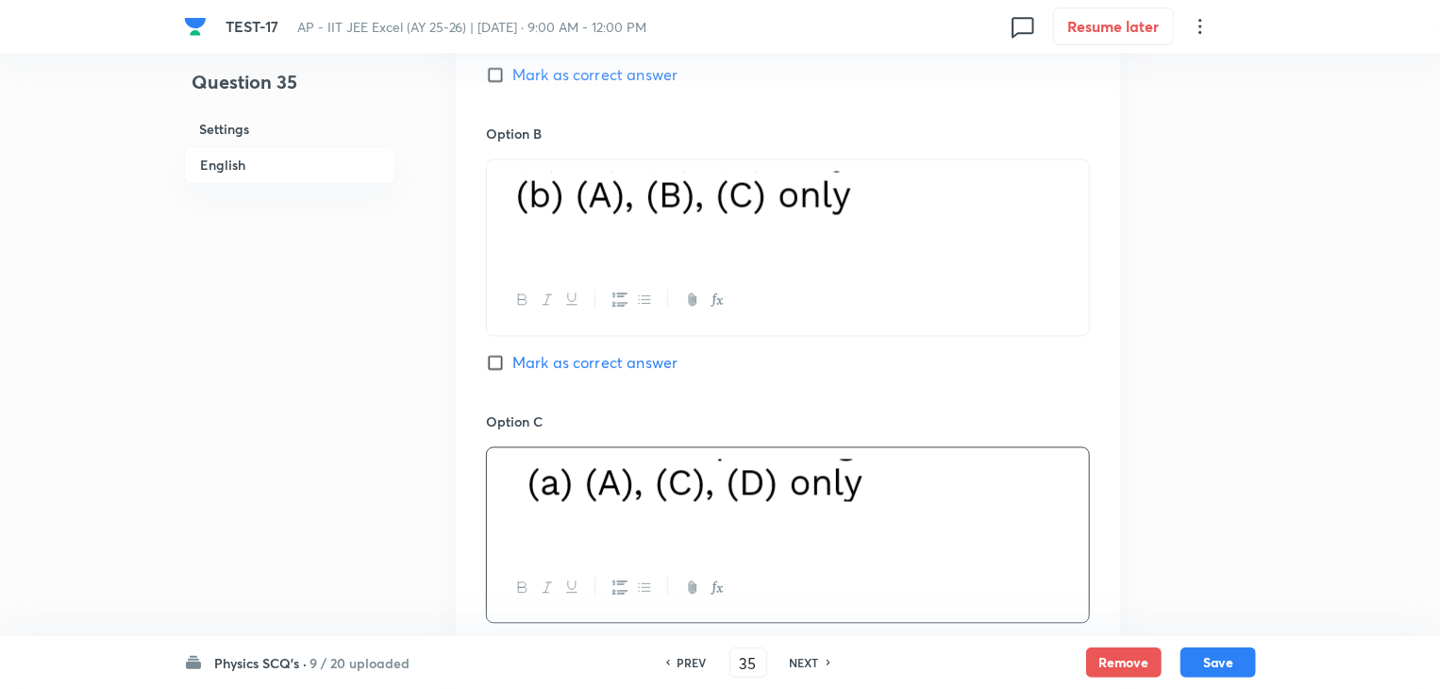
drag, startPoint x: 923, startPoint y: 491, endPoint x: 454, endPoint y: 482, distance: 468.9
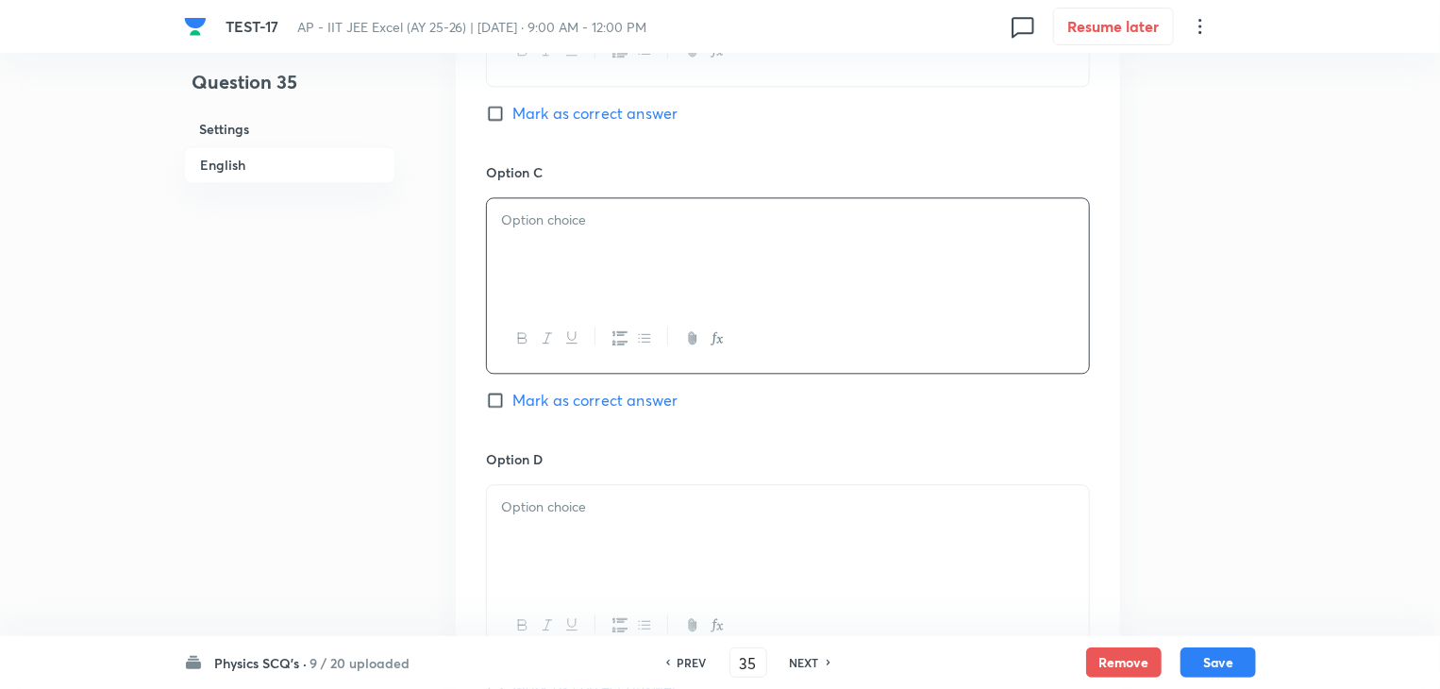
scroll to position [2105, 0]
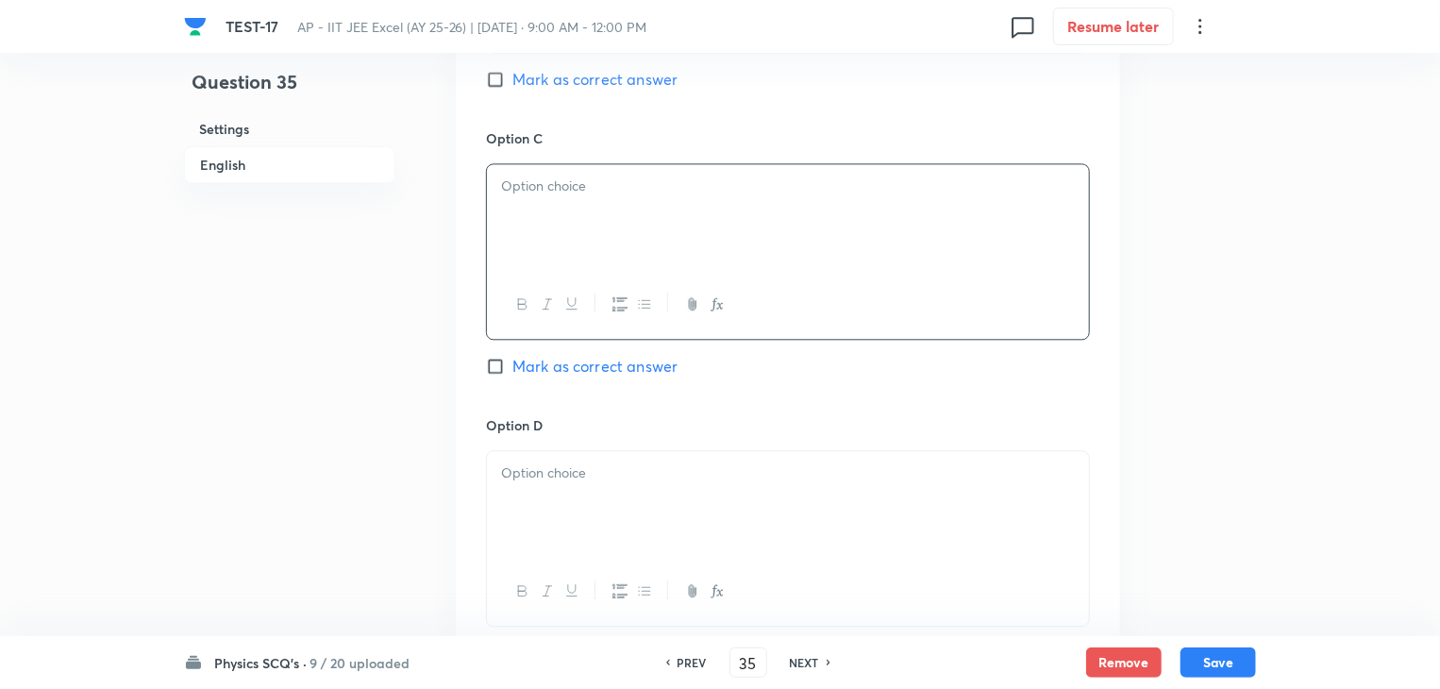
click at [695, 238] on div at bounding box center [788, 217] width 602 height 106
click at [607, 478] on p at bounding box center [788, 473] width 574 height 22
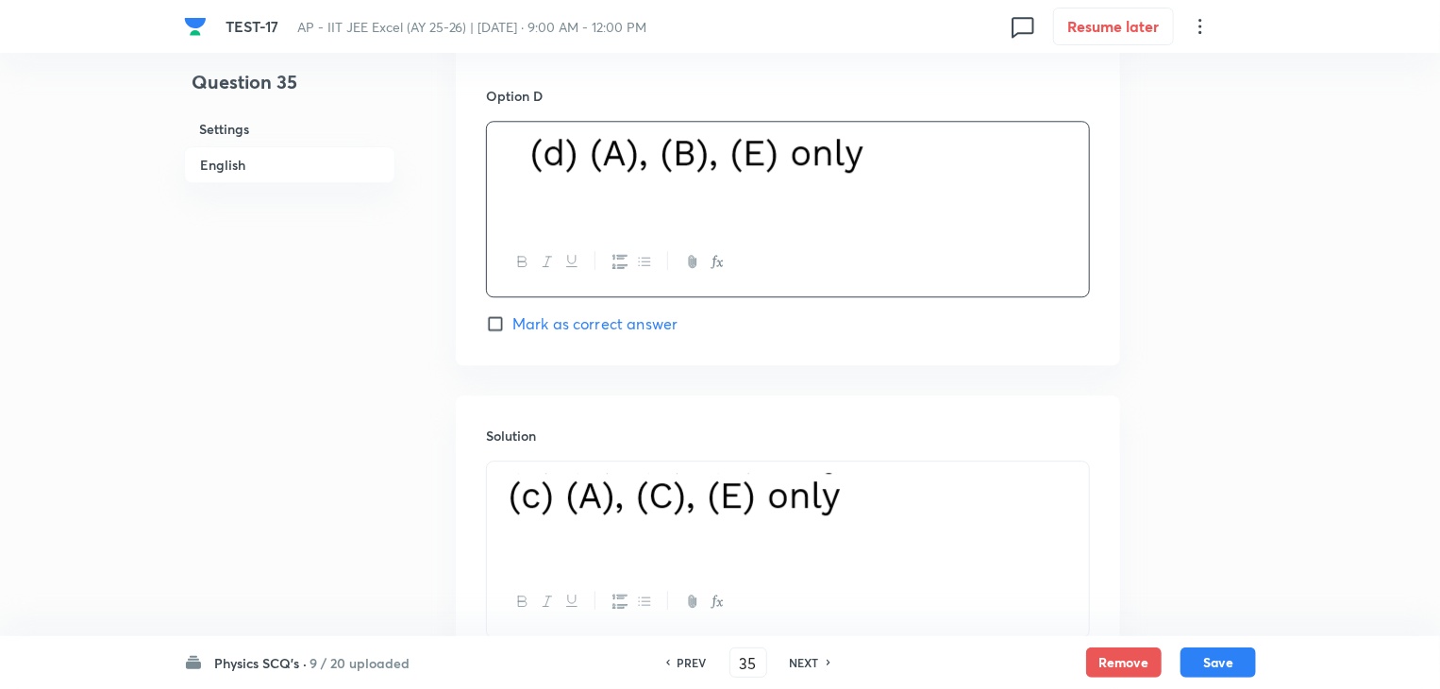
scroll to position [2388, 0]
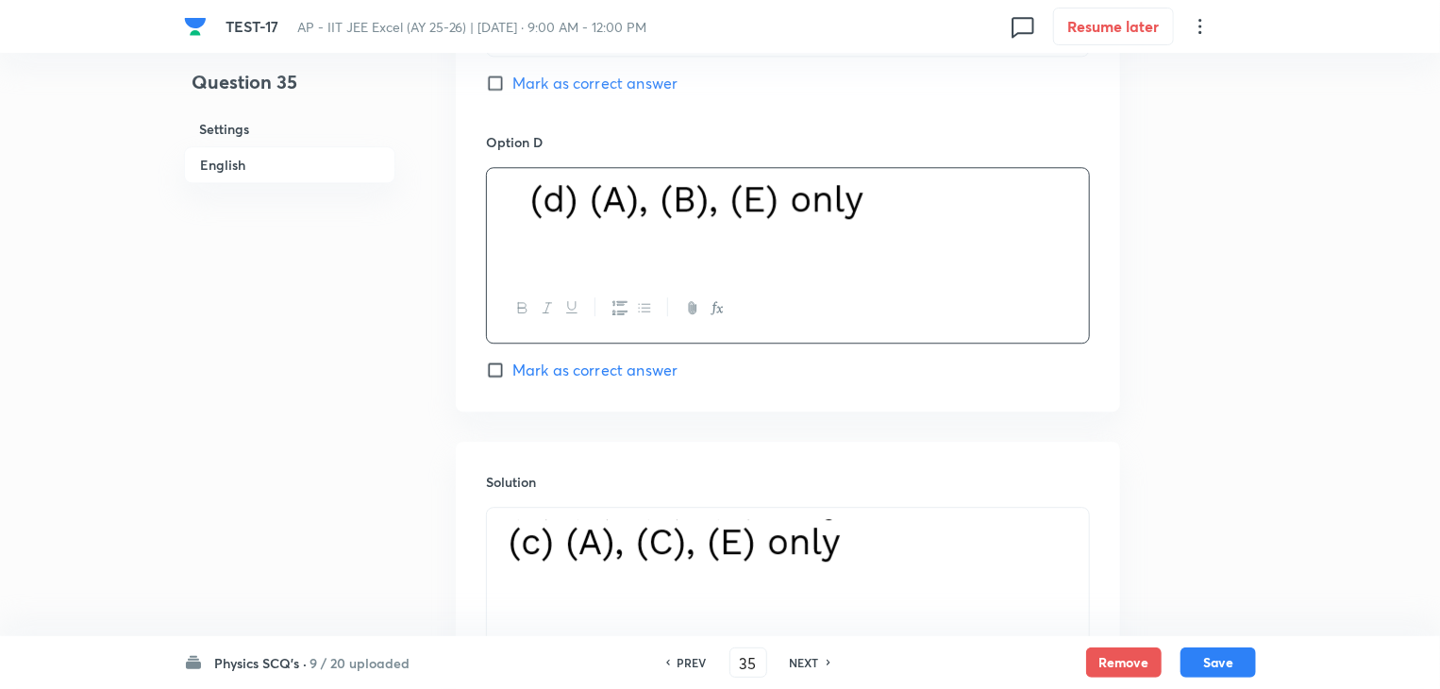
drag, startPoint x: 860, startPoint y: 536, endPoint x: 513, endPoint y: 527, distance: 347.3
click at [513, 527] on p at bounding box center [788, 545] width 574 height 52
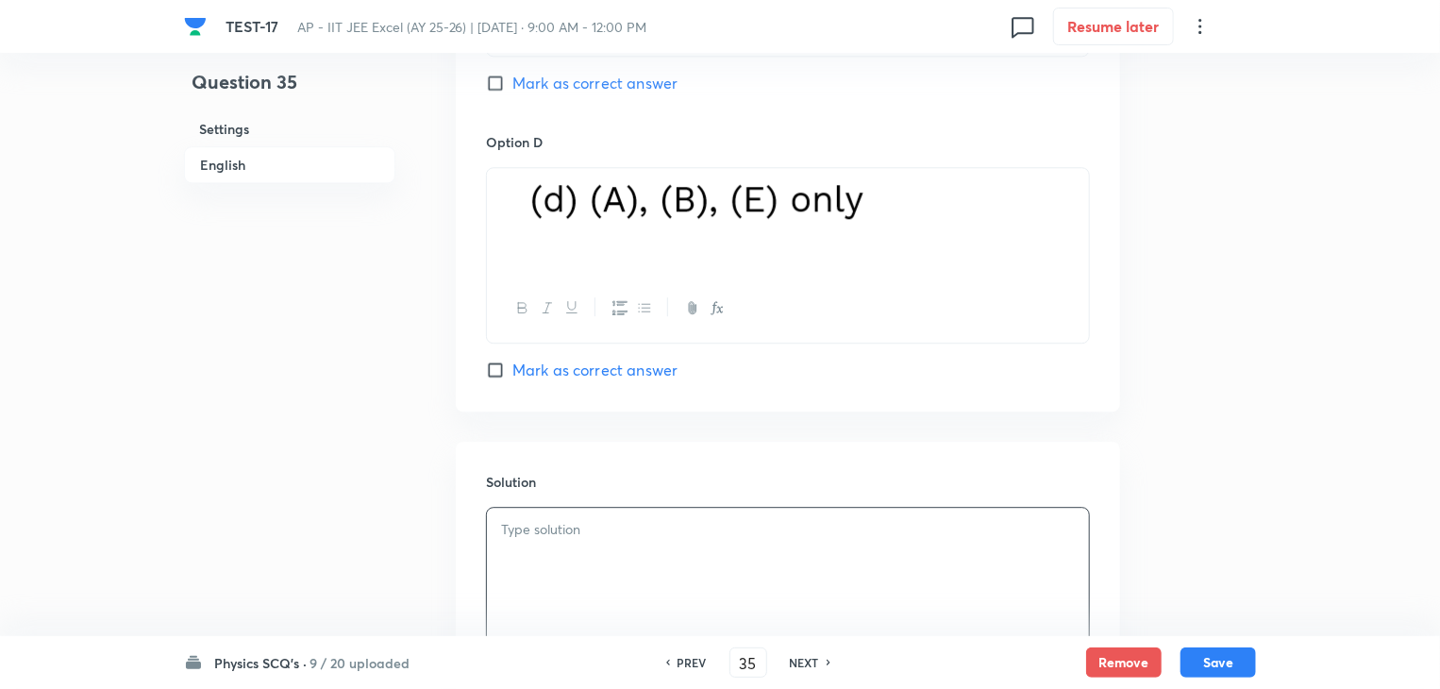
click at [498, 366] on input "Mark as correct answer" at bounding box center [499, 369] width 26 height 19
click at [547, 549] on div at bounding box center [788, 561] width 602 height 106
click at [1227, 652] on button "Save" at bounding box center [1217, 660] width 75 height 30
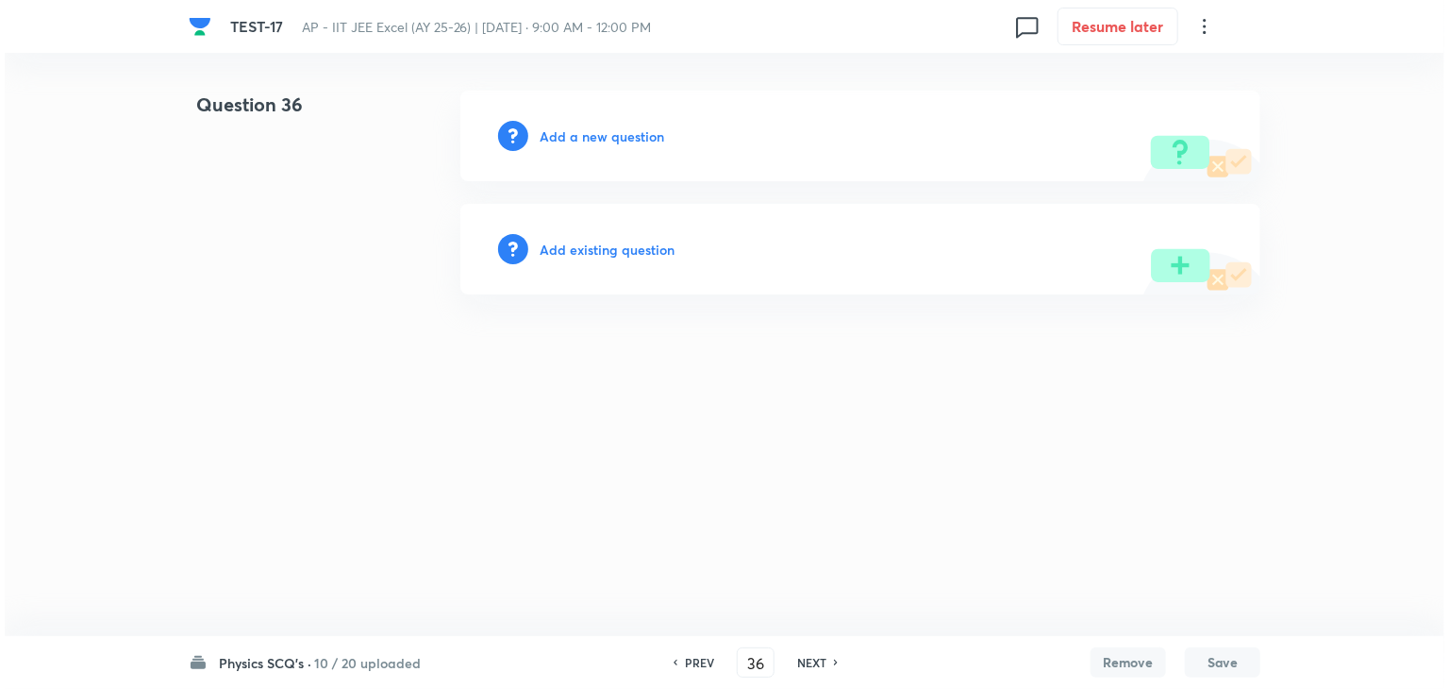
scroll to position [0, 0]
click at [645, 126] on h6 "Add a new question" at bounding box center [602, 136] width 125 height 20
click at [645, 126] on h6 "Choose a question type" at bounding box center [612, 136] width 145 height 20
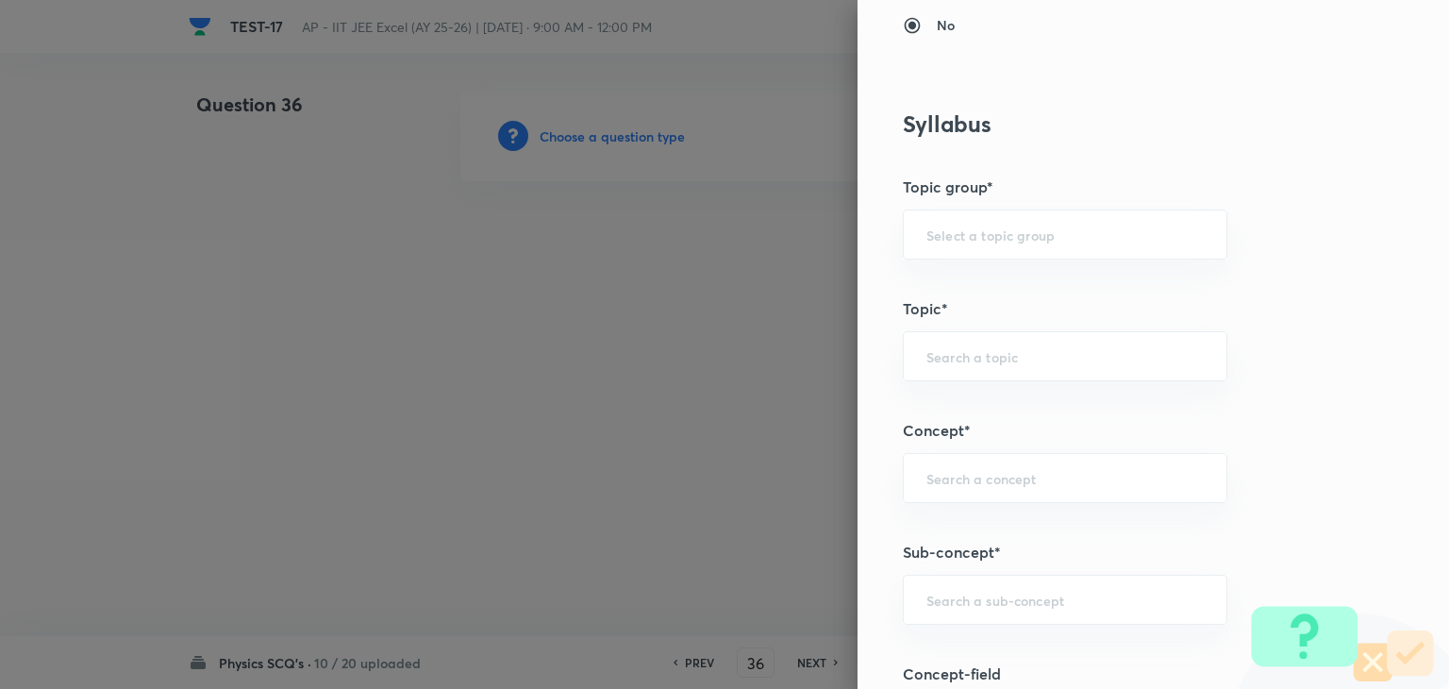
scroll to position [849, 0]
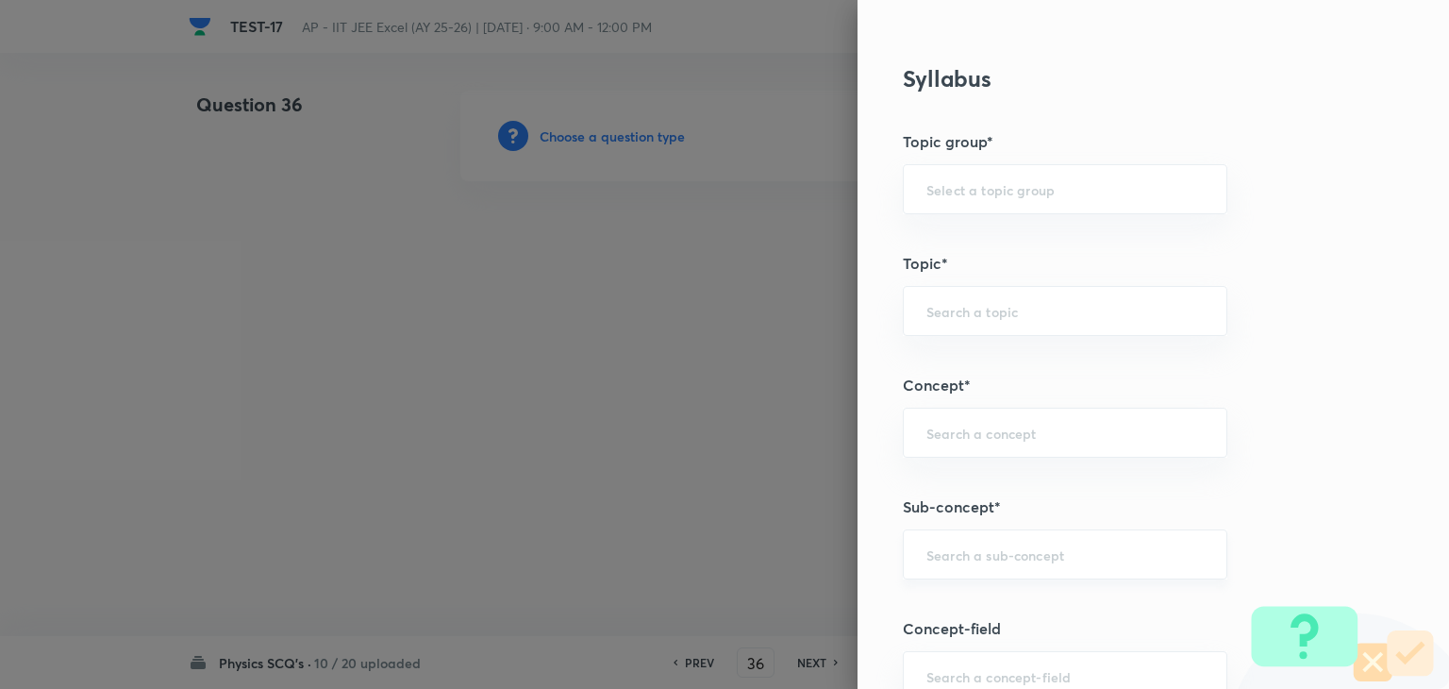
click at [983, 559] on input "text" at bounding box center [1064, 554] width 277 height 18
paste input "semiconductor"
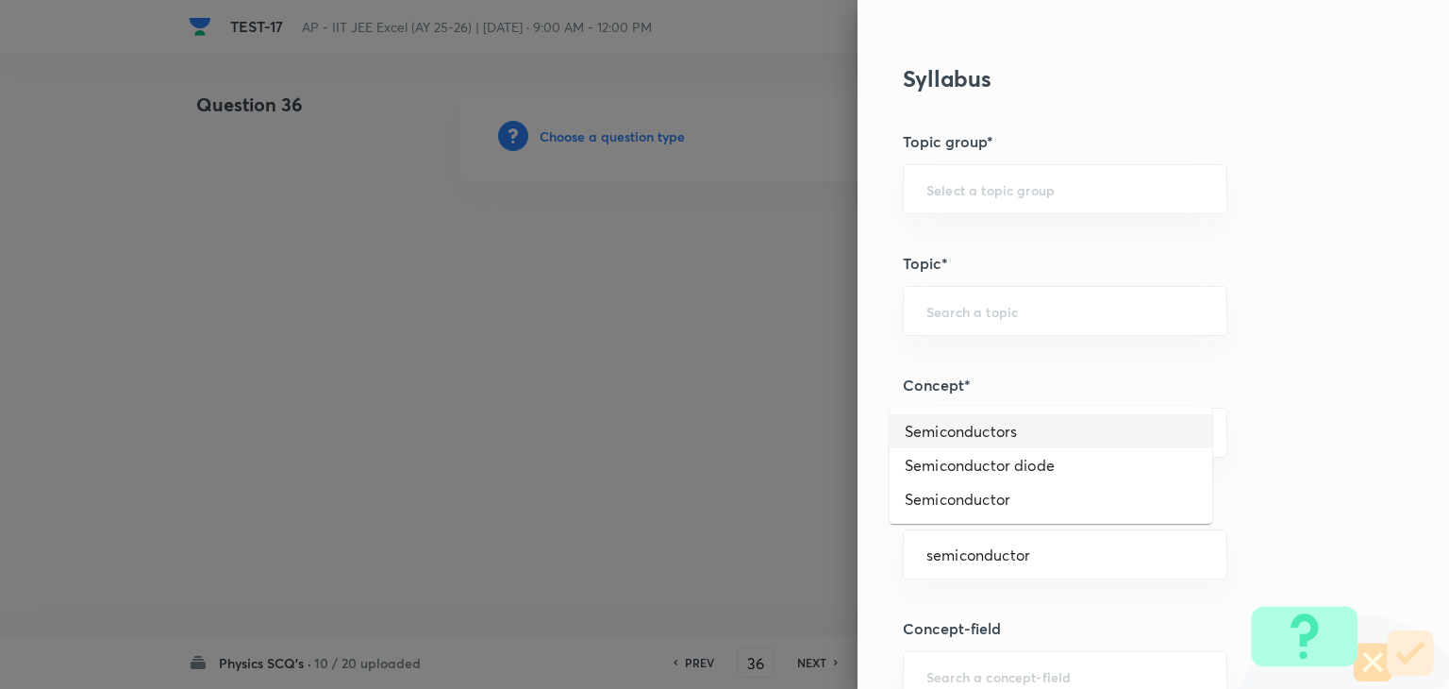
click at [962, 439] on li "Semiconductors" at bounding box center [1051, 431] width 323 height 34
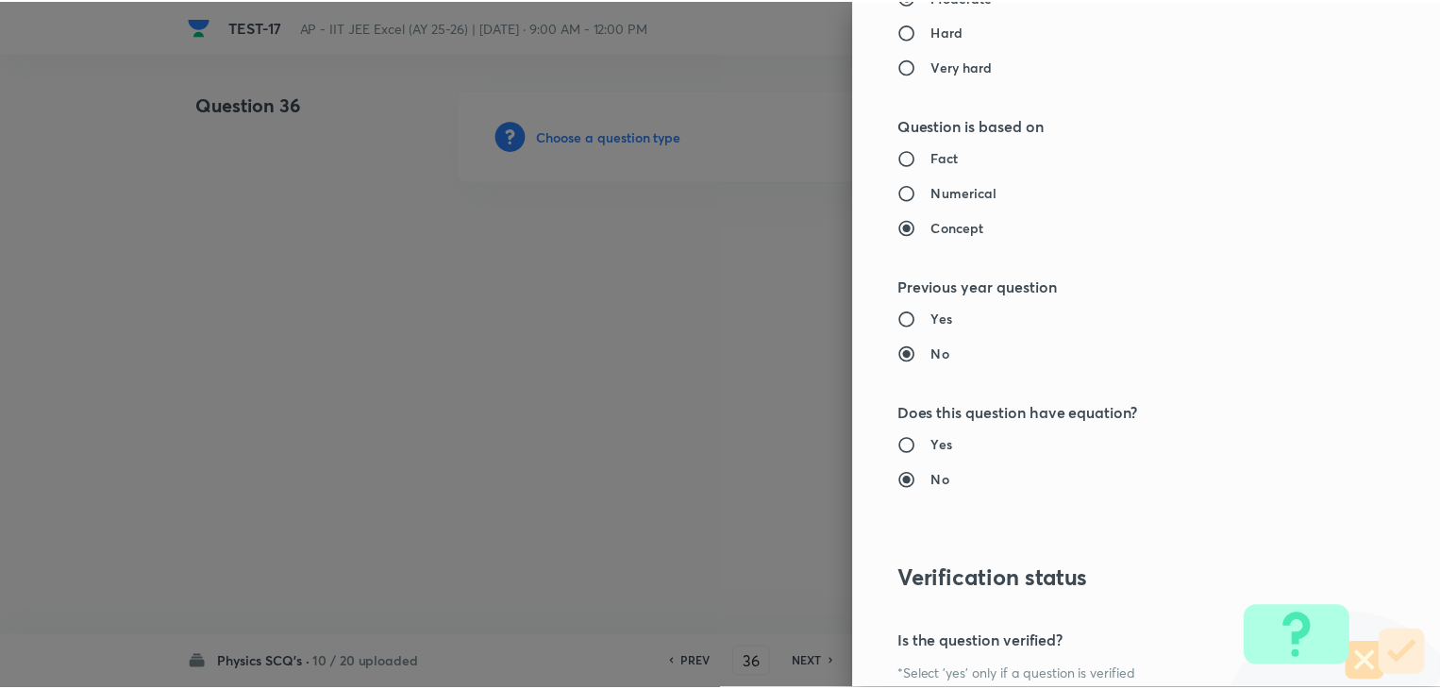
scroll to position [2007, 0]
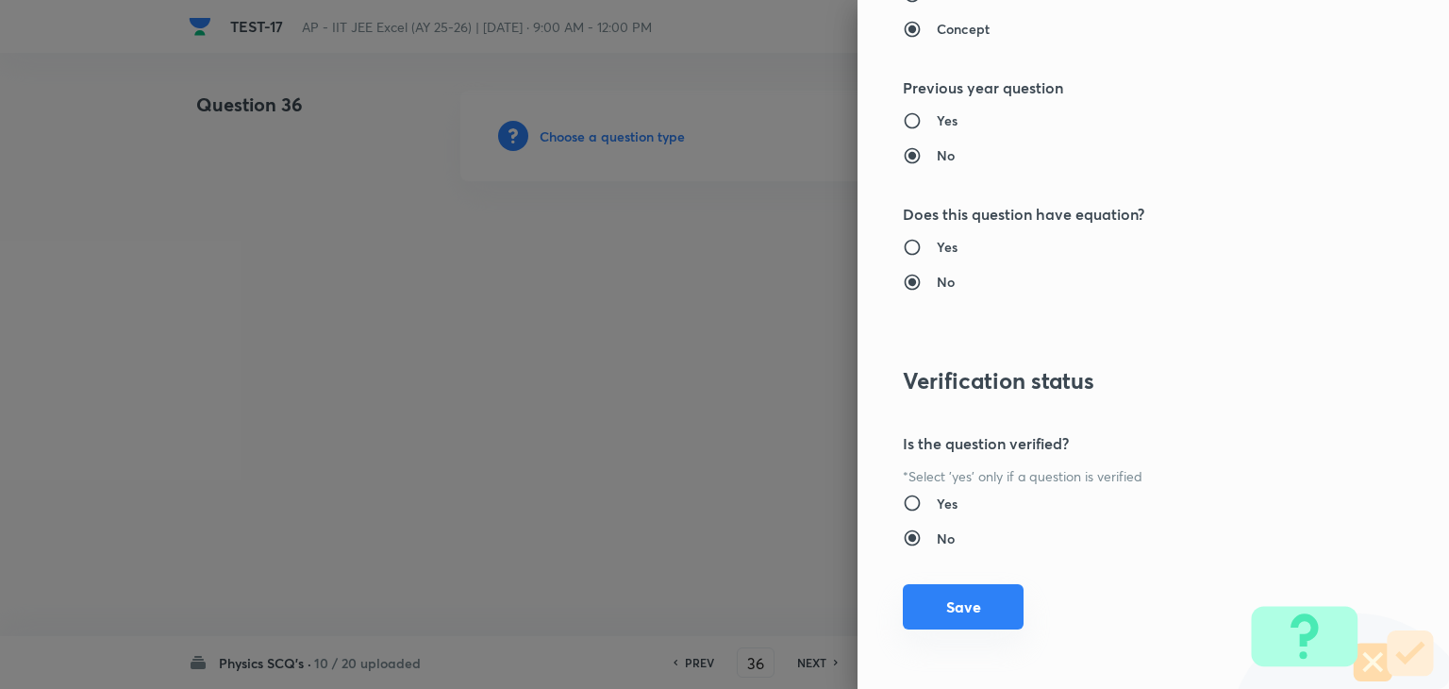
click at [977, 616] on button "Save" at bounding box center [963, 606] width 121 height 45
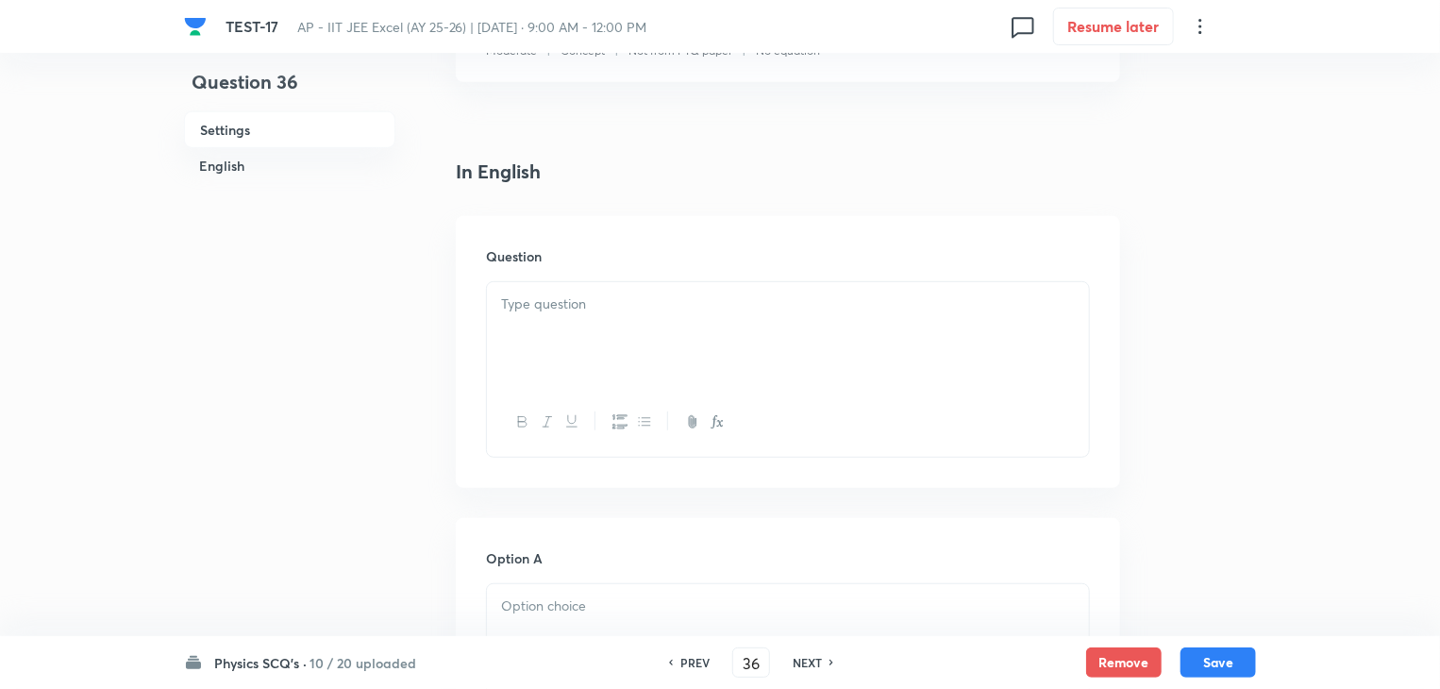
scroll to position [377, 0]
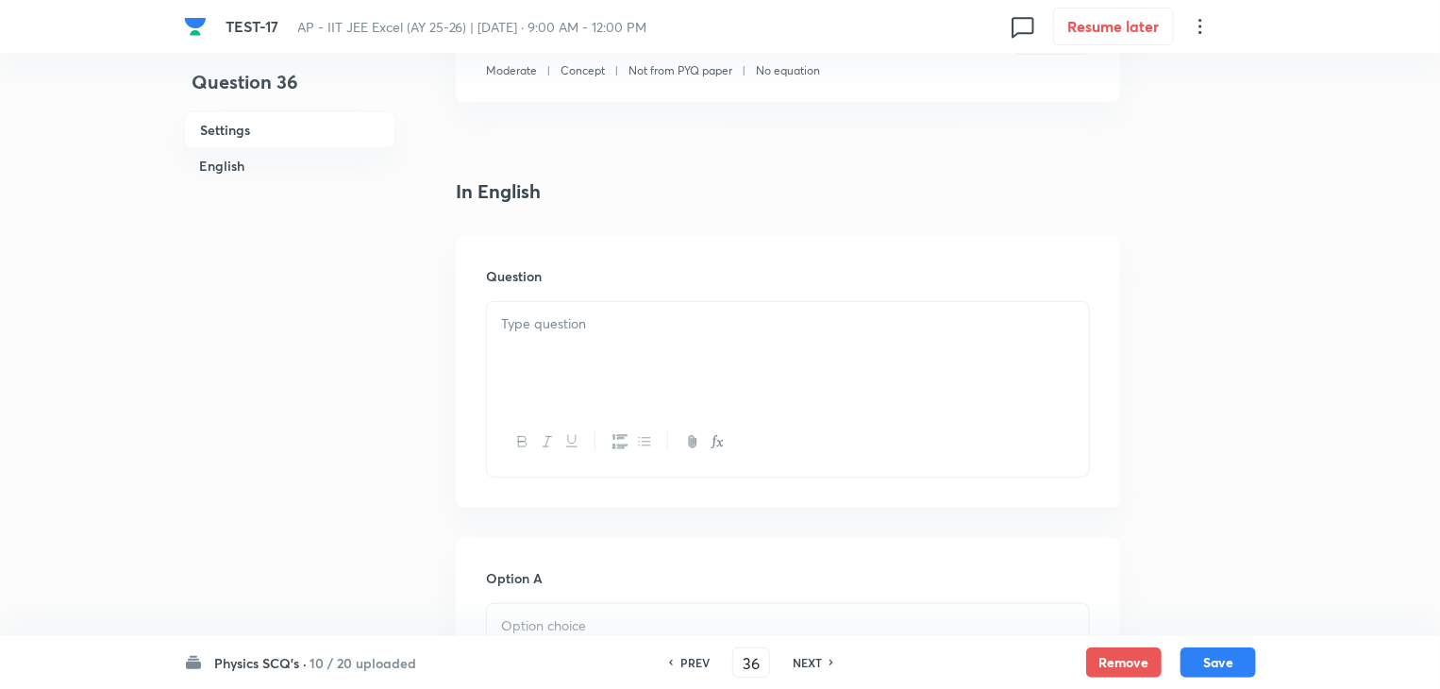
click at [585, 333] on p at bounding box center [788, 324] width 574 height 22
click at [661, 356] on div at bounding box center [788, 355] width 602 height 106
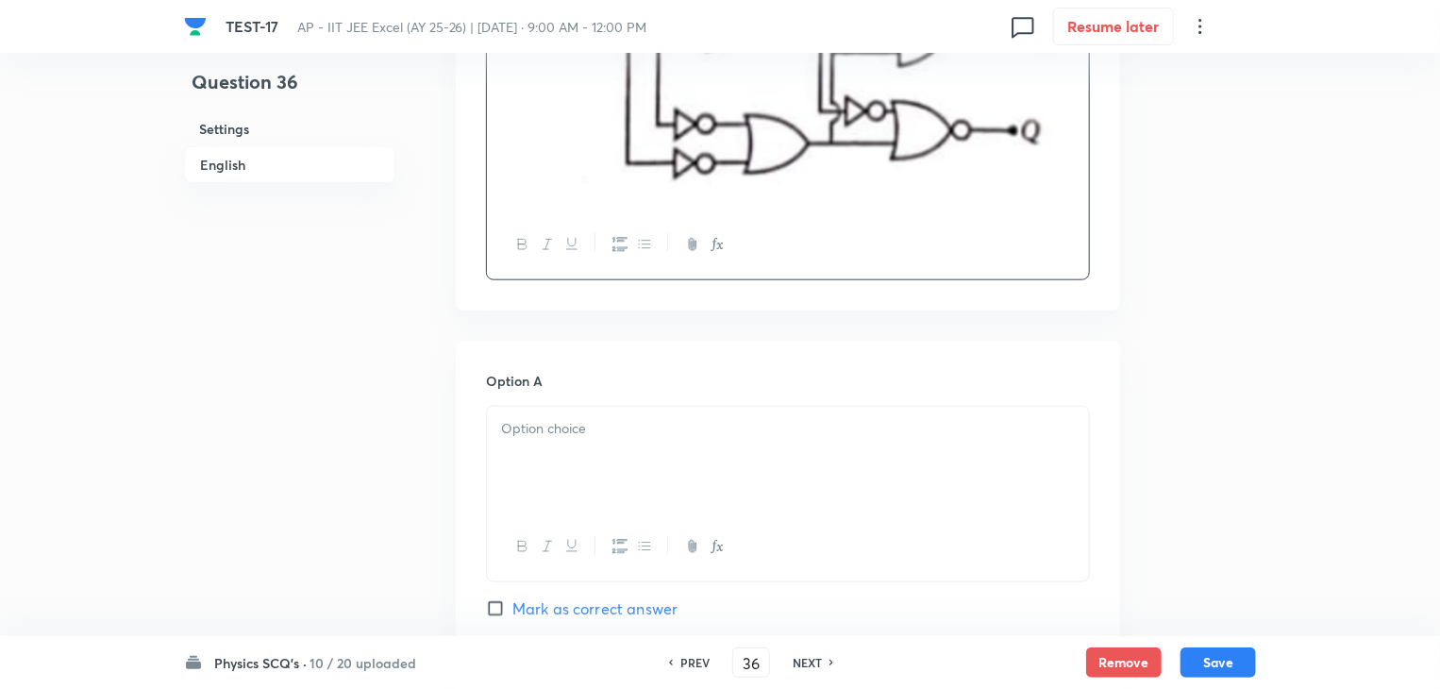
scroll to position [943, 0]
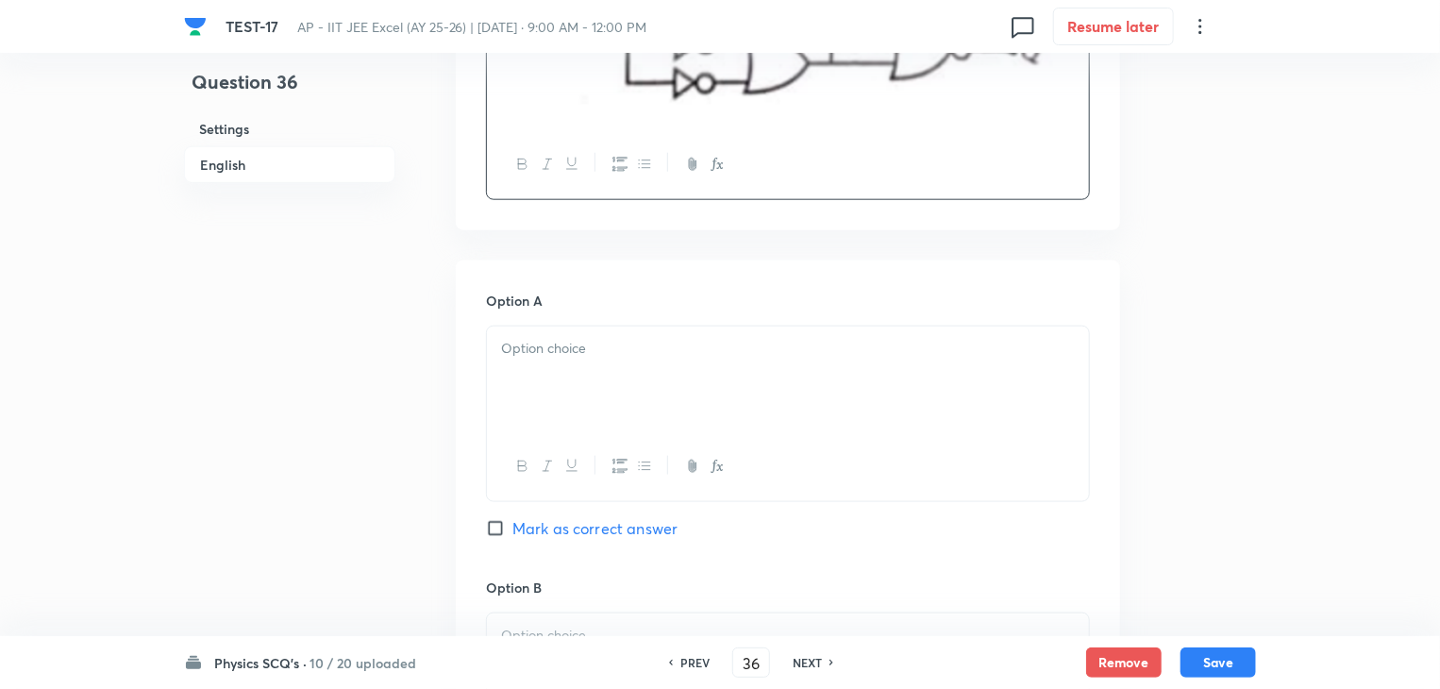
click at [623, 387] on div at bounding box center [788, 379] width 602 height 106
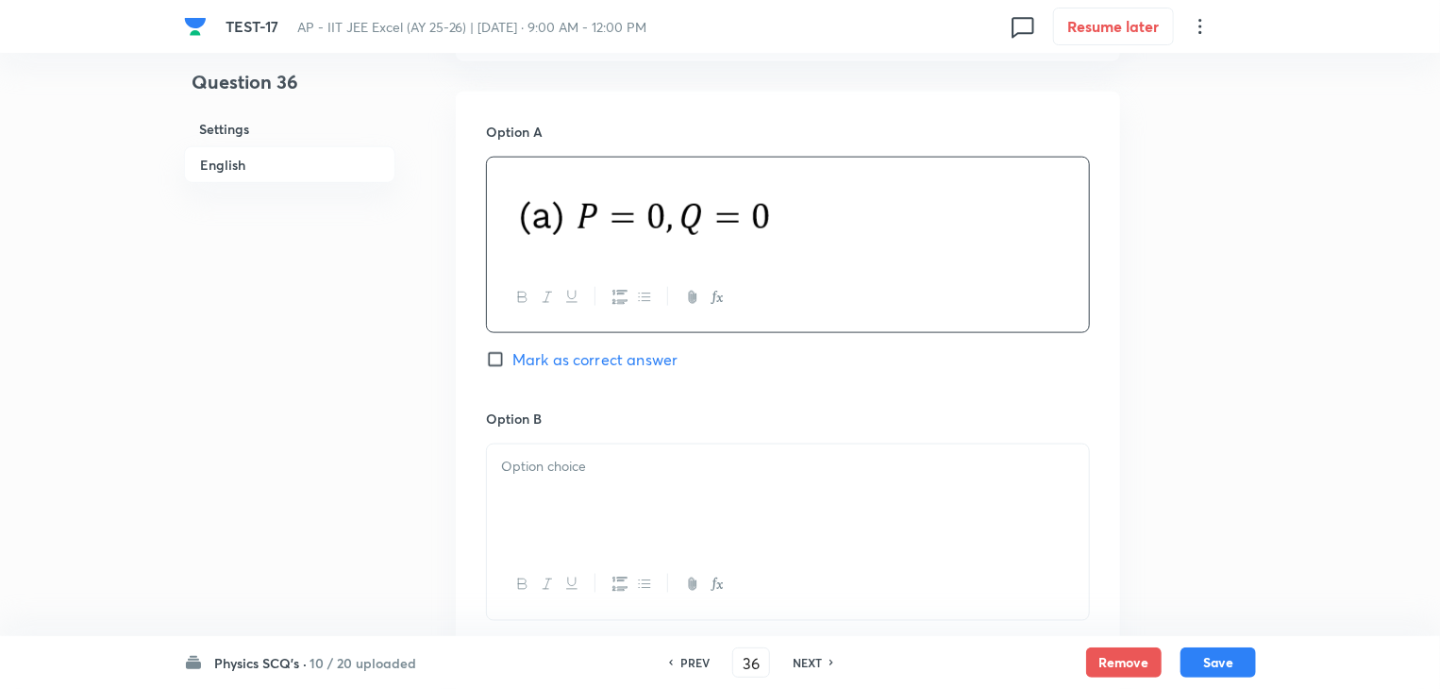
scroll to position [1132, 0]
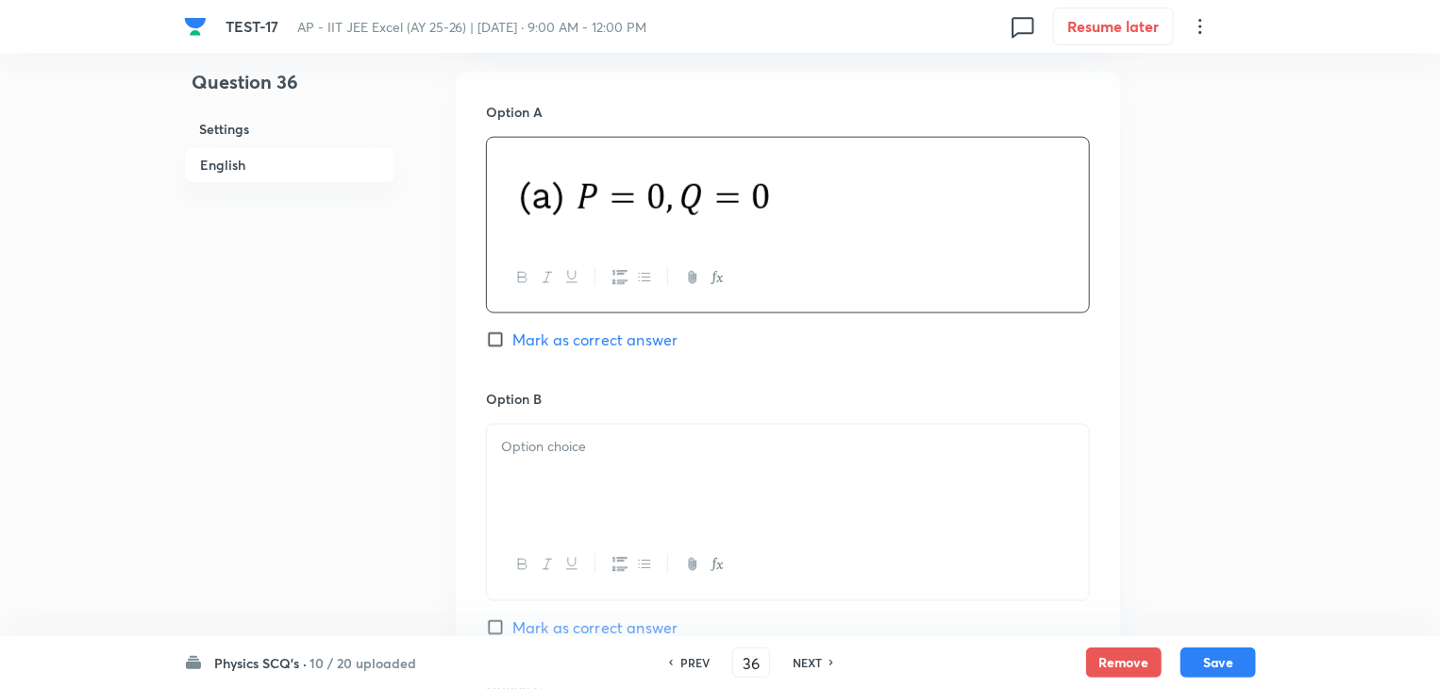
click at [621, 445] on p at bounding box center [788, 447] width 574 height 22
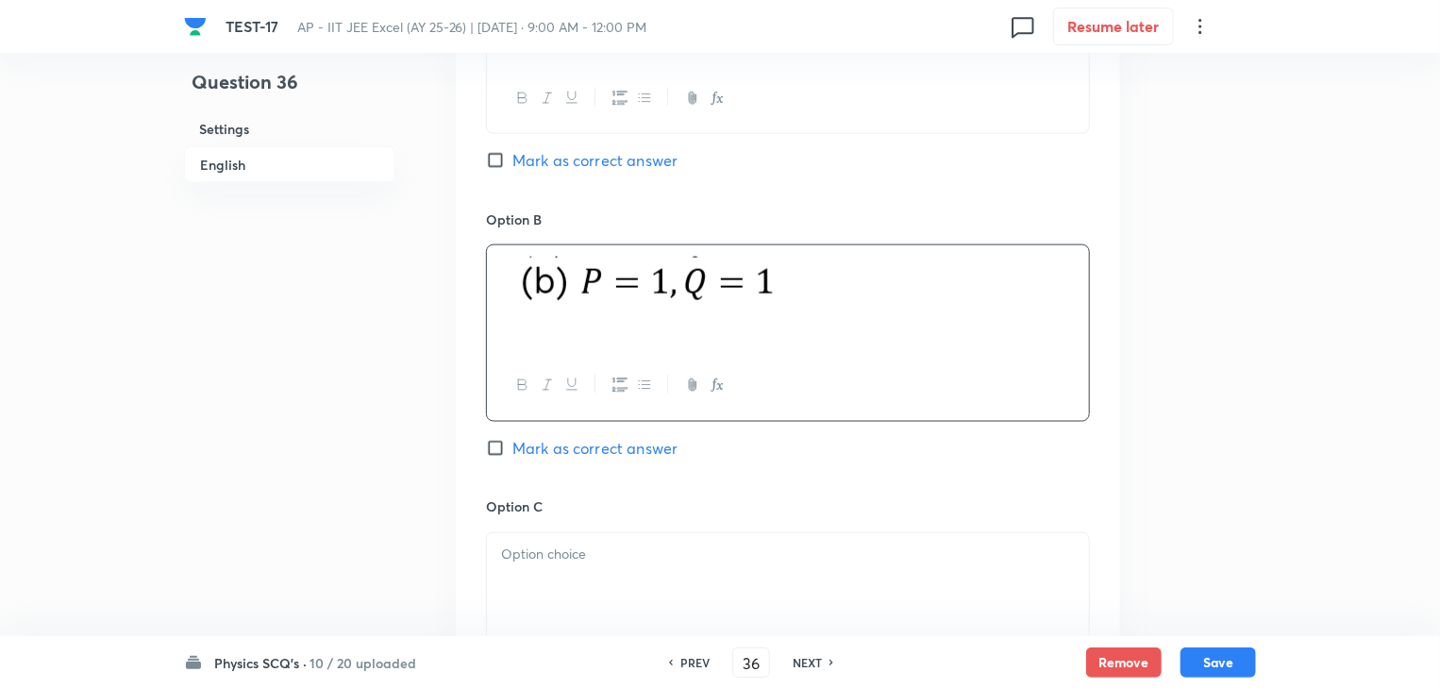
scroll to position [1415, 0]
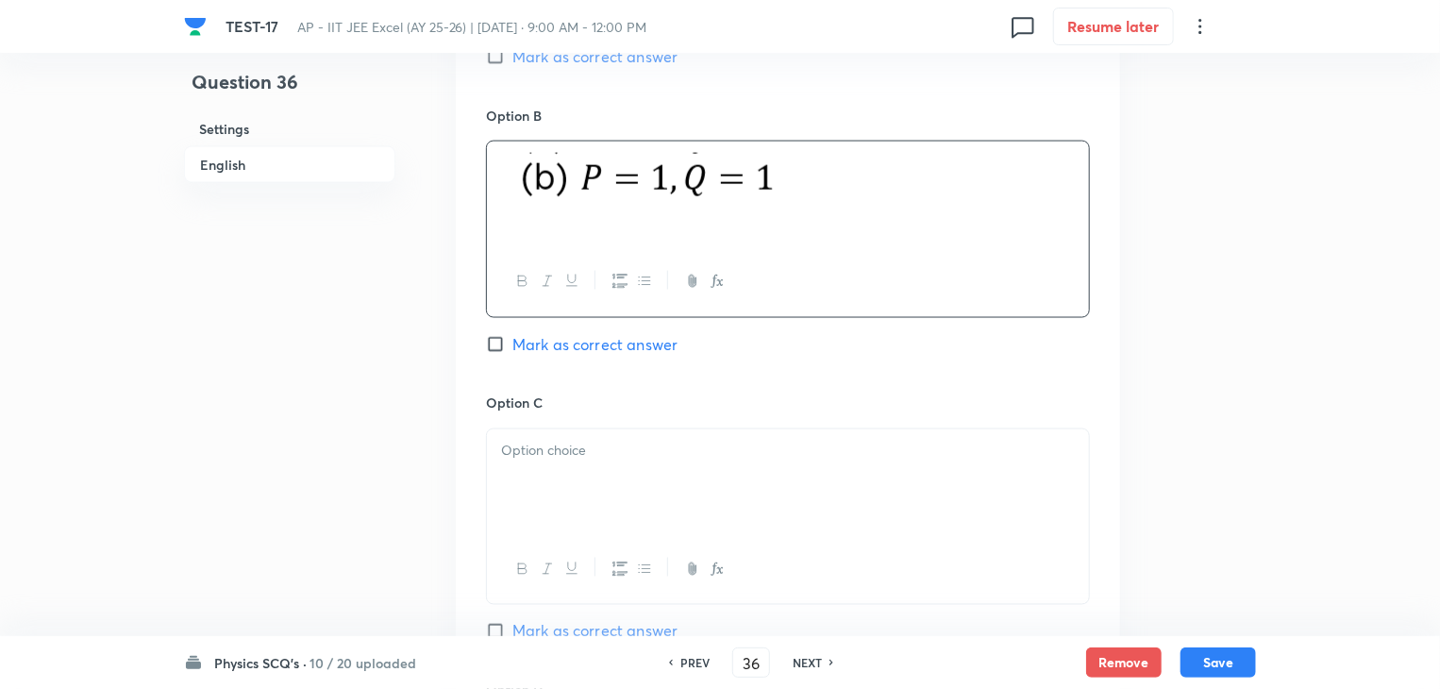
click at [626, 454] on p at bounding box center [788, 452] width 574 height 22
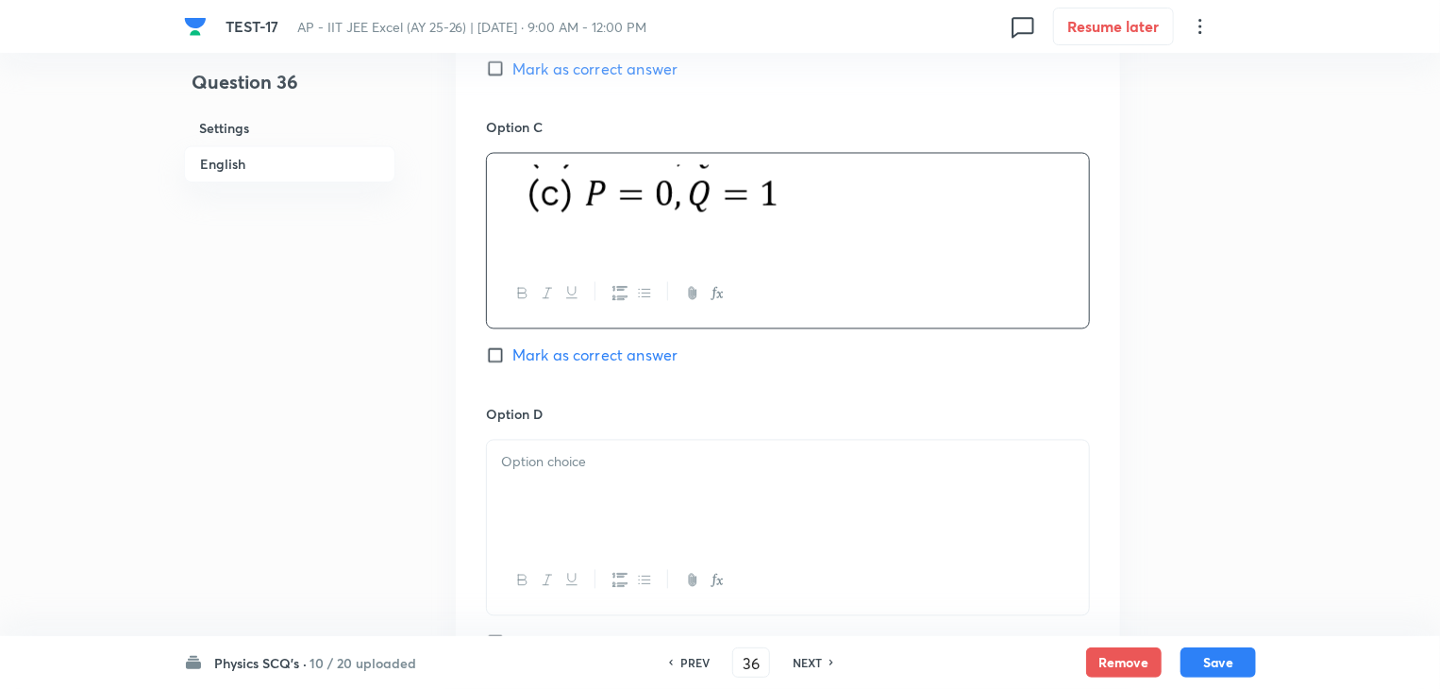
scroll to position [1698, 0]
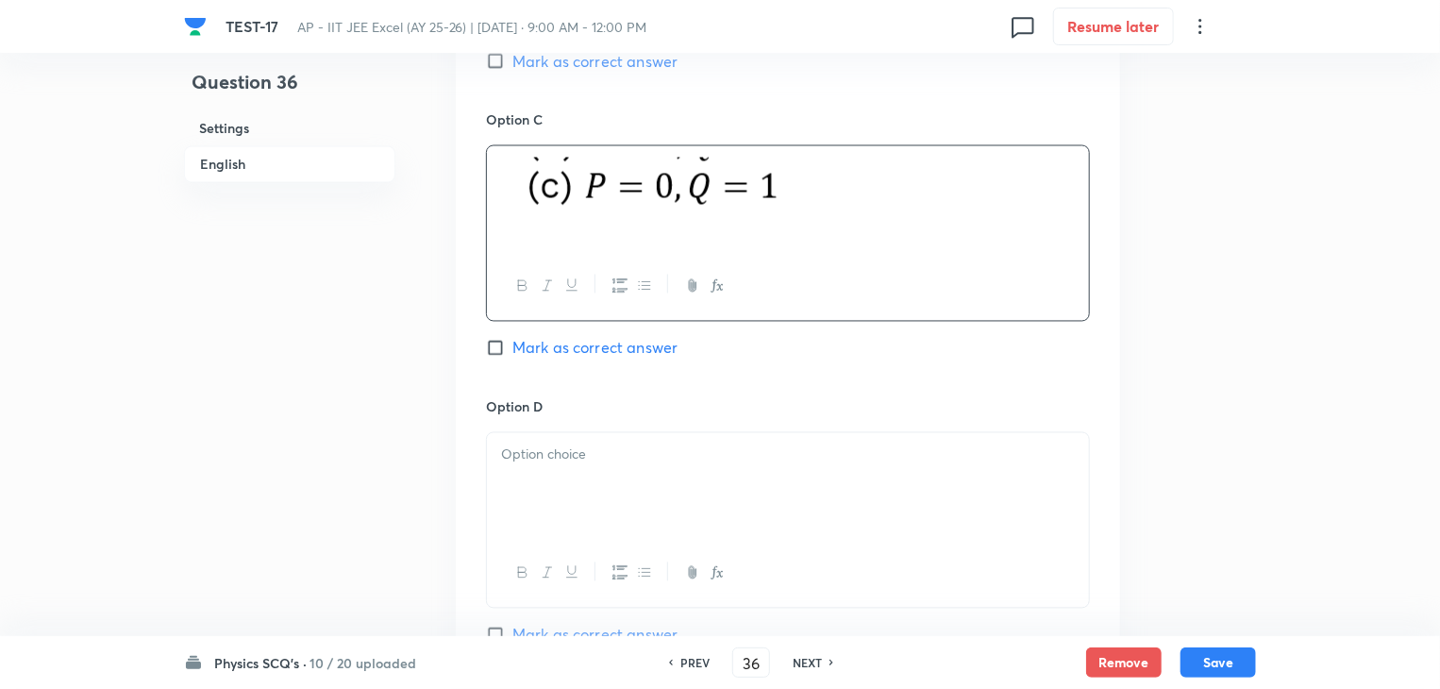
click at [600, 478] on div at bounding box center [788, 486] width 602 height 106
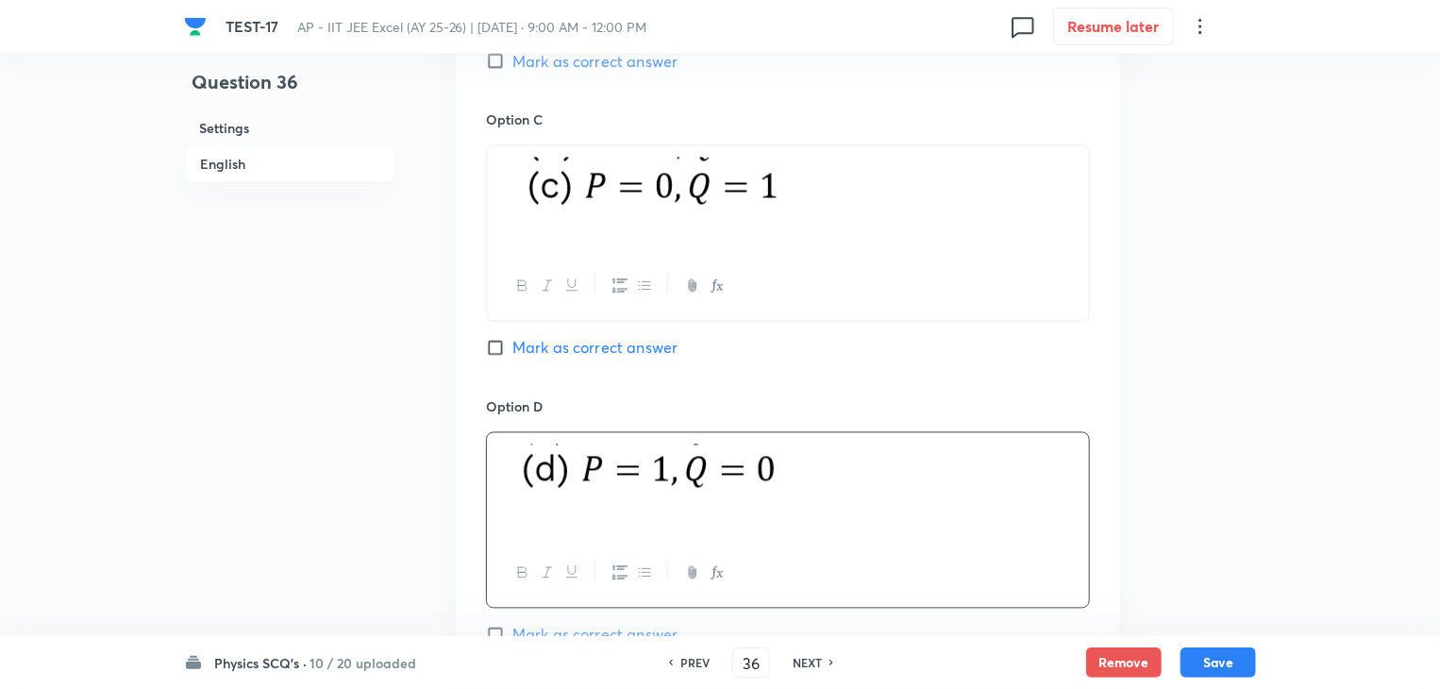
scroll to position [2075, 0]
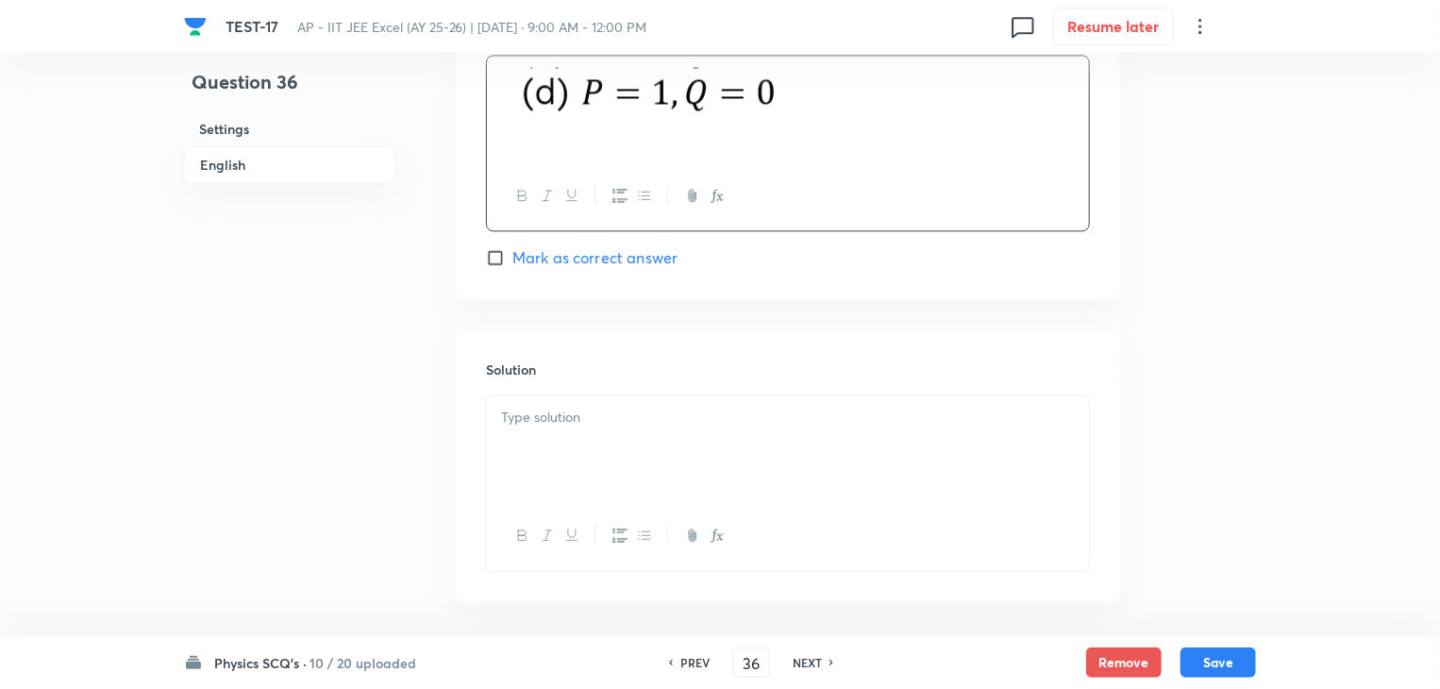
click at [548, 427] on div at bounding box center [788, 448] width 602 height 106
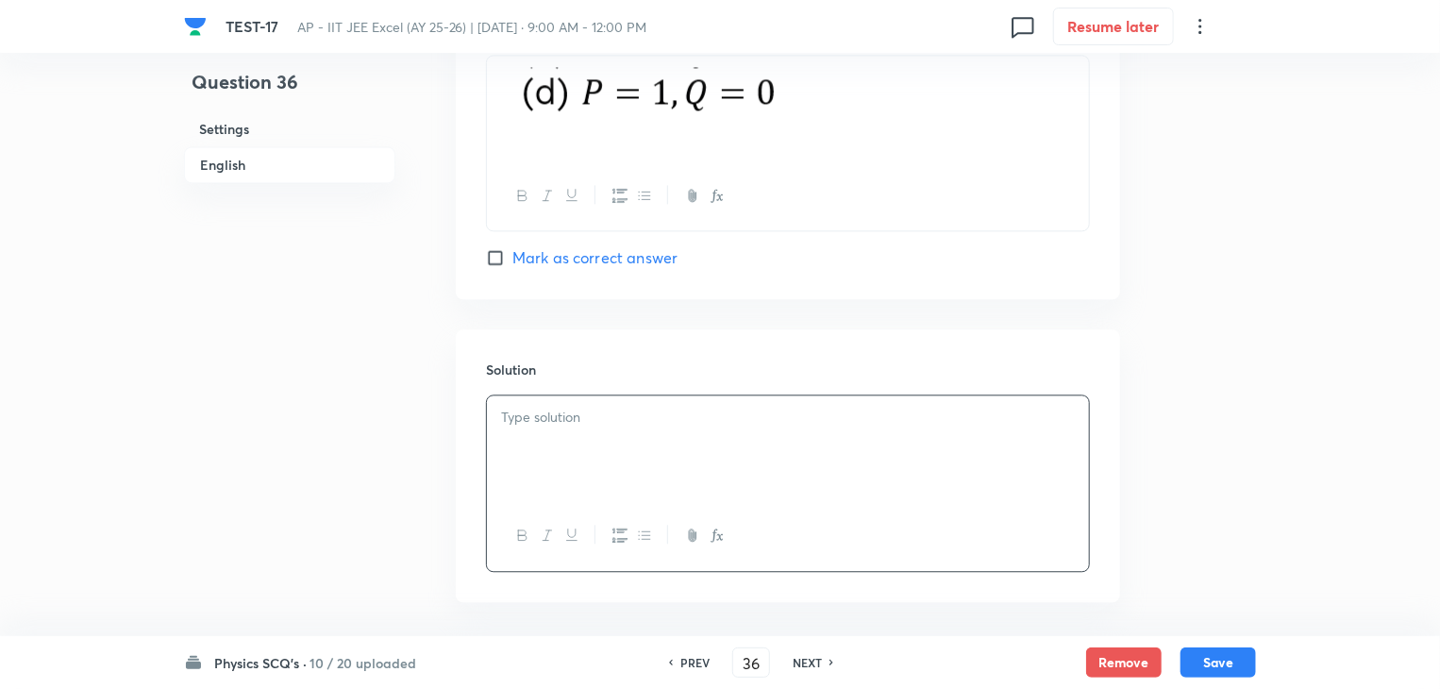
click at [670, 424] on p at bounding box center [788, 418] width 574 height 22
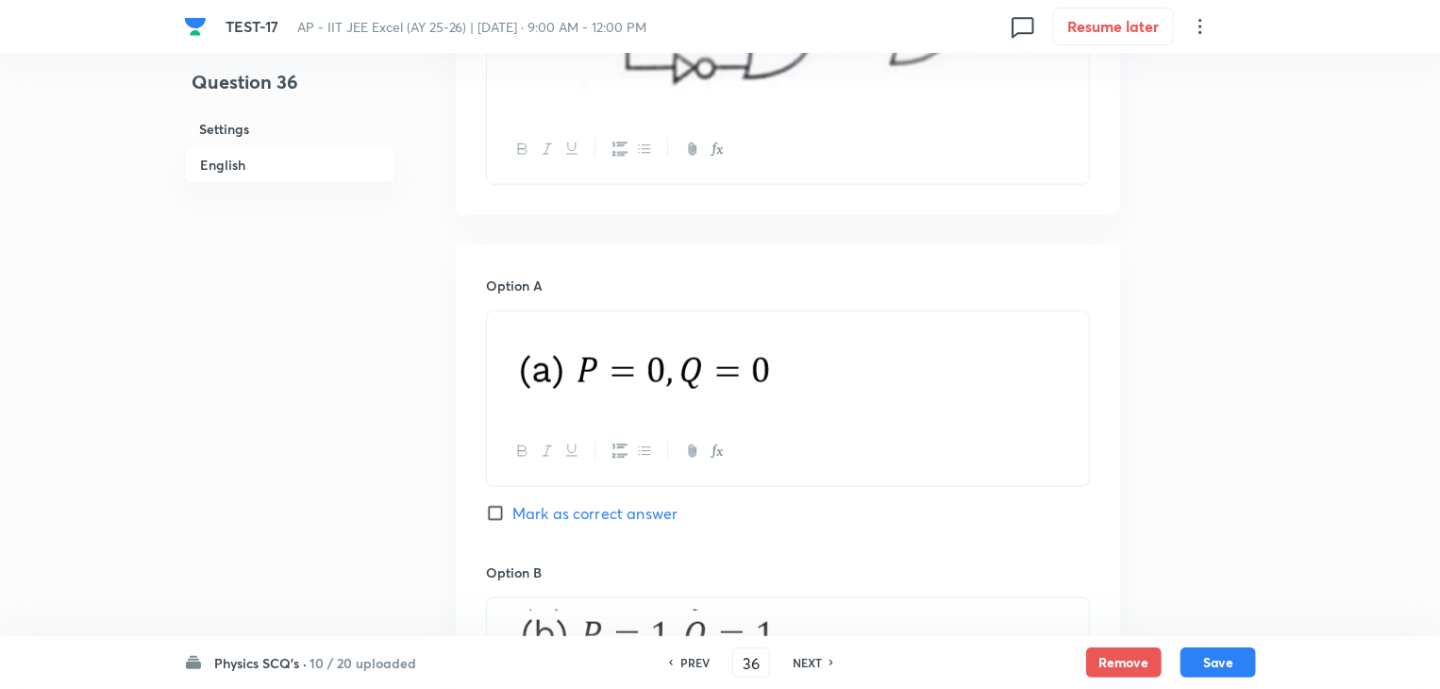
scroll to position [958, 0]
click at [494, 518] on input "Mark as correct answer" at bounding box center [499, 513] width 26 height 19
click at [1245, 665] on button "Save" at bounding box center [1217, 660] width 75 height 30
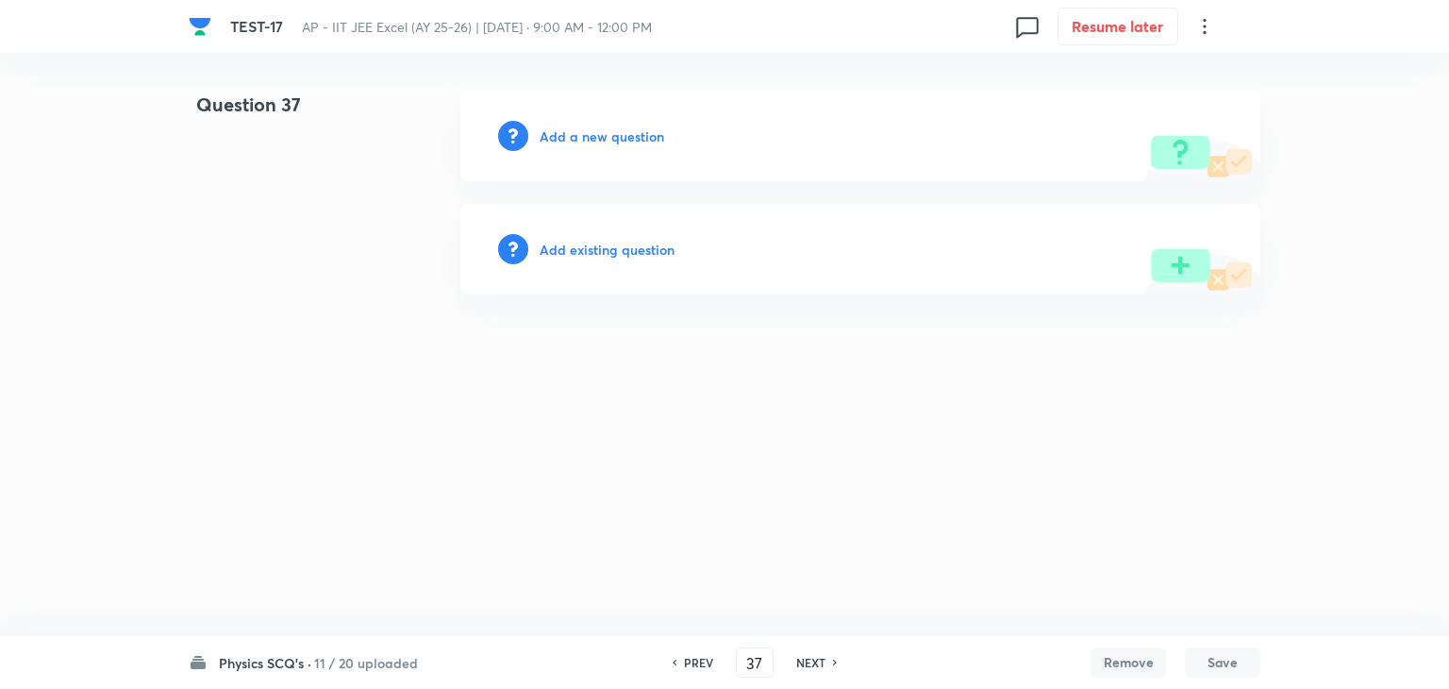
click at [632, 131] on h6 "Add a new question" at bounding box center [602, 136] width 125 height 20
click at [630, 130] on h6 "Choose a question type" at bounding box center [612, 136] width 145 height 20
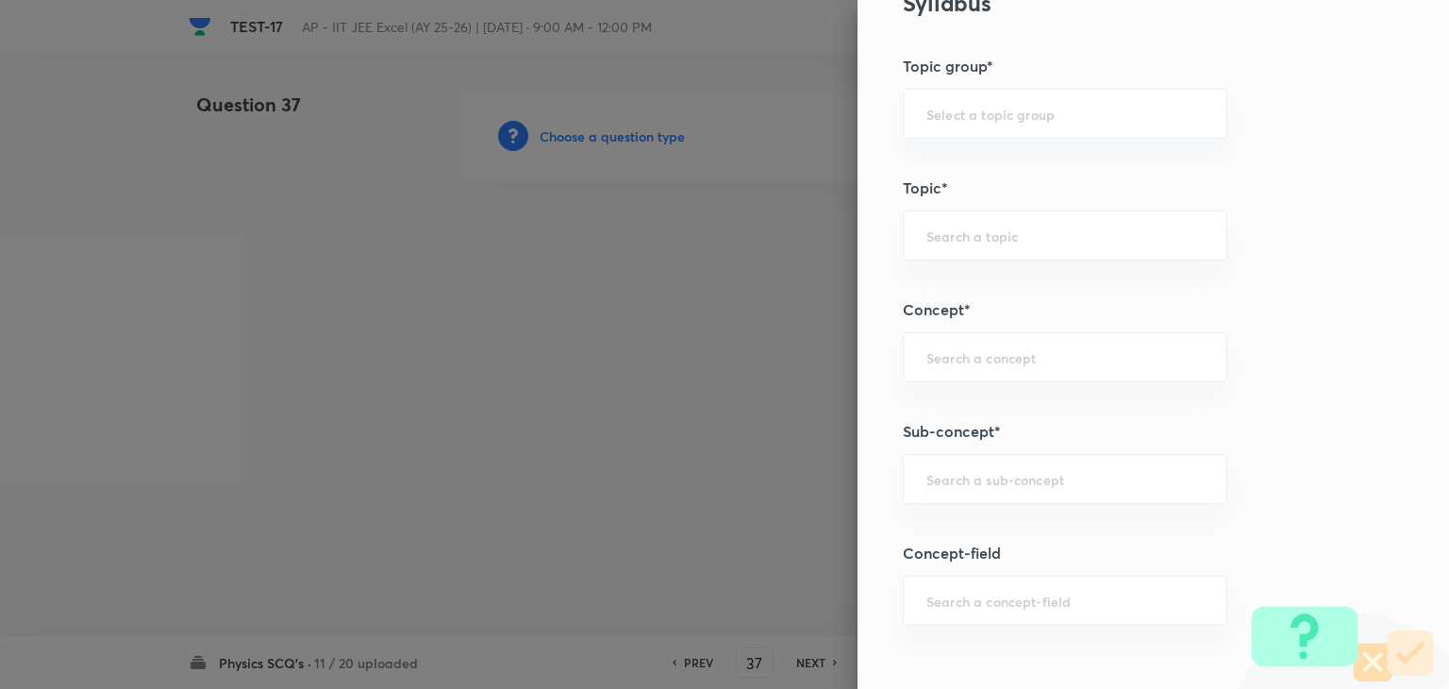
scroll to position [943, 0]
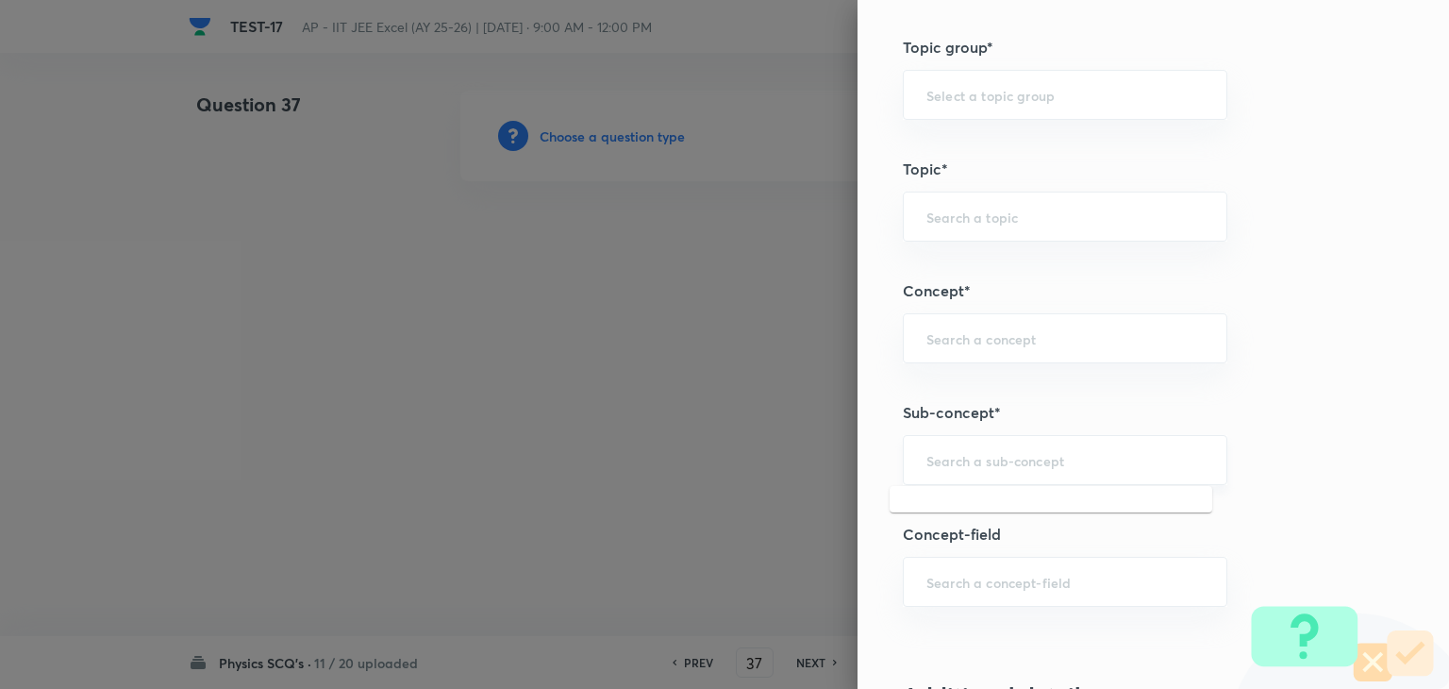
click at [985, 457] on input "text" at bounding box center [1064, 460] width 277 height 18
paste input "semiconductor"
click at [1006, 522] on li "Semiconductors" at bounding box center [1051, 510] width 323 height 34
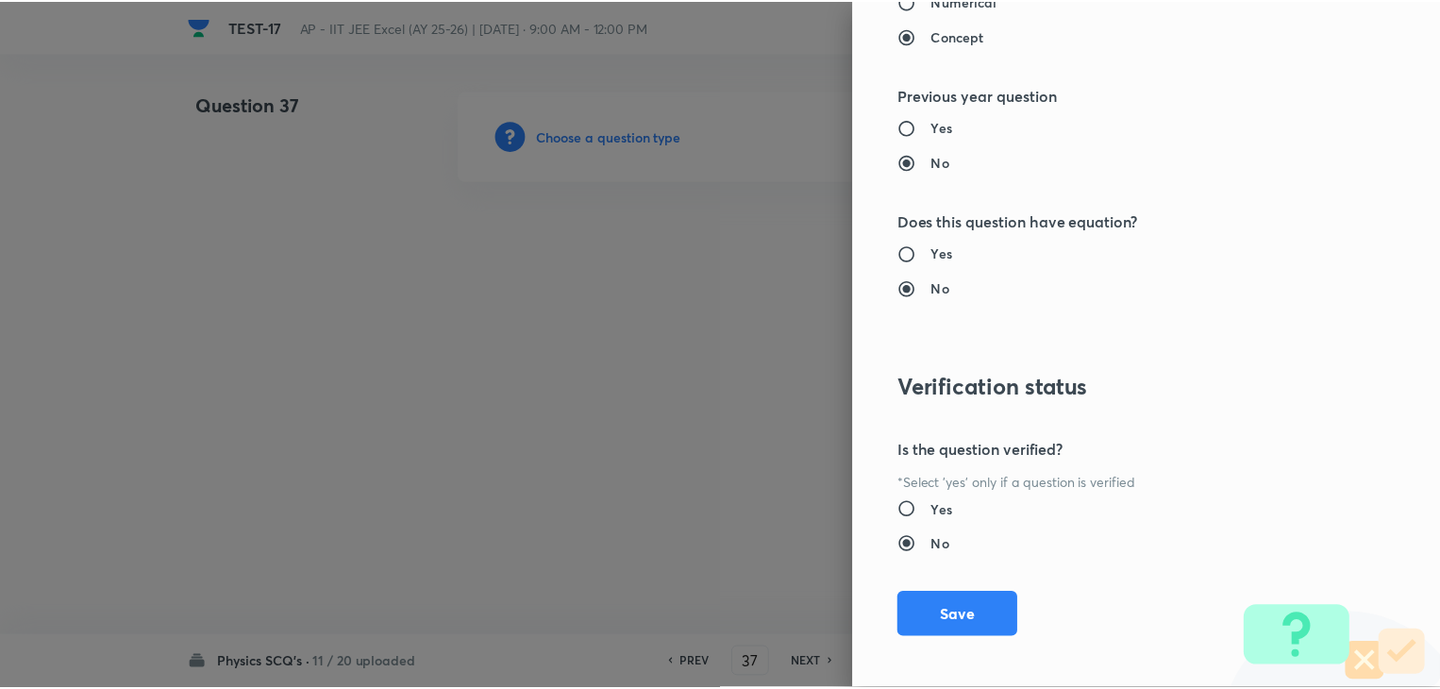
scroll to position [2007, 0]
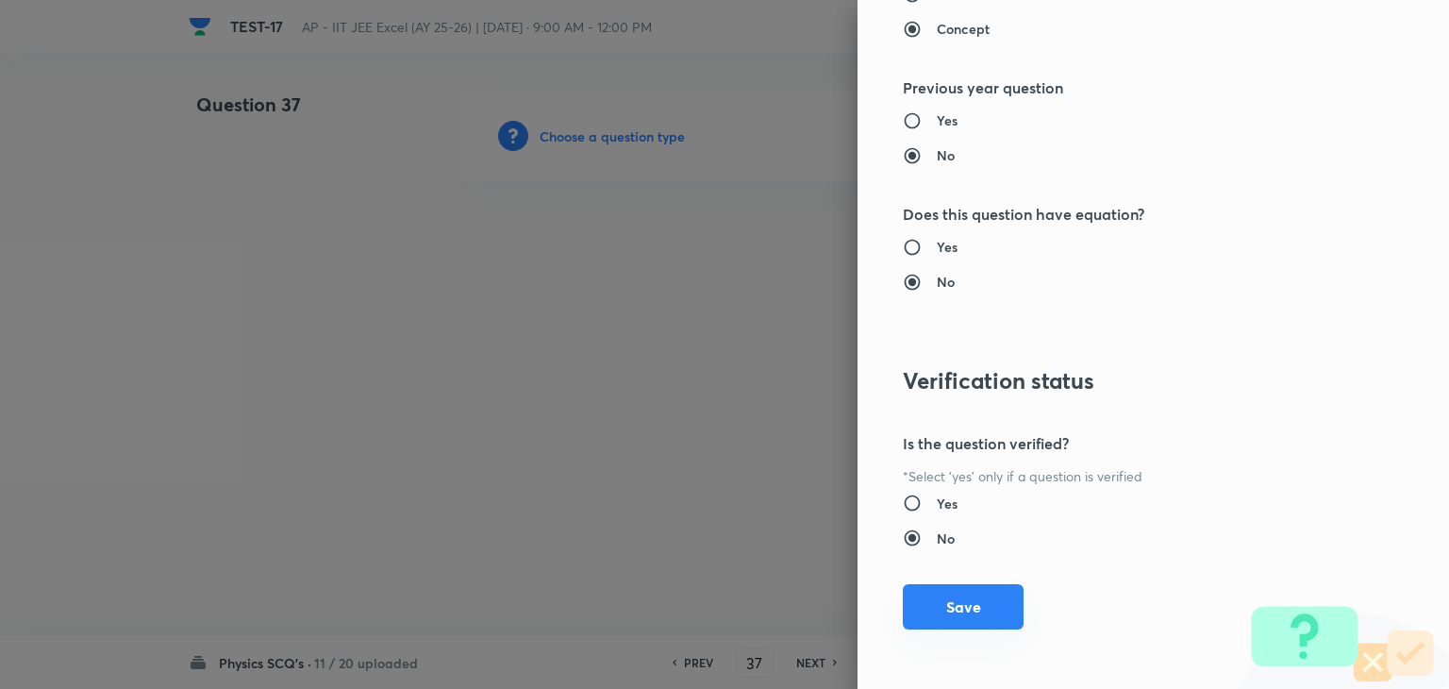
click at [930, 600] on button "Save" at bounding box center [963, 606] width 121 height 45
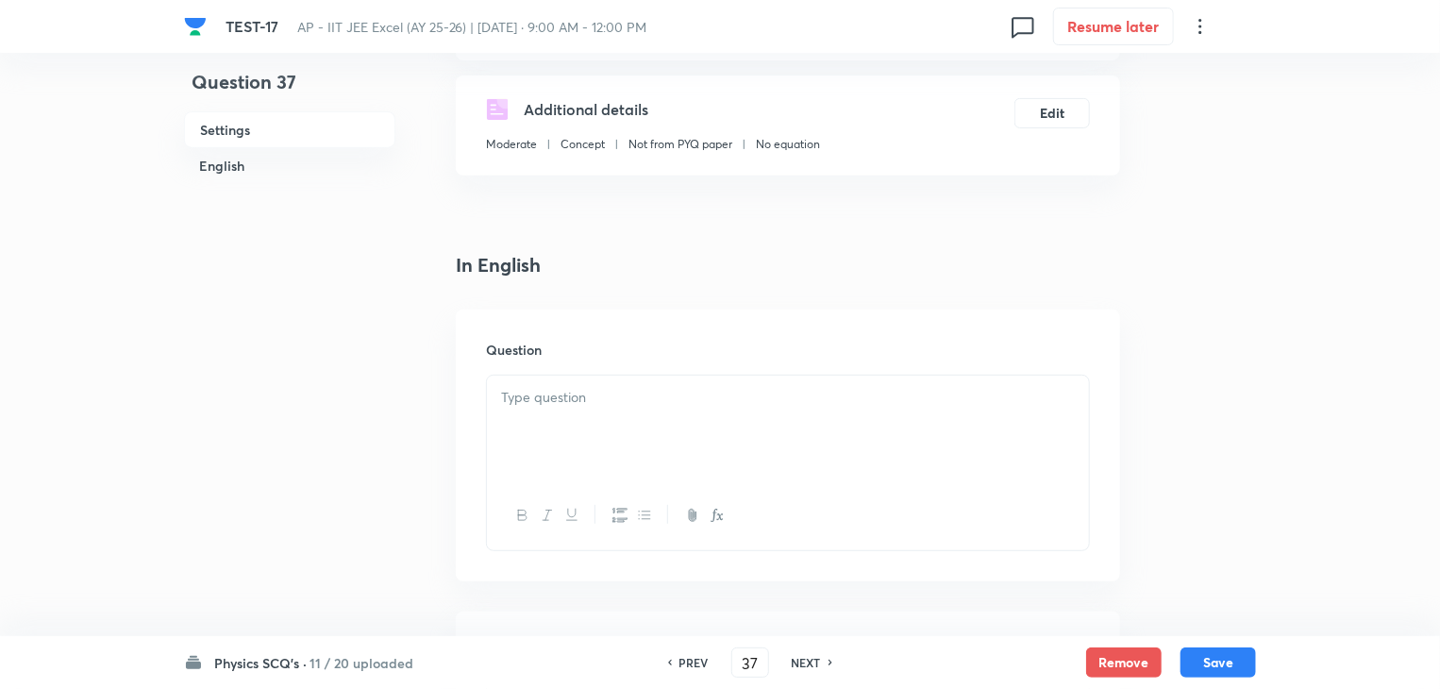
scroll to position [377, 0]
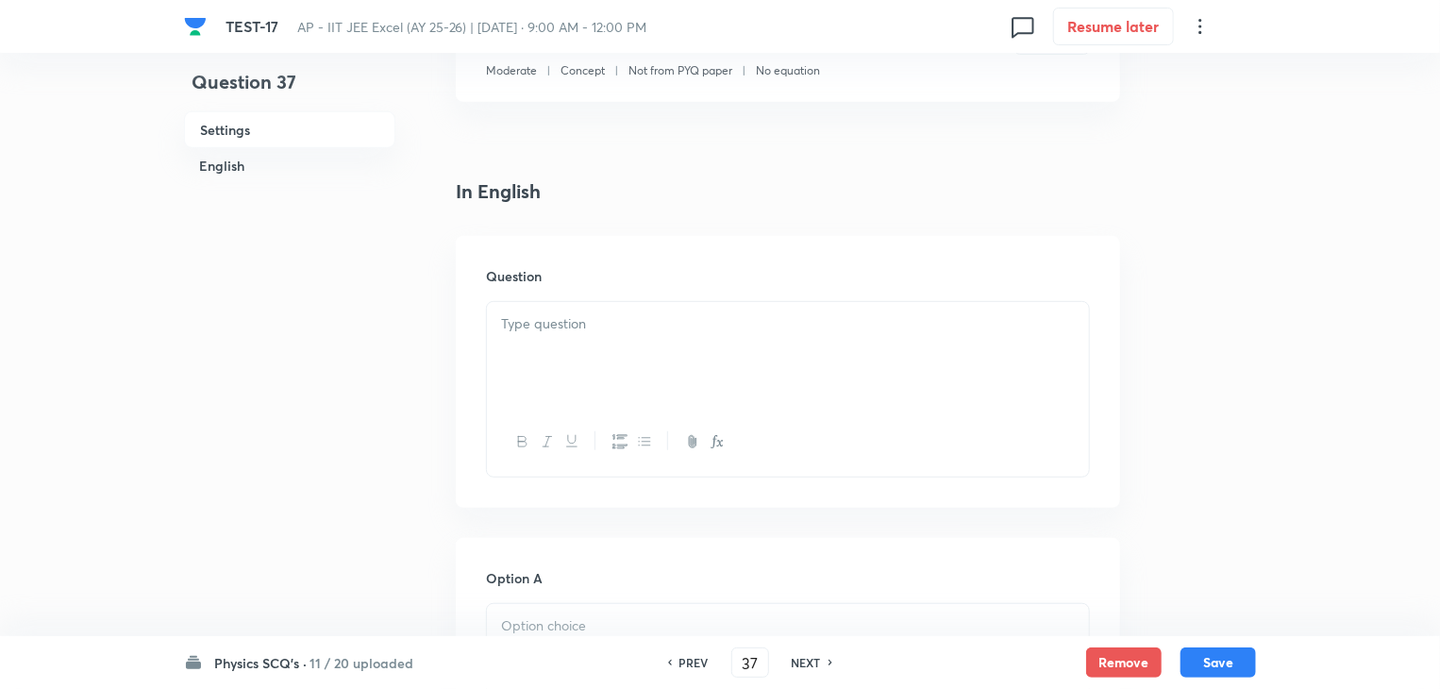
click at [590, 339] on div at bounding box center [788, 355] width 602 height 106
click at [691, 367] on div at bounding box center [788, 355] width 602 height 106
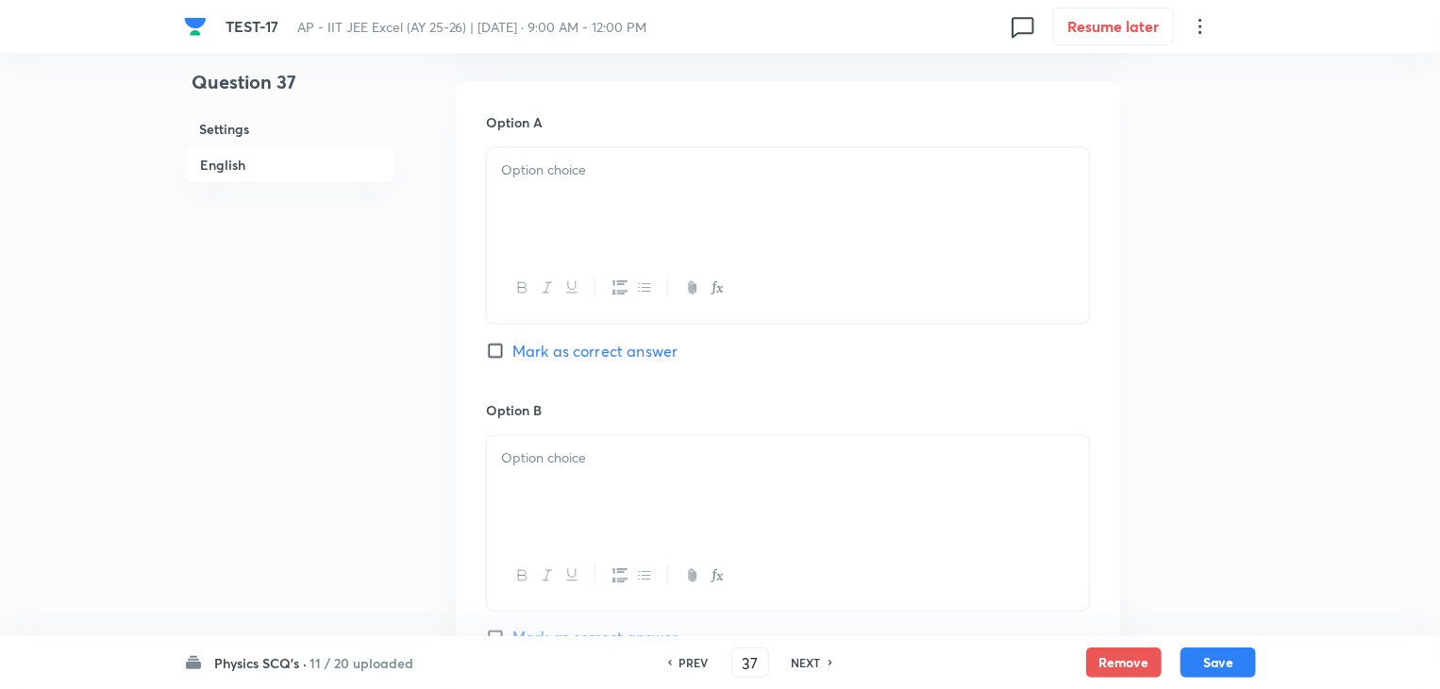
scroll to position [1226, 0]
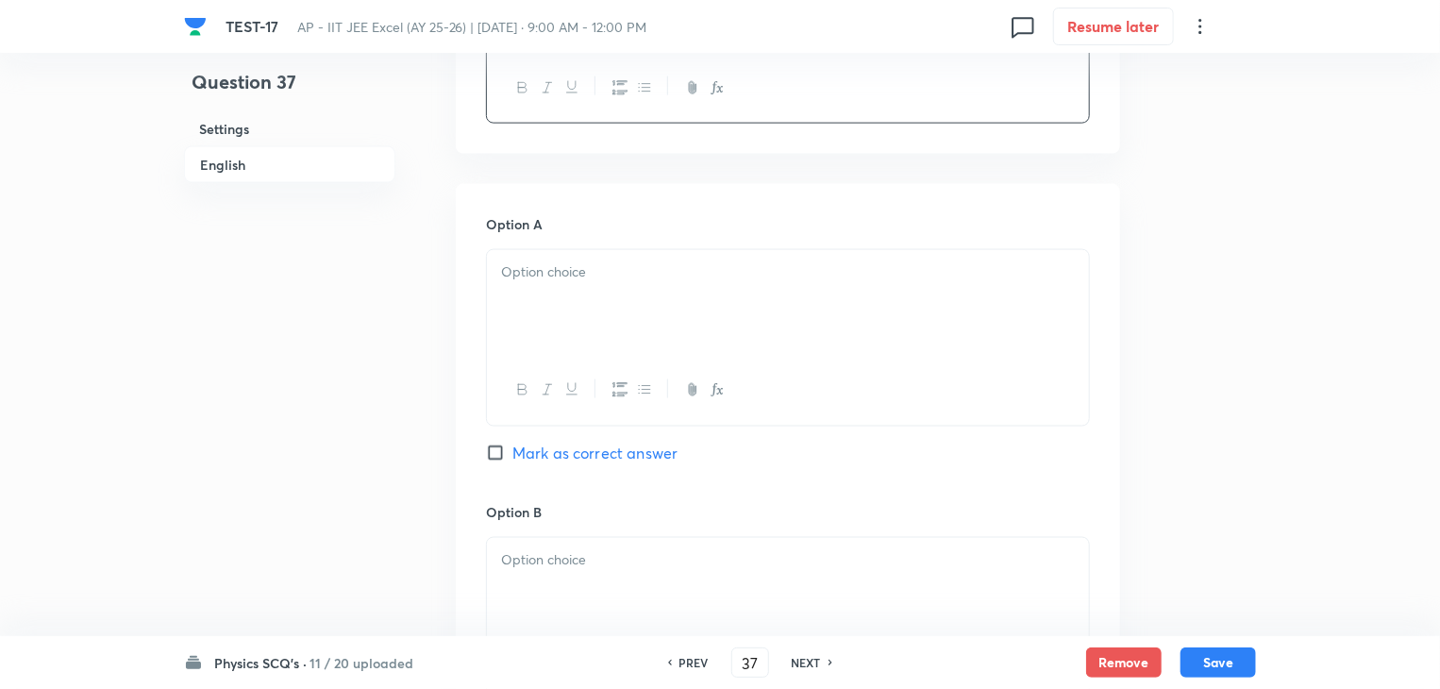
click at [608, 280] on p at bounding box center [788, 272] width 574 height 22
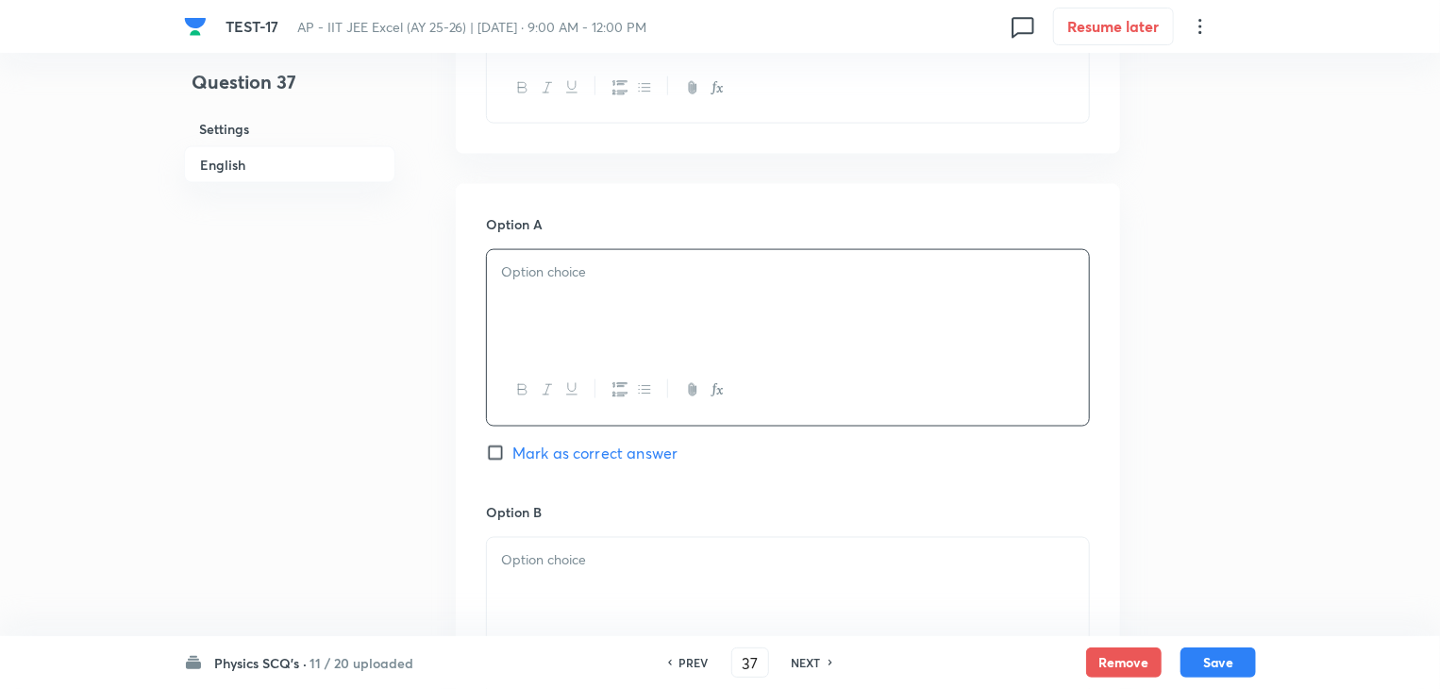
click at [639, 298] on div at bounding box center [788, 303] width 602 height 106
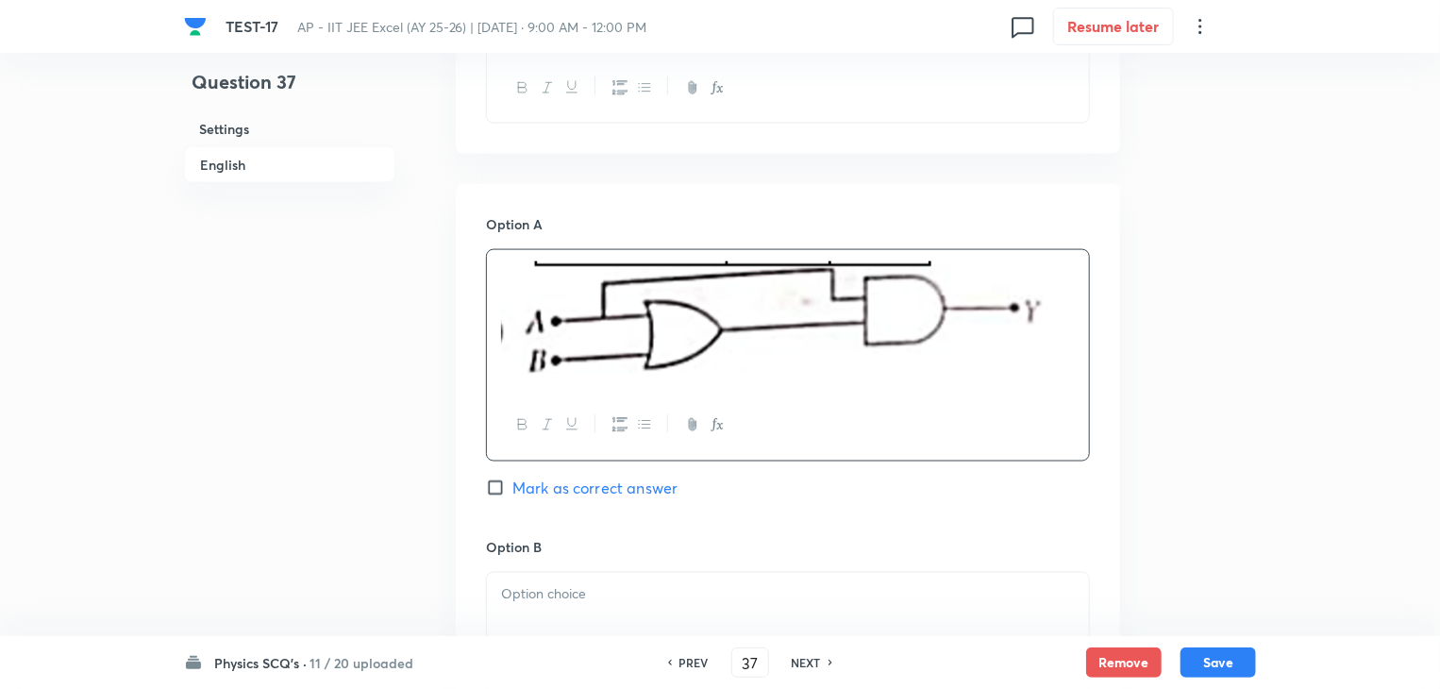
scroll to position [1321, 0]
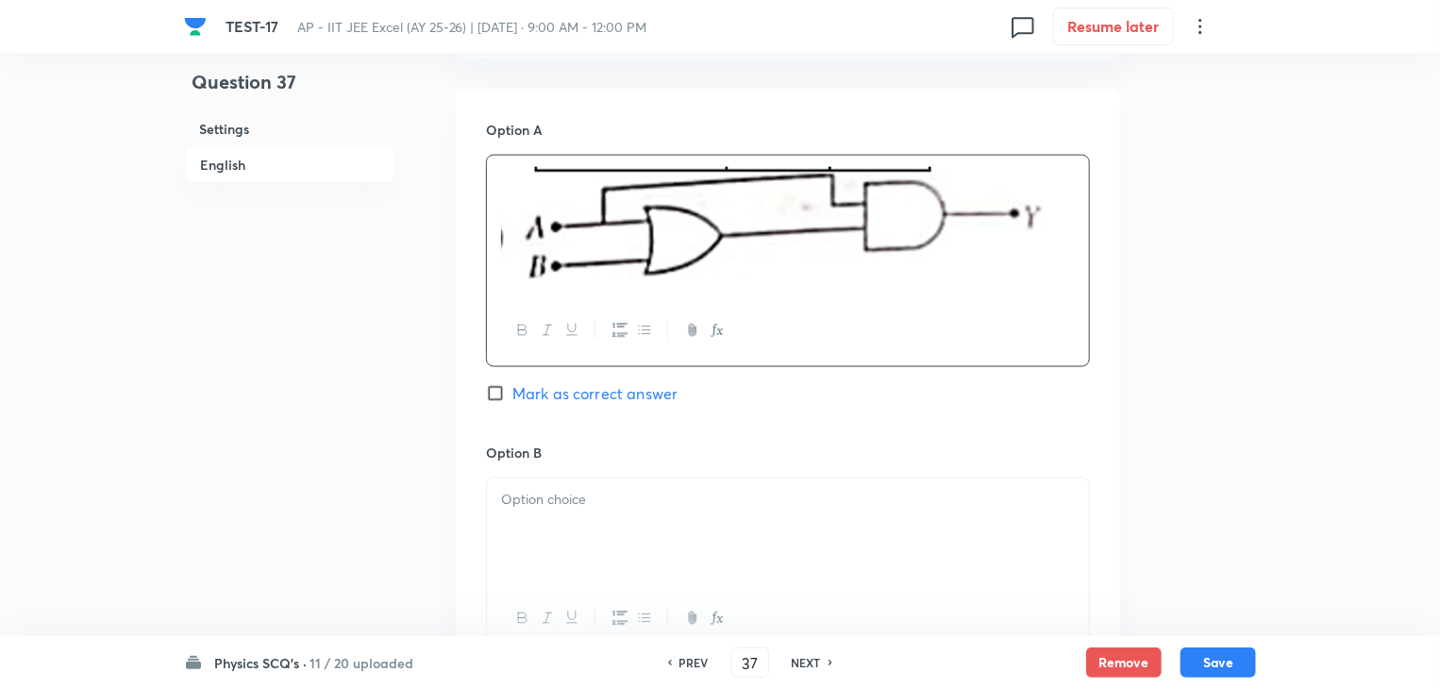
click at [600, 529] on div at bounding box center [788, 531] width 602 height 106
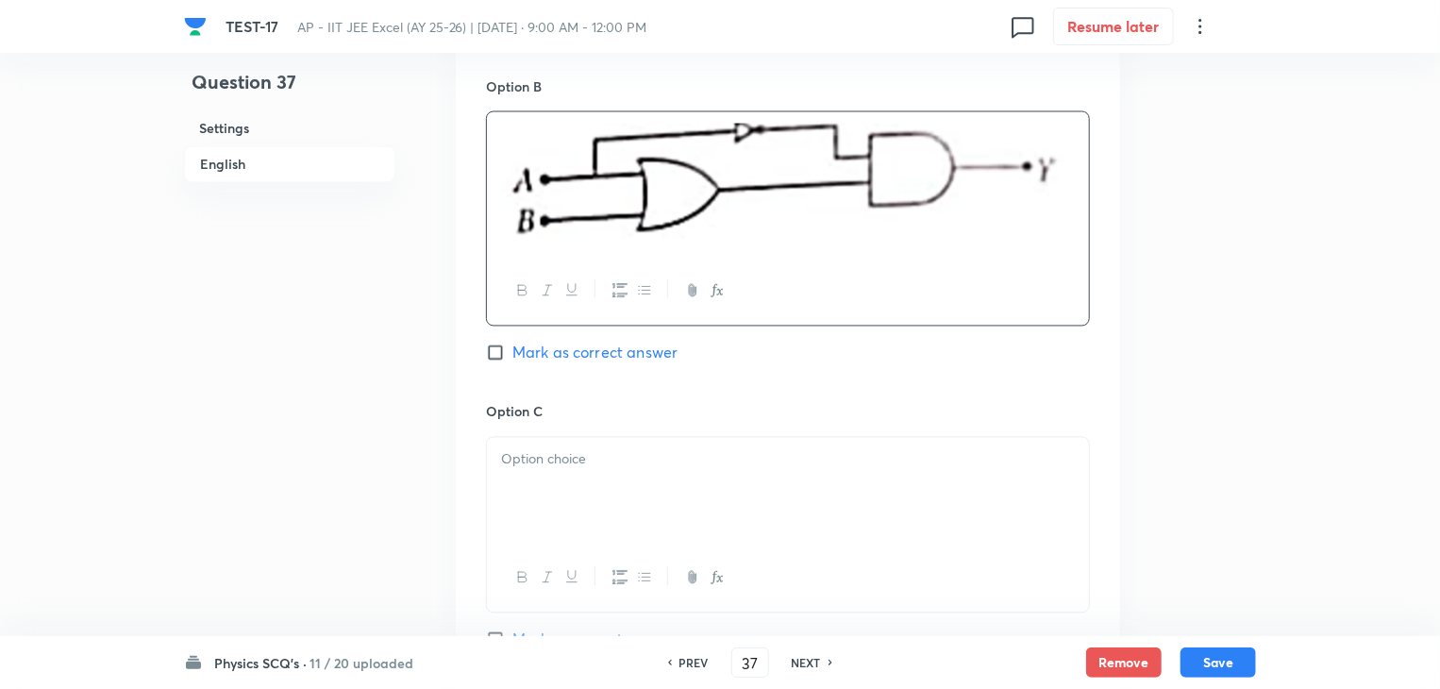
scroll to position [1698, 0]
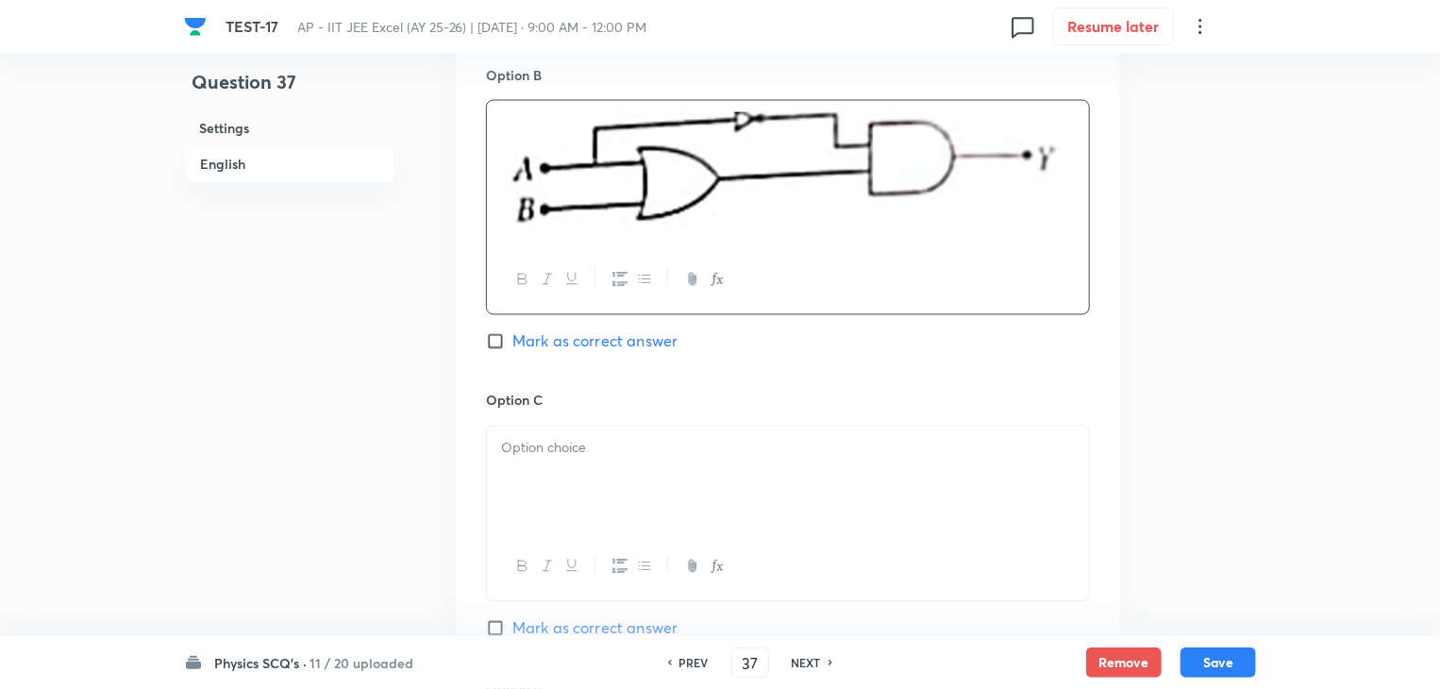
click at [736, 480] on div at bounding box center [788, 479] width 602 height 106
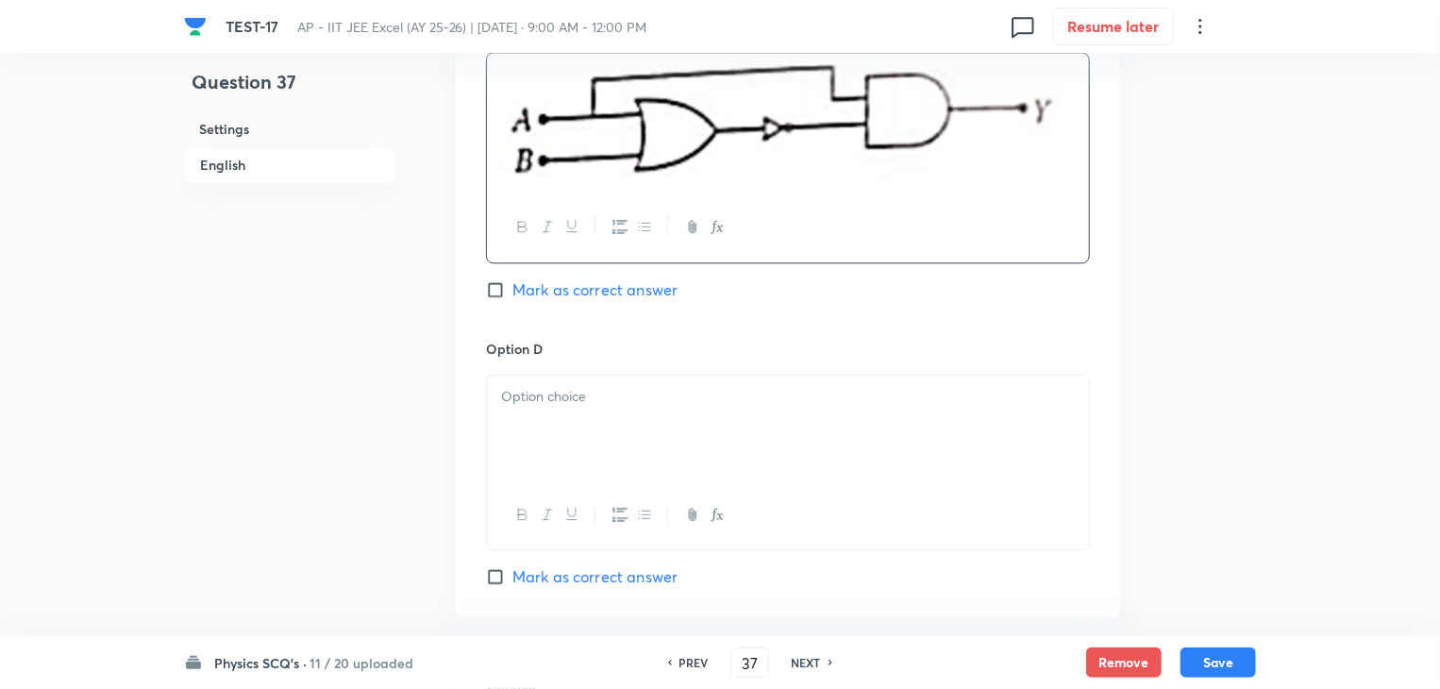
scroll to position [2075, 0]
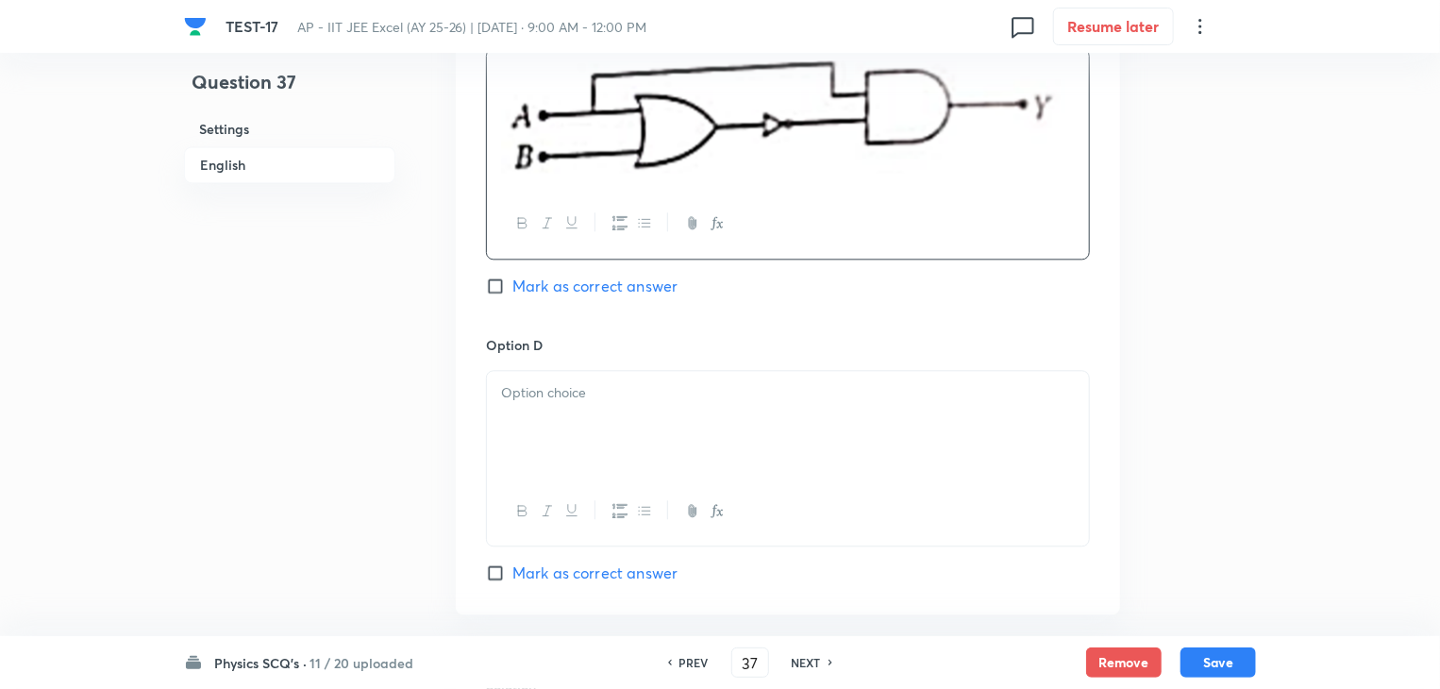
click at [514, 398] on p at bounding box center [788, 393] width 574 height 22
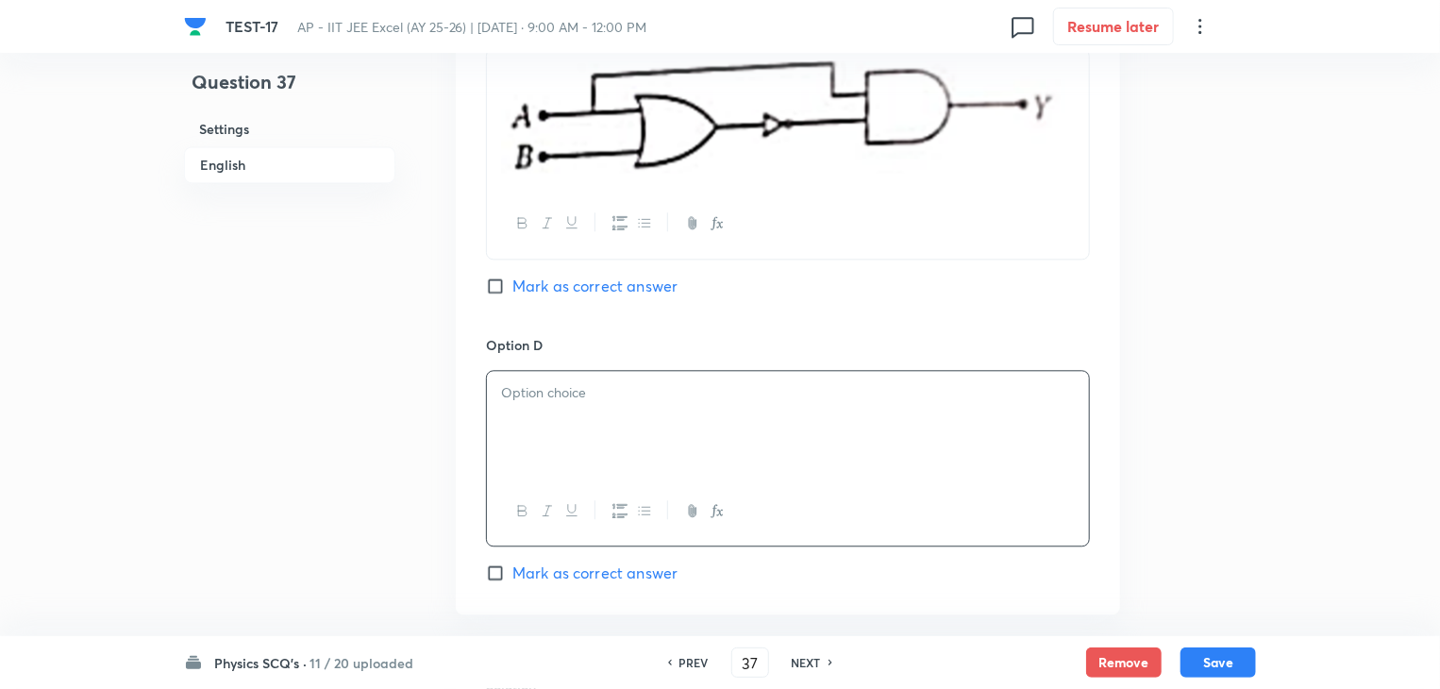
click at [670, 391] on p at bounding box center [788, 393] width 574 height 22
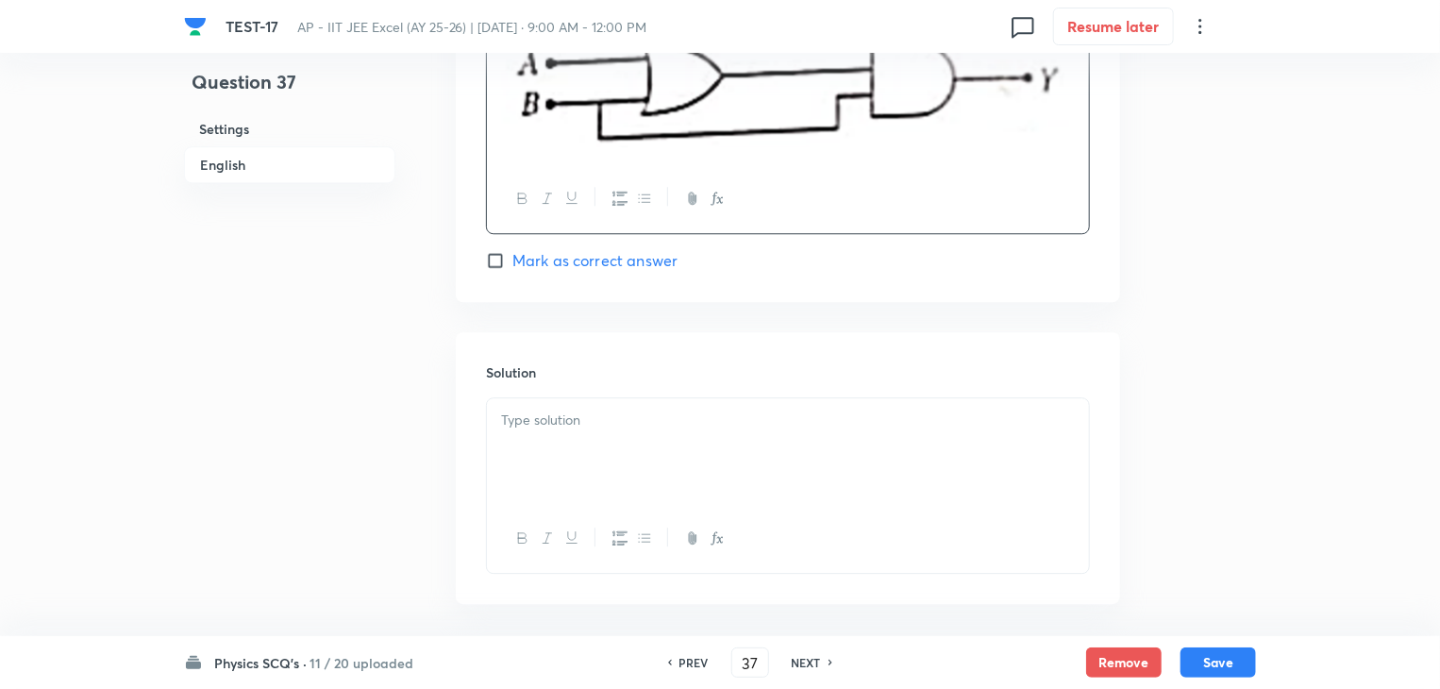
scroll to position [2453, 0]
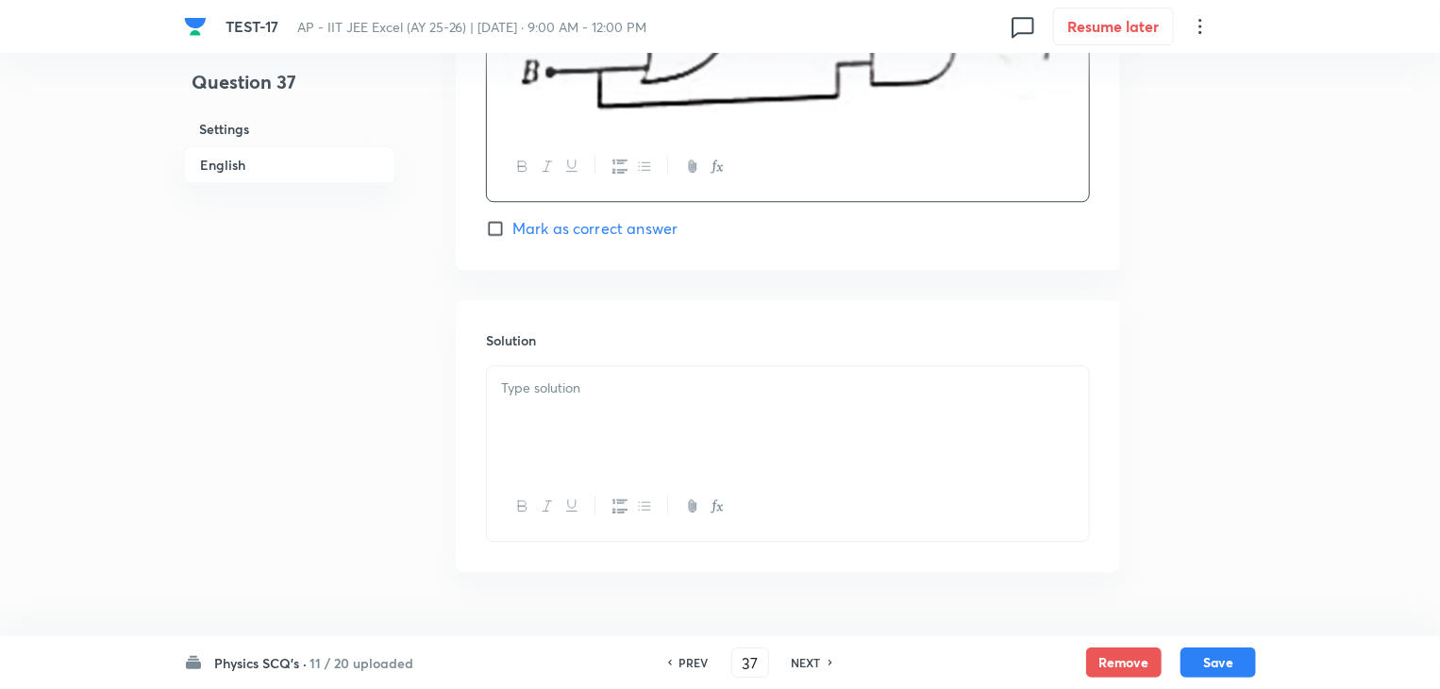
click at [621, 359] on div "Solution" at bounding box center [788, 436] width 664 height 272
click at [615, 382] on p at bounding box center [788, 388] width 574 height 22
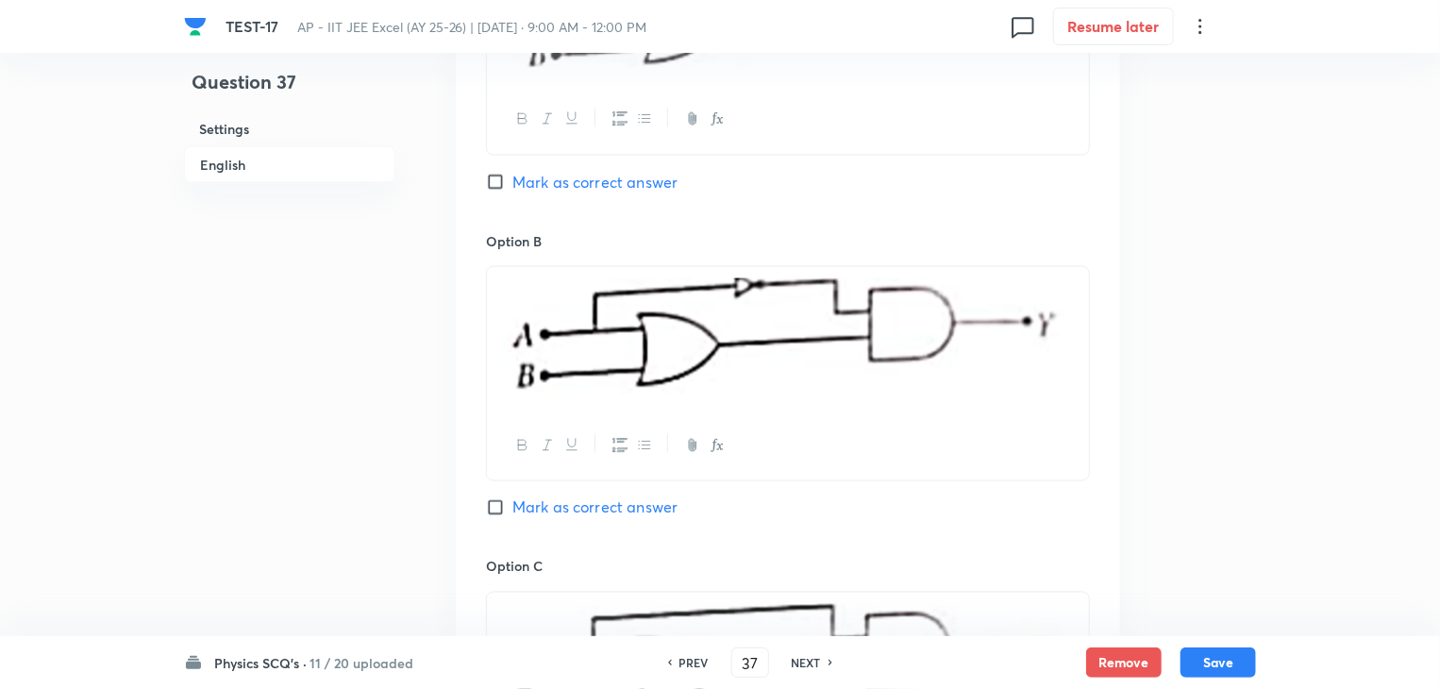
scroll to position [1415, 0]
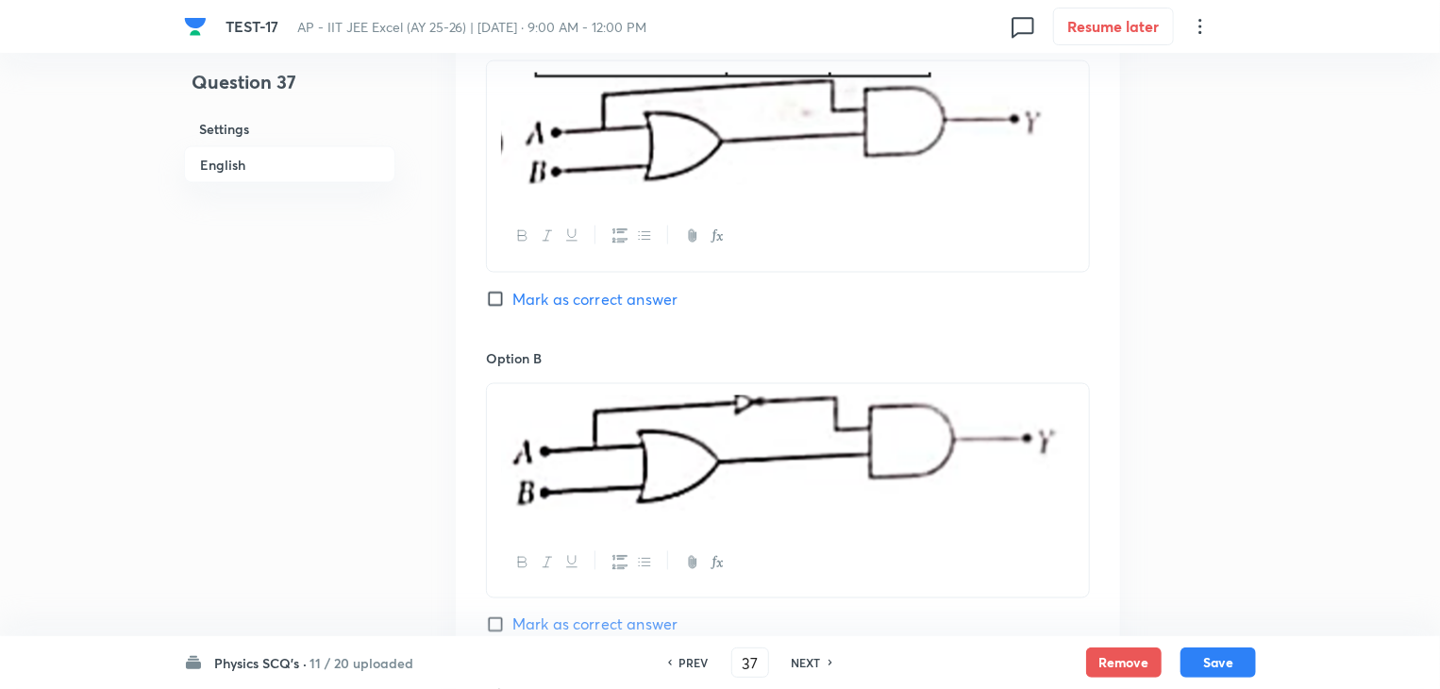
click at [496, 300] on input "Mark as correct answer" at bounding box center [499, 299] width 26 height 19
checkbox input "true"
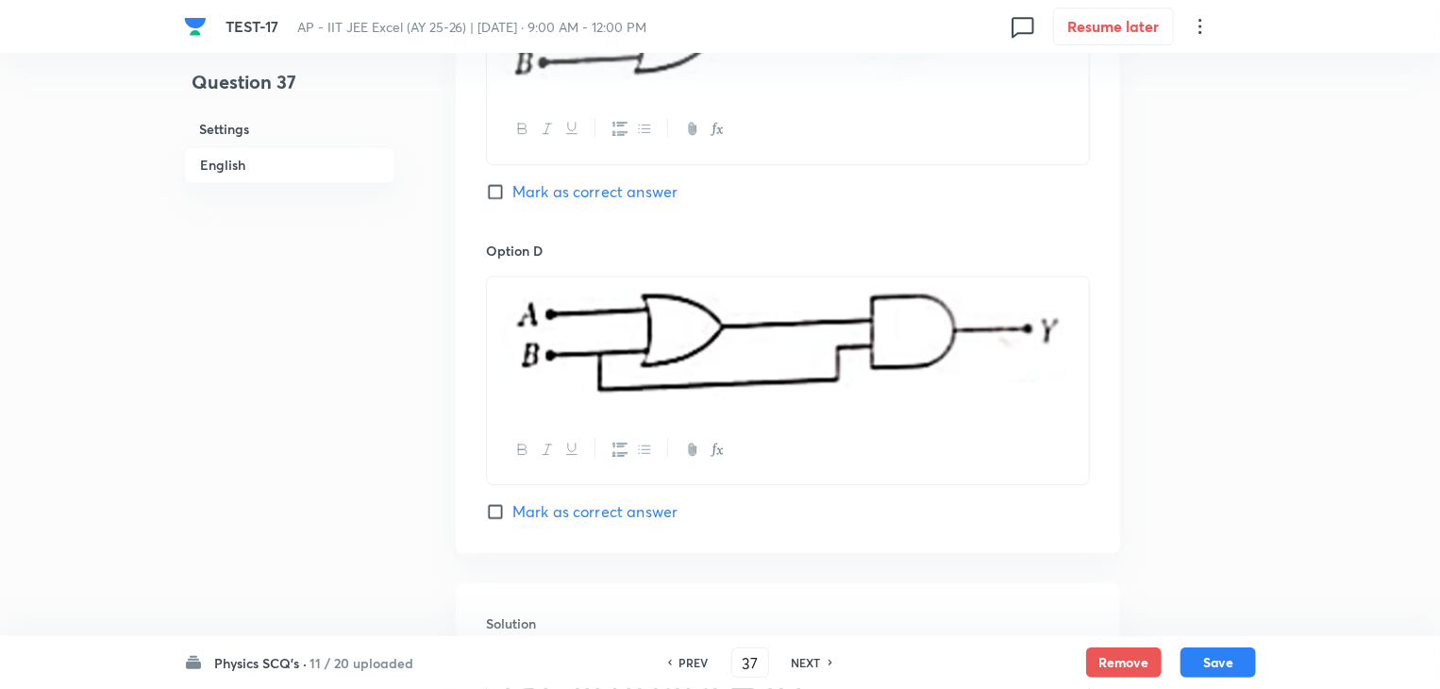
scroll to position [2749, 0]
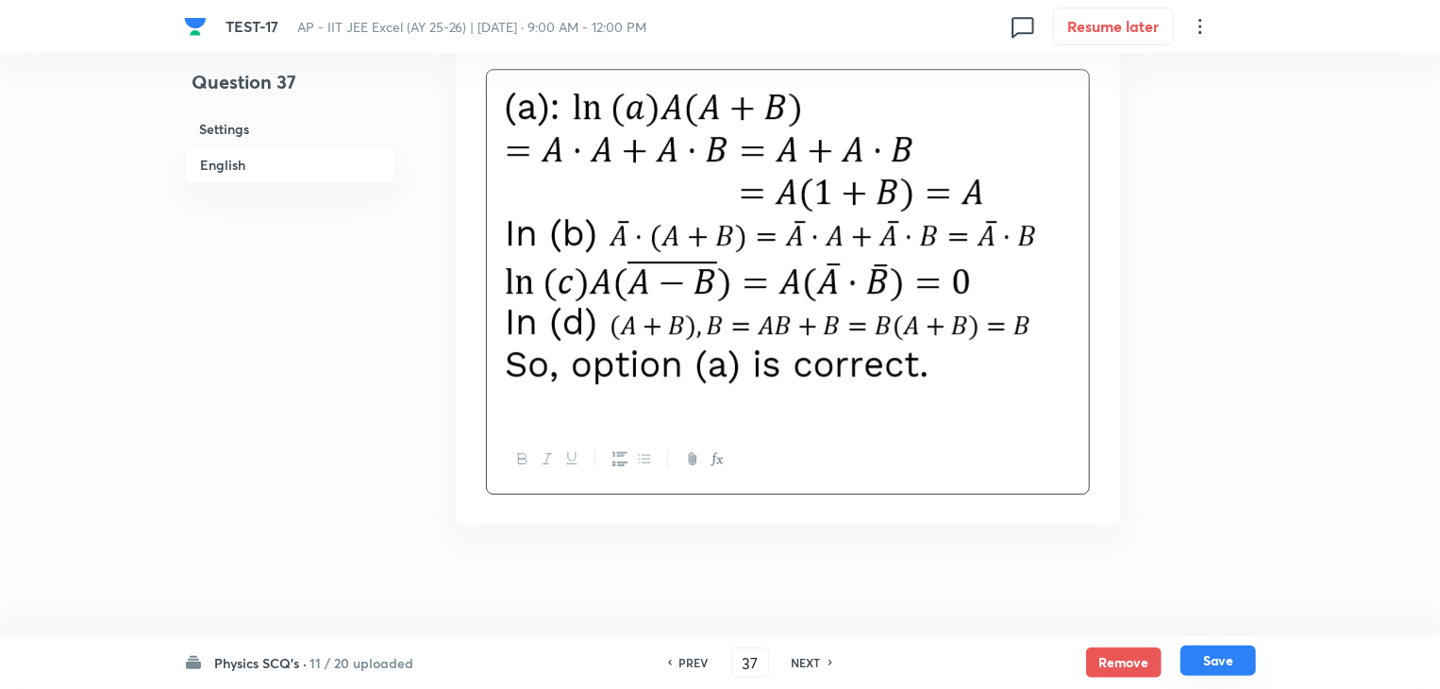
click at [1212, 659] on button "Save" at bounding box center [1217, 660] width 75 height 30
type input "38"
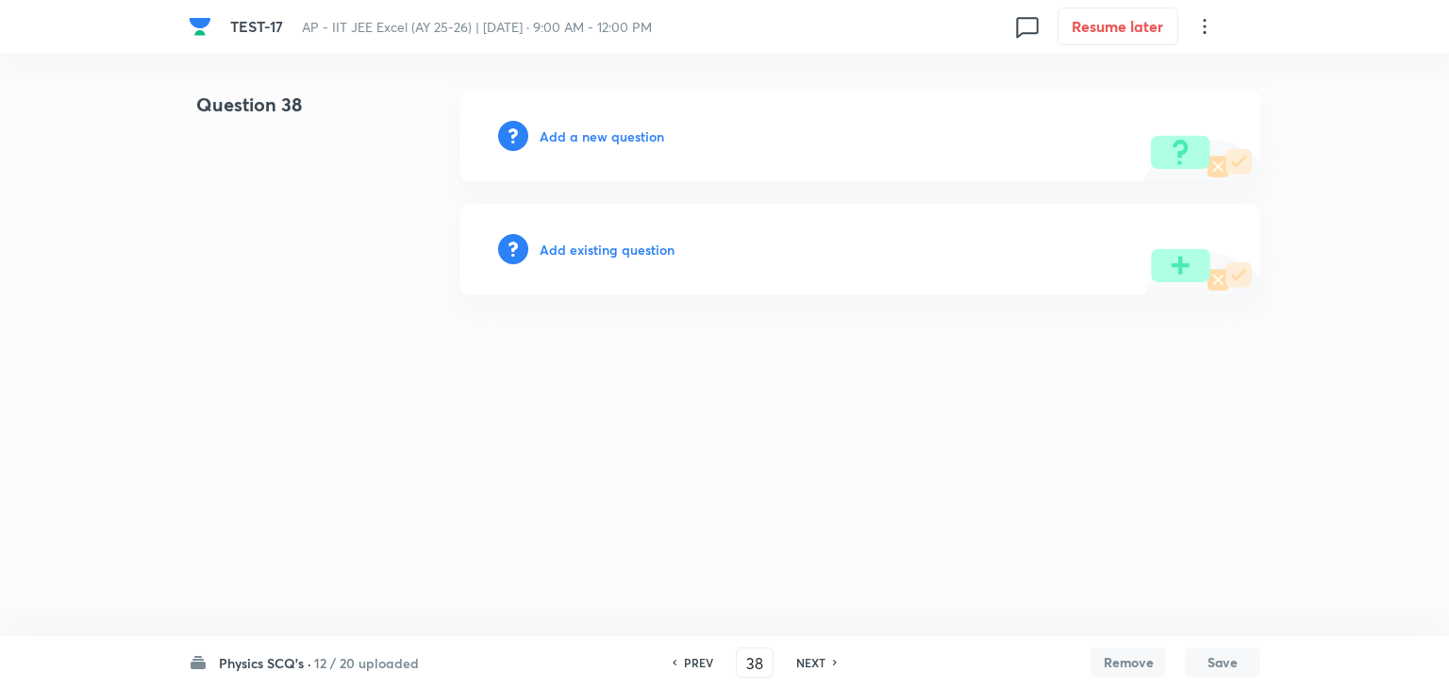
click at [609, 139] on h6 "Add a new question" at bounding box center [602, 136] width 125 height 20
click at [608, 139] on h6 "Choose a question type" at bounding box center [612, 136] width 145 height 20
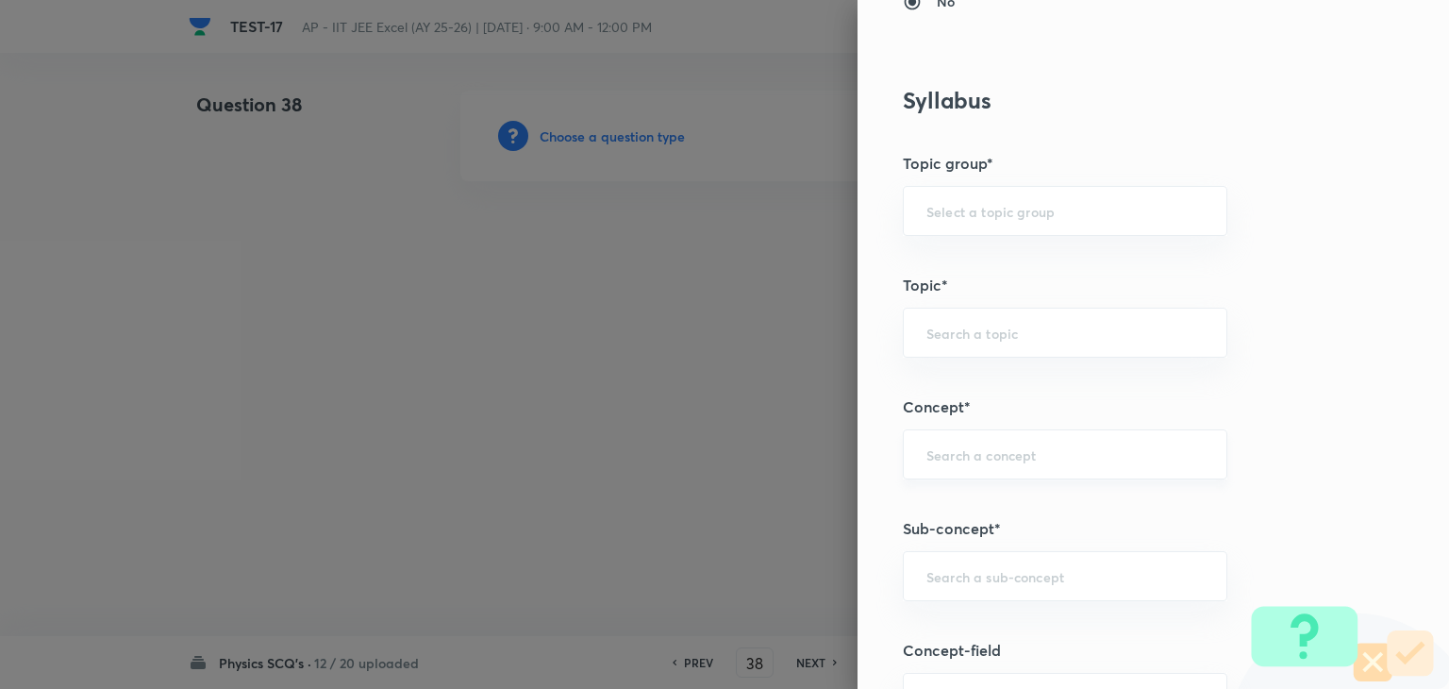
scroll to position [849, 0]
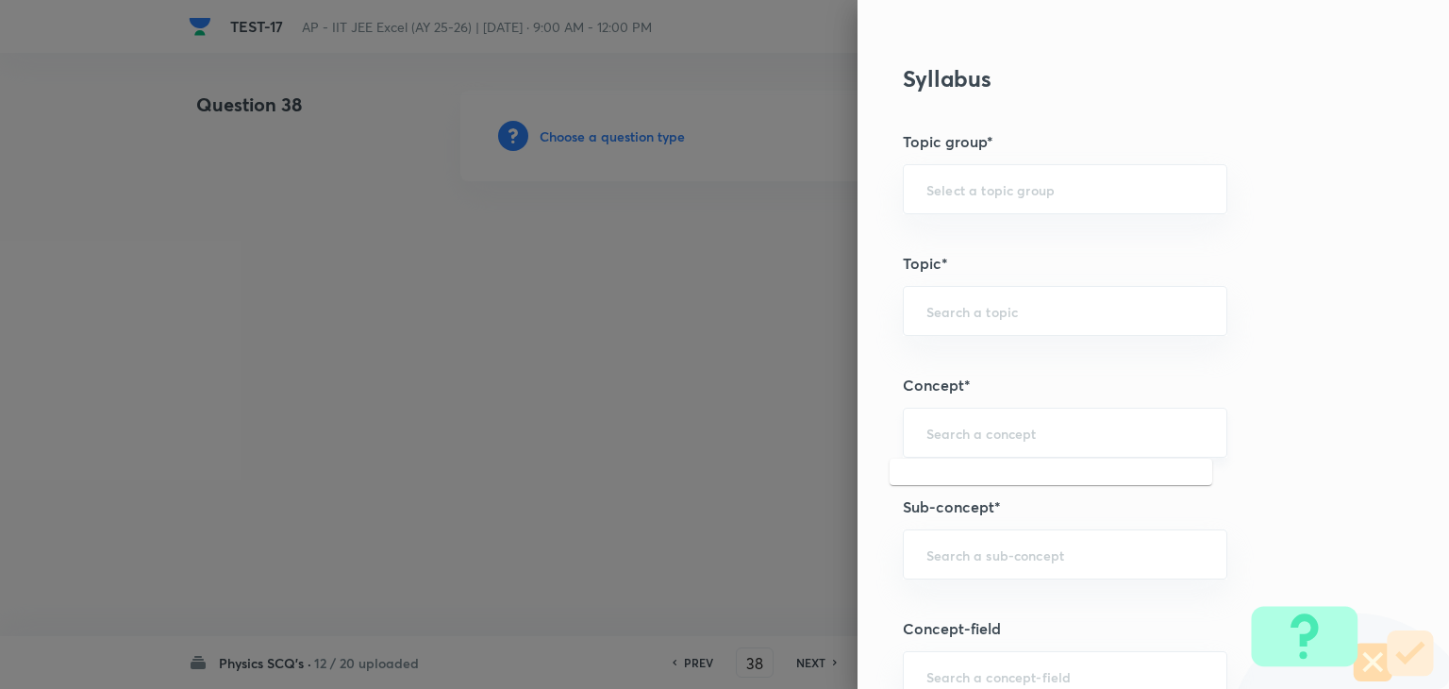
click at [958, 427] on input "text" at bounding box center [1064, 433] width 277 height 18
paste input "semiconductor"
click at [1004, 483] on li "Semiconductors & Devices" at bounding box center [1051, 483] width 323 height 34
type input "Semiconductors & Devices"
type input "Physics"
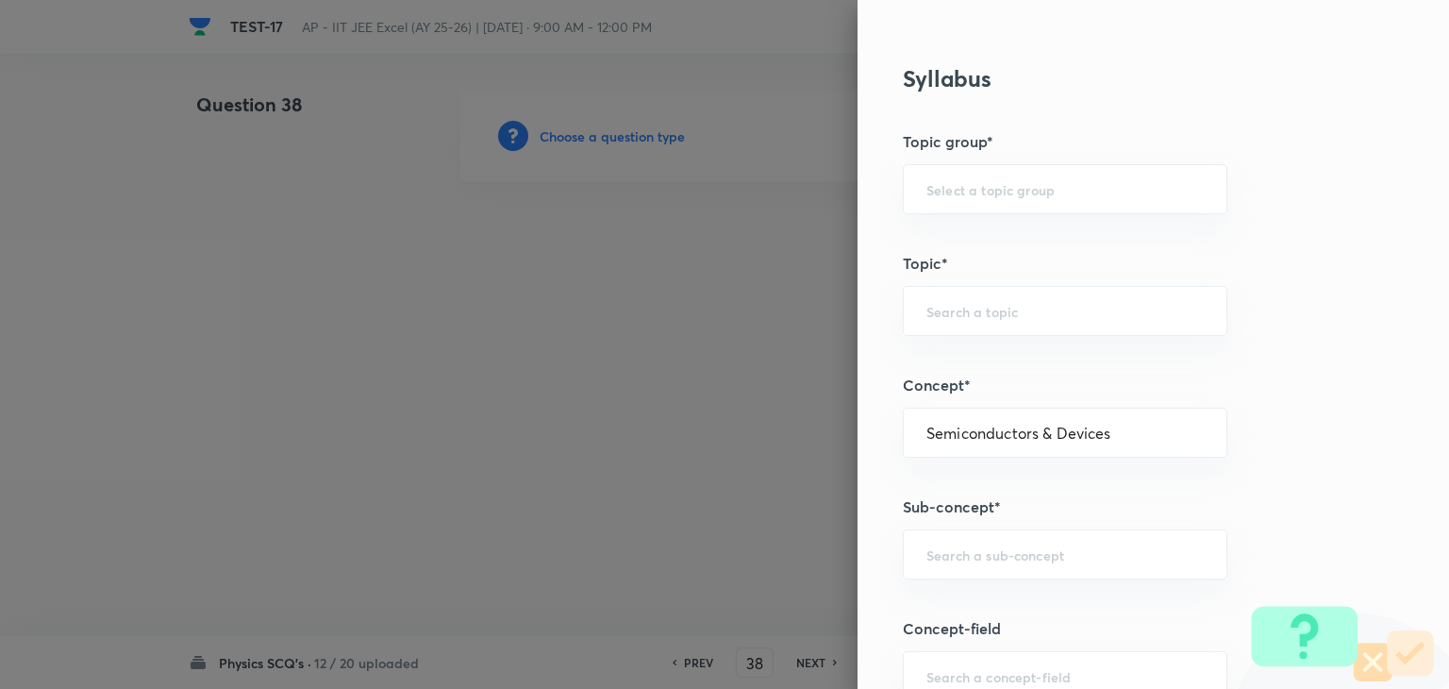
type input "Modern Physics"
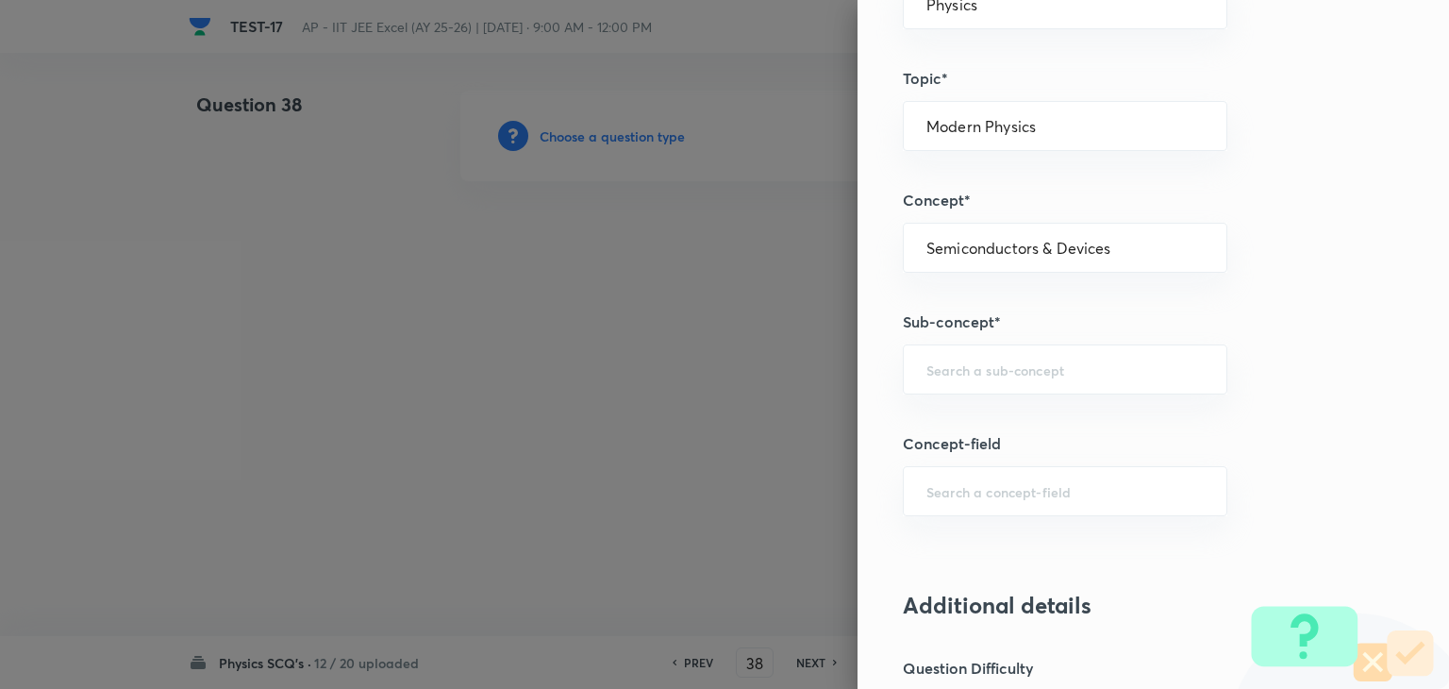
scroll to position [1038, 0]
click at [991, 362] on input "text" at bounding box center [1064, 366] width 277 height 18
paste input "semiconductor"
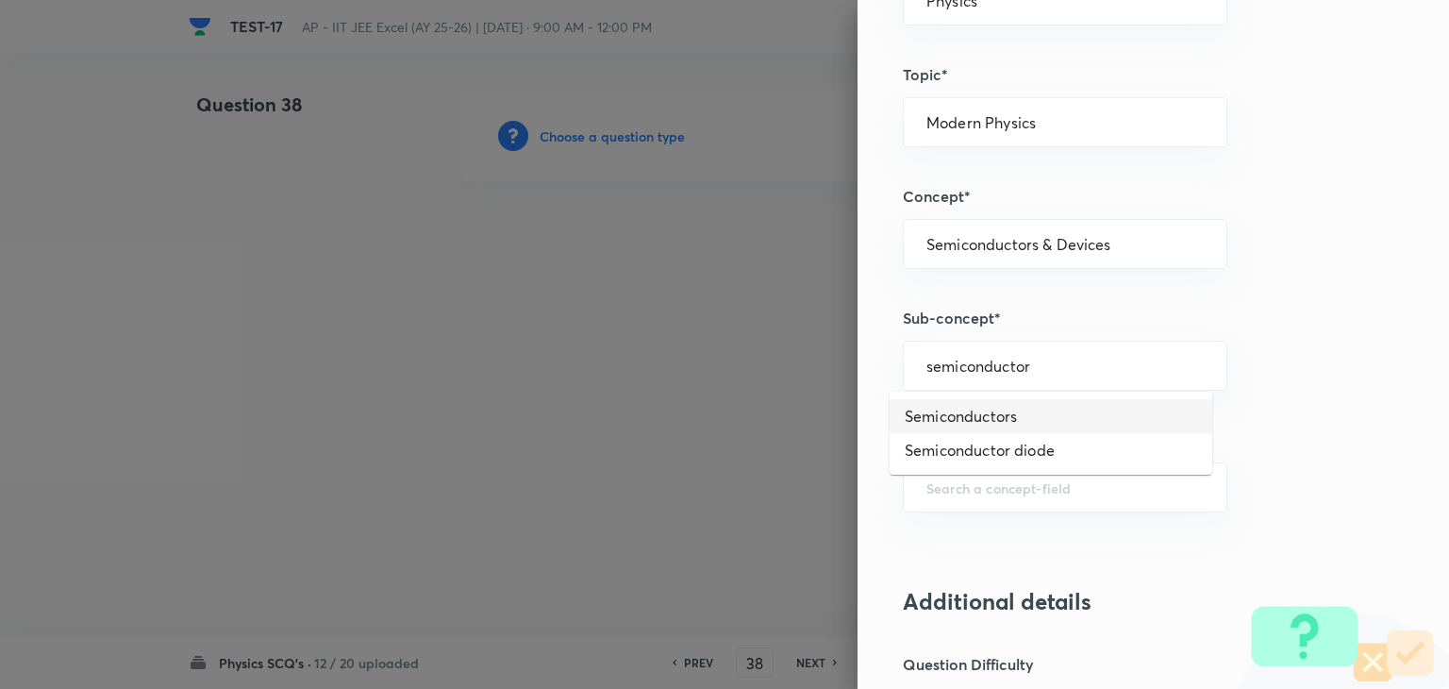
click at [1004, 408] on li "Semiconductors" at bounding box center [1051, 416] width 323 height 34
type input "Semiconductors"
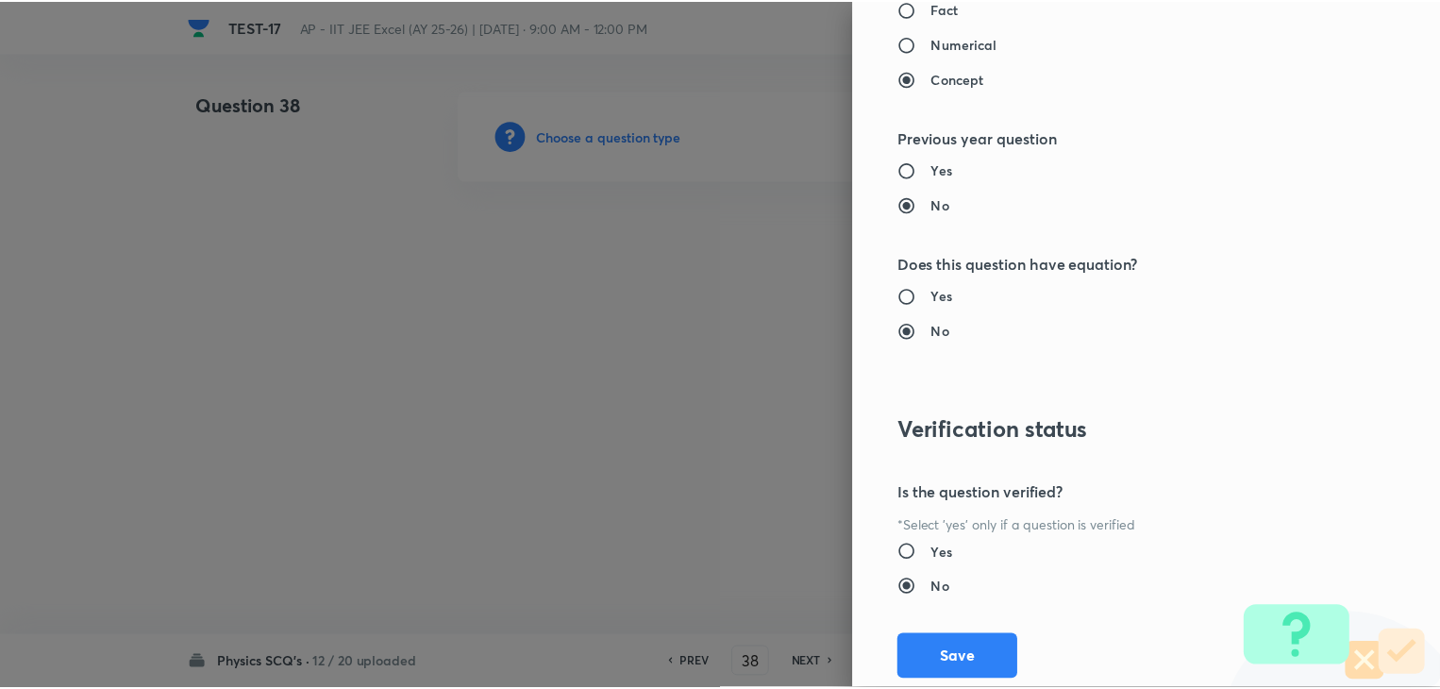
scroll to position [2007, 0]
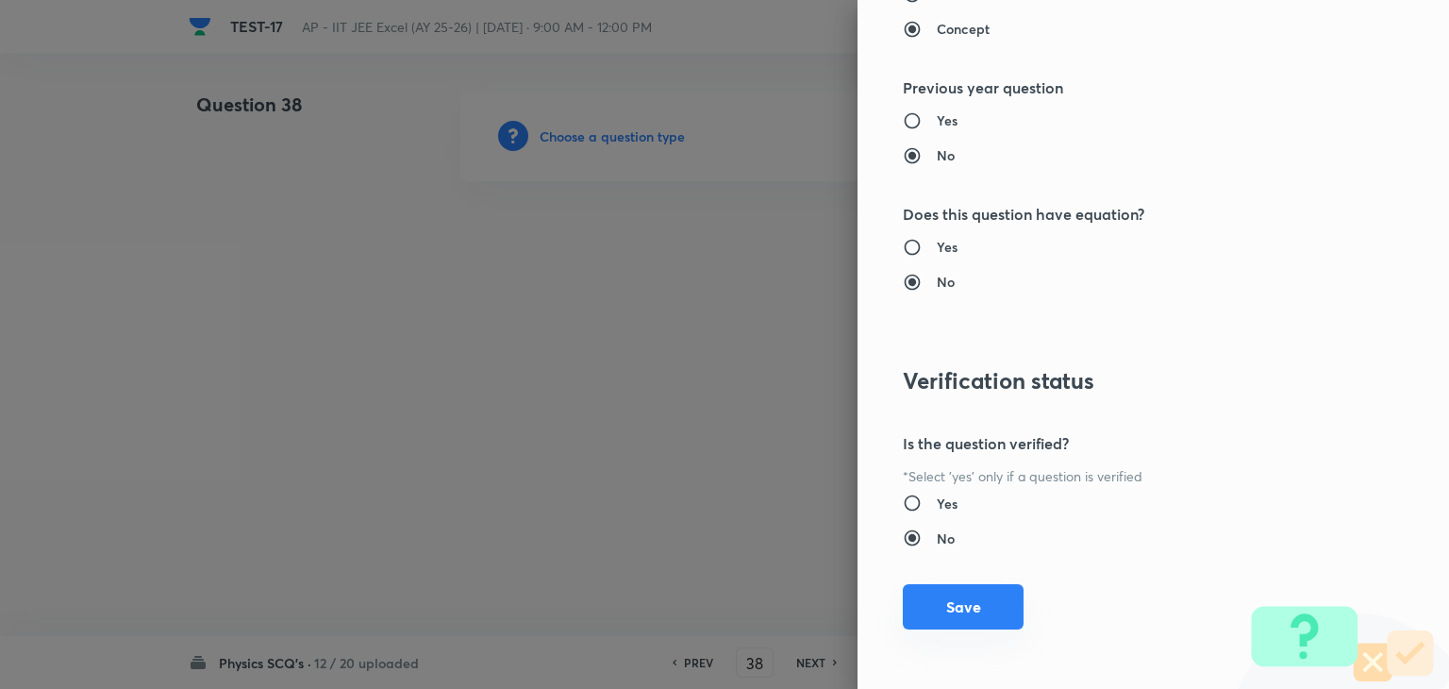
click at [947, 599] on button "Save" at bounding box center [963, 606] width 121 height 45
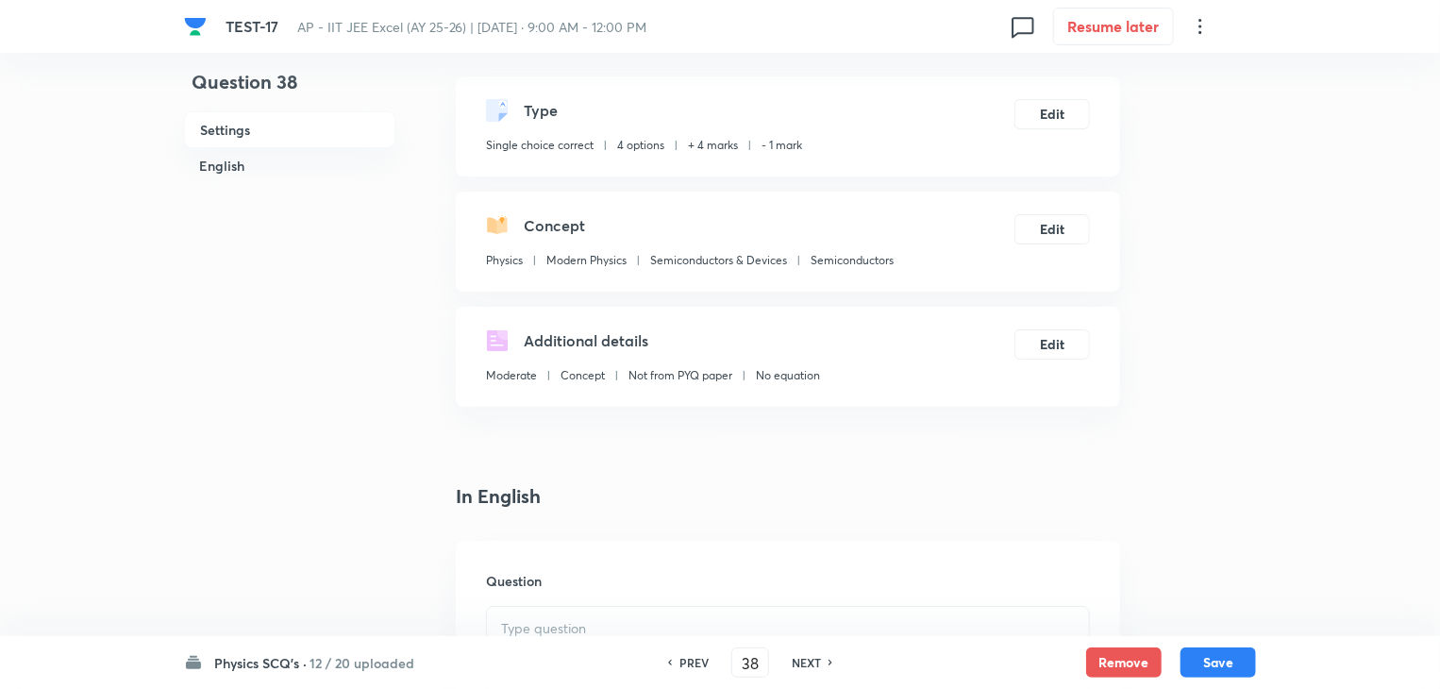
scroll to position [283, 0]
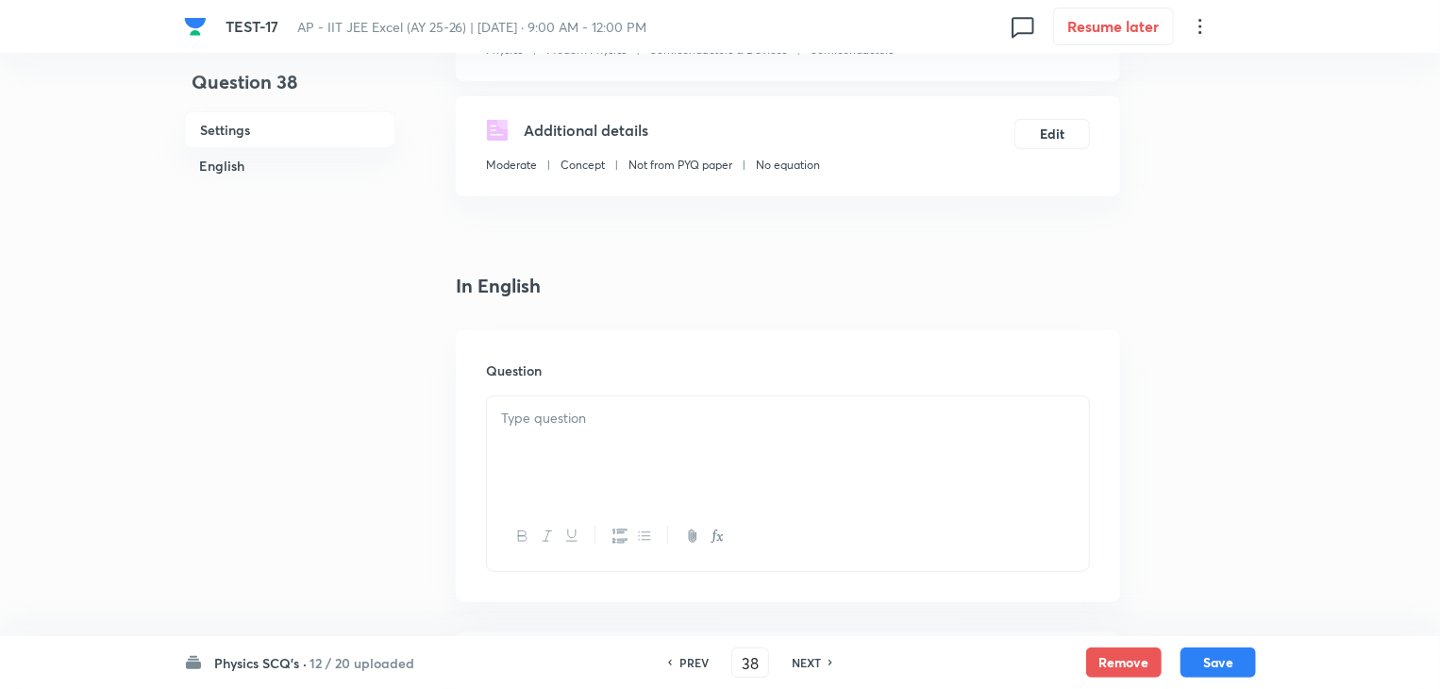
click at [653, 417] on p at bounding box center [788, 419] width 574 height 22
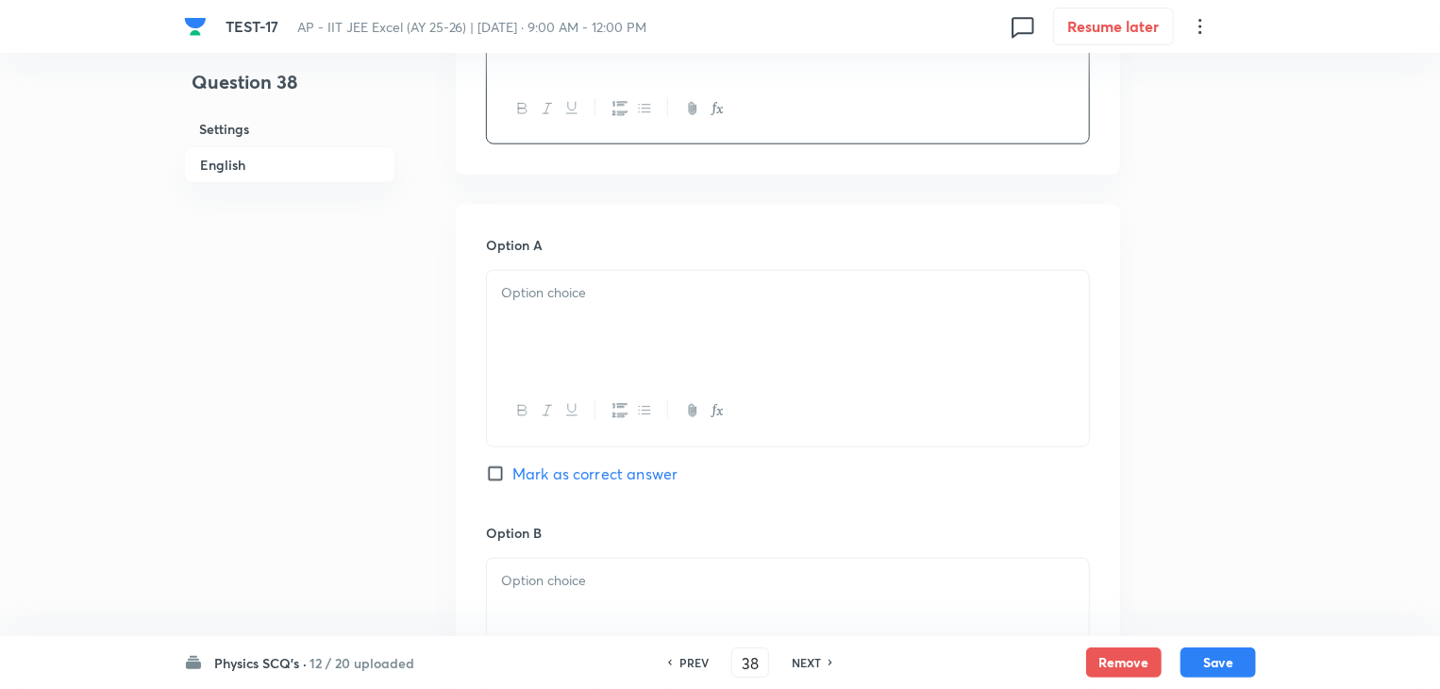
scroll to position [849, 0]
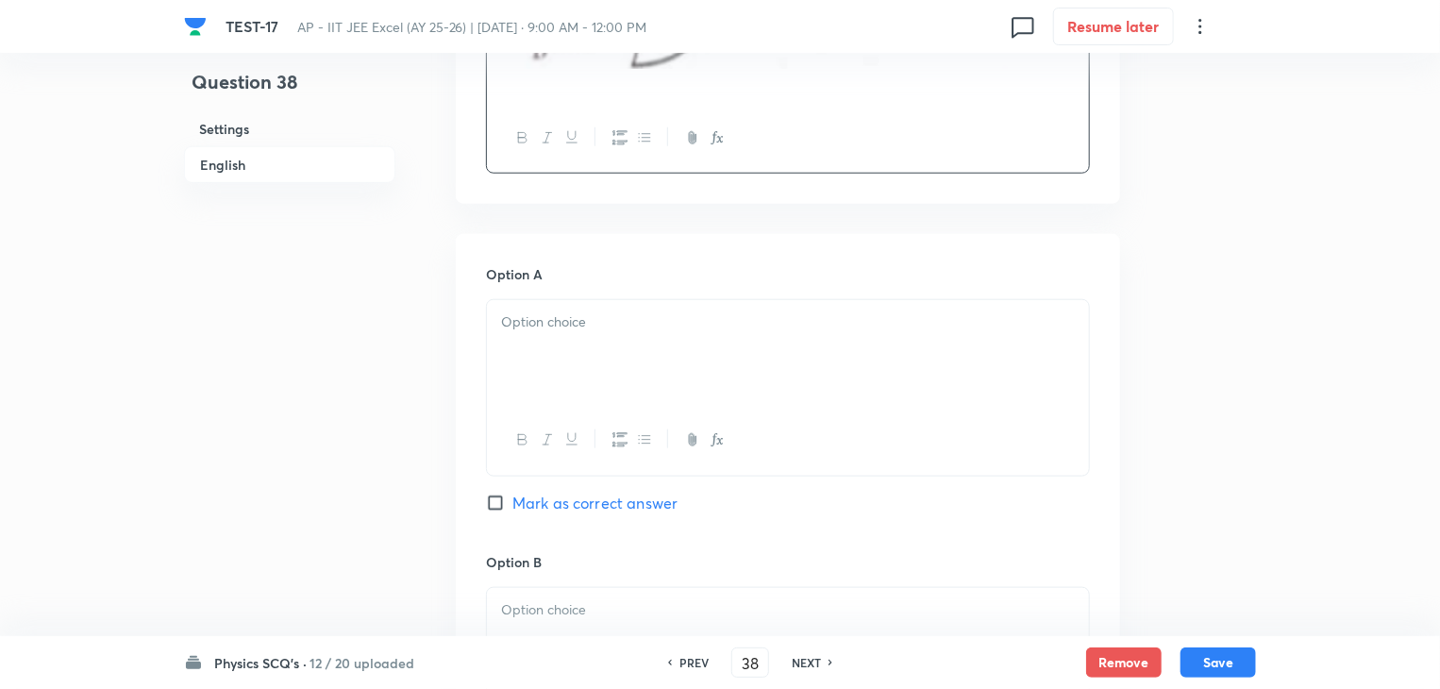
click at [657, 356] on div at bounding box center [788, 353] width 602 height 106
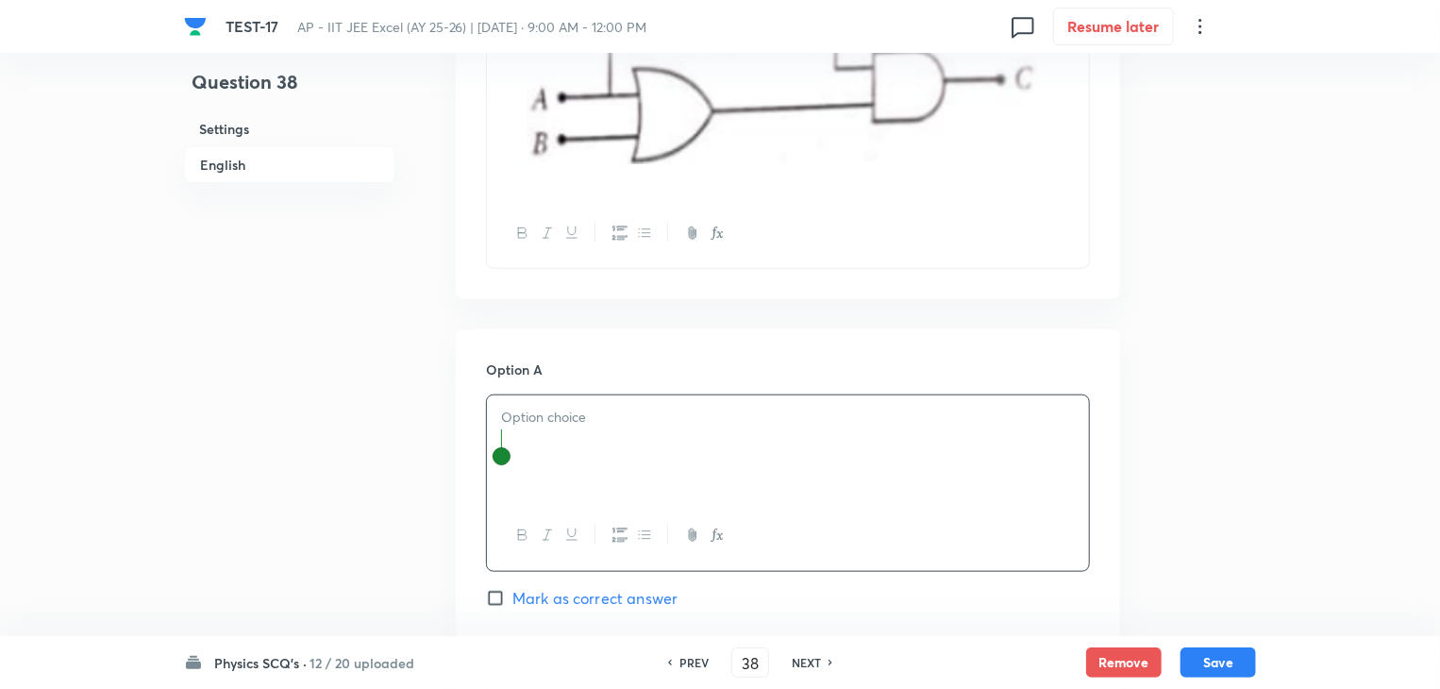
scroll to position [755, 0]
click at [644, 442] on div at bounding box center [788, 447] width 602 height 106
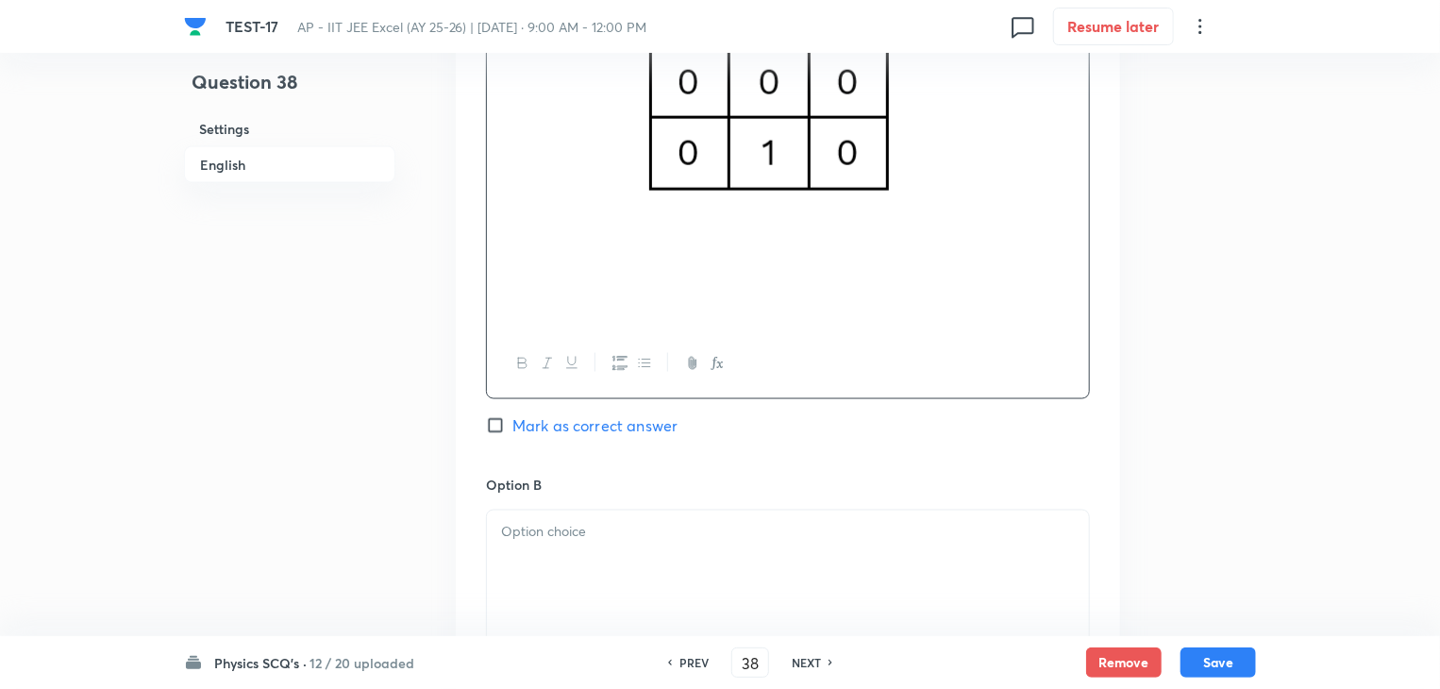
scroll to position [1321, 0]
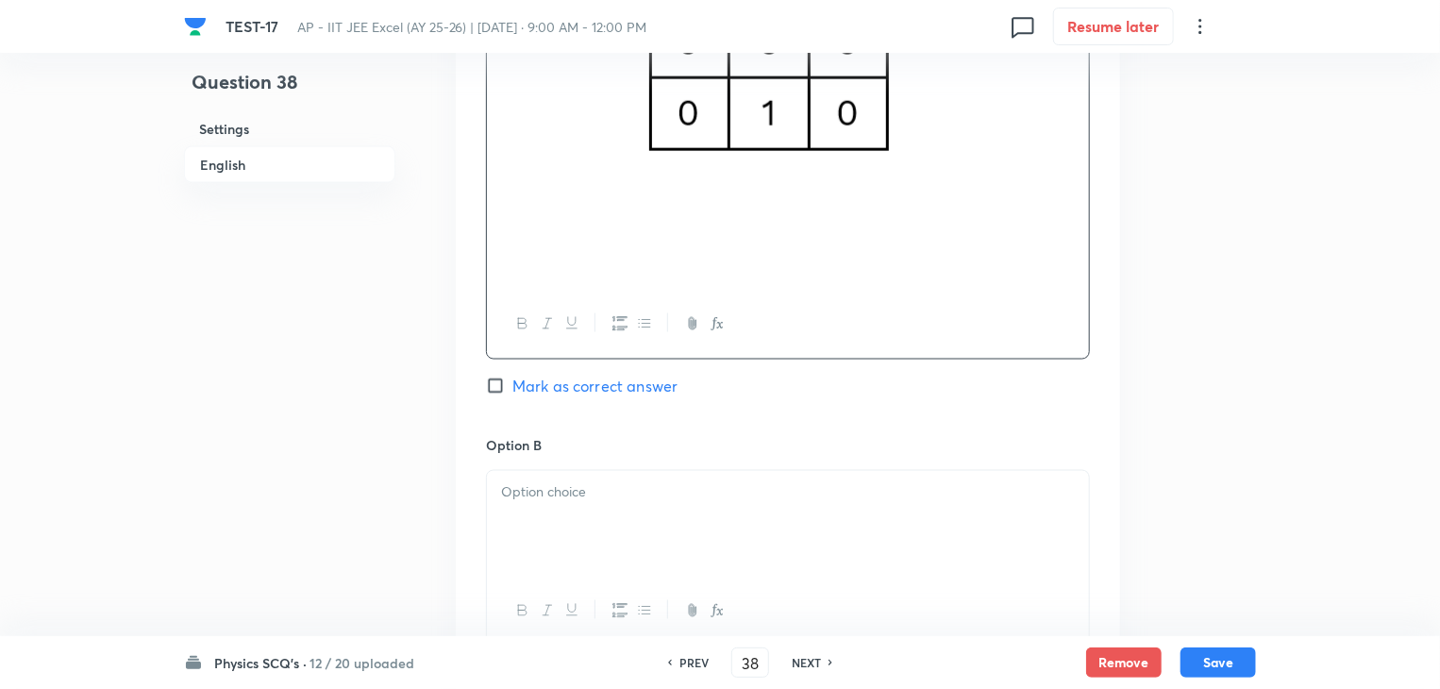
click at [958, 273] on img at bounding box center [958, 272] width 1 height 1
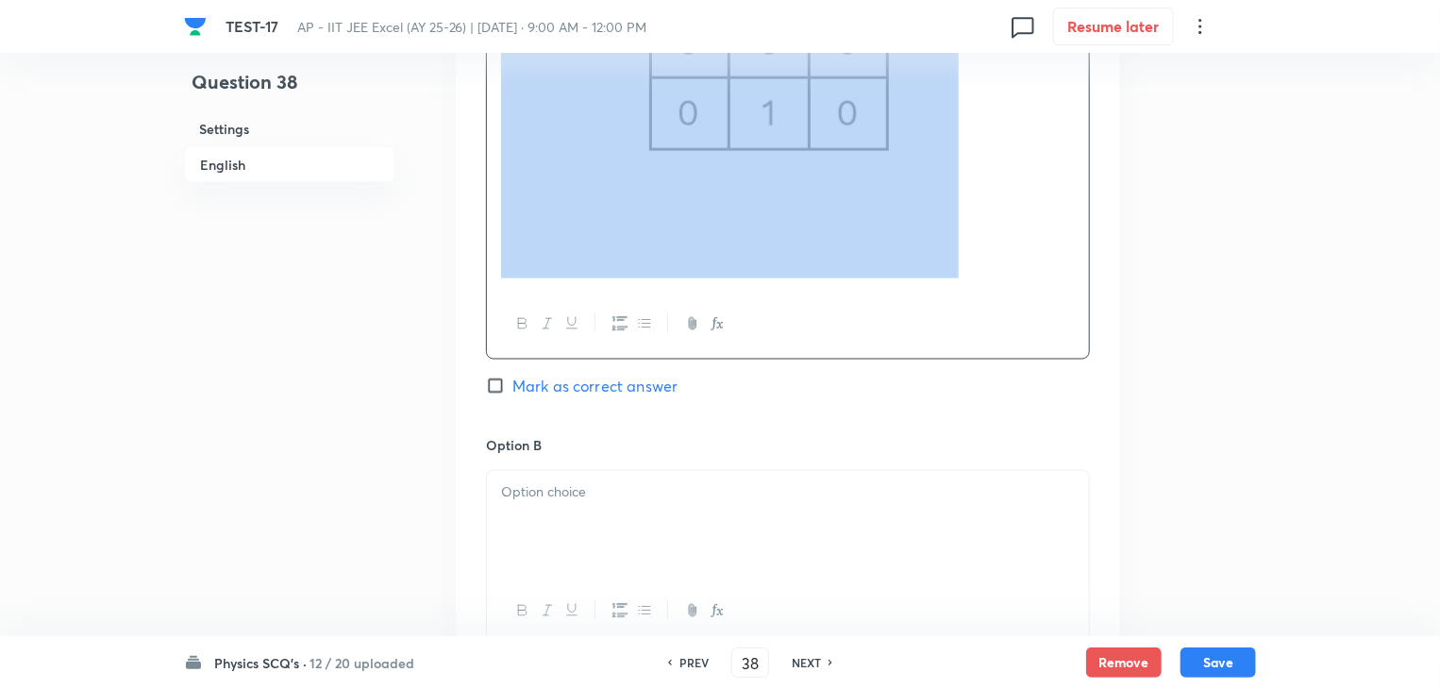
drag, startPoint x: 548, startPoint y: 397, endPoint x: 675, endPoint y: 392, distance: 127.4
click at [958, 273] on img at bounding box center [958, 272] width 1 height 1
drag, startPoint x: 662, startPoint y: 397, endPoint x: 853, endPoint y: 297, distance: 215.2
click at [853, 278] on p at bounding box center [788, 59] width 574 height 439
drag, startPoint x: 667, startPoint y: 397, endPoint x: 711, endPoint y: 392, distance: 44.6
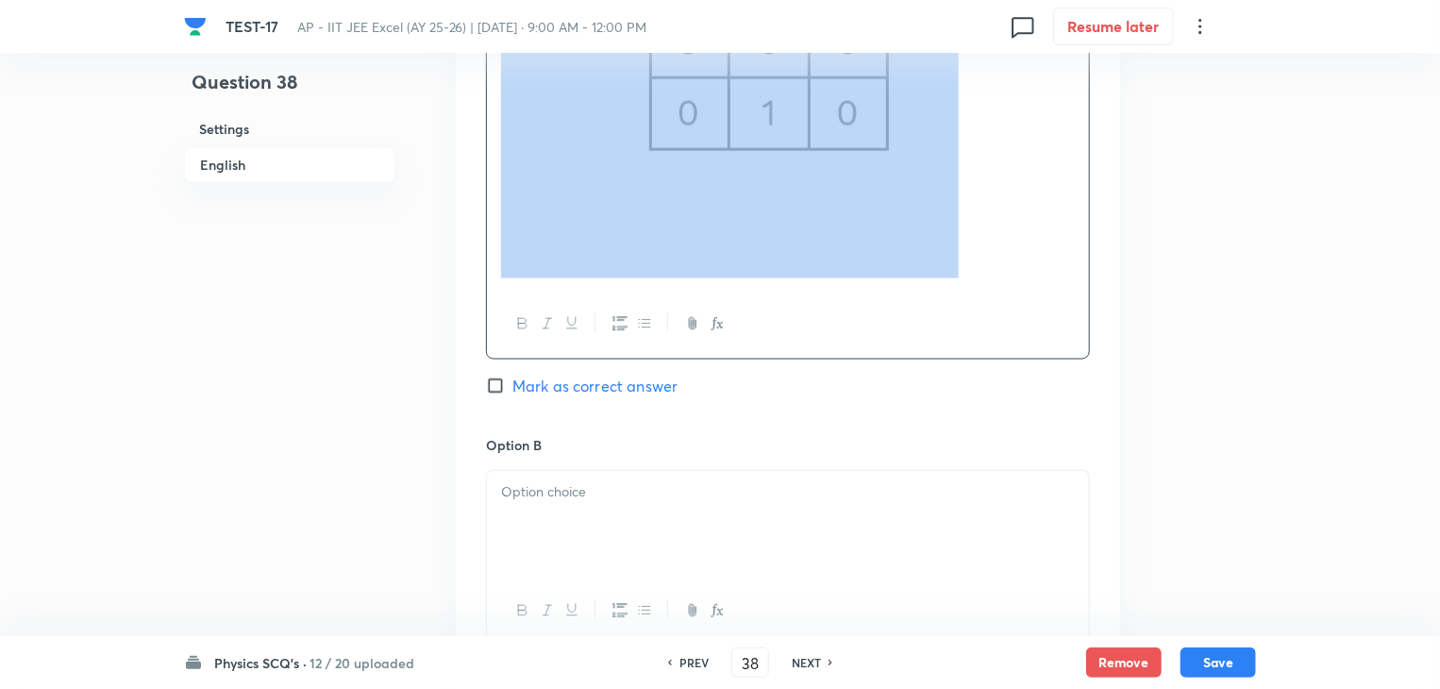
click at [958, 273] on img at bounding box center [958, 272] width 1 height 1
drag, startPoint x: 626, startPoint y: 373, endPoint x: 737, endPoint y: 388, distance: 111.4
click at [958, 273] on img at bounding box center [958, 272] width 1 height 1
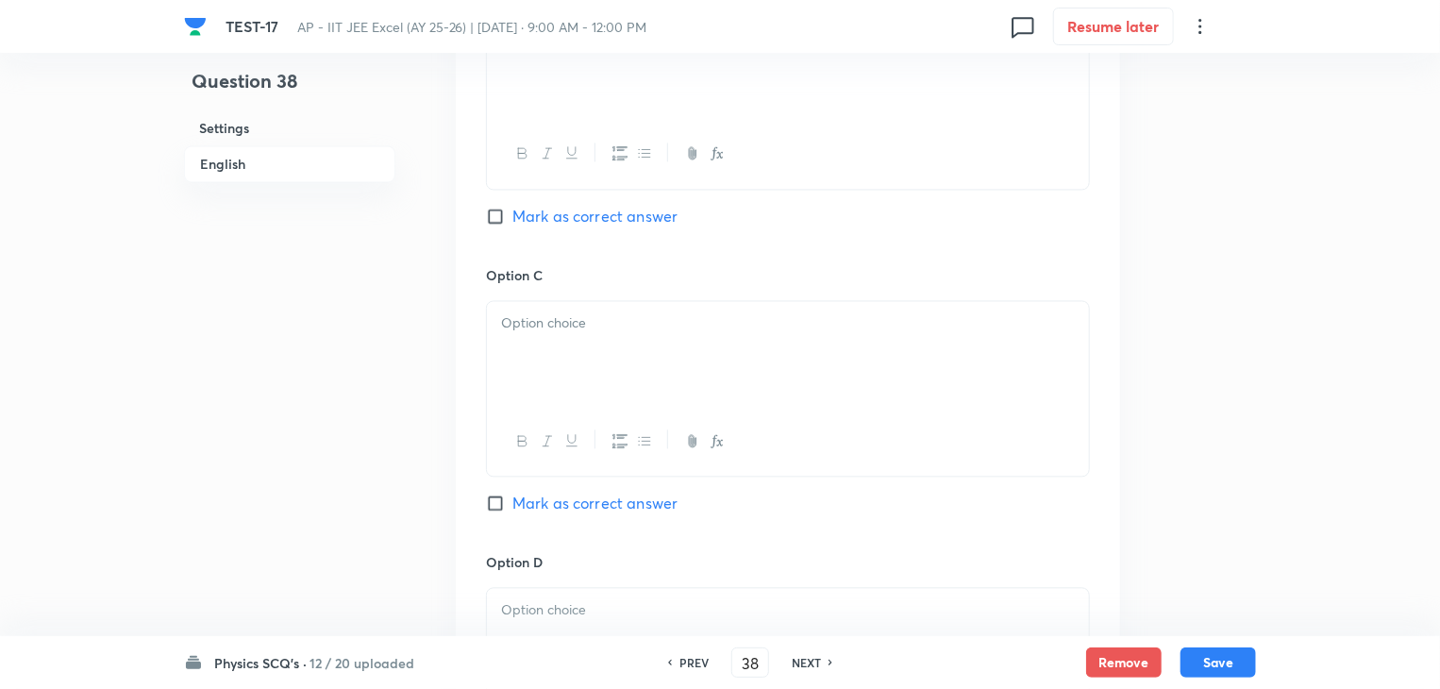
scroll to position [1792, 0]
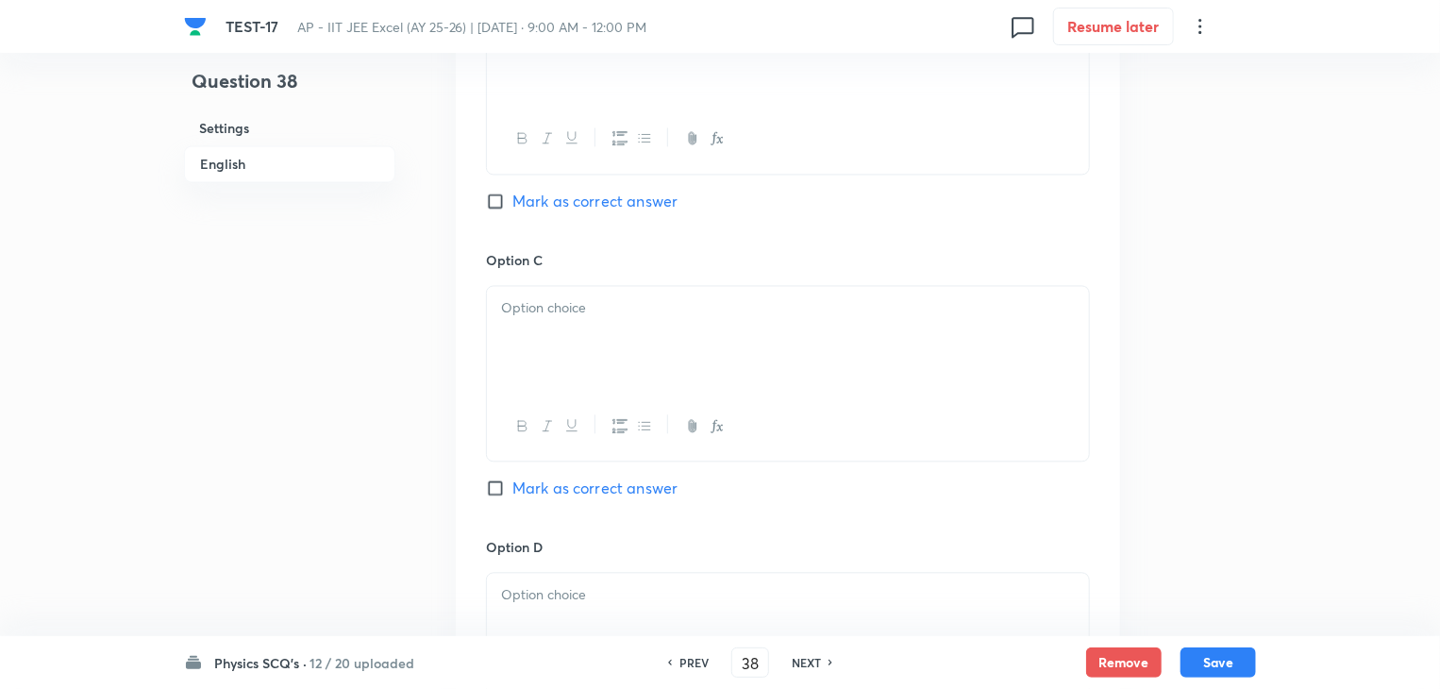
click at [549, 32] on p at bounding box center [788, 21] width 574 height 22
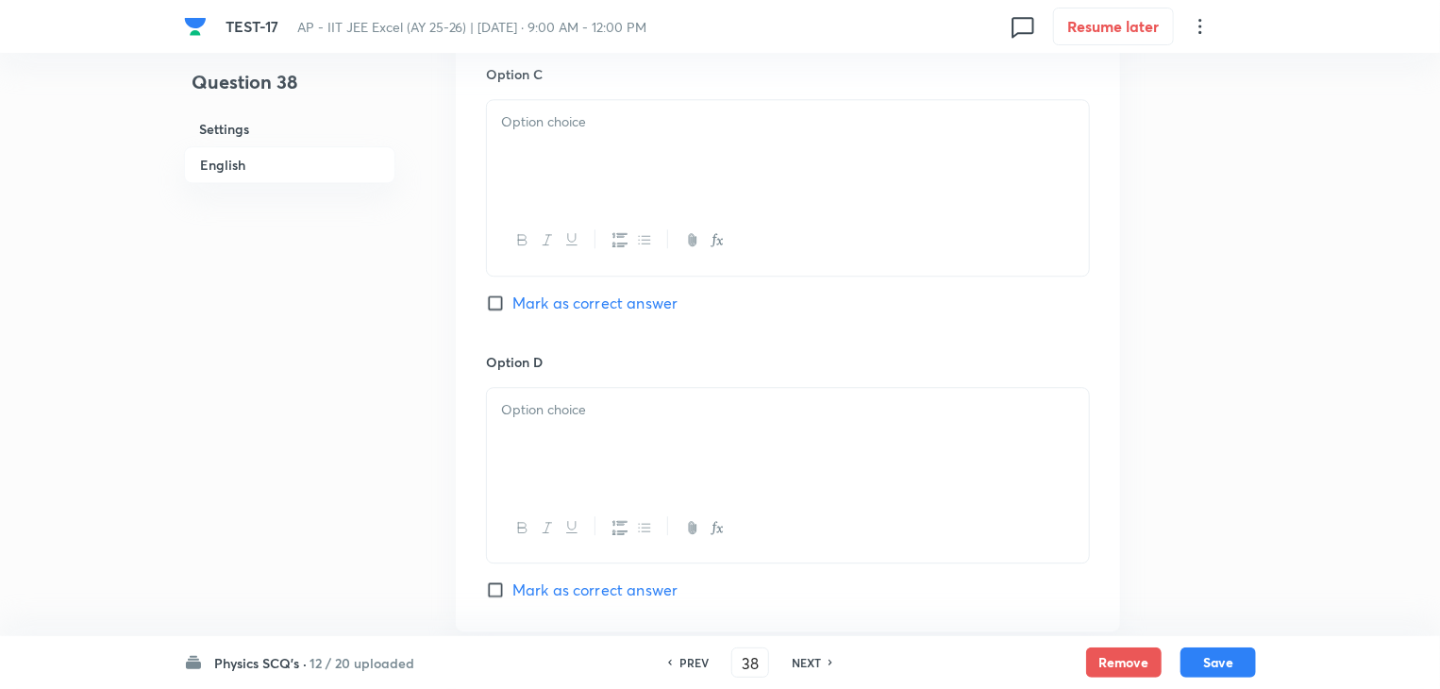
scroll to position [2547, 0]
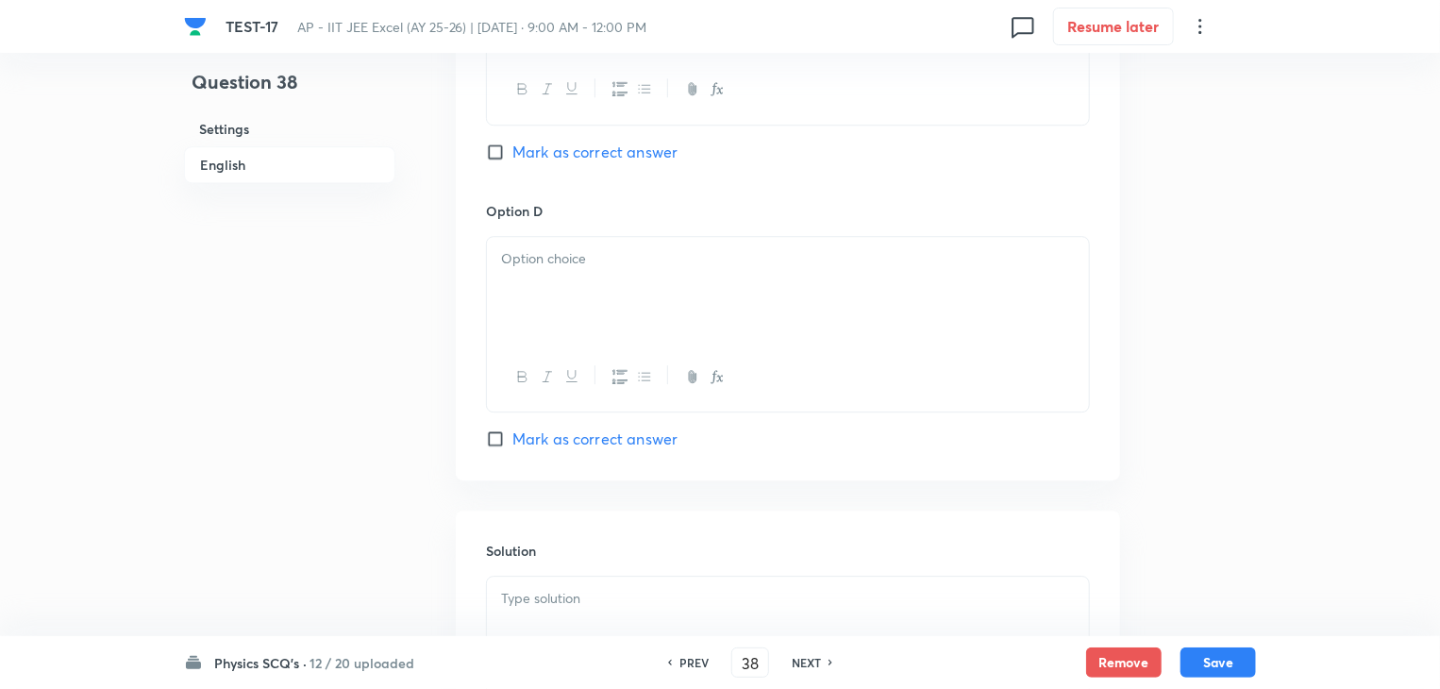
click at [669, 55] on div at bounding box center [788, 2] width 602 height 106
click at [666, 55] on div at bounding box center [788, 2] width 602 height 106
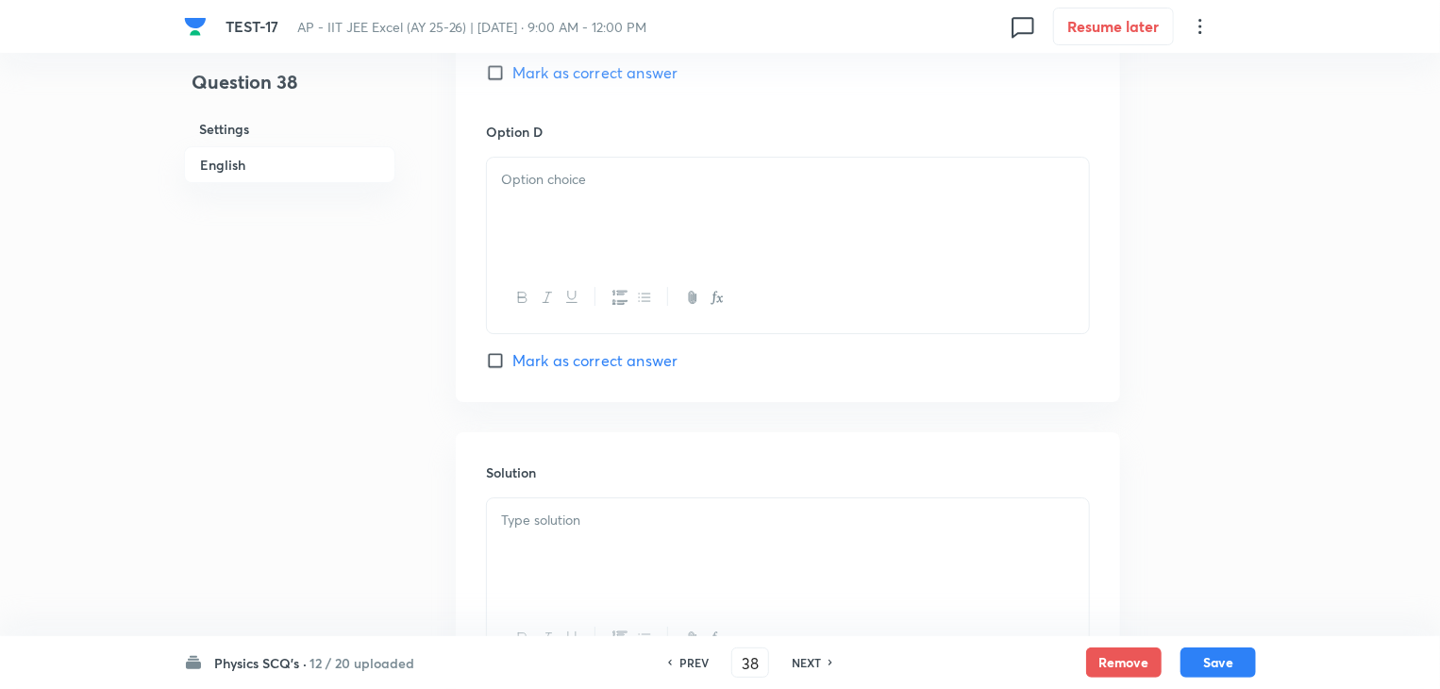
scroll to position [3019, 0]
click at [635, 261] on div at bounding box center [788, 209] width 602 height 106
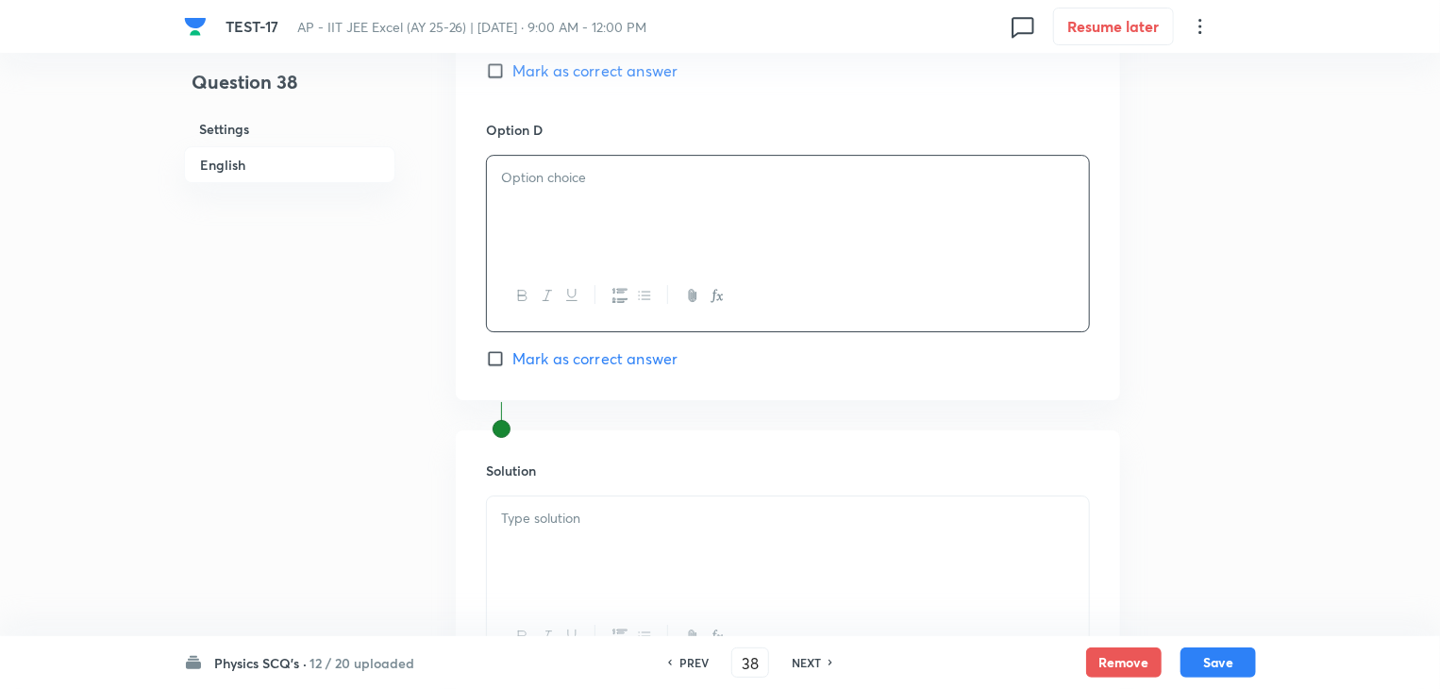
click at [703, 261] on div at bounding box center [788, 209] width 602 height 106
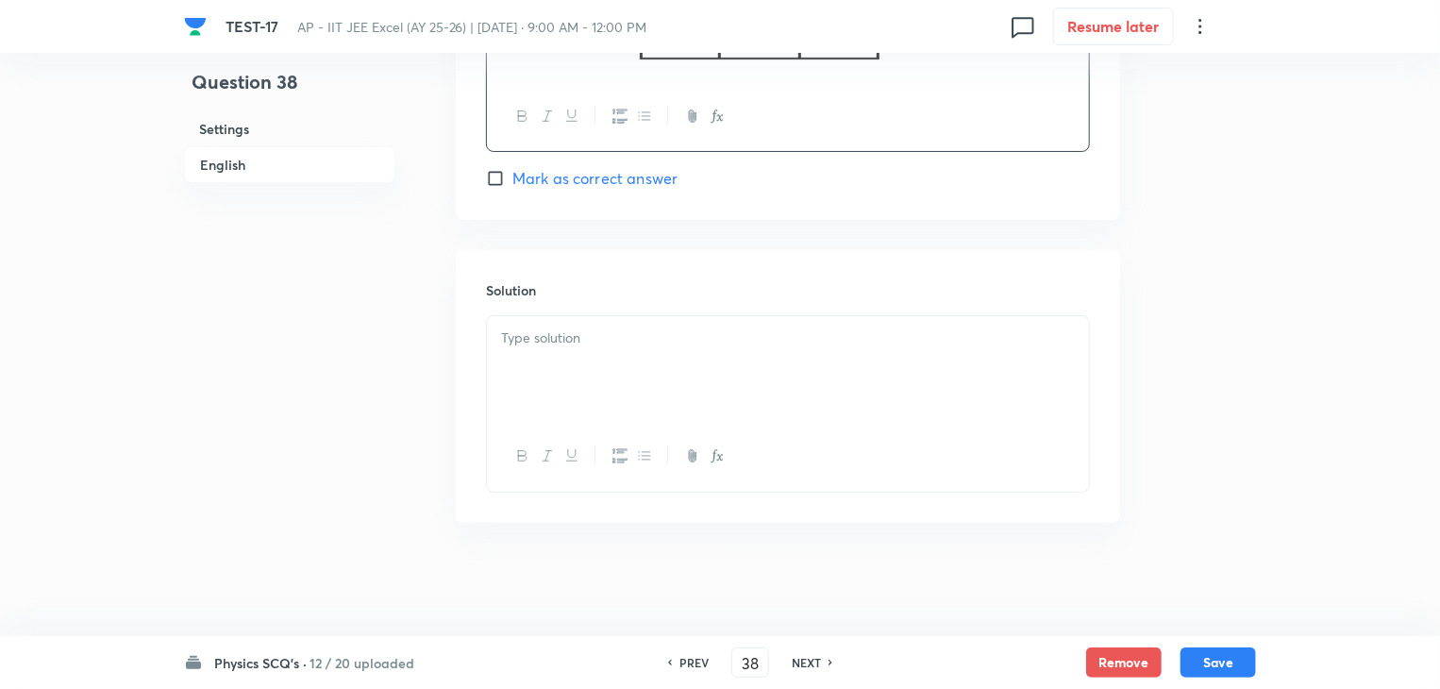
scroll to position [3773, 0]
click at [804, 400] on div at bounding box center [788, 369] width 602 height 106
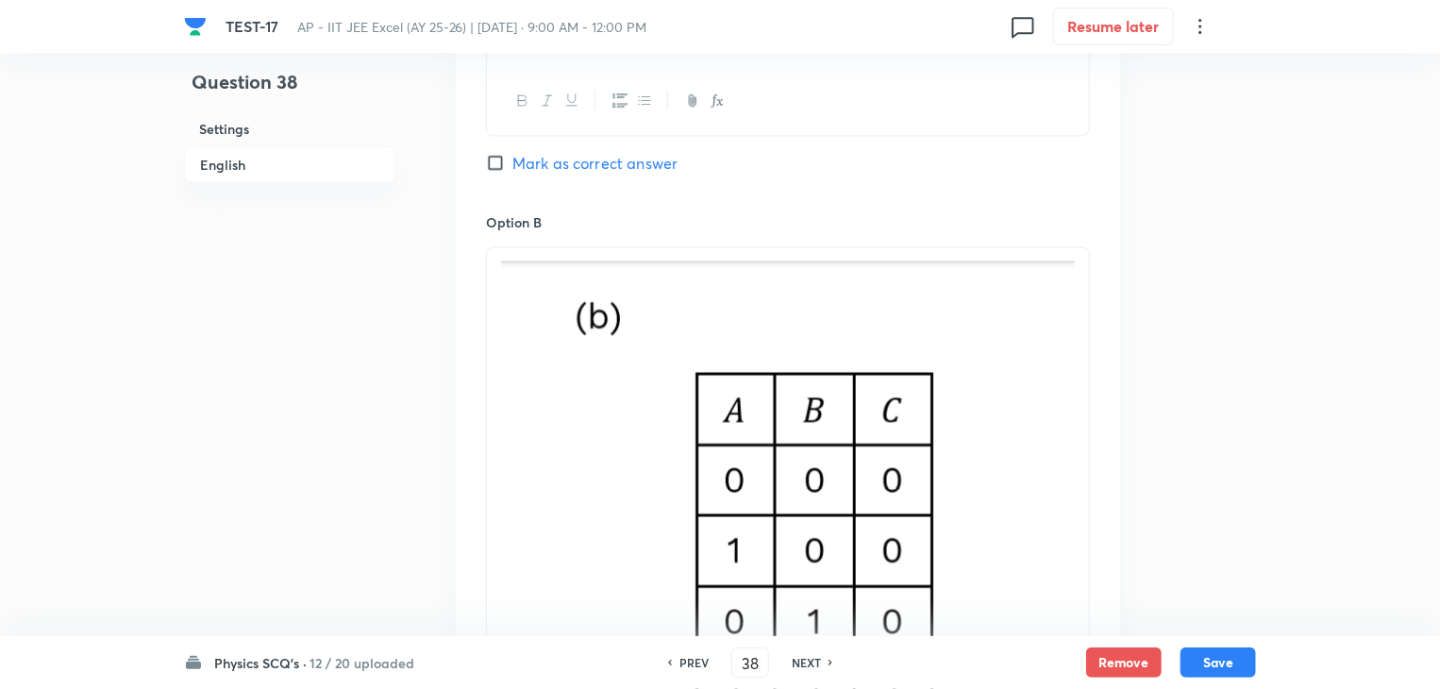
scroll to position [1506, 0]
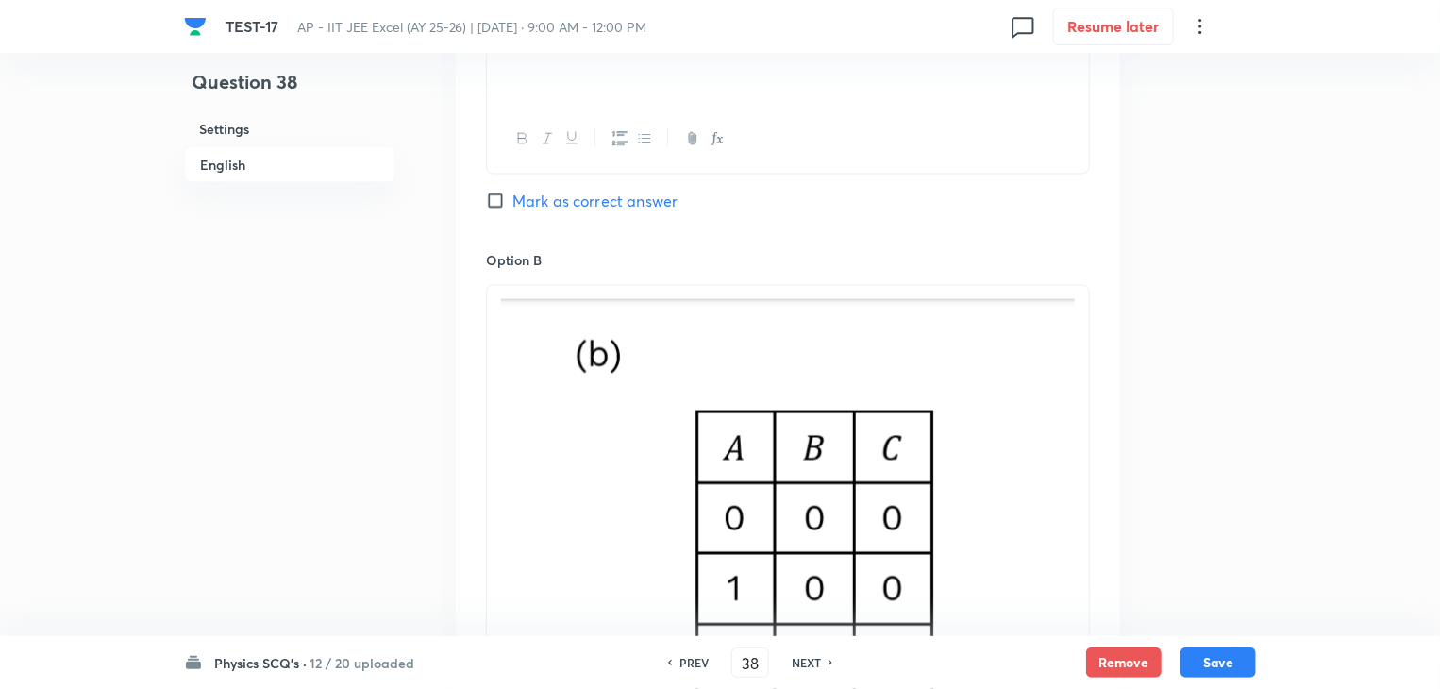
click at [498, 210] on input "Mark as correct answer" at bounding box center [499, 201] width 26 height 19
checkbox input "true"
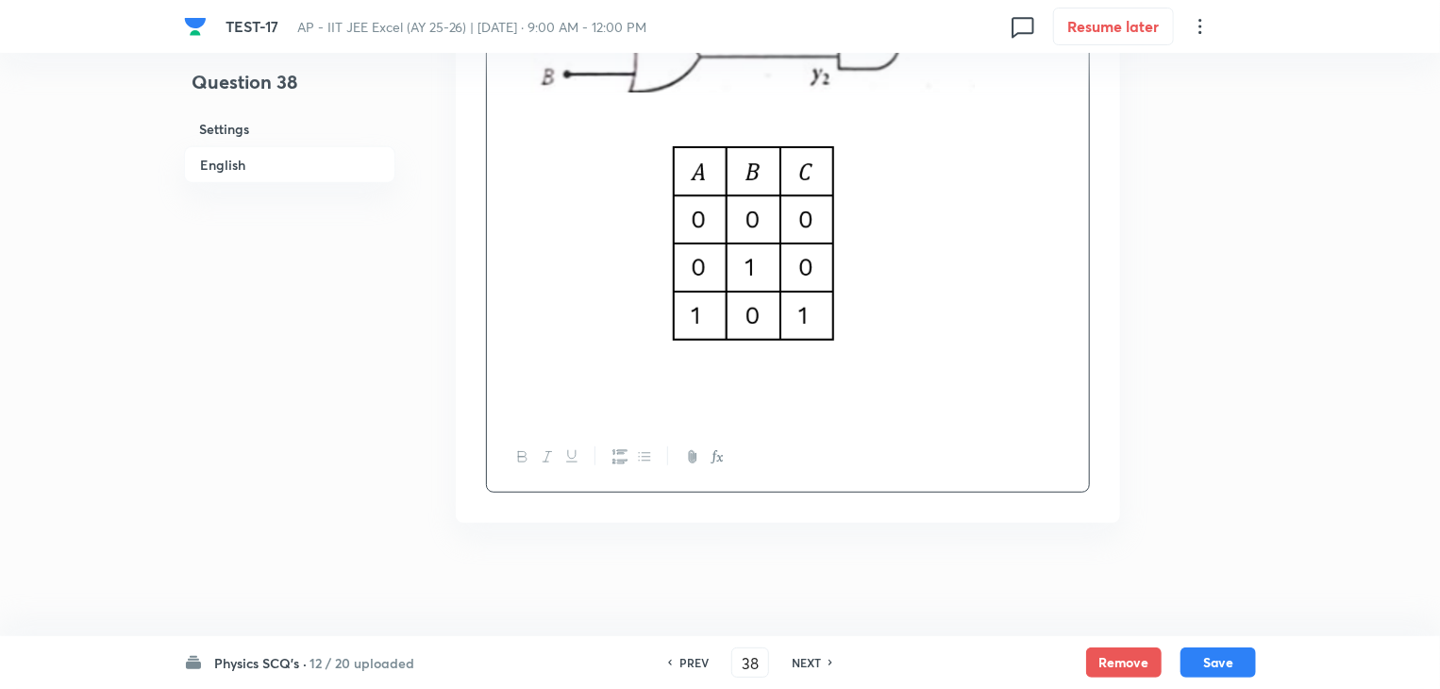
scroll to position [4343, 0]
click at [1230, 663] on button "Save" at bounding box center [1217, 660] width 75 height 30
type input "39"
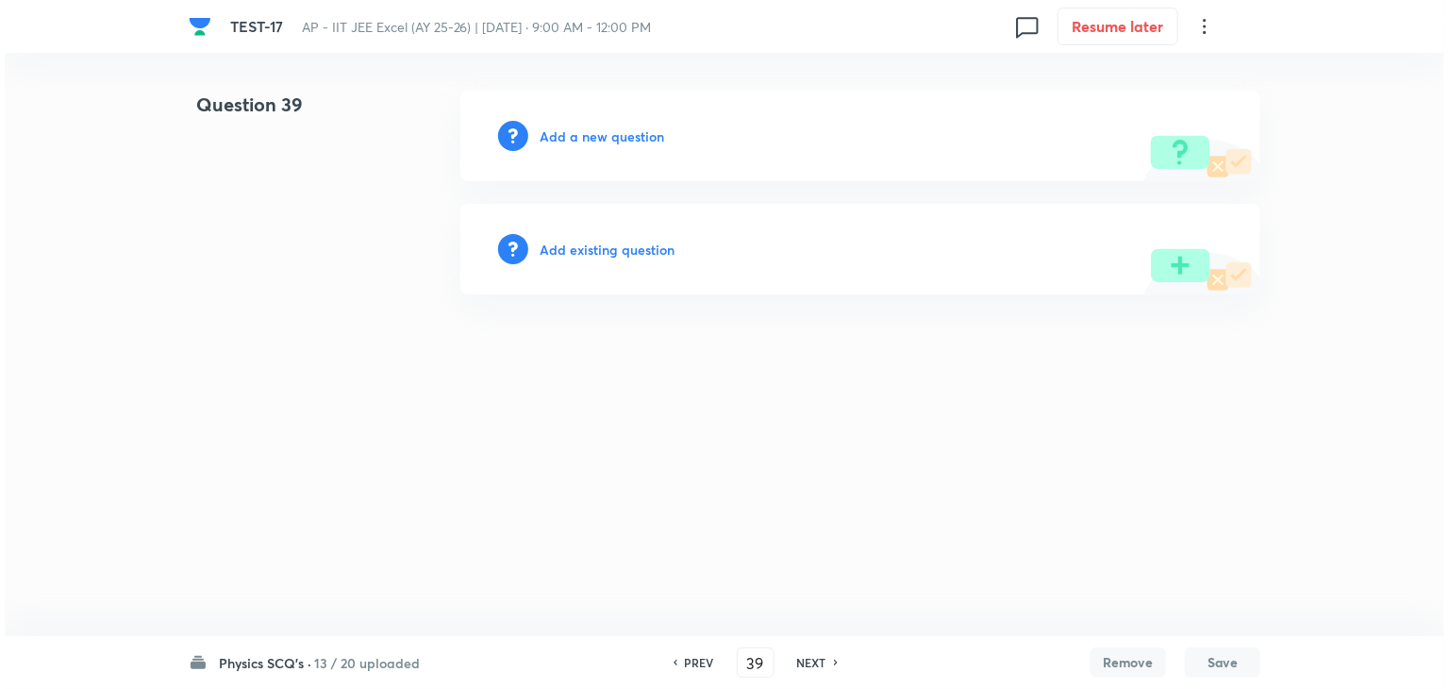
scroll to position [0, 0]
click at [556, 129] on h6 "Add a new question" at bounding box center [602, 136] width 125 height 20
click at [556, 129] on h6 "Choose a question type" at bounding box center [612, 136] width 145 height 20
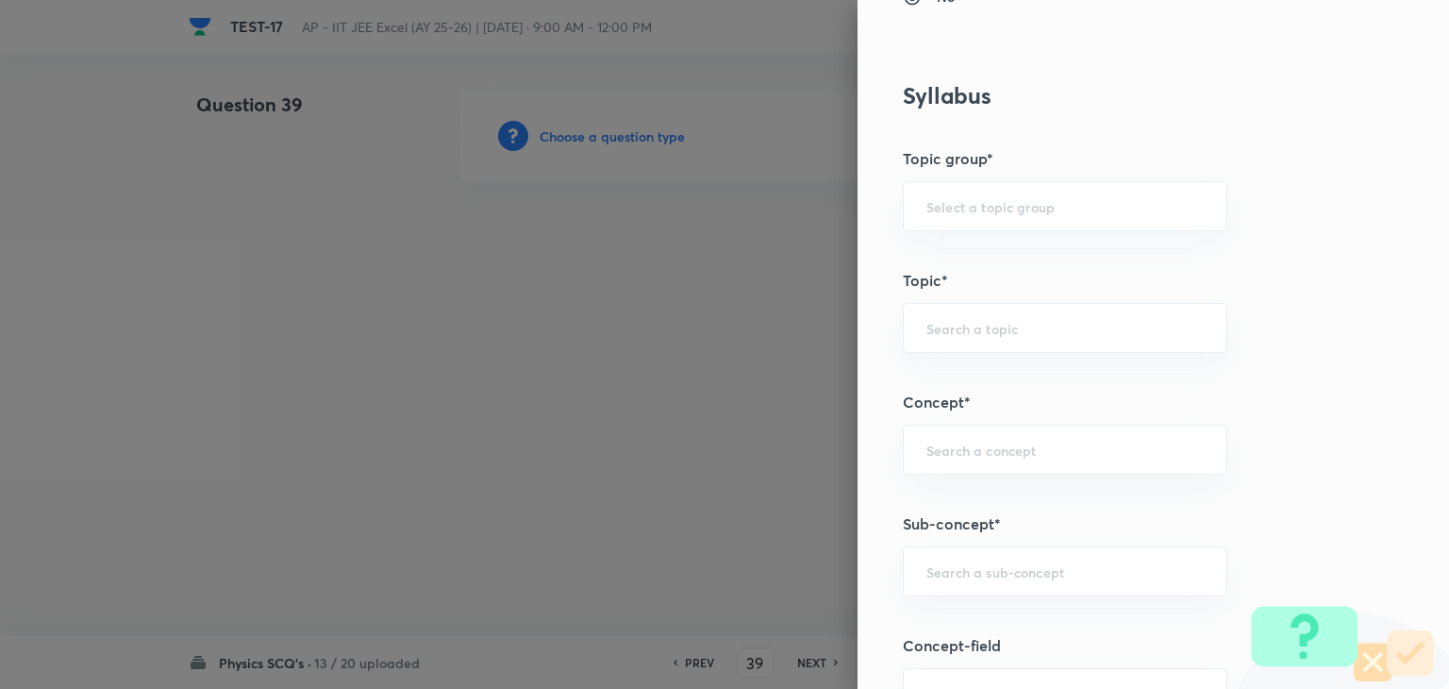
scroll to position [849, 0]
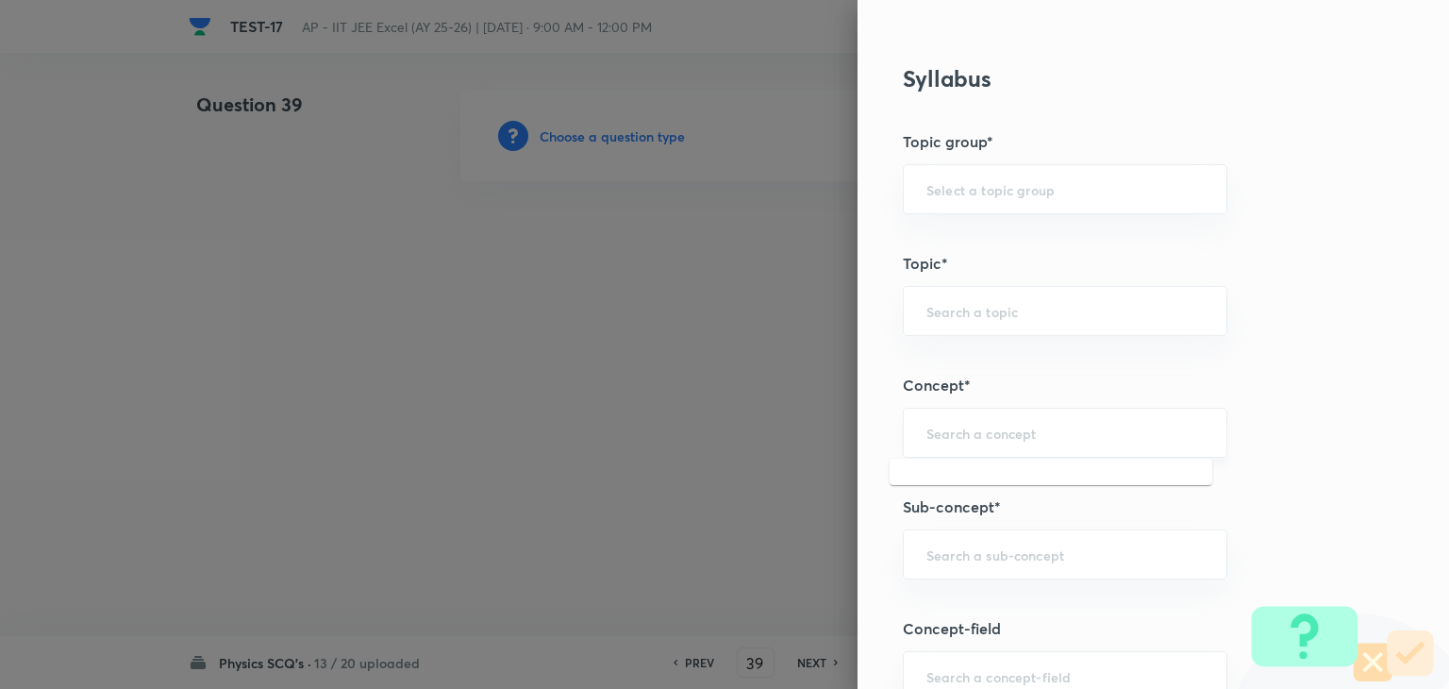
click at [976, 437] on input "text" at bounding box center [1064, 433] width 277 height 18
click at [1023, 571] on div "​" at bounding box center [1065, 554] width 325 height 50
paste input "semiconductor"
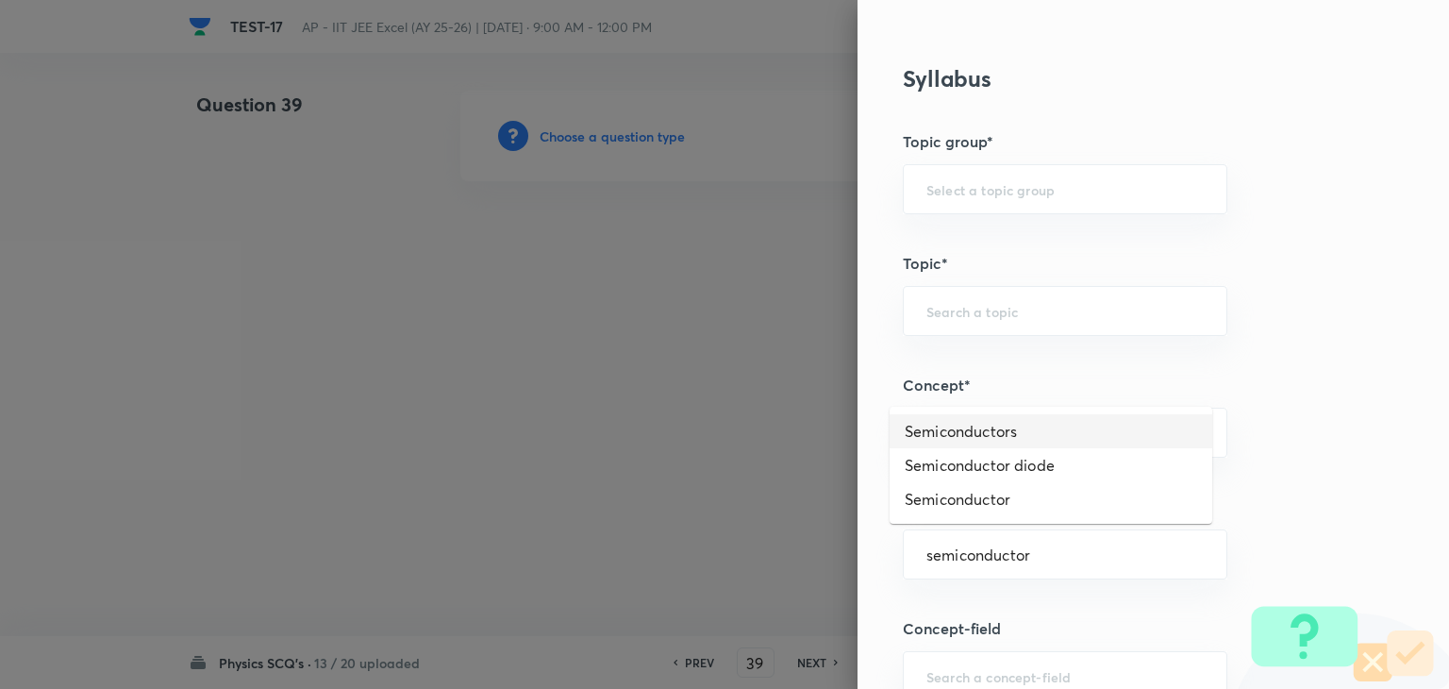
click at [989, 438] on li "Semiconductors" at bounding box center [1051, 431] width 323 height 34
type input "Semiconductors"
type input "Physics"
type input "Modern Physics"
type input "Semiconductors & Devices"
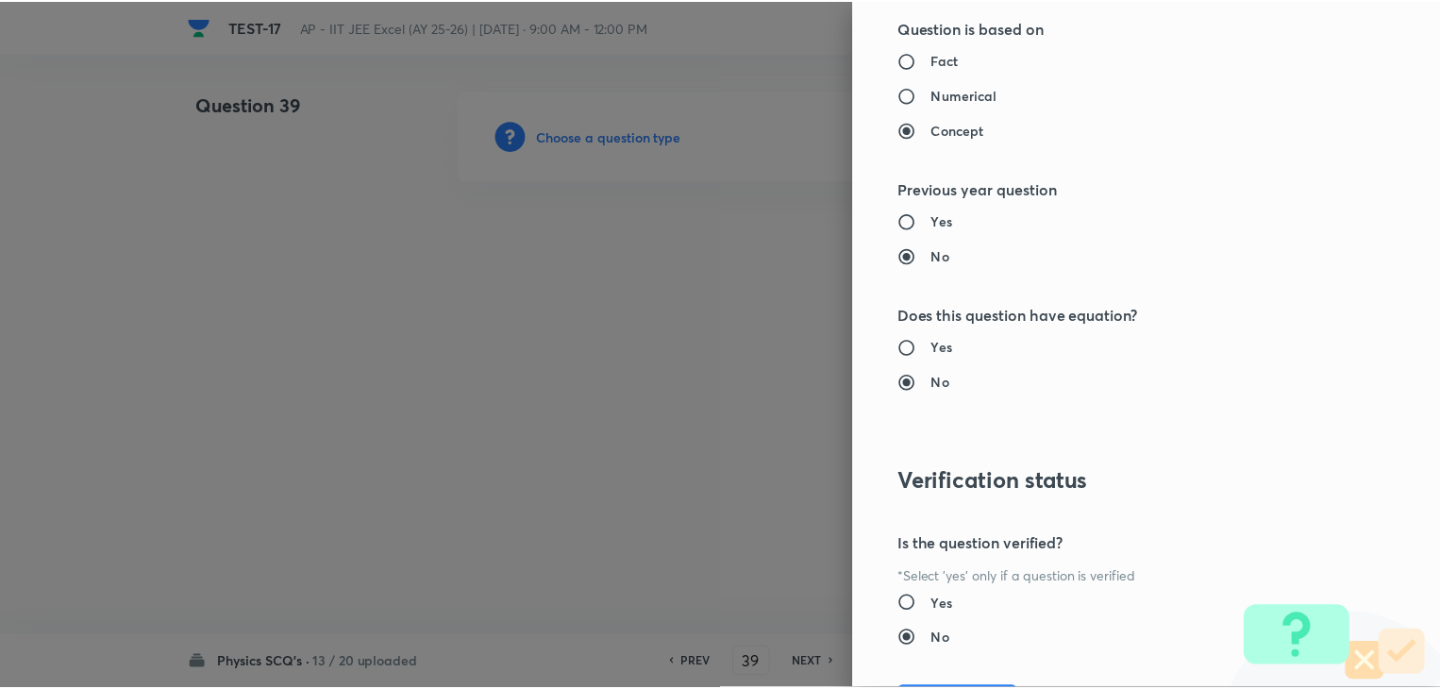
scroll to position [2007, 0]
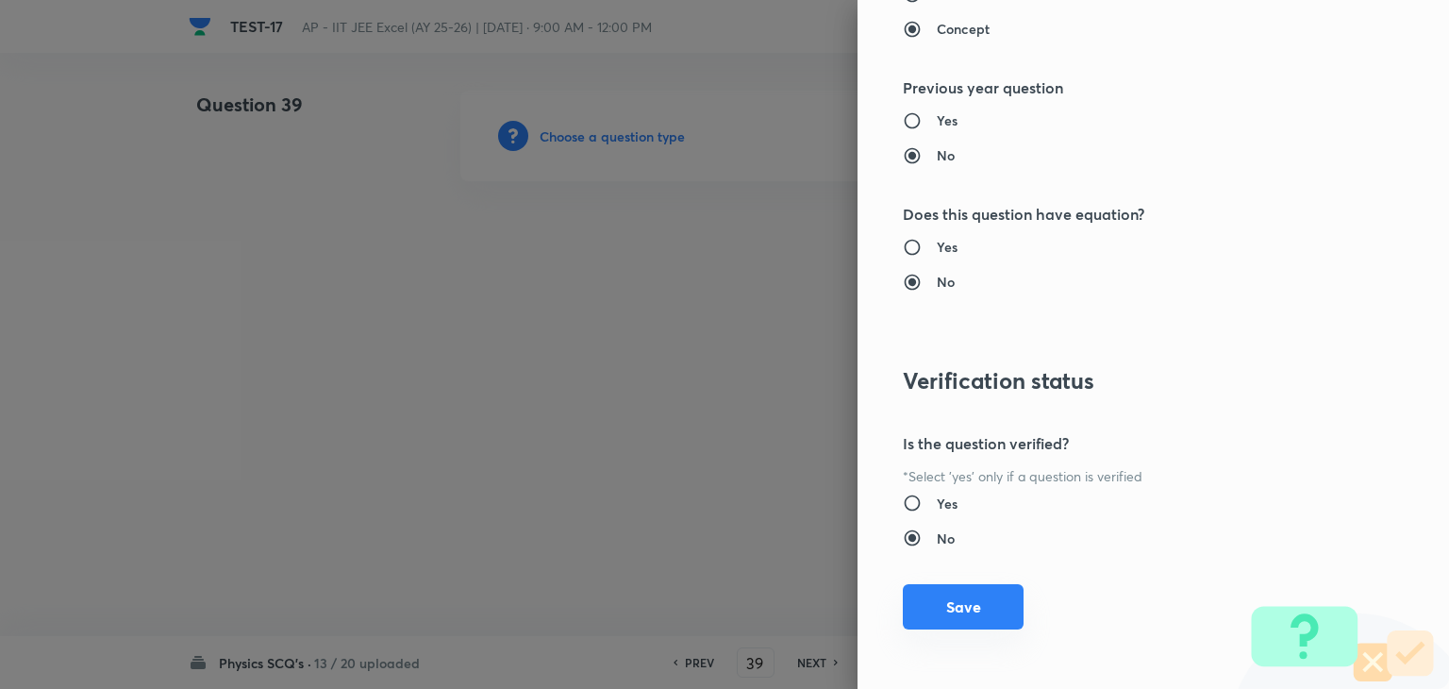
click at [970, 597] on button "Save" at bounding box center [963, 606] width 121 height 45
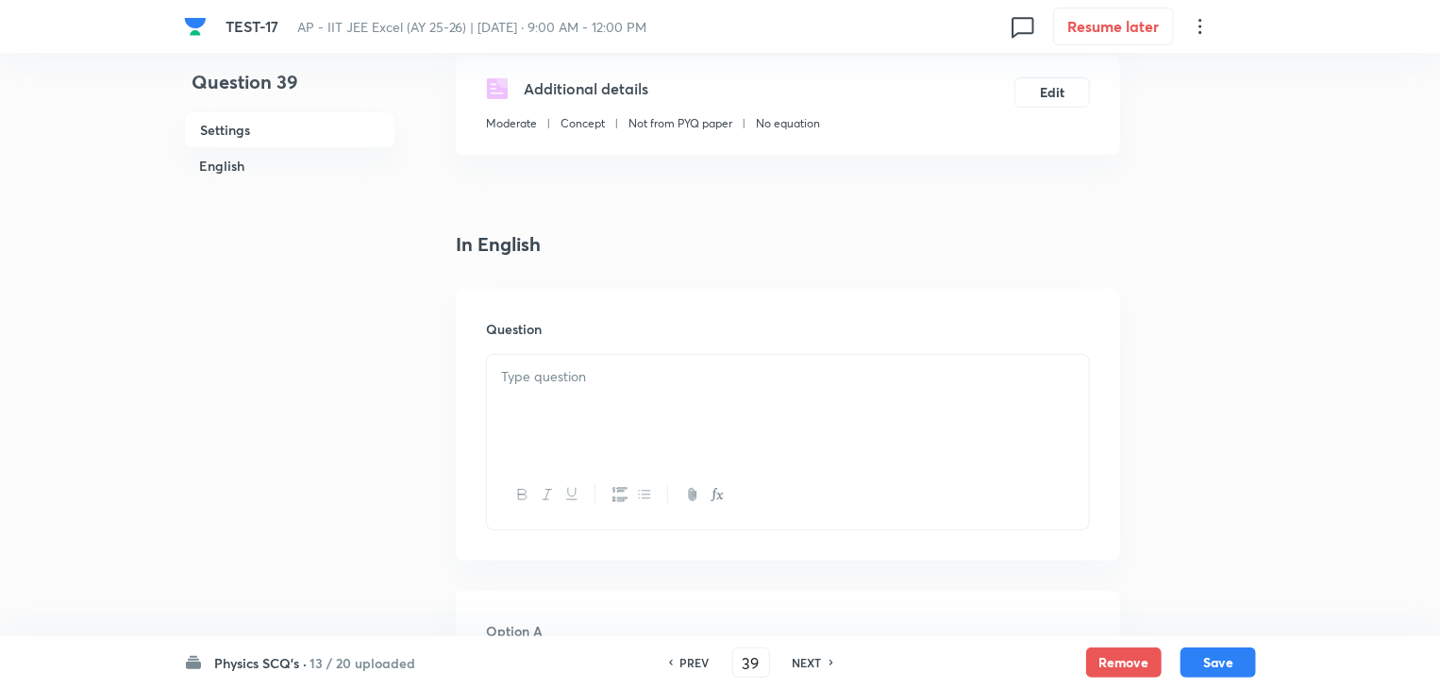
scroll to position [283, 0]
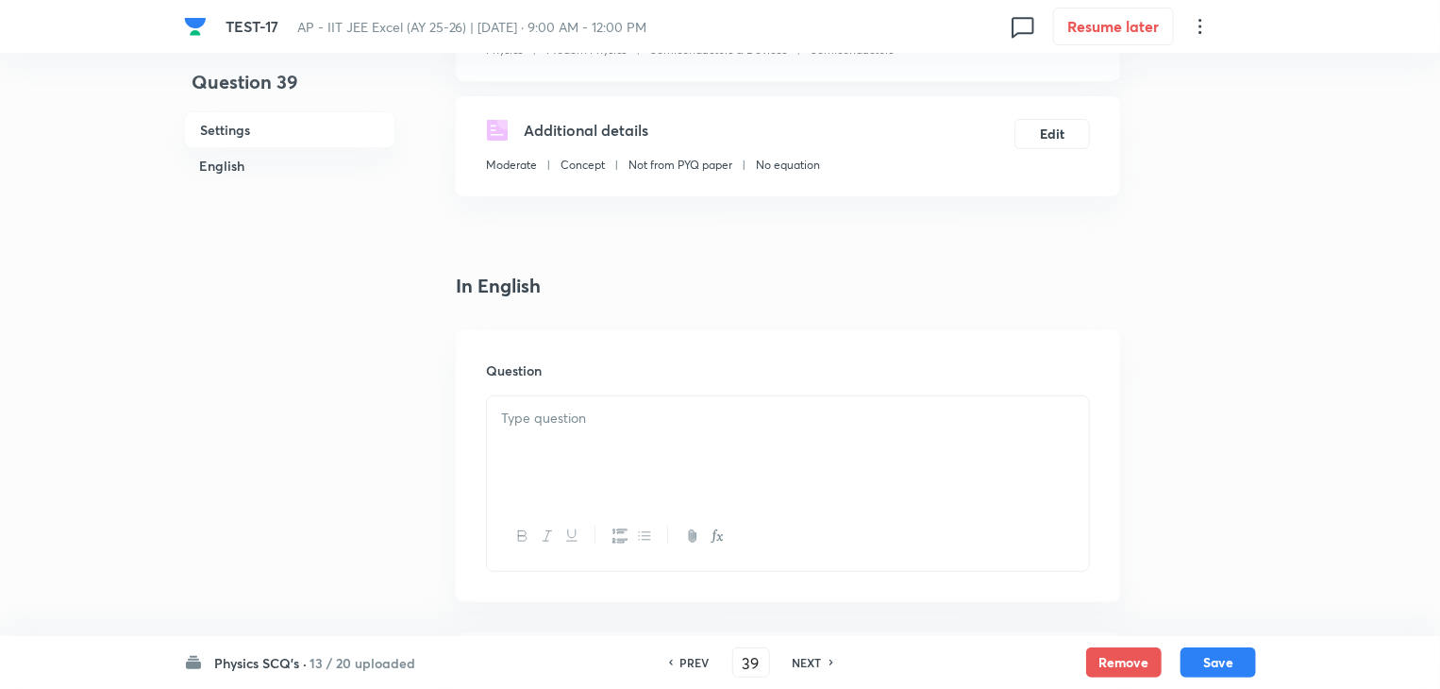
click at [581, 425] on p at bounding box center [788, 419] width 574 height 22
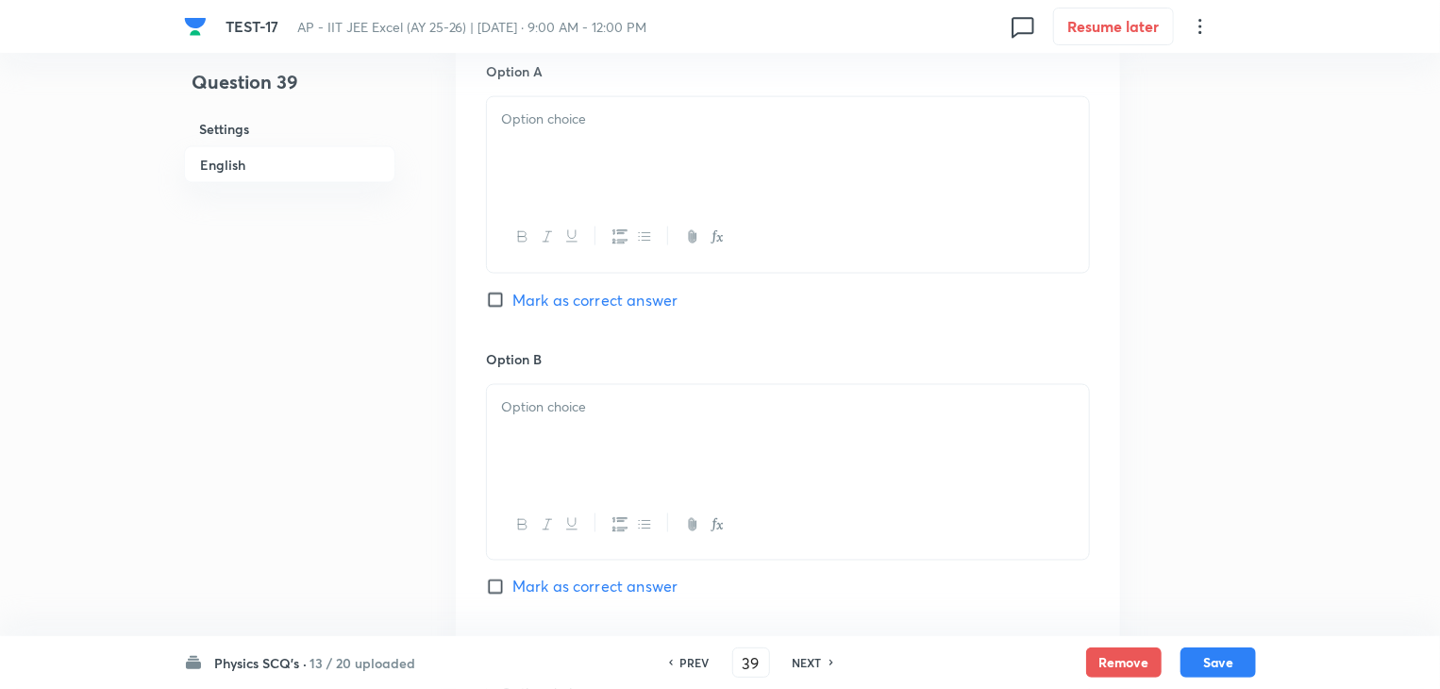
scroll to position [1321, 0]
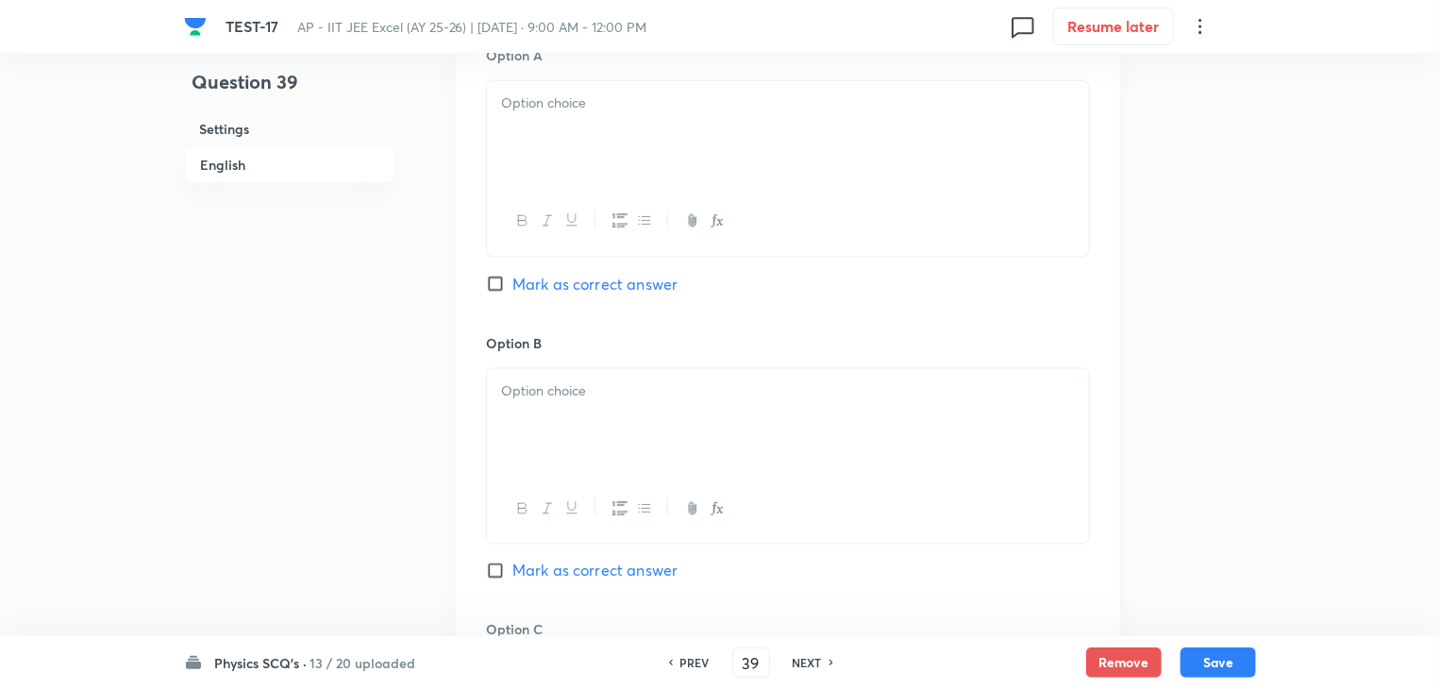
click at [613, 111] on p at bounding box center [788, 103] width 574 height 22
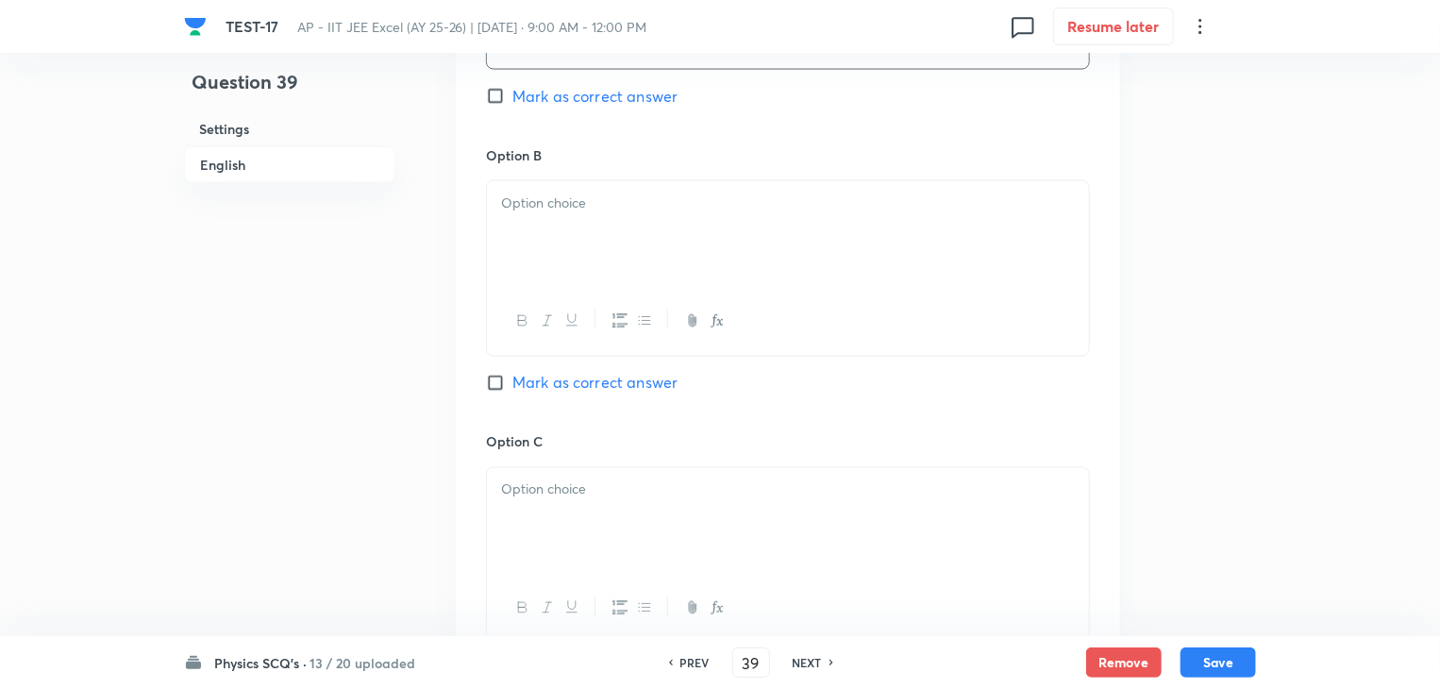
scroll to position [1509, 0]
click at [618, 235] on div at bounding box center [788, 233] width 602 height 106
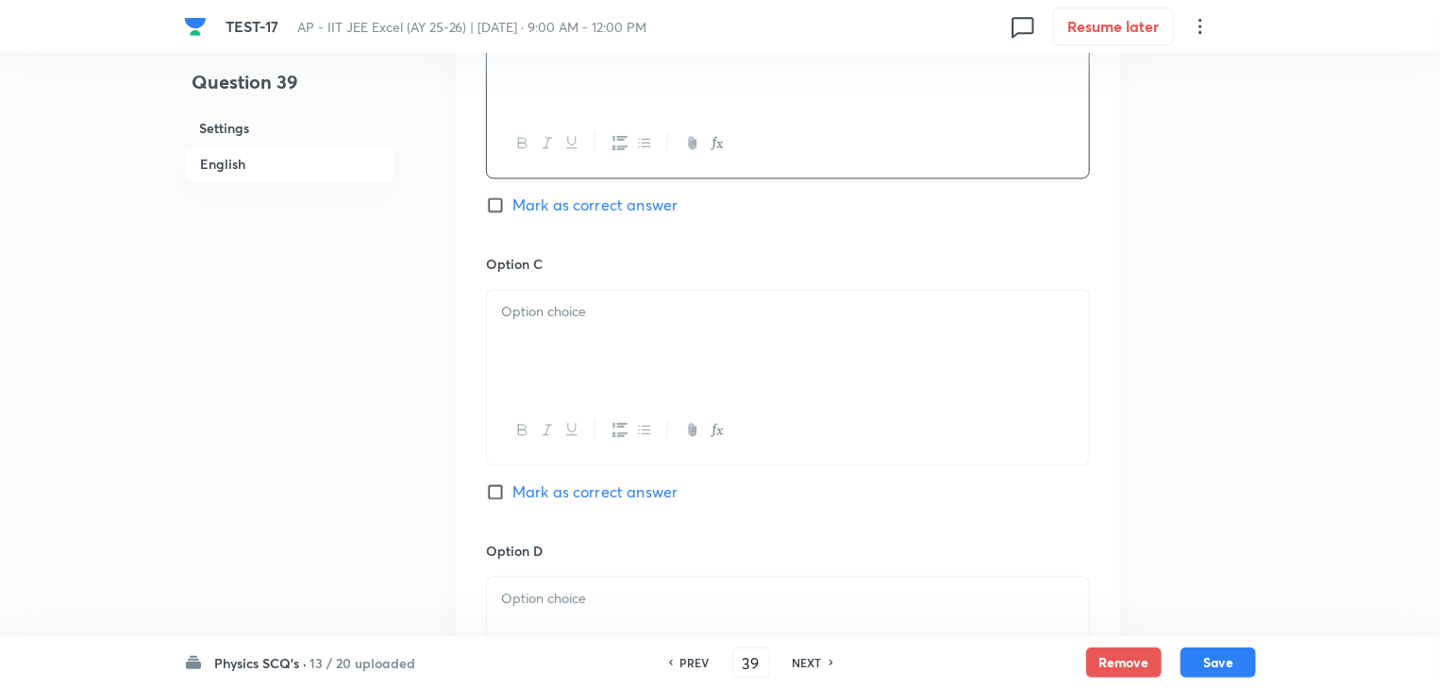
scroll to position [1698, 0]
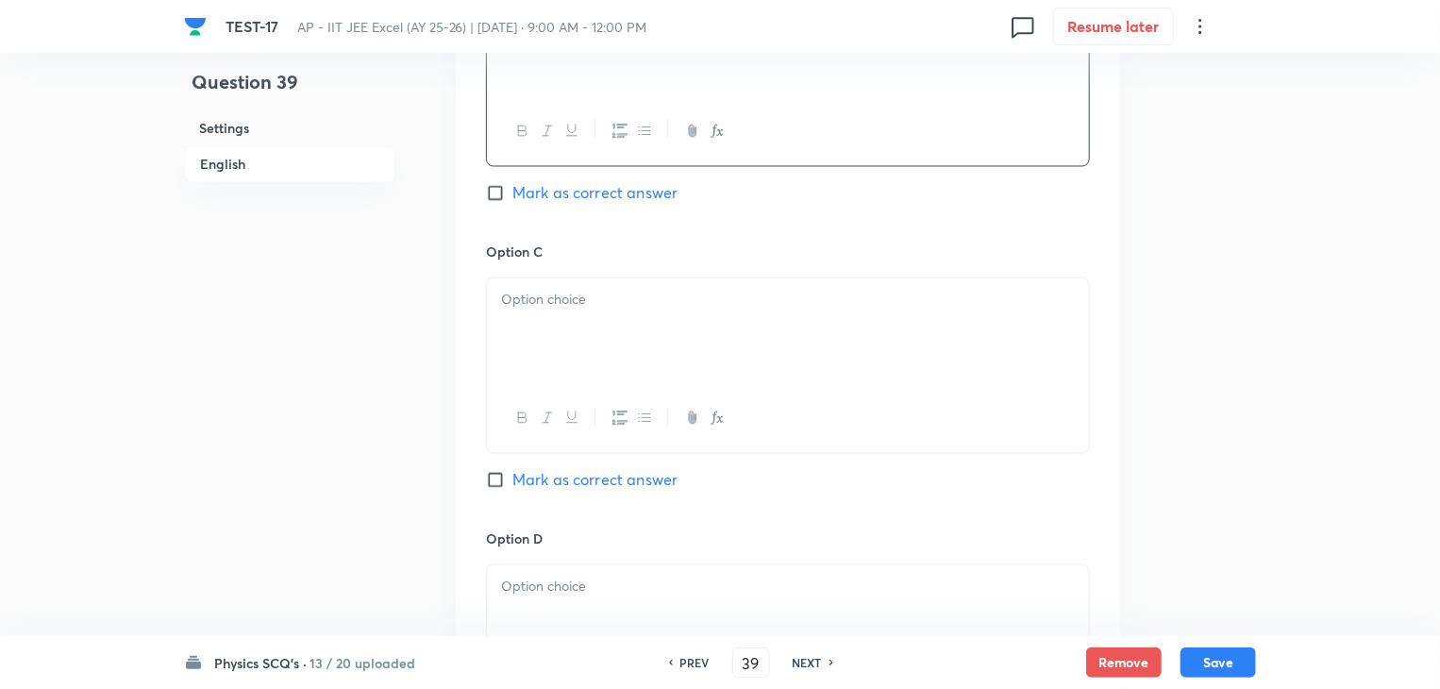
click at [683, 322] on div at bounding box center [788, 331] width 602 height 106
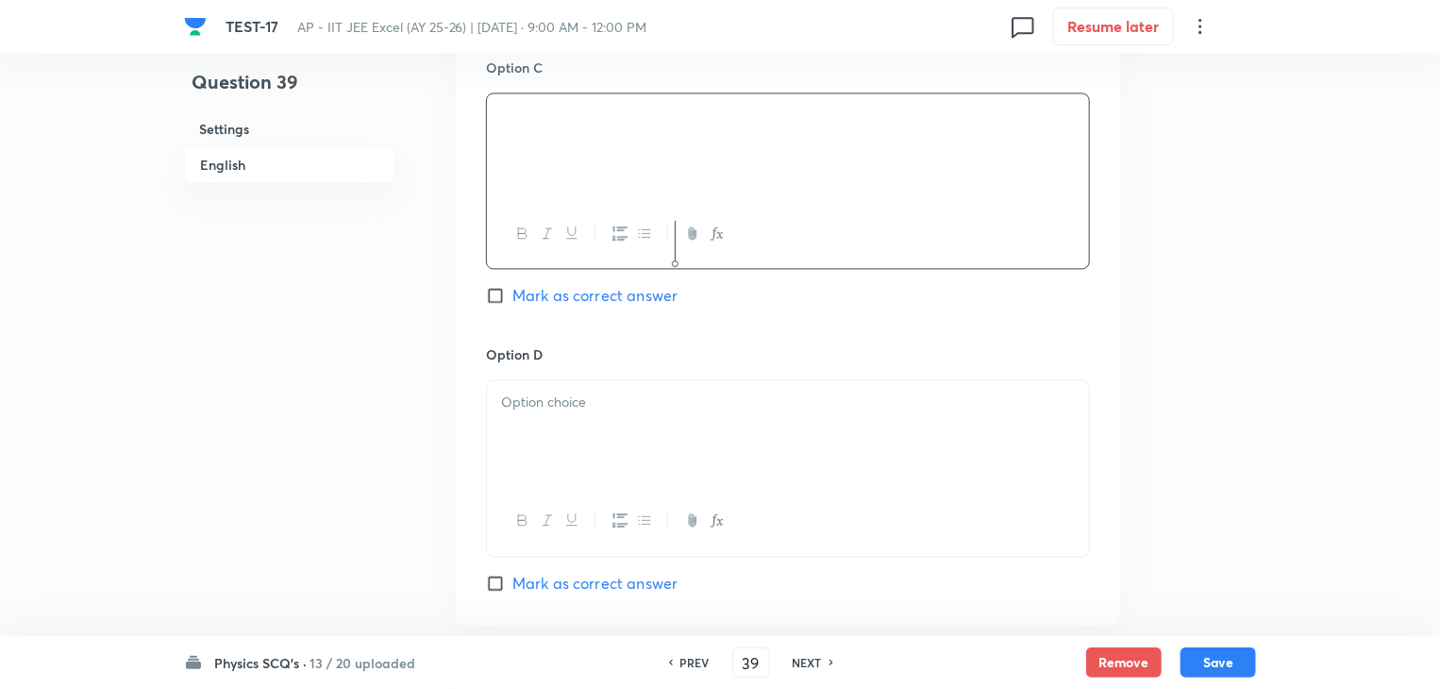
scroll to position [1887, 0]
click at [632, 401] on p at bounding box center [788, 399] width 574 height 22
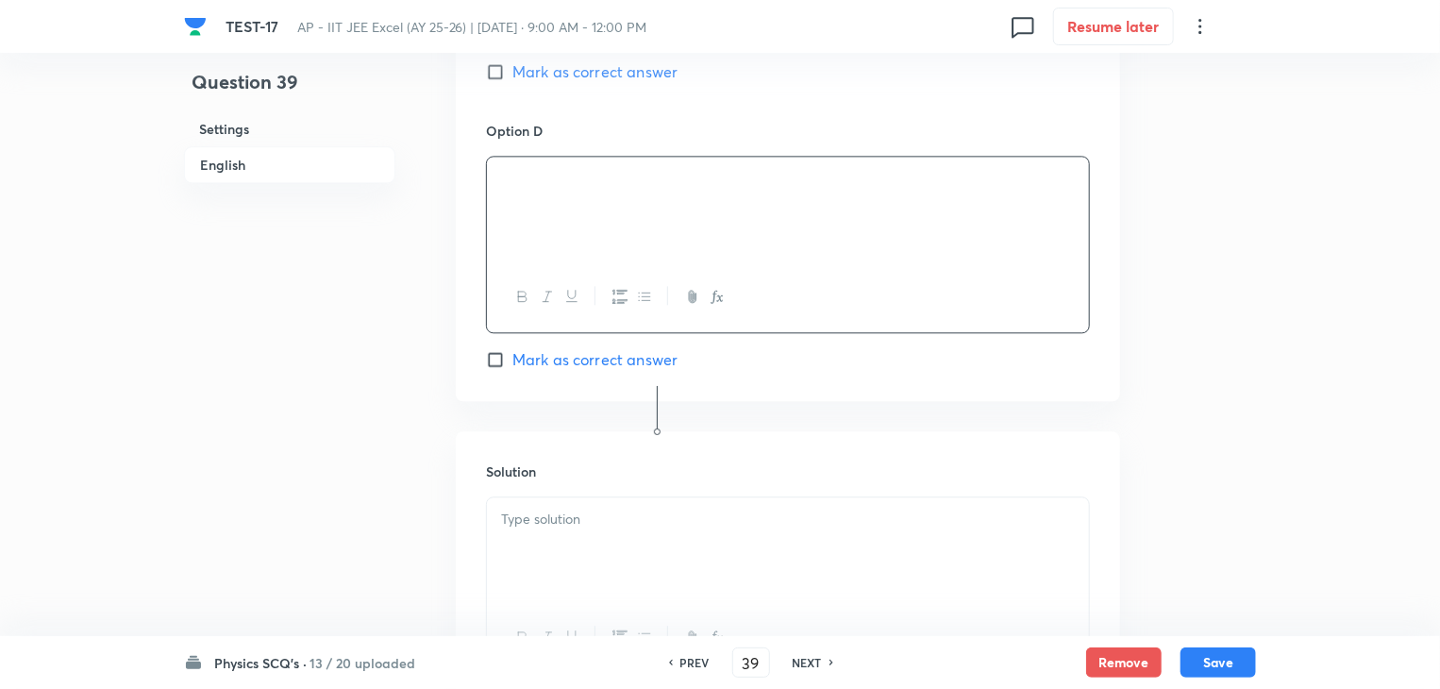
scroll to position [2264, 0]
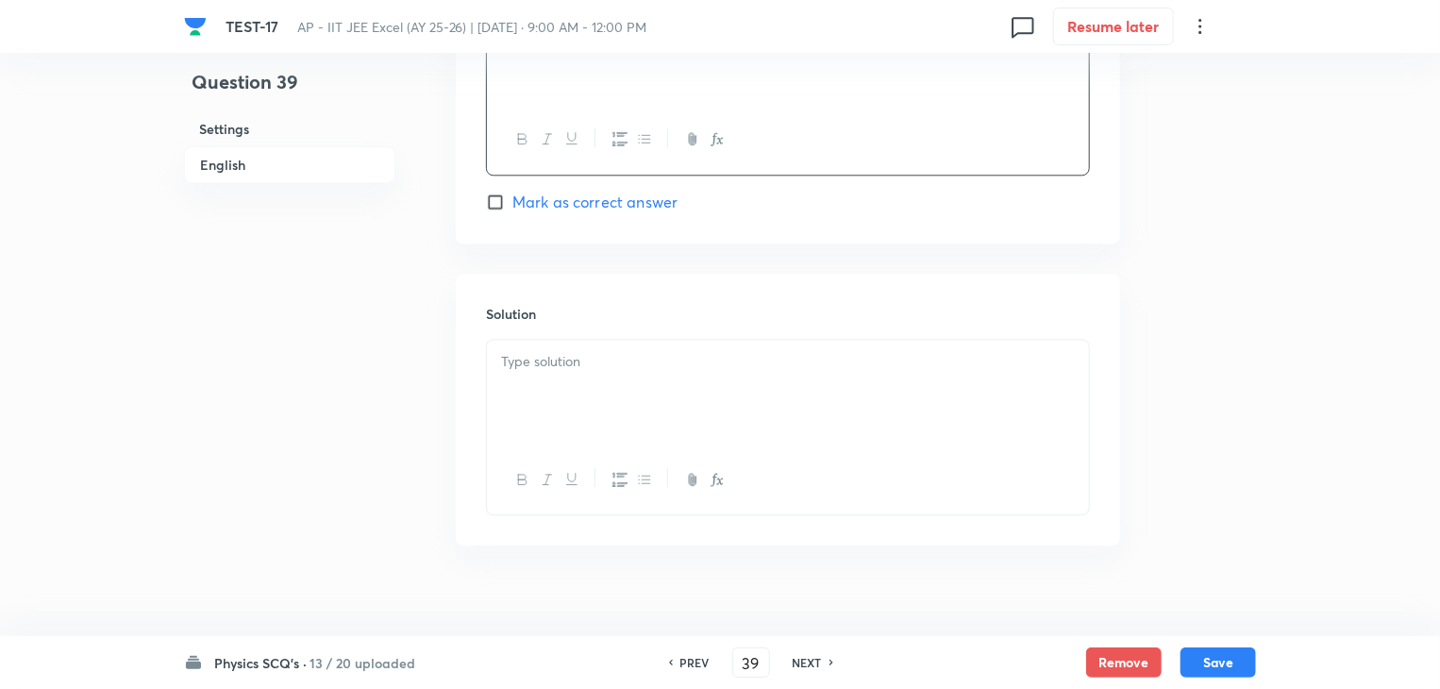
click at [796, 378] on div at bounding box center [788, 393] width 602 height 106
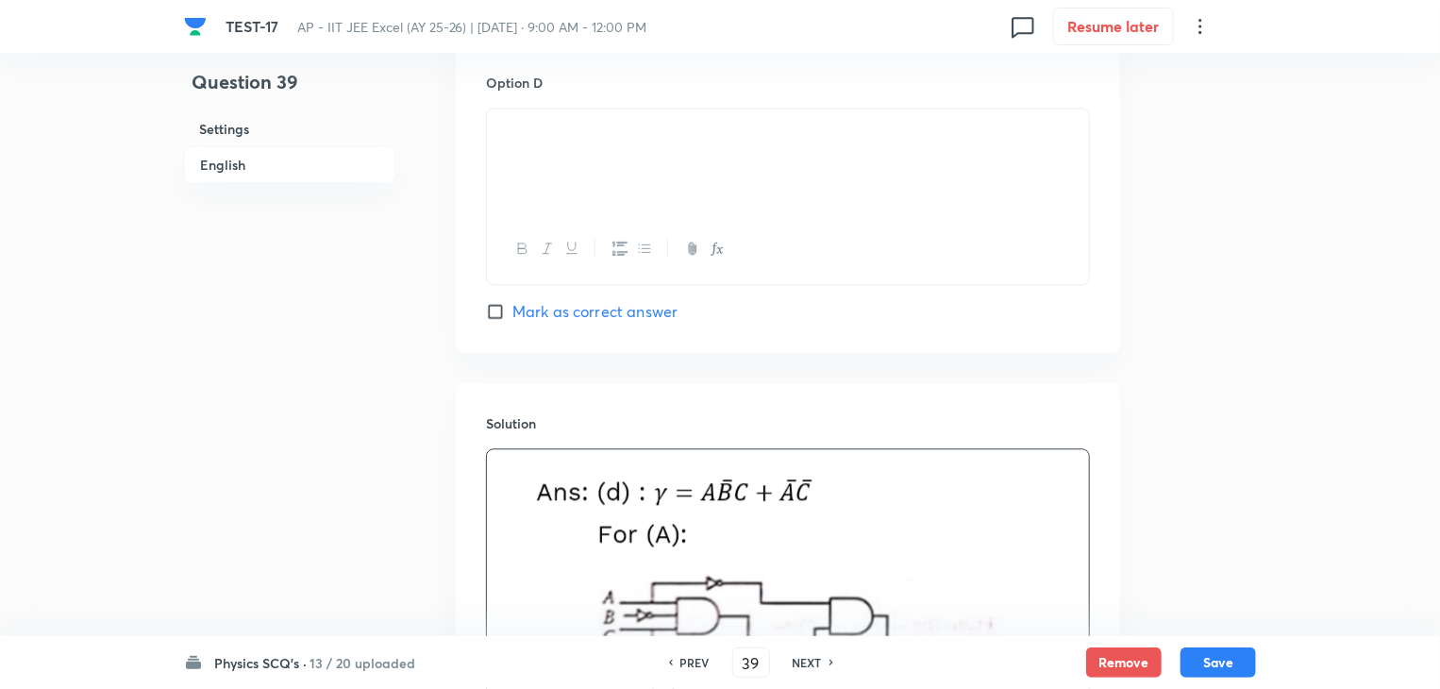
scroll to position [2124, 0]
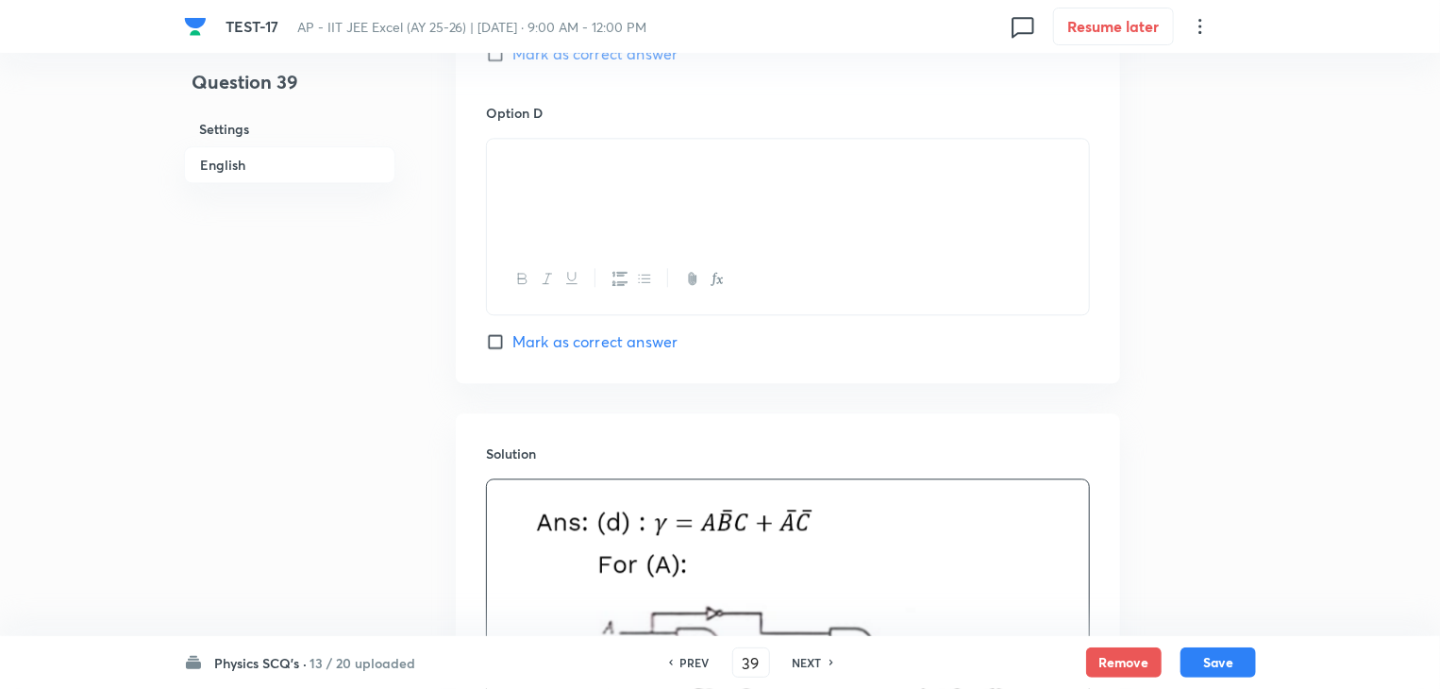
click at [494, 337] on input "Mark as correct answer" at bounding box center [499, 341] width 26 height 19
checkbox input "true"
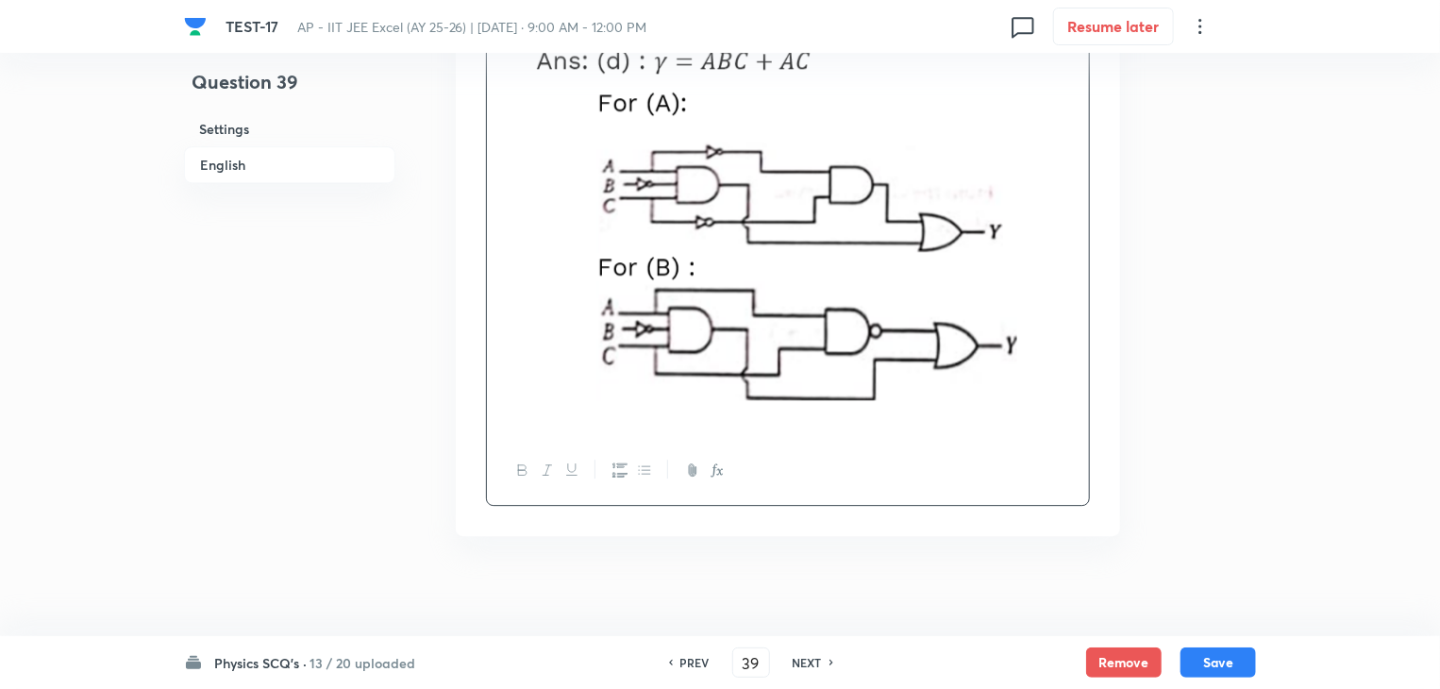
scroll to position [2596, 0]
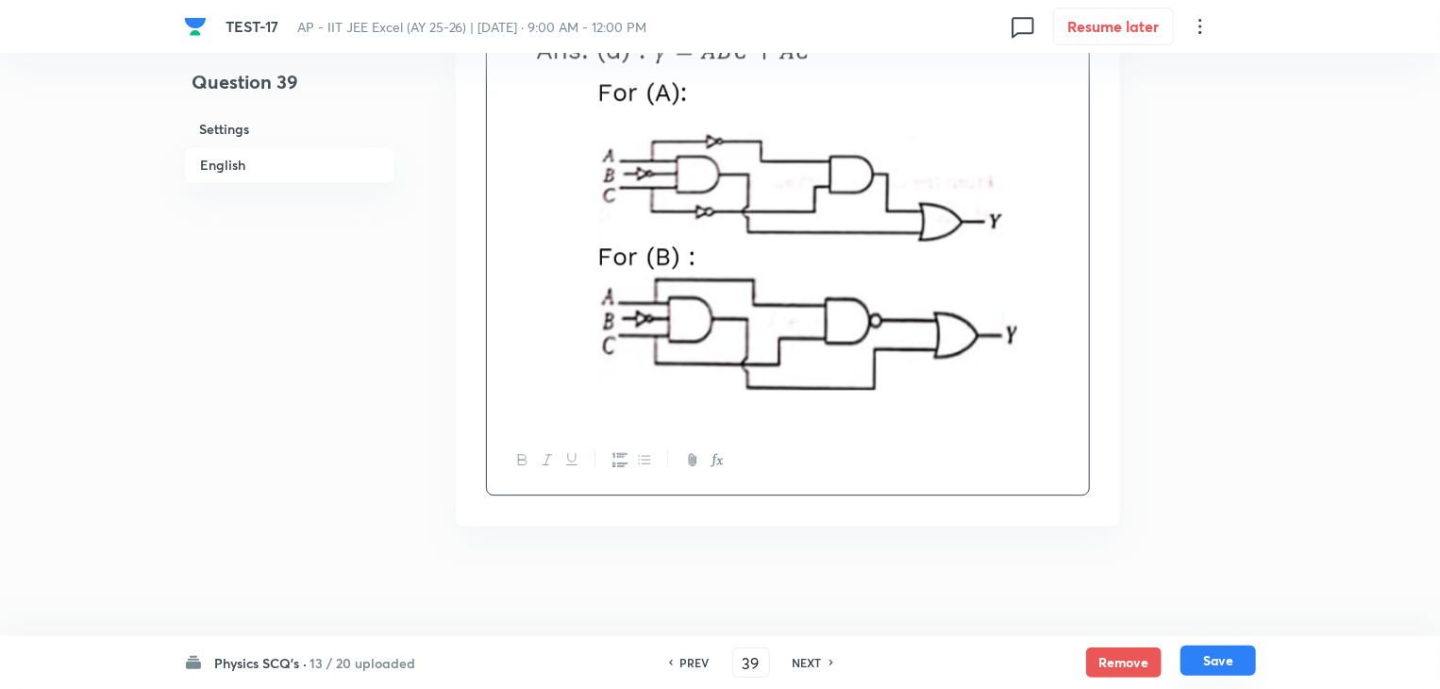
click at [1227, 653] on button "Save" at bounding box center [1217, 660] width 75 height 30
type input "40"
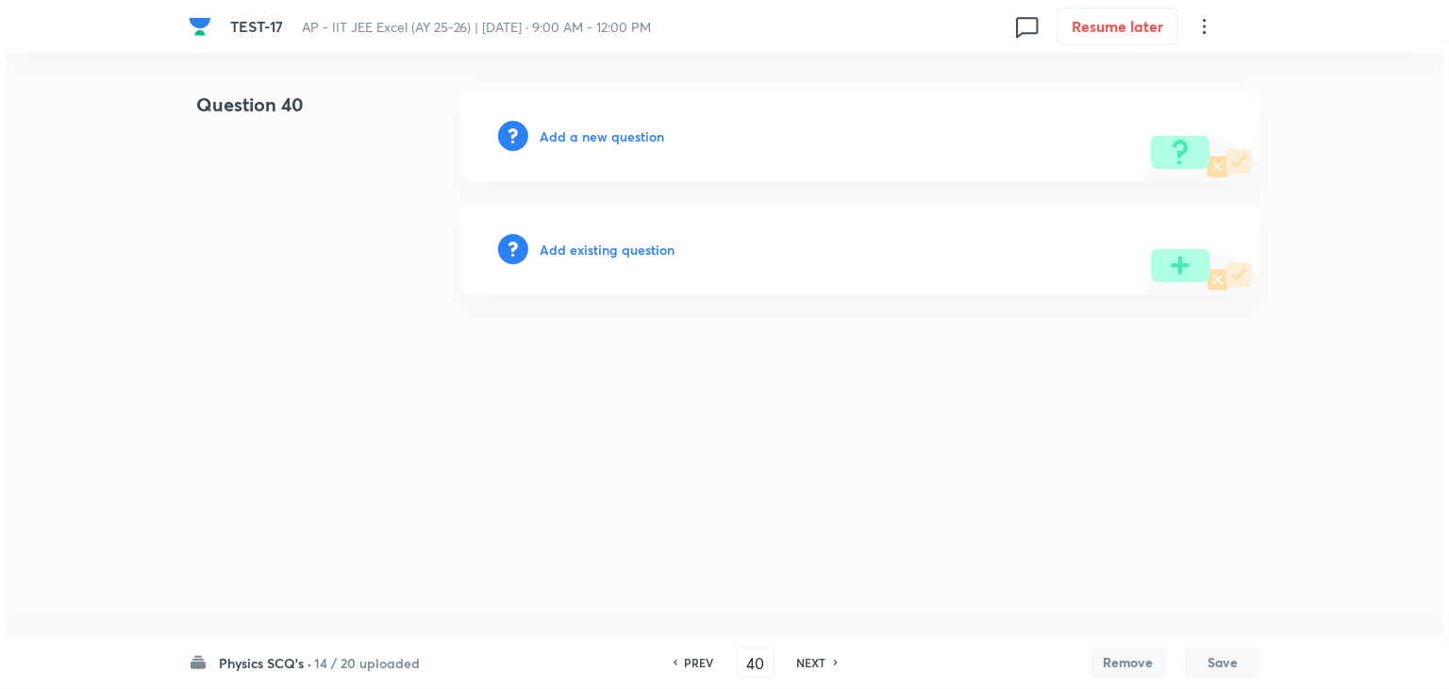
scroll to position [0, 0]
click at [577, 129] on h6 "Add a new question" at bounding box center [602, 136] width 125 height 20
click at [577, 129] on h6 "Choose a question type" at bounding box center [612, 136] width 145 height 20
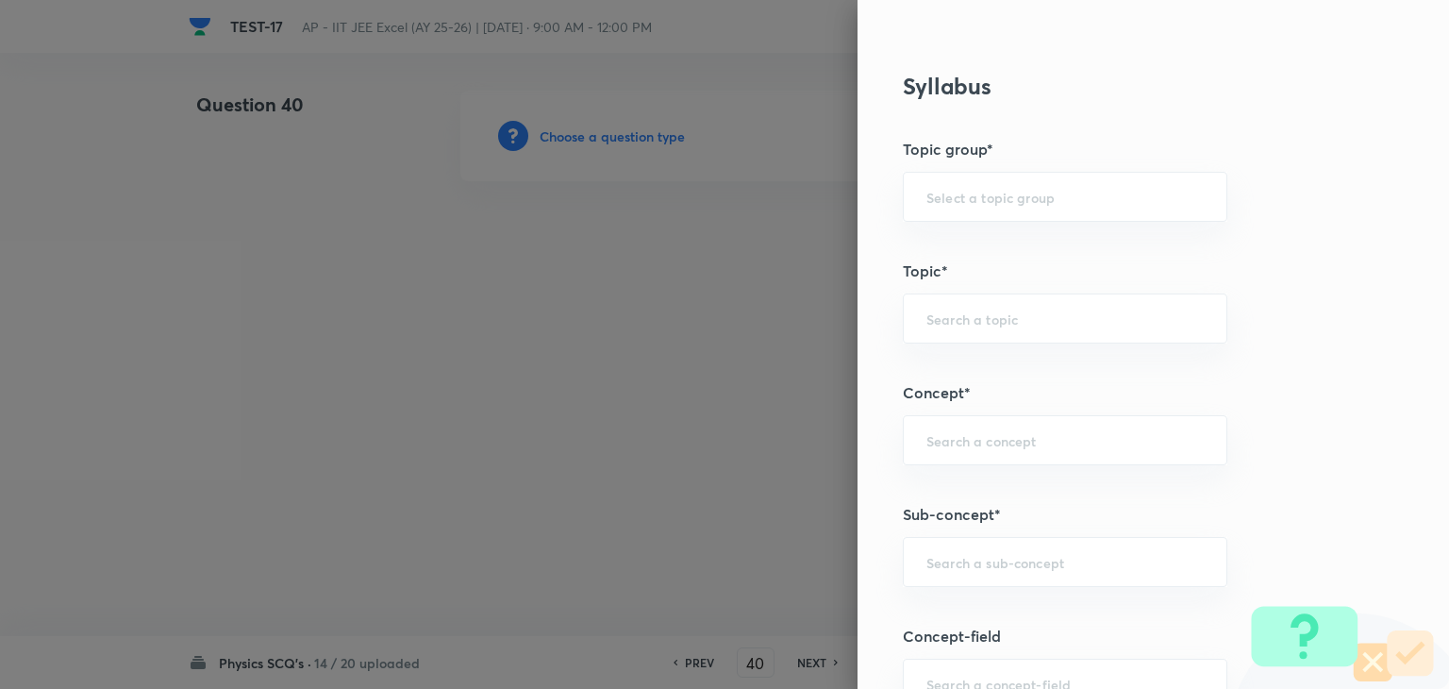
scroll to position [849, 0]
click at [948, 560] on div "​" at bounding box center [1065, 554] width 325 height 50
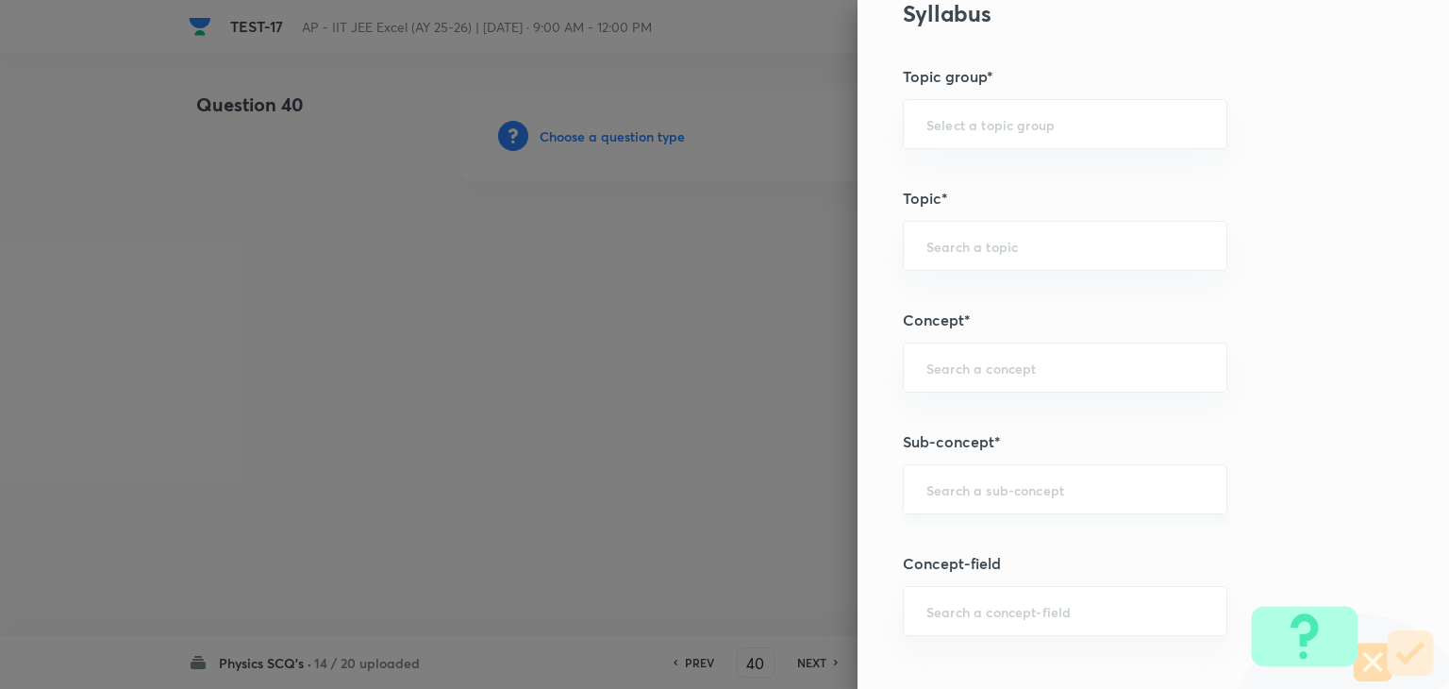
scroll to position [943, 0]
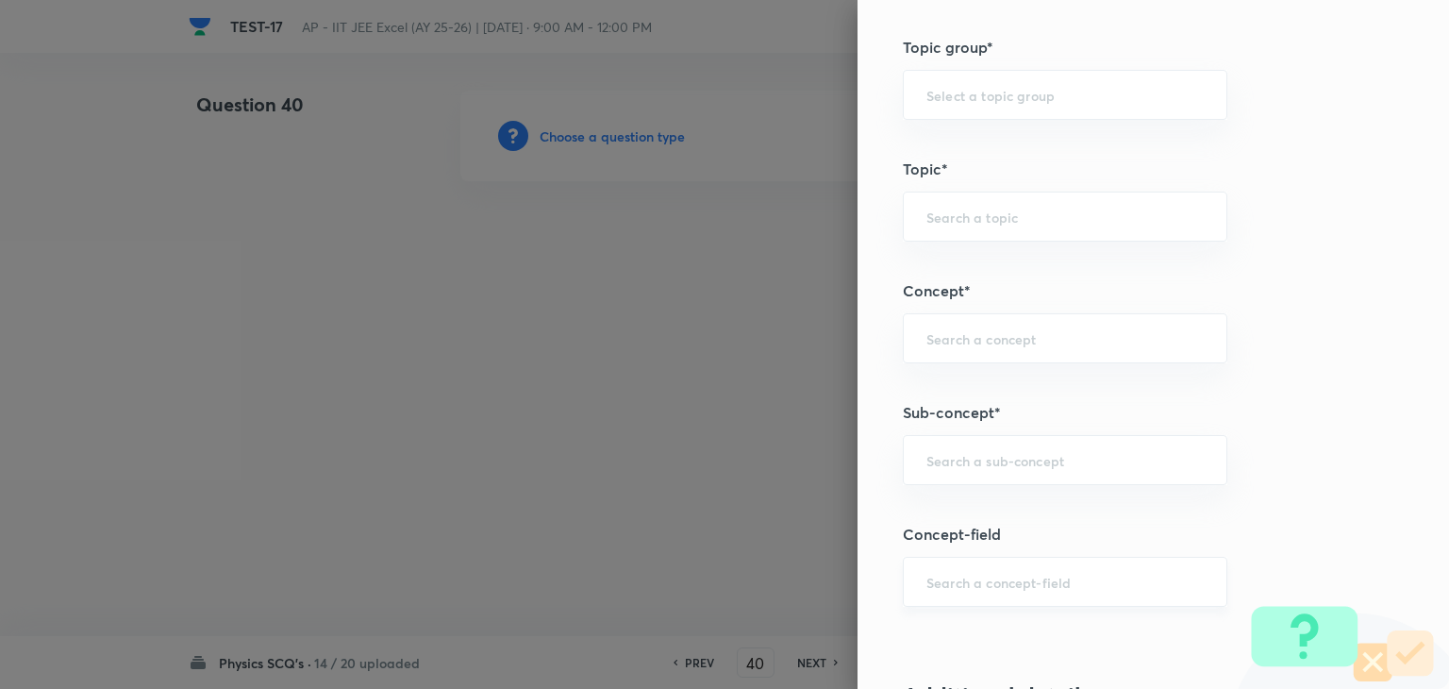
paste input "semiconductor"
click at [951, 559] on div "​" at bounding box center [1065, 582] width 325 height 50
type input "semiconductor"
click at [960, 454] on input "text" at bounding box center [1064, 460] width 277 height 18
paste input "semiconductor"
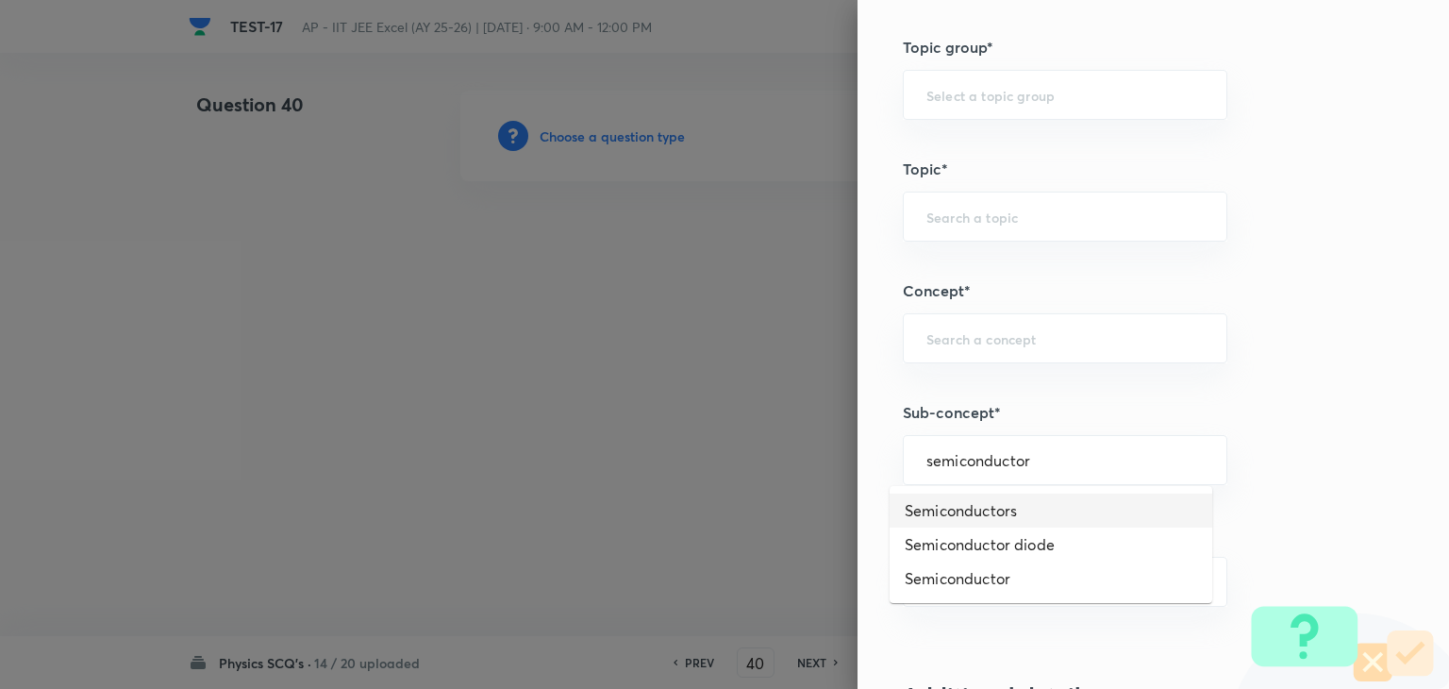
click at [964, 518] on li "Semiconductors" at bounding box center [1051, 510] width 323 height 34
type input "Semiconductors"
type input "Physics"
type input "Modern Physics"
type input "Semiconductors & Devices"
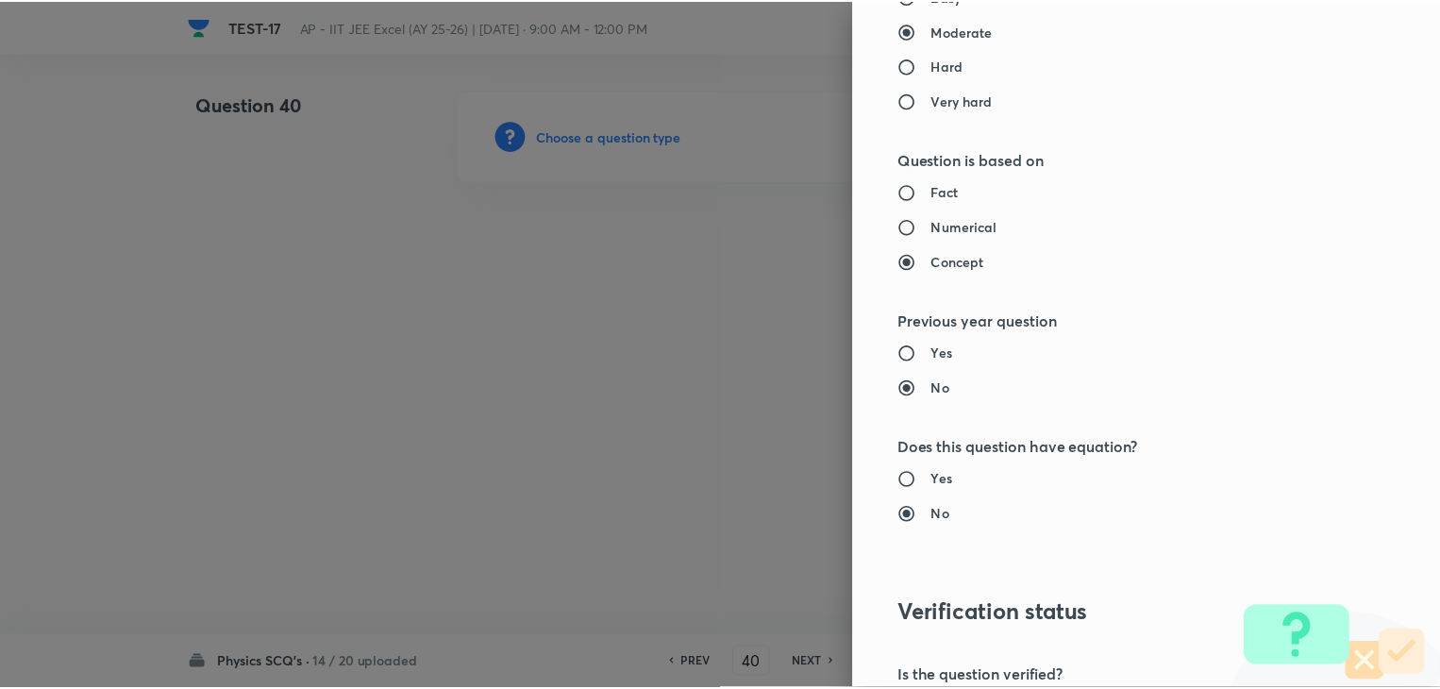
scroll to position [2007, 0]
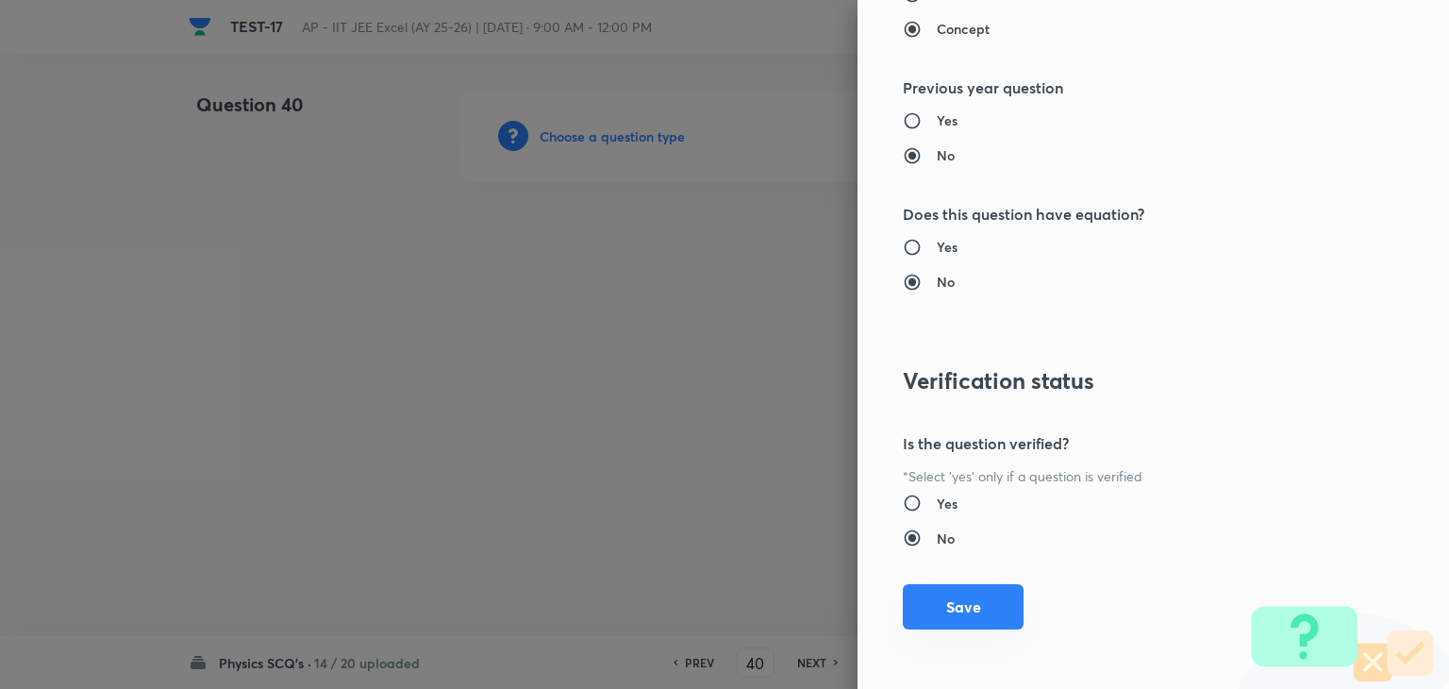
click at [936, 608] on button "Save" at bounding box center [963, 606] width 121 height 45
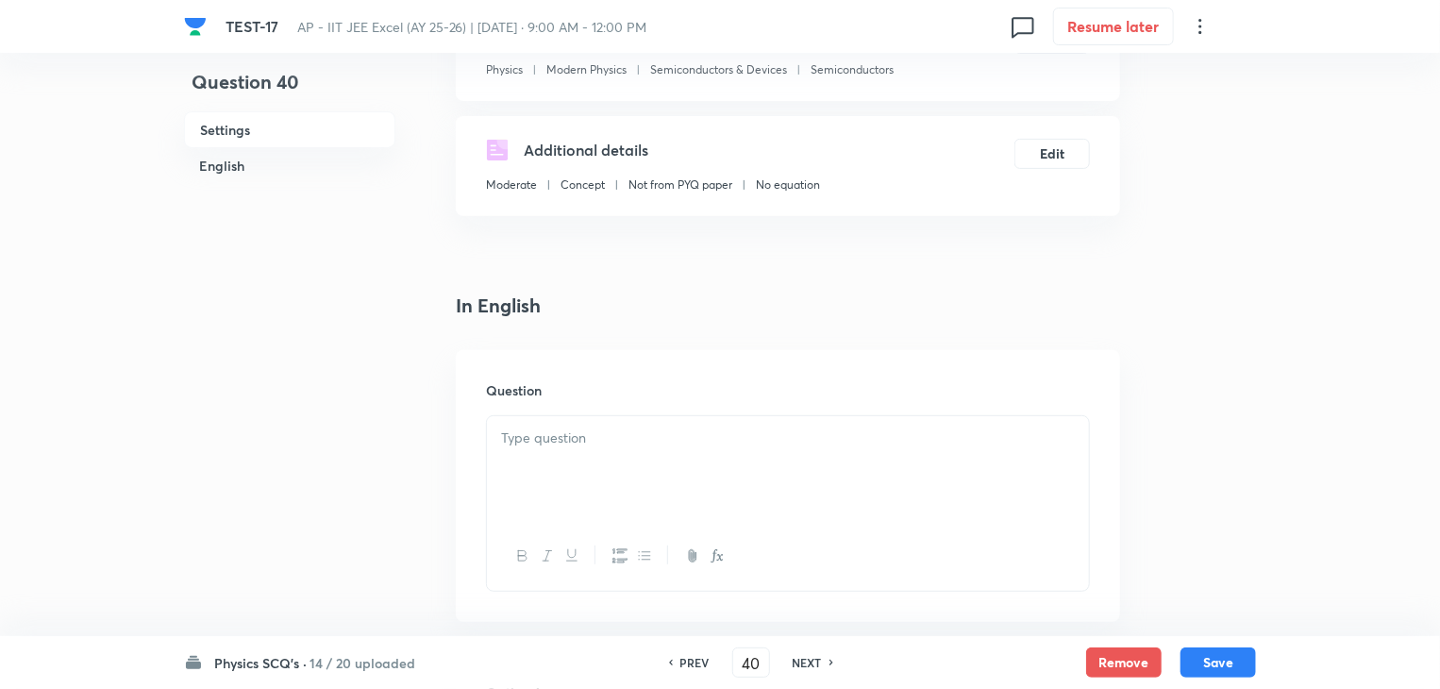
scroll to position [377, 0]
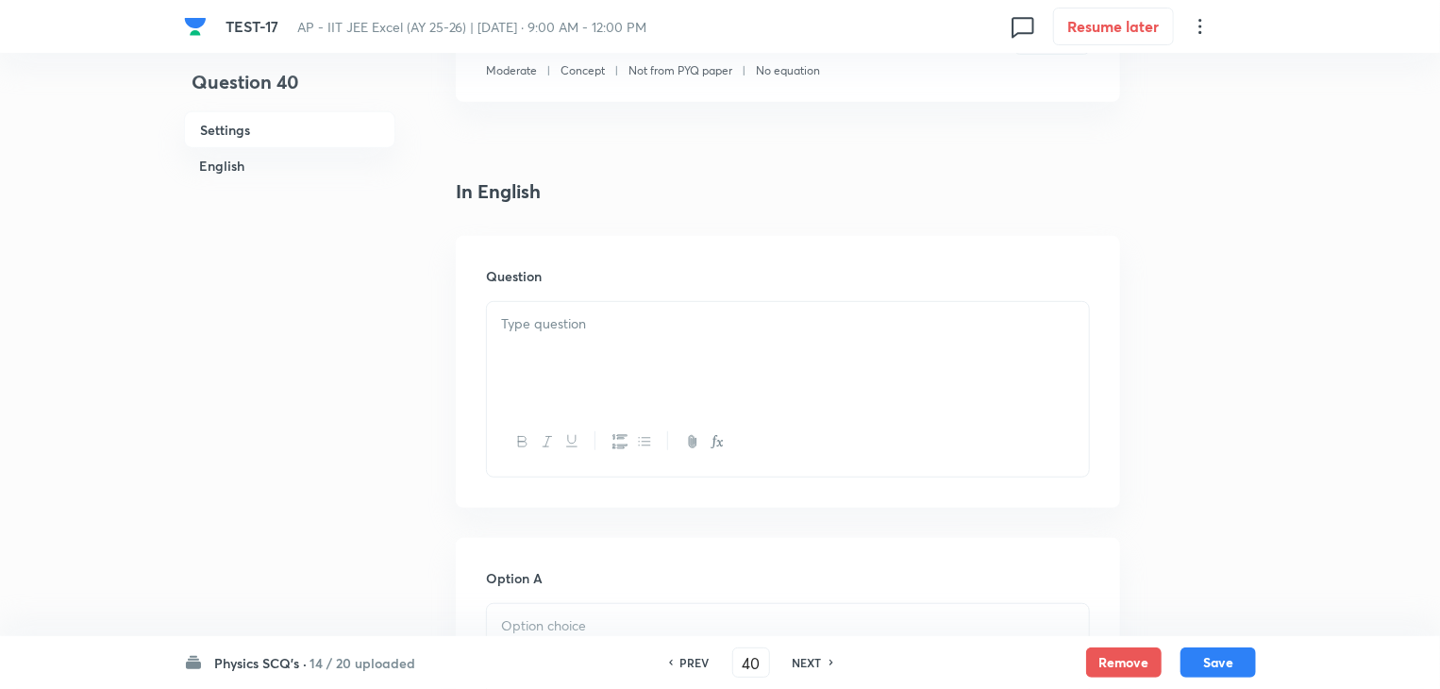
click at [715, 341] on div at bounding box center [788, 355] width 602 height 106
click at [562, 327] on p at bounding box center [788, 324] width 574 height 22
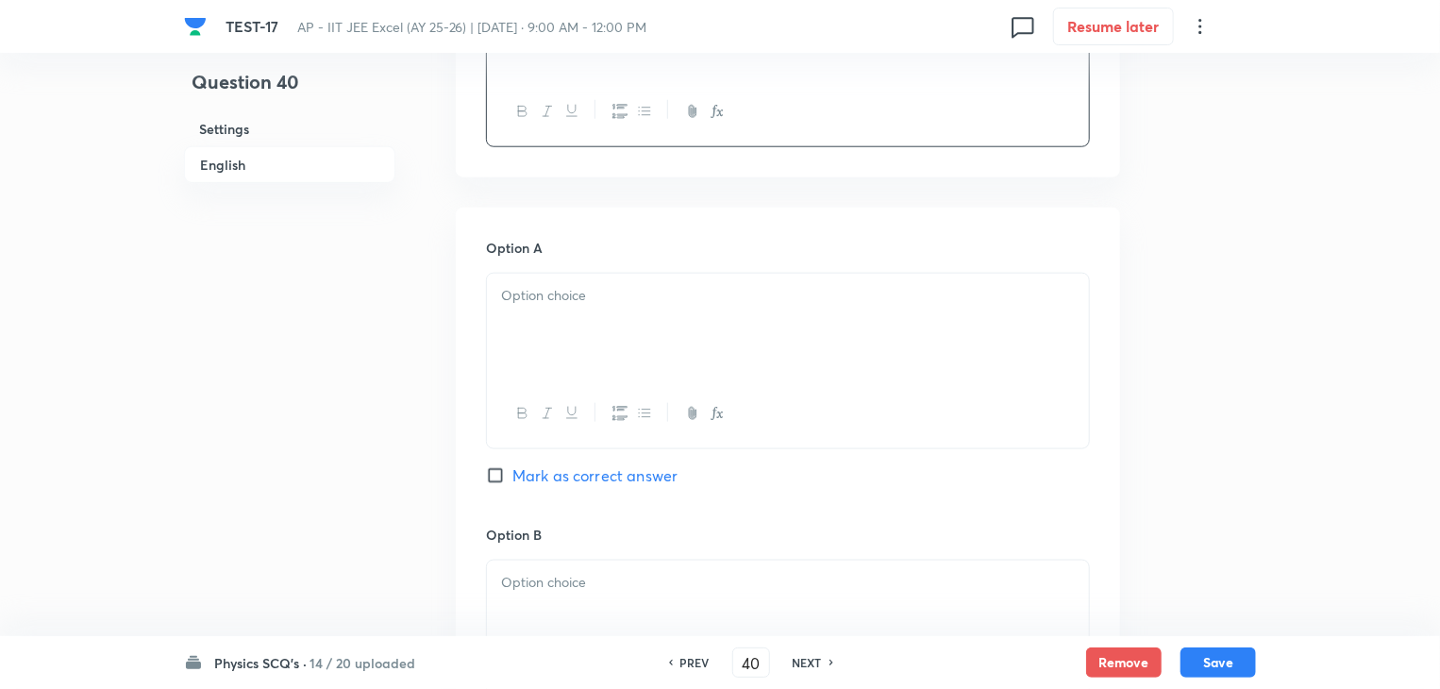
scroll to position [943, 0]
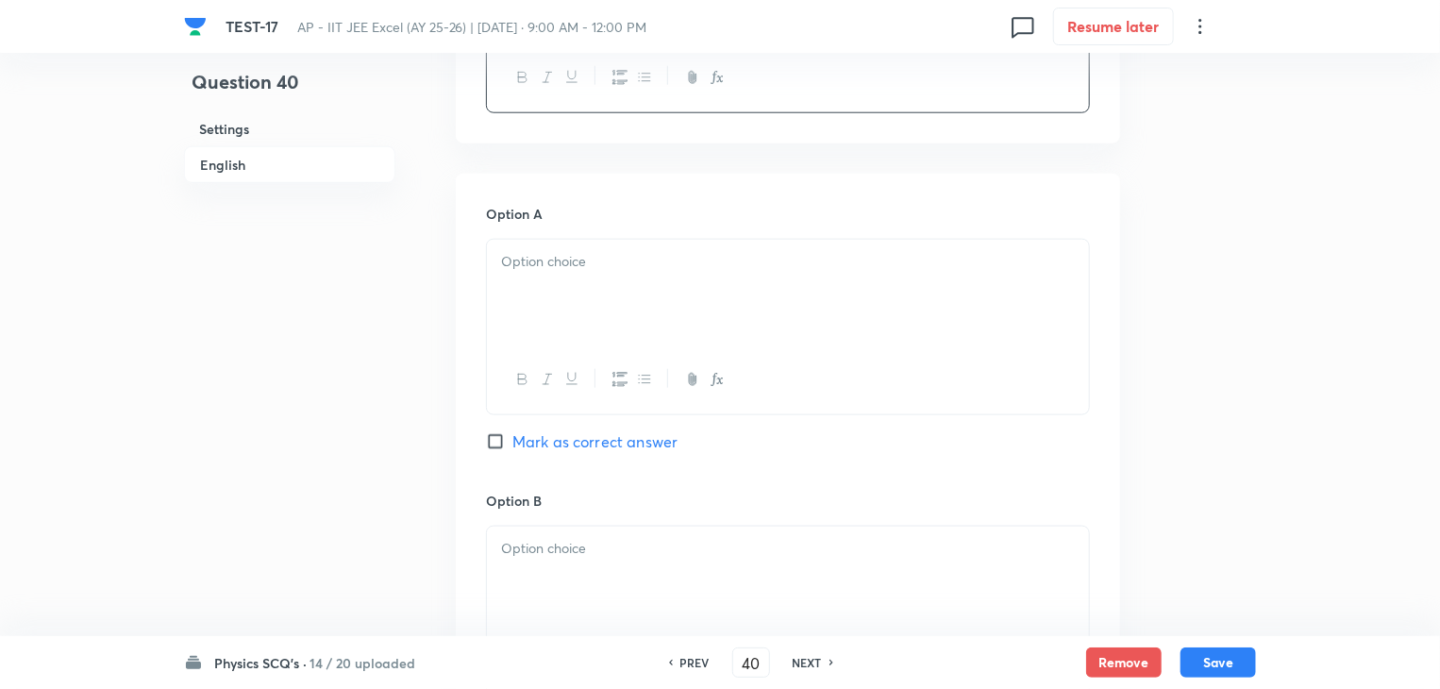
click at [681, 294] on div at bounding box center [788, 293] width 602 height 106
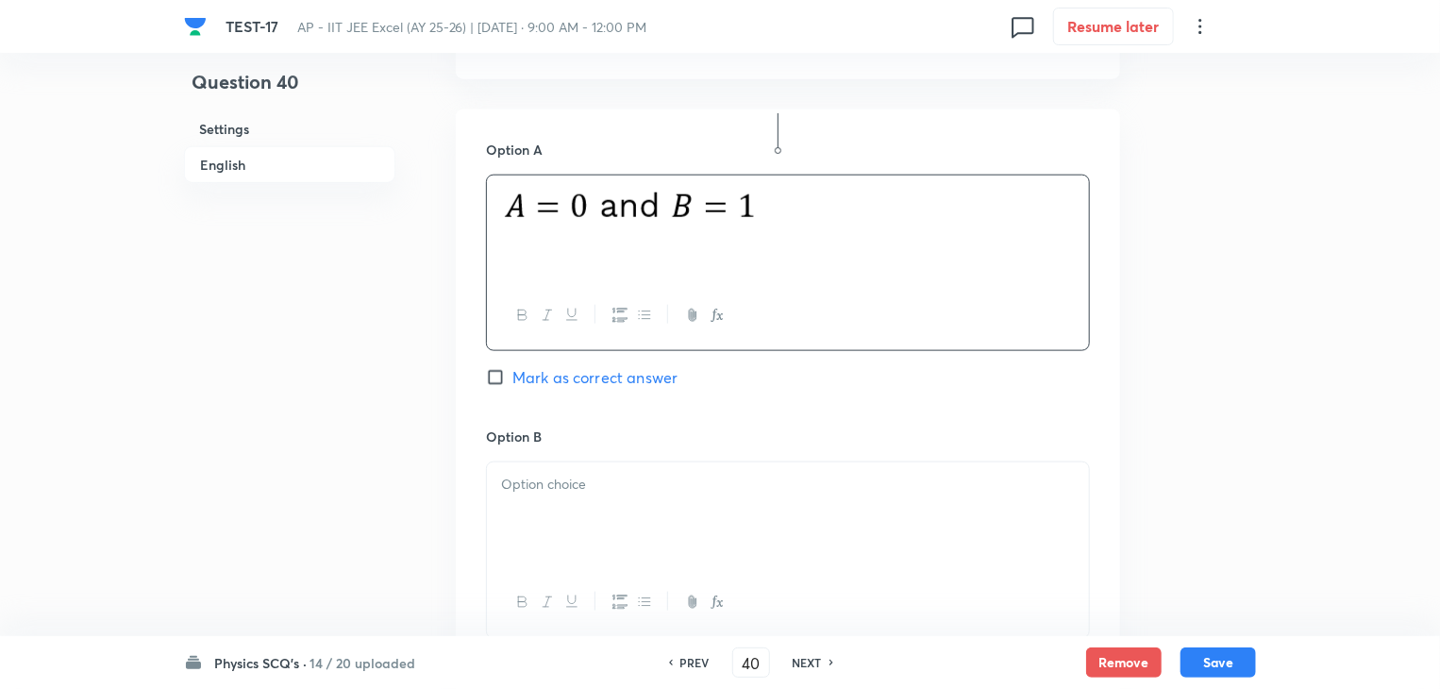
scroll to position [1132, 0]
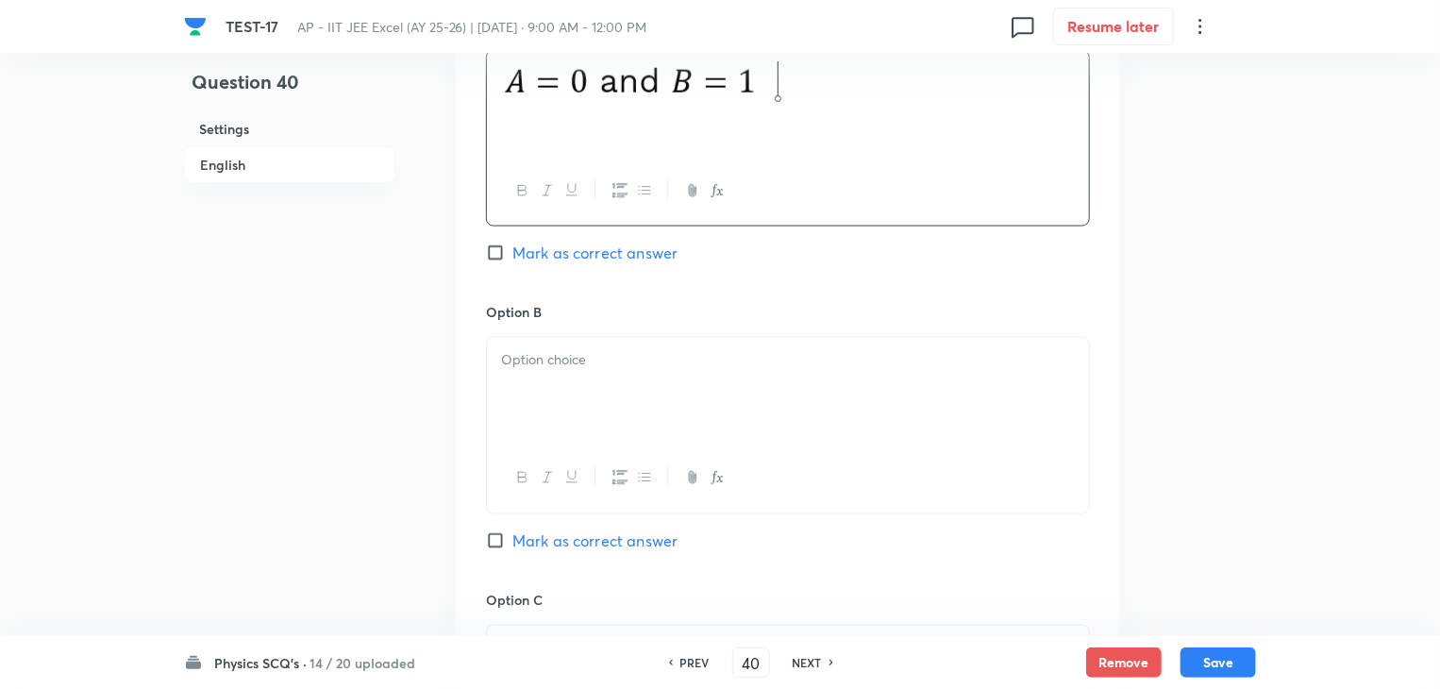
click at [621, 391] on div at bounding box center [788, 391] width 602 height 106
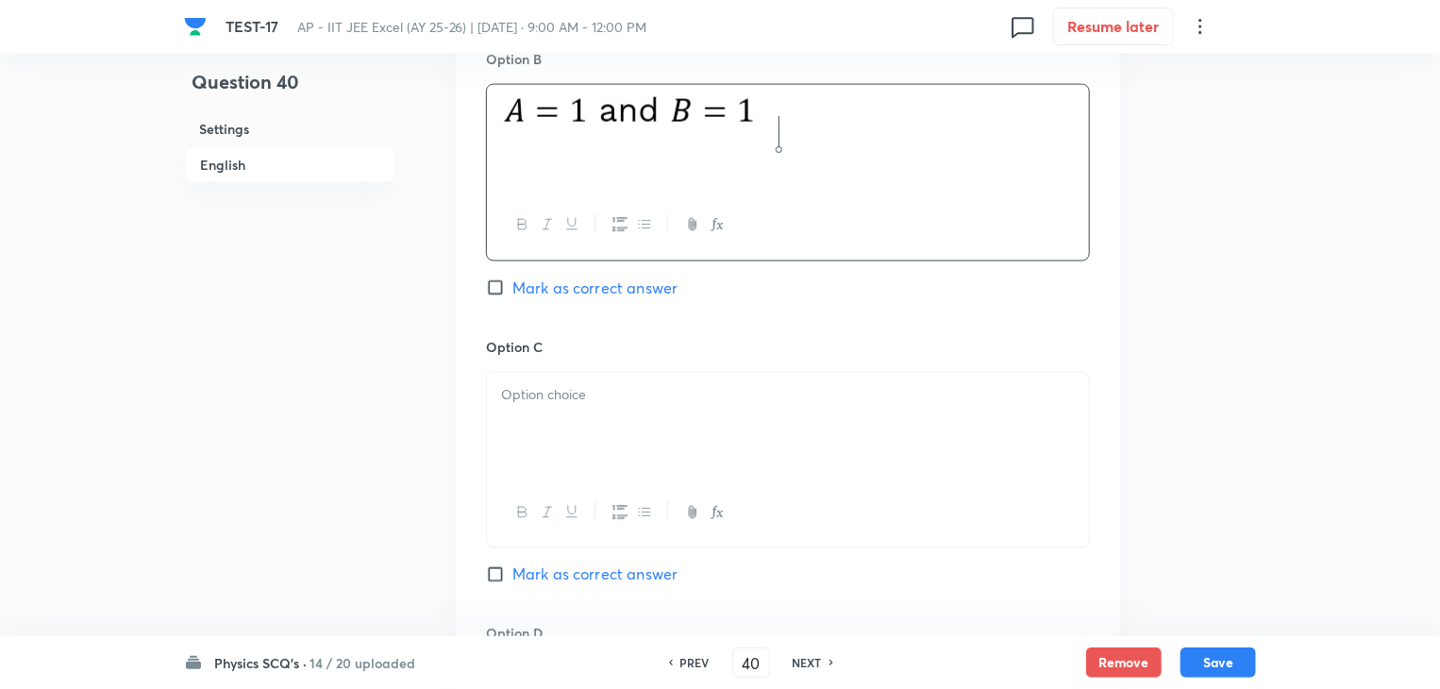
scroll to position [1415, 0]
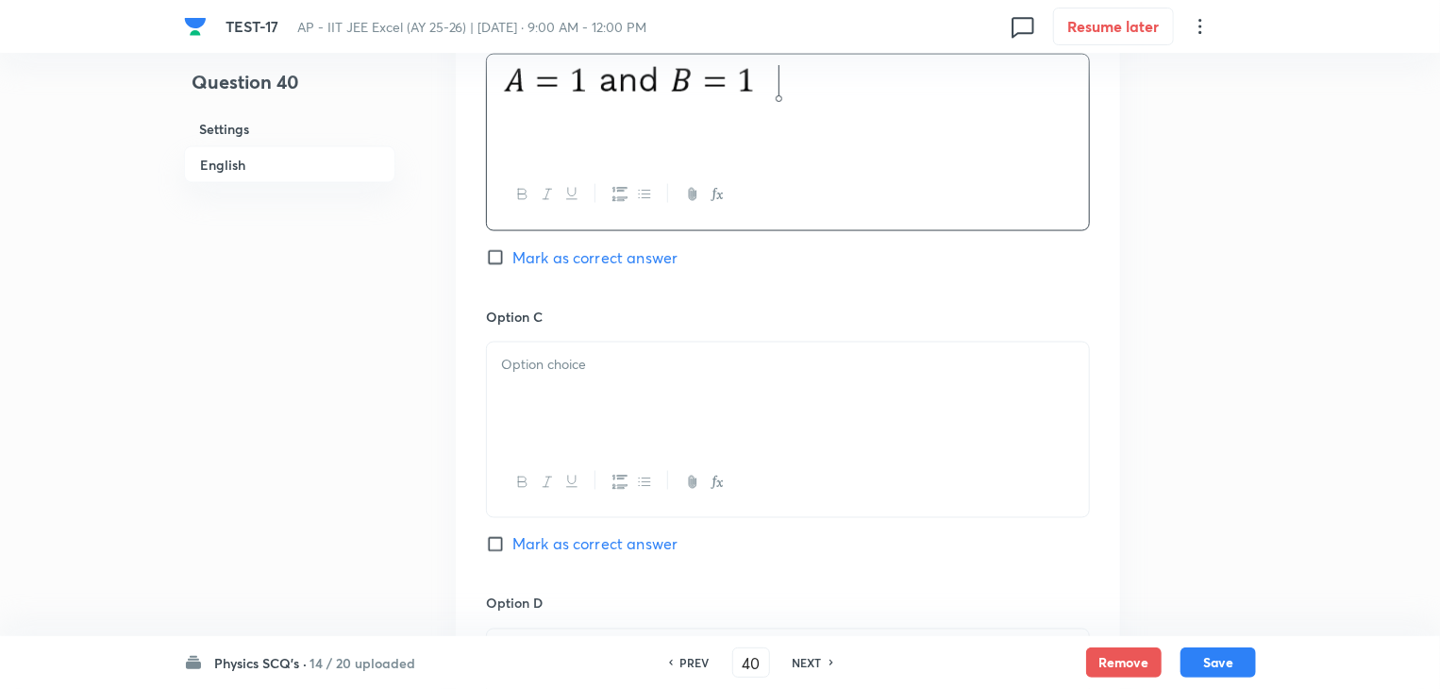
click at [647, 371] on p at bounding box center [788, 365] width 574 height 22
click at [675, 388] on div at bounding box center [788, 399] width 602 height 106
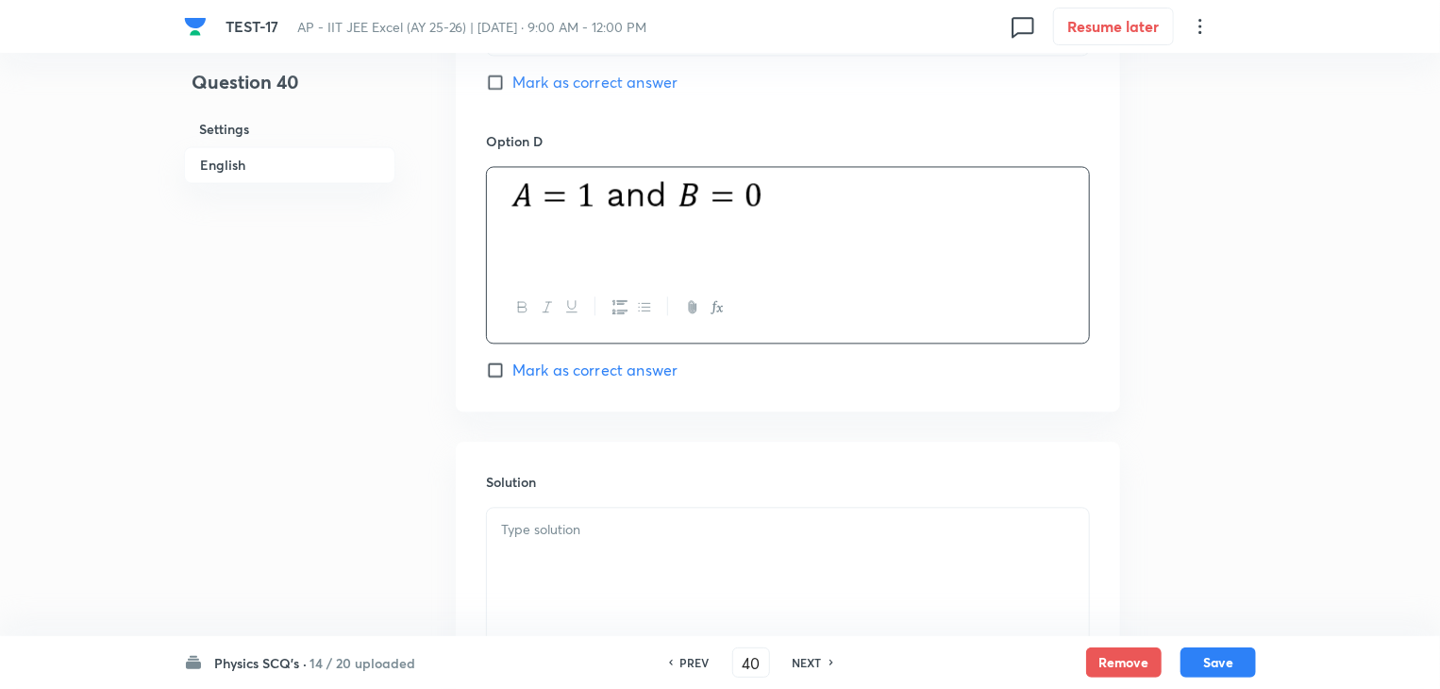
scroll to position [2064, 0]
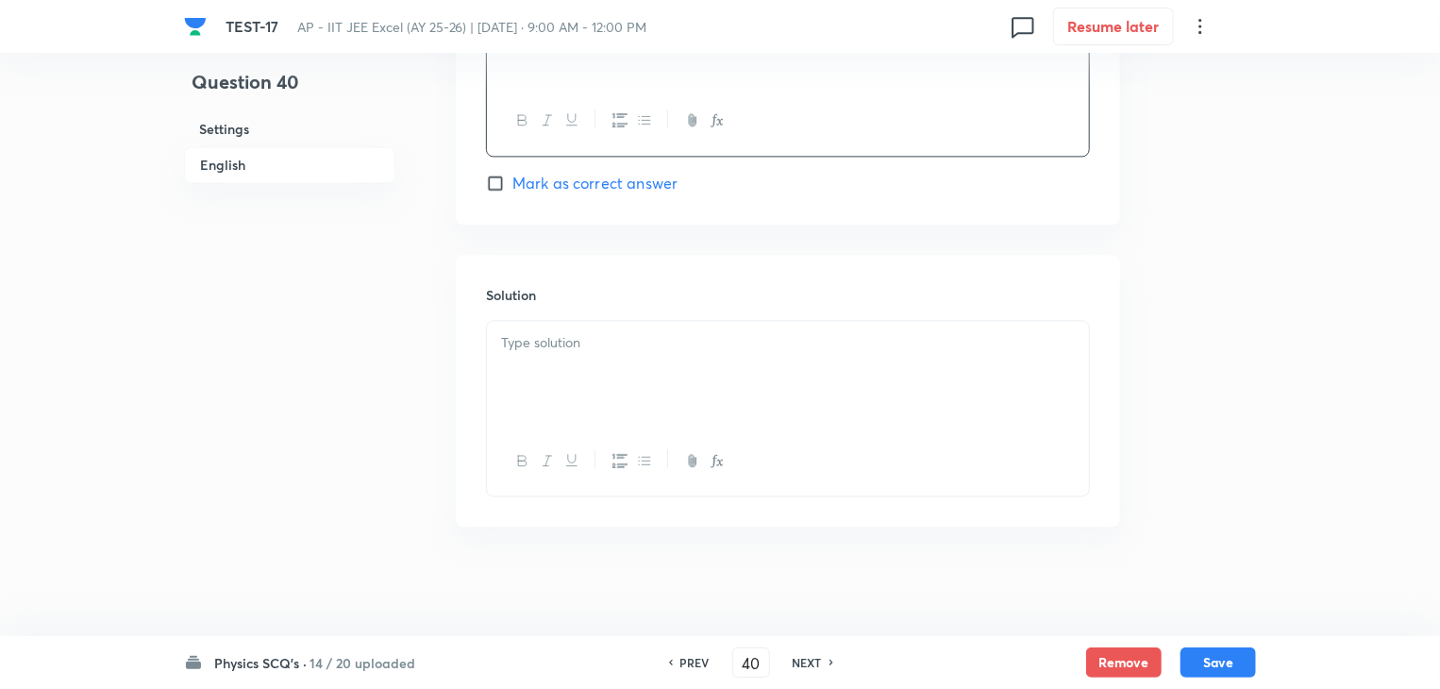
click at [694, 325] on div at bounding box center [788, 374] width 602 height 106
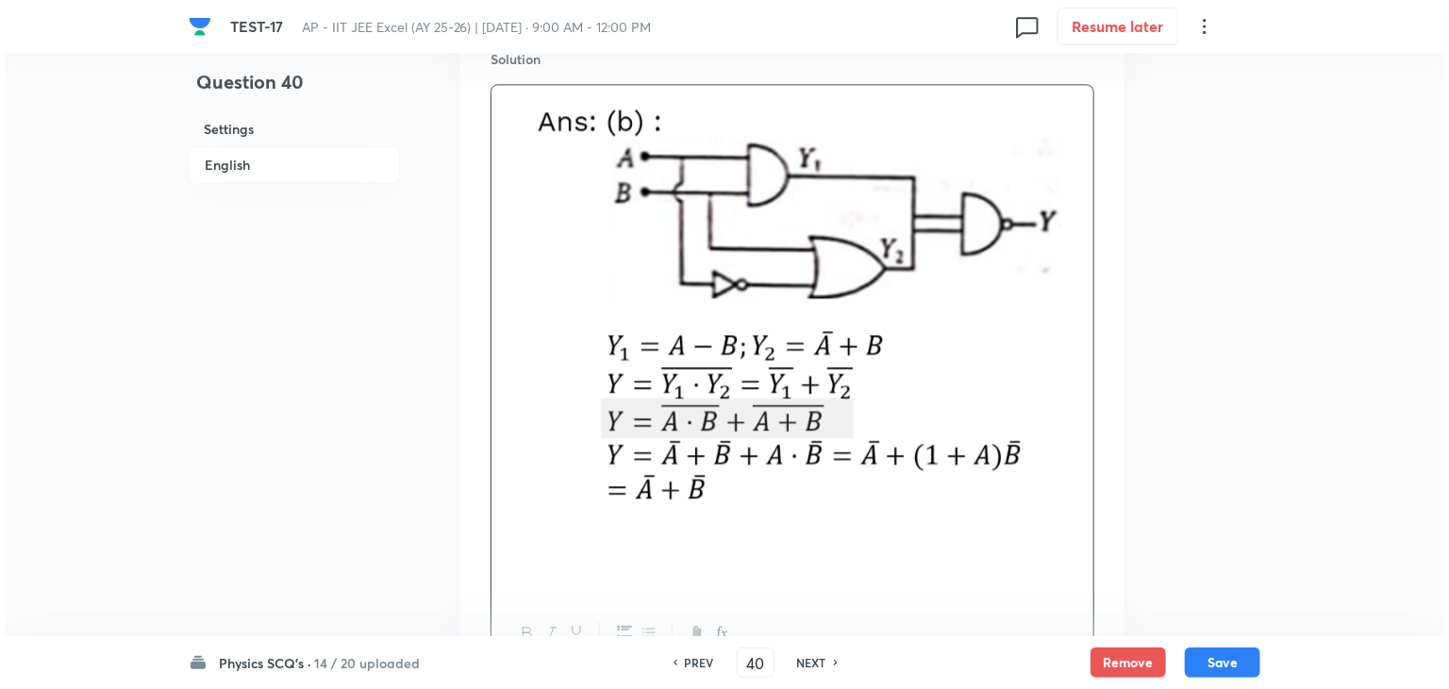
scroll to position [2473, 0]
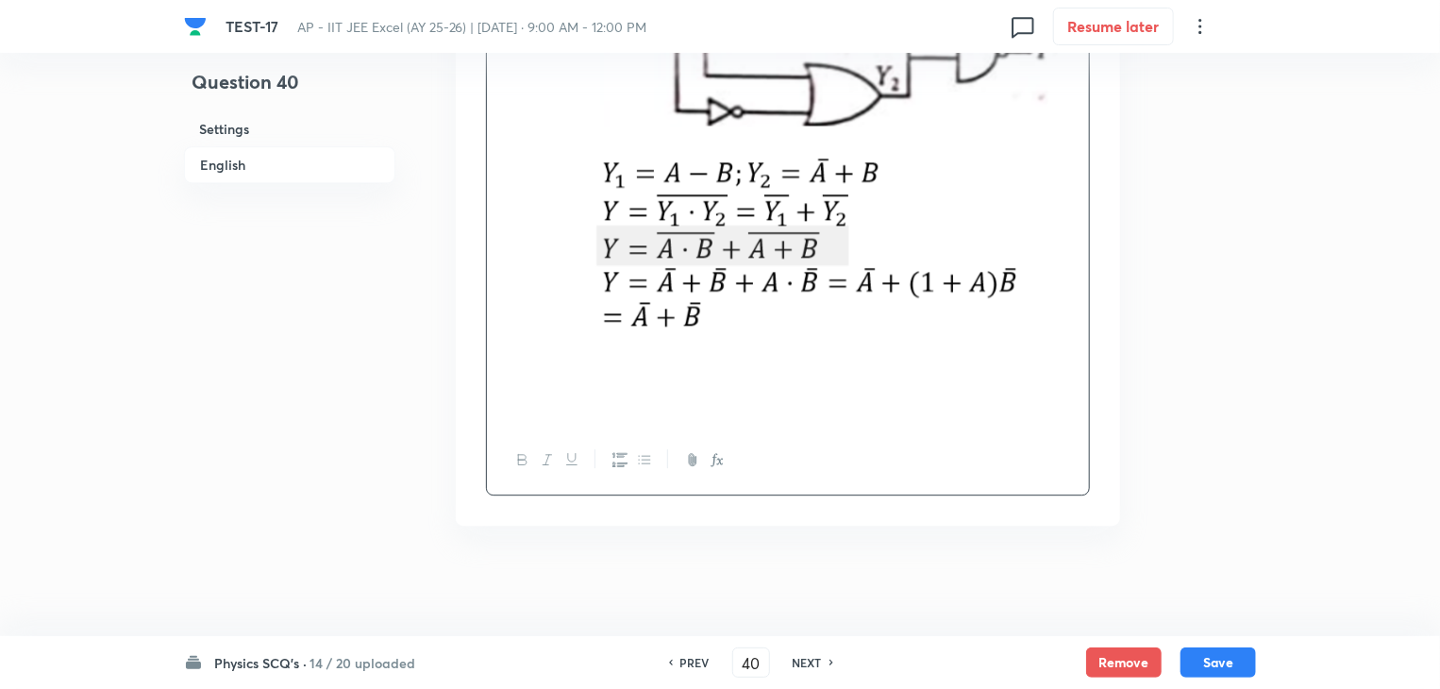
click at [800, 374] on img at bounding box center [788, 167] width 574 height 486
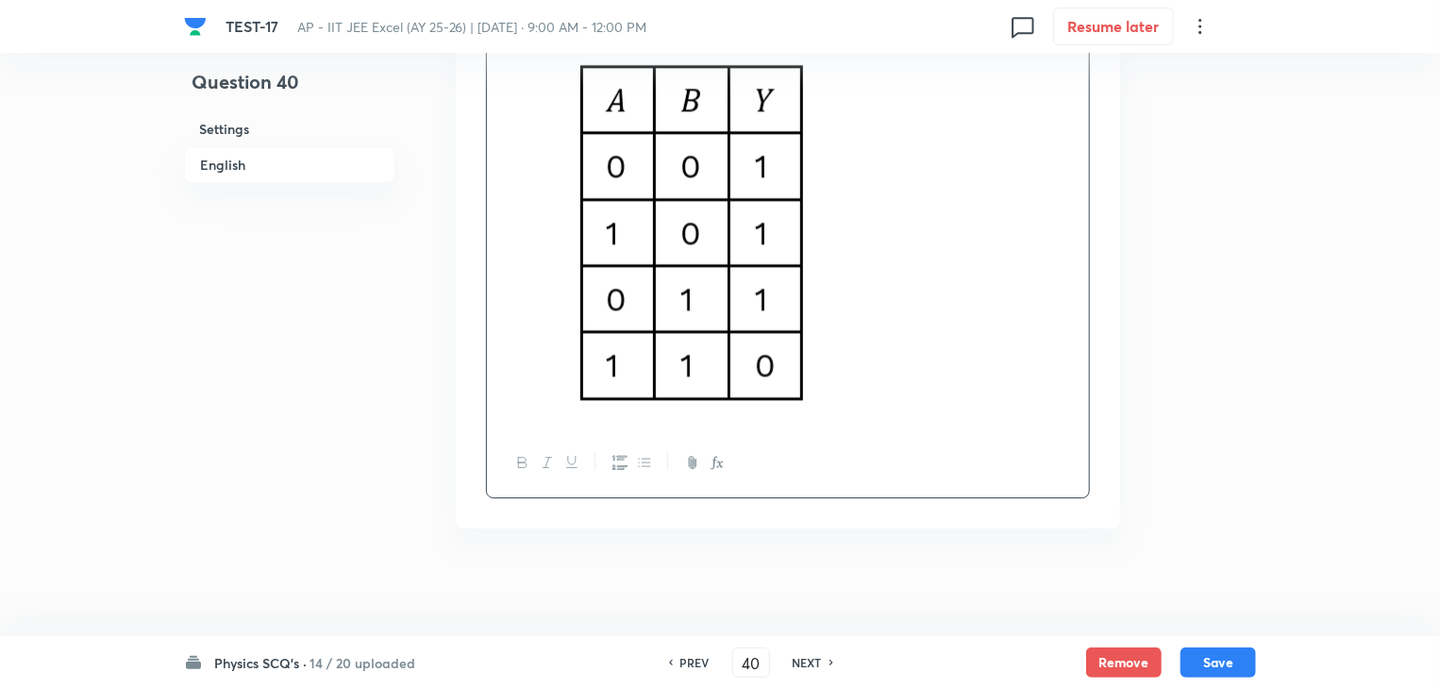
scroll to position [2876, 0]
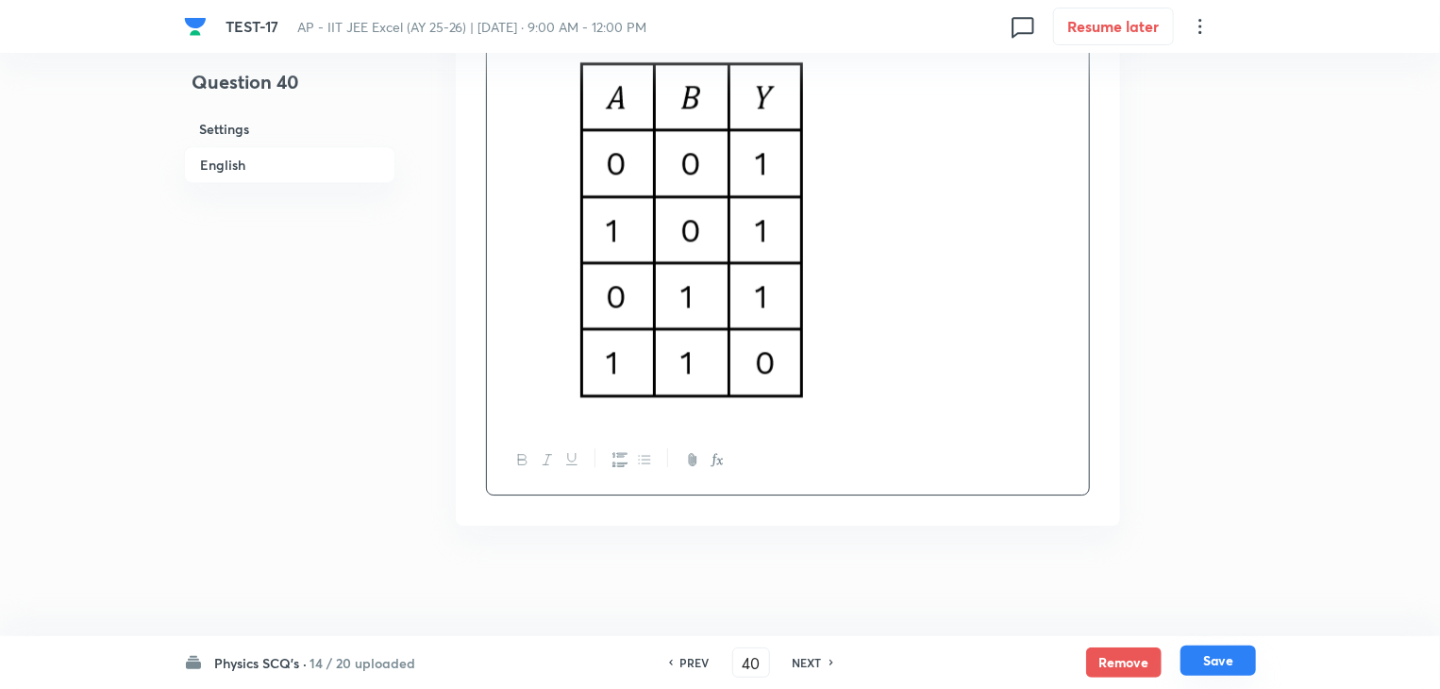
click at [1223, 656] on button "Save" at bounding box center [1217, 660] width 75 height 30
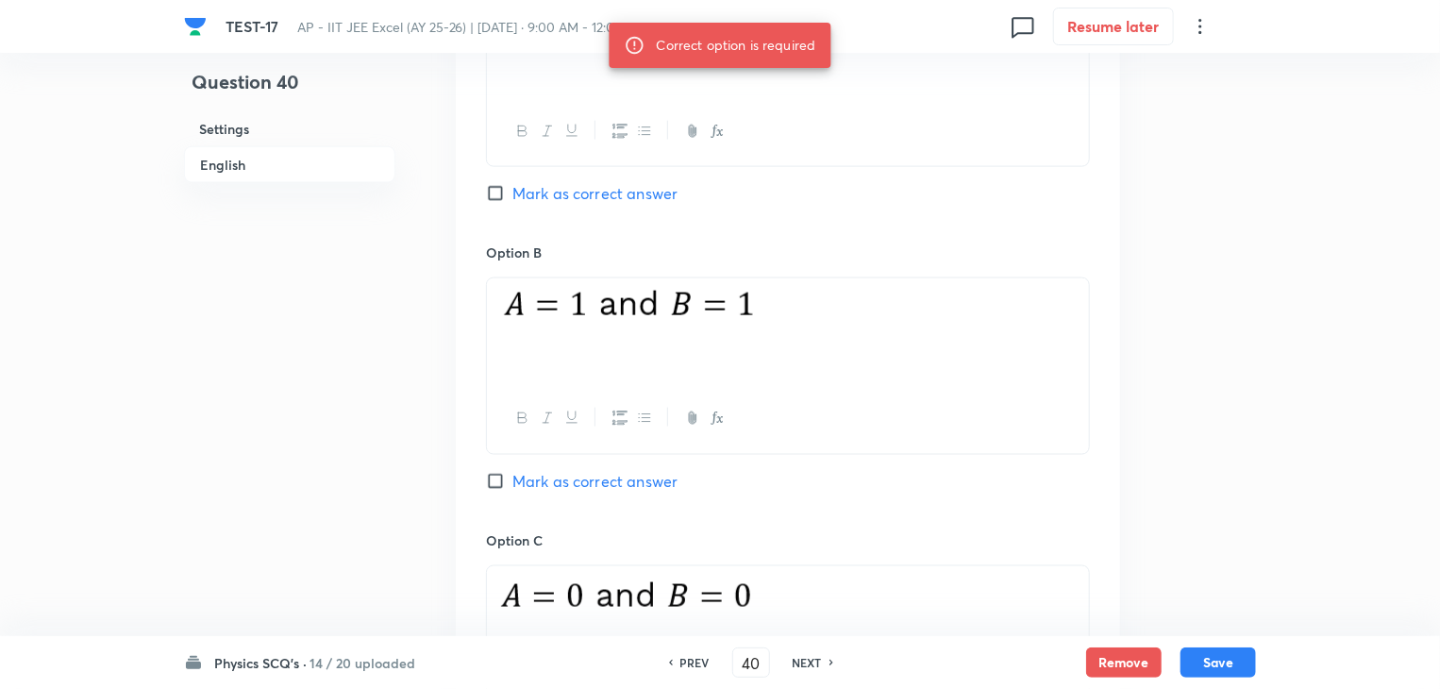
scroll to position [1178, 0]
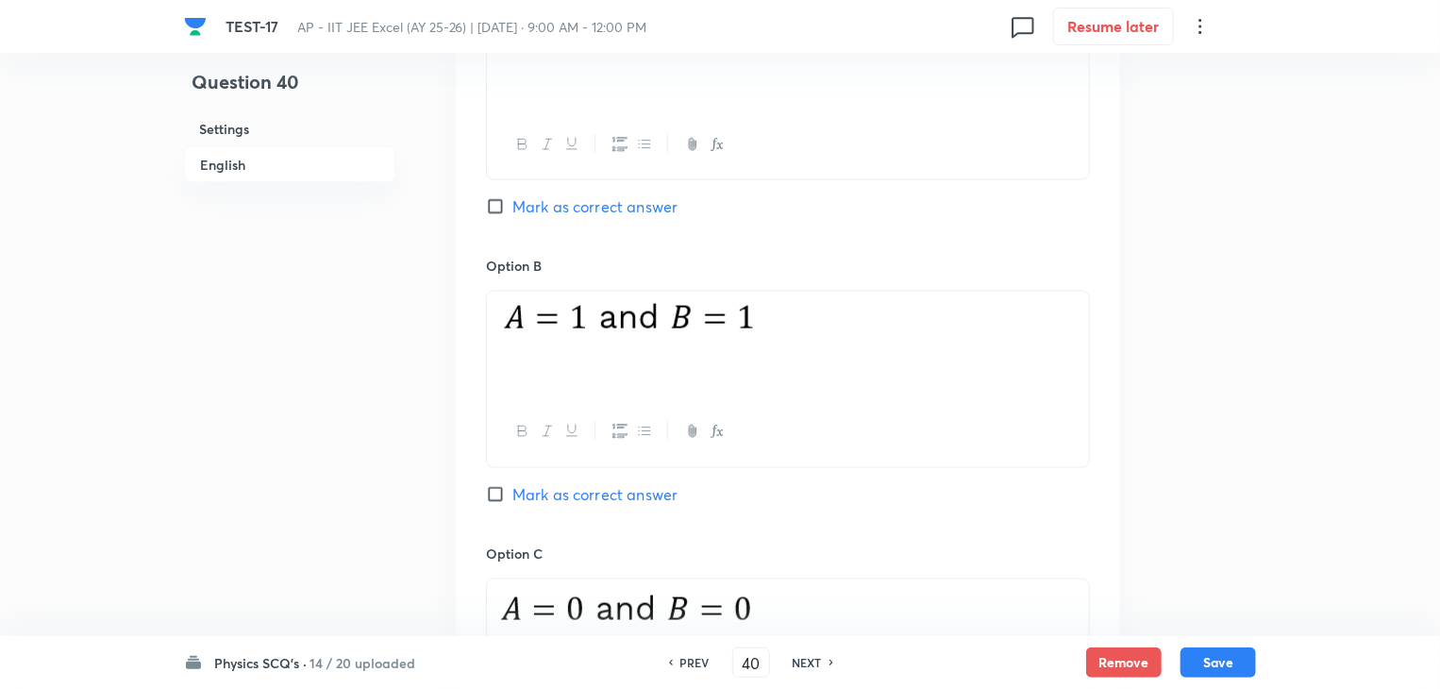
click at [494, 489] on input "Mark as correct answer" at bounding box center [499, 494] width 26 height 19
checkbox input "true"
click at [1222, 669] on button "Save" at bounding box center [1217, 660] width 75 height 30
type input "41"
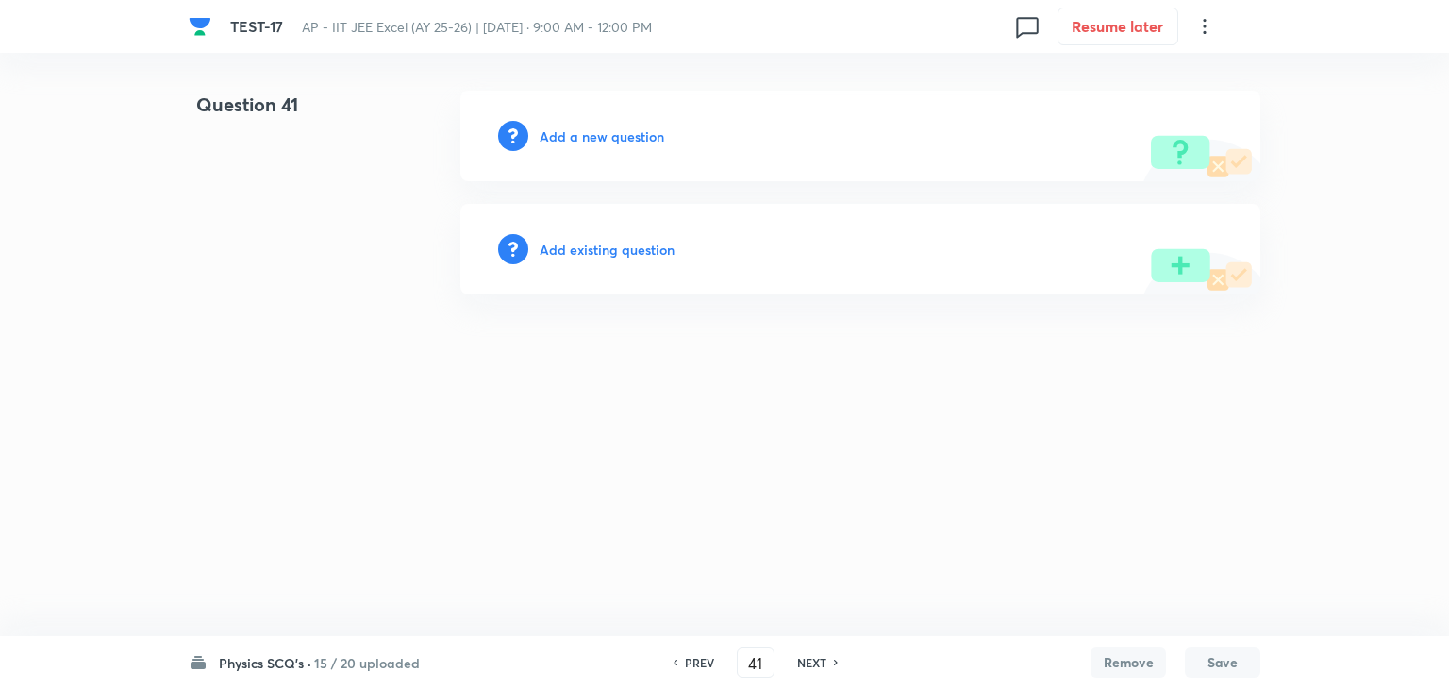
click at [630, 128] on h6 "Add a new question" at bounding box center [602, 136] width 125 height 20
click at [594, 129] on h6 "Choose a question type" at bounding box center [612, 136] width 145 height 20
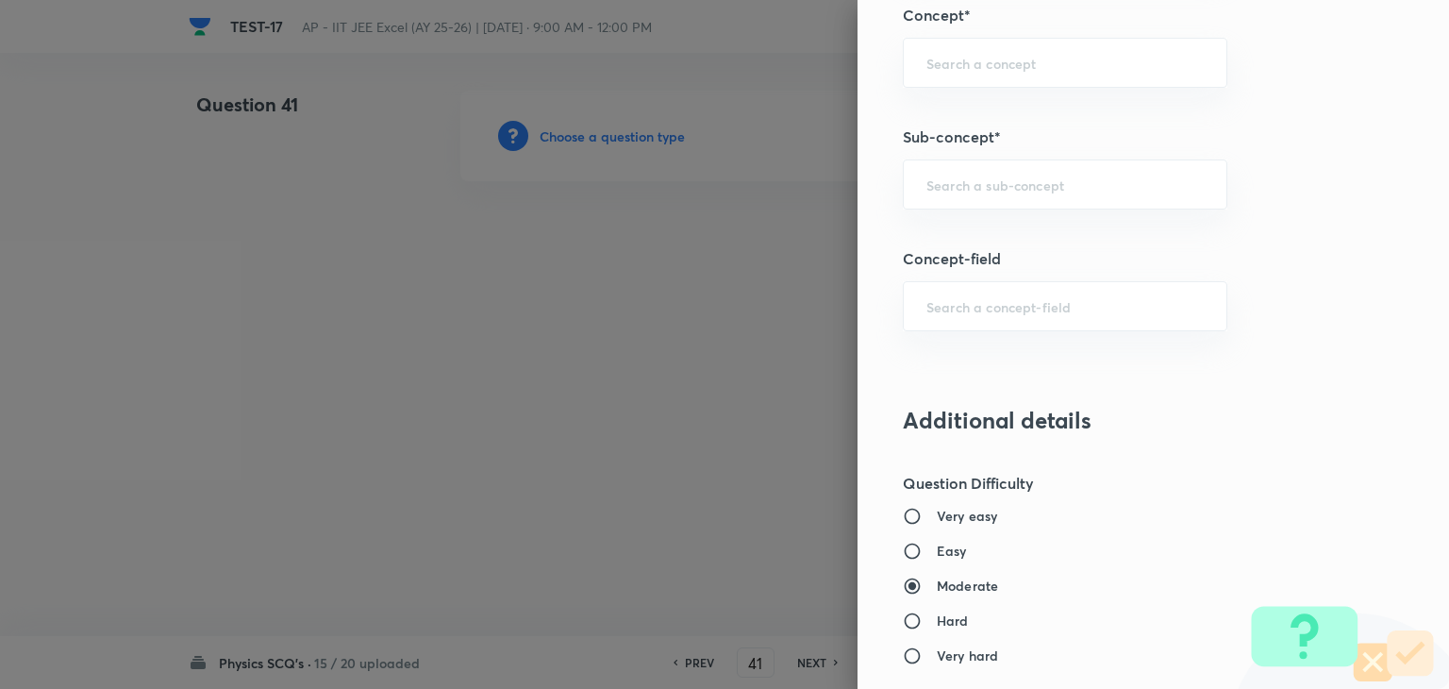
scroll to position [1226, 0]
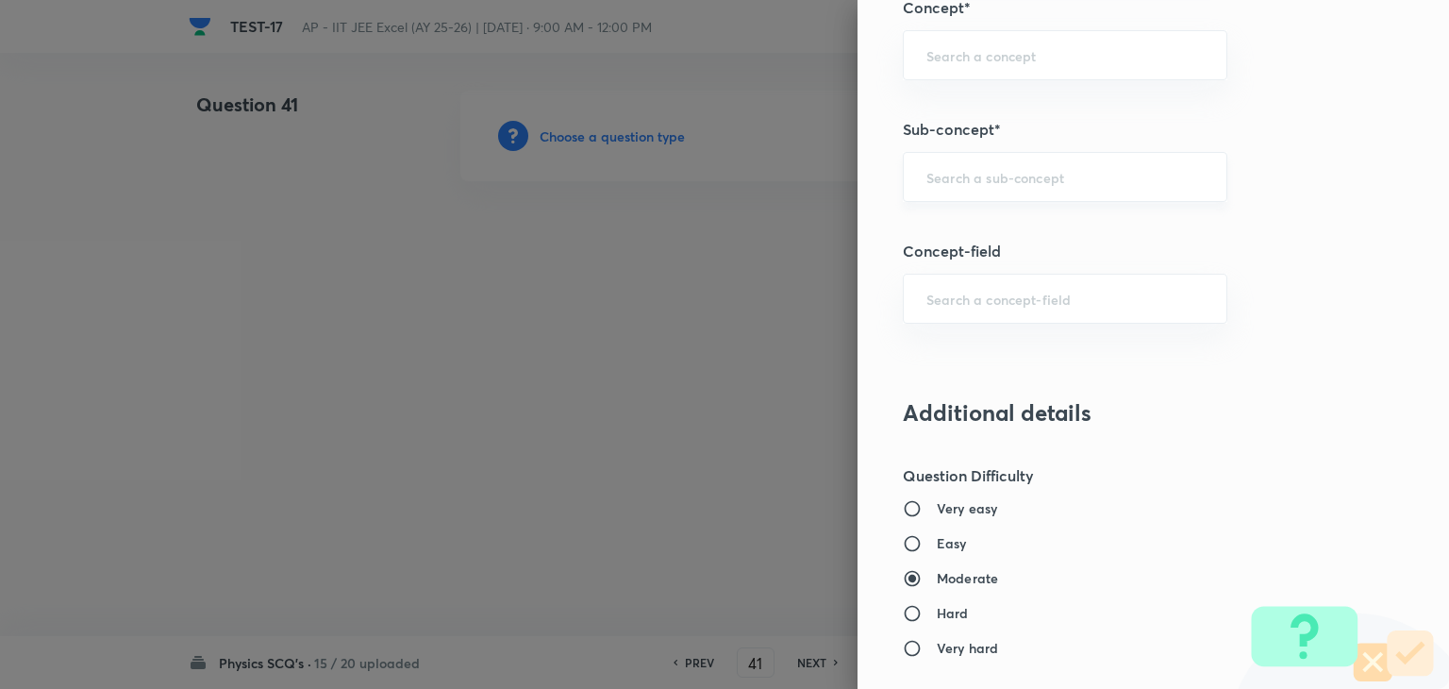
click at [1011, 169] on input "text" at bounding box center [1064, 177] width 277 height 18
paste input "semiconductor"
click at [1007, 222] on li "Semiconductors" at bounding box center [1051, 227] width 323 height 34
type input "Semiconductors"
type input "Physics"
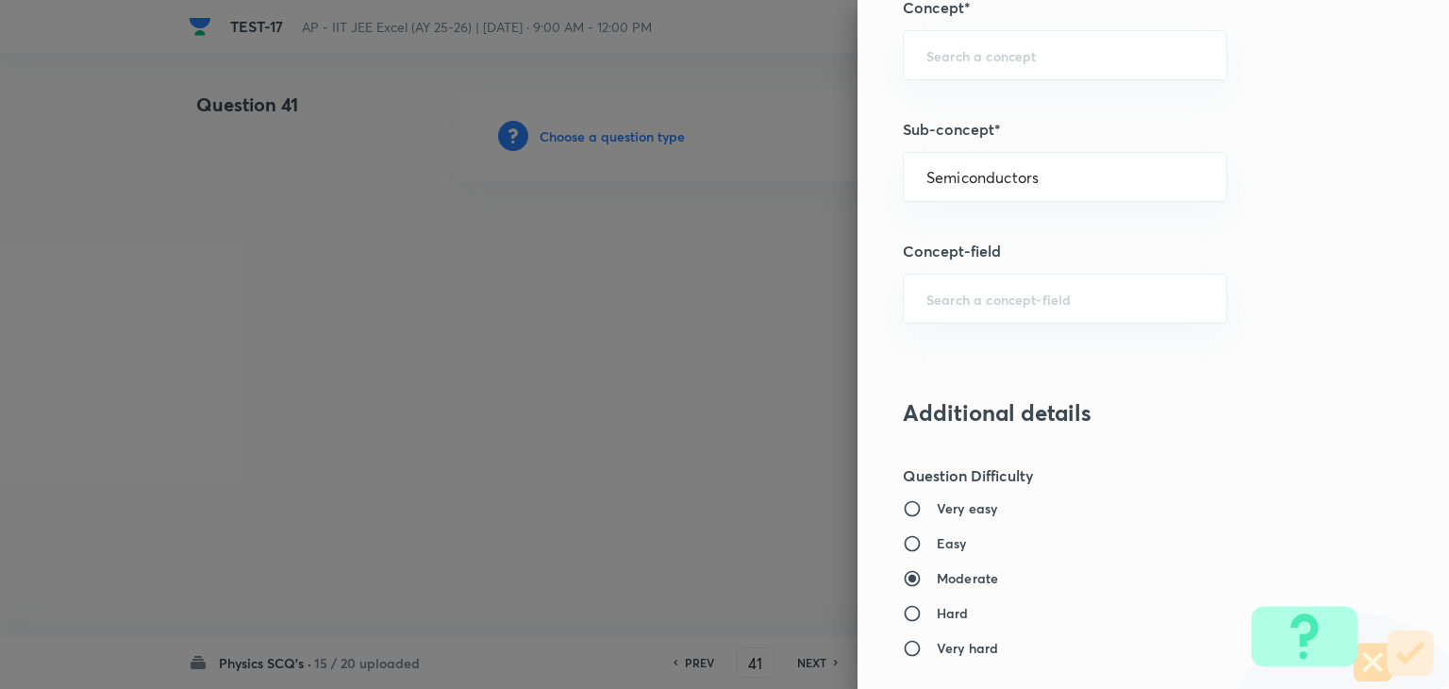
type input "Modern Physics"
type input "Semiconductors & Devices"
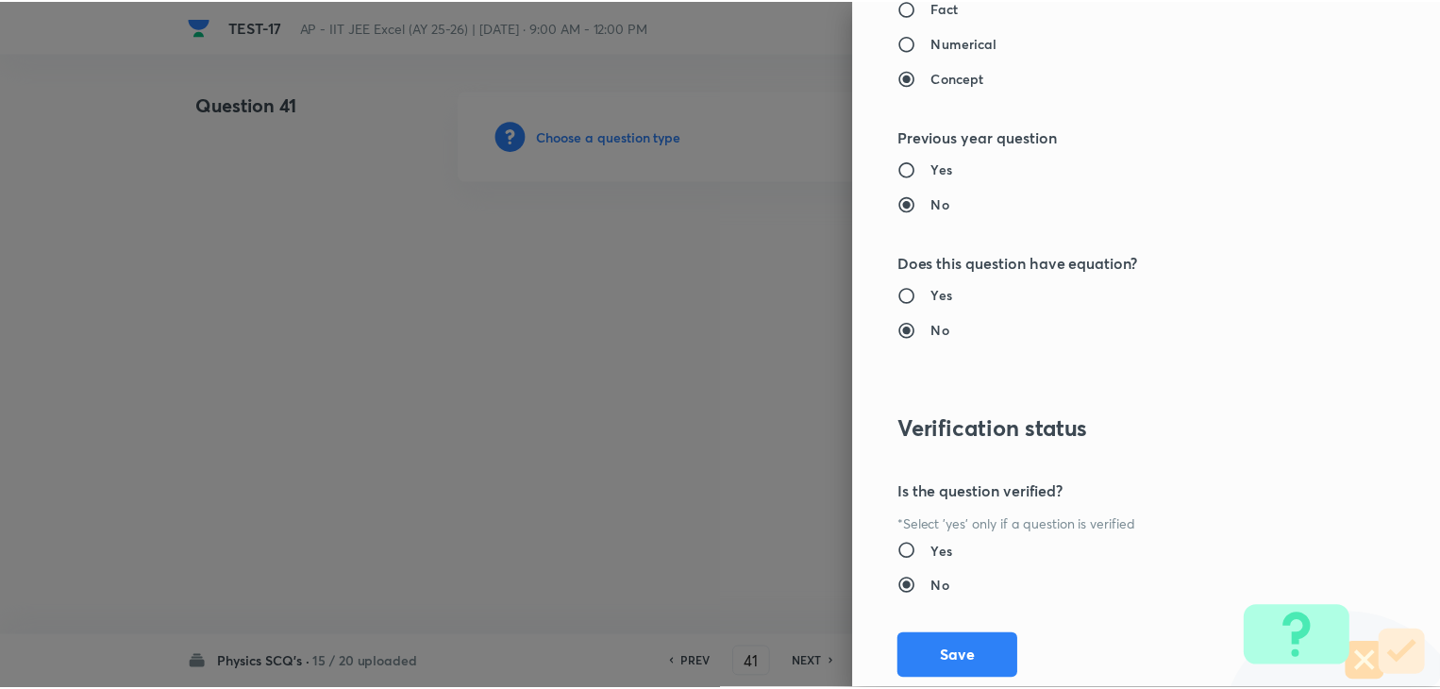
scroll to position [2007, 0]
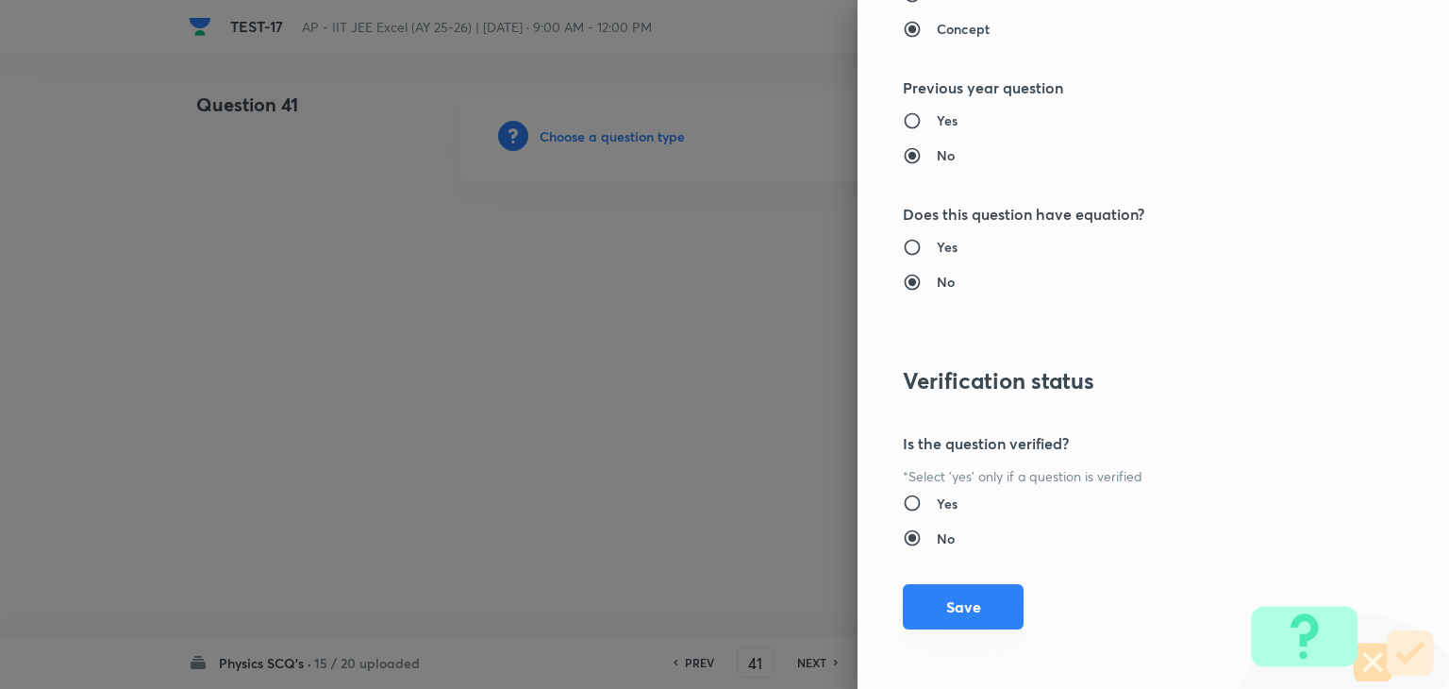
drag, startPoint x: 962, startPoint y: 603, endPoint x: 963, endPoint y: 593, distance: 9.5
click at [964, 594] on button "Save" at bounding box center [963, 606] width 121 height 45
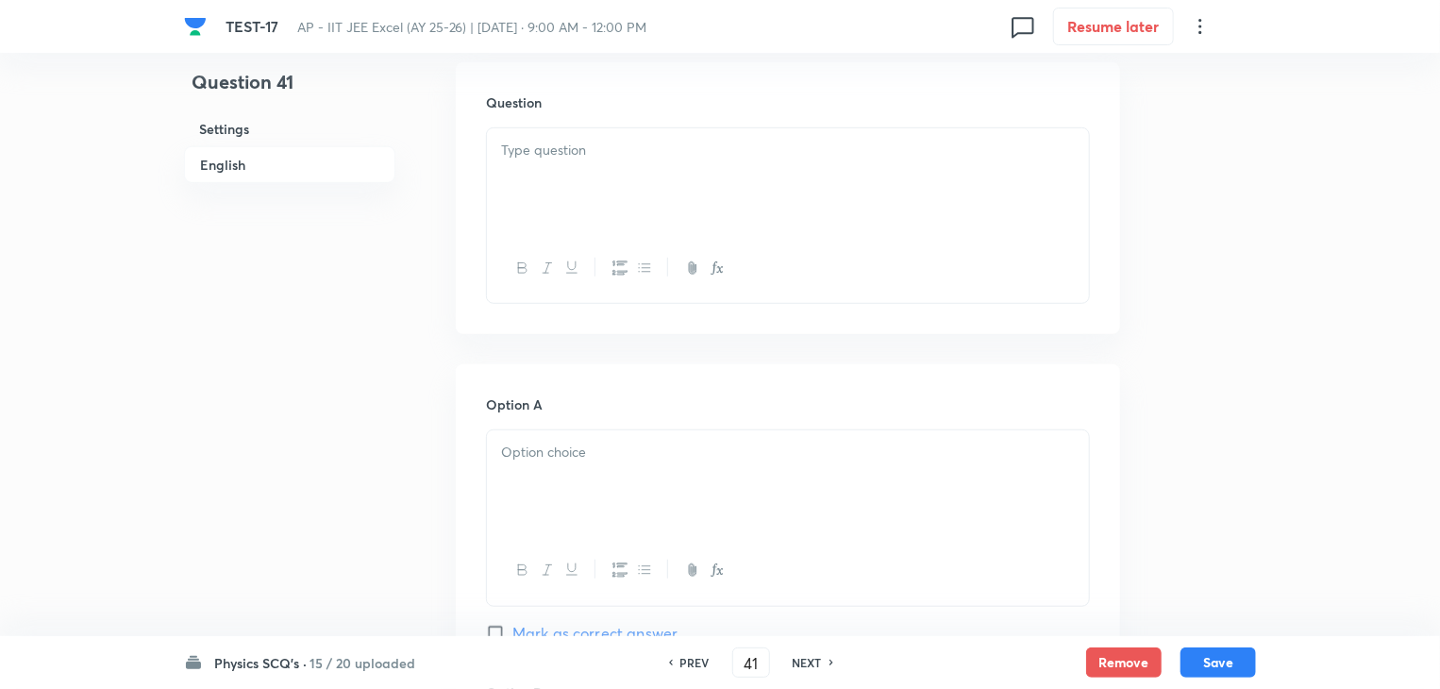
scroll to position [566, 0]
click at [633, 125] on p at bounding box center [788, 136] width 574 height 22
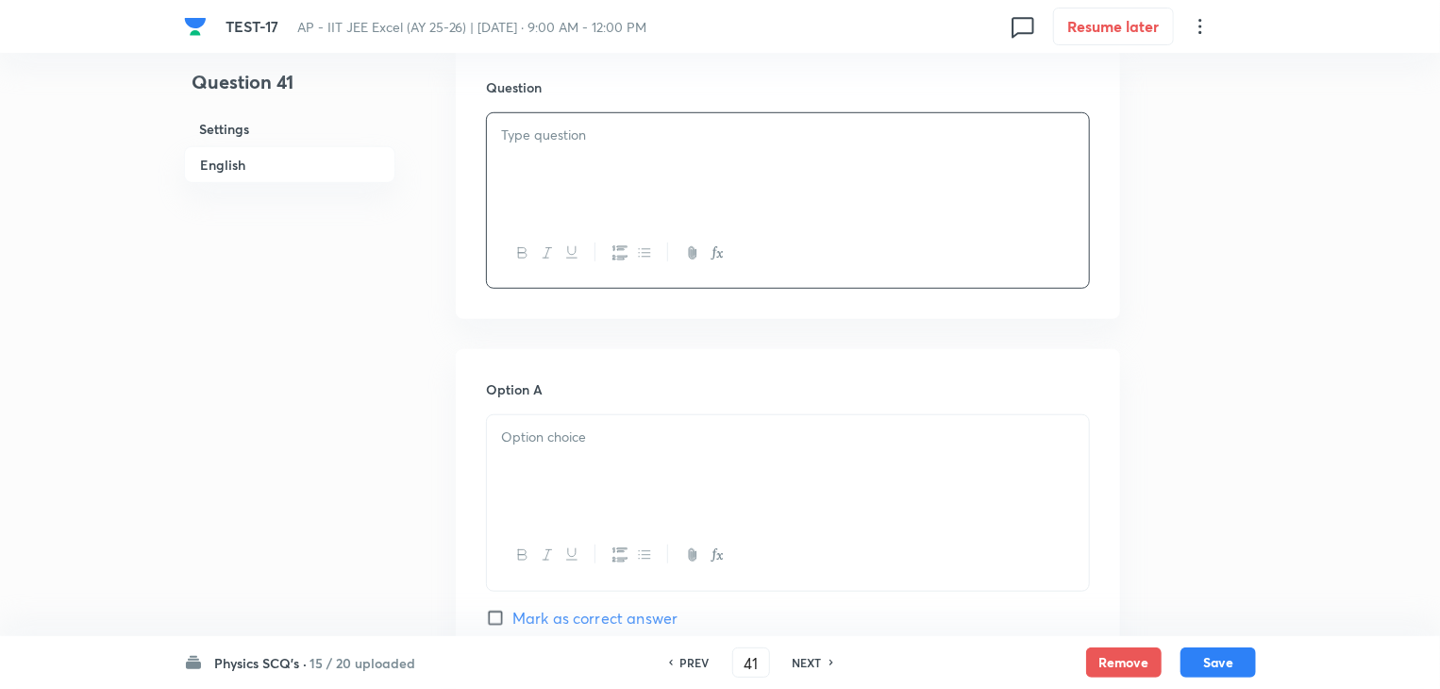
click at [693, 657] on h6 "PREV" at bounding box center [694, 662] width 29 height 17
type input "40"
checkbox input "true"
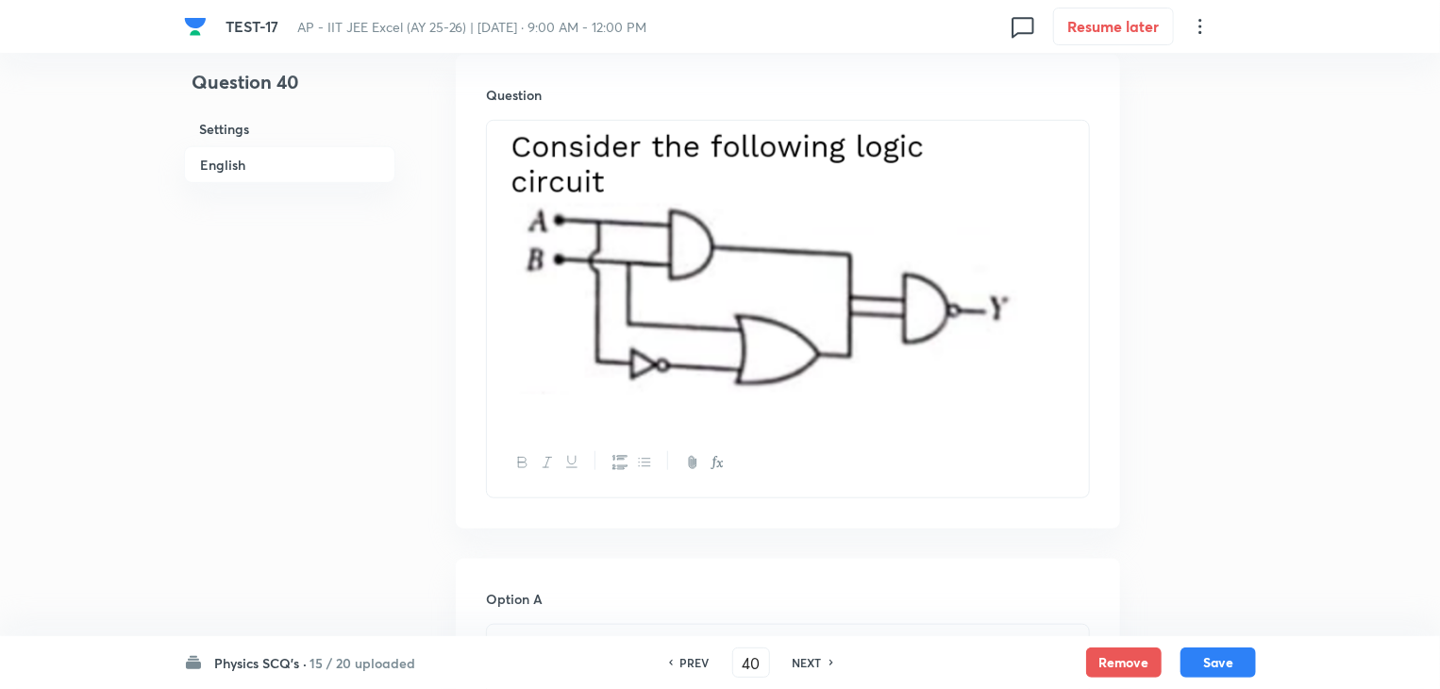
scroll to position [755, 0]
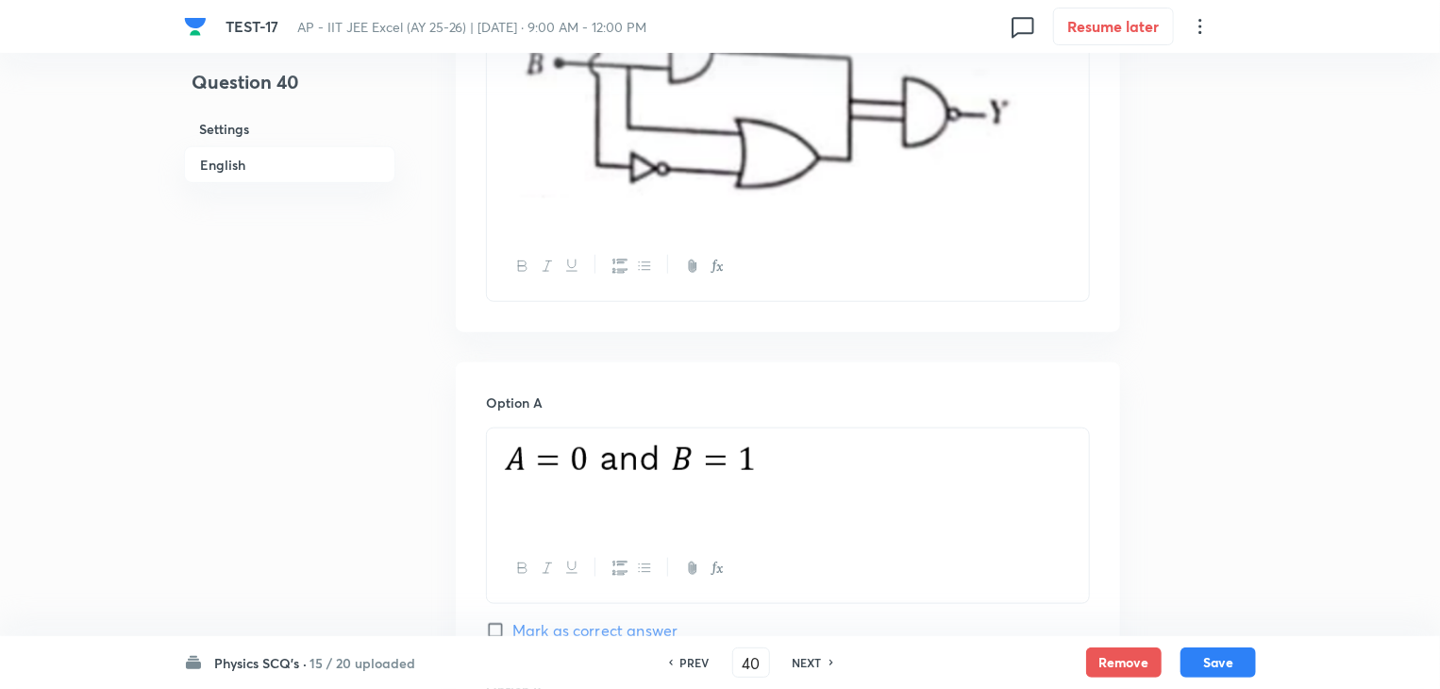
click at [814, 658] on h6 "NEXT" at bounding box center [806, 662] width 29 height 17
type input "41"
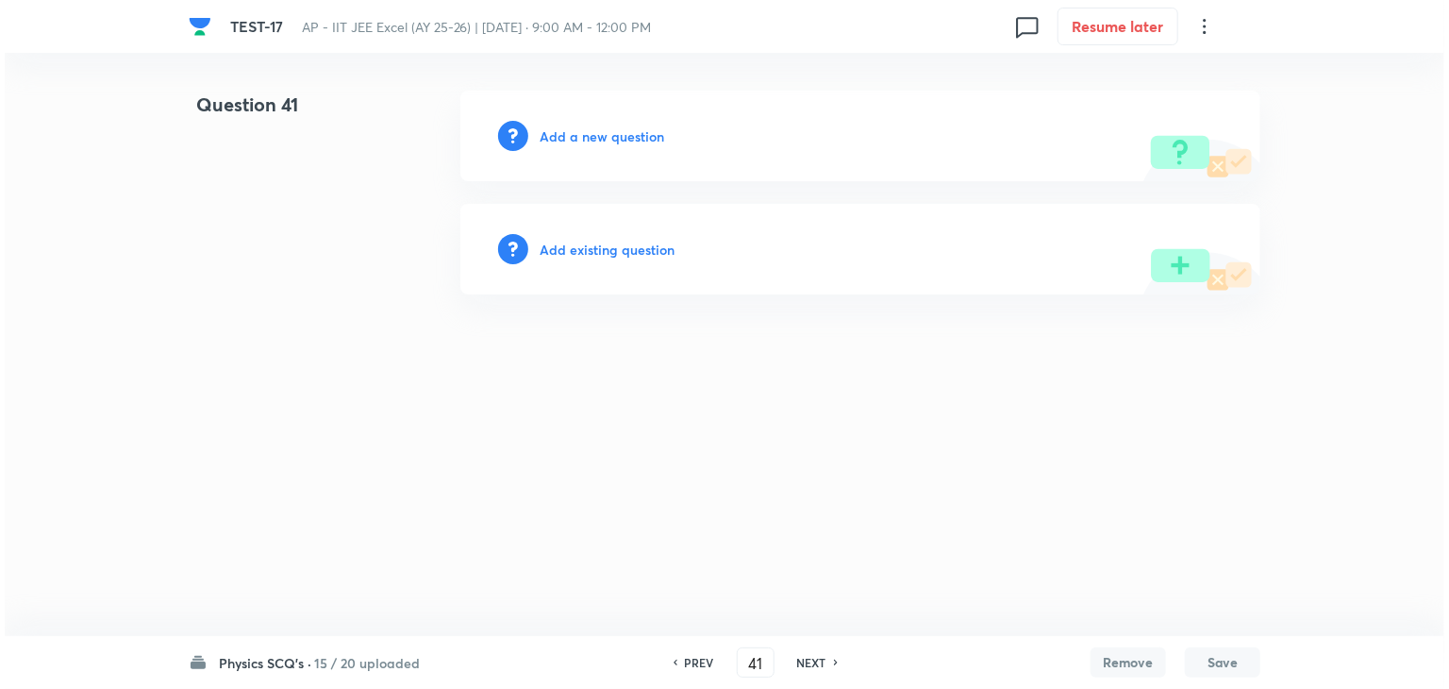
scroll to position [0, 0]
click at [548, 142] on h6 "Add a new question" at bounding box center [602, 136] width 125 height 20
click at [548, 142] on h6 "Choose a question type" at bounding box center [612, 136] width 145 height 20
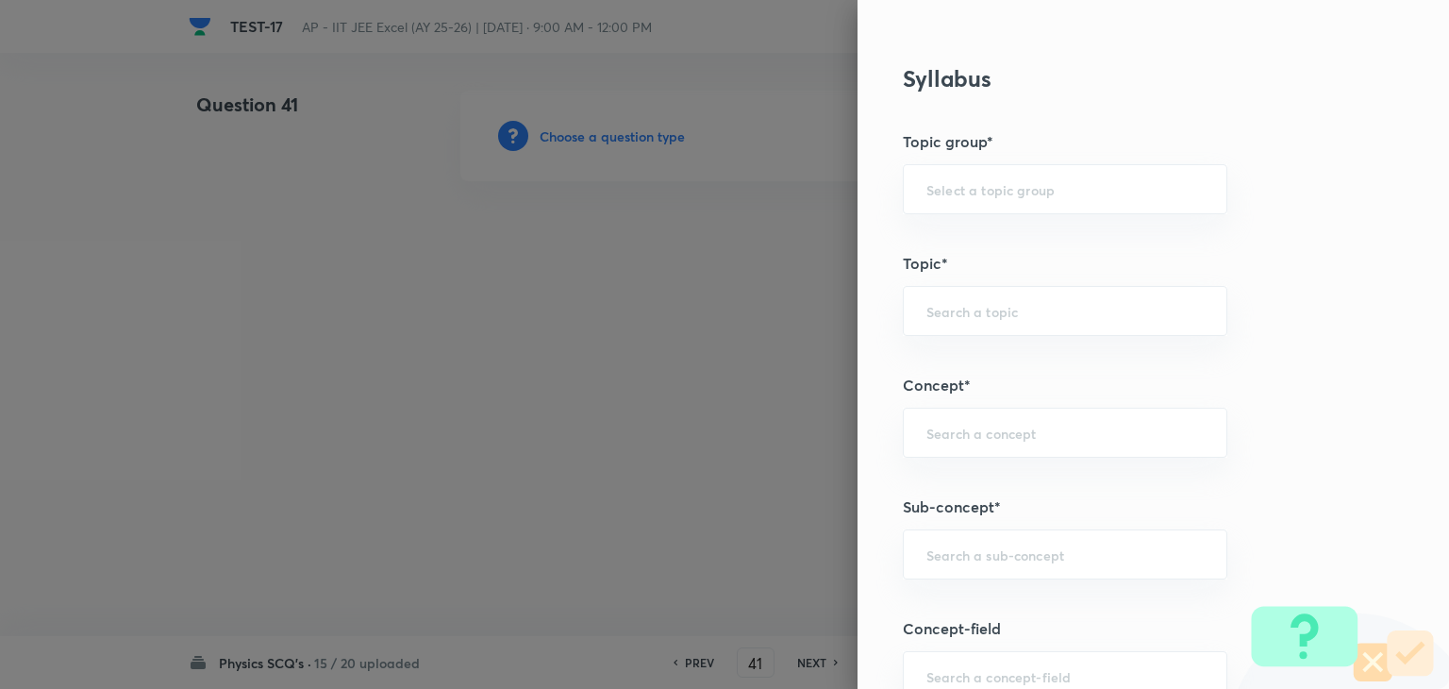
scroll to position [943, 0]
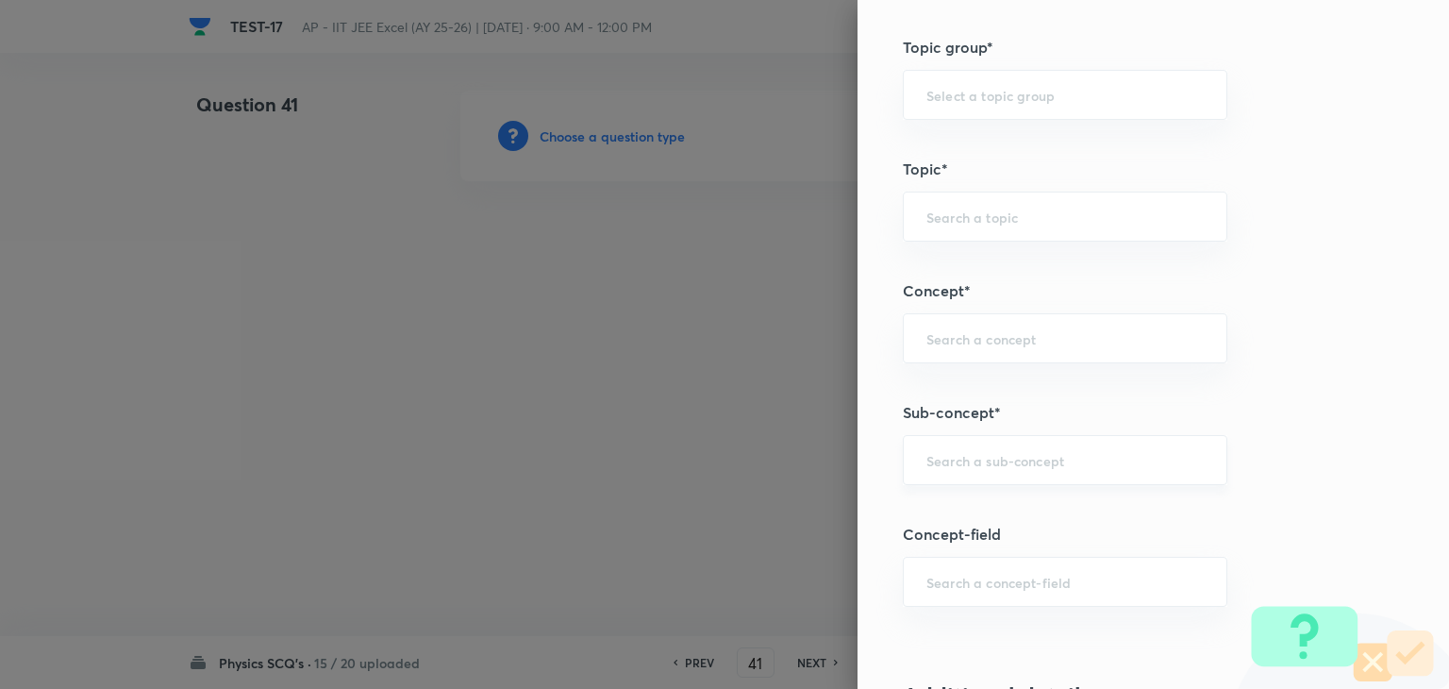
click at [1016, 451] on input "text" at bounding box center [1064, 460] width 277 height 18
paste input "semiconductor"
click at [1003, 509] on li "Semiconductors" at bounding box center [1051, 510] width 323 height 34
type input "Semiconductors"
type input "Physics"
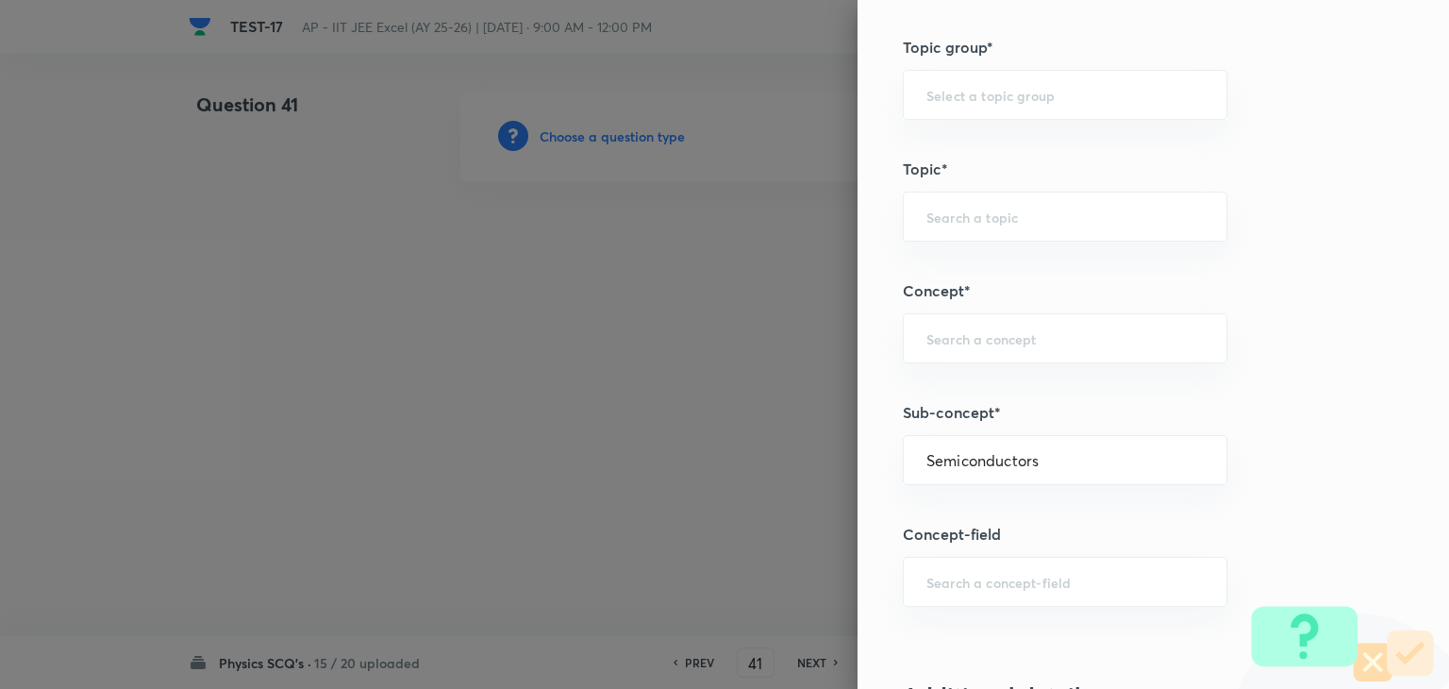
type input "Modern Physics"
type input "Semiconductors & Devices"
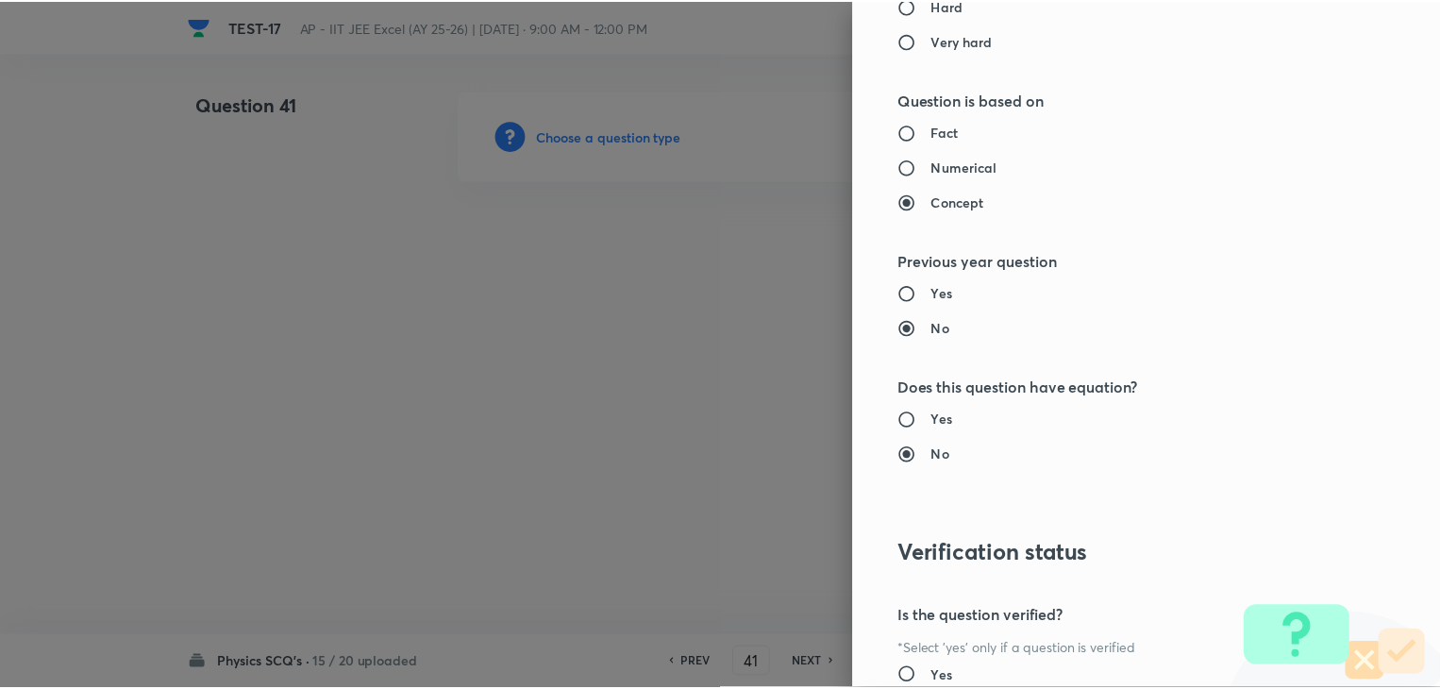
scroll to position [2007, 0]
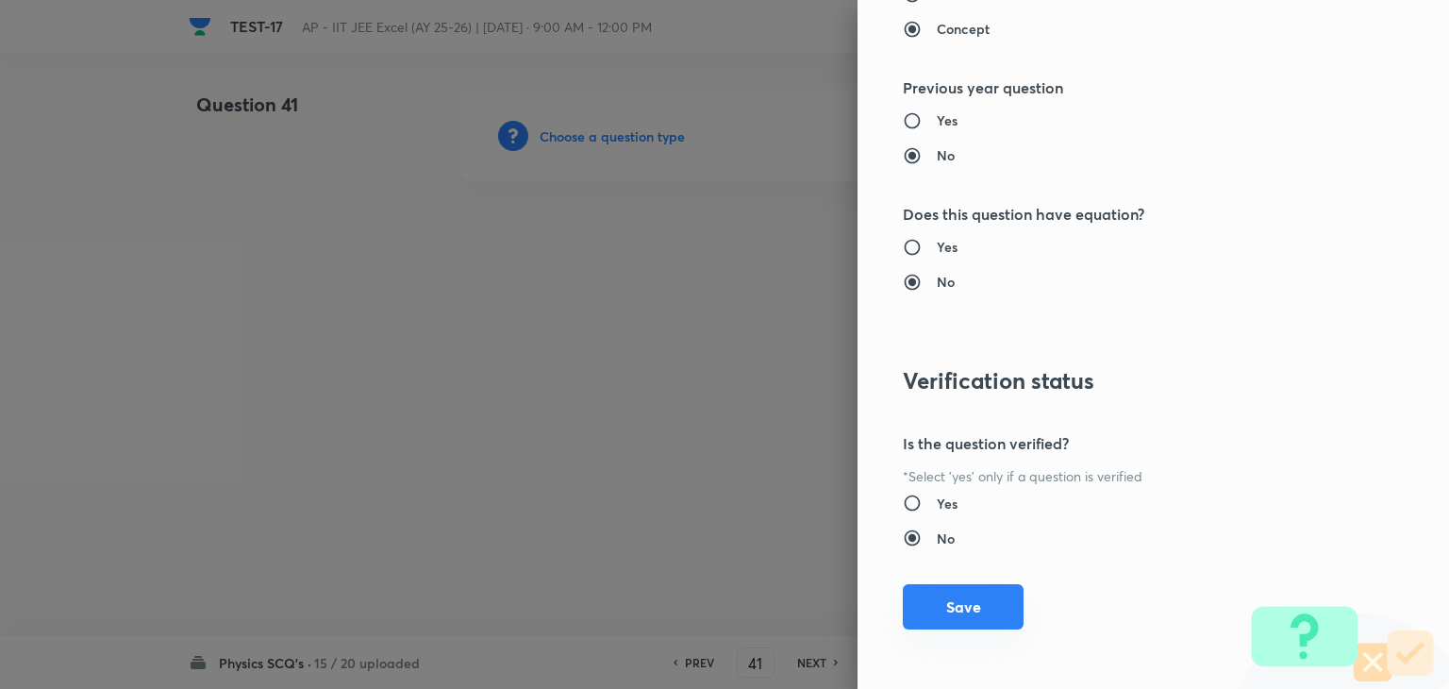
click at [958, 598] on button "Save" at bounding box center [963, 606] width 121 height 45
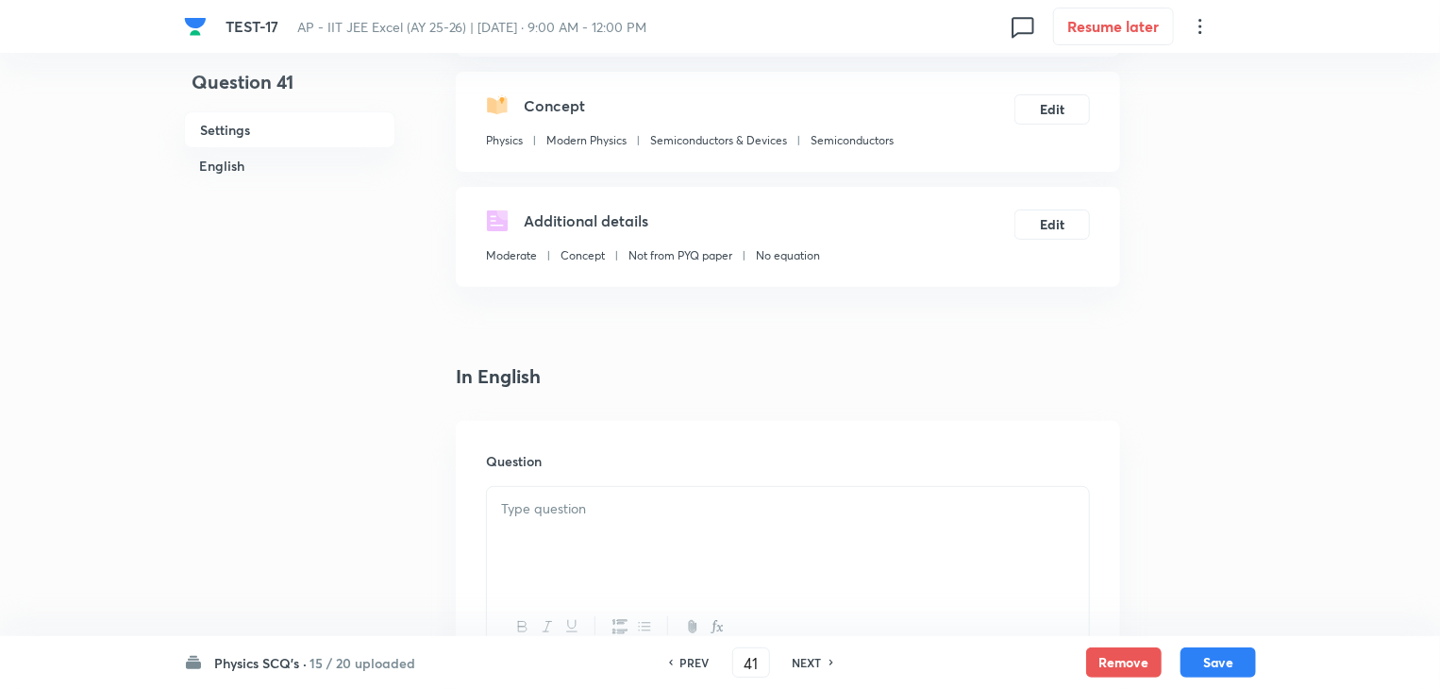
scroll to position [377, 0]
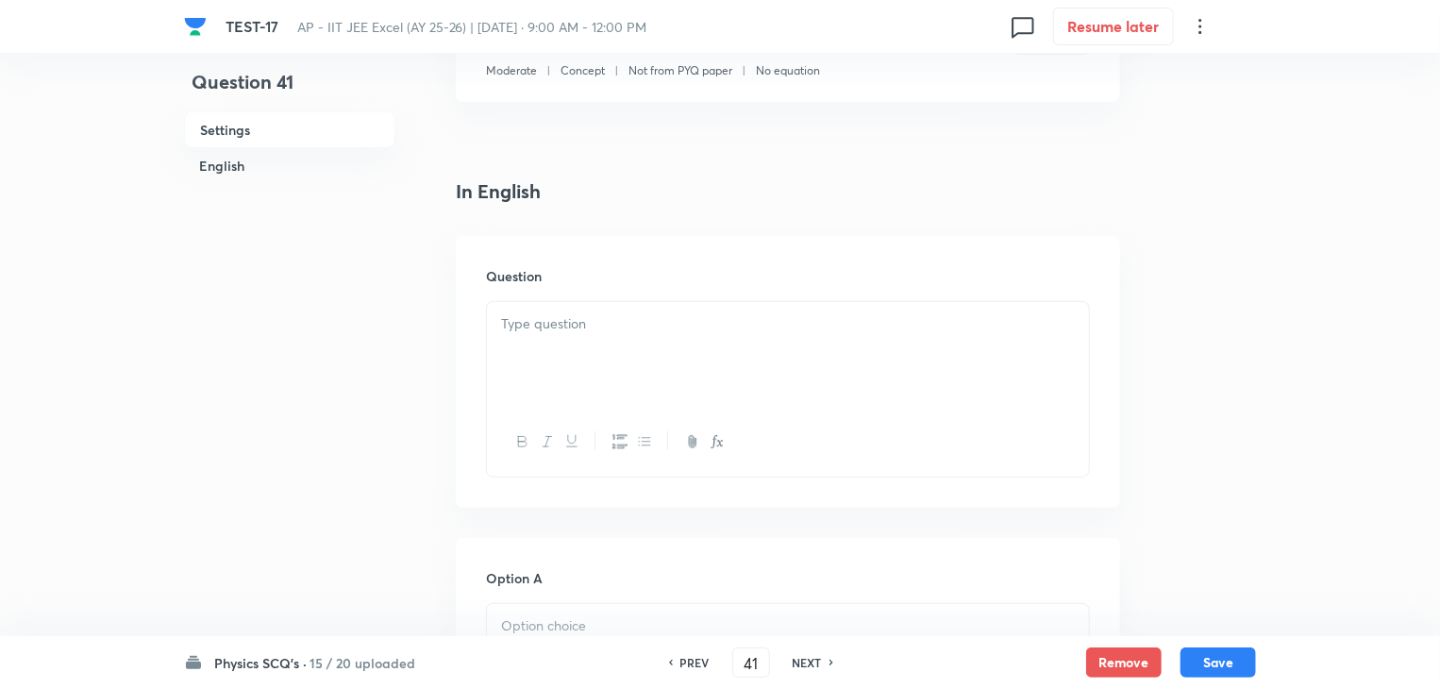
click at [708, 348] on div at bounding box center [788, 355] width 602 height 106
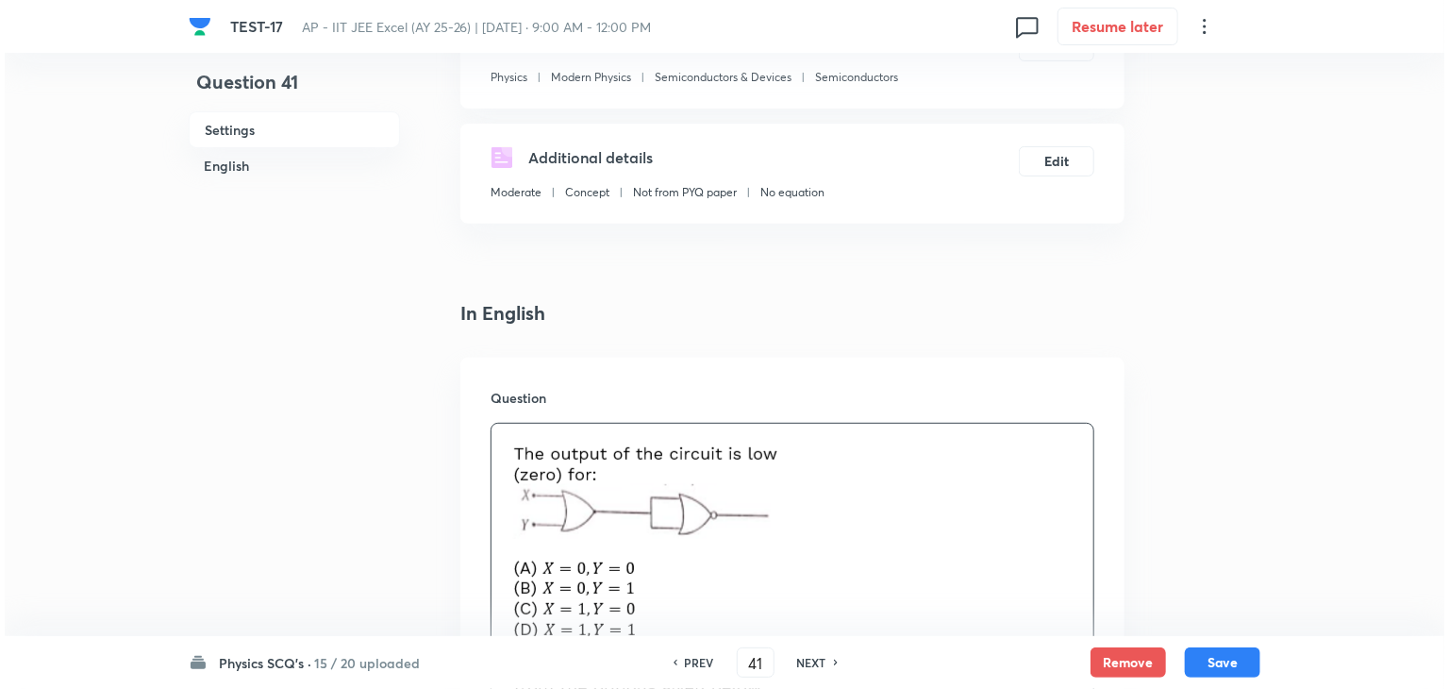
scroll to position [0, 0]
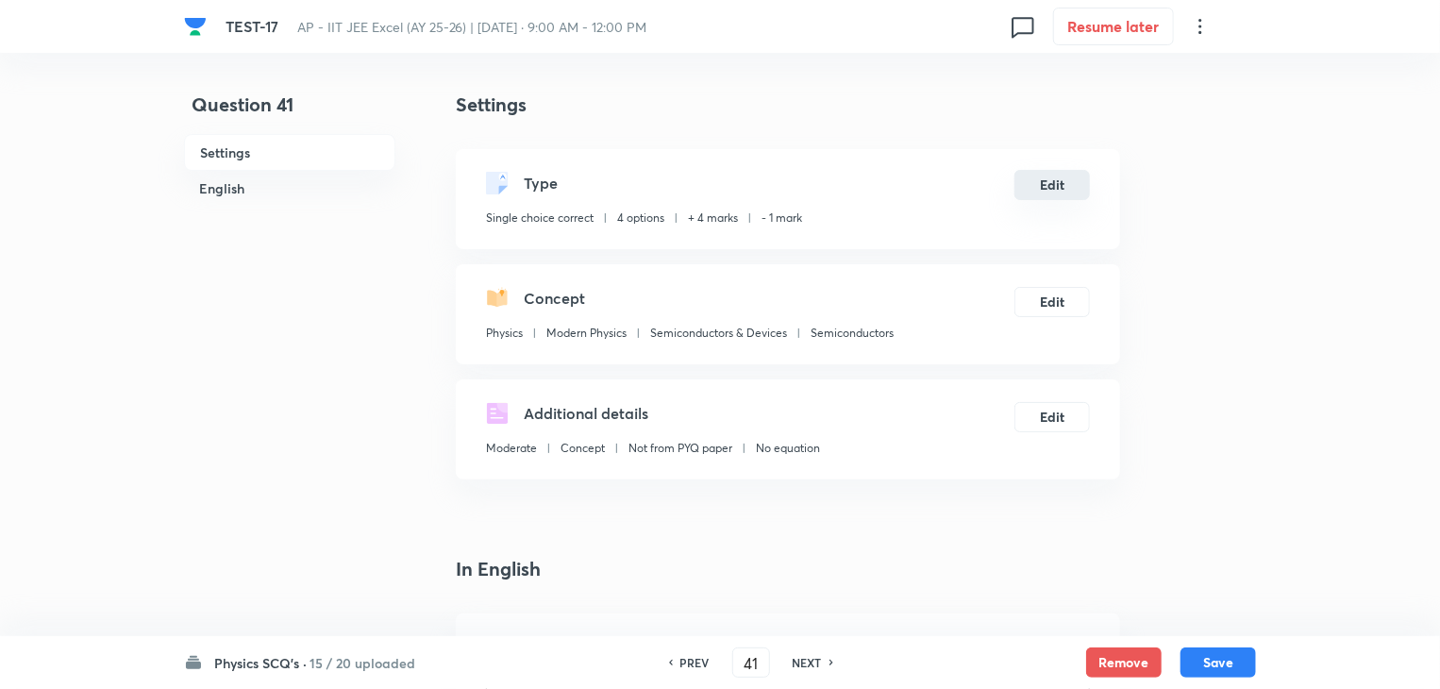
click at [1040, 186] on button "Edit" at bounding box center [1051, 185] width 75 height 30
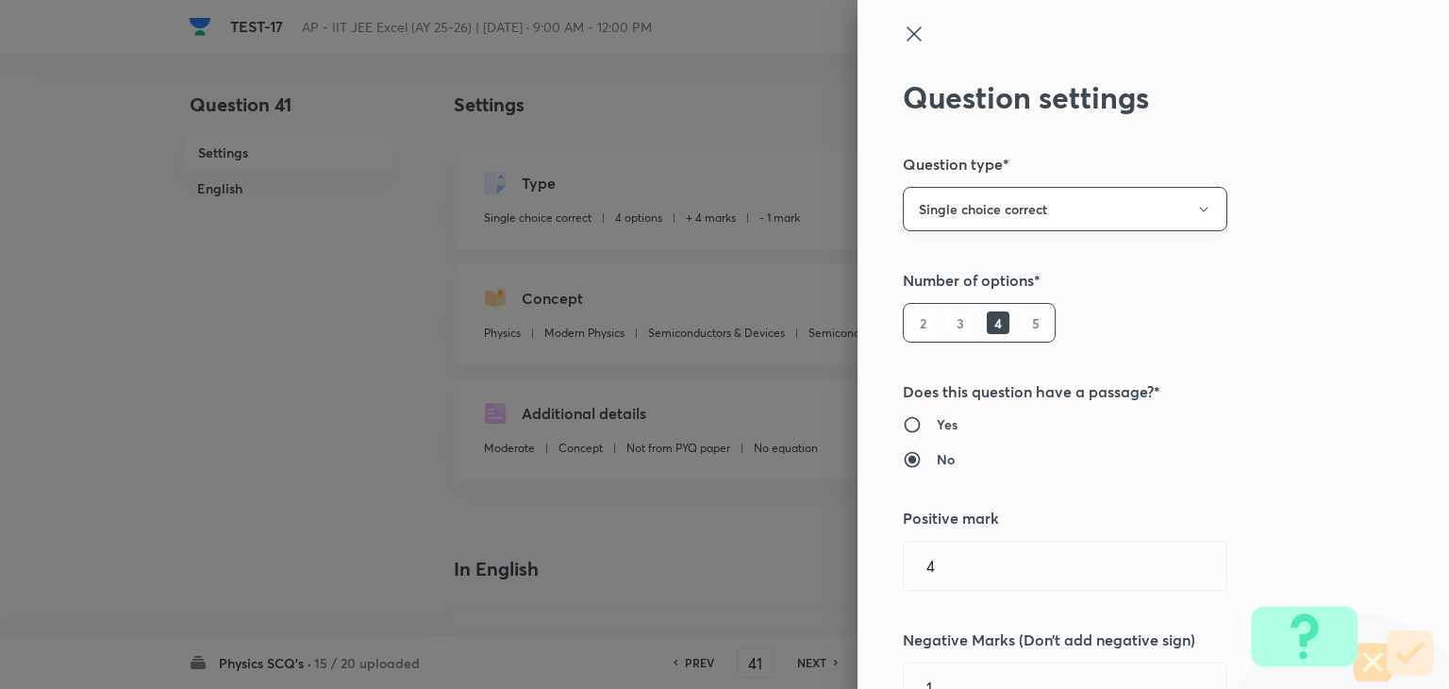
click at [1015, 217] on button "Single choice correct" at bounding box center [1065, 209] width 325 height 44
click at [994, 335] on span "Integer" at bounding box center [1051, 336] width 300 height 20
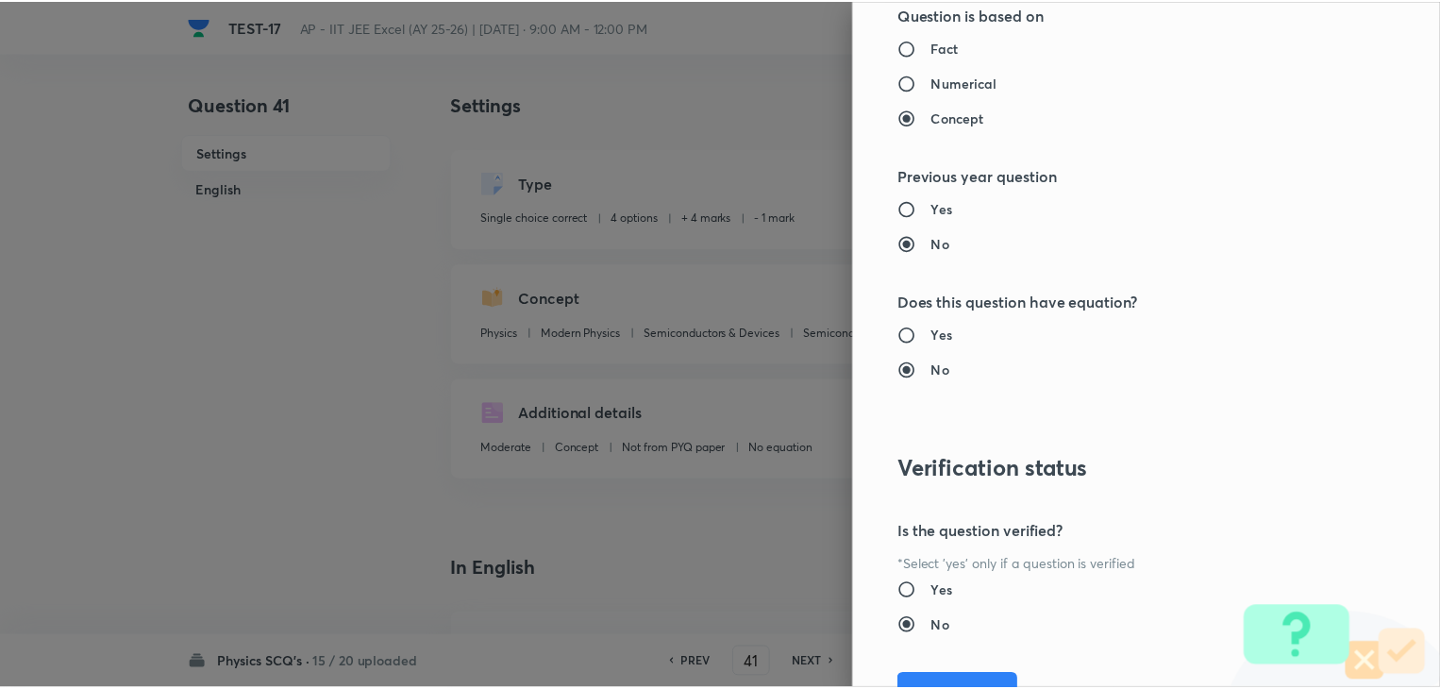
scroll to position [1895, 0]
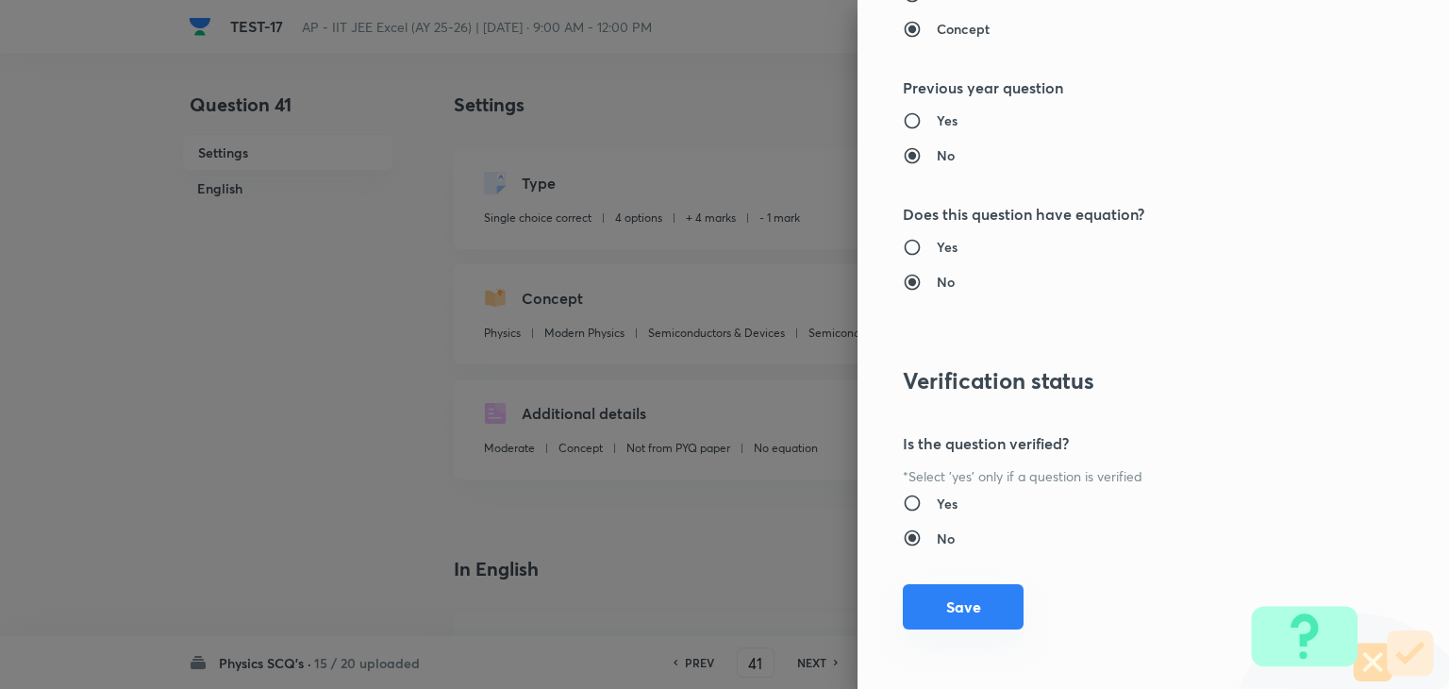
click at [988, 619] on button "Save" at bounding box center [963, 606] width 121 height 45
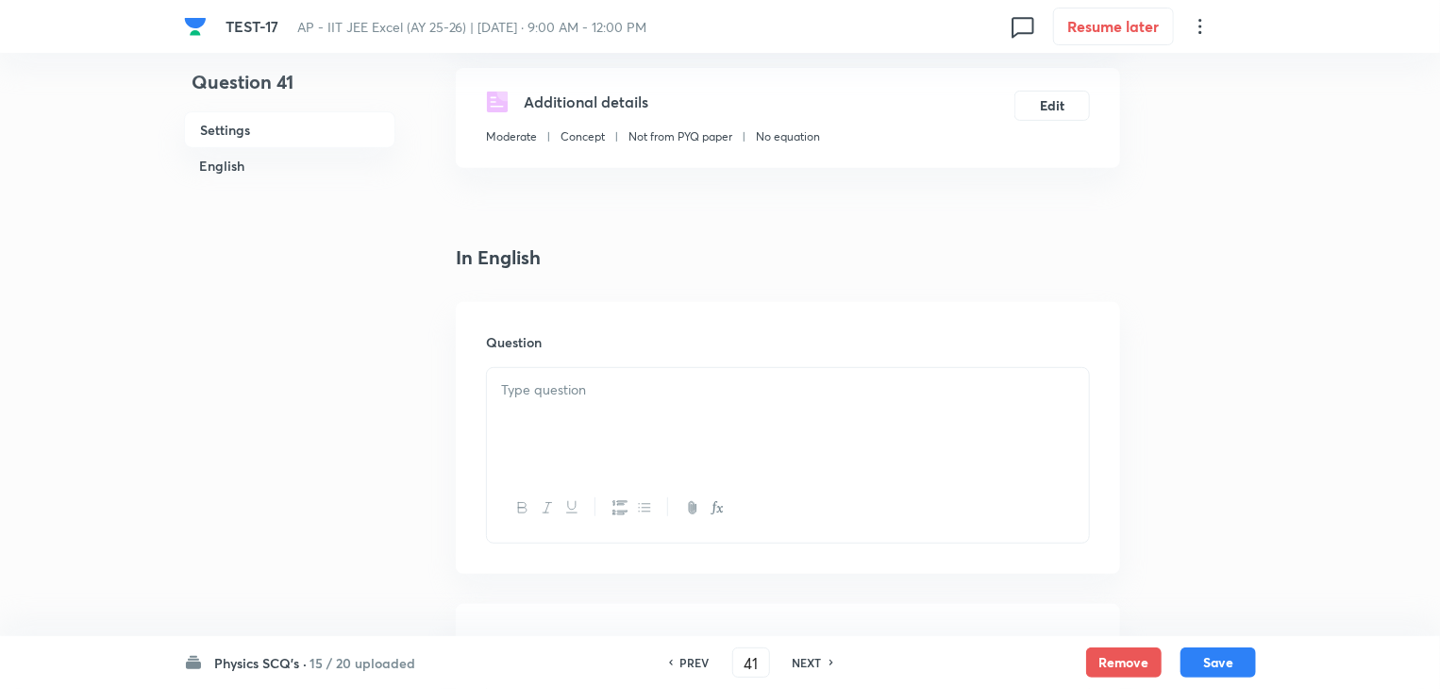
scroll to position [310, 0]
click at [726, 431] on div at bounding box center [788, 422] width 602 height 106
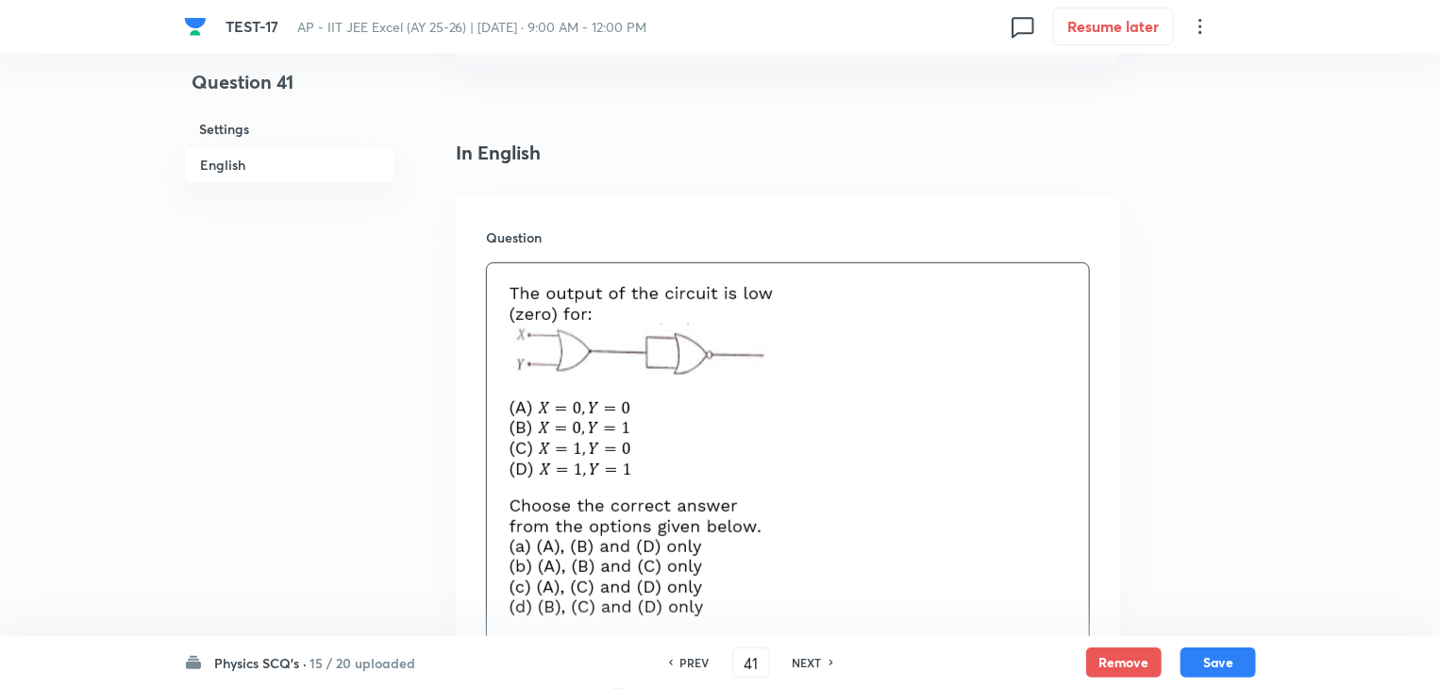
scroll to position [782, 0]
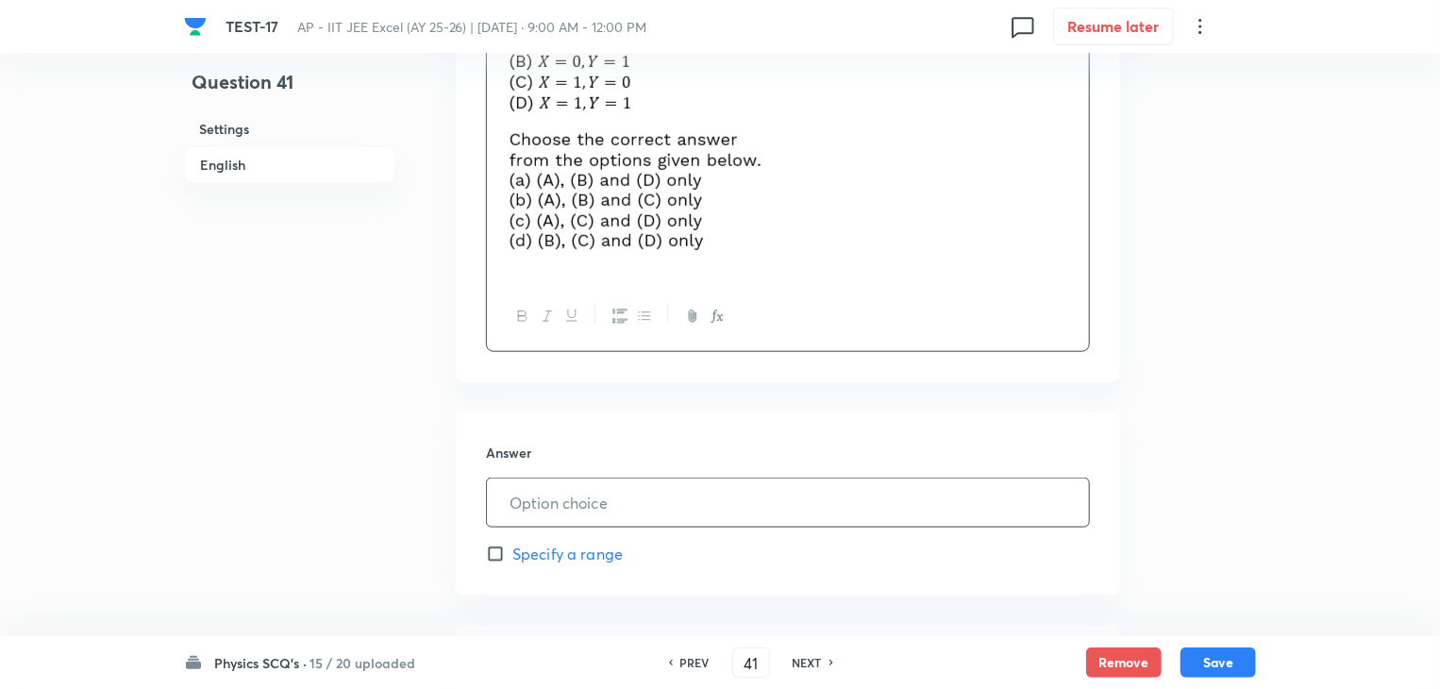
click at [653, 488] on input "text" at bounding box center [788, 502] width 602 height 48
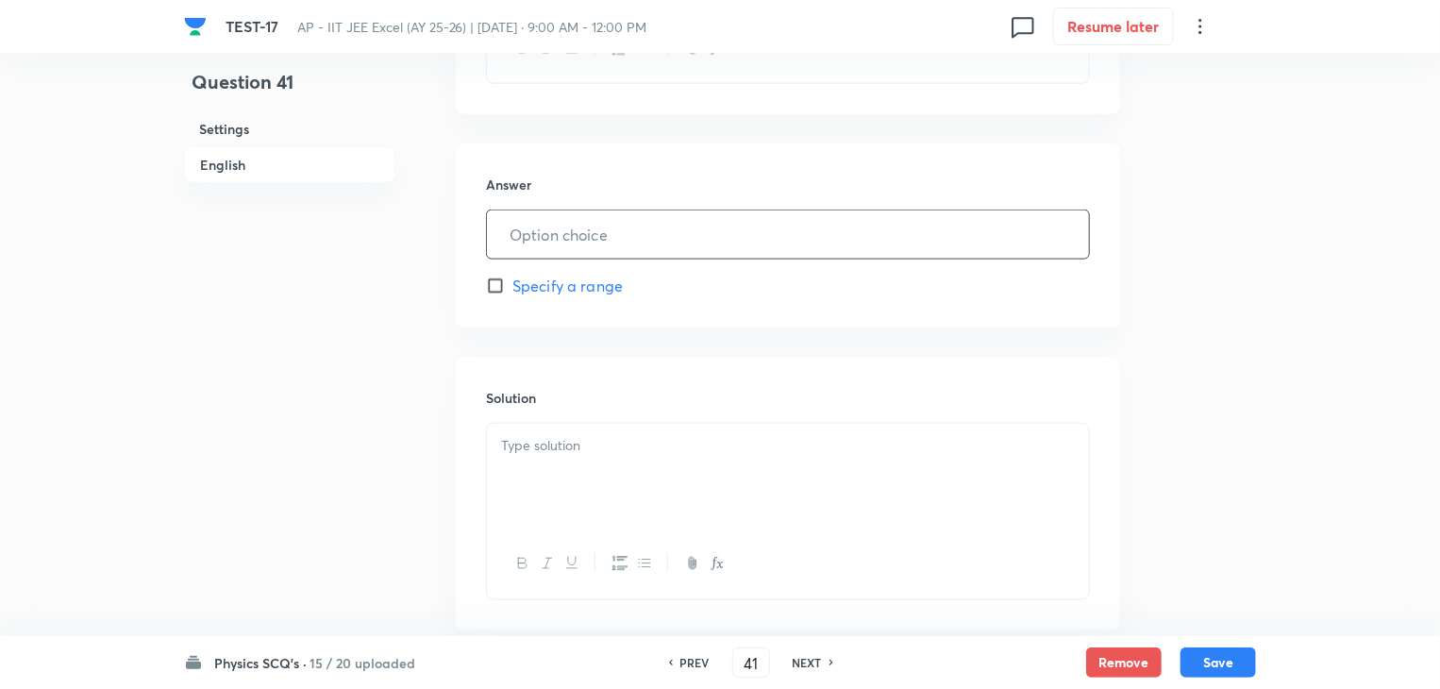
scroll to position [1065, 0]
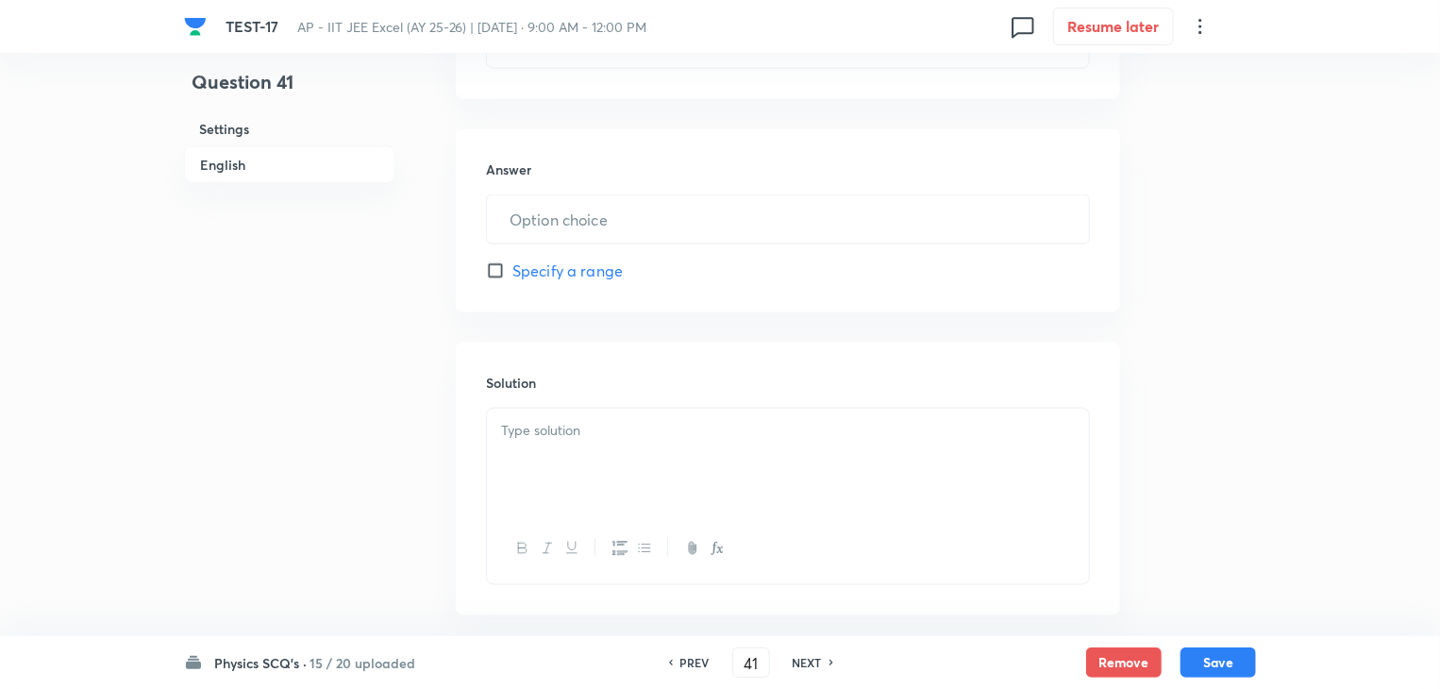
click at [751, 469] on div at bounding box center [788, 461] width 602 height 106
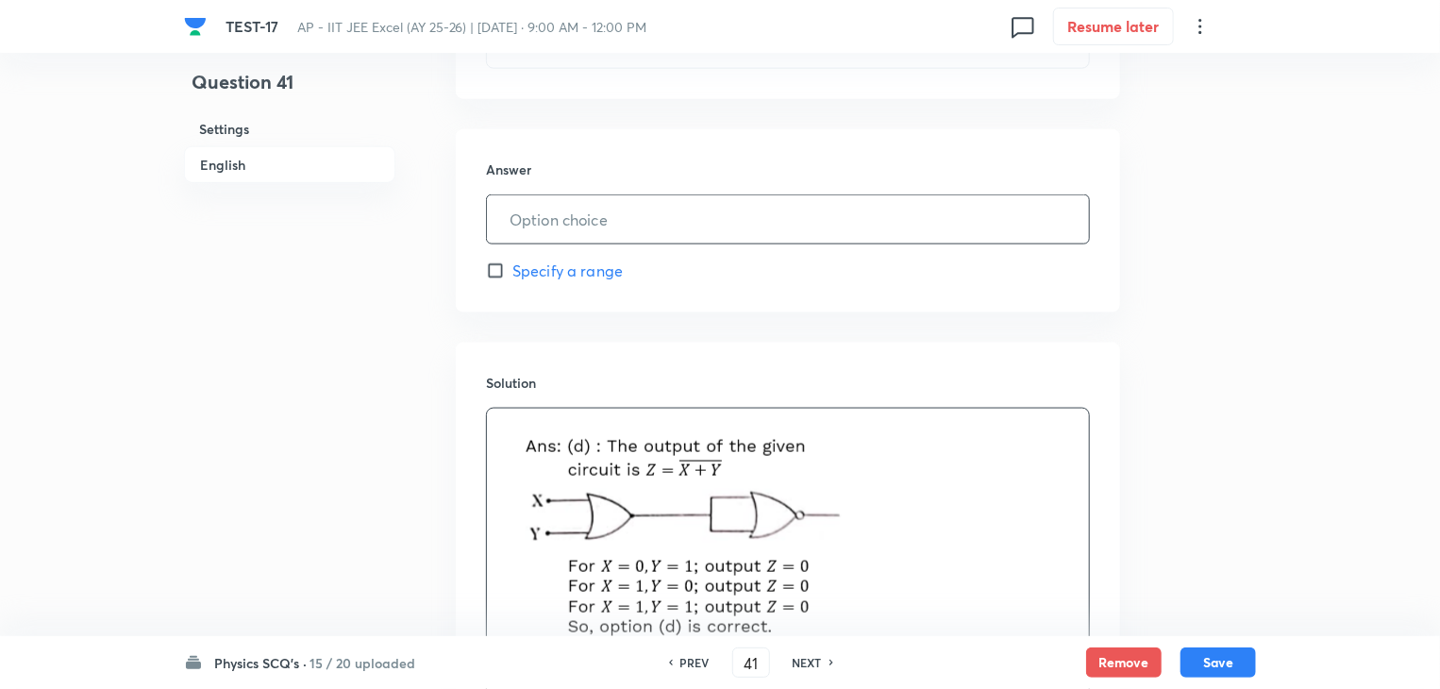
click at [554, 215] on input "text" at bounding box center [788, 219] width 602 height 48
click at [539, 219] on input "text" at bounding box center [788, 219] width 602 height 48
click at [558, 224] on input "text" at bounding box center [788, 219] width 602 height 48
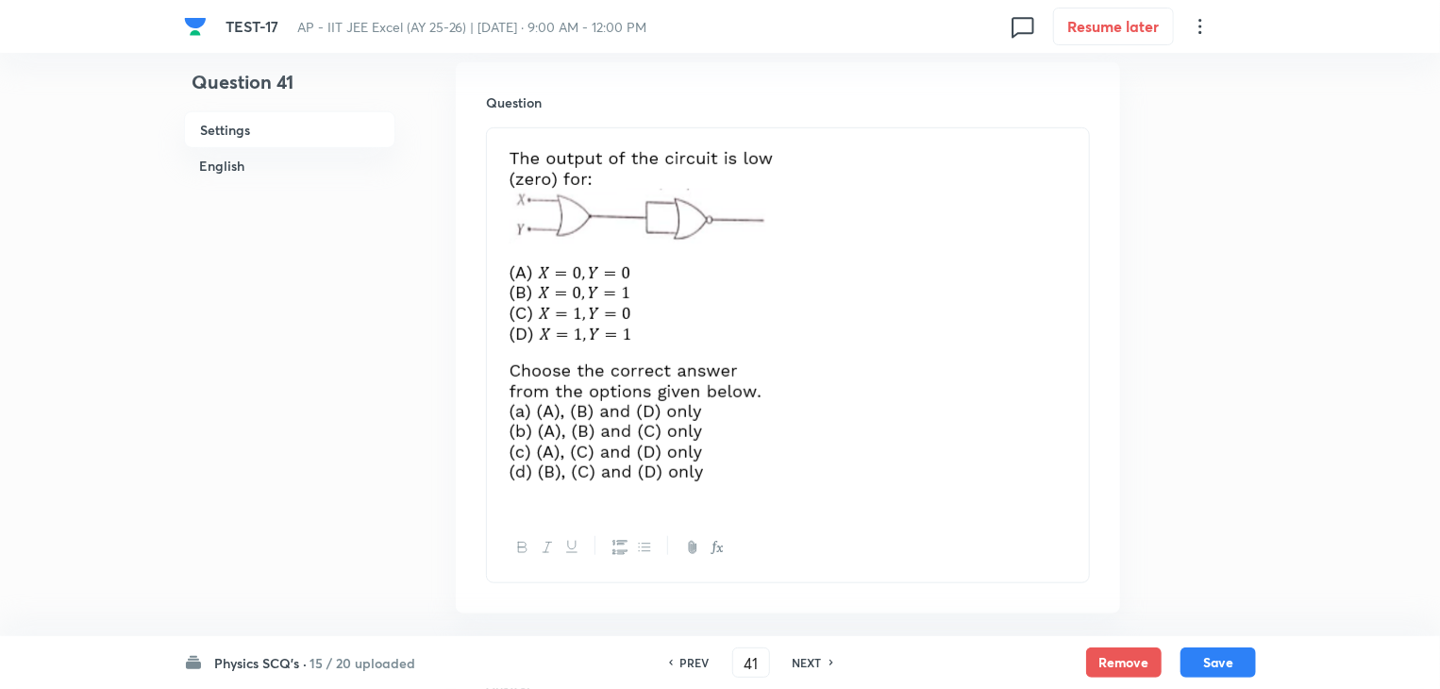
scroll to position [593, 0]
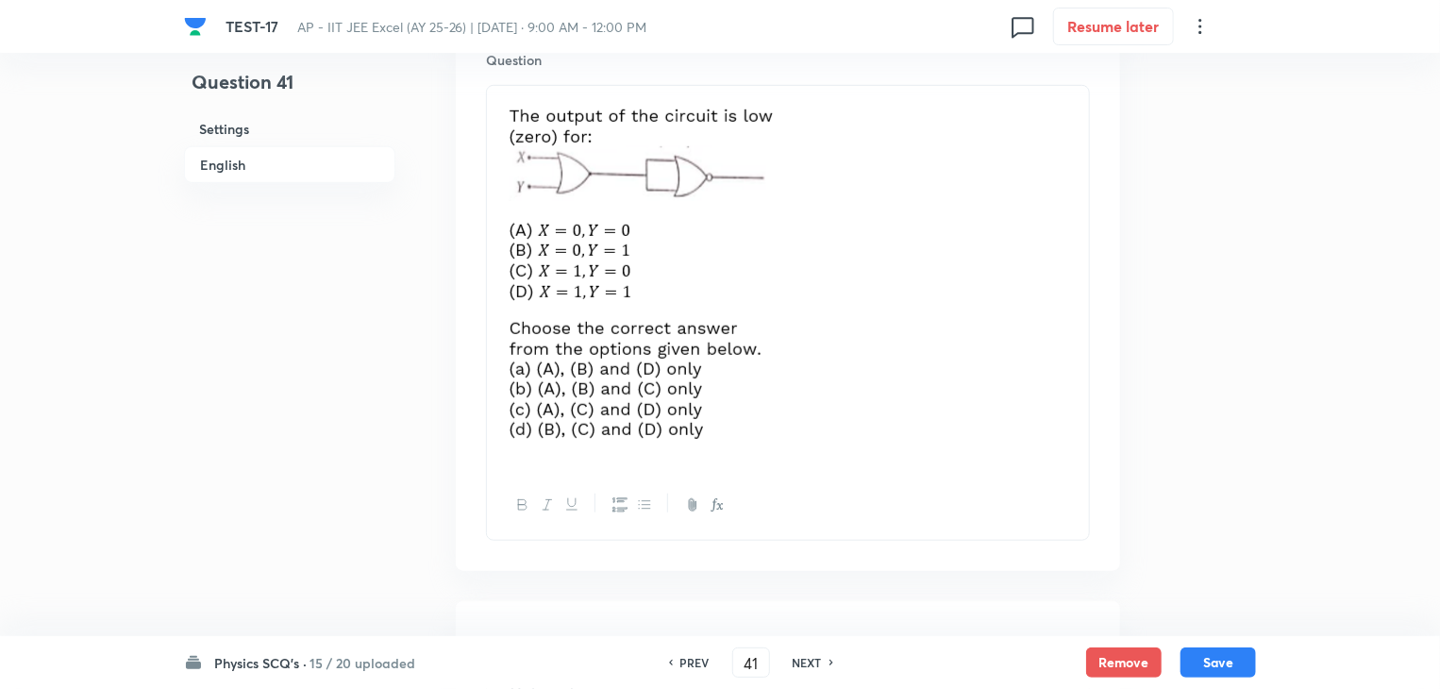
drag, startPoint x: 517, startPoint y: 359, endPoint x: 669, endPoint y: 435, distance: 169.6
click at [669, 435] on img at bounding box center [642, 275] width 283 height 357
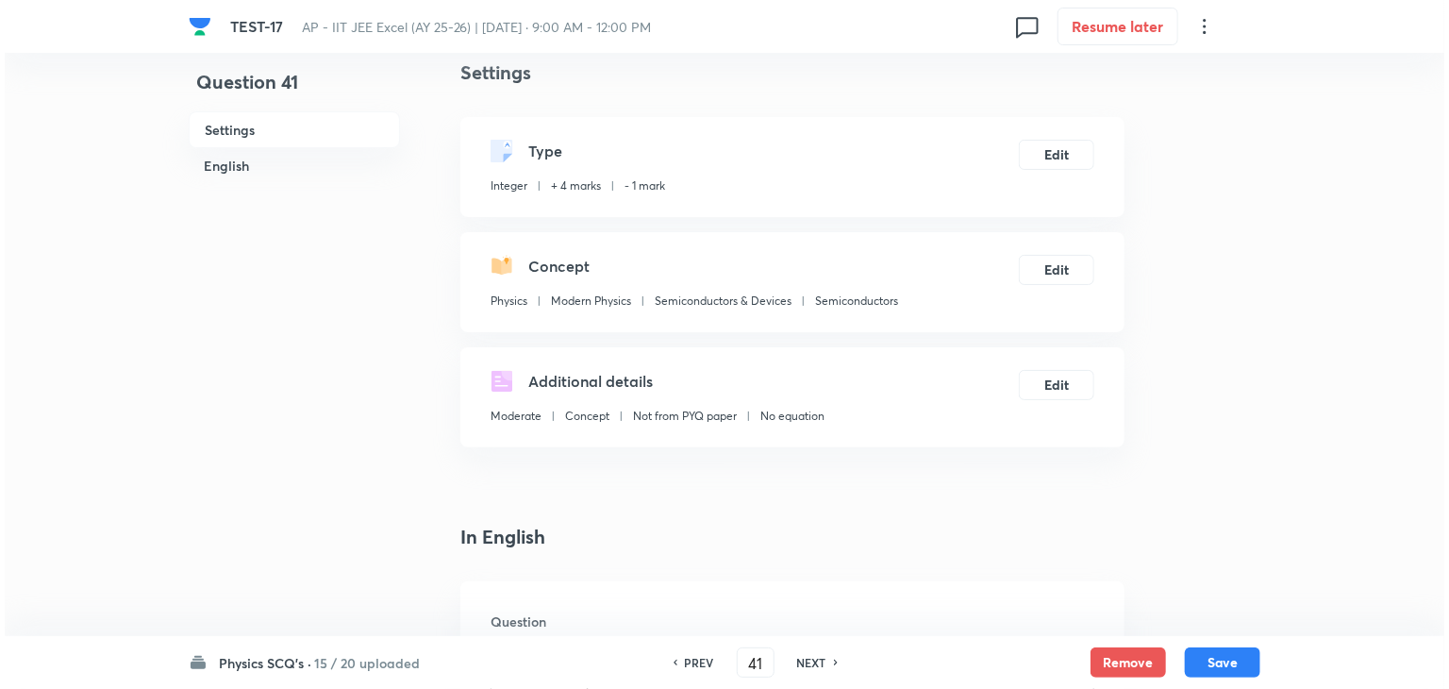
scroll to position [0, 0]
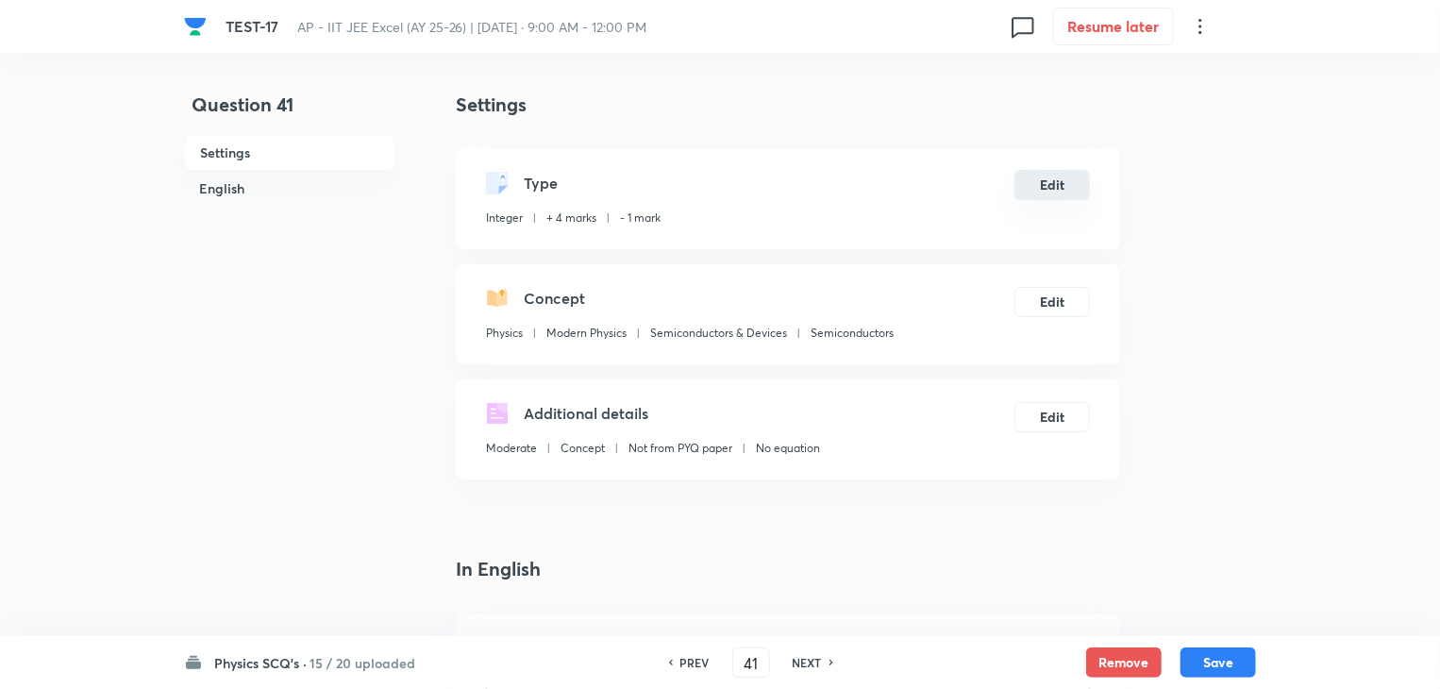
click at [1044, 182] on button "Edit" at bounding box center [1051, 185] width 75 height 30
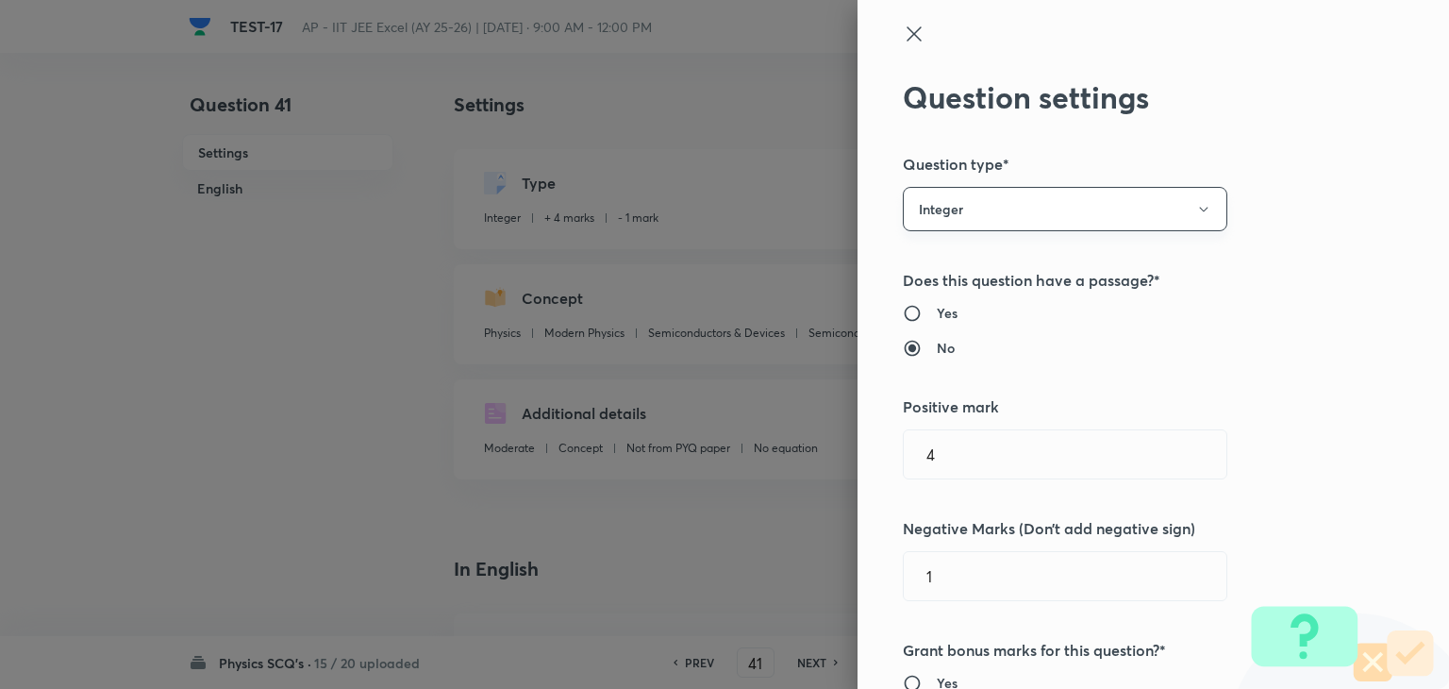
click at [1041, 212] on button "Integer" at bounding box center [1065, 209] width 325 height 44
click at [992, 265] on span "Single choice correct" at bounding box center [1051, 267] width 300 height 20
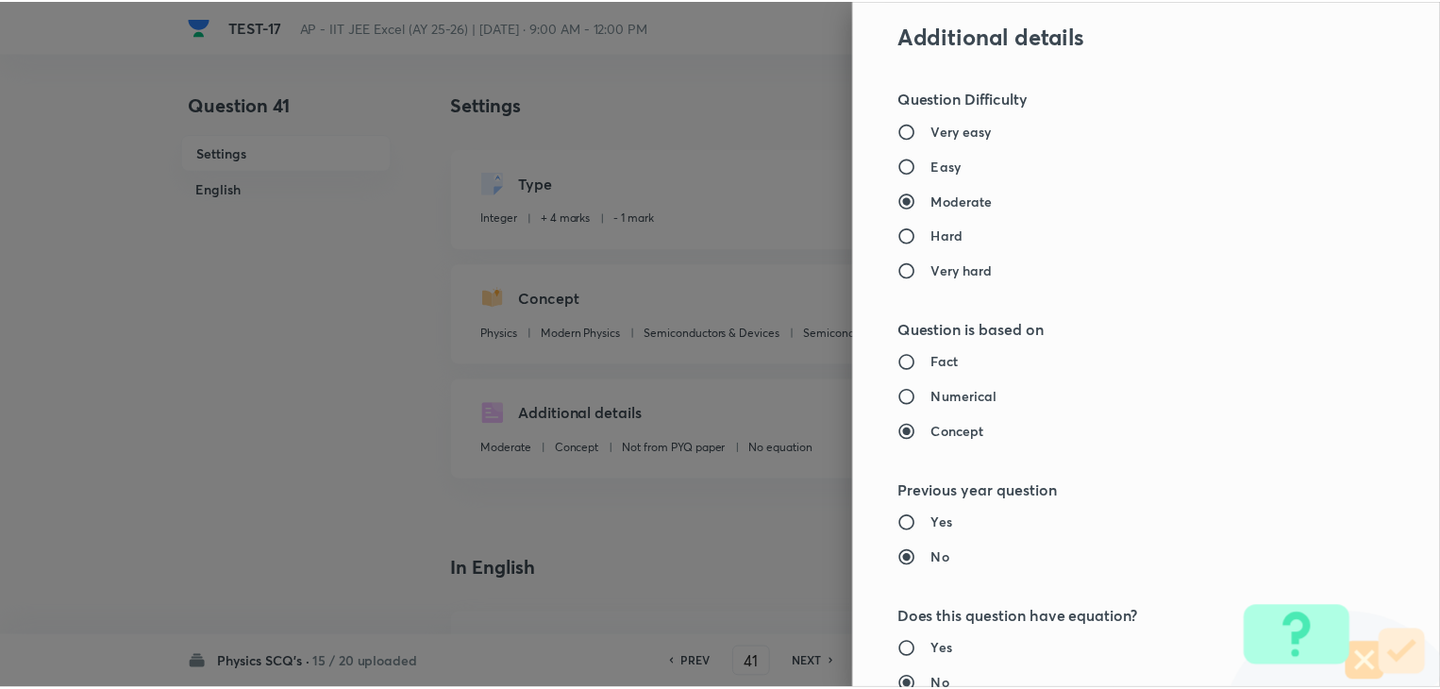
scroll to position [2007, 0]
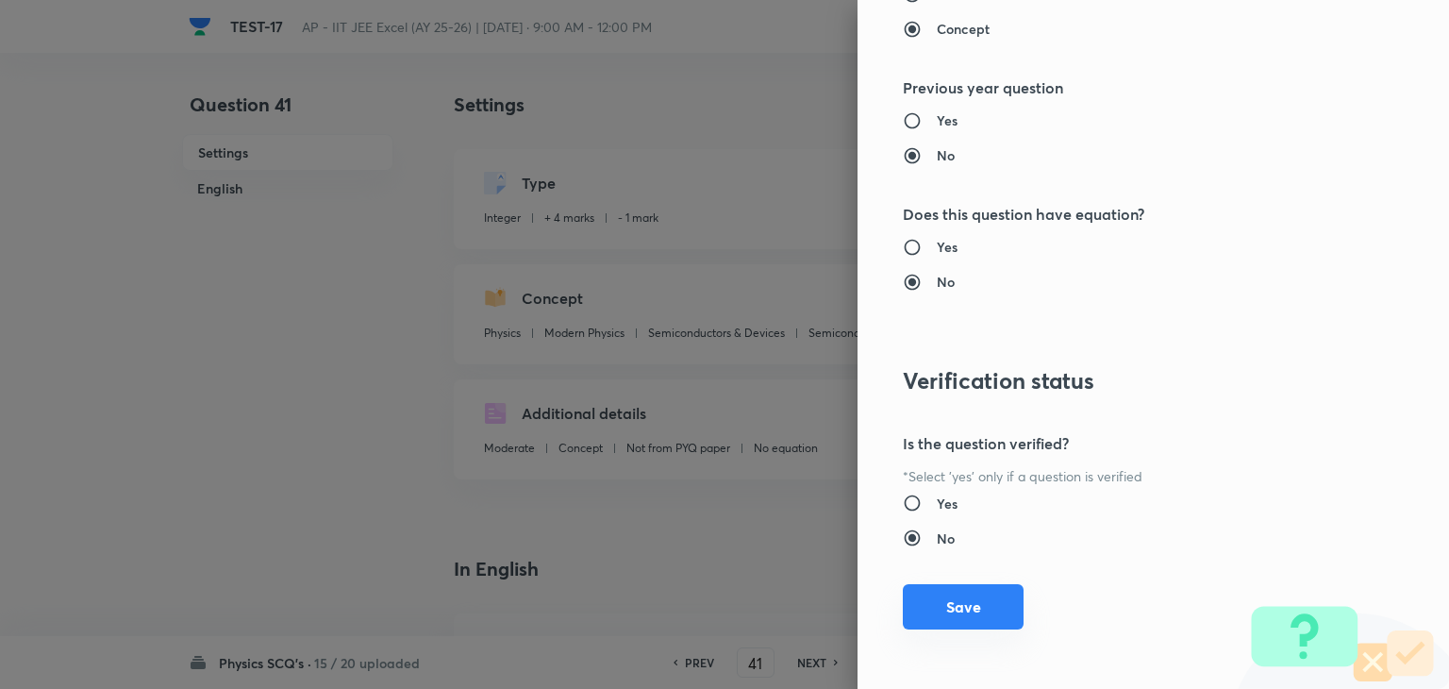
click at [937, 605] on button "Save" at bounding box center [963, 606] width 121 height 45
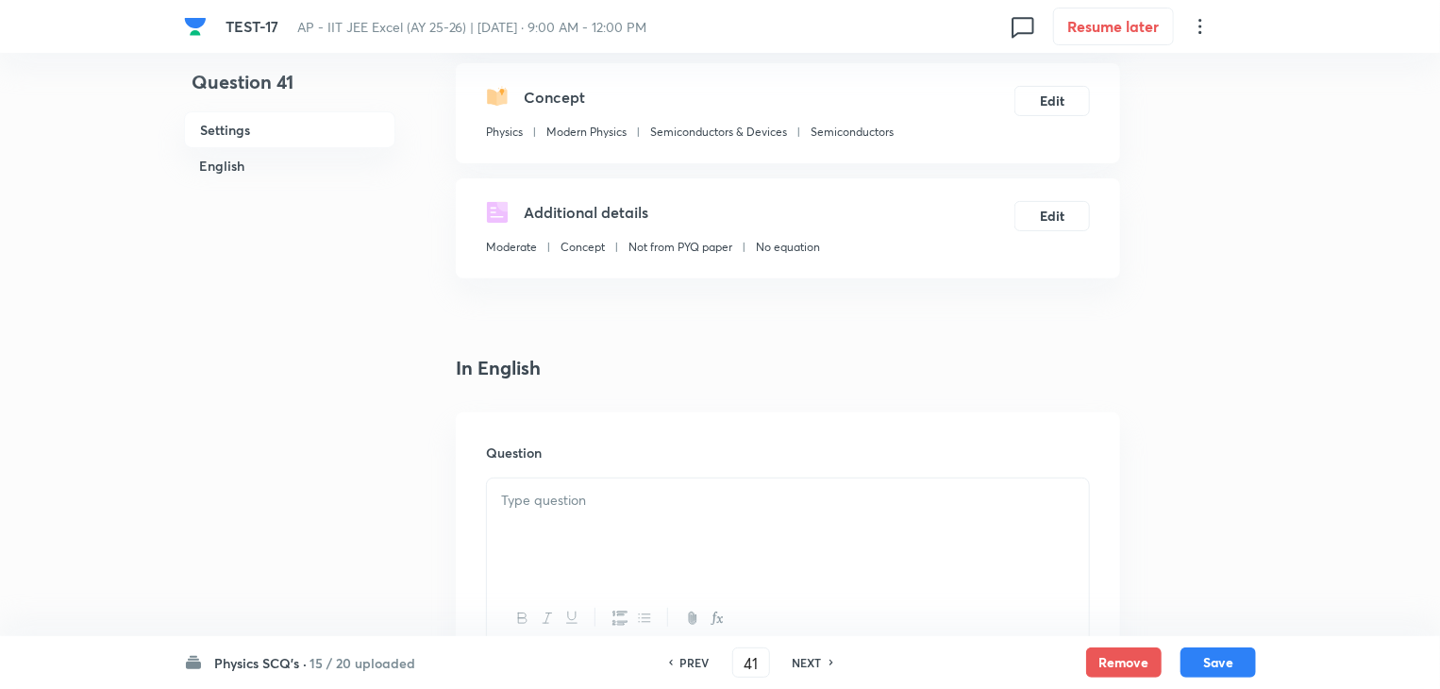
scroll to position [189, 0]
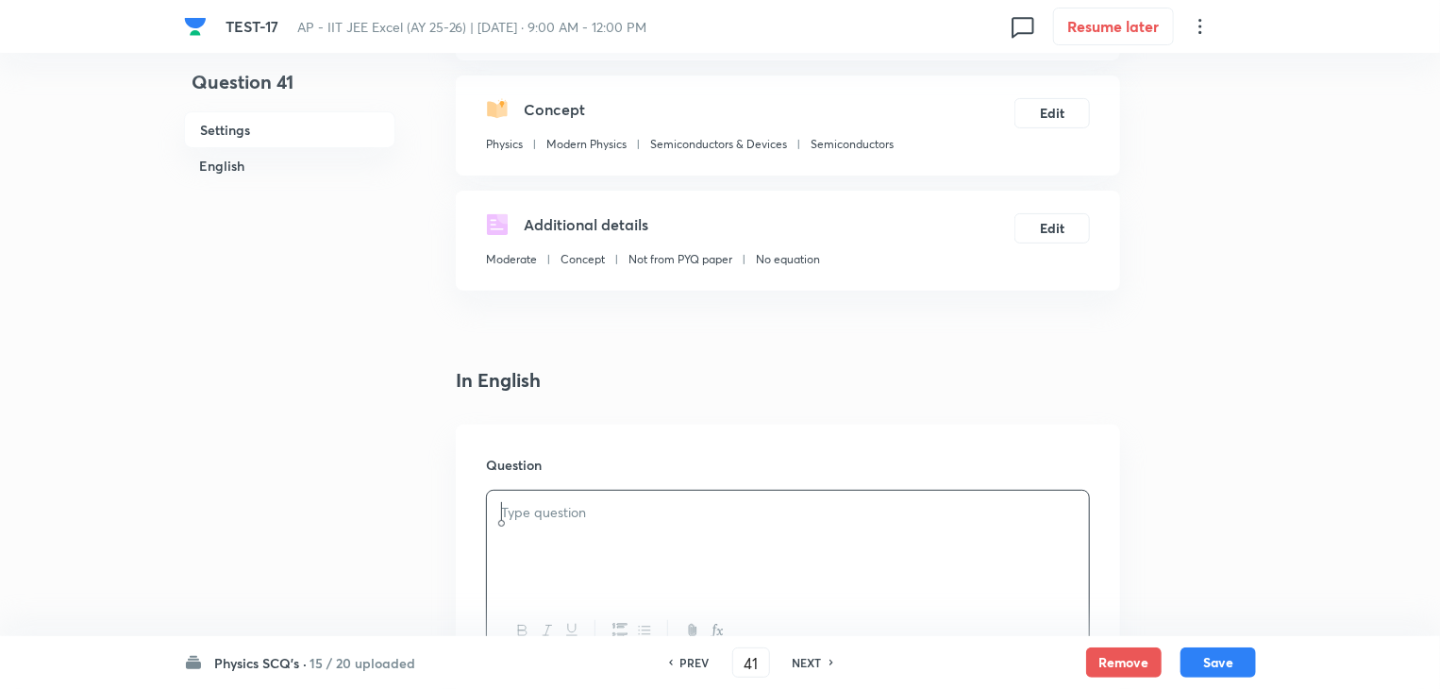
click at [725, 528] on div at bounding box center [788, 544] width 602 height 106
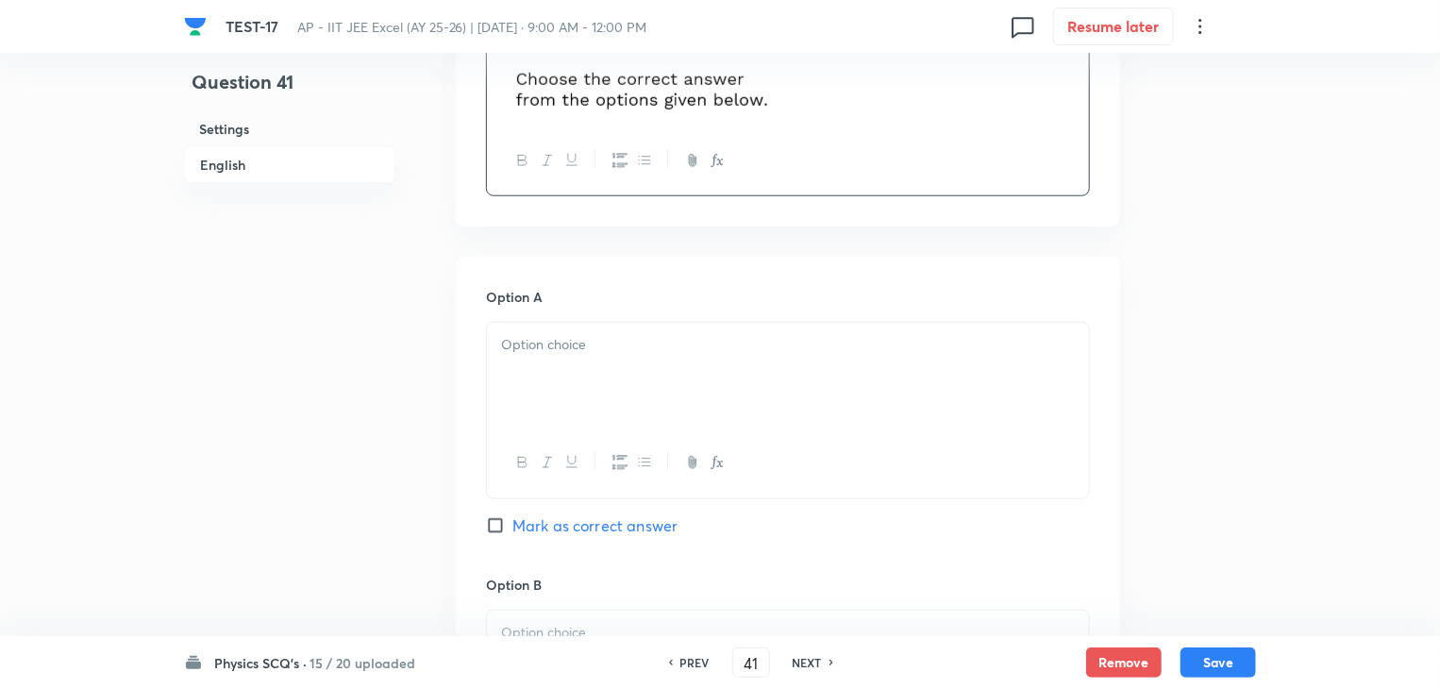
scroll to position [849, 0]
click at [667, 350] on p at bounding box center [788, 343] width 574 height 22
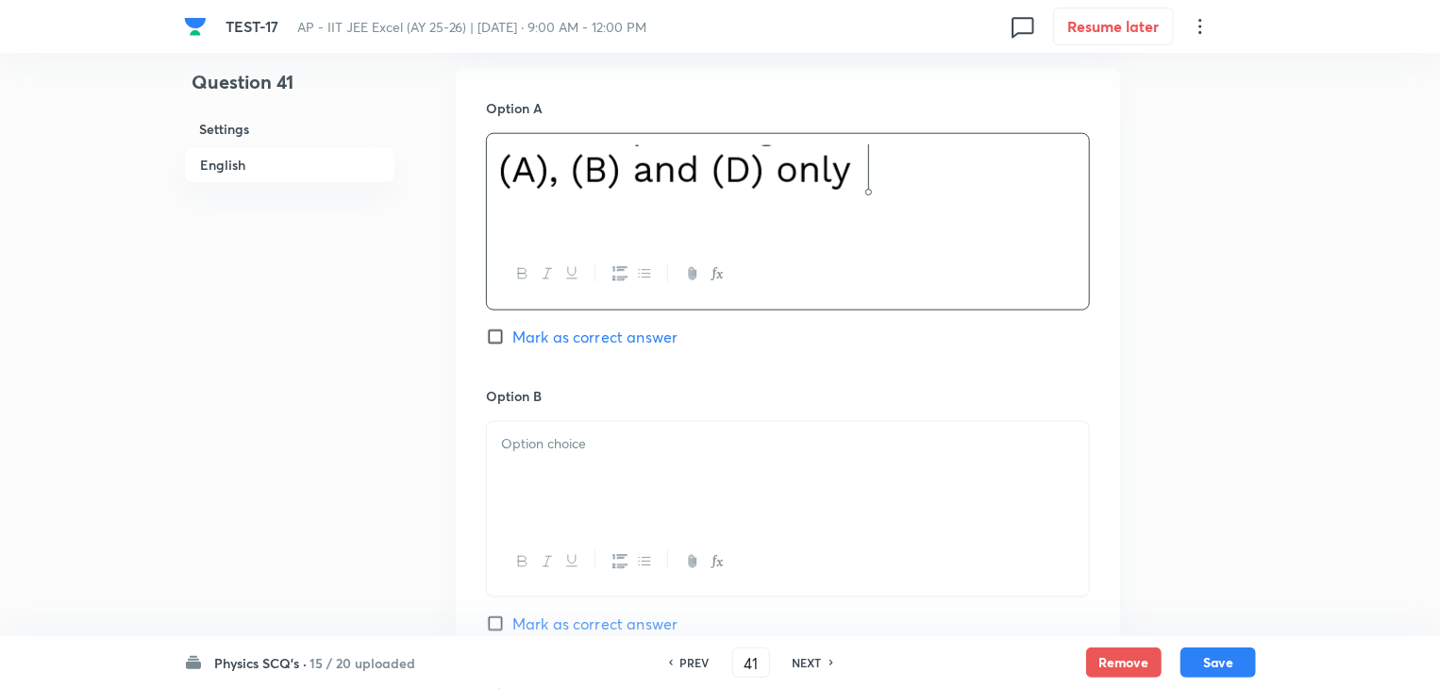
scroll to position [1038, 0]
click at [592, 433] on p at bounding box center [788, 442] width 574 height 22
click at [702, 484] on div at bounding box center [788, 477] width 602 height 106
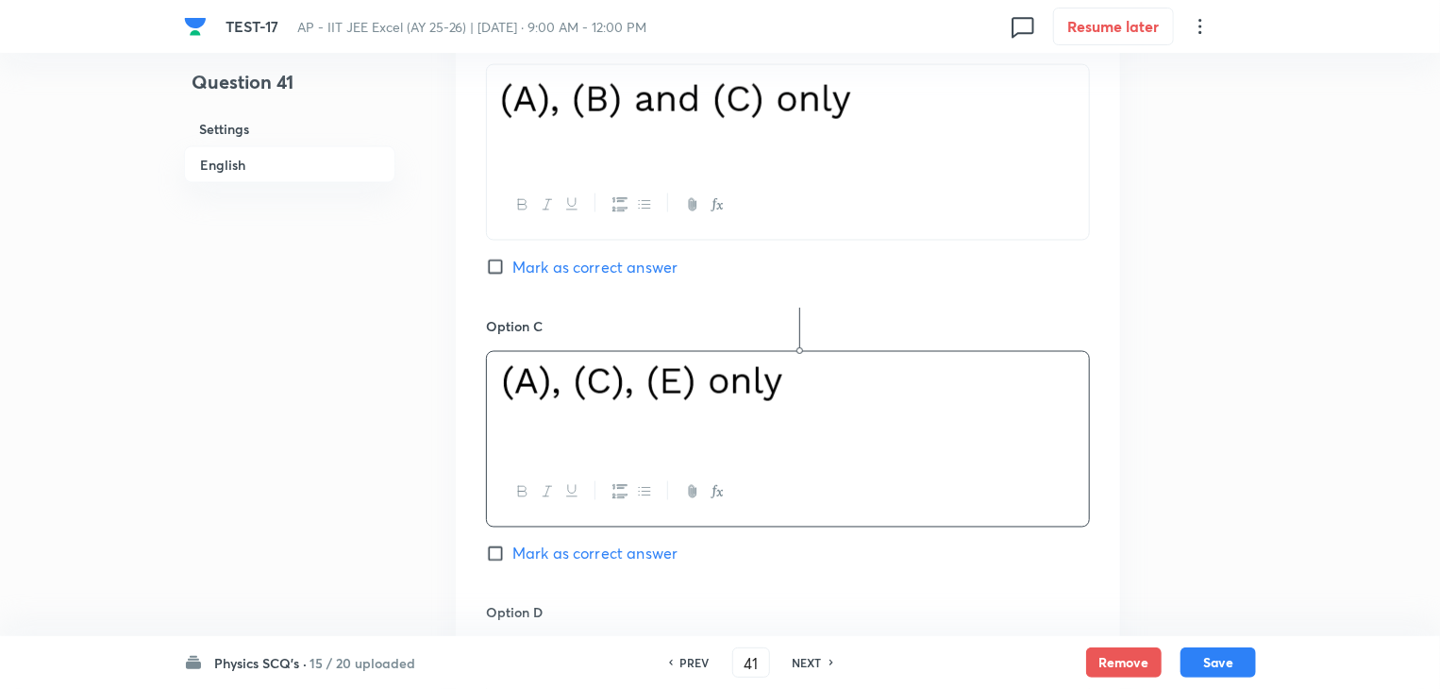
scroll to position [1604, 0]
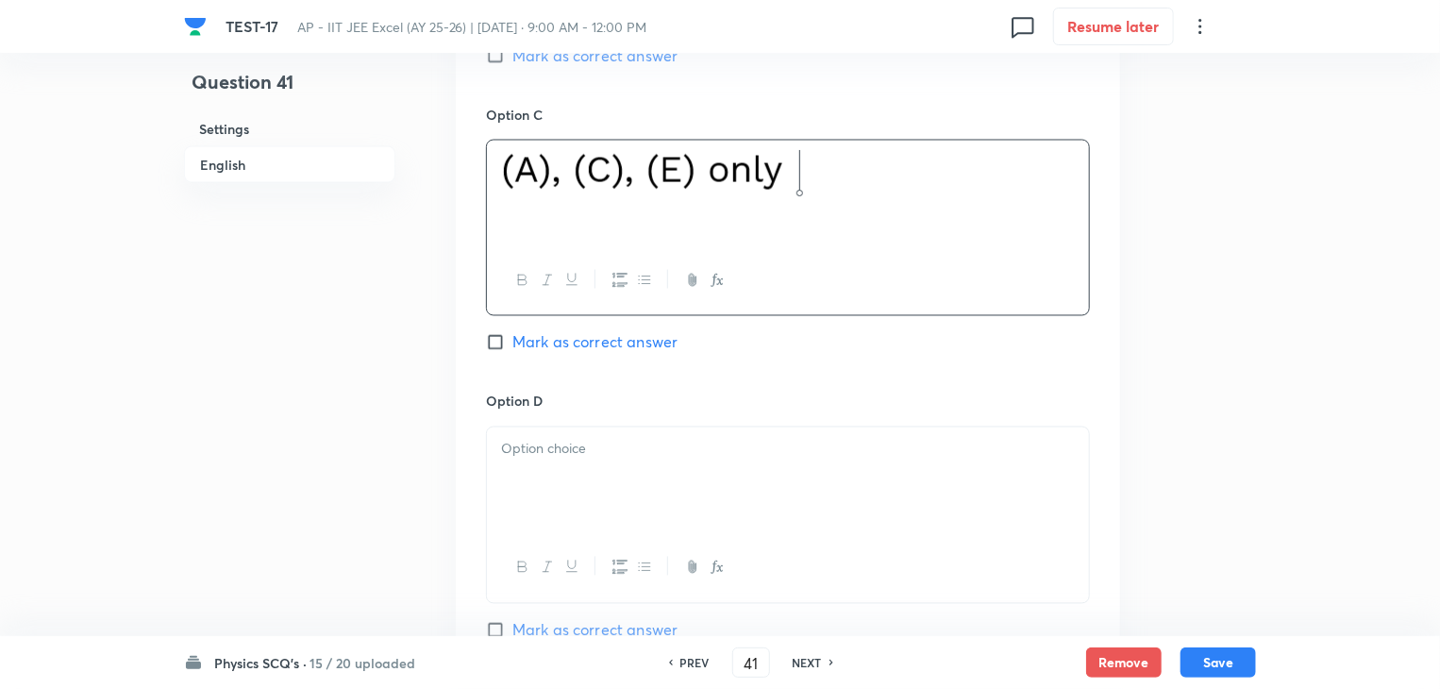
click at [662, 510] on div at bounding box center [788, 480] width 602 height 106
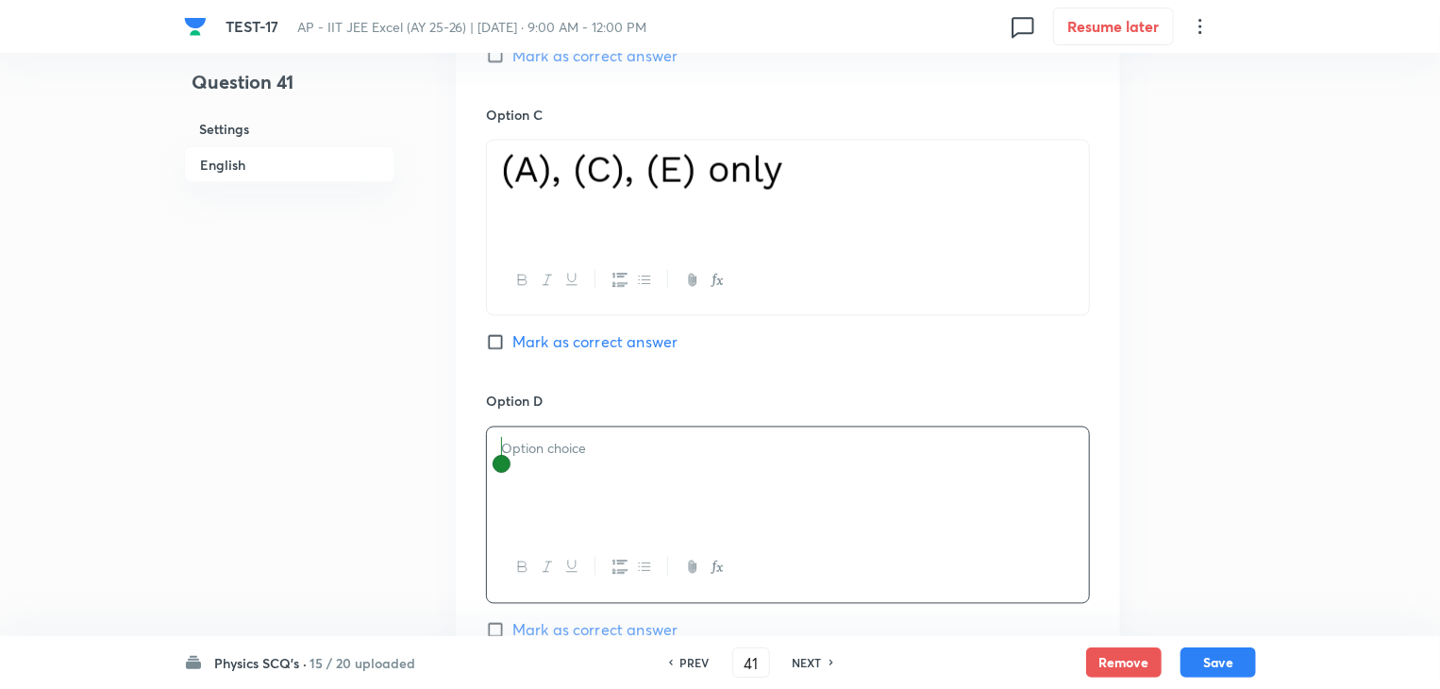
click at [697, 439] on p at bounding box center [788, 450] width 574 height 22
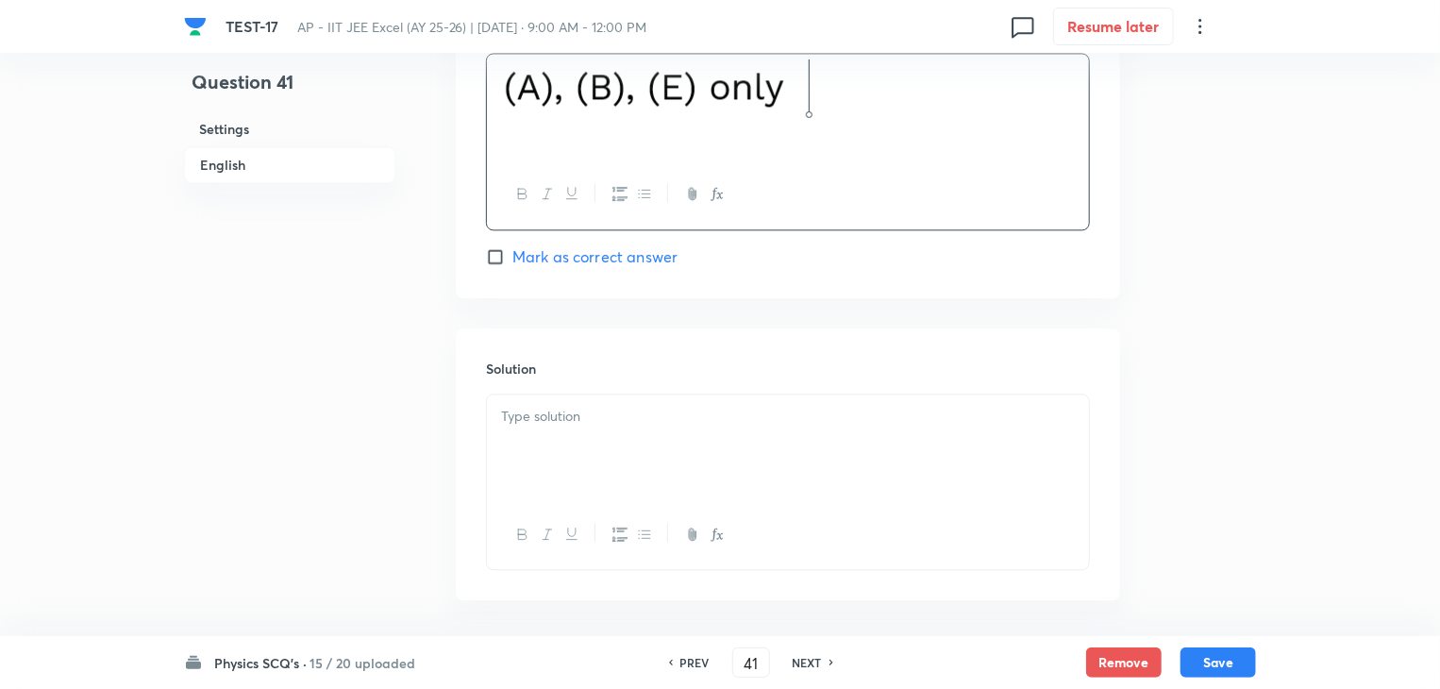
scroll to position [1981, 0]
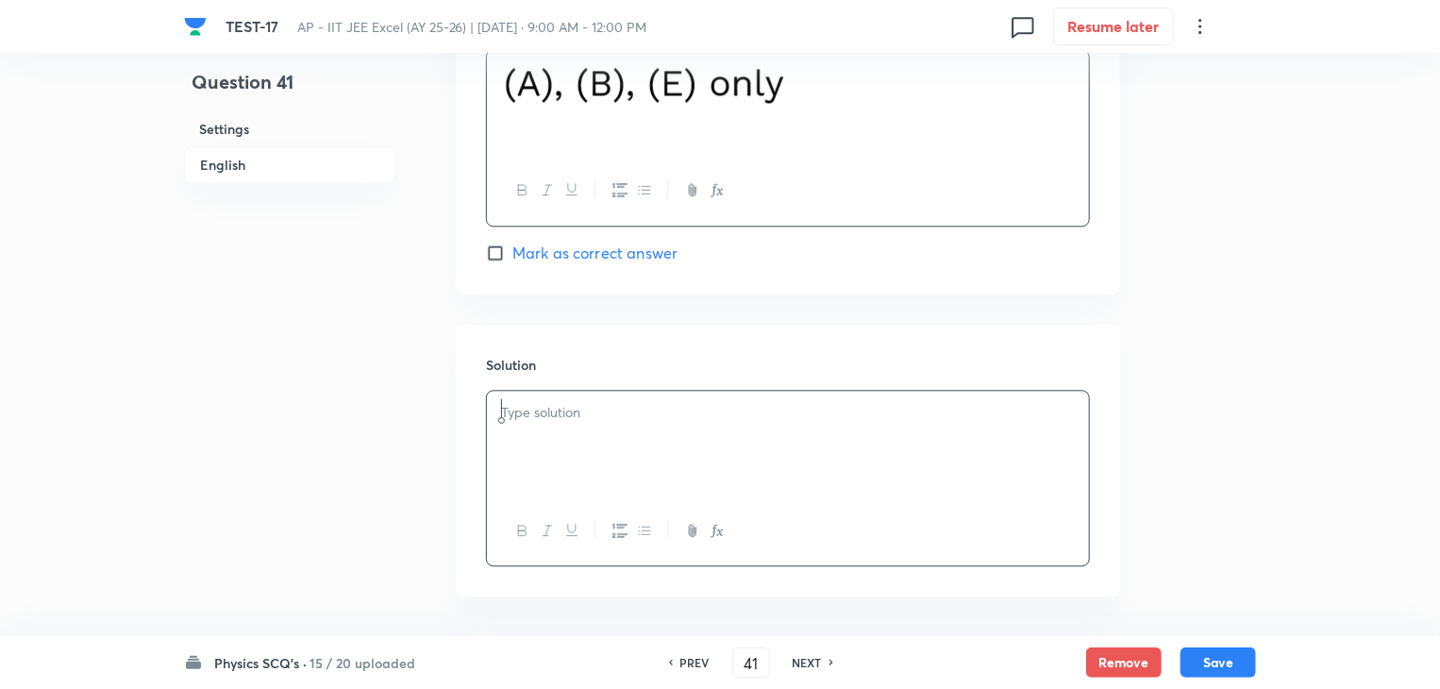
click at [634, 424] on div at bounding box center [788, 444] width 602 height 106
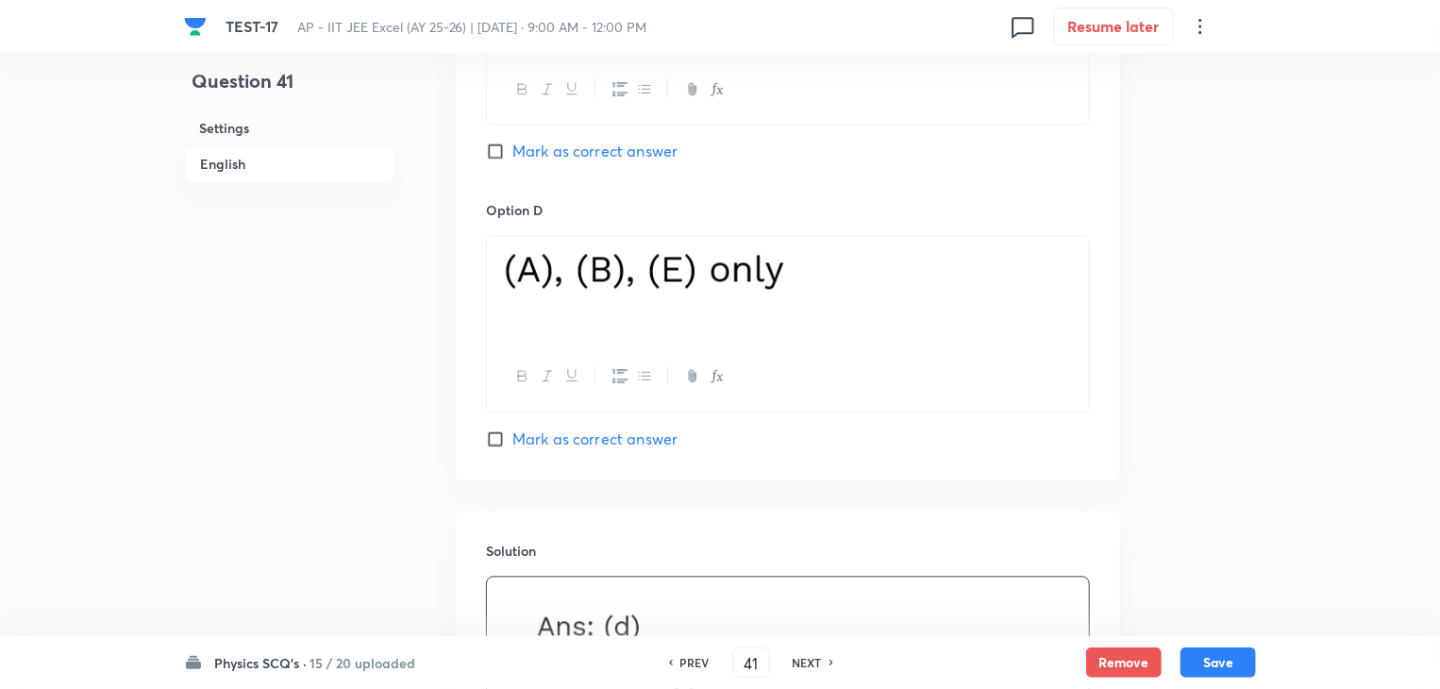
scroll to position [1807, 0]
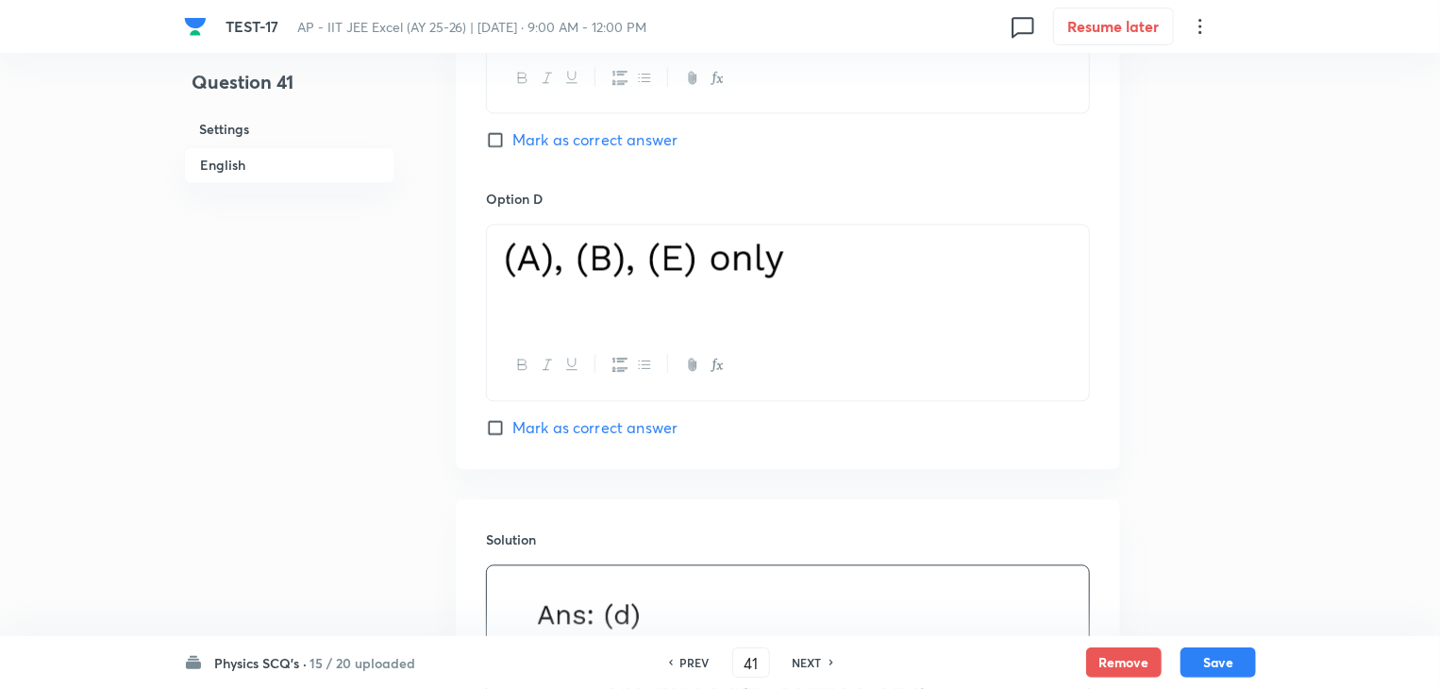
click at [488, 418] on input "Mark as correct answer" at bounding box center [499, 427] width 26 height 19
checkbox input "true"
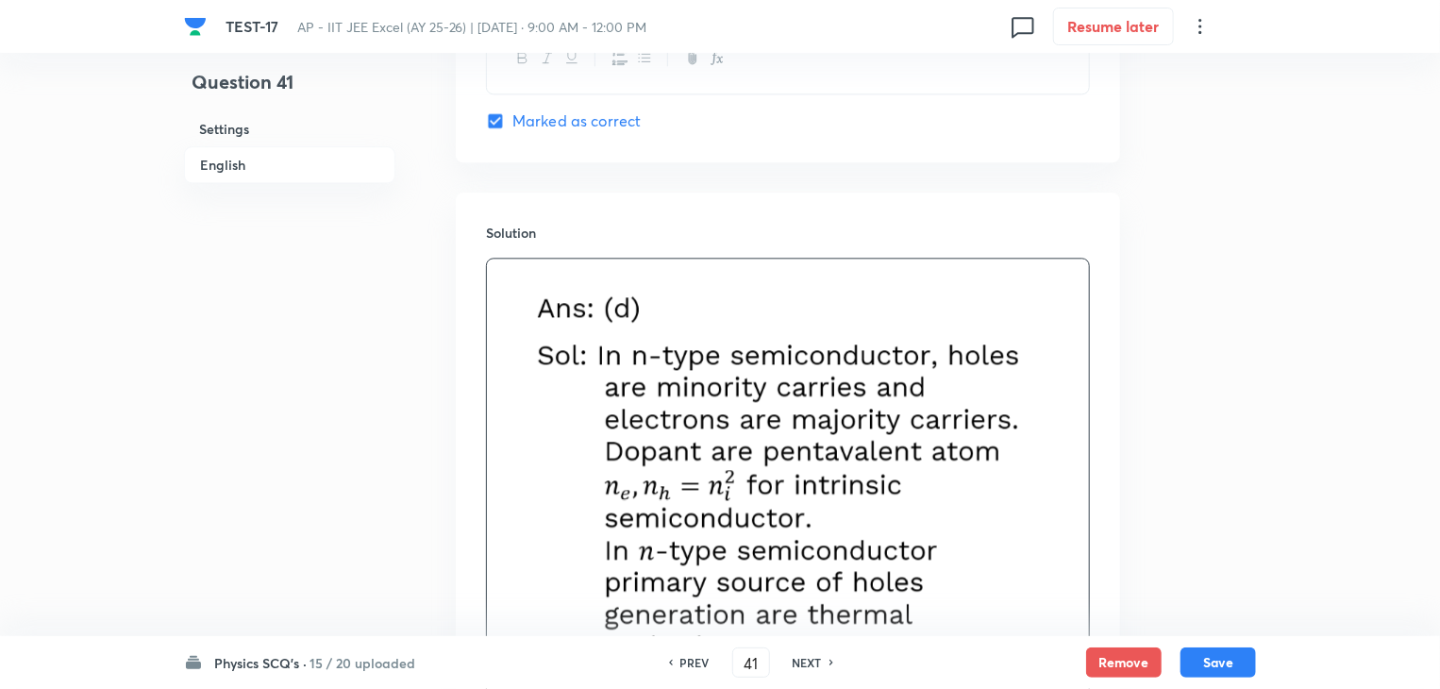
scroll to position [2373, 0]
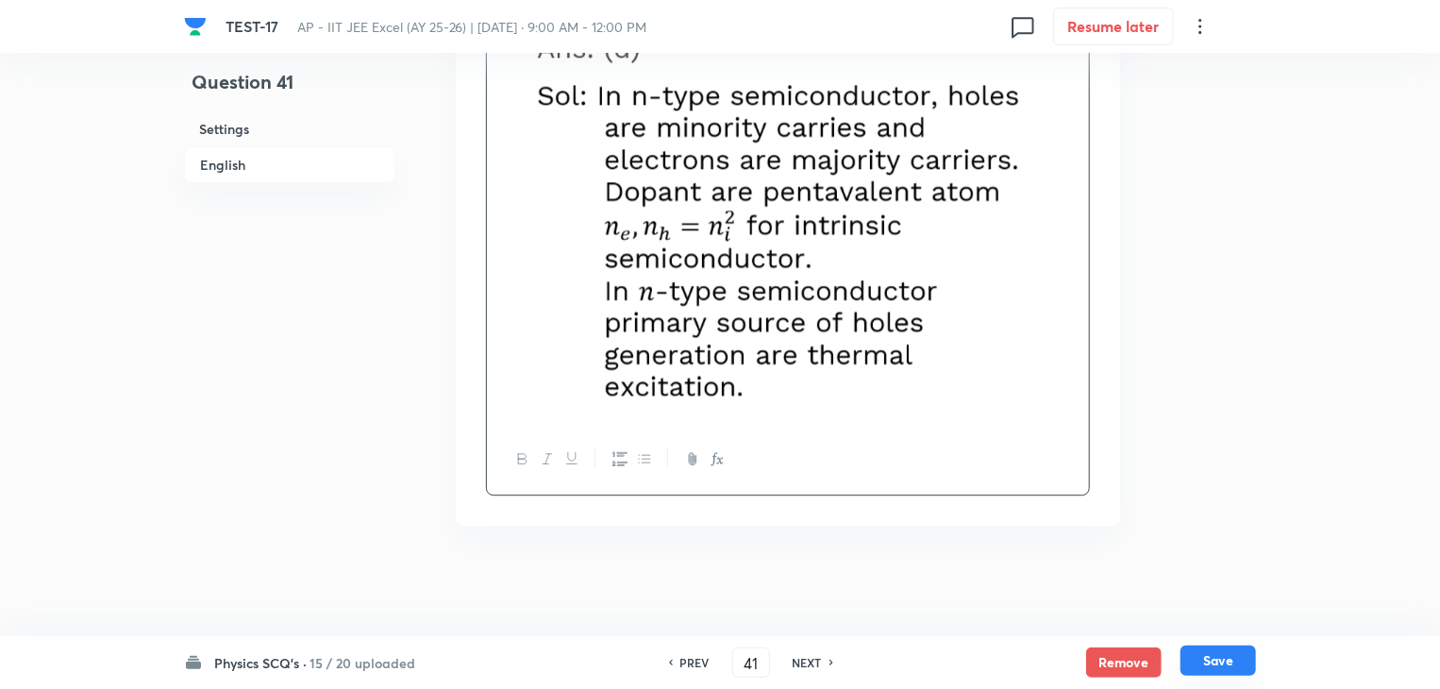
click at [1228, 656] on button "Save" at bounding box center [1217, 660] width 75 height 30
type input "42"
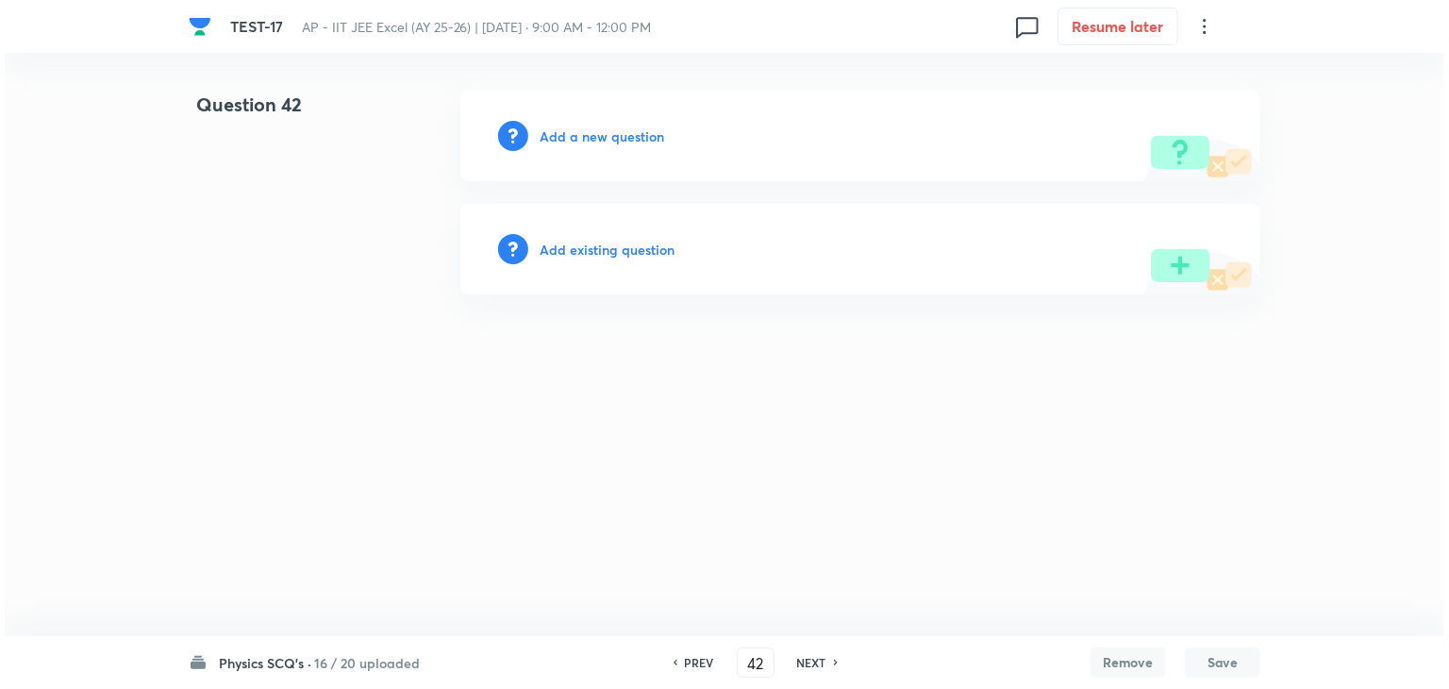
scroll to position [0, 0]
click at [642, 135] on h6 "Add a new question" at bounding box center [602, 136] width 125 height 20
click at [641, 134] on h6 "Choose a question type" at bounding box center [612, 136] width 145 height 20
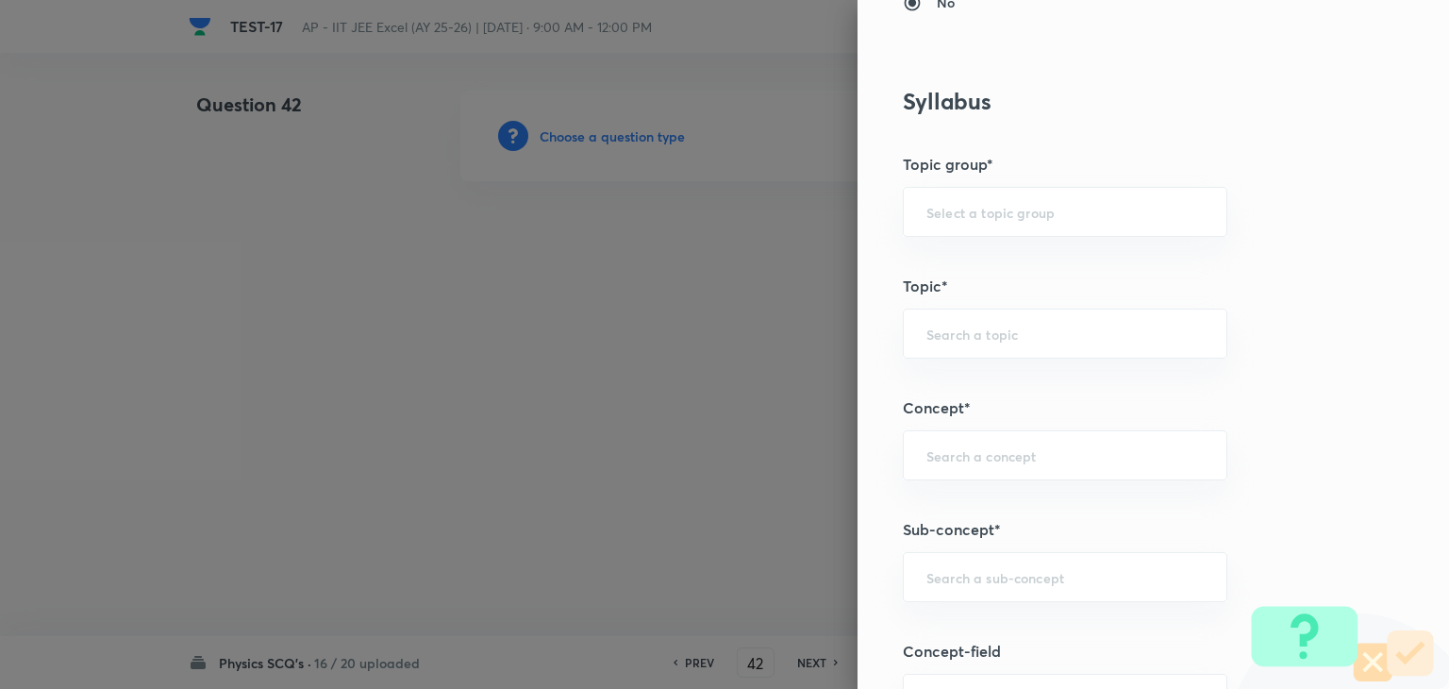
scroll to position [849, 0]
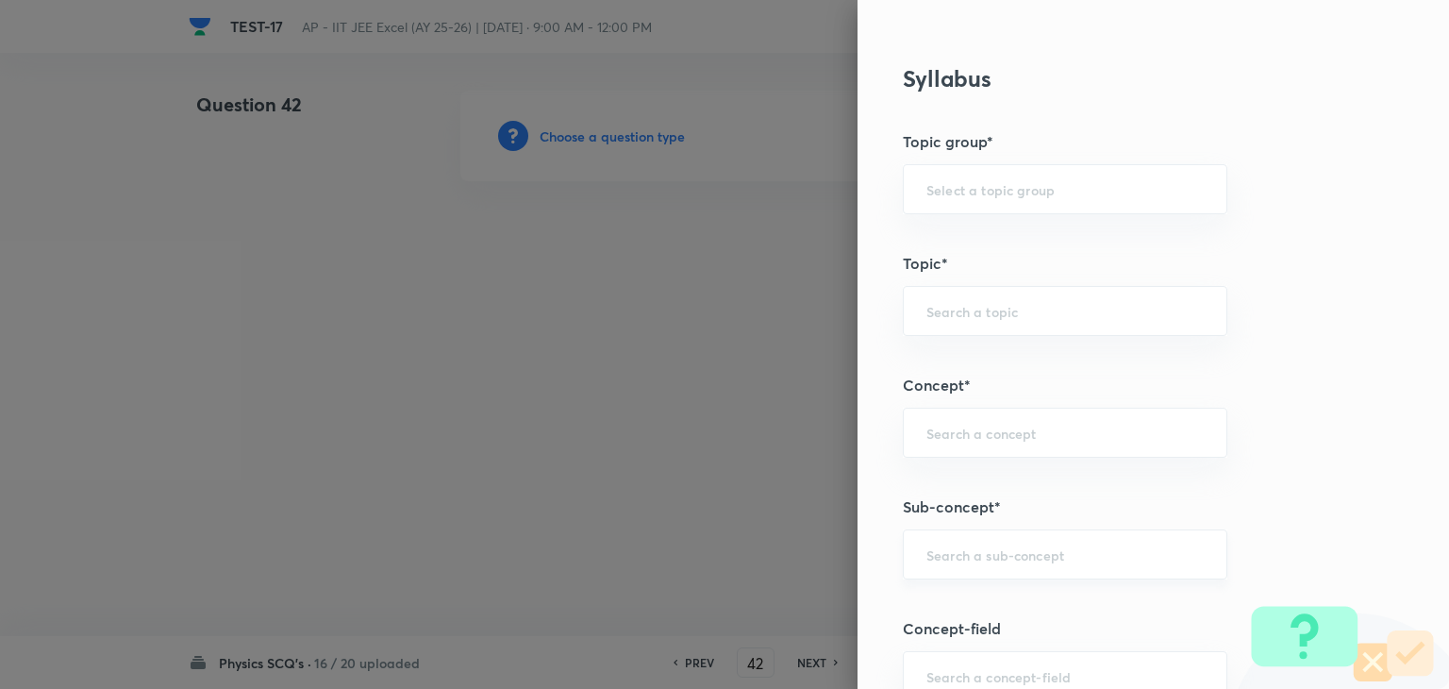
click at [980, 538] on div "​" at bounding box center [1065, 554] width 325 height 50
paste input "semiconductor"
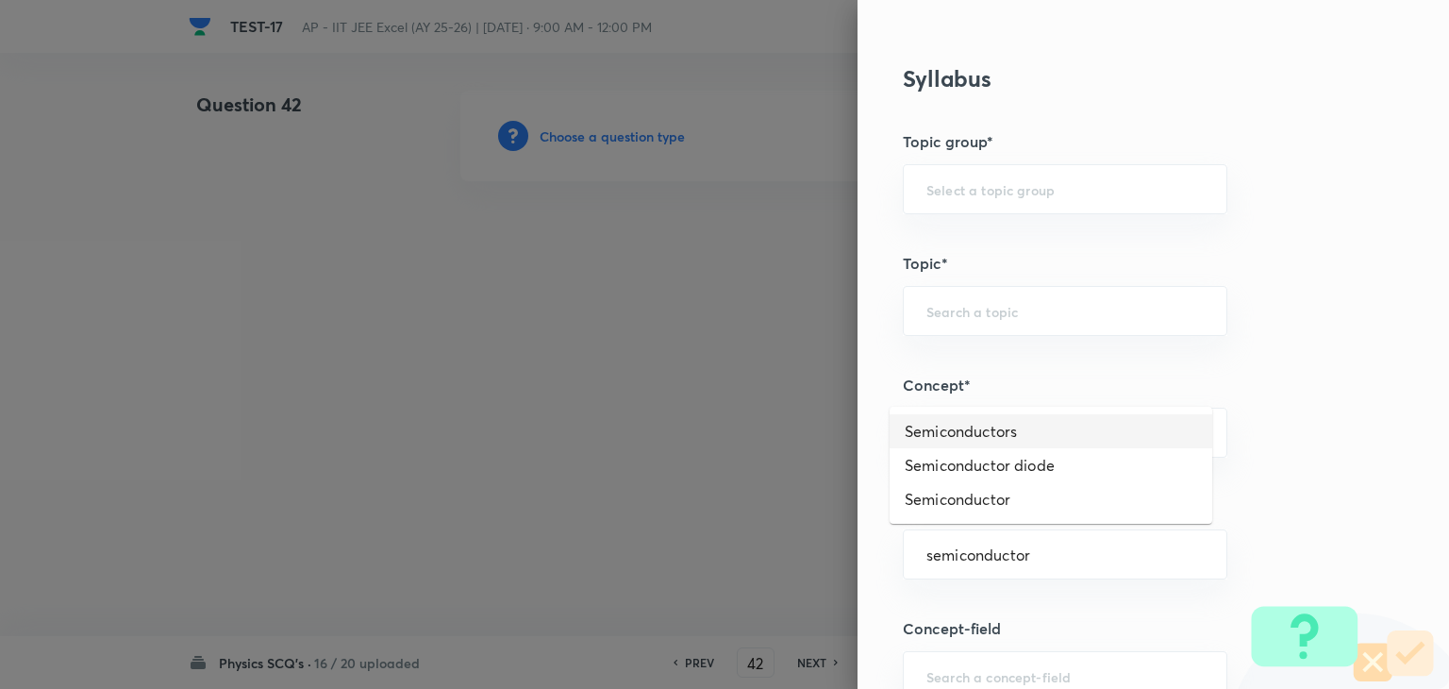
click at [977, 423] on li "Semiconductors" at bounding box center [1051, 431] width 323 height 34
type input "Semiconductors"
type input "Physics"
type input "Modern Physics"
type input "Semiconductors & Devices"
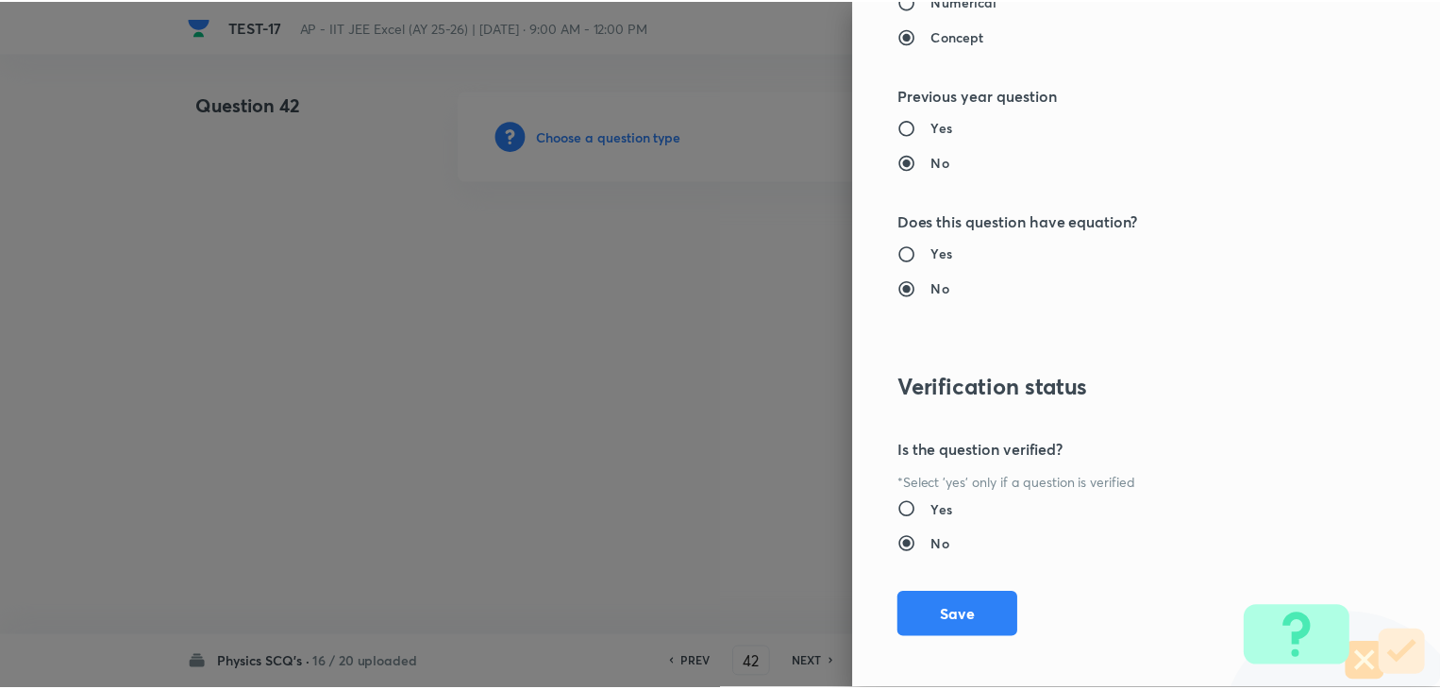
scroll to position [2007, 0]
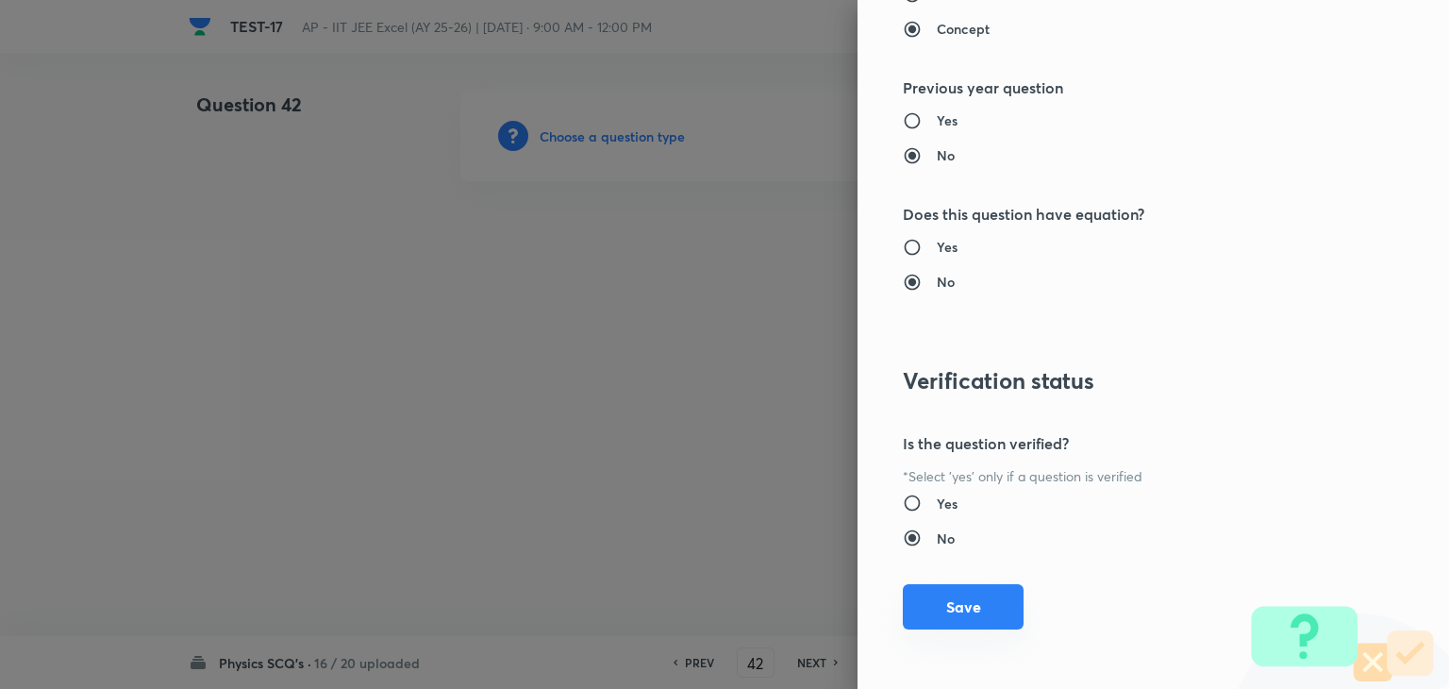
click at [943, 624] on button "Save" at bounding box center [963, 606] width 121 height 45
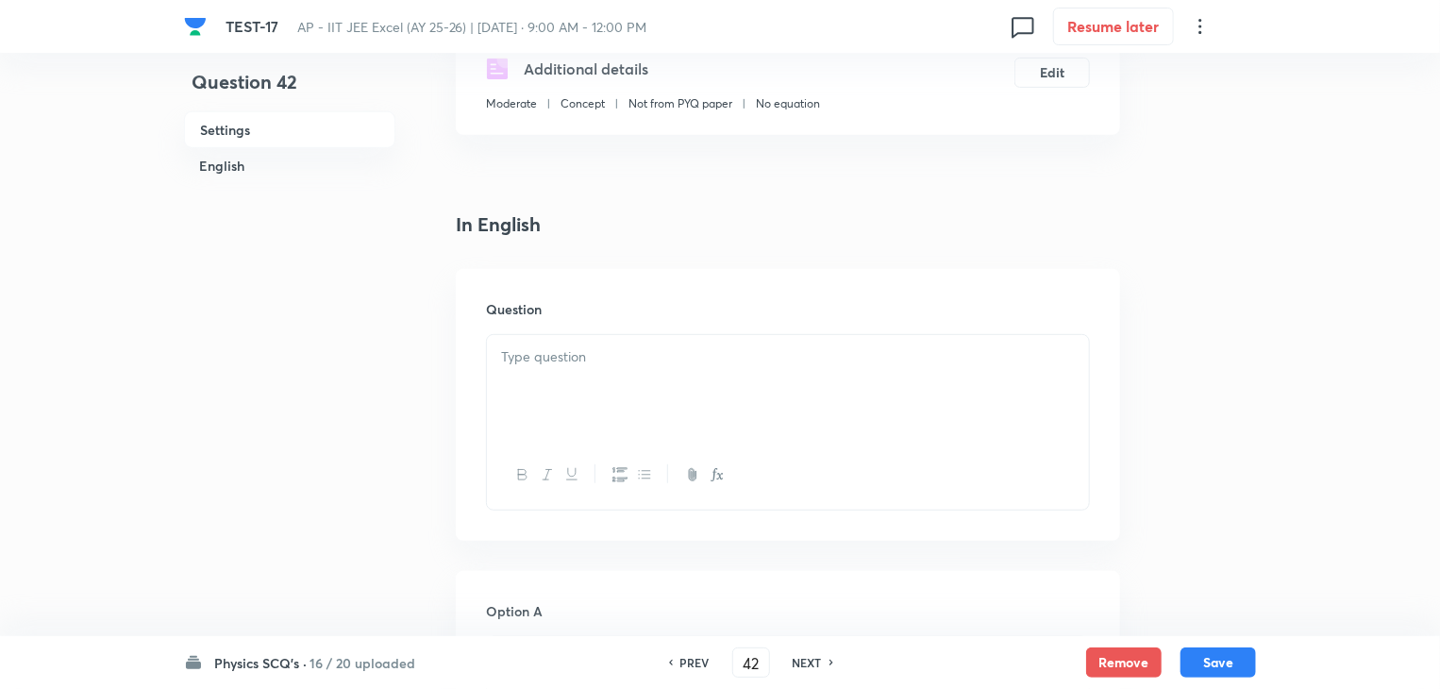
scroll to position [377, 0]
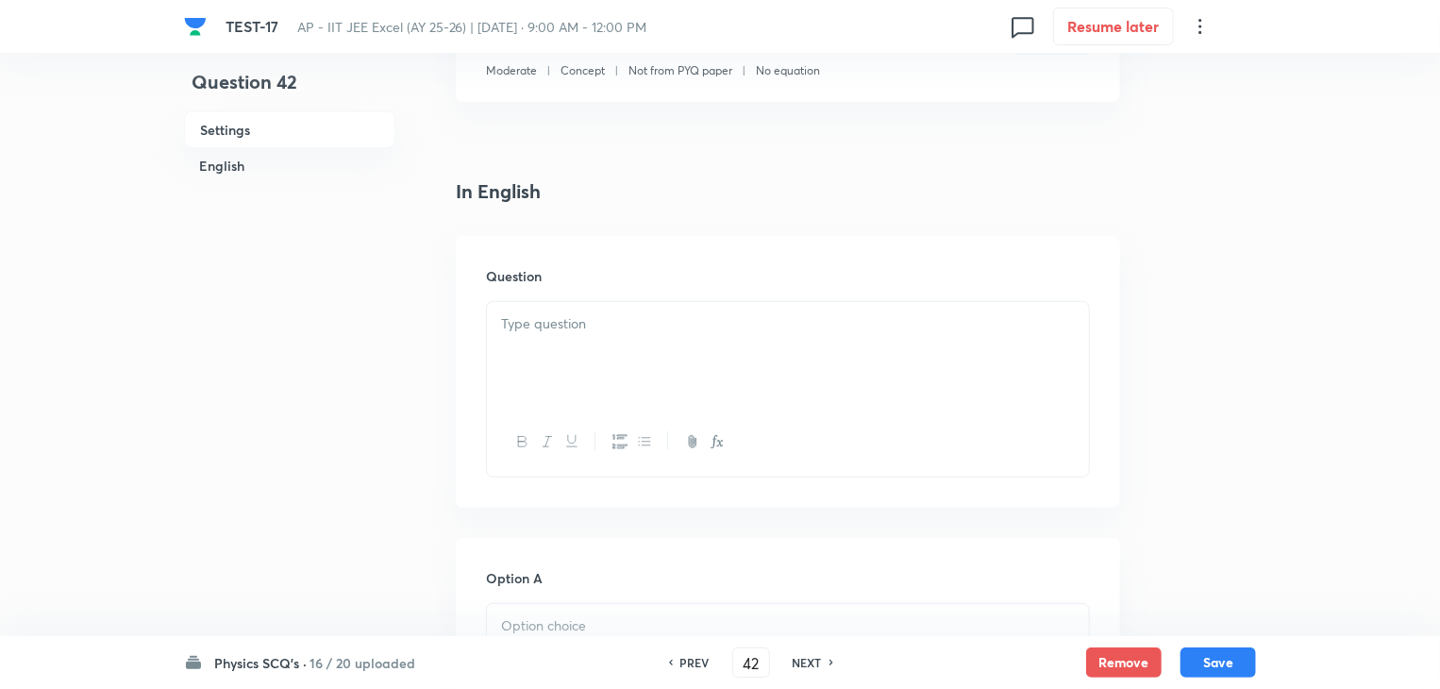
click at [633, 345] on div at bounding box center [788, 355] width 602 height 106
click at [661, 382] on div at bounding box center [788, 355] width 602 height 106
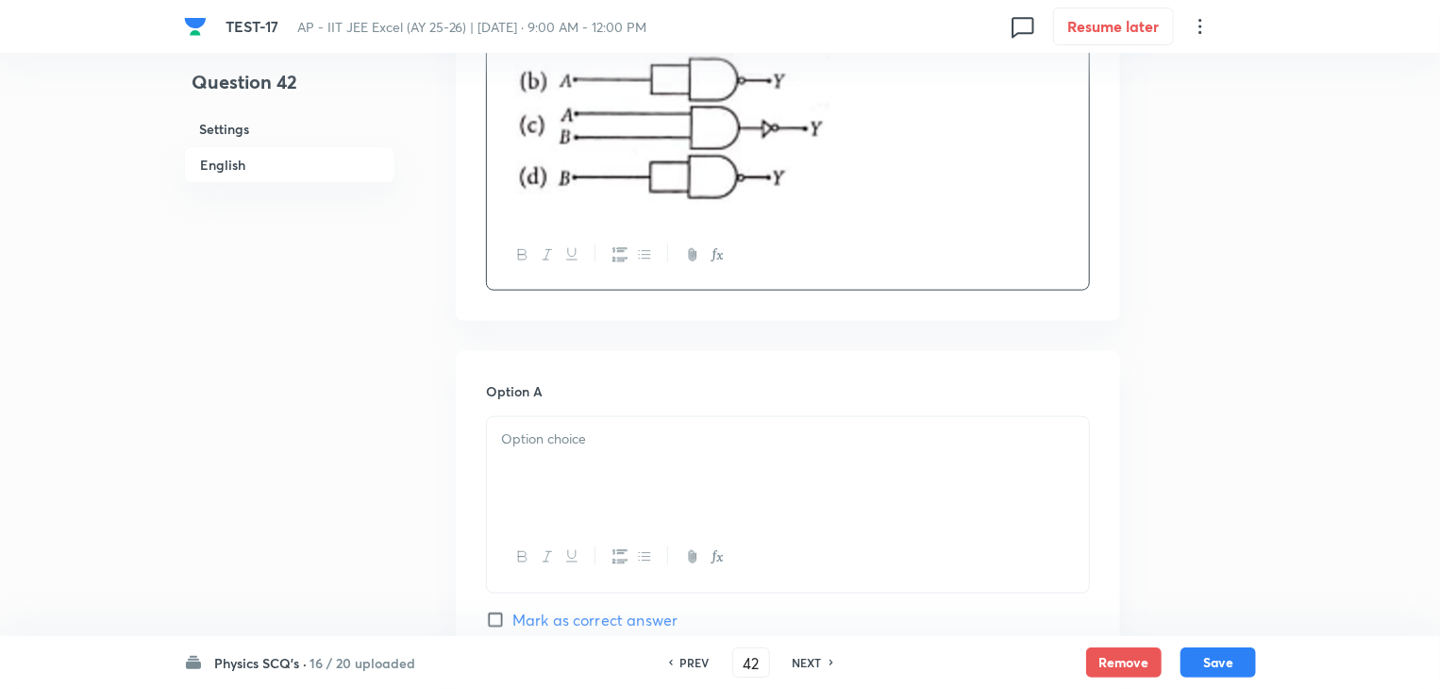
scroll to position [943, 0]
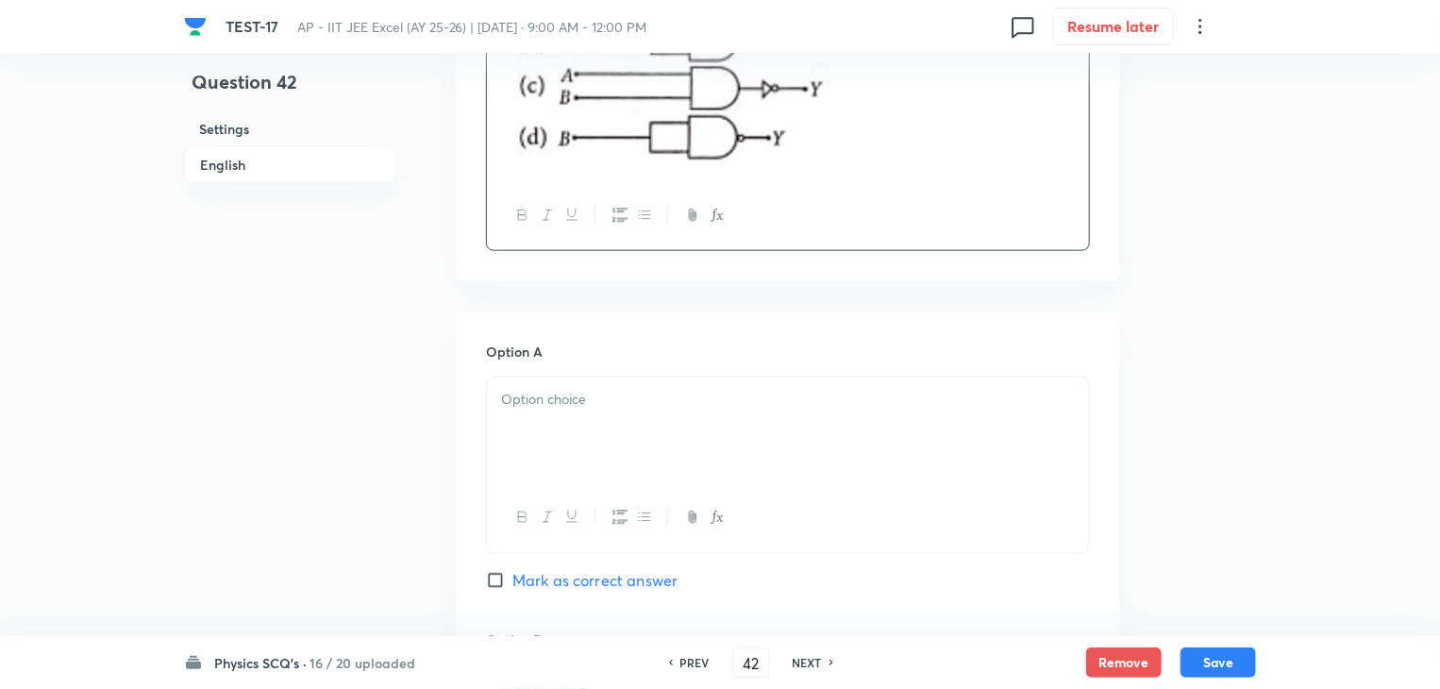
click at [630, 417] on div at bounding box center [788, 430] width 602 height 106
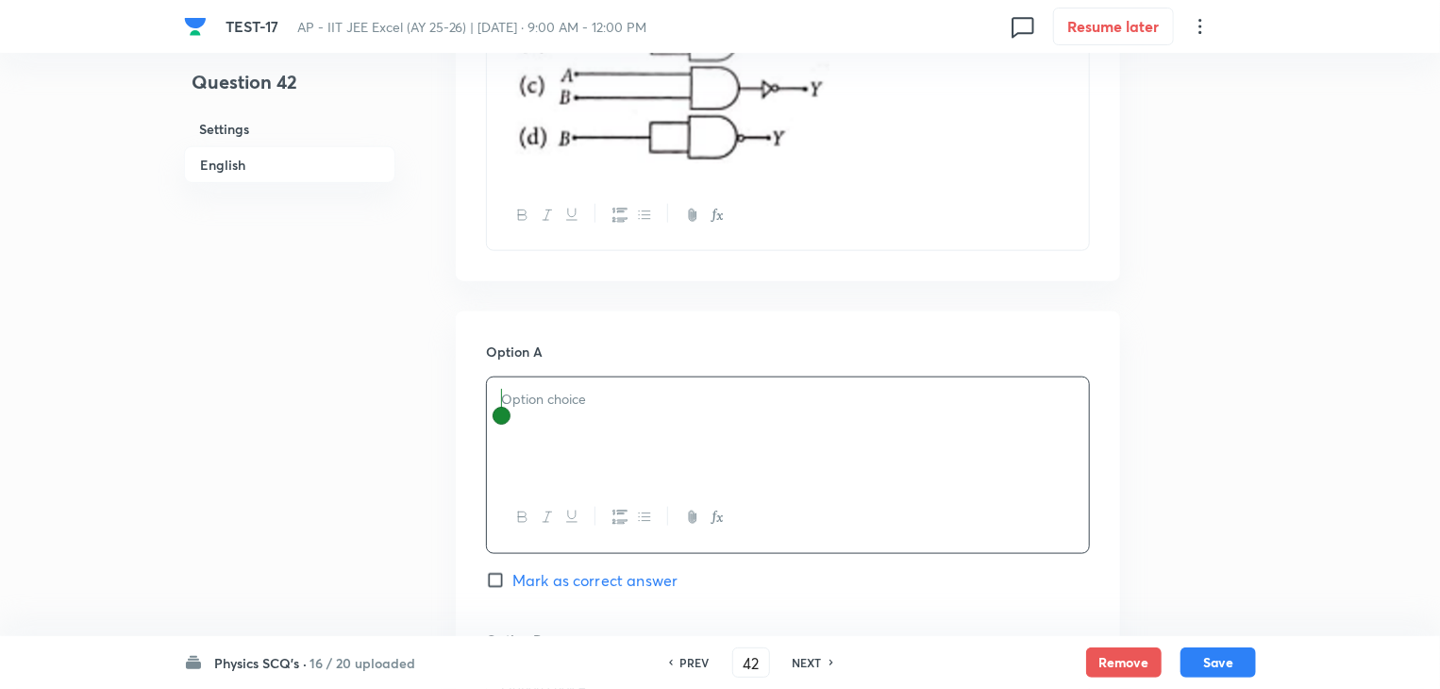
click at [770, 425] on div at bounding box center [788, 430] width 602 height 106
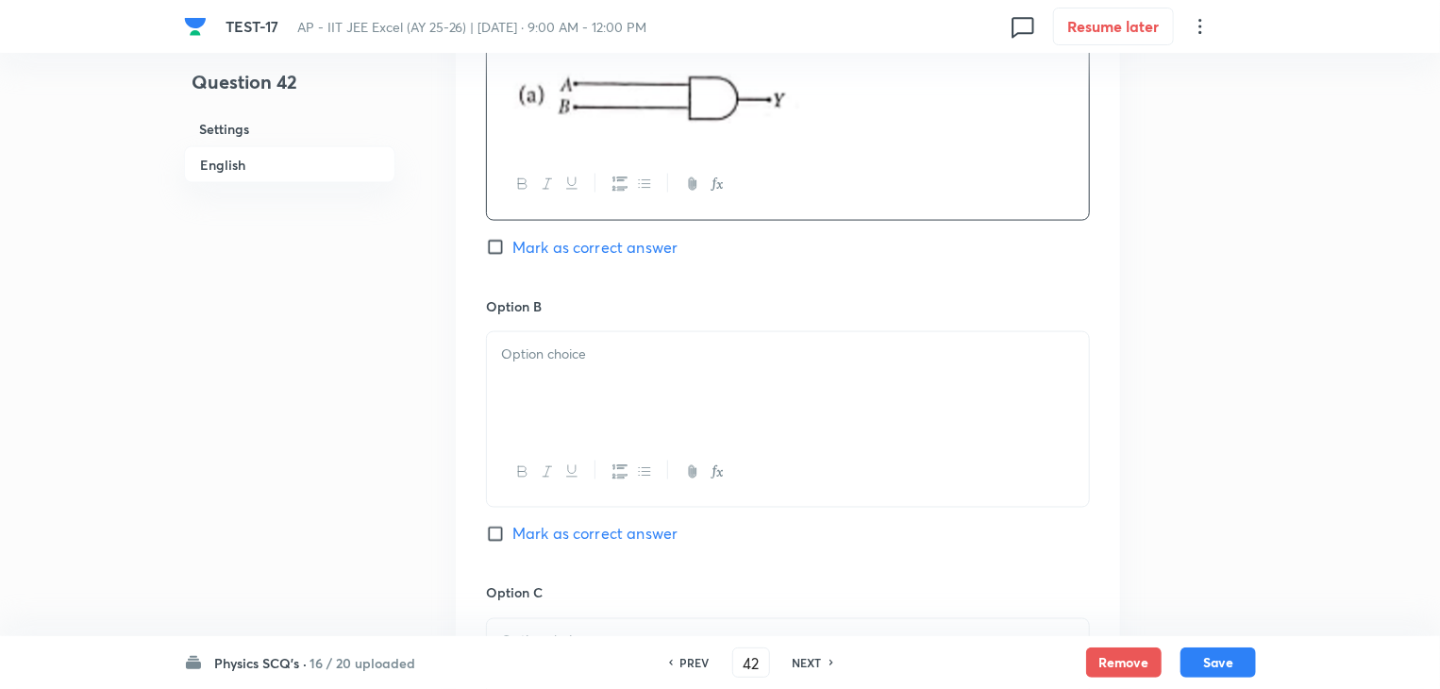
scroll to position [1415, 0]
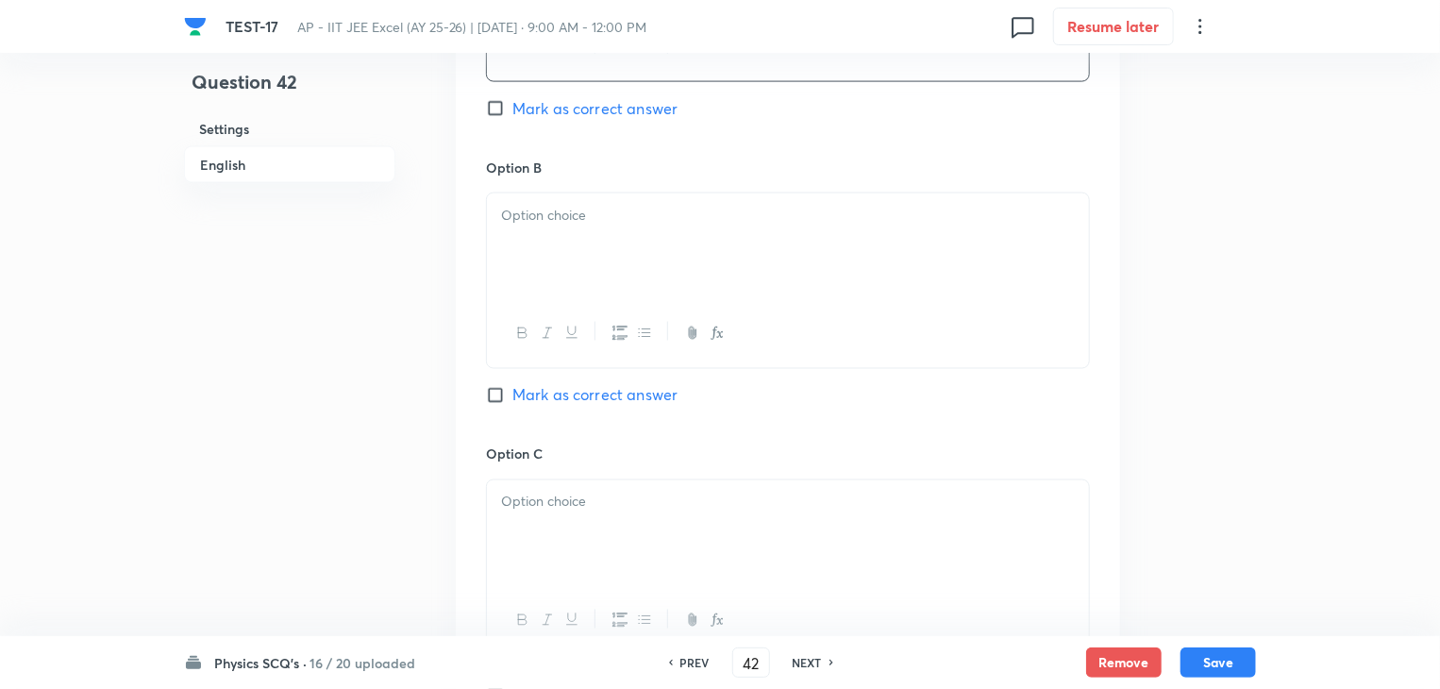
click at [781, 276] on div at bounding box center [788, 246] width 602 height 106
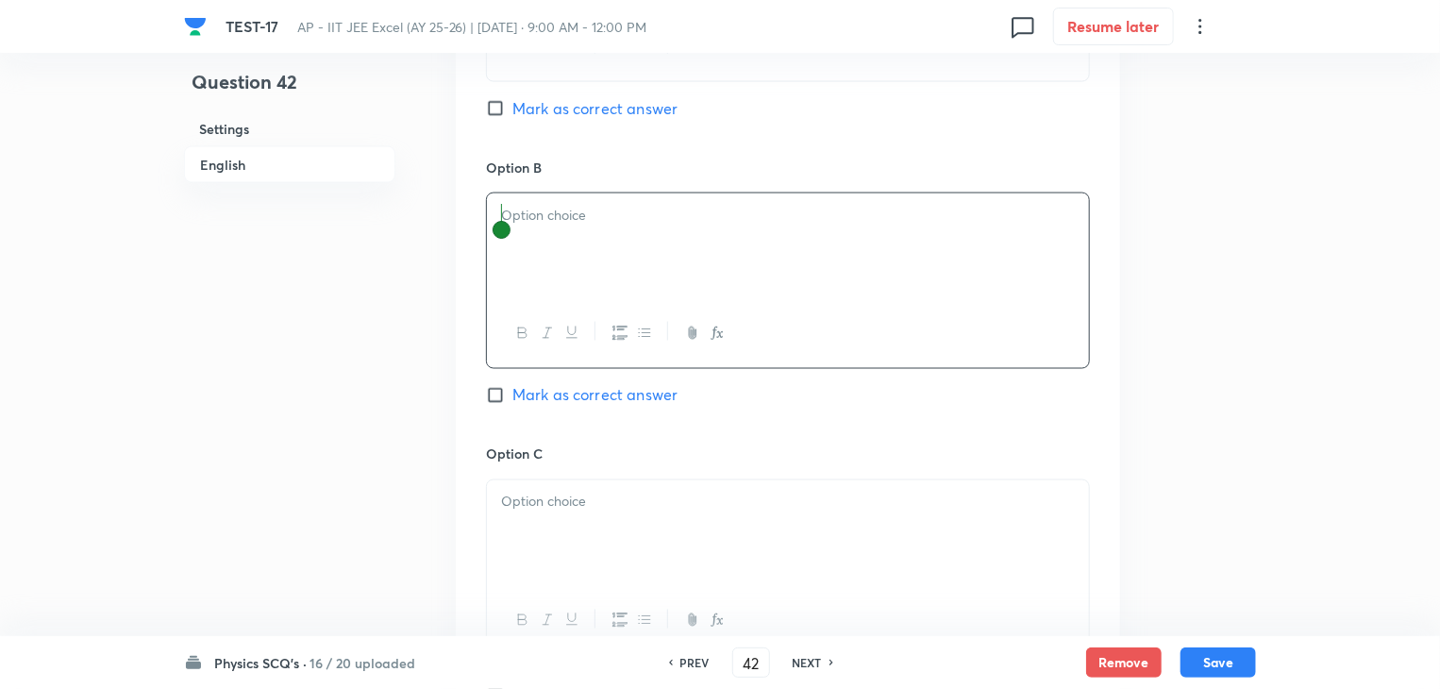
click at [652, 266] on div at bounding box center [788, 246] width 602 height 106
click at [596, 529] on div at bounding box center [788, 533] width 602 height 106
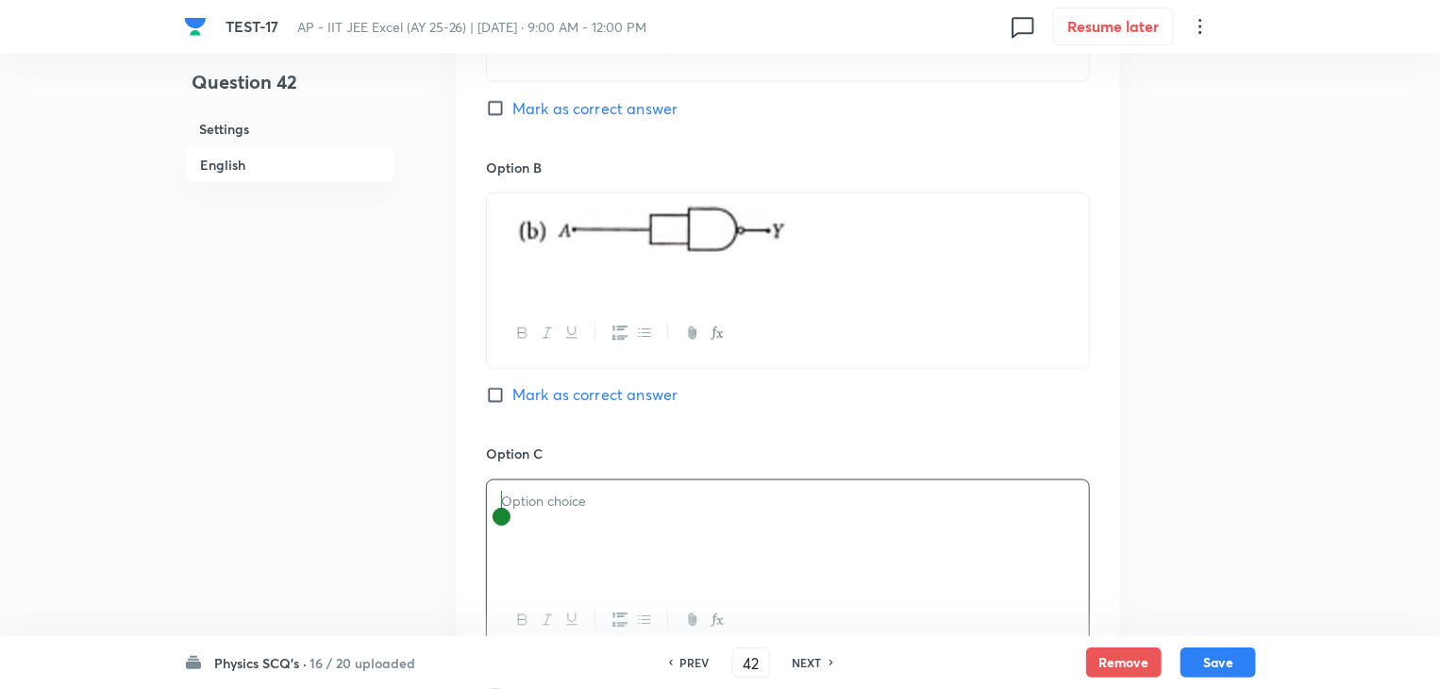
click at [727, 544] on div at bounding box center [788, 533] width 602 height 106
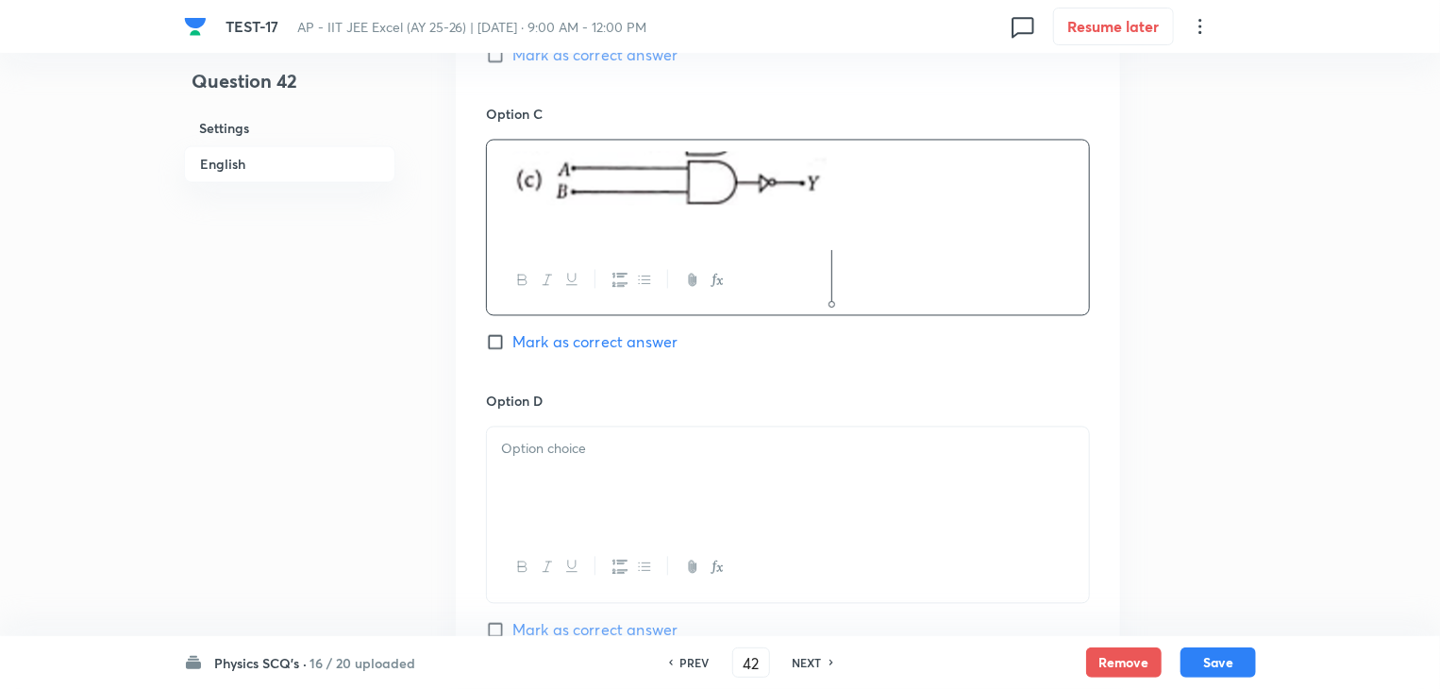
scroll to position [1792, 0]
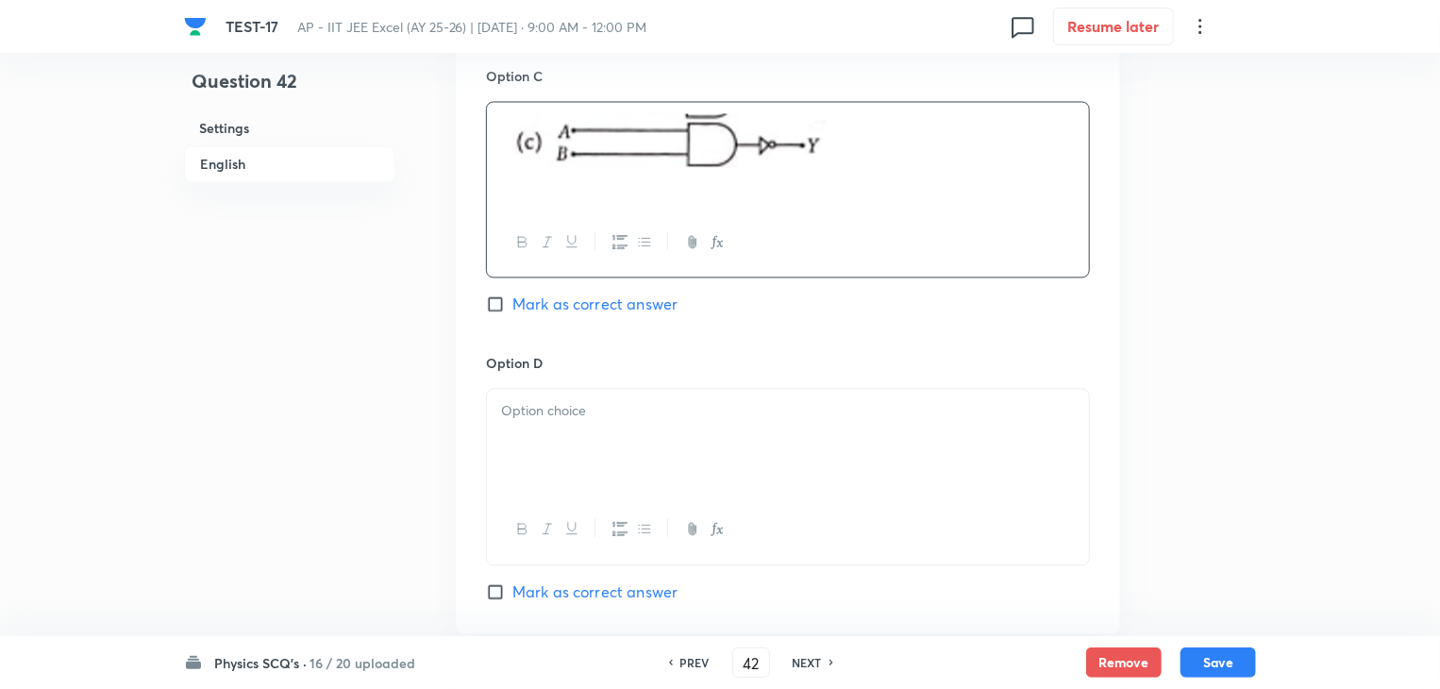
click at [704, 442] on div at bounding box center [788, 443] width 602 height 106
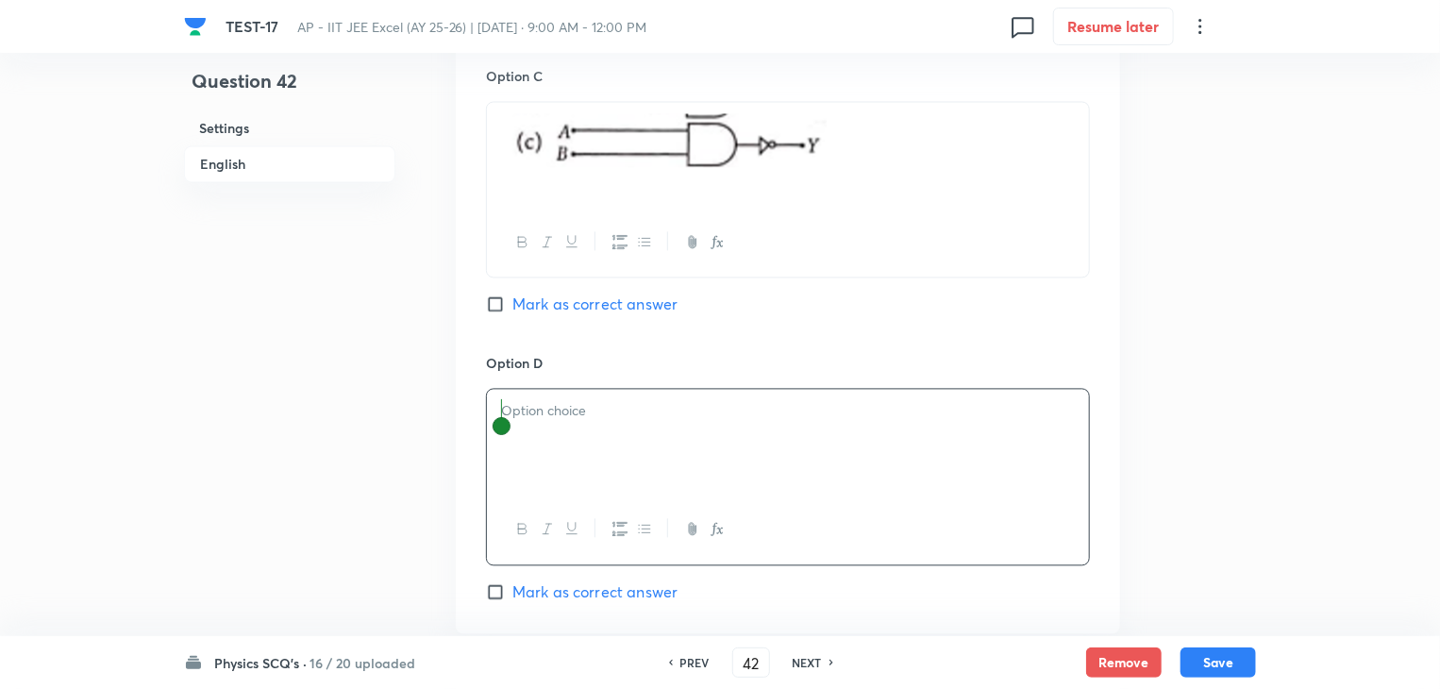
click at [652, 404] on p at bounding box center [788, 412] width 574 height 22
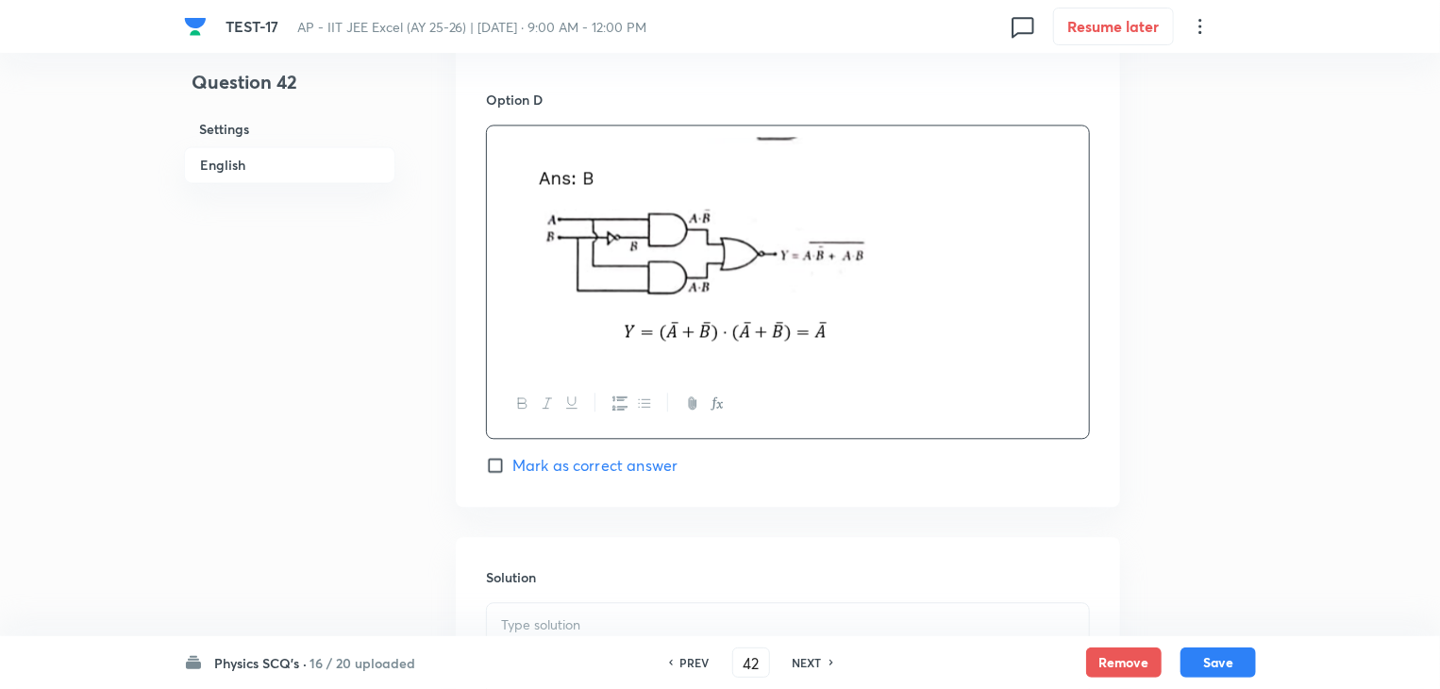
scroll to position [1962, 0]
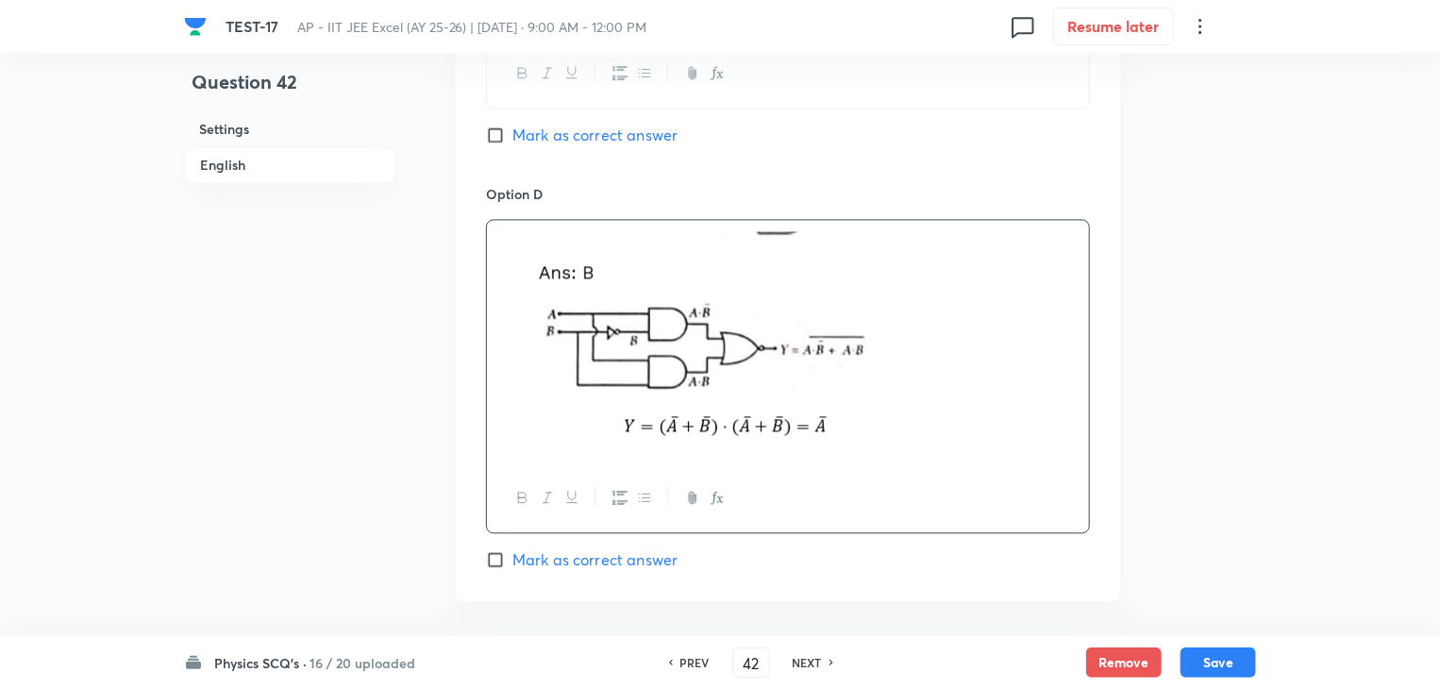
click at [678, 352] on img at bounding box center [704, 338] width 407 height 215
drag, startPoint x: 499, startPoint y: 245, endPoint x: 857, endPoint y: 436, distance: 405.1
click at [858, 437] on div at bounding box center [788, 341] width 602 height 243
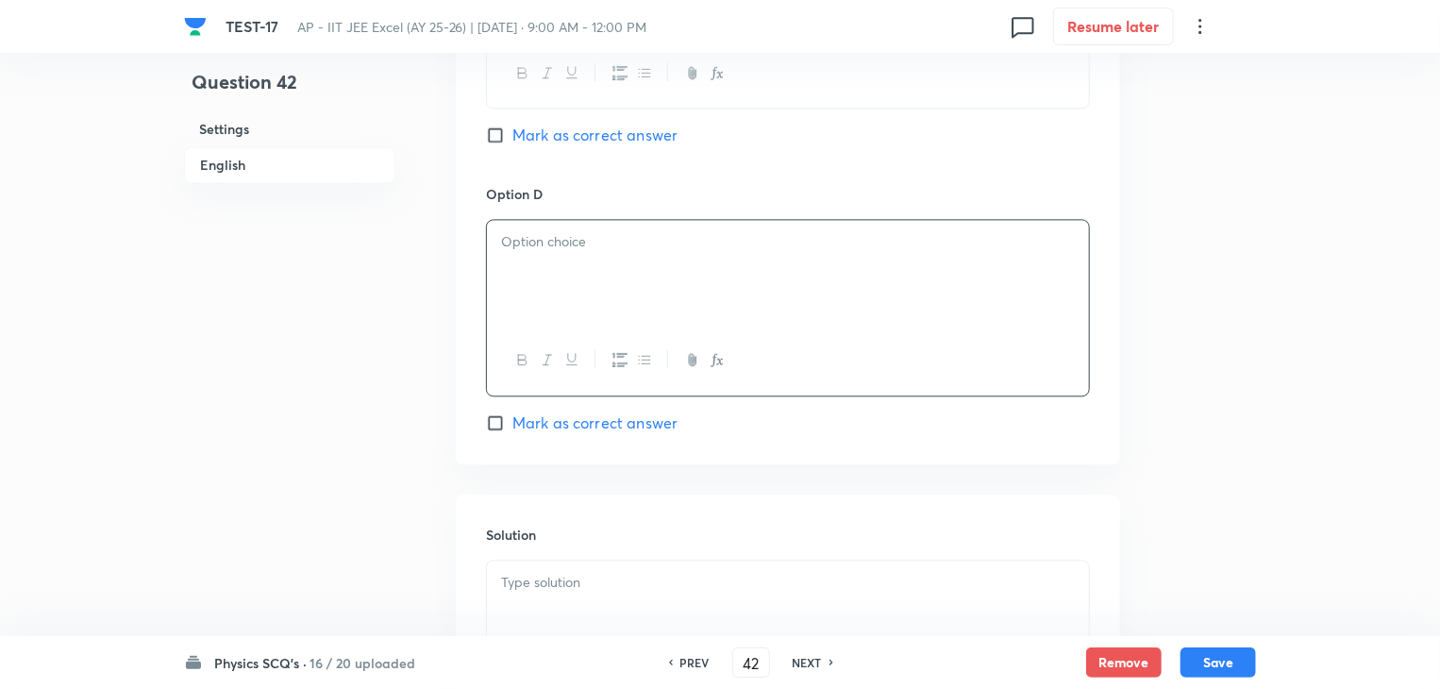
click at [709, 586] on p at bounding box center [788, 583] width 574 height 22
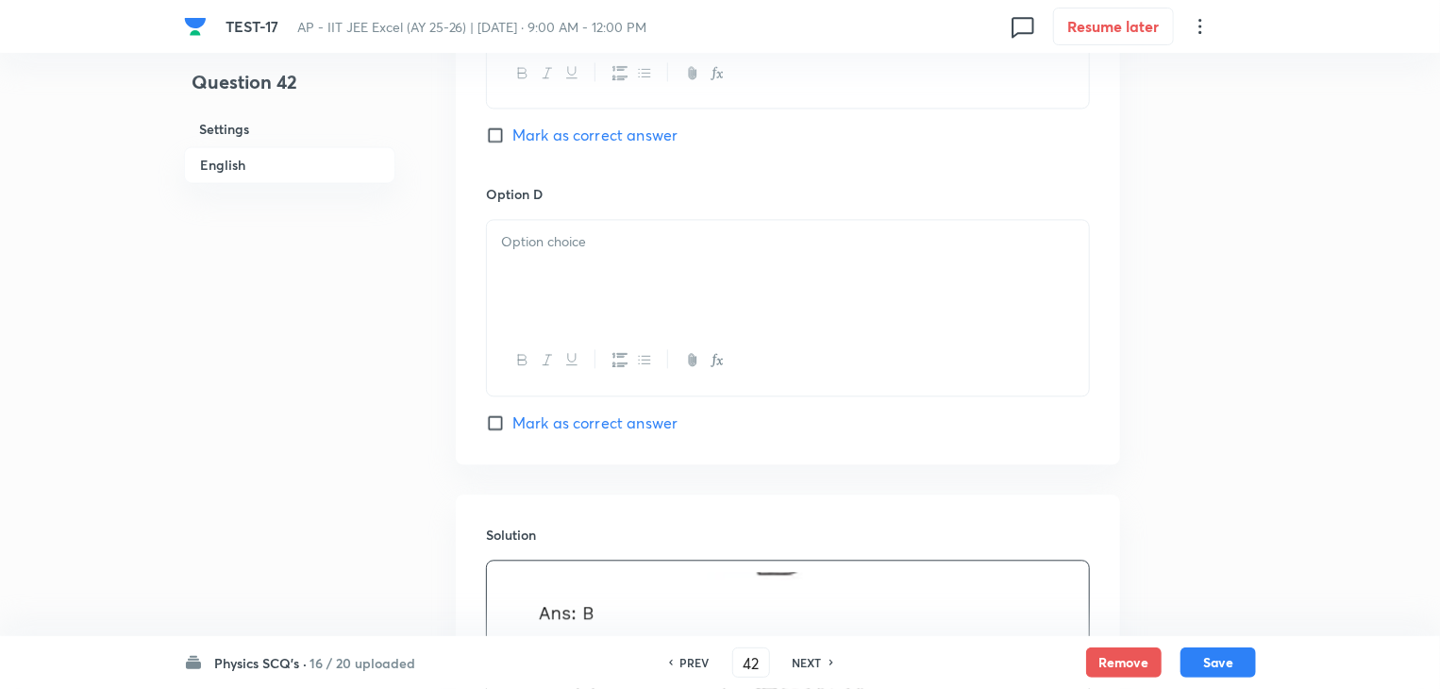
click at [748, 295] on div at bounding box center [788, 273] width 602 height 106
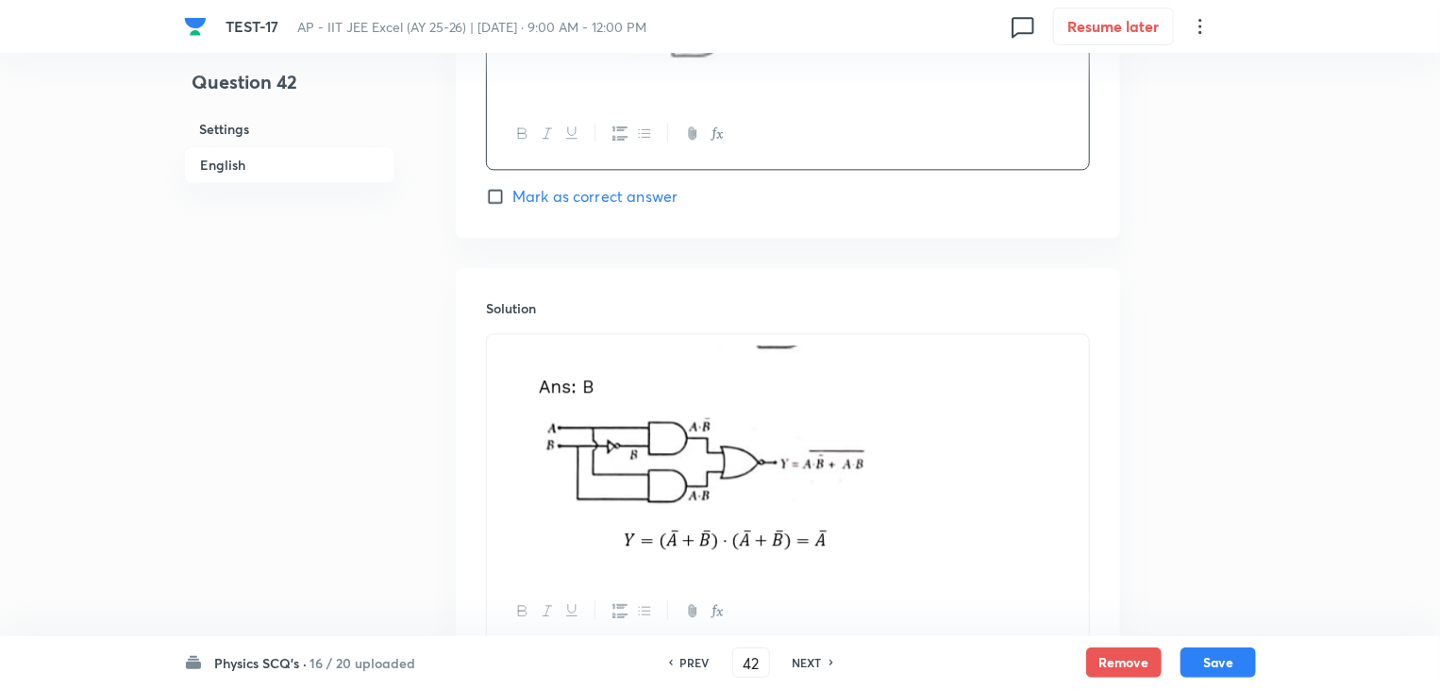
scroll to position [2340, 0]
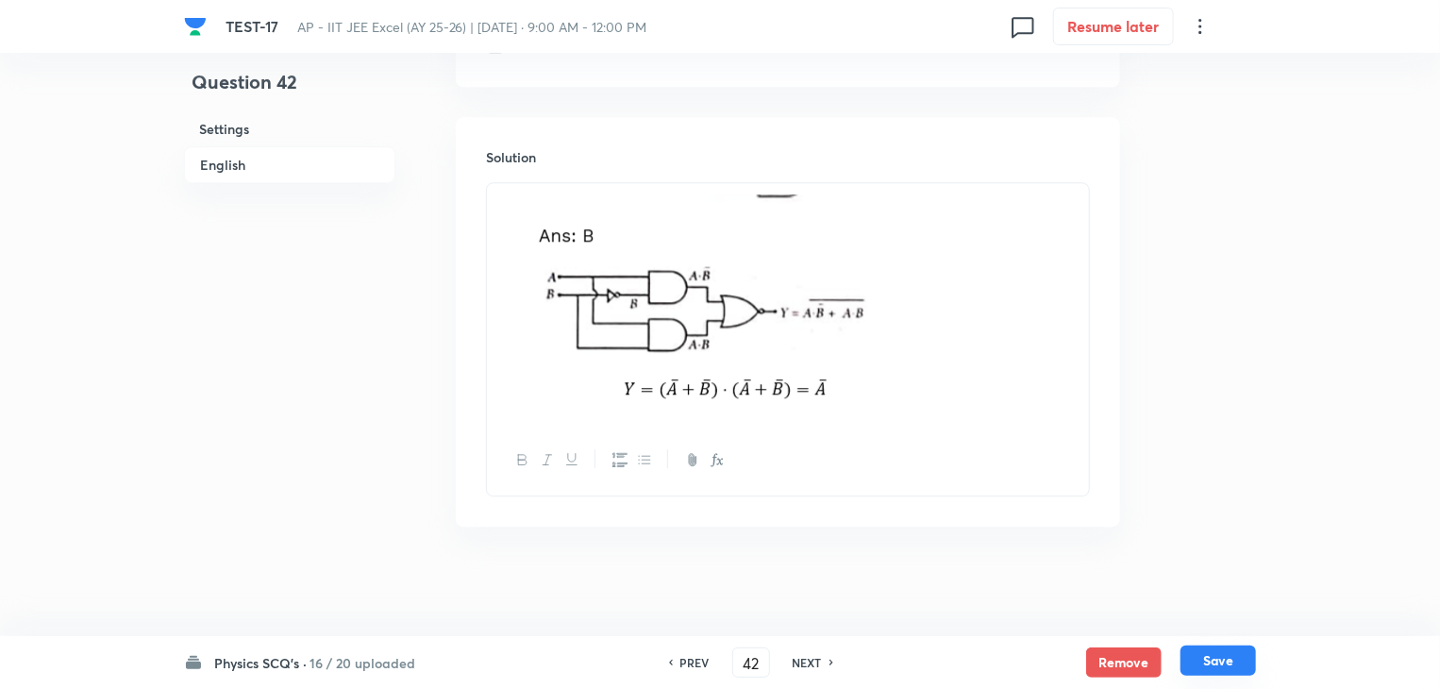
click at [1201, 656] on button "Save" at bounding box center [1217, 660] width 75 height 30
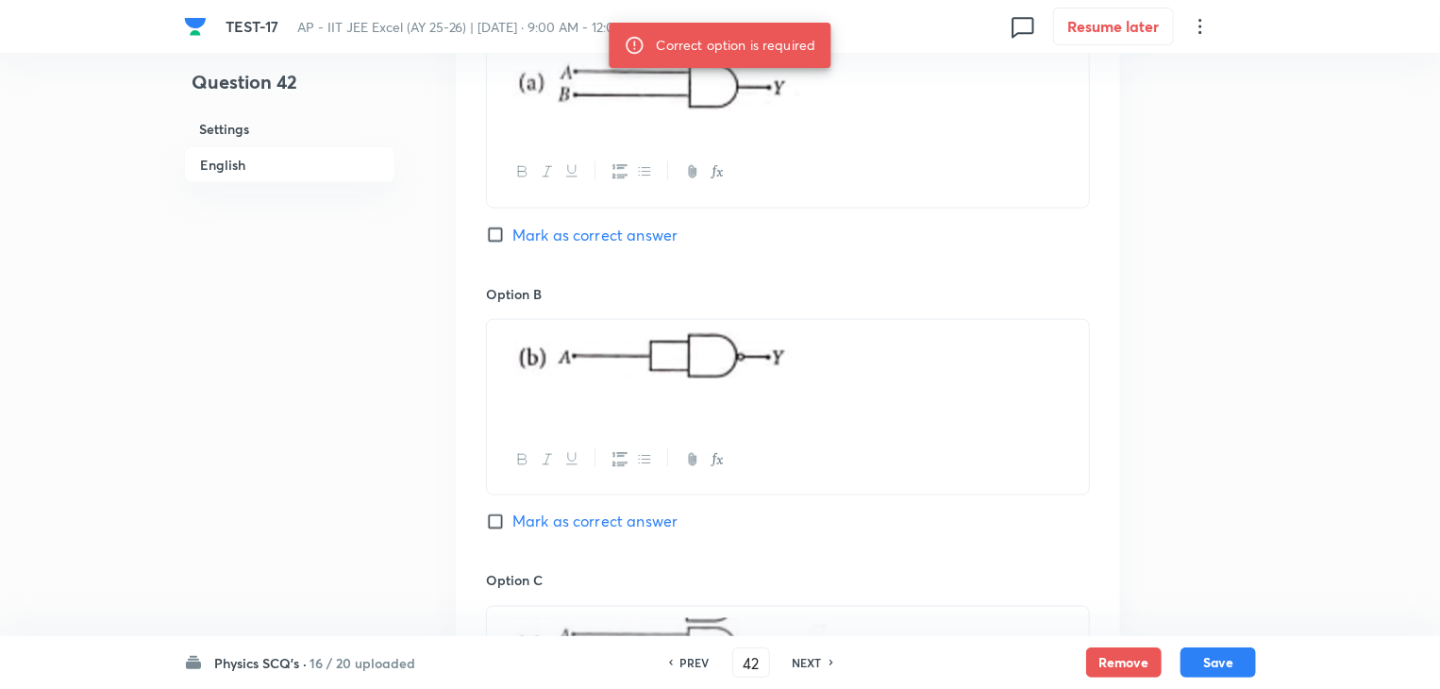
scroll to position [1302, 0]
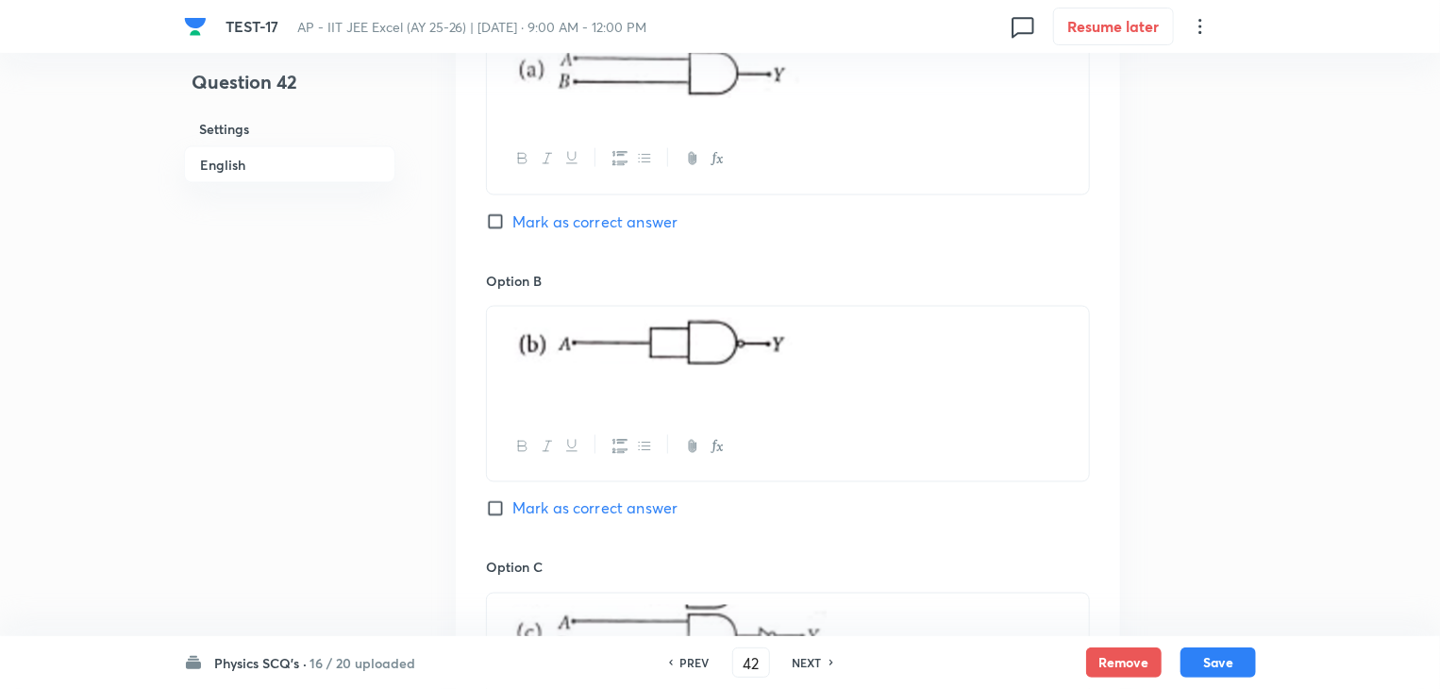
click at [490, 499] on input "Mark as correct answer" at bounding box center [499, 508] width 26 height 19
checkbox input "true"
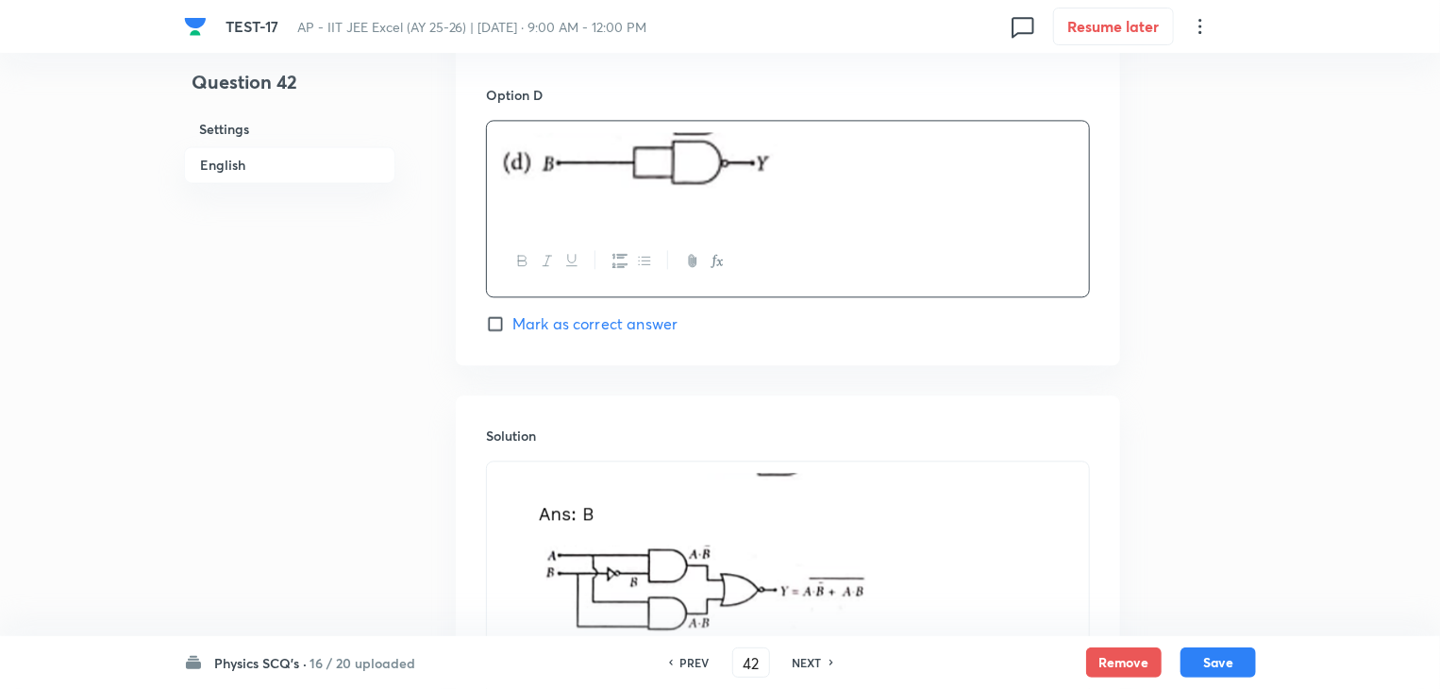
scroll to position [2340, 0]
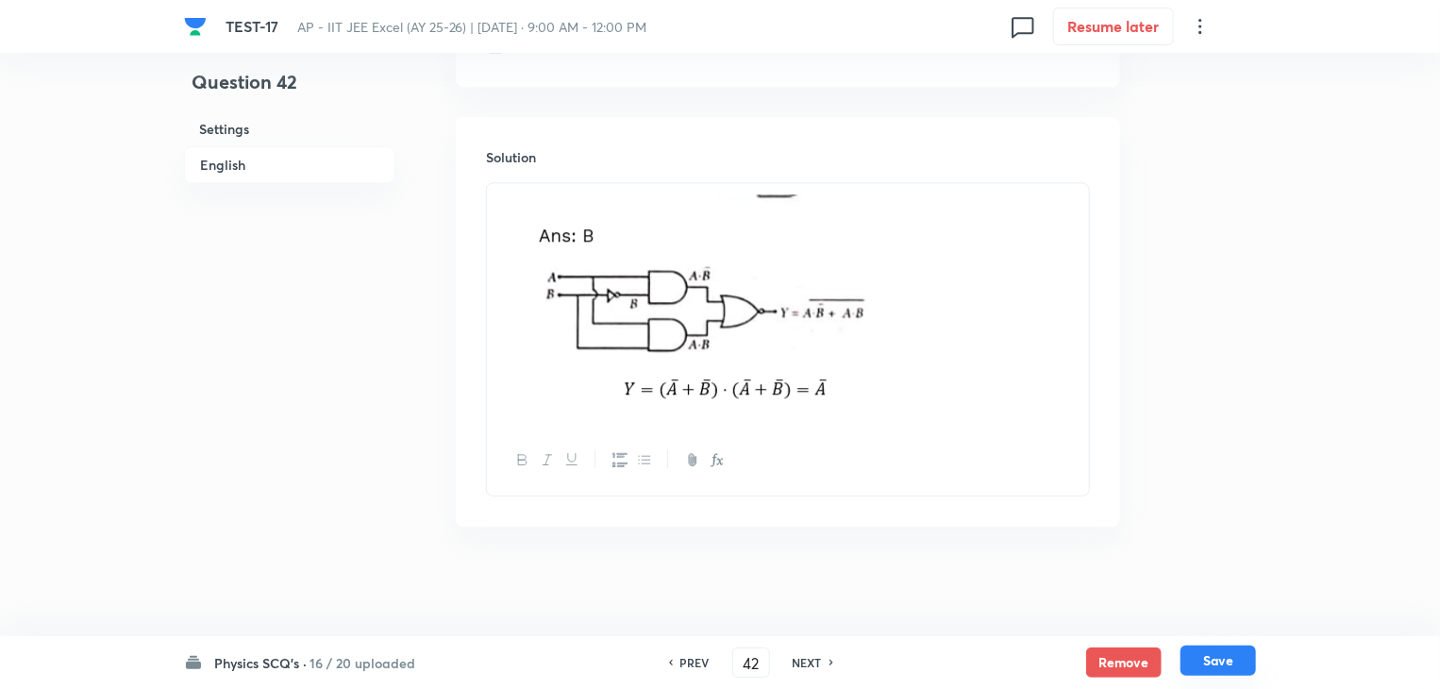
click at [1242, 651] on button "Save" at bounding box center [1217, 660] width 75 height 30
type input "43"
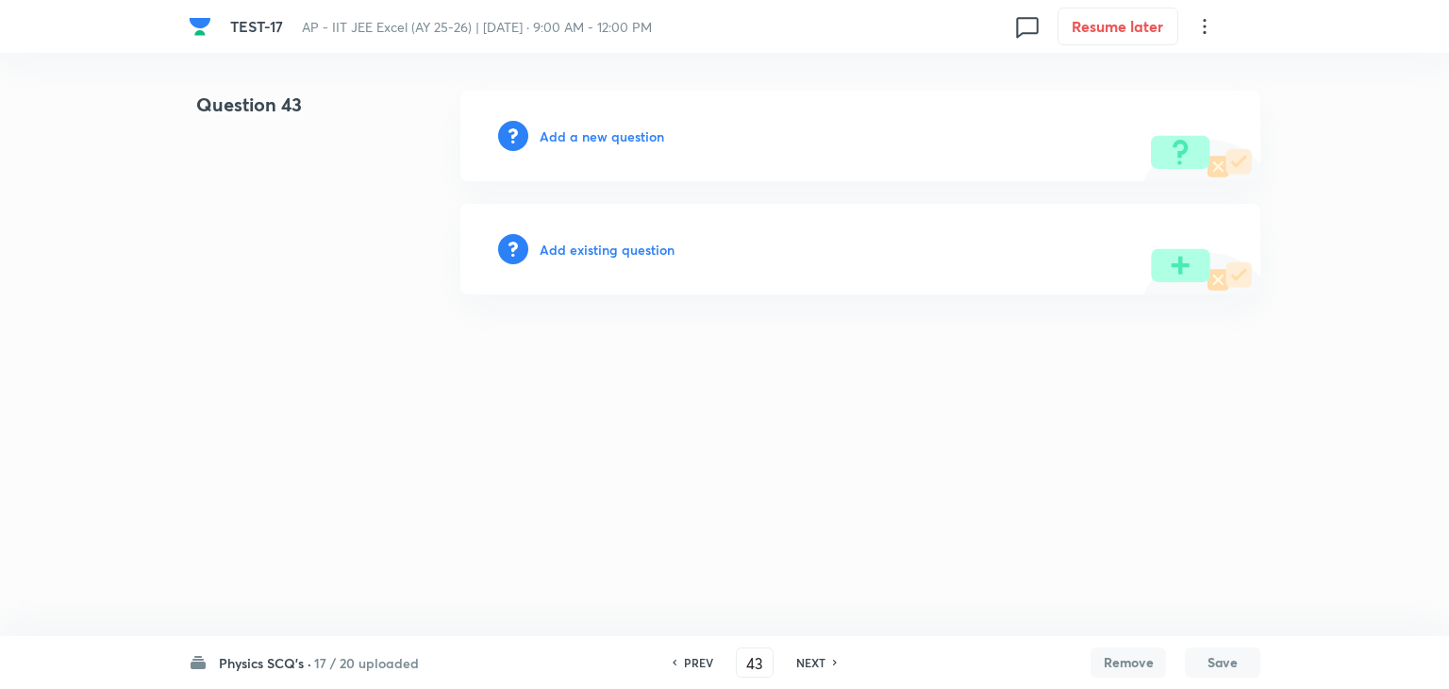
click at [596, 138] on h6 "Add a new question" at bounding box center [602, 136] width 125 height 20
click at [596, 138] on h6 "Choose a question type" at bounding box center [612, 136] width 145 height 20
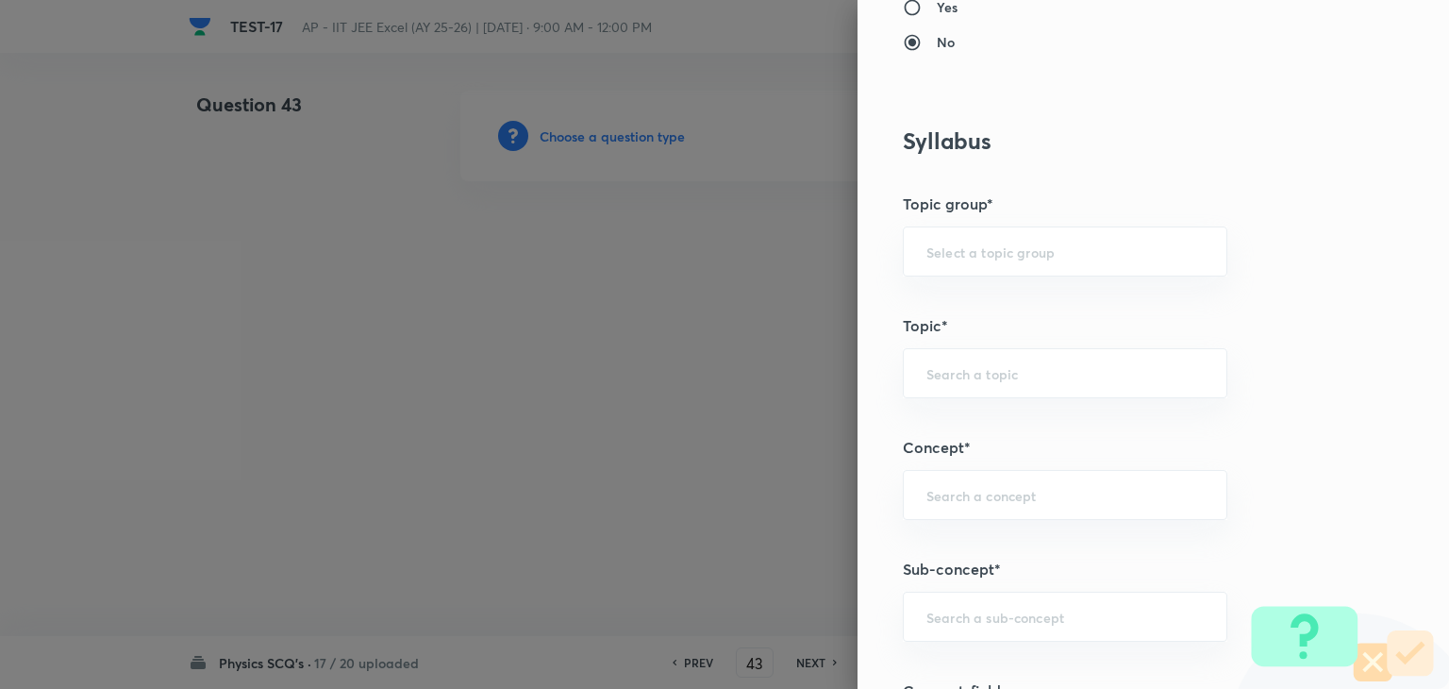
scroll to position [1038, 0]
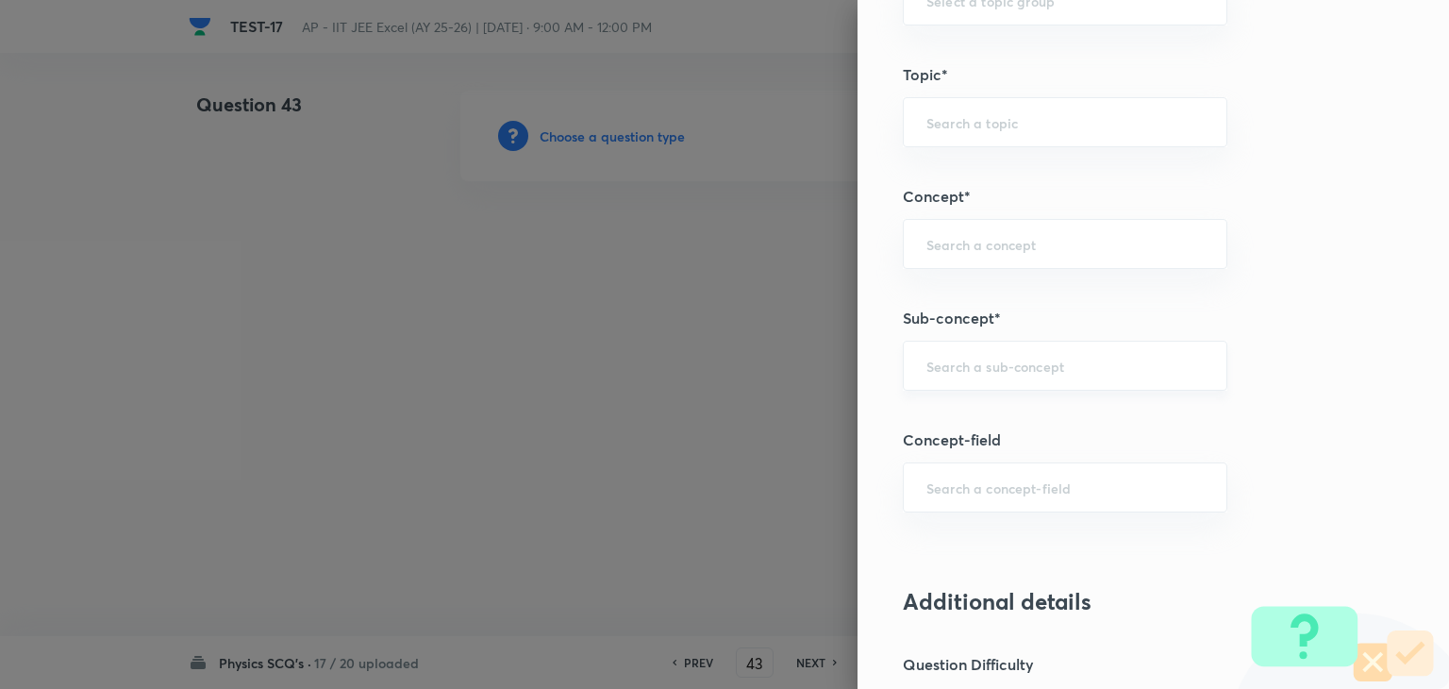
click at [1044, 351] on div "​" at bounding box center [1065, 366] width 325 height 50
paste input "semiconductor"
click at [1023, 414] on li "Semiconductors" at bounding box center [1051, 416] width 323 height 34
type input "Semiconductors"
type input "Physics"
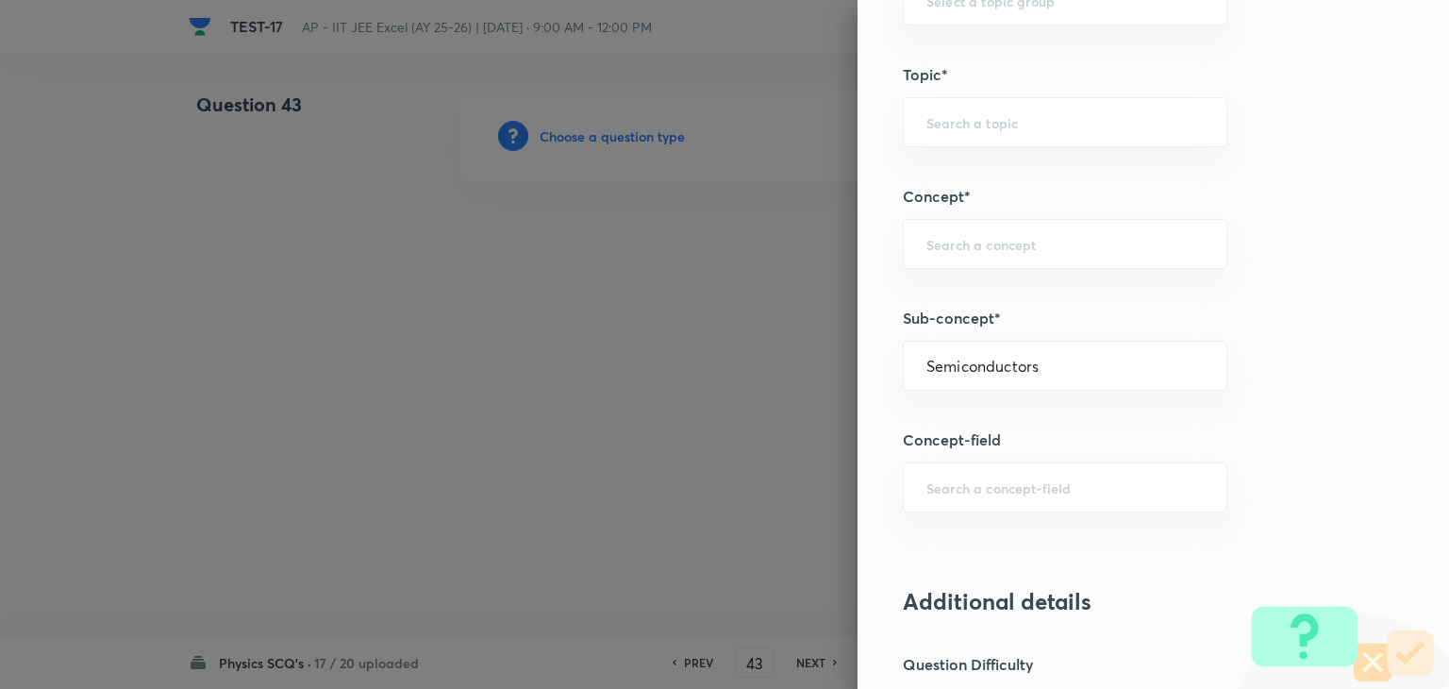
type input "Modern Physics"
type input "Semiconductors & Devices"
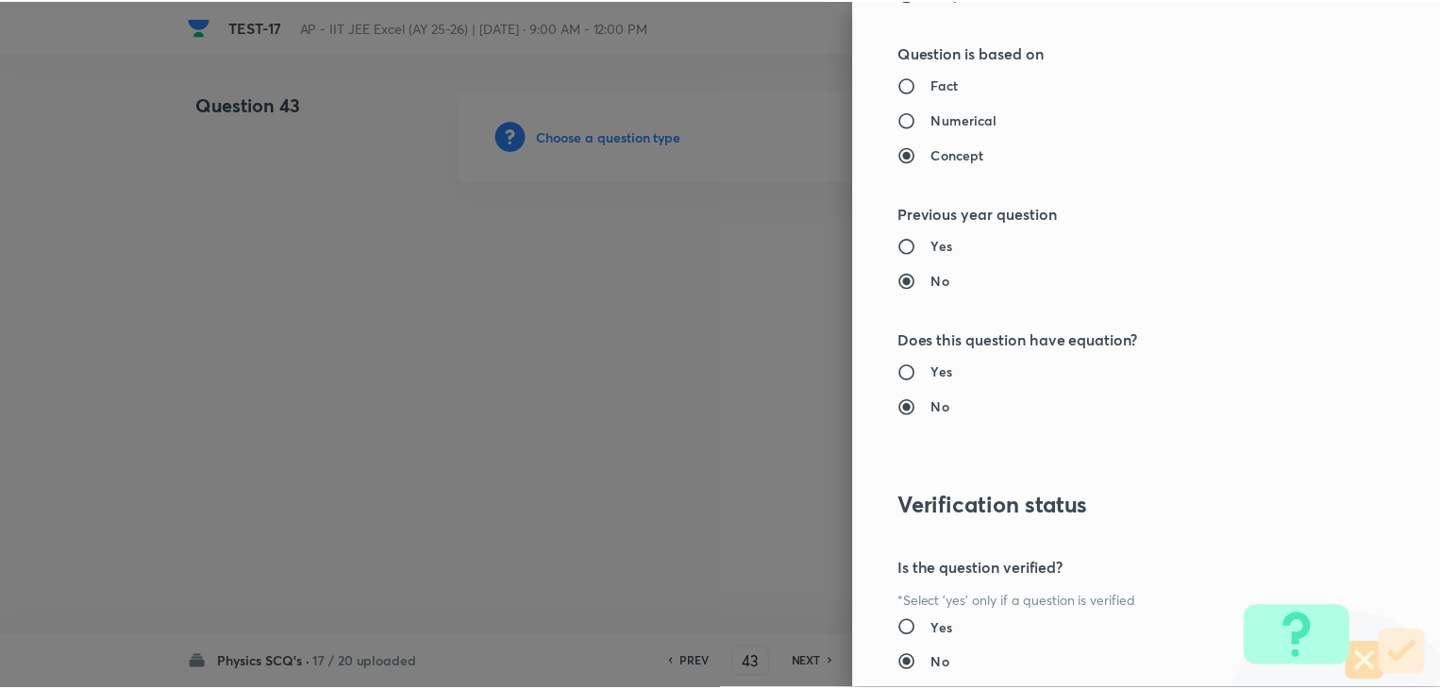
scroll to position [2007, 0]
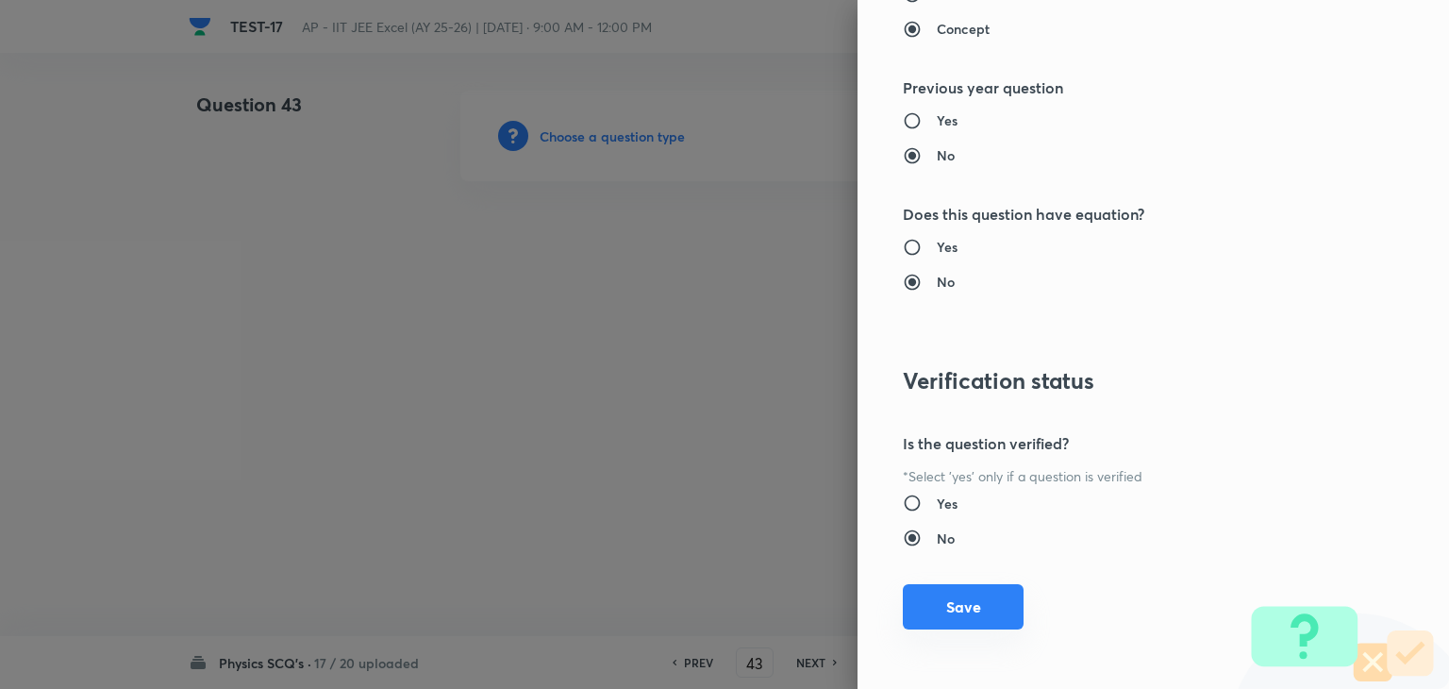
click at [955, 590] on button "Save" at bounding box center [963, 606] width 121 height 45
